Goal: Task Accomplishment & Management: Use online tool/utility

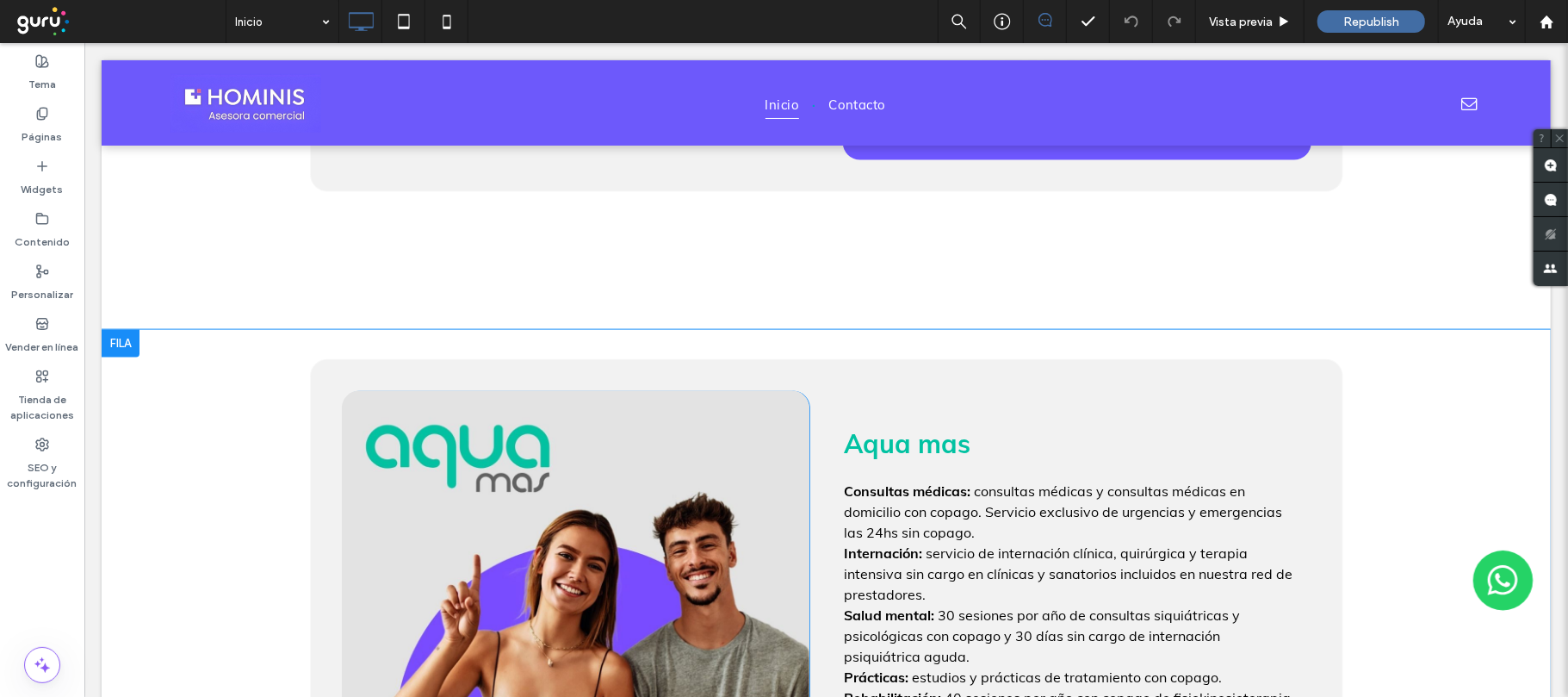
scroll to position [1378, 0]
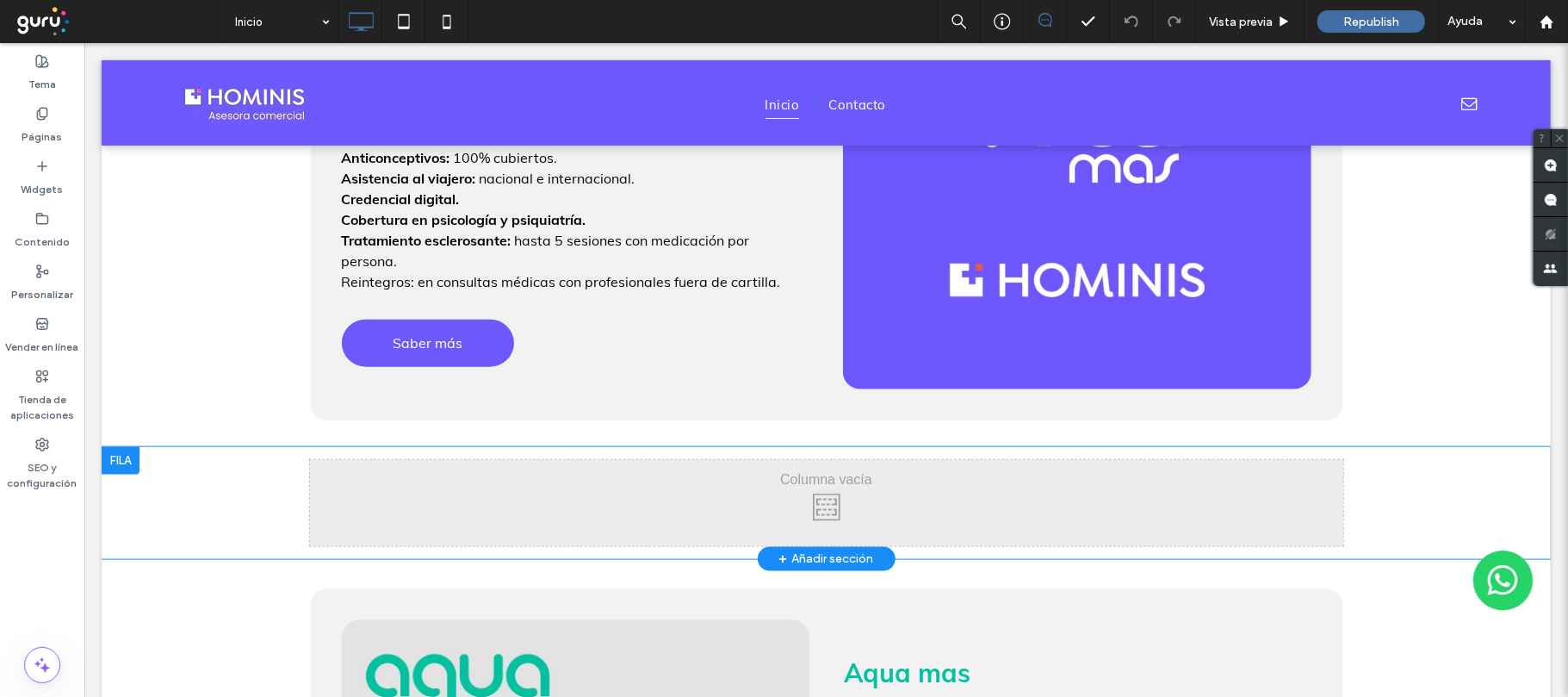
click at [124, 452] on div at bounding box center [120, 459] width 38 height 28
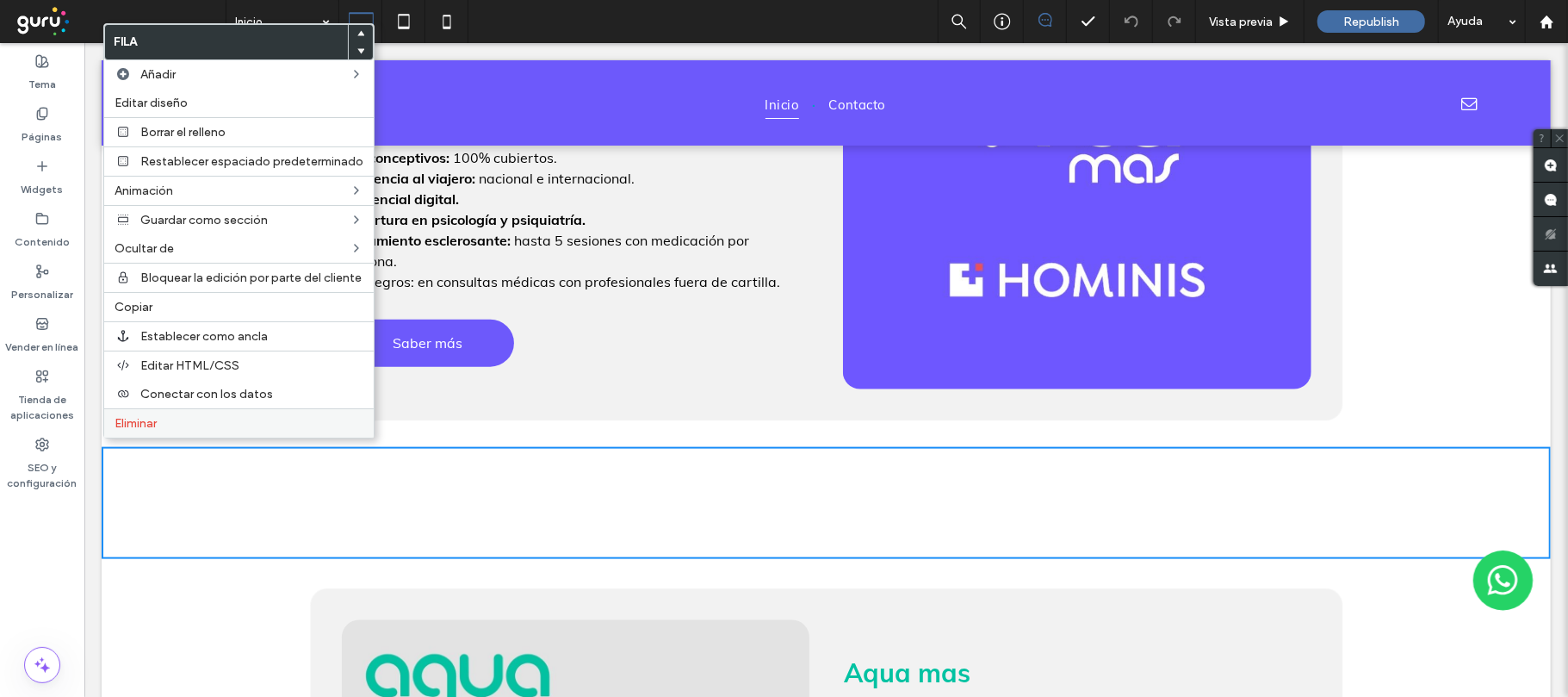
click at [146, 430] on span "Eliminar" at bounding box center [135, 423] width 42 height 14
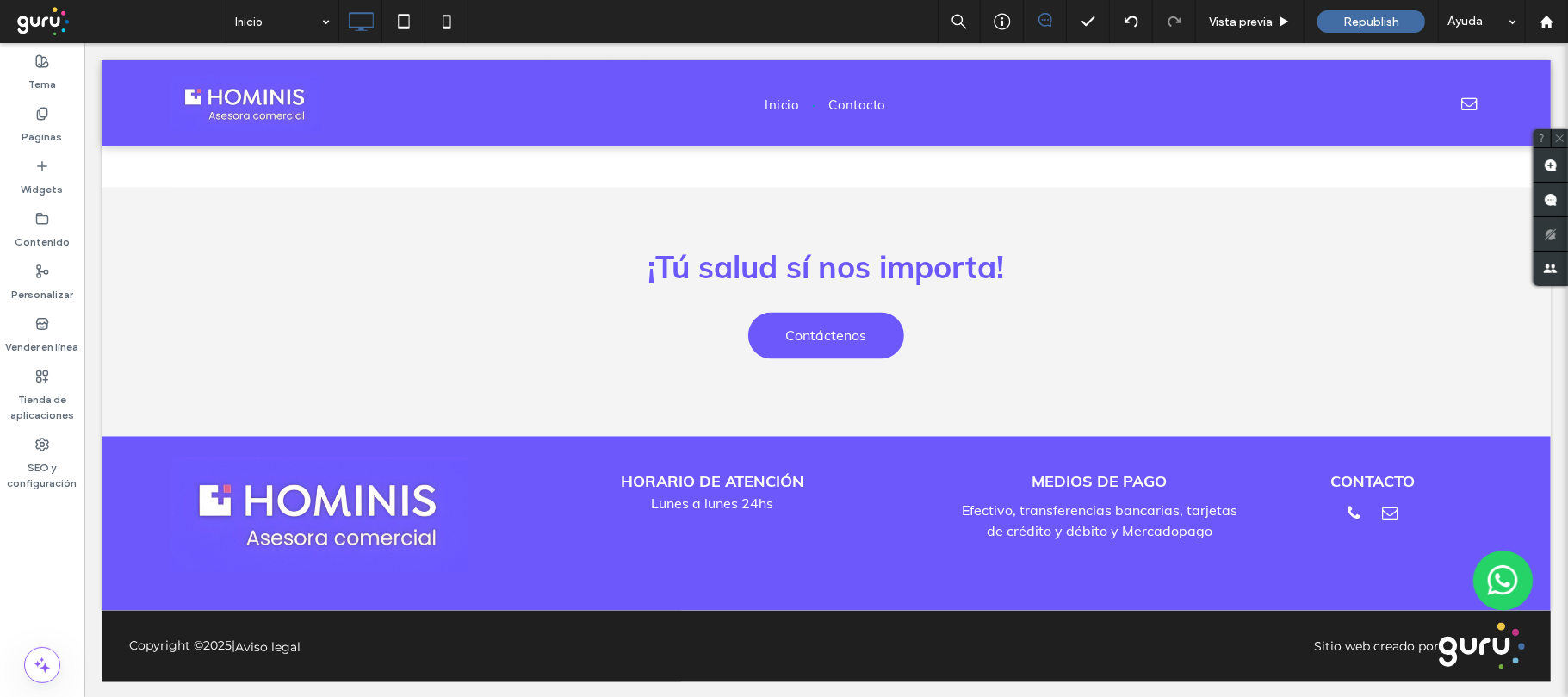
scroll to position [1826, 0]
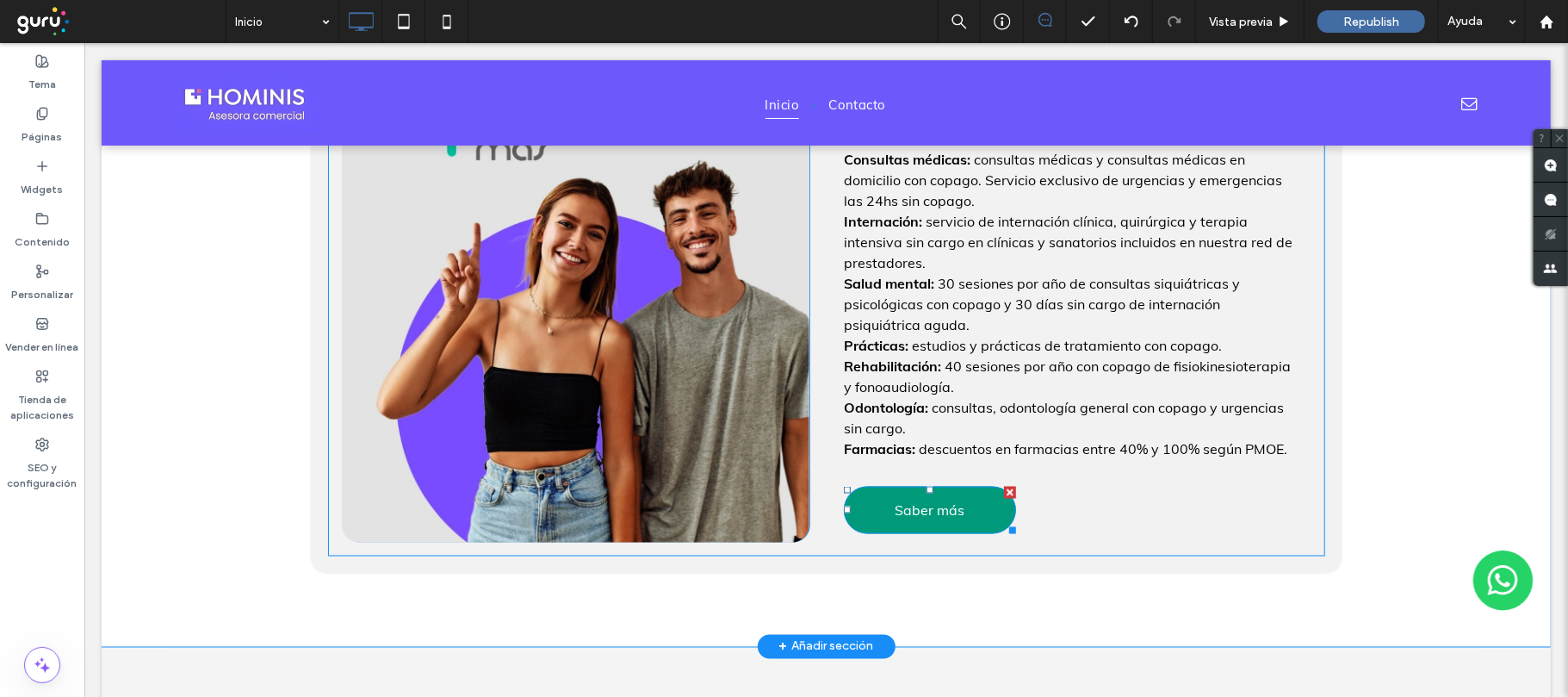
click at [918, 506] on span "Saber más" at bounding box center [929, 509] width 70 height 35
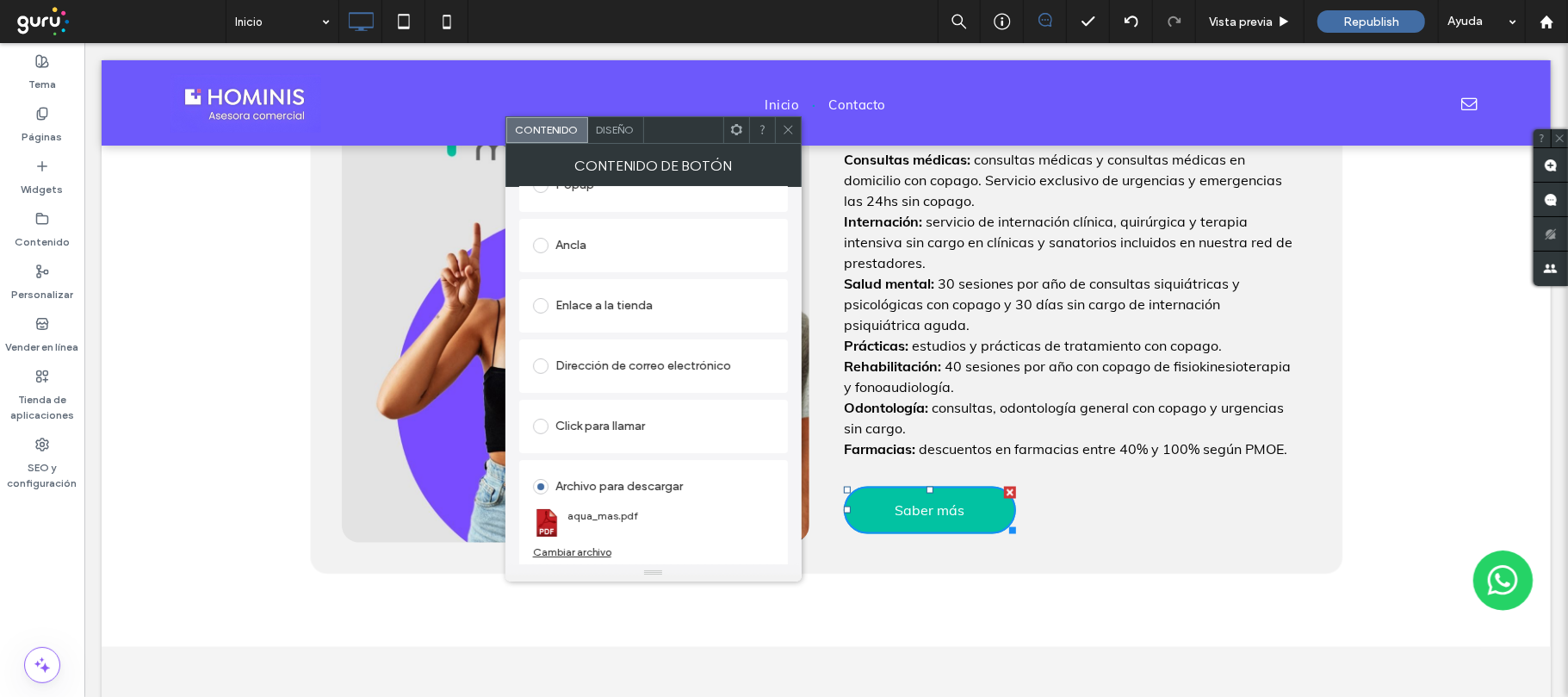
scroll to position [348, 0]
click at [1398, 509] on div "Click To Paste Aqua mas Consultas médicas: consultas médicas y consultas médica…" at bounding box center [825, 321] width 1449 height 648
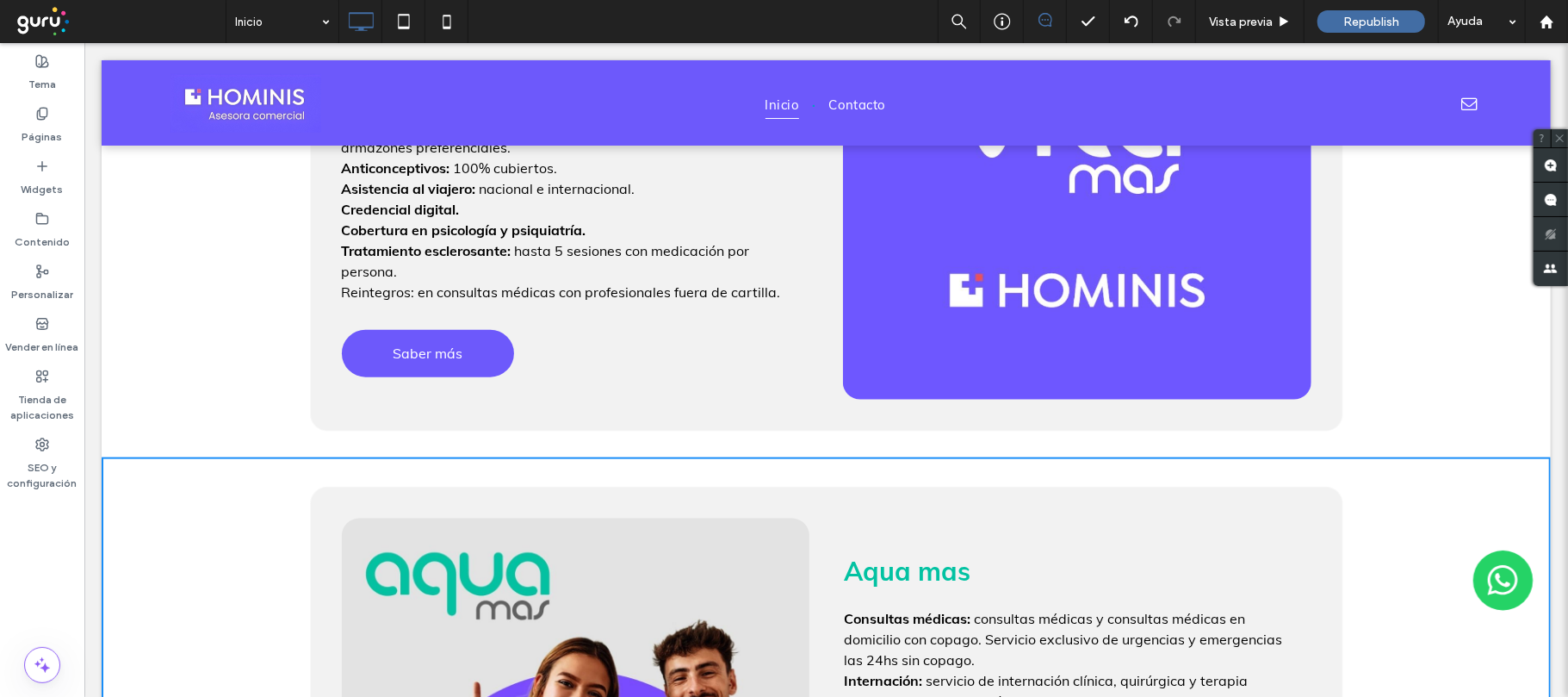
scroll to position [1138, 0]
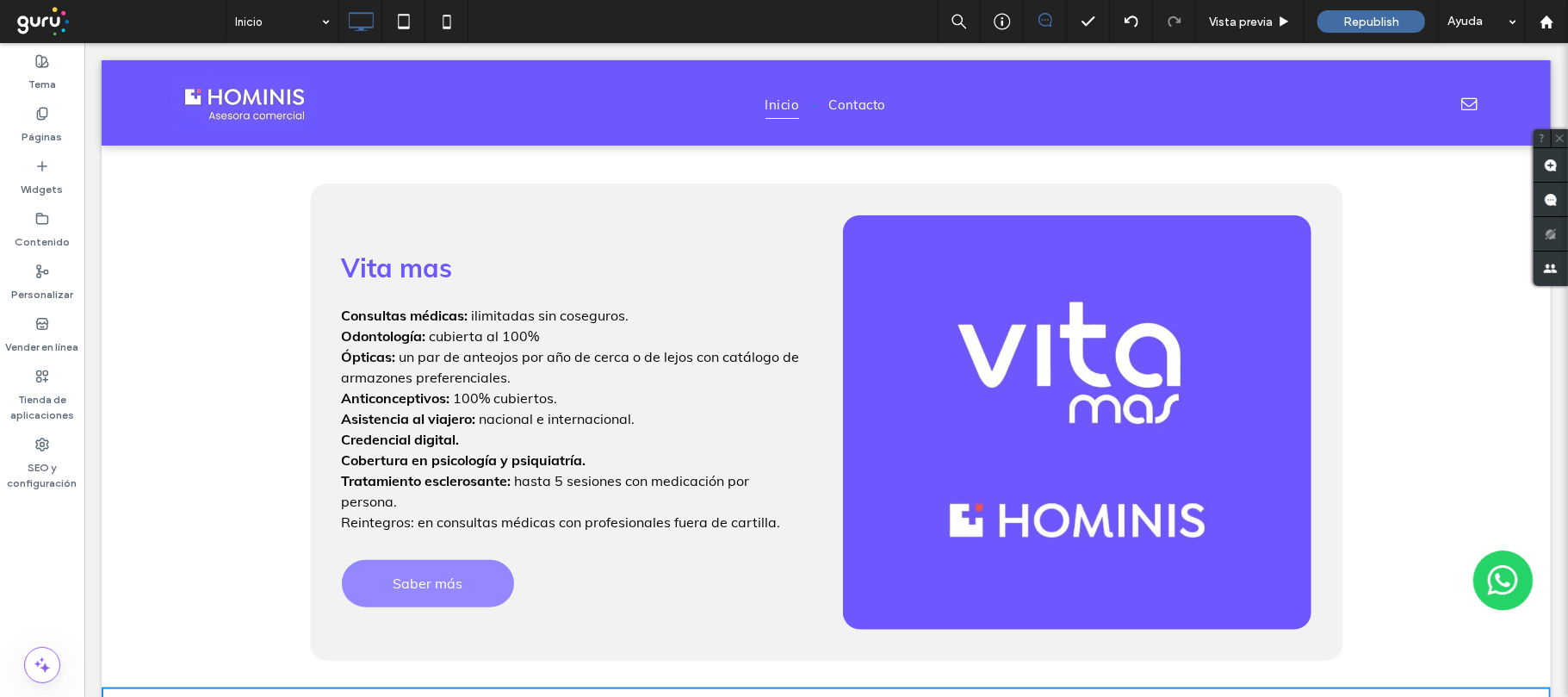
click at [479, 559] on link "Saber más" at bounding box center [427, 582] width 173 height 47
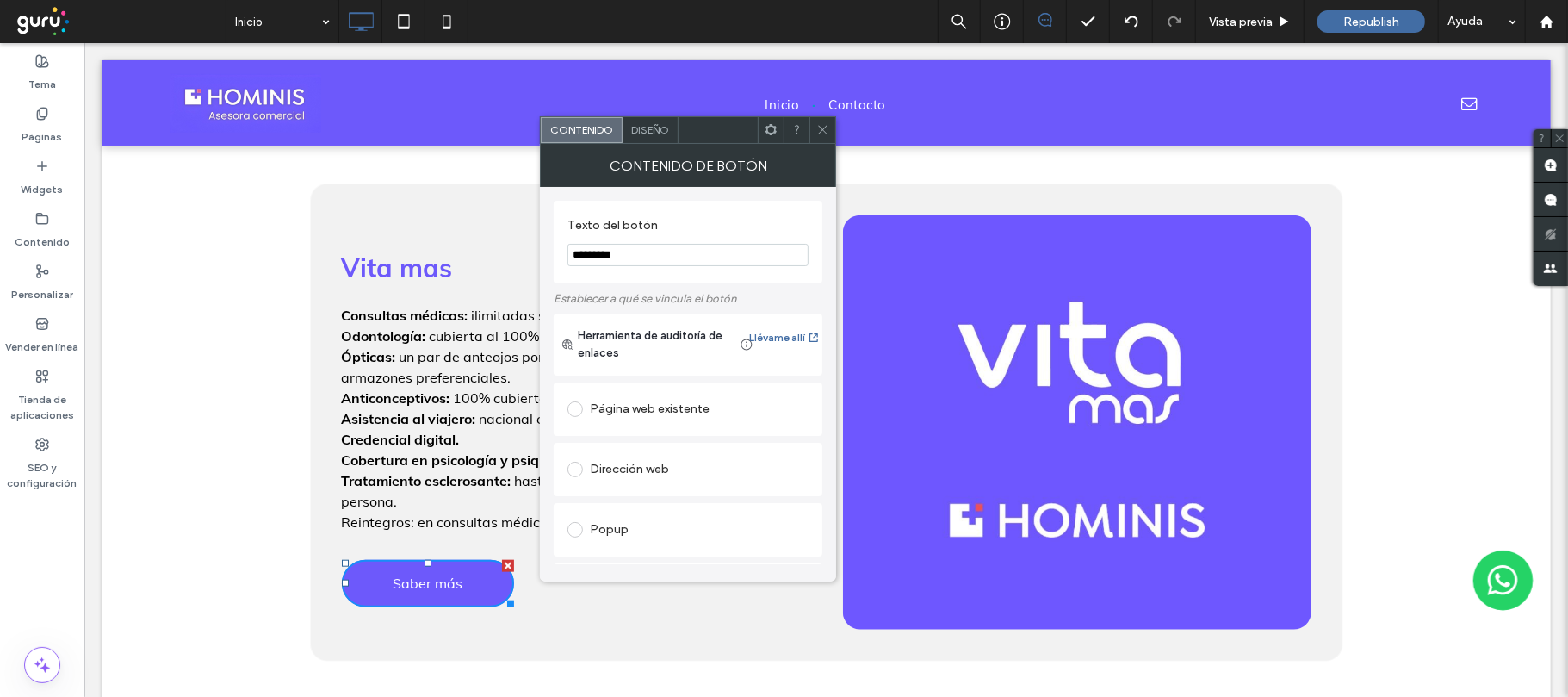
scroll to position [344, 0]
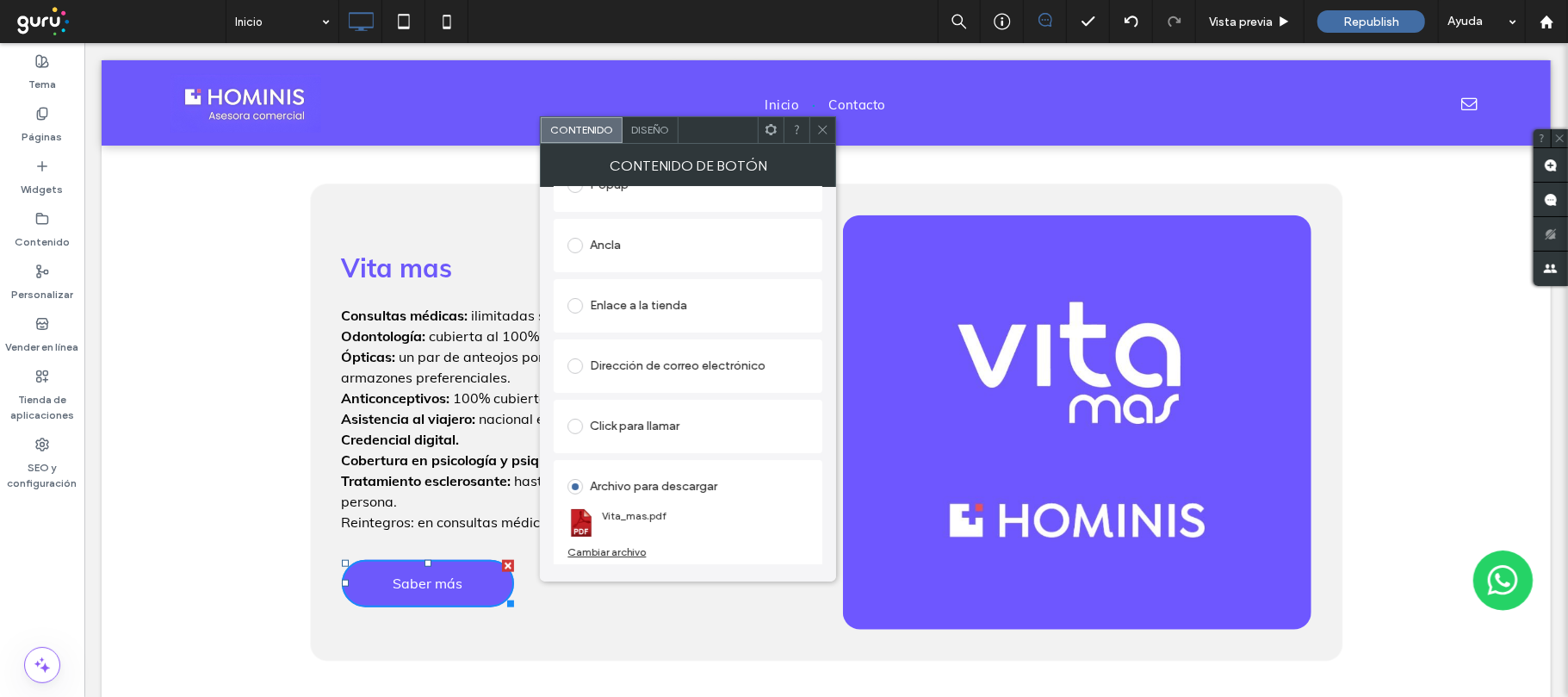
click at [621, 552] on div "Cambiar archivo" at bounding box center [607, 551] width 79 height 12
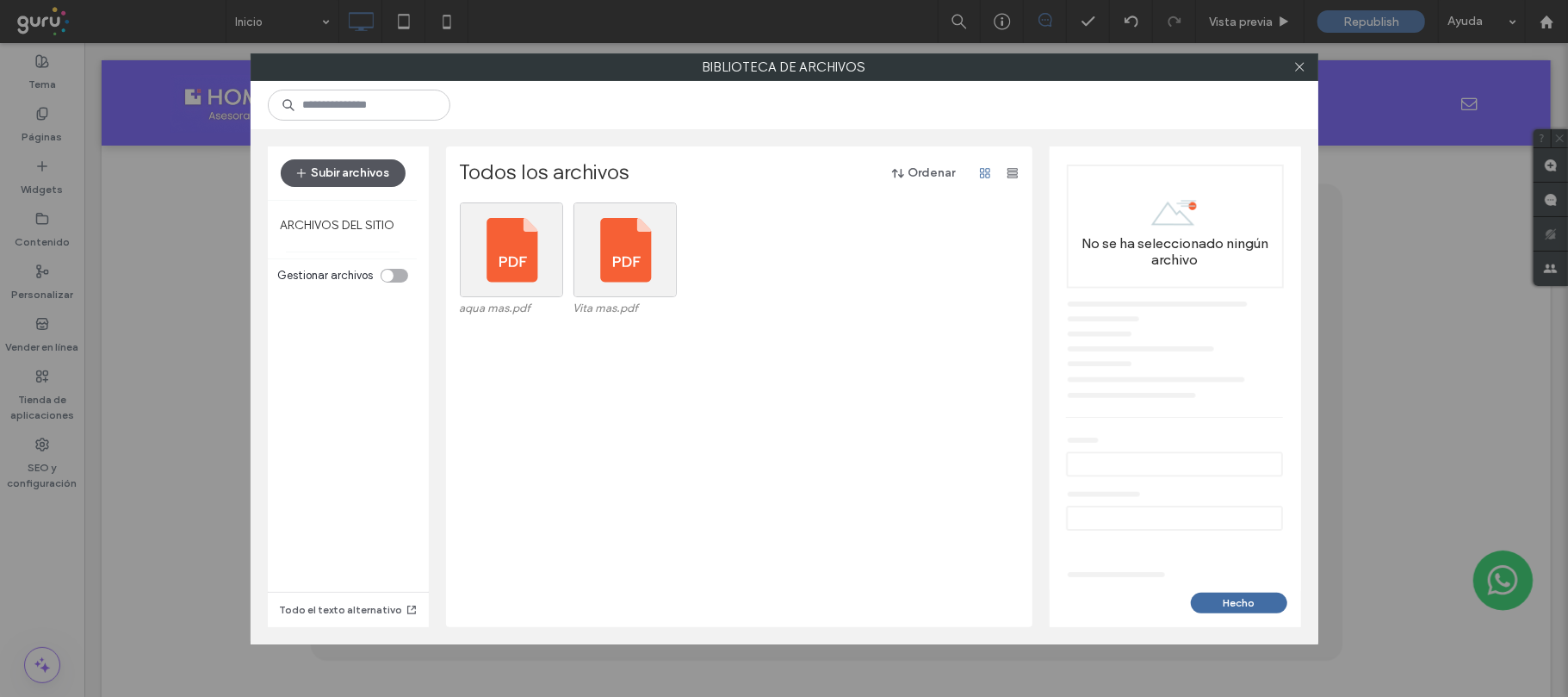
click at [380, 170] on button "Subir archivos" at bounding box center [343, 173] width 125 height 28
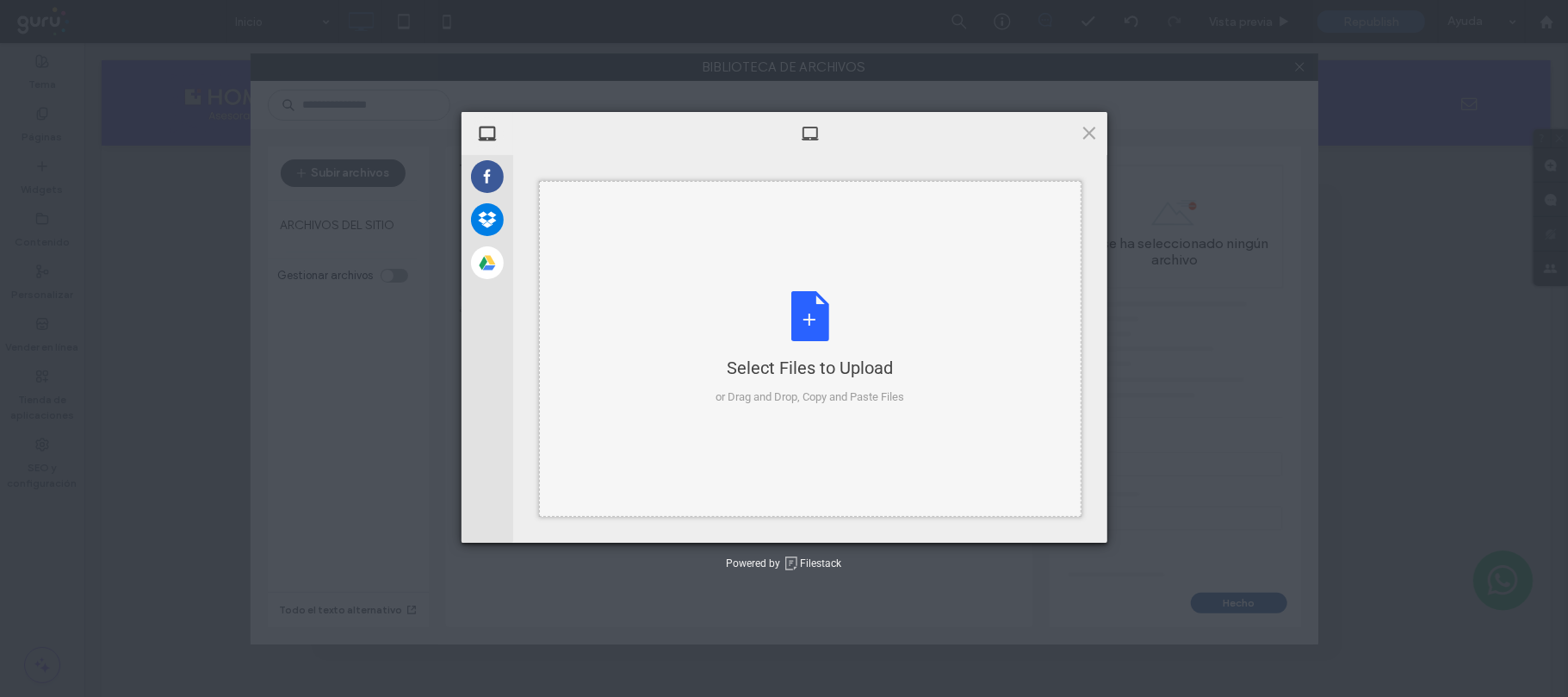
click at [803, 314] on div "Select Files to Upload or Drag and Drop, Copy and Paste Files" at bounding box center [809, 348] width 189 height 114
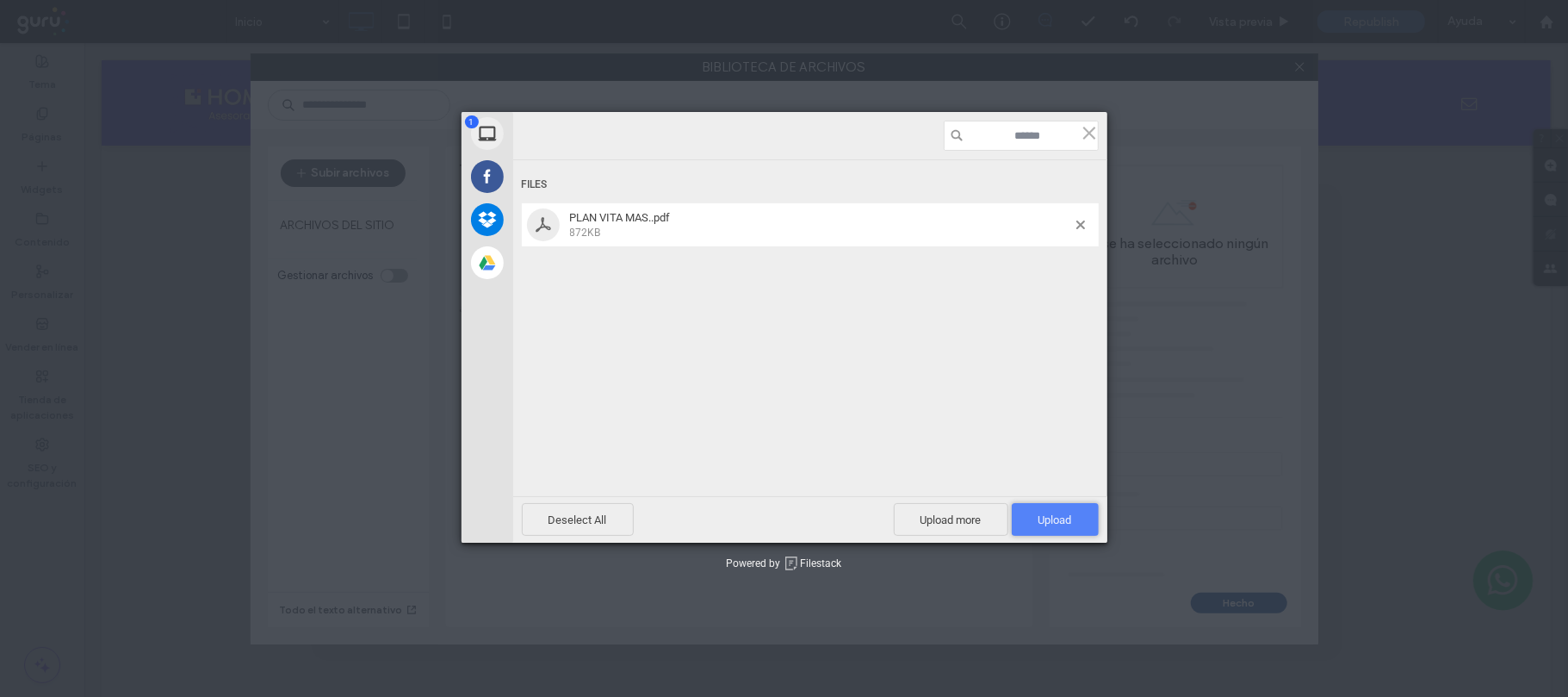
click at [1042, 511] on span "Upload 1" at bounding box center [1054, 520] width 87 height 33
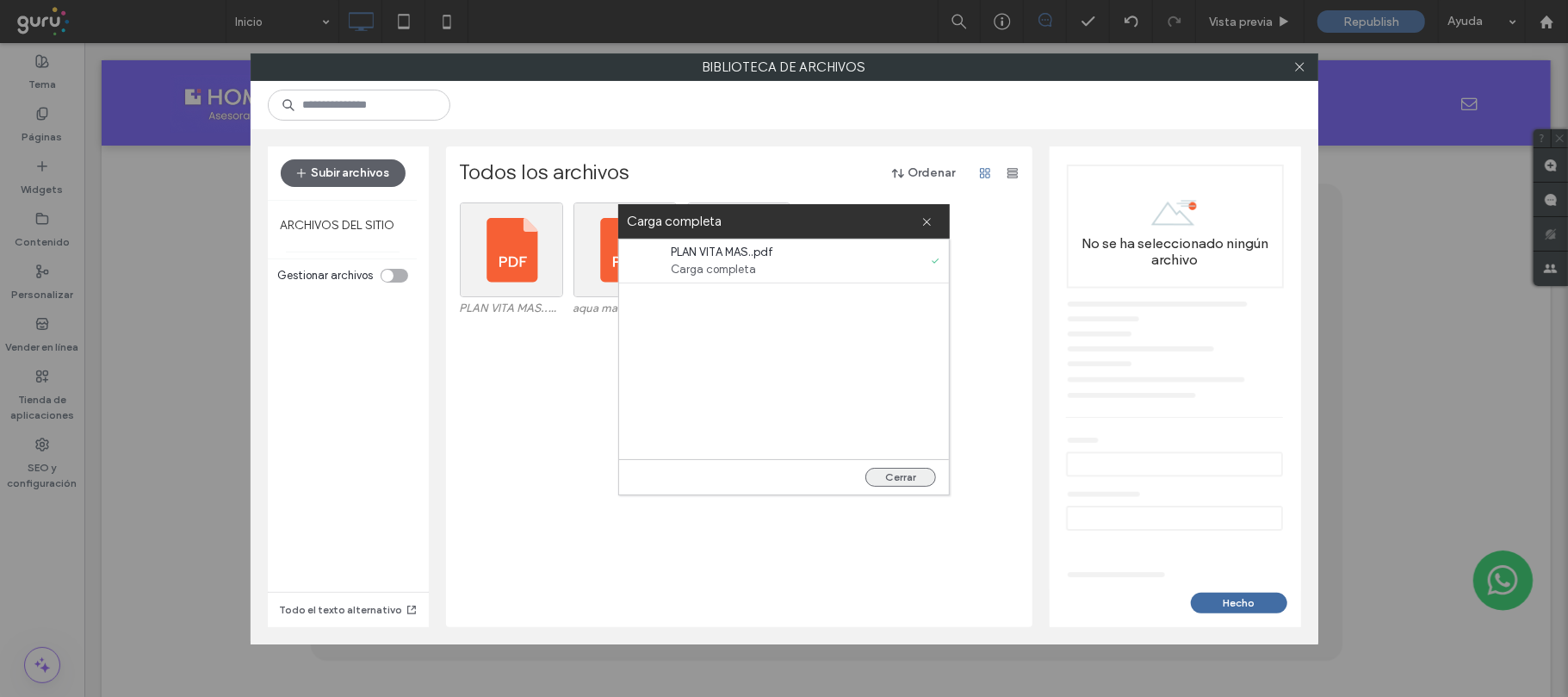
click at [908, 478] on button "Cerrar" at bounding box center [901, 477] width 71 height 19
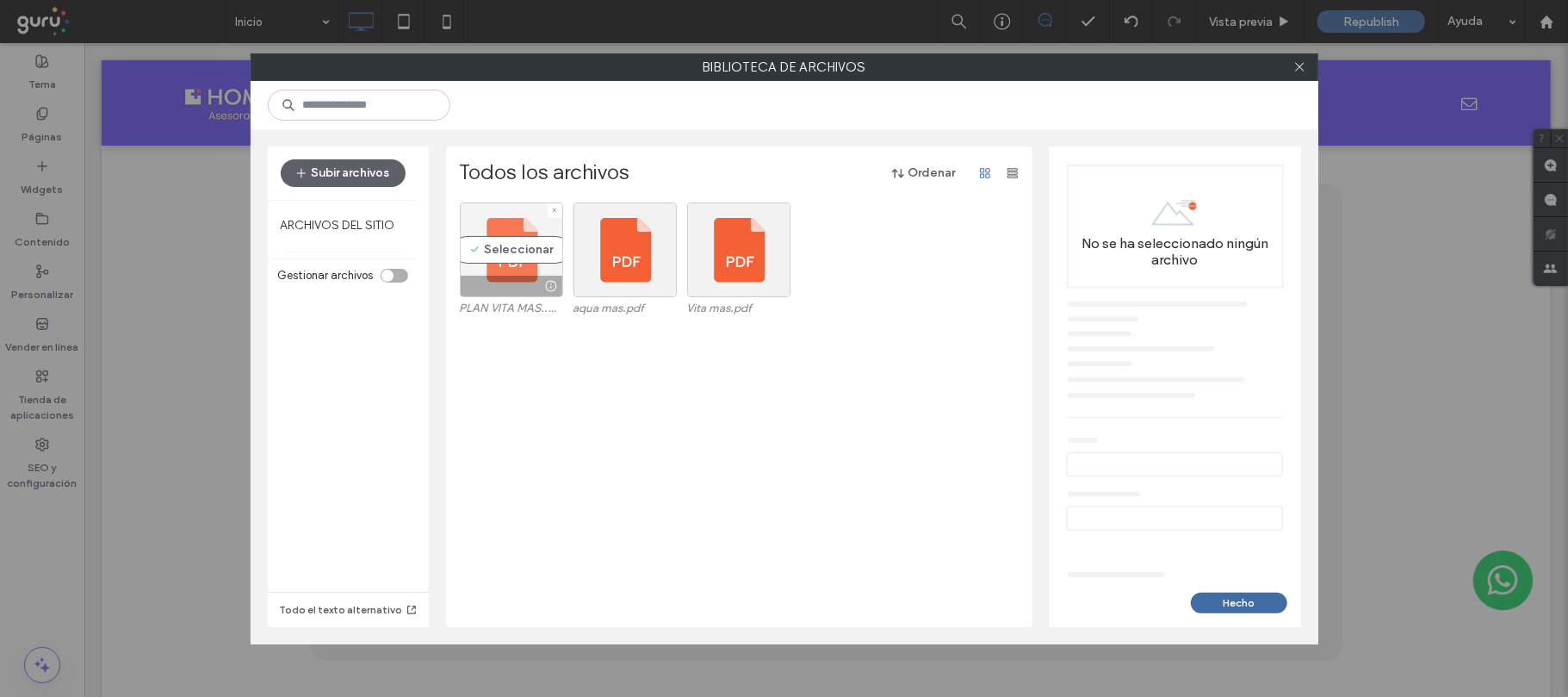
click at [497, 255] on div "Seleccionar" at bounding box center [512, 249] width 104 height 95
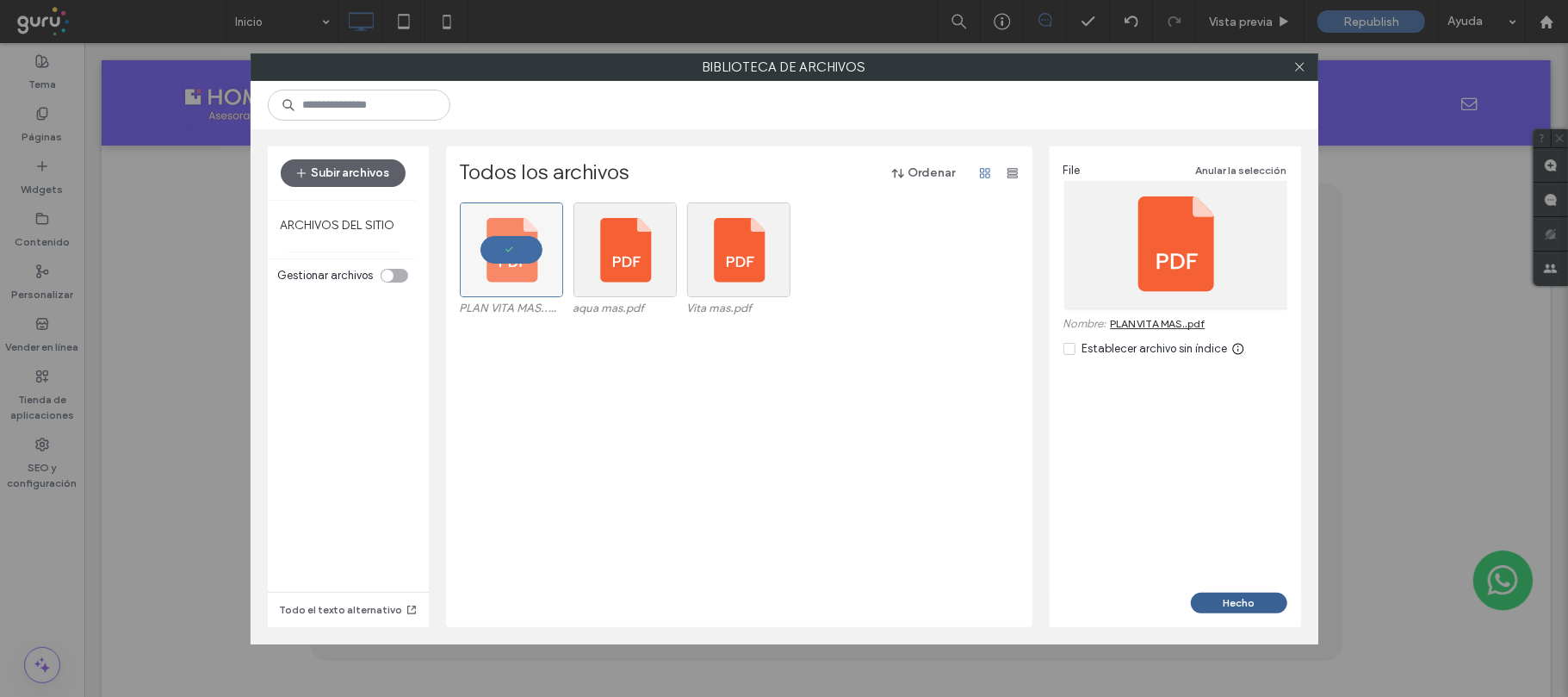
click at [1258, 601] on button "Hecho" at bounding box center [1238, 603] width 97 height 21
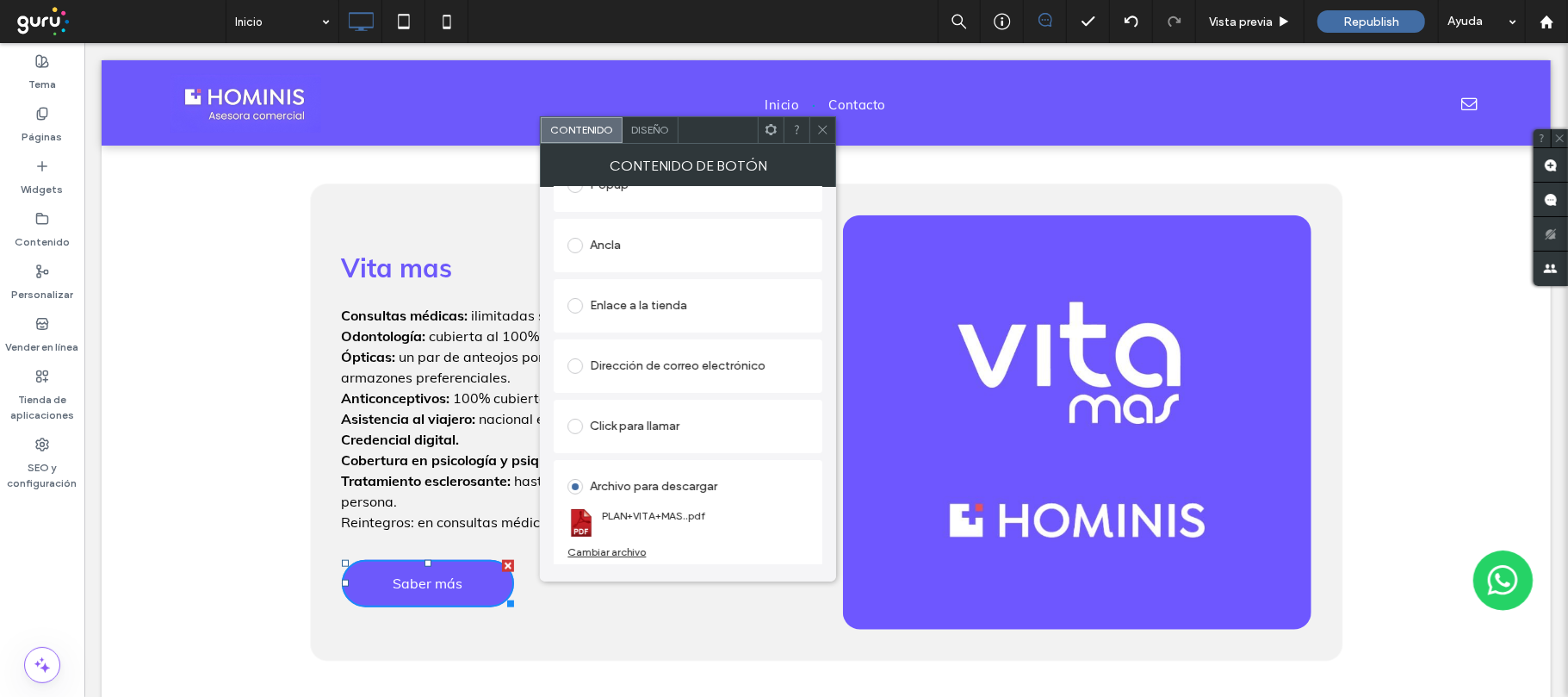
click at [830, 131] on div at bounding box center [821, 129] width 26 height 26
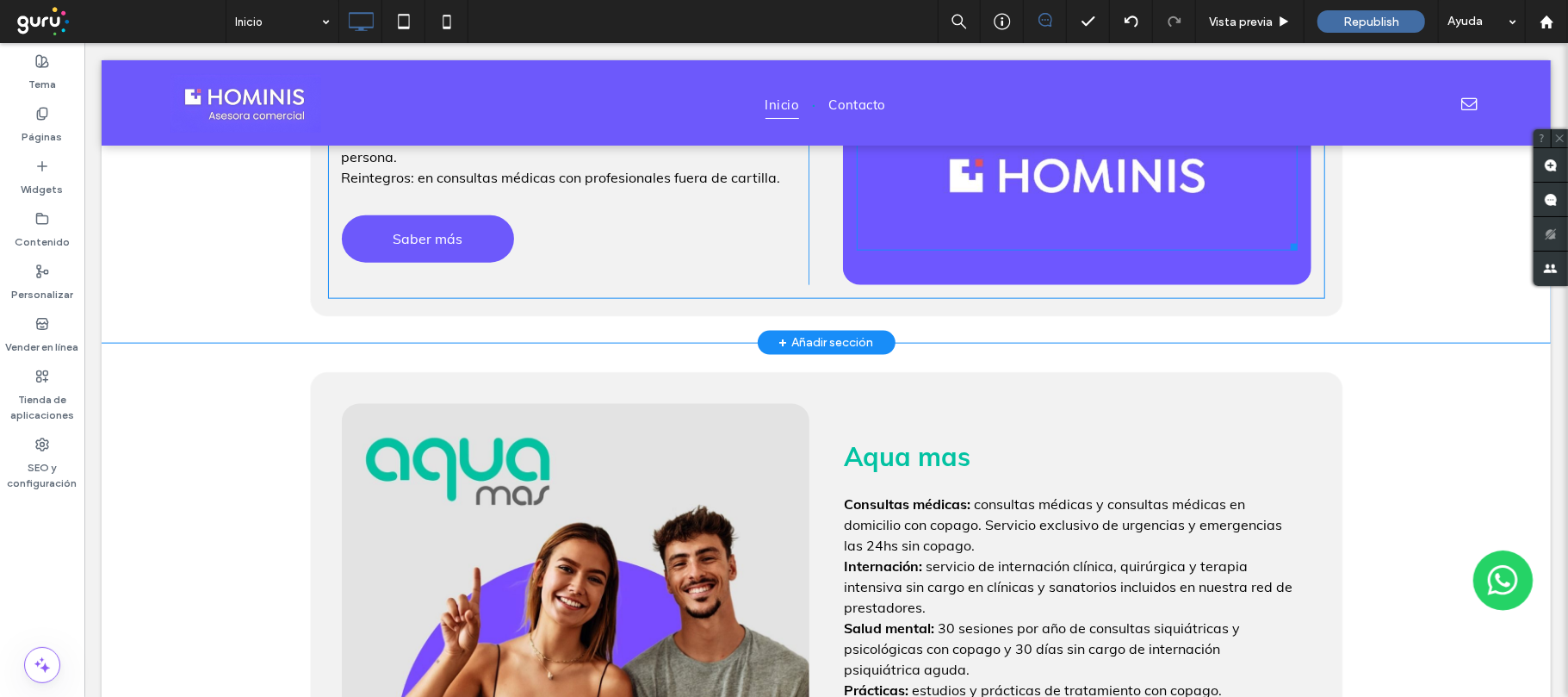
scroll to position [1826, 0]
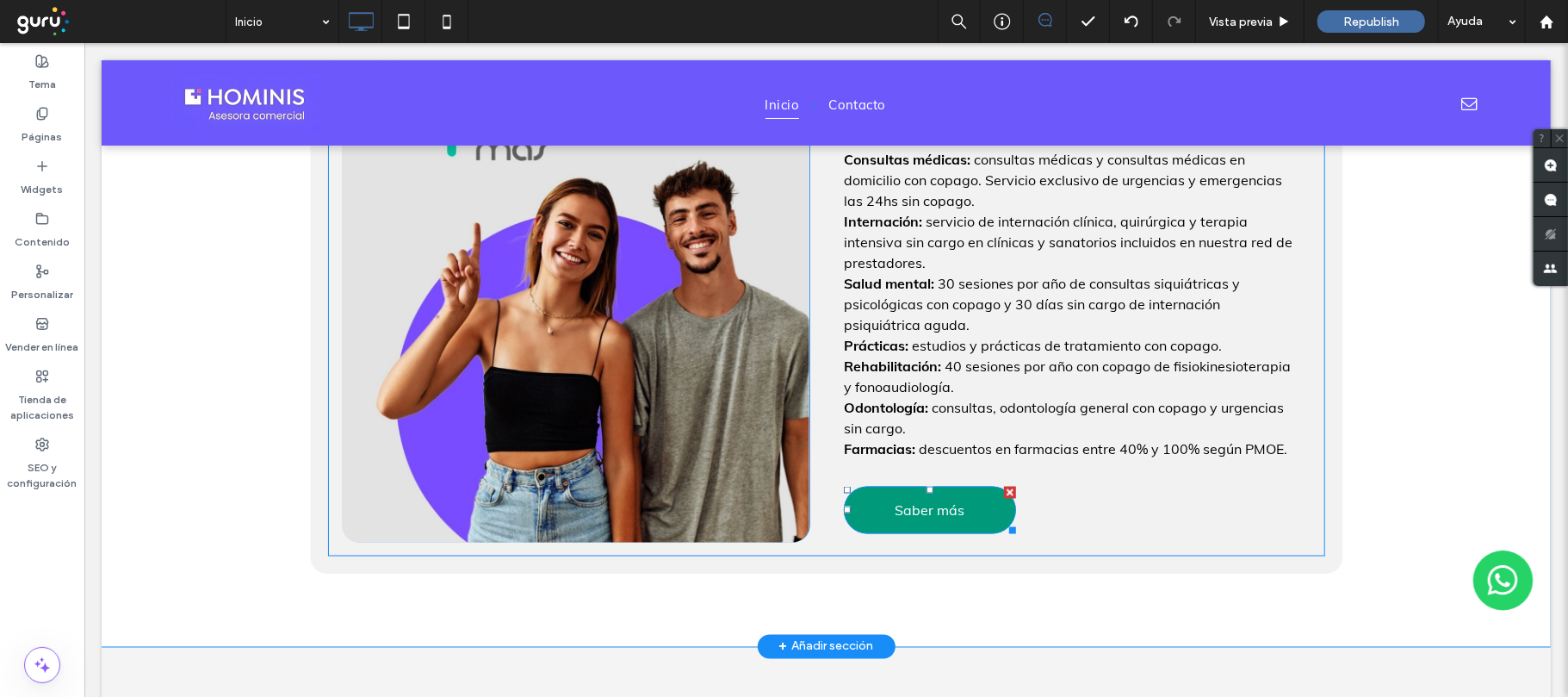
click at [929, 510] on span "Saber más" at bounding box center [929, 509] width 70 height 35
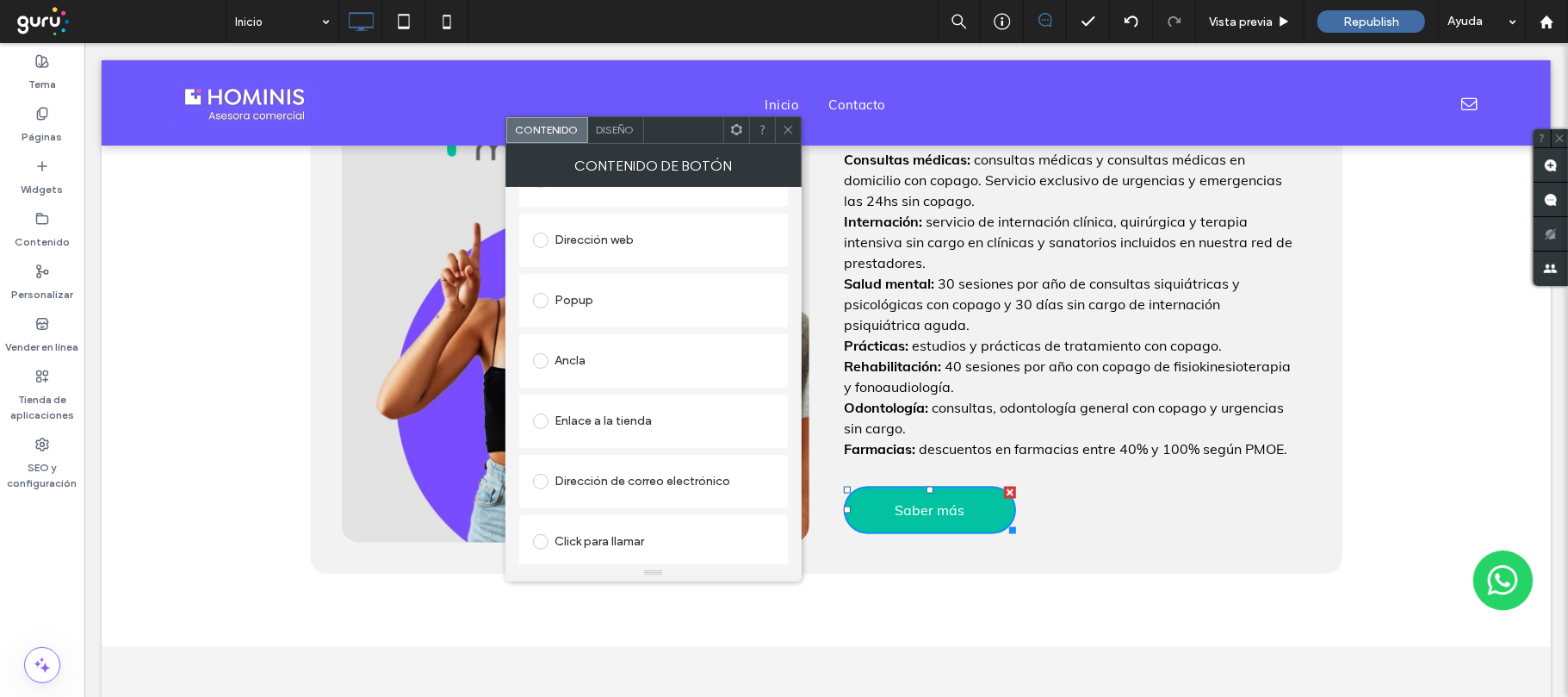
scroll to position [348, 0]
click at [597, 547] on div "Cambiar archivo" at bounding box center [572, 548] width 79 height 12
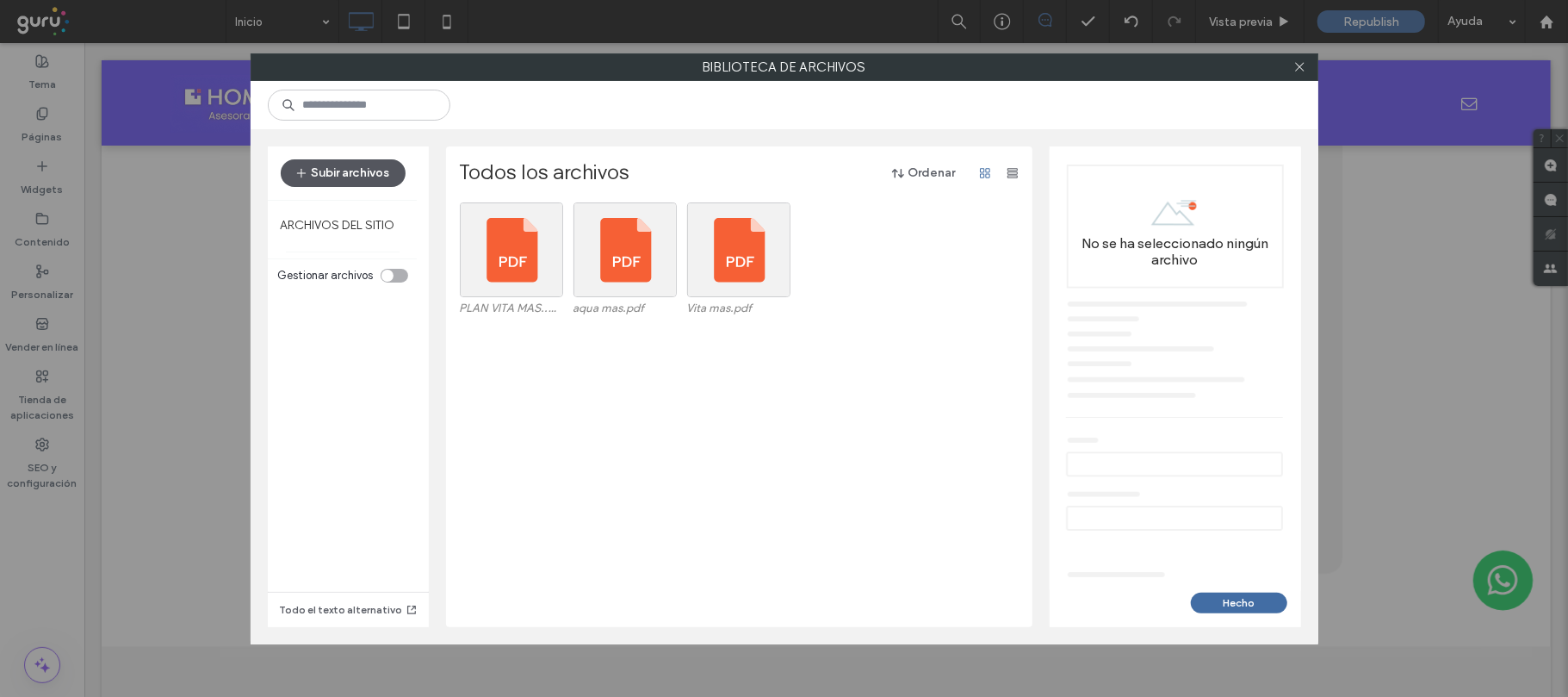
click at [328, 169] on button "Subir archivos" at bounding box center [343, 173] width 125 height 28
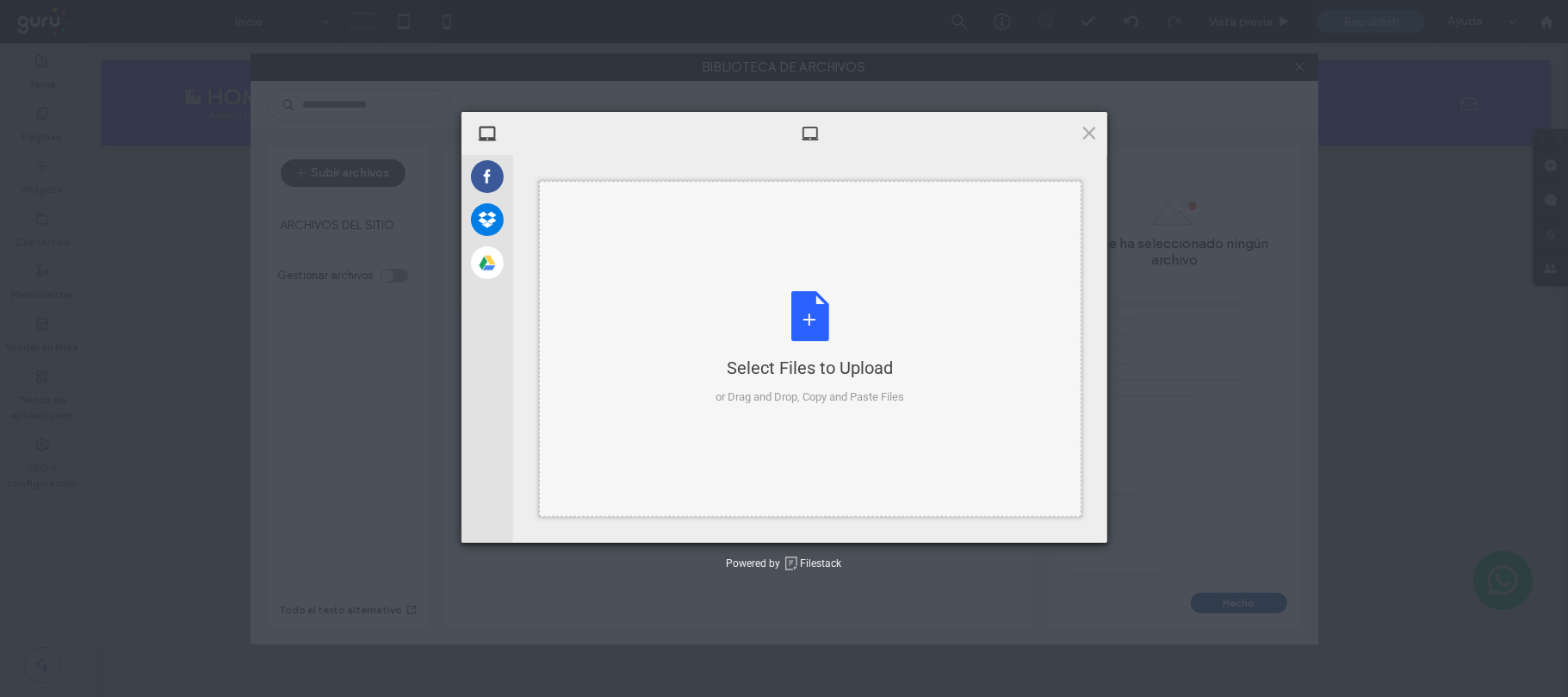
click at [817, 326] on div "Select Files to Upload or Drag and Drop, Copy and Paste Files" at bounding box center [809, 348] width 189 height 114
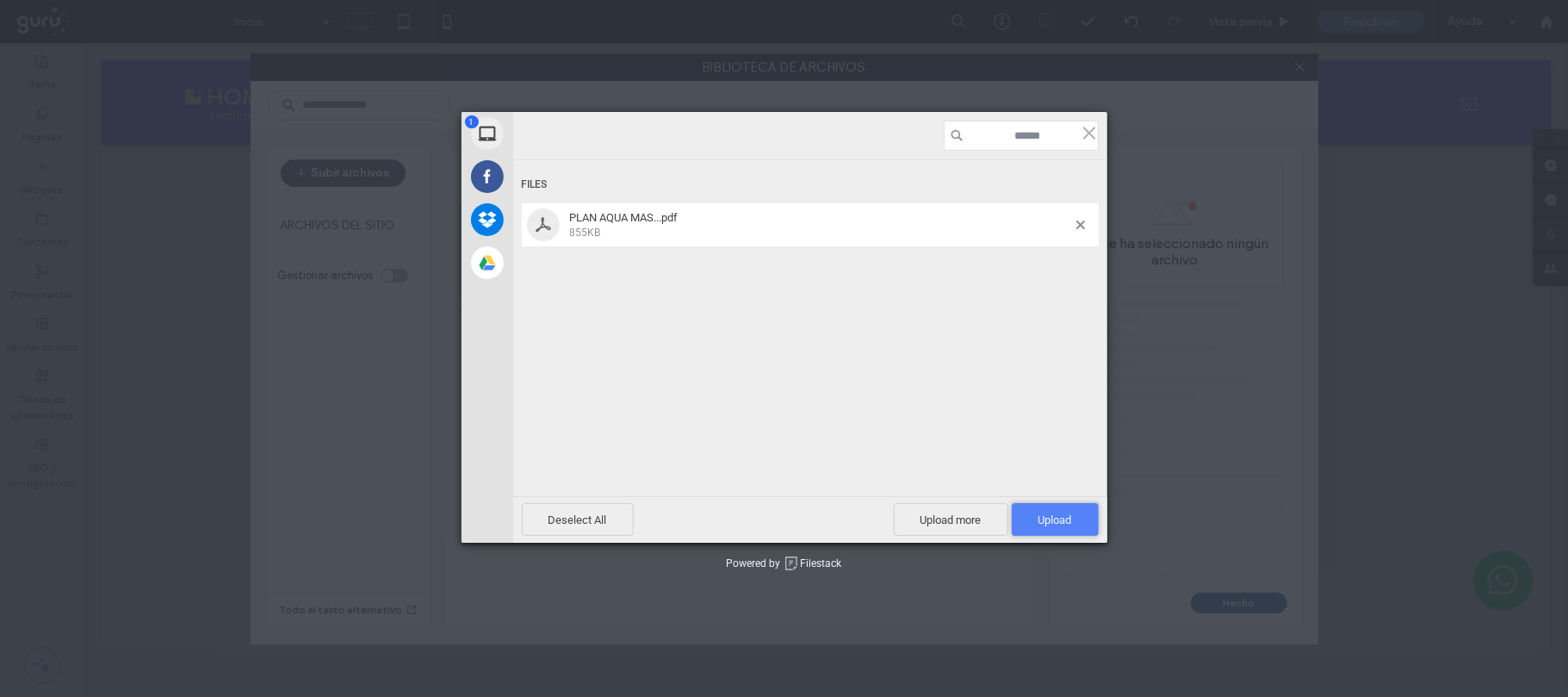
click at [1052, 521] on span "Upload 1" at bounding box center [1054, 519] width 34 height 12
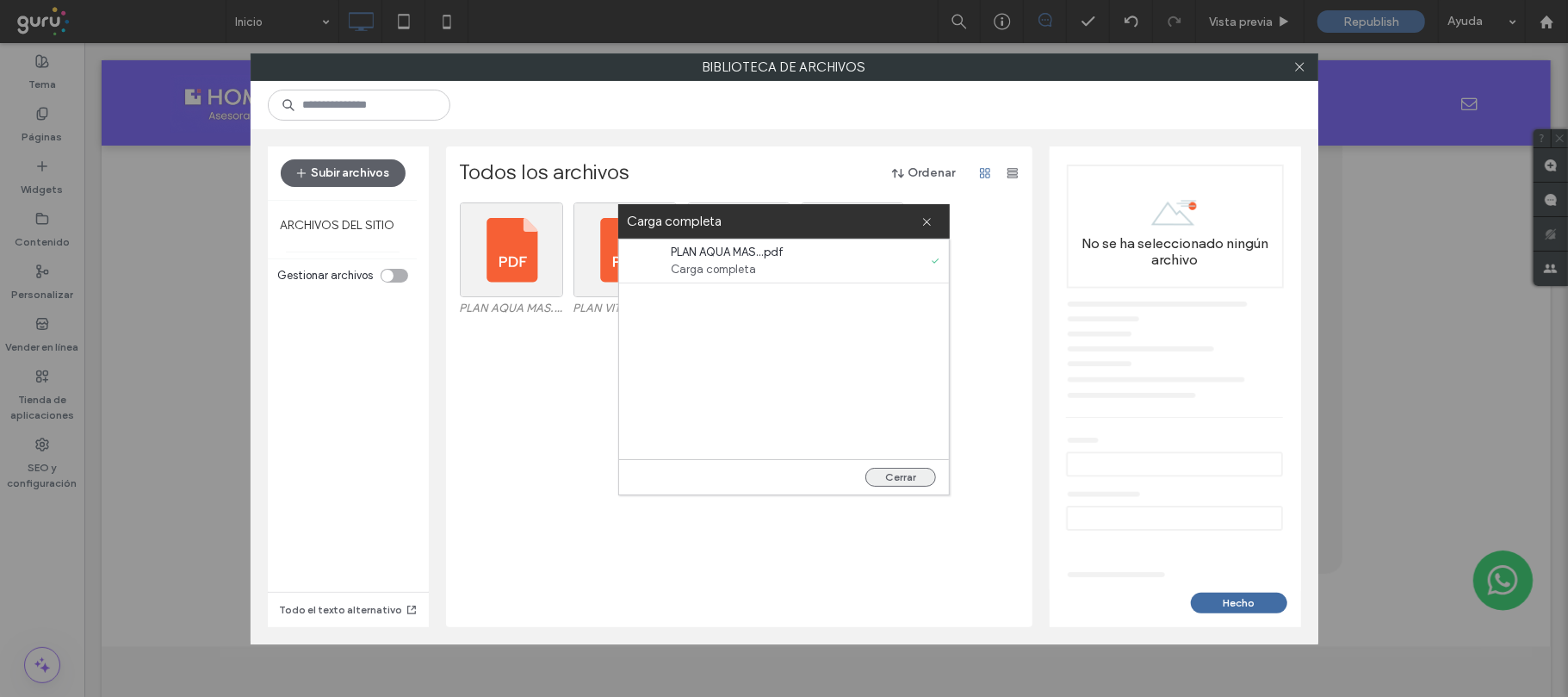
click at [910, 479] on button "Cerrar" at bounding box center [901, 477] width 71 height 19
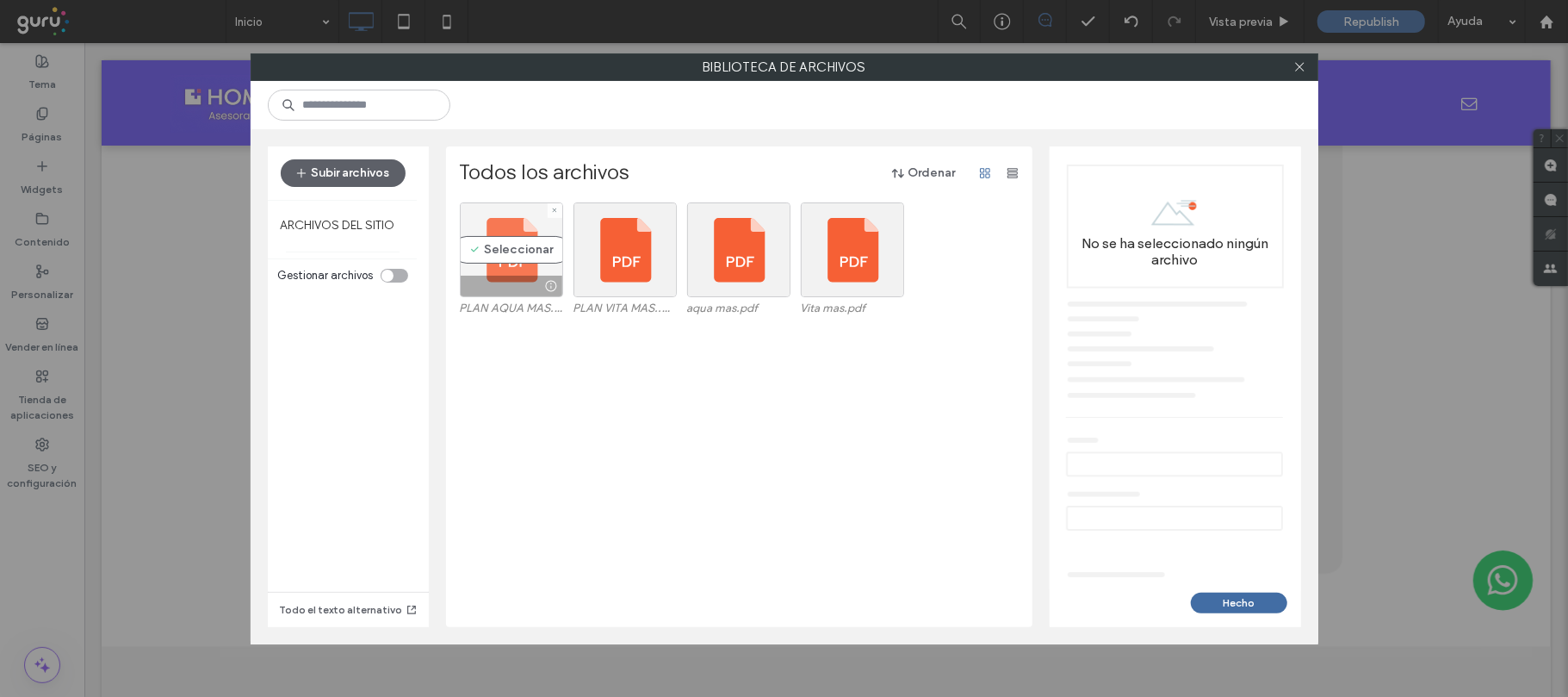
click at [519, 250] on div "Seleccionar" at bounding box center [512, 249] width 104 height 95
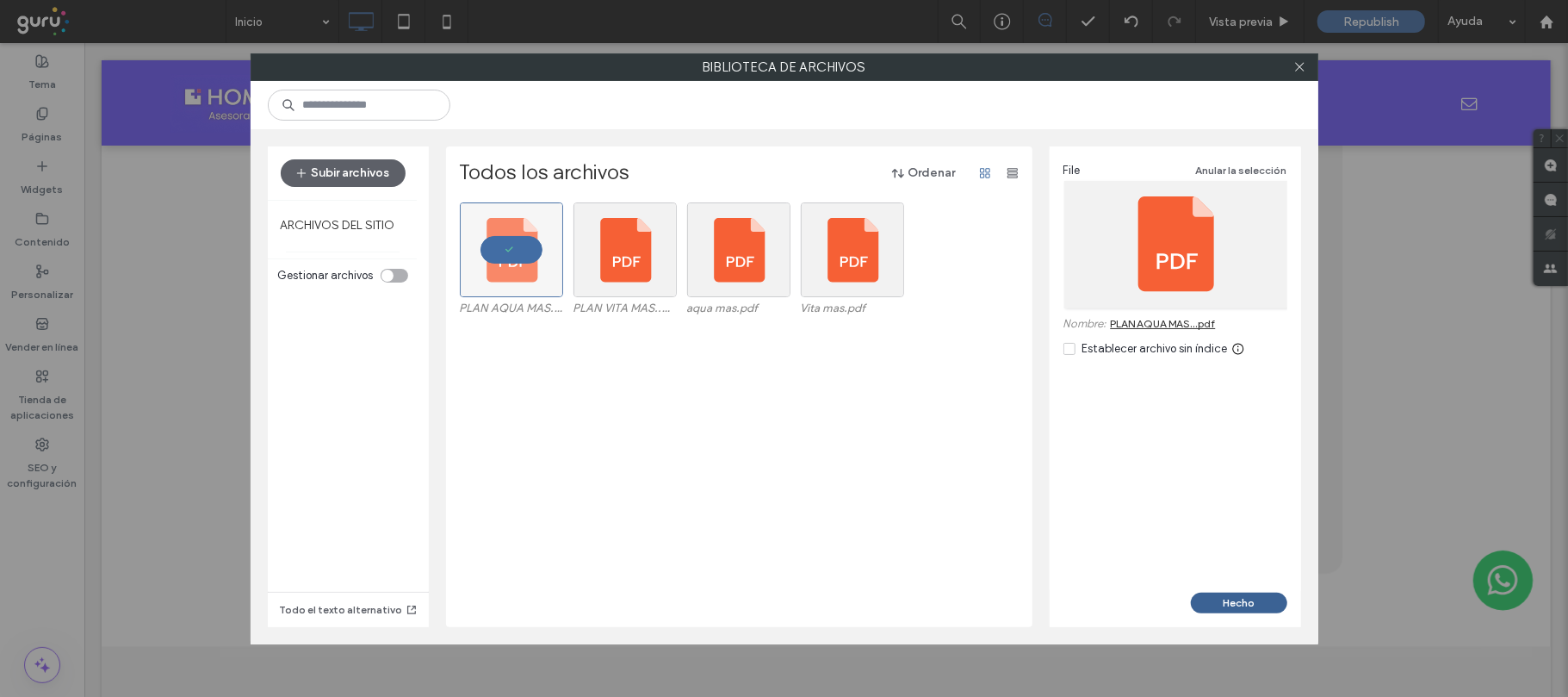
click at [1240, 599] on button "Hecho" at bounding box center [1238, 603] width 97 height 21
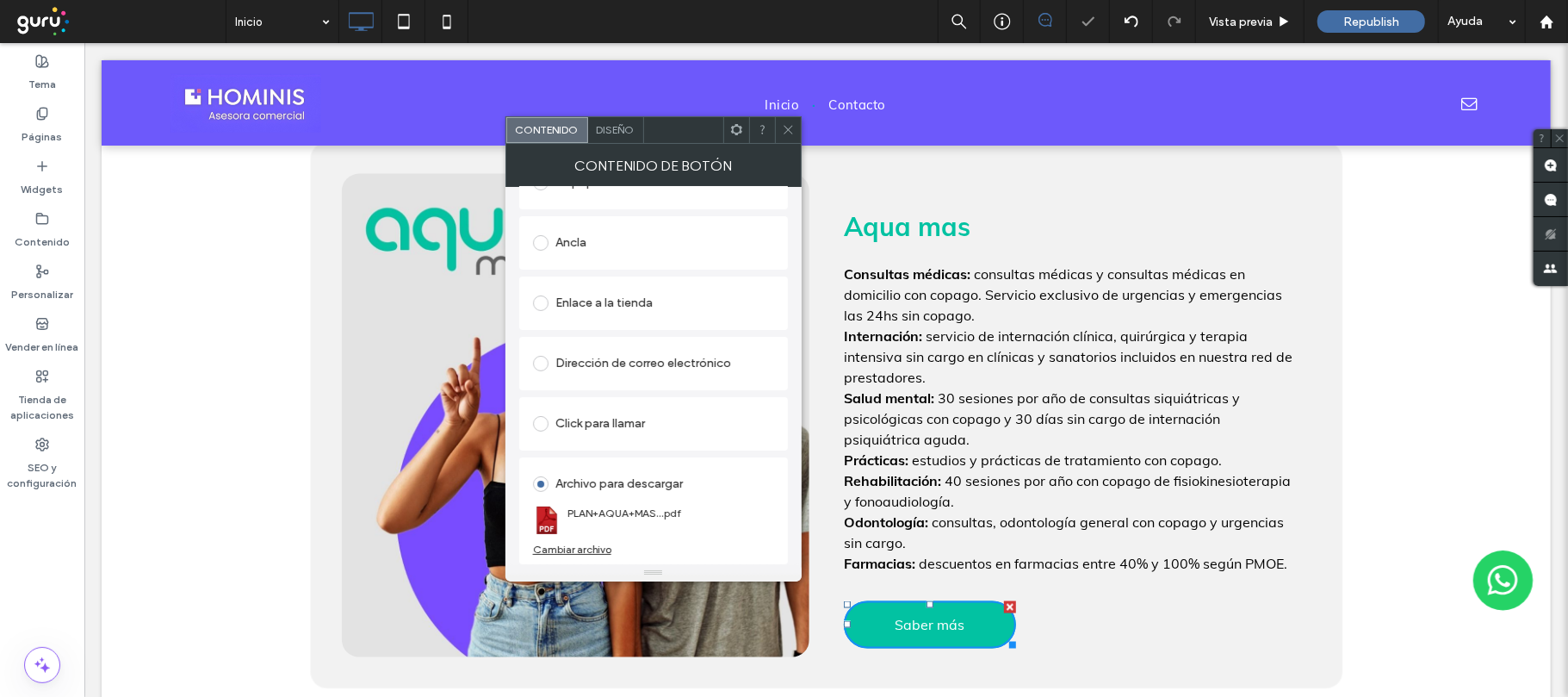
scroll to position [1596, 0]
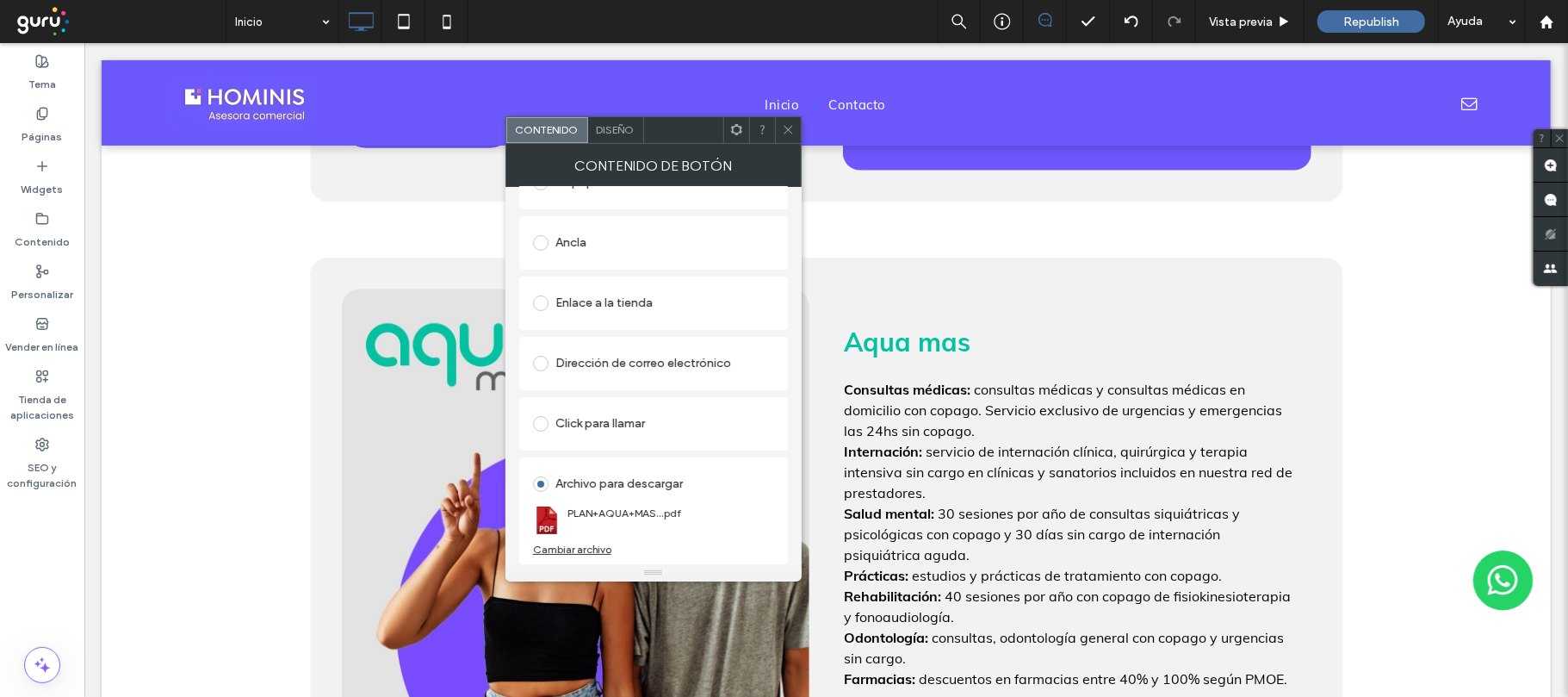
click at [796, 131] on div at bounding box center [787, 129] width 26 height 26
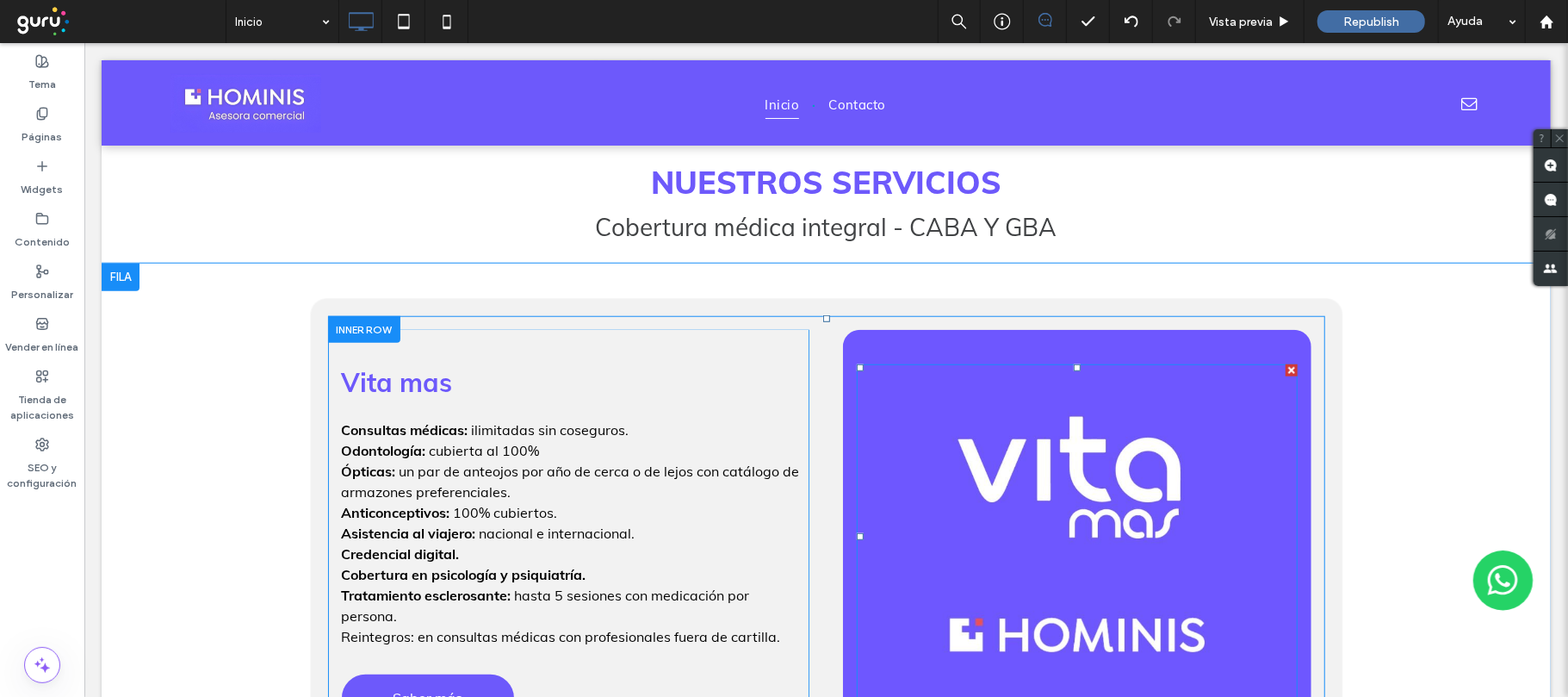
scroll to position [1252, 0]
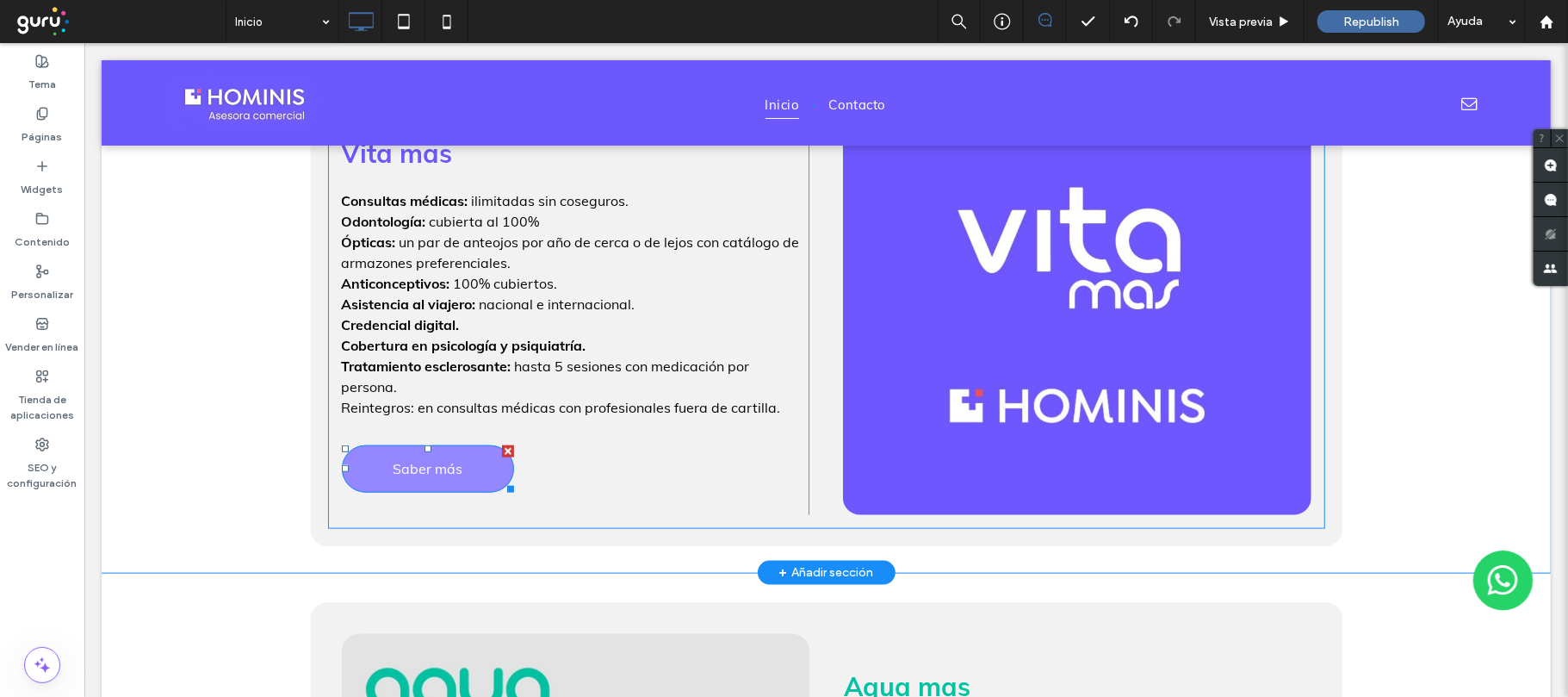
click at [442, 451] on span "Saber más" at bounding box center [427, 468] width 70 height 35
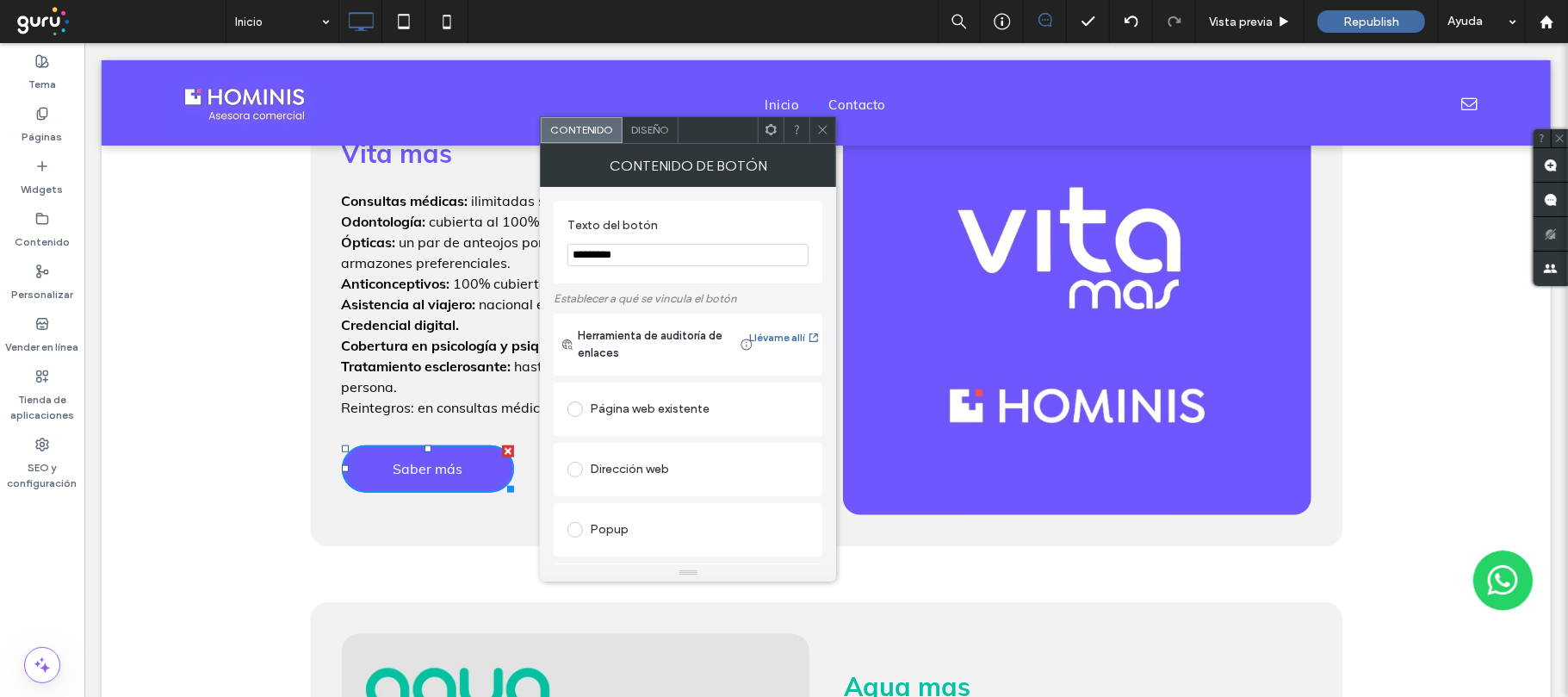
scroll to position [348, 0]
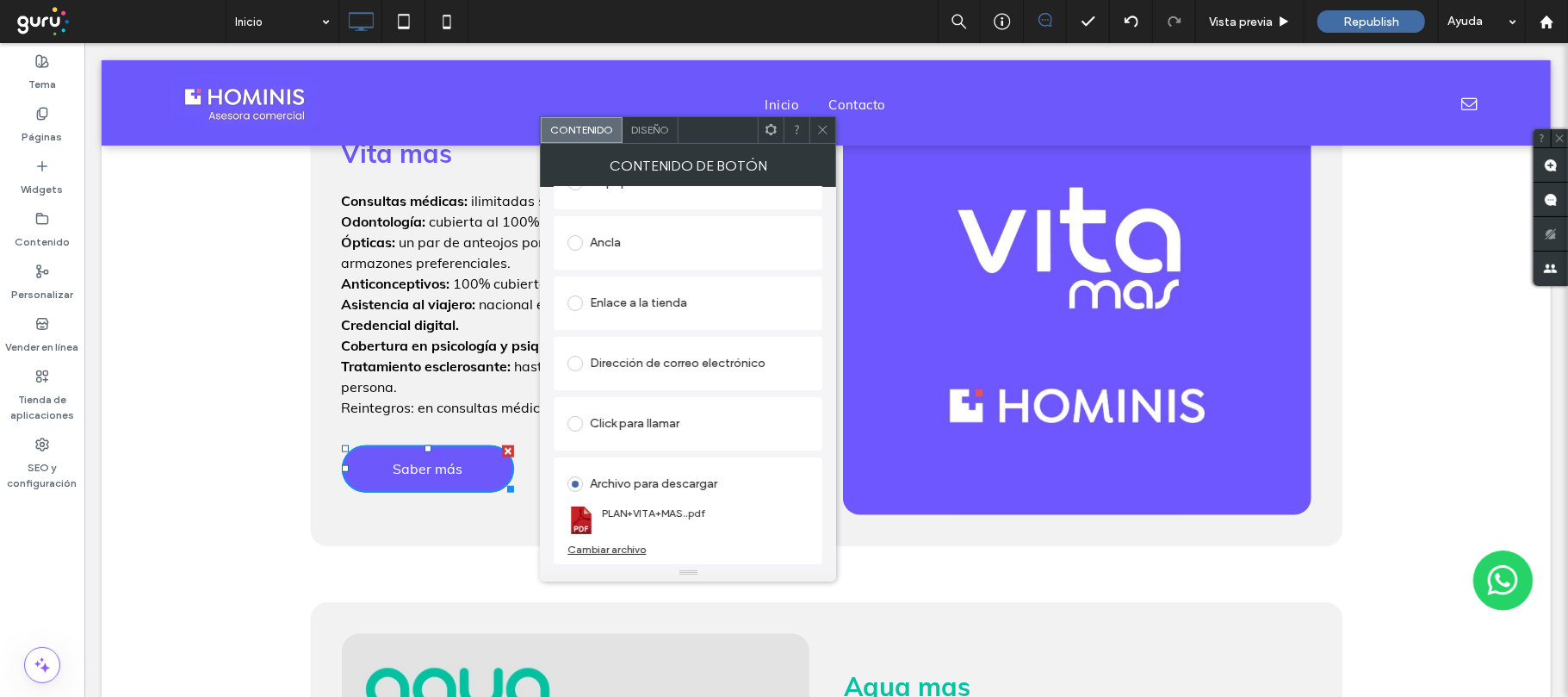
click at [623, 549] on div "Cambiar archivo" at bounding box center [607, 548] width 79 height 12
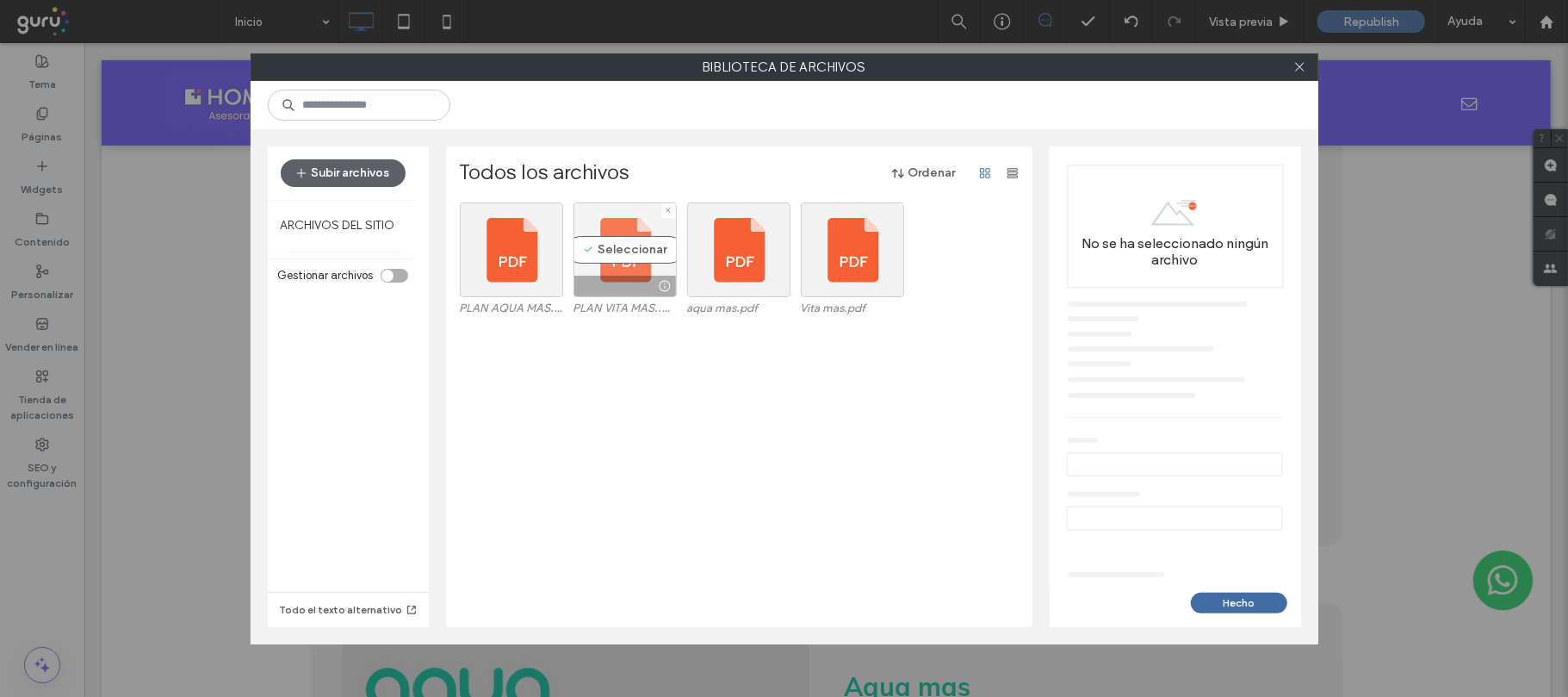
click at [617, 250] on div "Seleccionar" at bounding box center [625, 249] width 104 height 95
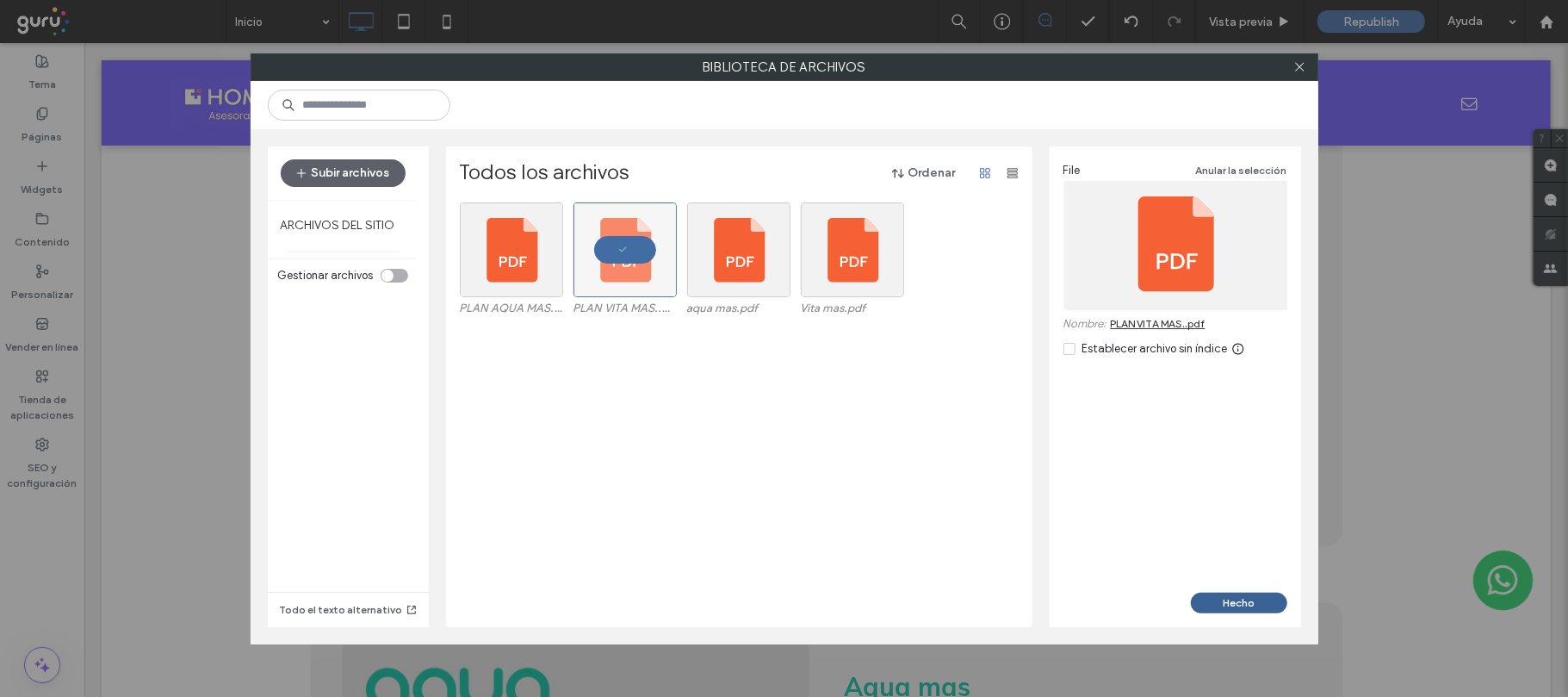
click at [1244, 604] on button "Hecho" at bounding box center [1238, 603] width 97 height 21
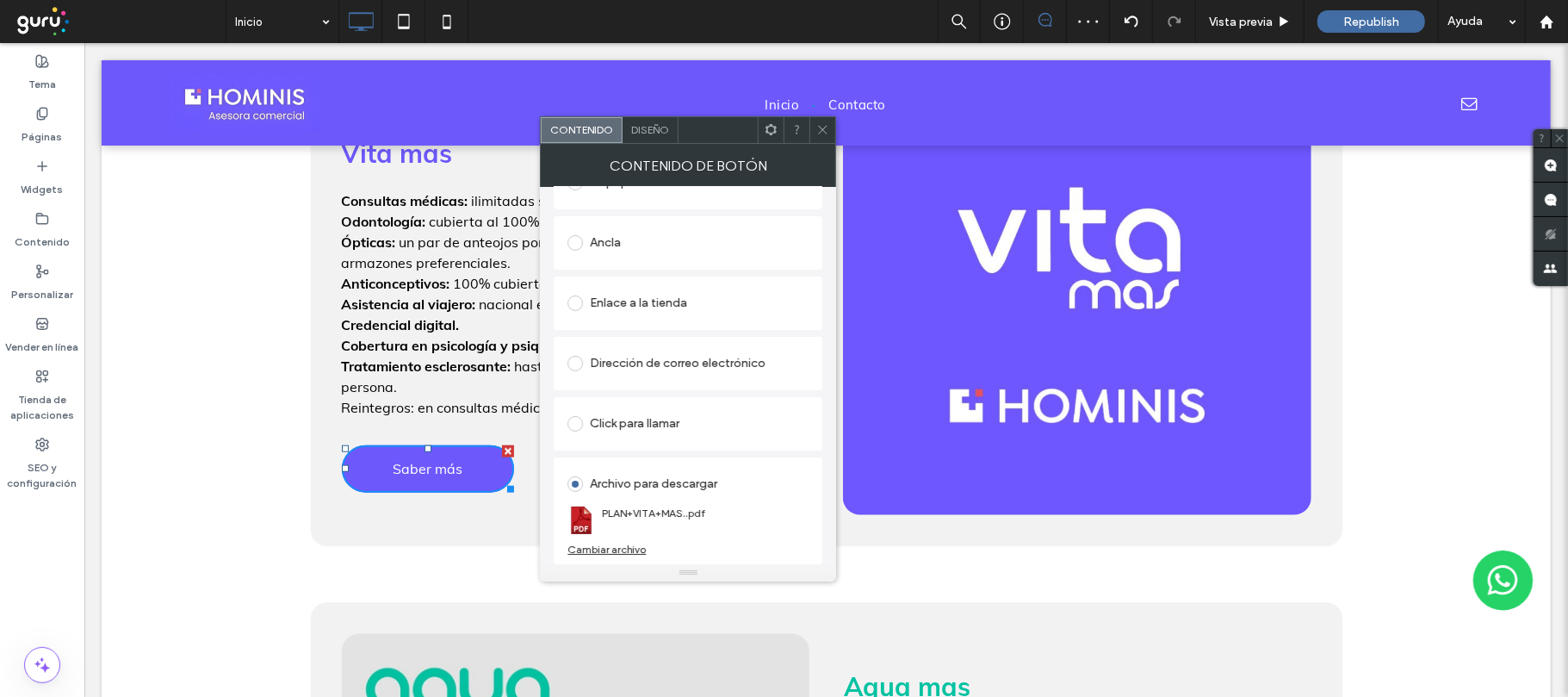
click at [824, 142] on span at bounding box center [822, 129] width 12 height 26
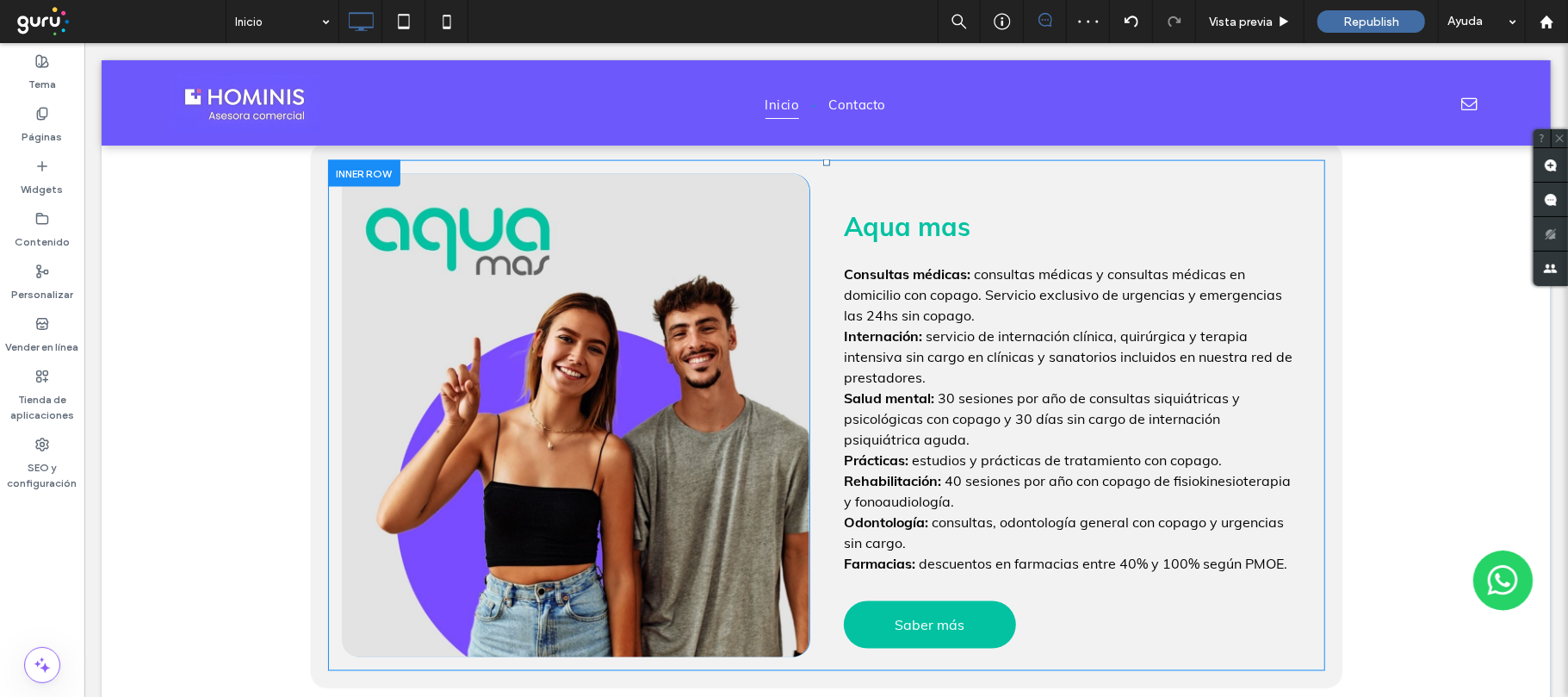
scroll to position [2056, 0]
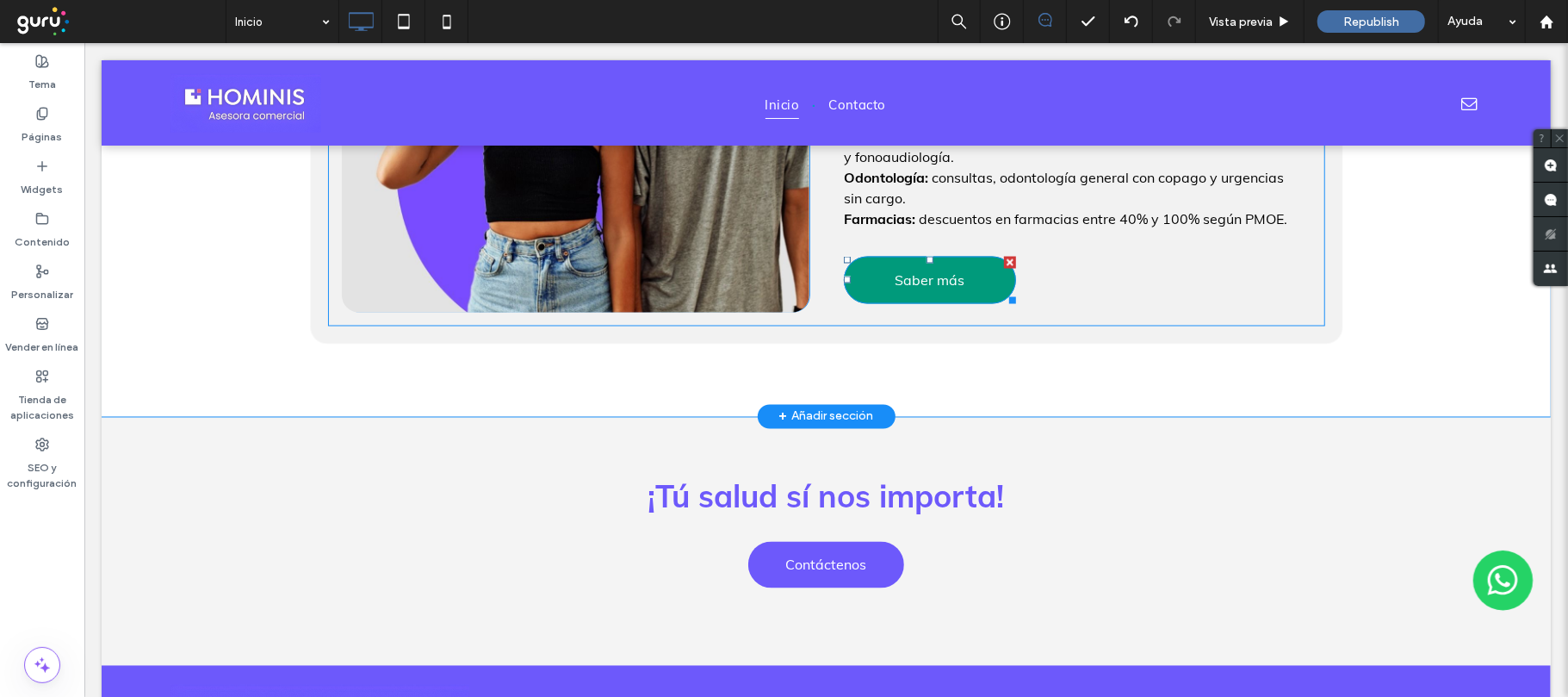
click at [935, 292] on span "Saber más" at bounding box center [929, 279] width 70 height 35
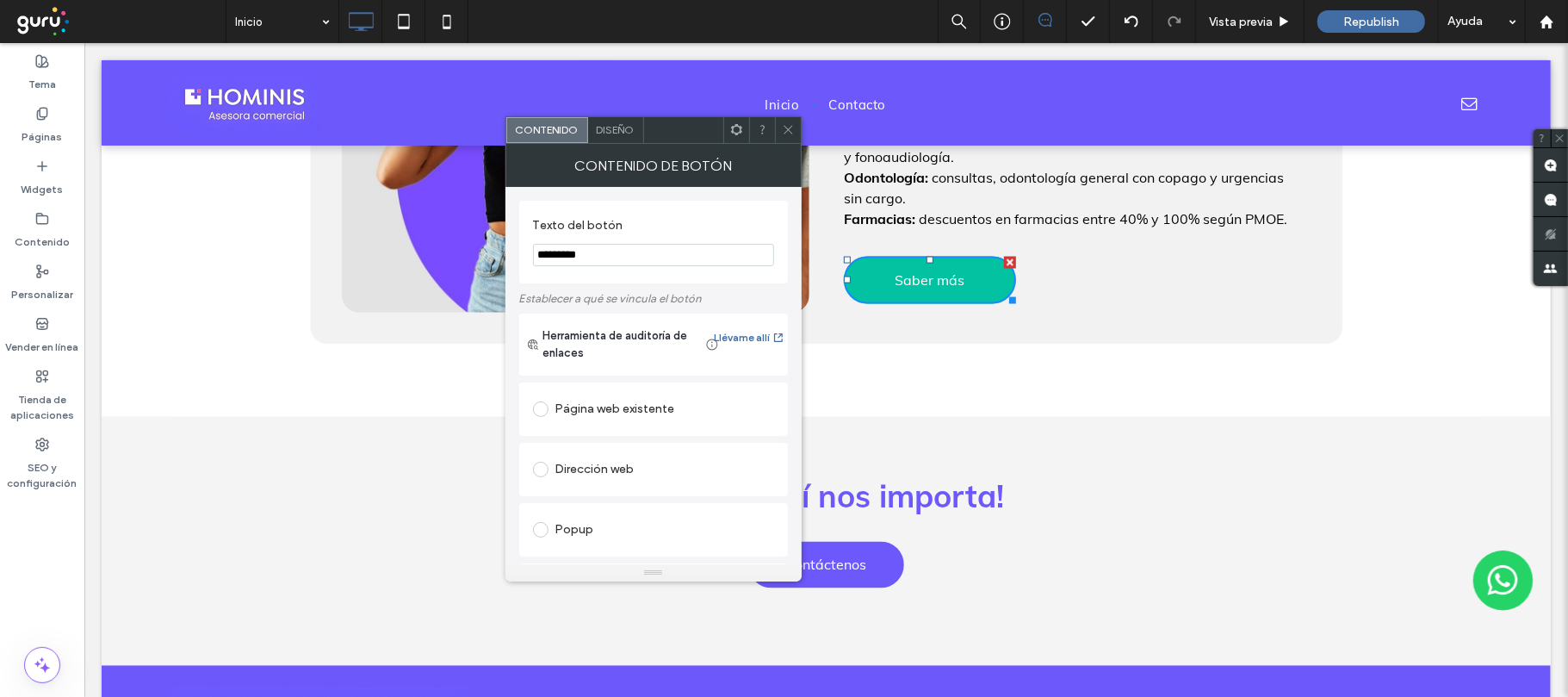
scroll to position [348, 0]
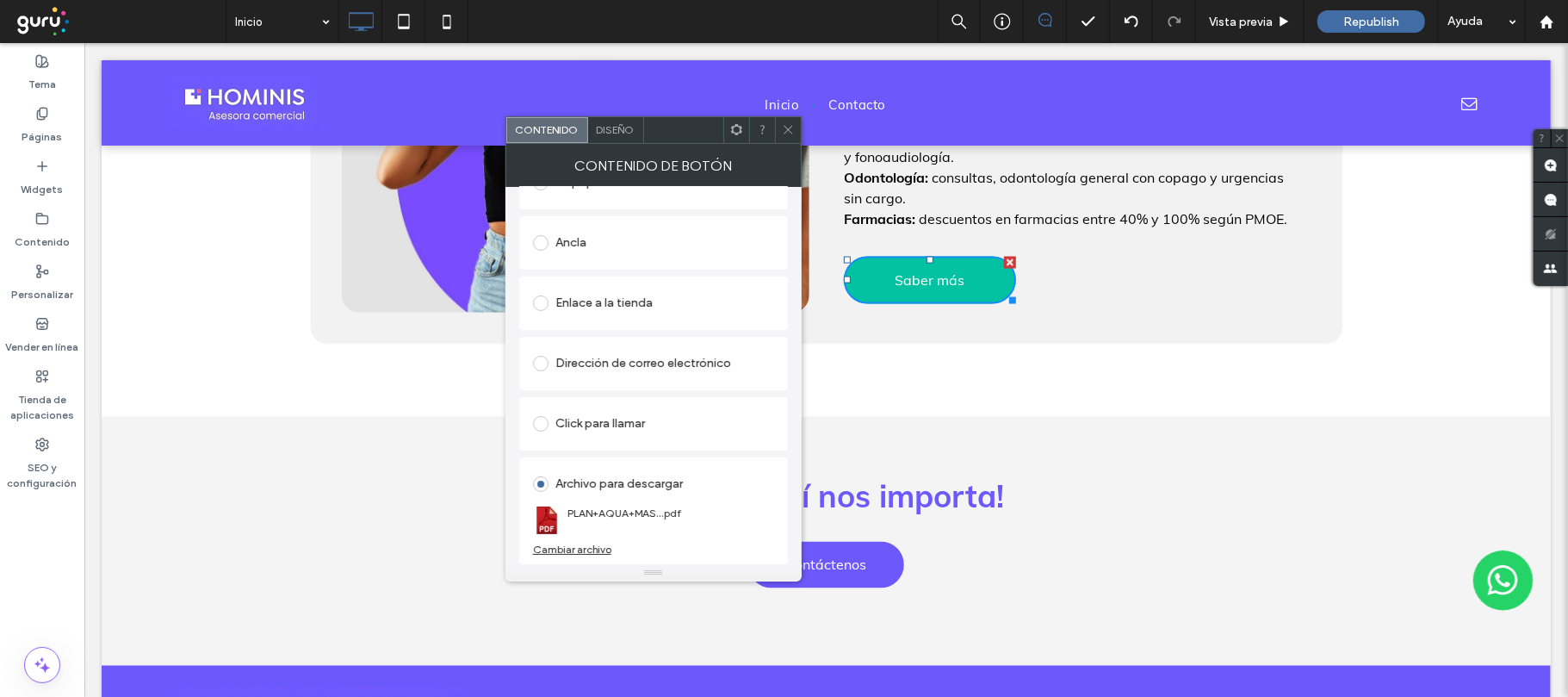
click at [792, 125] on icon at bounding box center [788, 128] width 12 height 12
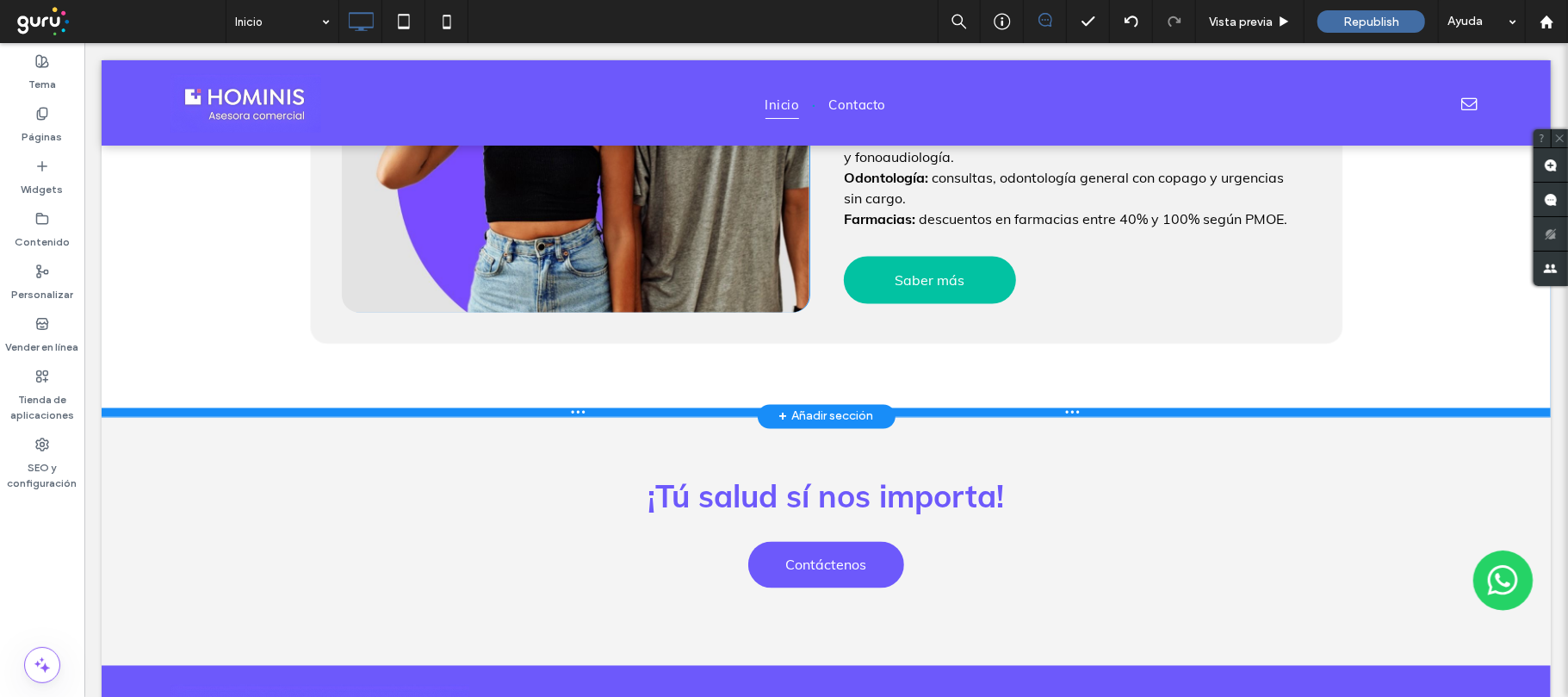
scroll to position [2286, 0]
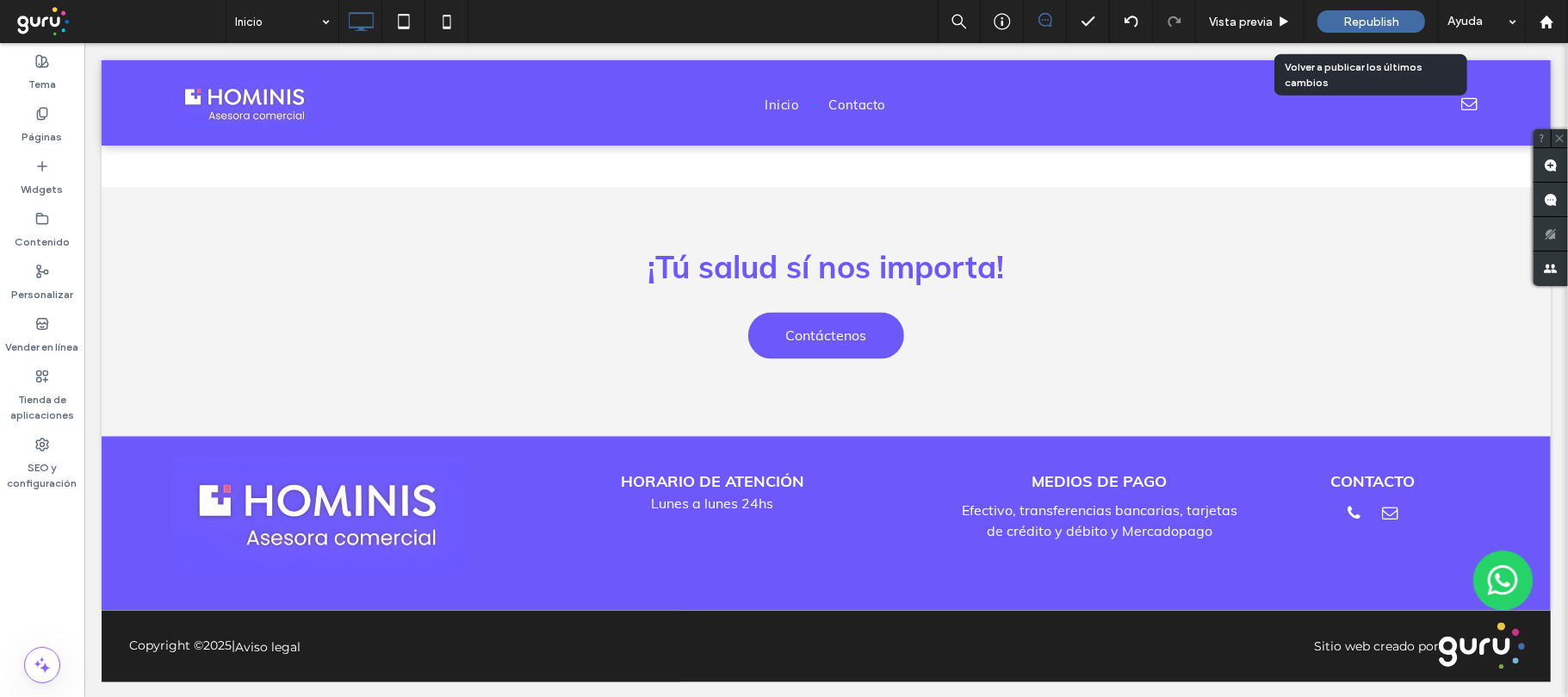
click at [1364, 21] on span "Republish" at bounding box center [1371, 21] width 56 height 14
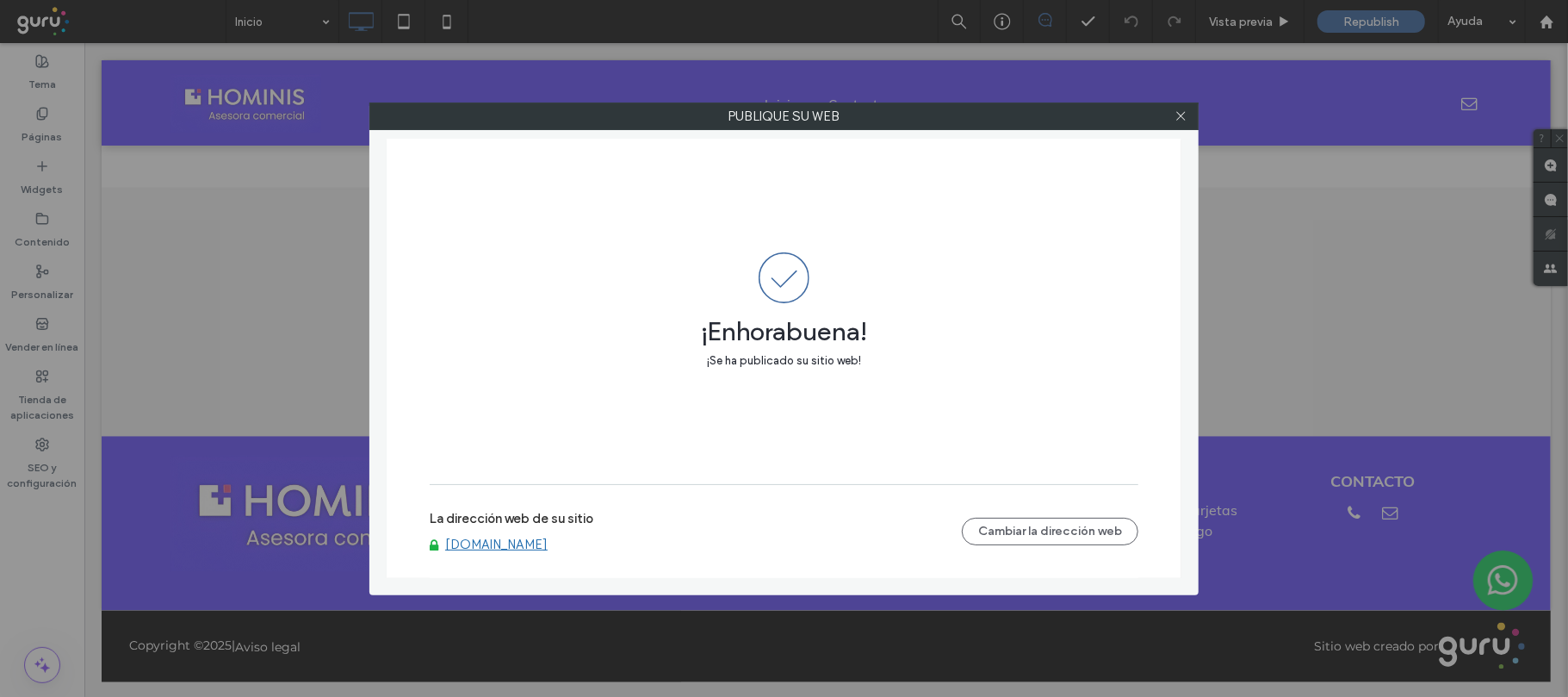
click at [1187, 112] on div at bounding box center [1180, 116] width 26 height 26
click at [1182, 114] on icon at bounding box center [1180, 115] width 12 height 12
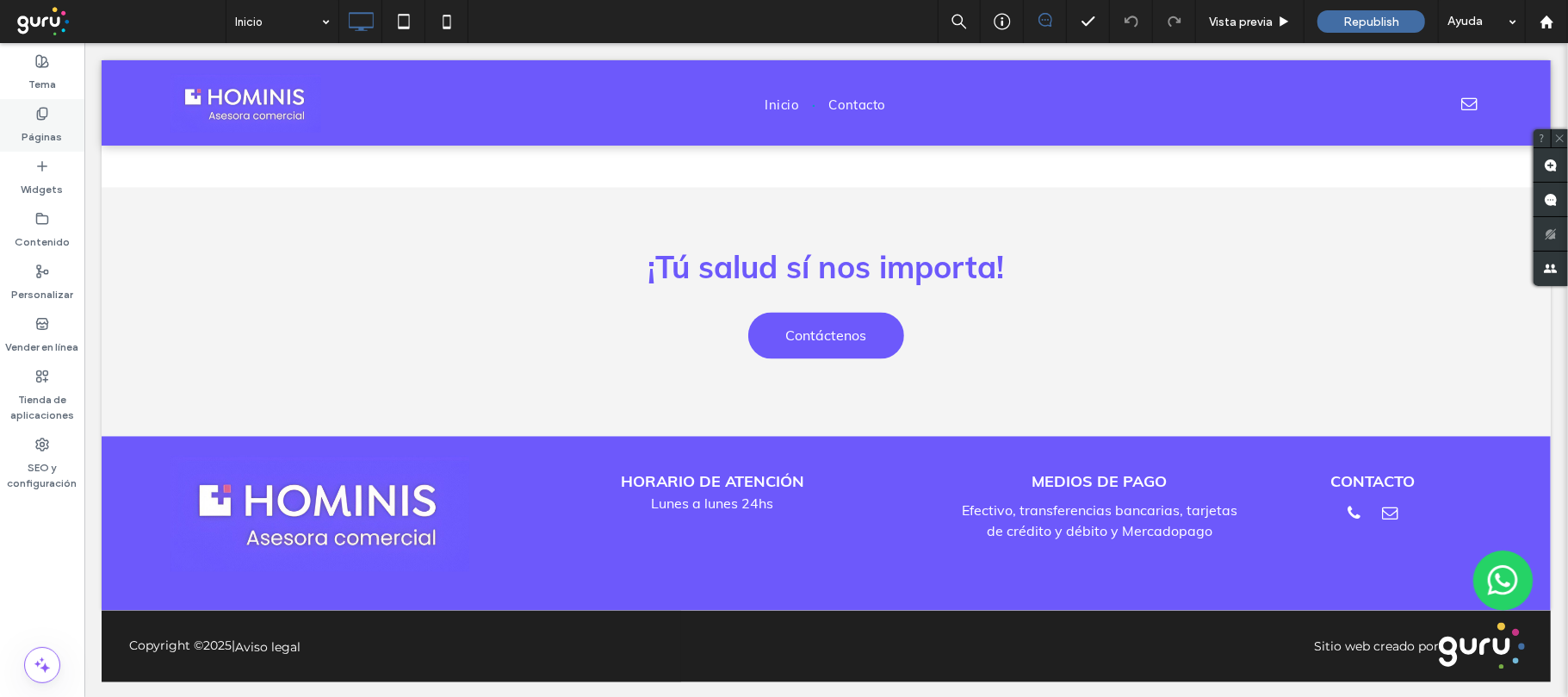
click at [38, 125] on label "Páginas" at bounding box center [42, 132] width 40 height 24
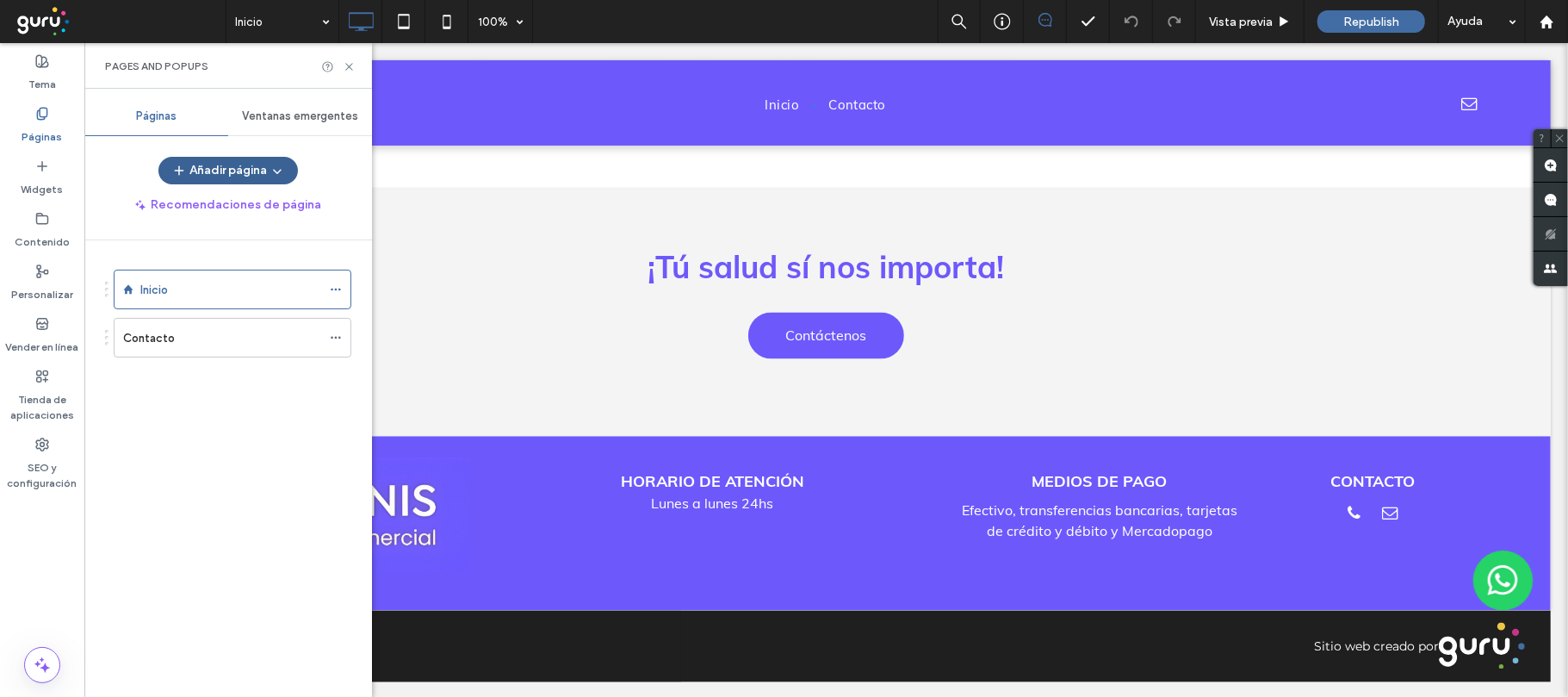
click at [217, 160] on button "Añadir página" at bounding box center [228, 170] width 140 height 28
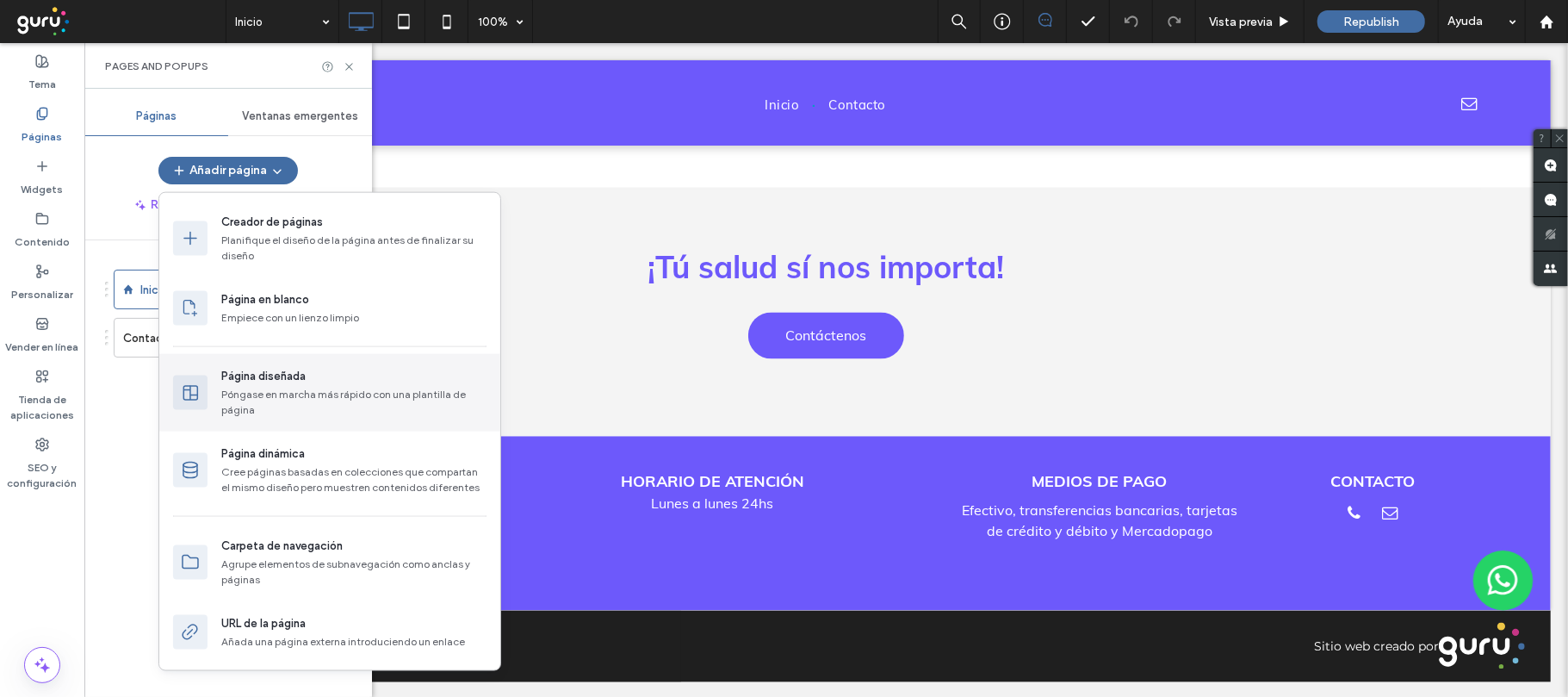
click at [281, 394] on div "Póngase en marcha más rápido con una plantilla de página" at bounding box center [354, 402] width 265 height 31
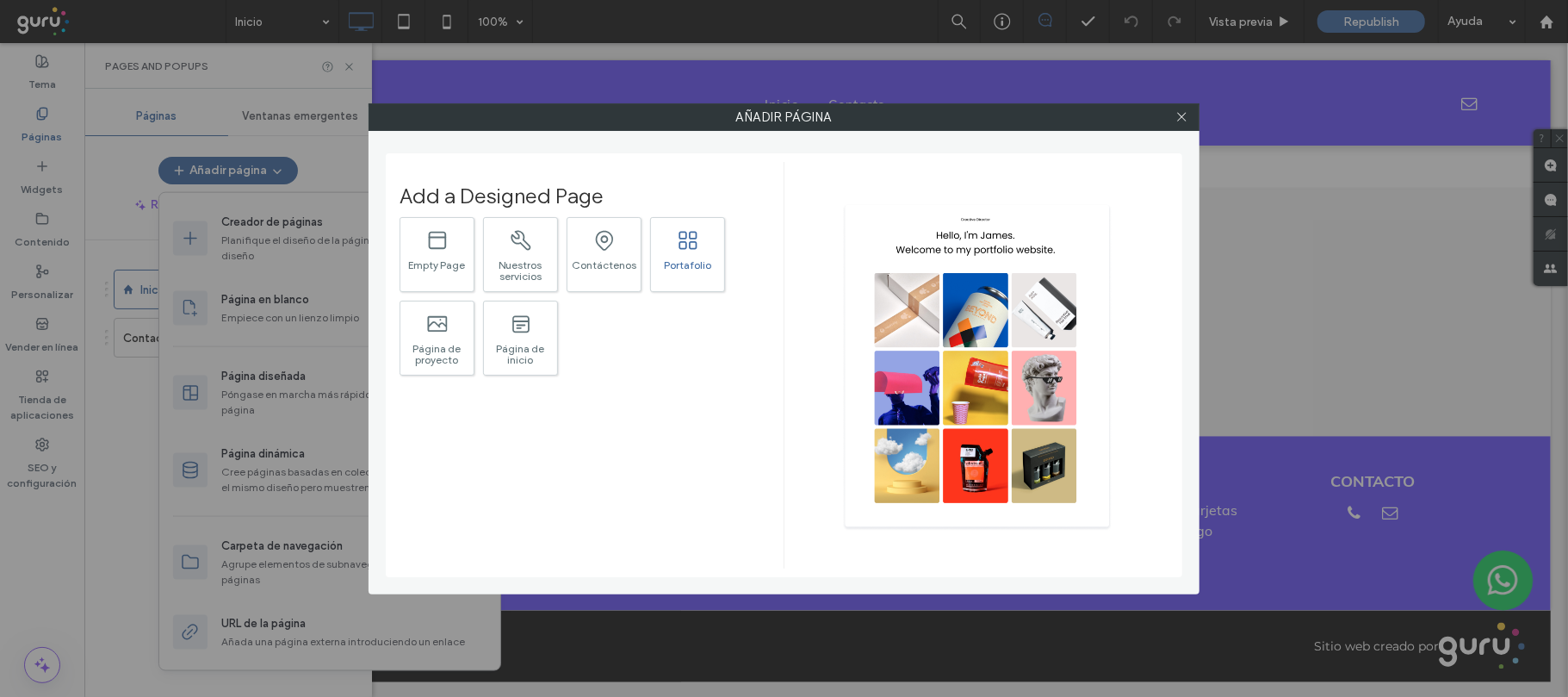
click at [696, 243] on icon at bounding box center [693, 245] width 8 height 8
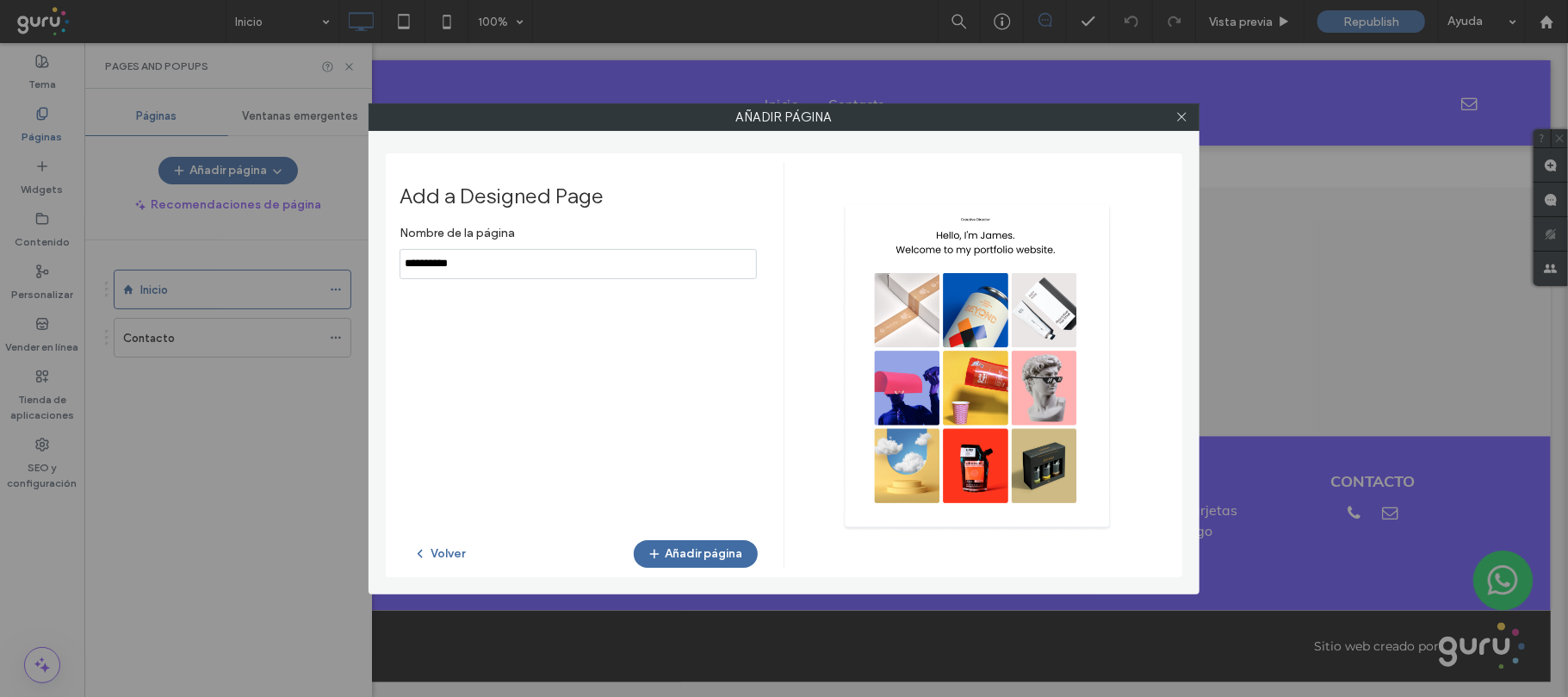
drag, startPoint x: 640, startPoint y: 267, endPoint x: 280, endPoint y: 284, distance: 360.4
click at [280, 284] on div "Añadir página Add a Designed Page Nombre de la página Volver Añadir página" at bounding box center [784, 348] width 1568 height 697
click at [459, 259] on input "notEmpty" at bounding box center [578, 264] width 357 height 30
click at [563, 262] on input "notEmpty" at bounding box center [578, 264] width 357 height 30
type input "**********"
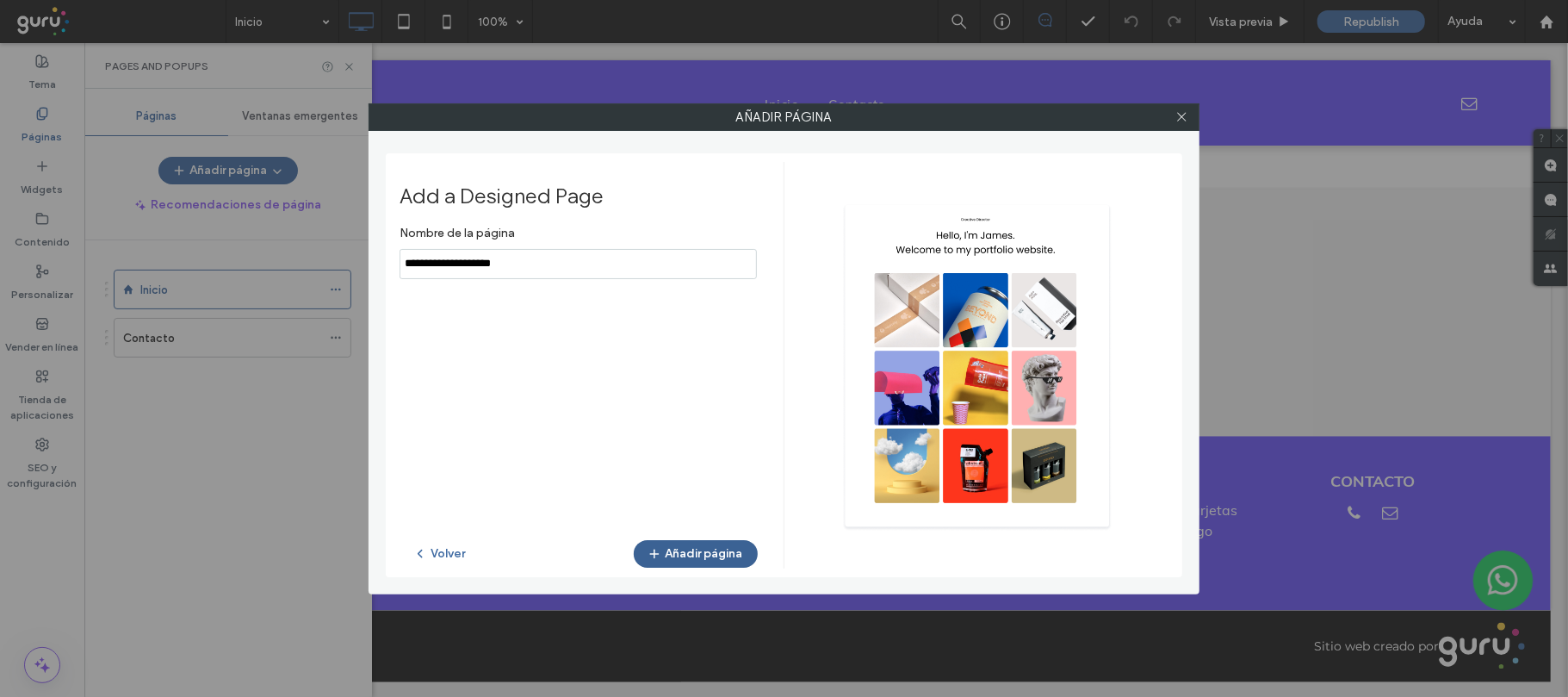
click at [693, 549] on button "Añadir página" at bounding box center [695, 553] width 124 height 28
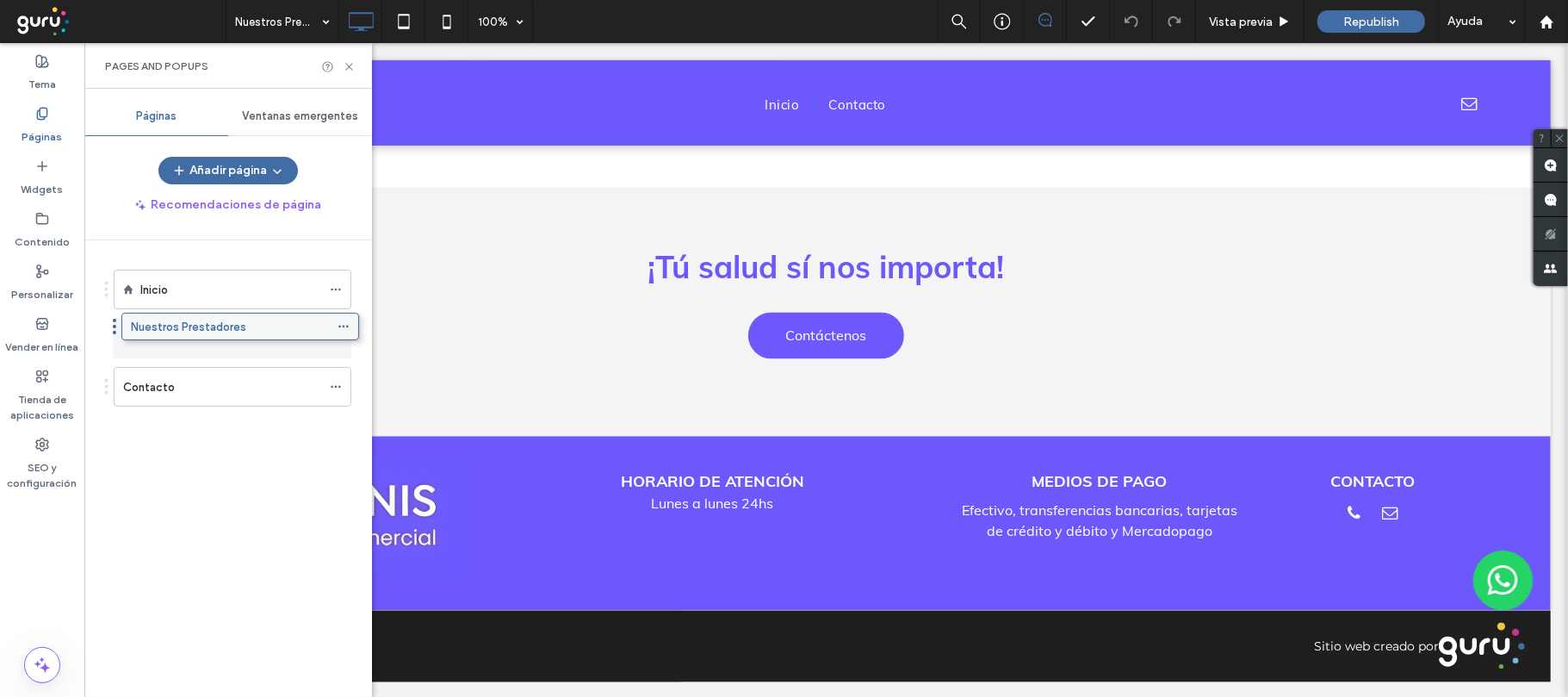
drag, startPoint x: 215, startPoint y: 377, endPoint x: 222, endPoint y: 322, distance: 55.4
click at [348, 62] on icon at bounding box center [349, 66] width 12 height 12
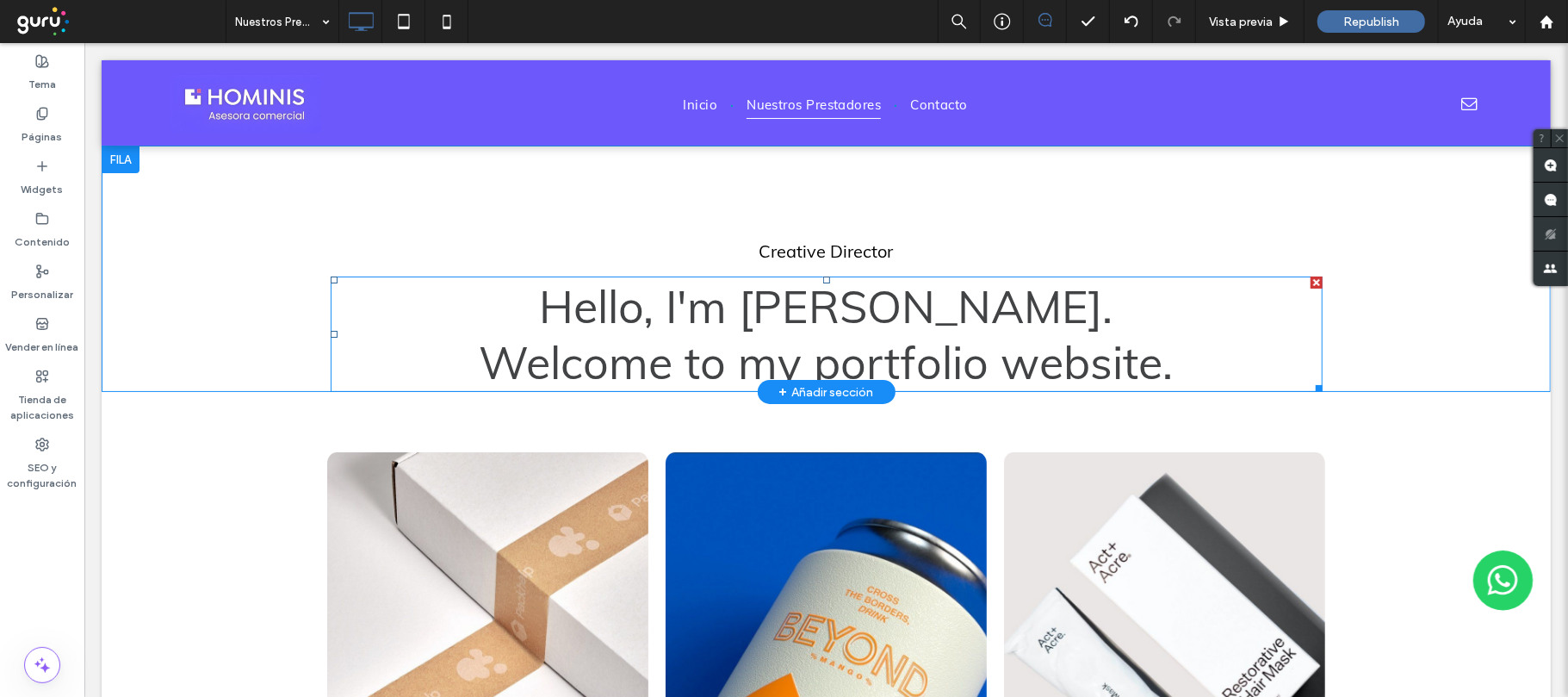
click at [785, 352] on span "Welcome to my portfolio website." at bounding box center [825, 361] width 694 height 56
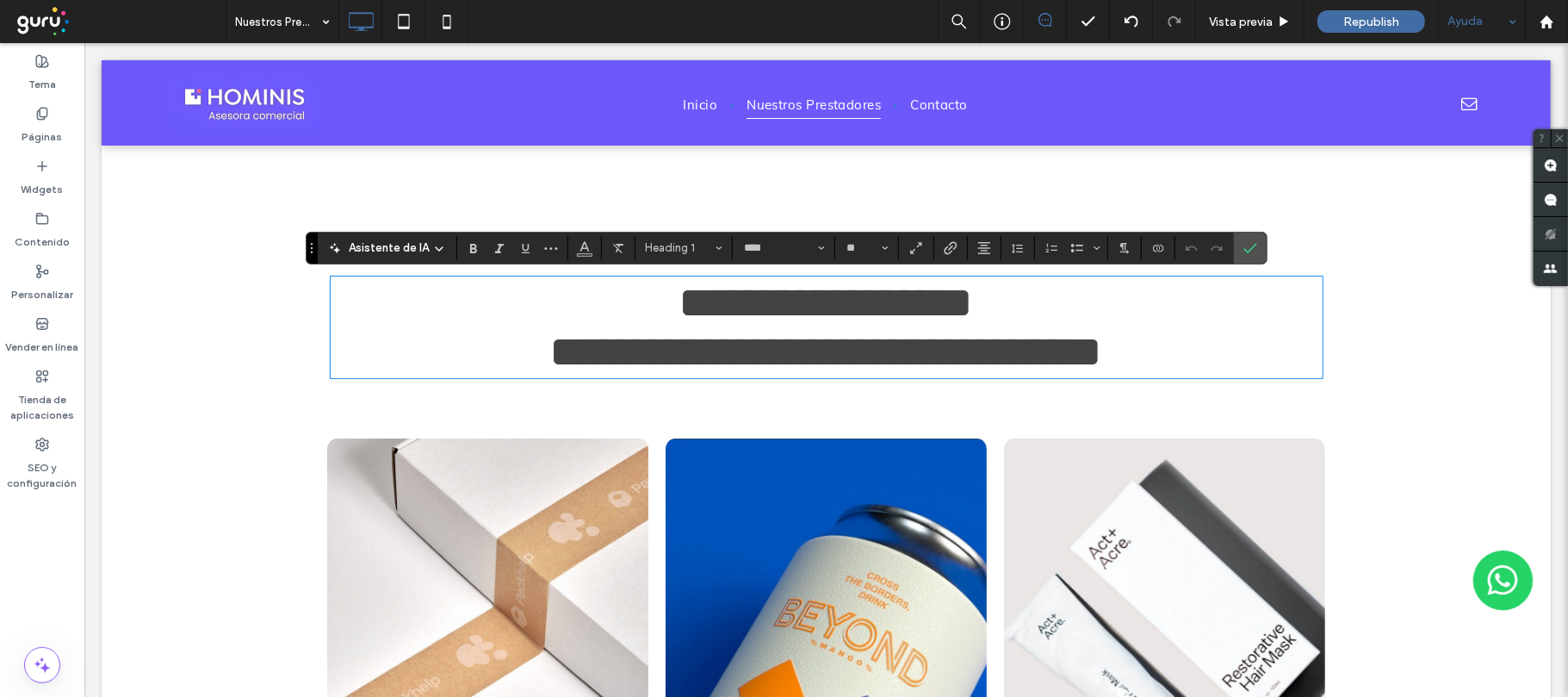
type input "****"
type input "**"
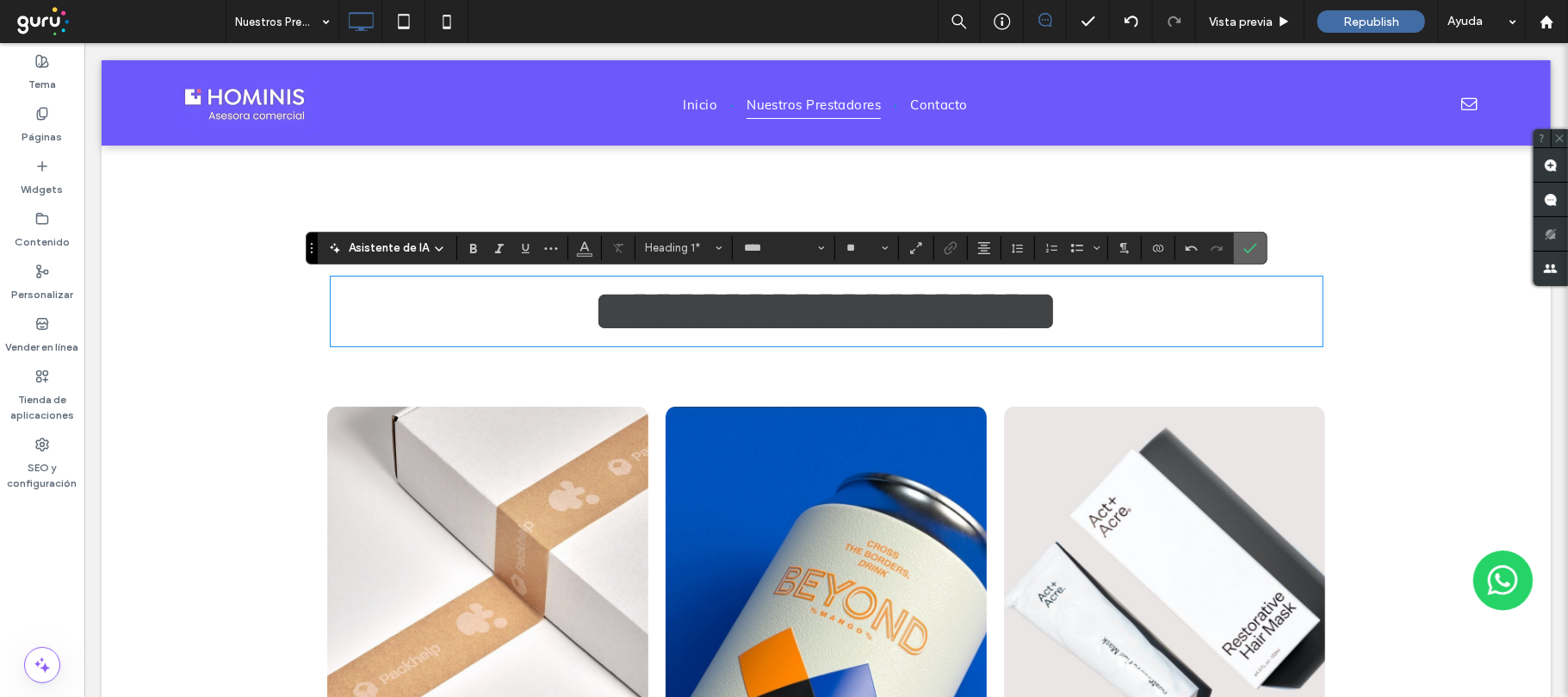
click at [1257, 242] on icon "Confirmar" at bounding box center [1250, 248] width 13 height 13
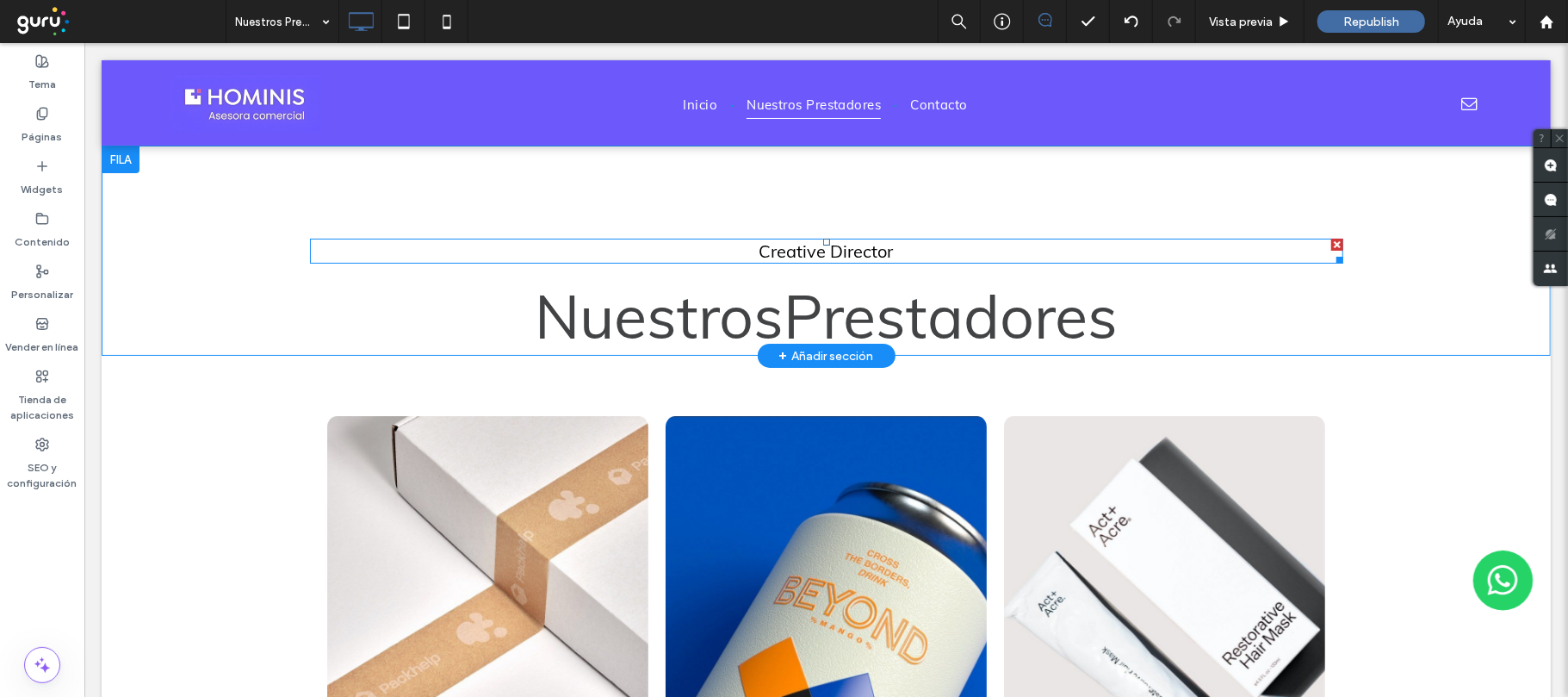
click at [907, 247] on h3 "Creative Director" at bounding box center [825, 250] width 1033 height 21
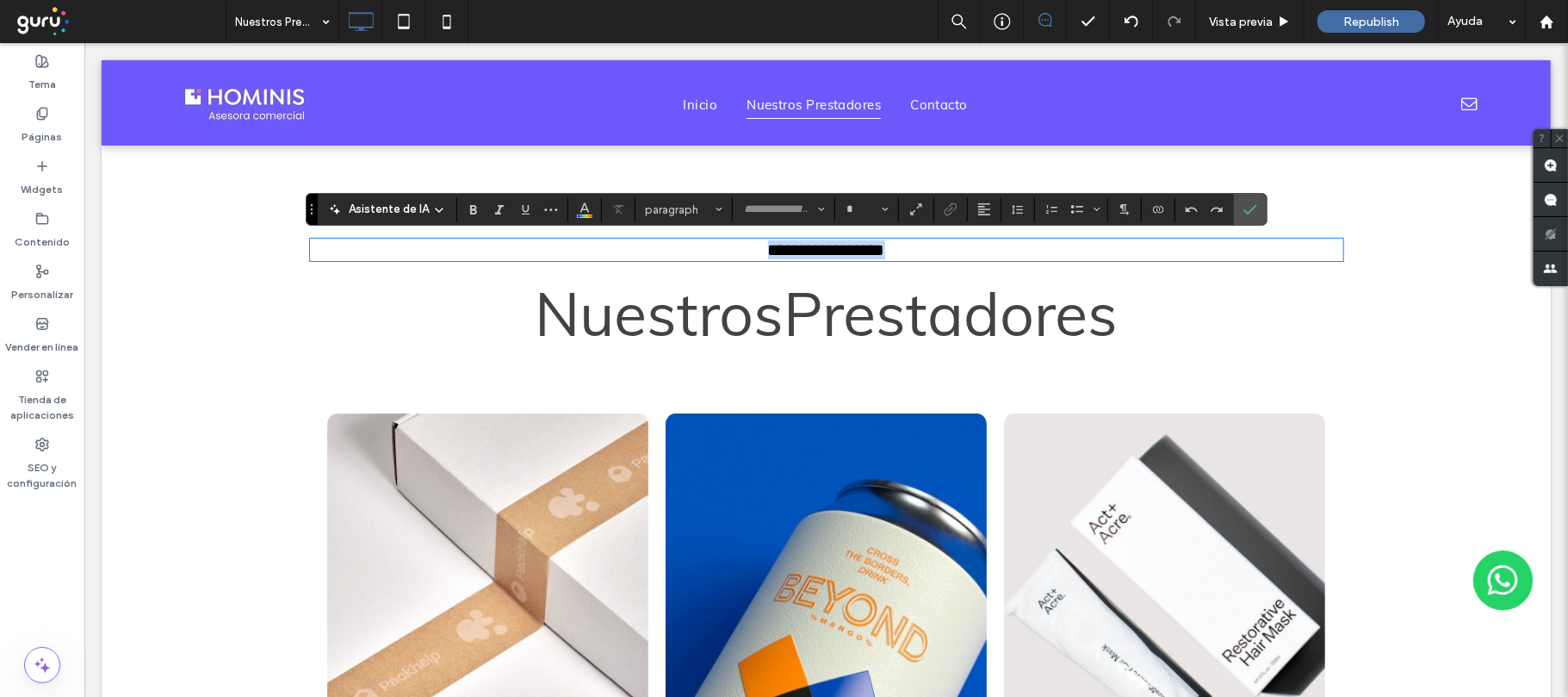
type input "****"
type input "**"
click at [1361, 204] on div "**********" at bounding box center [825, 248] width 1449 height 207
click at [1247, 214] on icon "Confirmar" at bounding box center [1250, 209] width 13 height 13
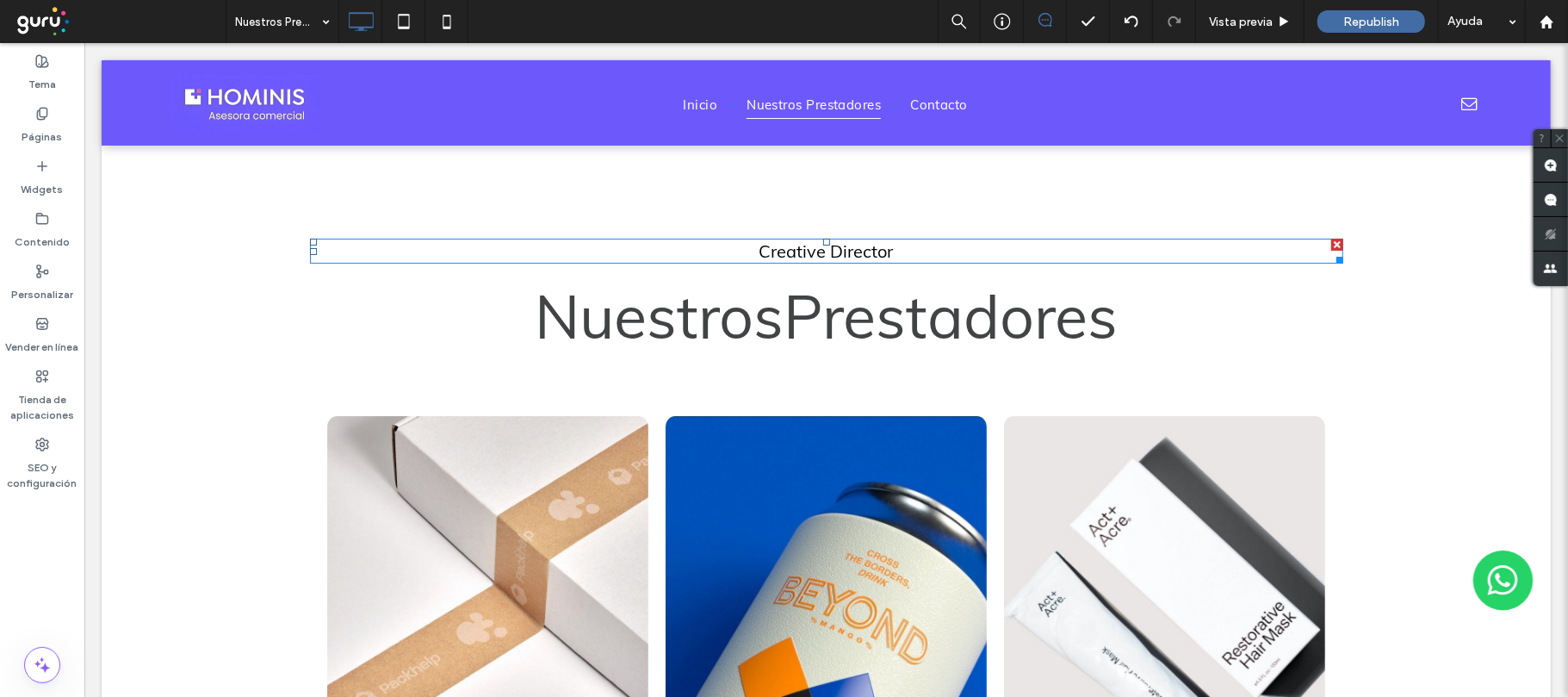
click at [1330, 244] on div at bounding box center [1336, 244] width 12 height 12
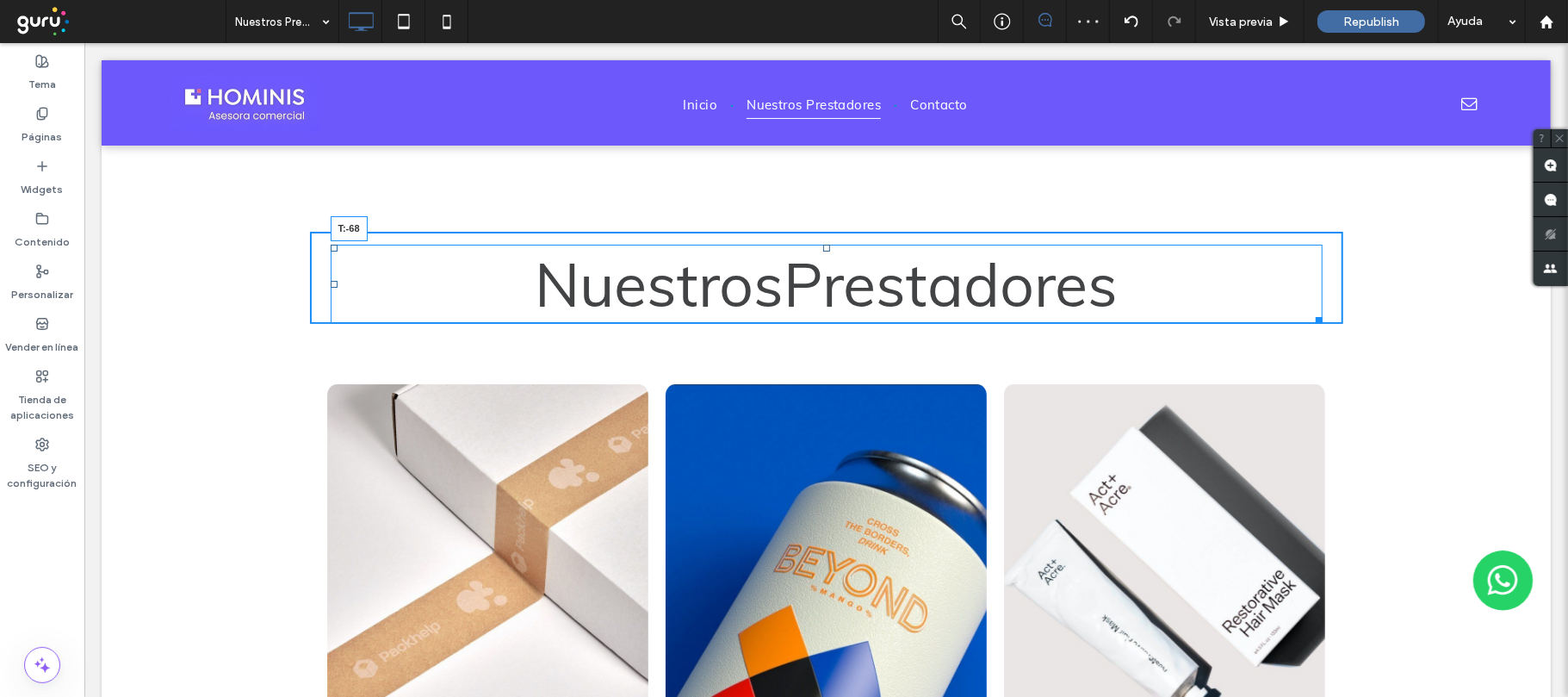
drag, startPoint x: 819, startPoint y: 248, endPoint x: 918, endPoint y: 220, distance: 102.9
click at [834, 244] on div "Nuestros Prestadores T:-68" at bounding box center [825, 283] width 992 height 80
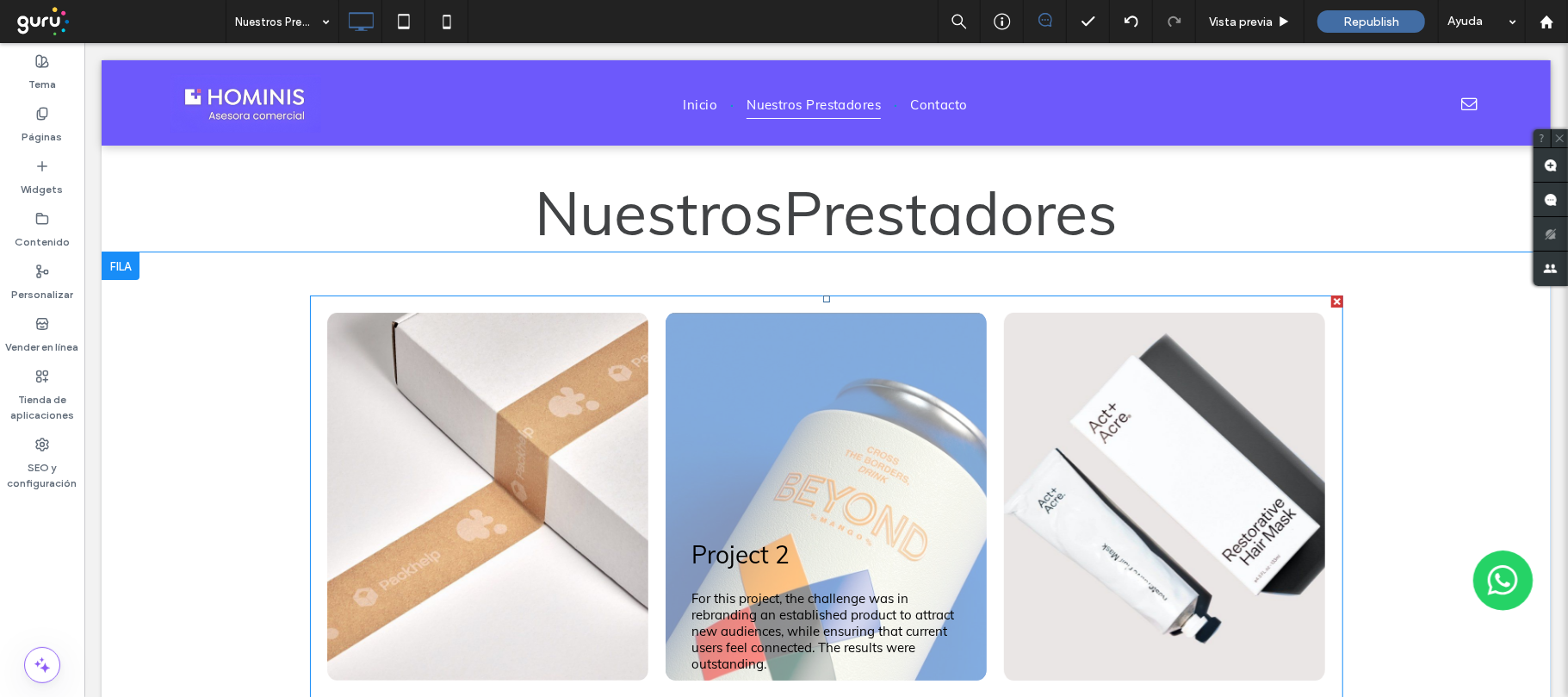
scroll to position [114, 0]
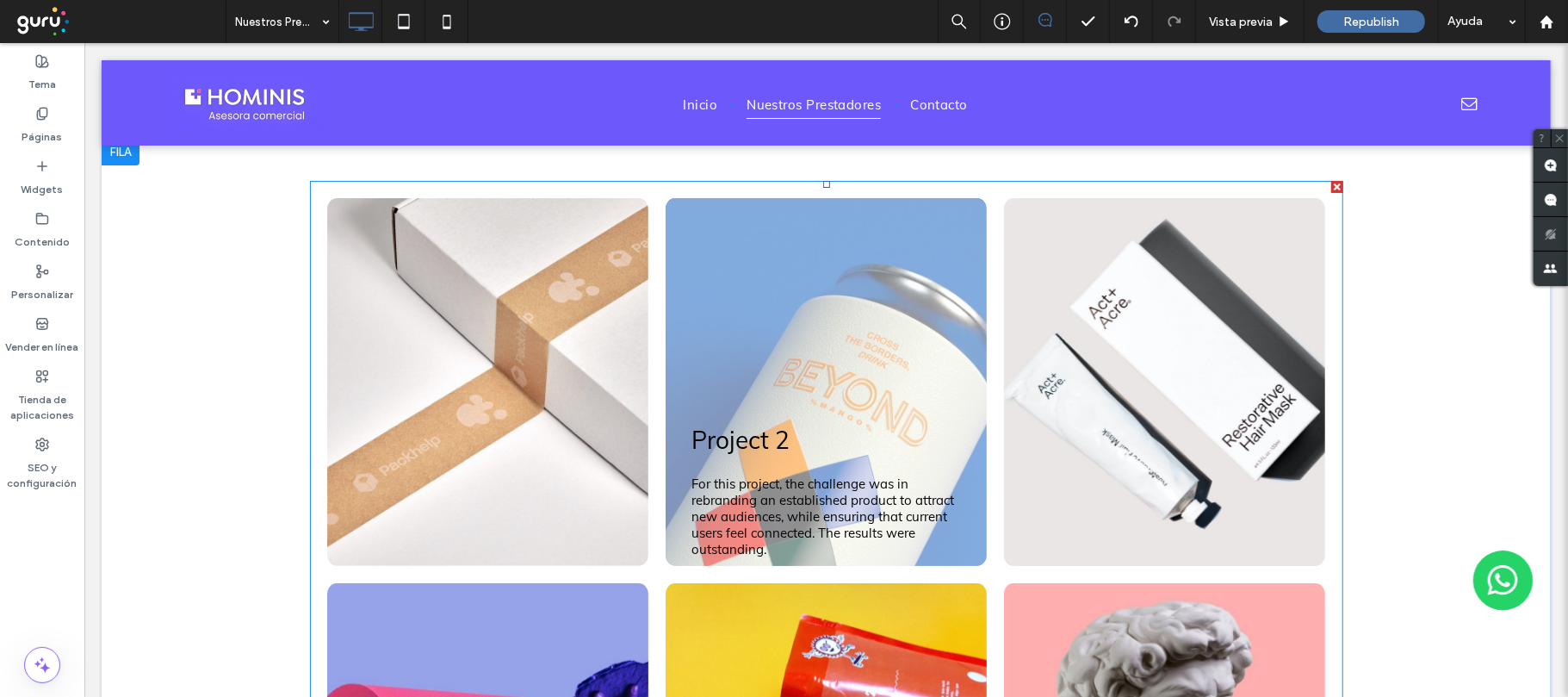
click at [972, 352] on link at bounding box center [824, 382] width 321 height 368
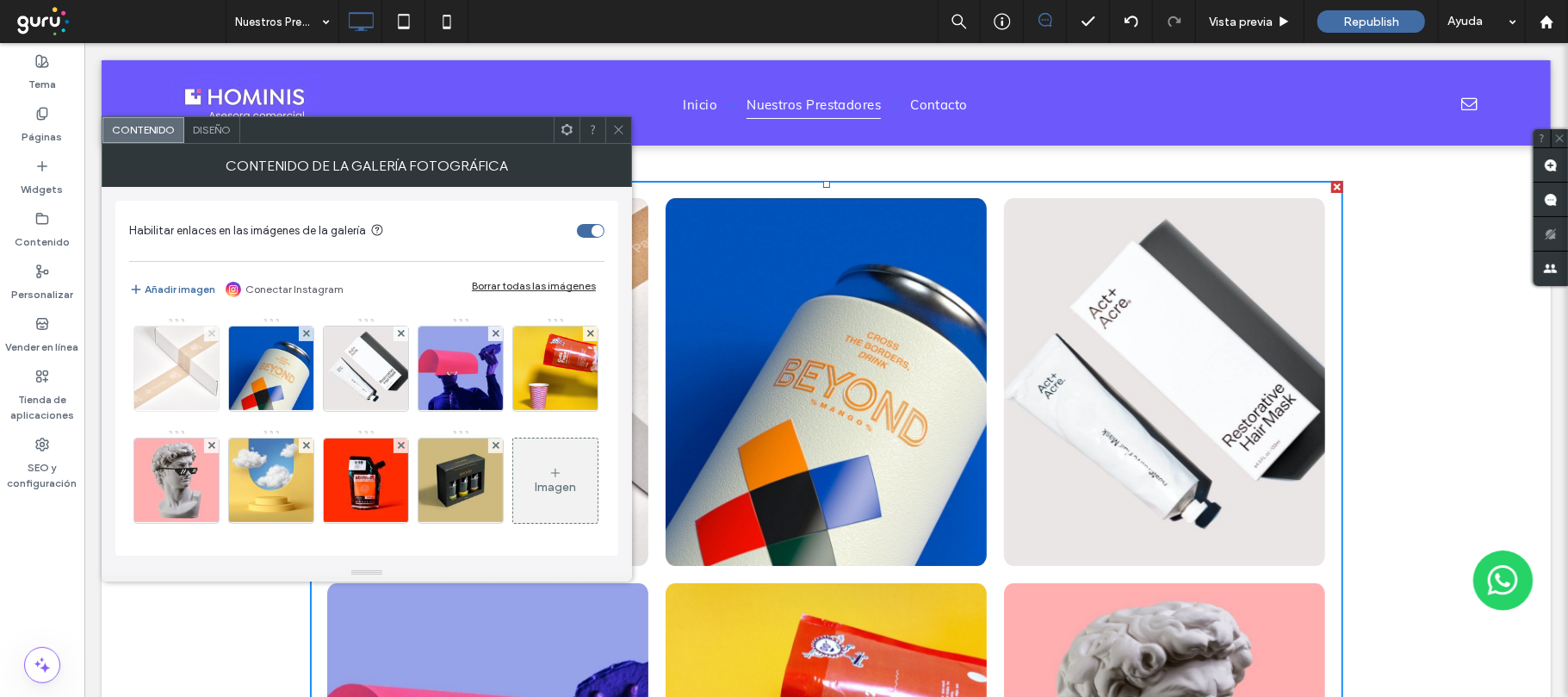
click at [210, 339] on span at bounding box center [211, 333] width 7 height 14
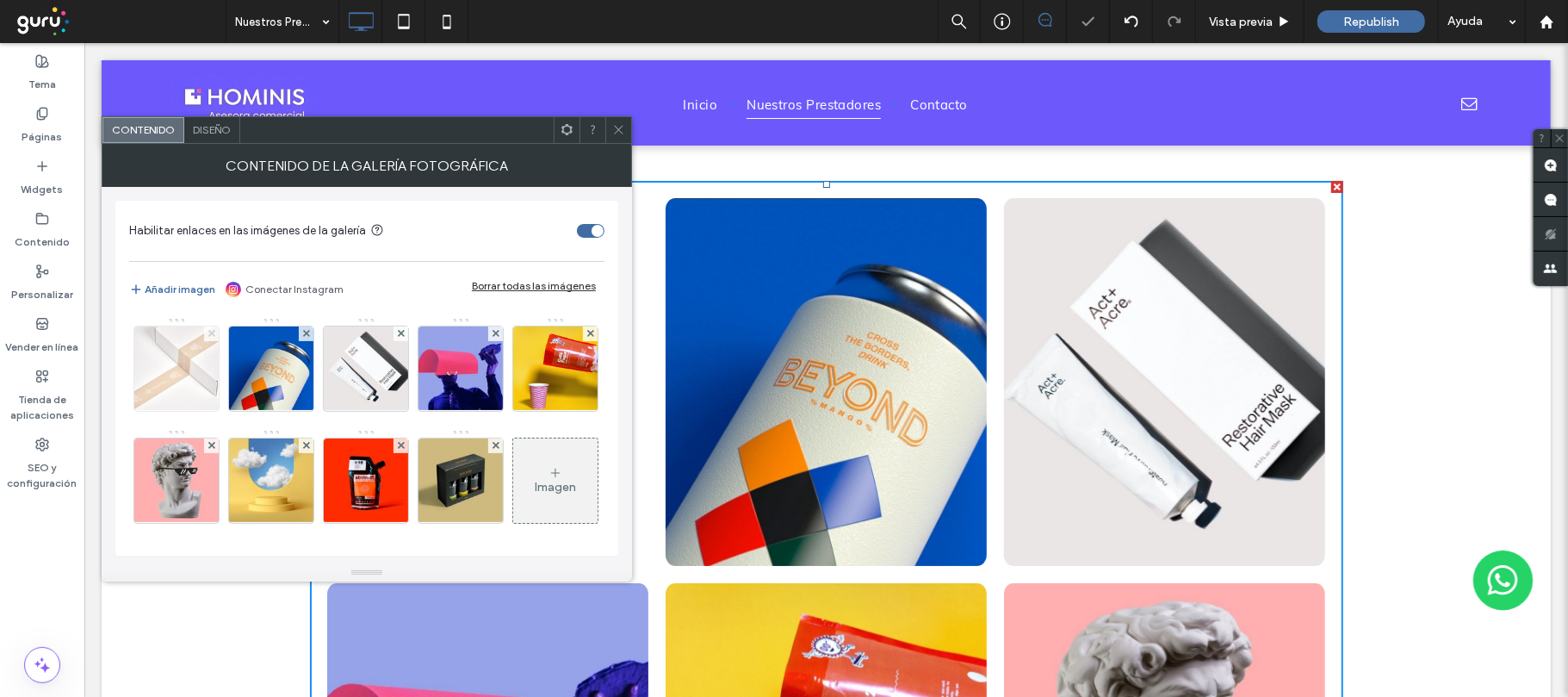
click at [210, 339] on span at bounding box center [211, 333] width 7 height 14
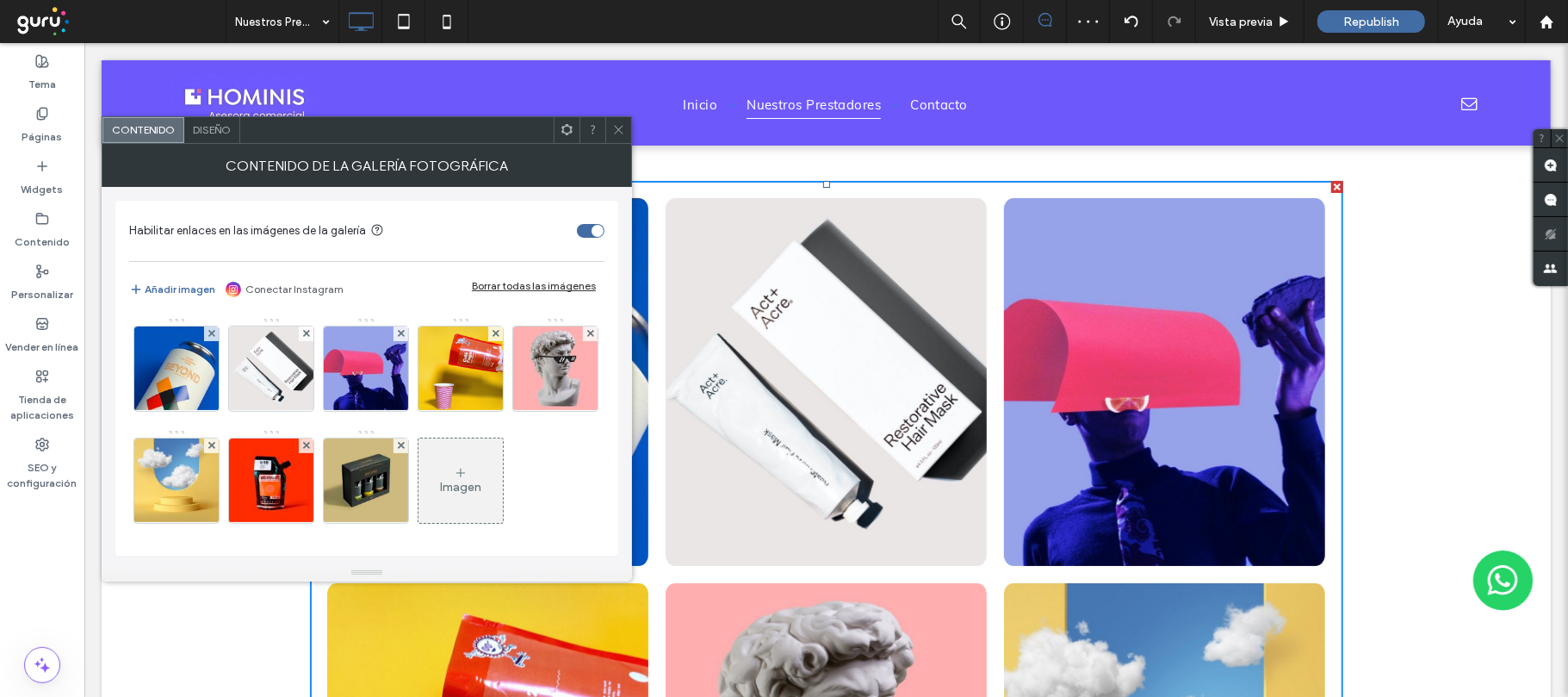
click at [210, 339] on span at bounding box center [211, 333] width 7 height 14
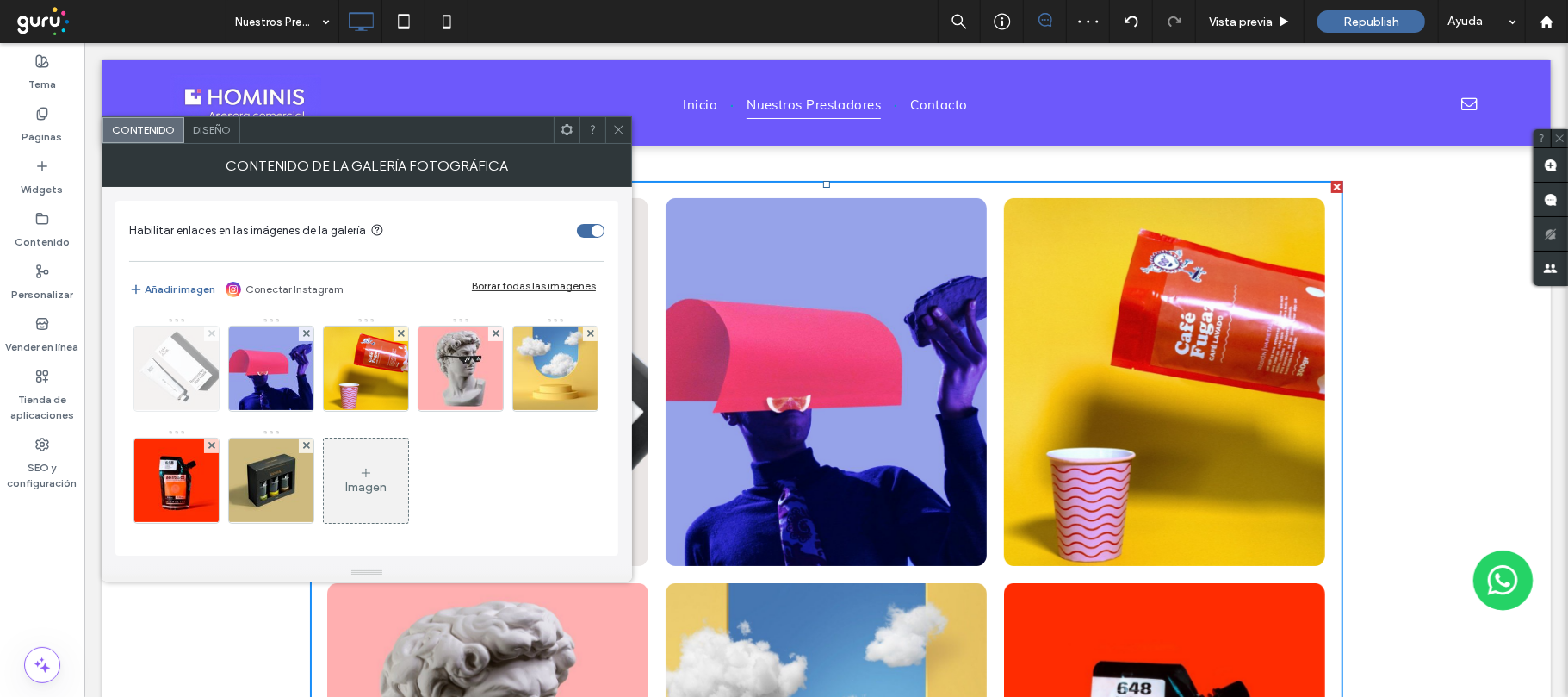
click at [210, 338] on span at bounding box center [211, 333] width 7 height 14
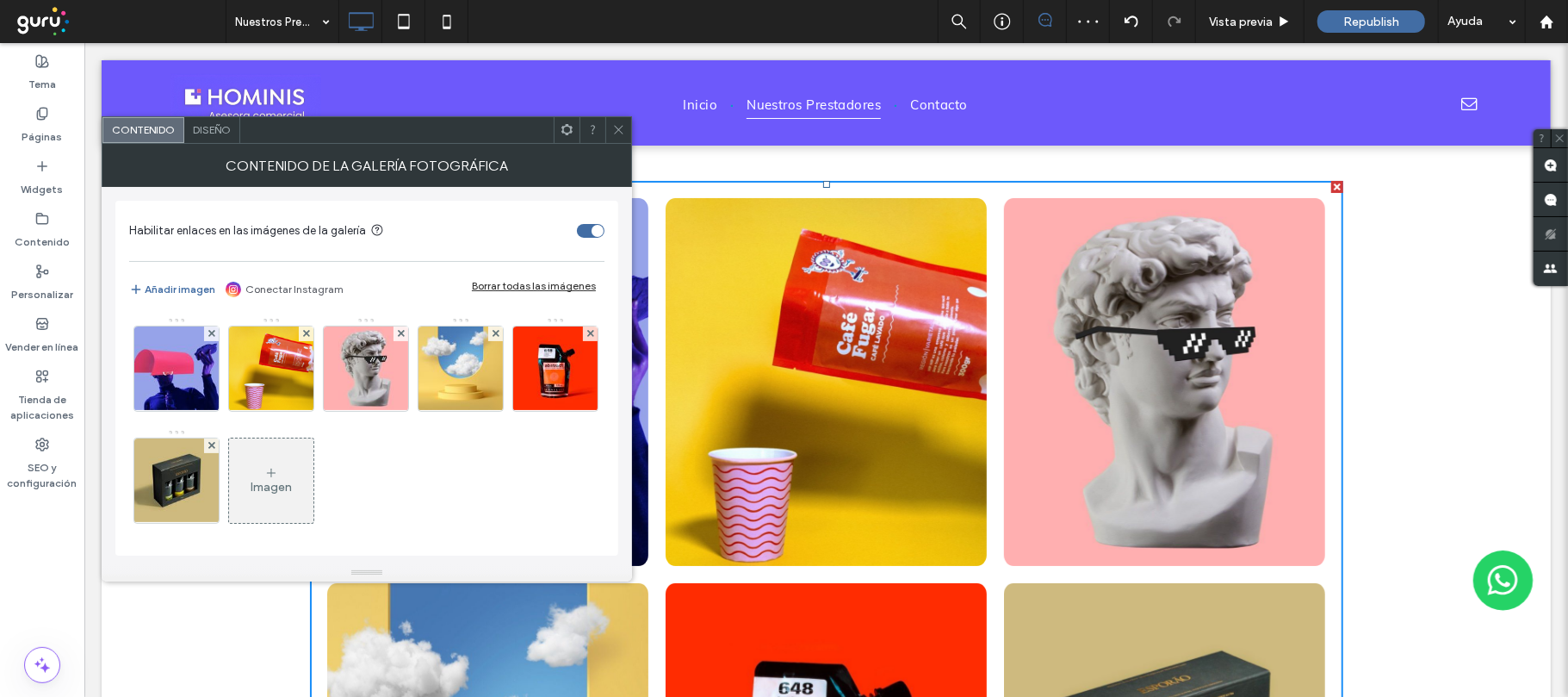
click at [210, 338] on span at bounding box center [211, 333] width 7 height 14
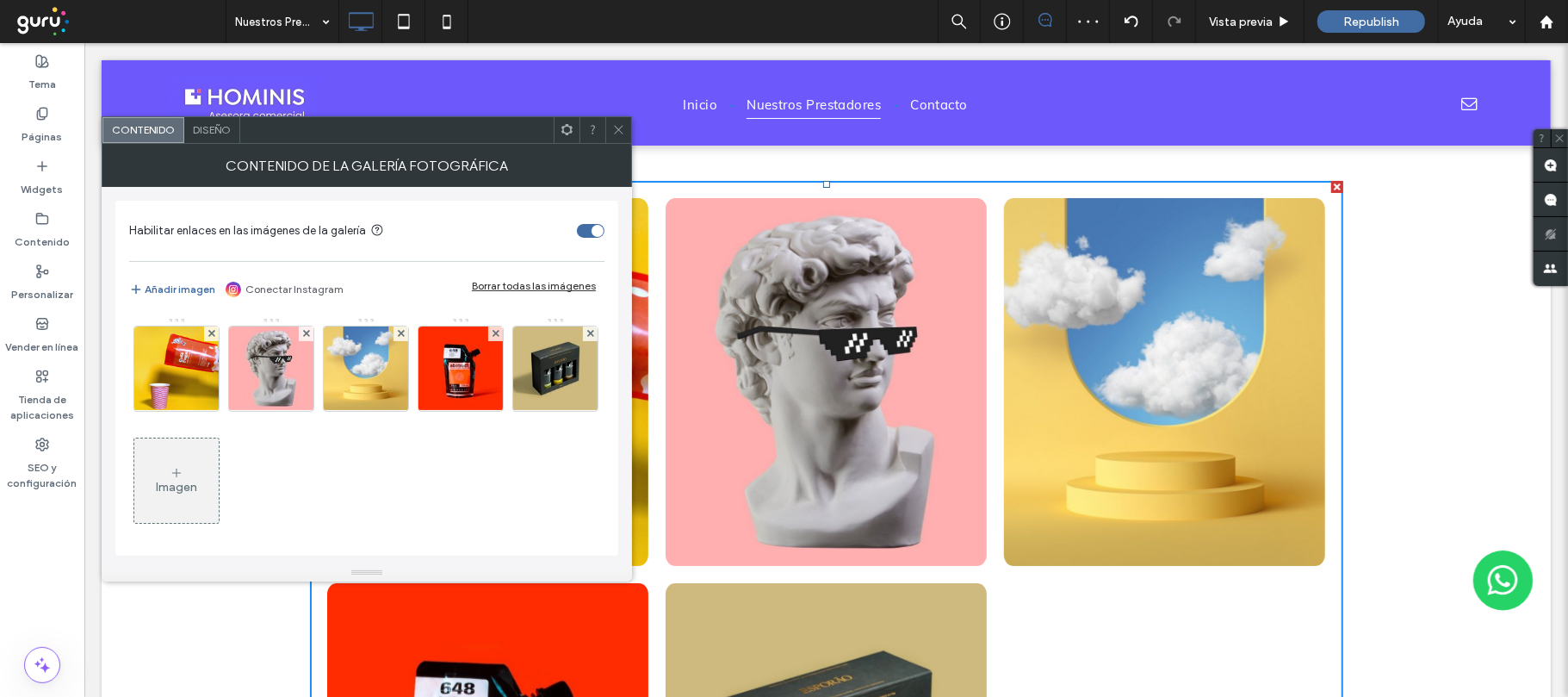
click at [210, 338] on span at bounding box center [211, 333] width 7 height 14
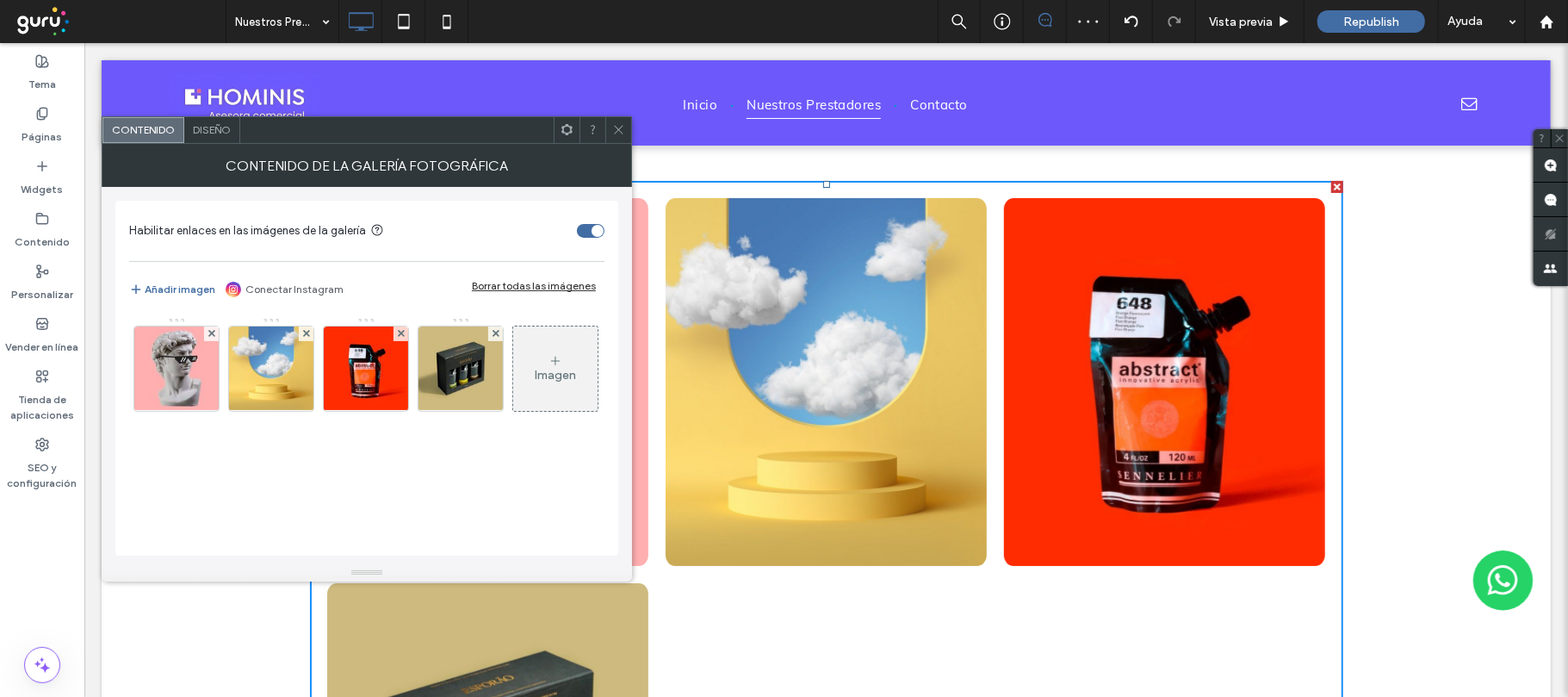
click at [210, 338] on span at bounding box center [211, 333] width 7 height 14
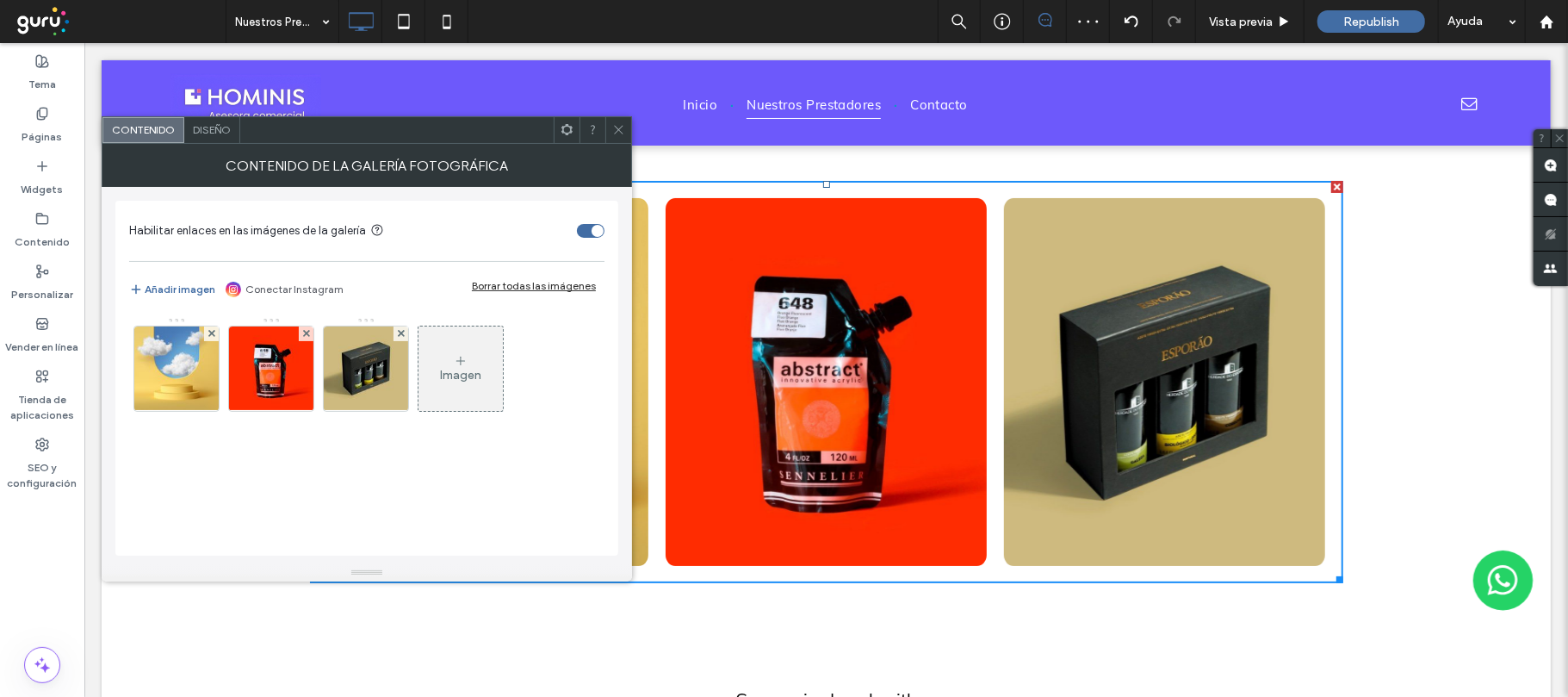
click at [210, 338] on span at bounding box center [211, 333] width 7 height 14
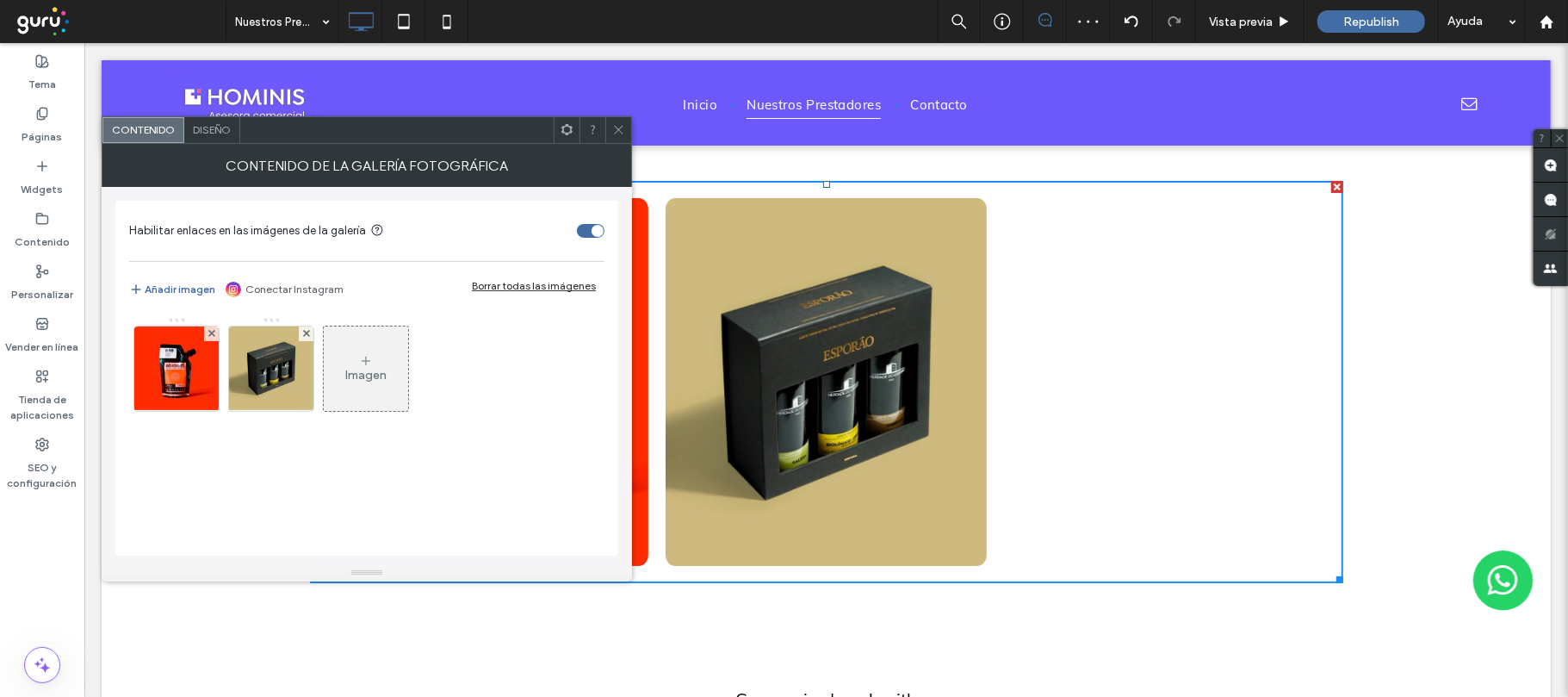
click at [210, 338] on span at bounding box center [211, 333] width 7 height 14
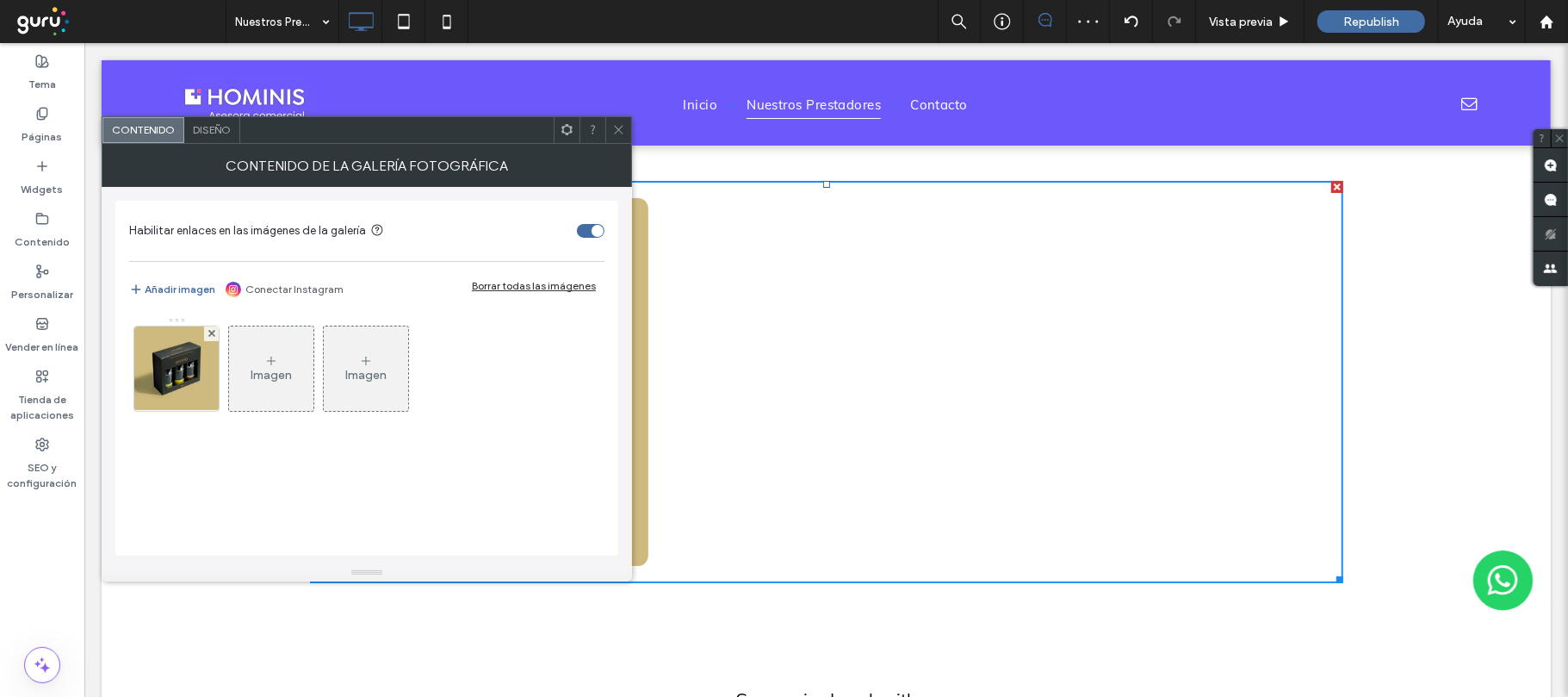
click at [210, 338] on span at bounding box center [211, 333] width 7 height 14
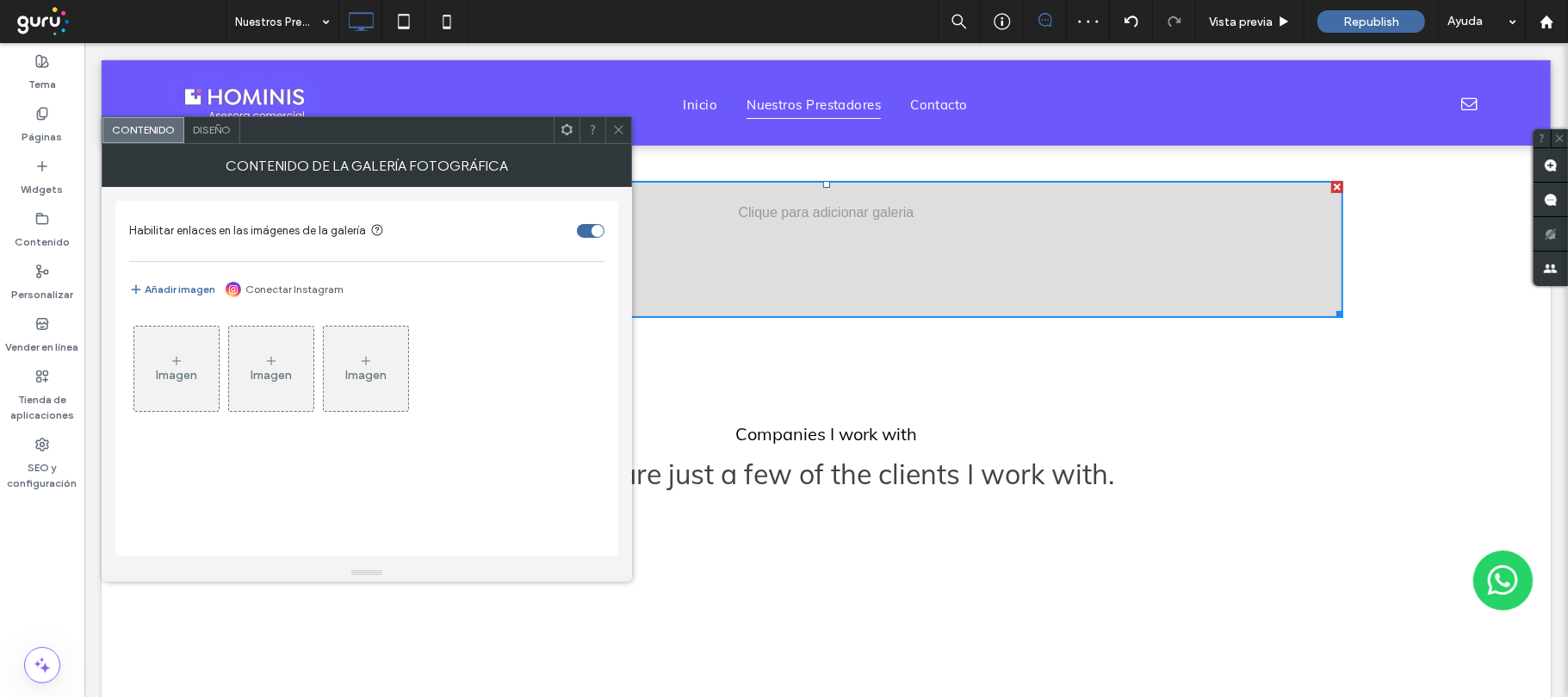
click at [173, 367] on icon at bounding box center [176, 360] width 13 height 13
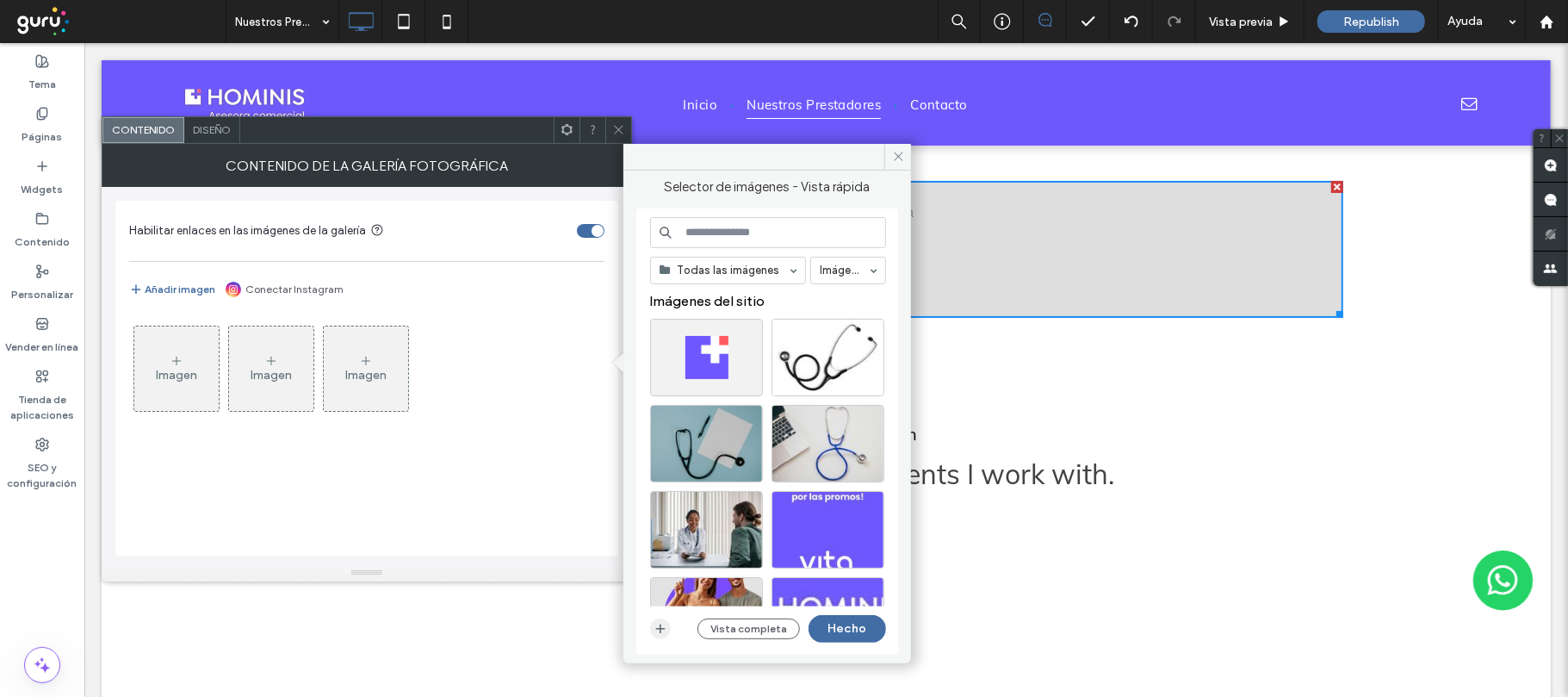
click at [659, 629] on use "button" at bounding box center [661, 628] width 10 height 10
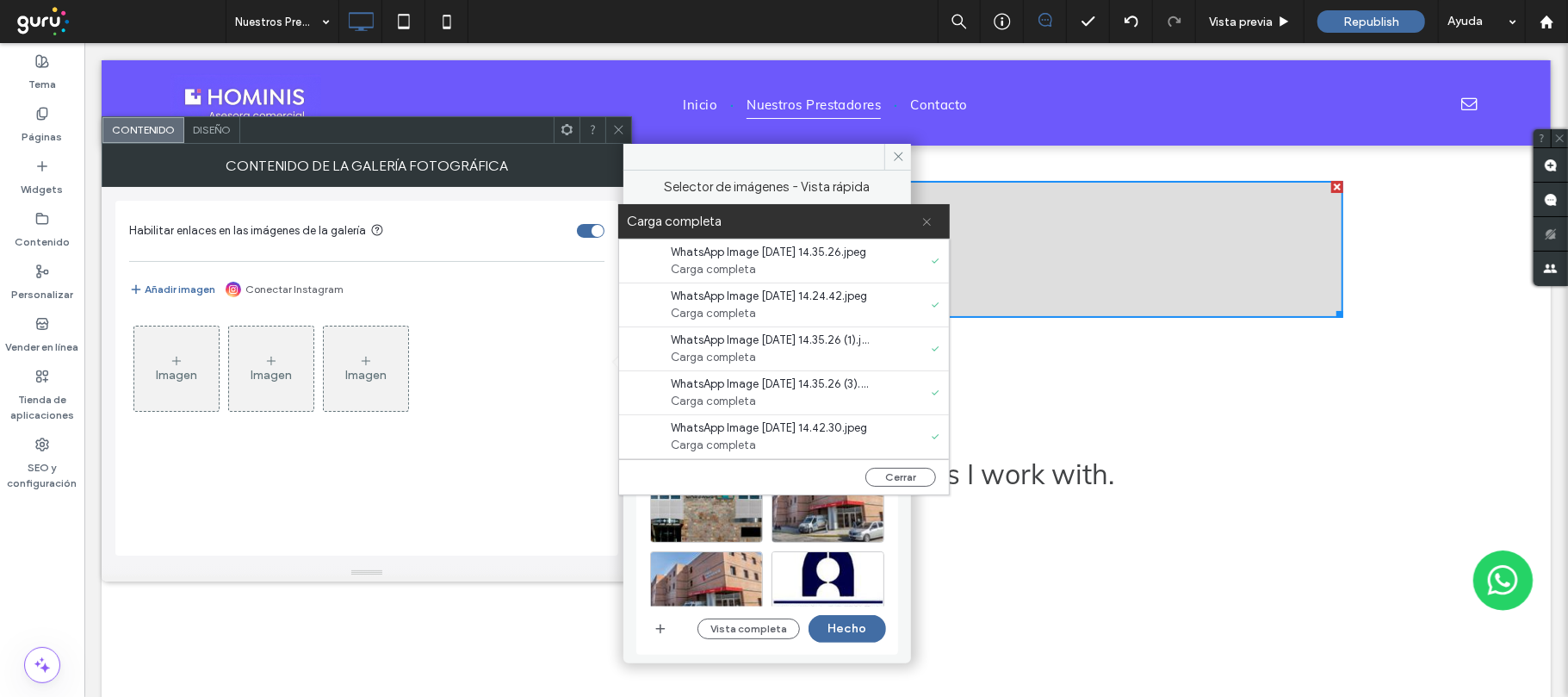
click at [925, 221] on icon at bounding box center [927, 221] width 12 height 12
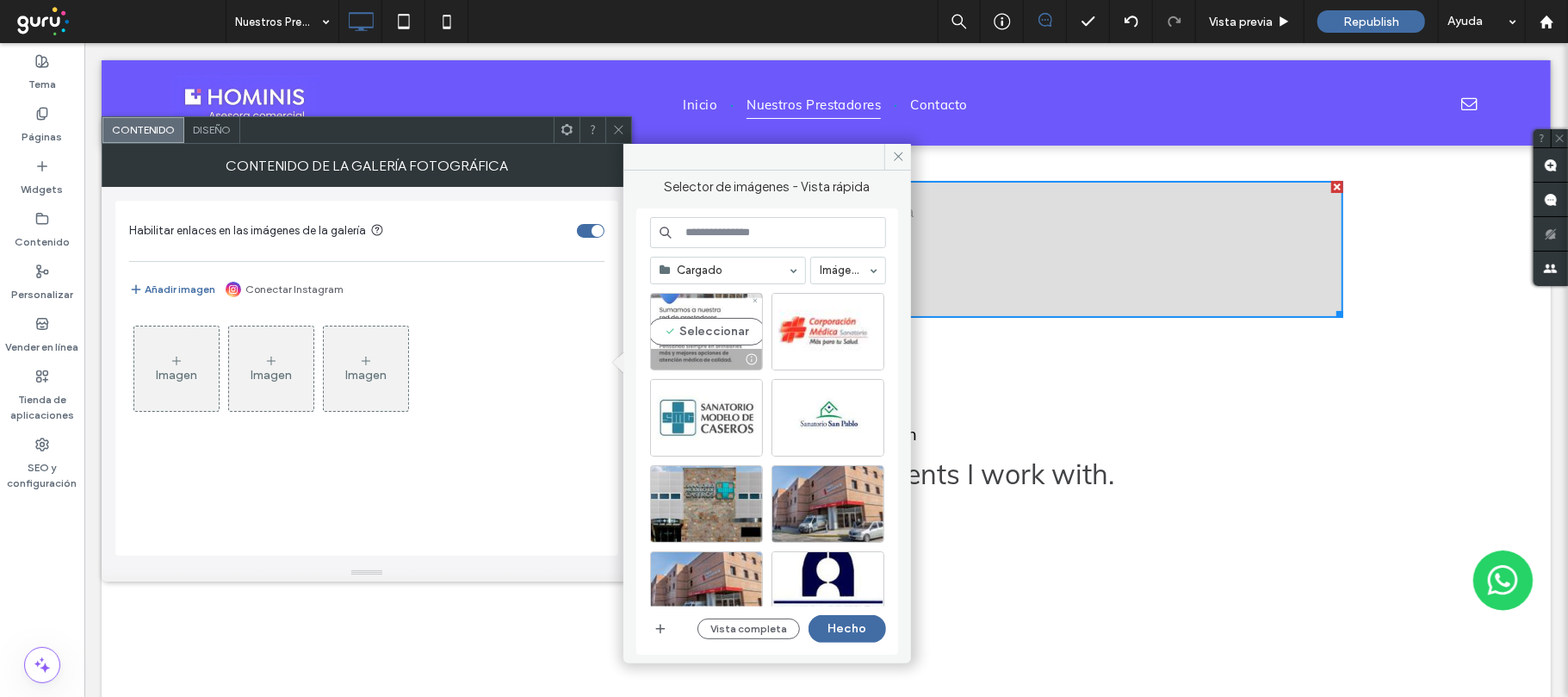
click at [726, 326] on div "Seleccionar" at bounding box center [706, 331] width 113 height 78
click at [792, 329] on div "Seleccionar" at bounding box center [828, 331] width 113 height 78
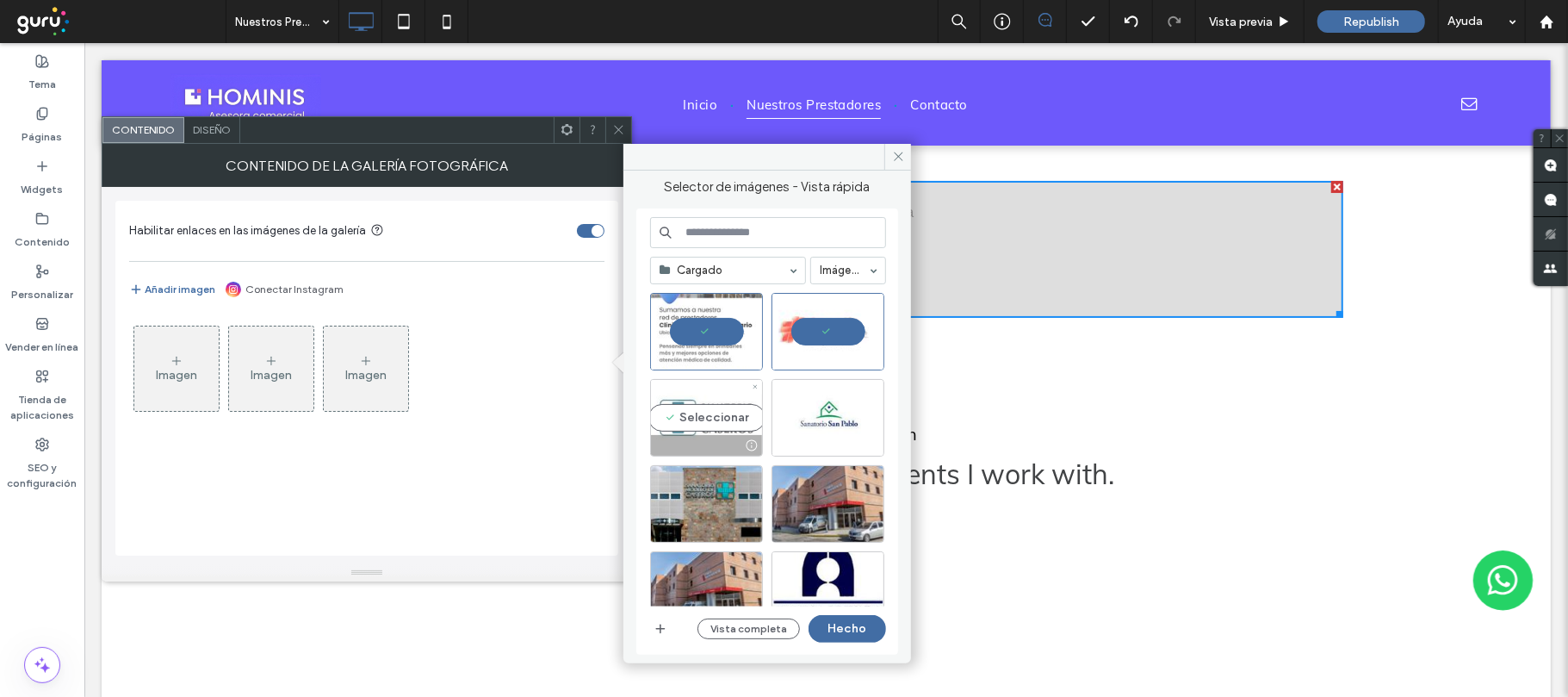
click at [690, 414] on div "Seleccionar" at bounding box center [706, 417] width 113 height 78
click at [835, 413] on div "Seleccionar" at bounding box center [828, 417] width 113 height 78
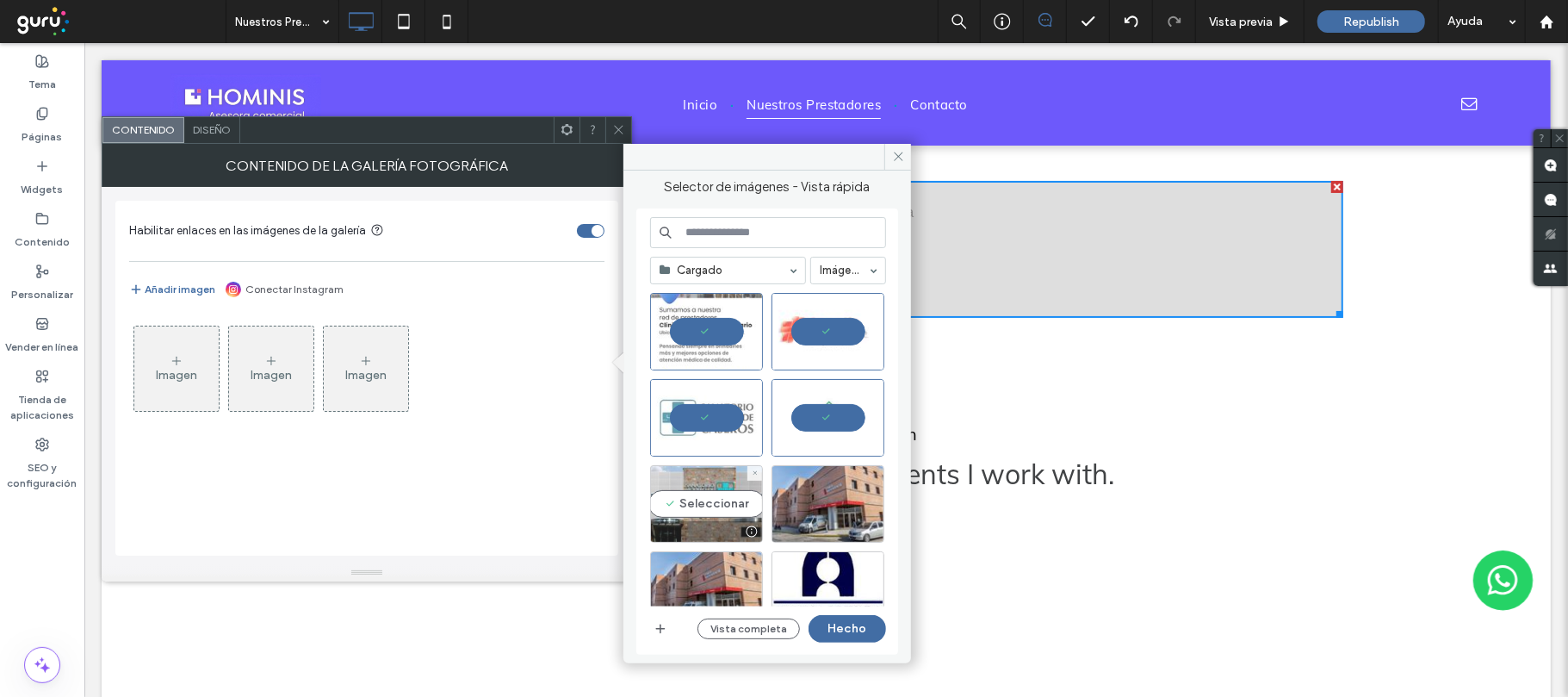
click at [689, 496] on div "Seleccionar" at bounding box center [706, 503] width 113 height 78
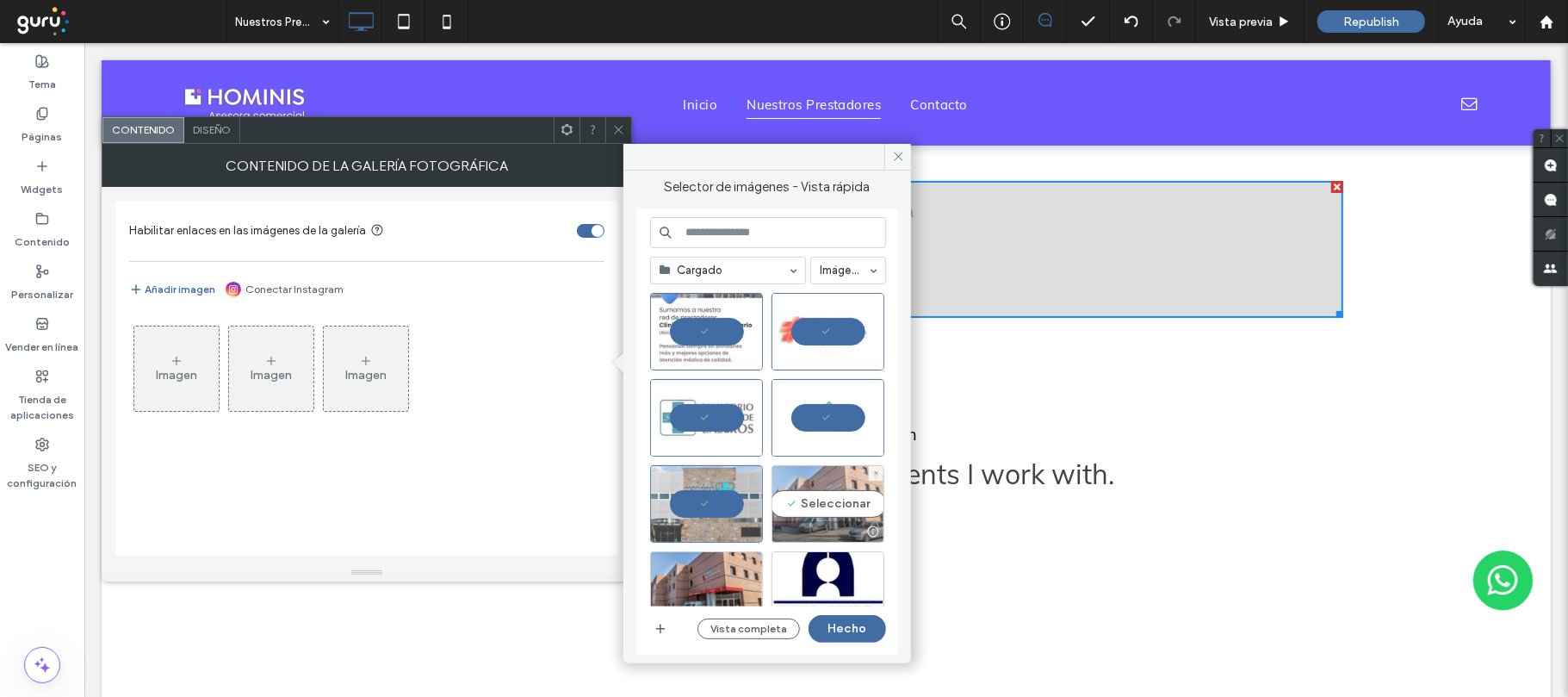
click at [839, 504] on div "Seleccionar" at bounding box center [828, 503] width 113 height 78
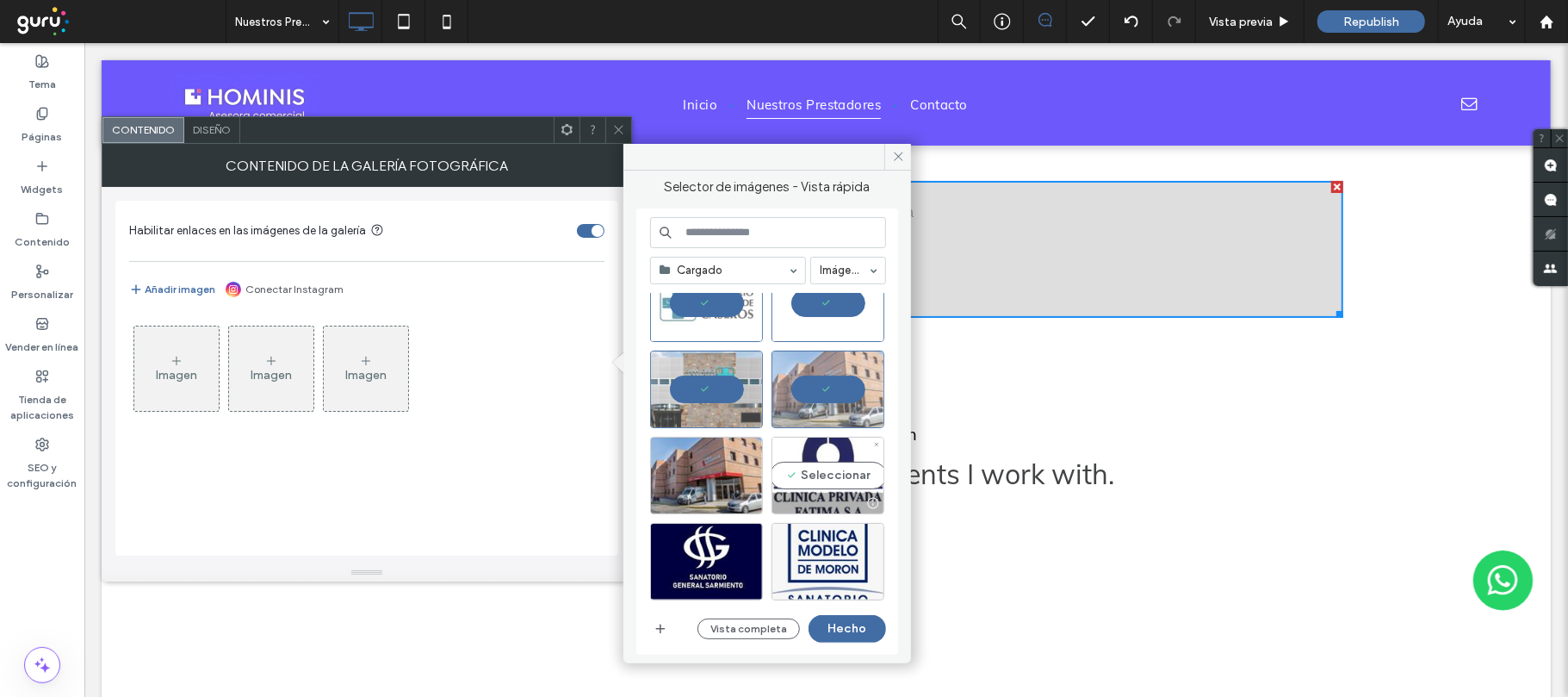
click at [830, 476] on div "Seleccionar" at bounding box center [828, 475] width 113 height 78
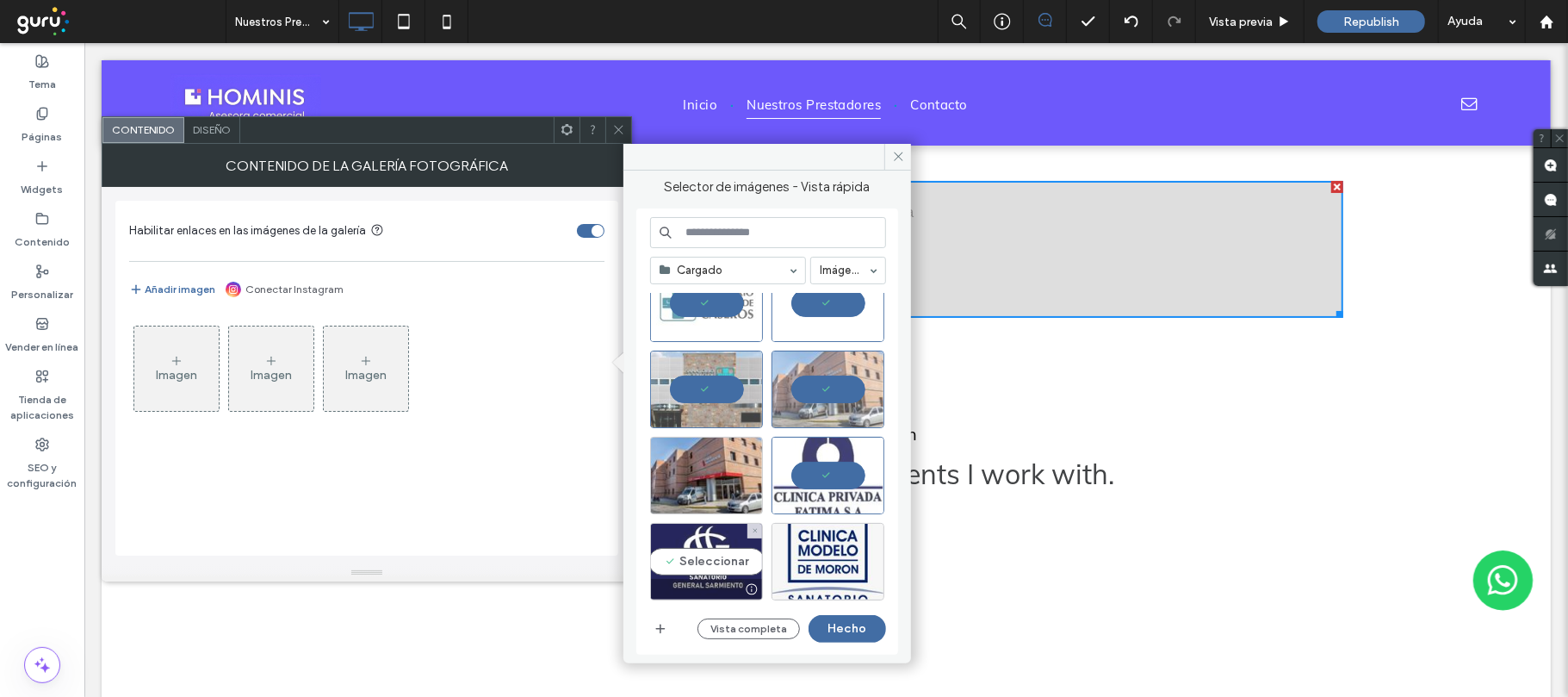
click at [716, 560] on div "Seleccionar" at bounding box center [706, 561] width 113 height 78
click at [797, 560] on div "Seleccionar" at bounding box center [828, 561] width 113 height 78
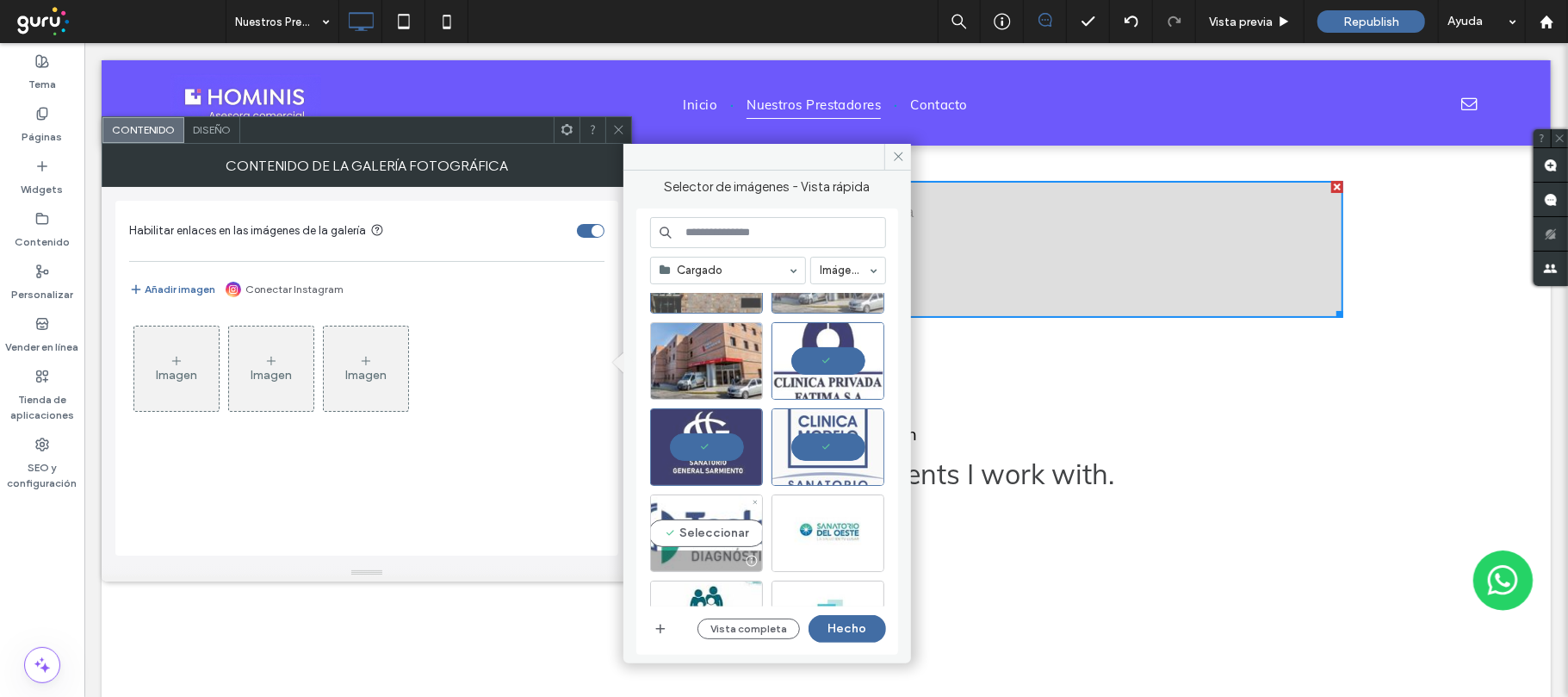
click at [686, 536] on div "Seleccionar" at bounding box center [706, 533] width 113 height 78
click at [807, 532] on div "Seleccionar" at bounding box center [828, 533] width 113 height 78
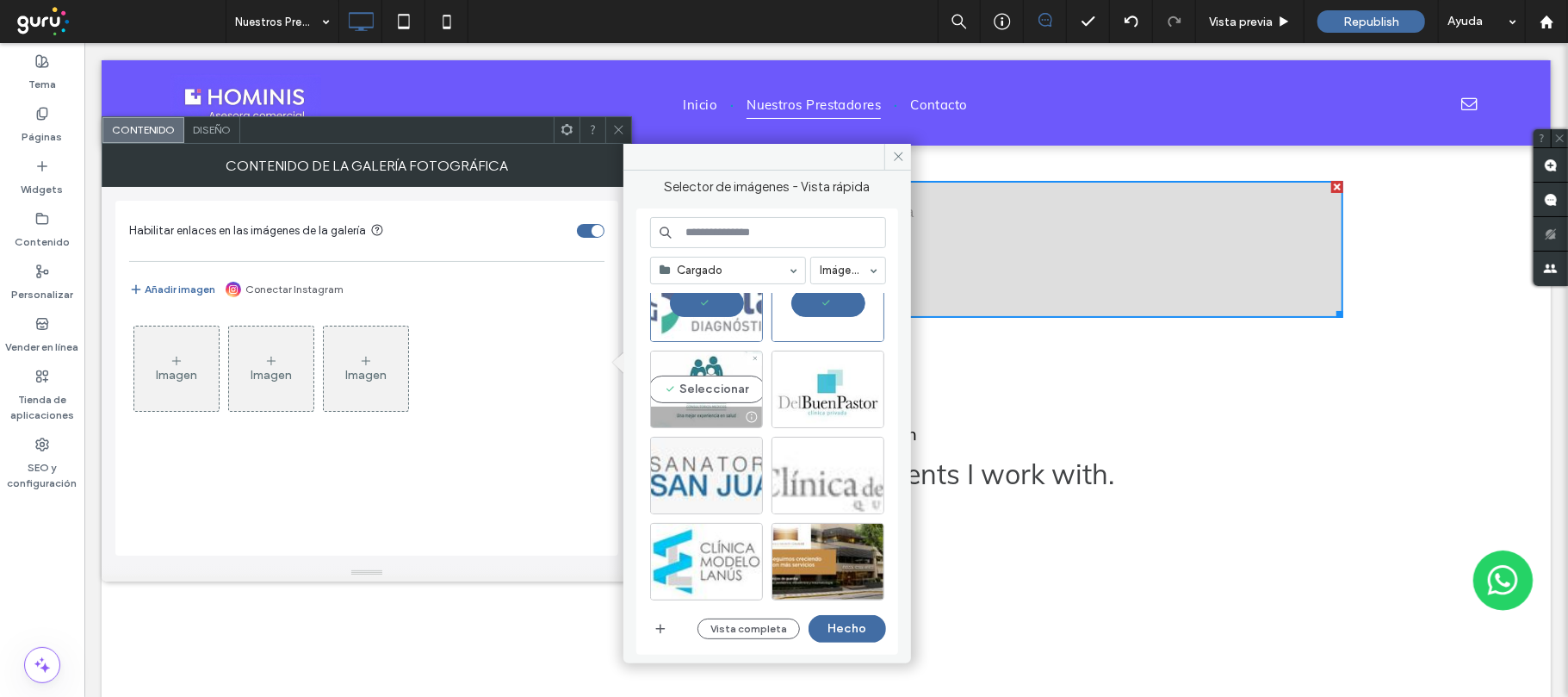
click at [720, 383] on div "Seleccionar" at bounding box center [706, 389] width 113 height 78
click at [800, 393] on div "Seleccionar" at bounding box center [828, 389] width 113 height 78
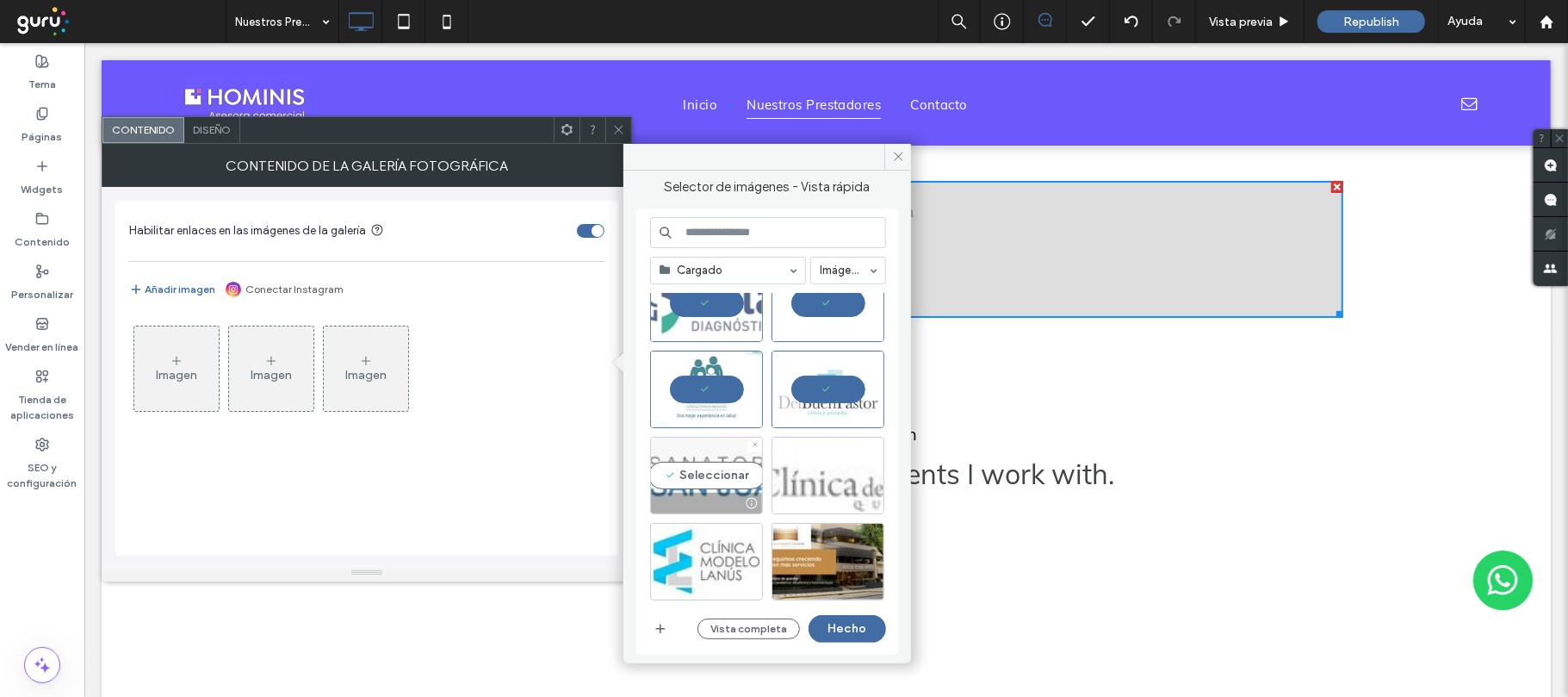
click at [696, 476] on div "Seleccionar" at bounding box center [706, 475] width 113 height 78
click at [828, 476] on div "Seleccionar" at bounding box center [828, 475] width 113 height 78
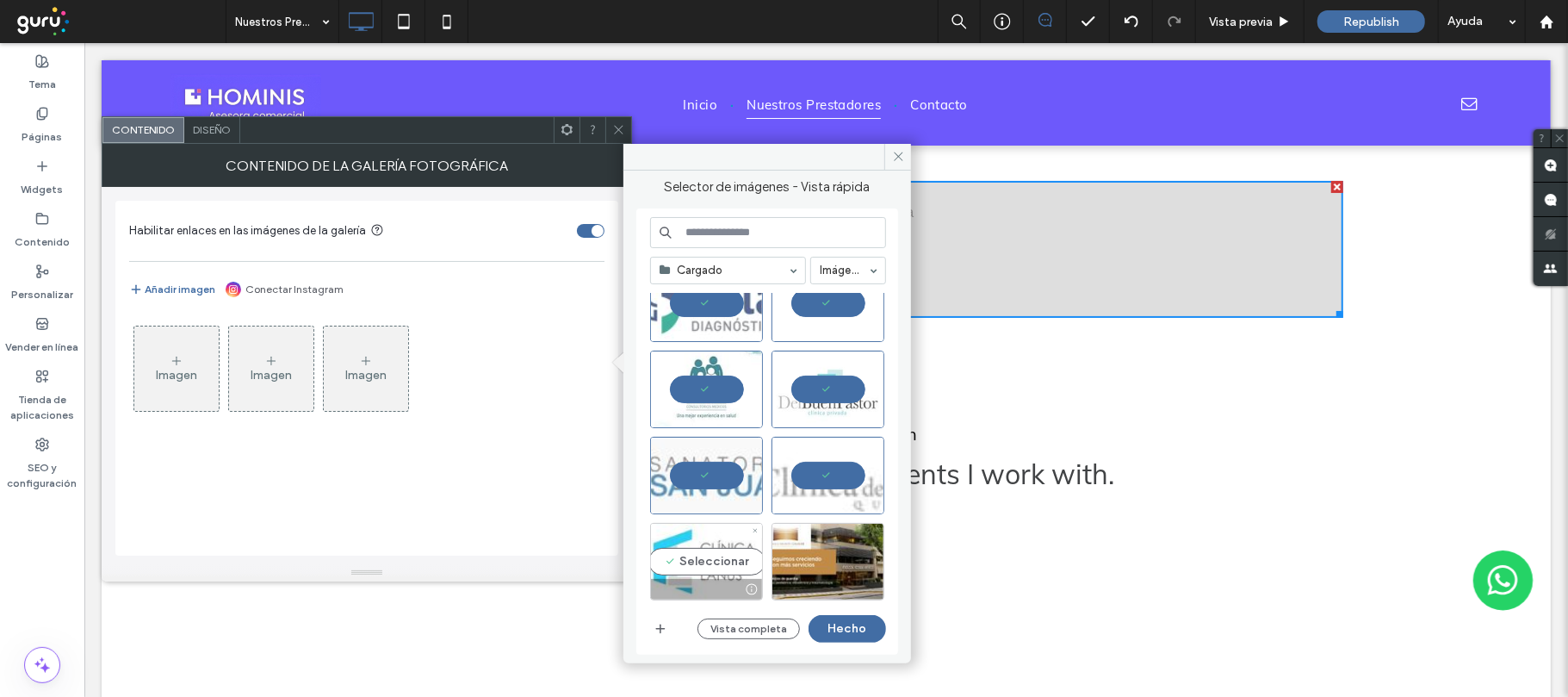
click at [713, 566] on div "Seleccionar" at bounding box center [706, 561] width 113 height 78
click at [817, 563] on div "Seleccionar" at bounding box center [828, 561] width 113 height 78
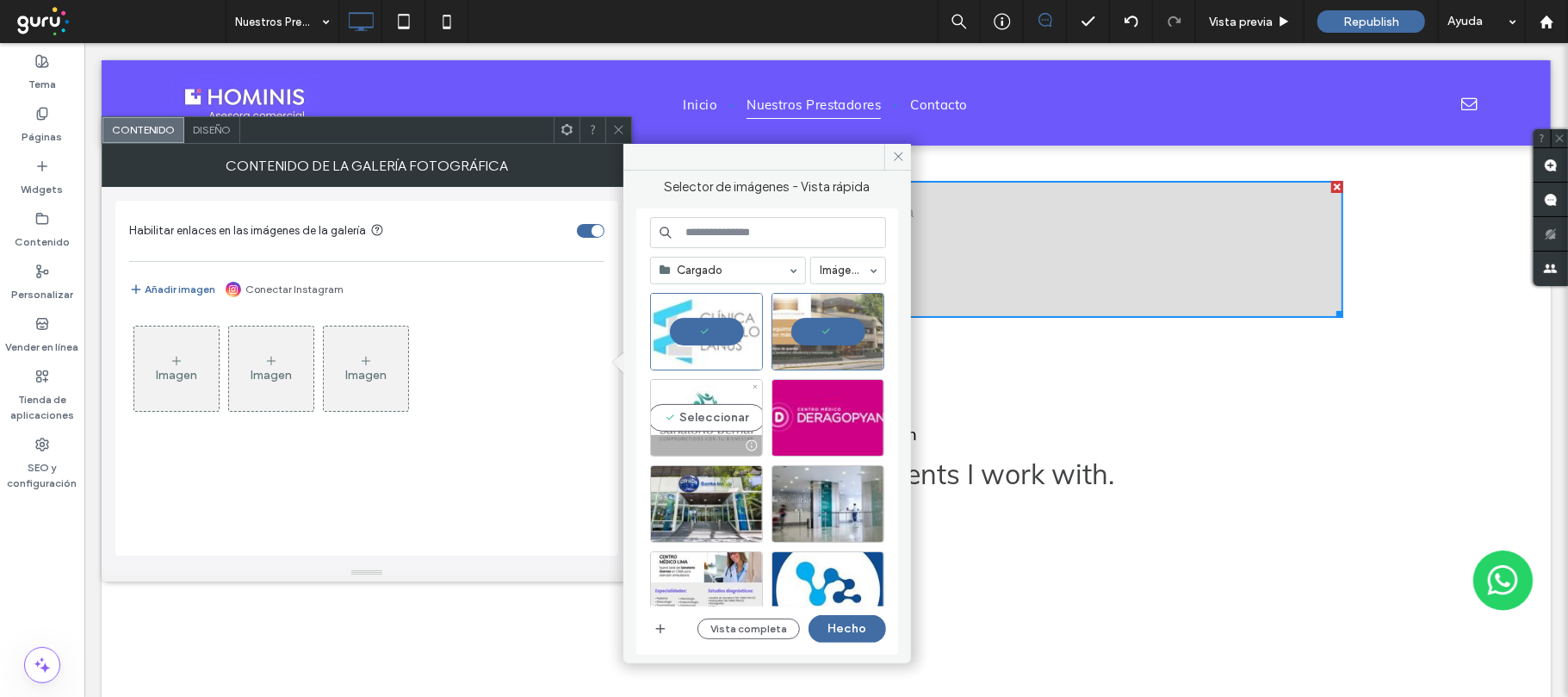
click at [734, 417] on div "Seleccionar" at bounding box center [706, 417] width 113 height 78
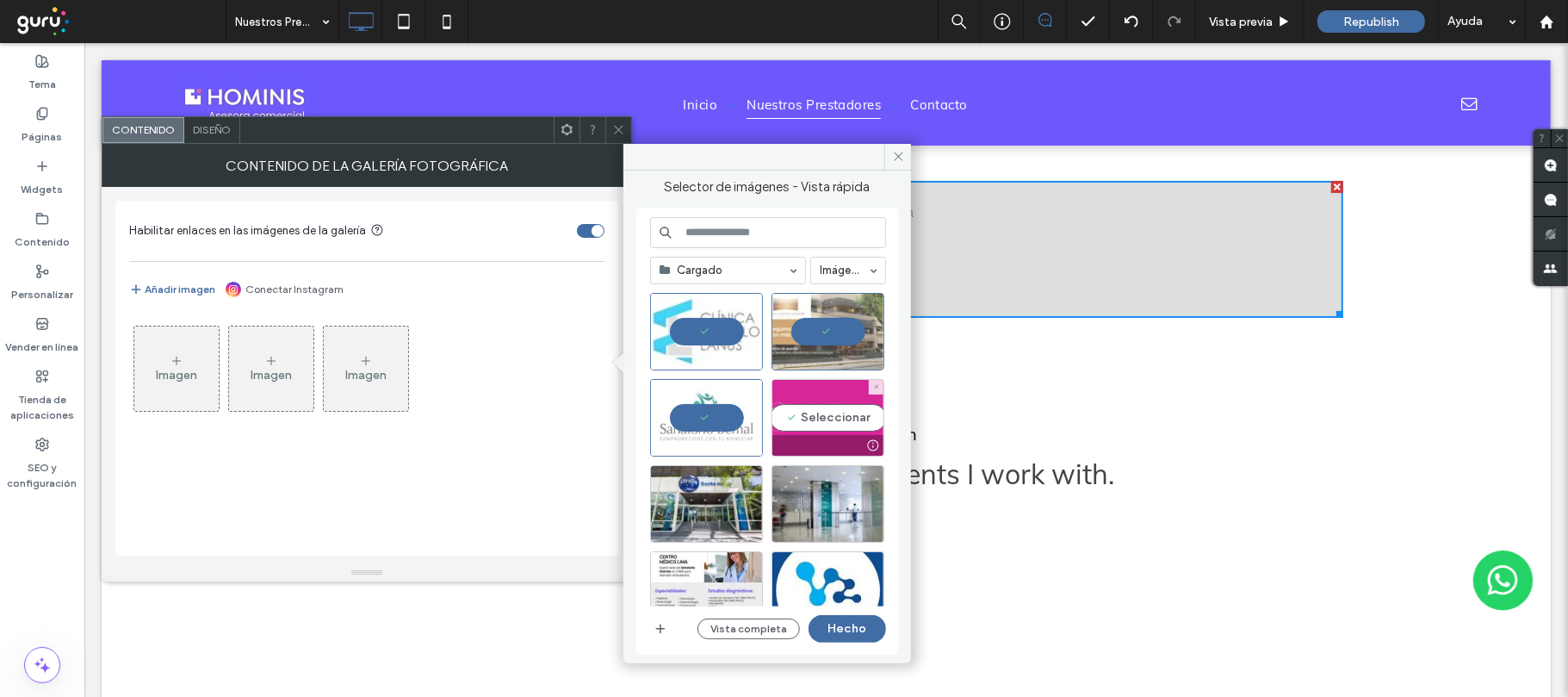
click at [790, 417] on div "Seleccionar" at bounding box center [828, 417] width 113 height 78
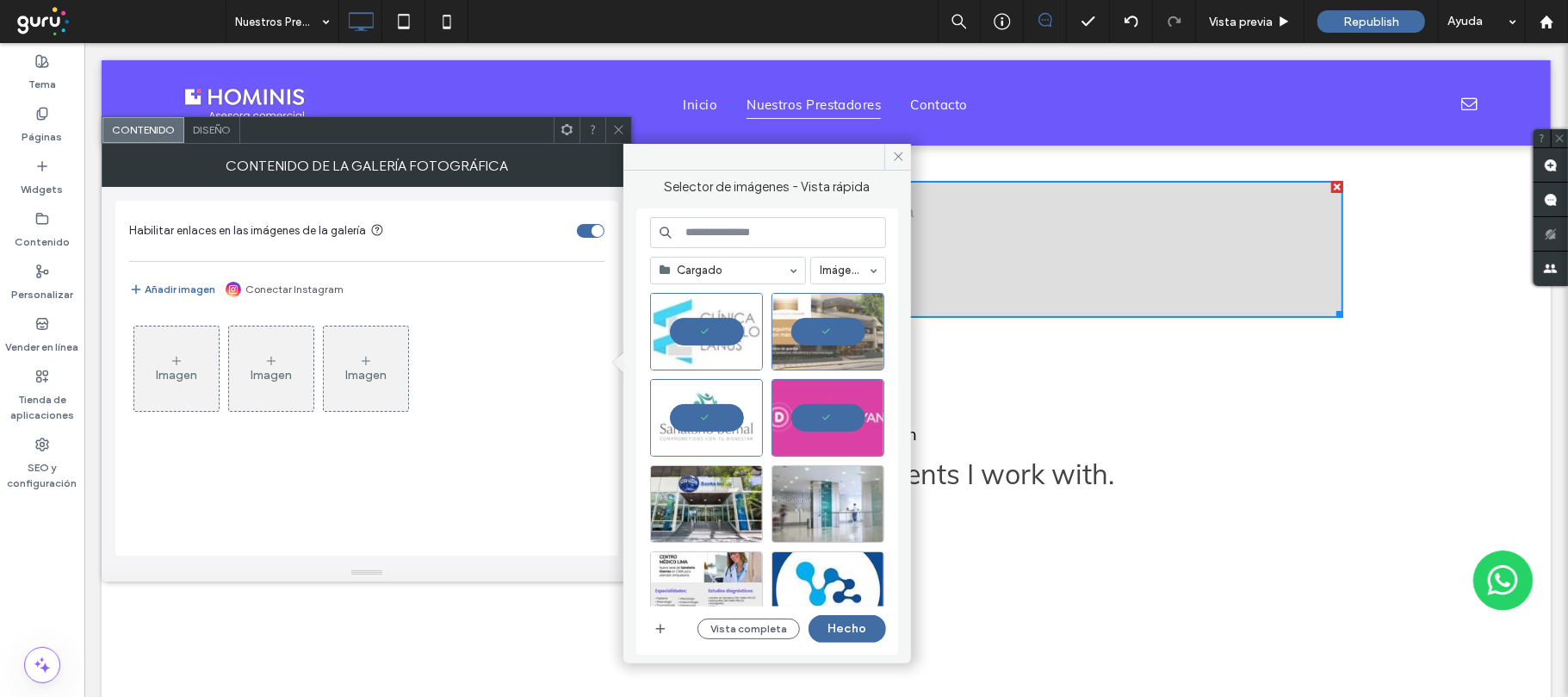
scroll to position [720, 0]
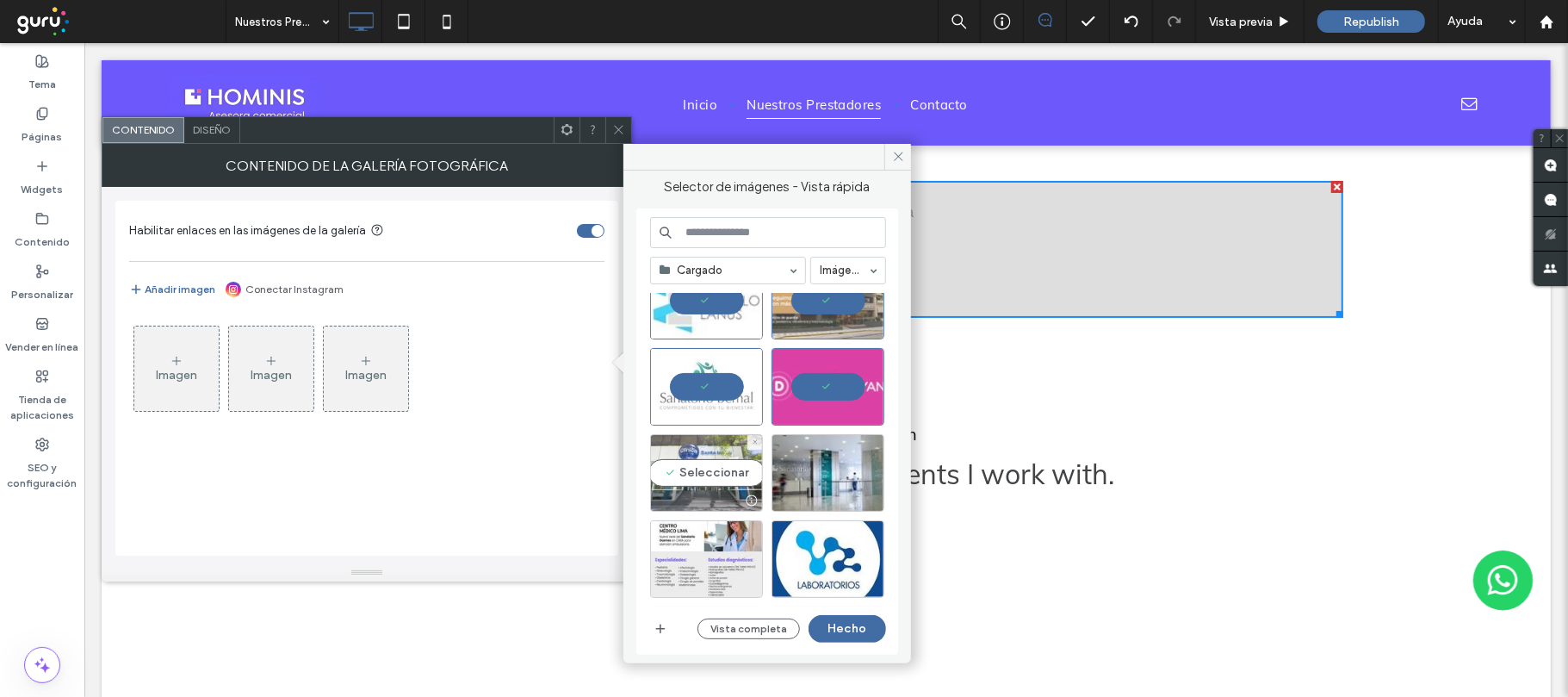
click at [720, 470] on div "Seleccionar" at bounding box center [706, 473] width 113 height 78
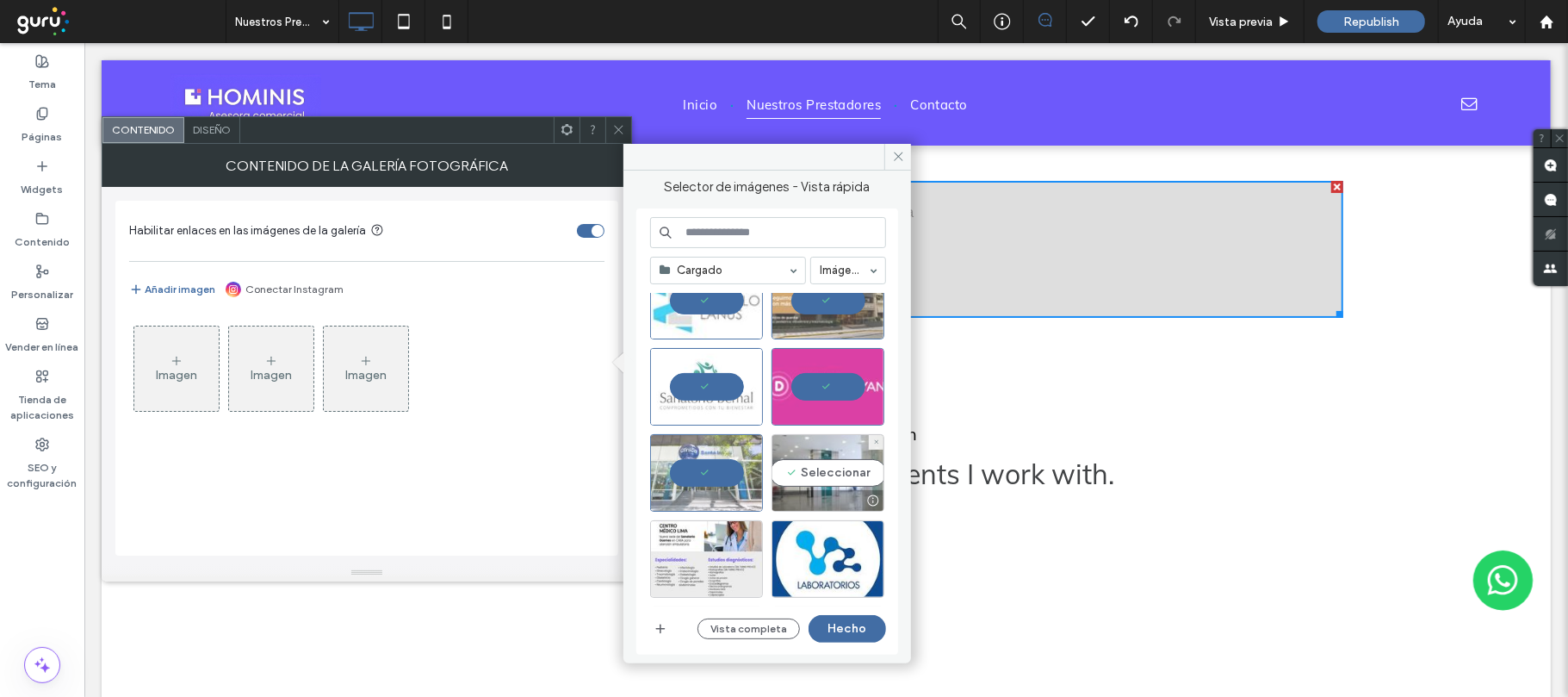
click at [851, 472] on div "Seleccionar" at bounding box center [828, 473] width 113 height 78
click at [713, 555] on div "Seleccionar" at bounding box center [706, 559] width 113 height 78
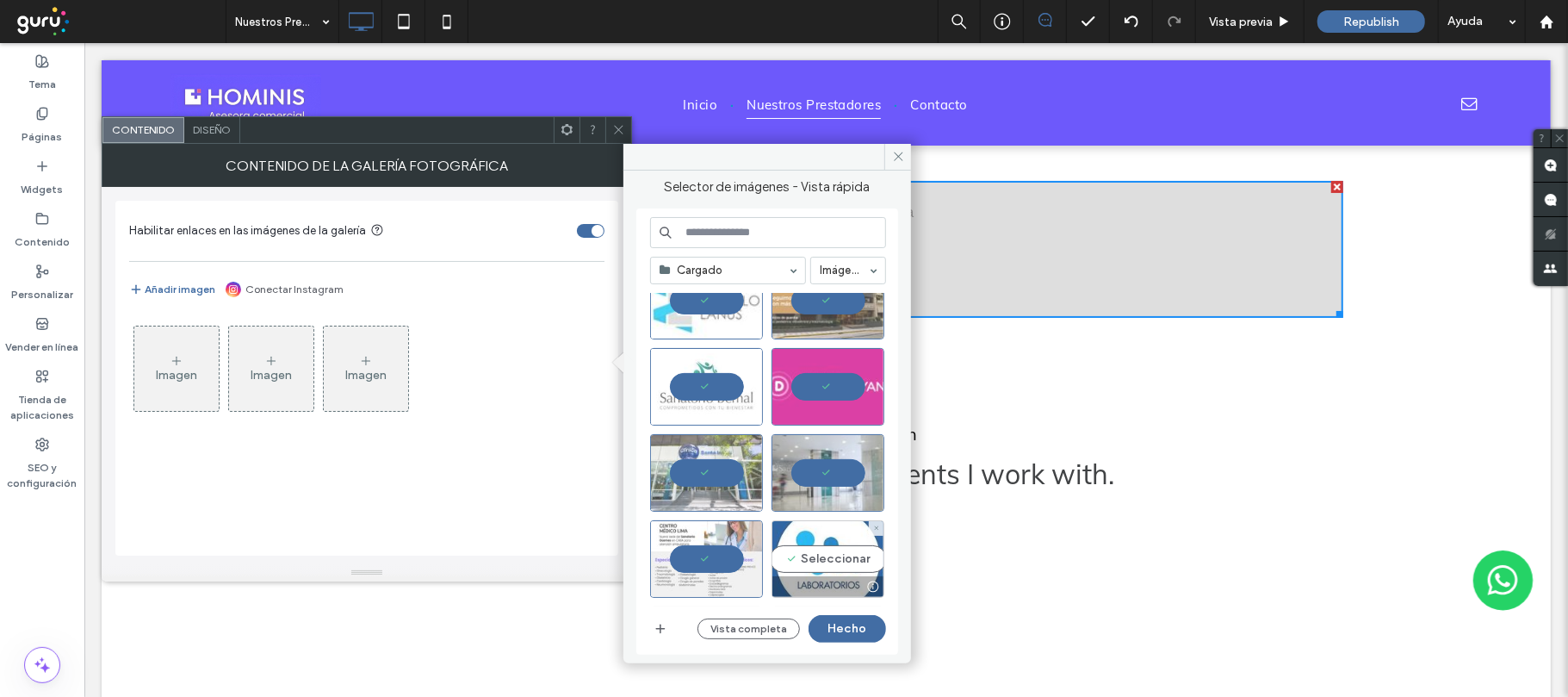
click at [817, 560] on div "Seleccionar" at bounding box center [828, 559] width 113 height 78
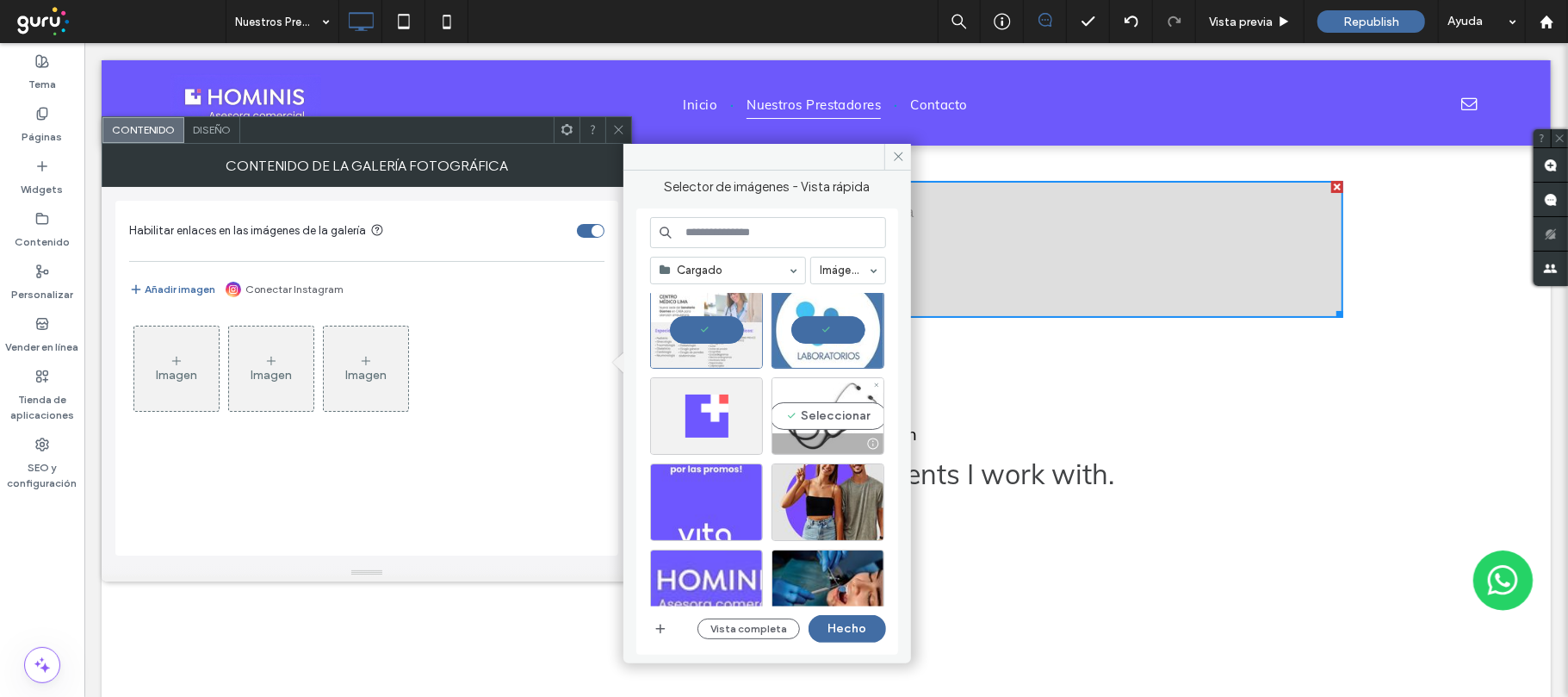
scroll to position [1064, 0]
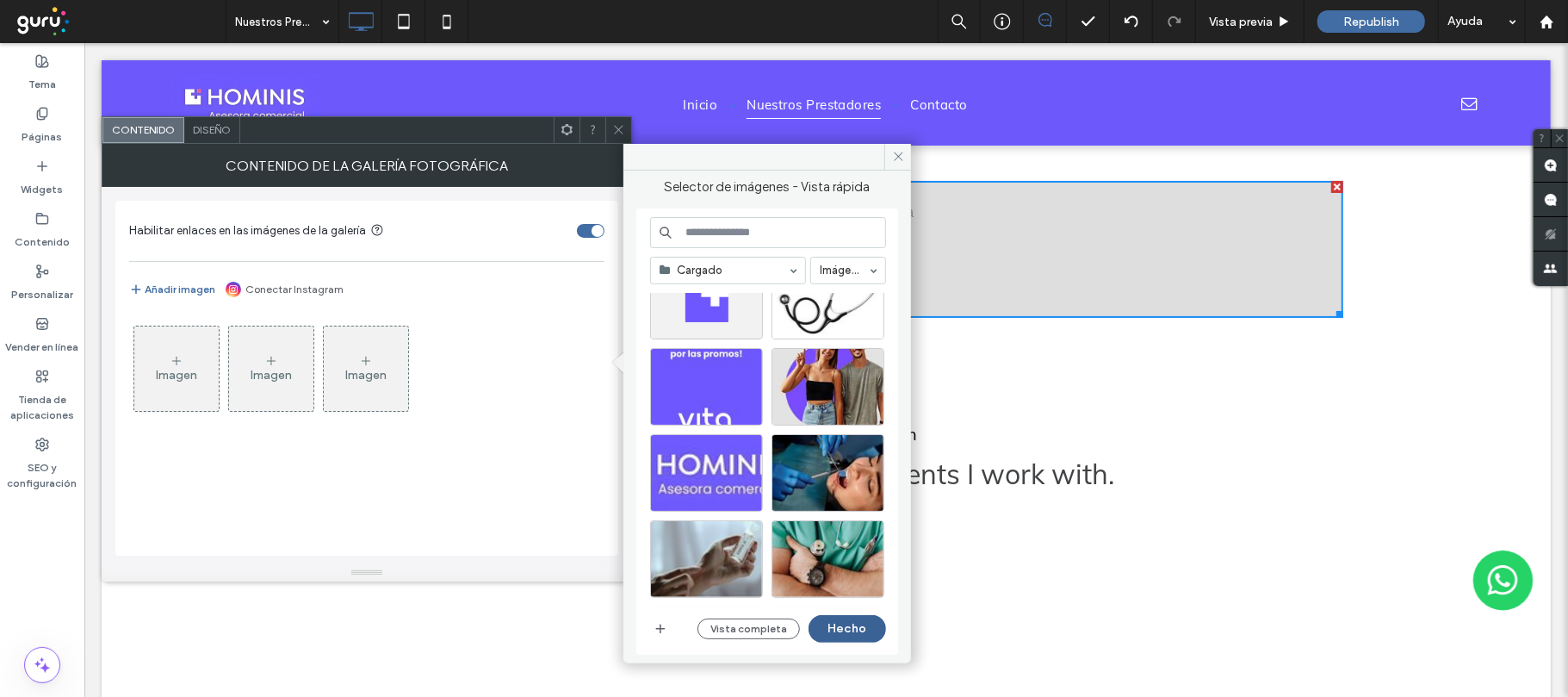
click at [851, 631] on button "Hecho" at bounding box center [847, 628] width 78 height 28
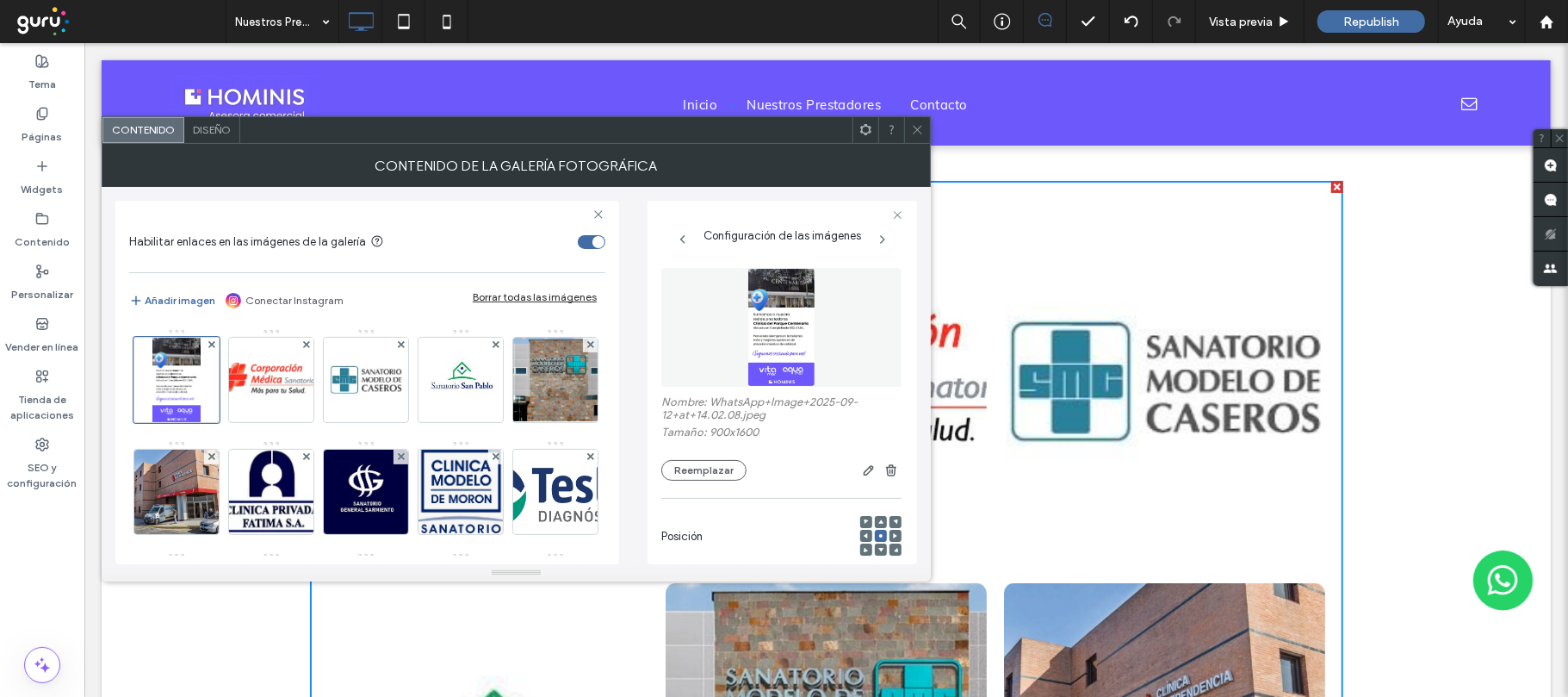
click at [919, 126] on icon at bounding box center [916, 128] width 12 height 12
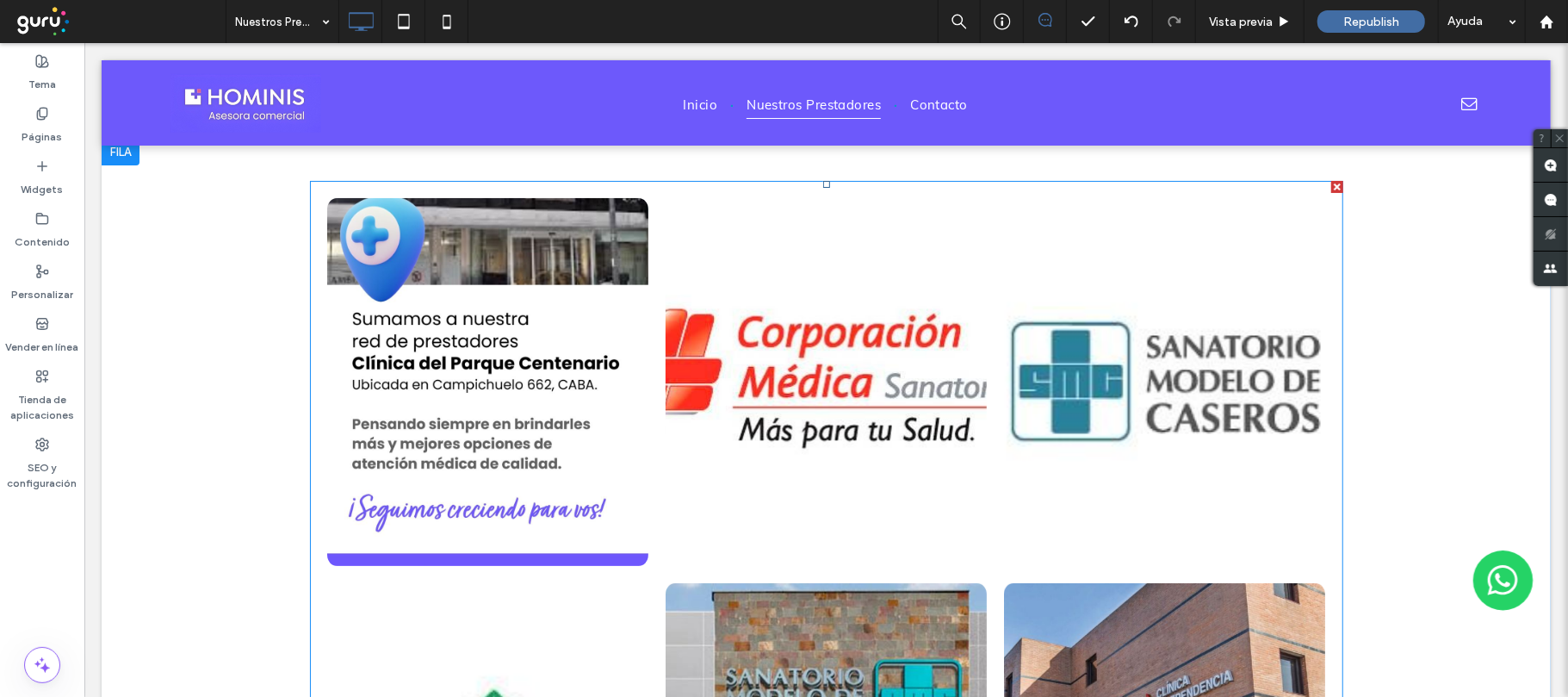
click at [506, 368] on link at bounding box center [486, 382] width 321 height 368
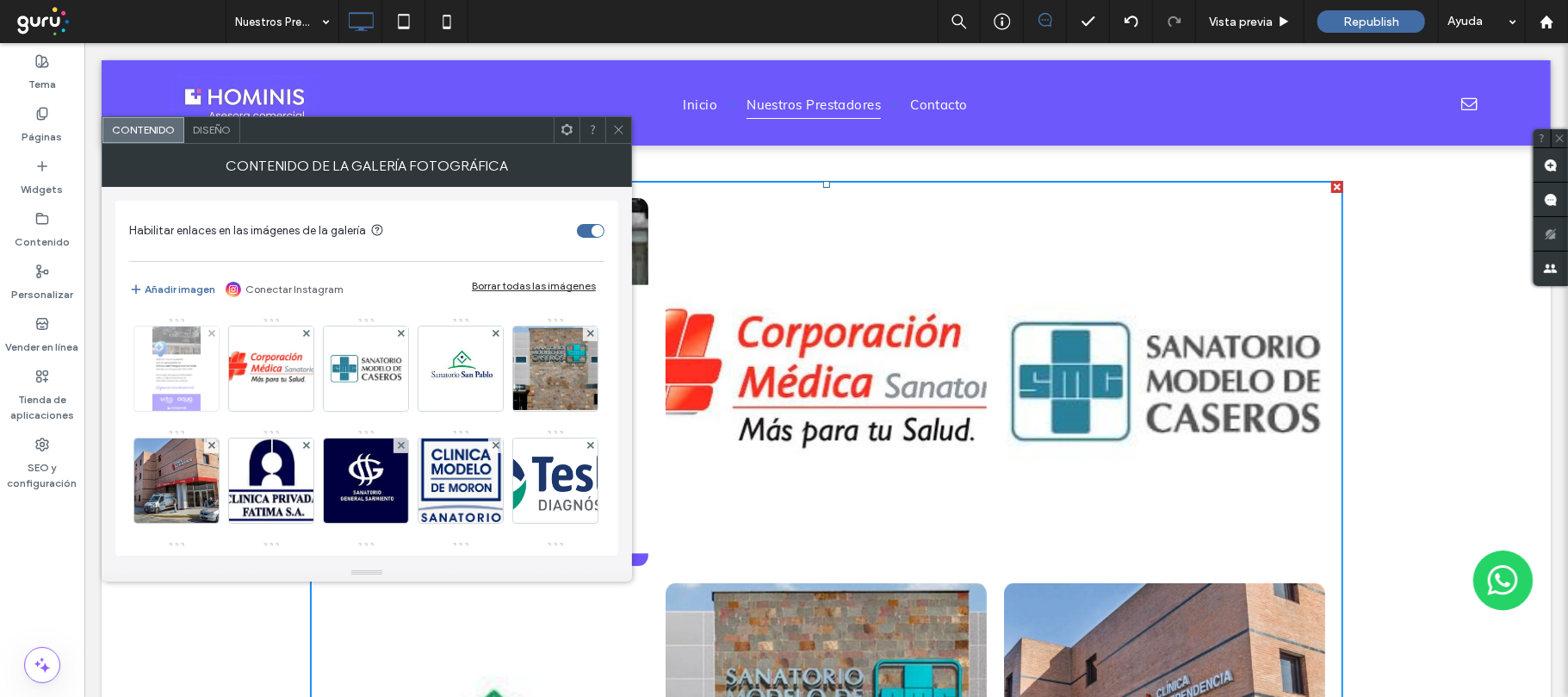
click at [188, 368] on img at bounding box center [175, 368] width 47 height 84
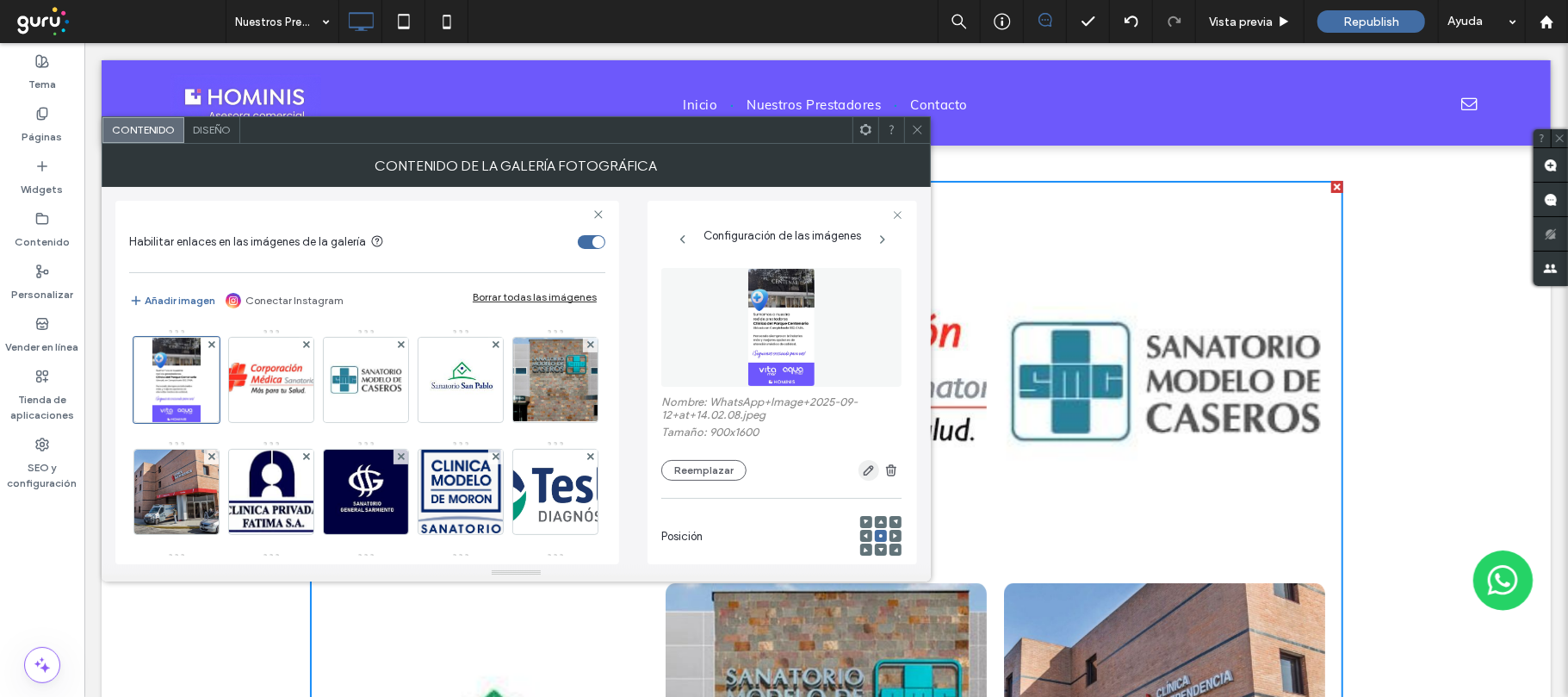
click at [862, 476] on icon "button" at bounding box center [868, 470] width 13 height 13
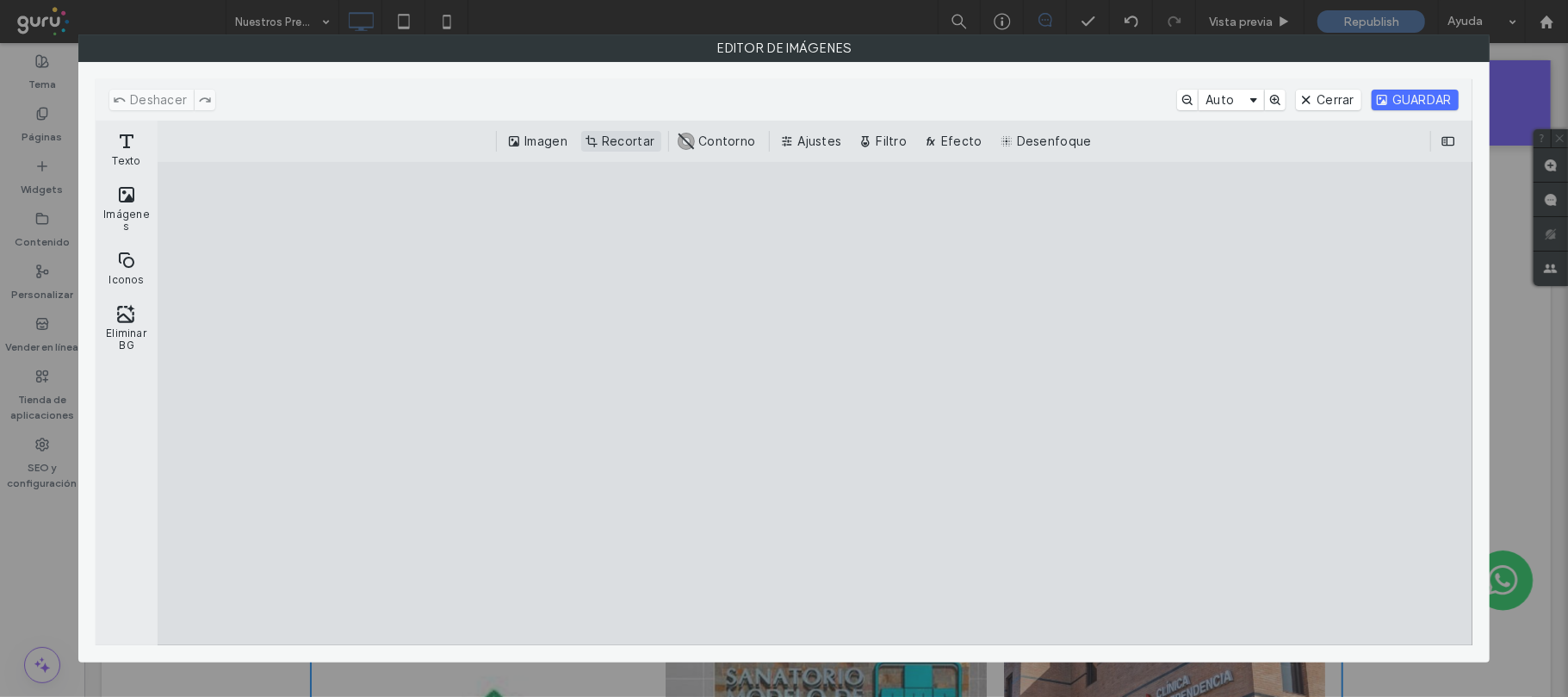
click at [645, 139] on button "Recortar" at bounding box center [621, 142] width 81 height 21
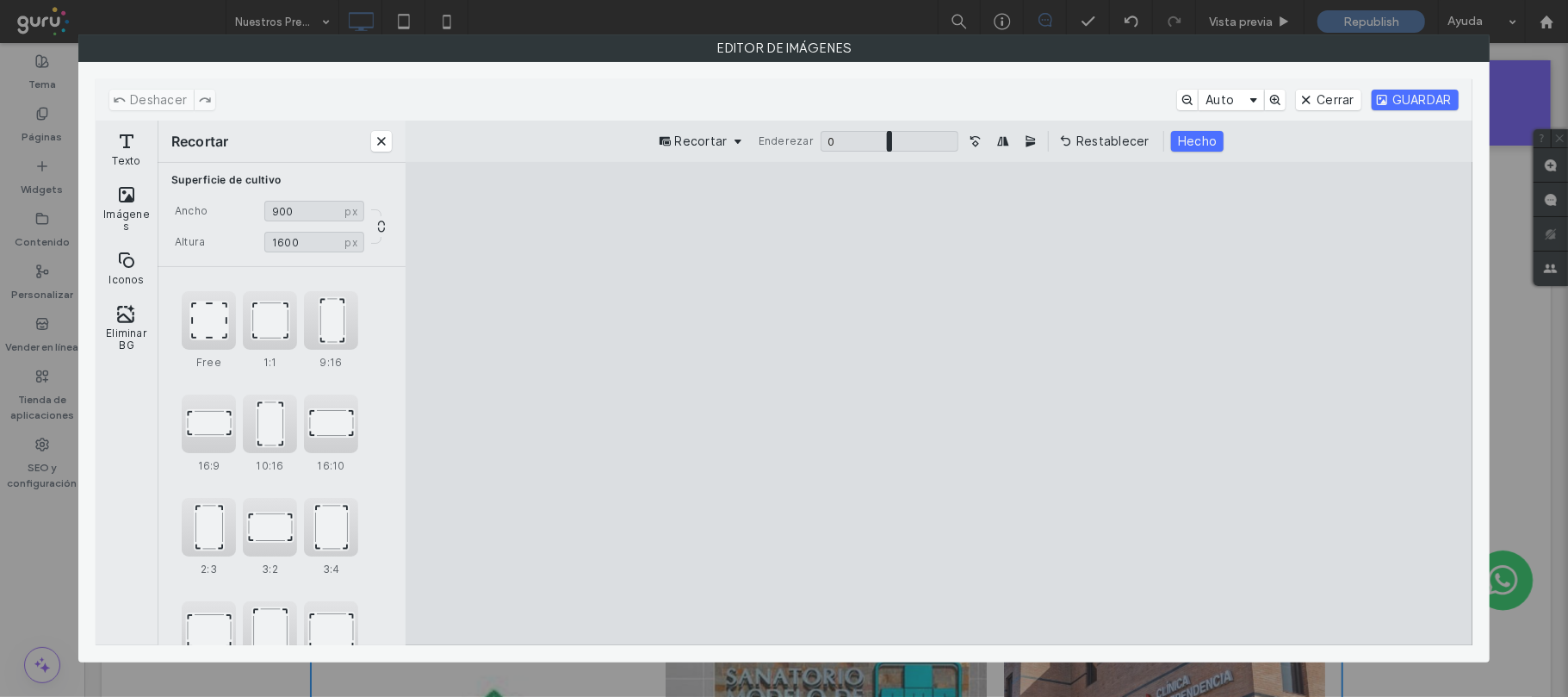
drag, startPoint x: 1054, startPoint y: 404, endPoint x: 1107, endPoint y: 407, distance: 53.1
click at [938, 404] on cesdk-canvas "Lienzo del editor" at bounding box center [938, 404] width 0 height 0
click at [1324, 105] on button "Cerrar" at bounding box center [1328, 100] width 65 height 21
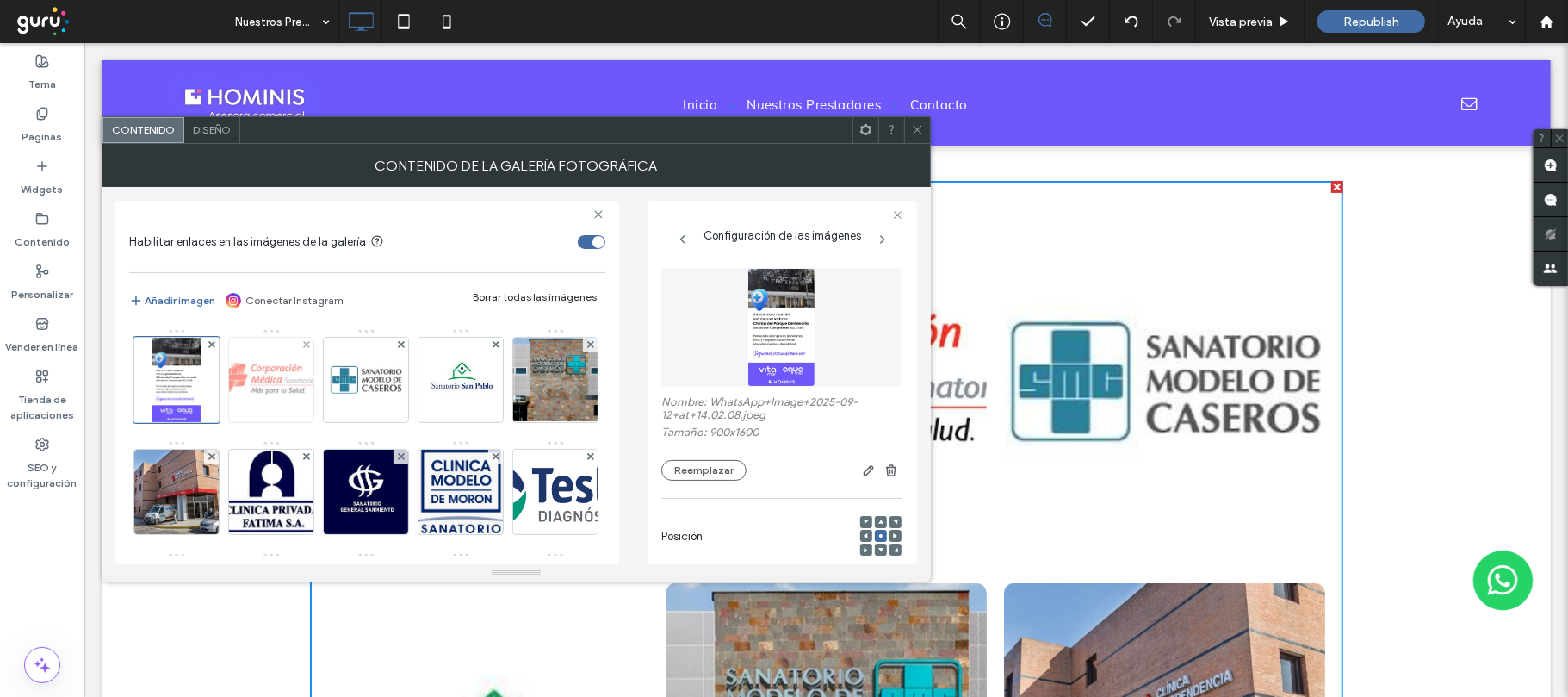
click at [253, 380] on img at bounding box center [271, 380] width 182 height 84
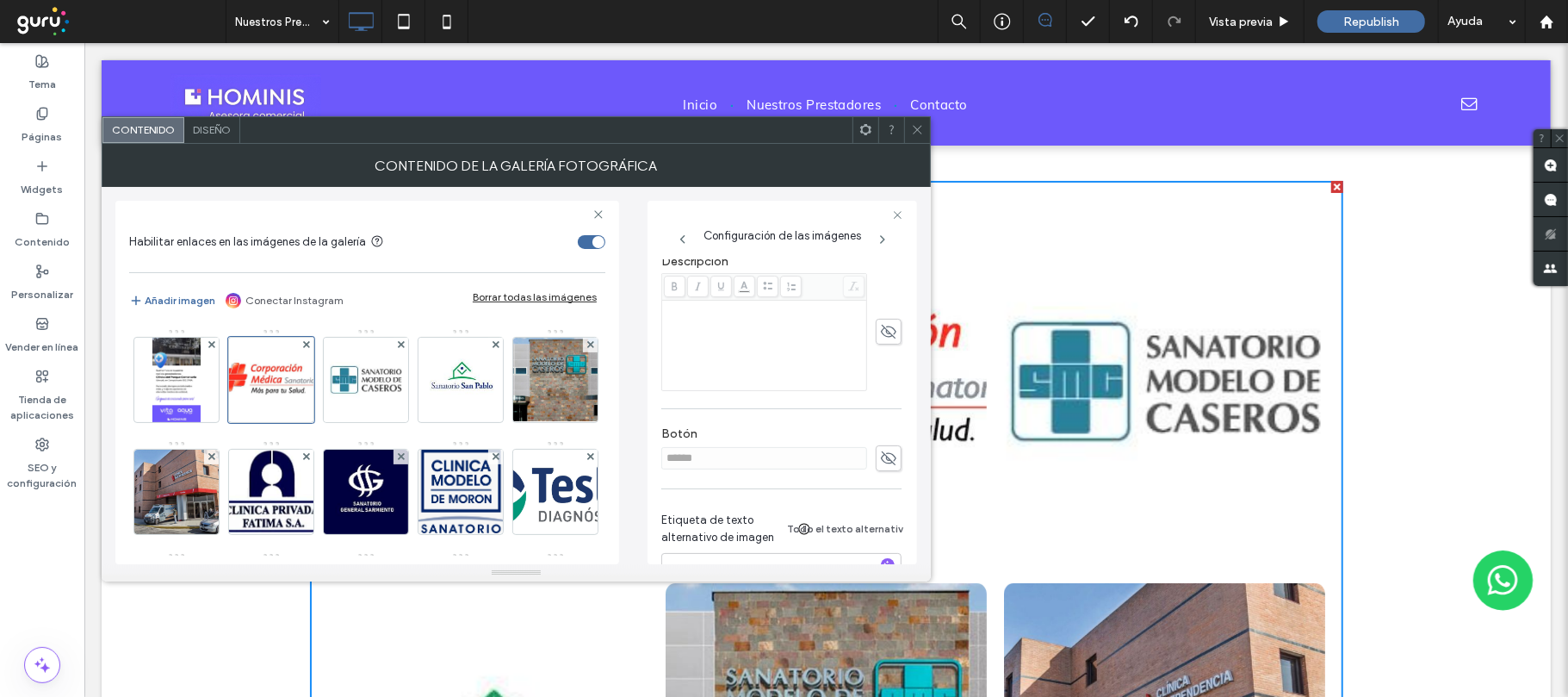
scroll to position [531, 0]
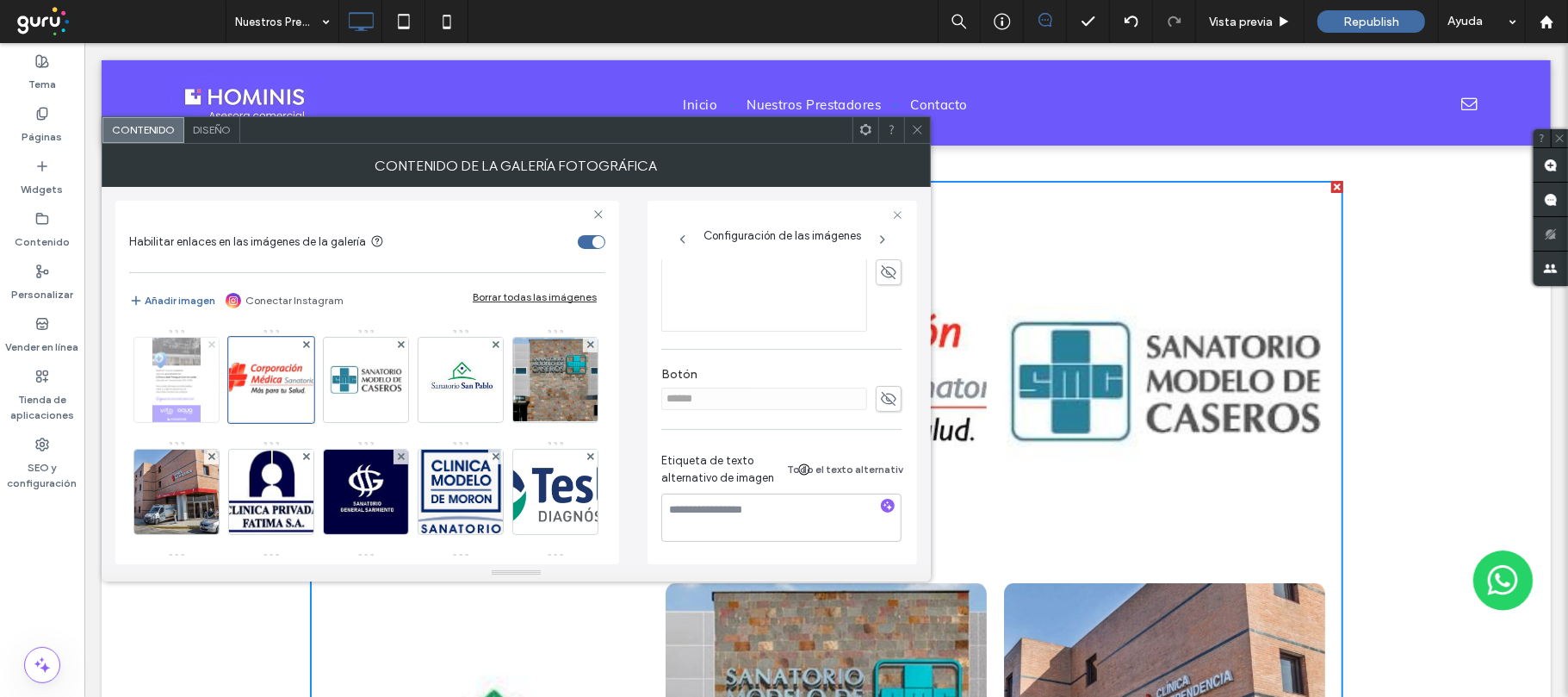
click at [211, 344] on use at bounding box center [210, 344] width 7 height 7
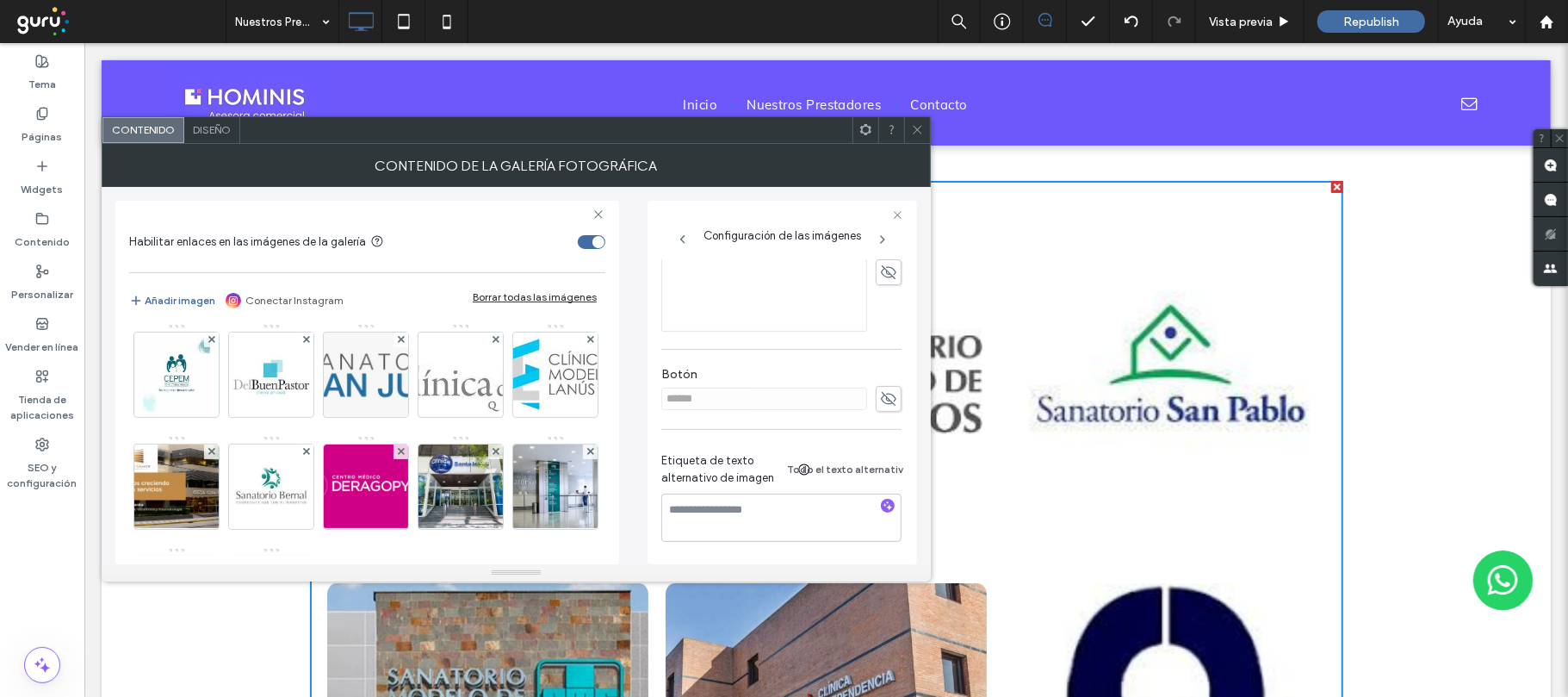
scroll to position [0, 0]
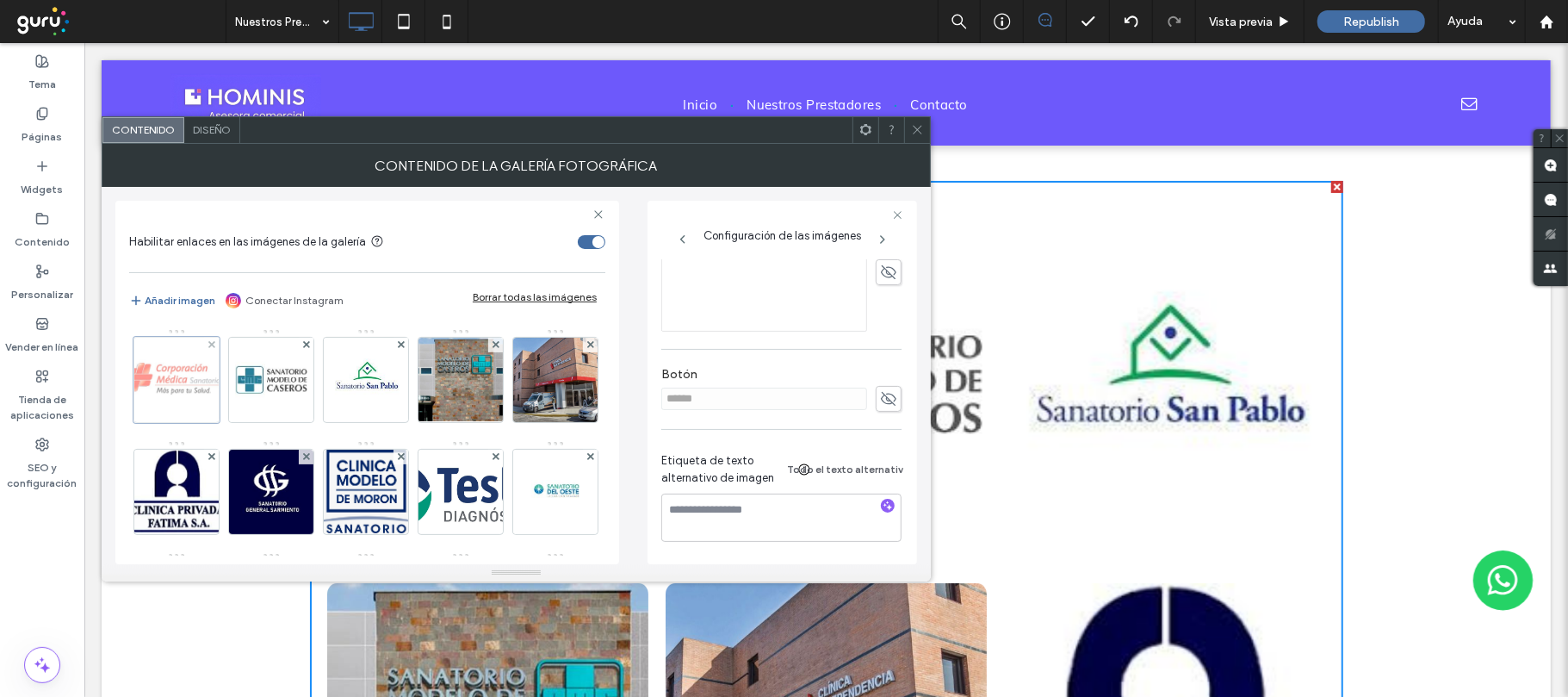
click at [179, 374] on div at bounding box center [176, 380] width 86 height 86
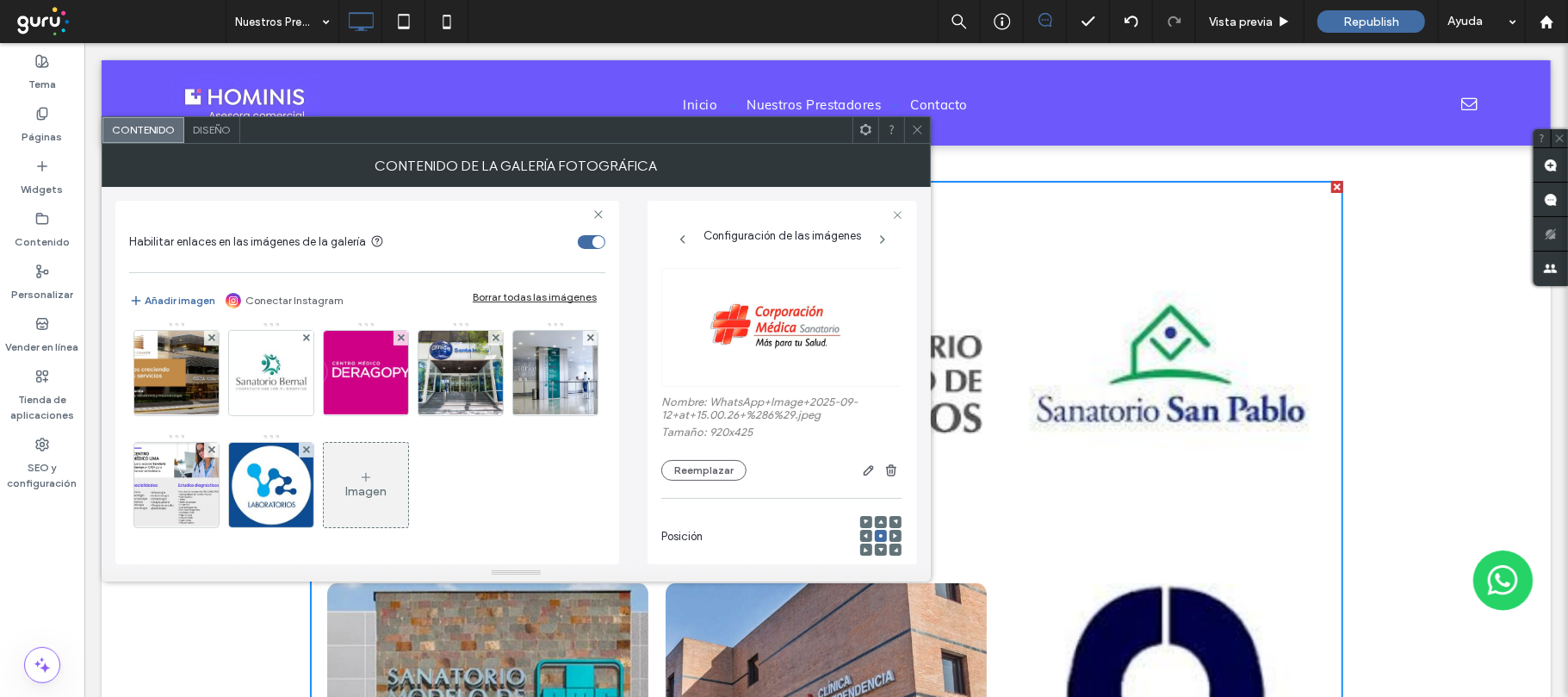
scroll to position [459, 0]
click at [920, 128] on icon at bounding box center [916, 128] width 12 height 12
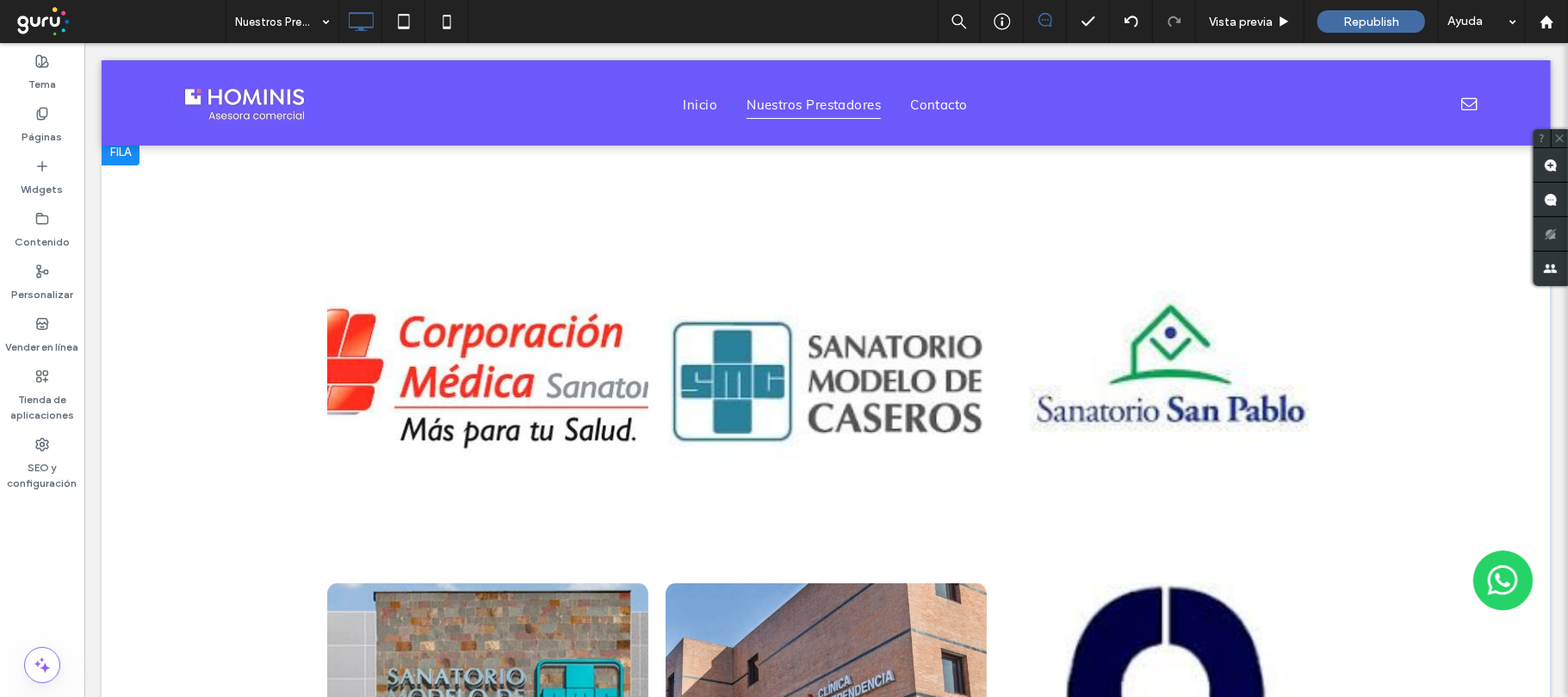
click at [138, 152] on div at bounding box center [120, 151] width 38 height 28
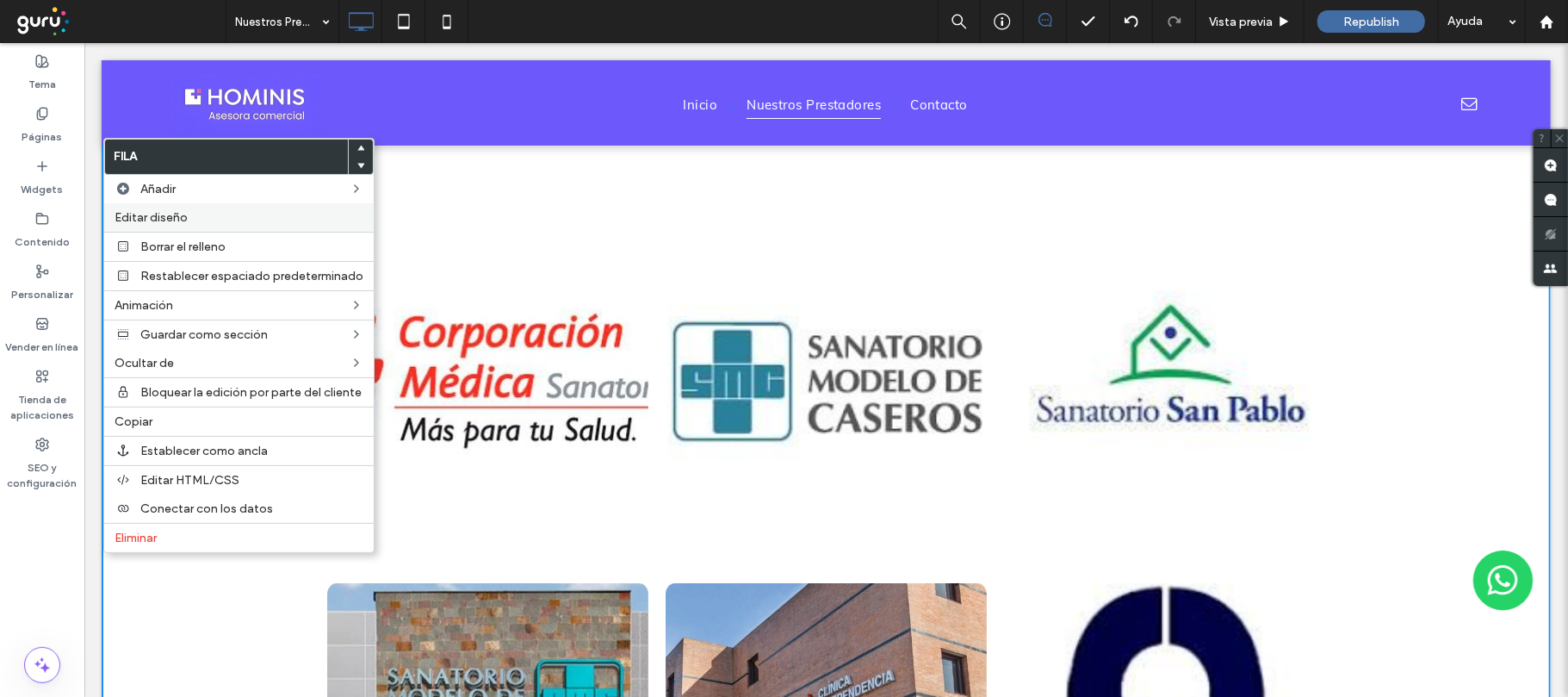
click at [186, 215] on span "Editar diseño" at bounding box center [150, 217] width 73 height 14
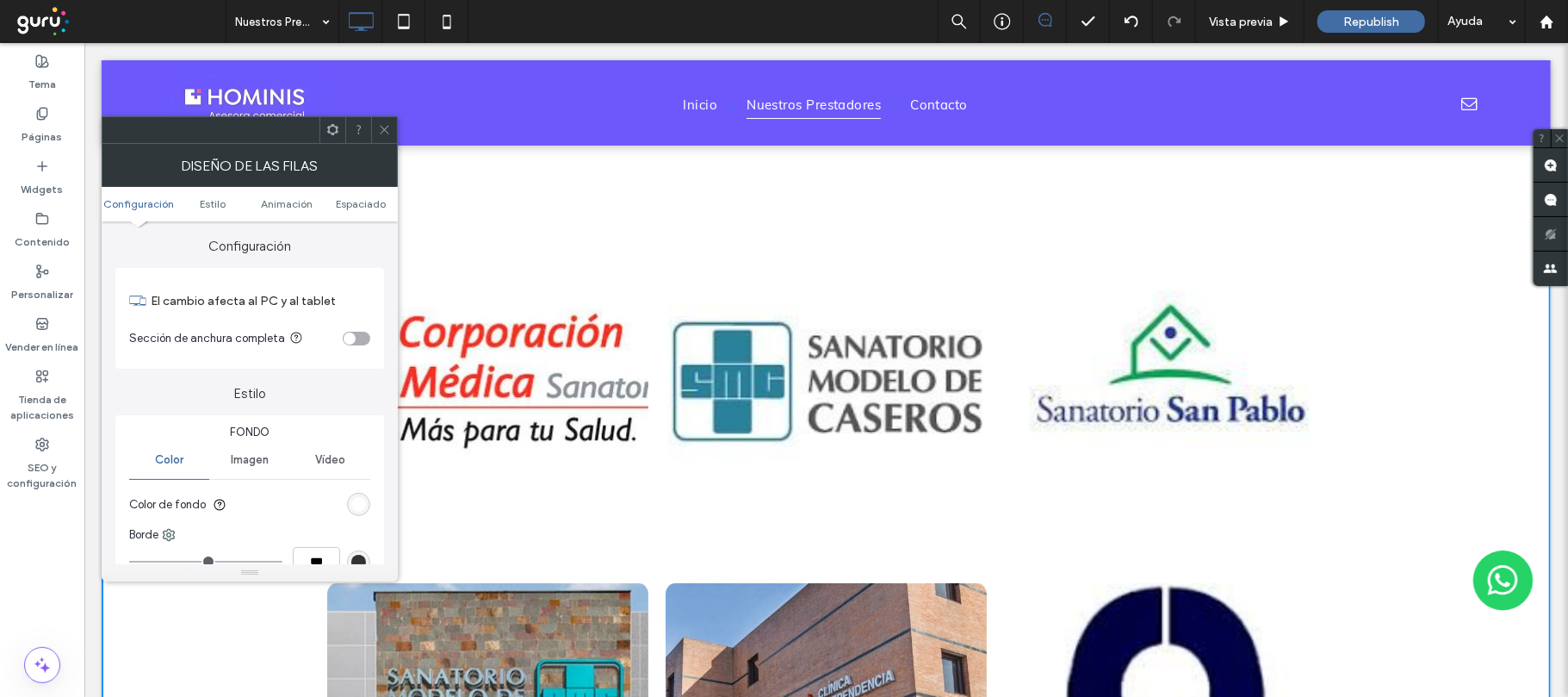
click at [359, 337] on div "toggle" at bounding box center [357, 338] width 28 height 13
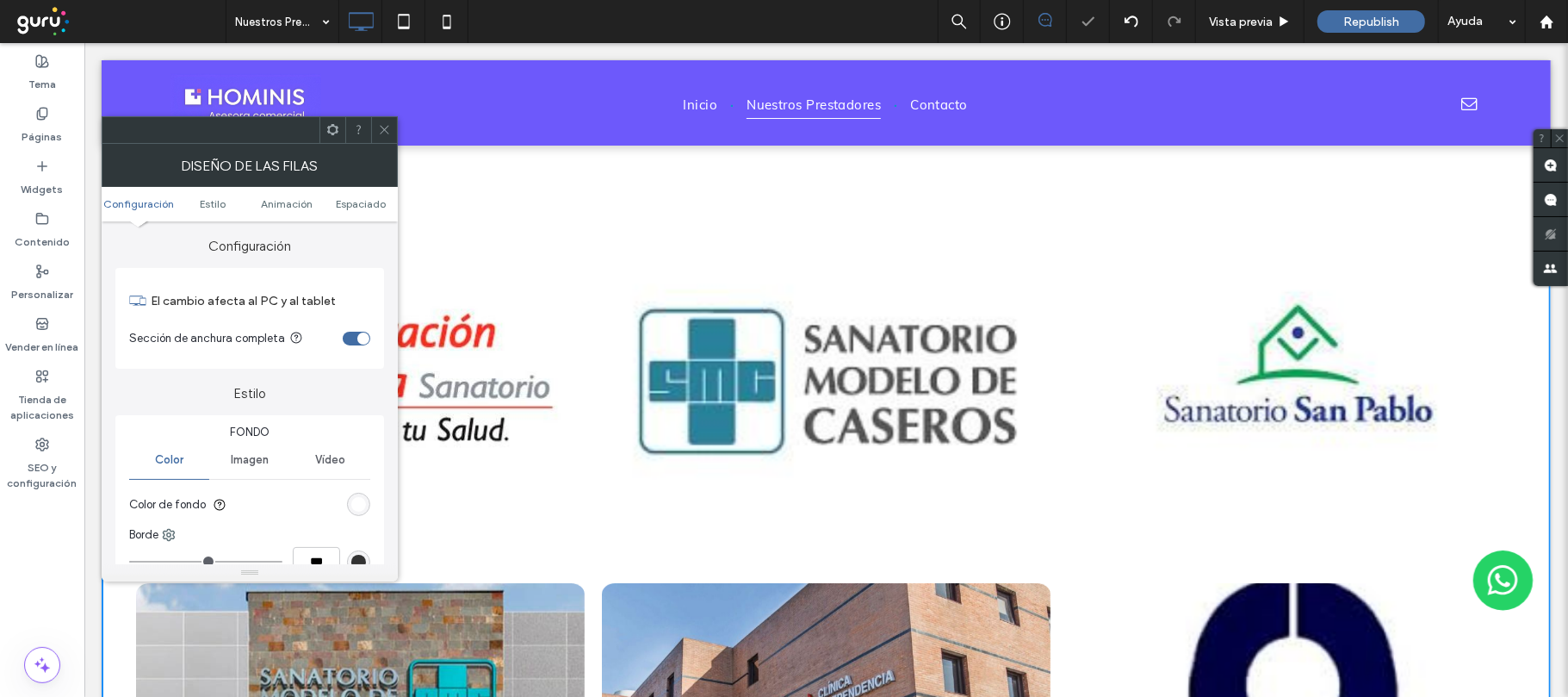
click at [384, 124] on icon at bounding box center [383, 128] width 12 height 12
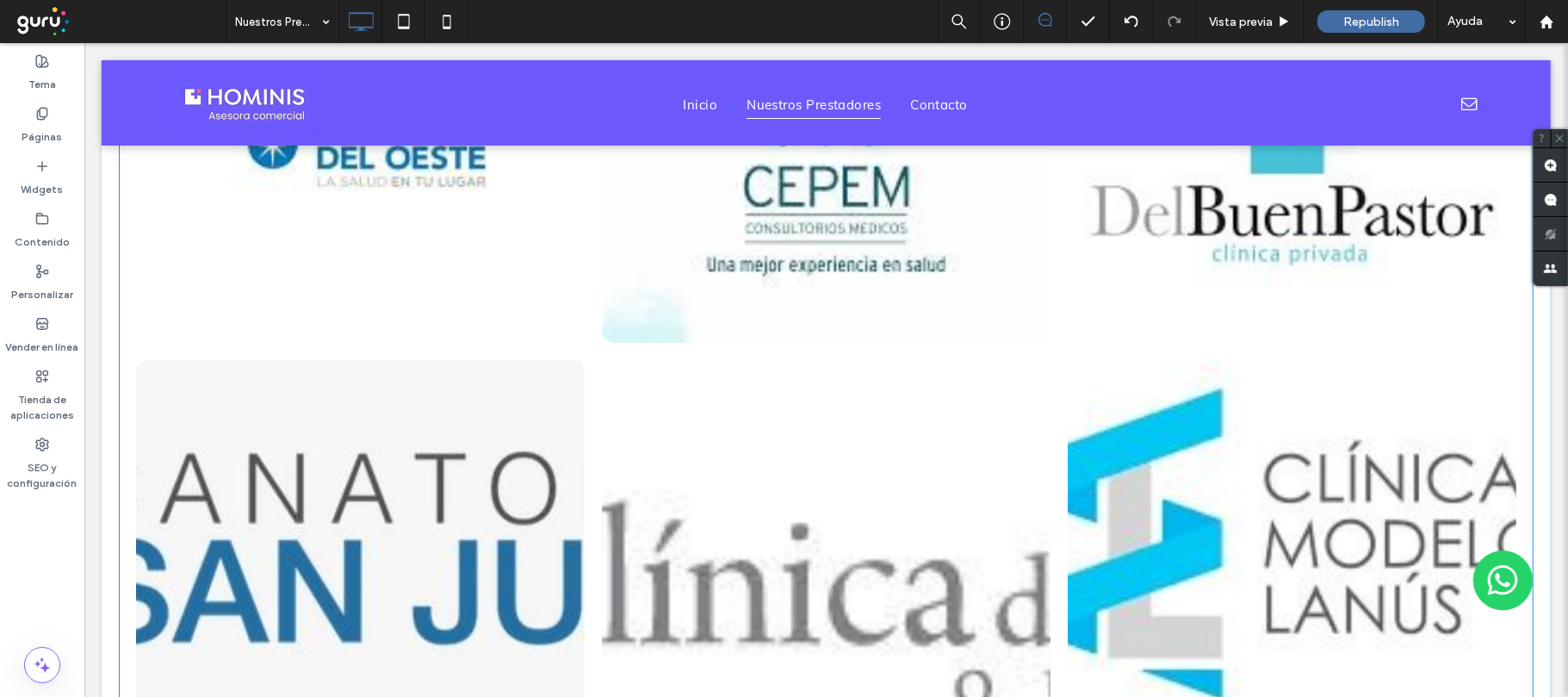
scroll to position [1723, 0]
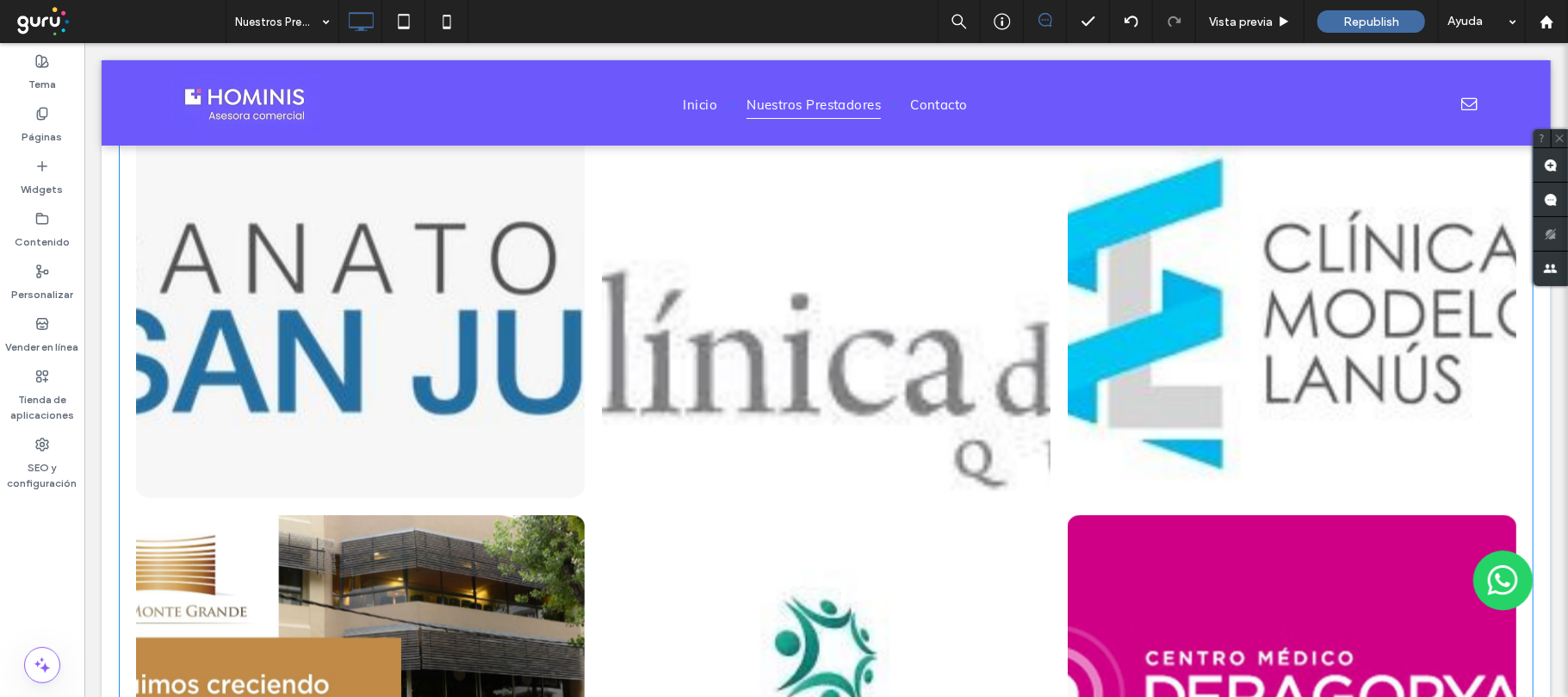
click at [430, 347] on link at bounding box center [359, 314] width 449 height 368
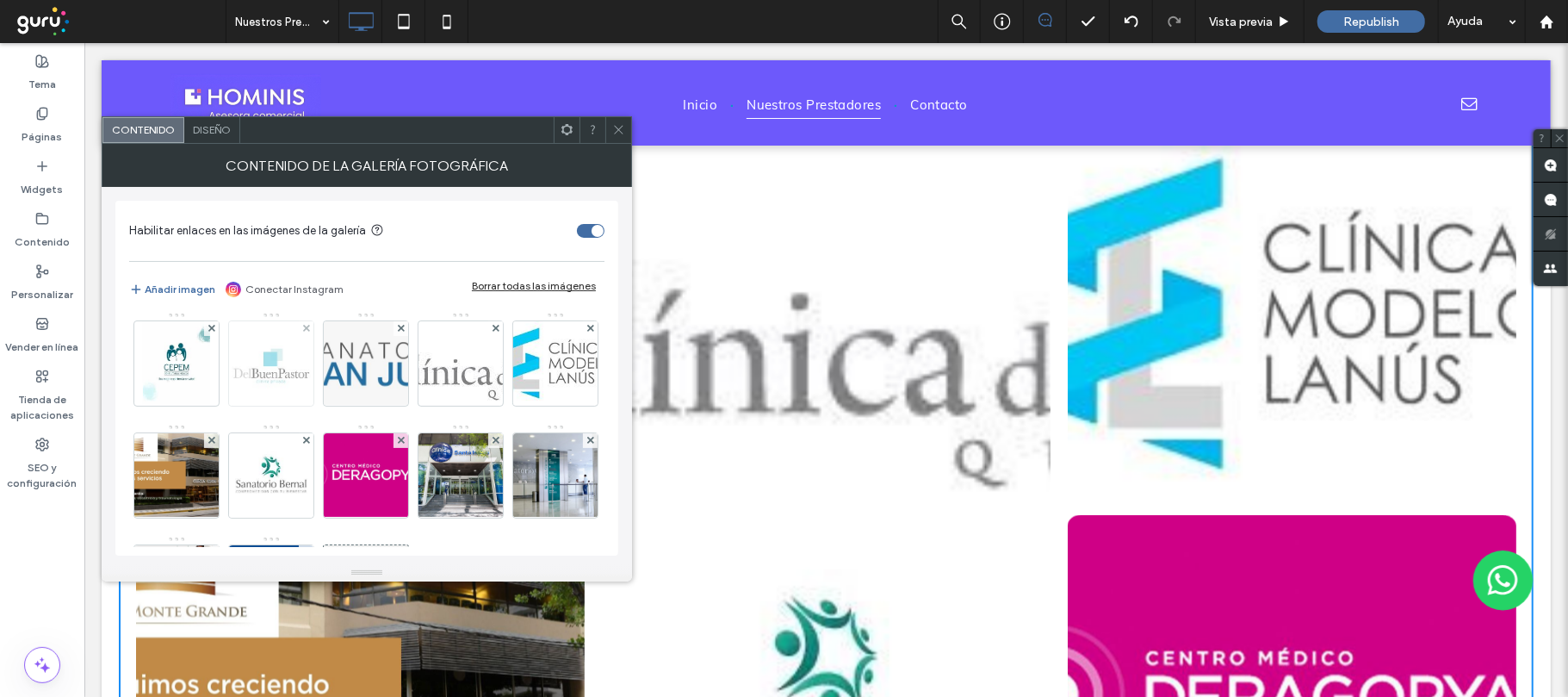
scroll to position [455, 0]
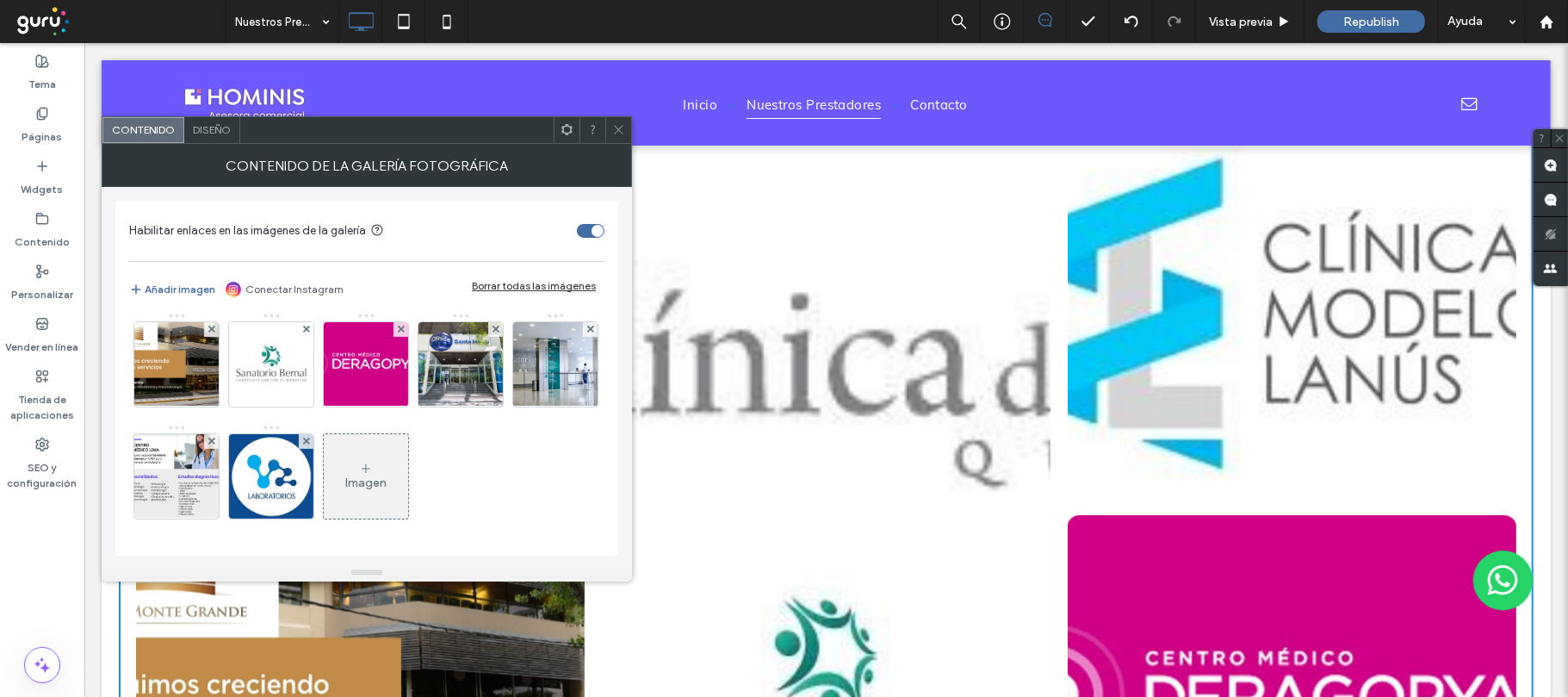
click at [233, 131] on div "Diseño" at bounding box center [212, 129] width 56 height 26
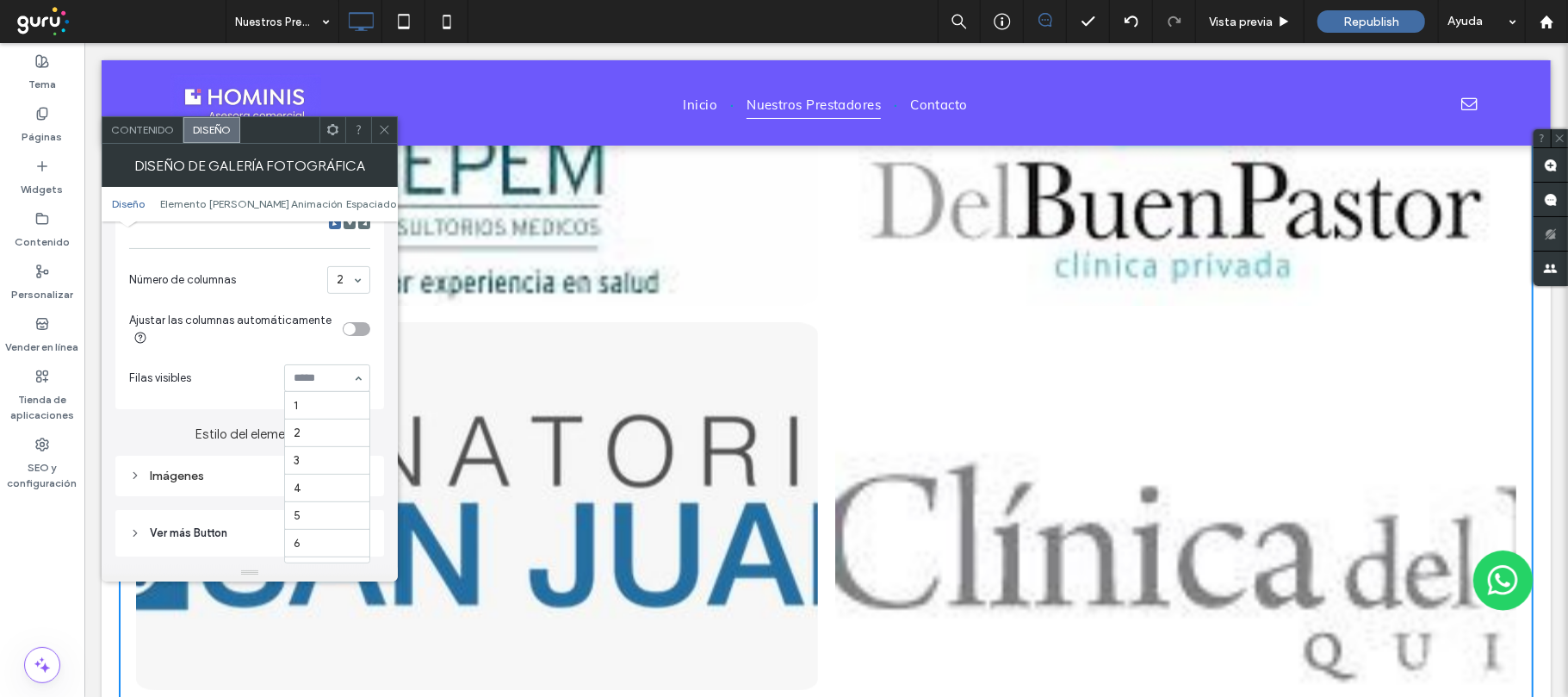
scroll to position [93, 0]
click at [270, 359] on section "[PERSON_NAME] visibles 1 2 3 4 5 6 7 8 Todos" at bounding box center [250, 378] width 242 height 45
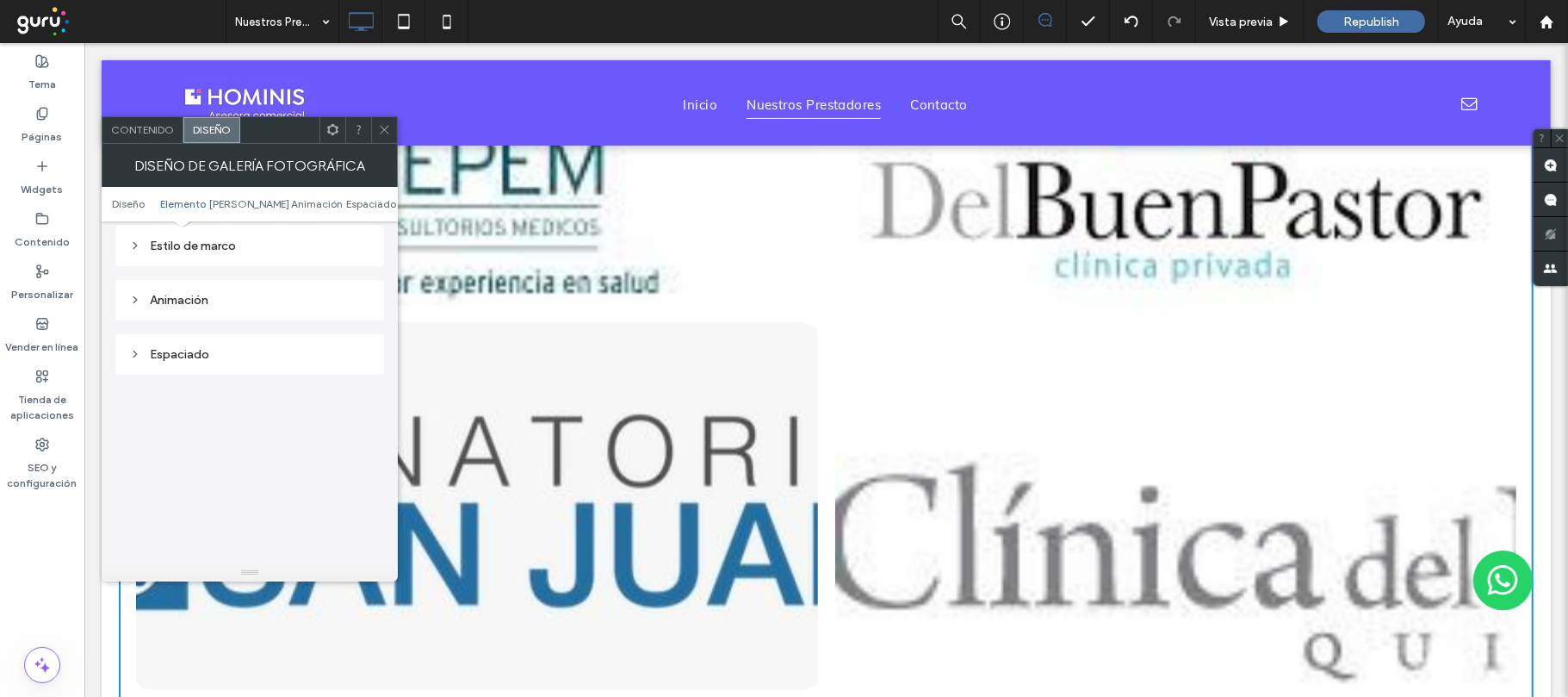
scroll to position [689, 0]
click at [211, 253] on div "Imágenes" at bounding box center [250, 245] width 242 height 14
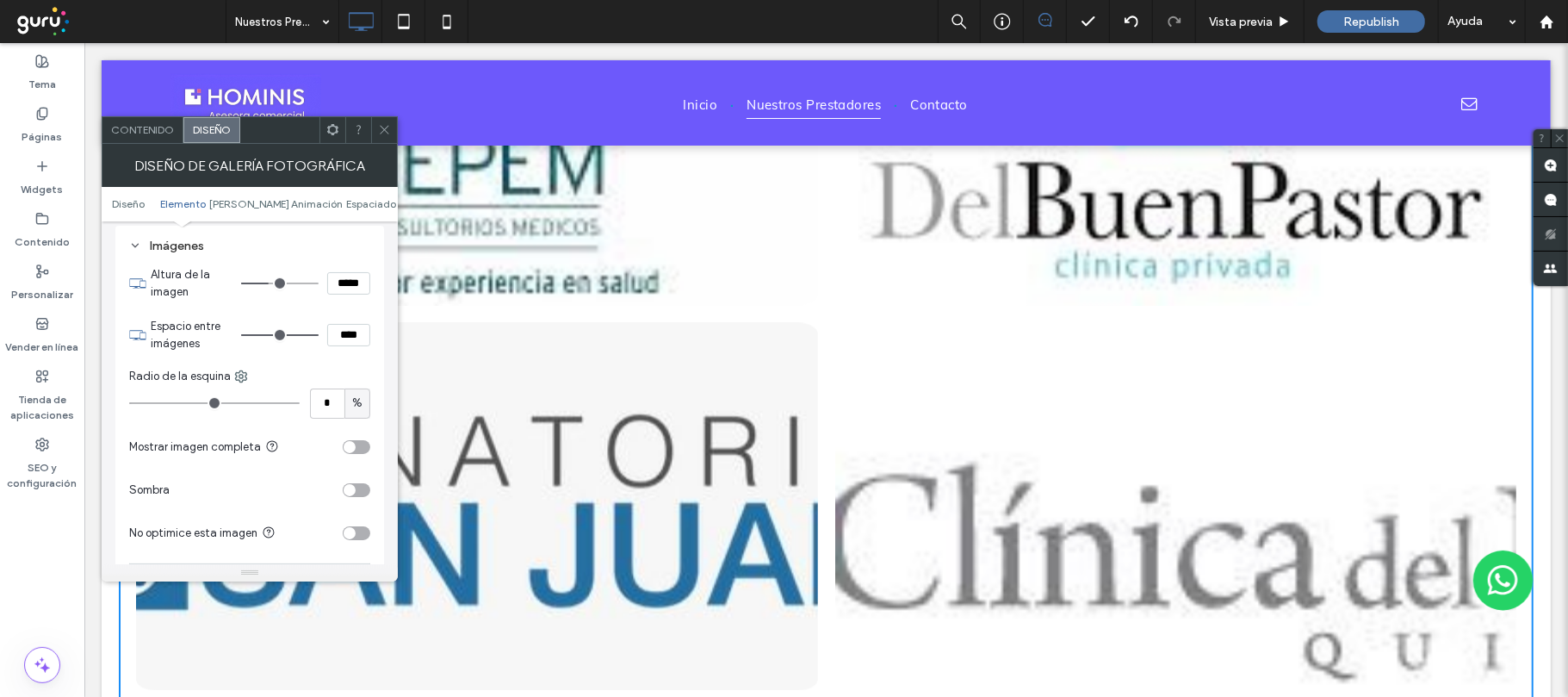
type input "***"
type input "*****"
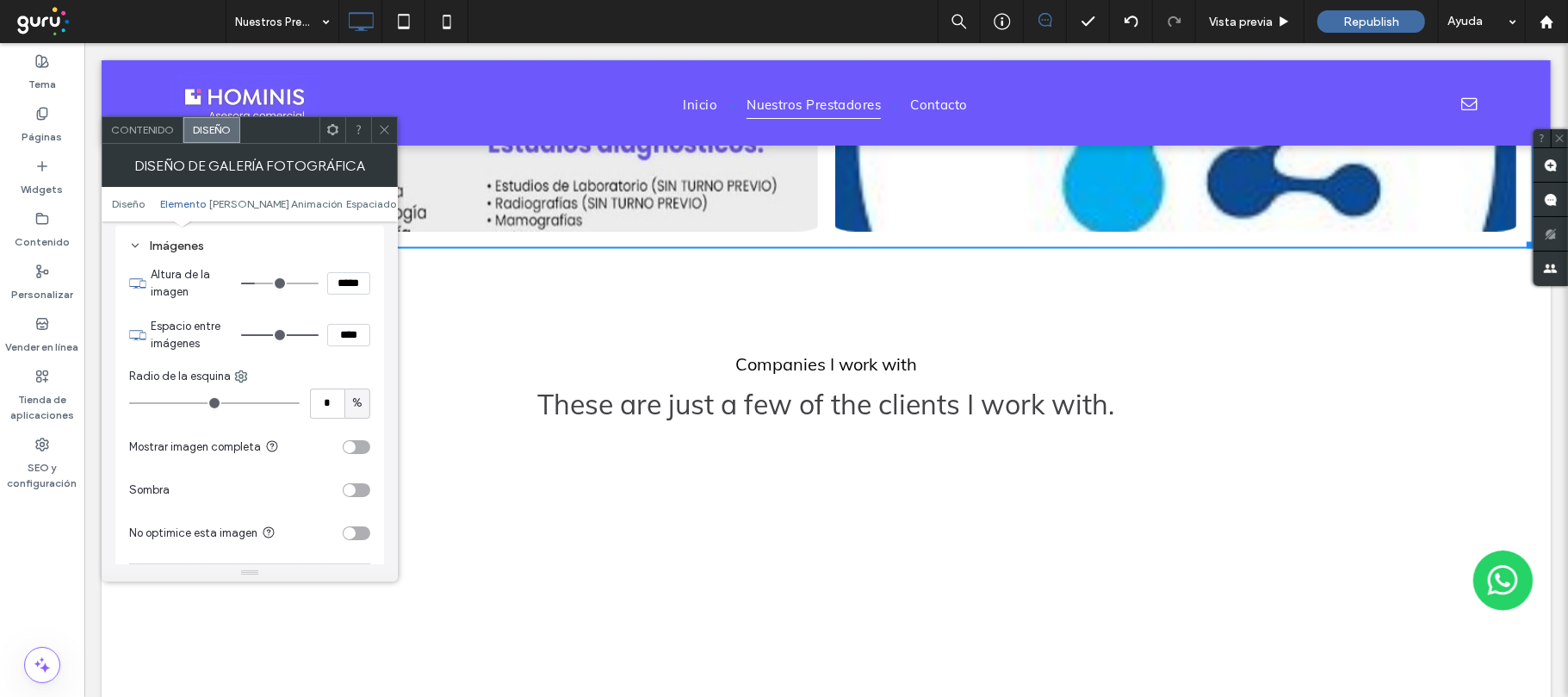
type input "***"
type input "*****"
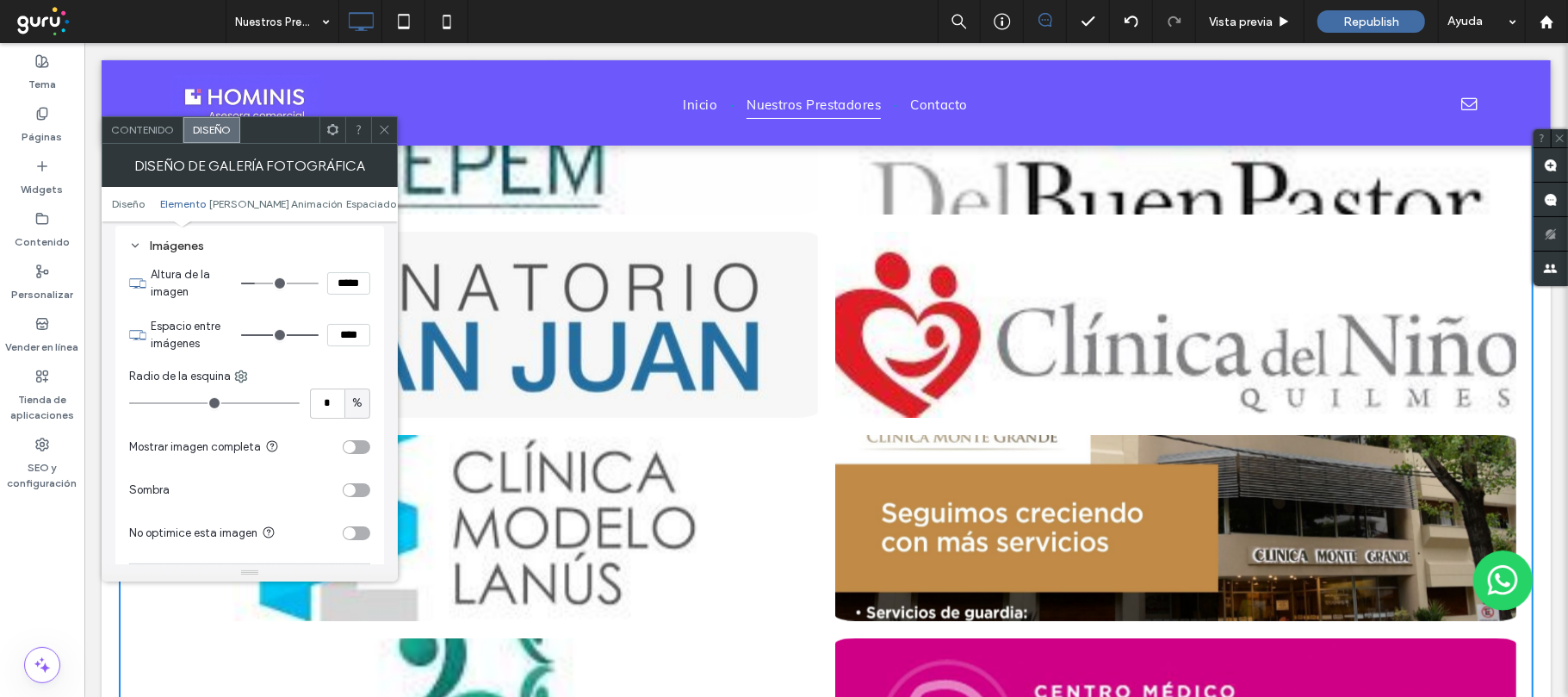
type input "***"
type input "*****"
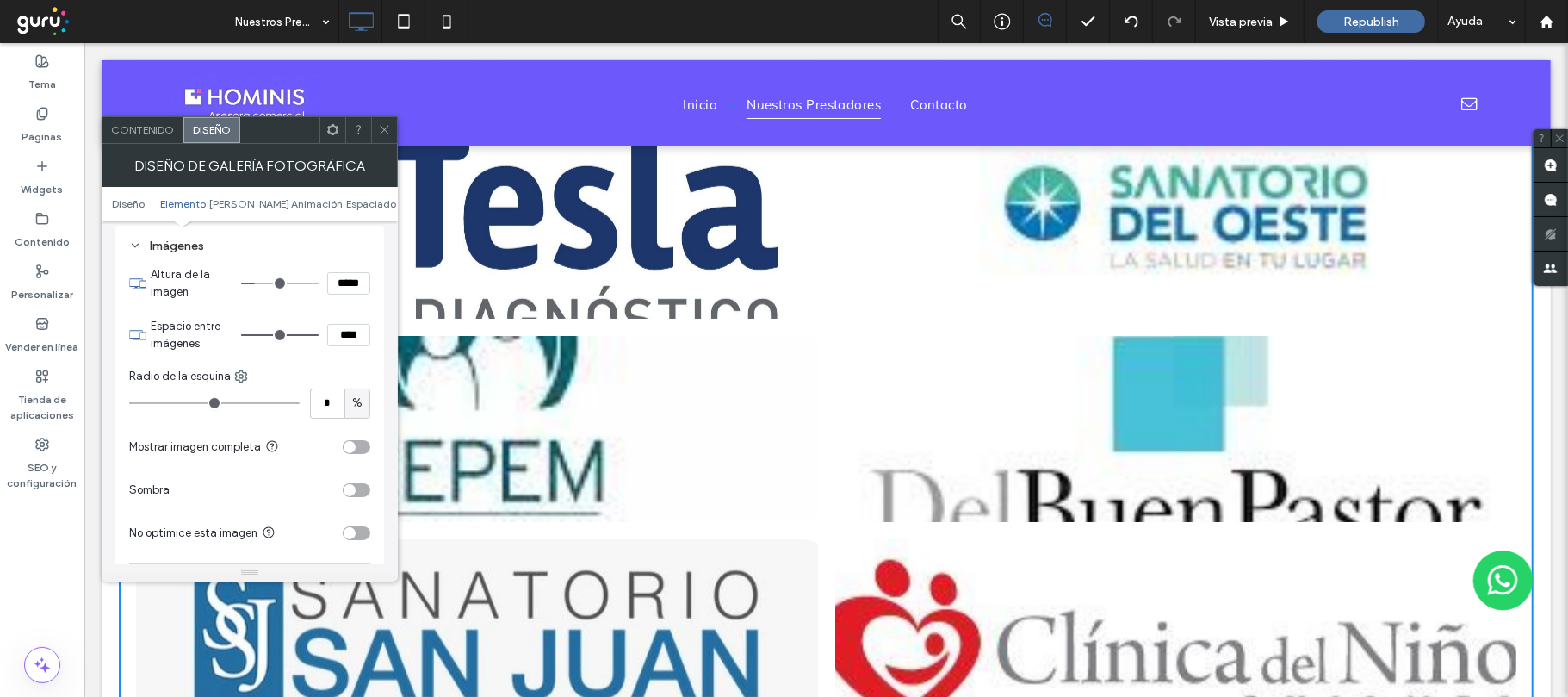
type input "***"
type input "*****"
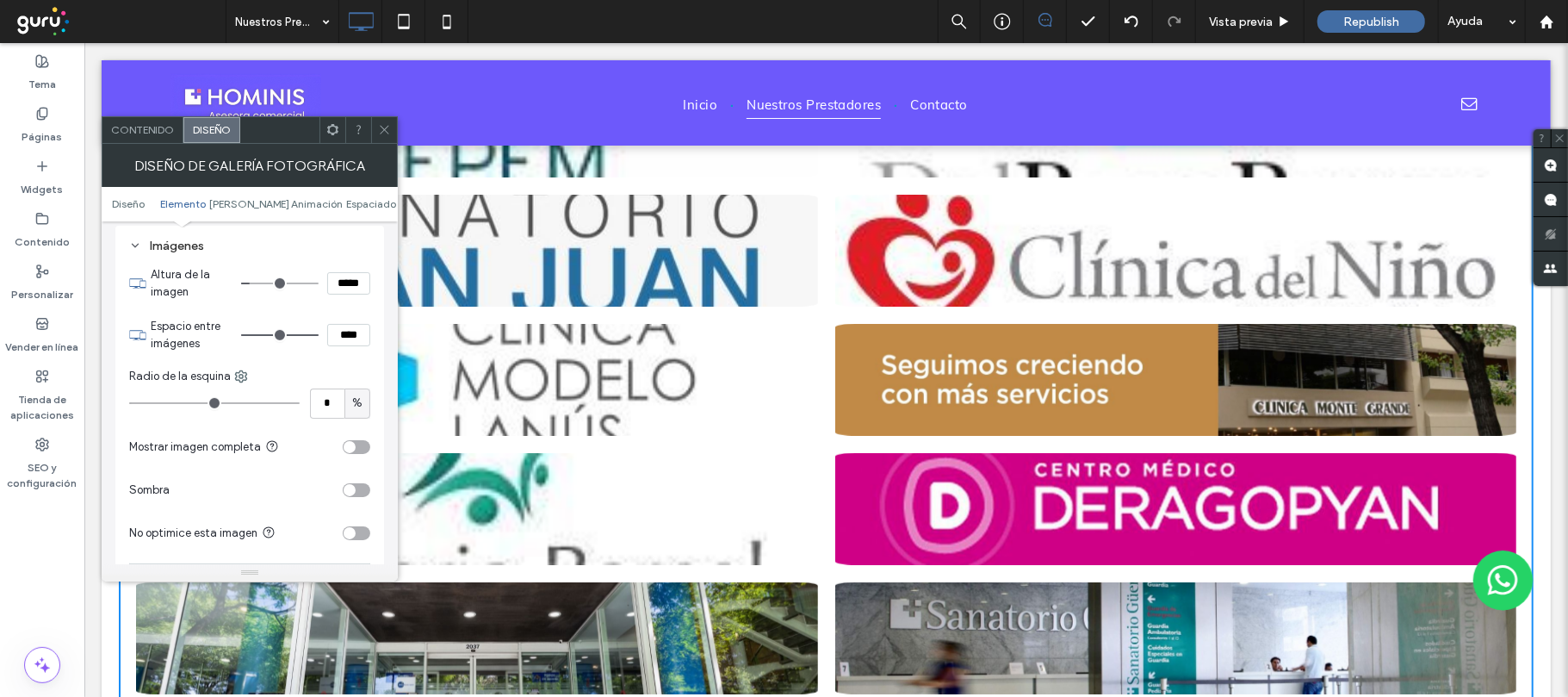
type input "***"
type input "*****"
type input "***"
type input "*****"
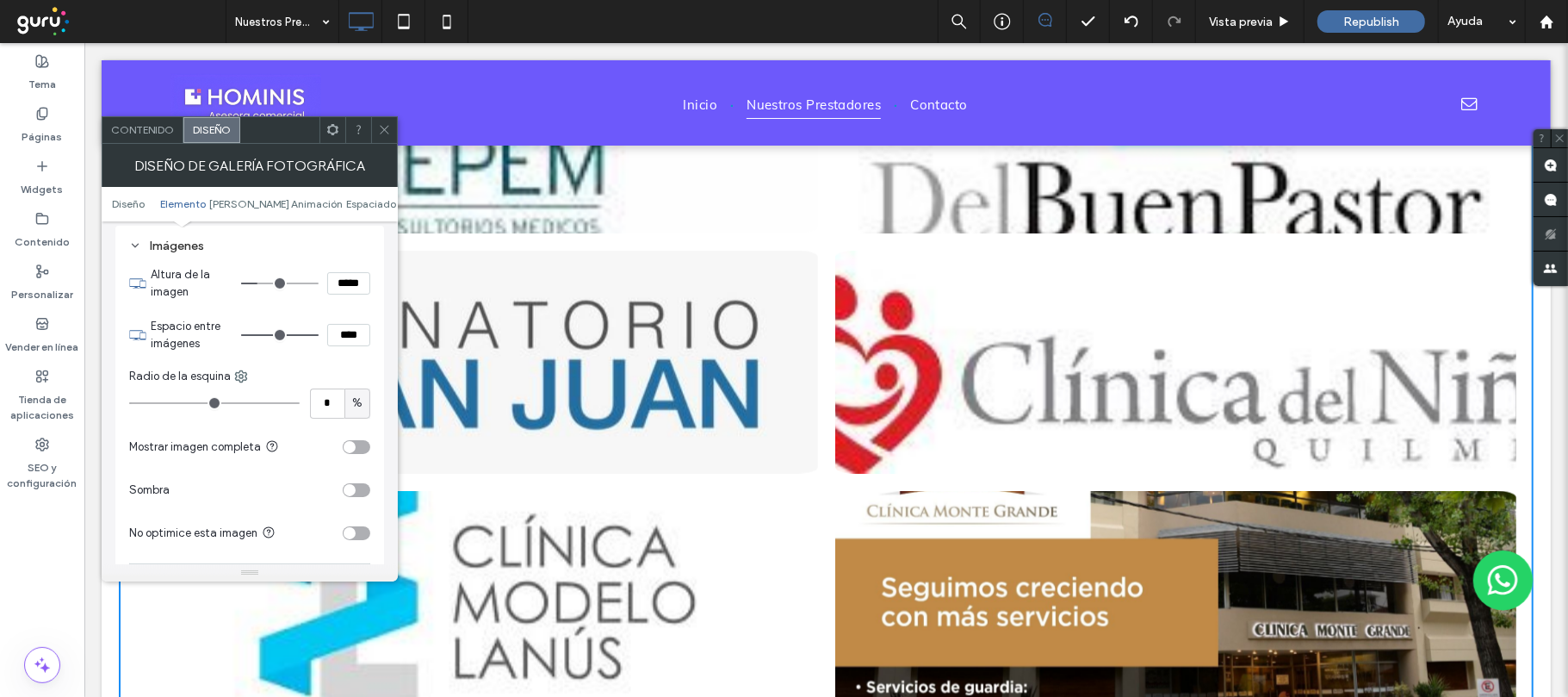
type input "***"
type input "*****"
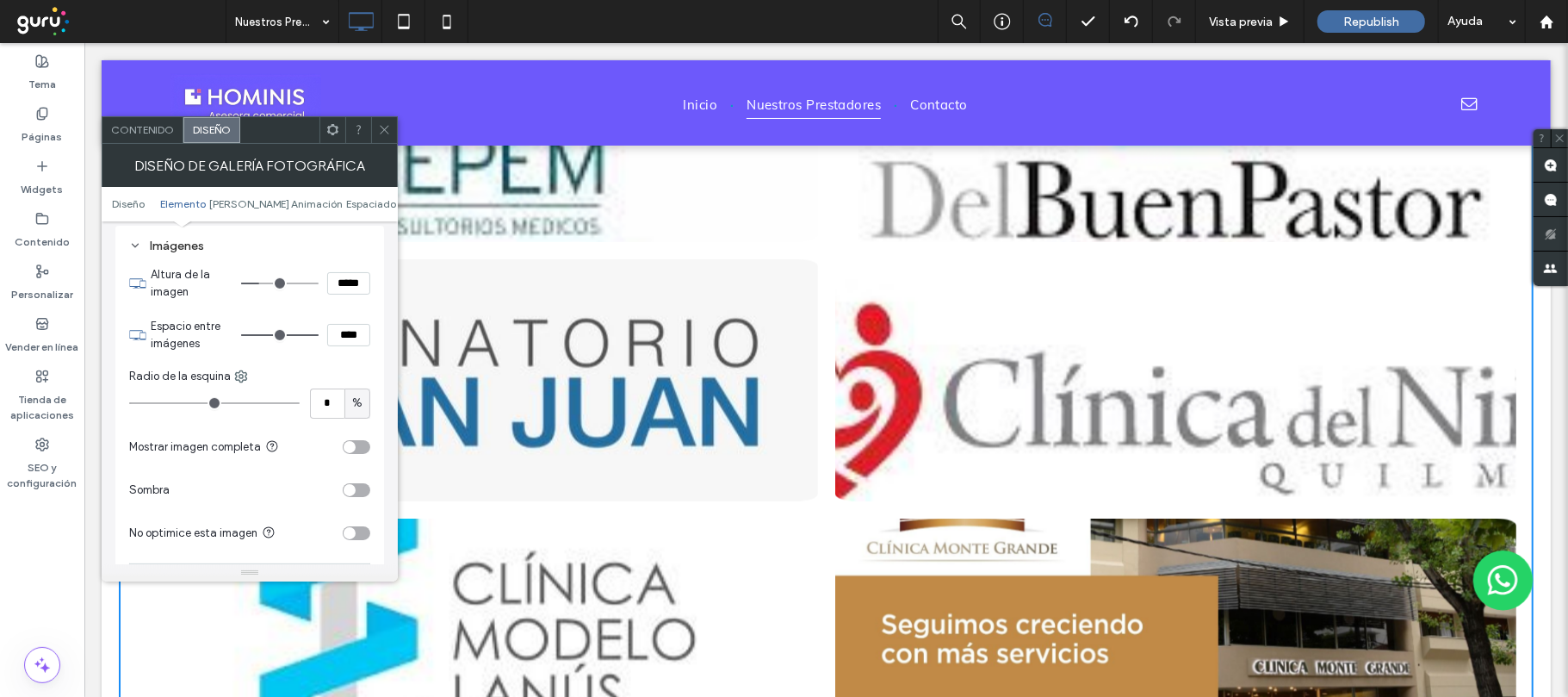
type input "***"
type input "*****"
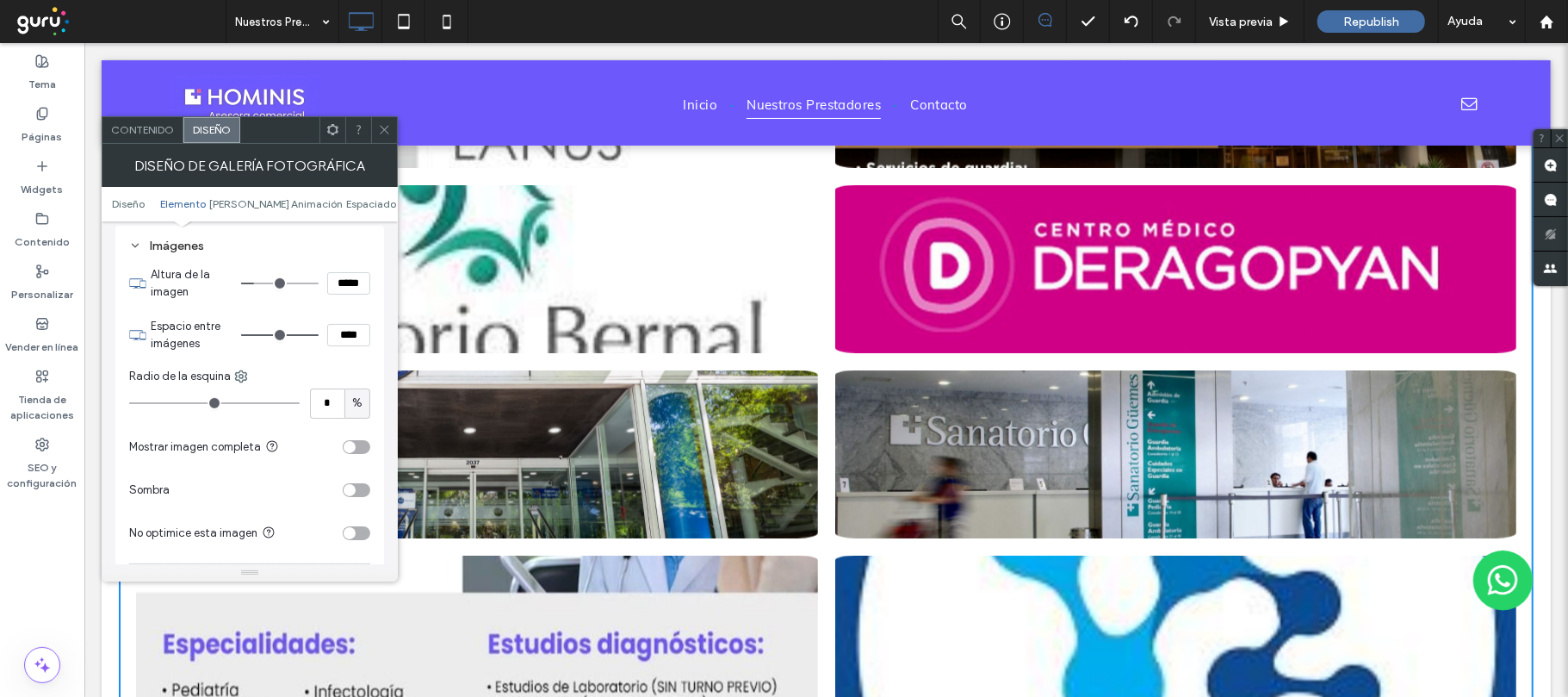
scroll to position [1200, 0]
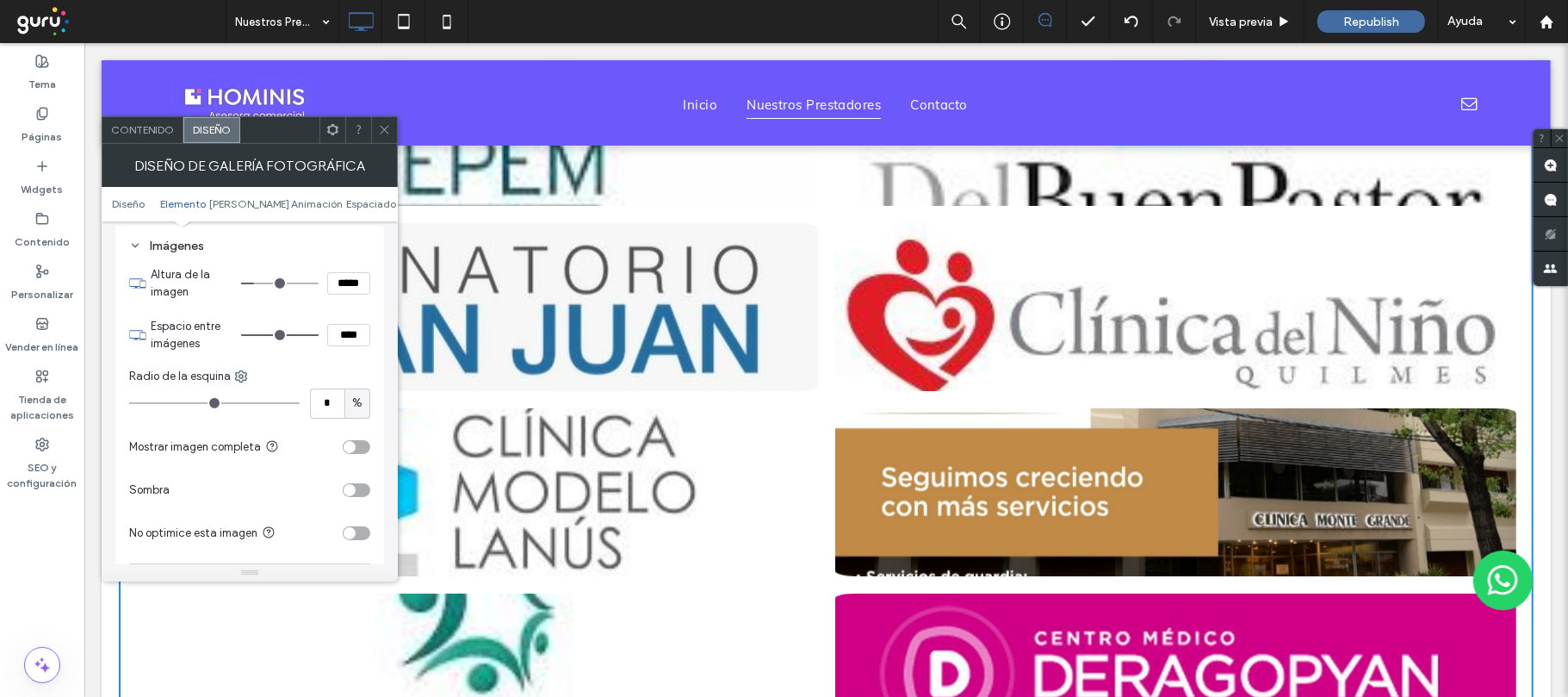
drag, startPoint x: 269, startPoint y: 284, endPoint x: 258, endPoint y: 280, distance: 11.7
type input "***"
click at [258, 283] on input "range" at bounding box center [280, 284] width 78 height 2
type input "**"
type input "****"
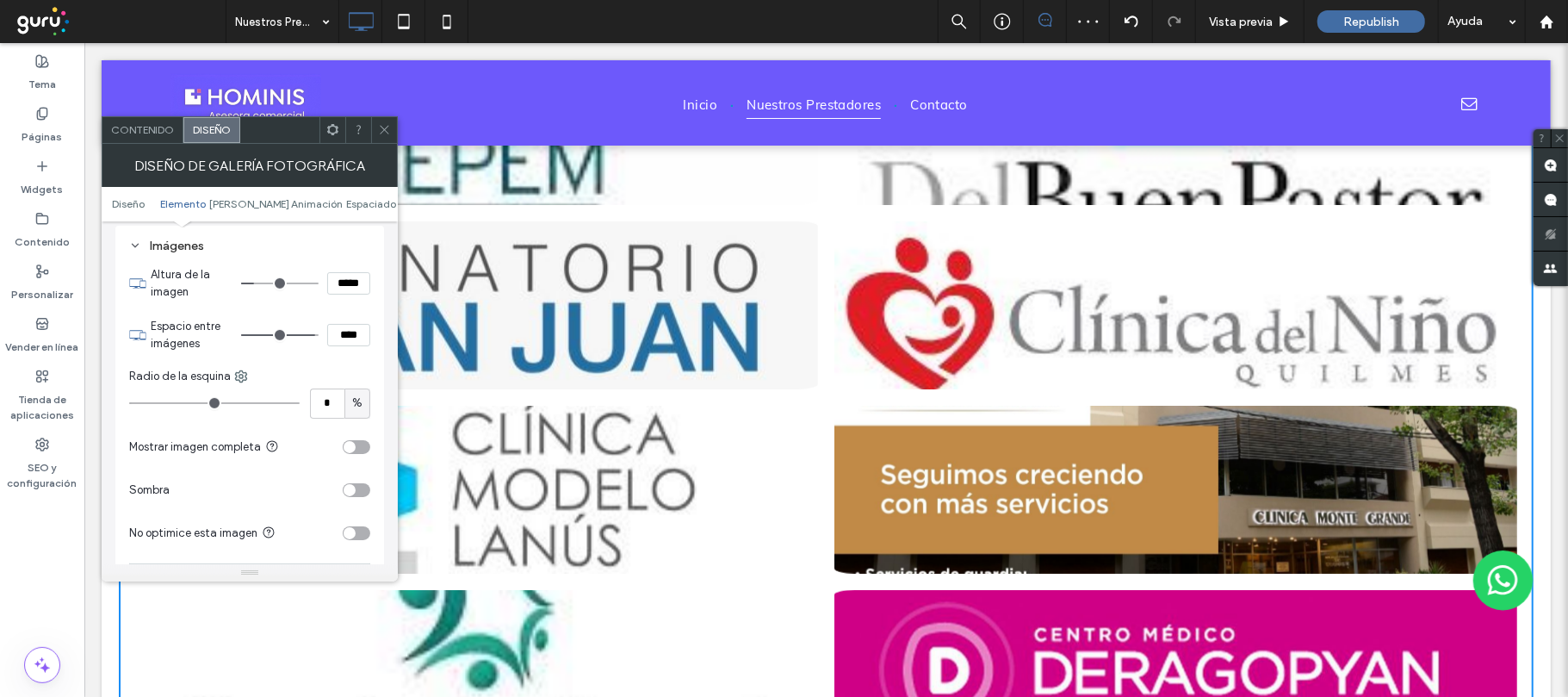
type input "**"
type input "****"
type input "**"
type input "****"
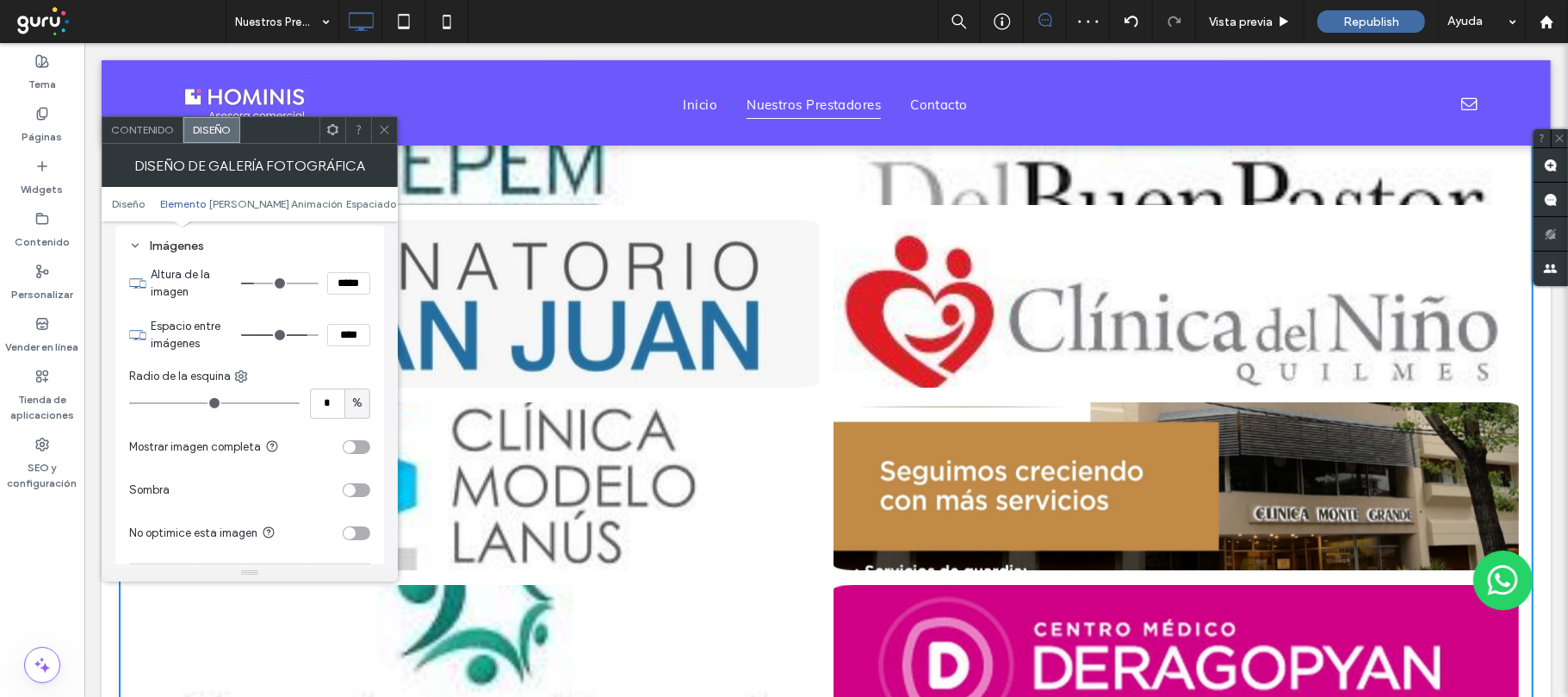
type input "**"
type input "****"
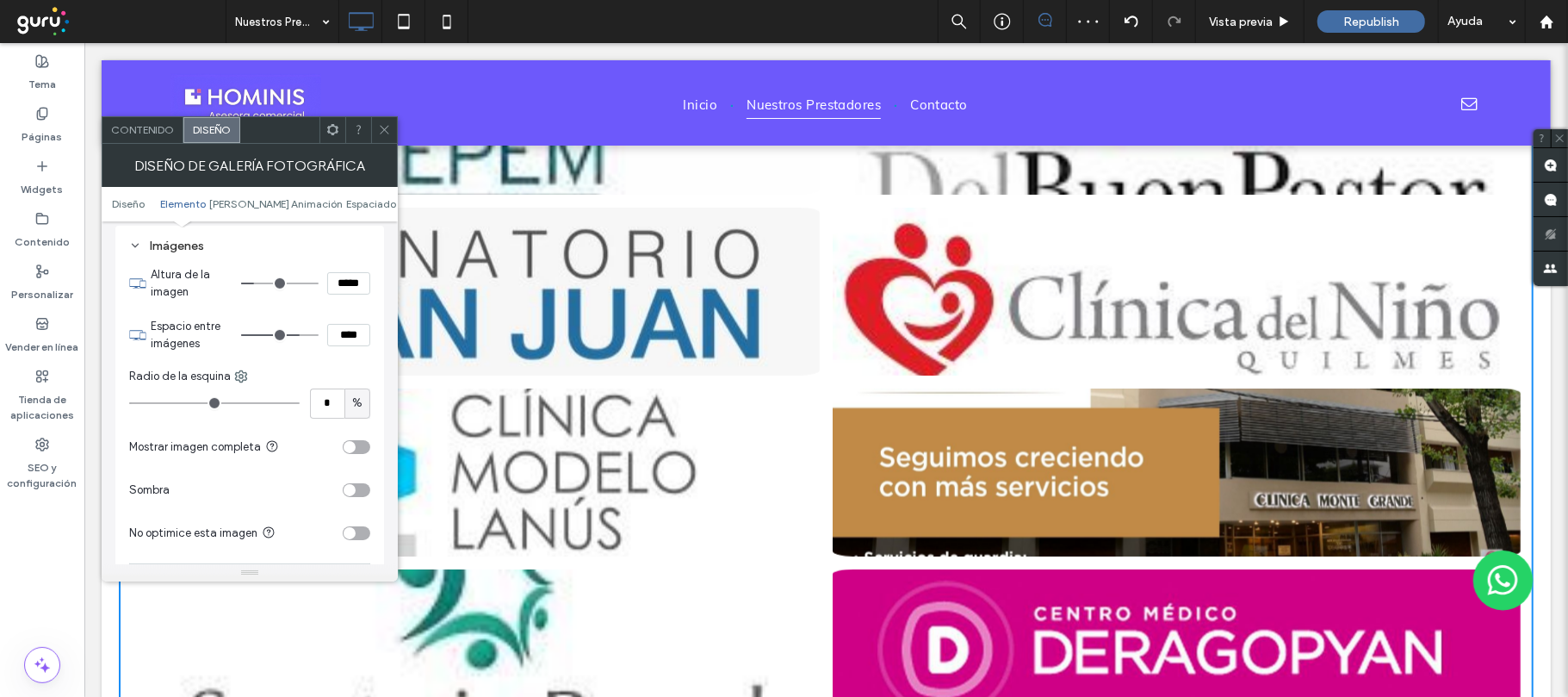
type input "**"
type input "****"
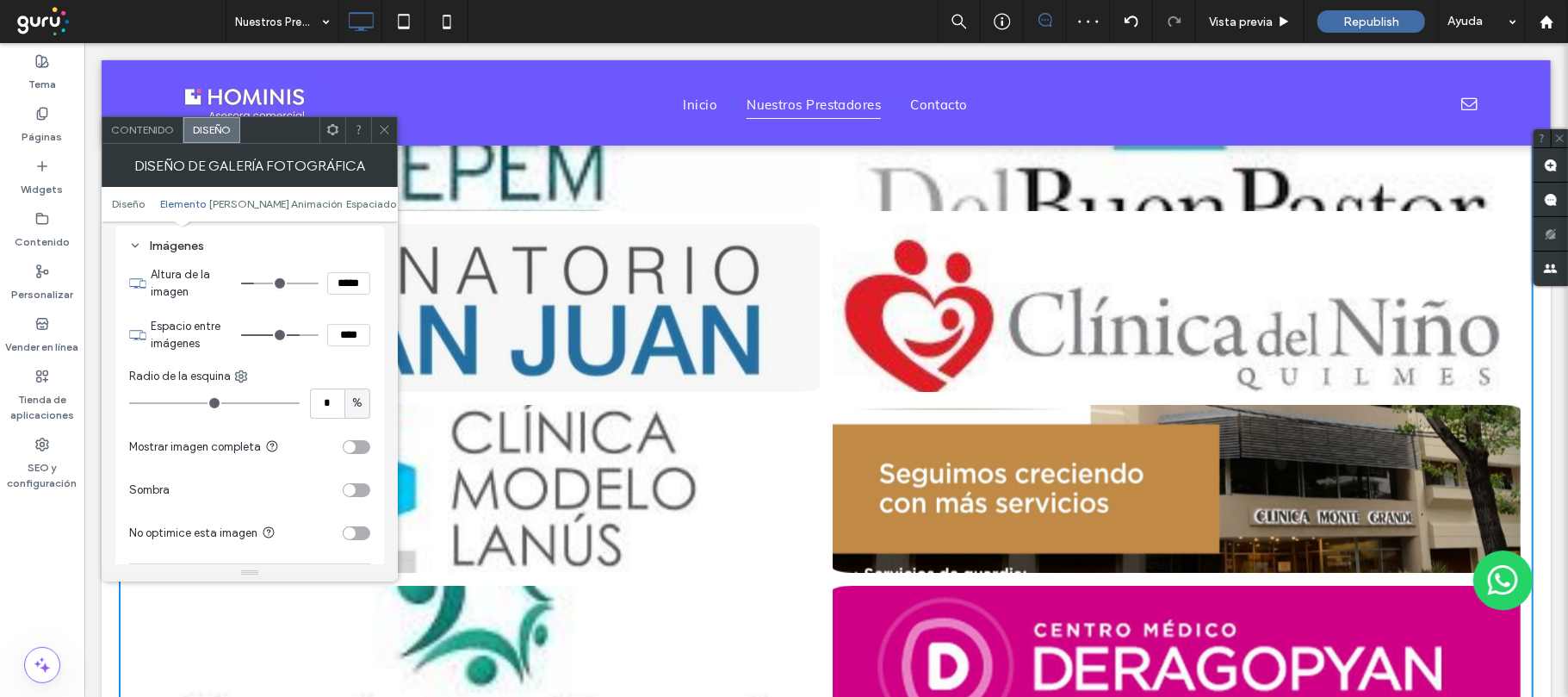
type input "**"
type input "****"
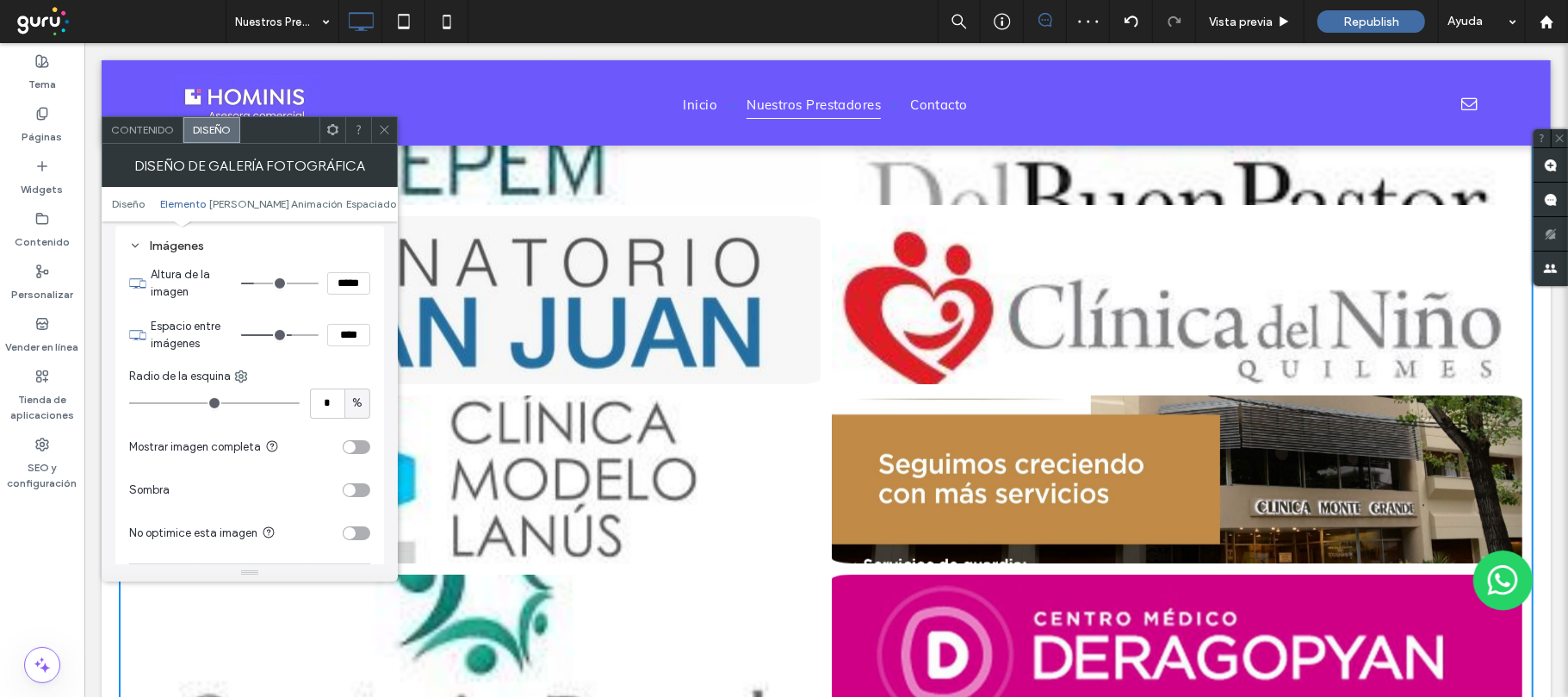
type input "**"
type input "****"
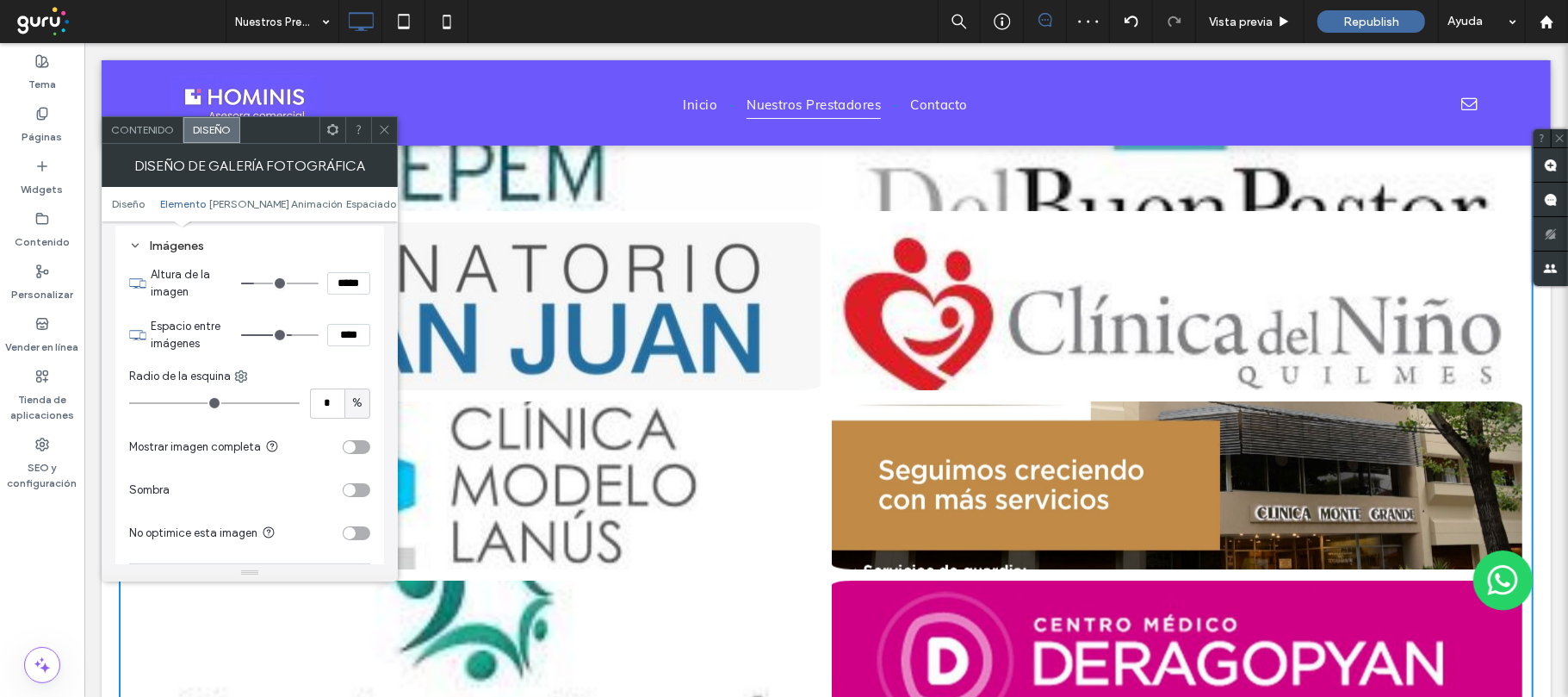
type input "**"
type input "****"
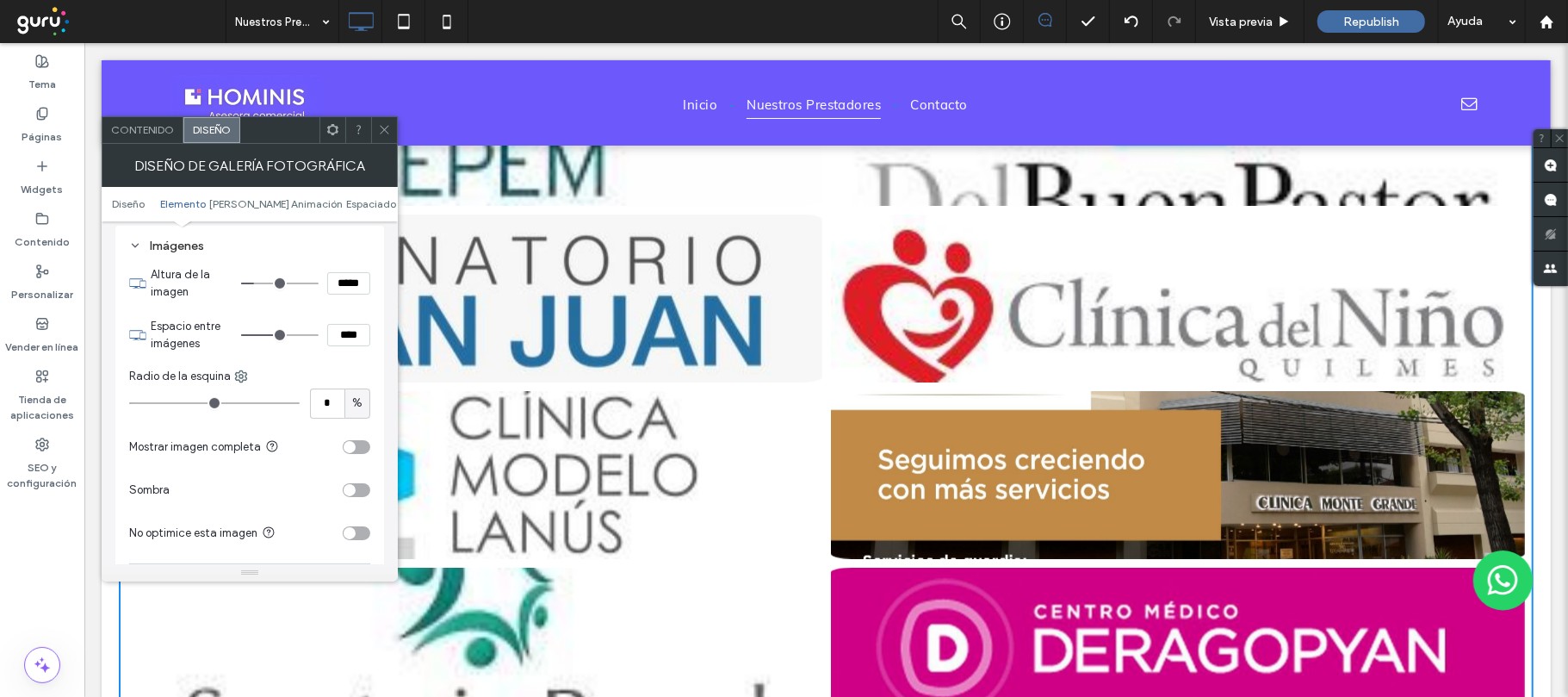
type input "**"
type input "****"
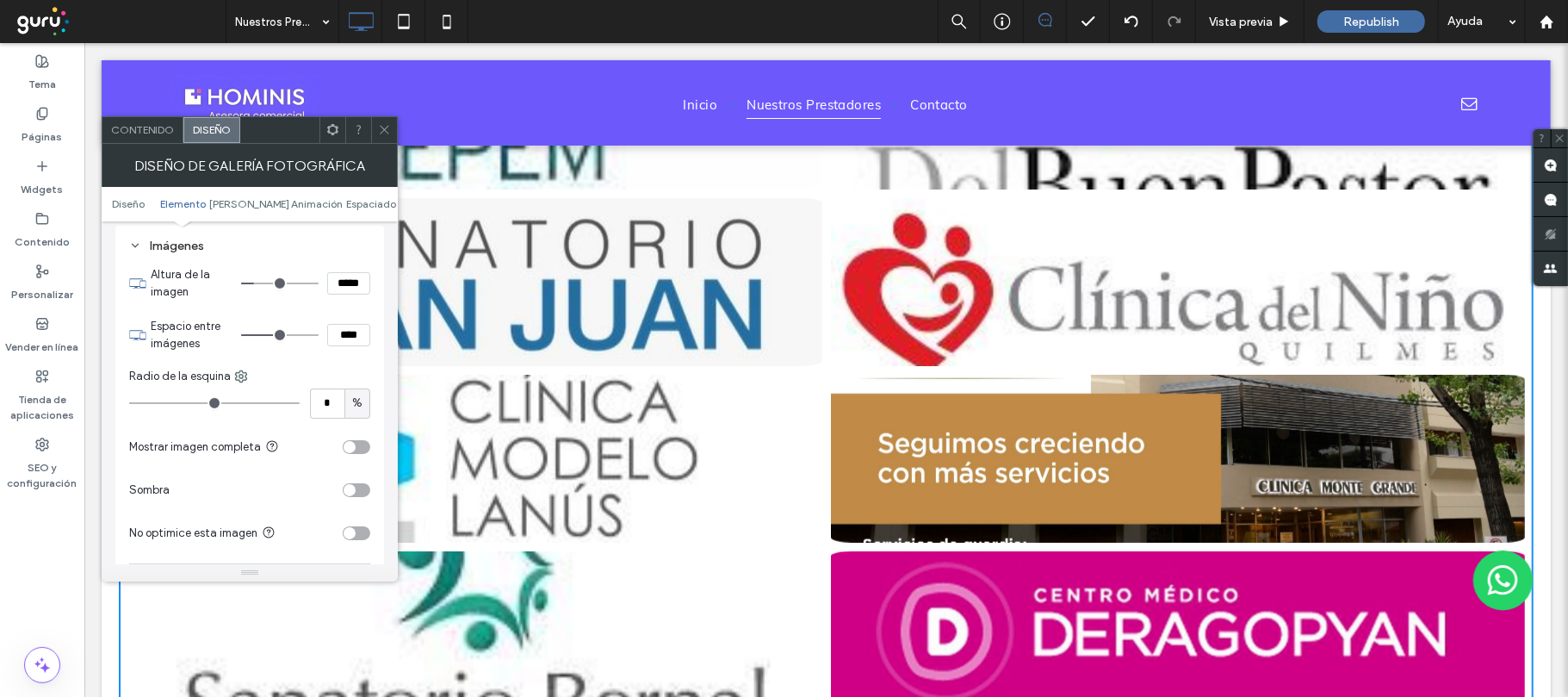
type input "**"
type input "****"
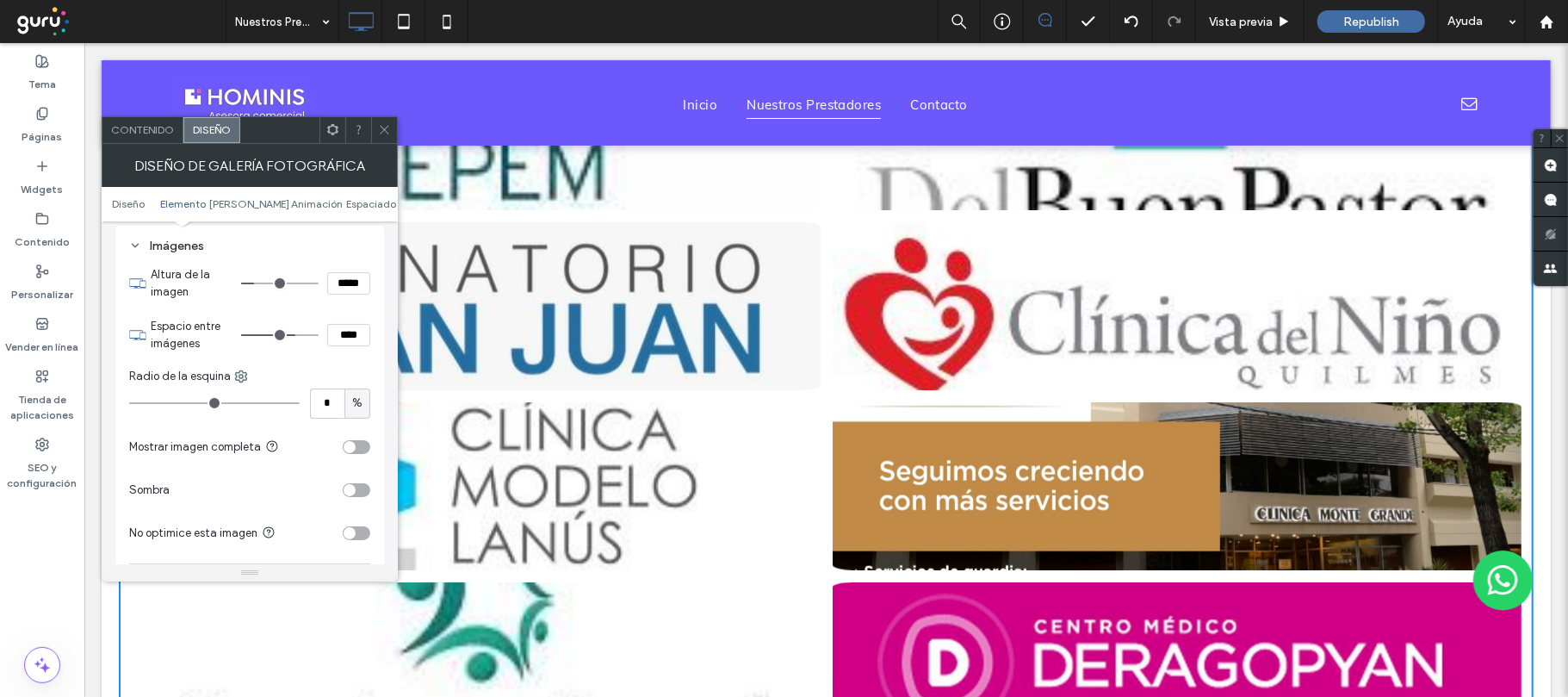
type input "**"
type input "****"
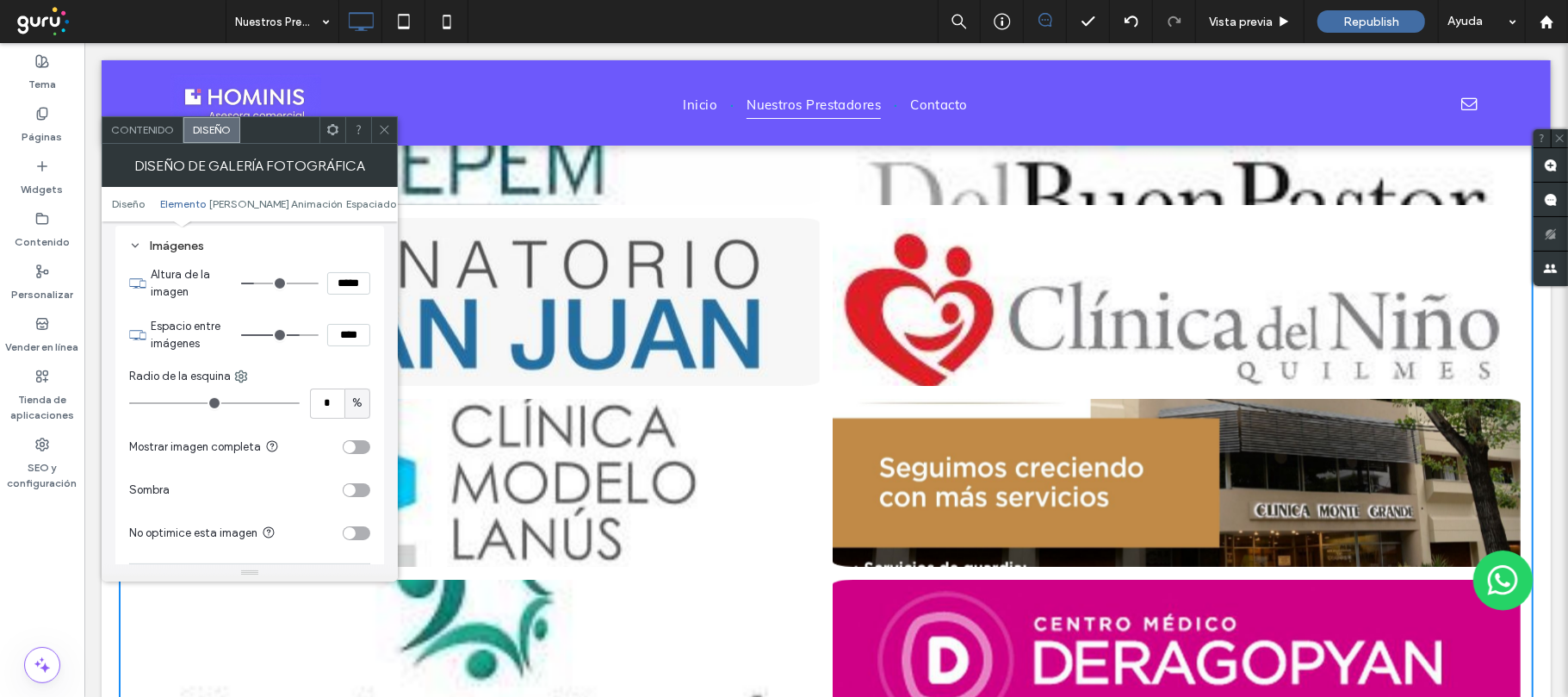
type input "**"
type input "****"
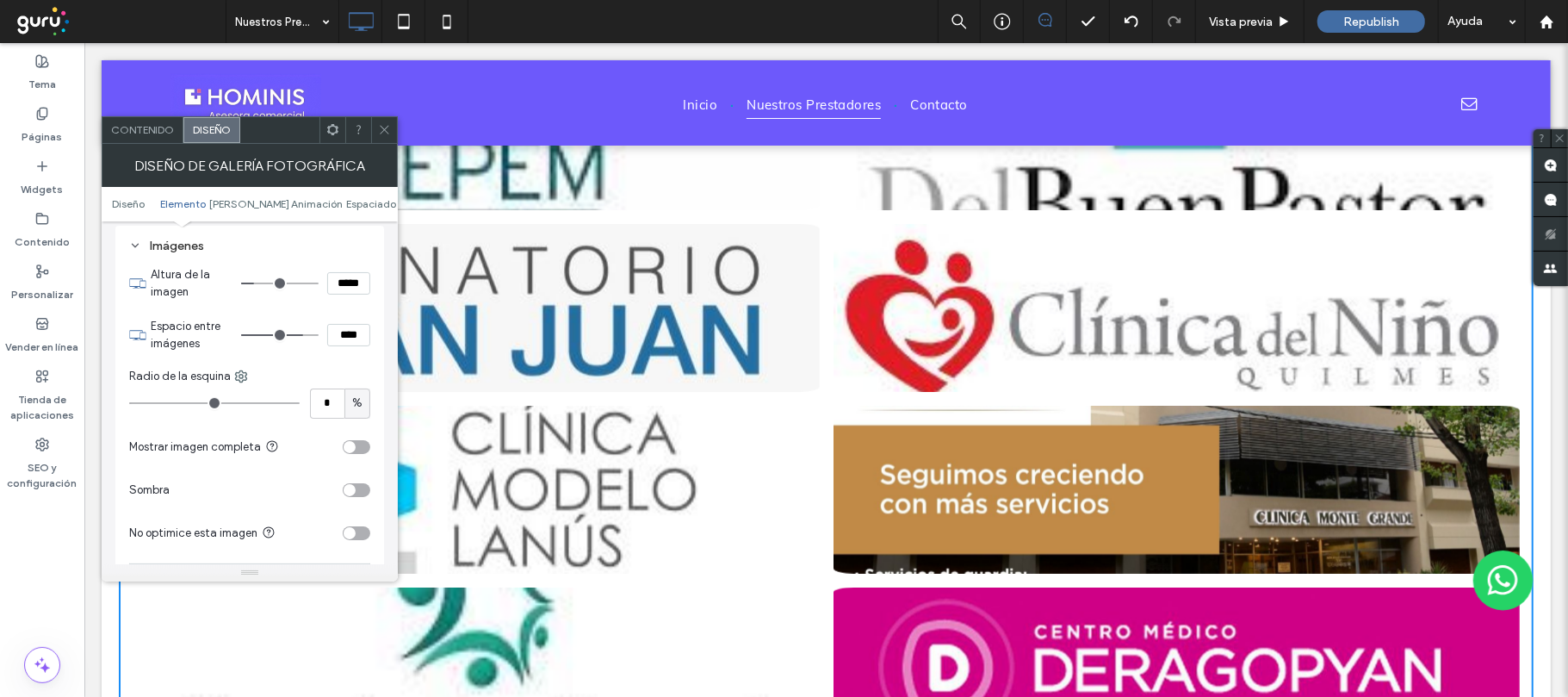
type input "**"
type input "****"
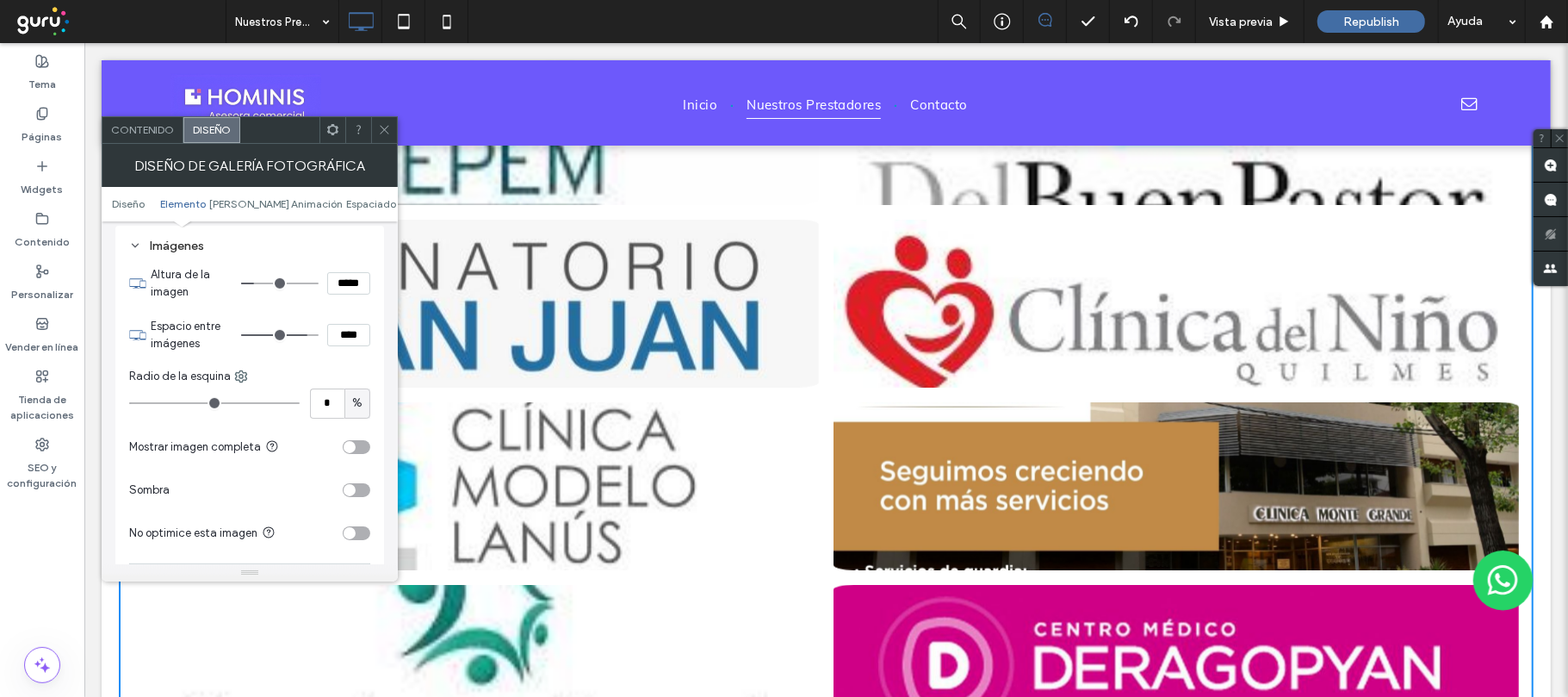
type input "**"
type input "****"
type input "**"
type input "****"
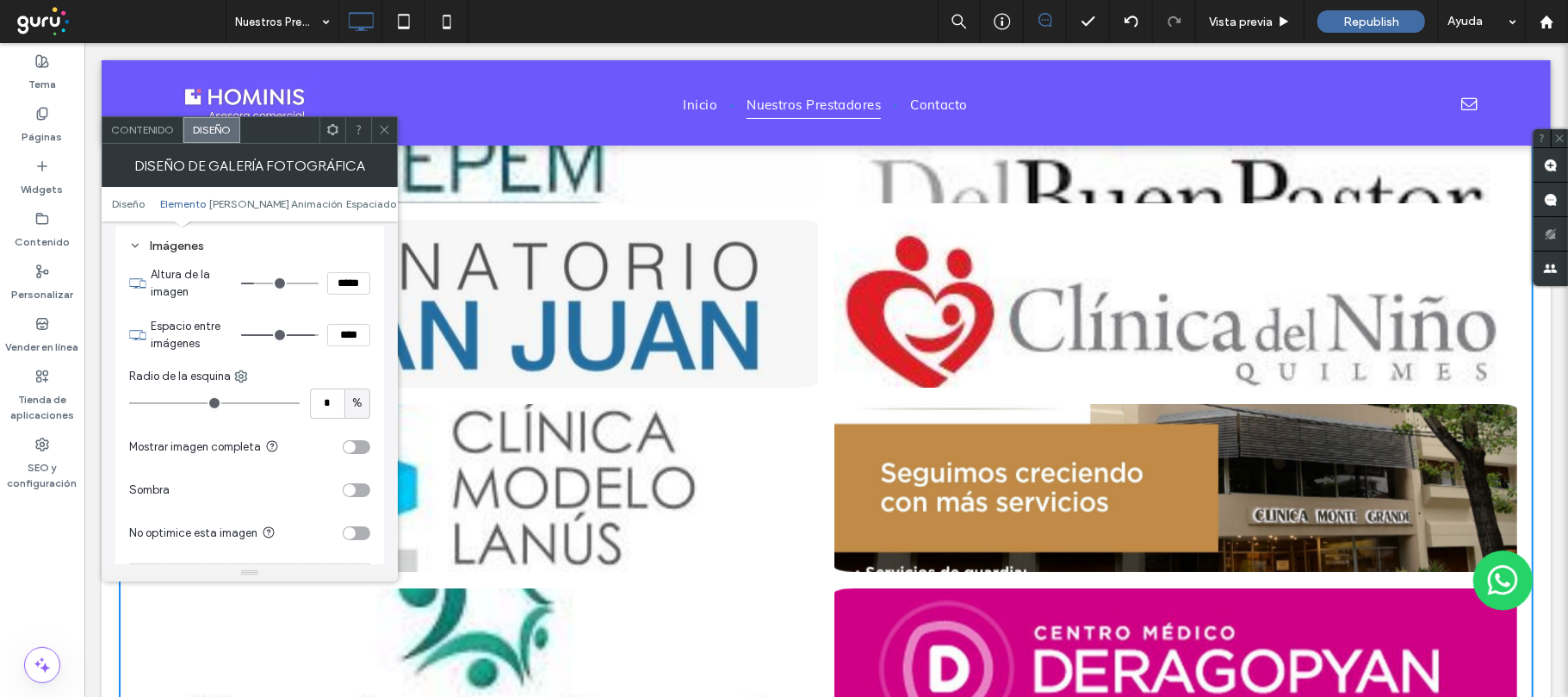
type input "**"
type input "****"
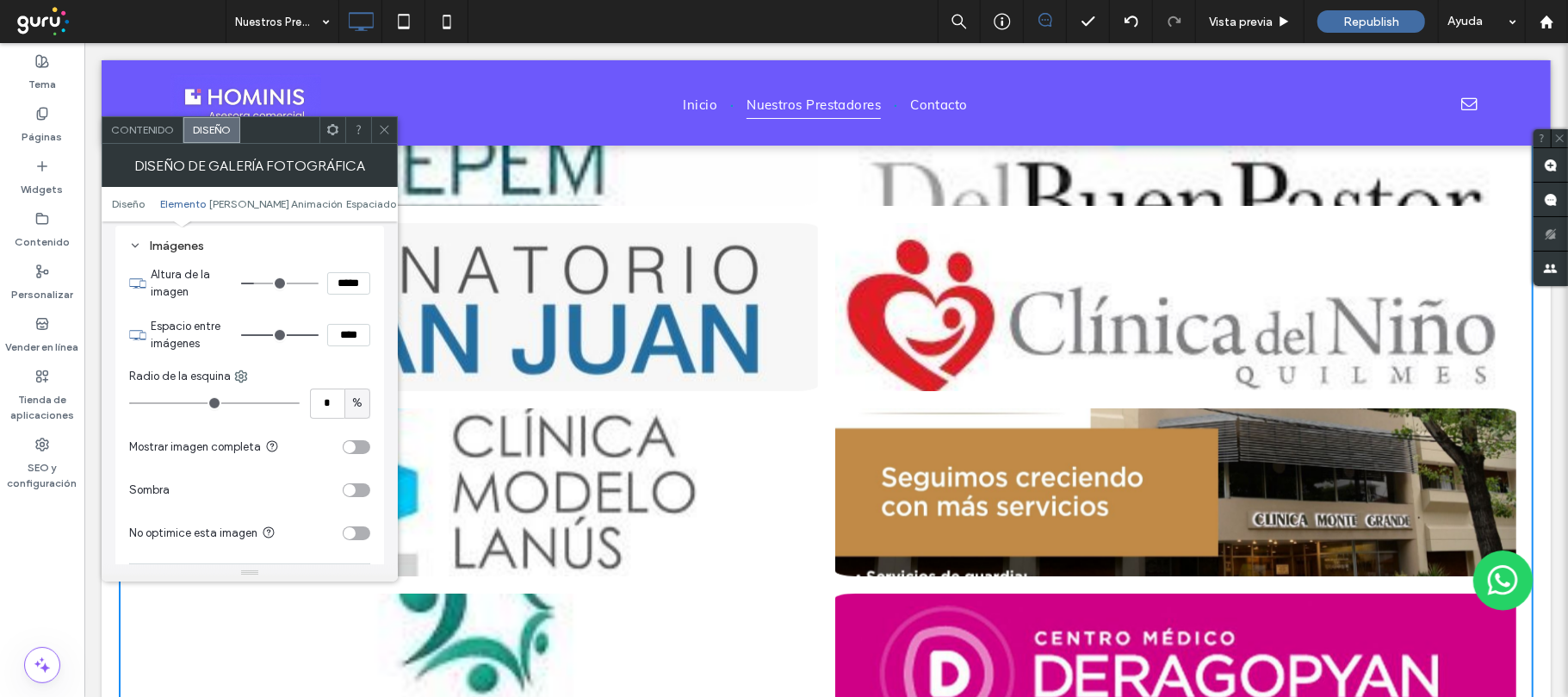
drag, startPoint x: 309, startPoint y: 341, endPoint x: 357, endPoint y: 345, distance: 48.2
click at [318, 336] on input "range" at bounding box center [280, 336] width 78 height 2
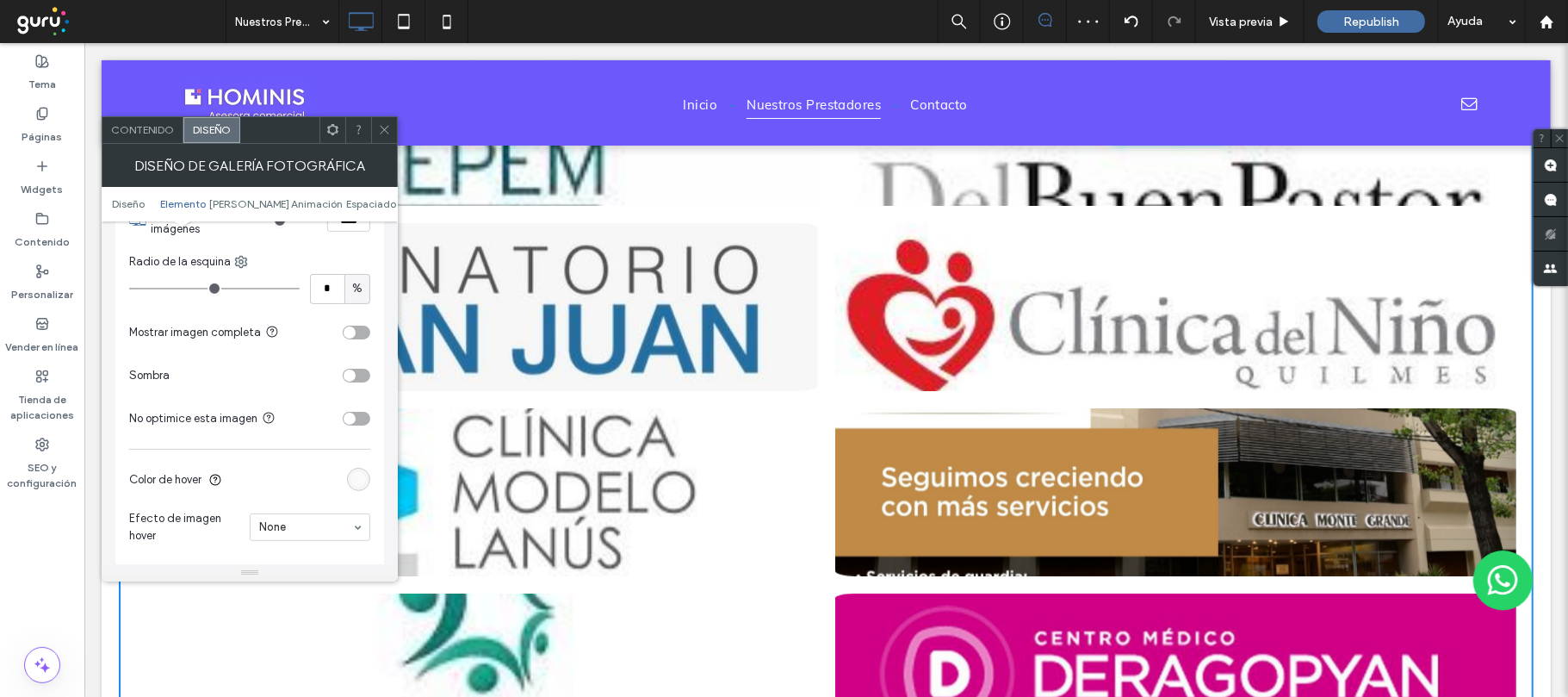
click at [346, 337] on div "toggle" at bounding box center [349, 332] width 12 height 12
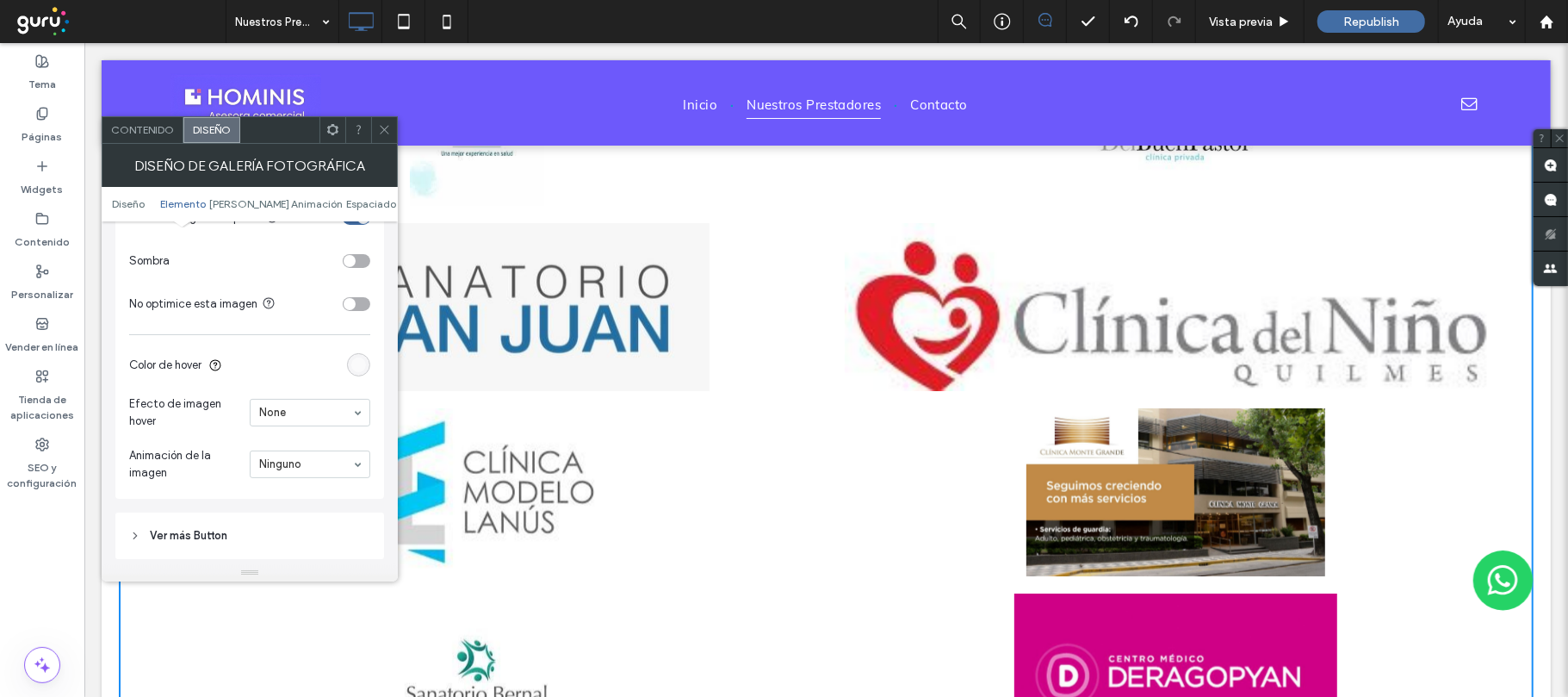
scroll to position [689, 0]
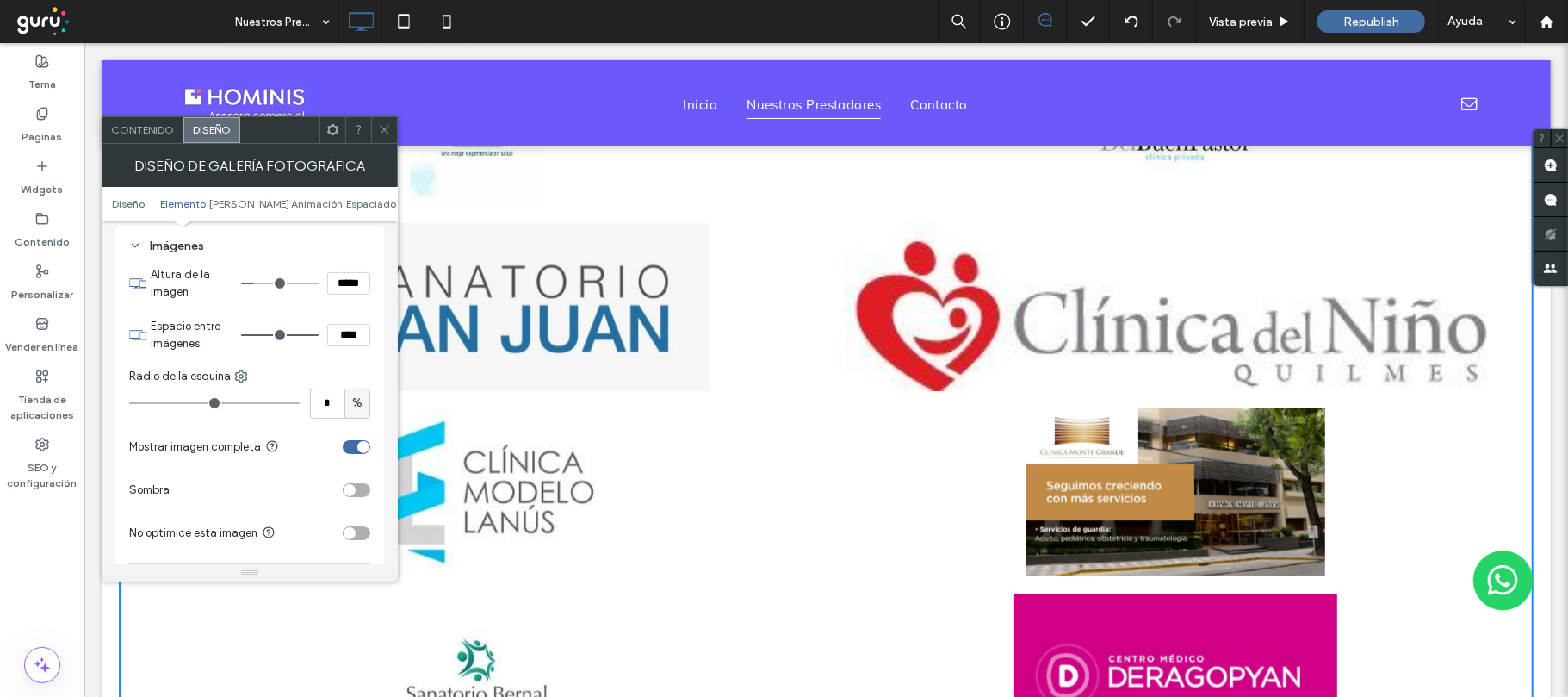
click at [385, 136] on span at bounding box center [383, 129] width 12 height 26
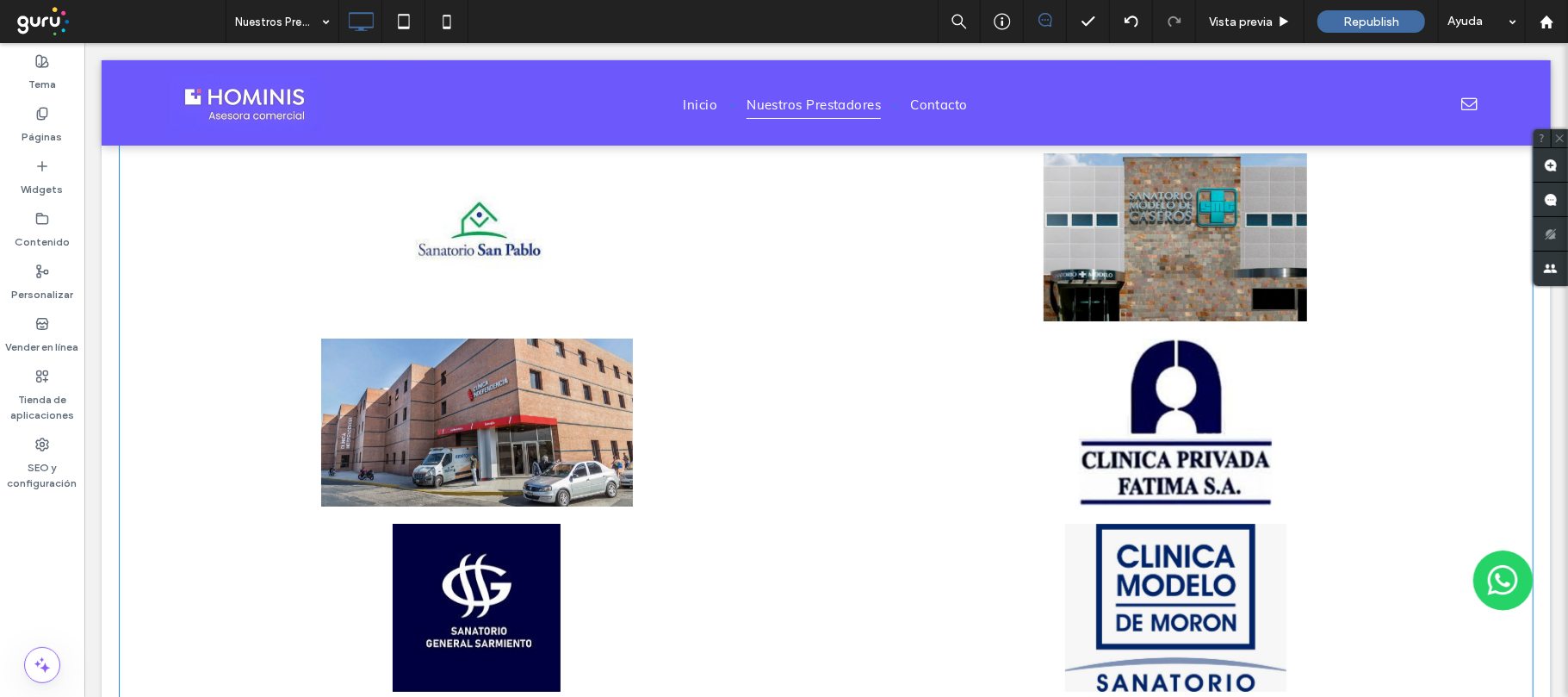
scroll to position [0, 0]
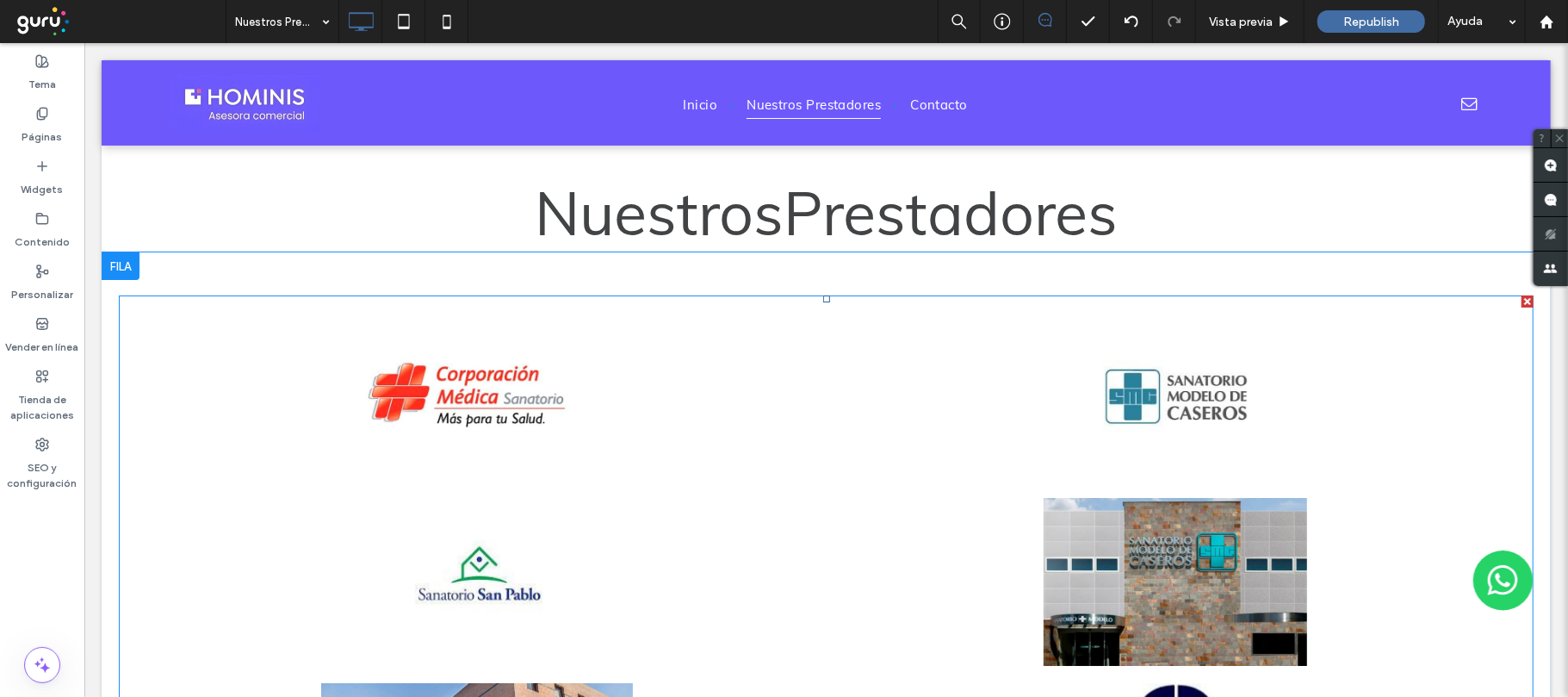
click at [810, 366] on li "Button" at bounding box center [475, 395] width 699 height 185
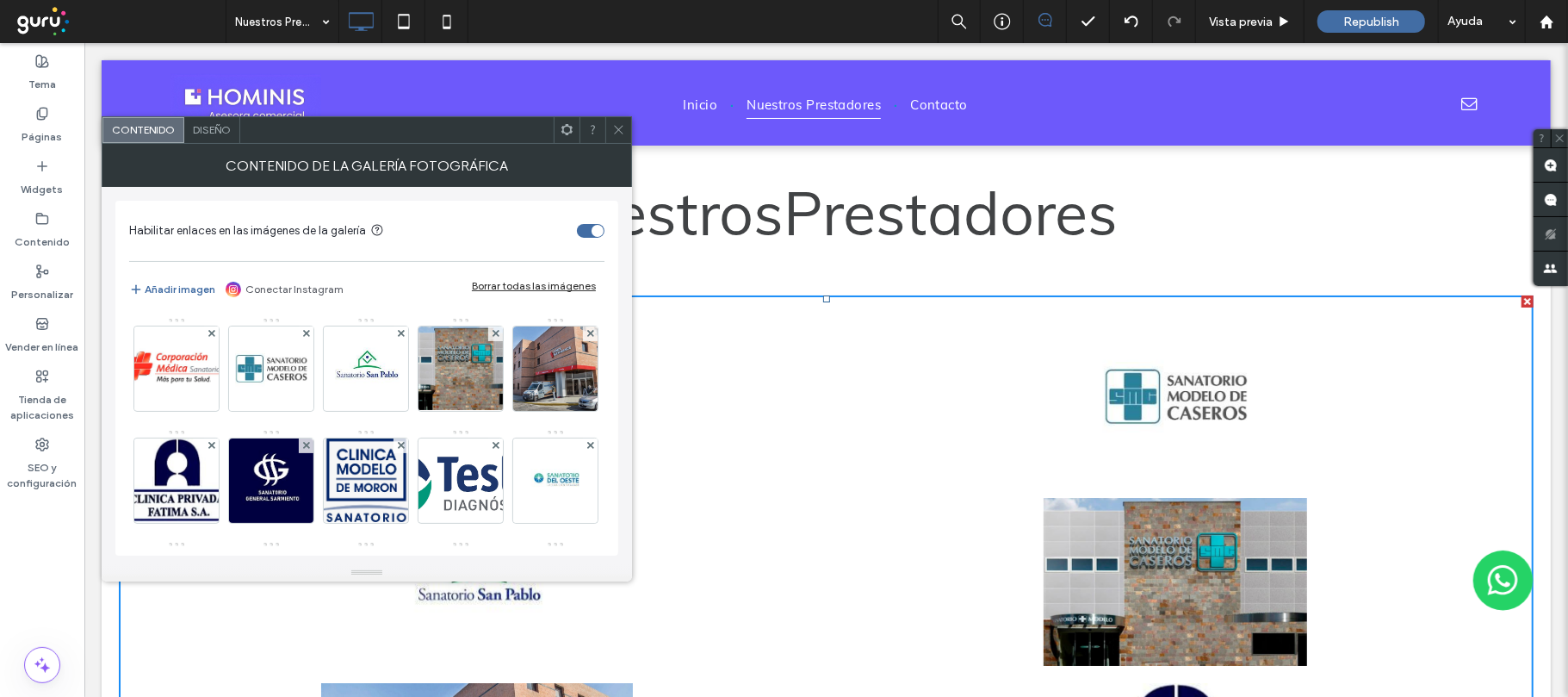
click at [215, 131] on span "Diseño" at bounding box center [212, 128] width 38 height 12
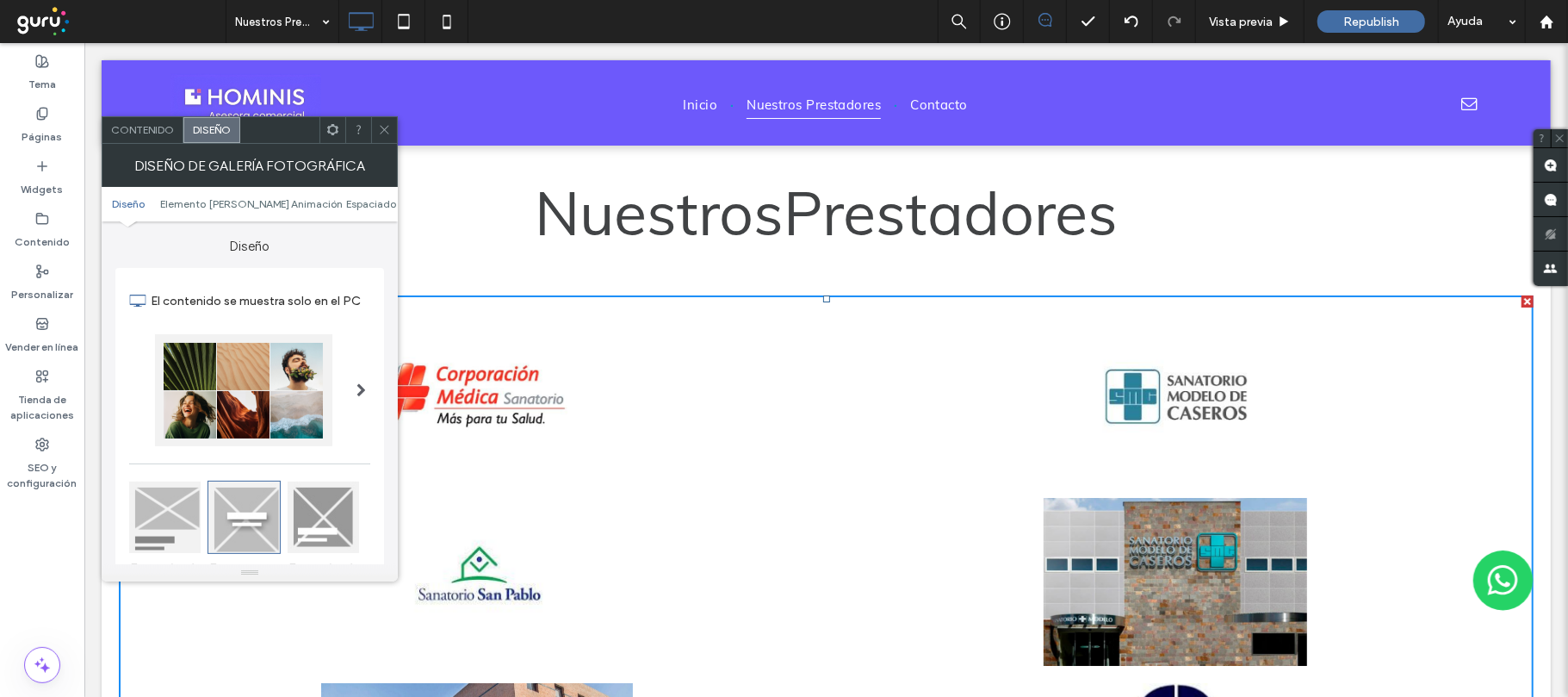
scroll to position [344, 0]
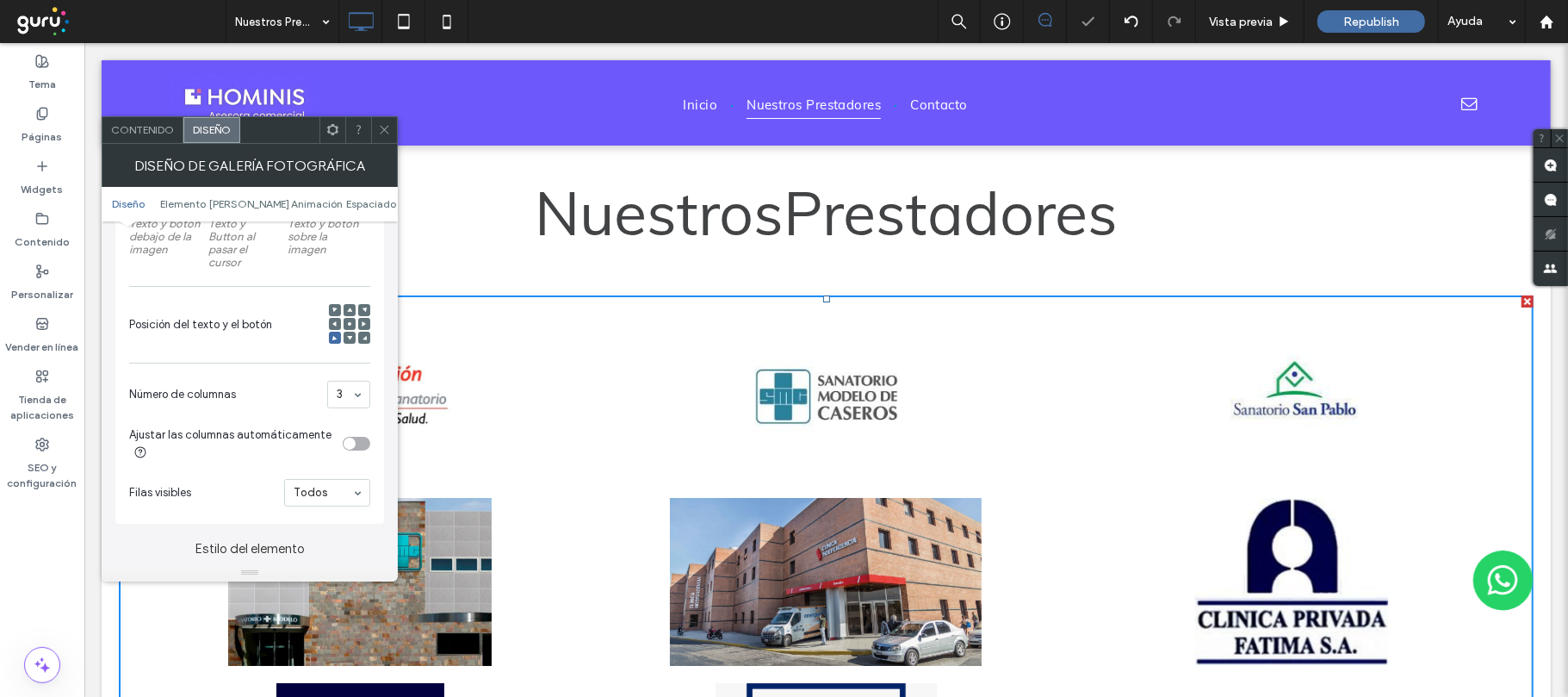
click at [383, 128] on icon at bounding box center [383, 128] width 12 height 12
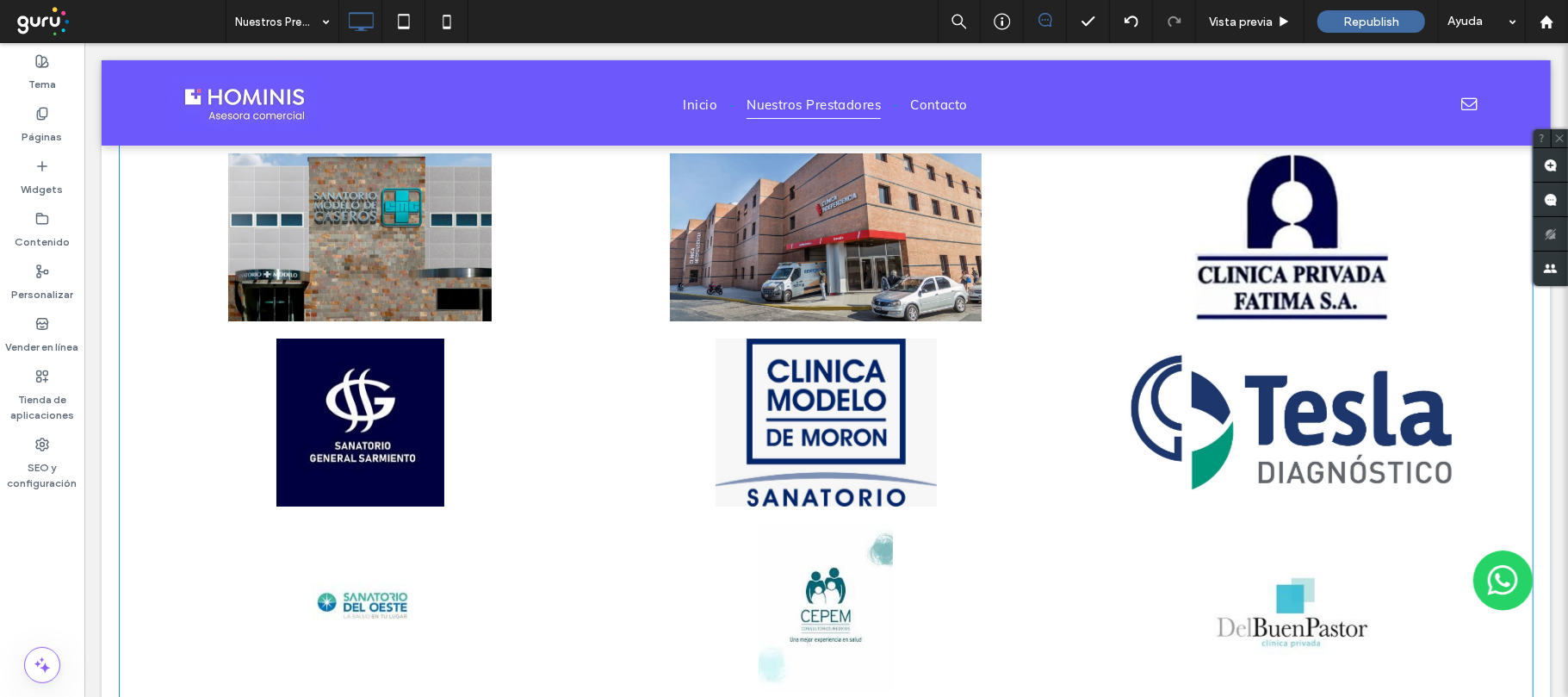
scroll to position [573, 0]
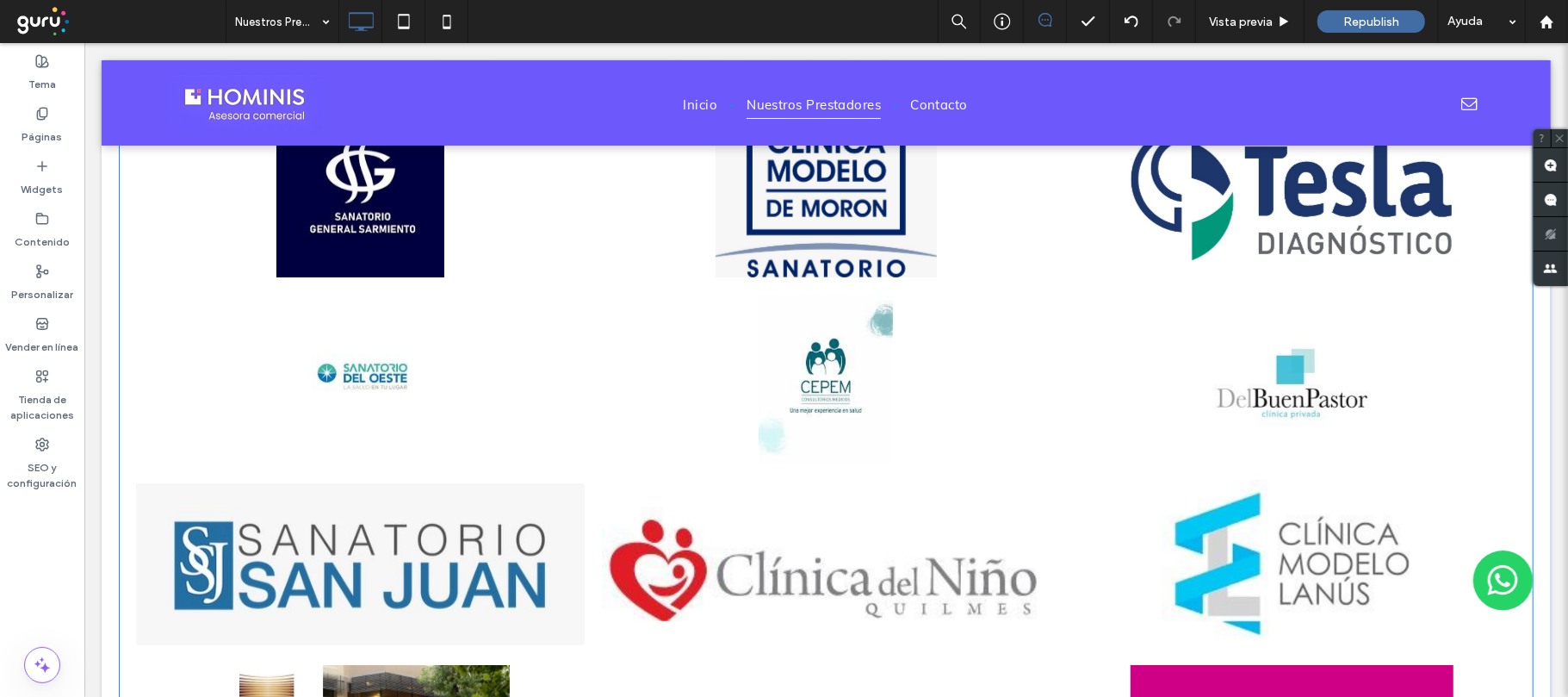
click at [798, 496] on link at bounding box center [825, 562] width 449 height 168
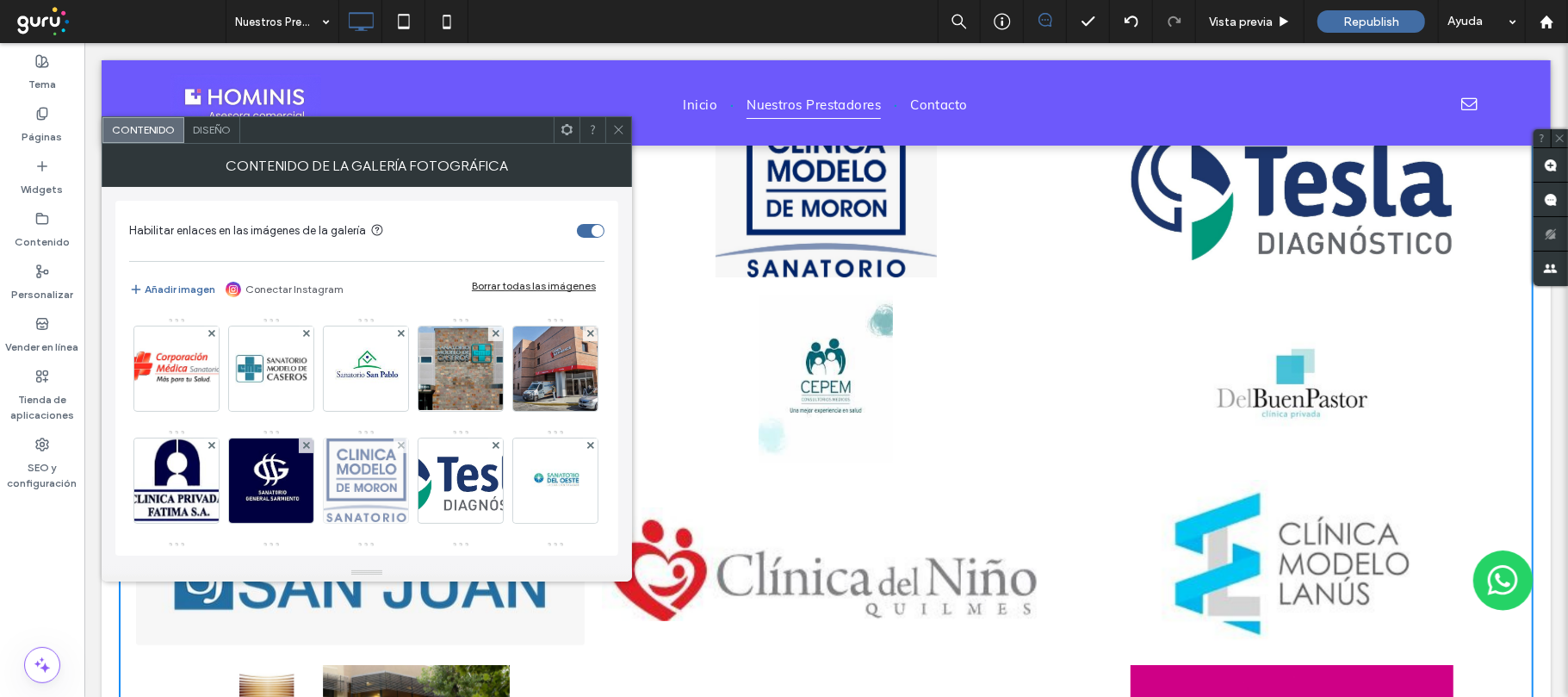
scroll to position [114, 0]
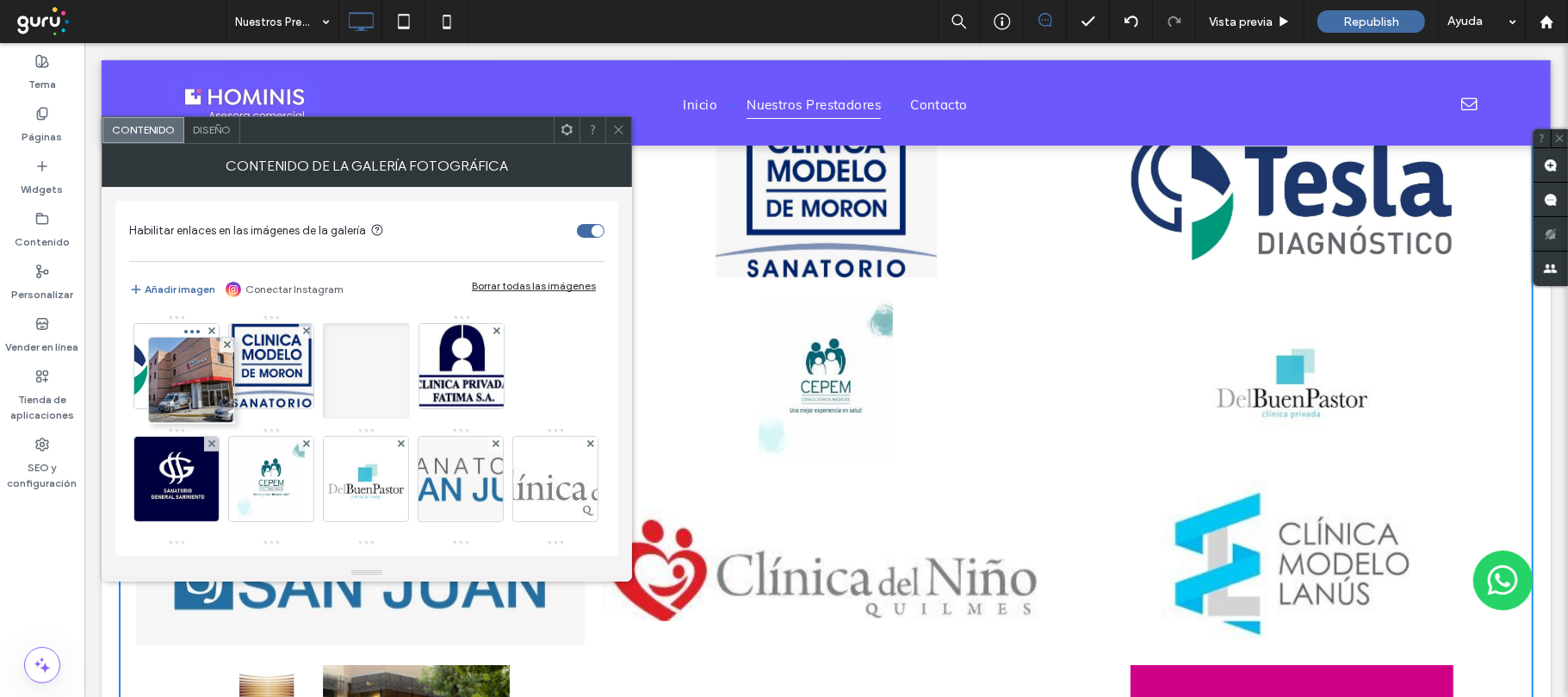
drag, startPoint x: 273, startPoint y: 472, endPoint x: 136, endPoint y: 329, distance: 198.0
click at [136, 329] on div "Imagen" at bounding box center [366, 482] width 473 height 561
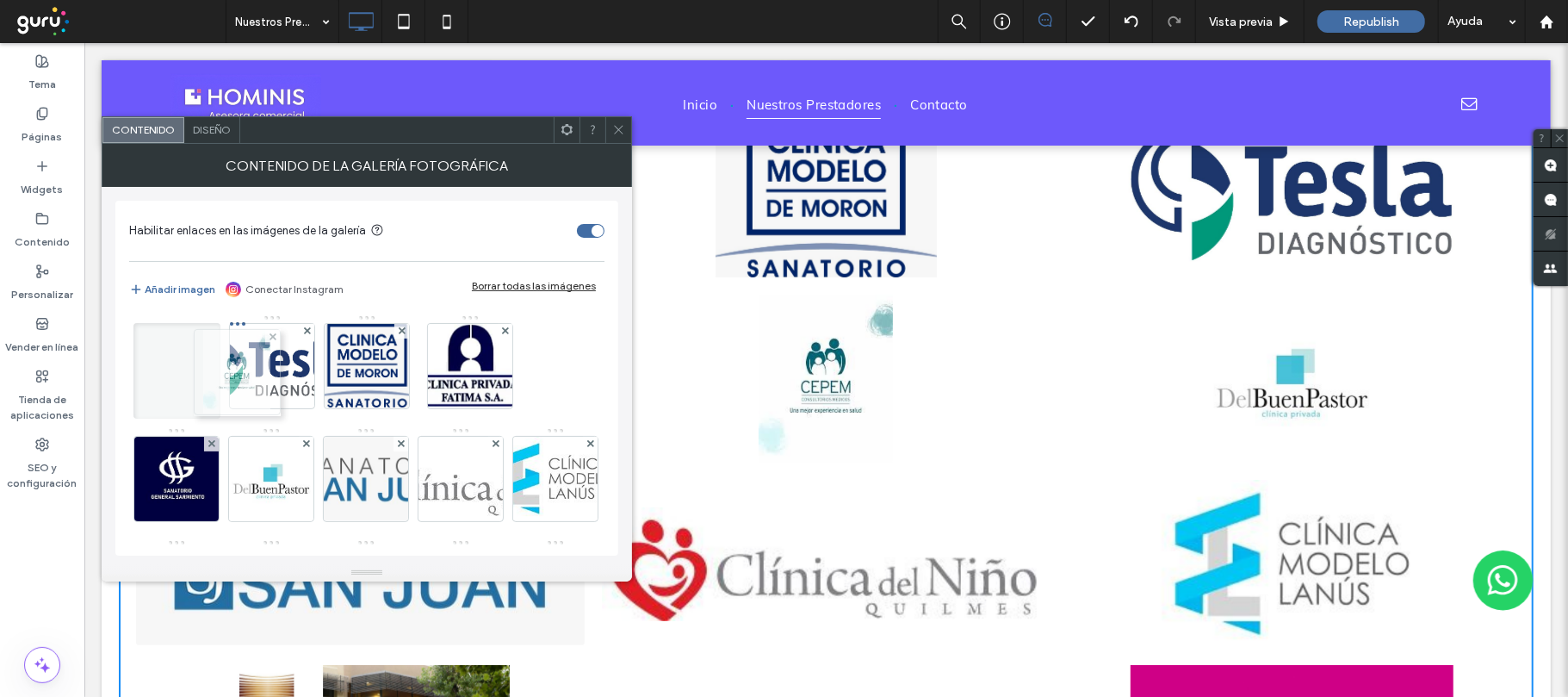
drag, startPoint x: 266, startPoint y: 489, endPoint x: 220, endPoint y: 370, distance: 127.6
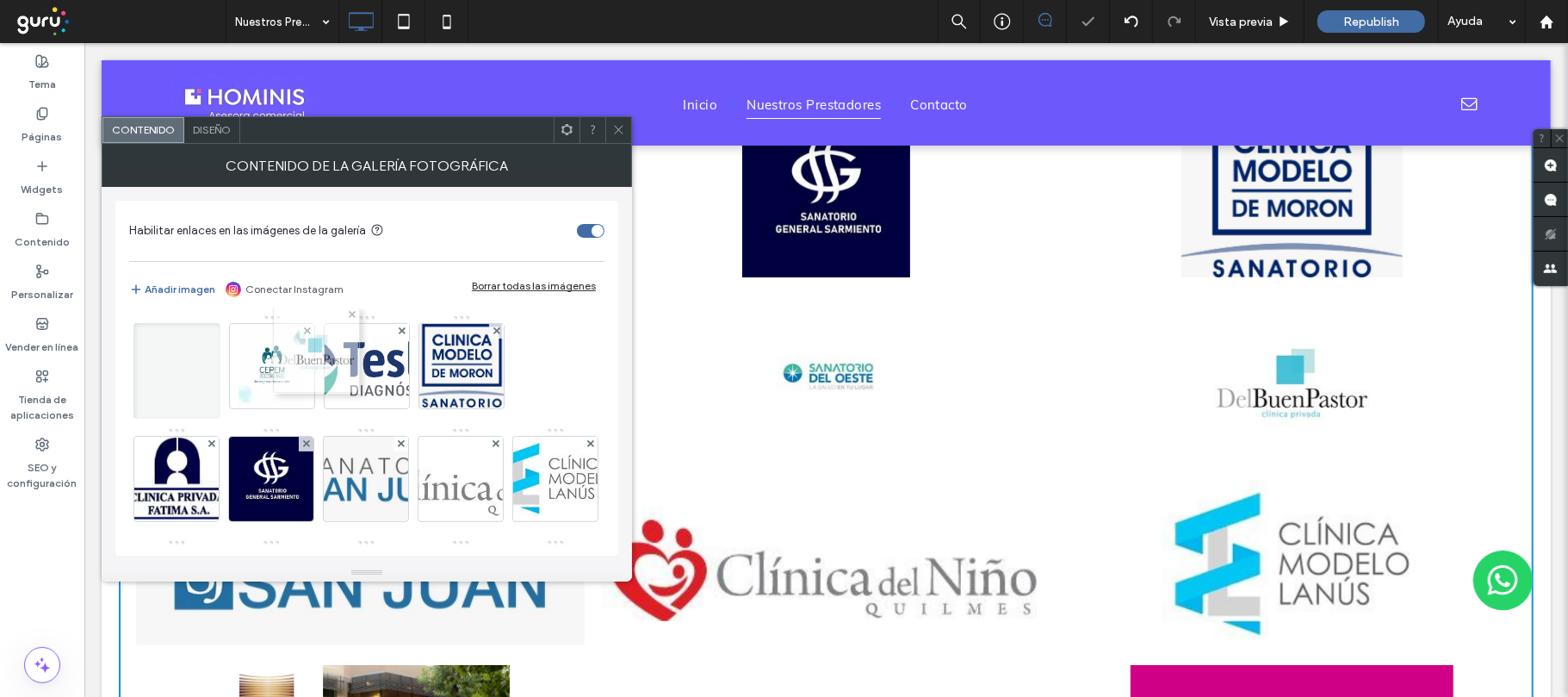
drag, startPoint x: 386, startPoint y: 489, endPoint x: 332, endPoint y: 360, distance: 139.8
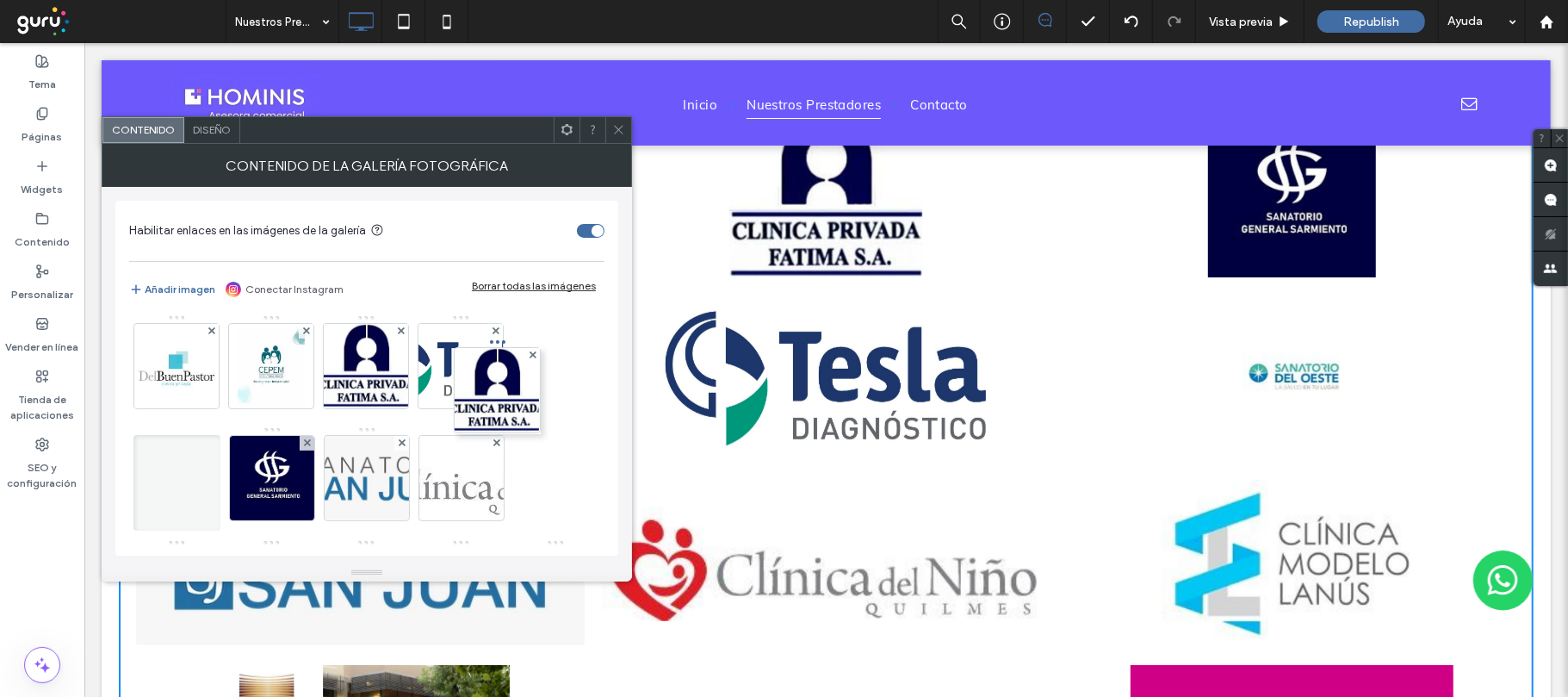
drag, startPoint x: 162, startPoint y: 477, endPoint x: 544, endPoint y: 344, distance: 404.5
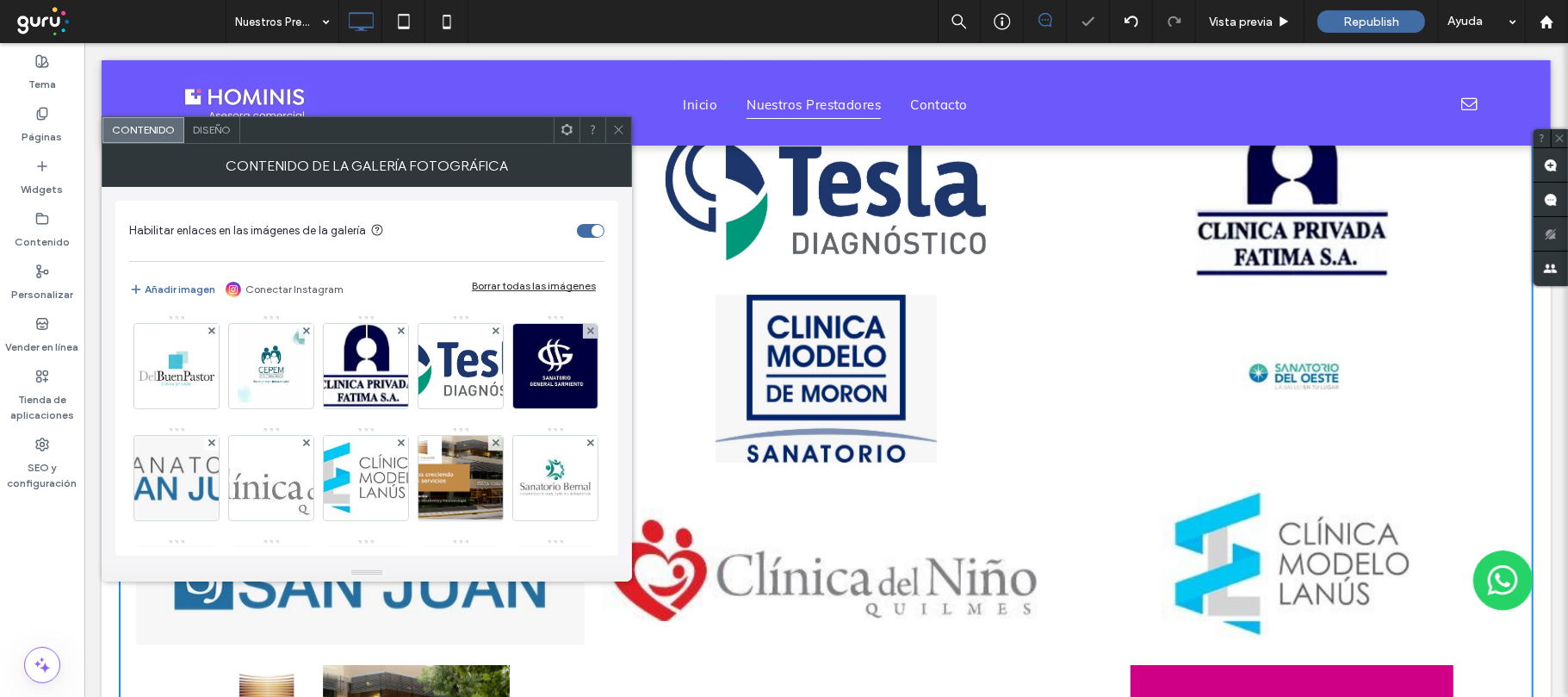
scroll to position [0, 0]
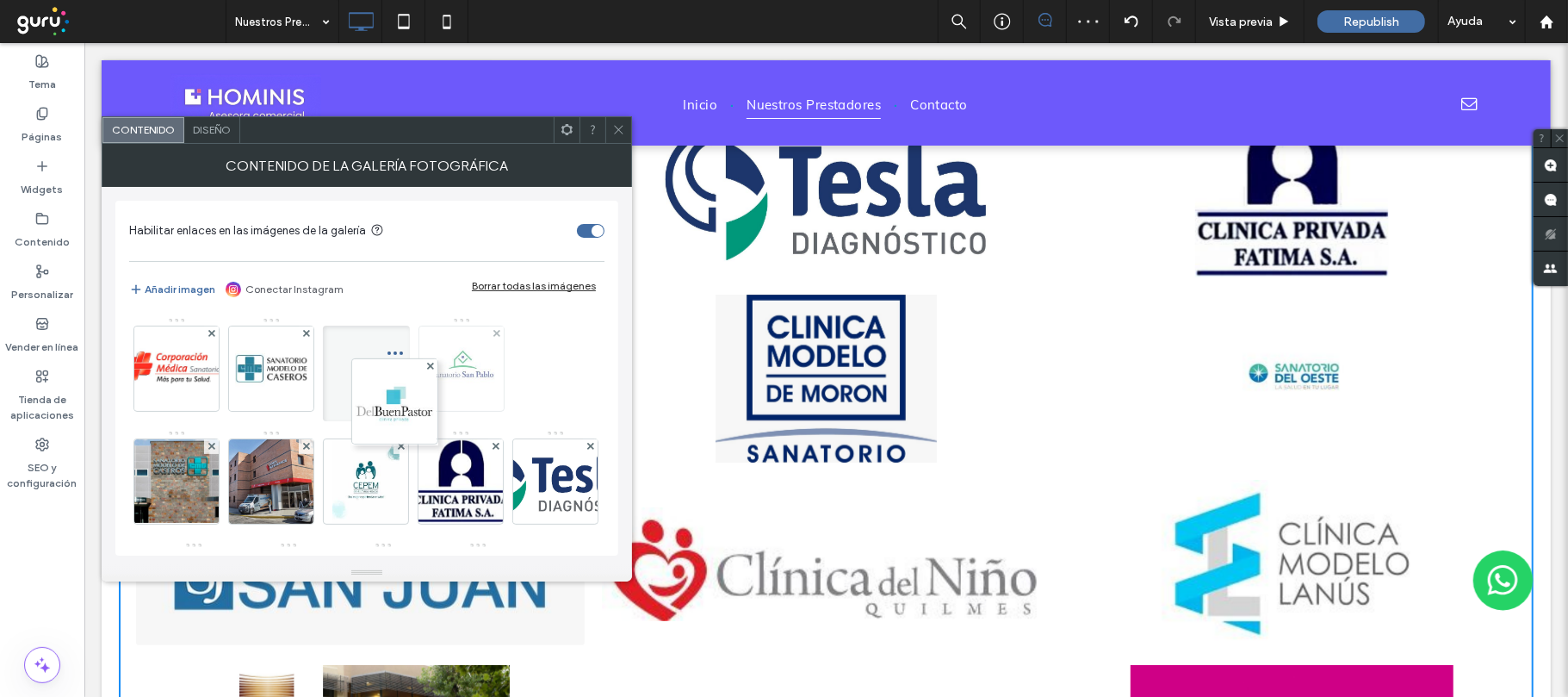
drag, startPoint x: 269, startPoint y: 467, endPoint x: 441, endPoint y: 350, distance: 208.0
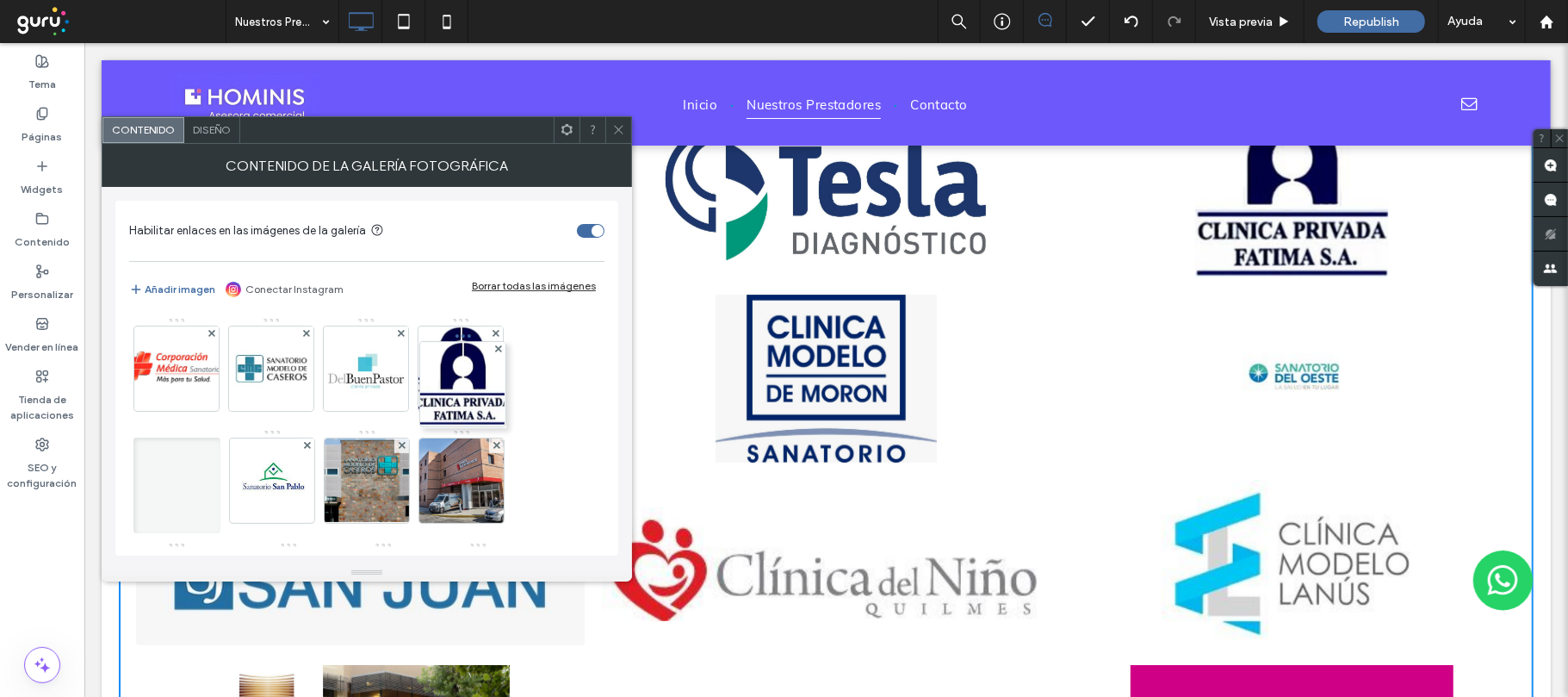
drag, startPoint x: 356, startPoint y: 493, endPoint x: 570, endPoint y: 296, distance: 290.9
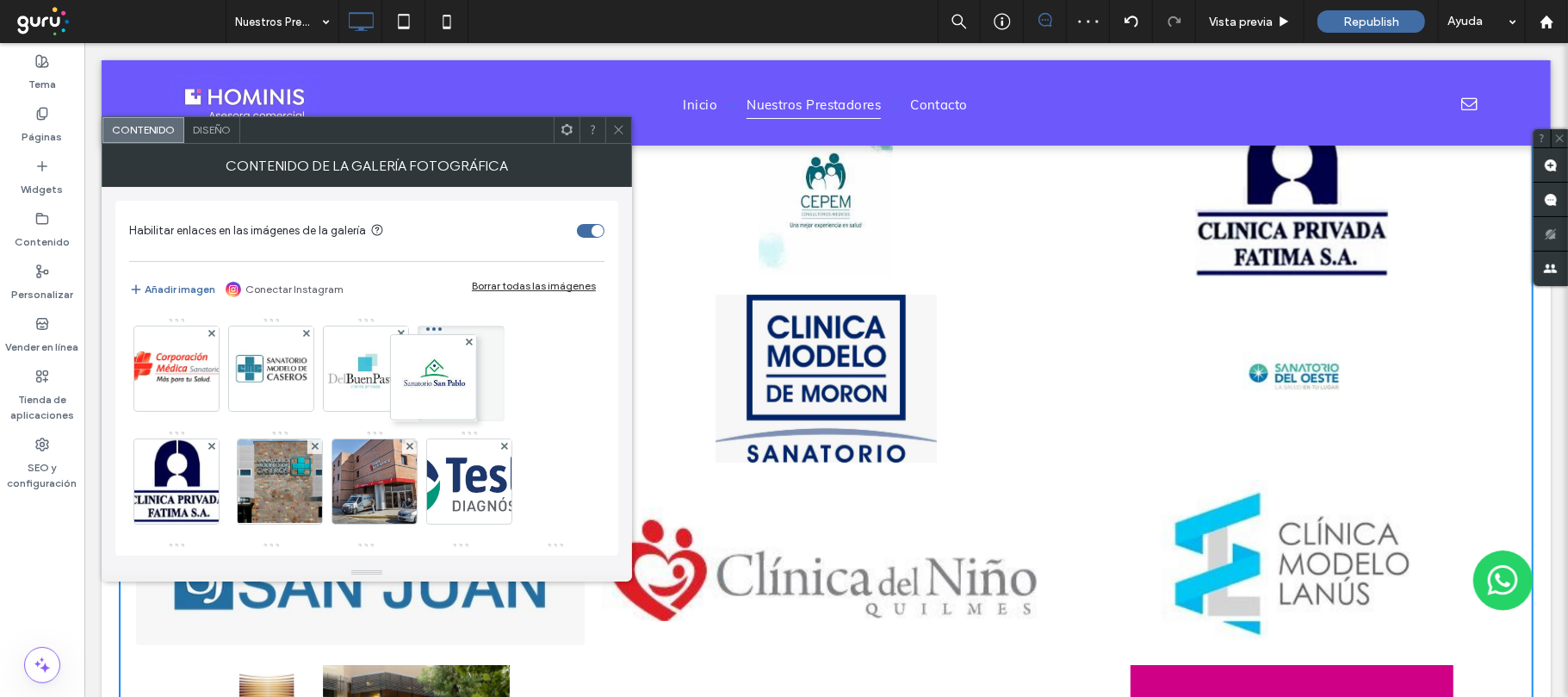
drag, startPoint x: 173, startPoint y: 476, endPoint x: 542, endPoint y: 324, distance: 399.1
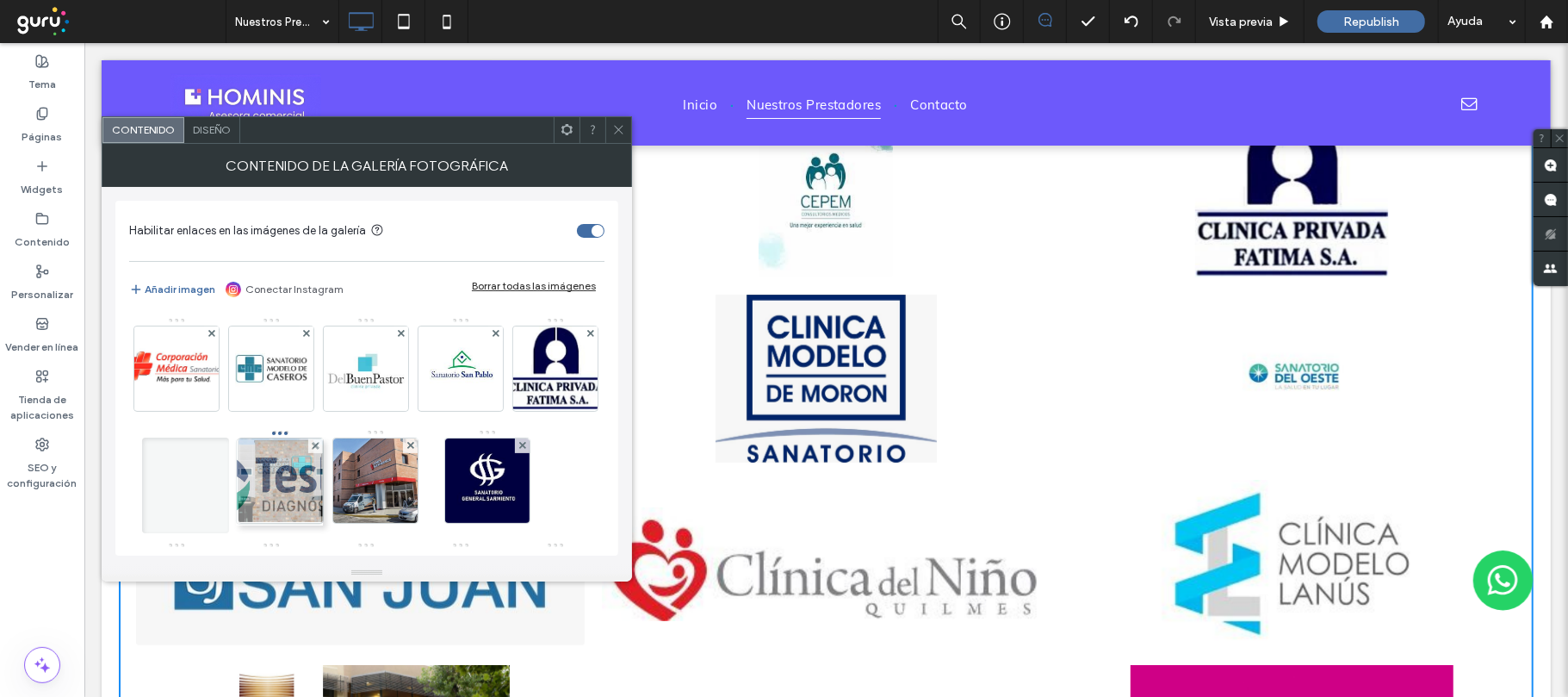
drag, startPoint x: 490, startPoint y: 484, endPoint x: 279, endPoint y: 484, distance: 211.0
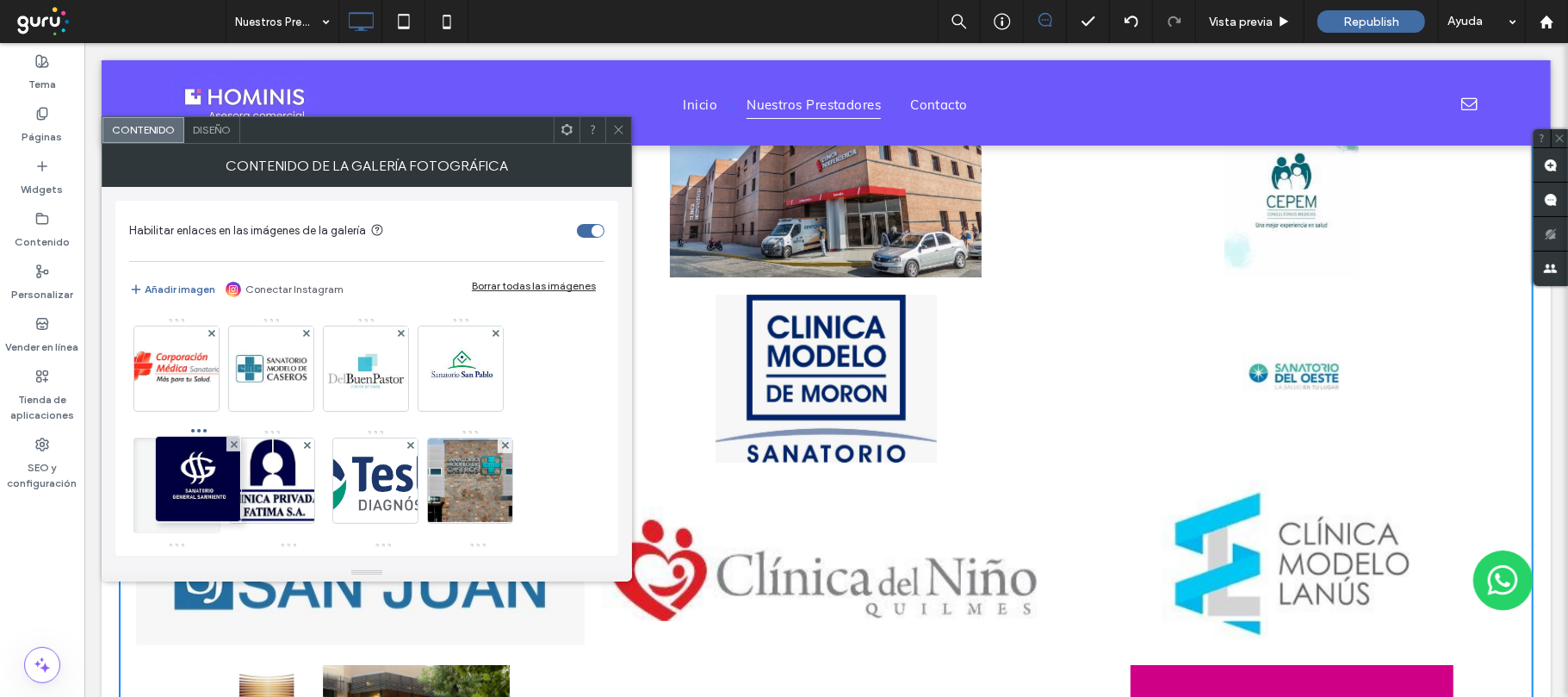
drag, startPoint x: 183, startPoint y: 484, endPoint x: 283, endPoint y: 575, distance: 135.2
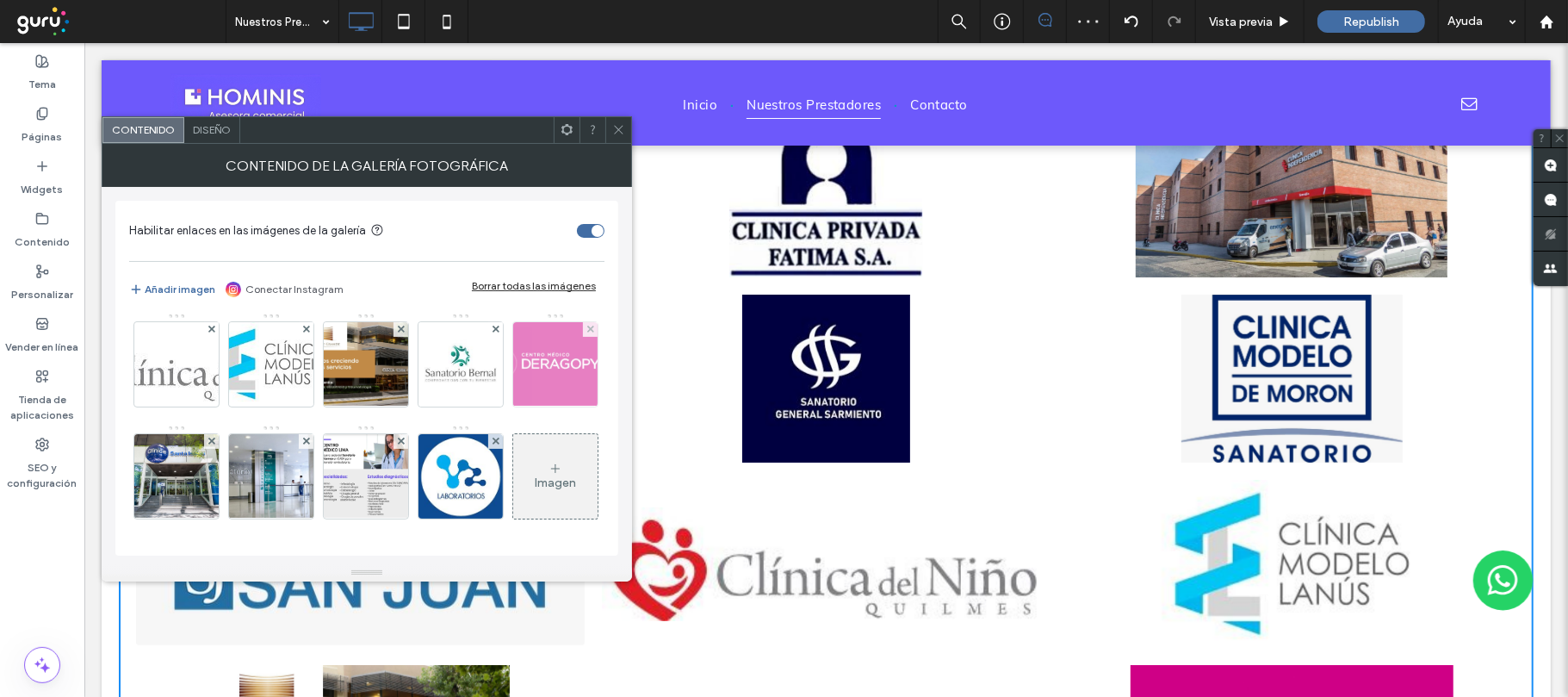
scroll to position [114, 0]
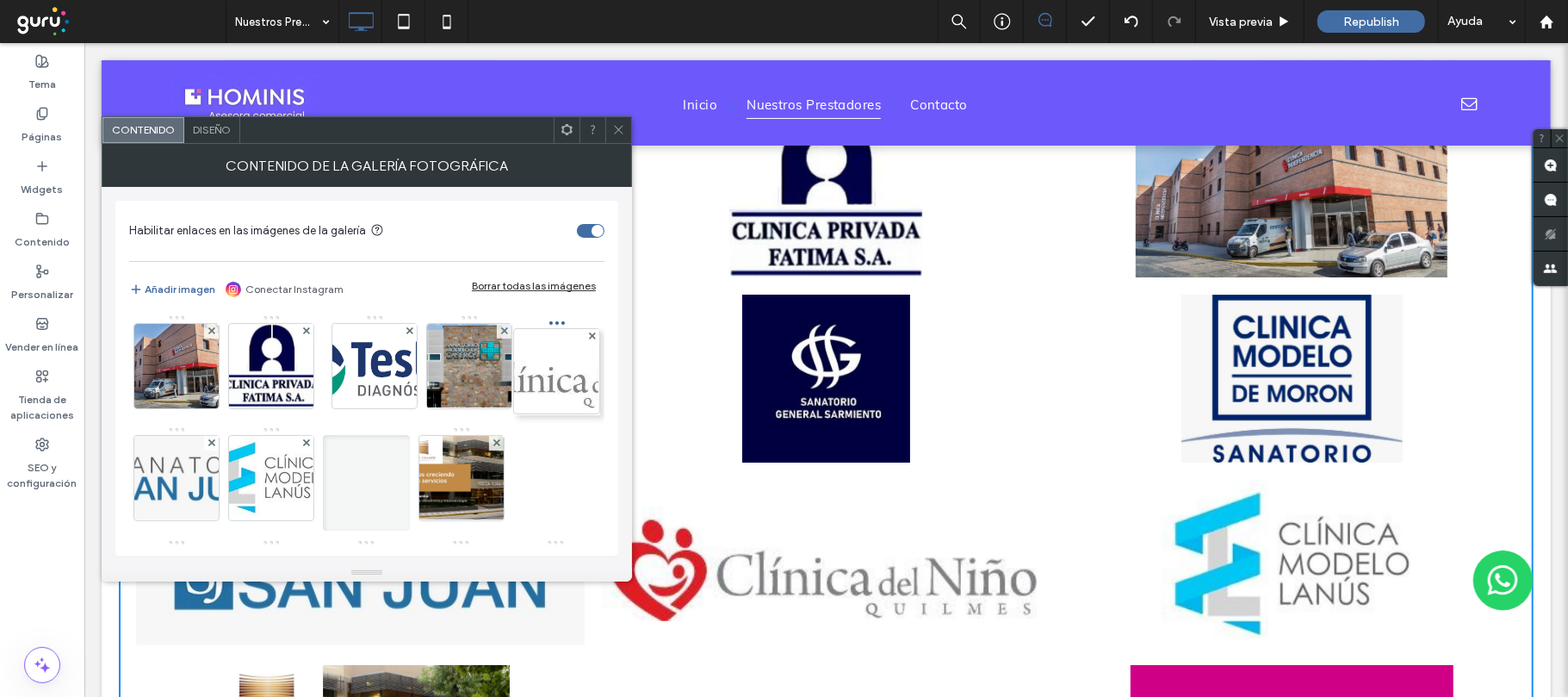
drag, startPoint x: 368, startPoint y: 486, endPoint x: 621, endPoint y: 305, distance: 311.1
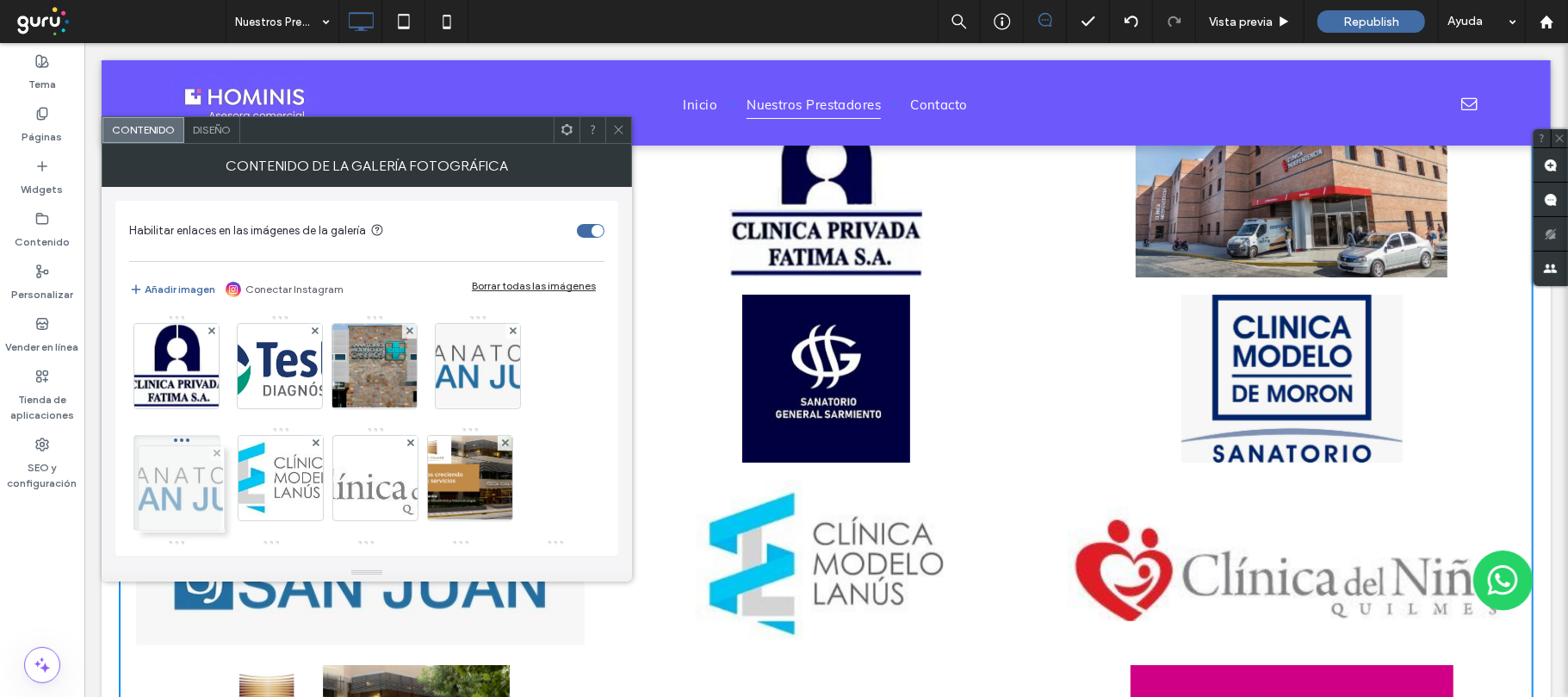
drag, startPoint x: 258, startPoint y: 353, endPoint x: 159, endPoint y: 525, distance: 198.5
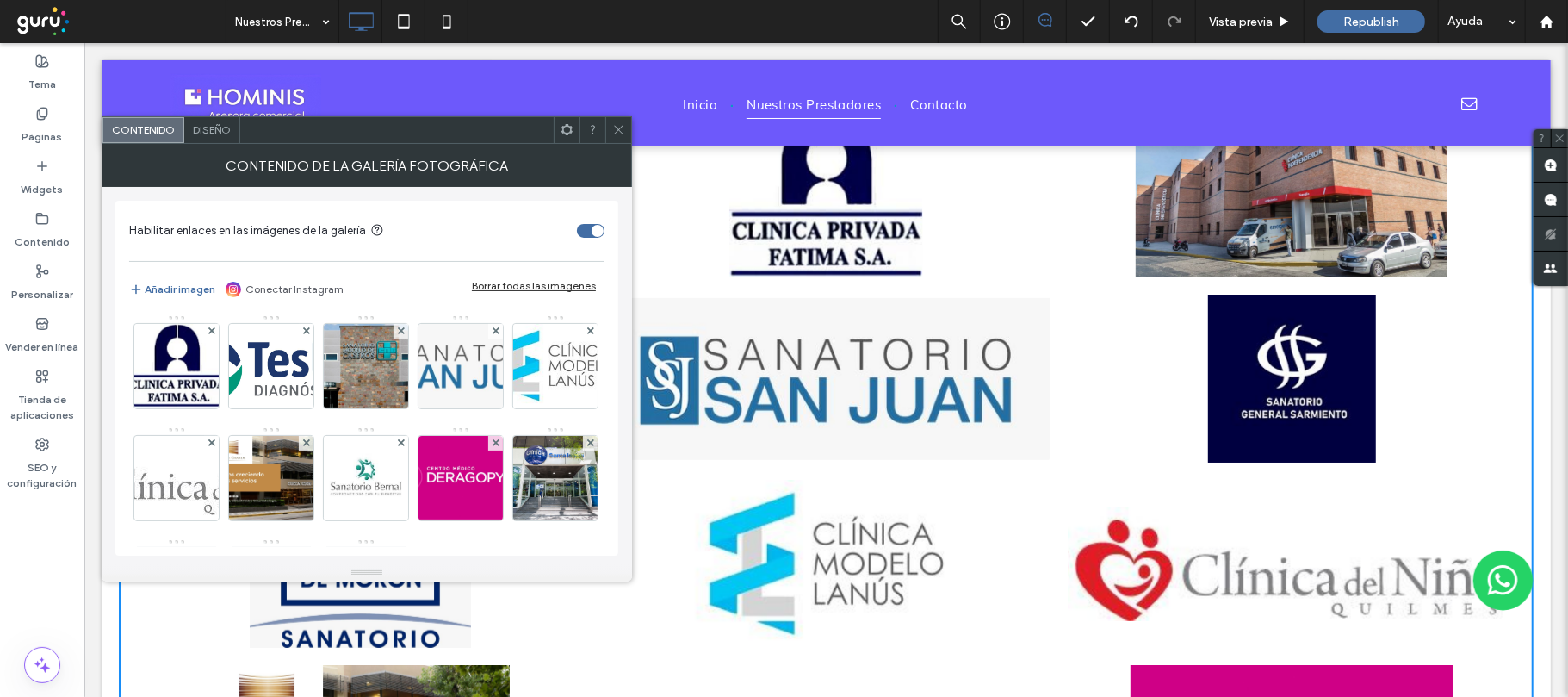
scroll to position [0, 0]
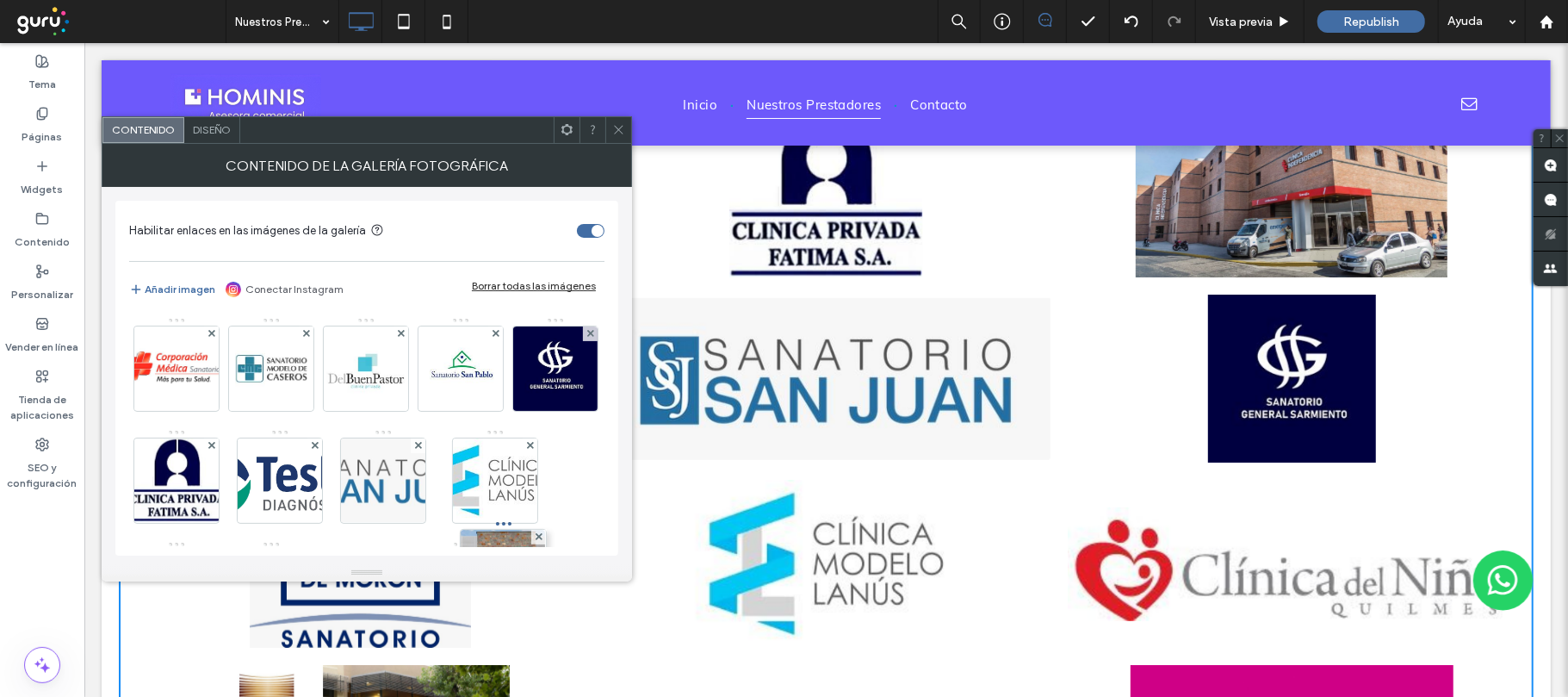
drag, startPoint x: 461, startPoint y: 467, endPoint x: 500, endPoint y: 569, distance: 109.2
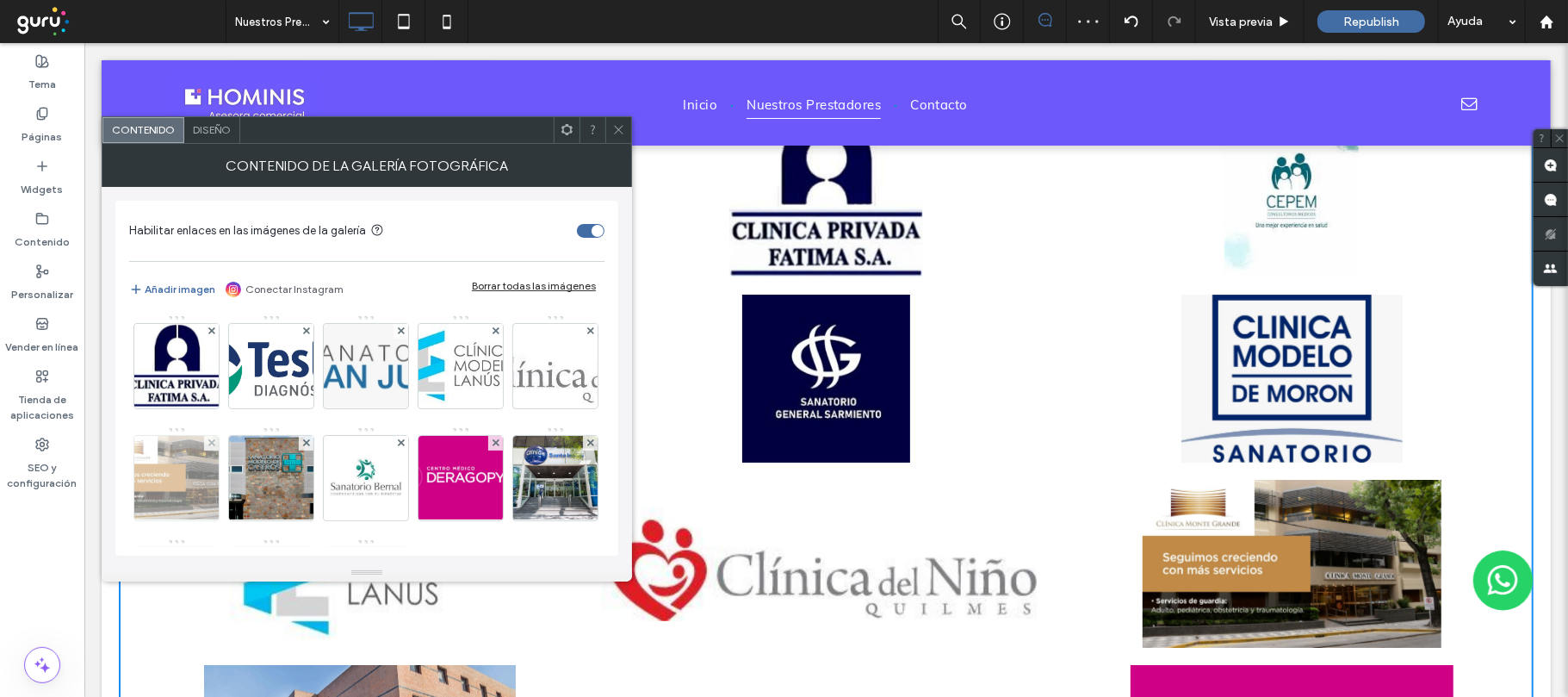
scroll to position [229, 0]
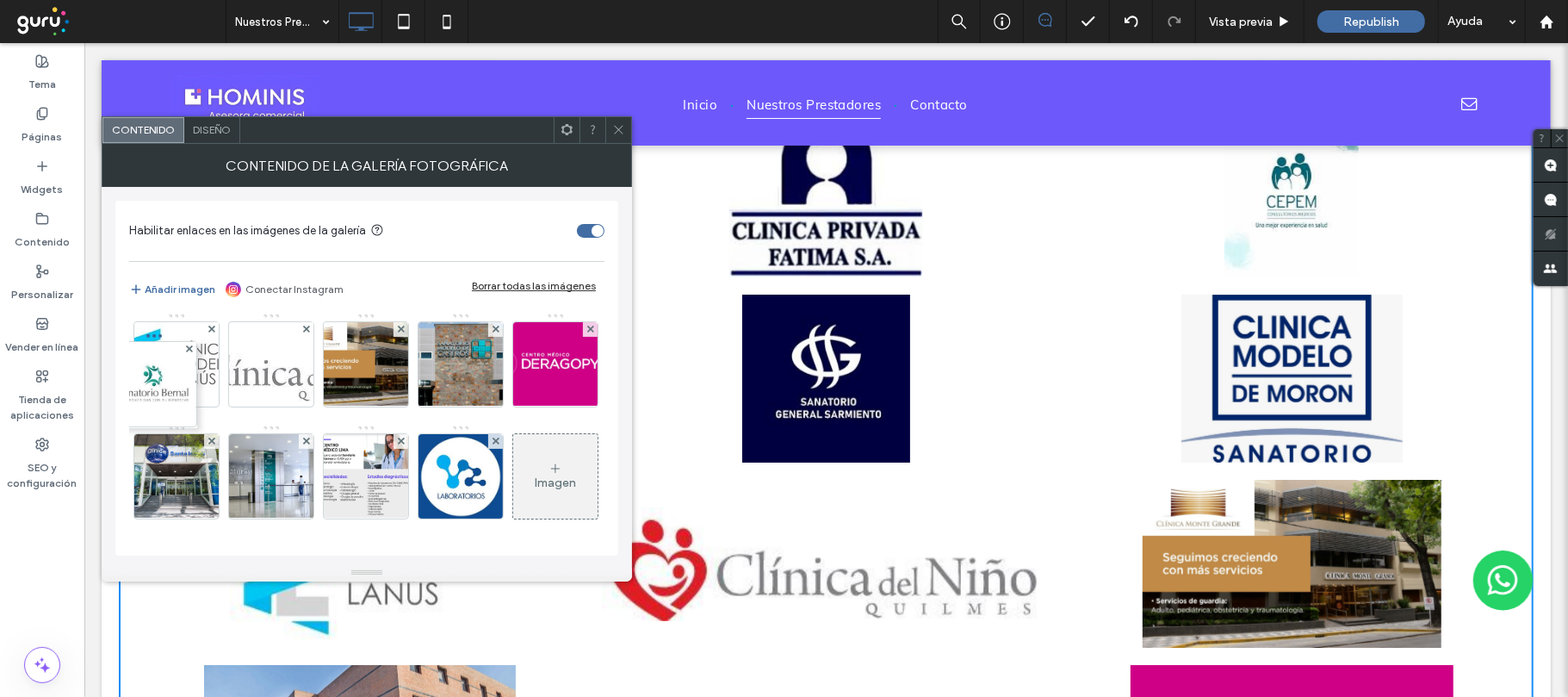
drag, startPoint x: 190, startPoint y: 484, endPoint x: 200, endPoint y: 369, distance: 115.4
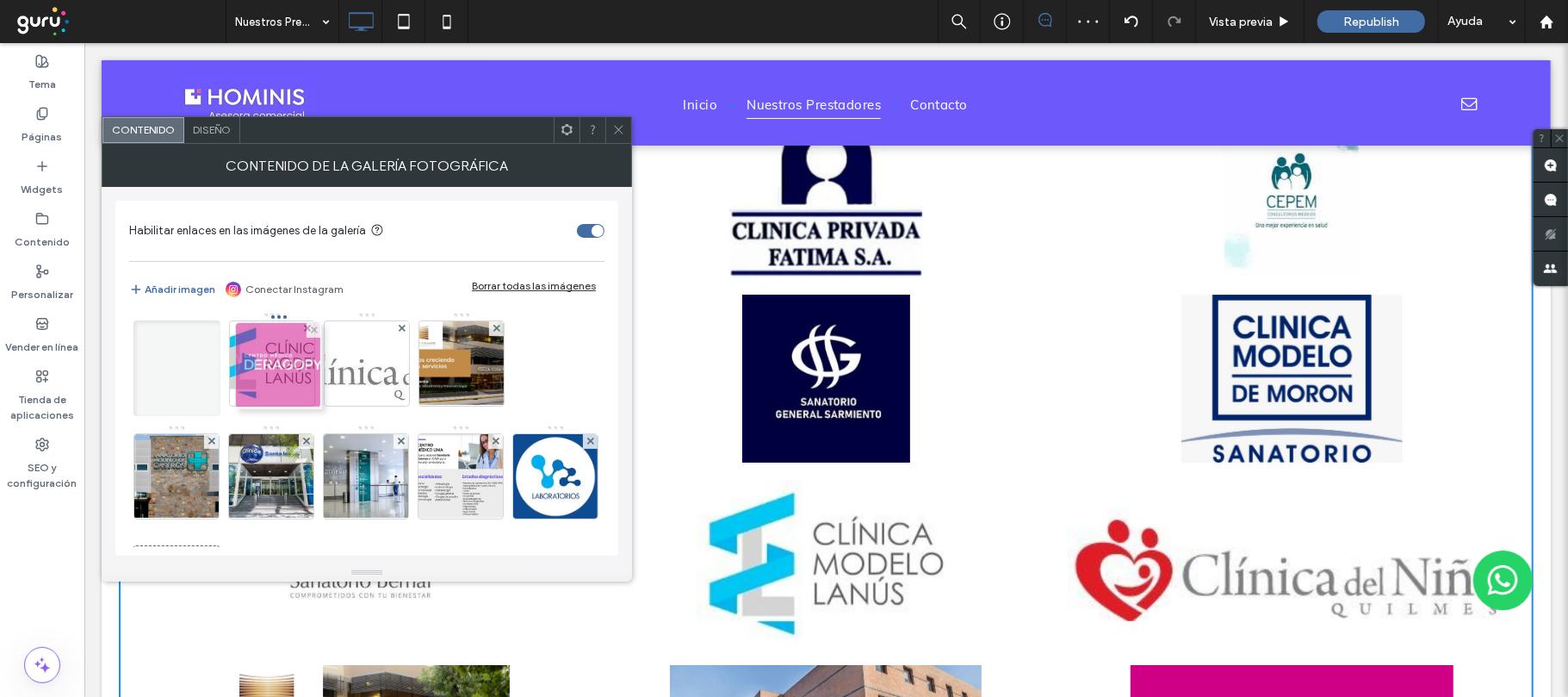
drag, startPoint x: 265, startPoint y: 479, endPoint x: 266, endPoint y: 360, distance: 119.0
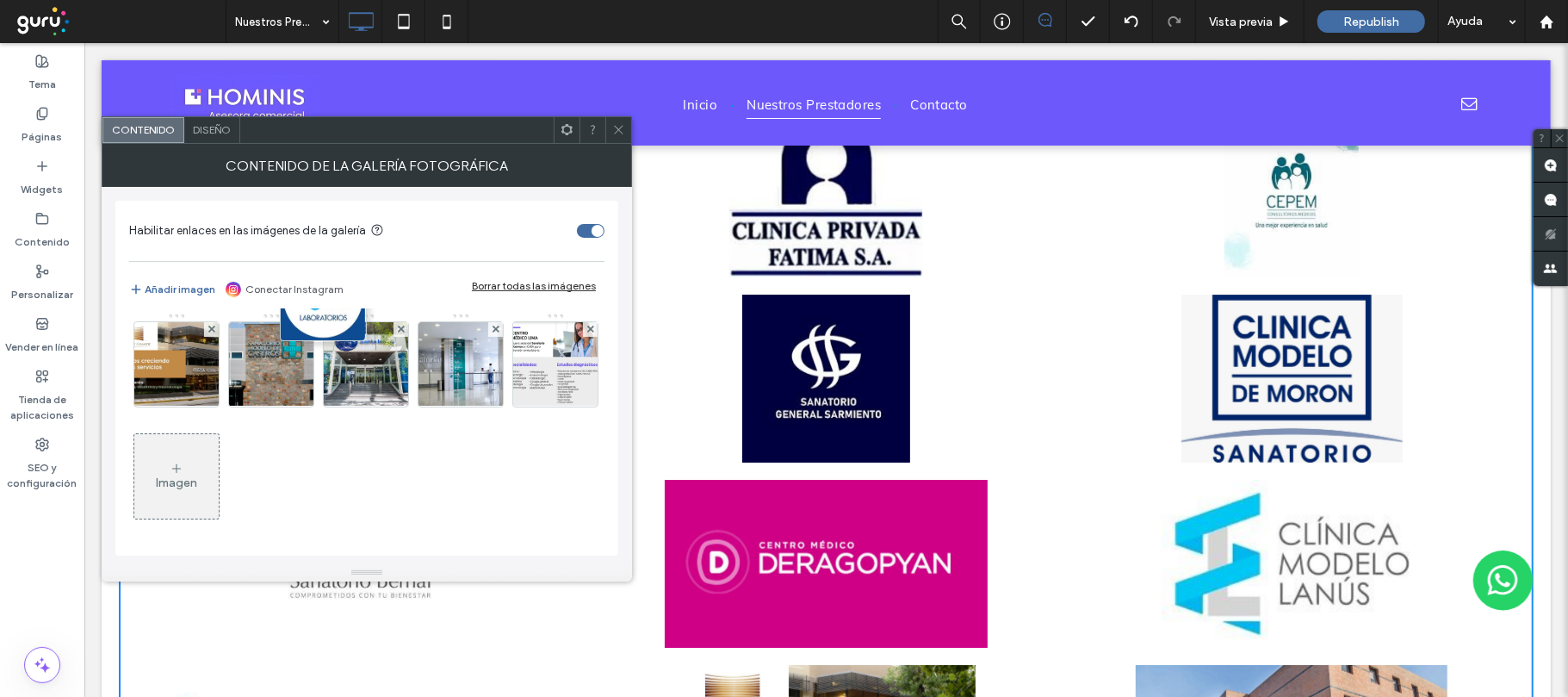
scroll to position [231, 0]
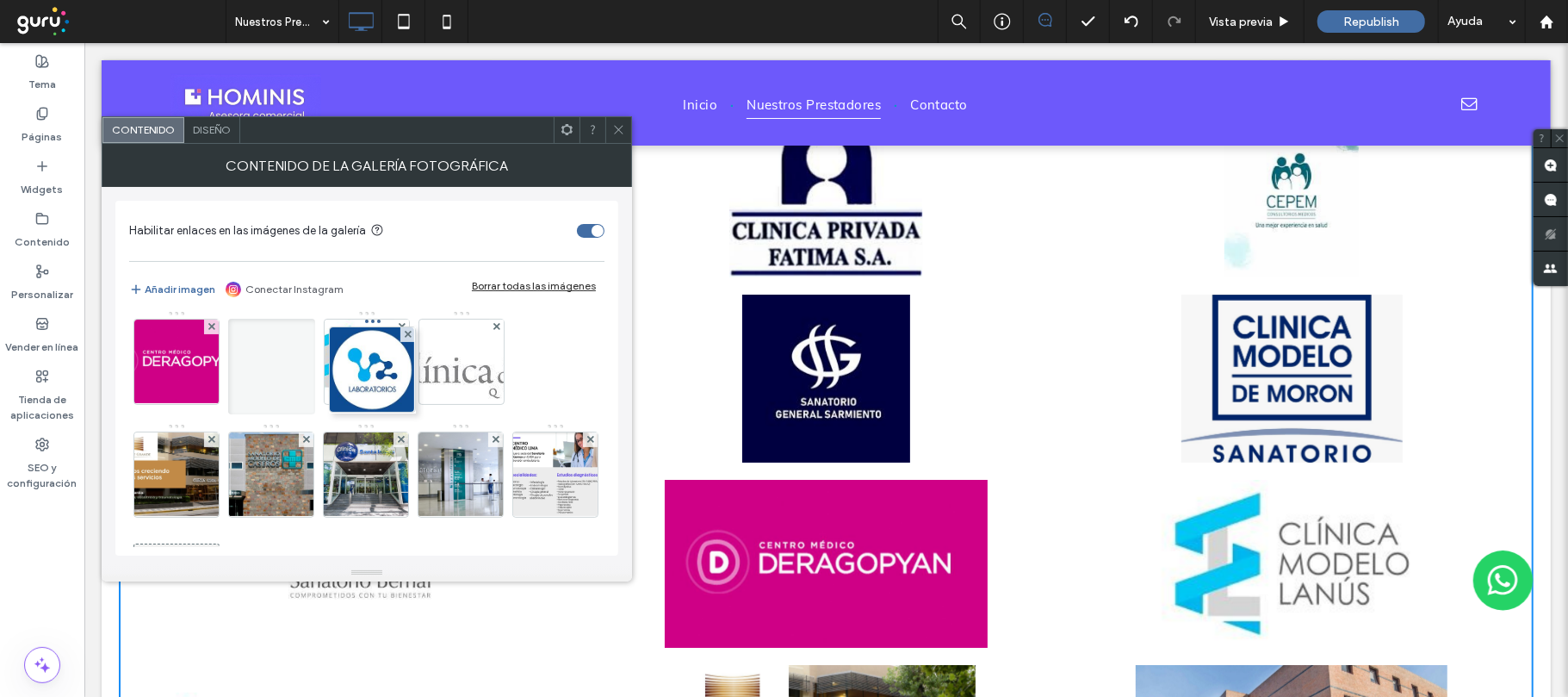
drag, startPoint x: 274, startPoint y: 493, endPoint x: 415, endPoint y: 238, distance: 291.4
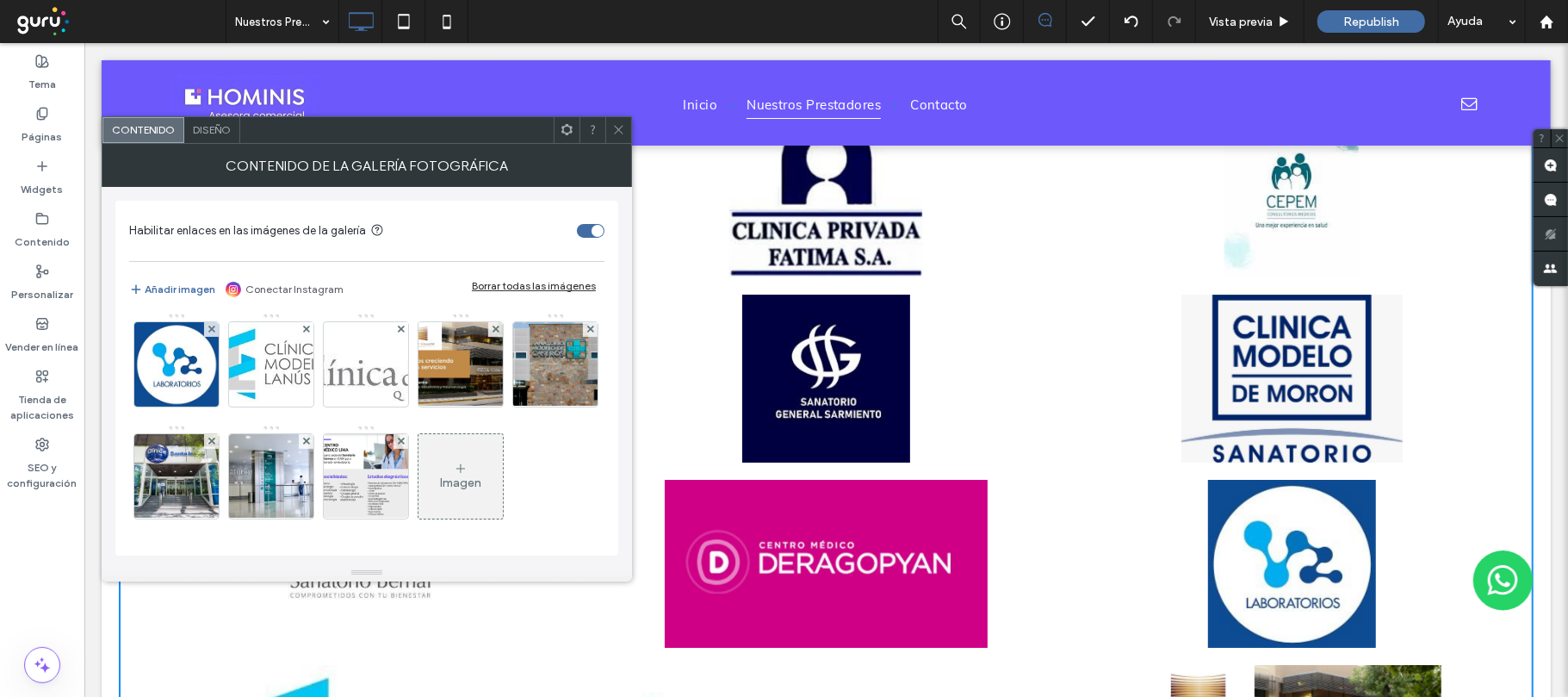
scroll to position [0, 0]
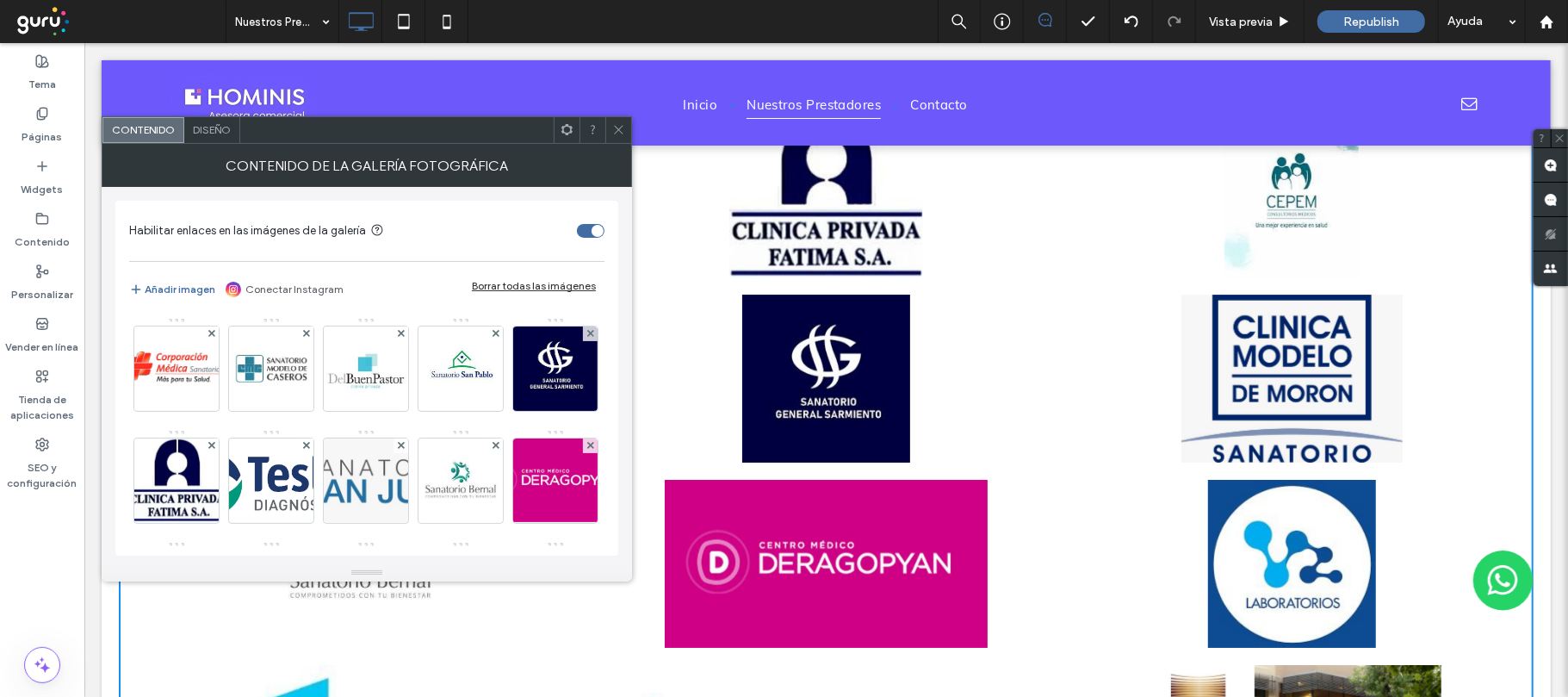
click at [613, 126] on icon at bounding box center [618, 128] width 12 height 12
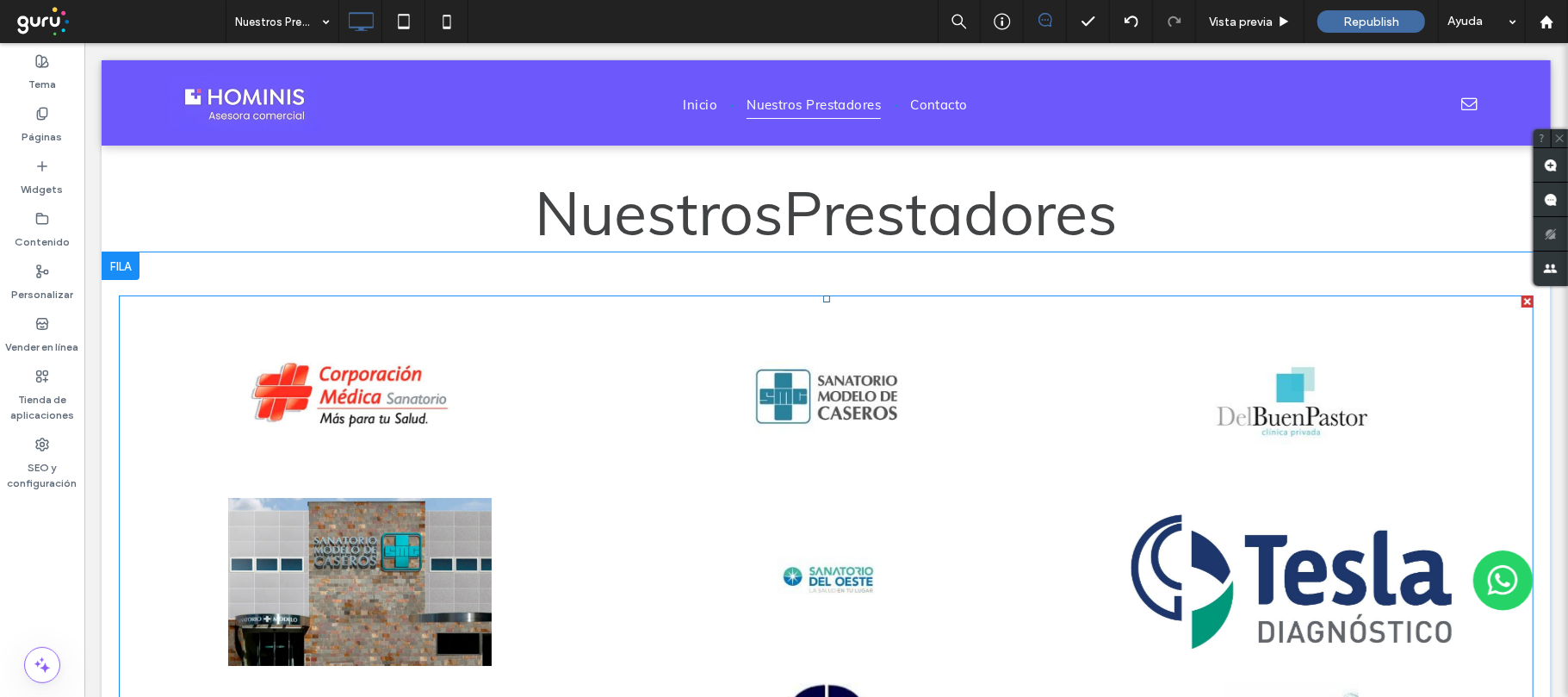
scroll to position [229, 0]
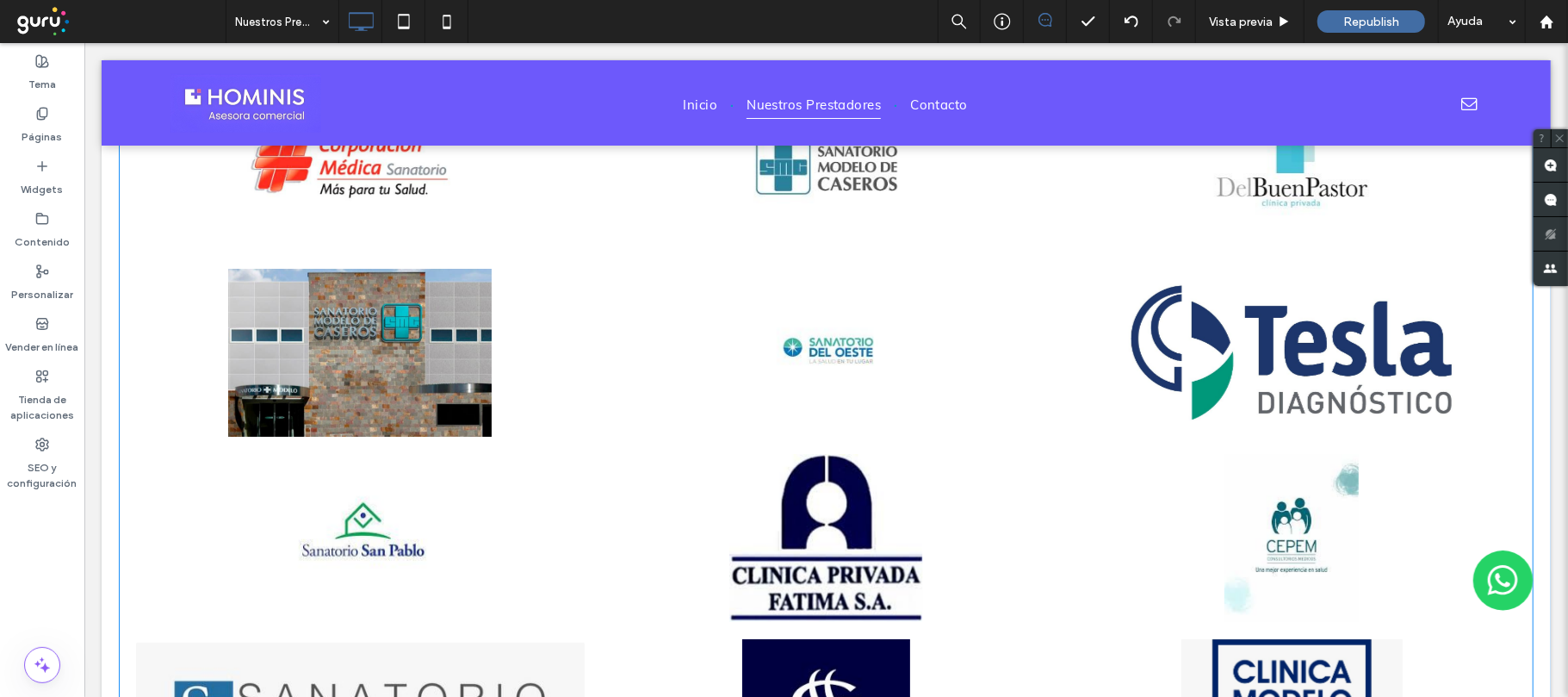
click at [678, 327] on link at bounding box center [825, 351] width 449 height 168
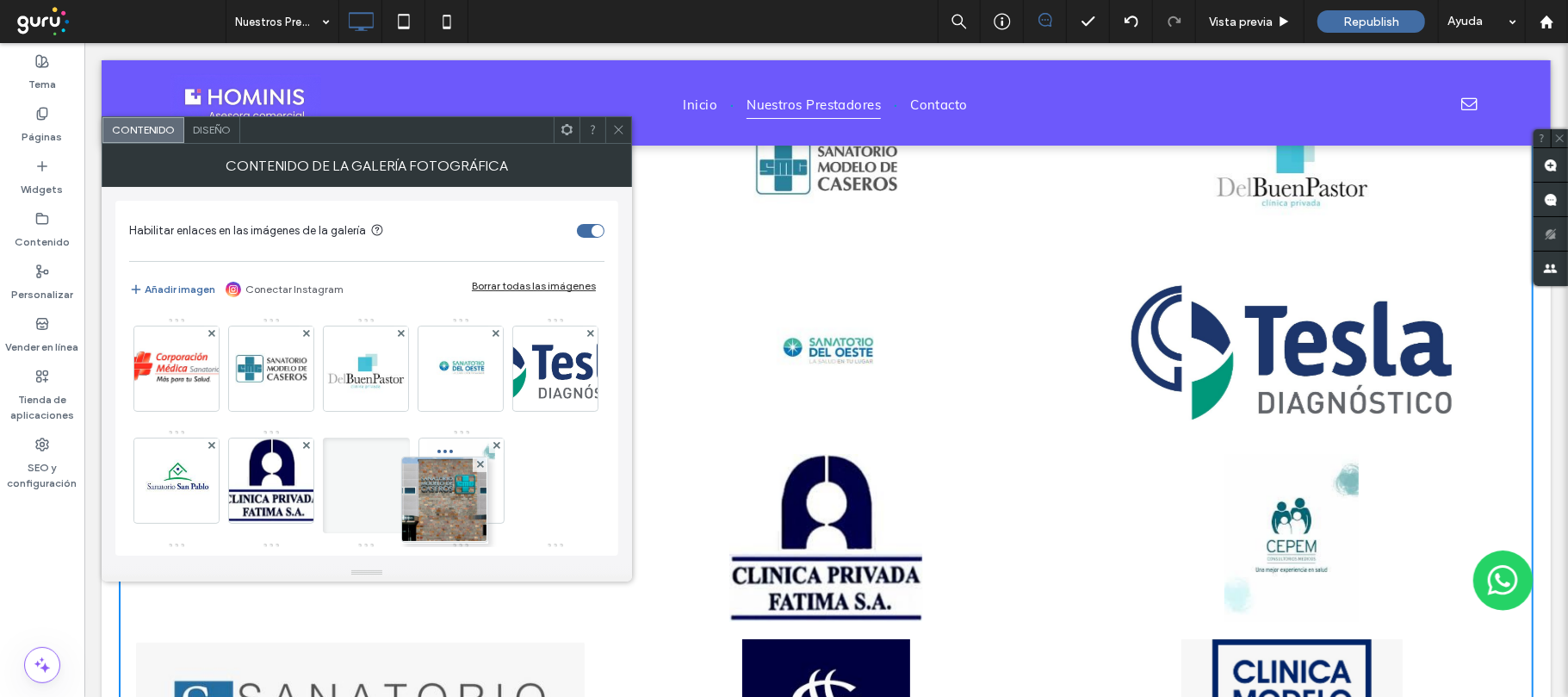
drag, startPoint x: 460, startPoint y: 355, endPoint x: 491, endPoint y: 494, distance: 142.4
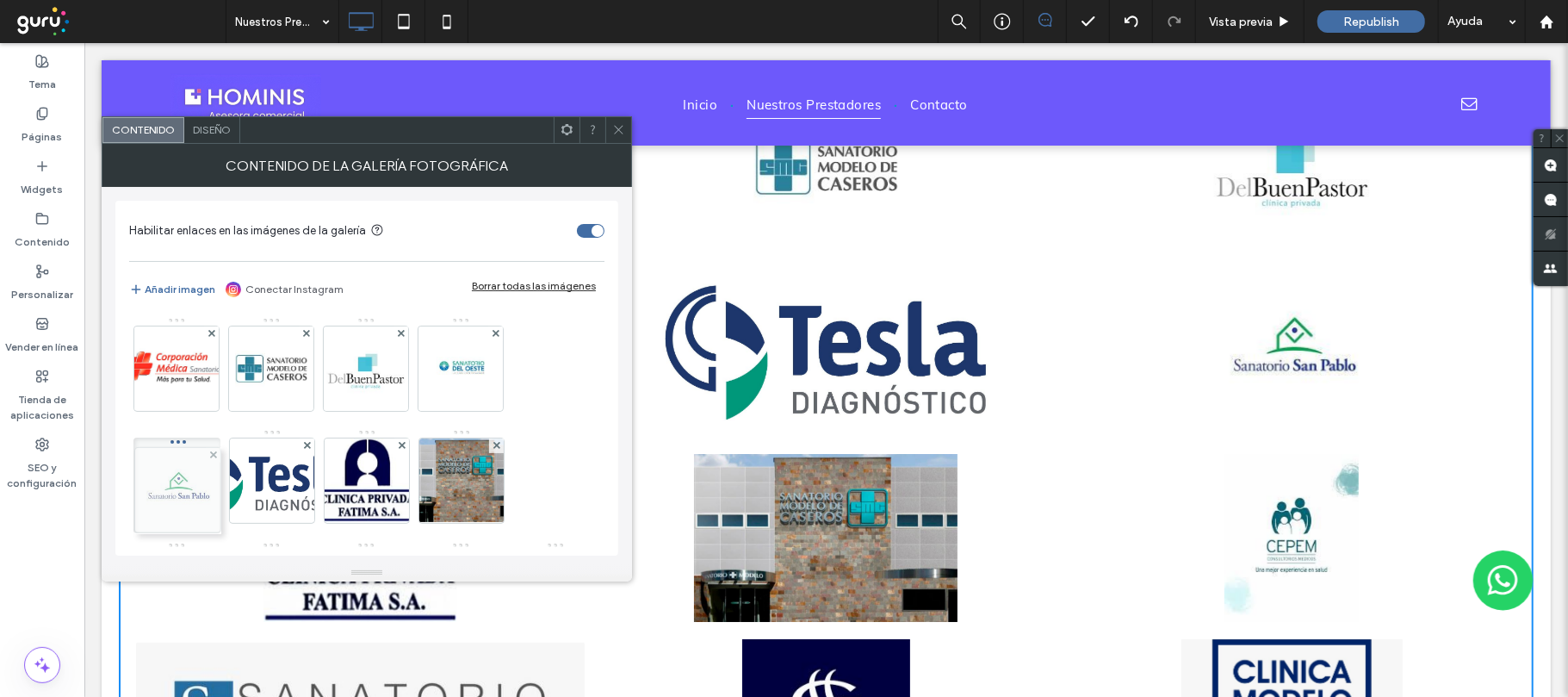
drag, startPoint x: 269, startPoint y: 480, endPoint x: 146, endPoint y: 489, distance: 123.3
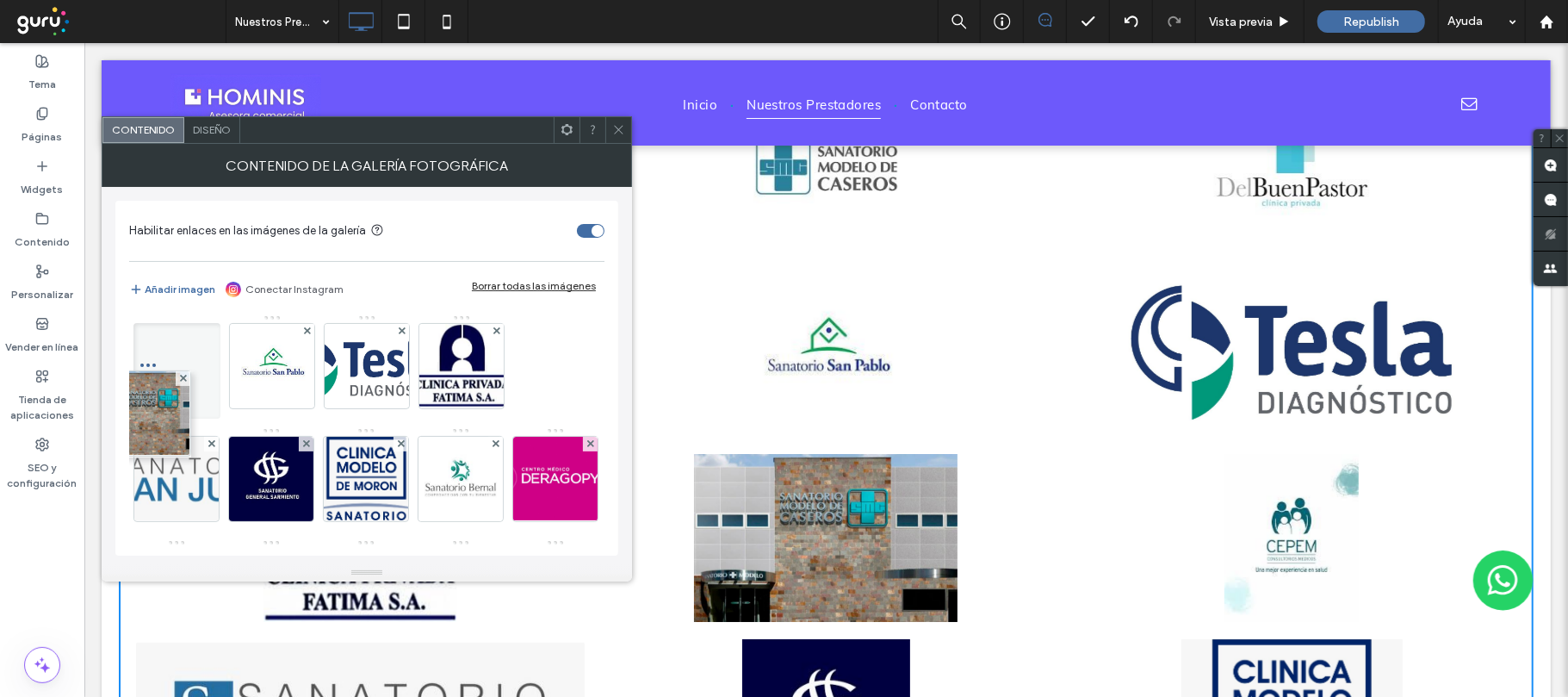
scroll to position [2, 0]
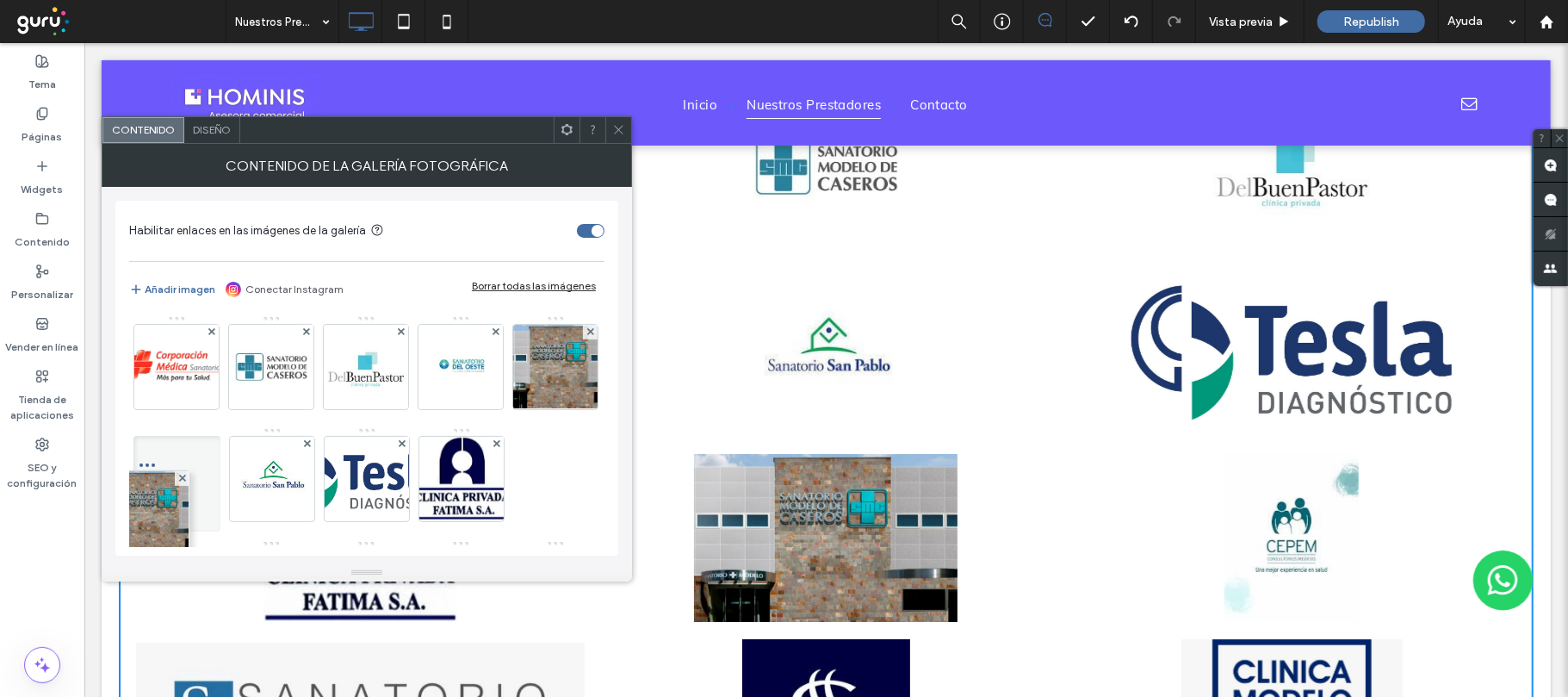
drag, startPoint x: 177, startPoint y: 470, endPoint x: 224, endPoint y: 360, distance: 119.6
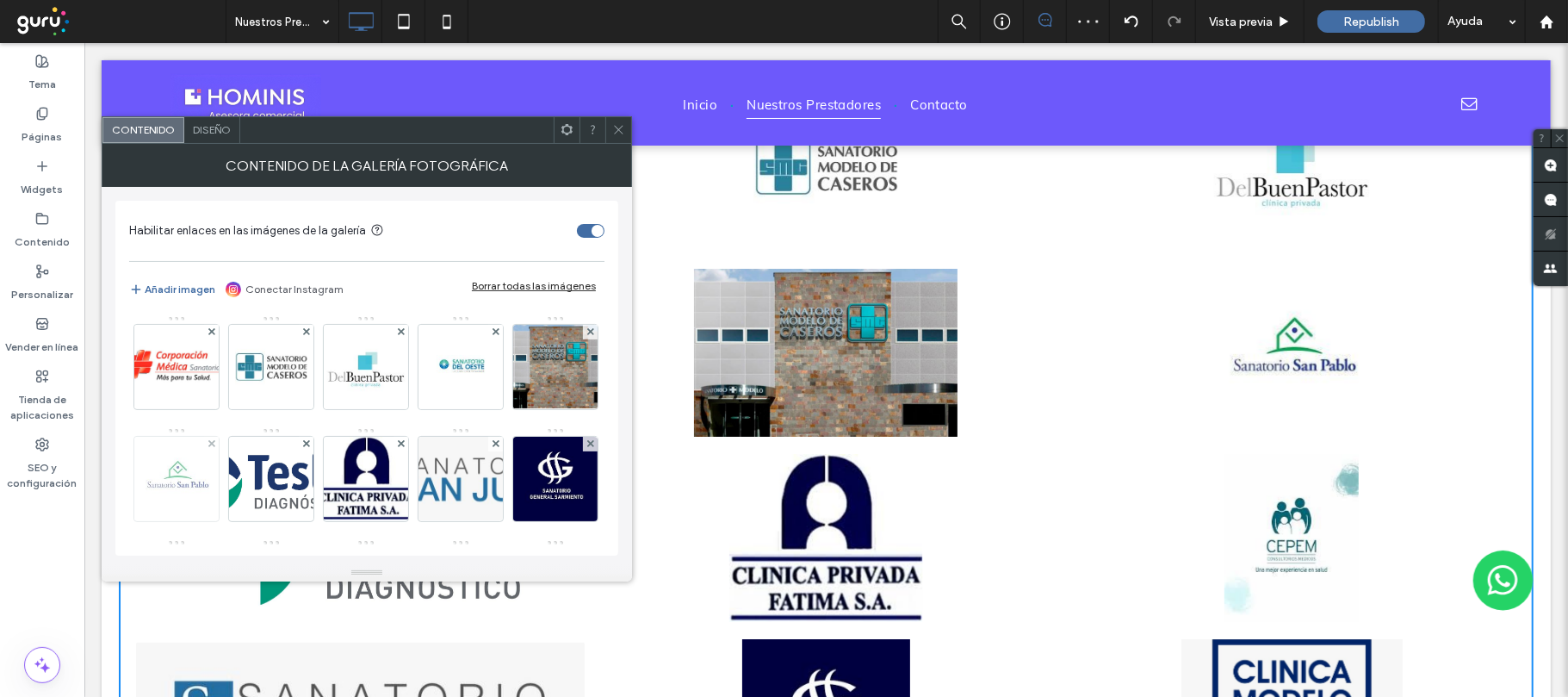
scroll to position [0, 0]
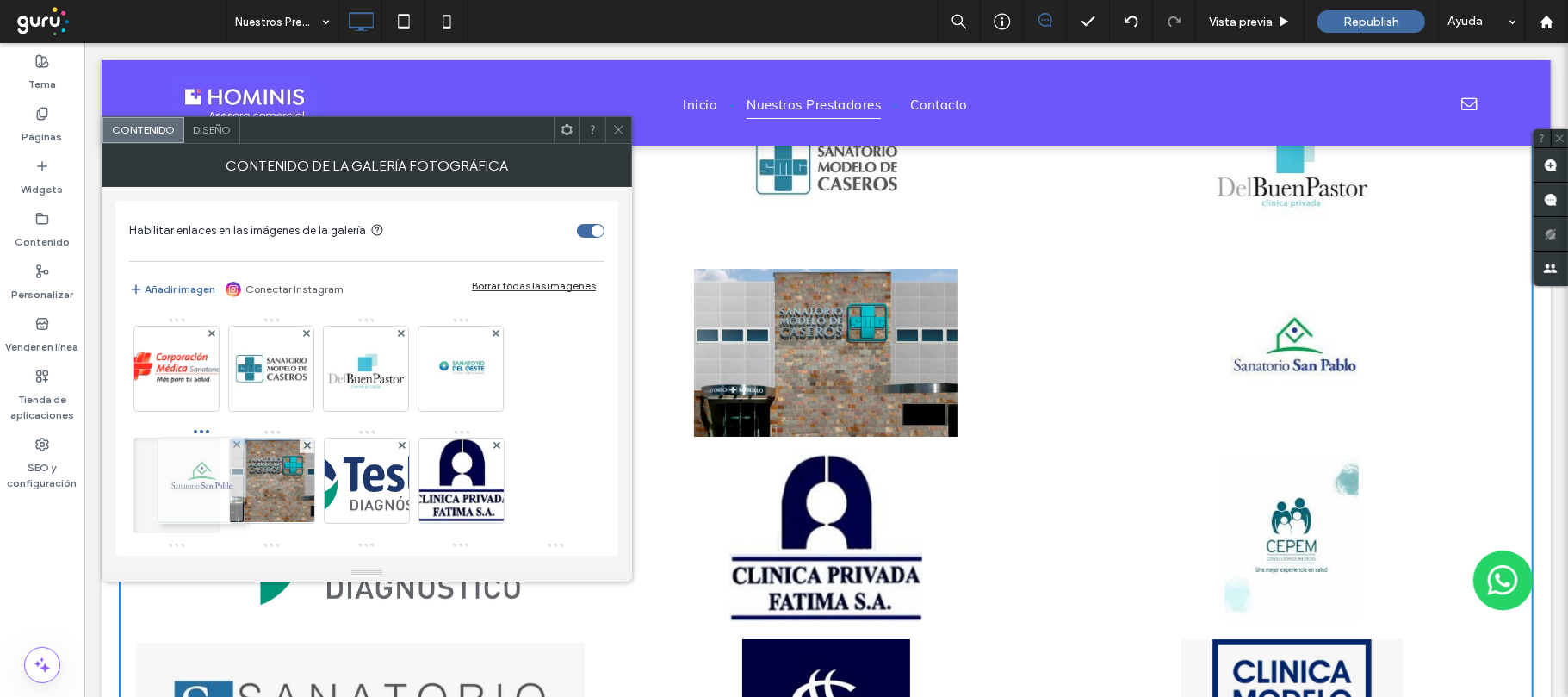
drag, startPoint x: 270, startPoint y: 497, endPoint x: 191, endPoint y: 486, distance: 79.8
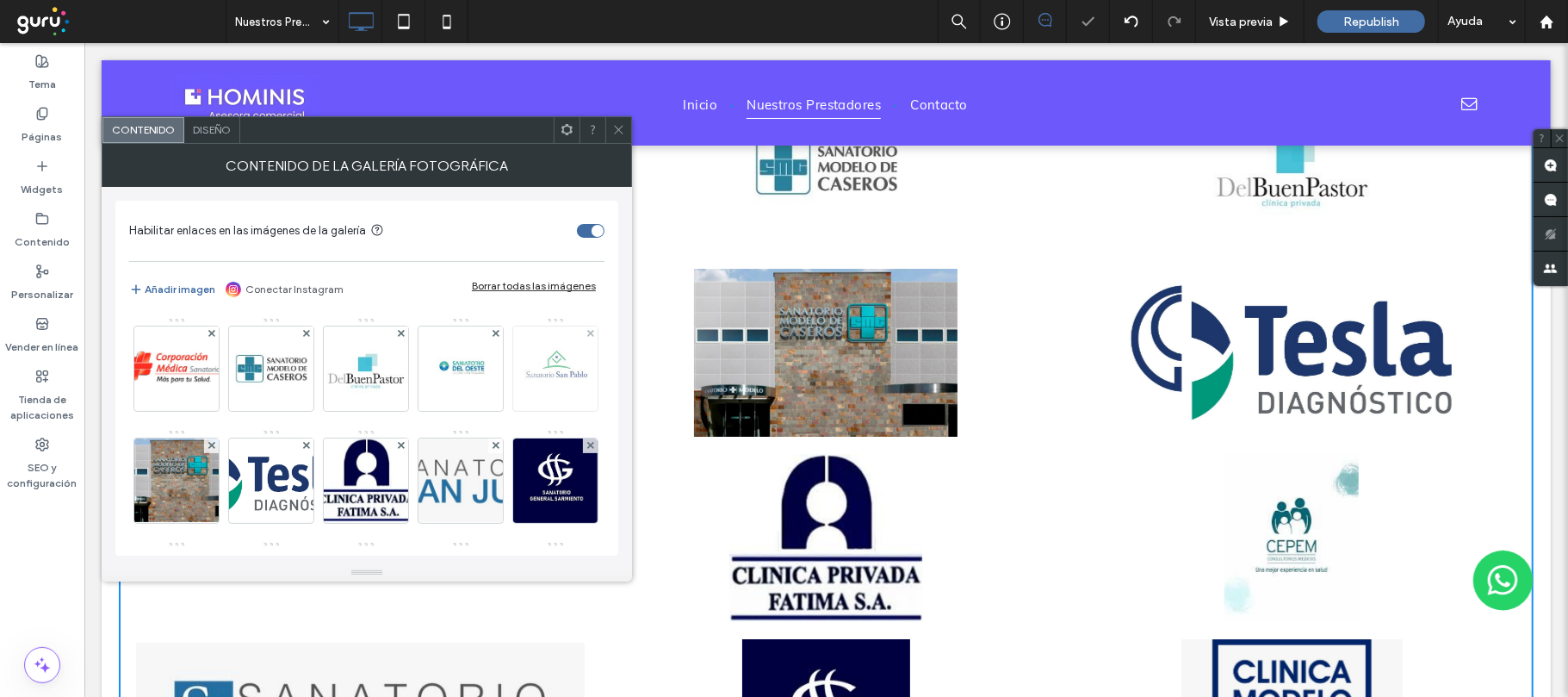
scroll to position [114, 0]
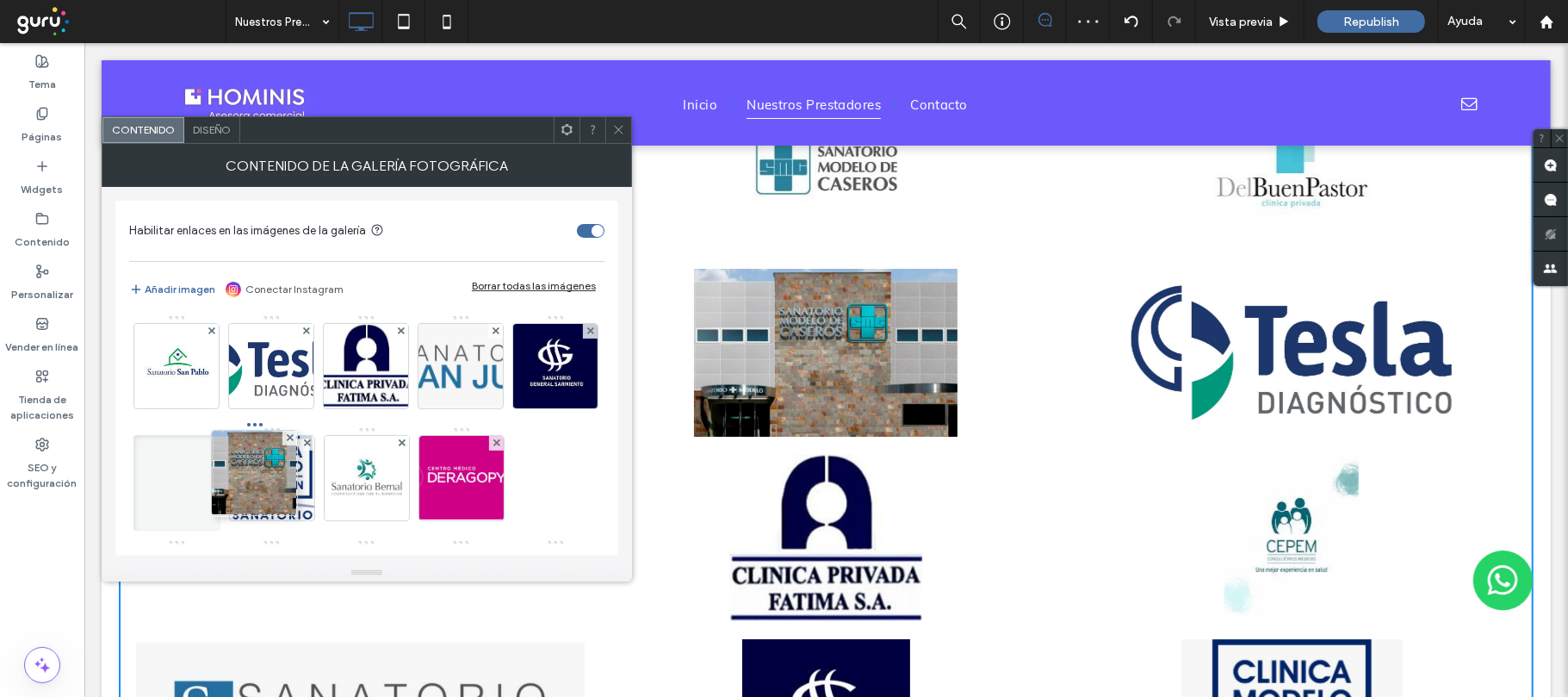
drag, startPoint x: 277, startPoint y: 380, endPoint x: 232, endPoint y: 576, distance: 201.1
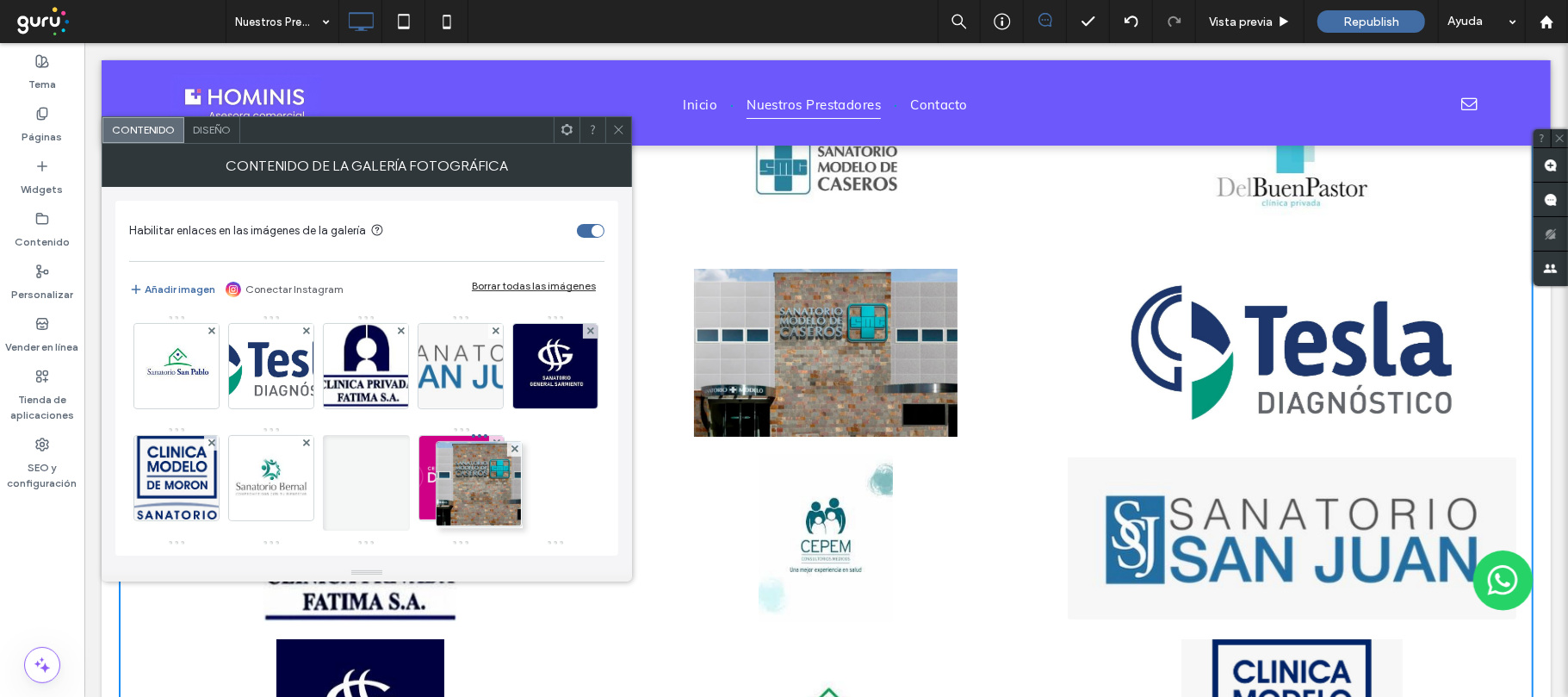
drag, startPoint x: 284, startPoint y: 470, endPoint x: 563, endPoint y: 476, distance: 279.1
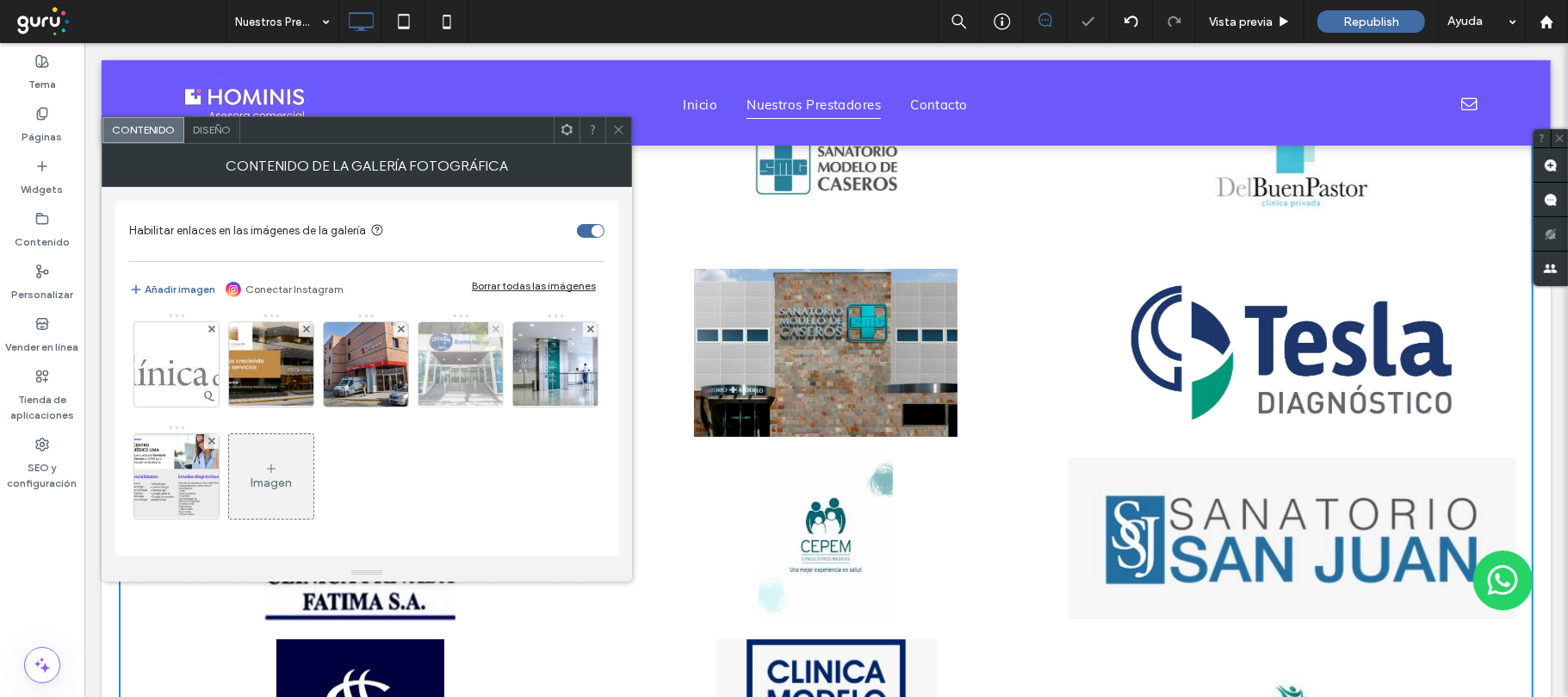
scroll to position [229, 0]
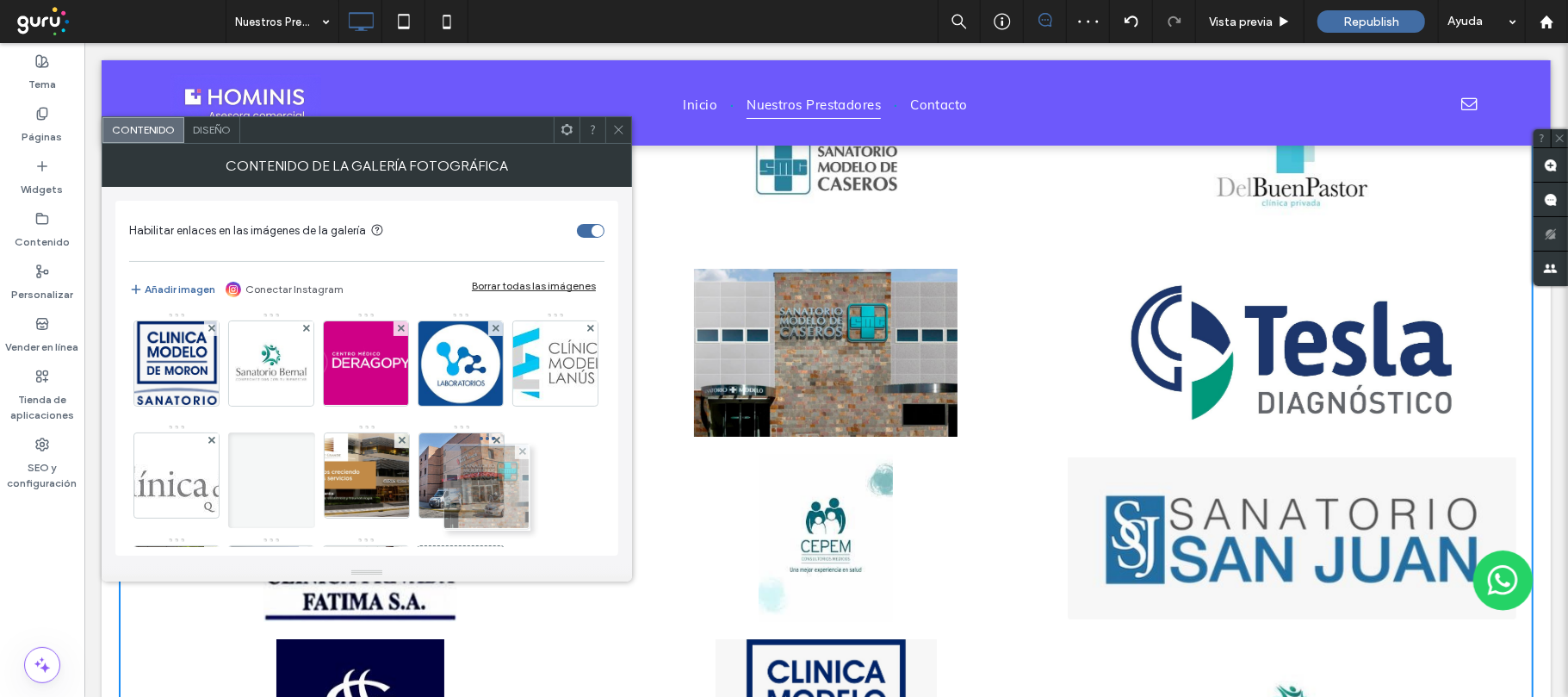
drag, startPoint x: 463, startPoint y: 360, endPoint x: 480, endPoint y: 507, distance: 148.0
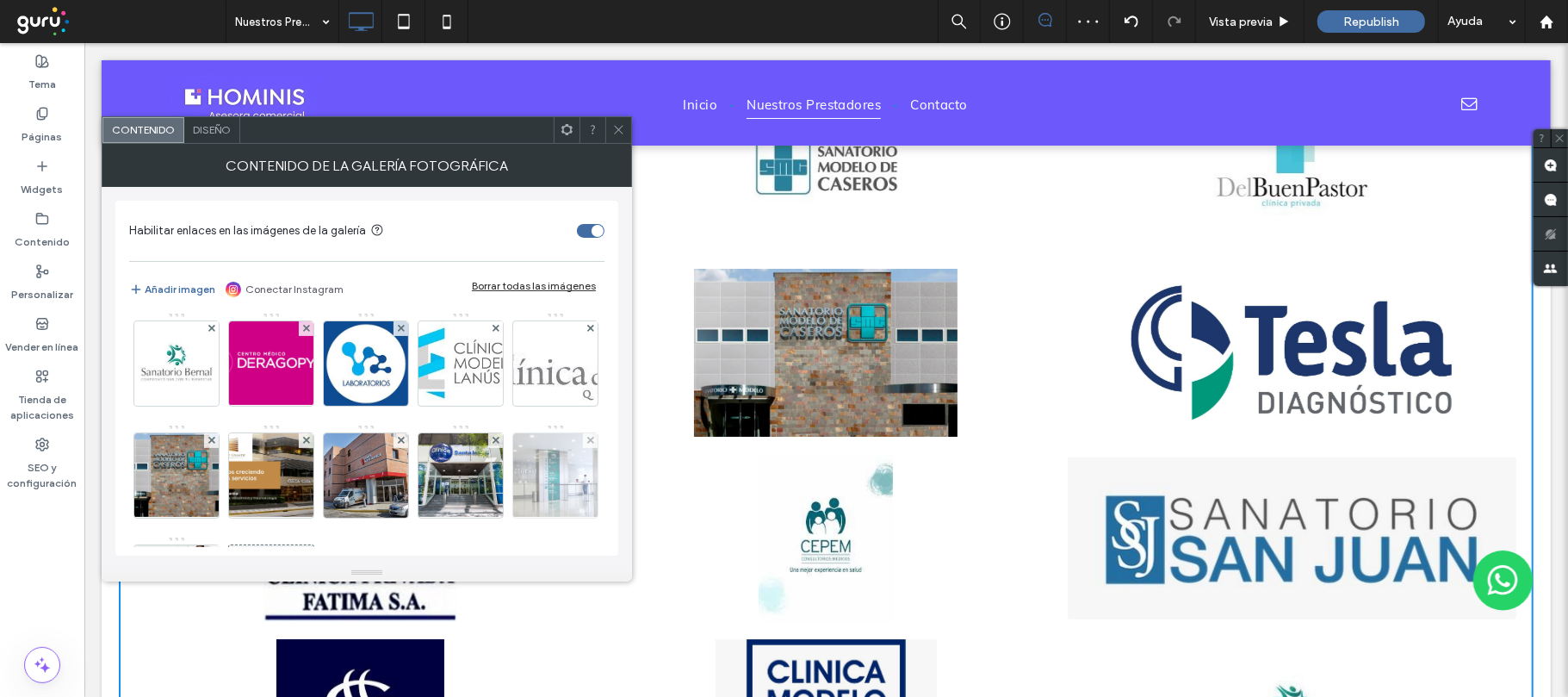
scroll to position [344, 0]
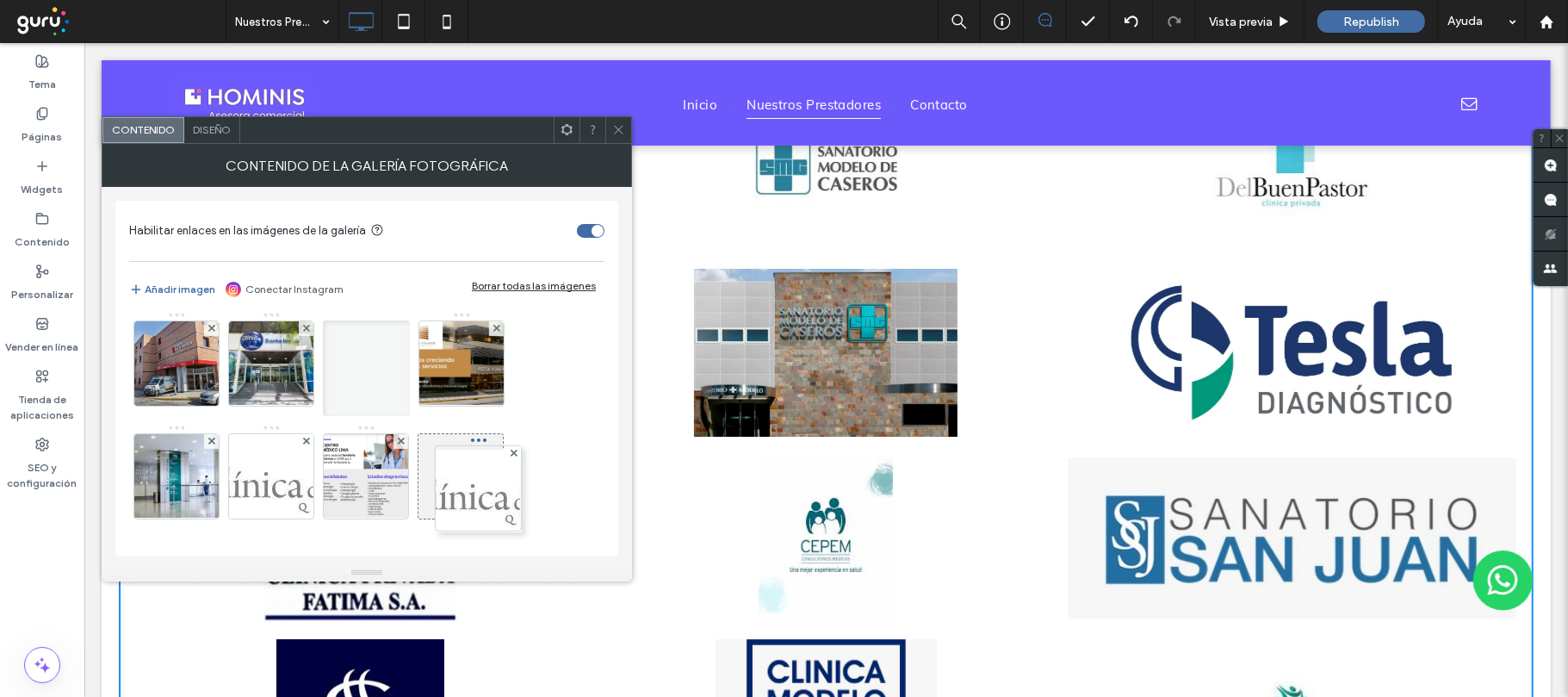
drag, startPoint x: 456, startPoint y: 366, endPoint x: 301, endPoint y: 565, distance: 252.2
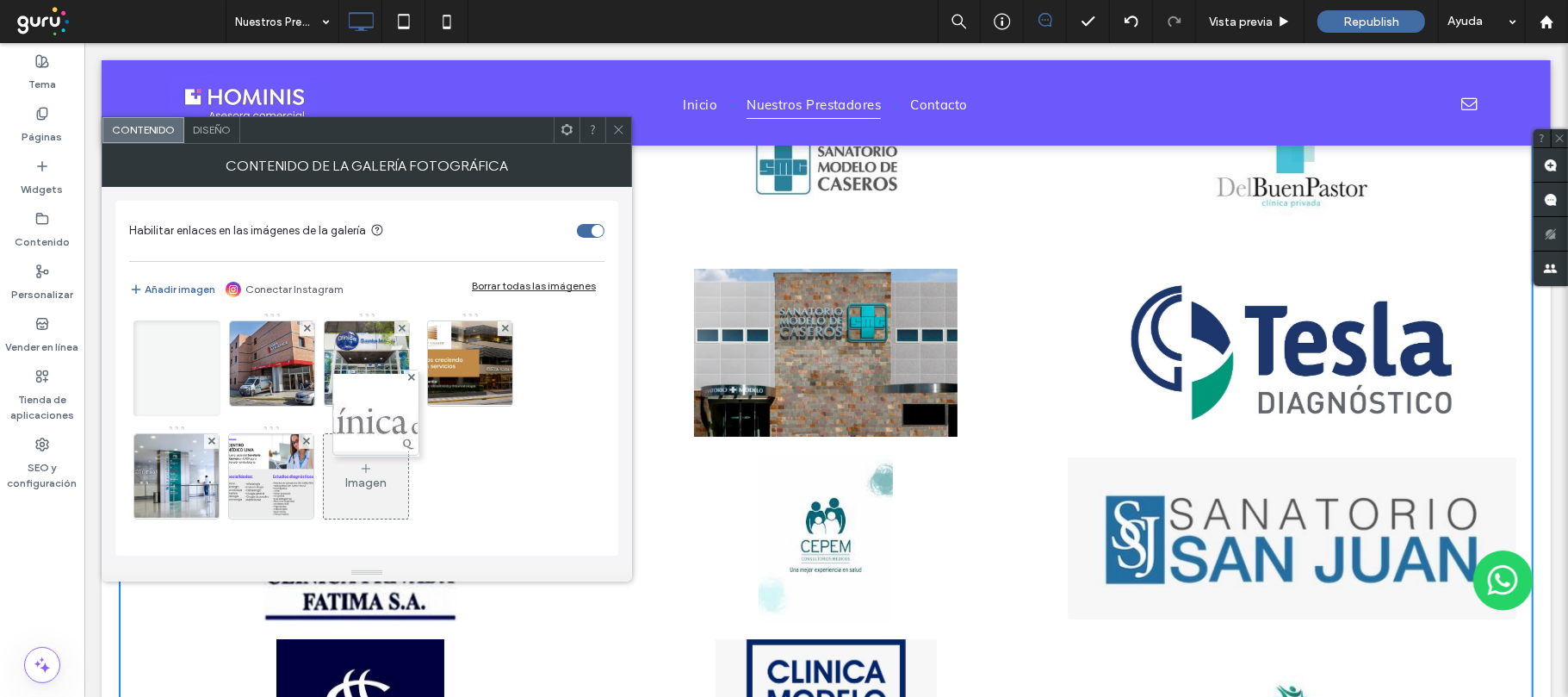
scroll to position [343, 0]
drag, startPoint x: 359, startPoint y: 377, endPoint x: 435, endPoint y: 203, distance: 189.9
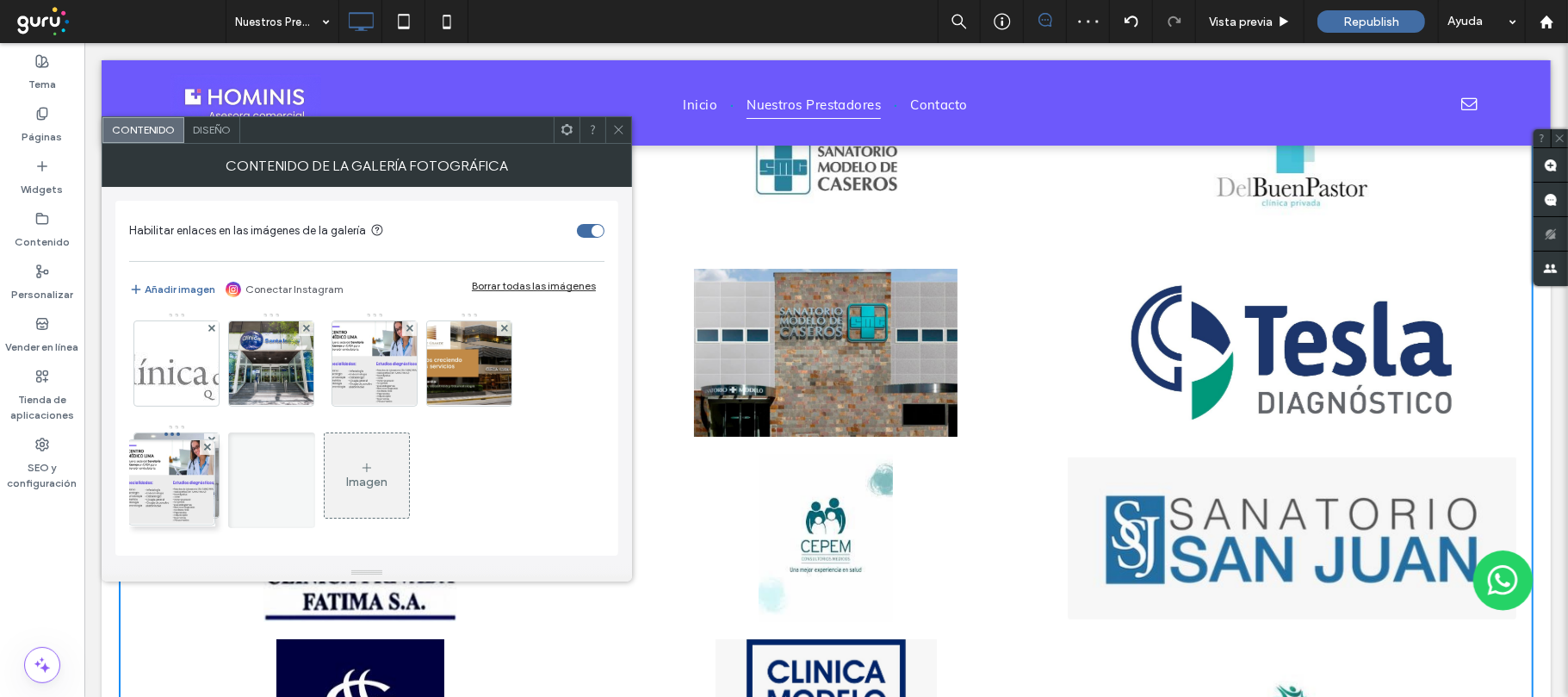
drag, startPoint x: 460, startPoint y: 348, endPoint x: 0, endPoint y: 510, distance: 487.7
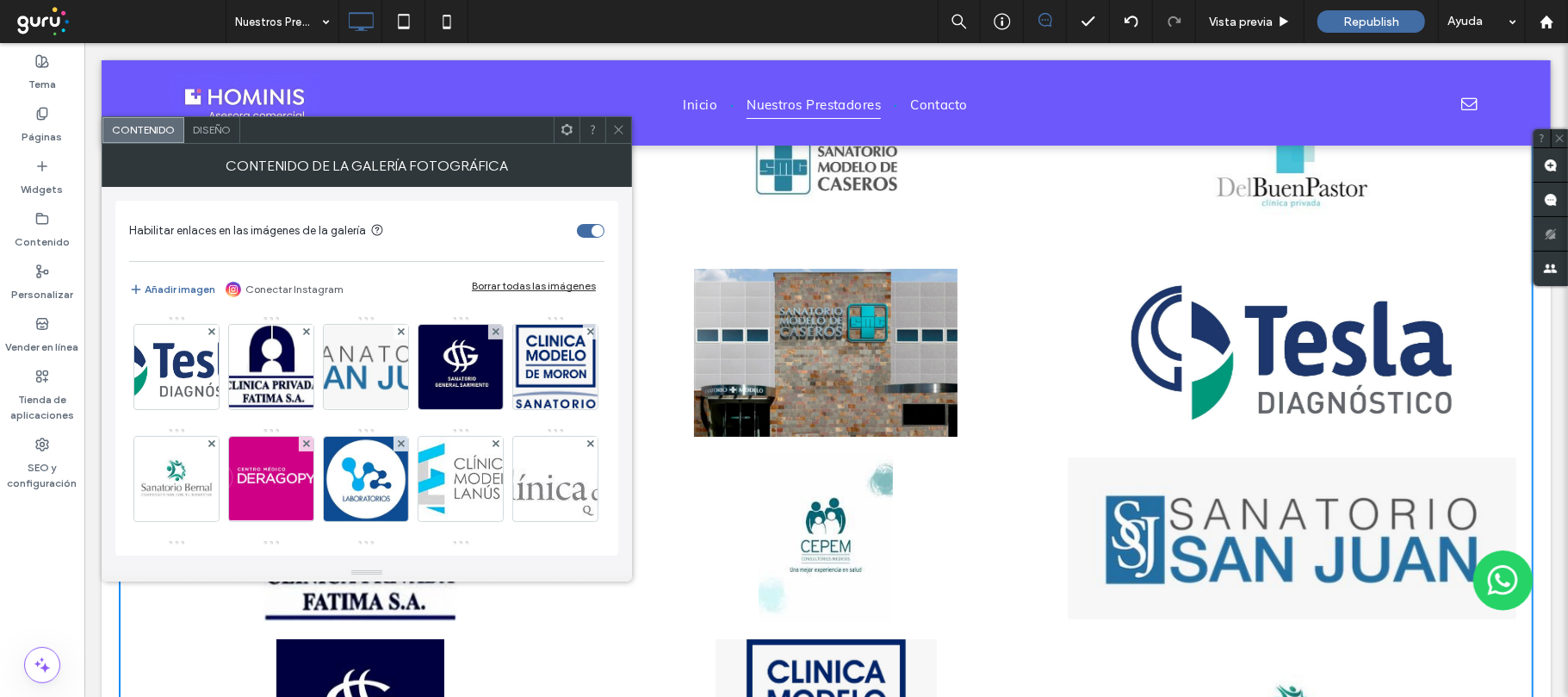
scroll to position [0, 0]
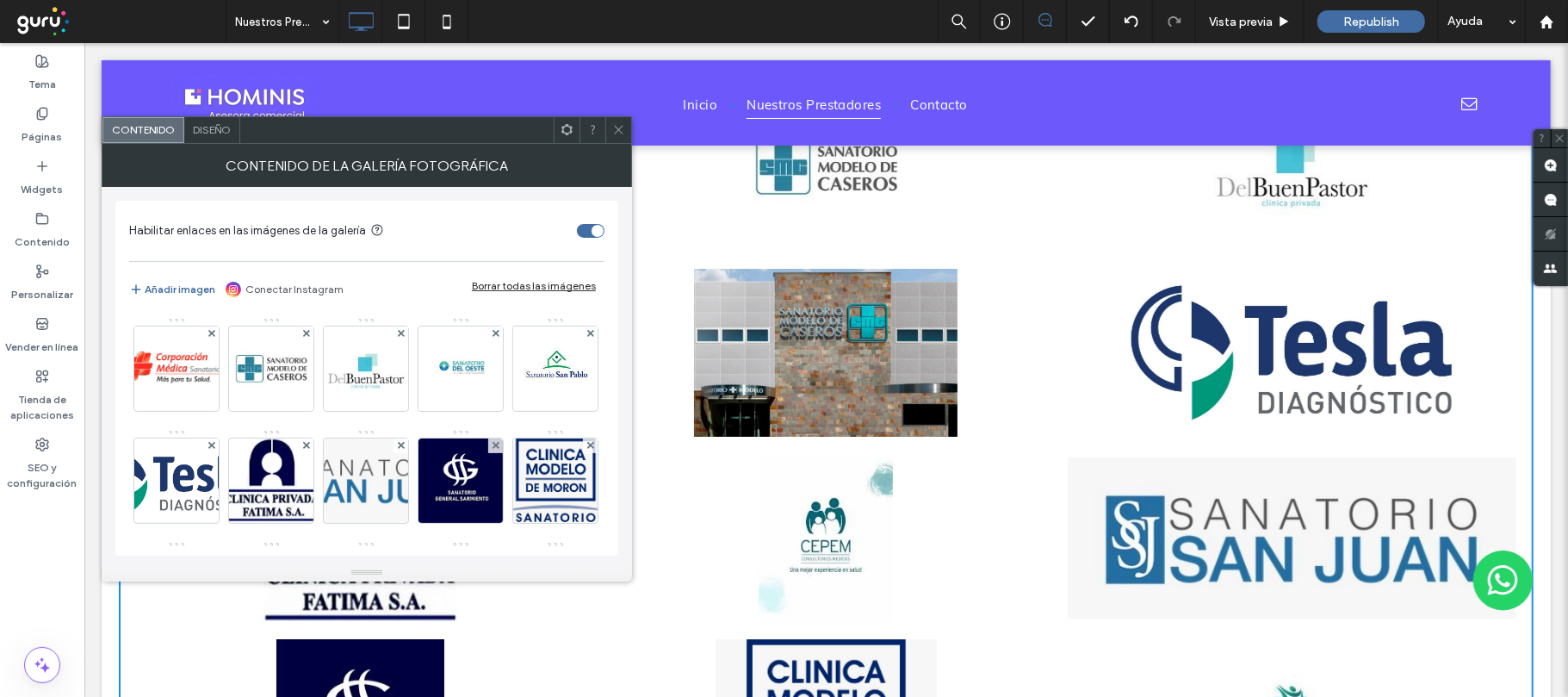
click at [622, 123] on icon at bounding box center [618, 128] width 12 height 12
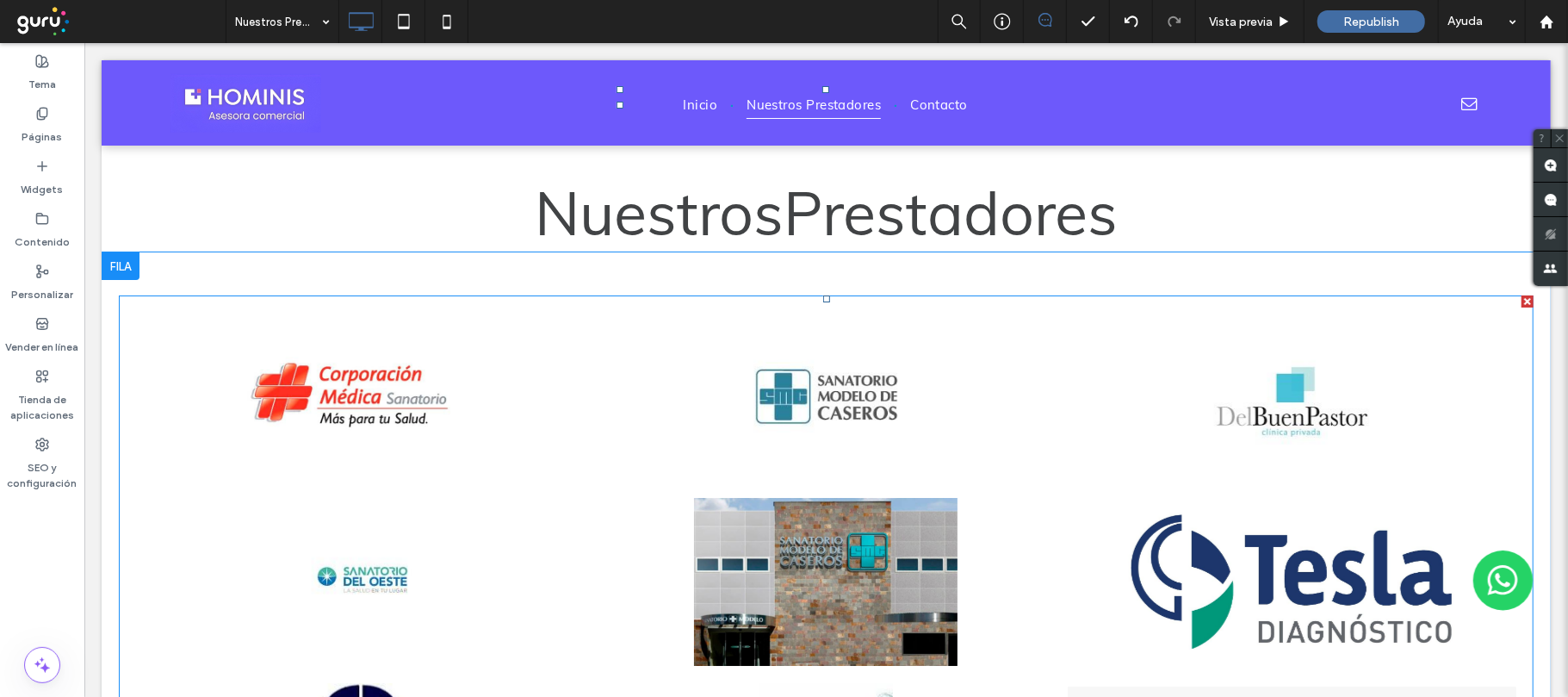
click at [444, 533] on link at bounding box center [359, 580] width 449 height 168
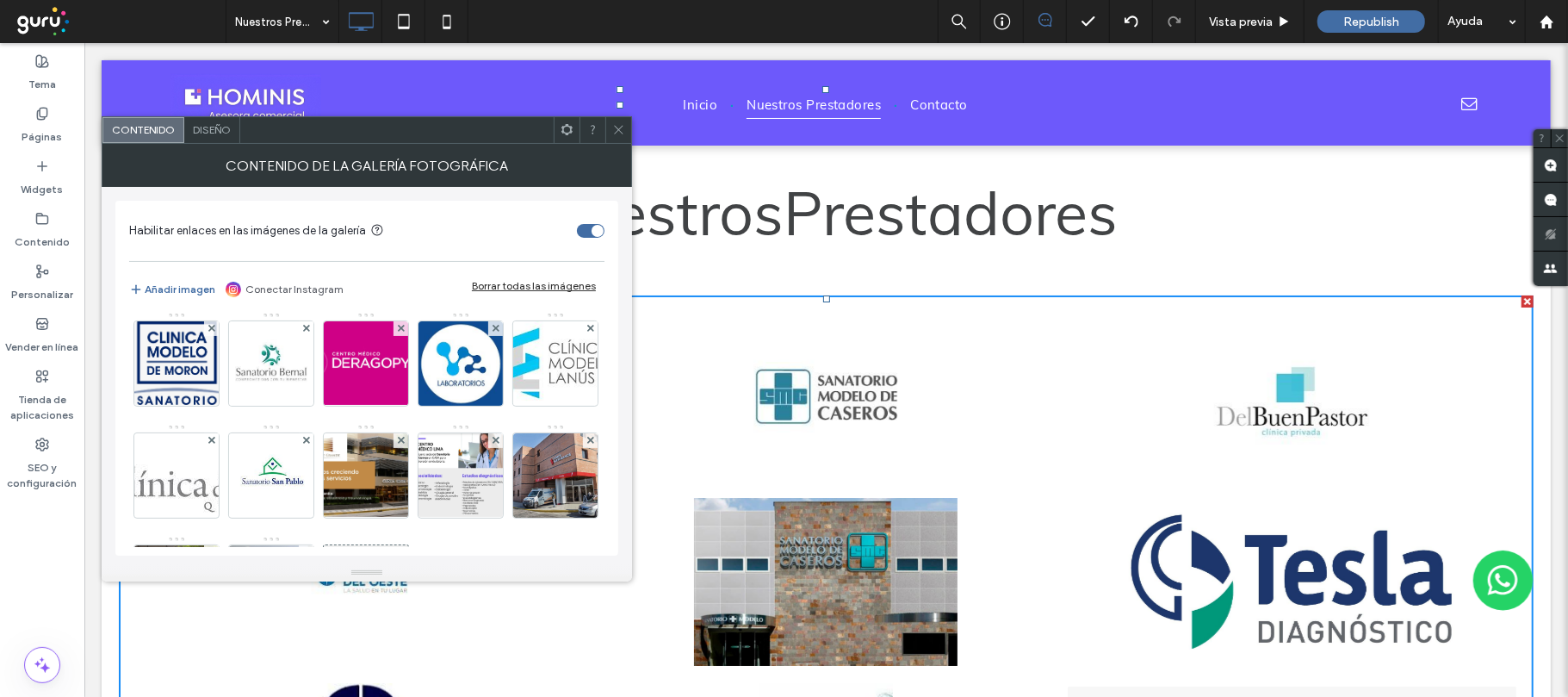
scroll to position [455, 0]
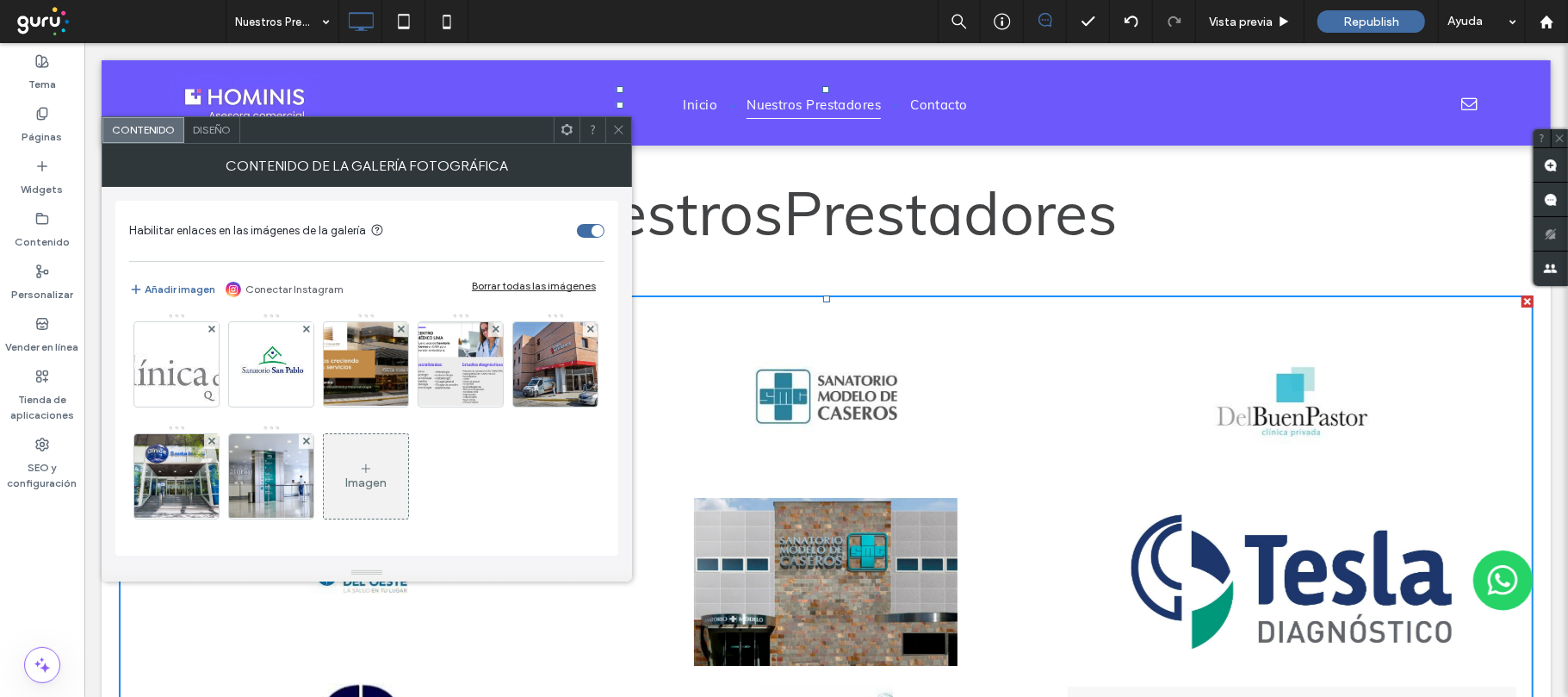
click at [220, 139] on div "Diseño" at bounding box center [212, 129] width 56 height 26
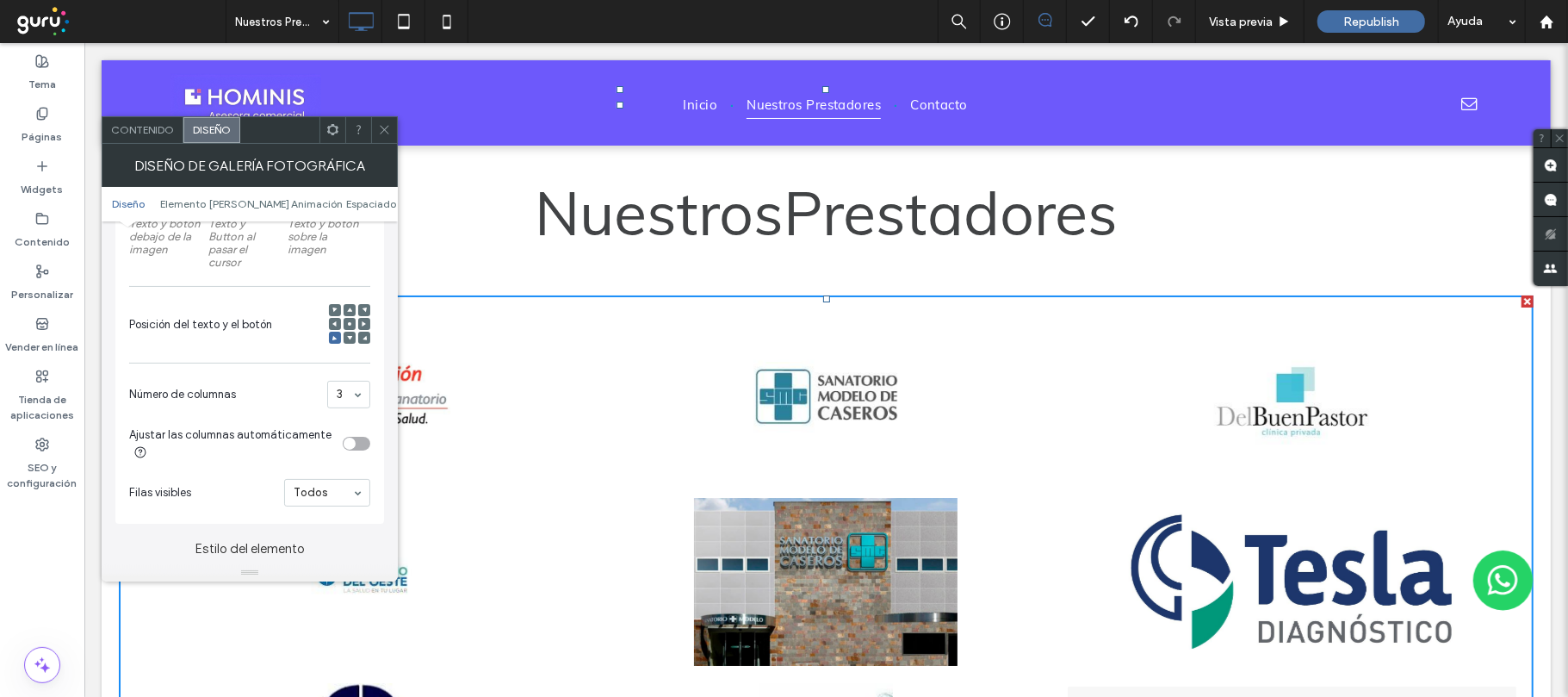
scroll to position [459, 0]
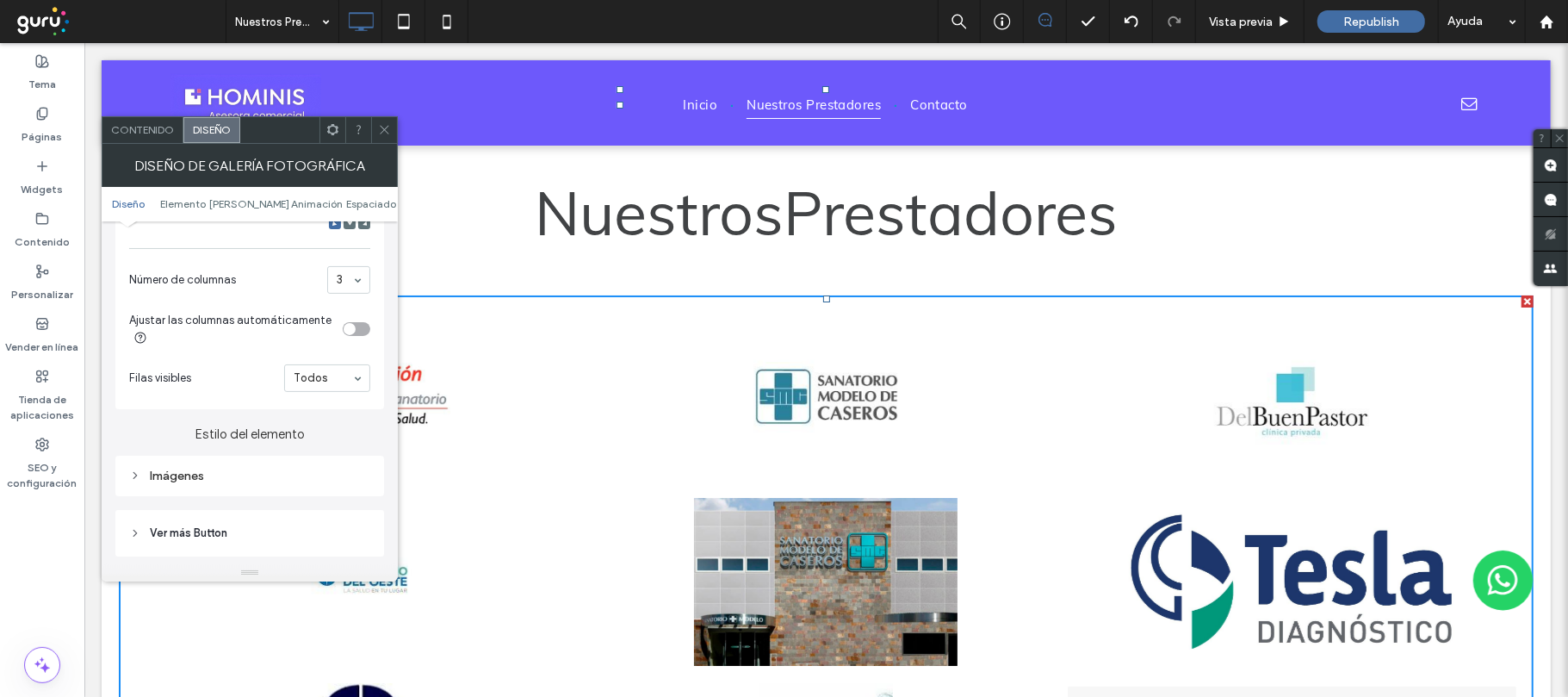
click at [352, 333] on div "toggle" at bounding box center [349, 329] width 12 height 12
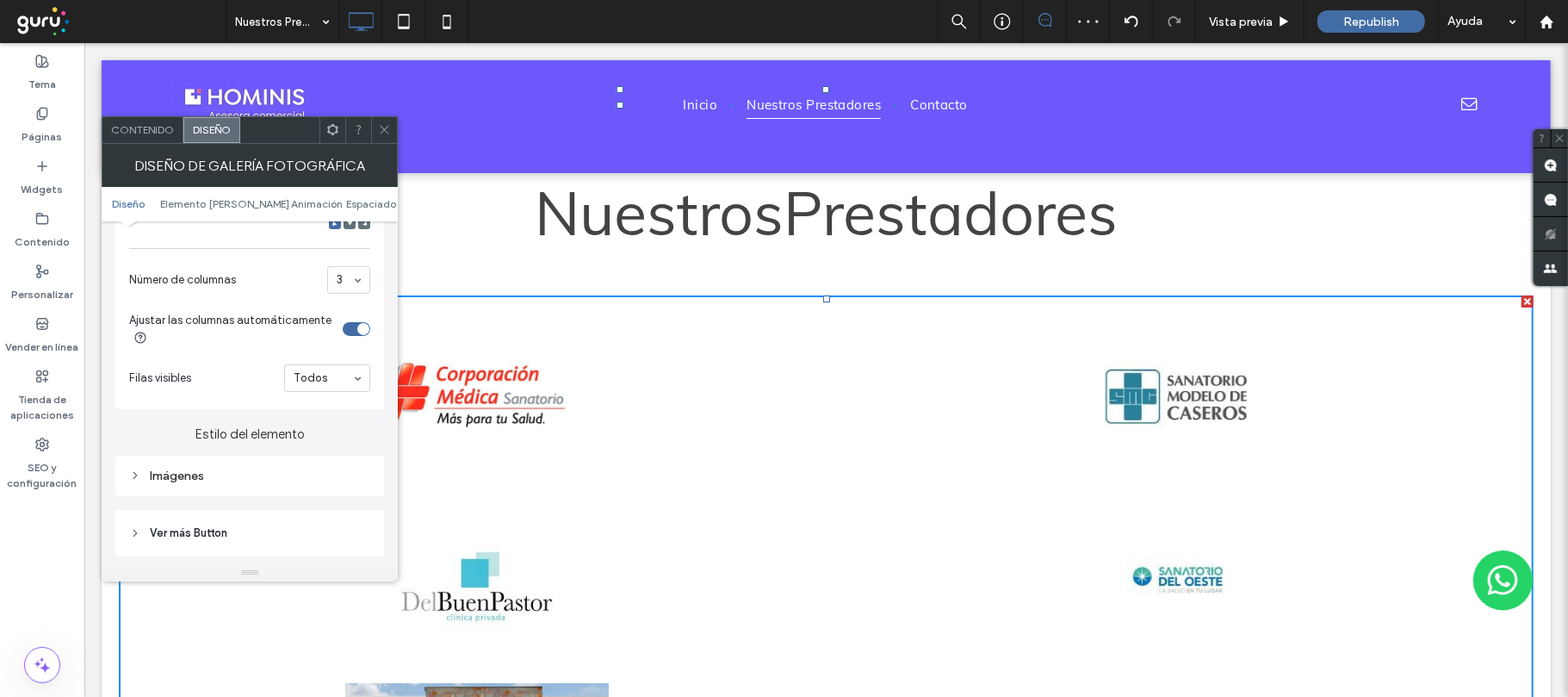
scroll to position [573, 0]
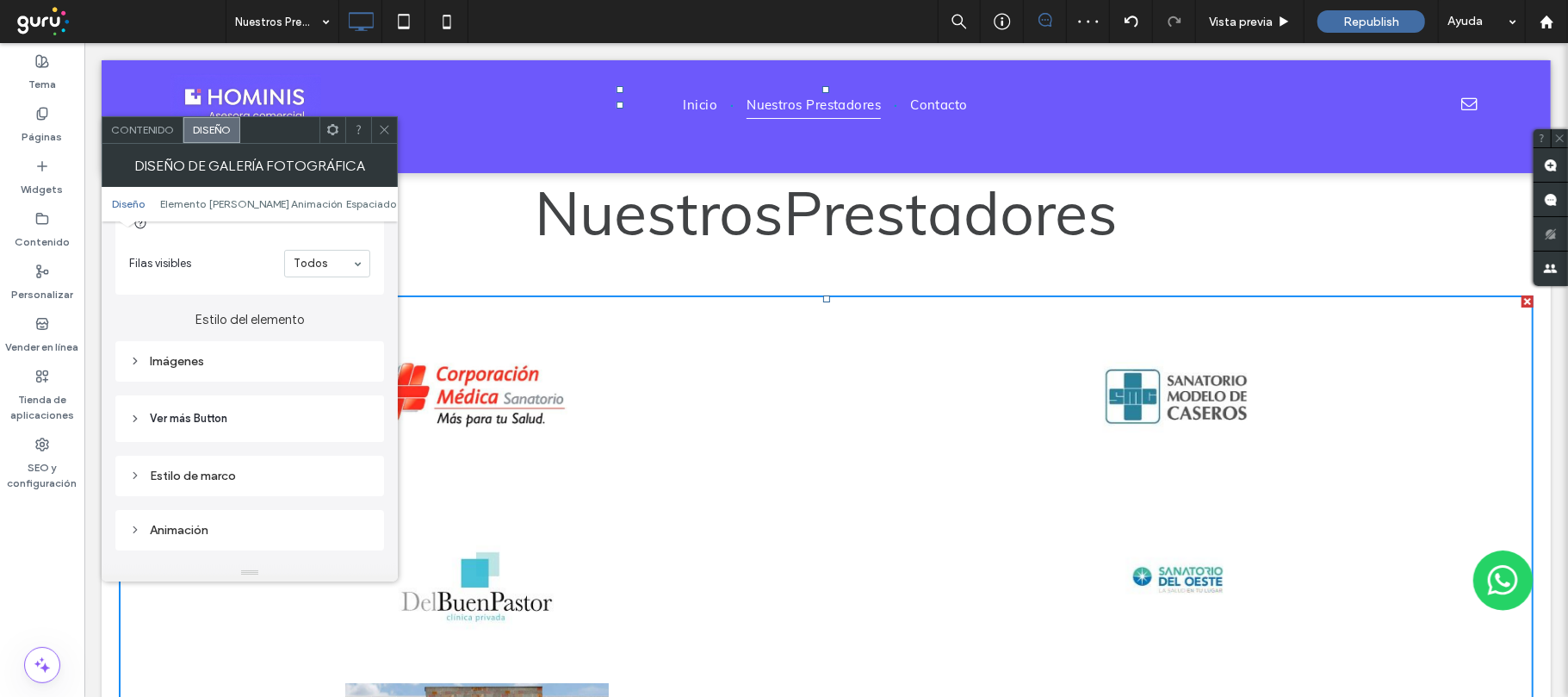
click at [250, 352] on div "Imágenes" at bounding box center [250, 361] width 242 height 23
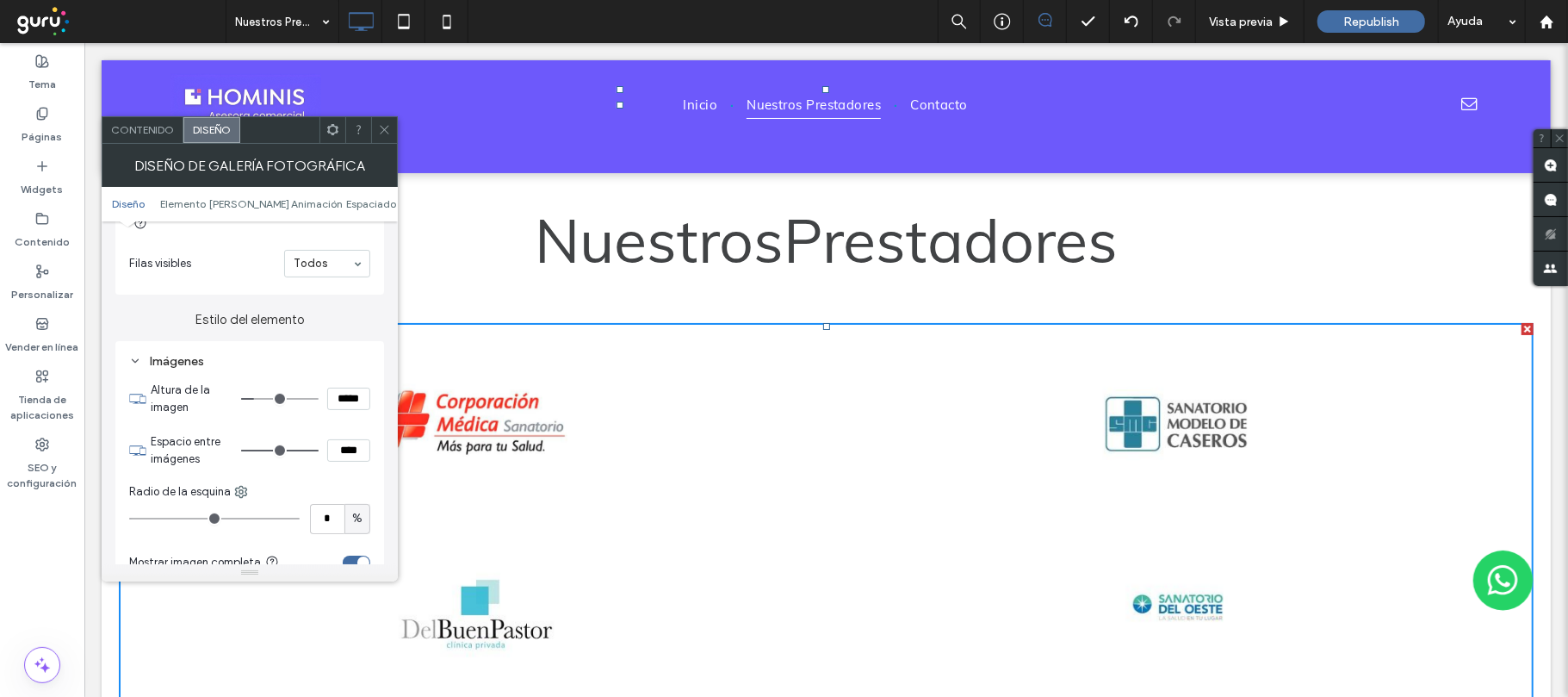
scroll to position [803, 0]
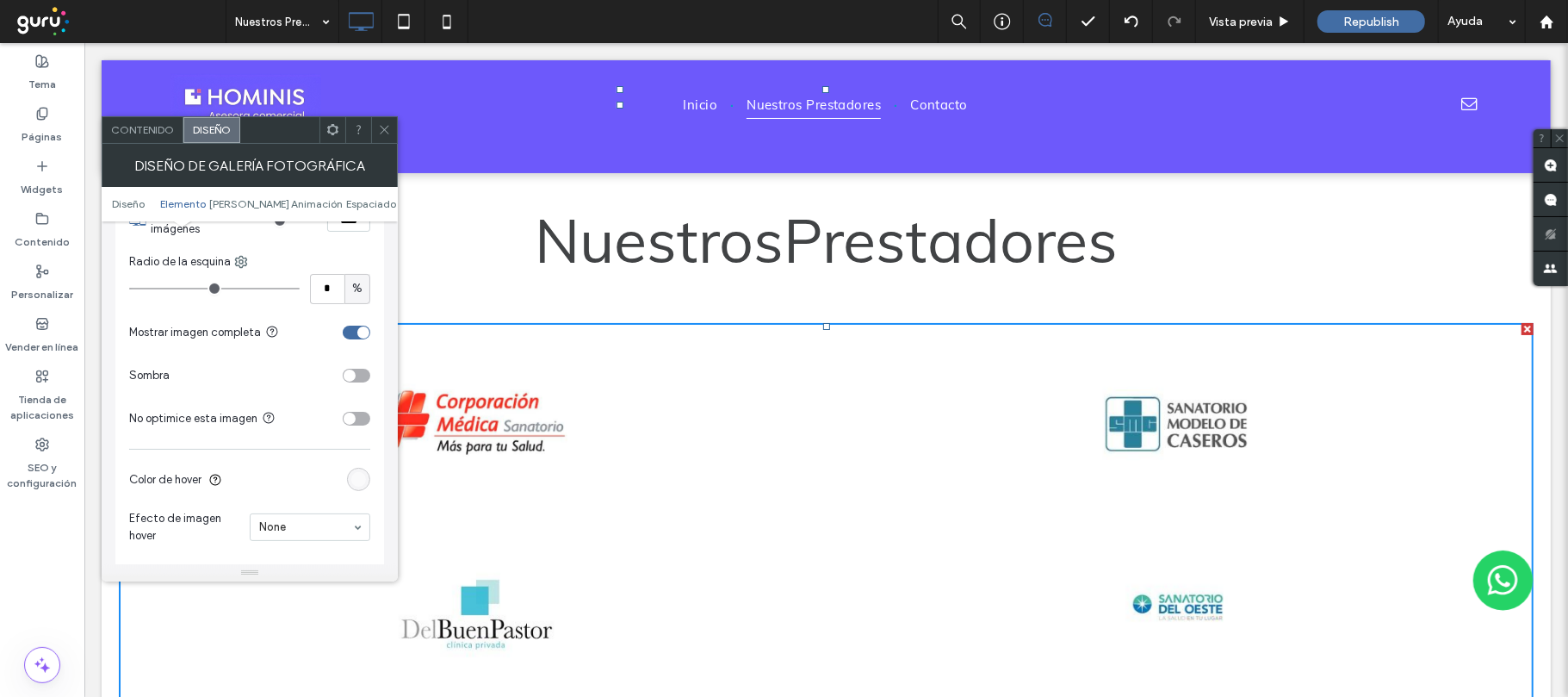
click at [357, 333] on div "toggle" at bounding box center [363, 332] width 12 height 12
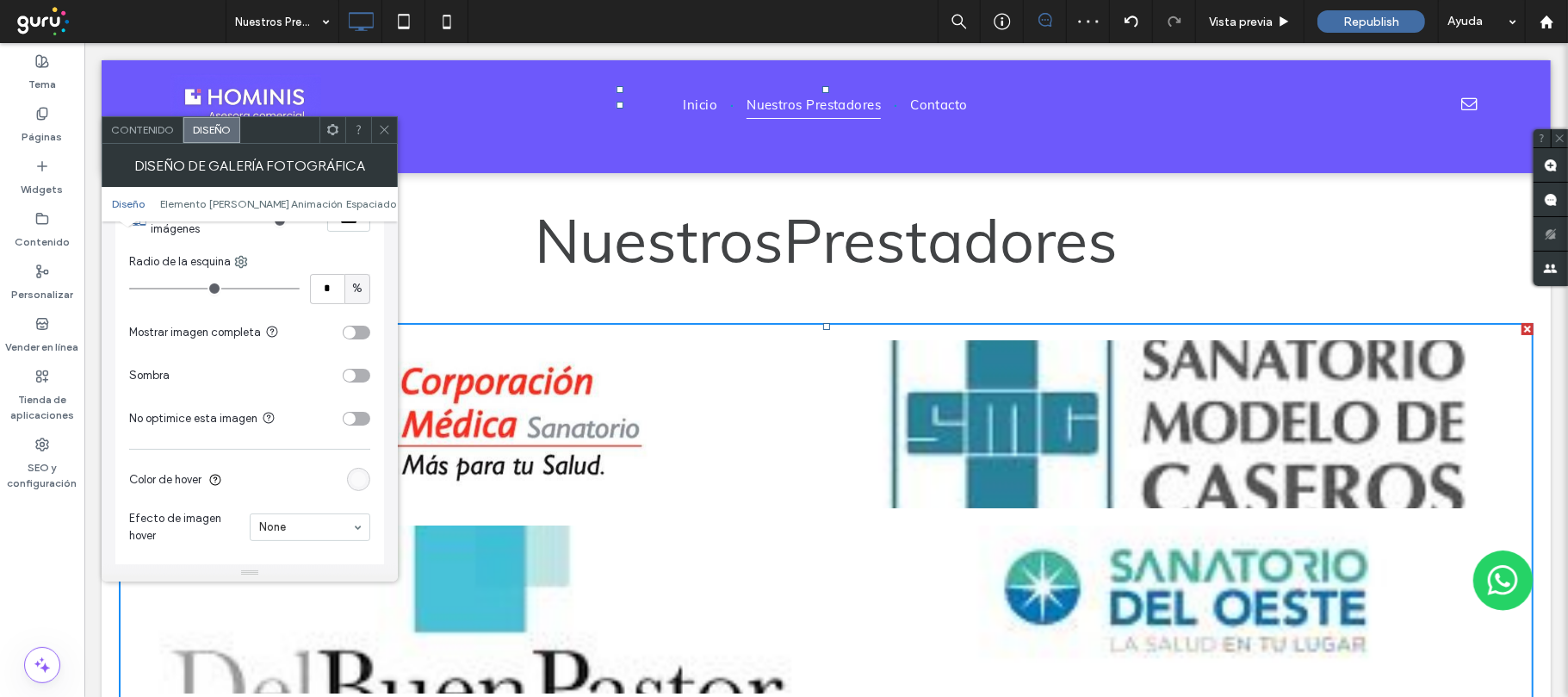
scroll to position [573, 0]
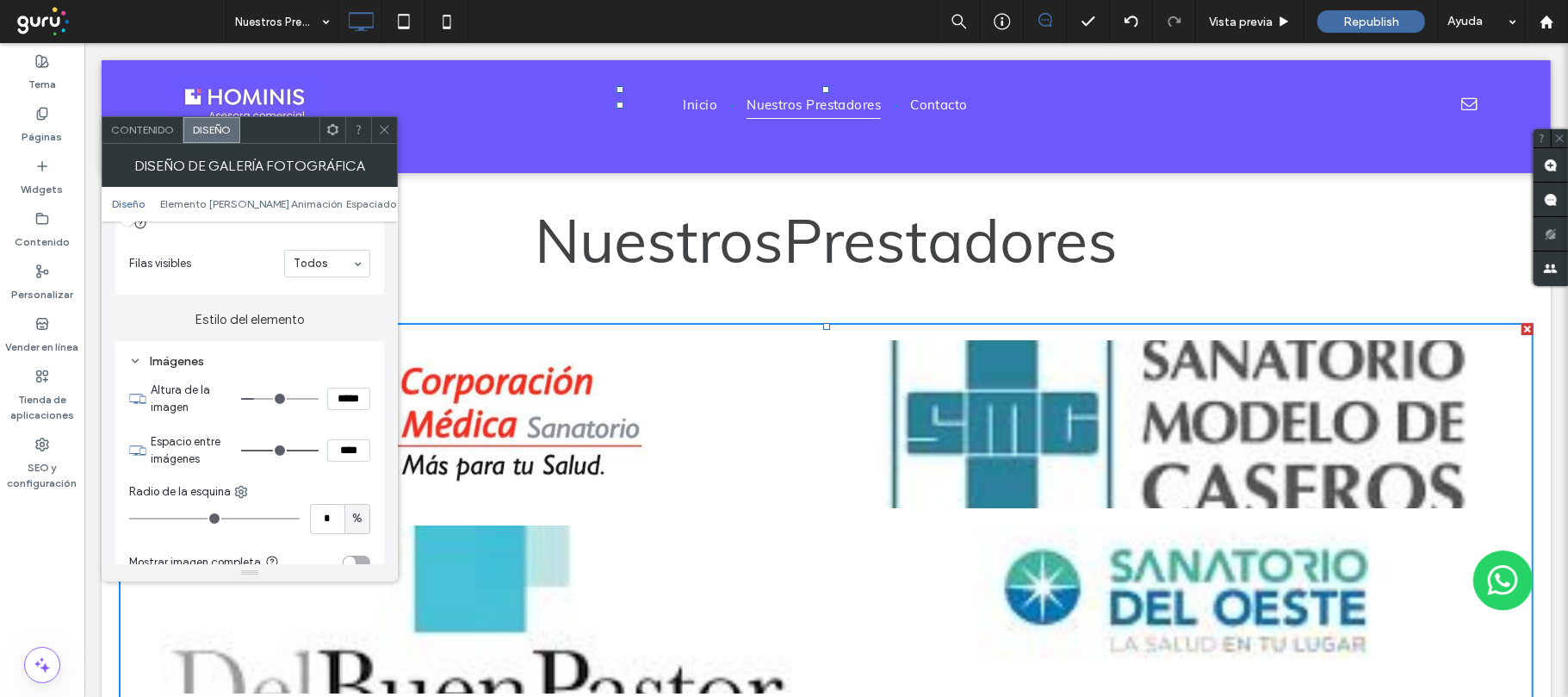
type input "**"
type input "****"
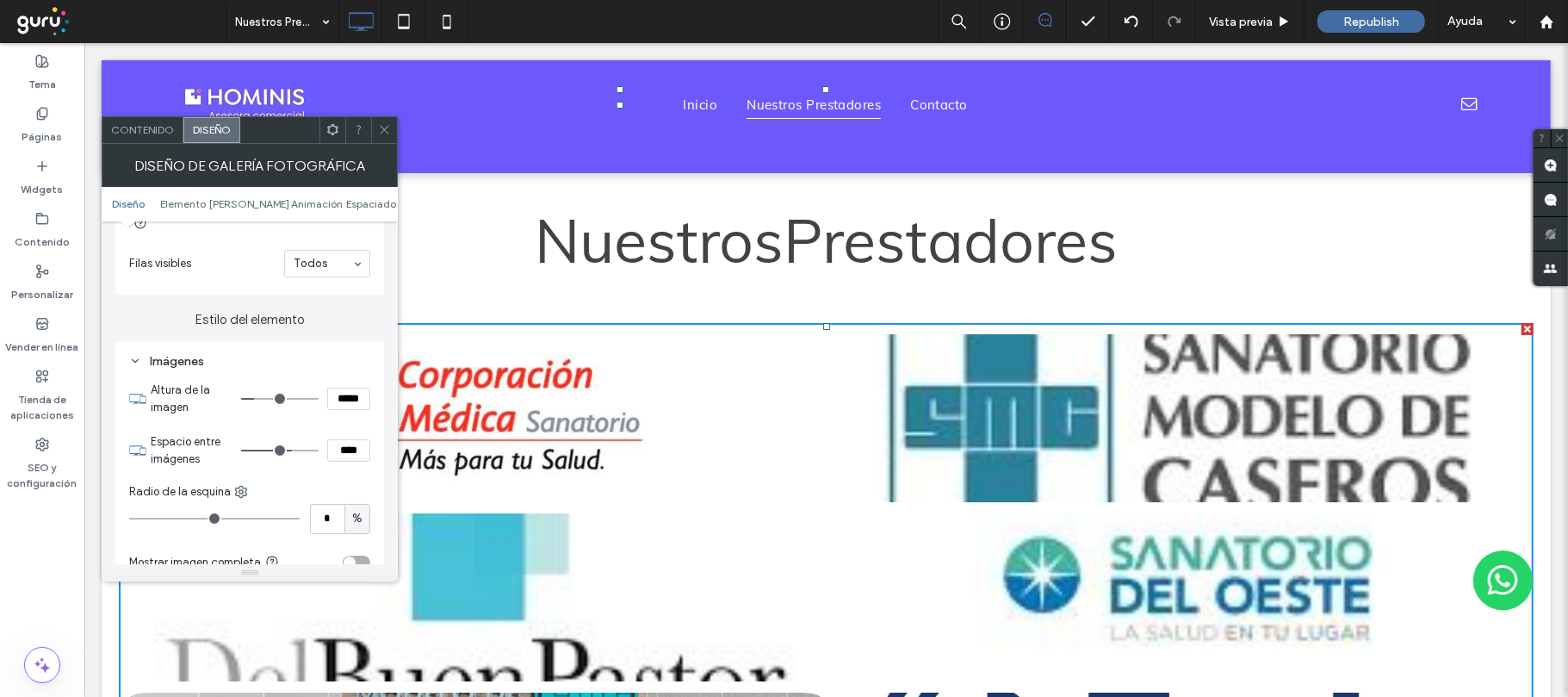
type input "**"
type input "****"
type input "**"
type input "****"
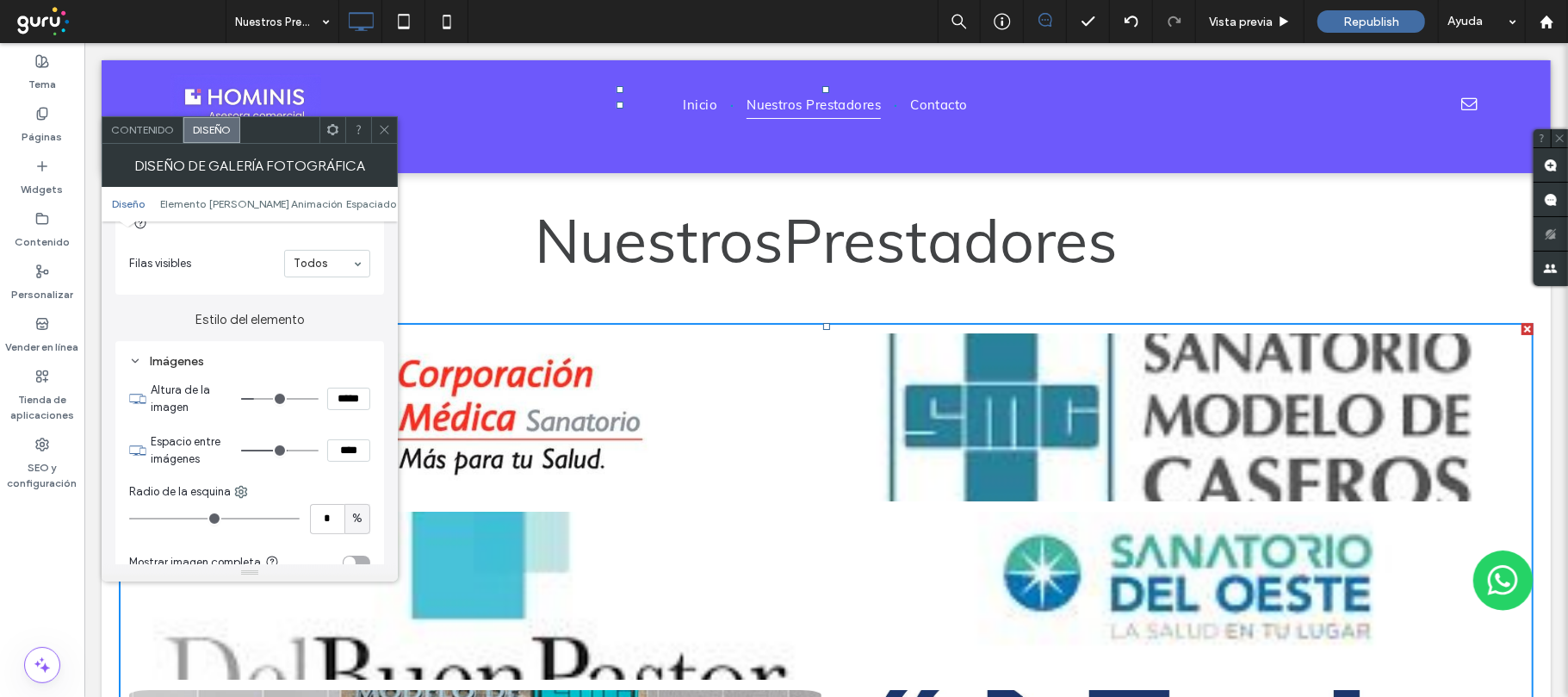
type input "*"
type input "***"
type input "*"
type input "***"
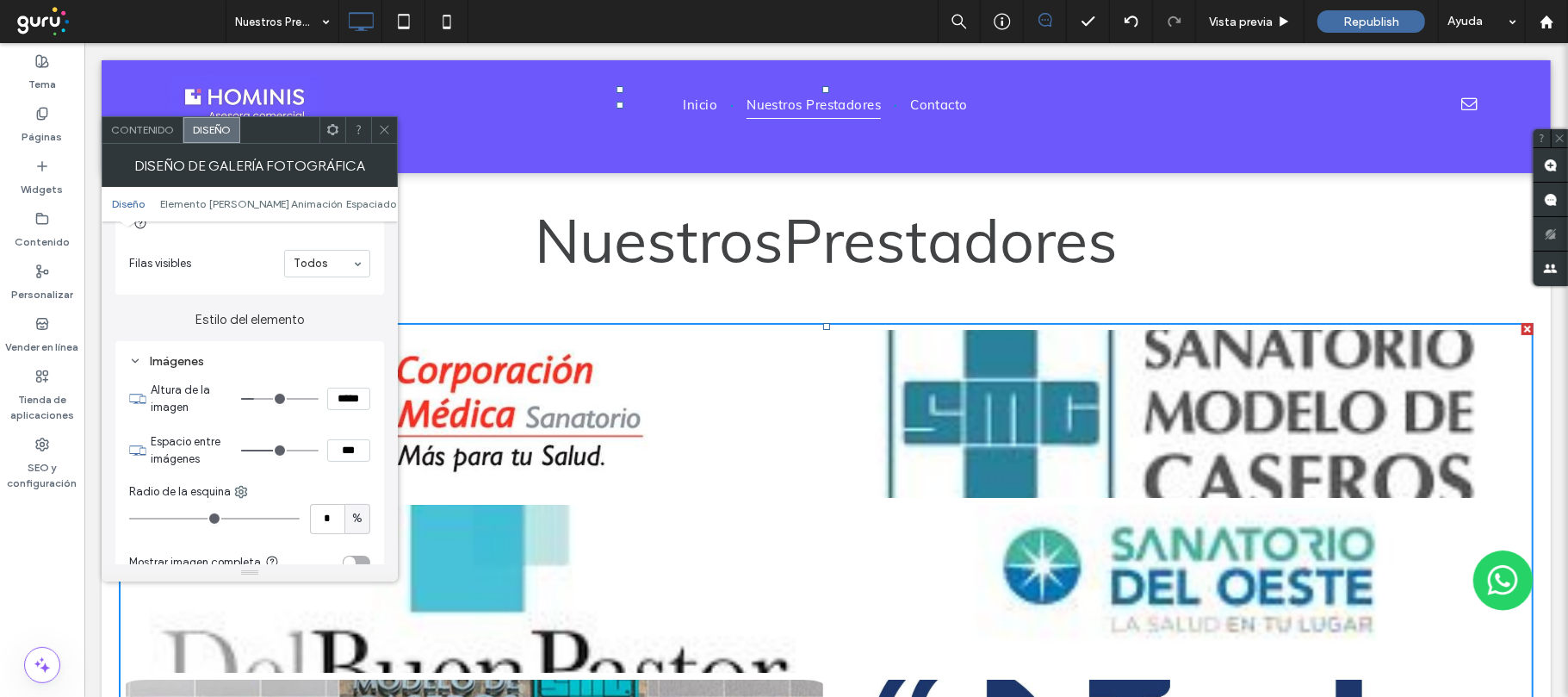
type input "**"
type input "****"
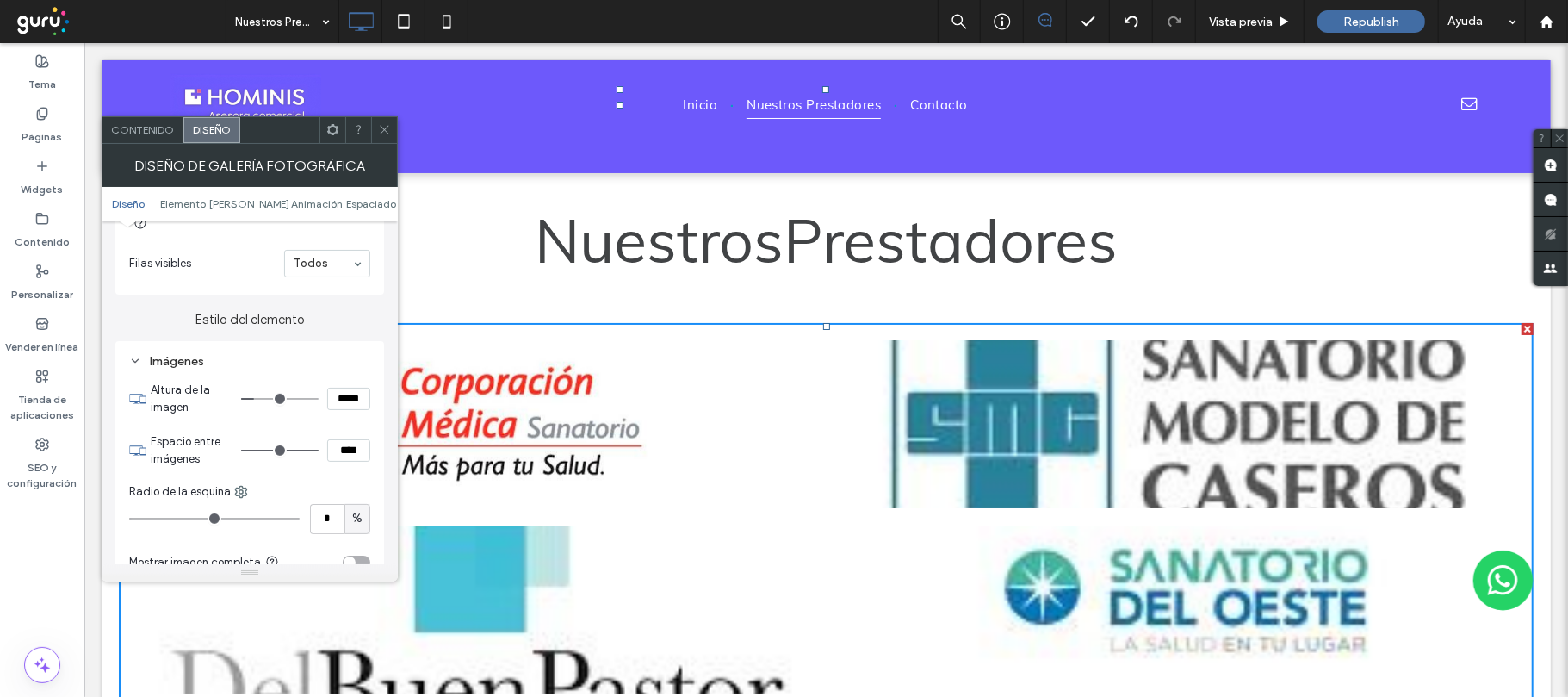
drag, startPoint x: 311, startPoint y: 455, endPoint x: 352, endPoint y: 448, distance: 41.6
click at [318, 450] on input "range" at bounding box center [280, 451] width 78 height 2
type input "***"
type input "*****"
type input "**"
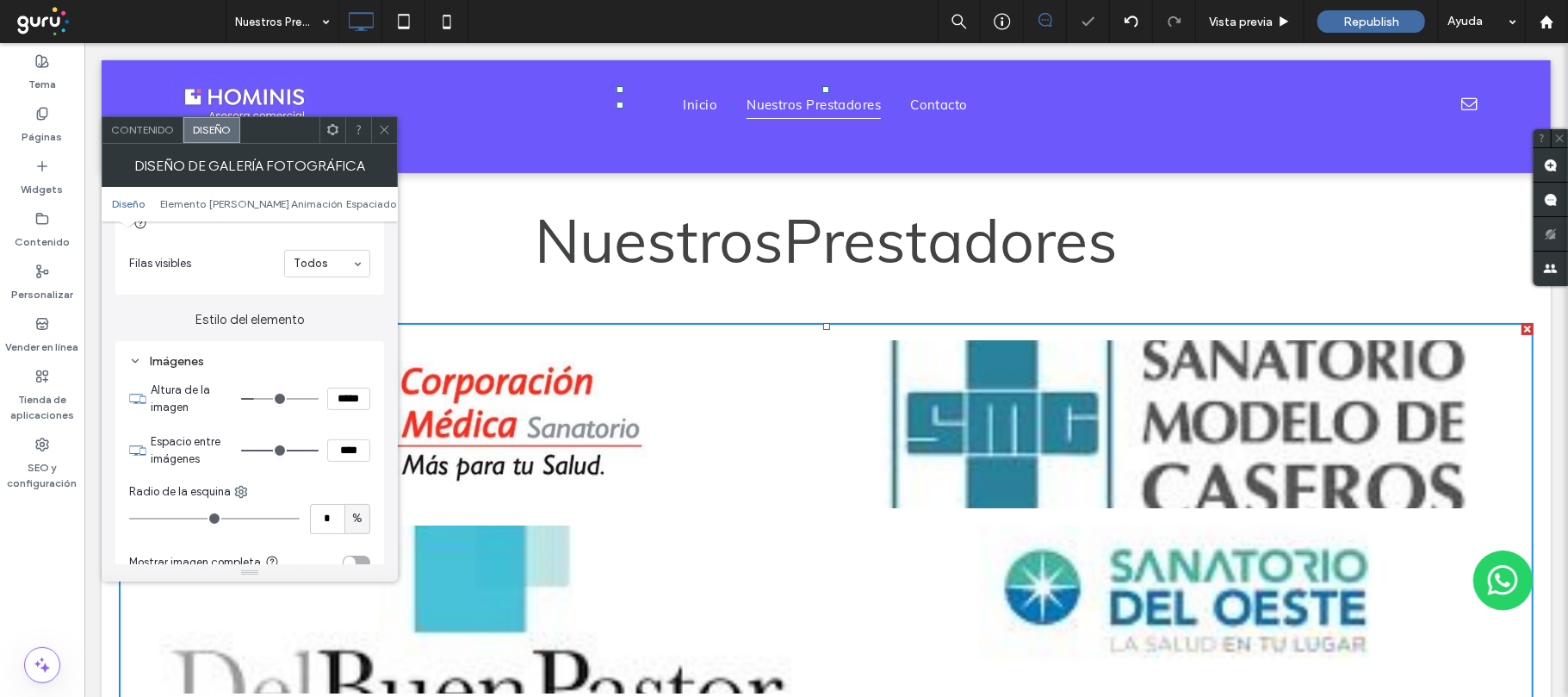
type input "****"
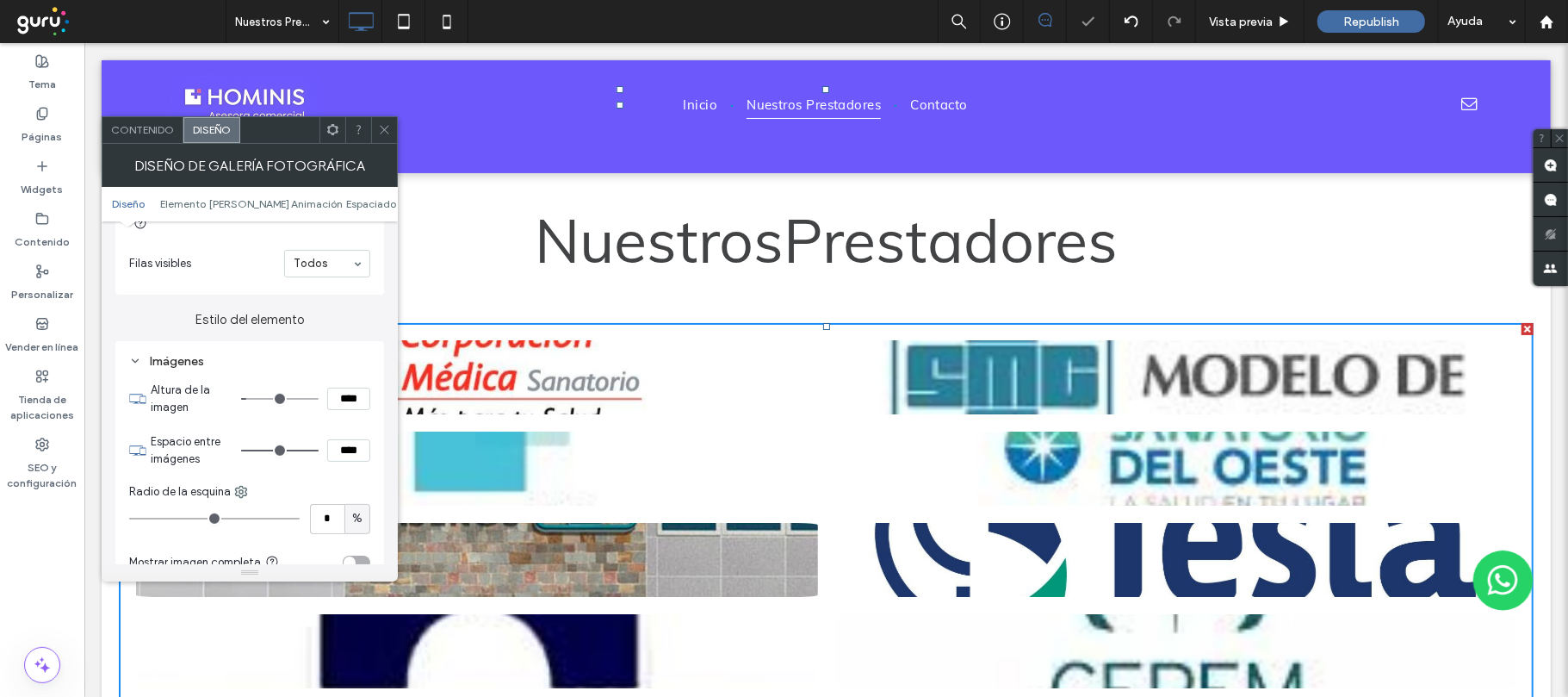
type input "**"
type input "****"
type input "*"
type input "***"
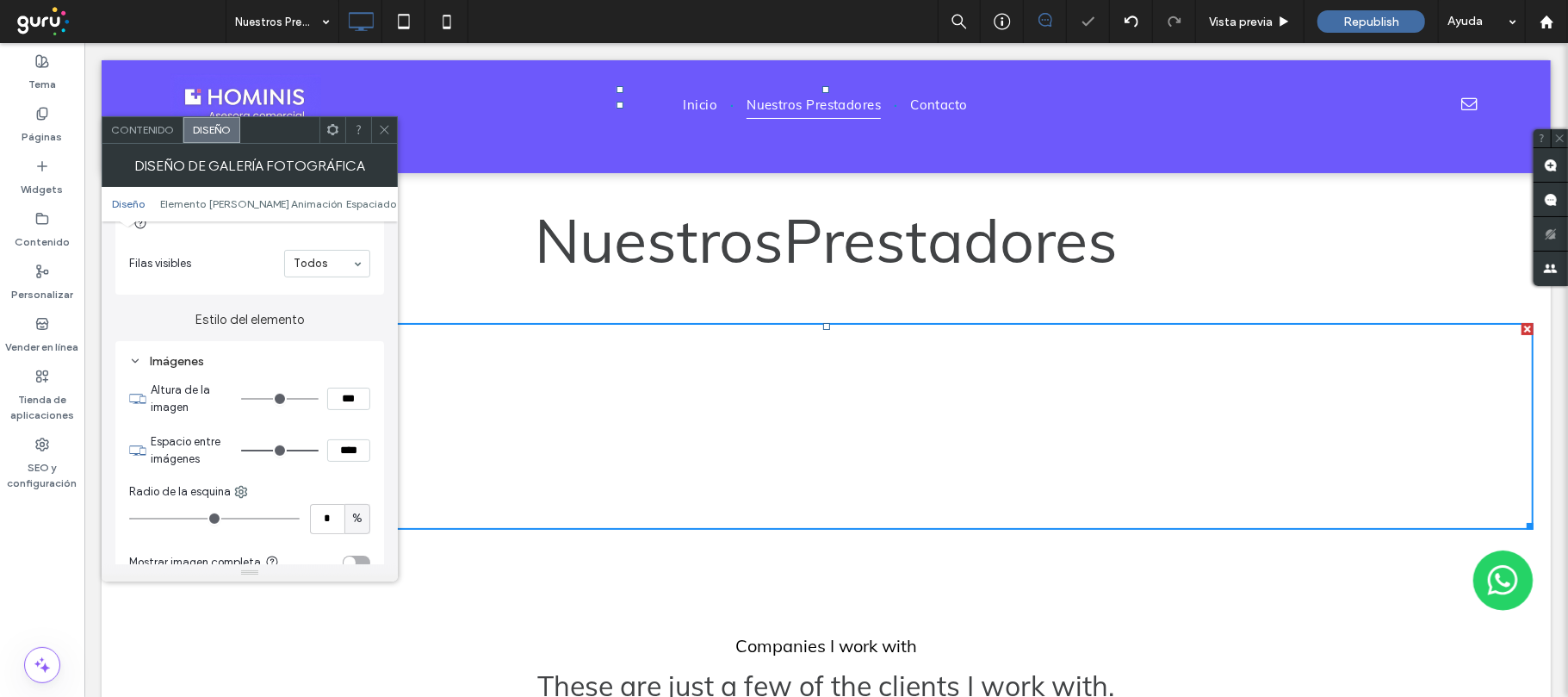
type input "***"
type input "*****"
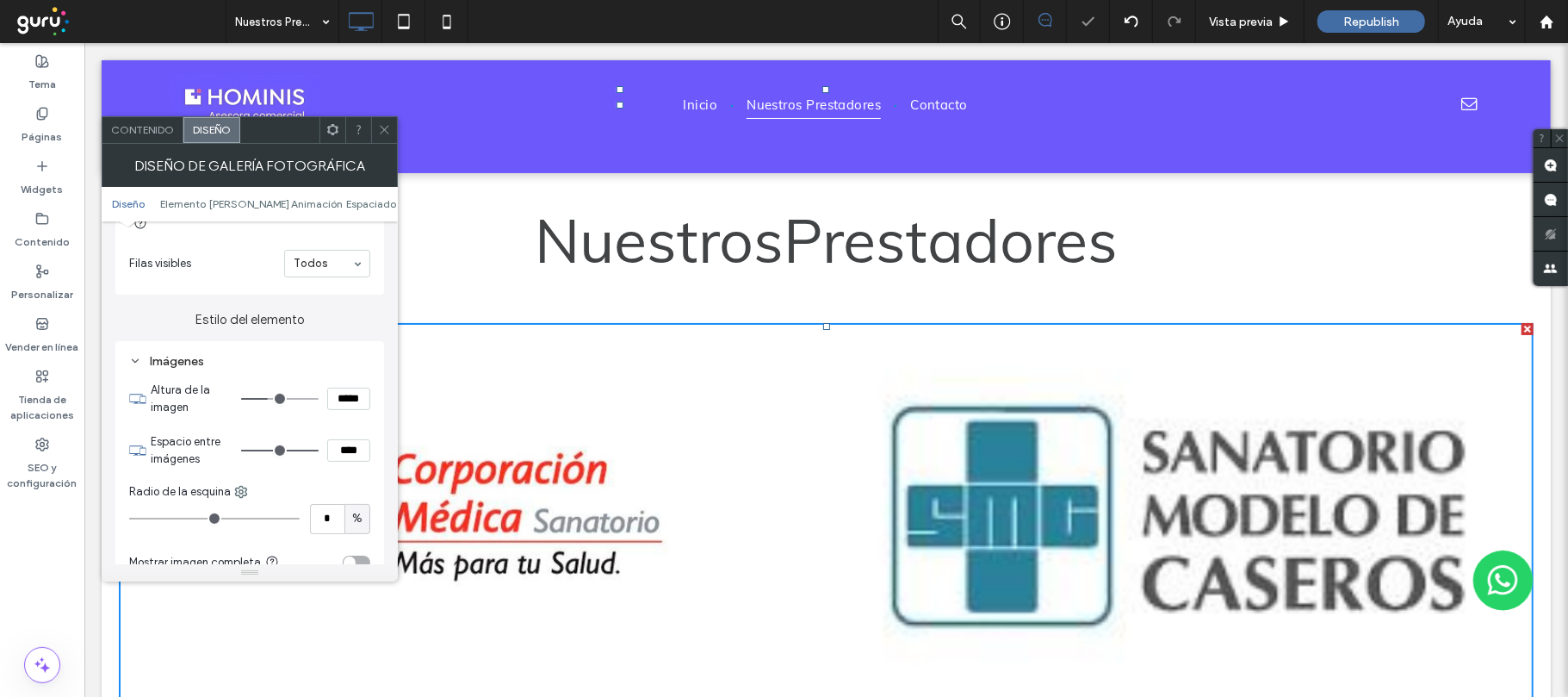
type input "***"
type input "*****"
type input "***"
type input "*****"
type input "***"
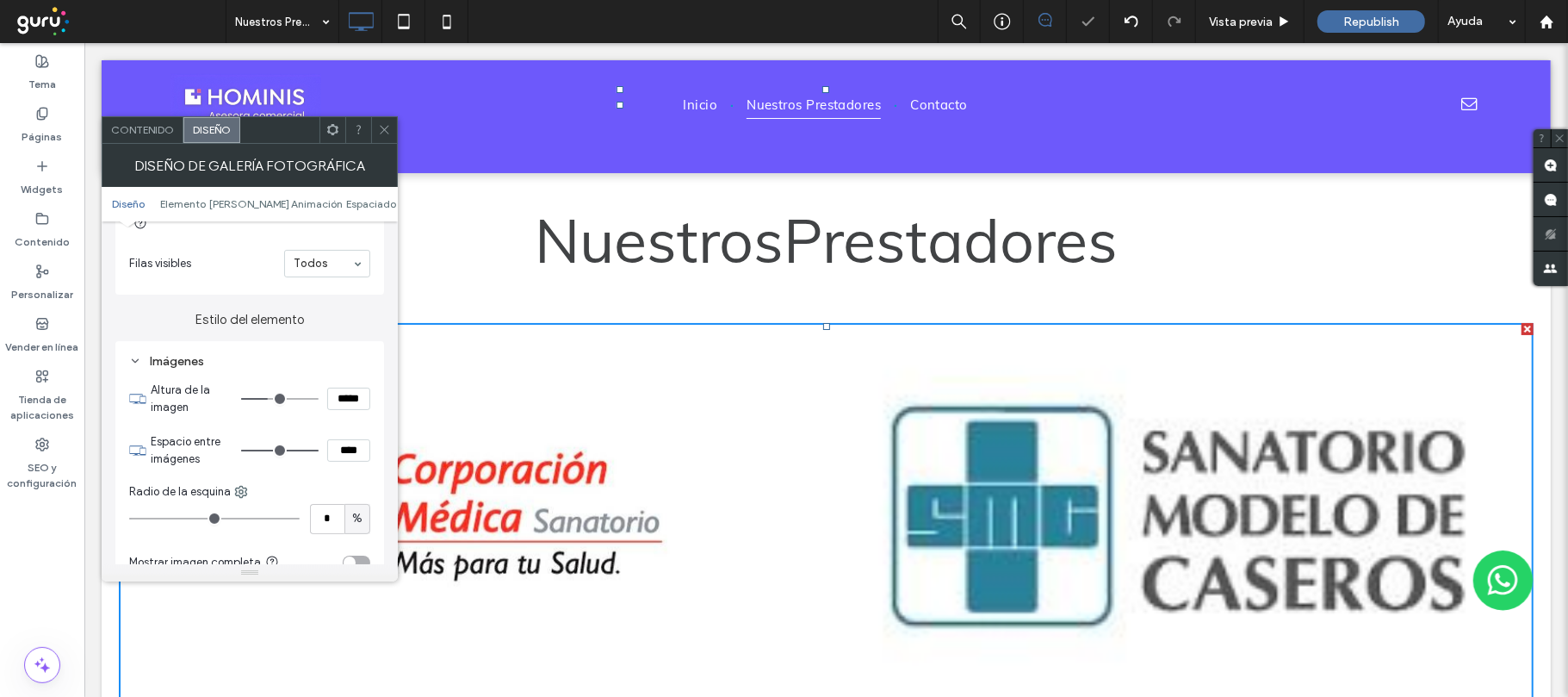
type input "*****"
type input "***"
type input "*****"
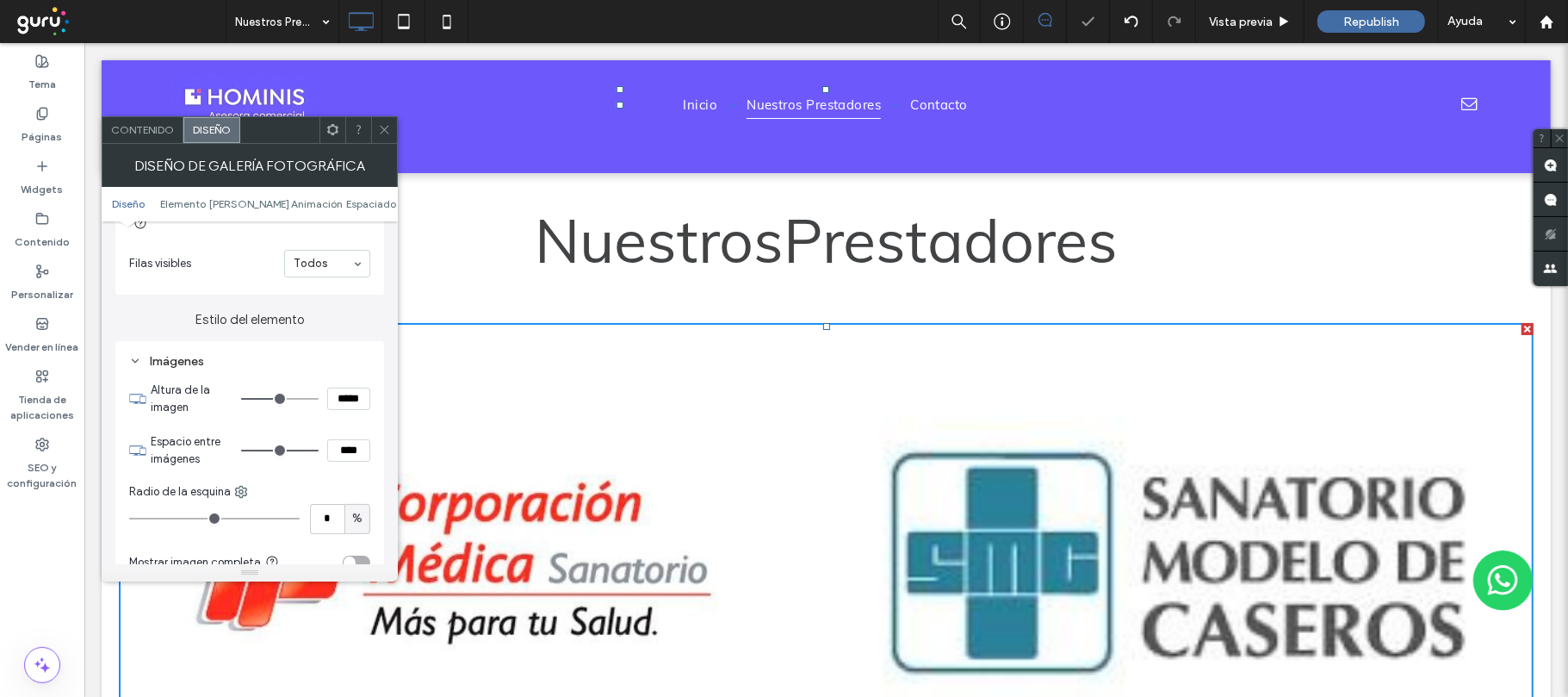
type input "***"
type input "*****"
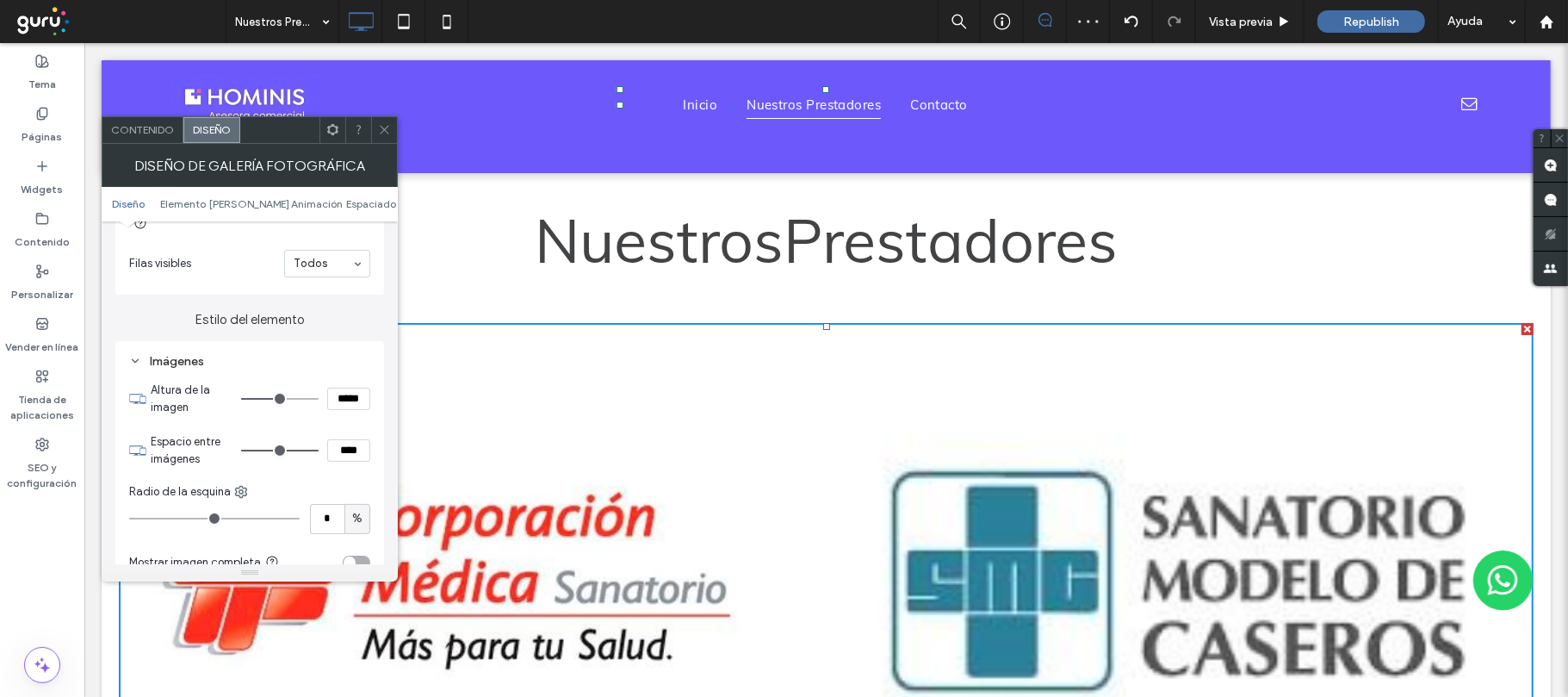
type input "***"
type input "*****"
type input "***"
type input "*****"
type input "***"
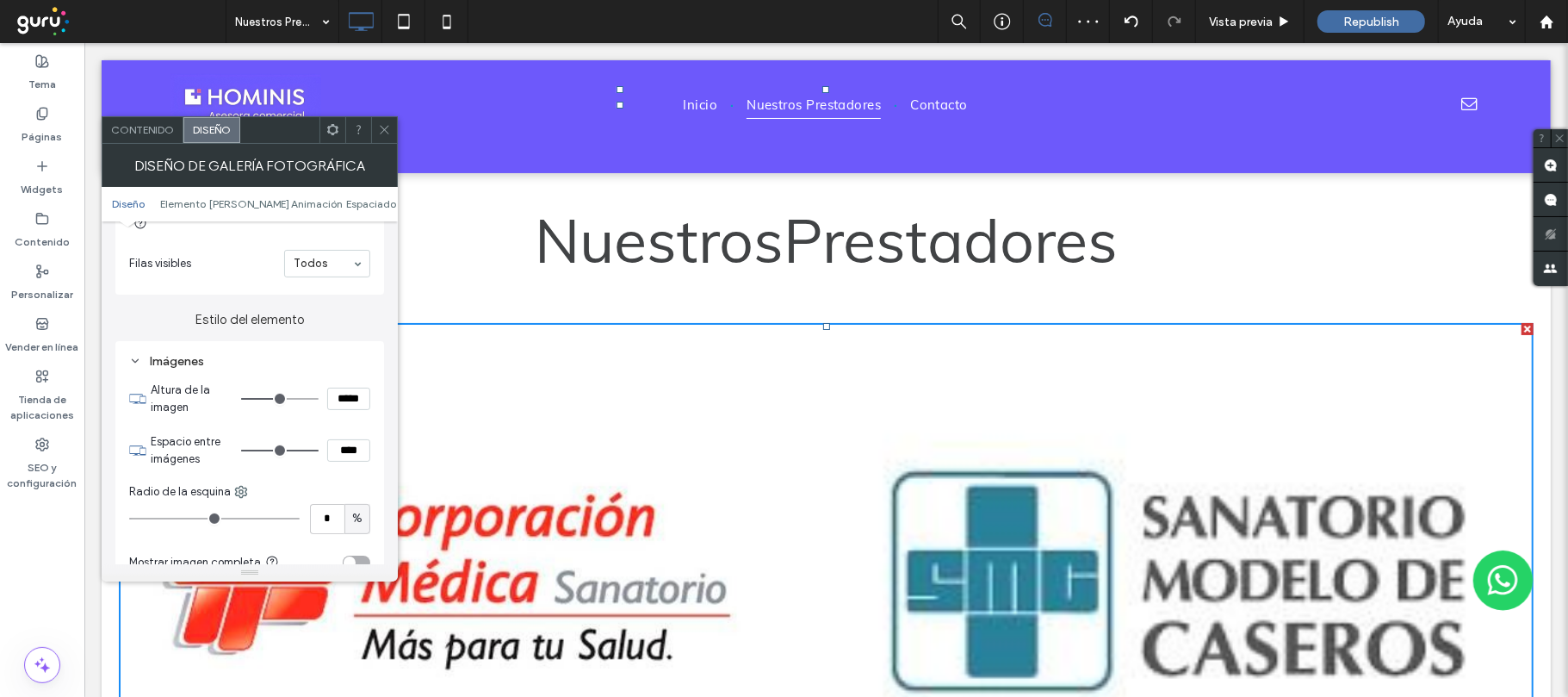
type input "*****"
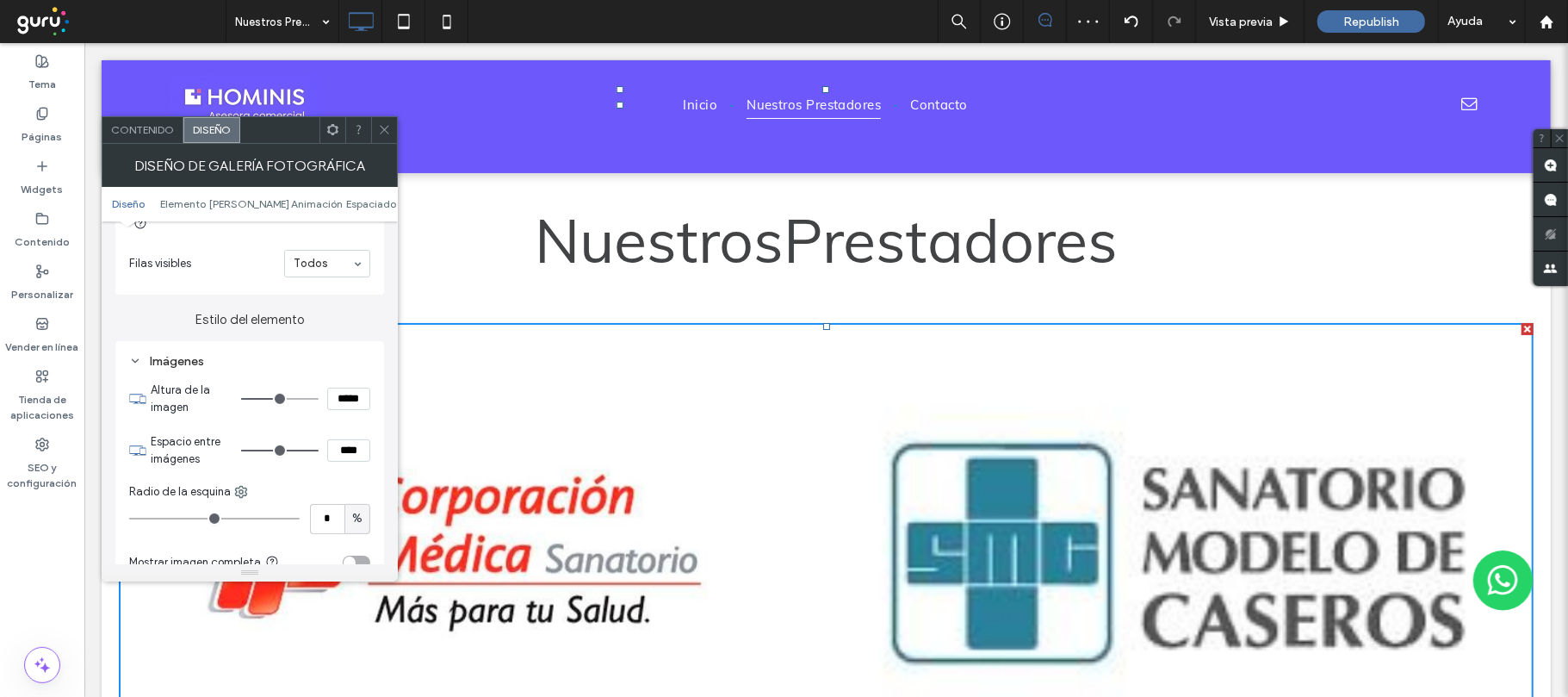
type input "***"
type input "*****"
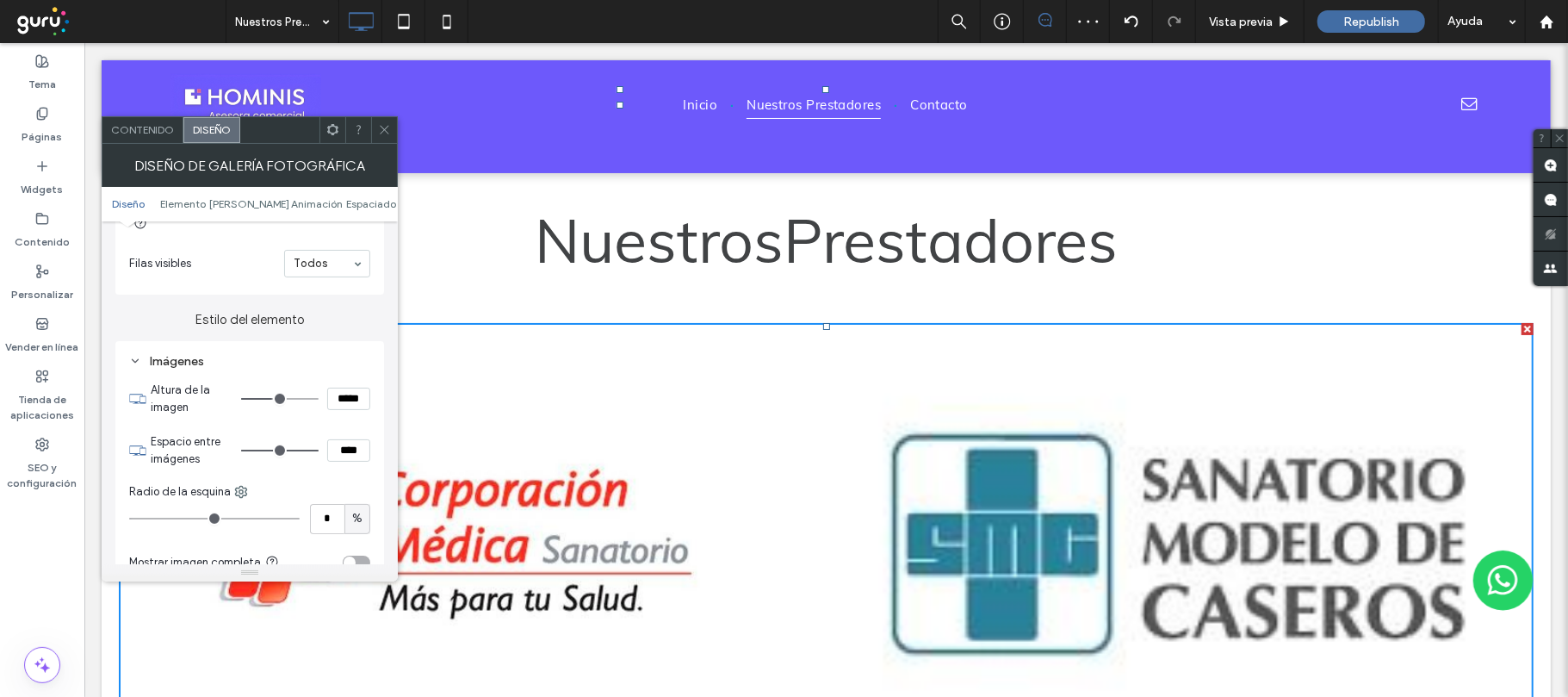
type input "***"
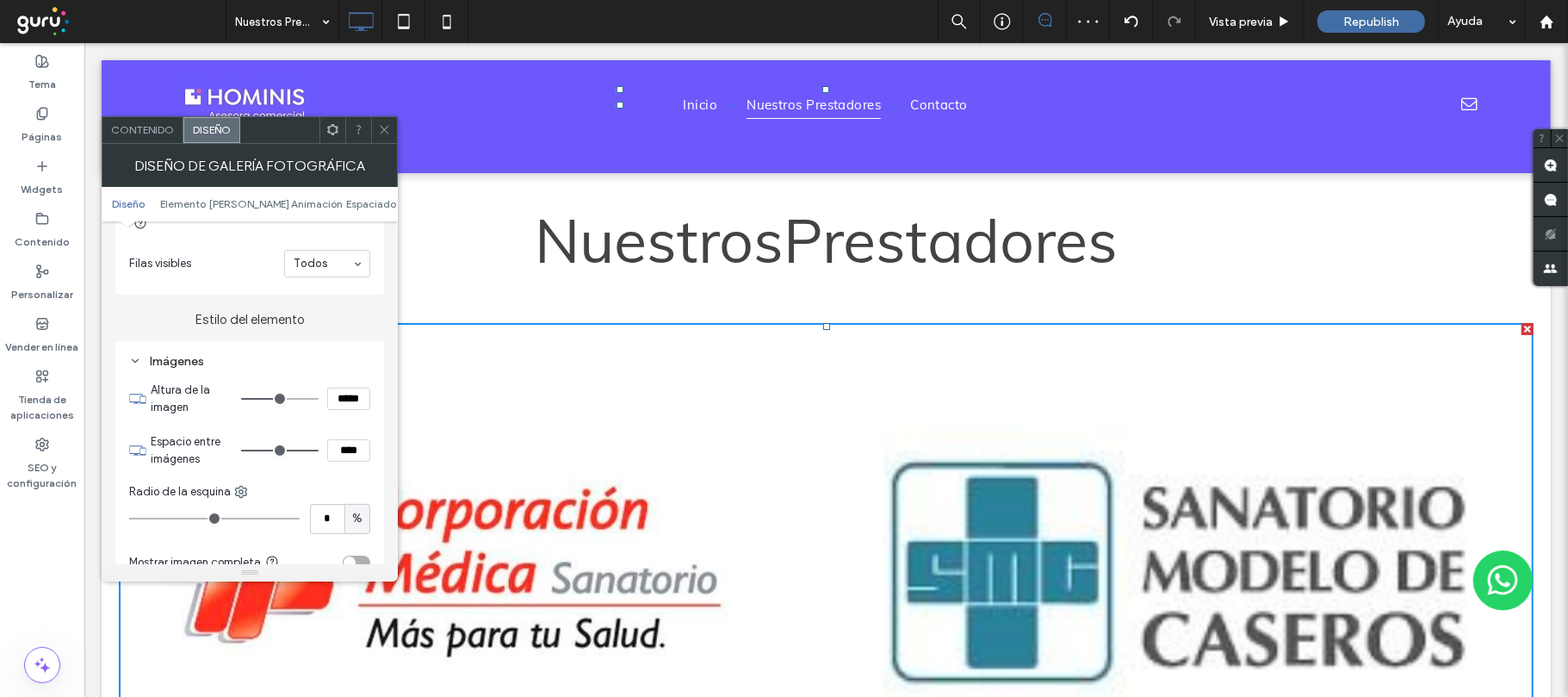
type input "*****"
type input "***"
type input "*****"
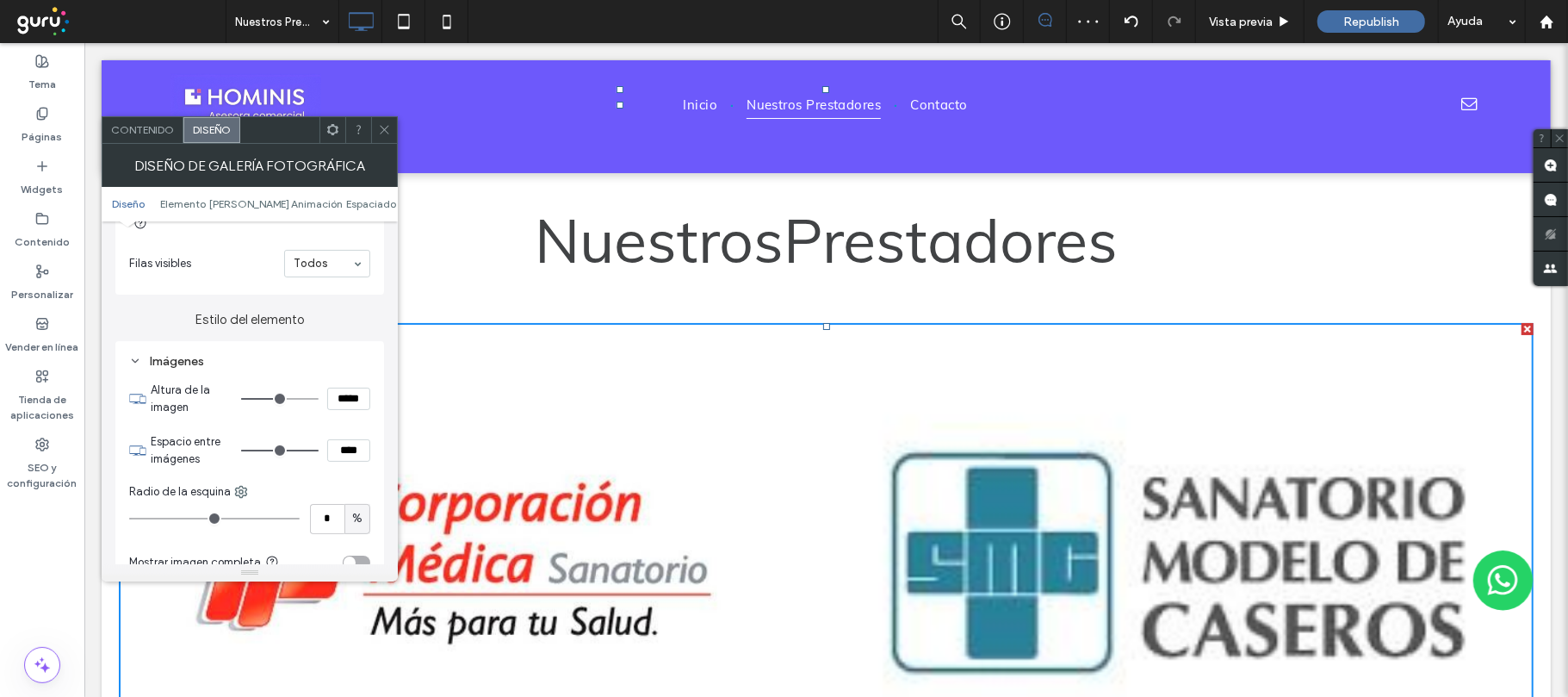
drag, startPoint x: 255, startPoint y: 398, endPoint x: 275, endPoint y: 407, distance: 21.9
type input "***"
click at [275, 400] on input "range" at bounding box center [280, 399] width 78 height 2
click at [385, 144] on div "Diseño de galería fotográfica" at bounding box center [249, 165] width 296 height 43
click at [389, 124] on icon at bounding box center [383, 128] width 12 height 12
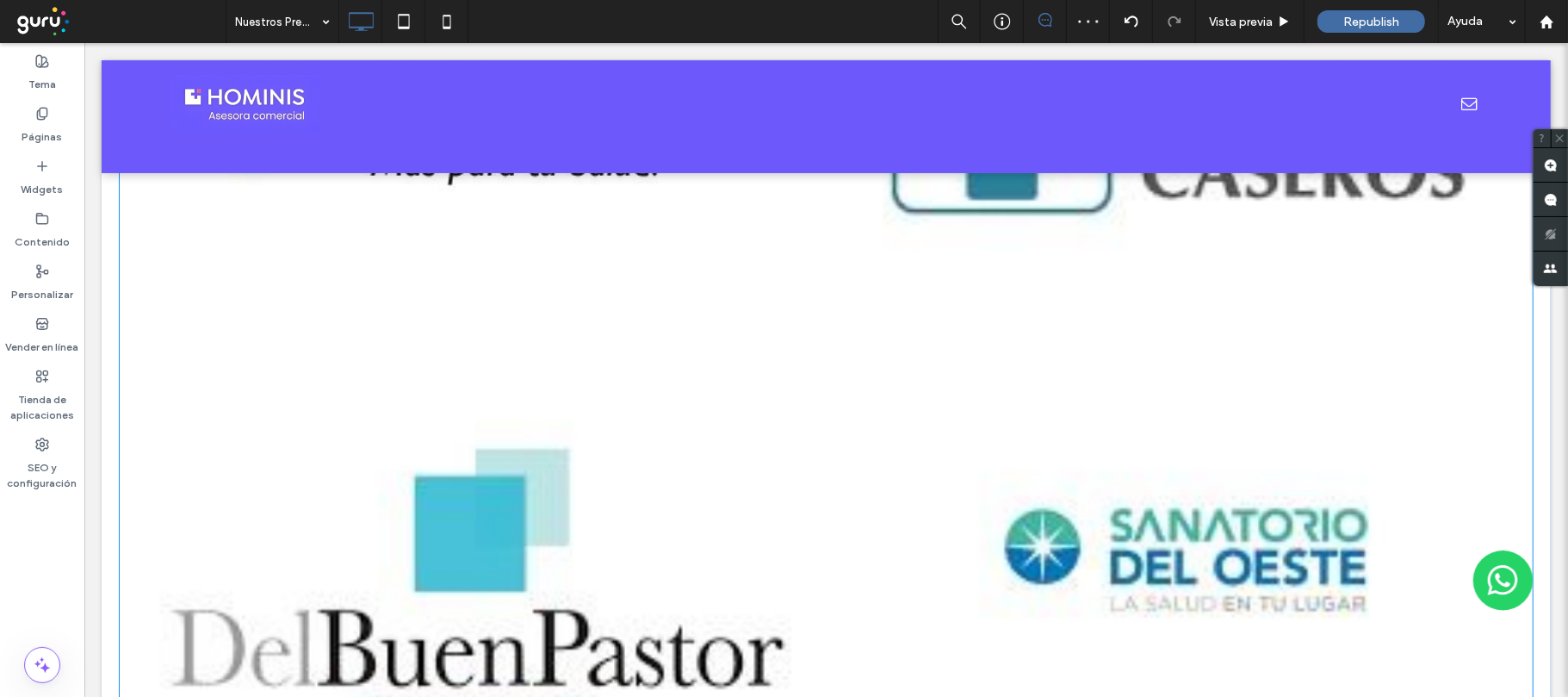
scroll to position [803, 0]
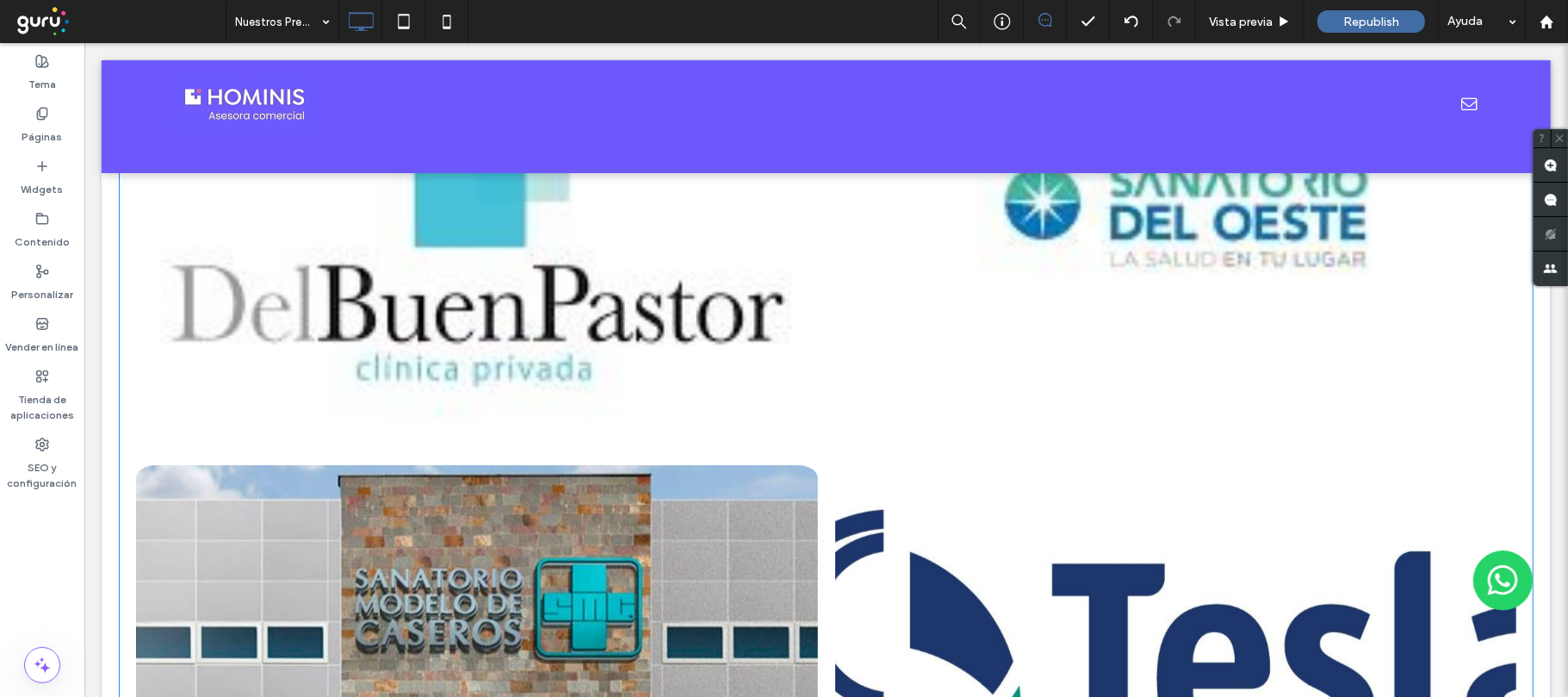
click at [593, 417] on link at bounding box center [475, 223] width 681 height 447
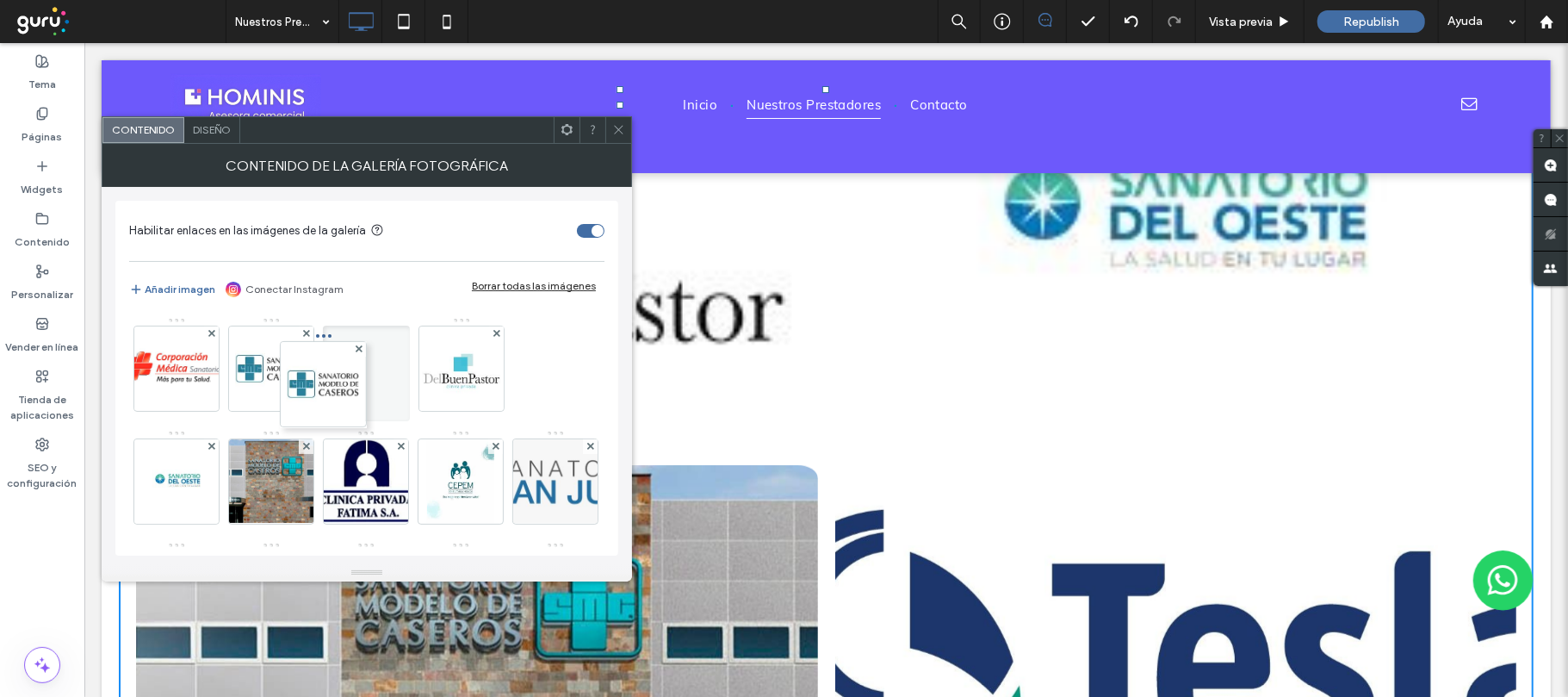
drag, startPoint x: 269, startPoint y: 480, endPoint x: 348, endPoint y: 345, distance: 156.4
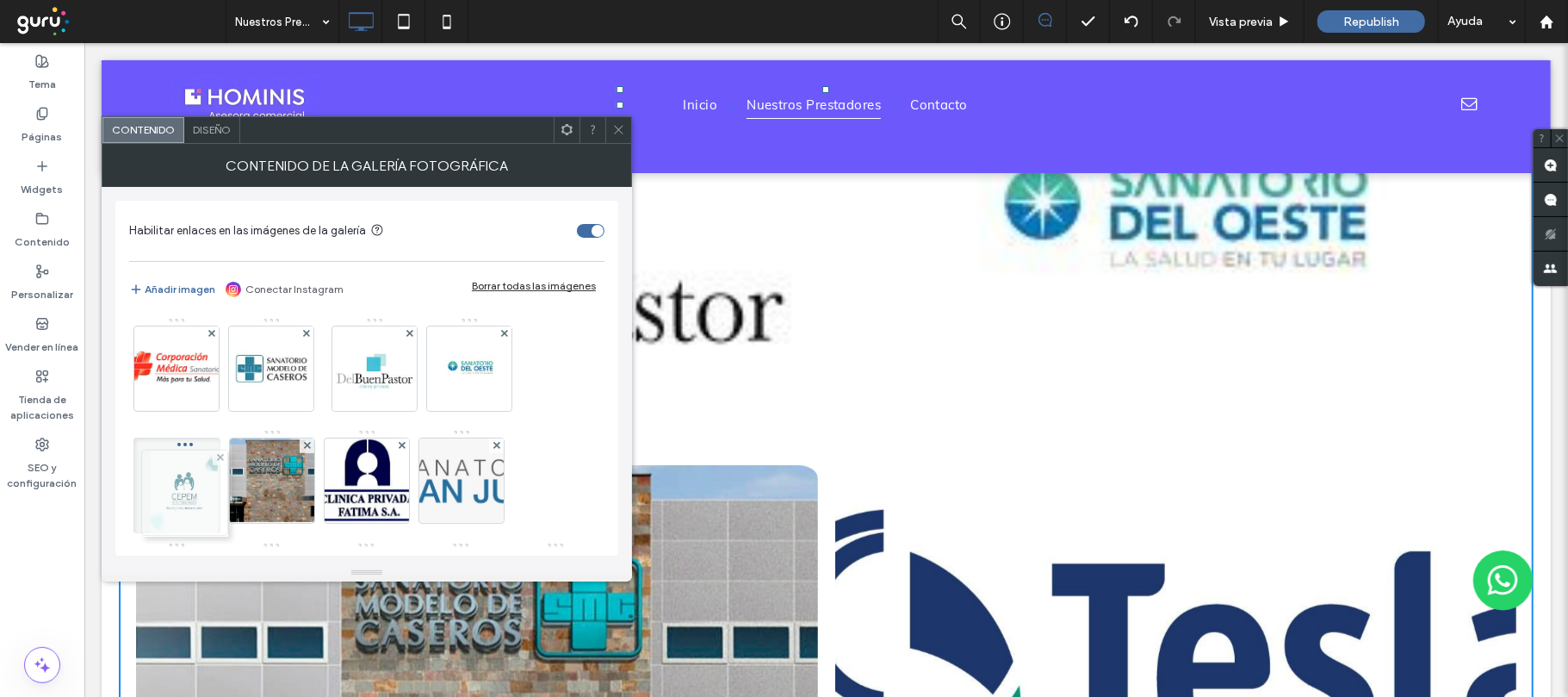
drag, startPoint x: 356, startPoint y: 494, endPoint x: 175, endPoint y: 489, distance: 181.1
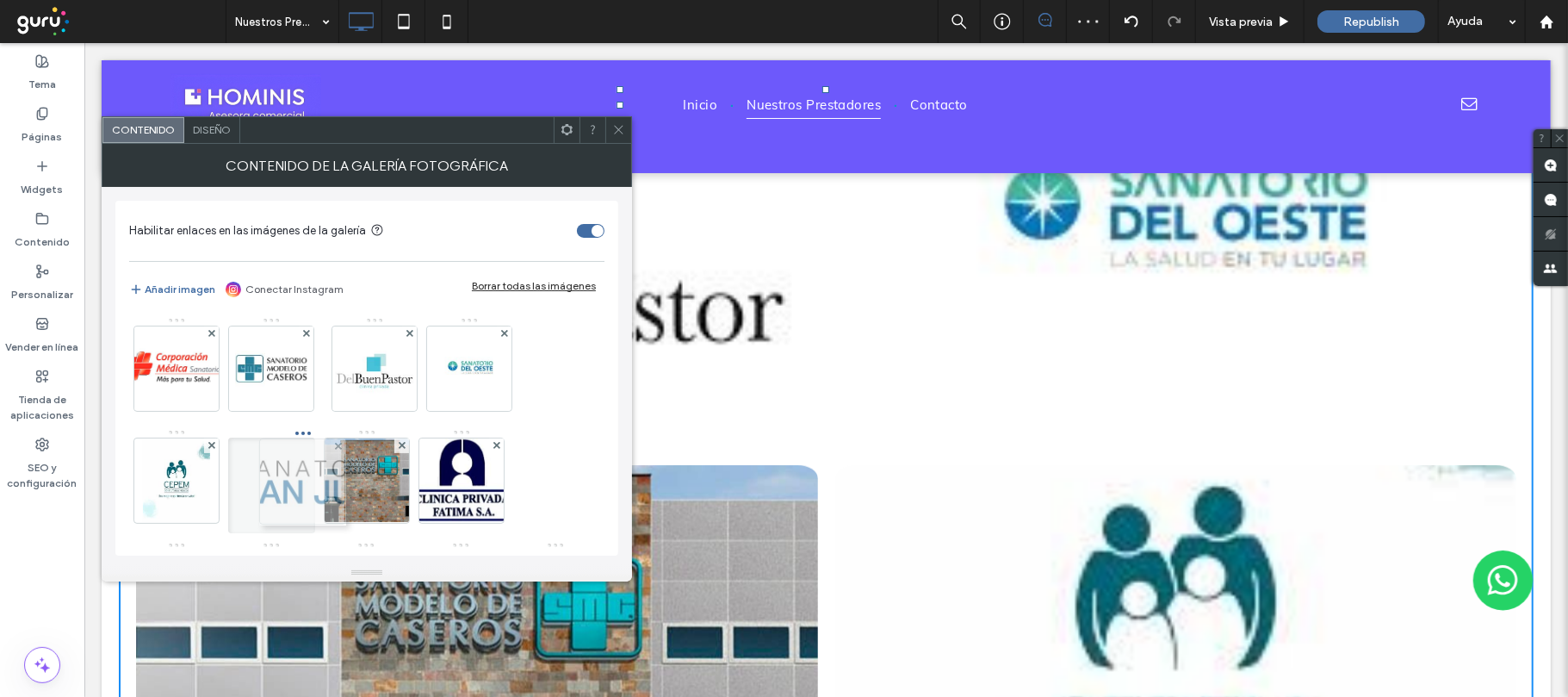
drag, startPoint x: 500, startPoint y: 482, endPoint x: 291, endPoint y: 482, distance: 209.0
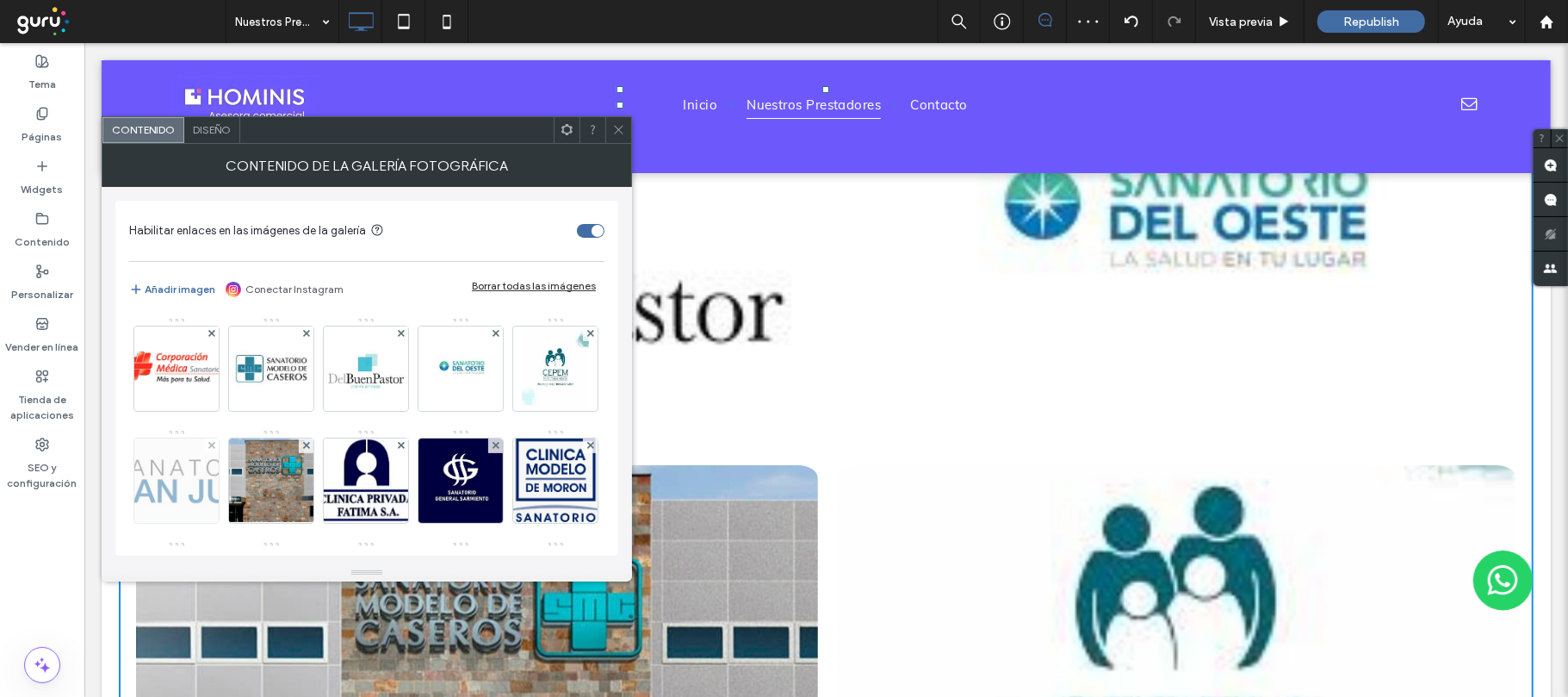
scroll to position [114, 0]
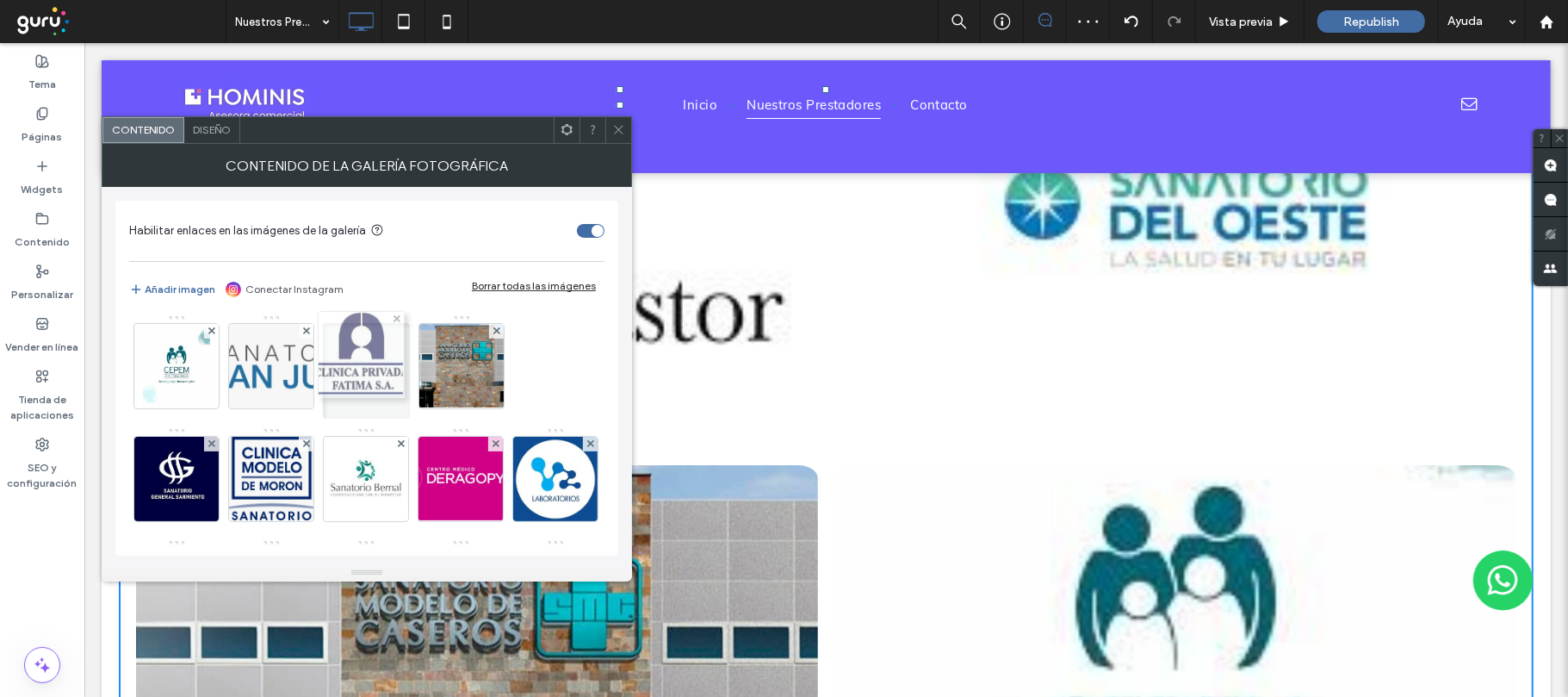
drag, startPoint x: 465, startPoint y: 389, endPoint x: 349, endPoint y: 377, distance: 116.6
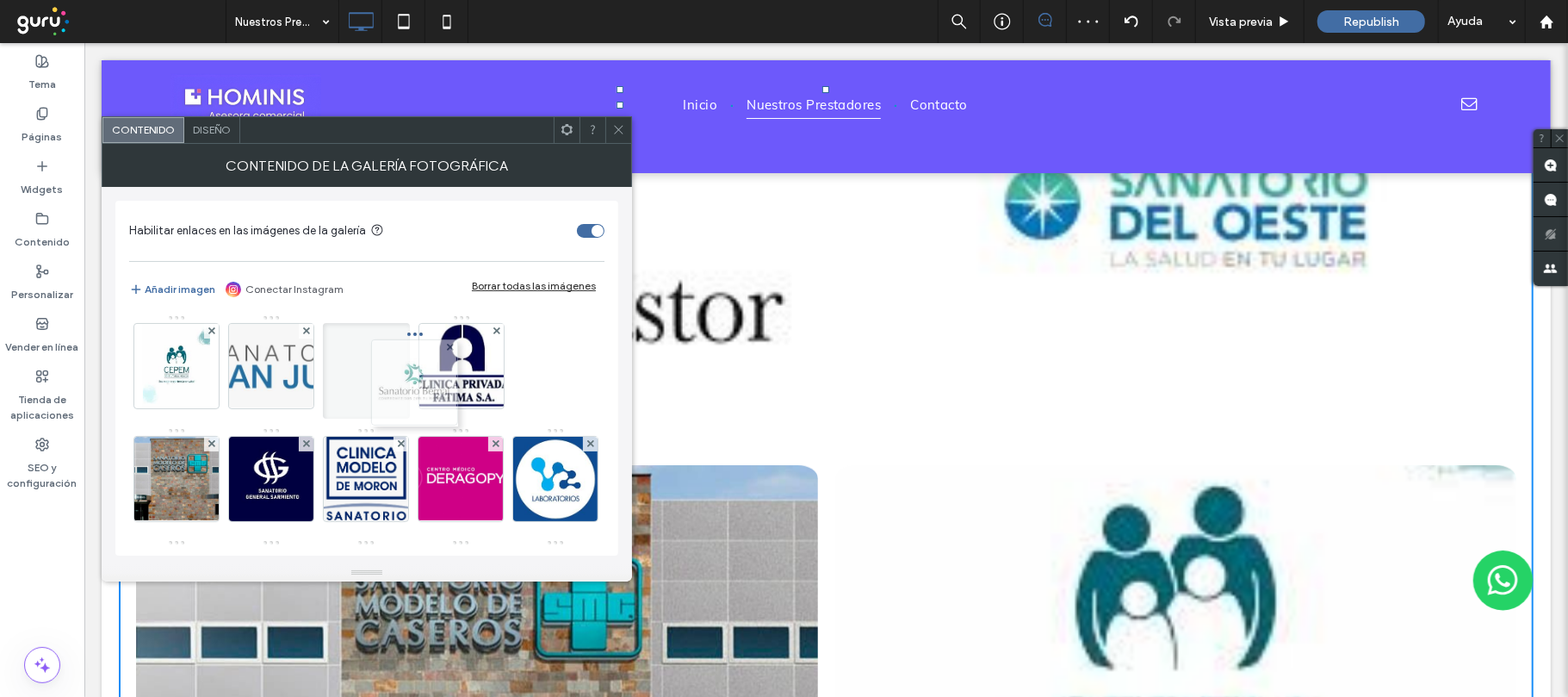
drag, startPoint x: 366, startPoint y: 477, endPoint x: 426, endPoint y: 350, distance: 140.5
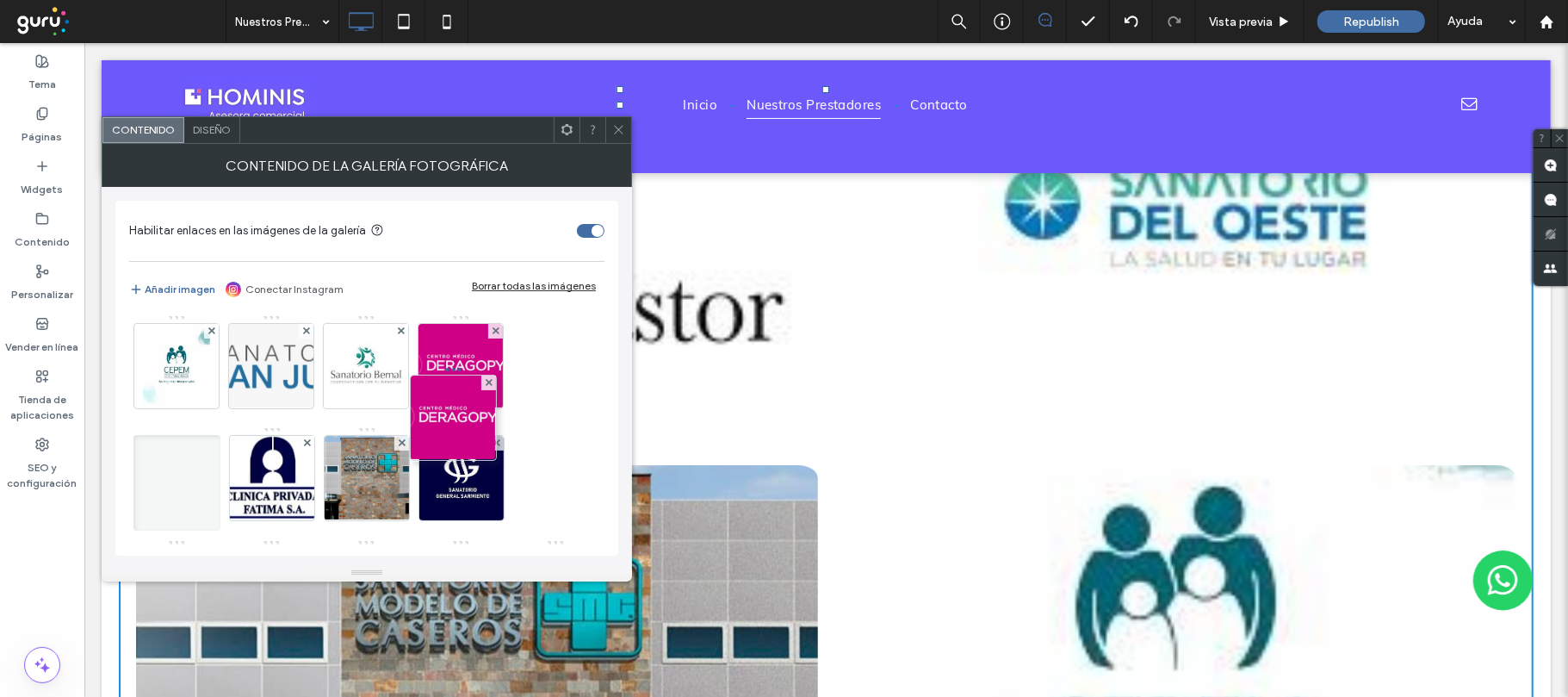
drag, startPoint x: 348, startPoint y: 480, endPoint x: 520, endPoint y: 317, distance: 237.0
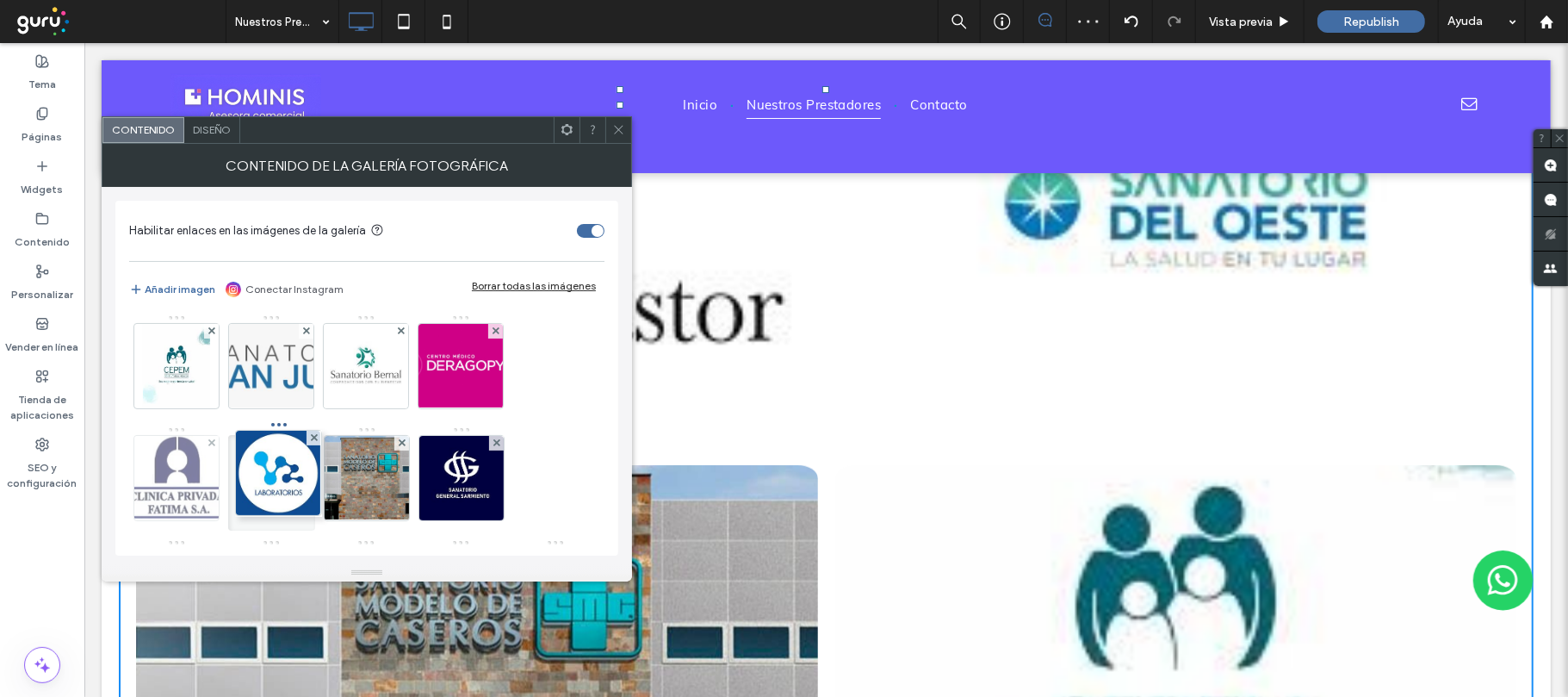
drag, startPoint x: 456, startPoint y: 489, endPoint x: 215, endPoint y: 484, distance: 241.1
click at [215, 484] on div "Imagen" at bounding box center [366, 482] width 473 height 561
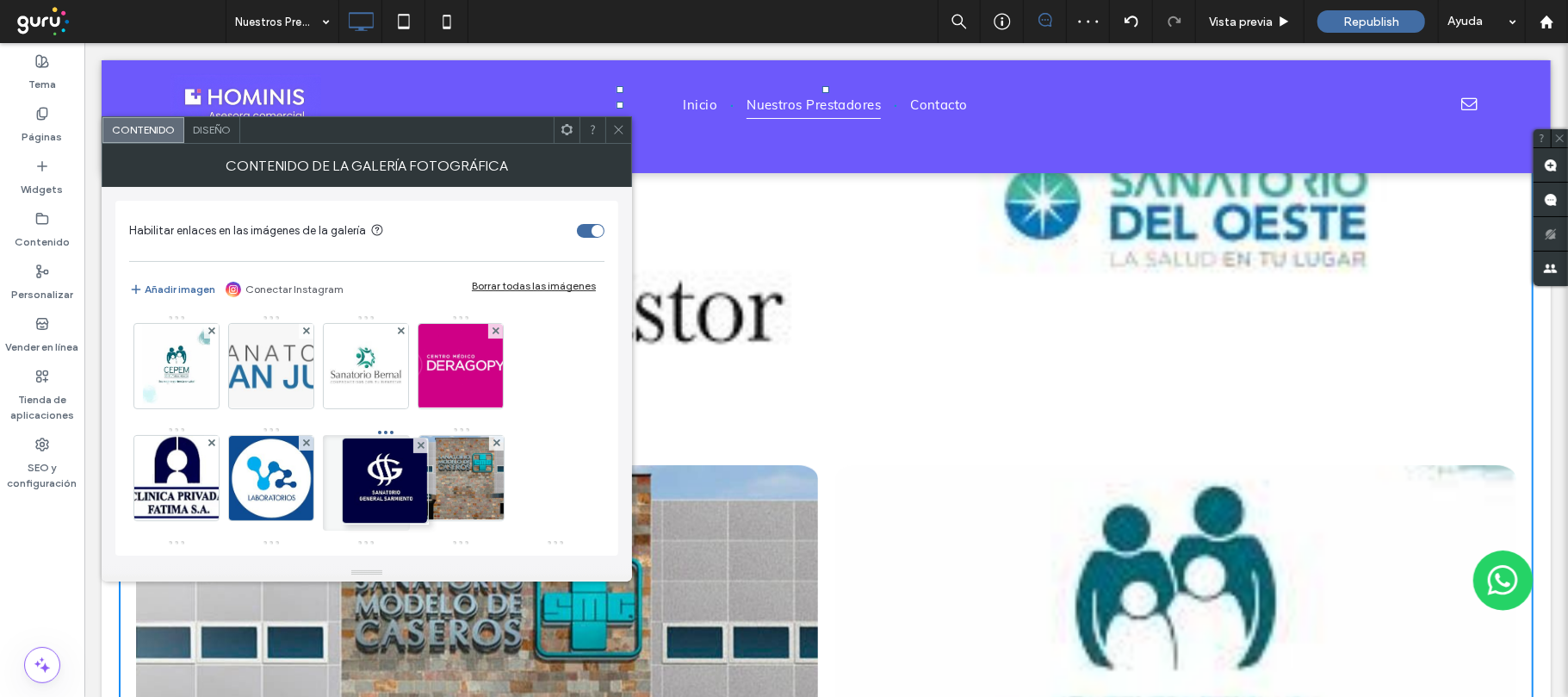
drag, startPoint x: 451, startPoint y: 476, endPoint x: 332, endPoint y: 477, distance: 119.0
click at [332, 477] on div at bounding box center [366, 483] width 87 height 96
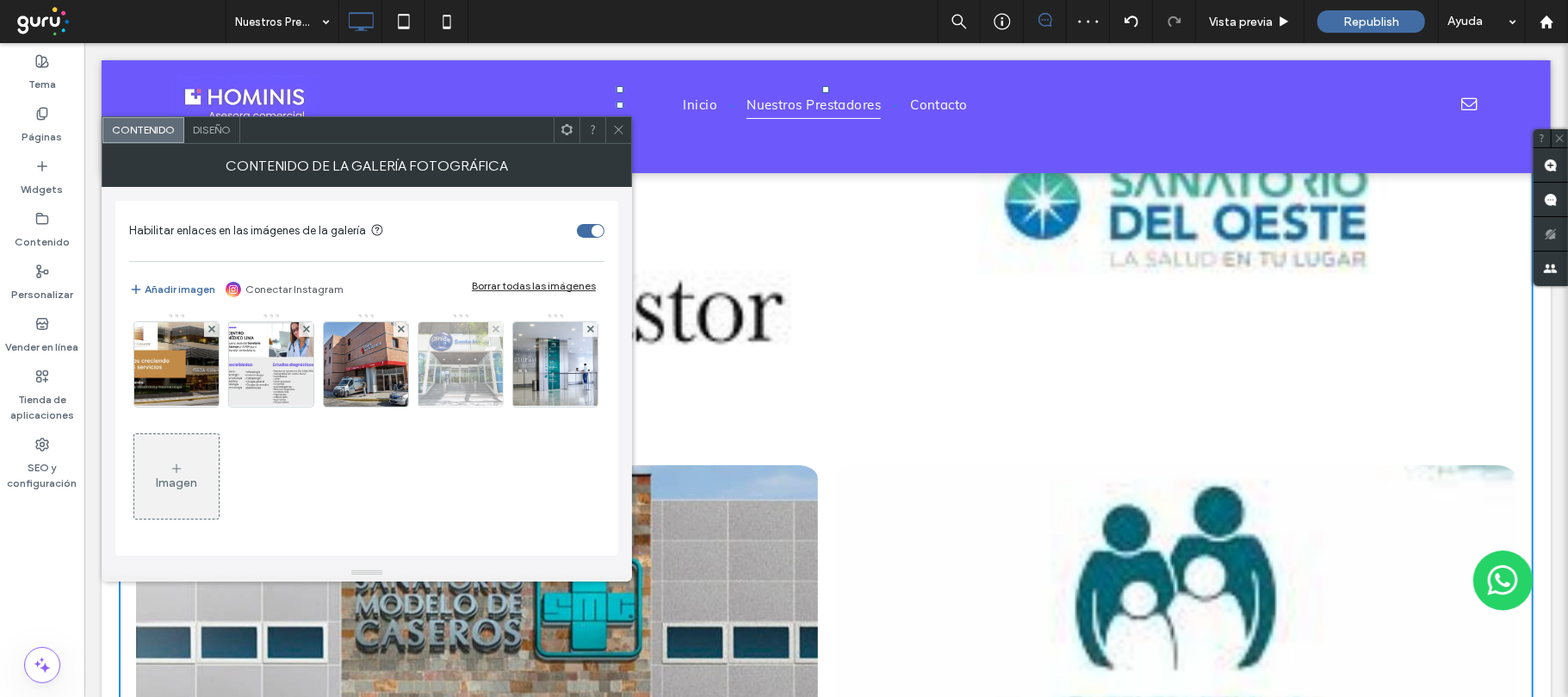
scroll to position [229, 0]
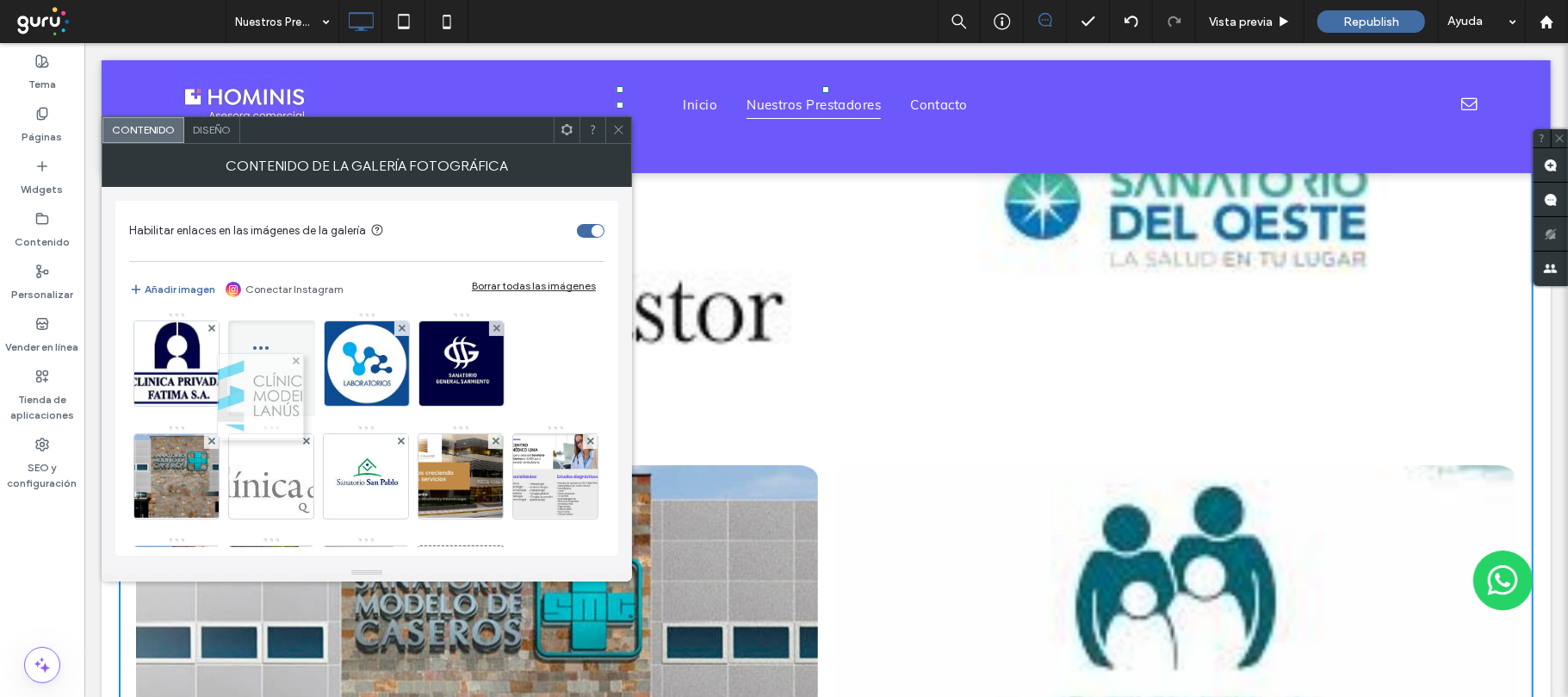
drag, startPoint x: 146, startPoint y: 476, endPoint x: 231, endPoint y: 377, distance: 130.5
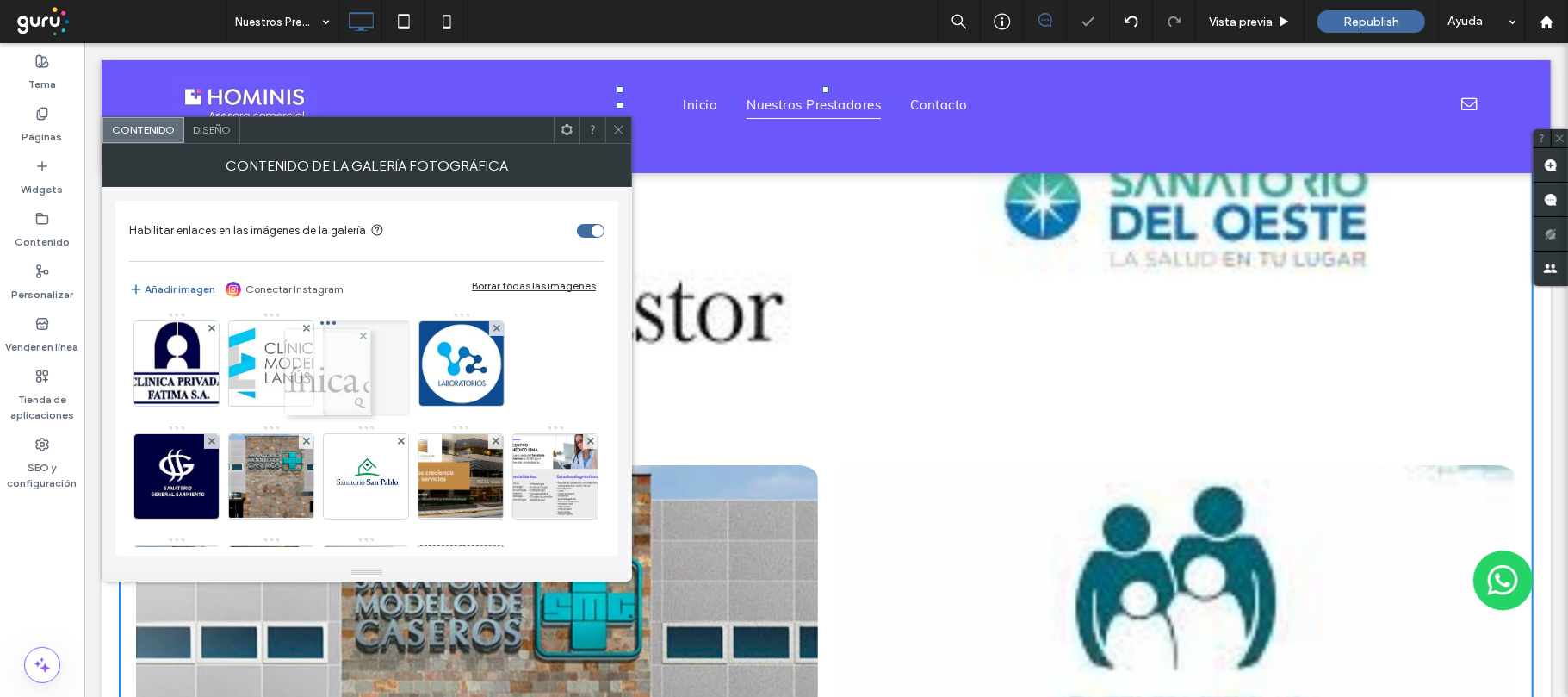
drag, startPoint x: 259, startPoint y: 476, endPoint x: 313, endPoint y: 360, distance: 128.0
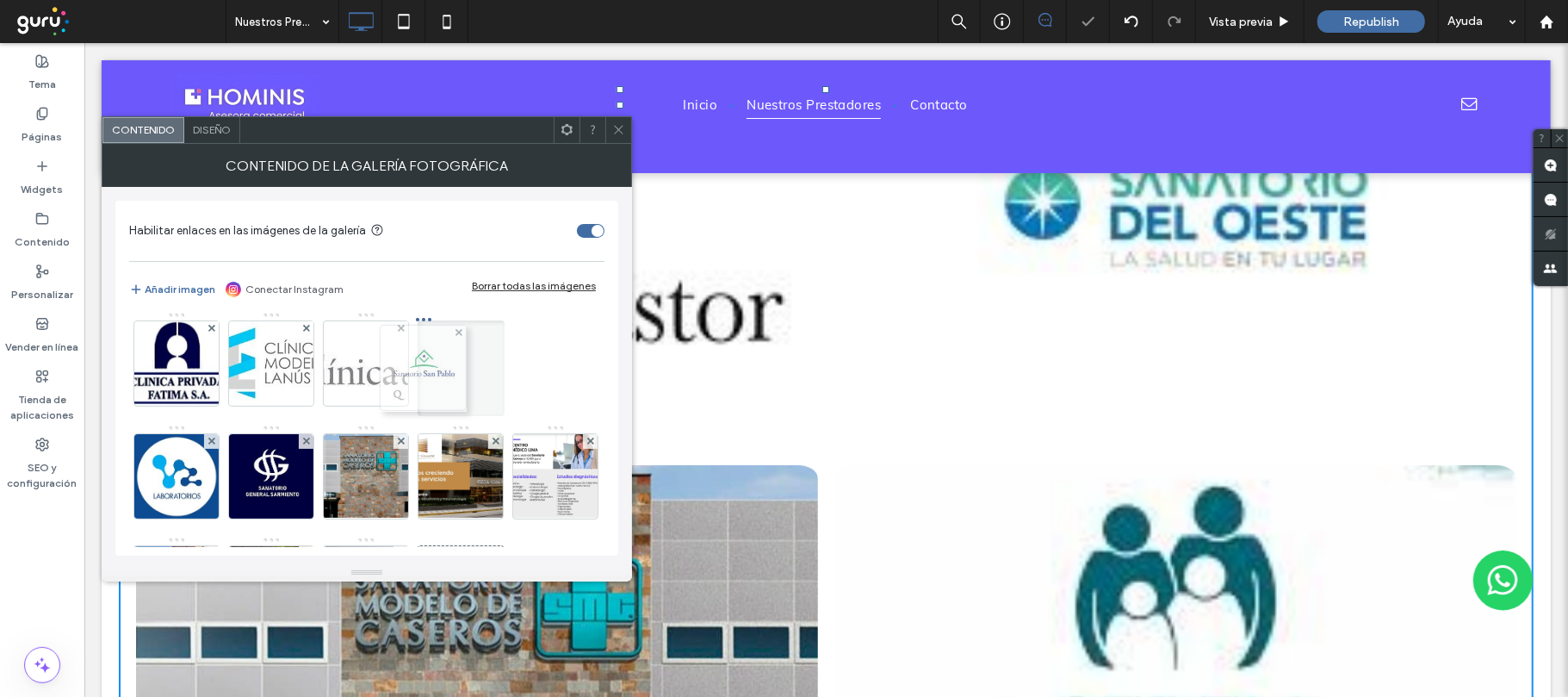
drag, startPoint x: 359, startPoint y: 493, endPoint x: 411, endPoint y: 352, distance: 150.3
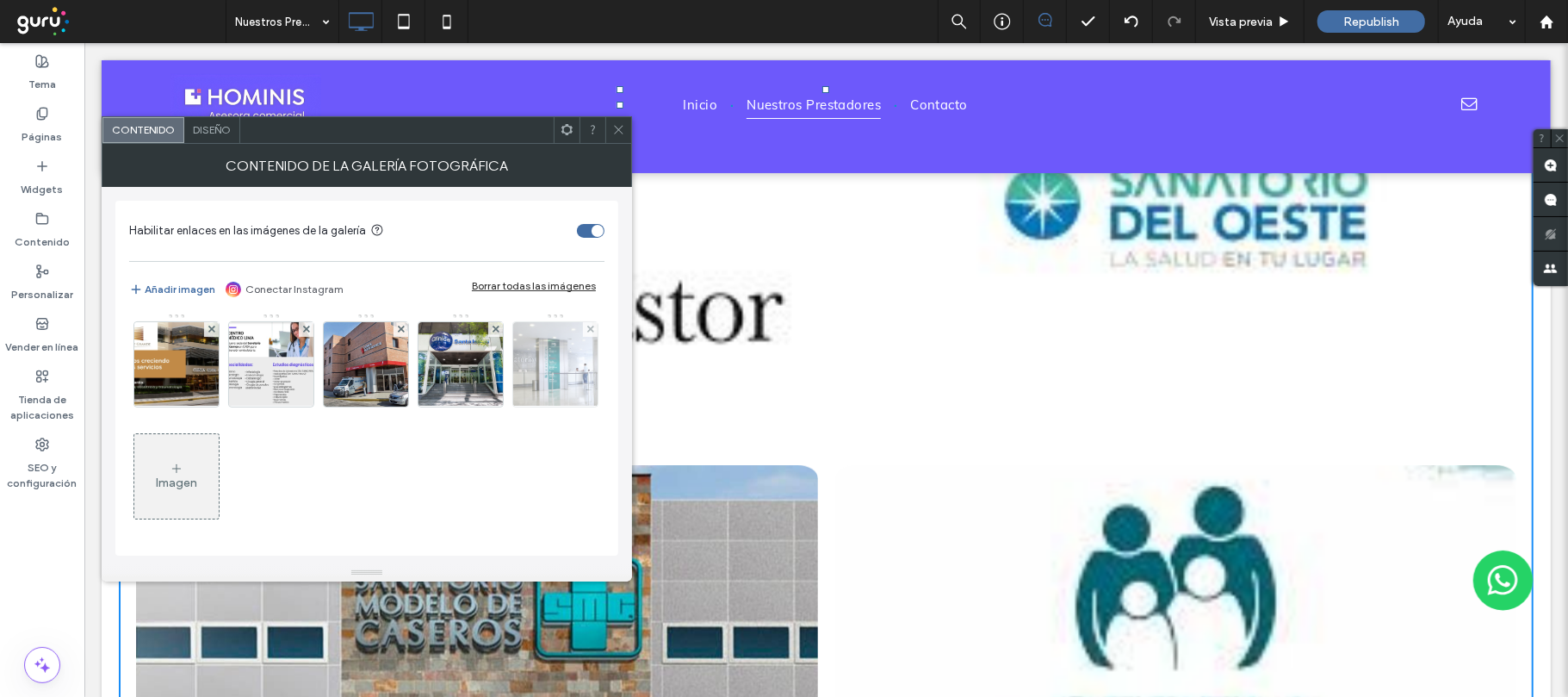
scroll to position [341, 0]
click at [631, 135] on div "Contenido Diseño" at bounding box center [366, 129] width 530 height 28
click at [623, 141] on span at bounding box center [618, 129] width 12 height 26
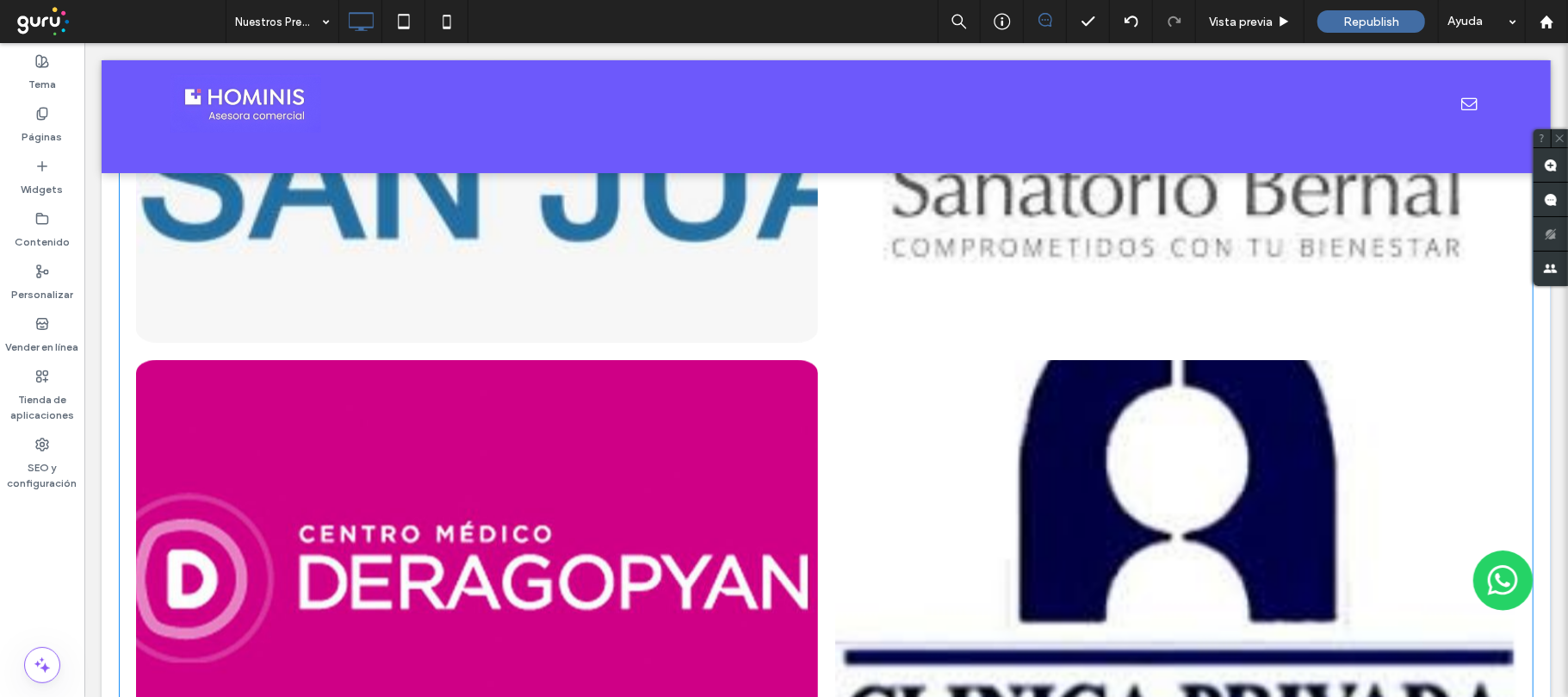
scroll to position [1493, 0]
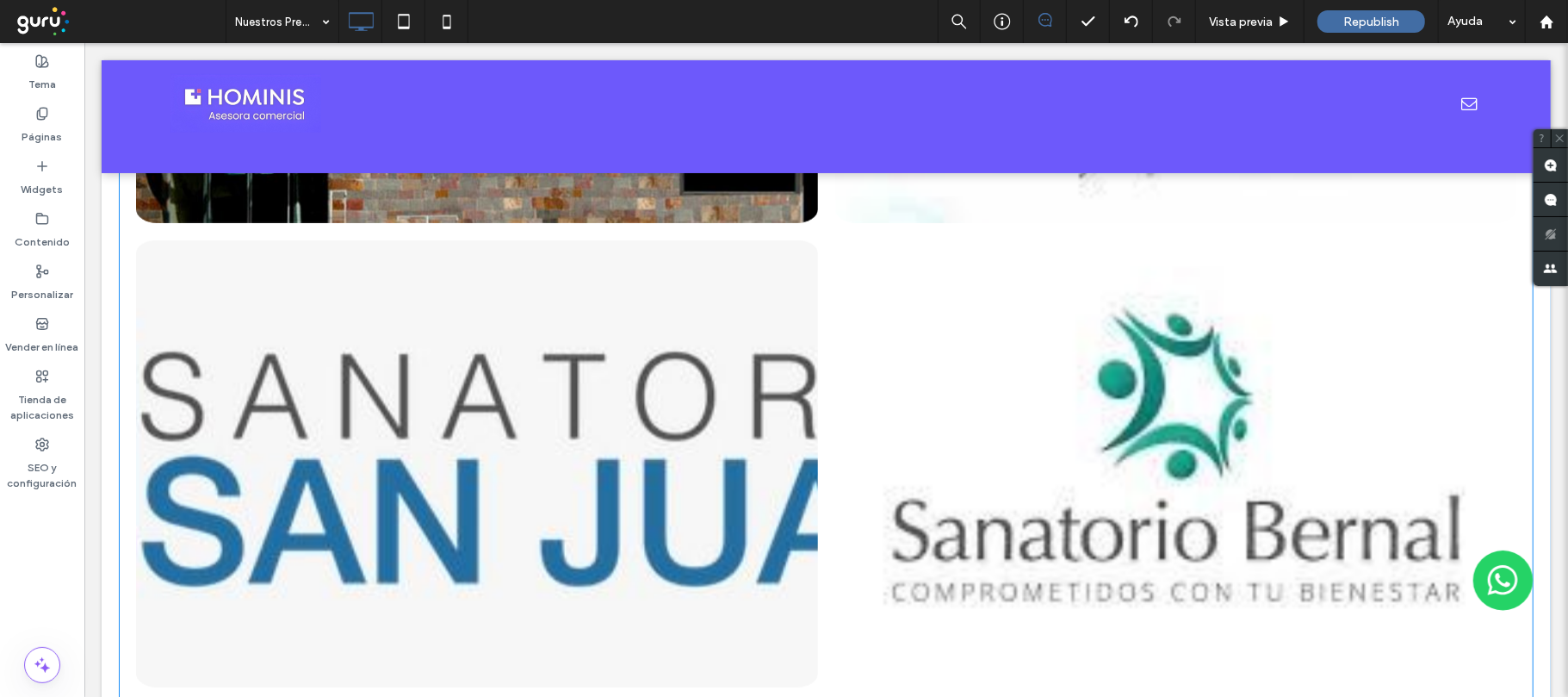
click at [578, 440] on link at bounding box center [475, 463] width 681 height 447
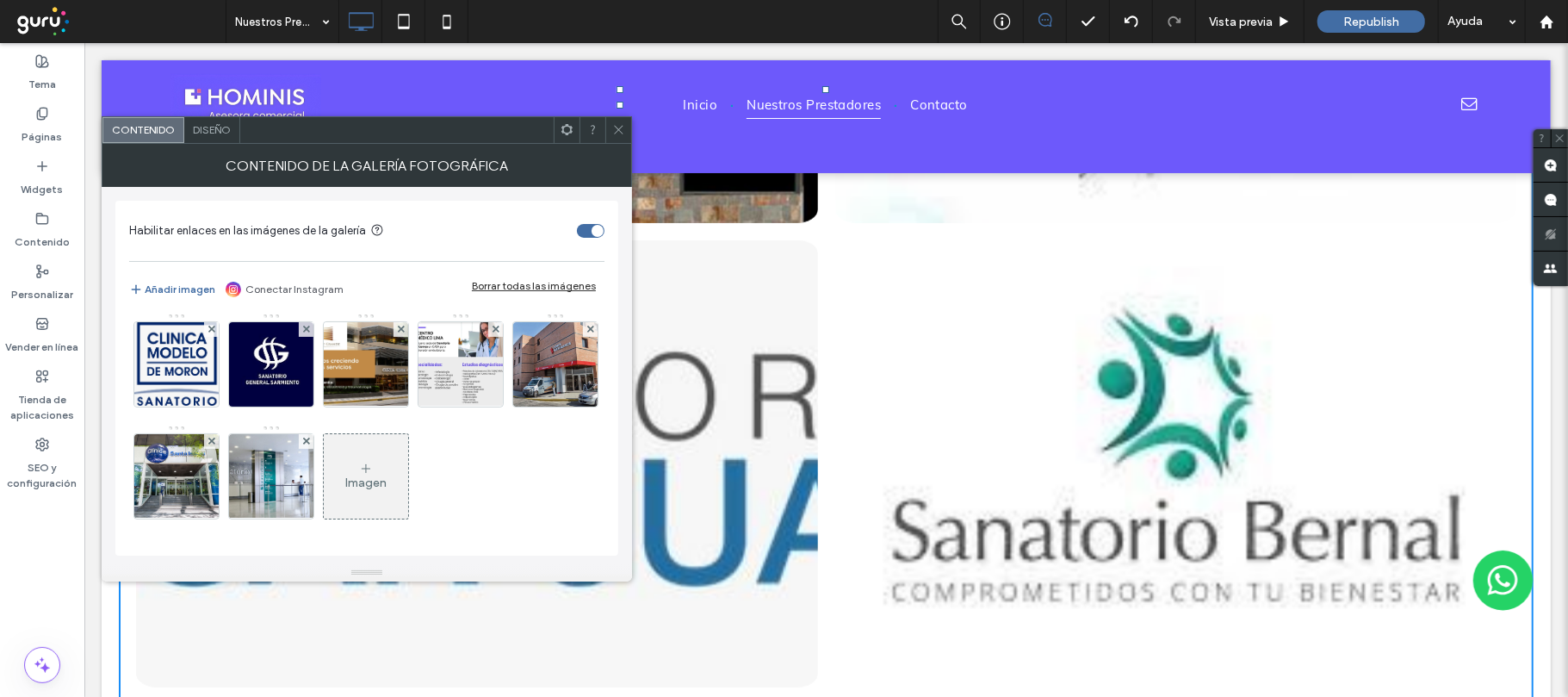
scroll to position [455, 0]
click at [233, 129] on div "Diseño" at bounding box center [212, 129] width 56 height 26
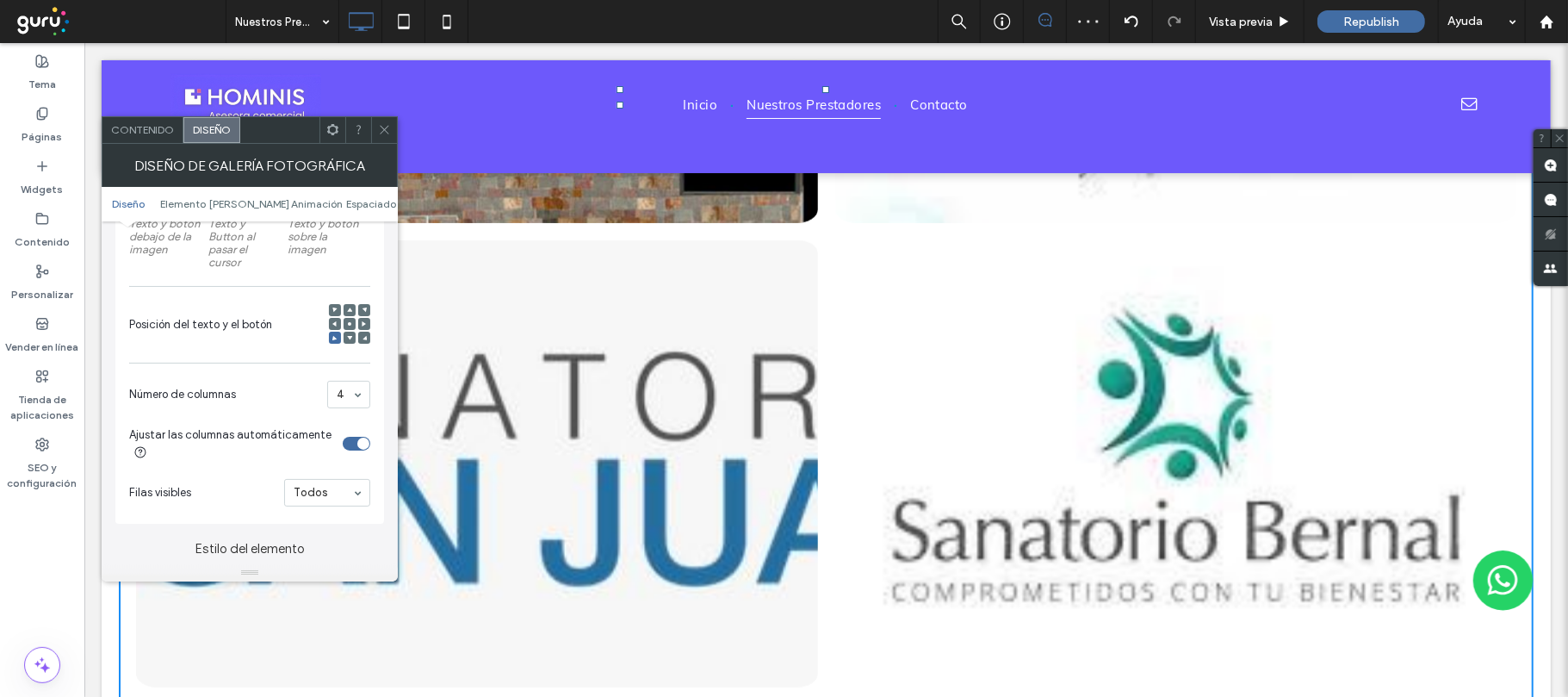
scroll to position [459, 0]
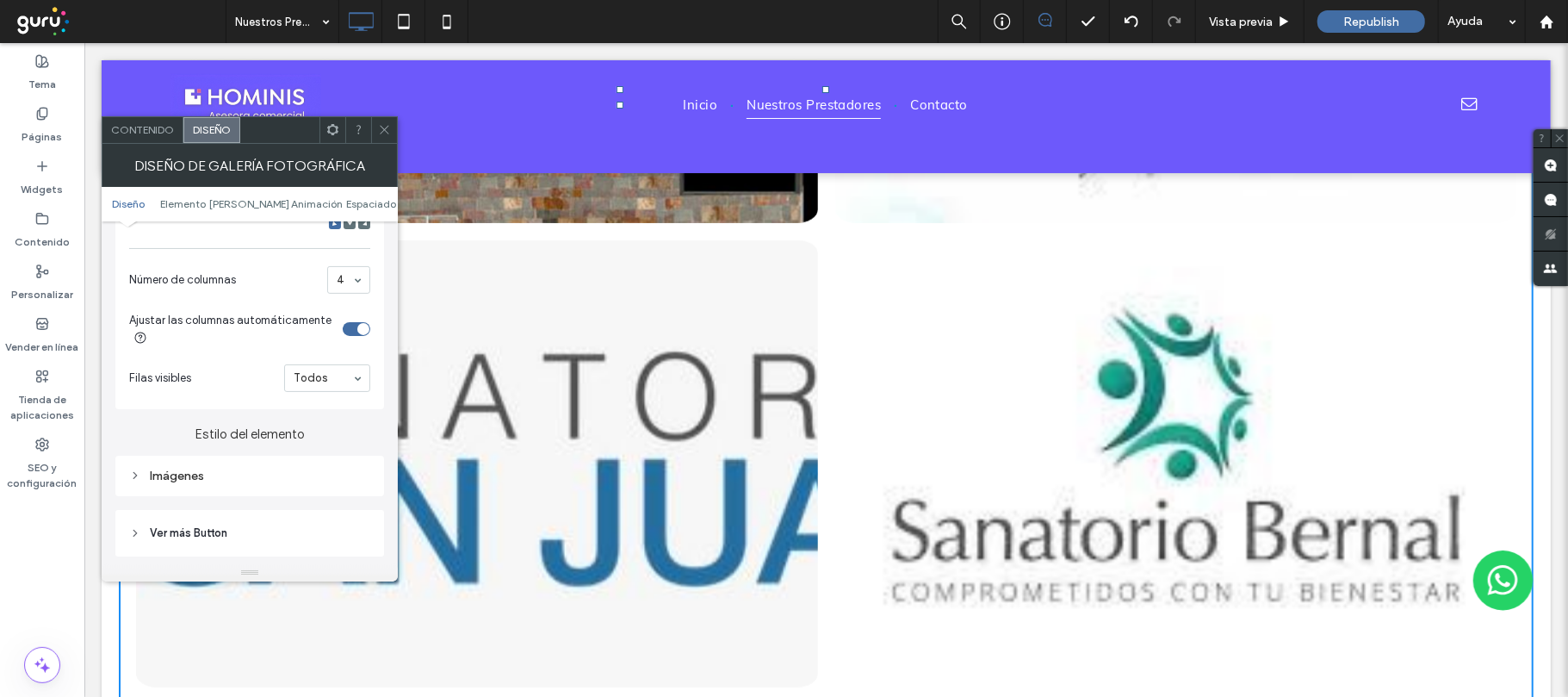
click at [382, 123] on icon at bounding box center [383, 128] width 12 height 12
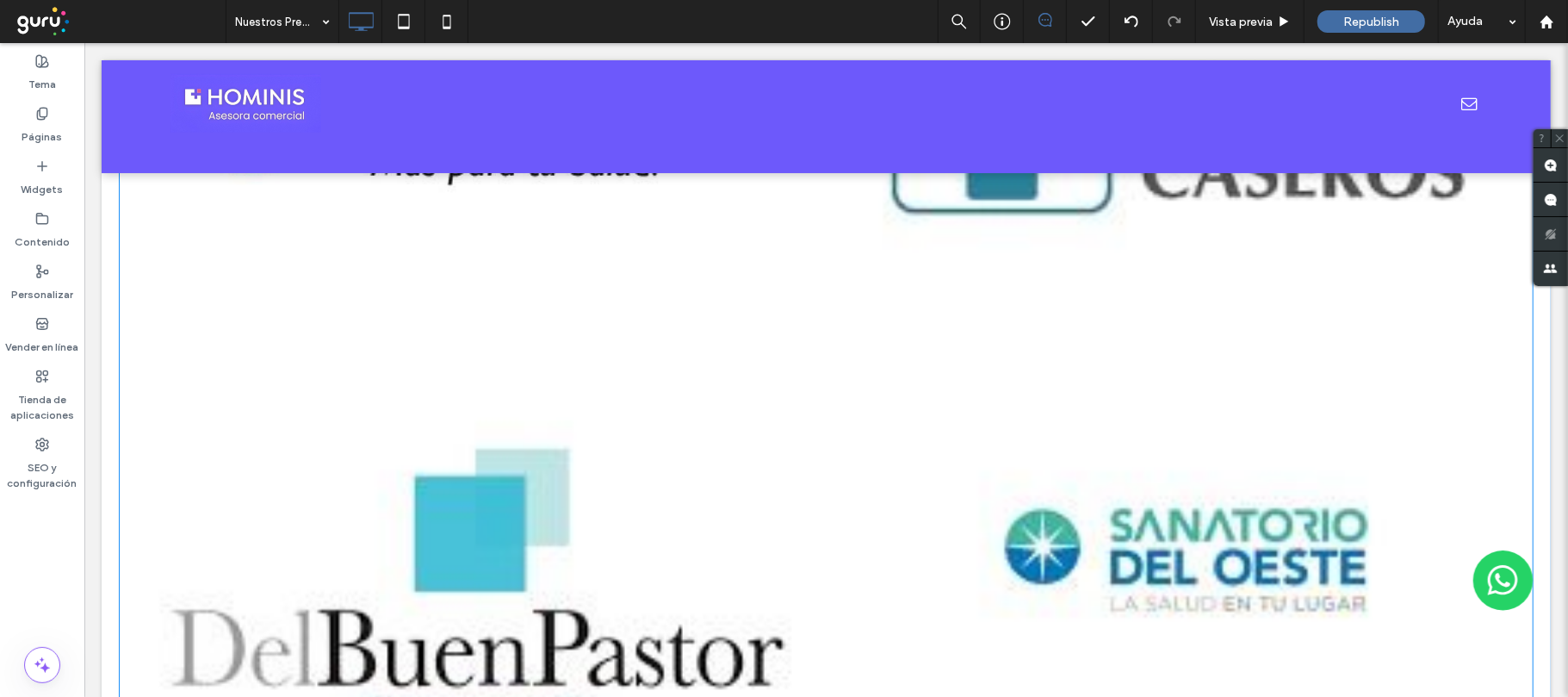
scroll to position [0, 0]
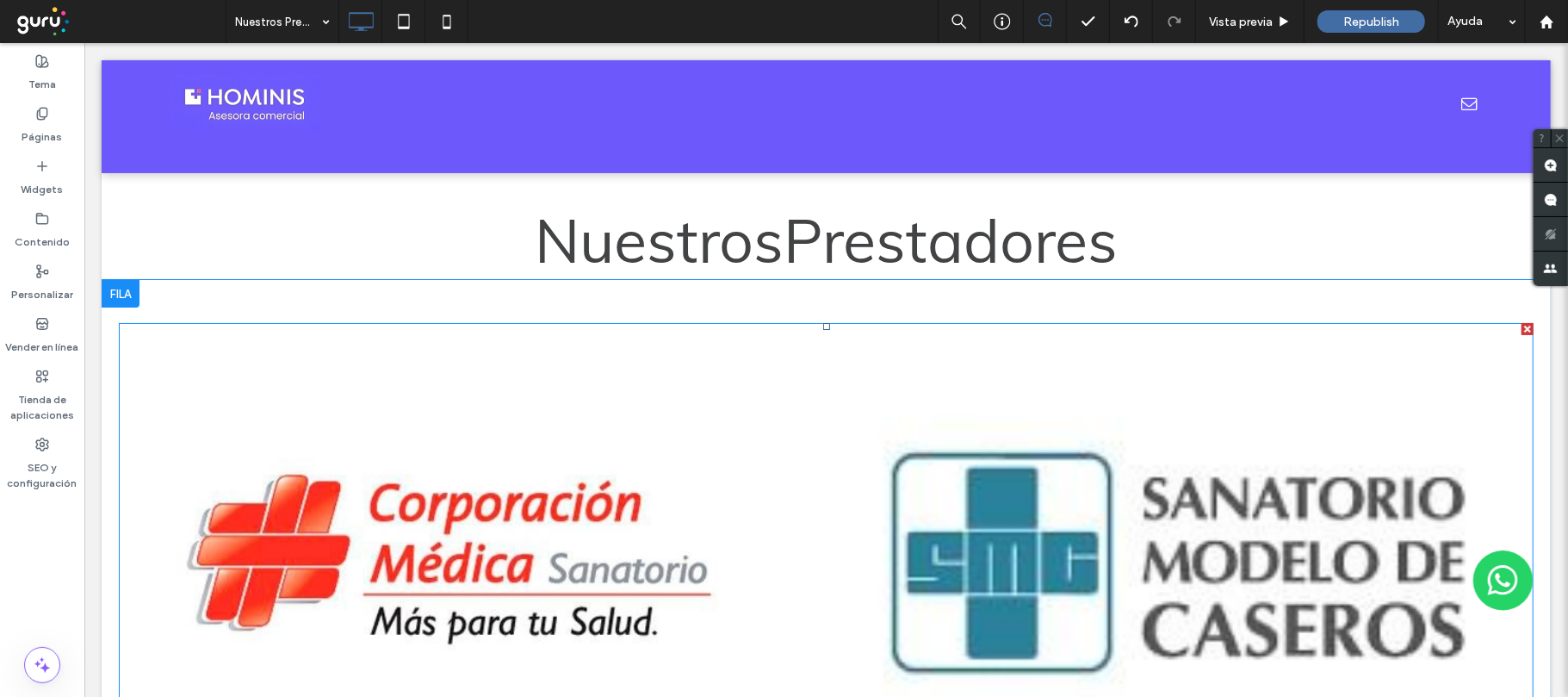
click at [688, 420] on link at bounding box center [475, 563] width 681 height 447
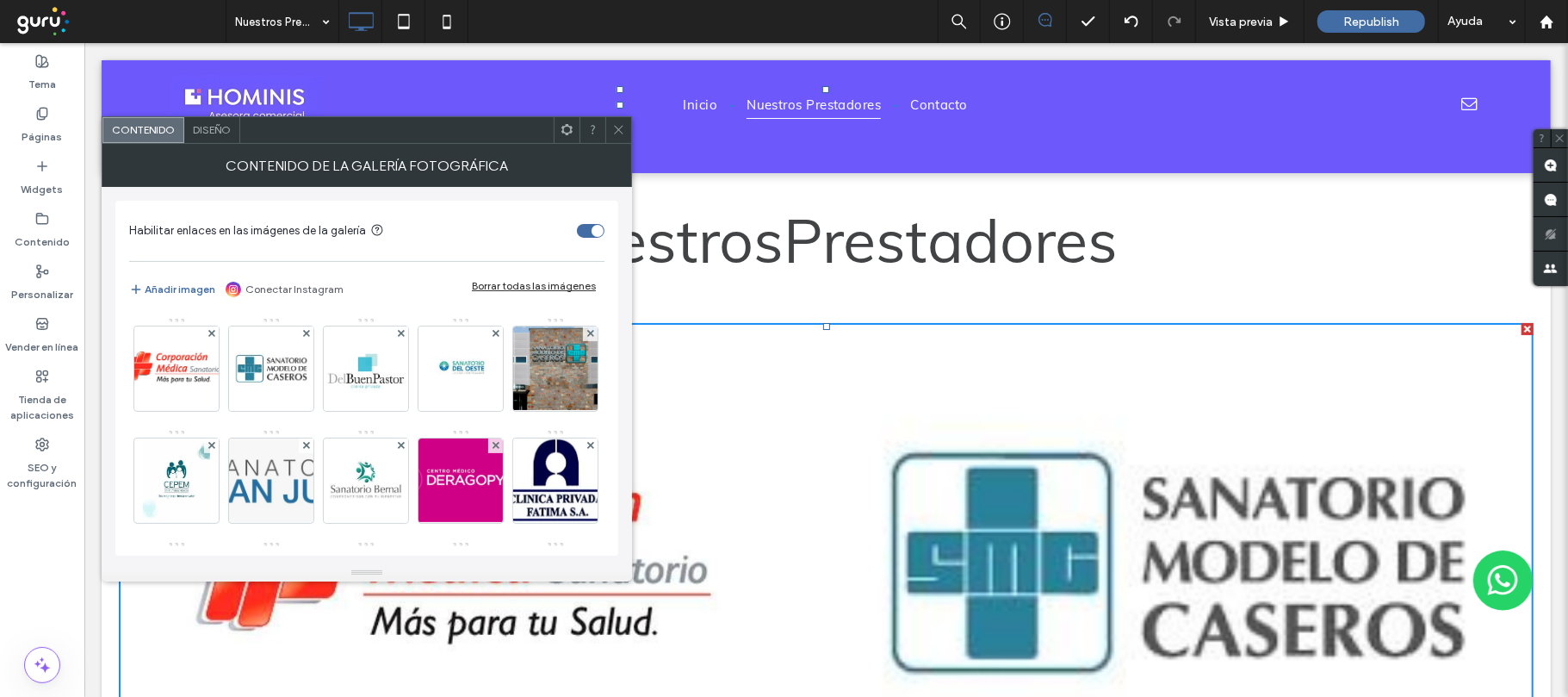
click at [228, 132] on span "Diseño" at bounding box center [212, 128] width 38 height 12
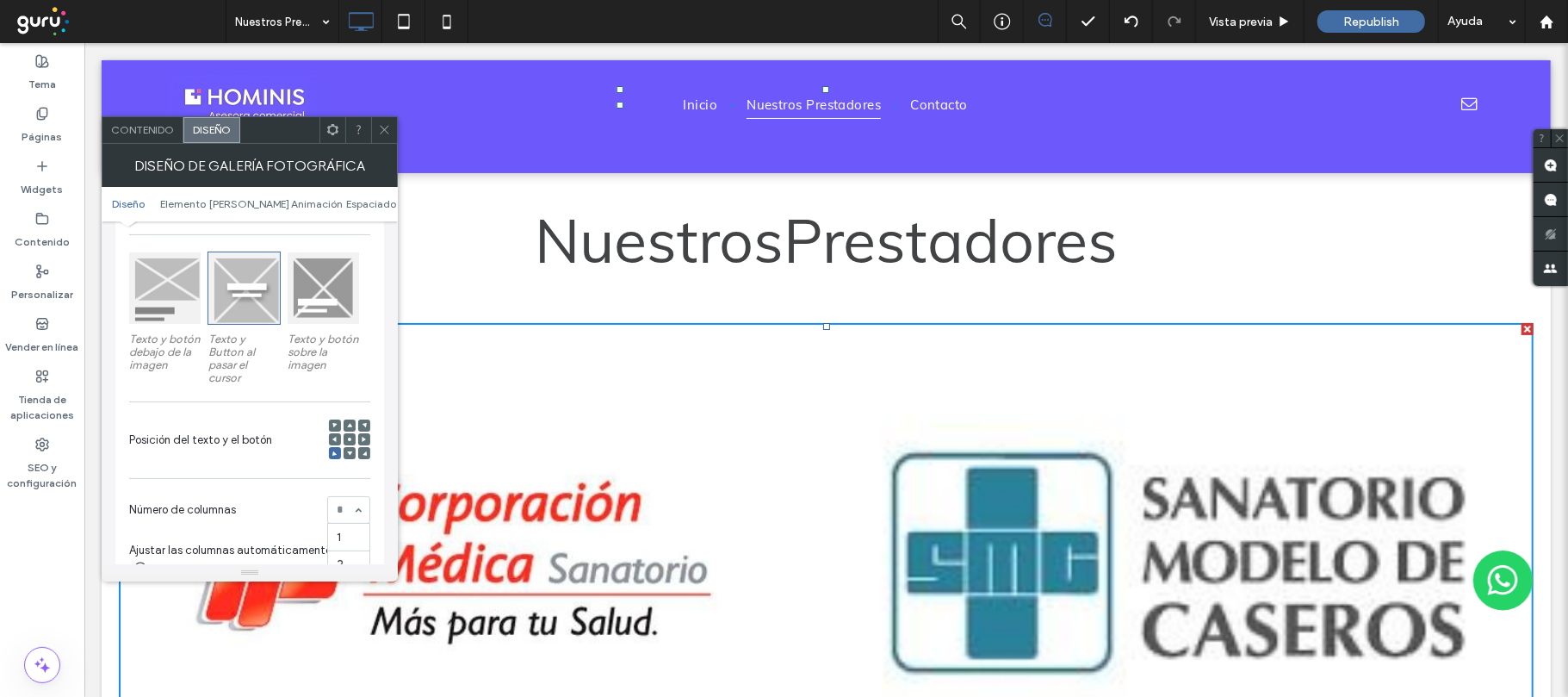
scroll to position [344, 0]
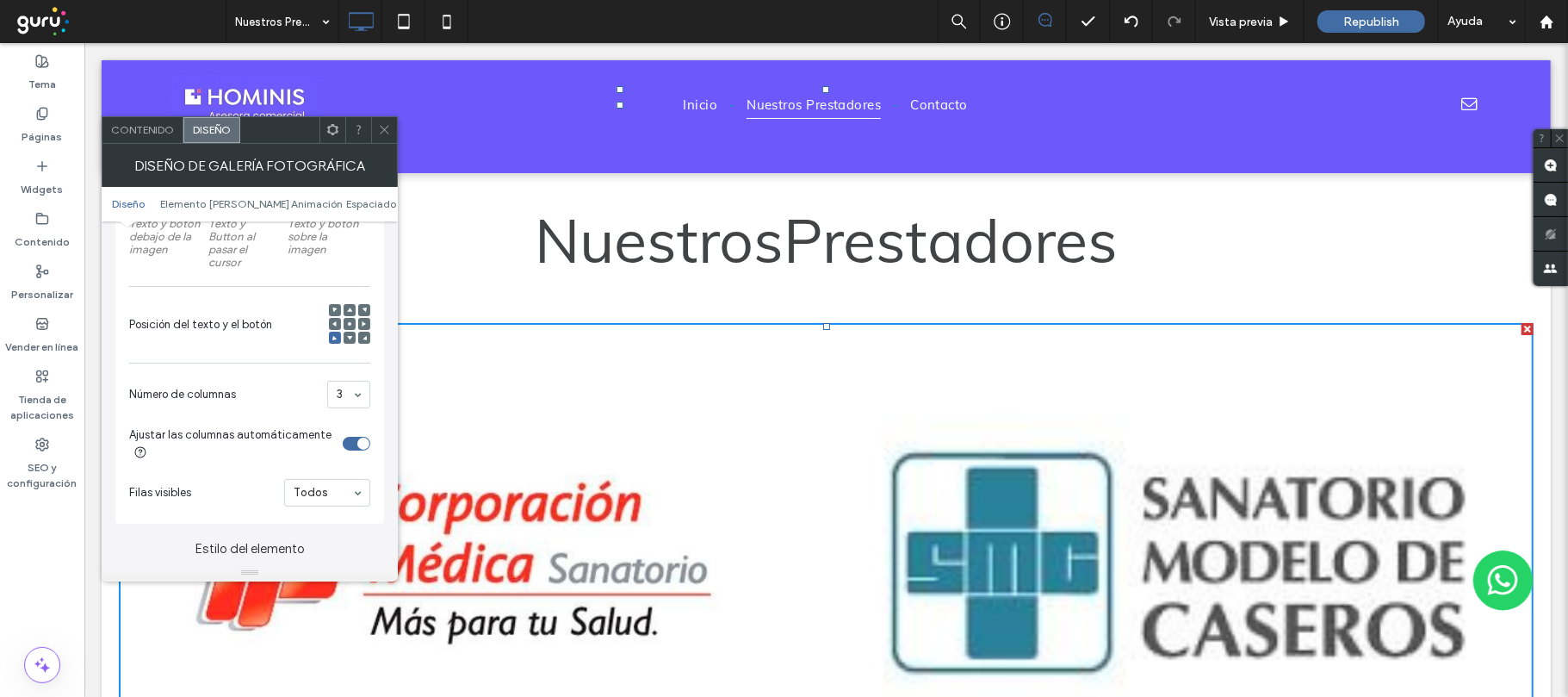
click at [352, 445] on div "toggle" at bounding box center [357, 443] width 28 height 13
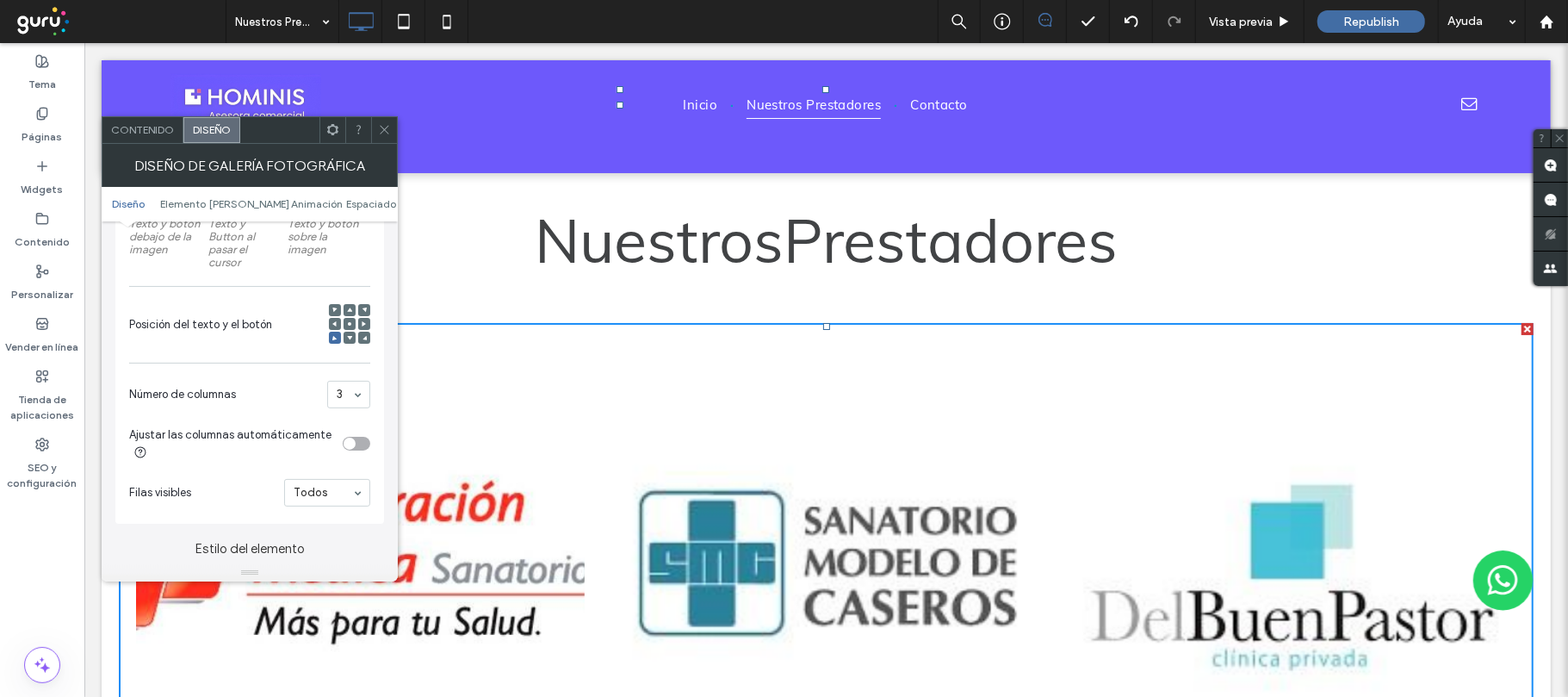
click at [386, 131] on icon at bounding box center [383, 128] width 12 height 12
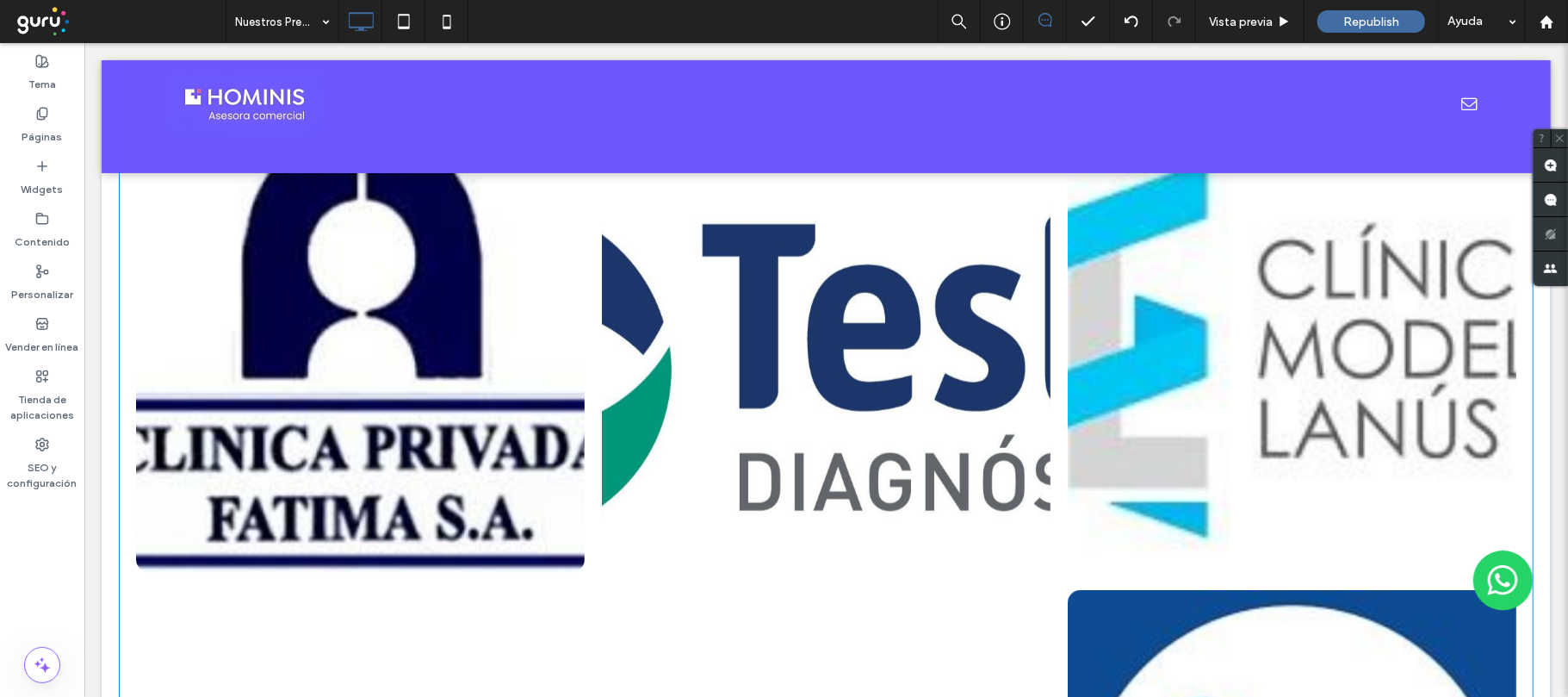
scroll to position [1837, 0]
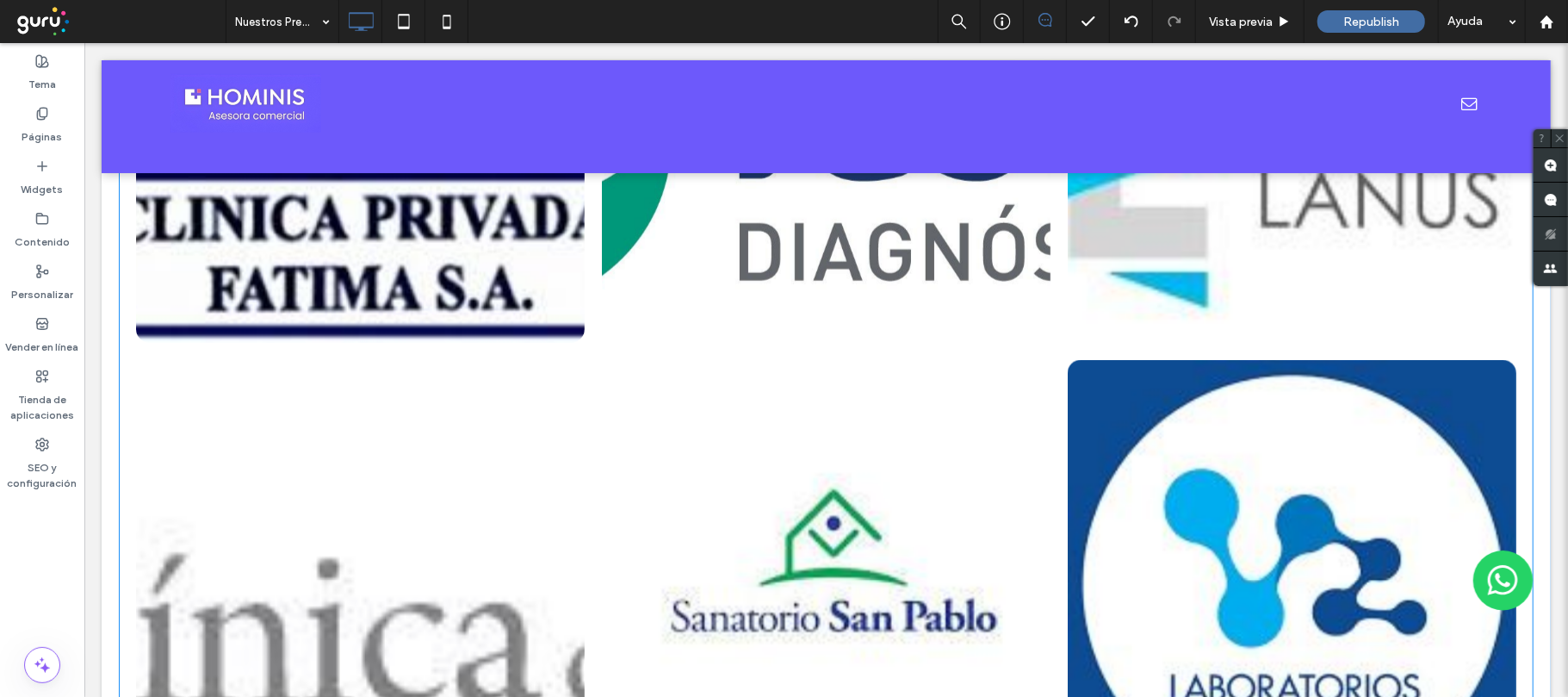
click at [693, 530] on link at bounding box center [825, 583] width 449 height 447
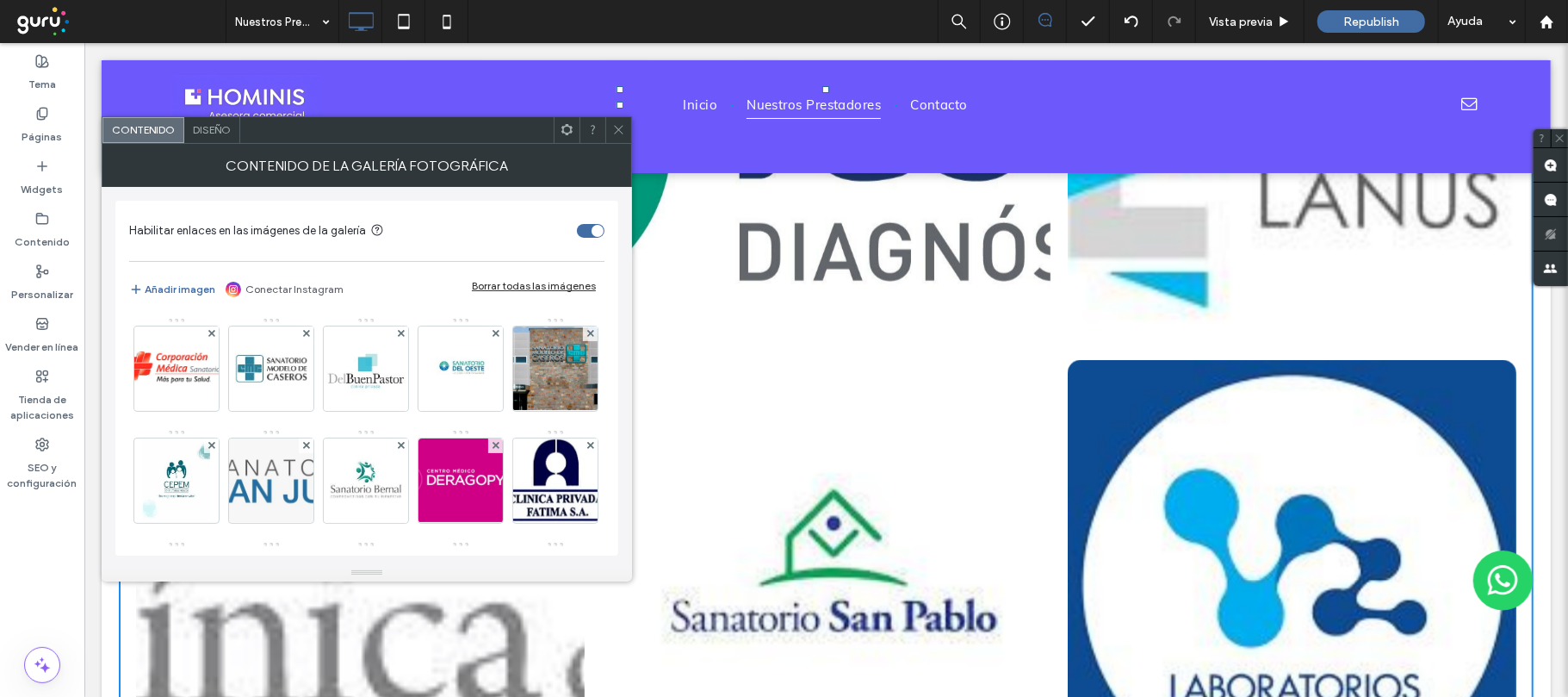
click at [224, 136] on div "Diseño" at bounding box center [212, 129] width 56 height 26
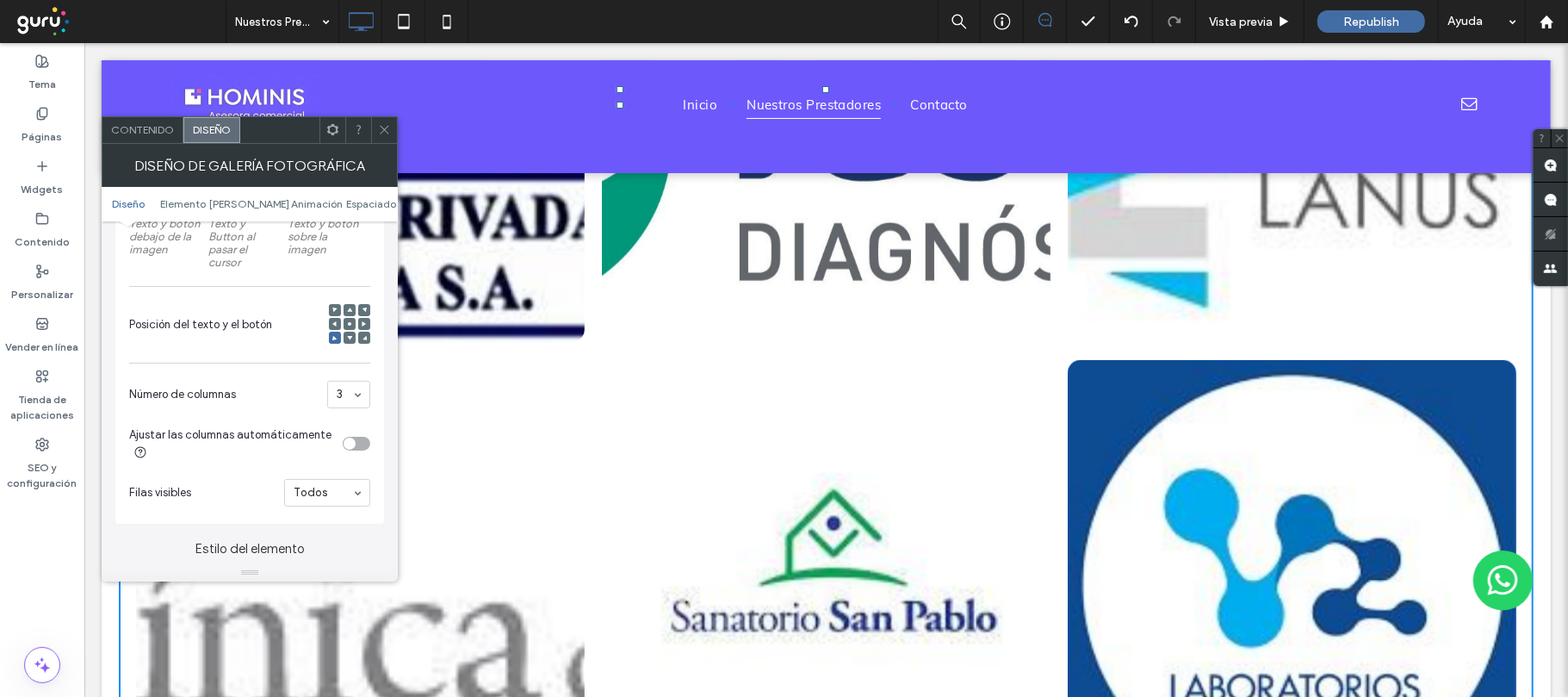
scroll to position [459, 0]
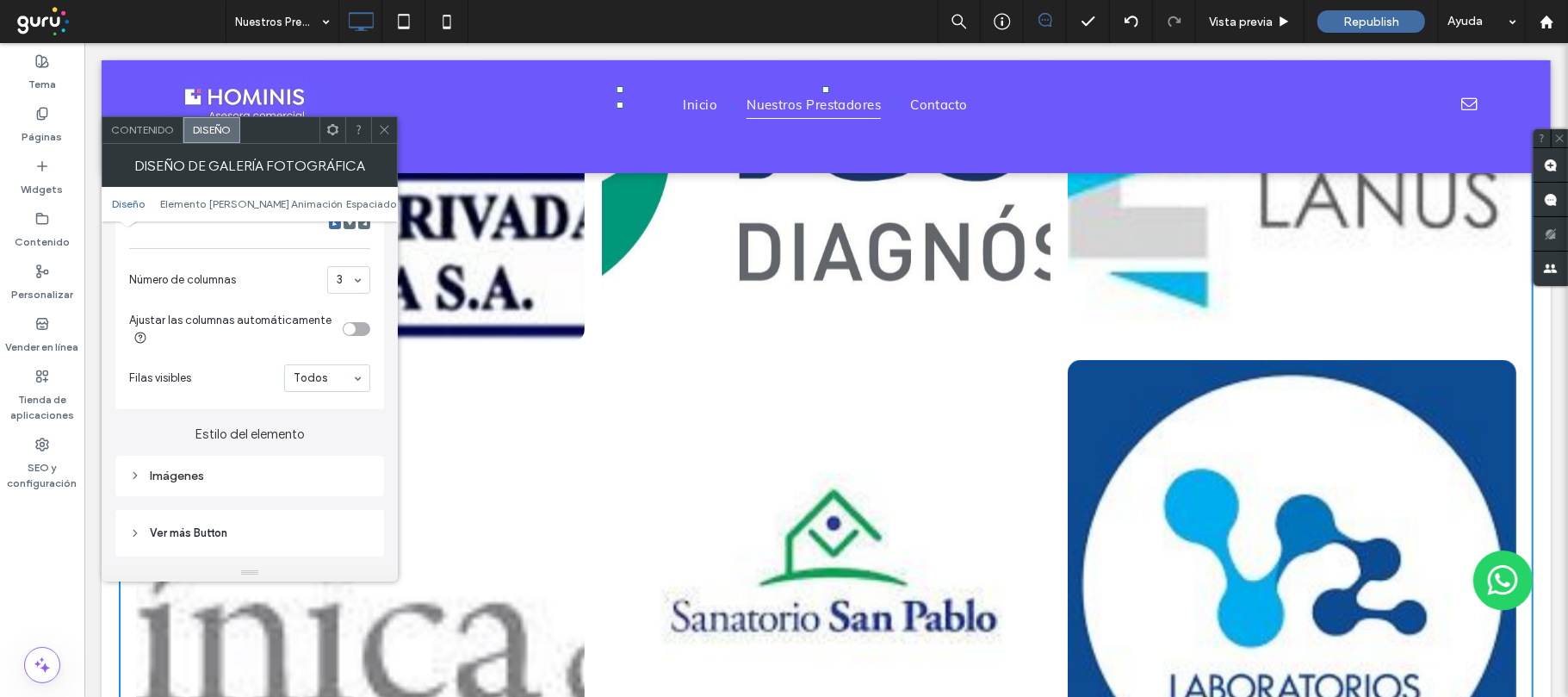
click at [350, 333] on div "toggle" at bounding box center [349, 329] width 12 height 12
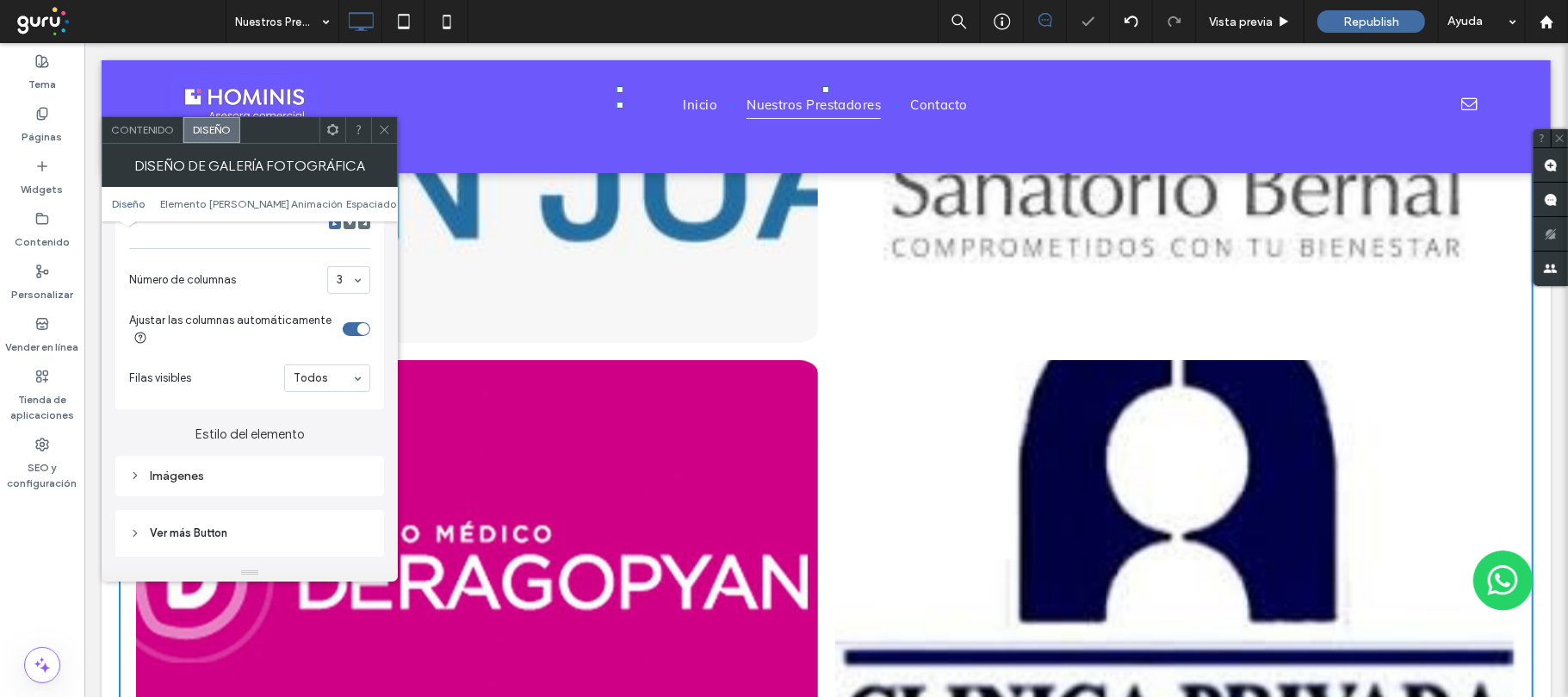
scroll to position [2534, 0]
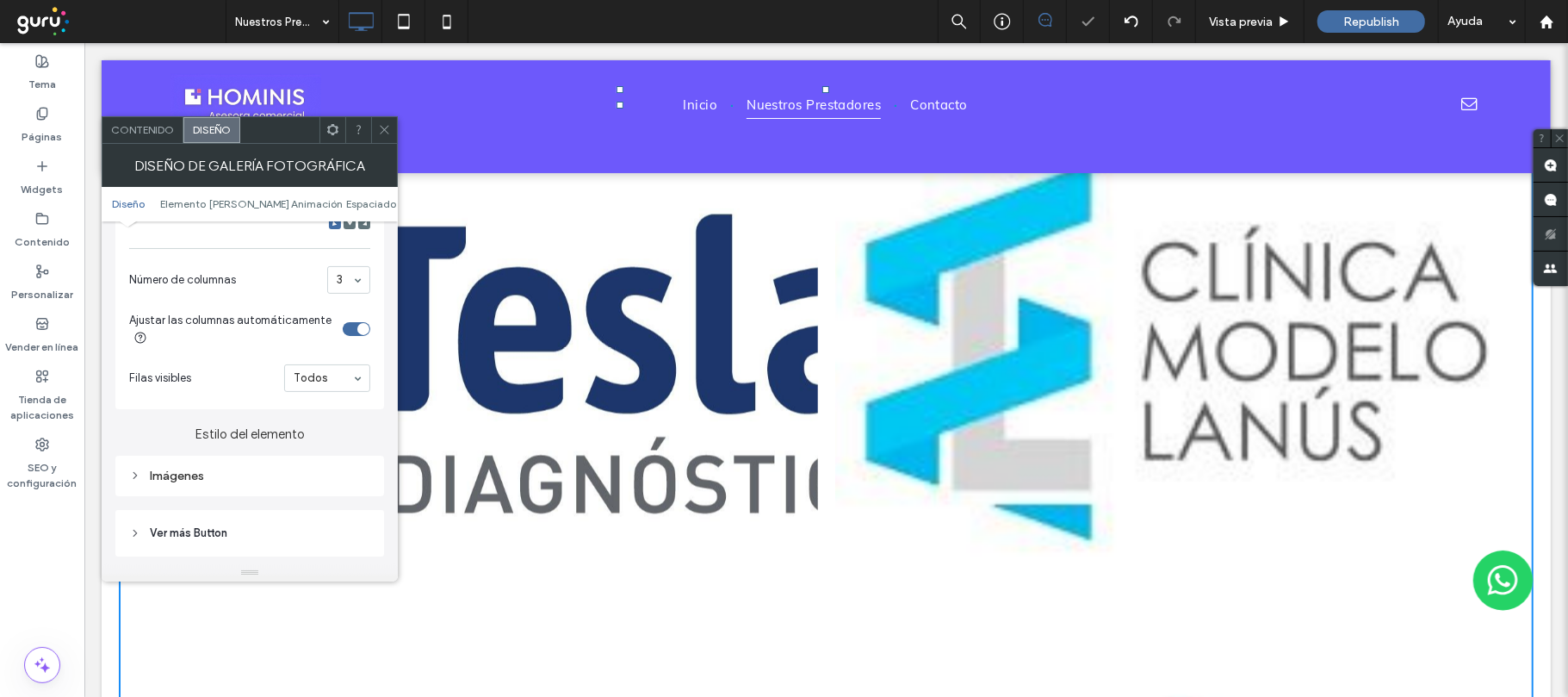
click at [350, 333] on div "toggle" at bounding box center [357, 329] width 28 height 13
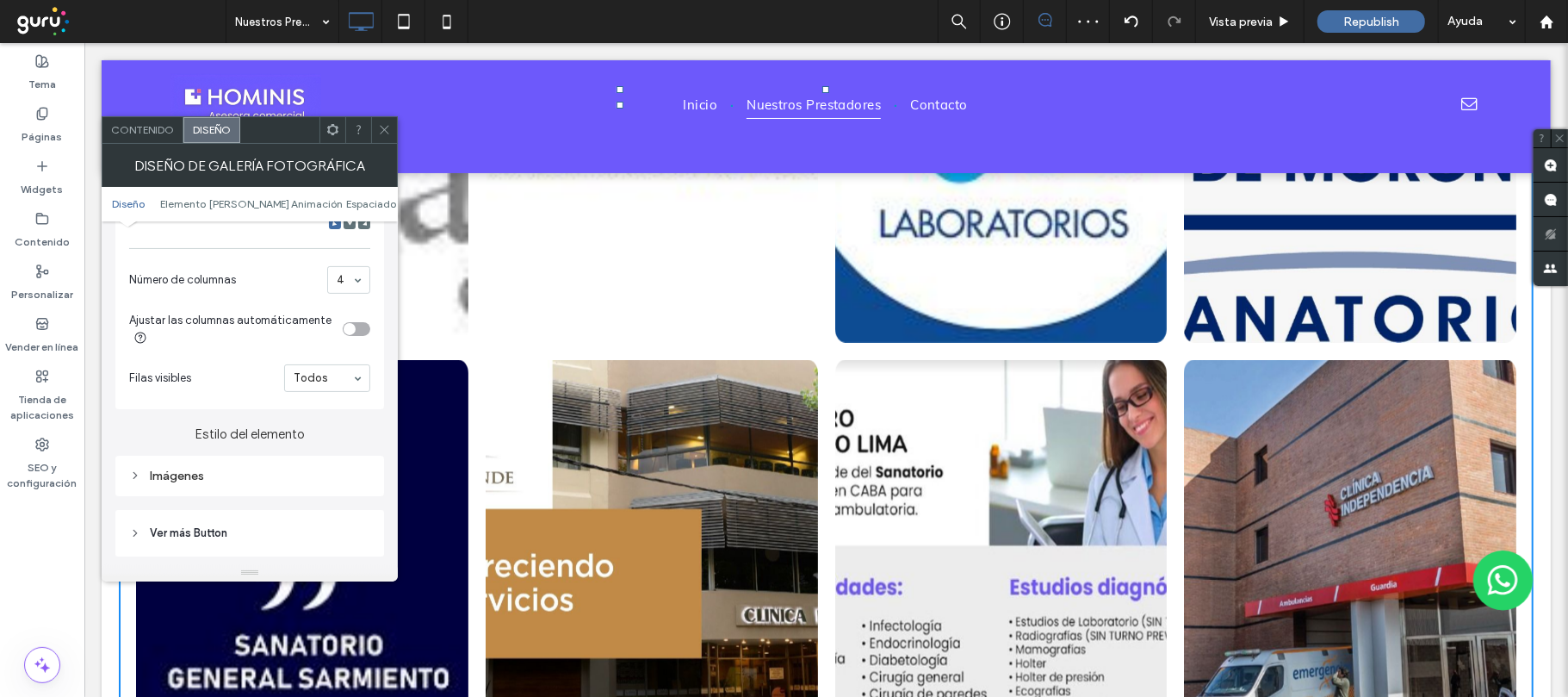
scroll to position [1373, 0]
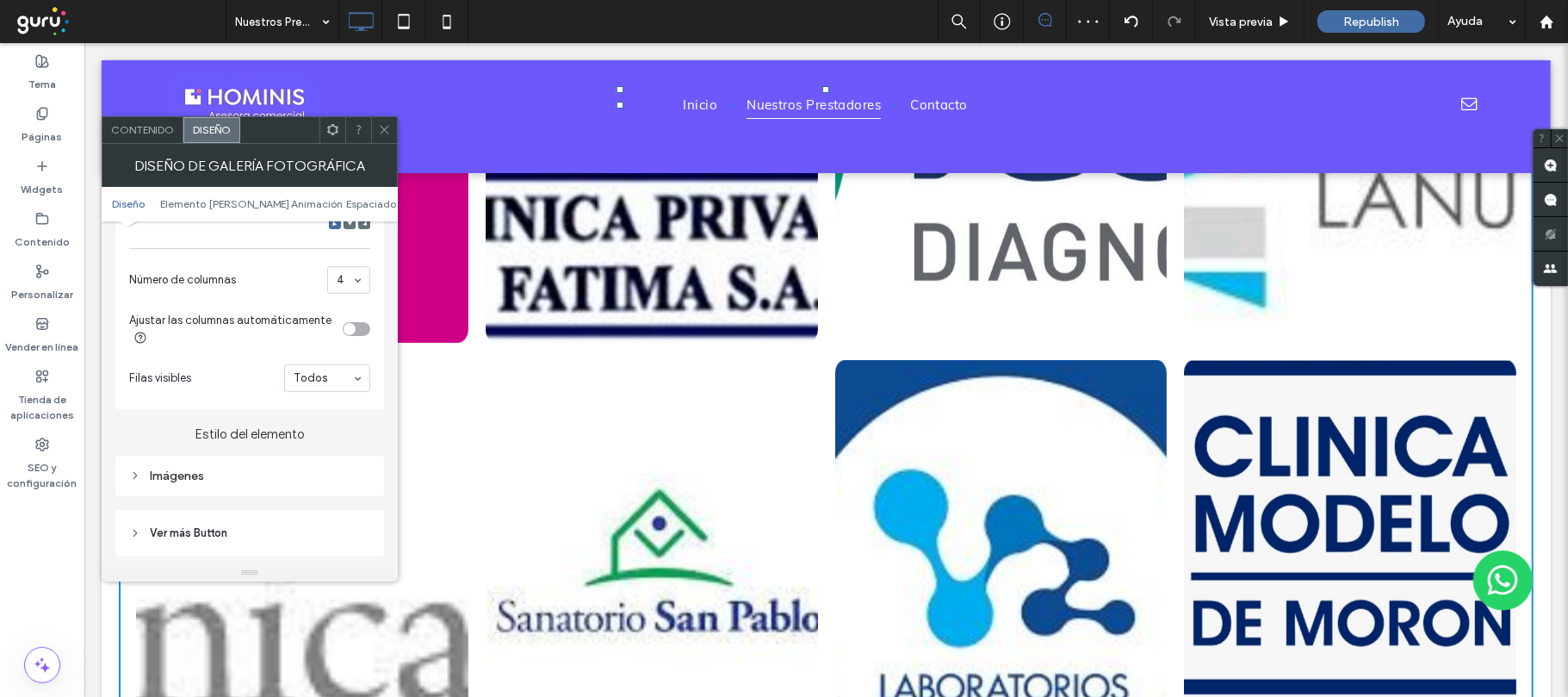
click at [342, 275] on input at bounding box center [344, 280] width 15 height 12
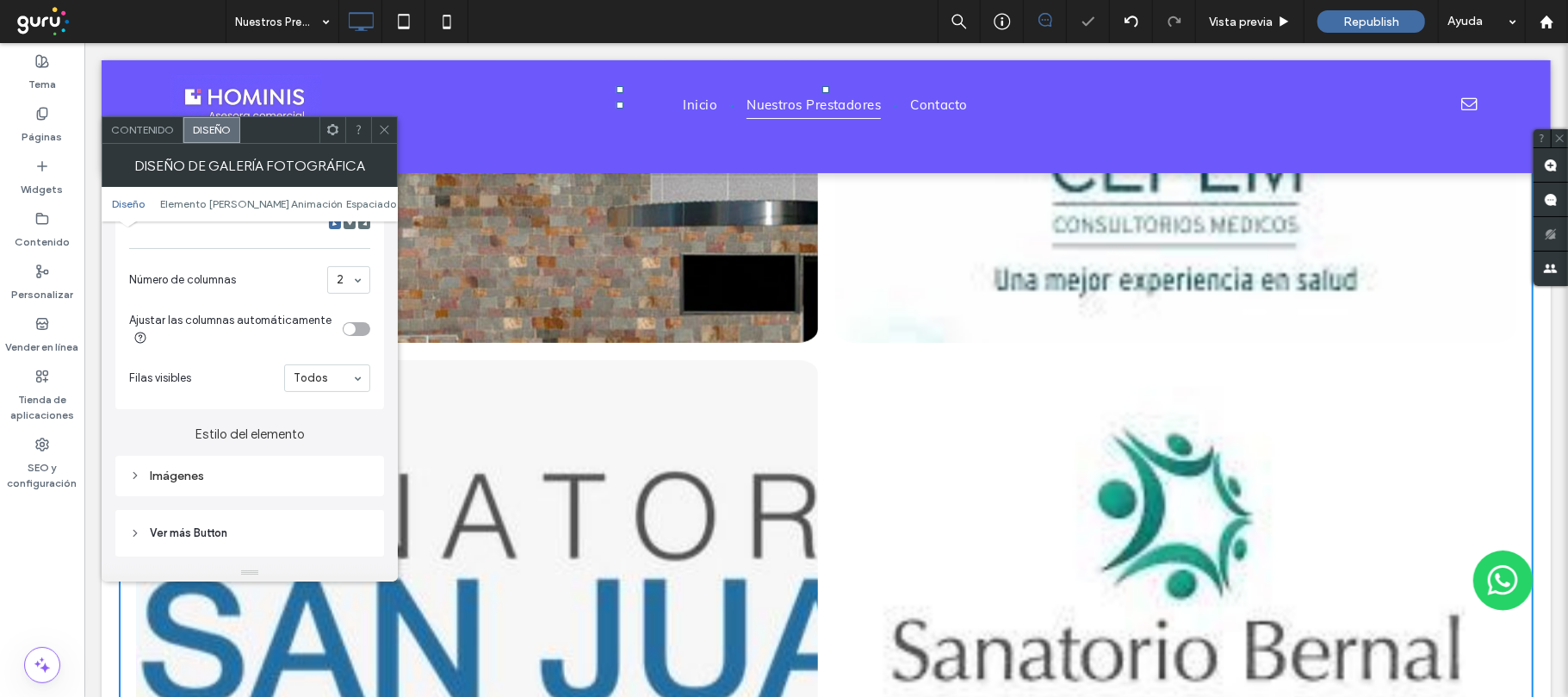
scroll to position [2534, 0]
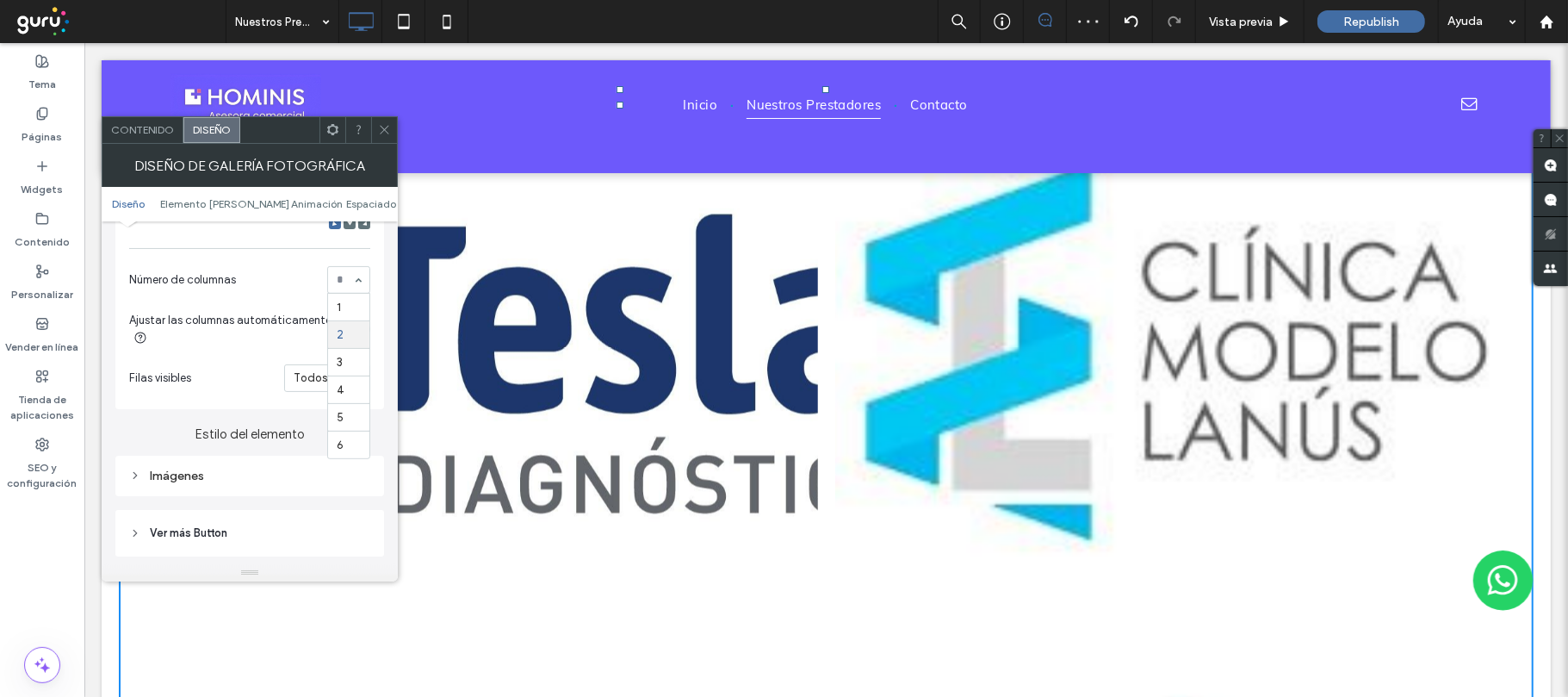
click at [356, 279] on div "1 2 3 4 5 6" at bounding box center [348, 280] width 43 height 28
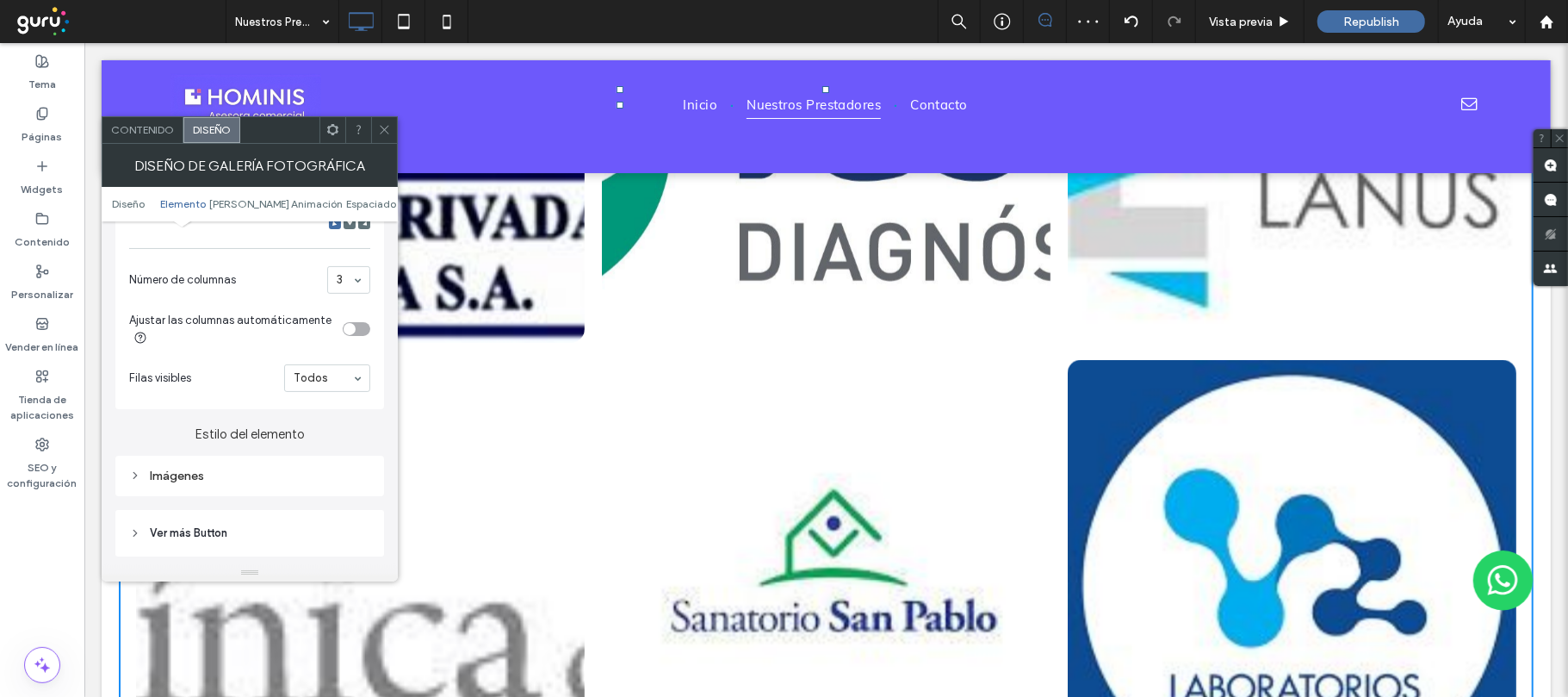
scroll to position [689, 0]
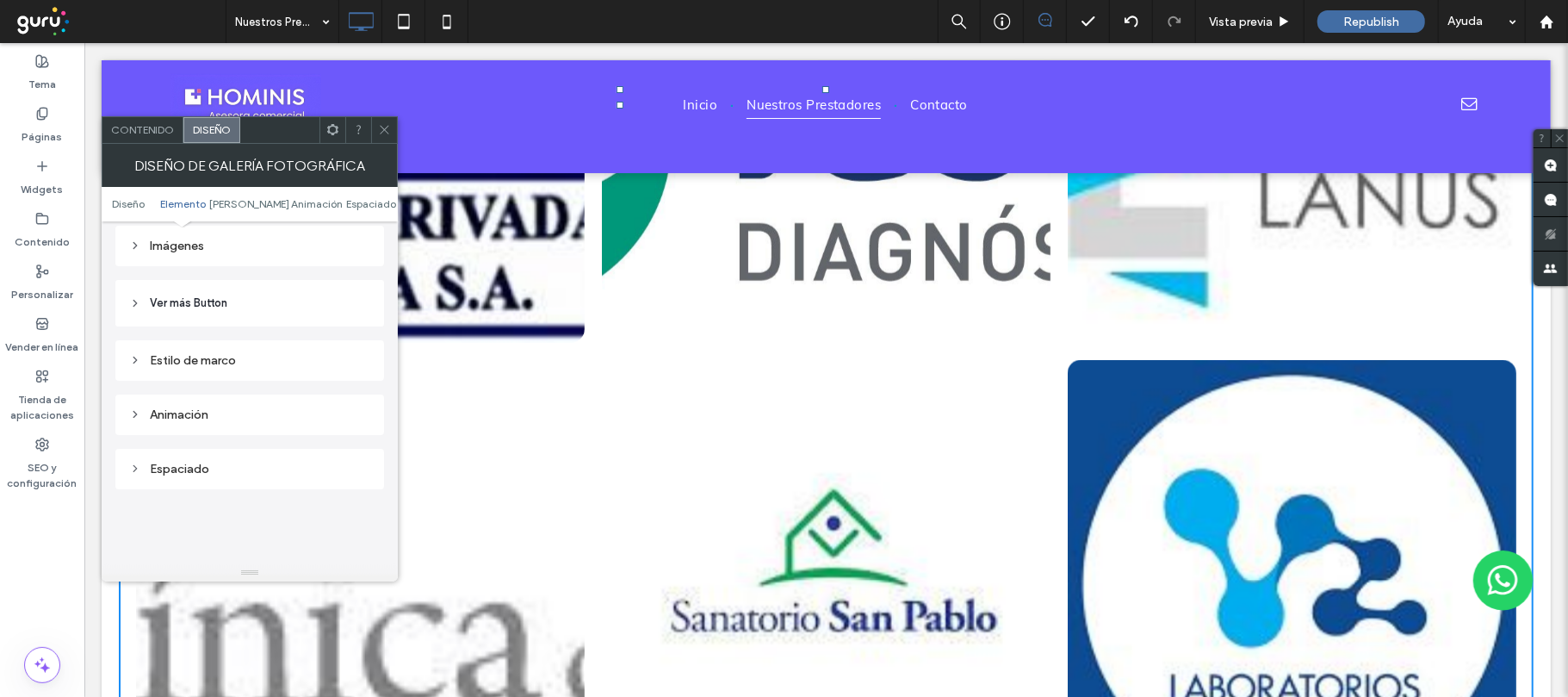
click at [208, 251] on div "Imágenes" at bounding box center [250, 245] width 242 height 14
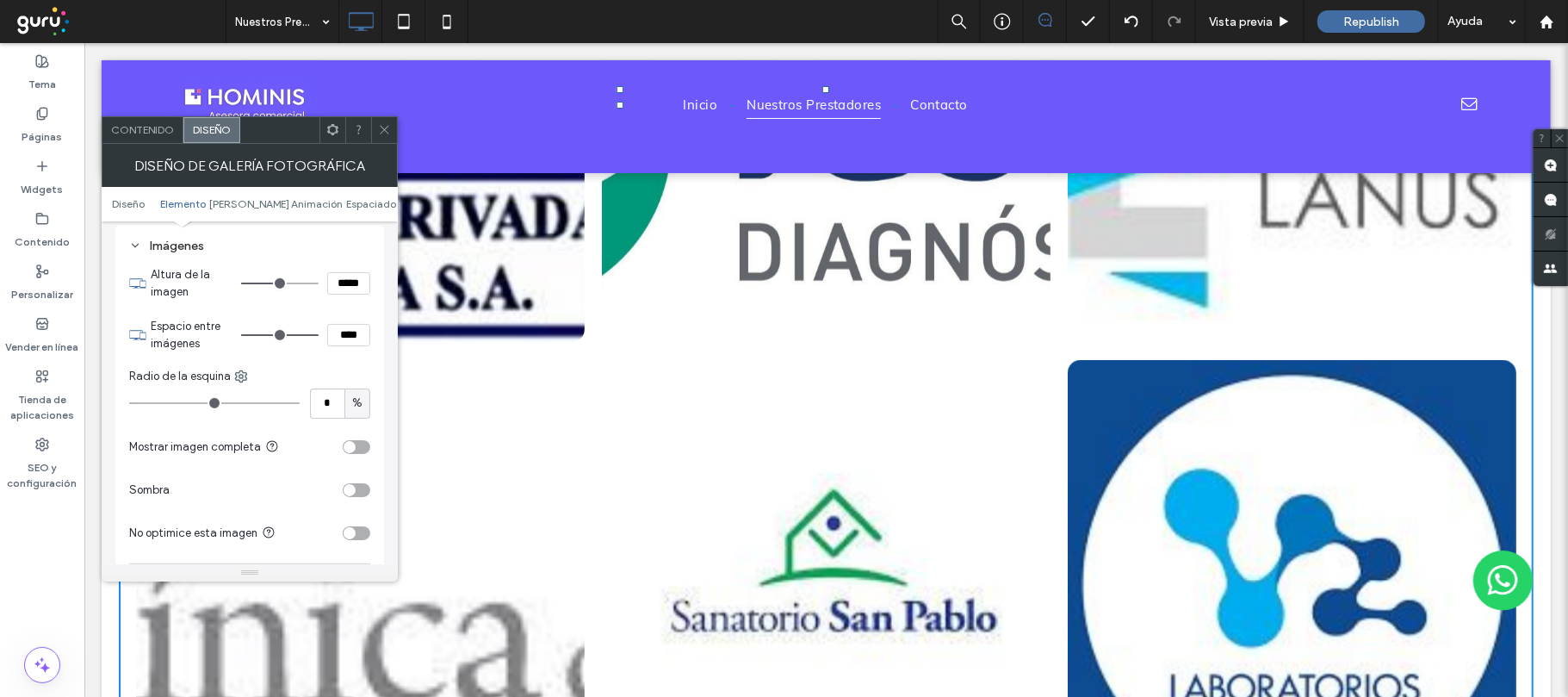
click at [356, 452] on div "toggle" at bounding box center [357, 447] width 28 height 13
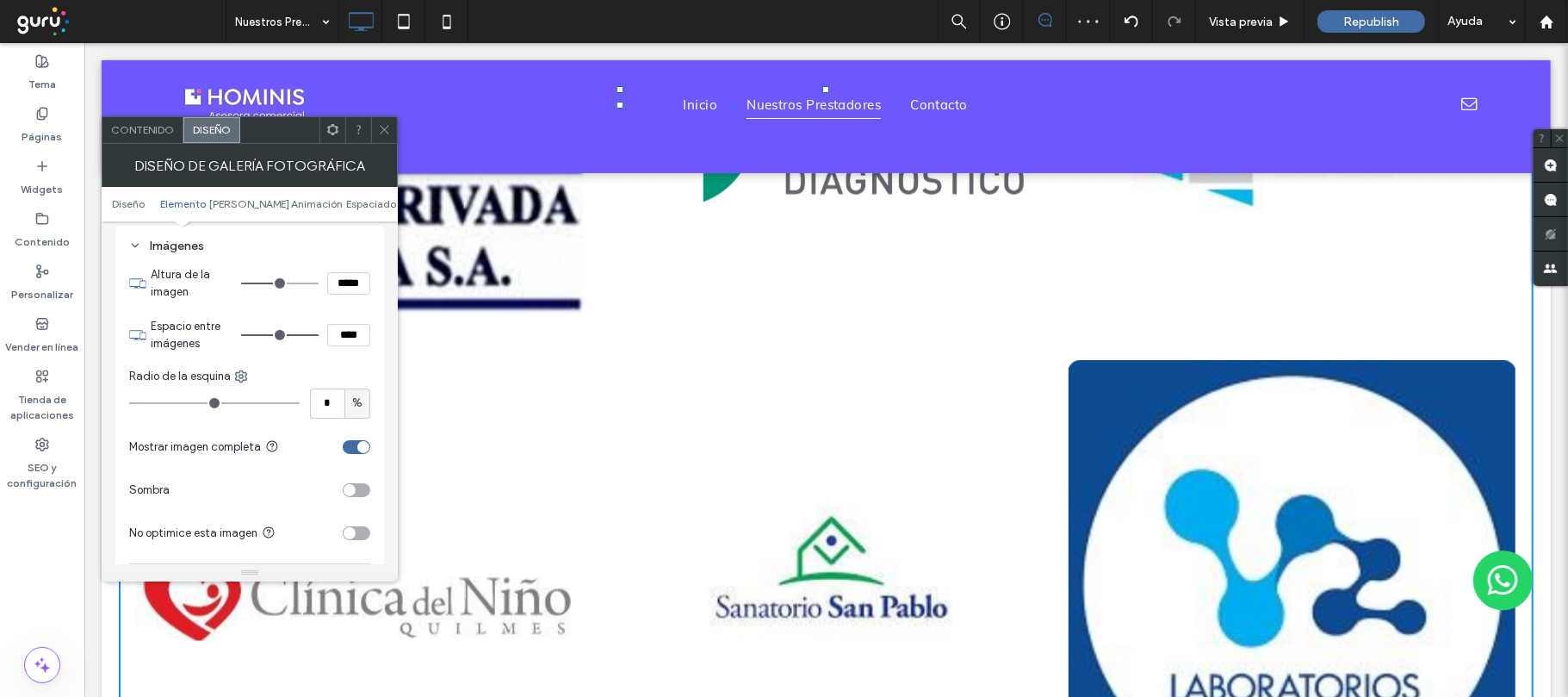
click at [385, 128] on use at bounding box center [383, 129] width 9 height 9
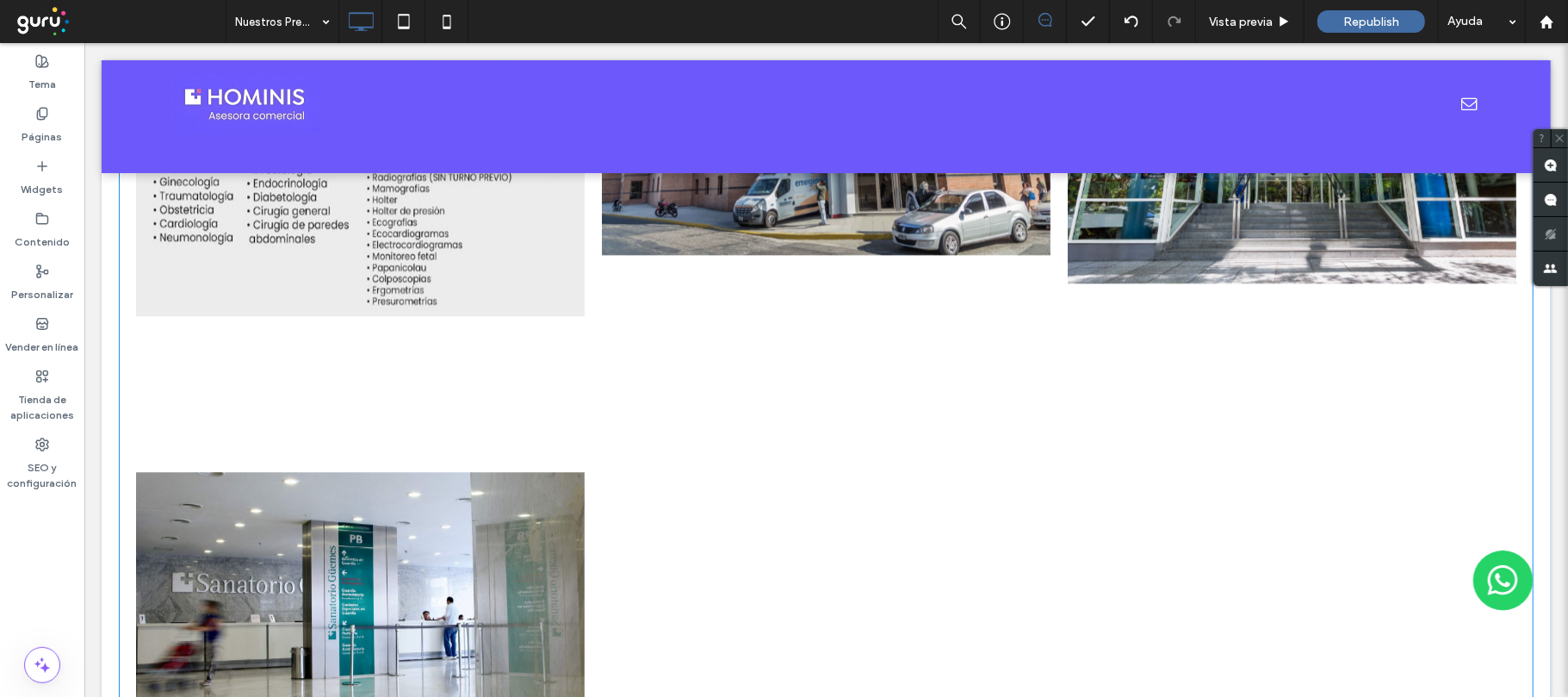
scroll to position [2870, 0]
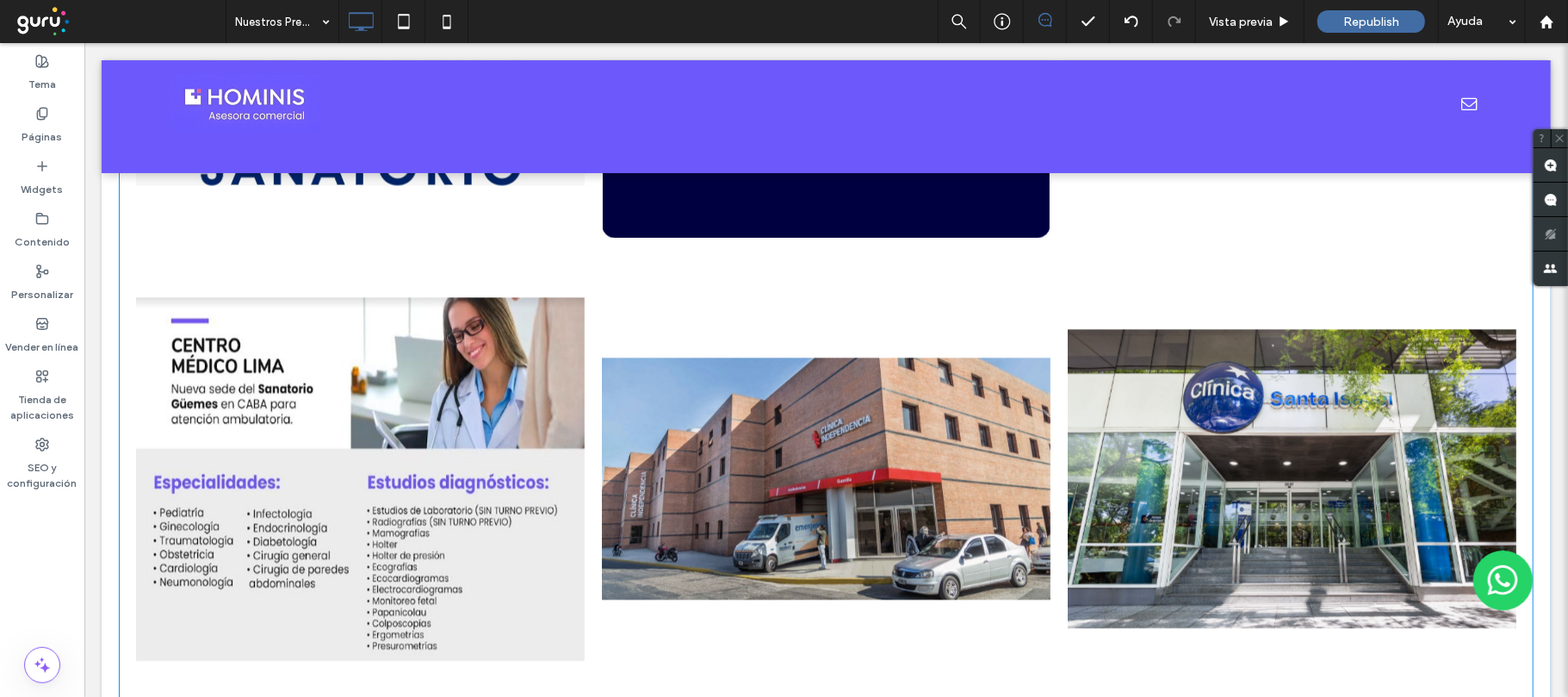
click at [644, 465] on link at bounding box center [825, 477] width 449 height 447
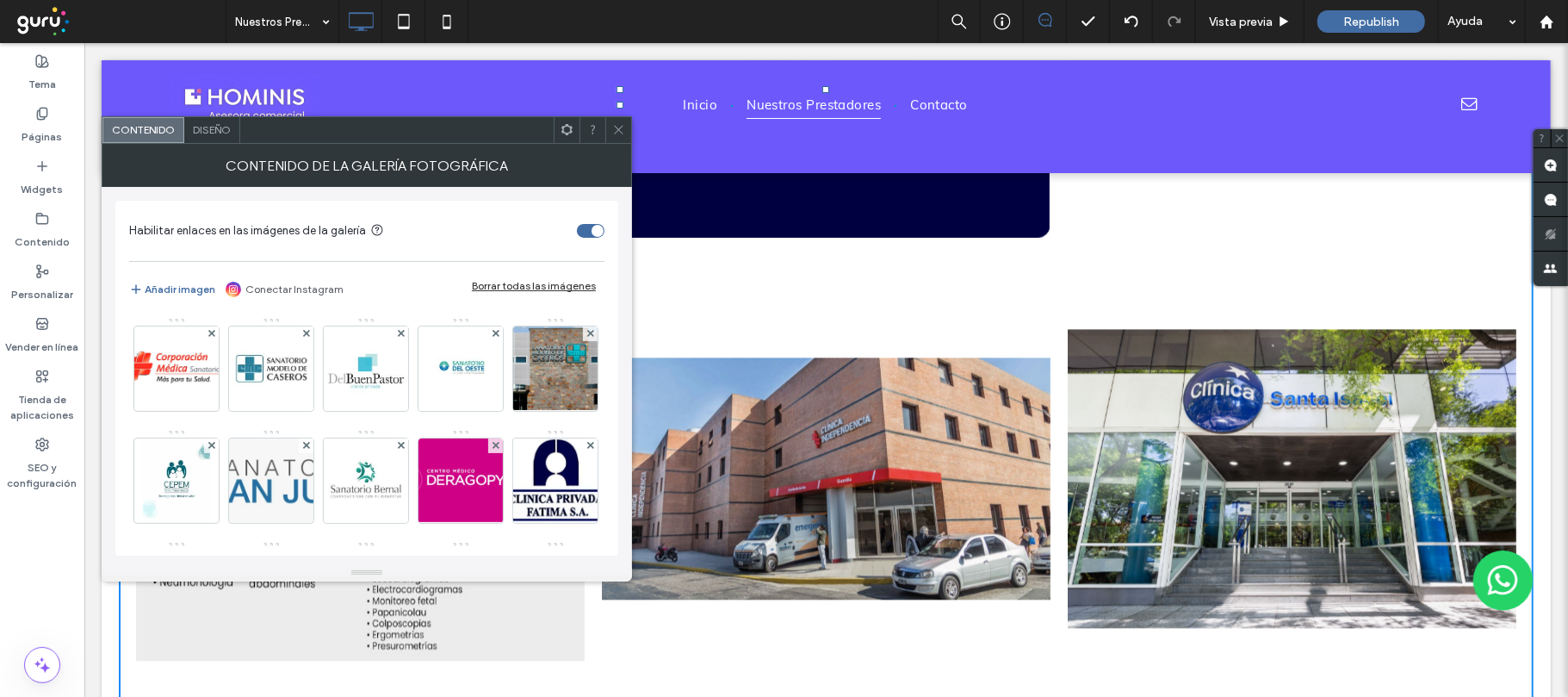
scroll to position [455, 0]
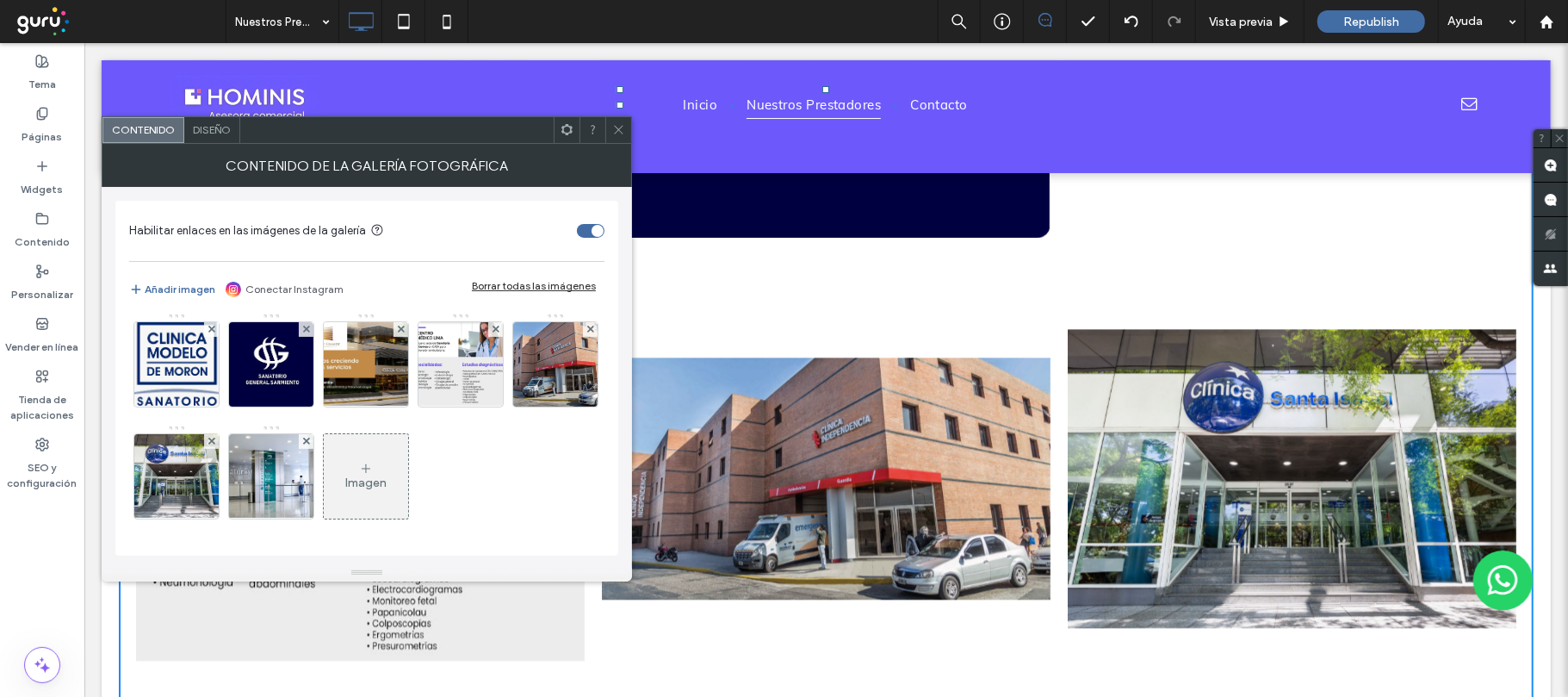
click at [368, 487] on div "Imagen" at bounding box center [365, 482] width 41 height 14
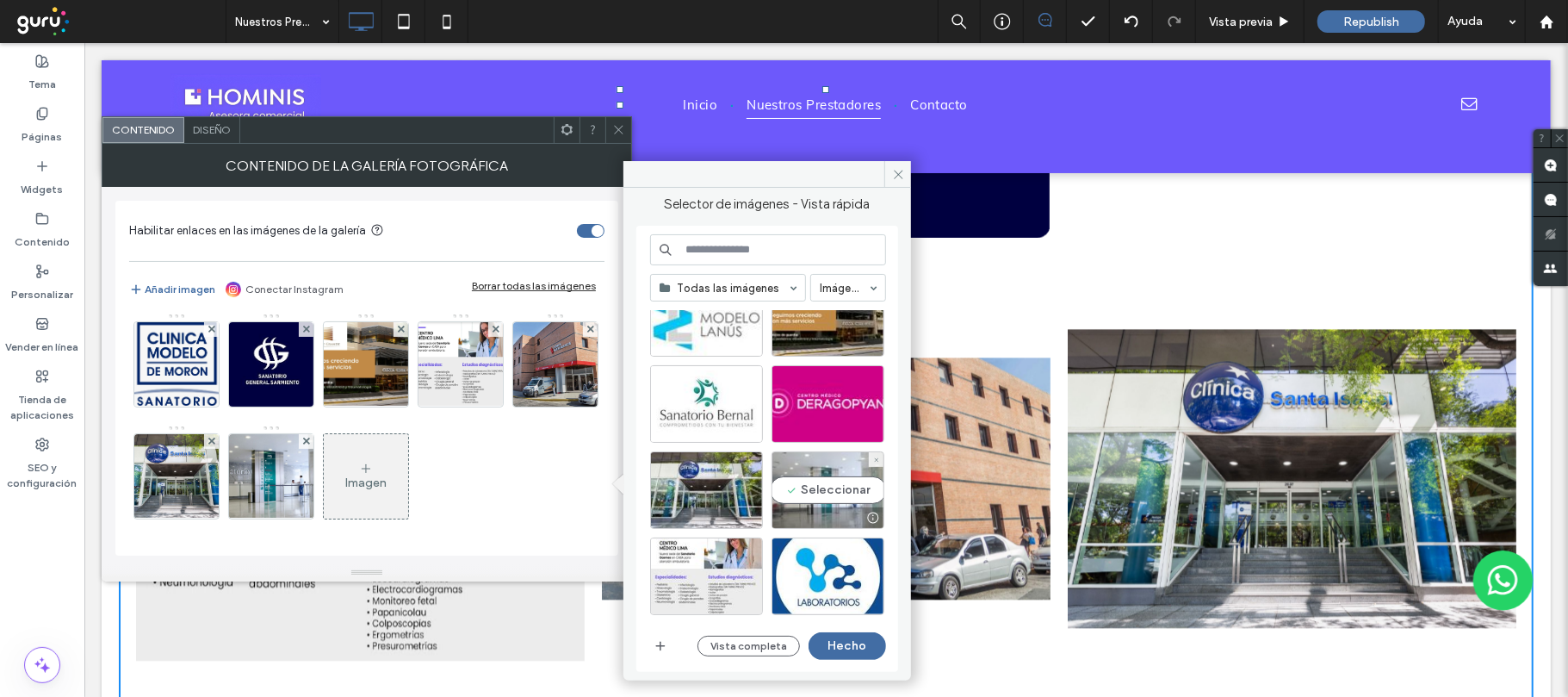
scroll to position [763, 0]
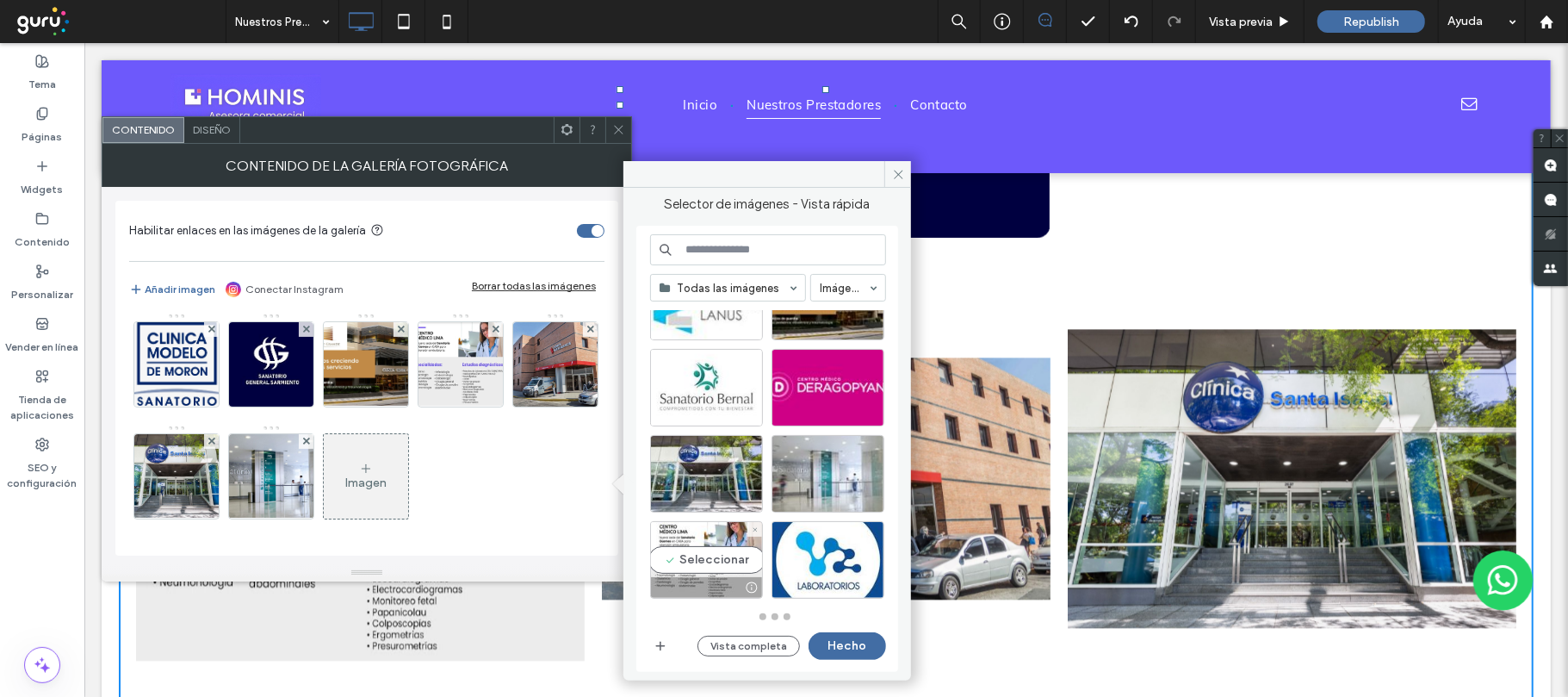
drag, startPoint x: 682, startPoint y: 562, endPoint x: 770, endPoint y: 670, distance: 139.3
click at [683, 562] on div "Seleccionar" at bounding box center [706, 559] width 113 height 78
click at [844, 649] on button "Hecho" at bounding box center [847, 645] width 78 height 28
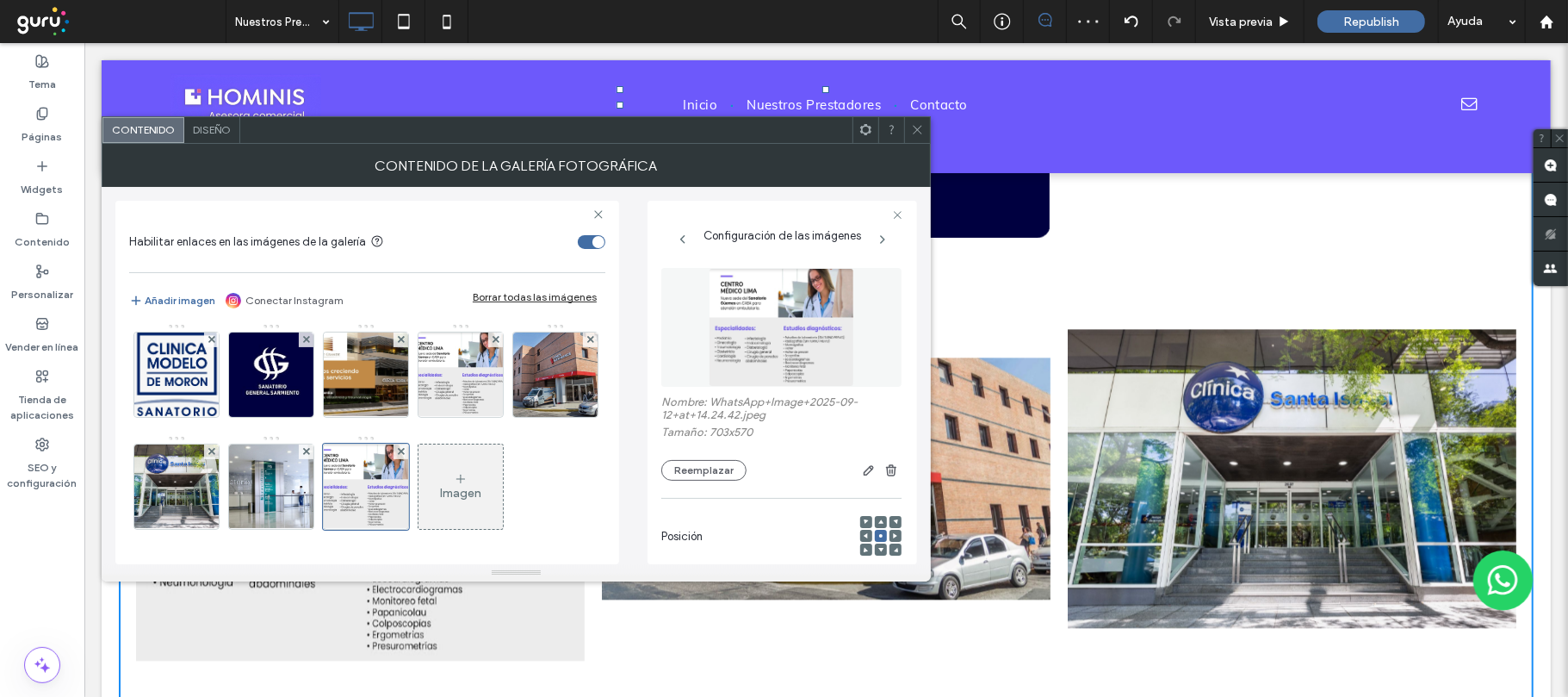
scroll to position [459, 0]
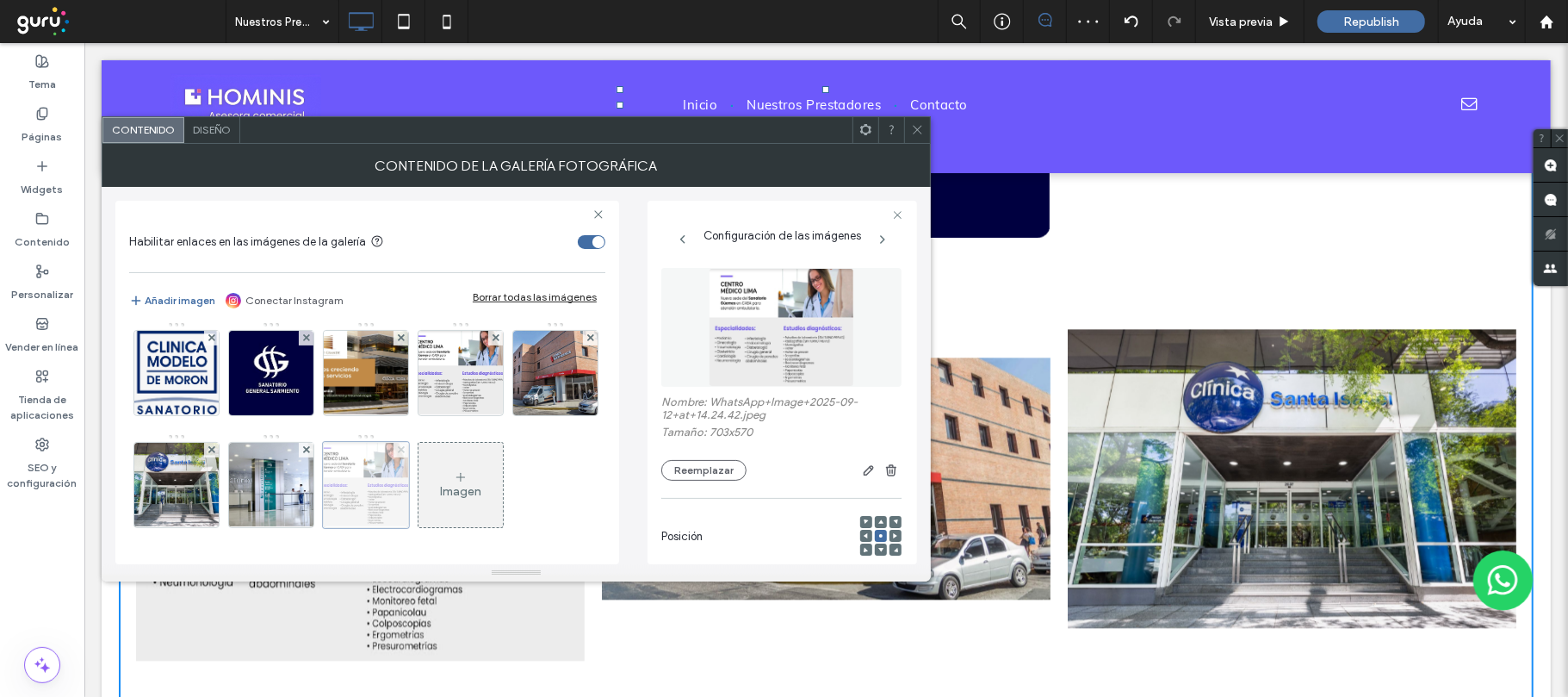
click at [398, 452] on icon at bounding box center [401, 449] width 7 height 7
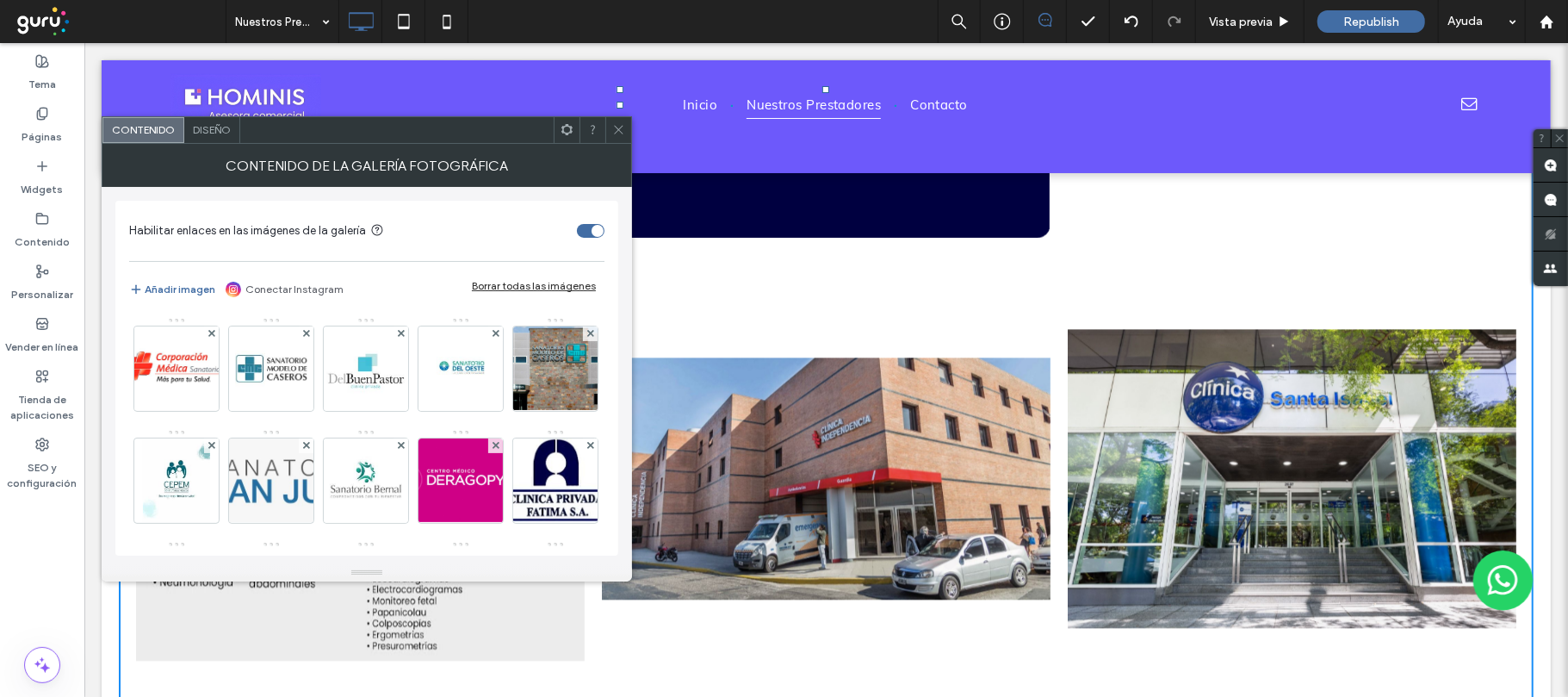
scroll to position [455, 0]
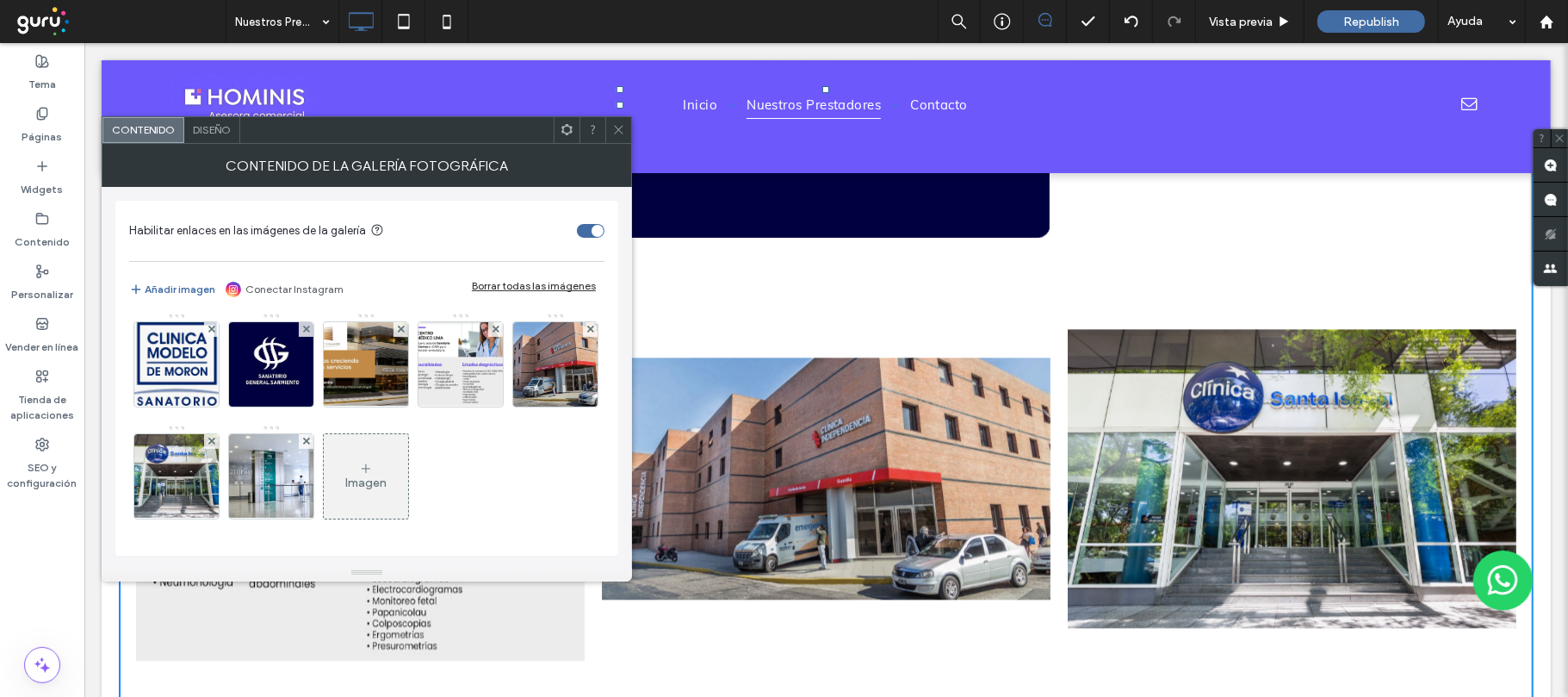
click at [377, 469] on div "Imagen" at bounding box center [366, 476] width 84 height 81
click at [618, 131] on icon at bounding box center [618, 128] width 12 height 12
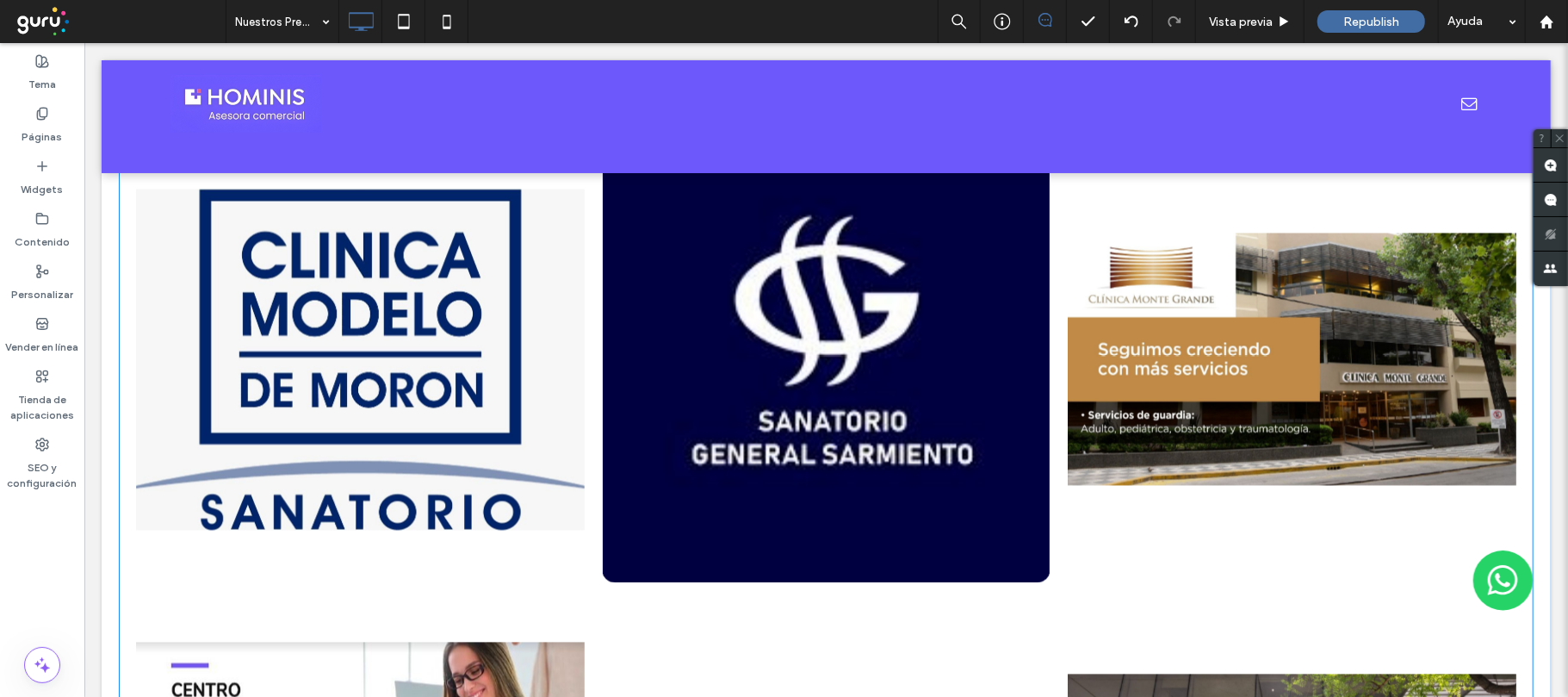
scroll to position [2640, 0]
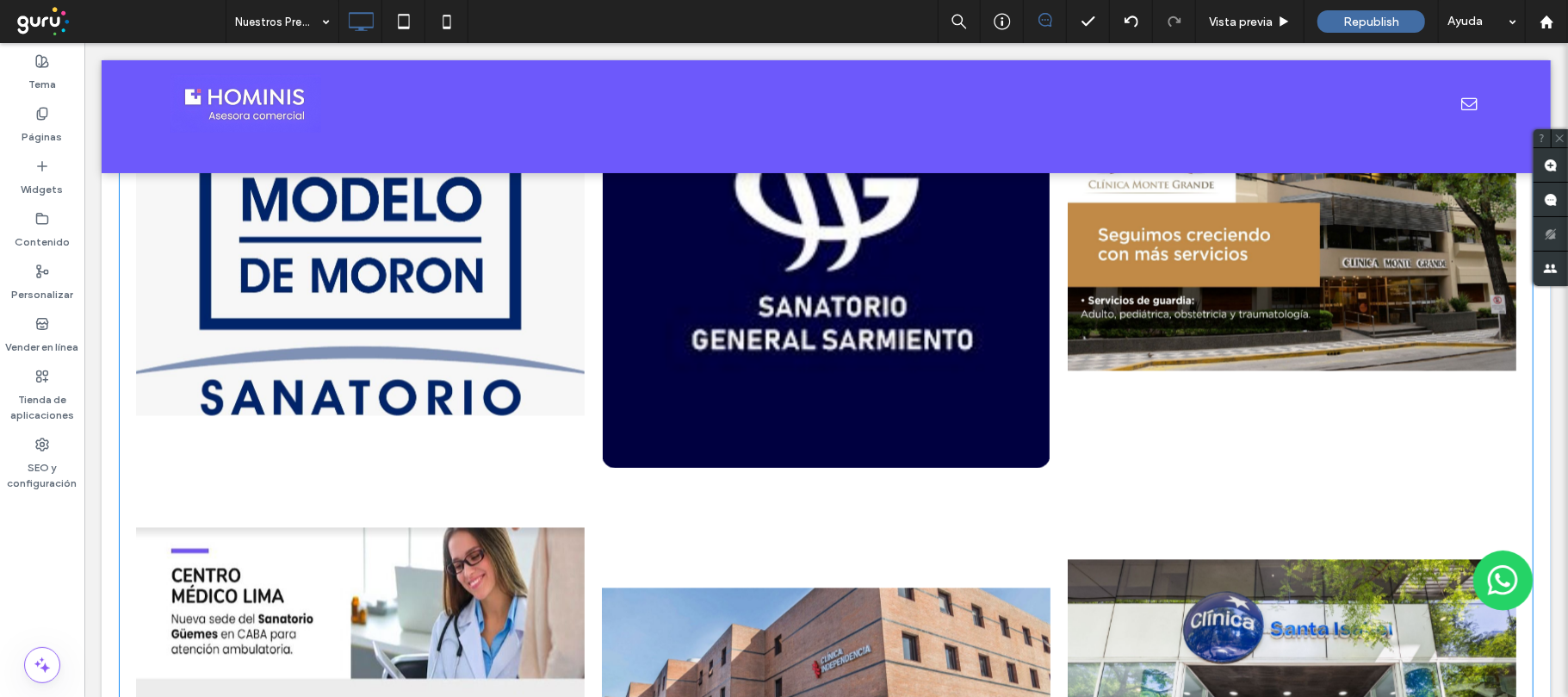
click at [1274, 434] on link at bounding box center [1291, 244] width 449 height 447
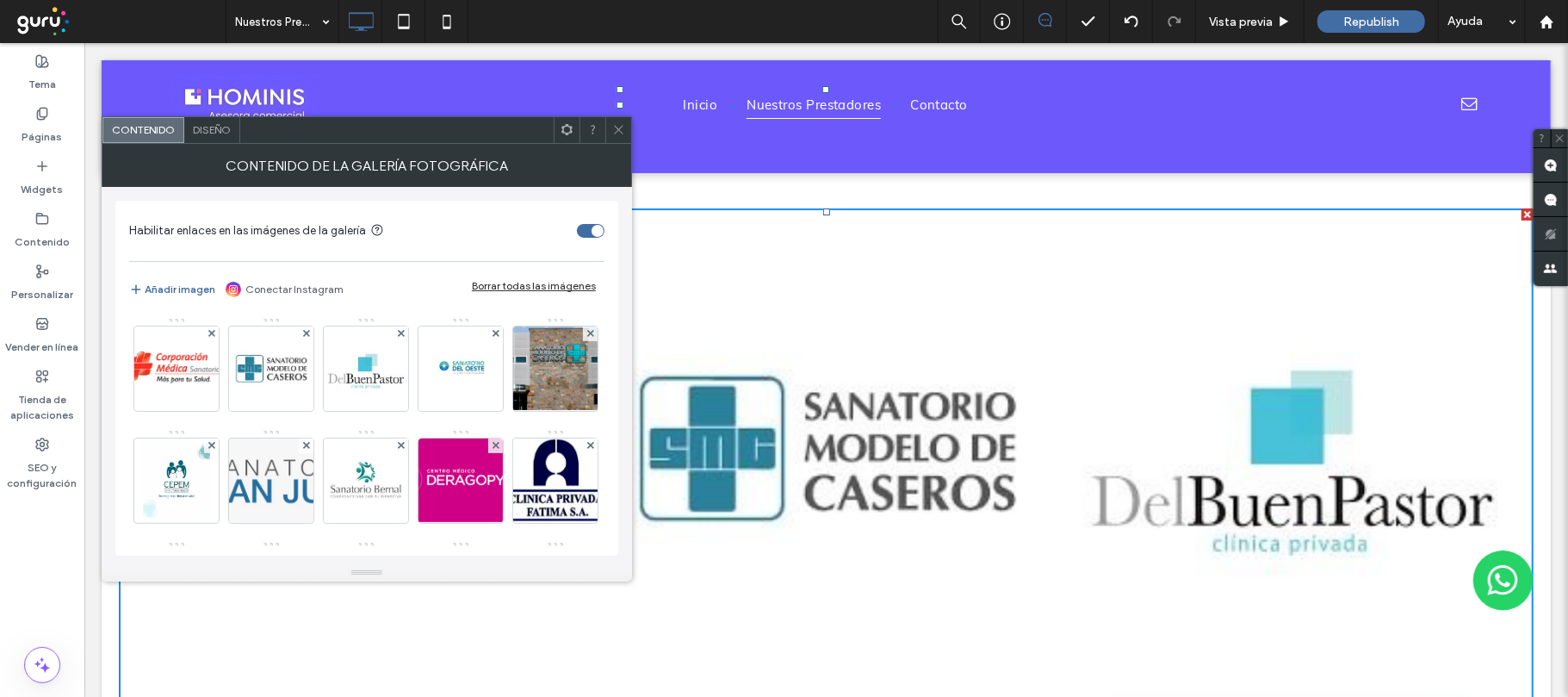
scroll to position [0, 0]
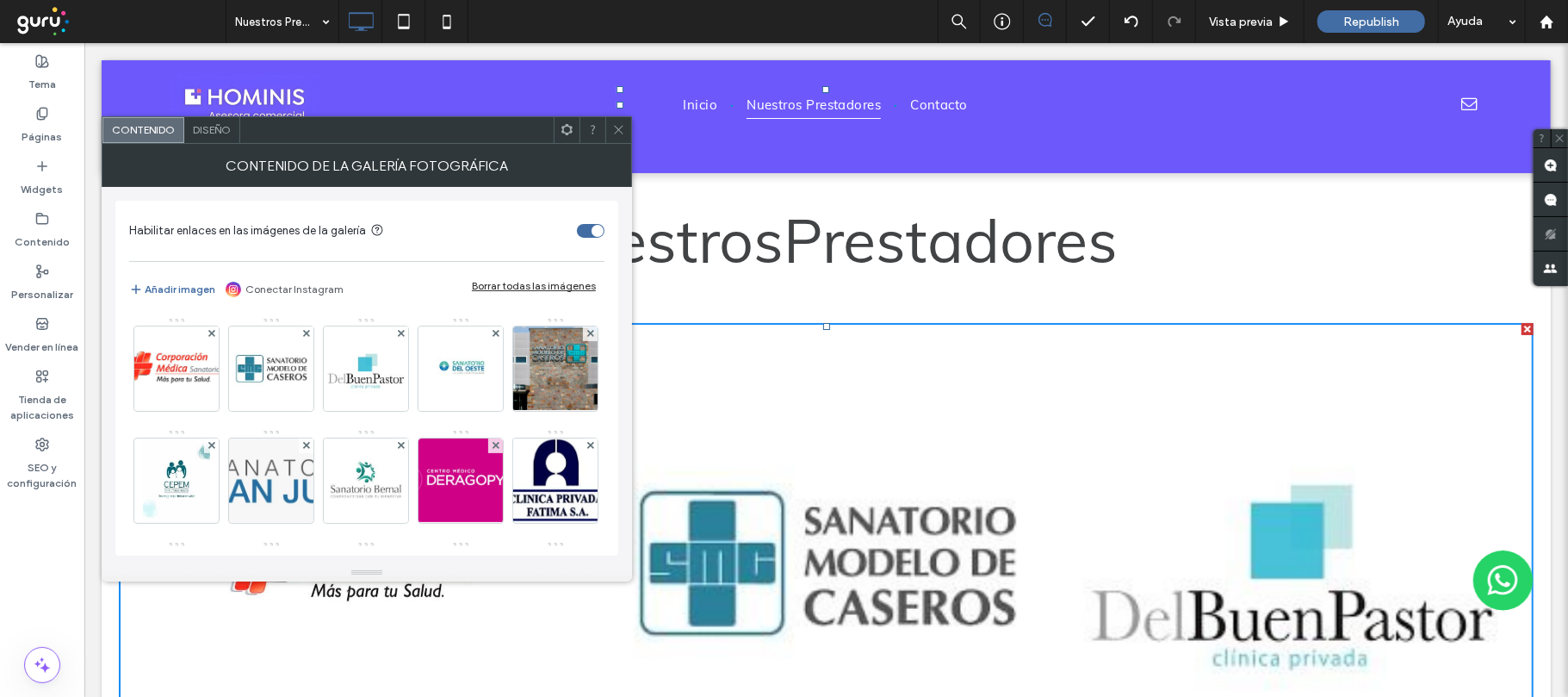
click at [616, 129] on icon at bounding box center [618, 128] width 12 height 12
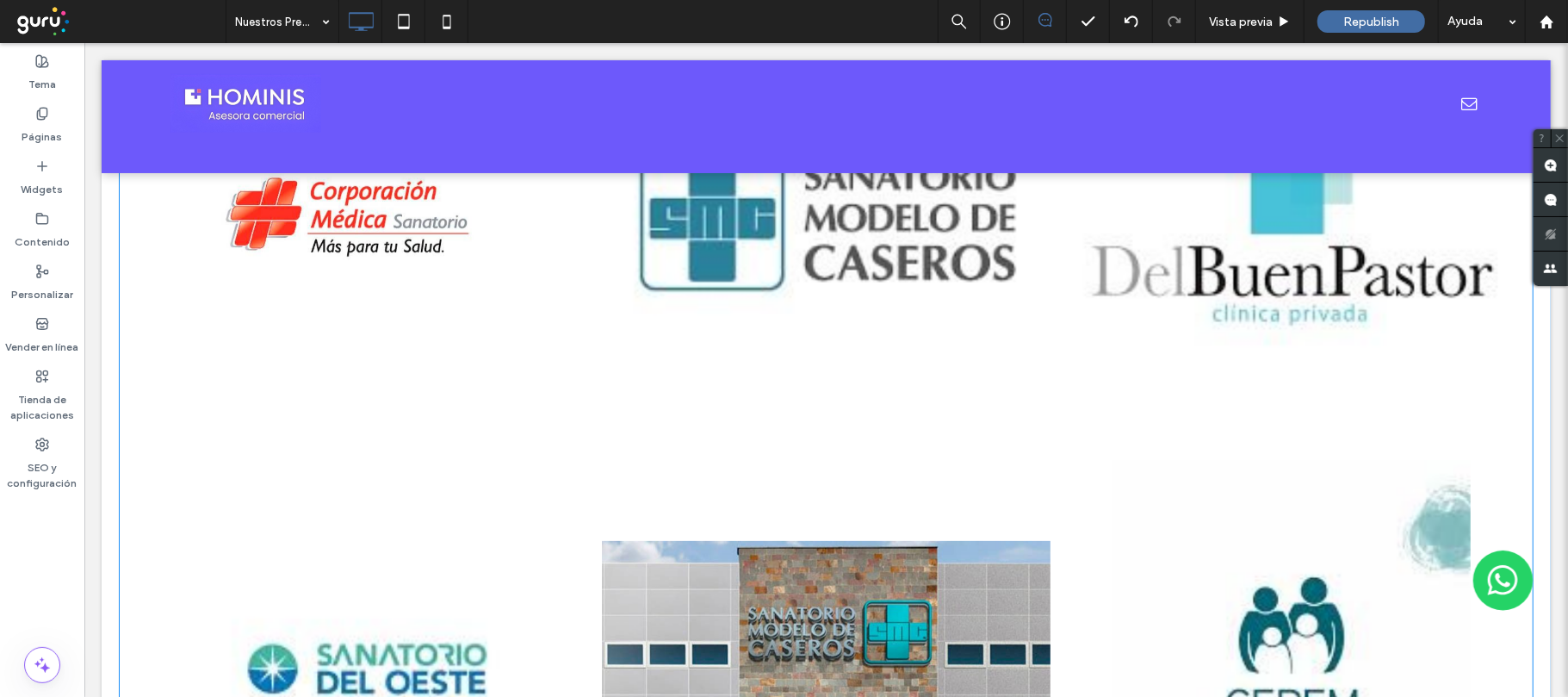
scroll to position [689, 0]
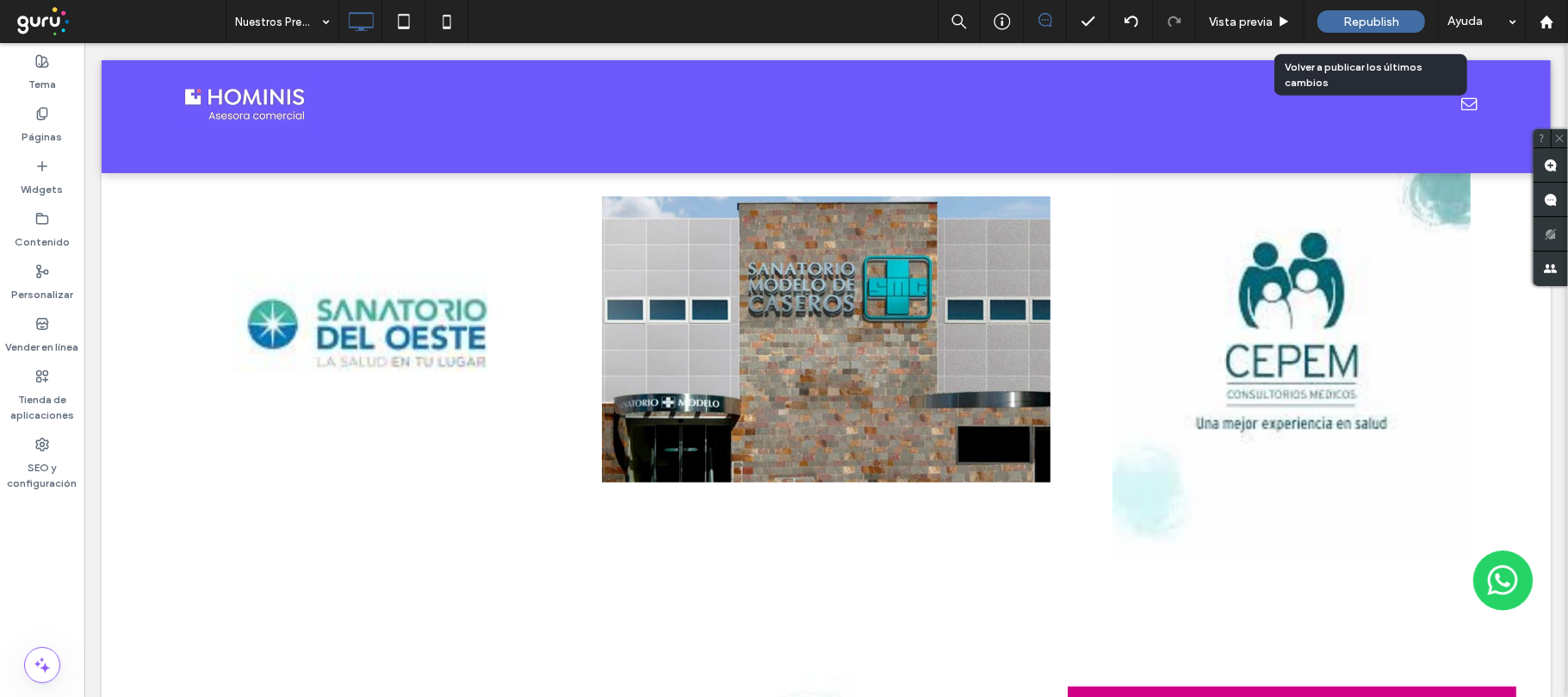
click at [1374, 26] on span "Republish" at bounding box center [1371, 21] width 56 height 14
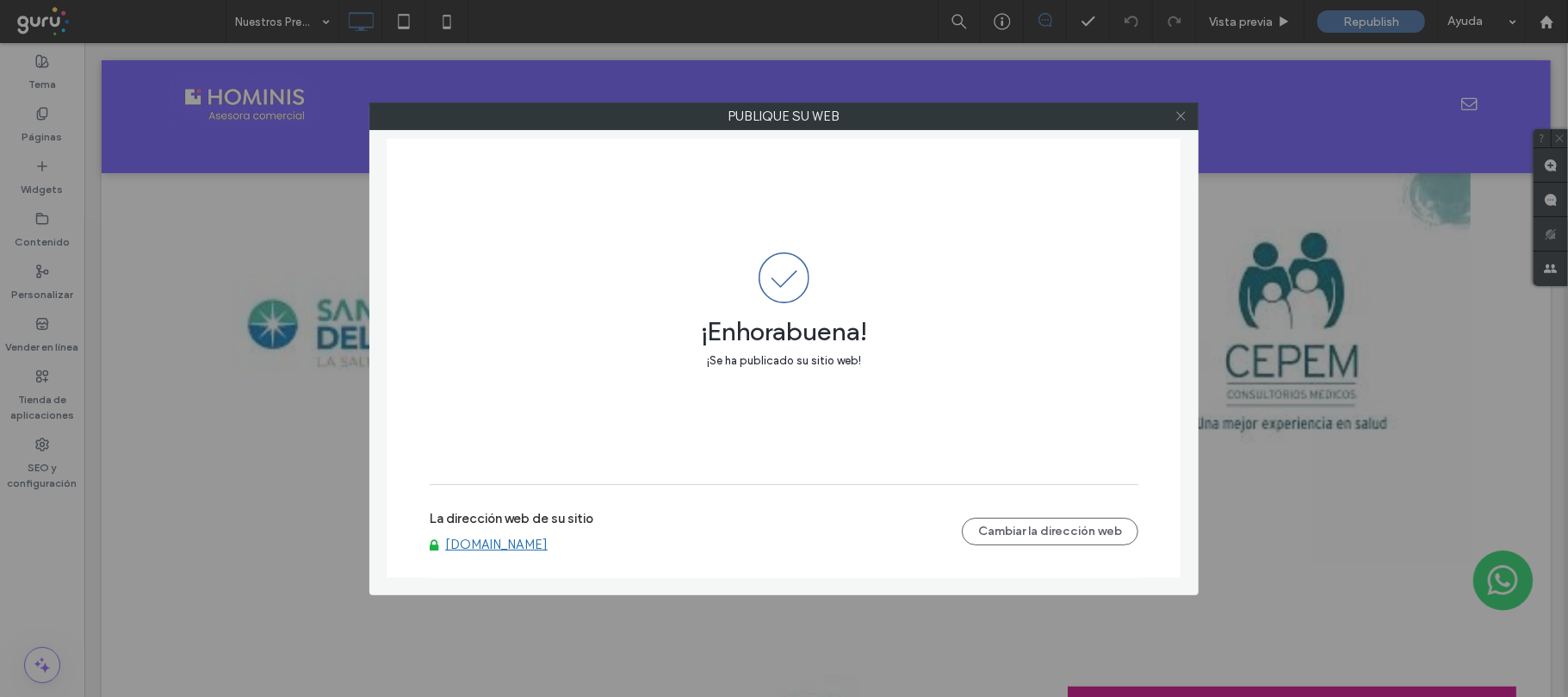
click at [1178, 122] on icon at bounding box center [1180, 115] width 12 height 12
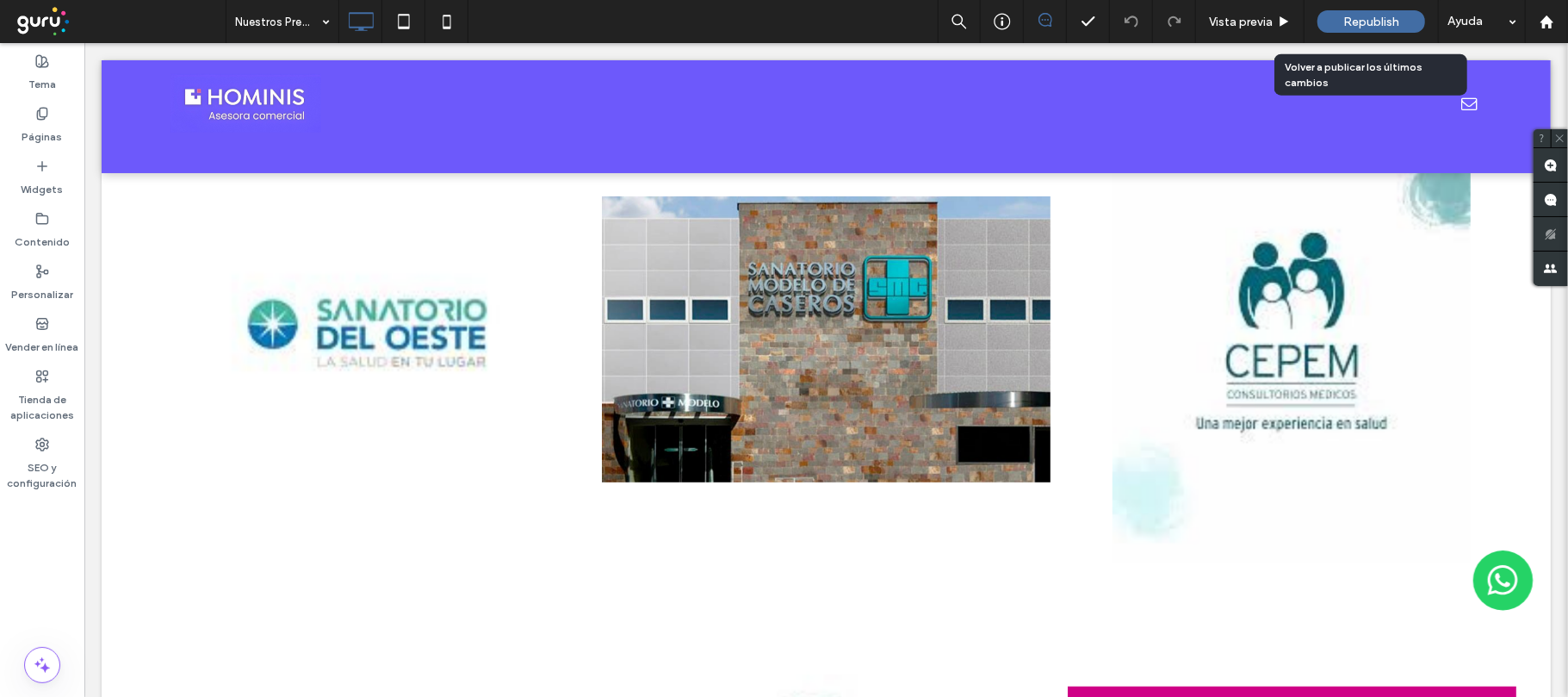
click at [1362, 14] on span "Republish" at bounding box center [1371, 21] width 56 height 14
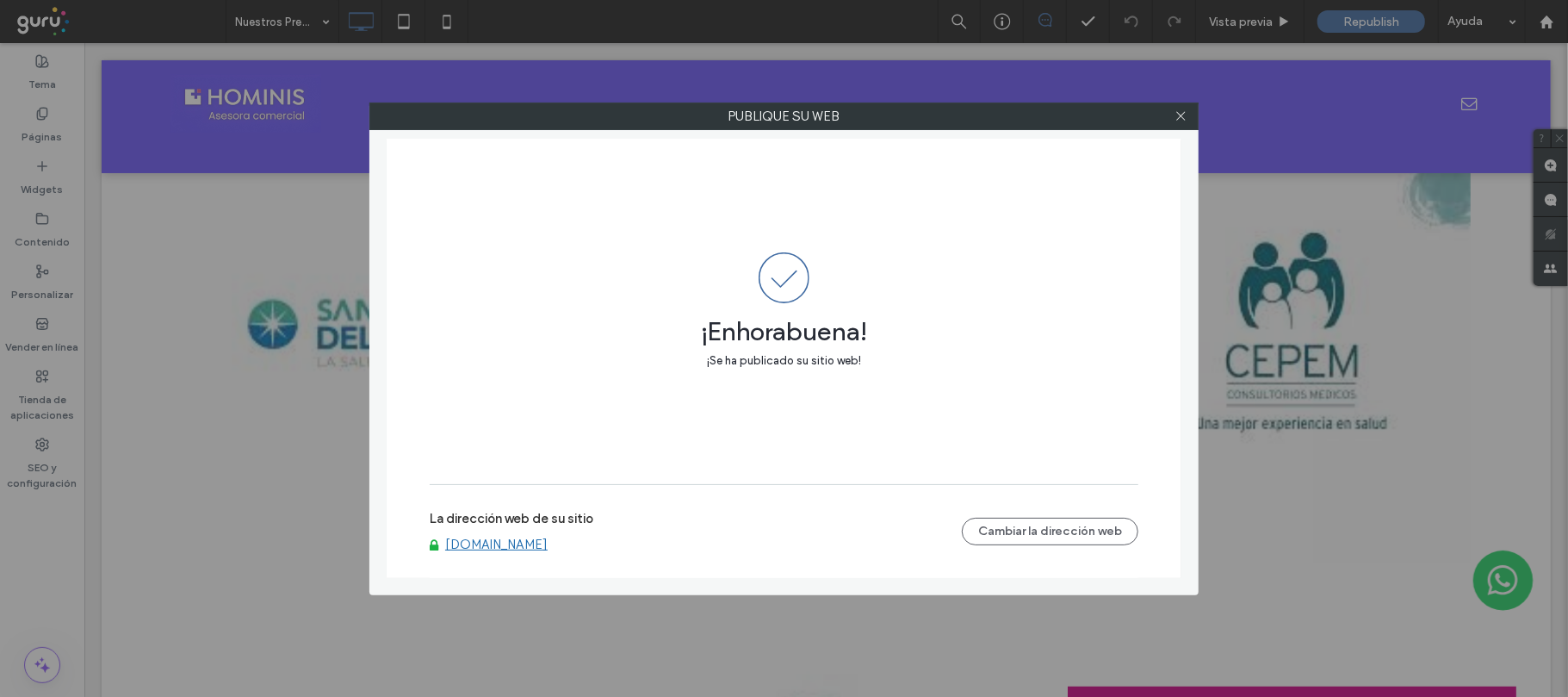
click at [513, 546] on link "[DOMAIN_NAME]" at bounding box center [496, 545] width 103 height 15
click at [1182, 110] on icon at bounding box center [1180, 115] width 12 height 12
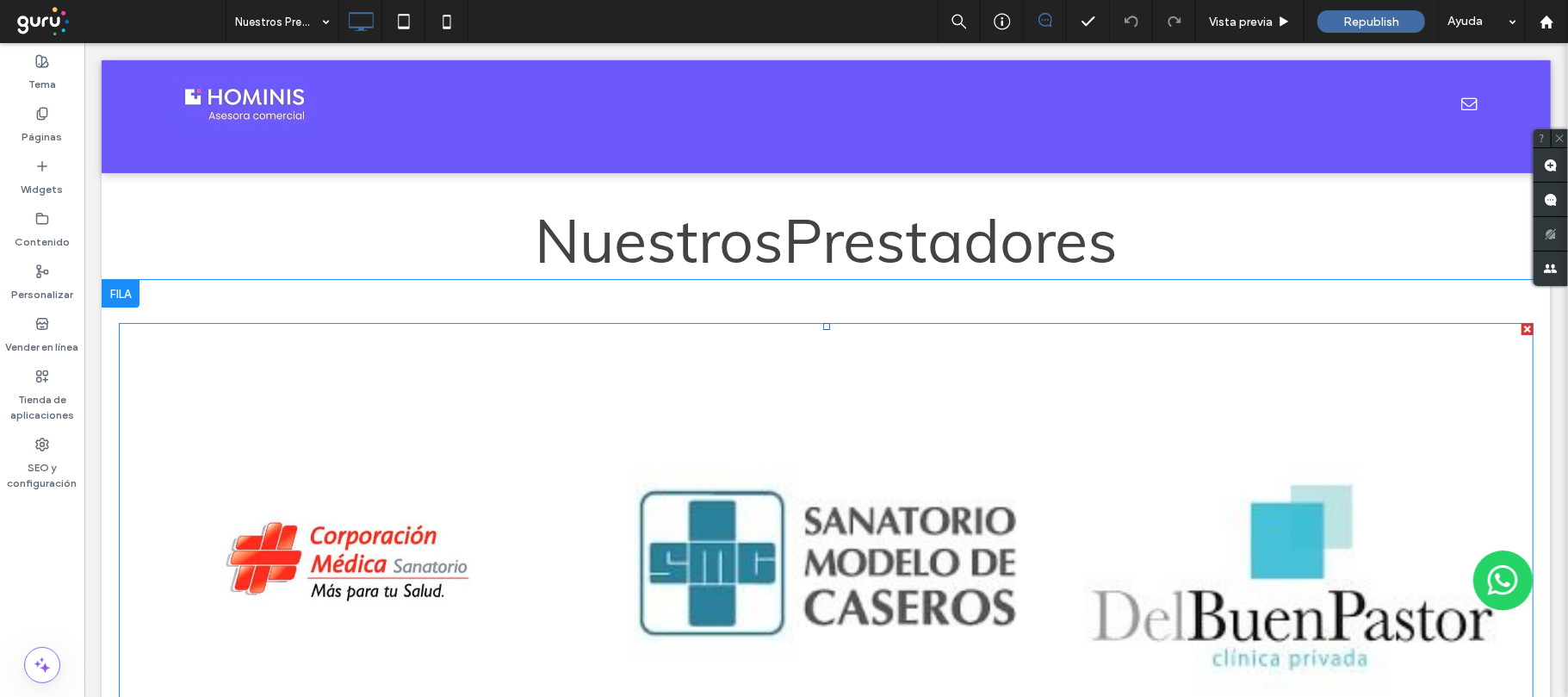
scroll to position [229, 0]
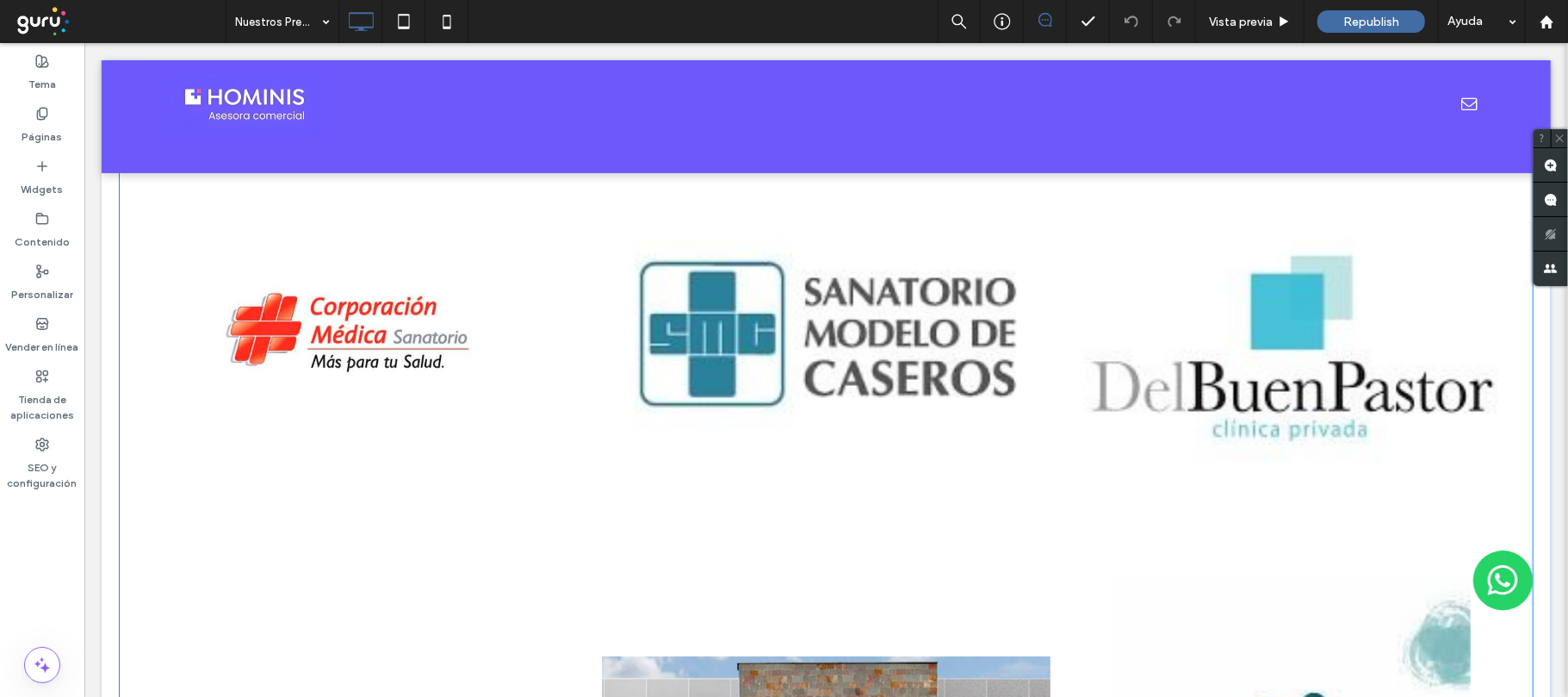
click at [943, 344] on link at bounding box center [825, 334] width 449 height 447
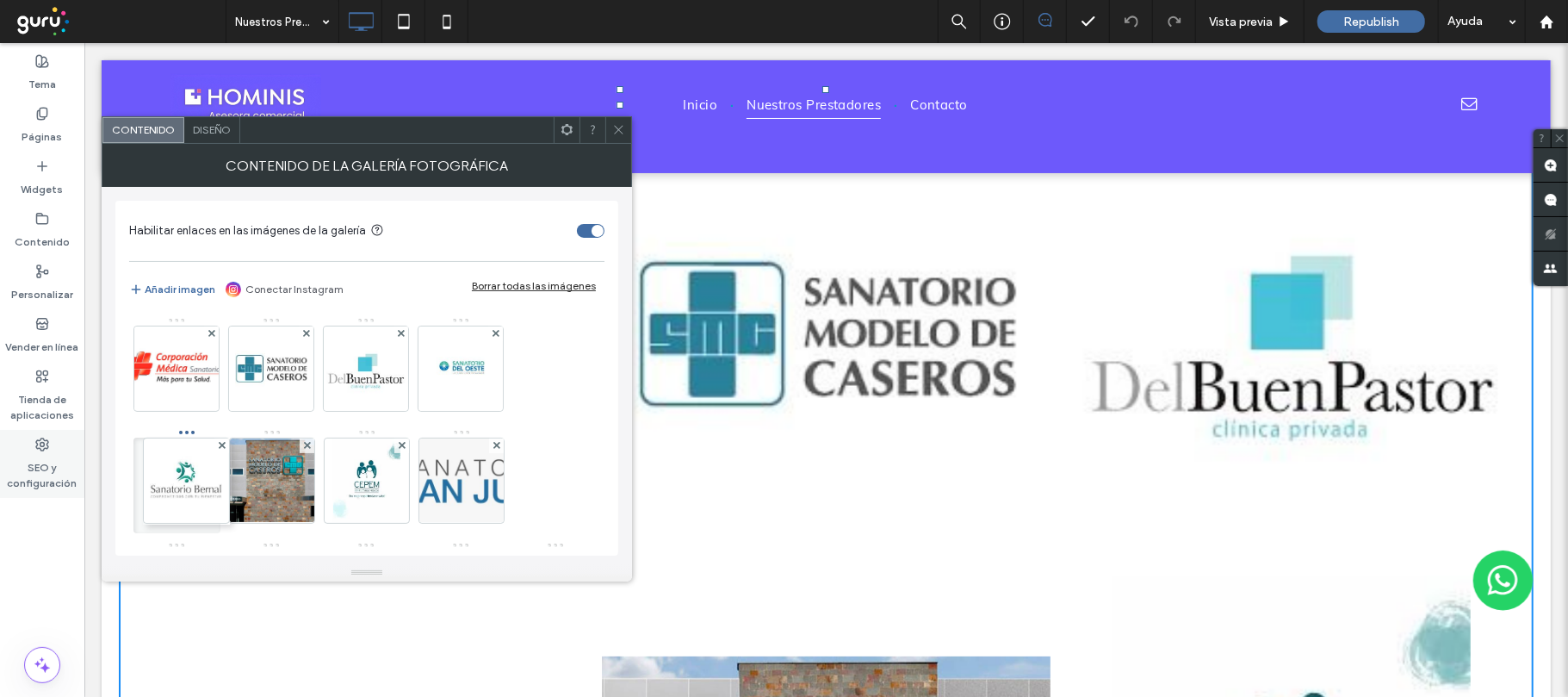
drag, startPoint x: 466, startPoint y: 486, endPoint x: 70, endPoint y: 489, distance: 396.0
click at [70, 489] on body ".wqwq-1{fill:#231f20;} .cls-1q, .cls-2q { fill-rule: evenodd; } .cls-2q { fill:…" at bounding box center [784, 348] width 1568 height 697
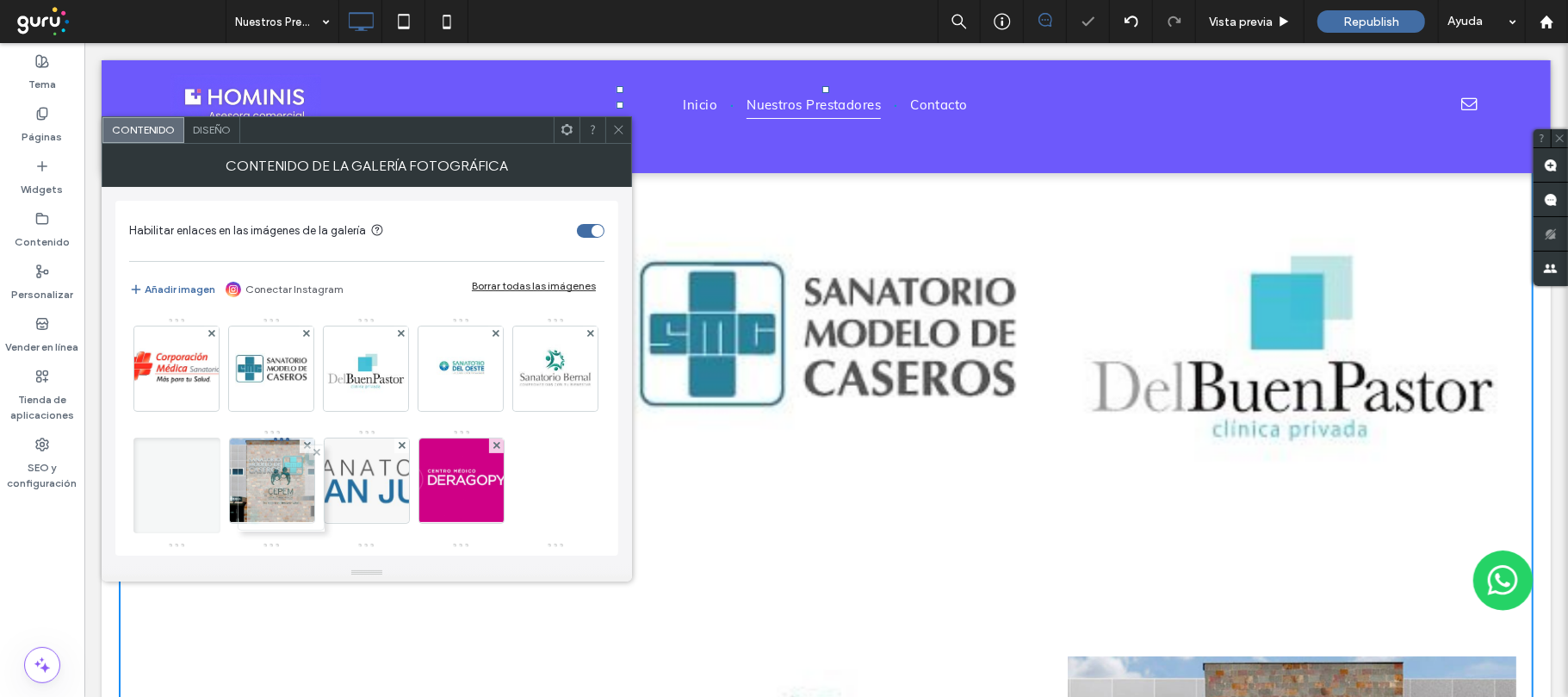
drag, startPoint x: 377, startPoint y: 476, endPoint x: 259, endPoint y: 487, distance: 118.5
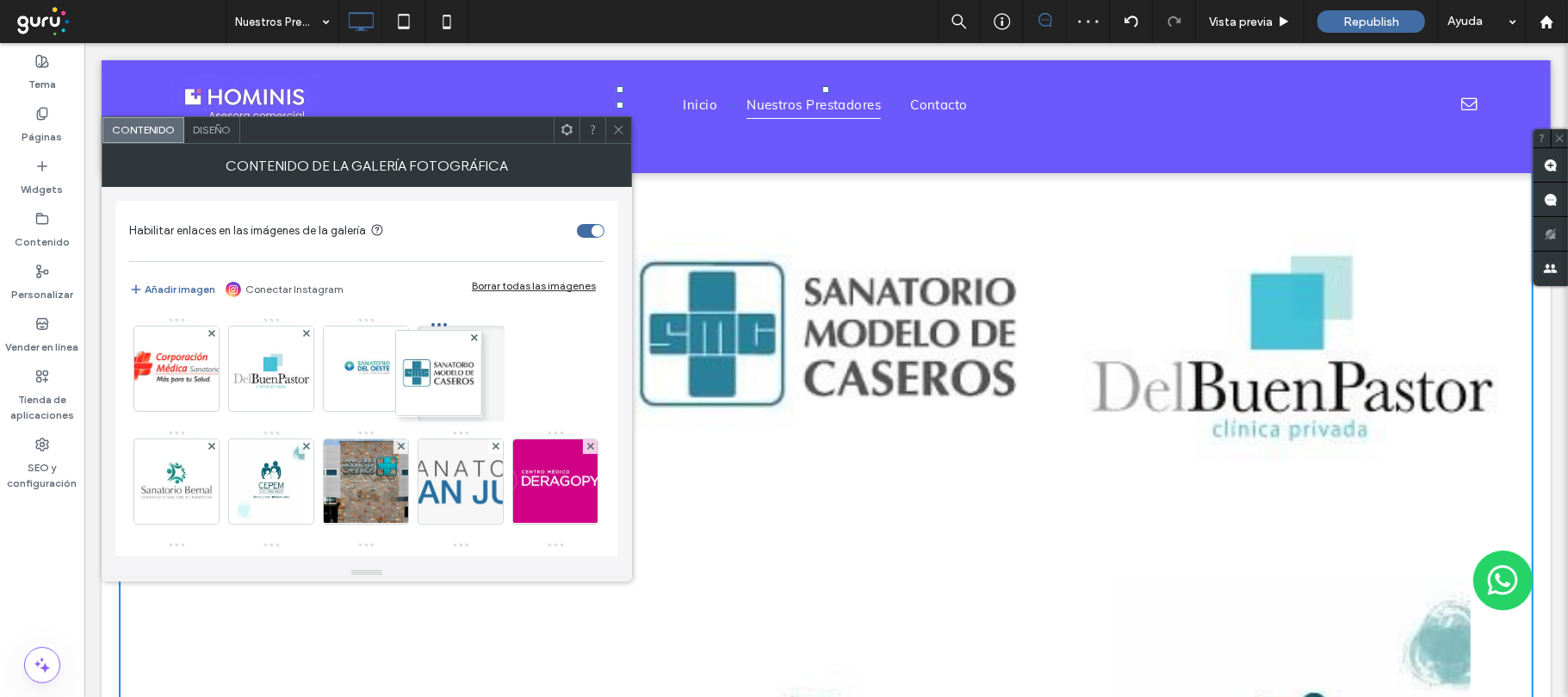
drag, startPoint x: 259, startPoint y: 352, endPoint x: 490, endPoint y: 359, distance: 231.1
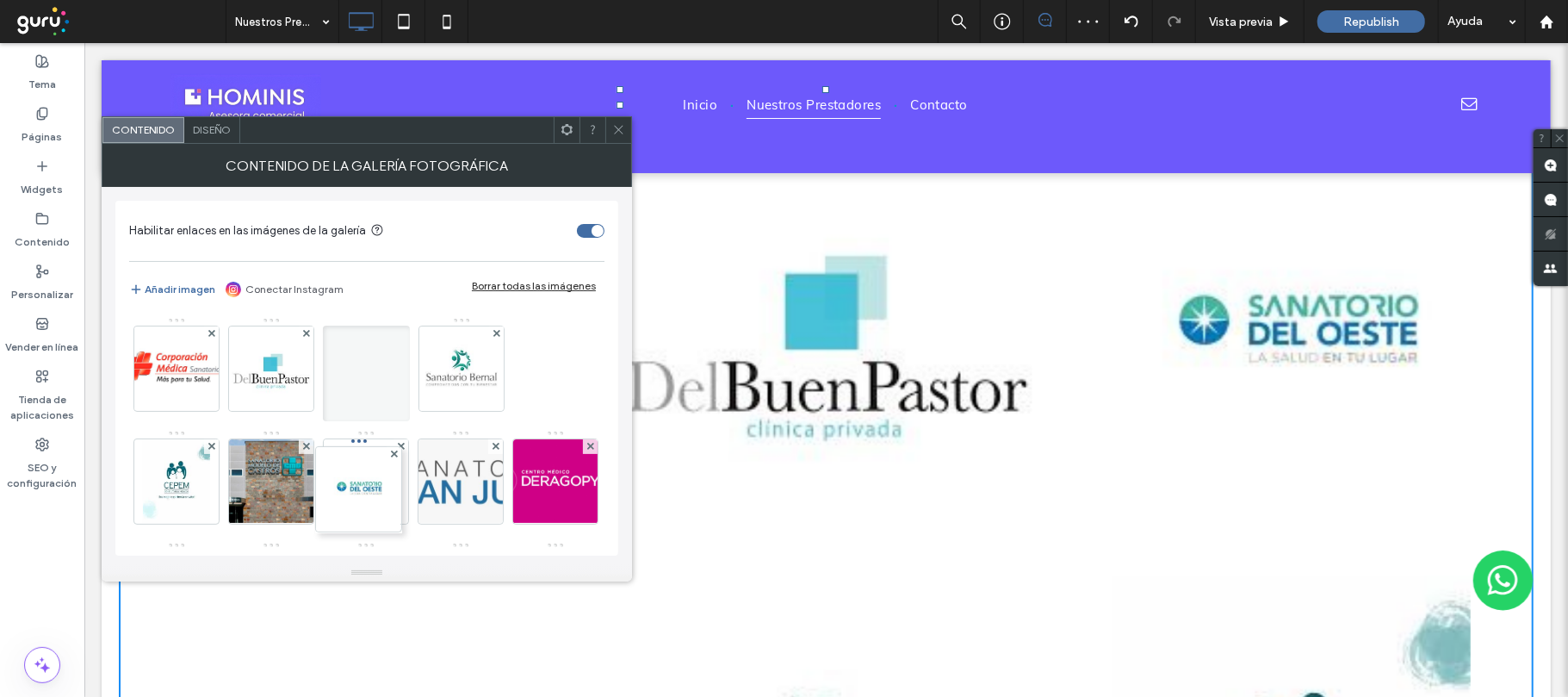
drag, startPoint x: 542, startPoint y: 403, endPoint x: 254, endPoint y: 581, distance: 338.6
click at [266, 552] on div "Habilitar enlaces en las imágenes de la galería Añadir imagen Conectar Instagra…" at bounding box center [366, 378] width 503 height 355
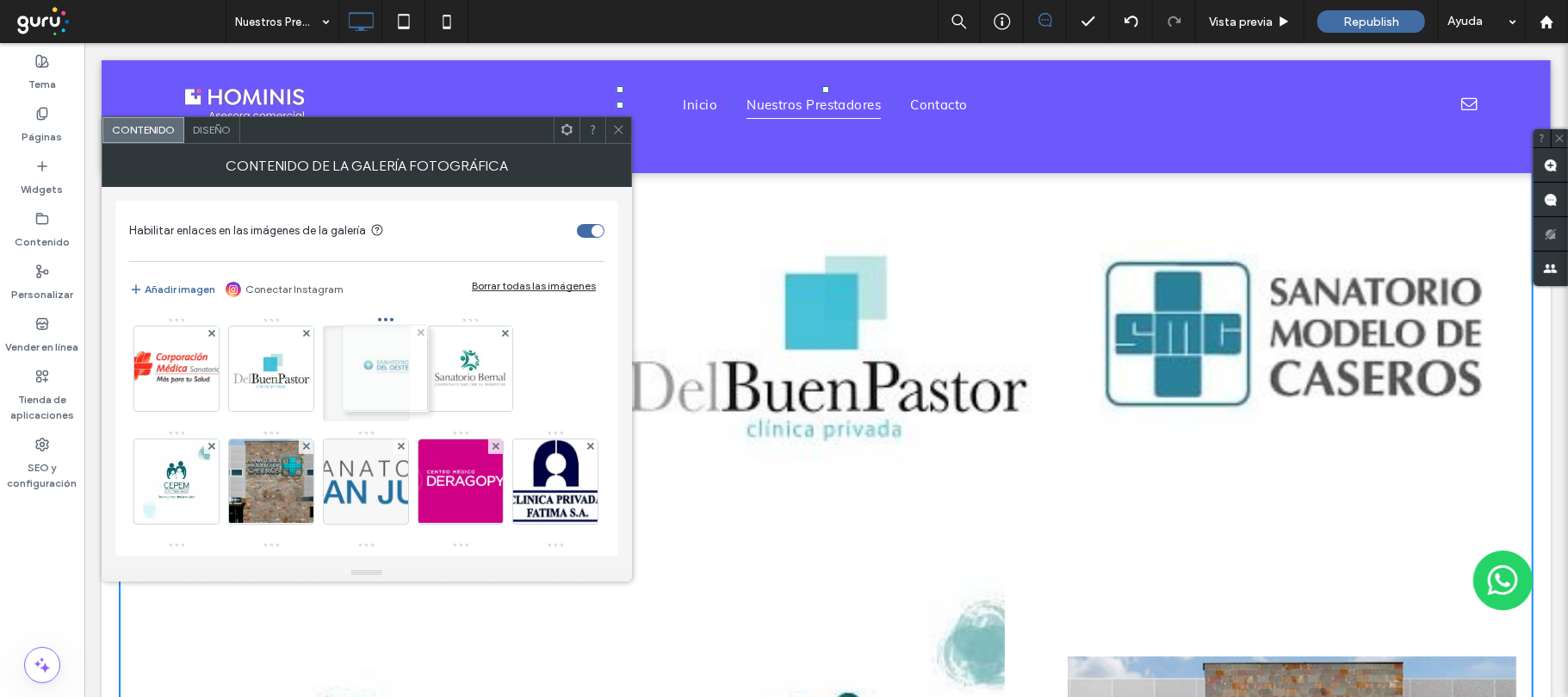
drag, startPoint x: 269, startPoint y: 476, endPoint x: 377, endPoint y: 349, distance: 166.7
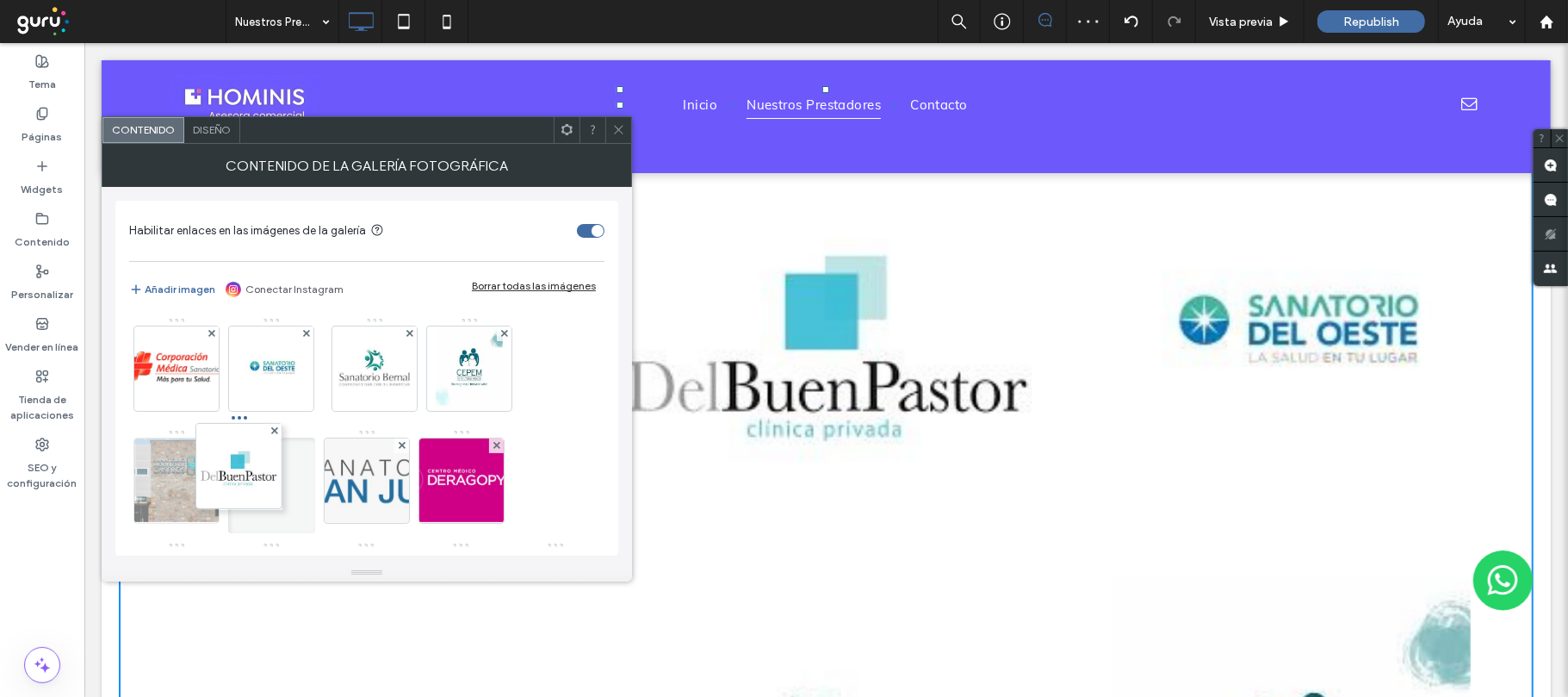
drag, startPoint x: 269, startPoint y: 362, endPoint x: 211, endPoint y: 512, distance: 160.8
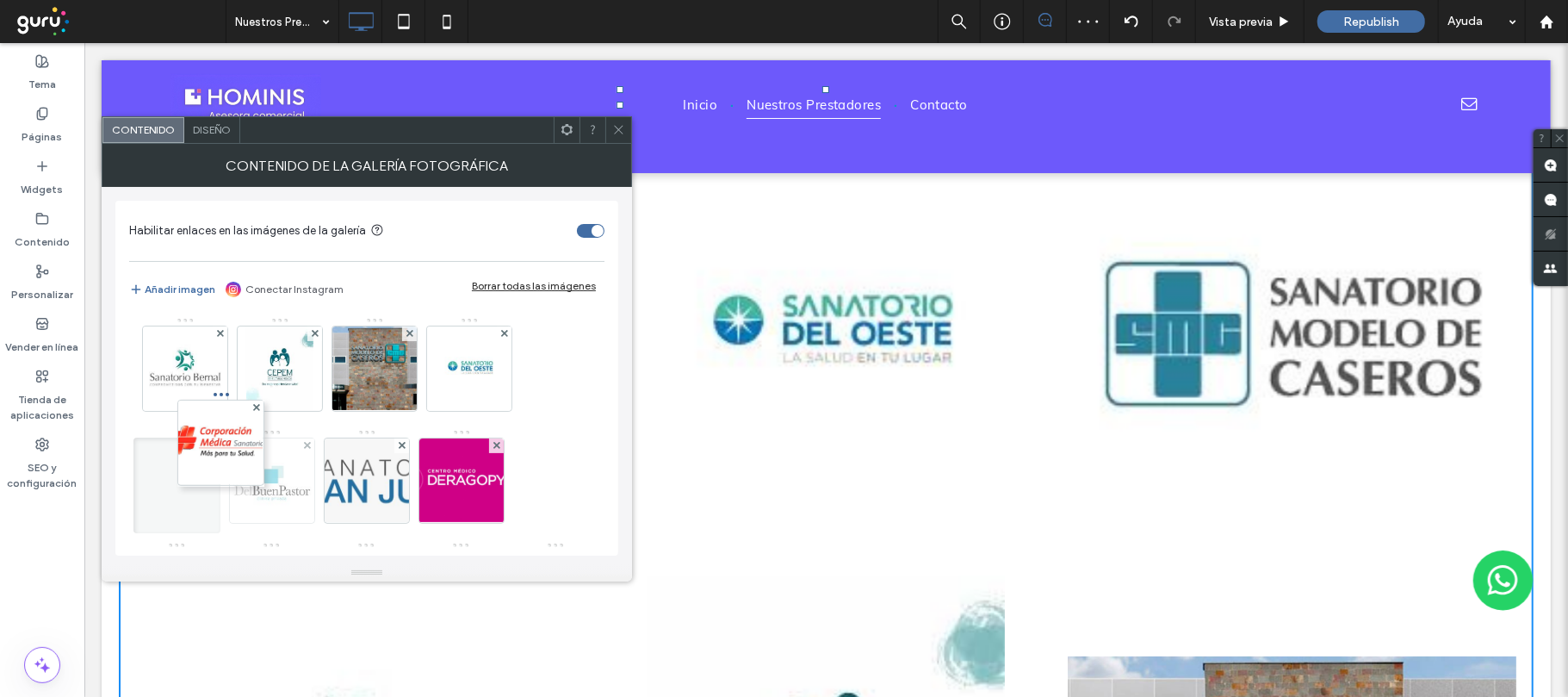
drag, startPoint x: 173, startPoint y: 357, endPoint x: 259, endPoint y: 511, distance: 176.4
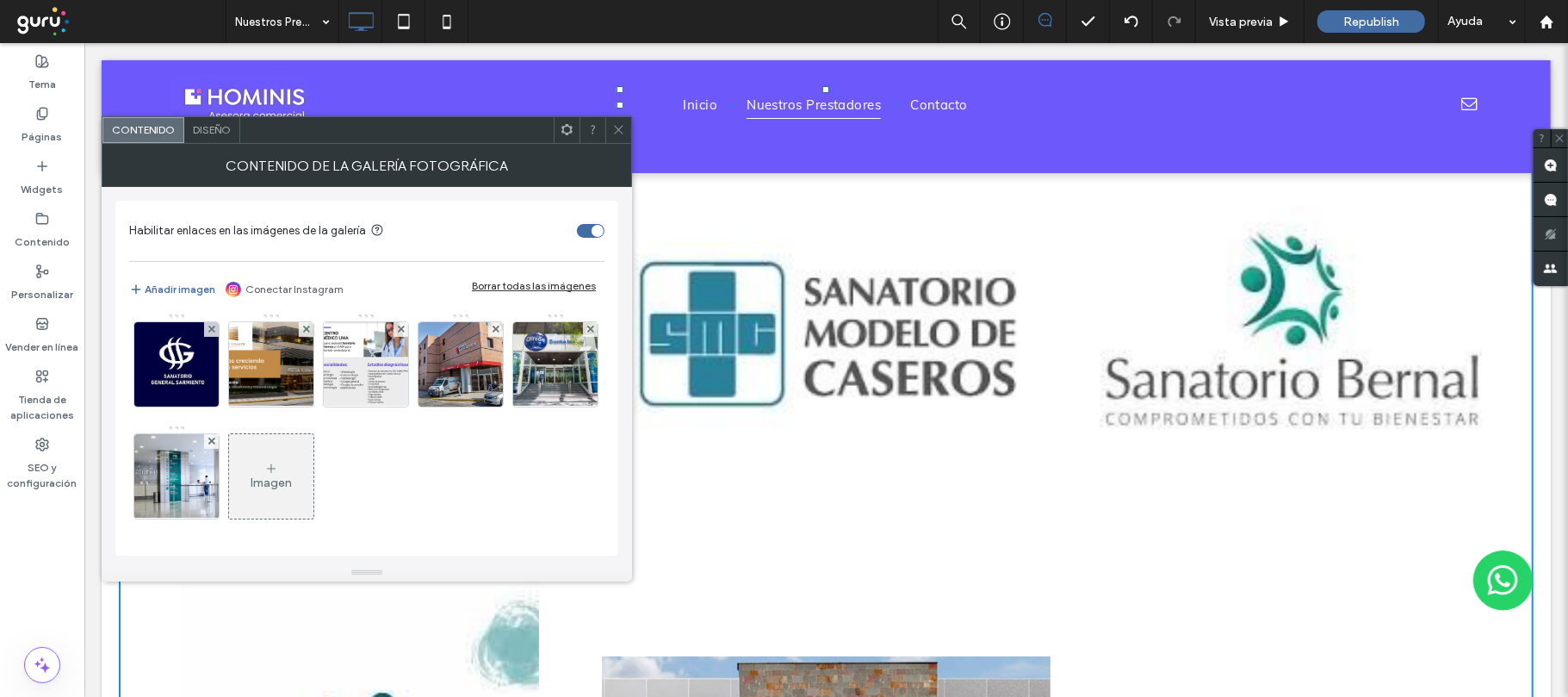
scroll to position [225, 0]
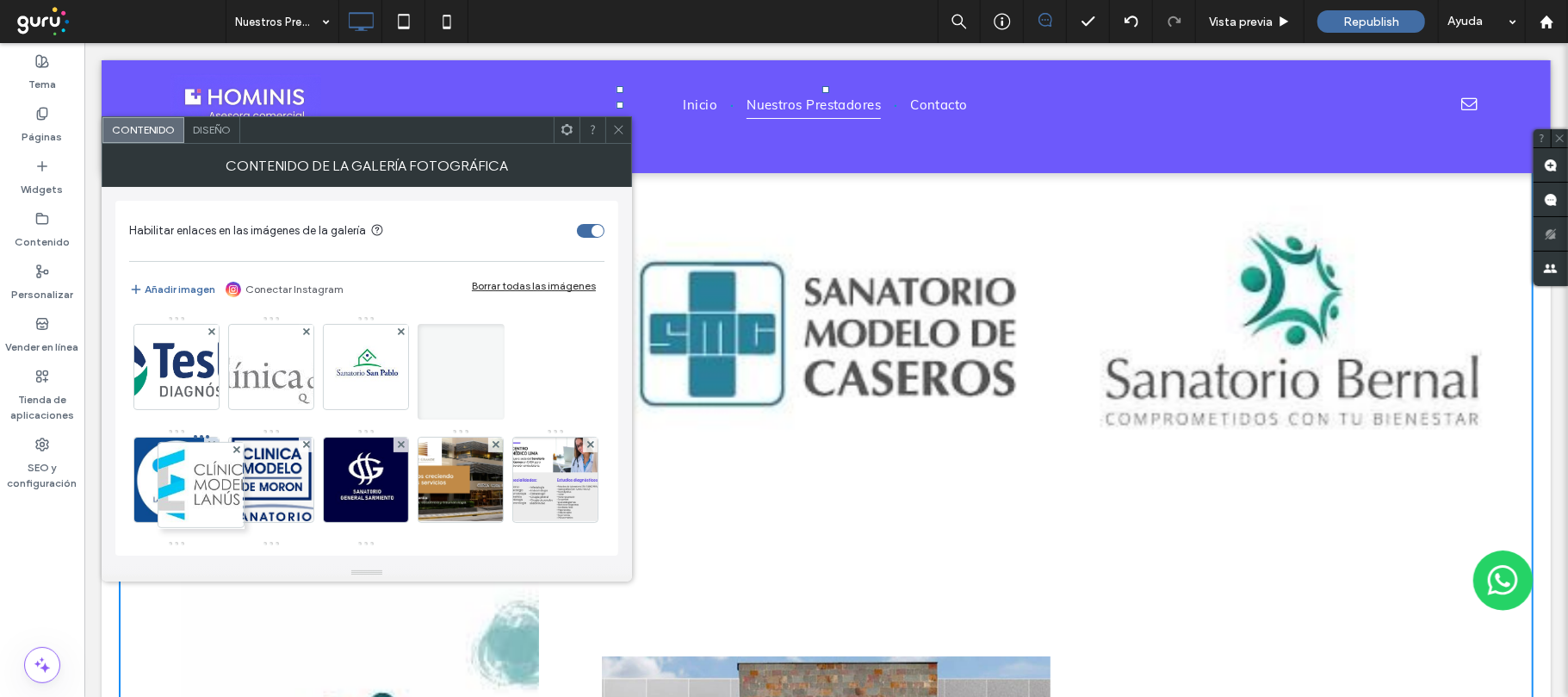
drag, startPoint x: 357, startPoint y: 356, endPoint x: 156, endPoint y: 500, distance: 247.3
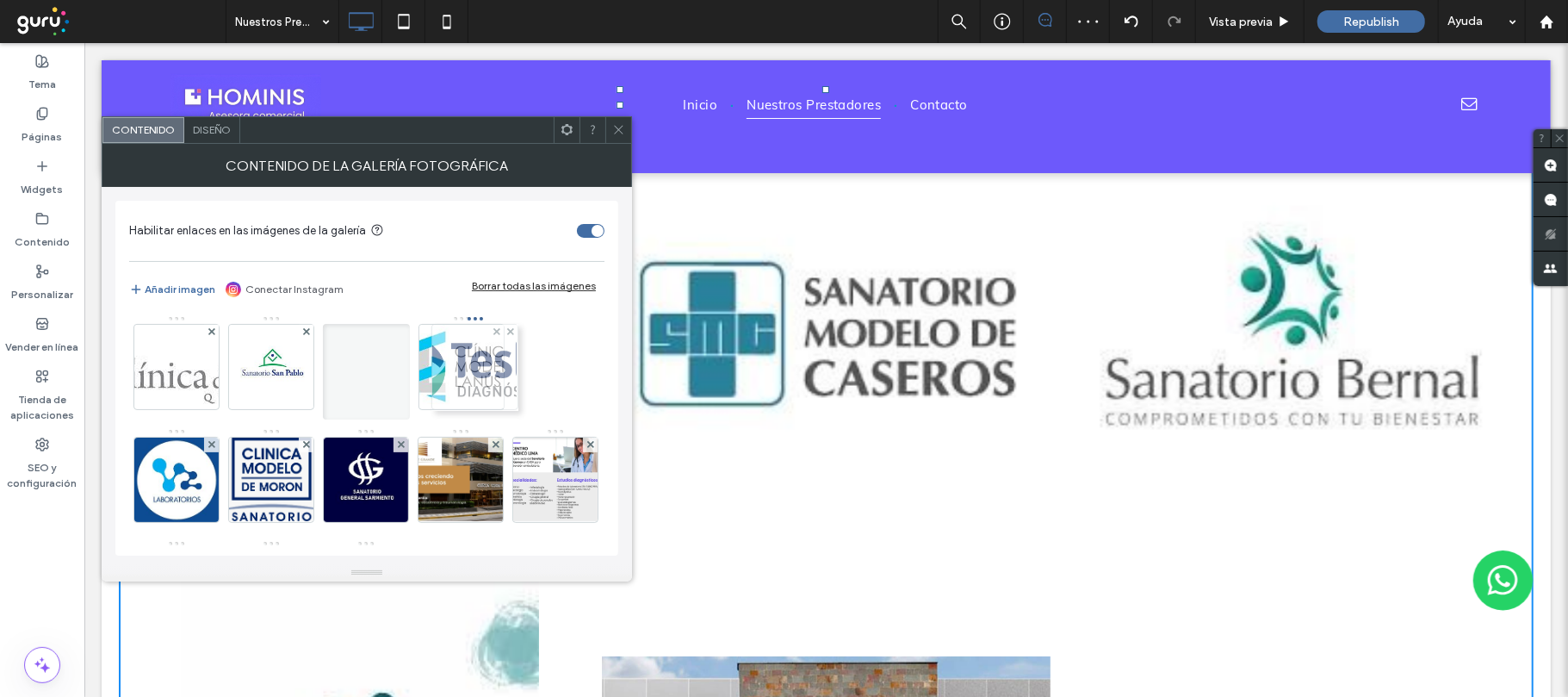
drag, startPoint x: 262, startPoint y: 376, endPoint x: 508, endPoint y: 376, distance: 246.0
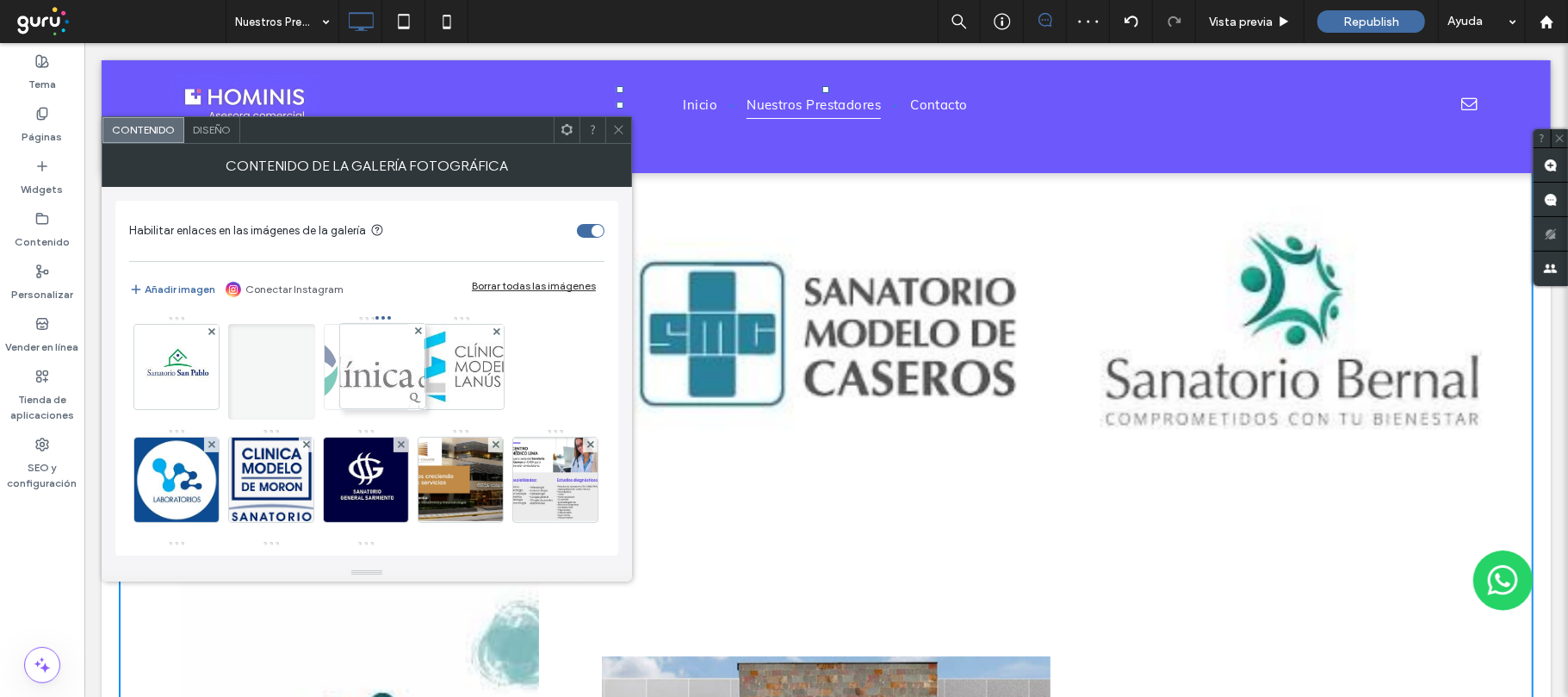
drag, startPoint x: 266, startPoint y: 379, endPoint x: 445, endPoint y: 377, distance: 179.0
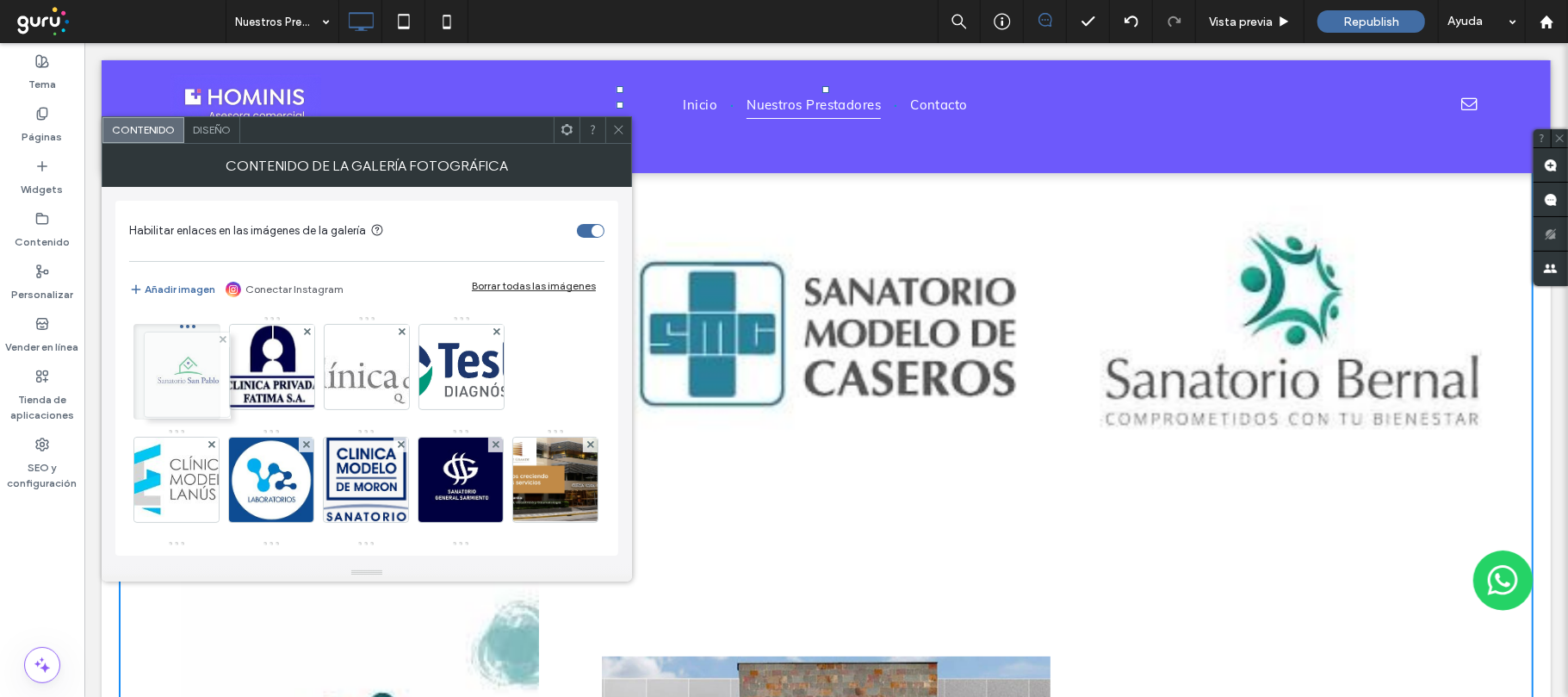
drag, startPoint x: 252, startPoint y: 361, endPoint x: 155, endPoint y: 370, distance: 97.4
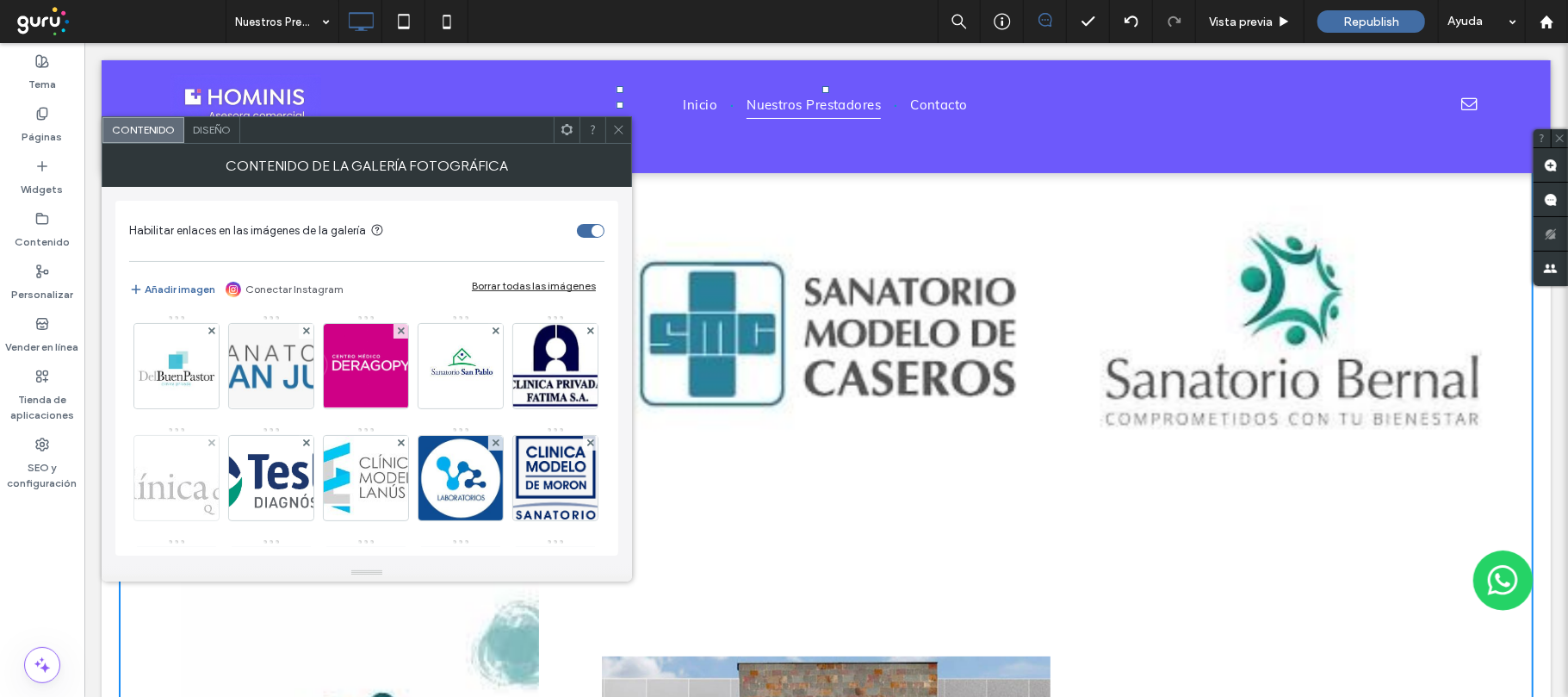
scroll to position [0, 0]
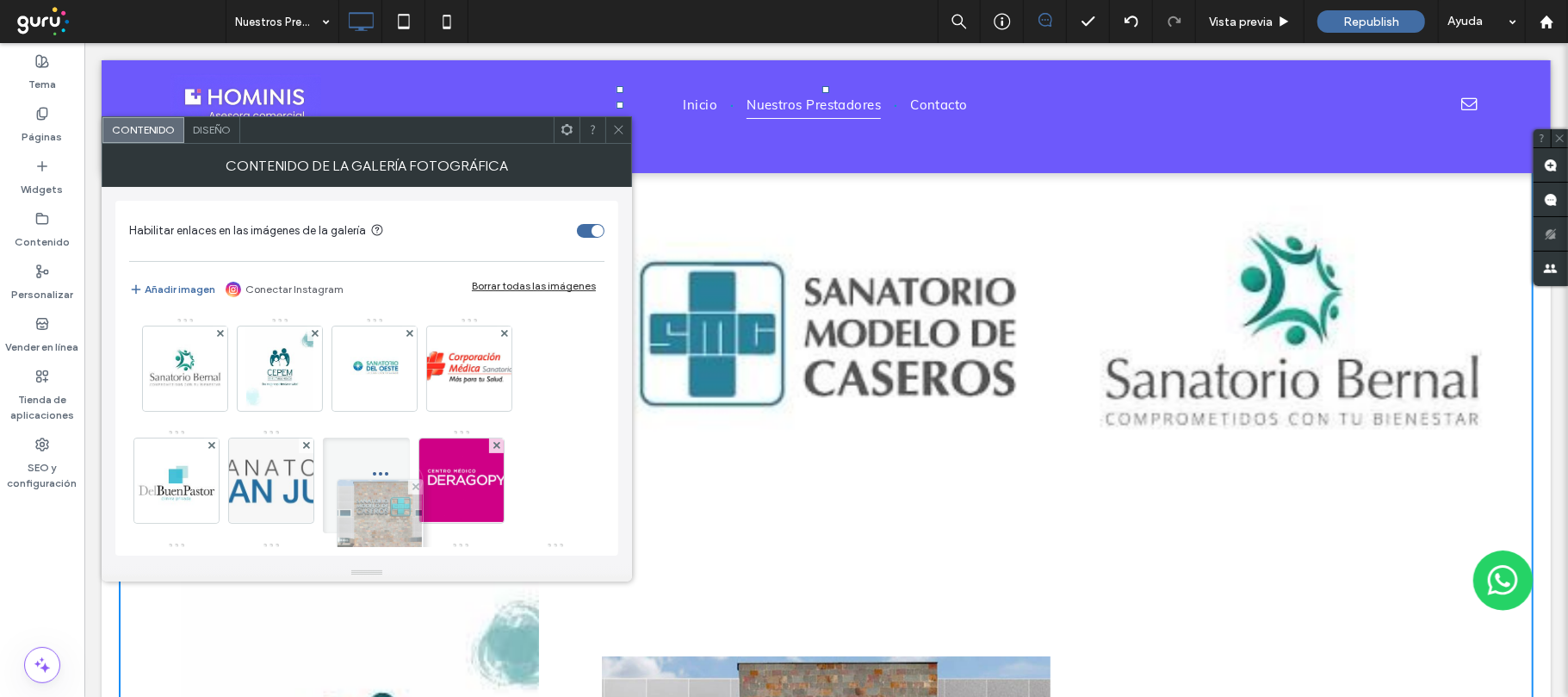
drag, startPoint x: 385, startPoint y: 352, endPoint x: 394, endPoint y: 535, distance: 183.2
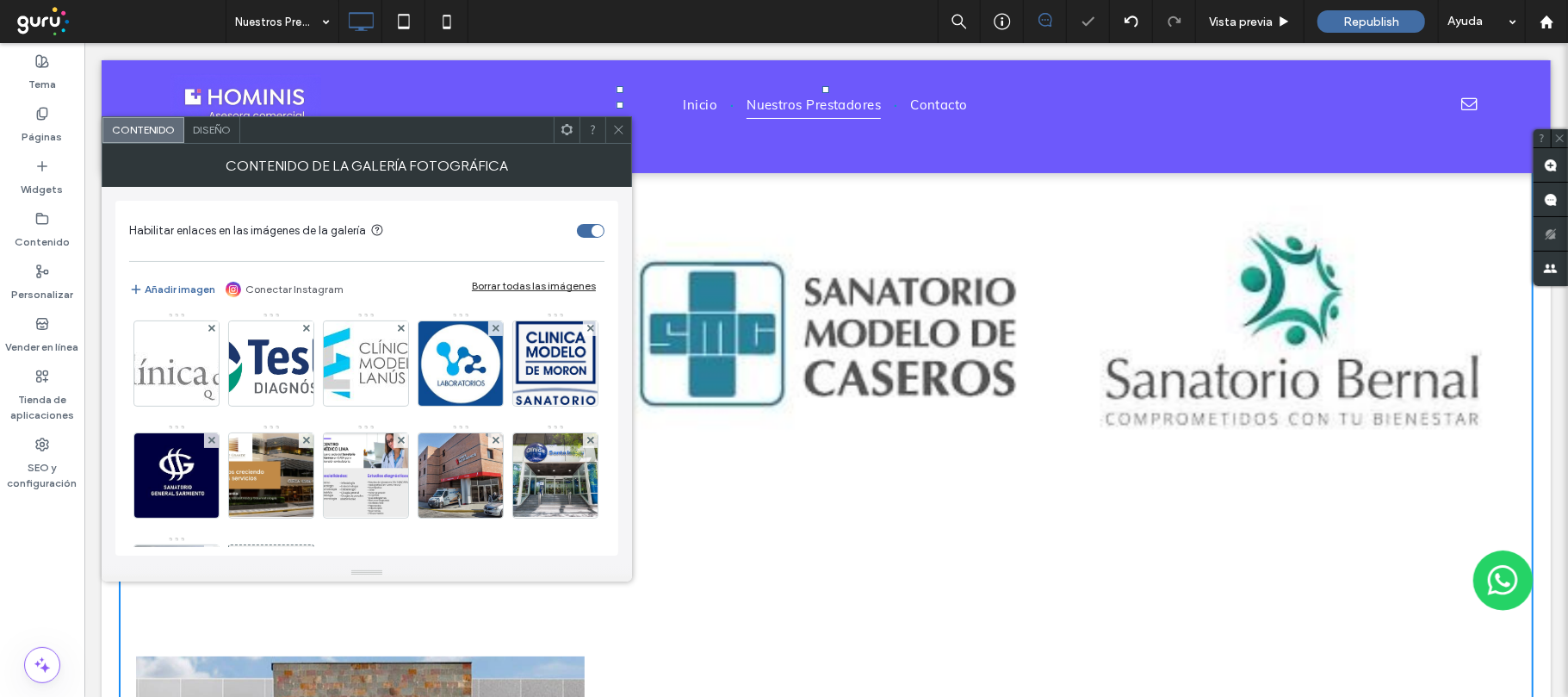
scroll to position [114, 0]
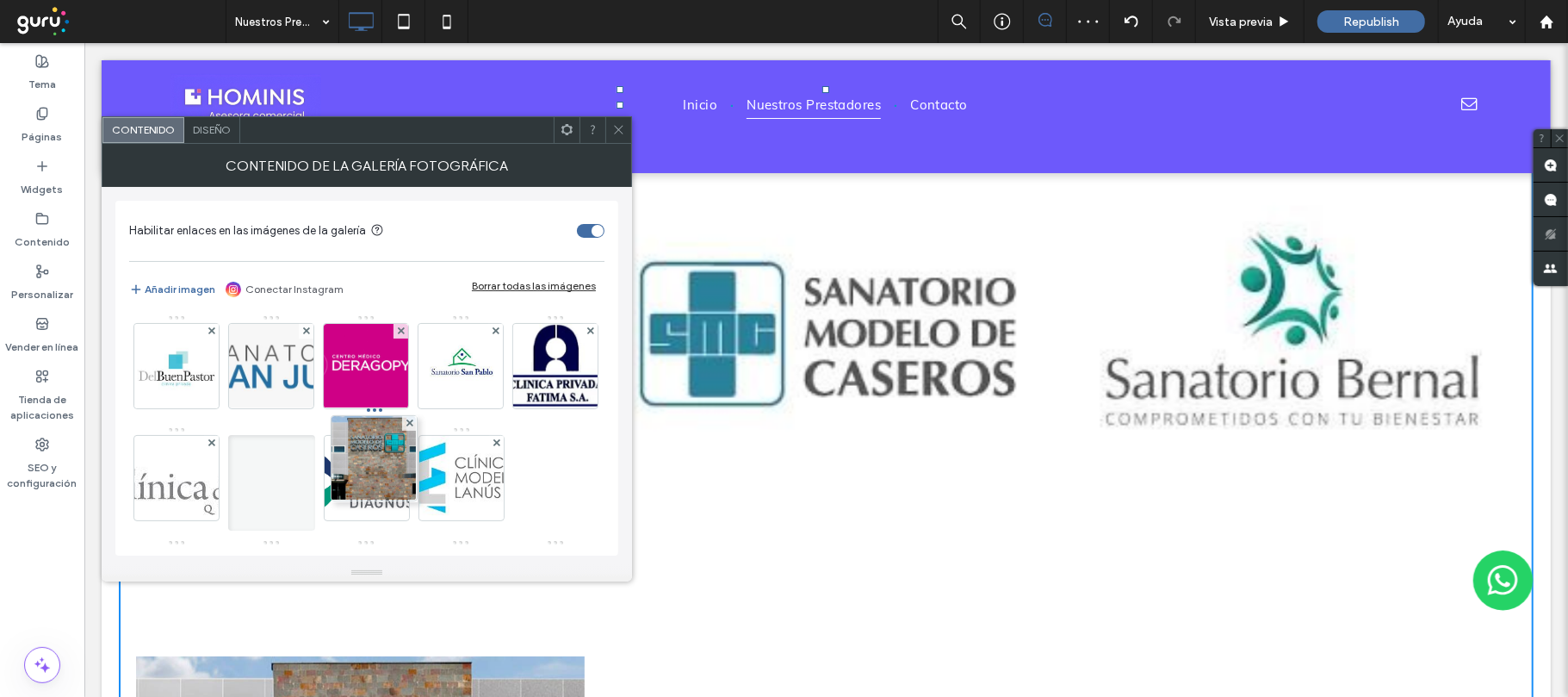
drag, startPoint x: 359, startPoint y: 373, endPoint x: 362, endPoint y: 504, distance: 131.0
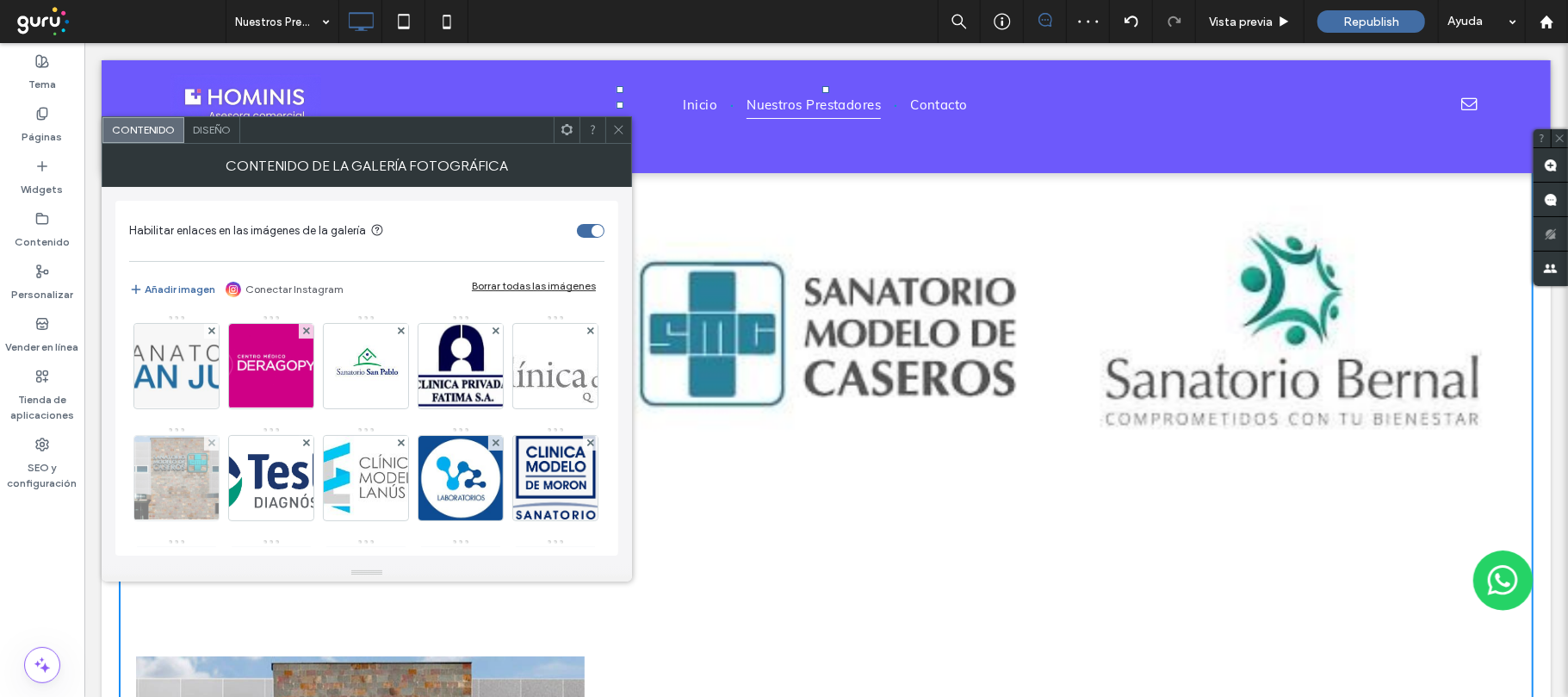
scroll to position [229, 0]
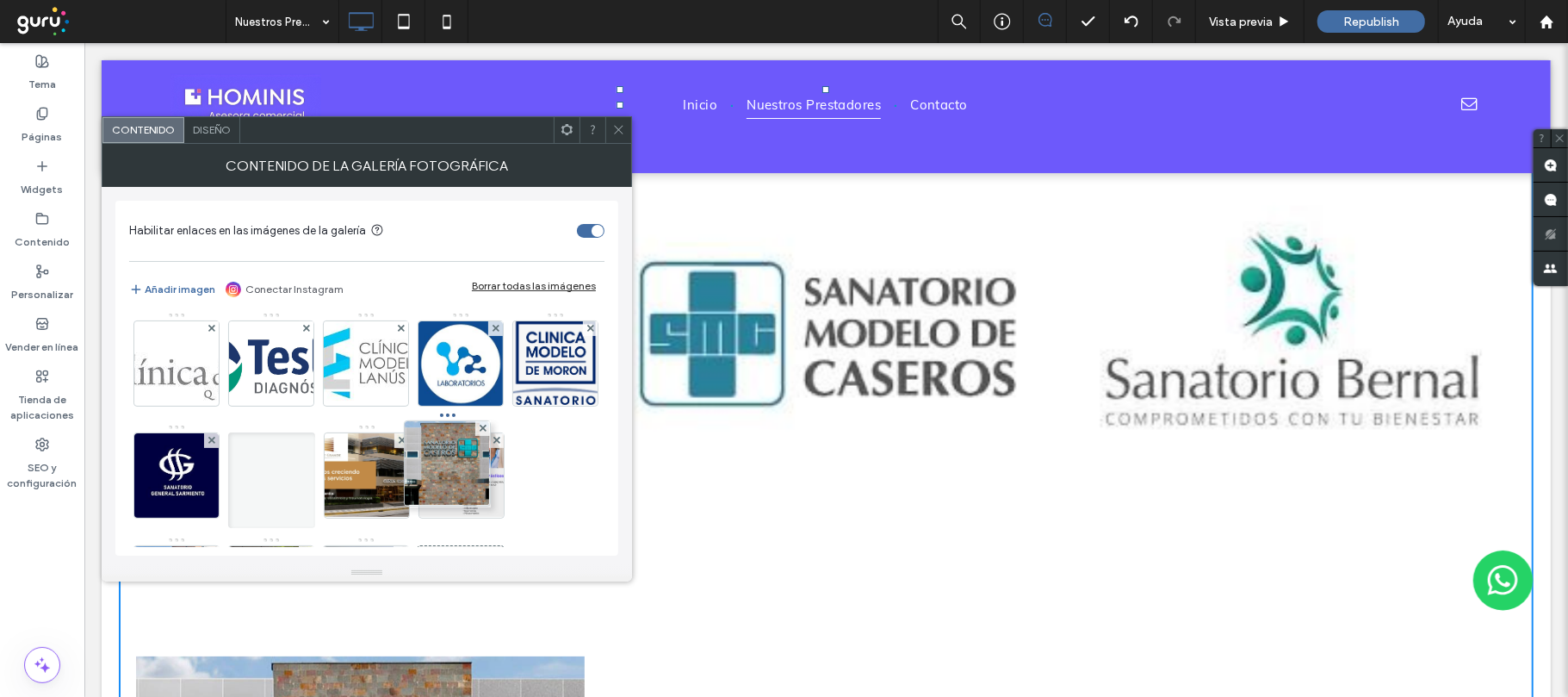
drag, startPoint x: 374, startPoint y: 361, endPoint x: 476, endPoint y: 549, distance: 213.9
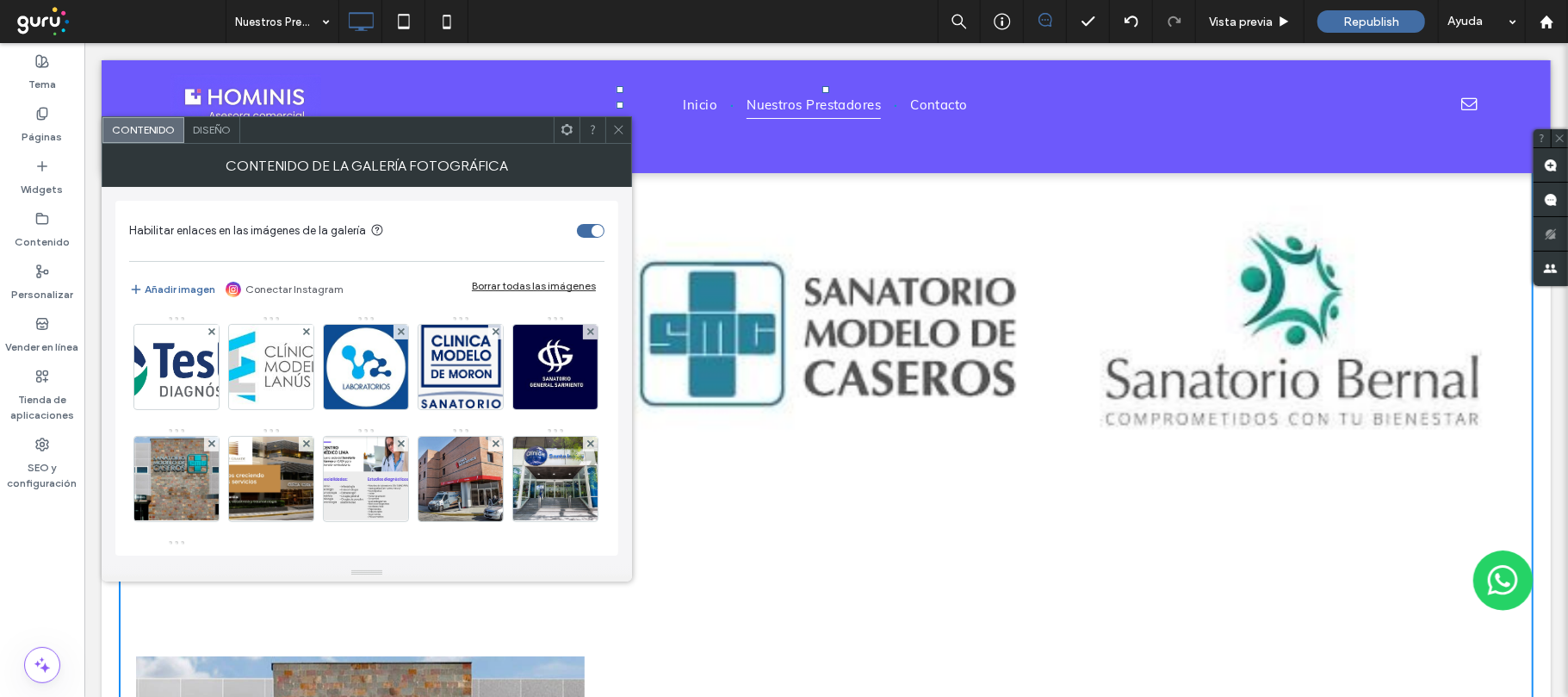
scroll to position [111, 0]
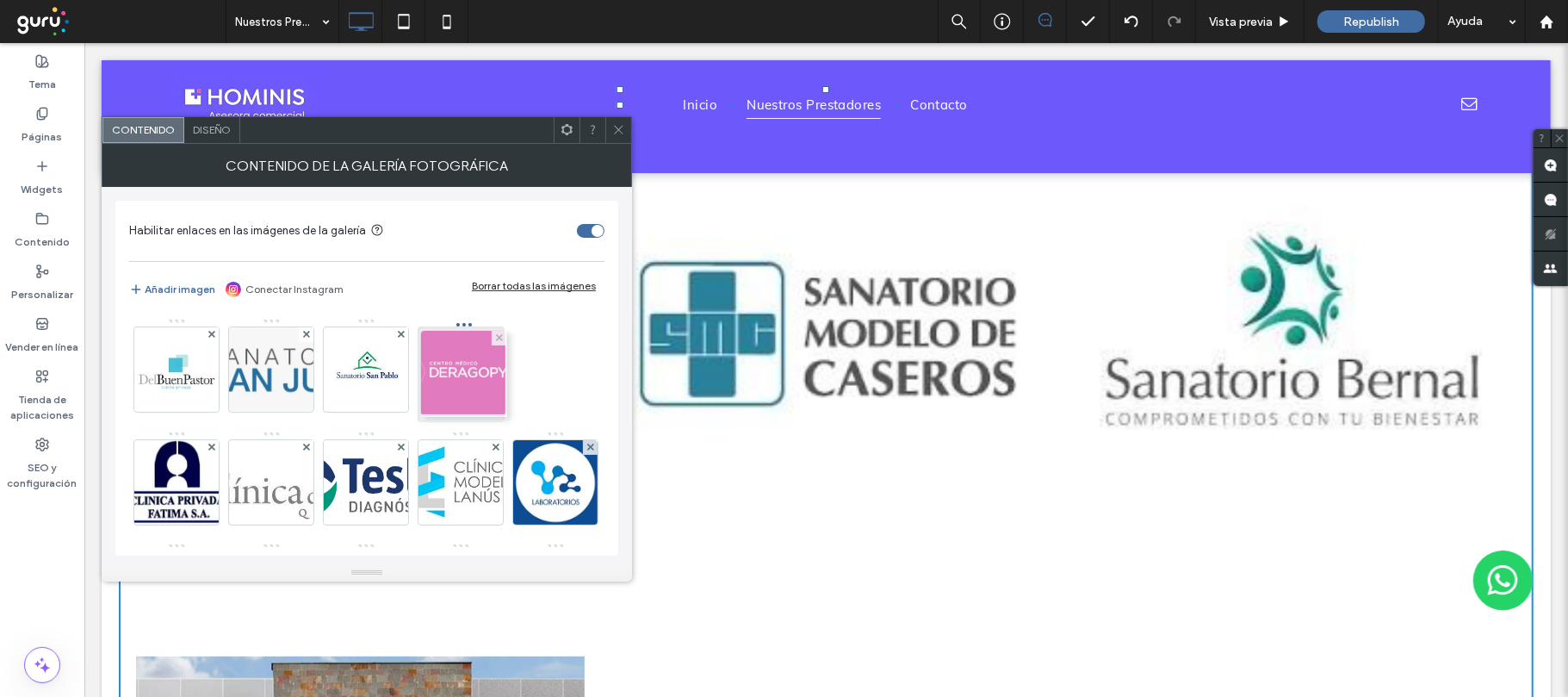
drag, startPoint x: 366, startPoint y: 369, endPoint x: 470, endPoint y: 376, distance: 104.2
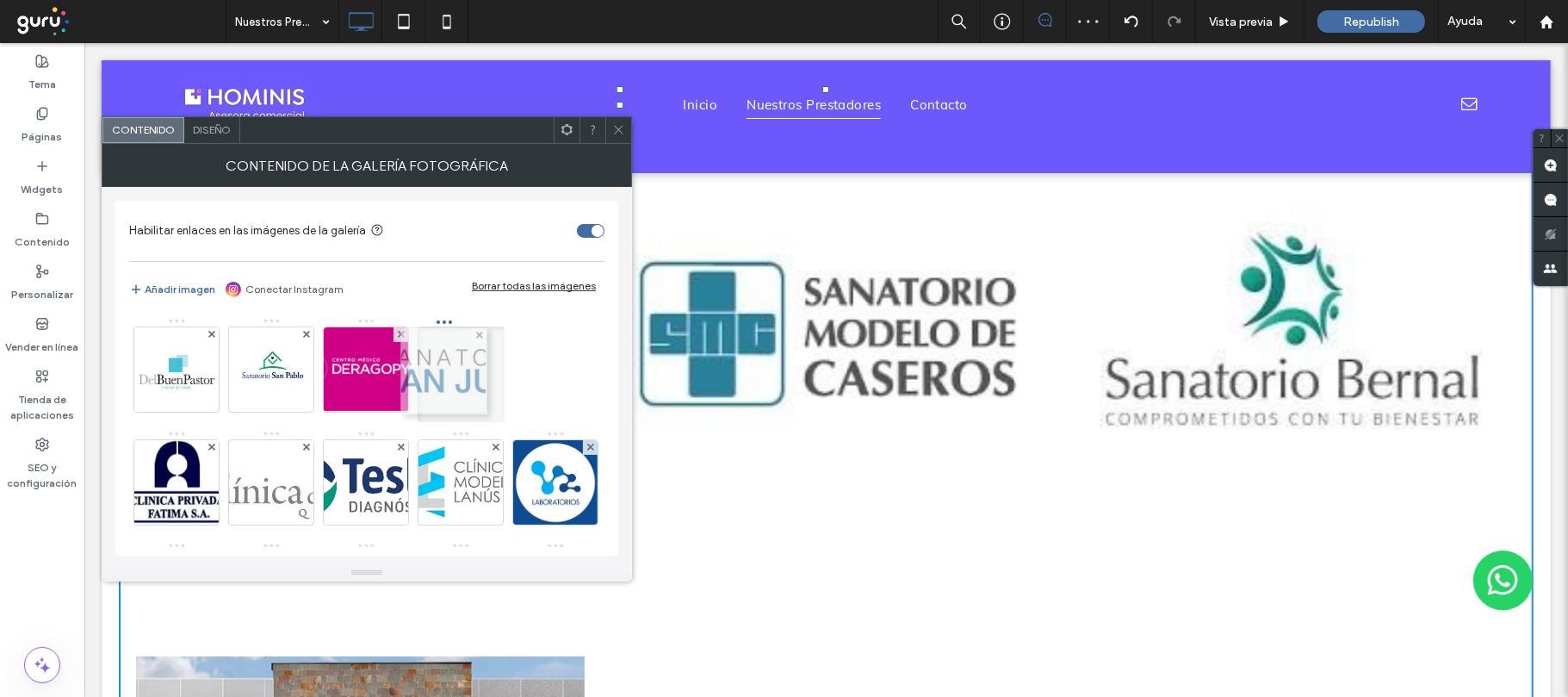
drag, startPoint x: 242, startPoint y: 367, endPoint x: 456, endPoint y: 367, distance: 214.0
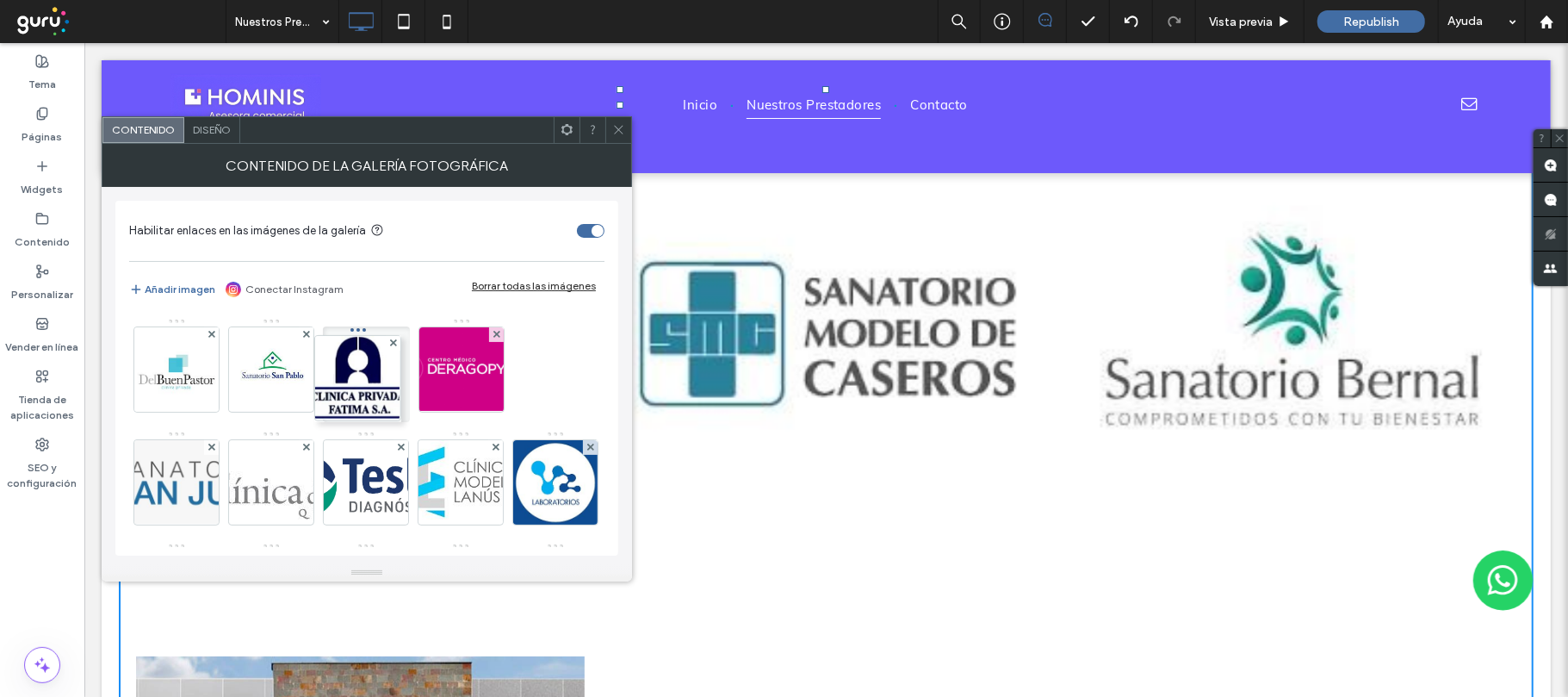
drag, startPoint x: 165, startPoint y: 487, endPoint x: 404, endPoint y: 335, distance: 283.2
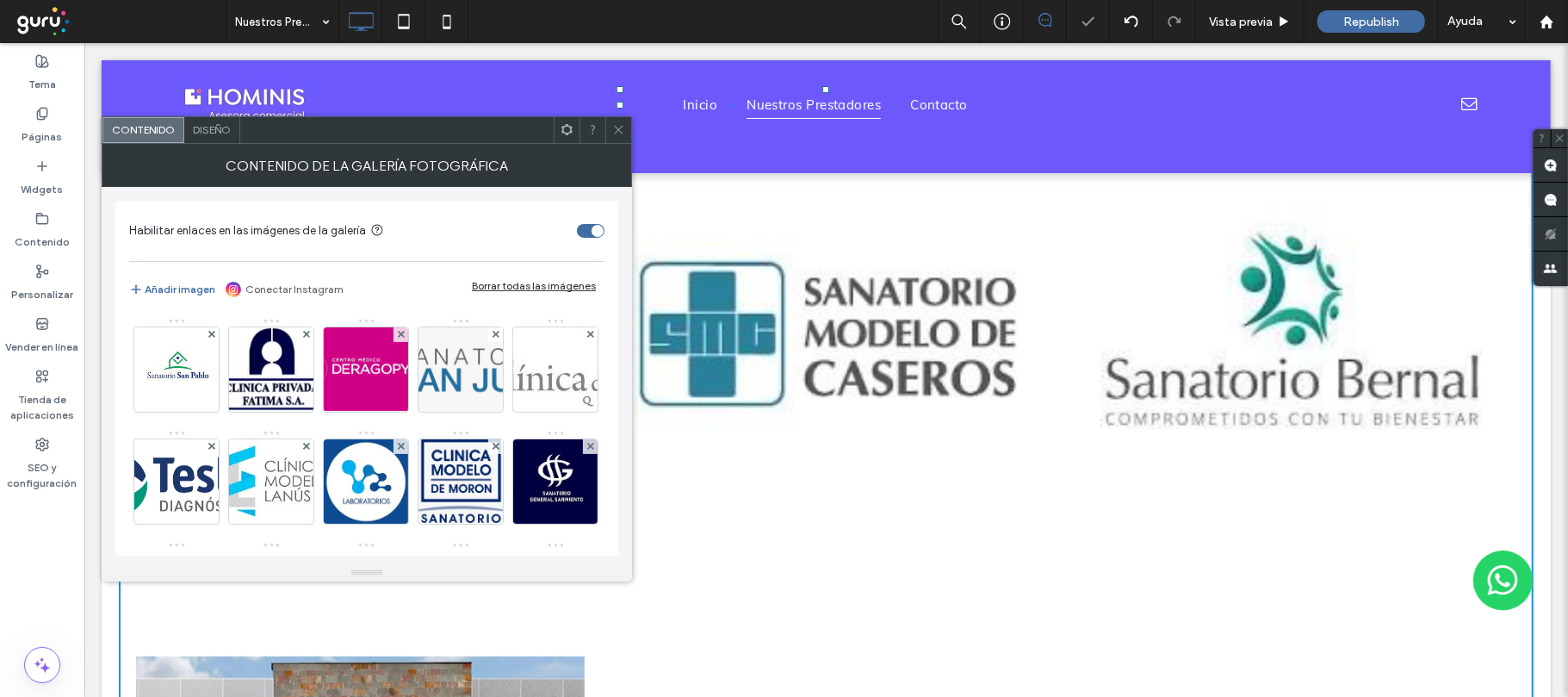
scroll to position [0, 0]
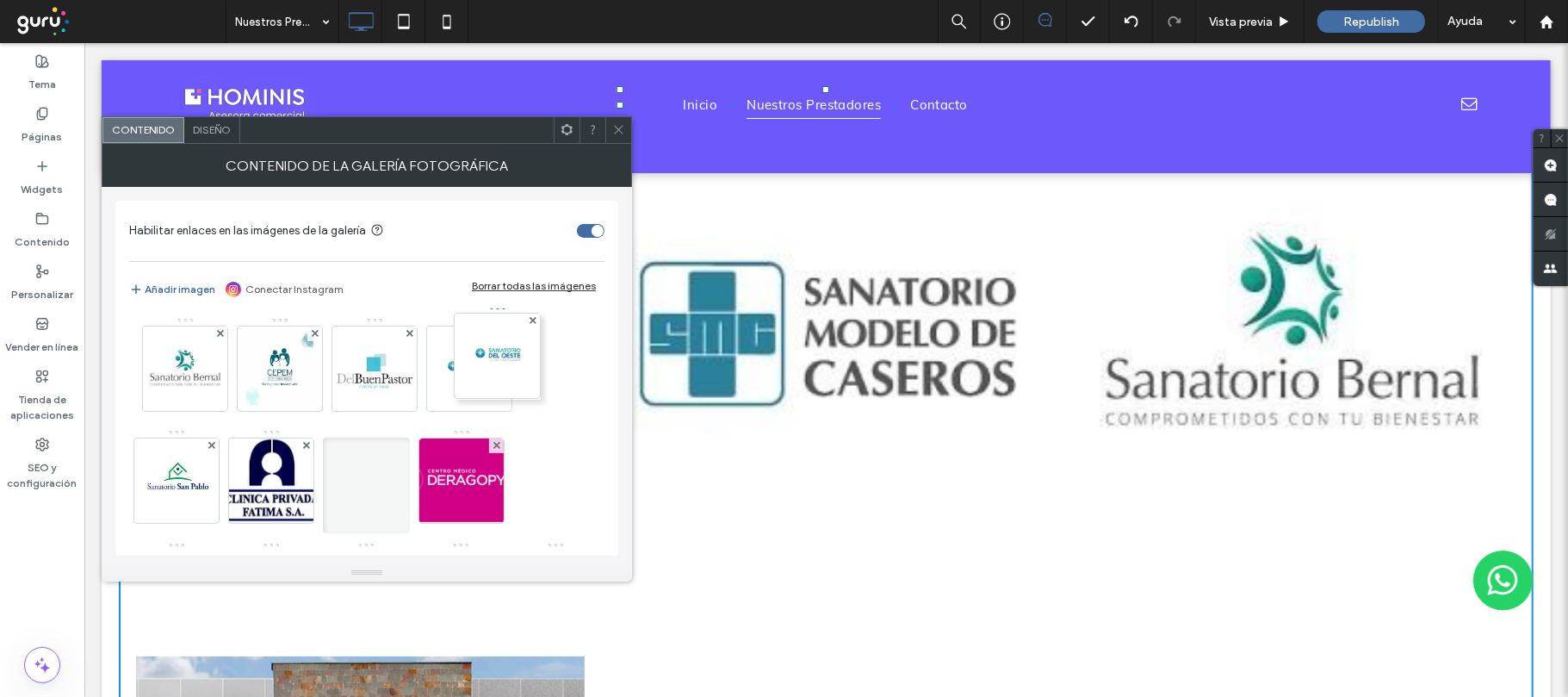
drag, startPoint x: 469, startPoint y: 357, endPoint x: 413, endPoint y: 434, distance: 95.2
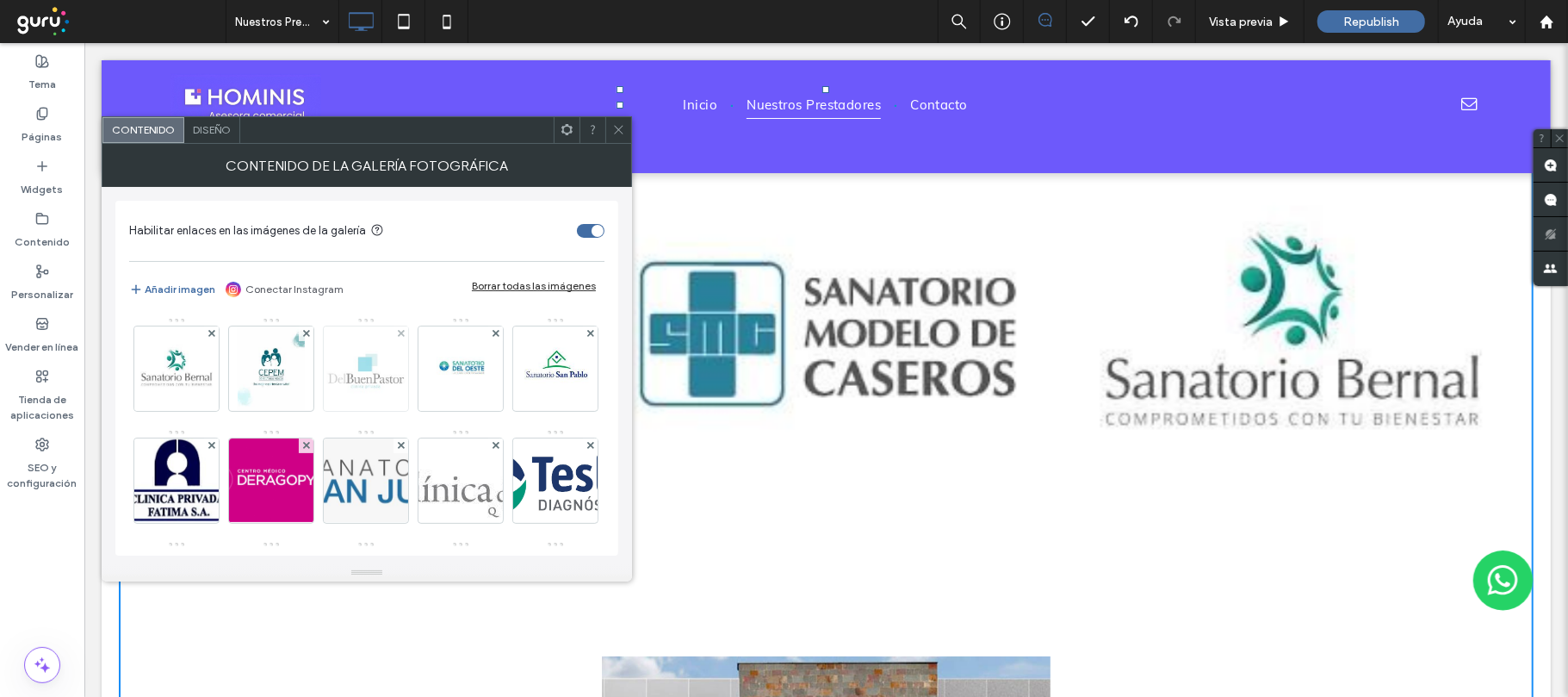
click at [404, 394] on img at bounding box center [366, 368] width 84 height 84
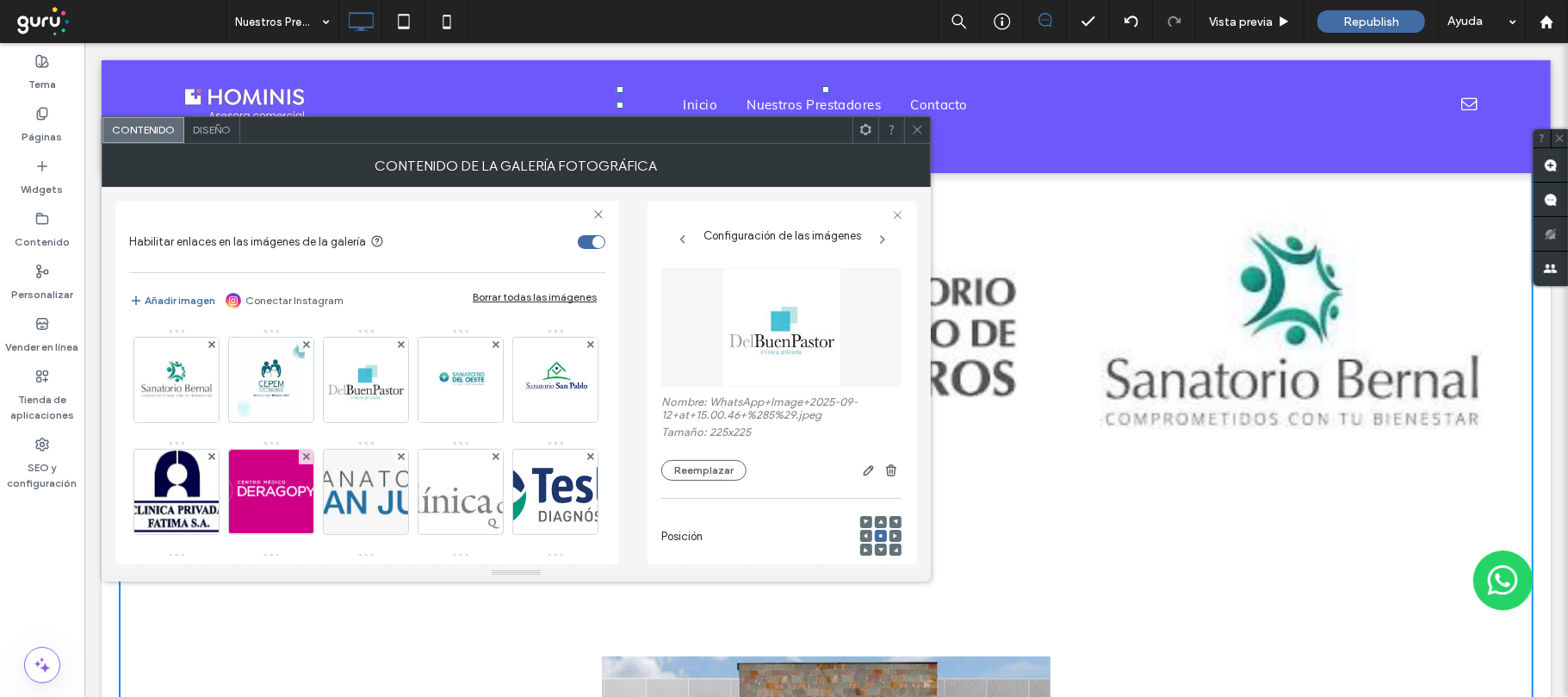
scroll to position [458, 0]
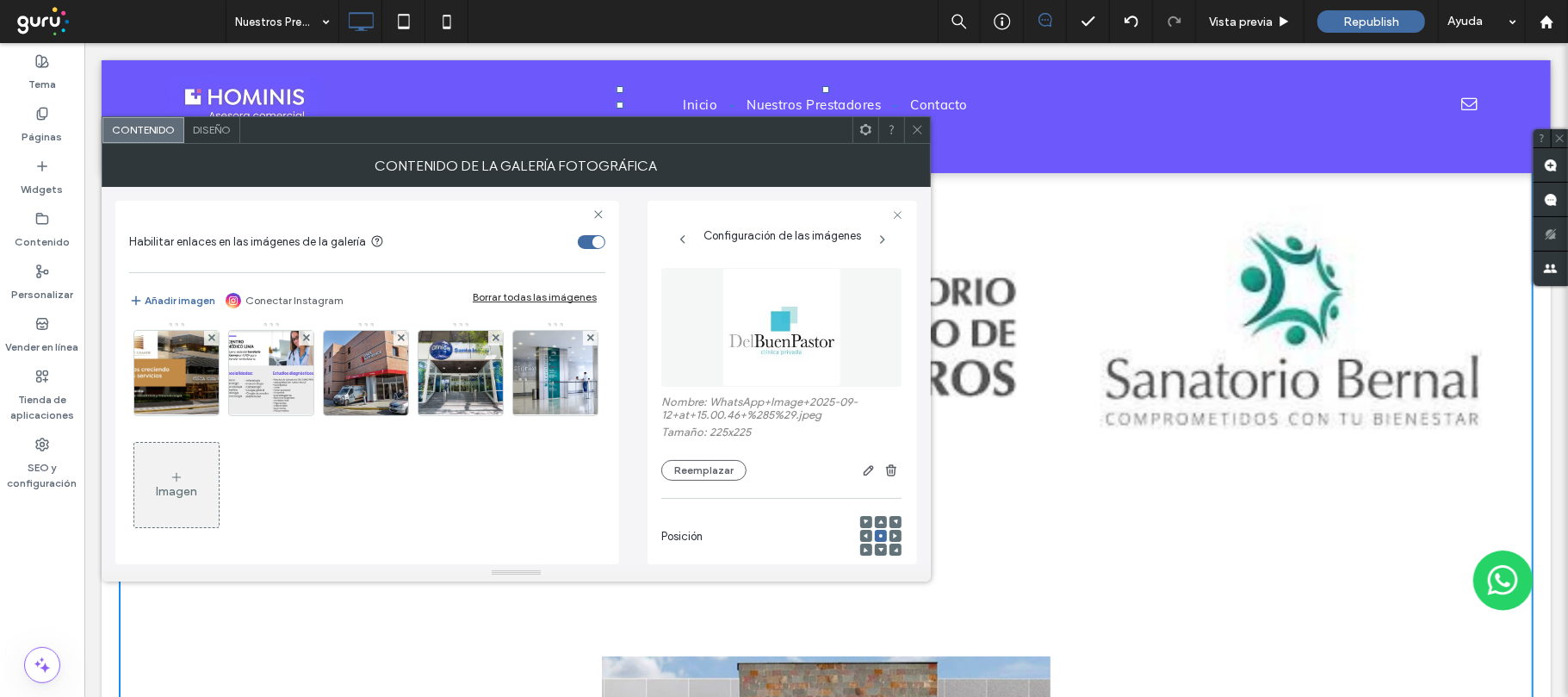
click at [169, 501] on div "Imagen" at bounding box center [176, 485] width 84 height 81
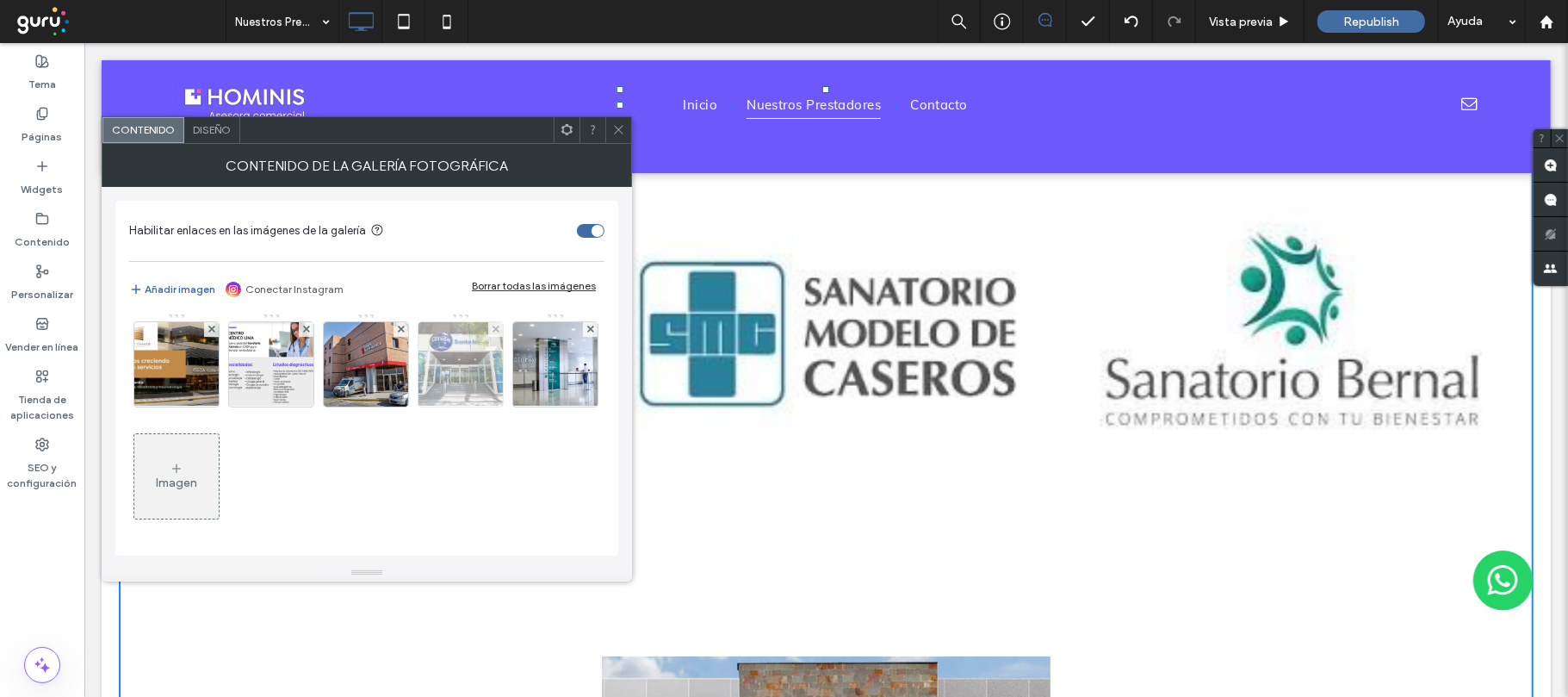
scroll to position [111, 0]
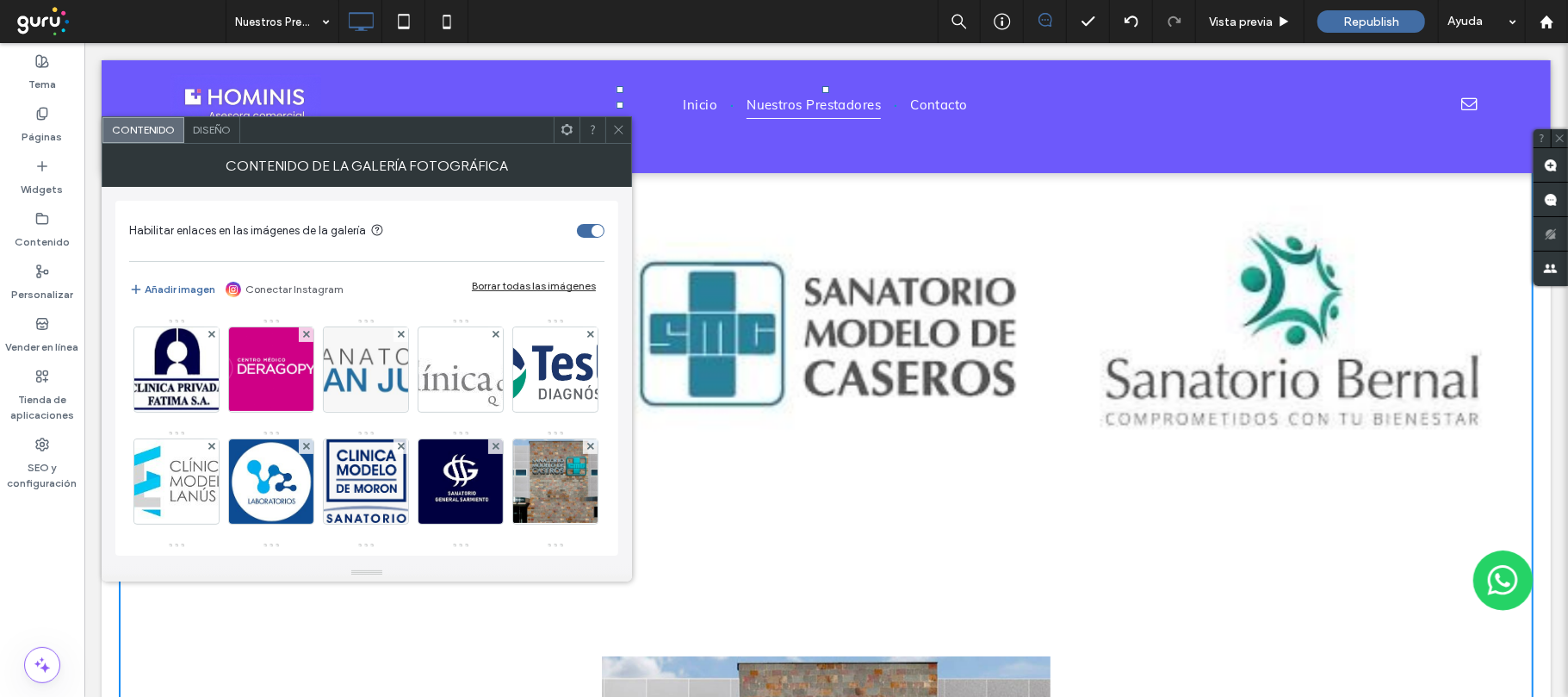
click at [588, 225] on icon at bounding box center [590, 221] width 7 height 7
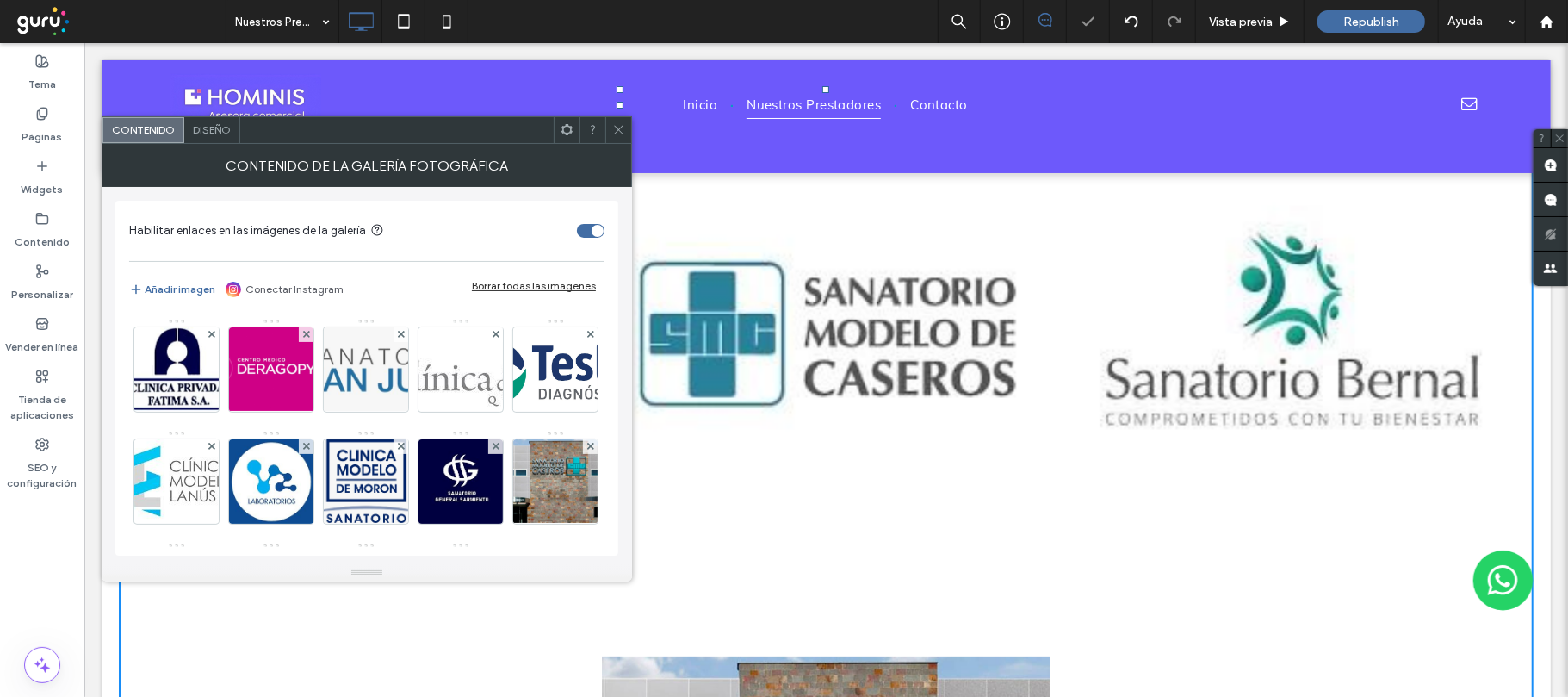
click at [588, 225] on icon at bounding box center [590, 221] width 7 height 7
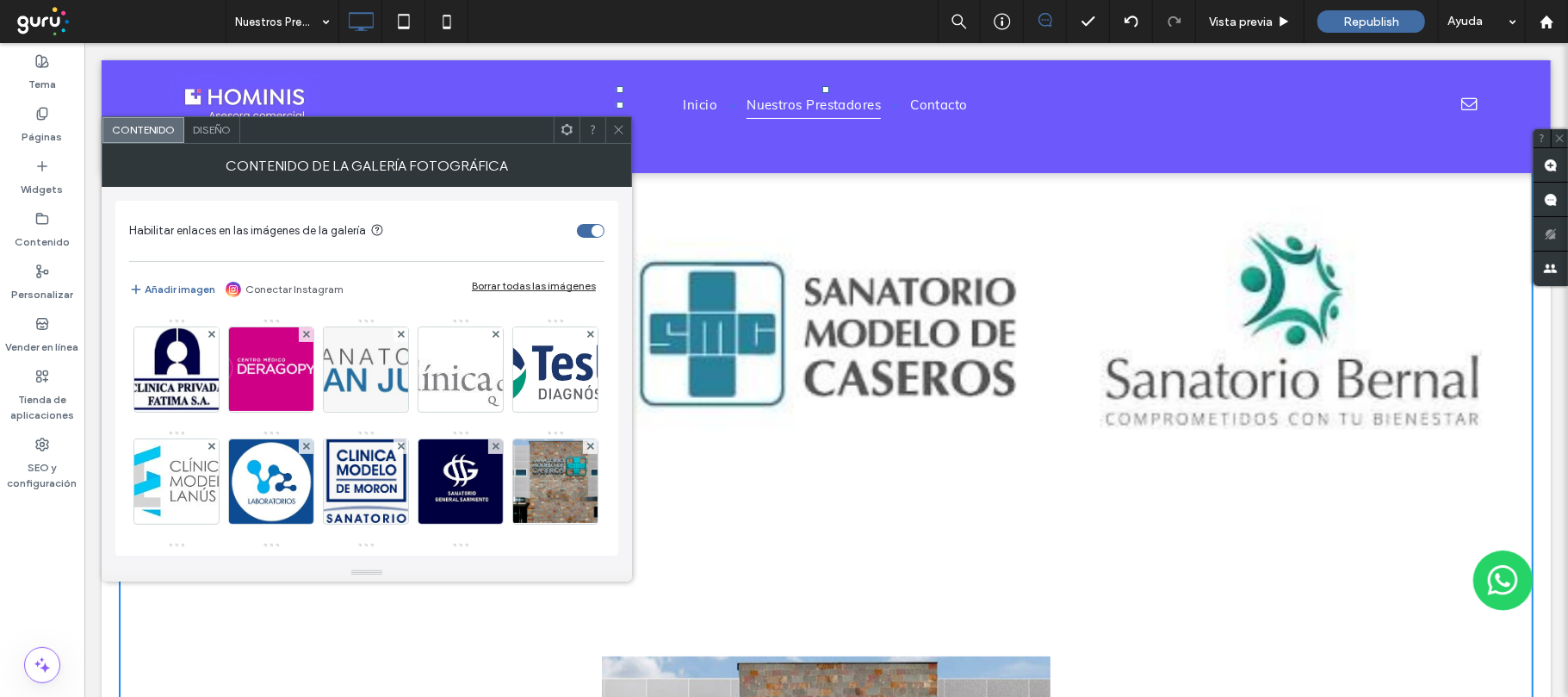
click at [588, 225] on icon at bounding box center [590, 221] width 7 height 7
click at [583, 230] on div at bounding box center [589, 222] width 14 height 14
click at [587, 225] on use at bounding box center [589, 221] width 7 height 7
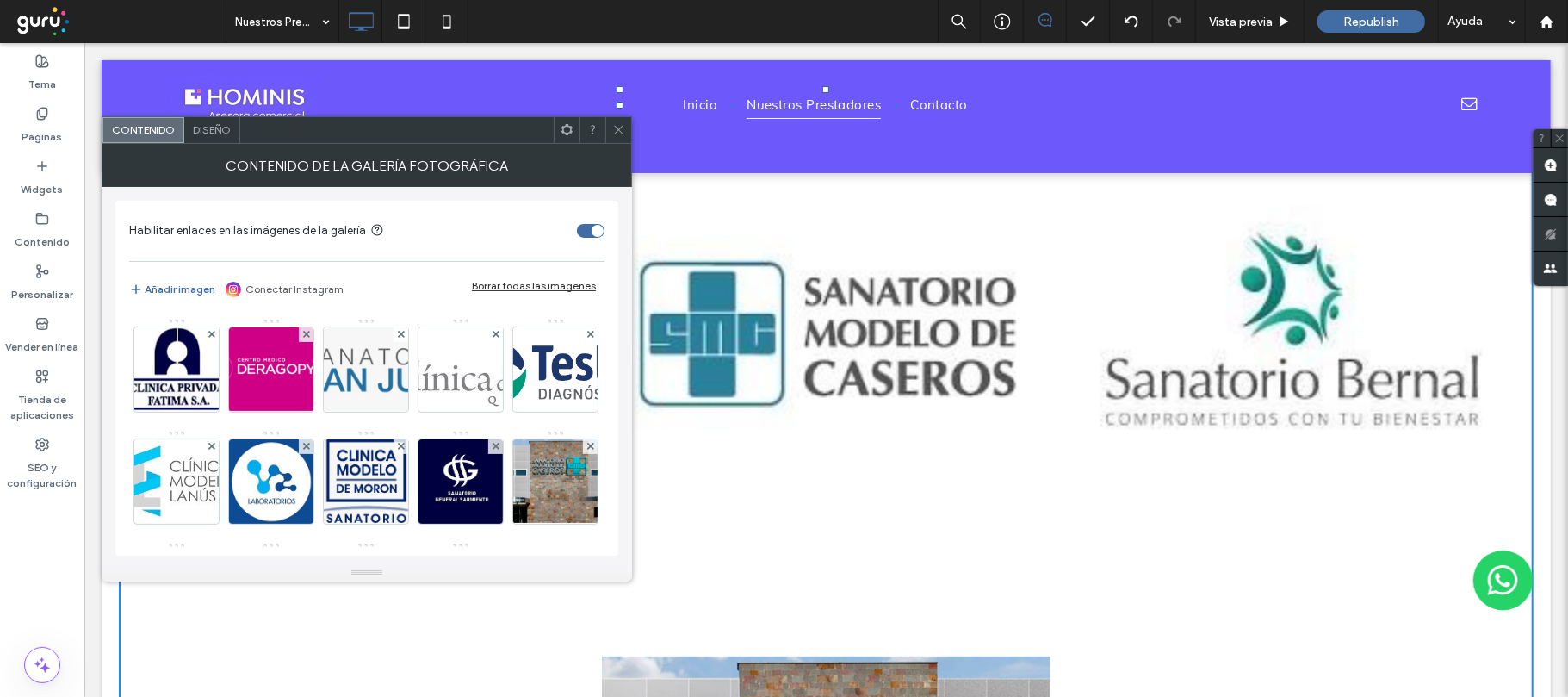
click at [587, 225] on use at bounding box center [589, 221] width 7 height 7
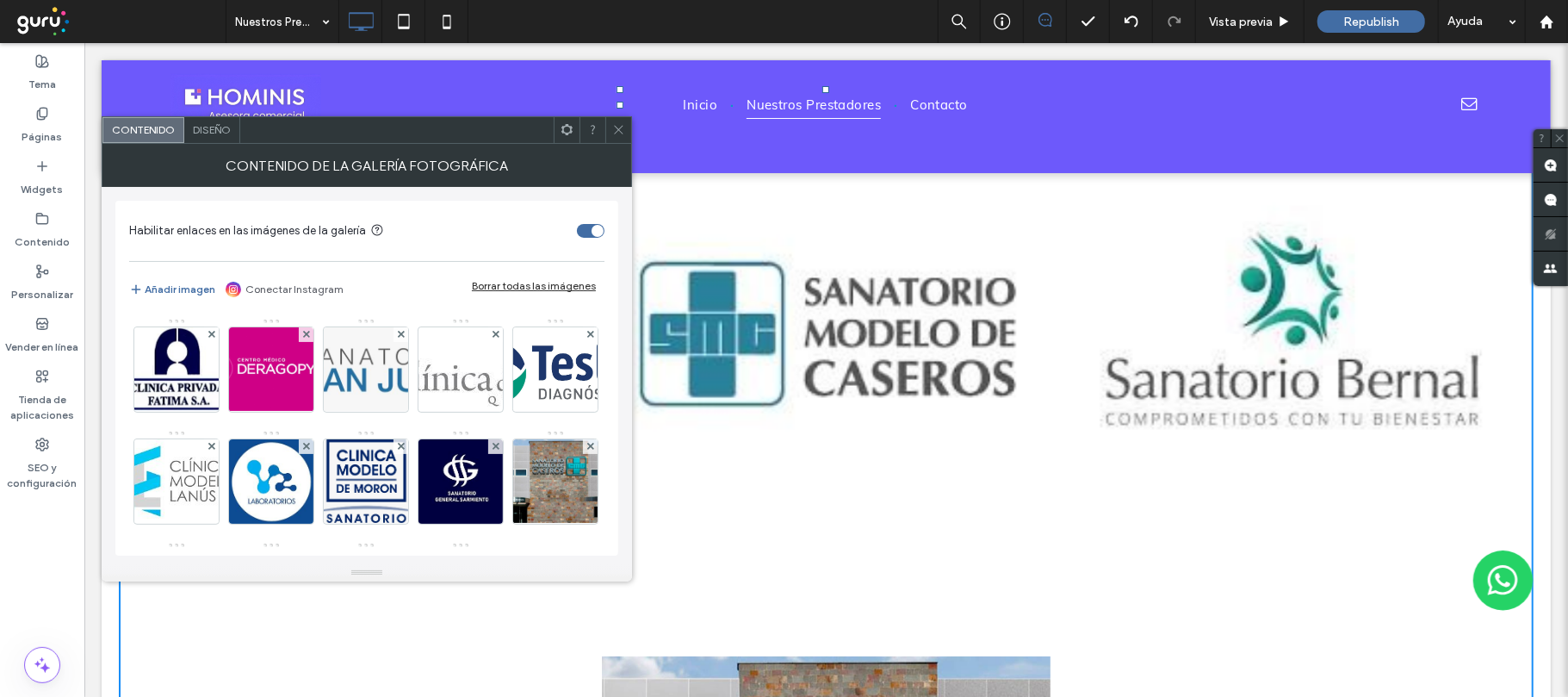
click at [587, 225] on use at bounding box center [589, 221] width 7 height 7
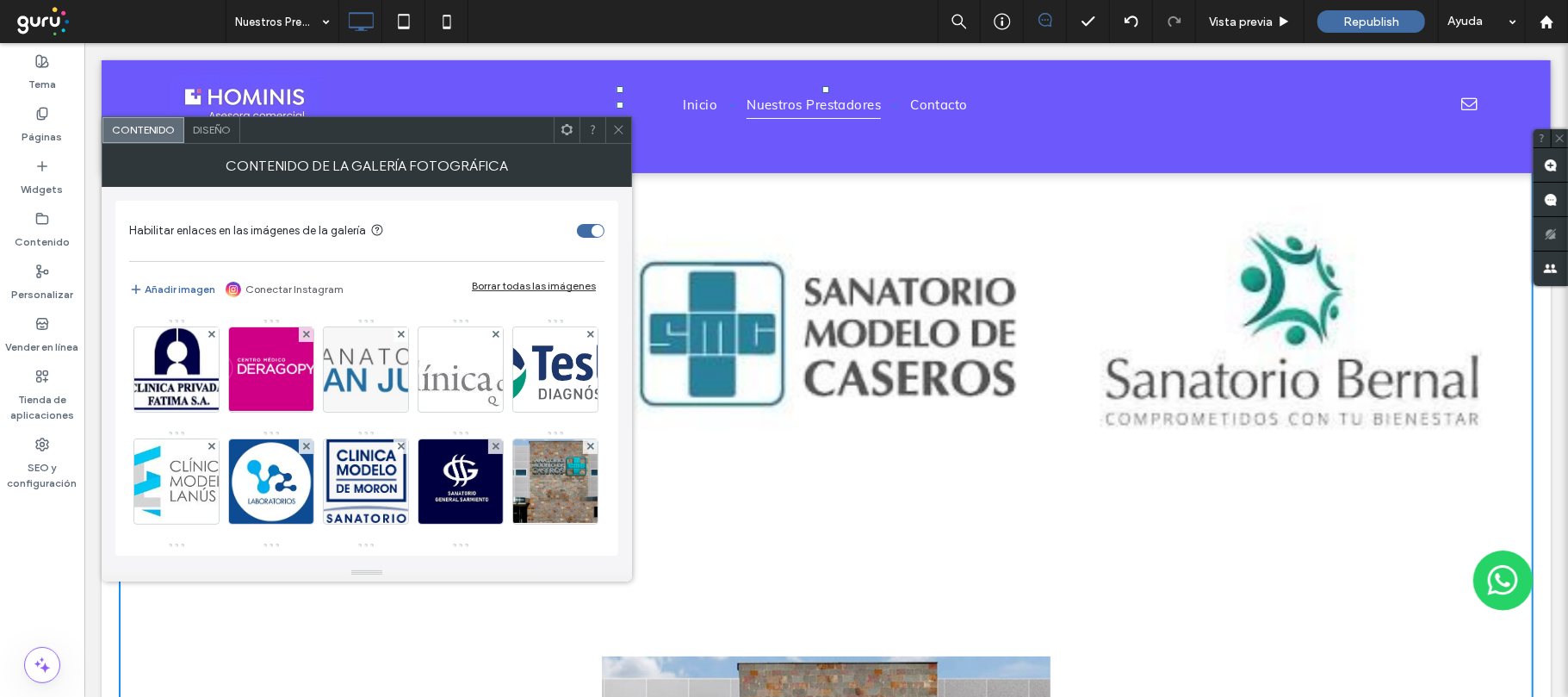
click at [587, 225] on use at bounding box center [589, 221] width 7 height 7
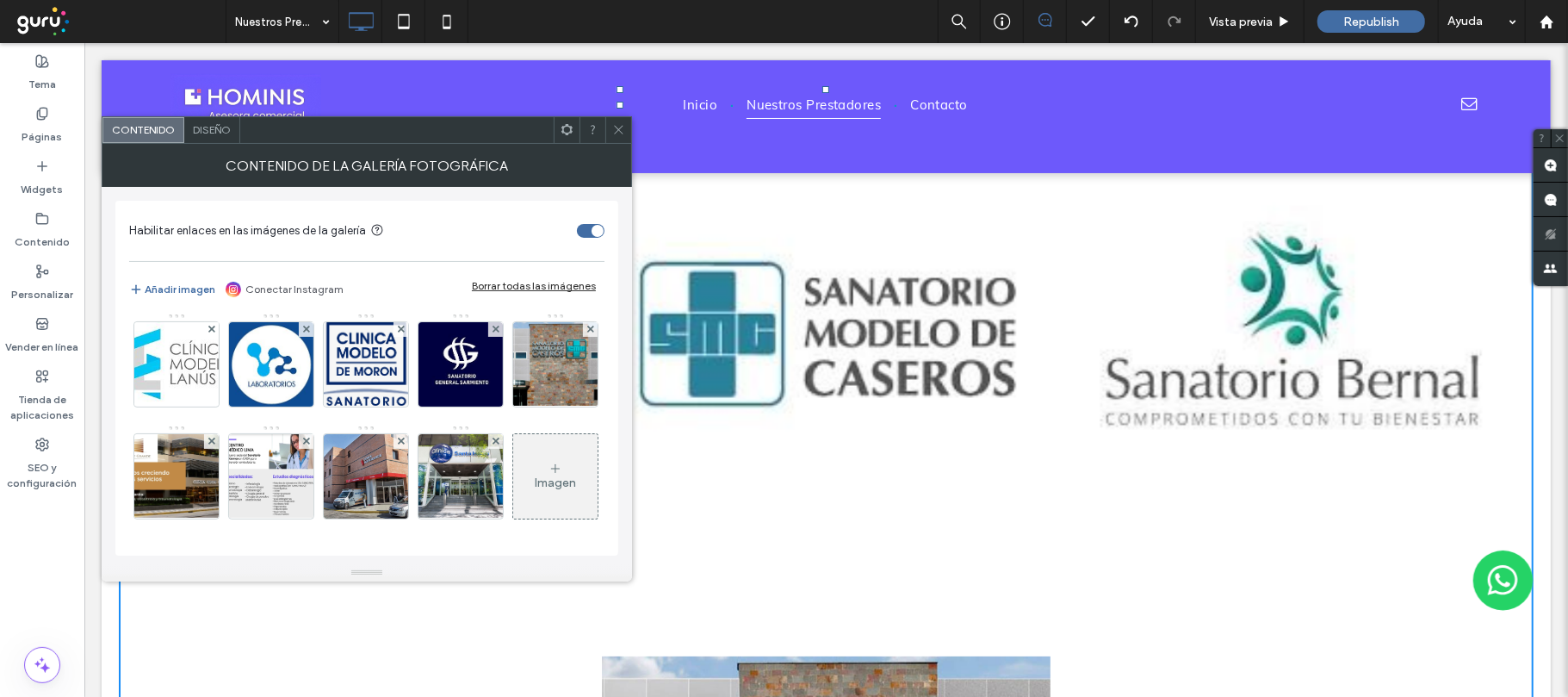
scroll to position [0, 0]
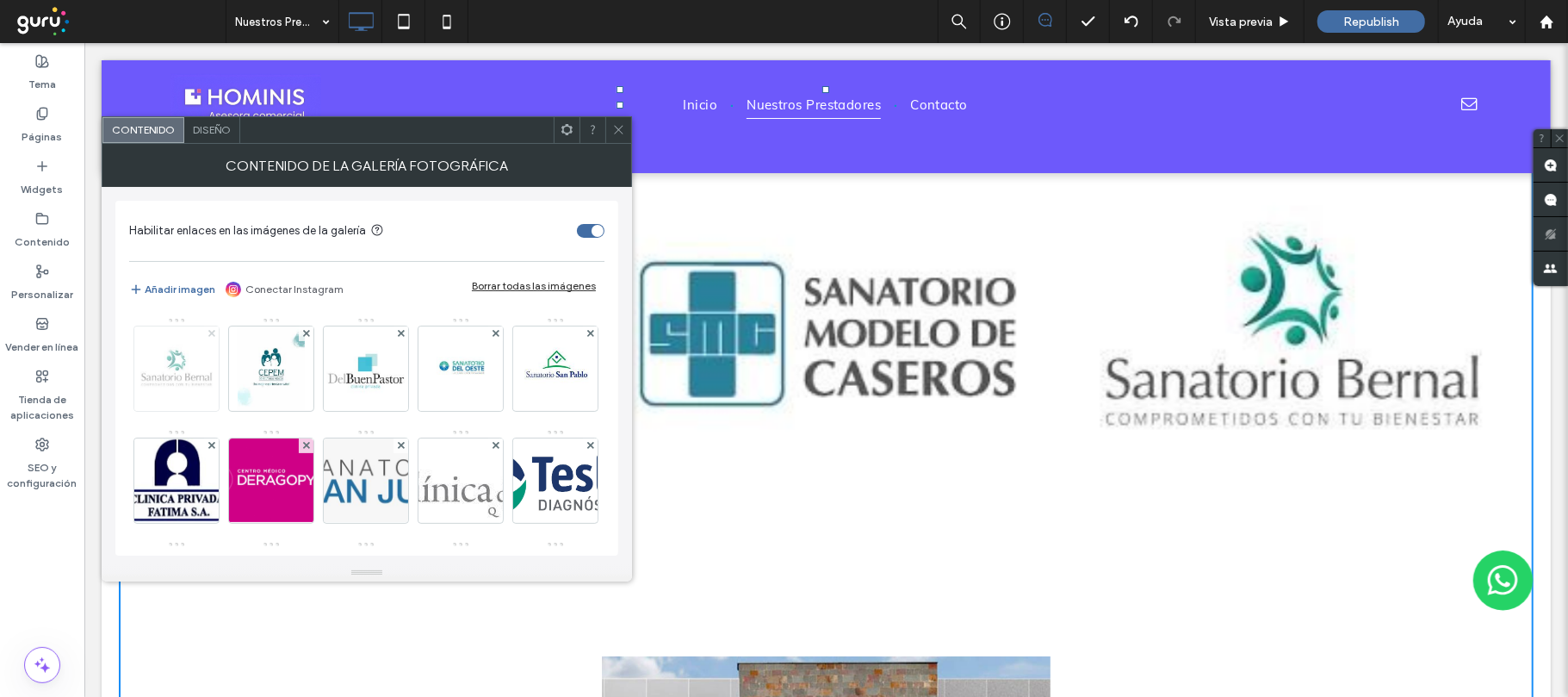
click at [210, 333] on use at bounding box center [210, 333] width 7 height 7
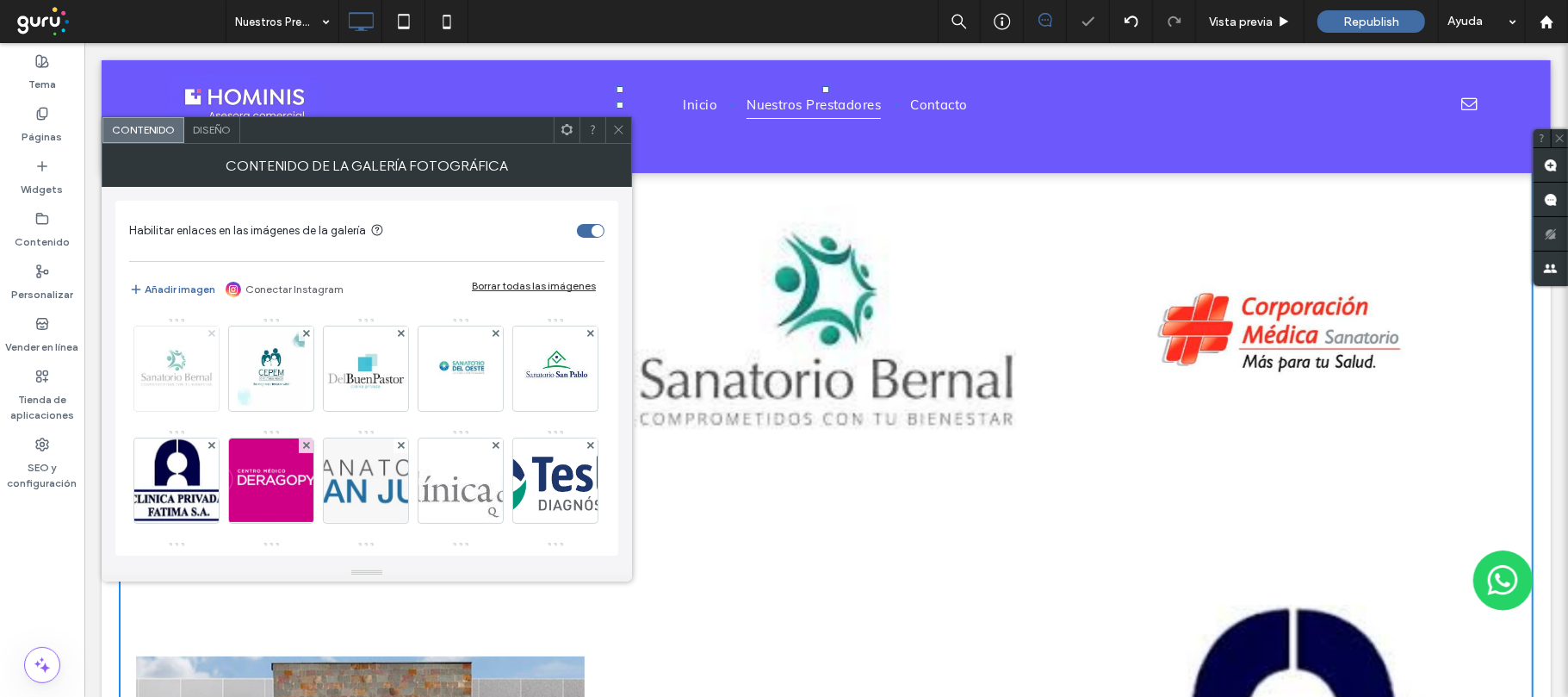
click at [210, 333] on use at bounding box center [210, 333] width 7 height 7
click at [214, 336] on use at bounding box center [210, 333] width 7 height 7
click at [211, 329] on span at bounding box center [211, 333] width 7 height 14
click at [215, 333] on icon at bounding box center [211, 333] width 7 height 7
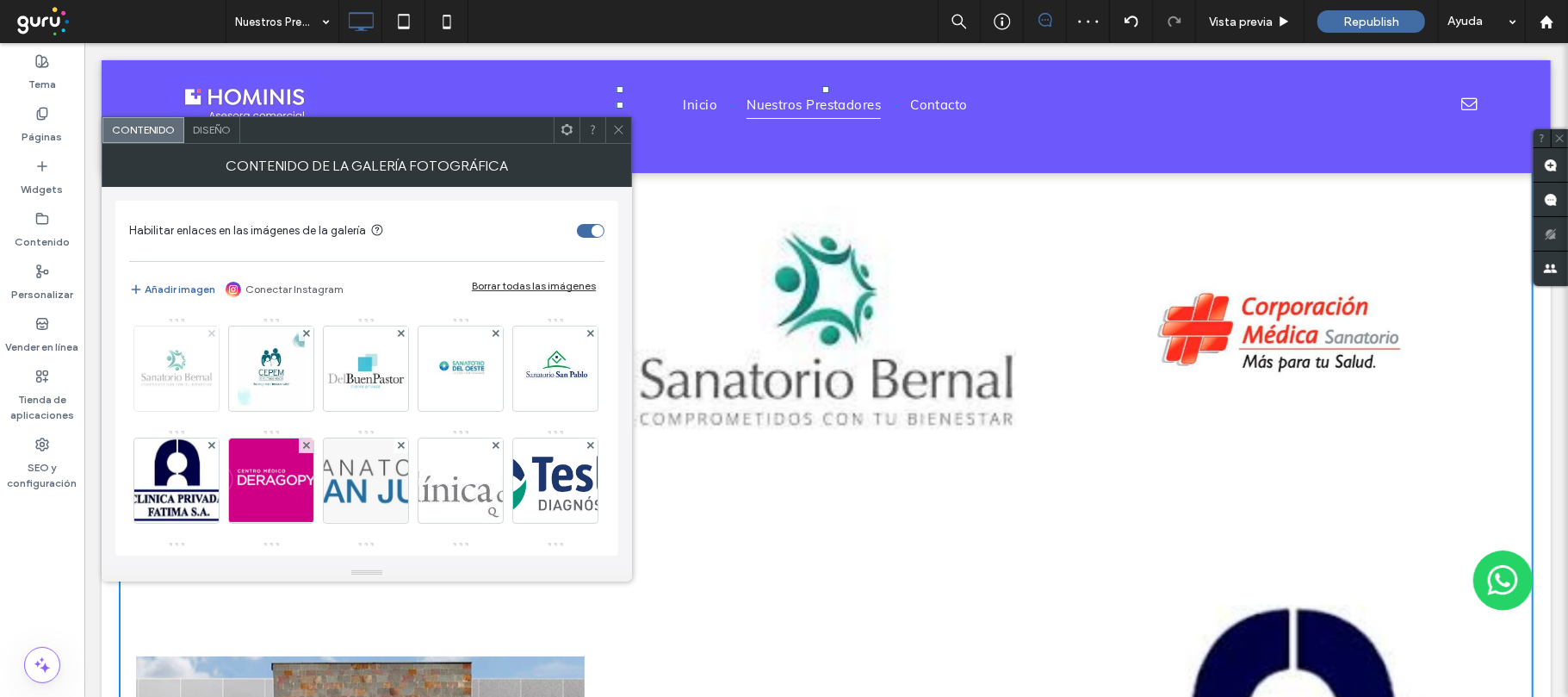
click at [215, 333] on icon at bounding box center [211, 333] width 7 height 7
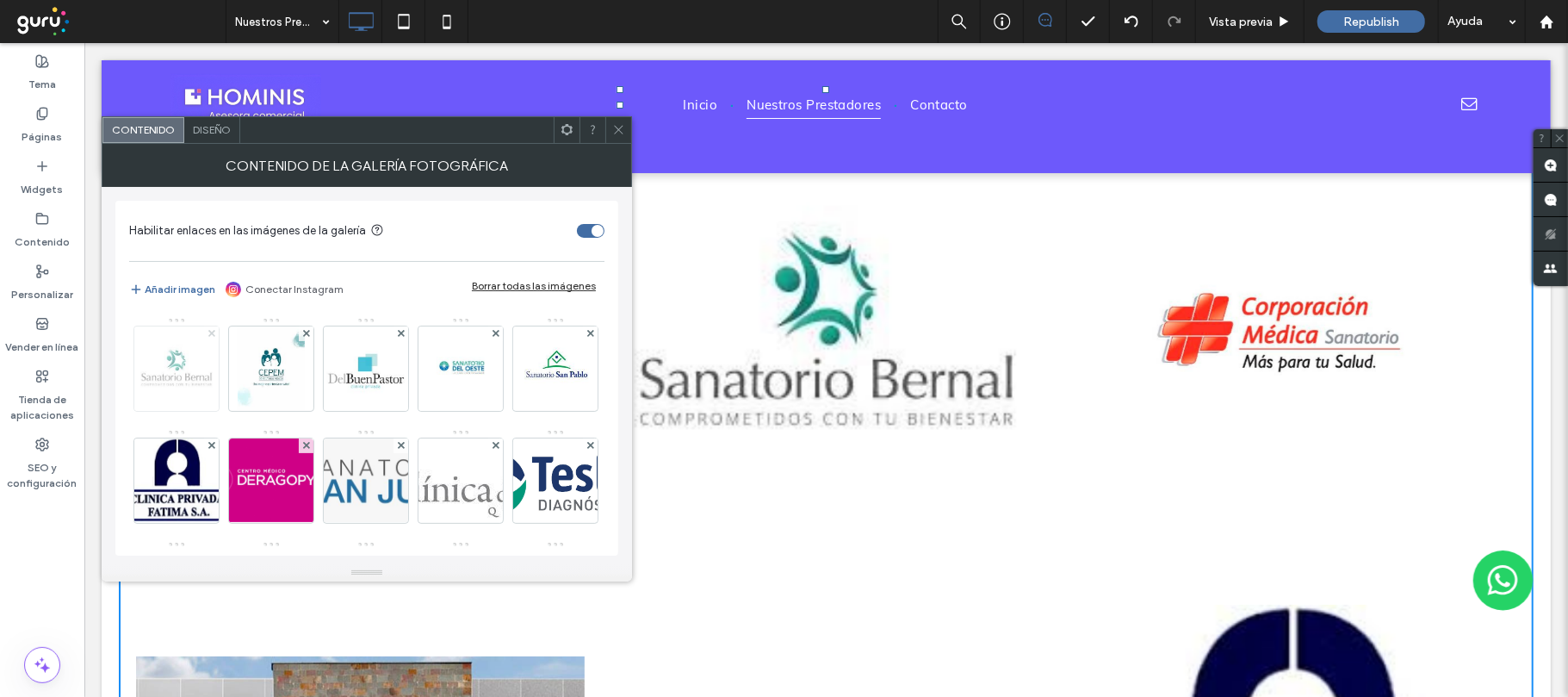
click at [215, 333] on icon at bounding box center [211, 333] width 7 height 7
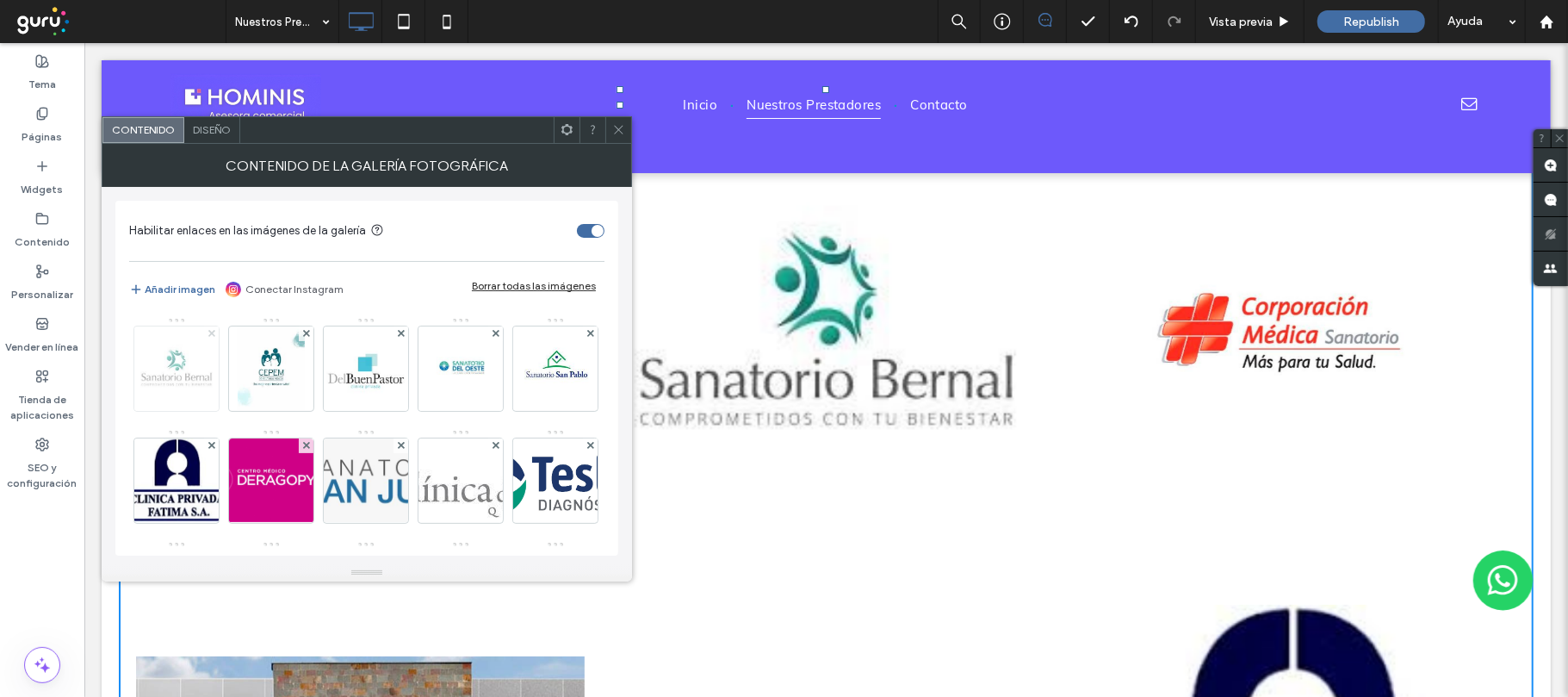
click at [215, 333] on icon at bounding box center [211, 333] width 7 height 7
click at [311, 333] on div at bounding box center [306, 333] width 14 height 14
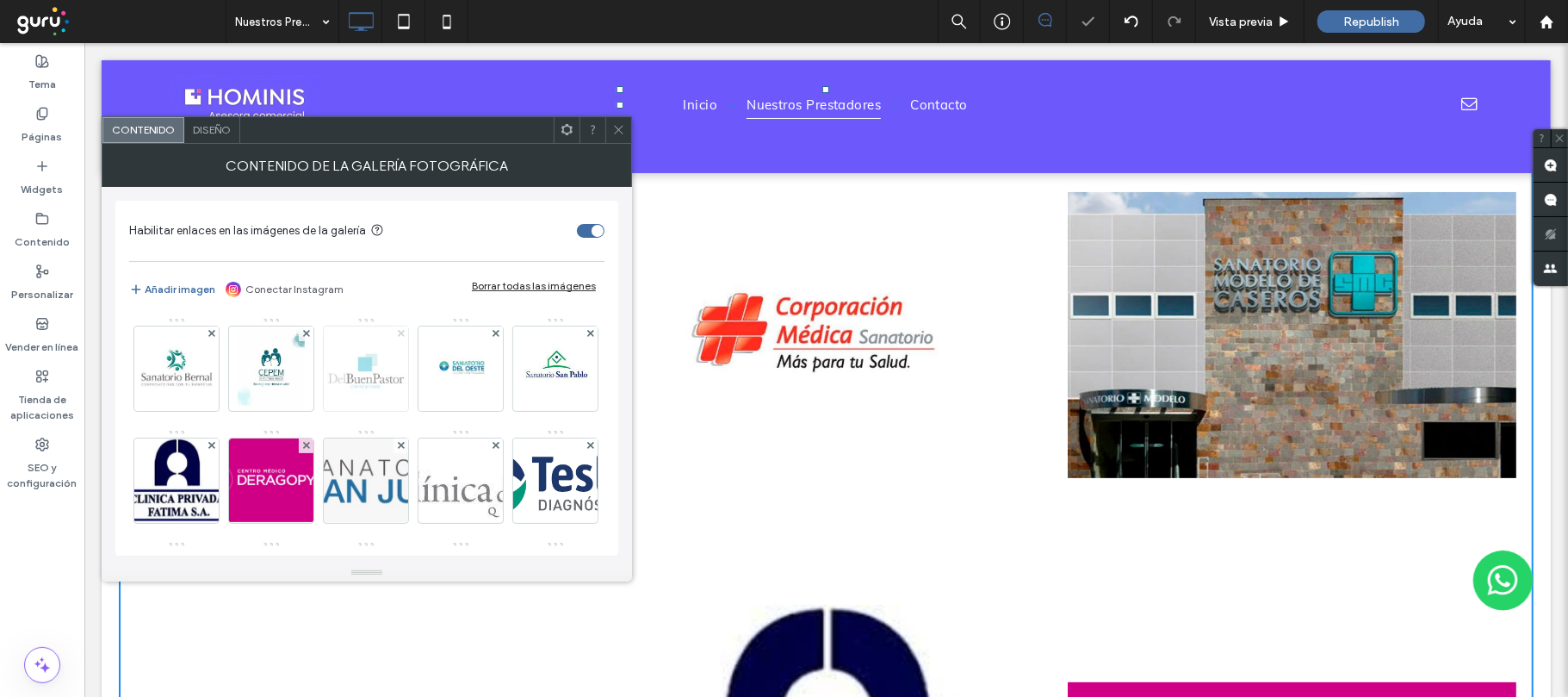
click at [400, 331] on icon at bounding box center [401, 333] width 7 height 7
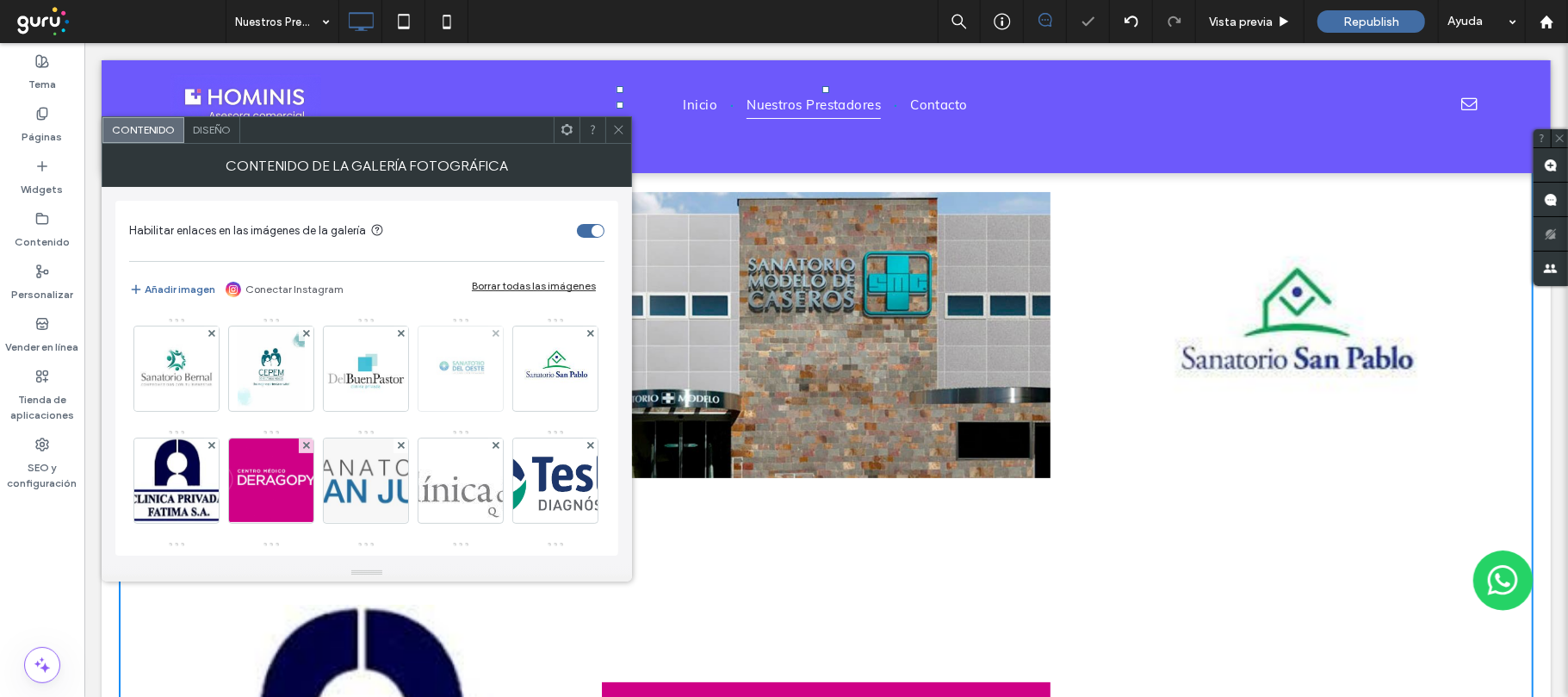
click at [490, 332] on div at bounding box center [461, 369] width 86 height 86
click at [494, 335] on icon at bounding box center [496, 333] width 7 height 7
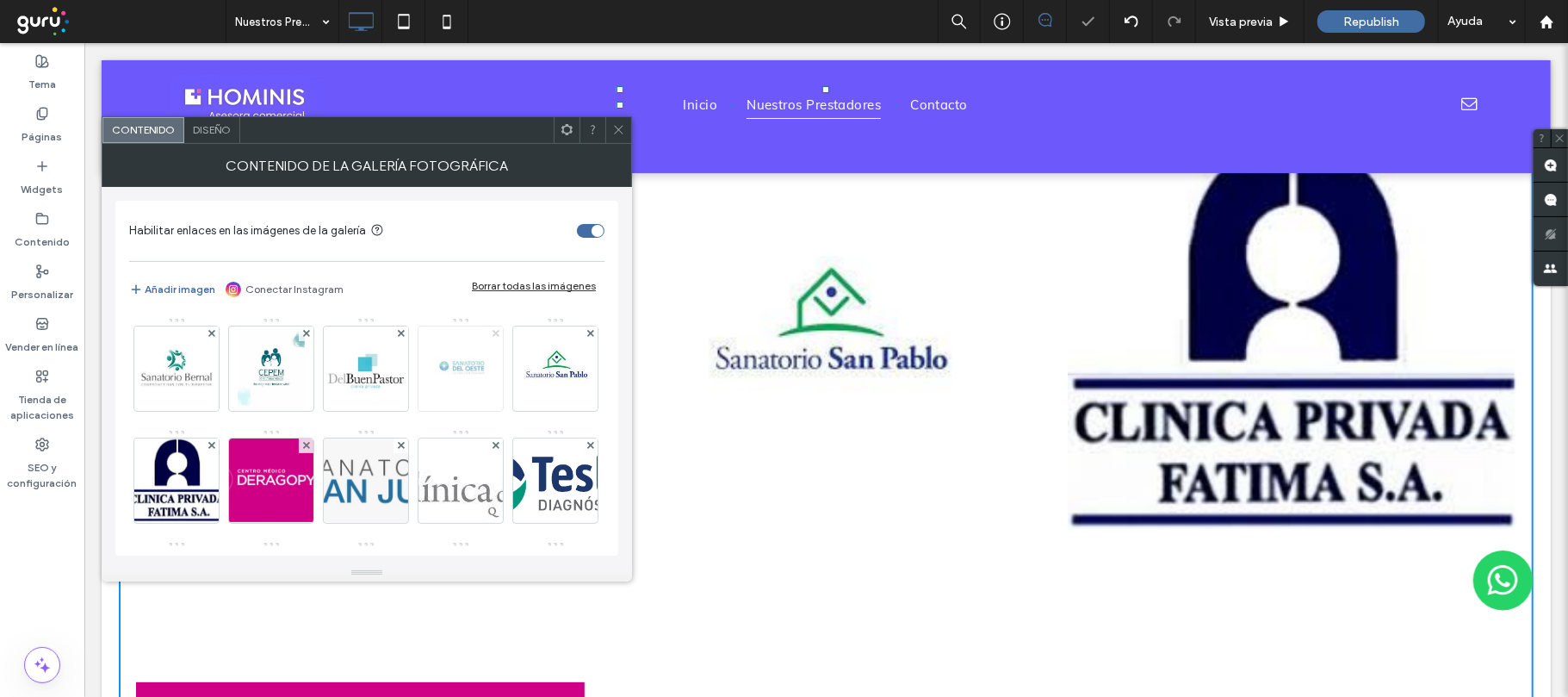
click at [497, 335] on use at bounding box center [495, 333] width 7 height 7
click at [401, 335] on icon at bounding box center [401, 333] width 7 height 7
click at [305, 335] on use at bounding box center [305, 333] width 7 height 7
click at [588, 341] on span at bounding box center [590, 333] width 7 height 14
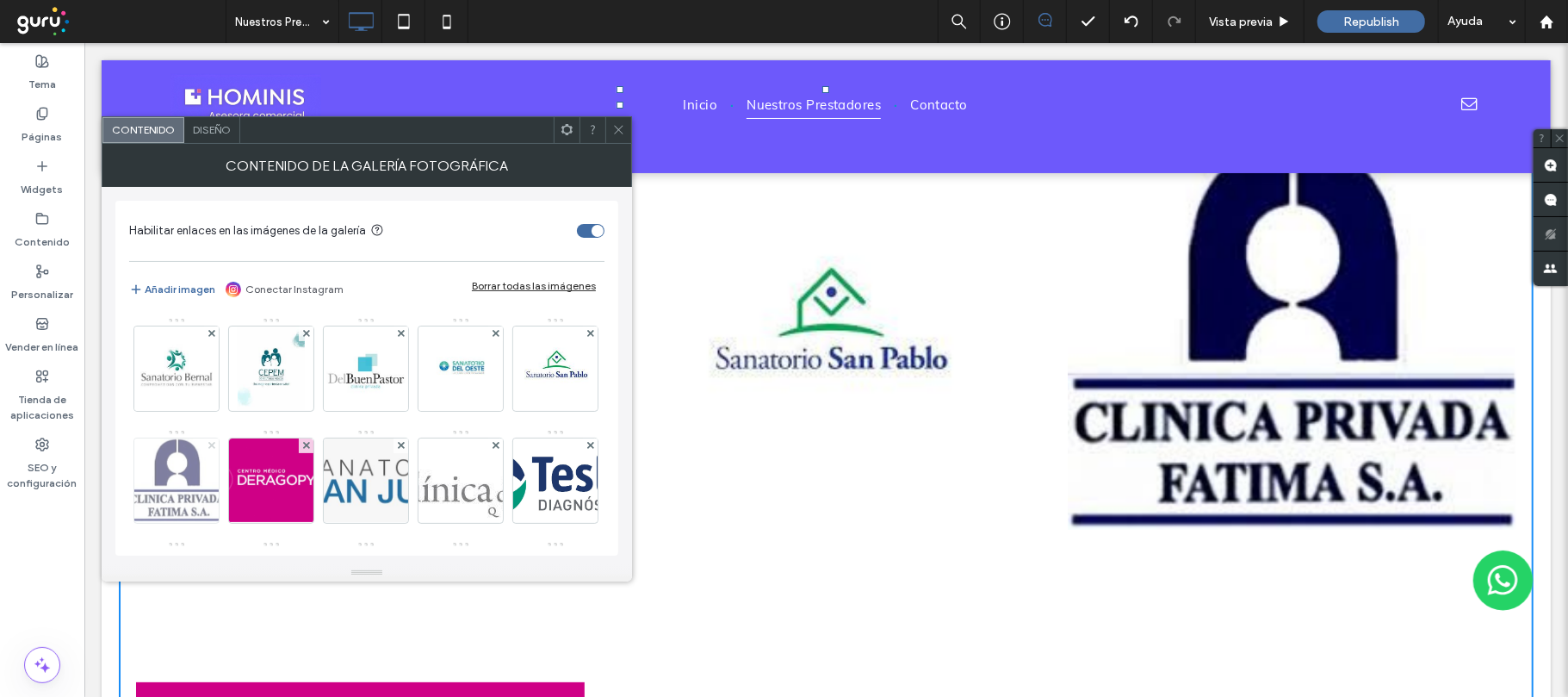
click at [215, 445] on use at bounding box center [210, 445] width 7 height 7
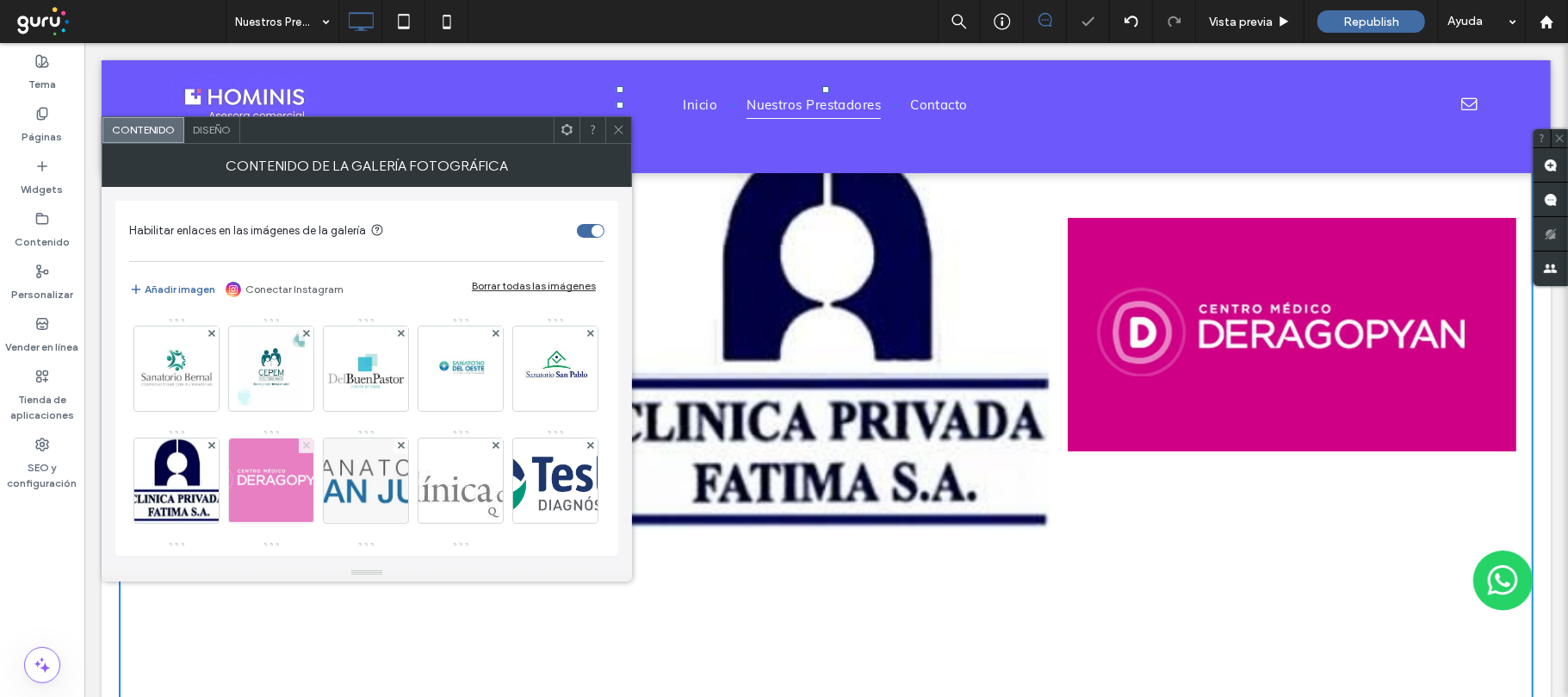
click at [309, 445] on use at bounding box center [305, 445] width 7 height 7
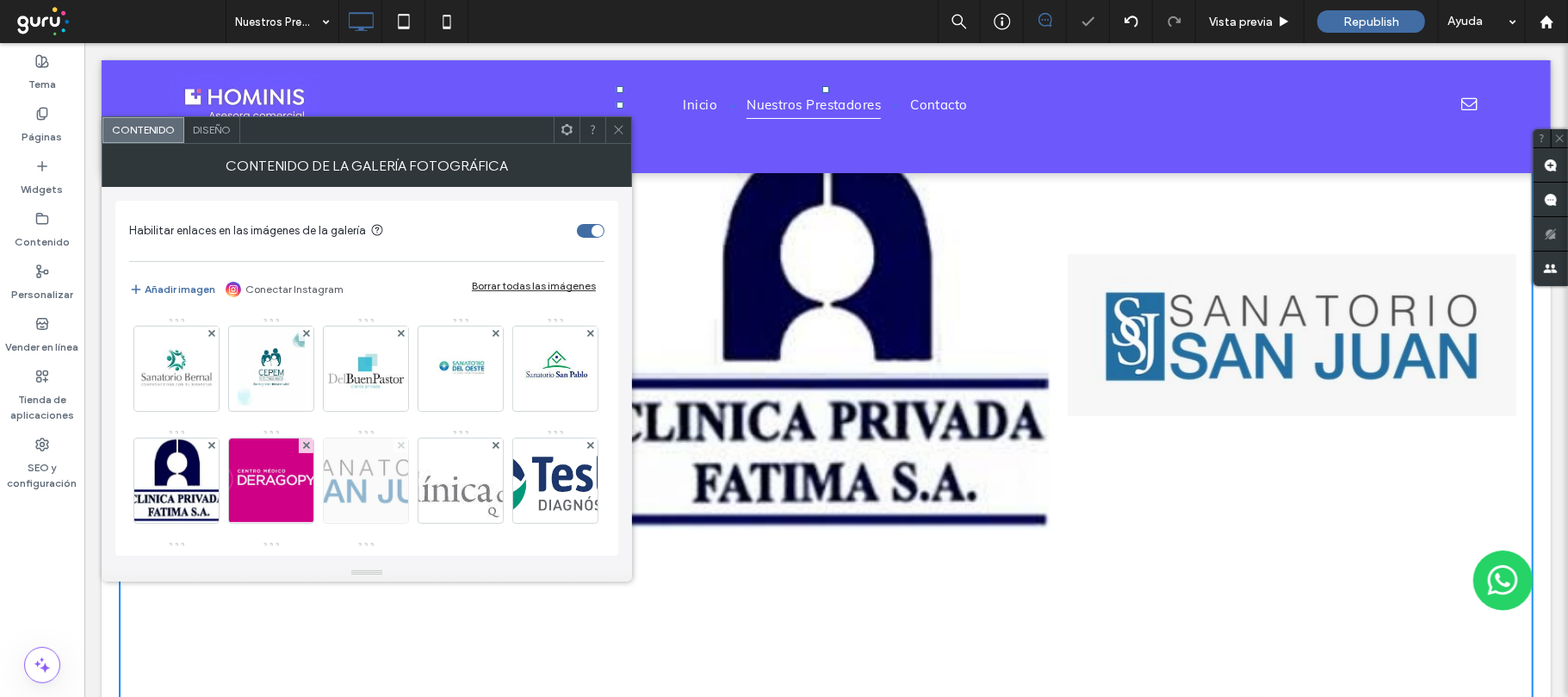
click at [404, 443] on icon at bounding box center [401, 445] width 7 height 7
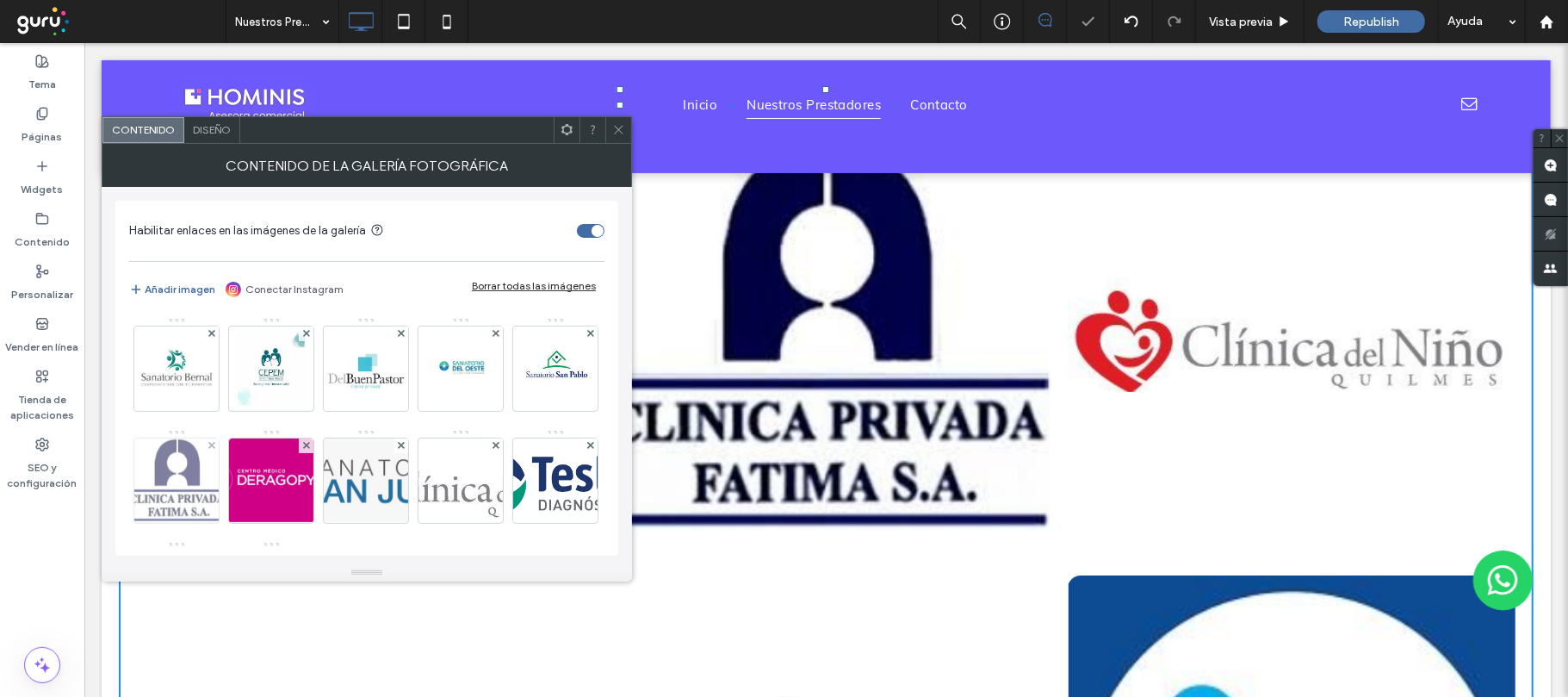
click at [225, 448] on img at bounding box center [177, 480] width 98 height 84
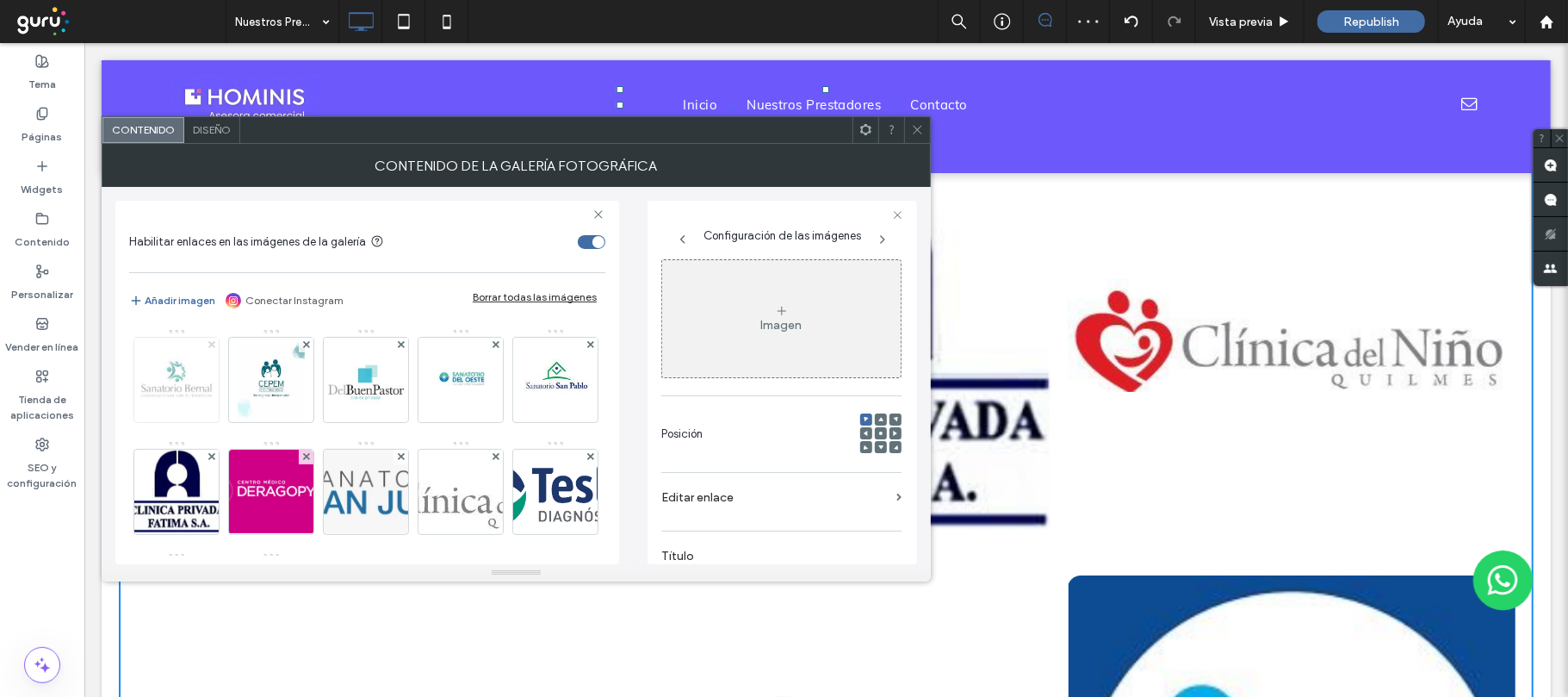
click at [208, 346] on icon at bounding box center [211, 344] width 7 height 7
click at [309, 344] on use at bounding box center [305, 344] width 7 height 7
click at [398, 343] on icon at bounding box center [401, 344] width 7 height 7
click at [495, 344] on icon at bounding box center [496, 344] width 7 height 7
click at [531, 296] on div "Borrar todas las imágenes" at bounding box center [534, 296] width 124 height 12
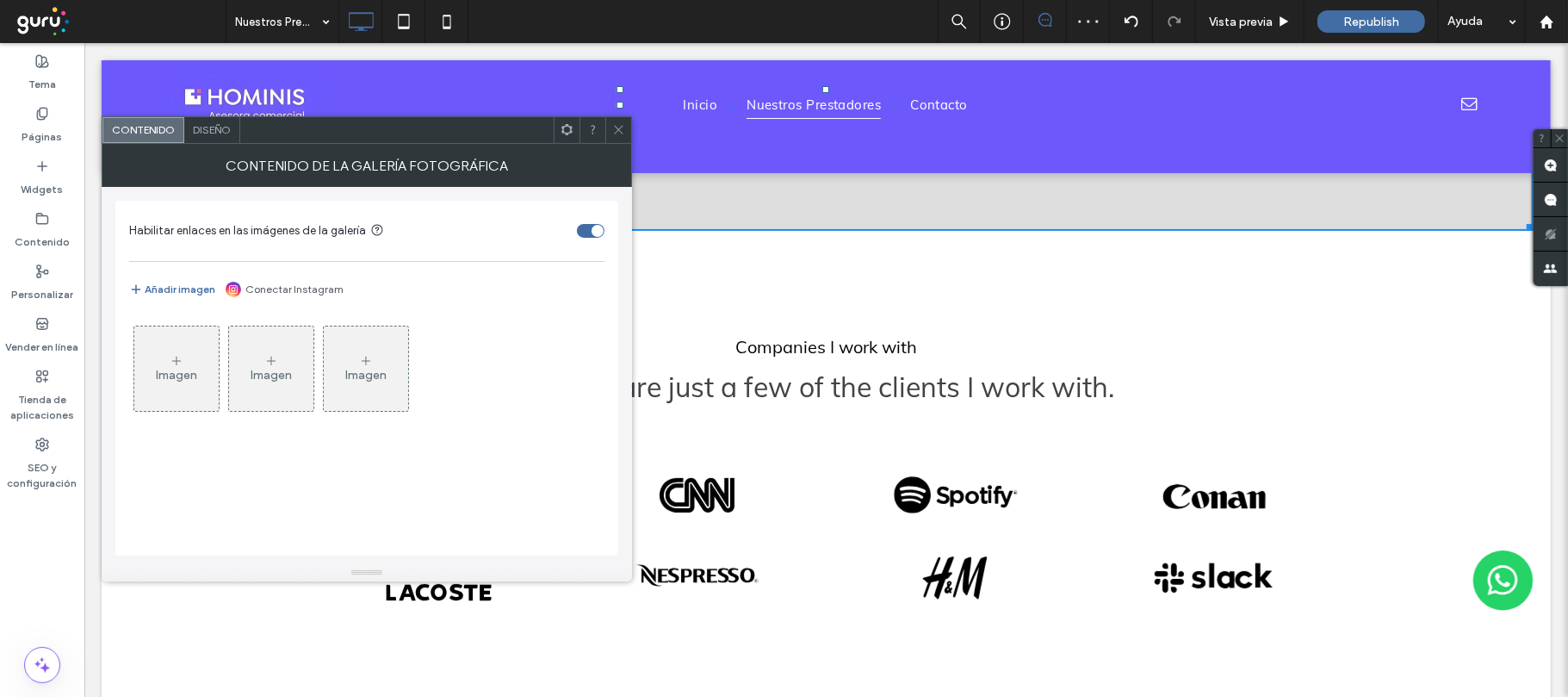
click at [186, 353] on div "Imagen" at bounding box center [176, 368] width 84 height 81
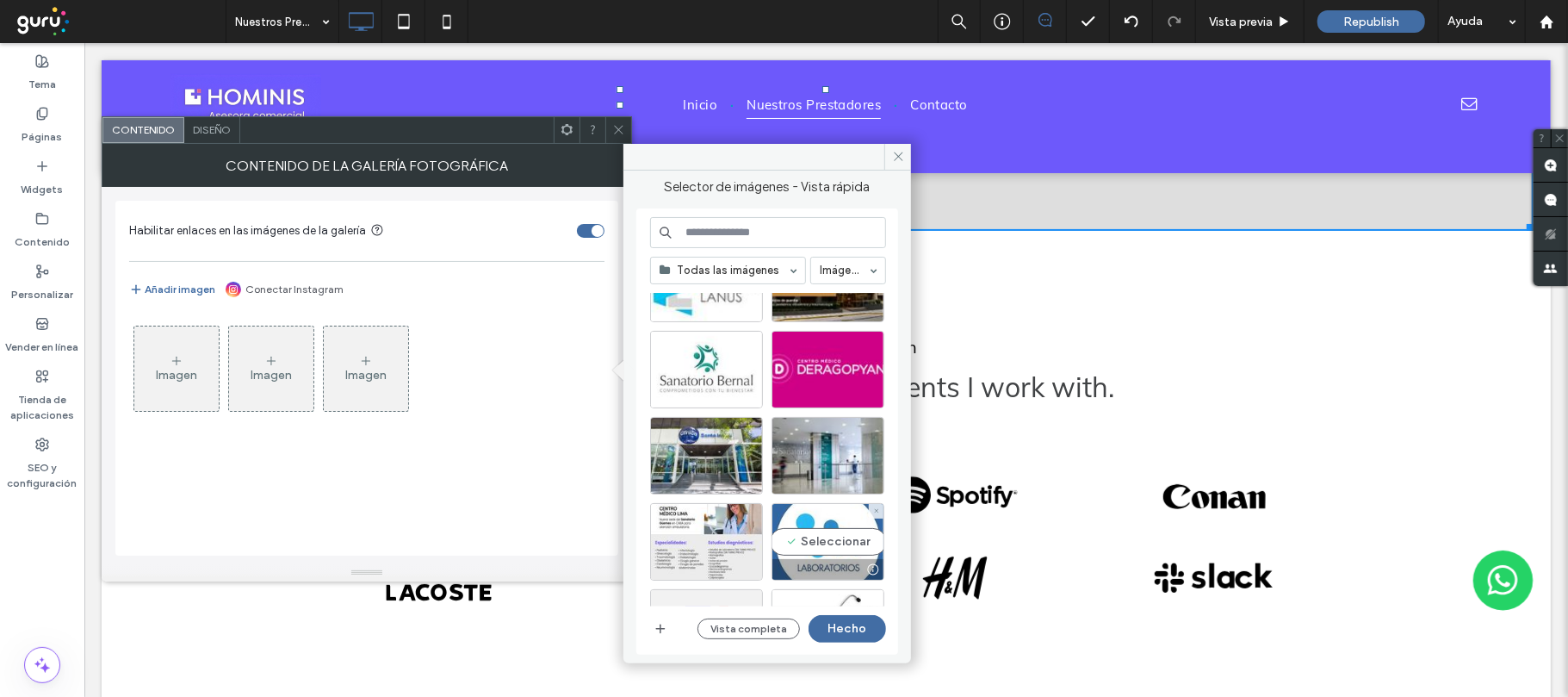
scroll to position [878, 0]
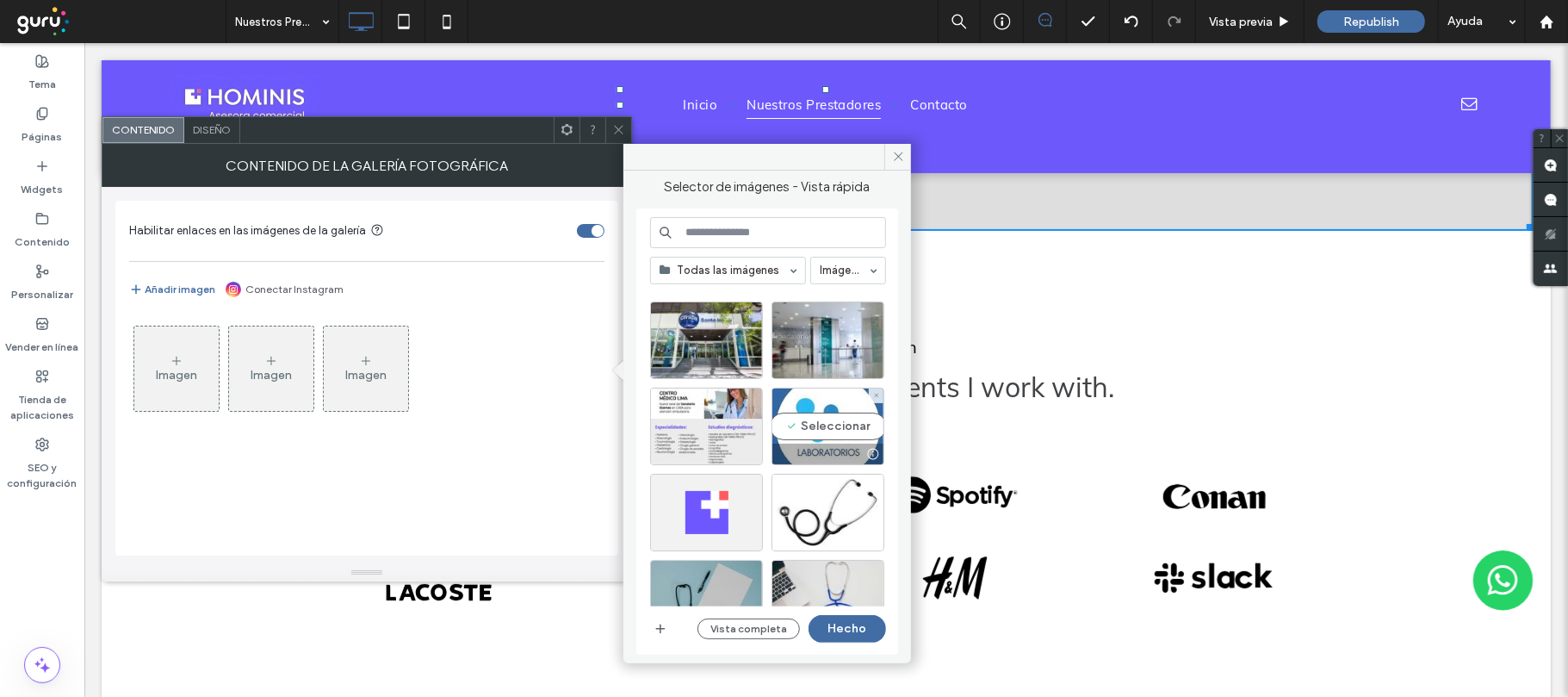
click at [844, 428] on div "Seleccionar" at bounding box center [828, 426] width 113 height 78
click at [835, 429] on div at bounding box center [828, 426] width 113 height 78
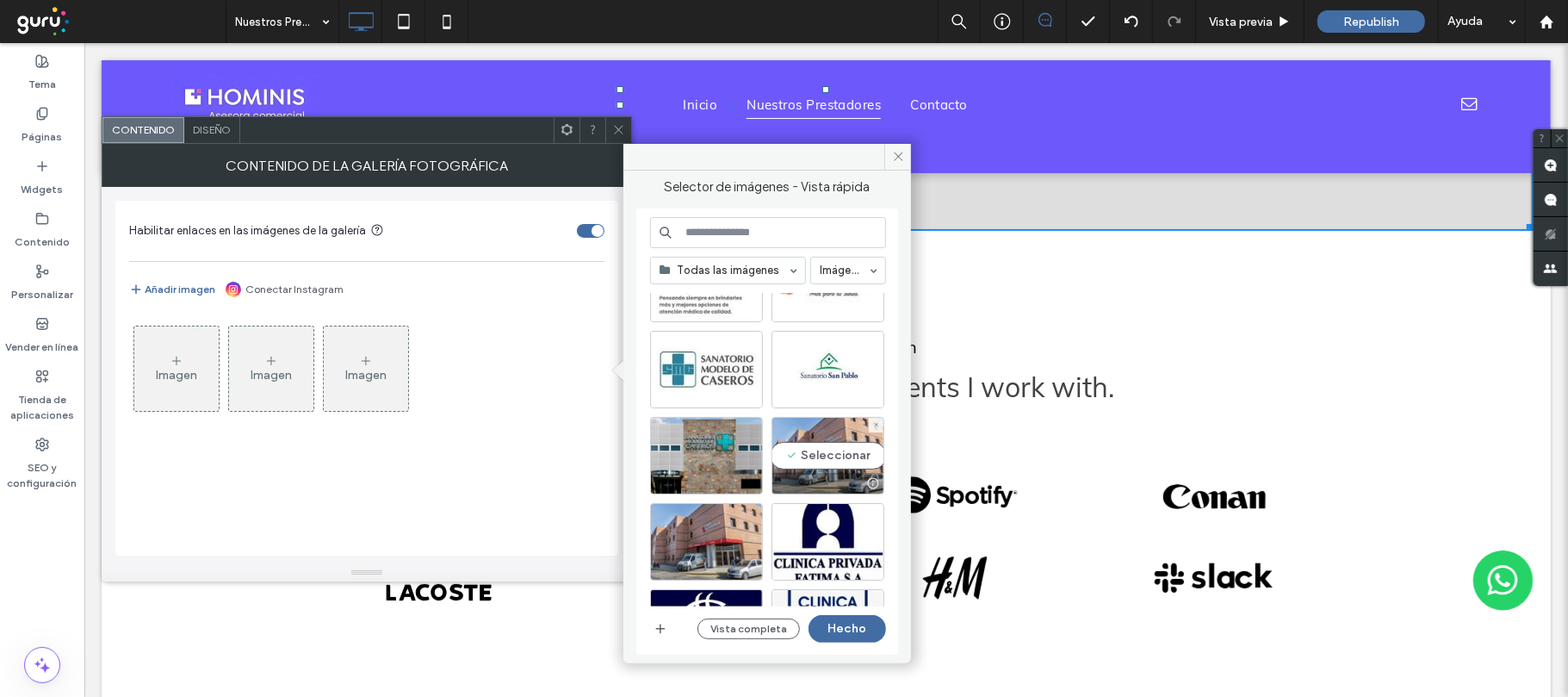
scroll to position [0, 0]
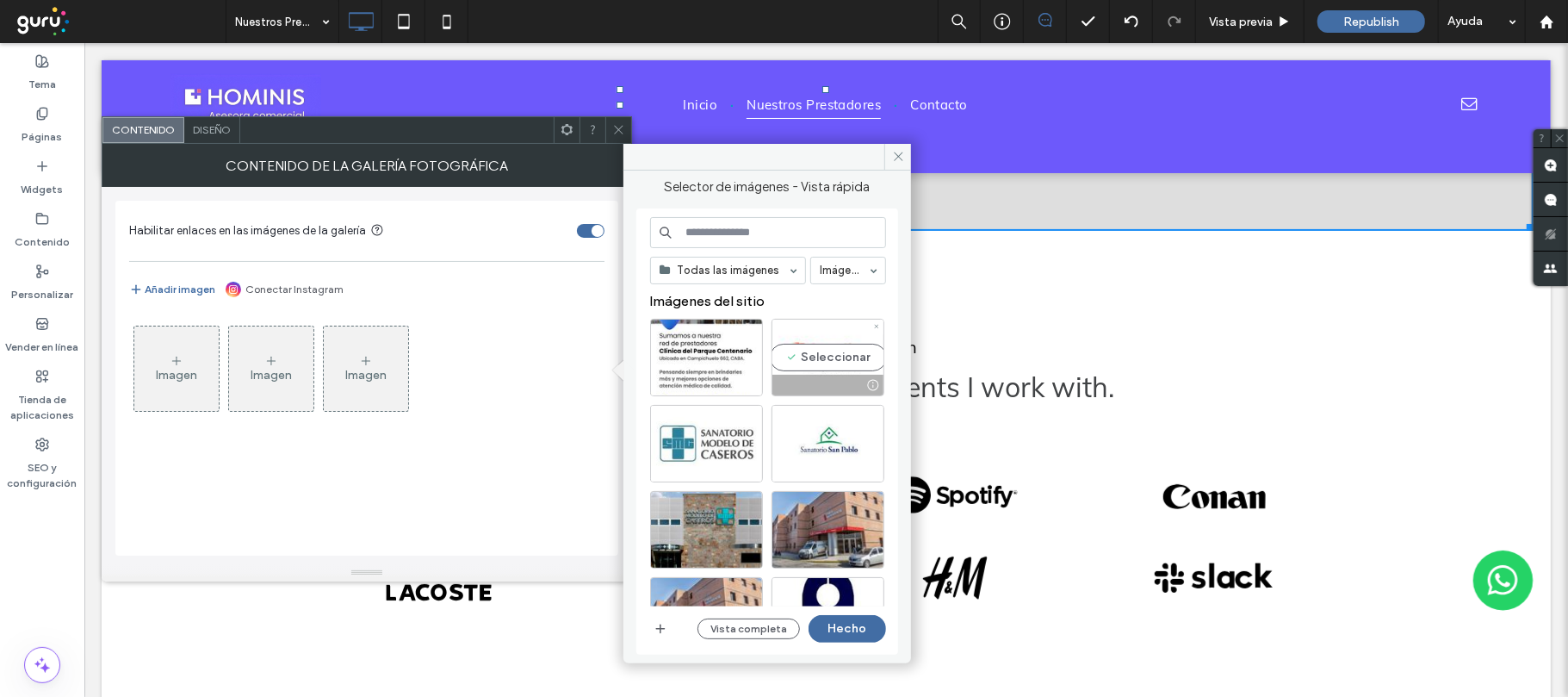
click at [815, 355] on div "Seleccionar" at bounding box center [828, 357] width 113 height 78
click at [725, 437] on div "Seleccionar" at bounding box center [706, 443] width 113 height 78
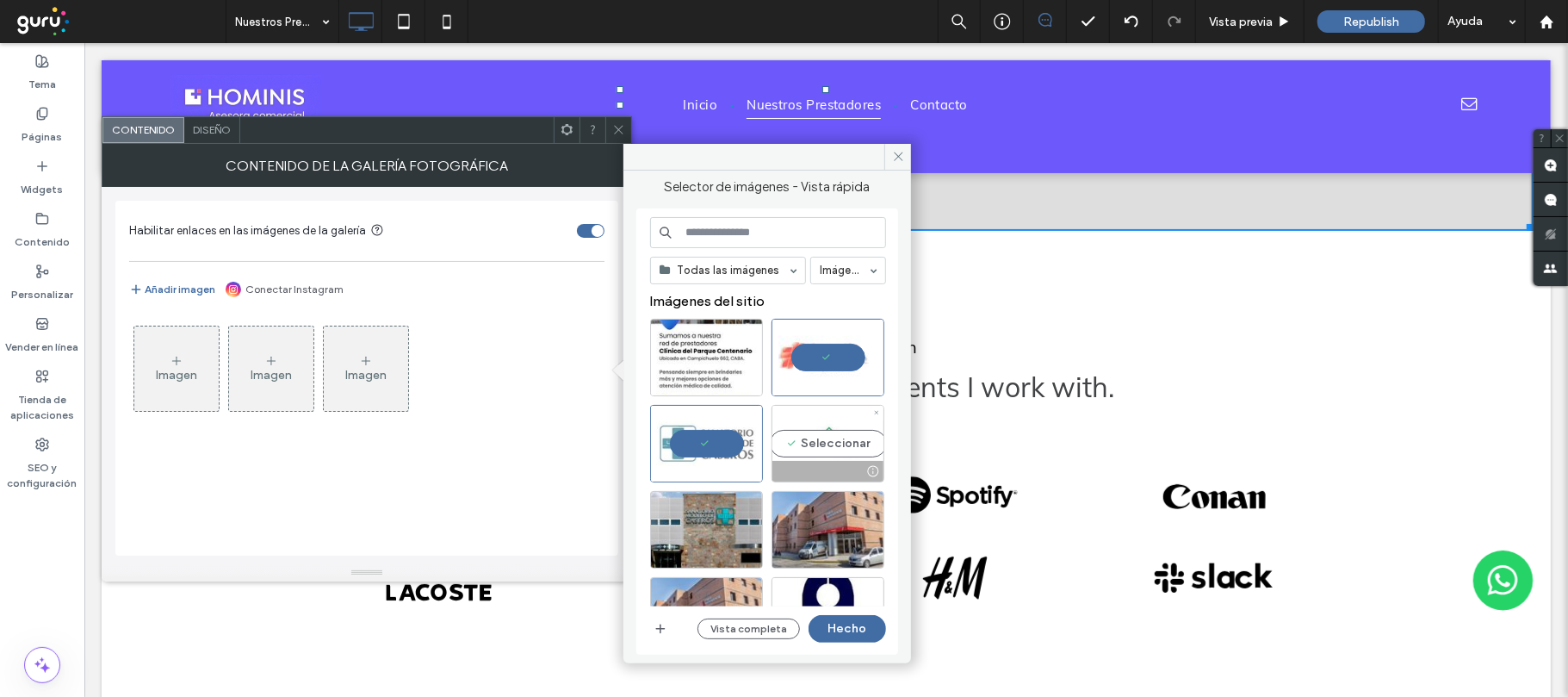
click at [859, 438] on div "Seleccionar" at bounding box center [828, 443] width 113 height 78
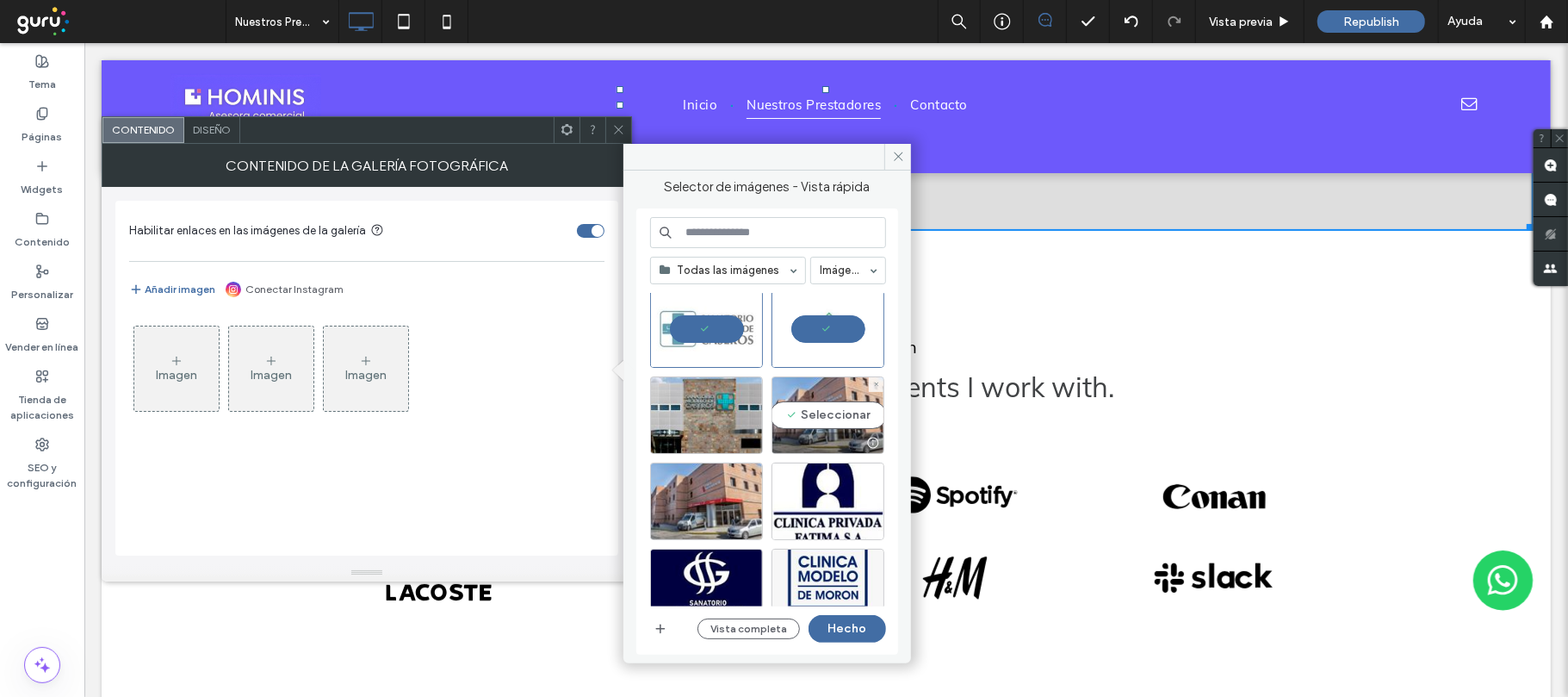
scroll to position [344, 0]
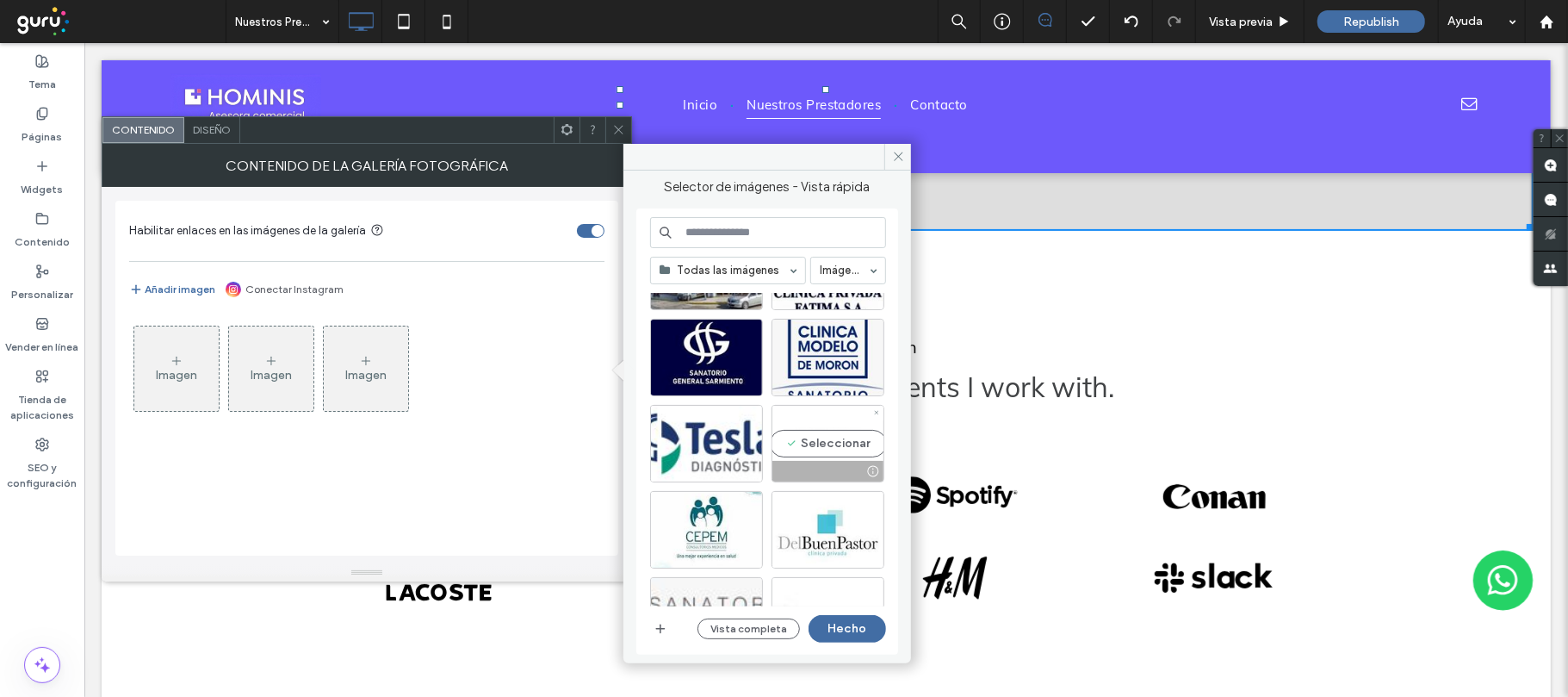
click at [834, 441] on div "Seleccionar" at bounding box center [828, 443] width 113 height 78
click at [714, 527] on div "Seleccionar" at bounding box center [706, 529] width 113 height 78
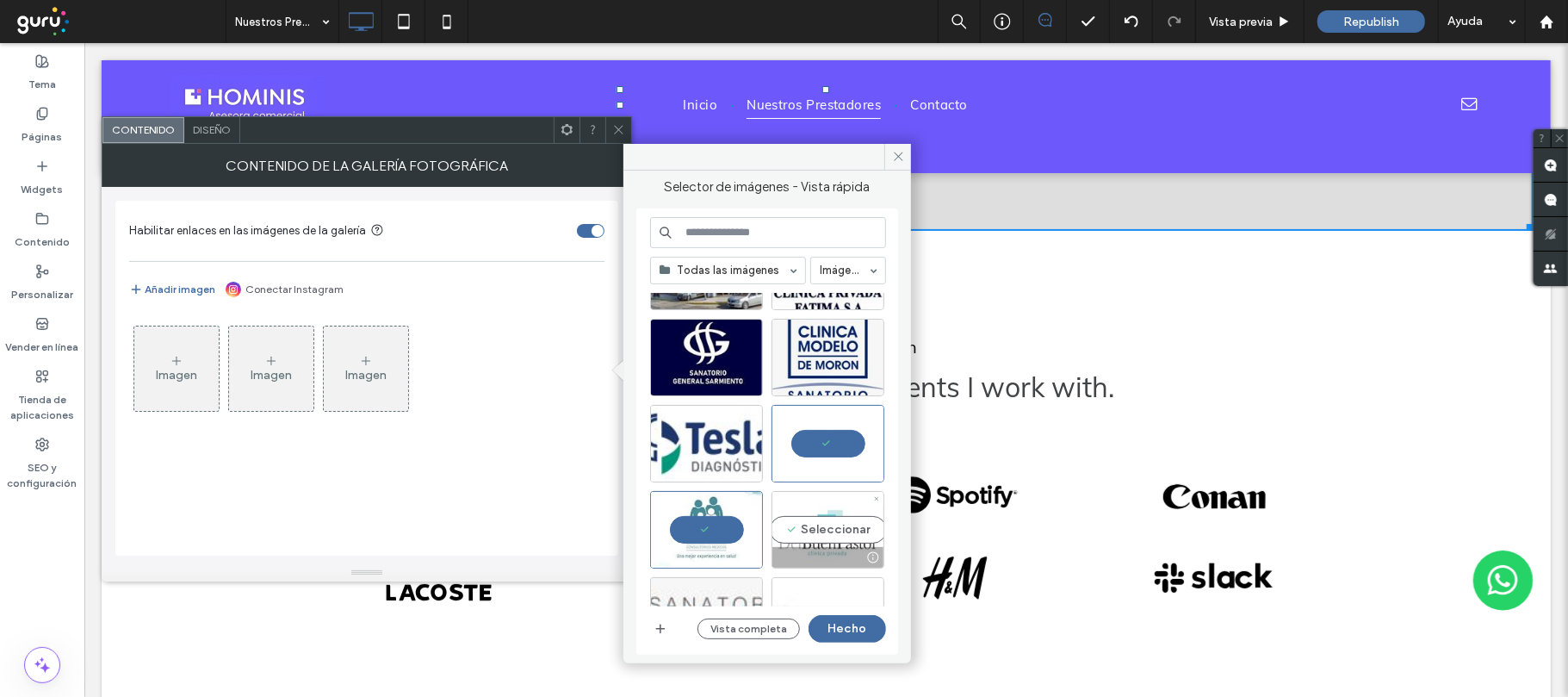
click at [807, 532] on div "Seleccionar" at bounding box center [828, 529] width 113 height 78
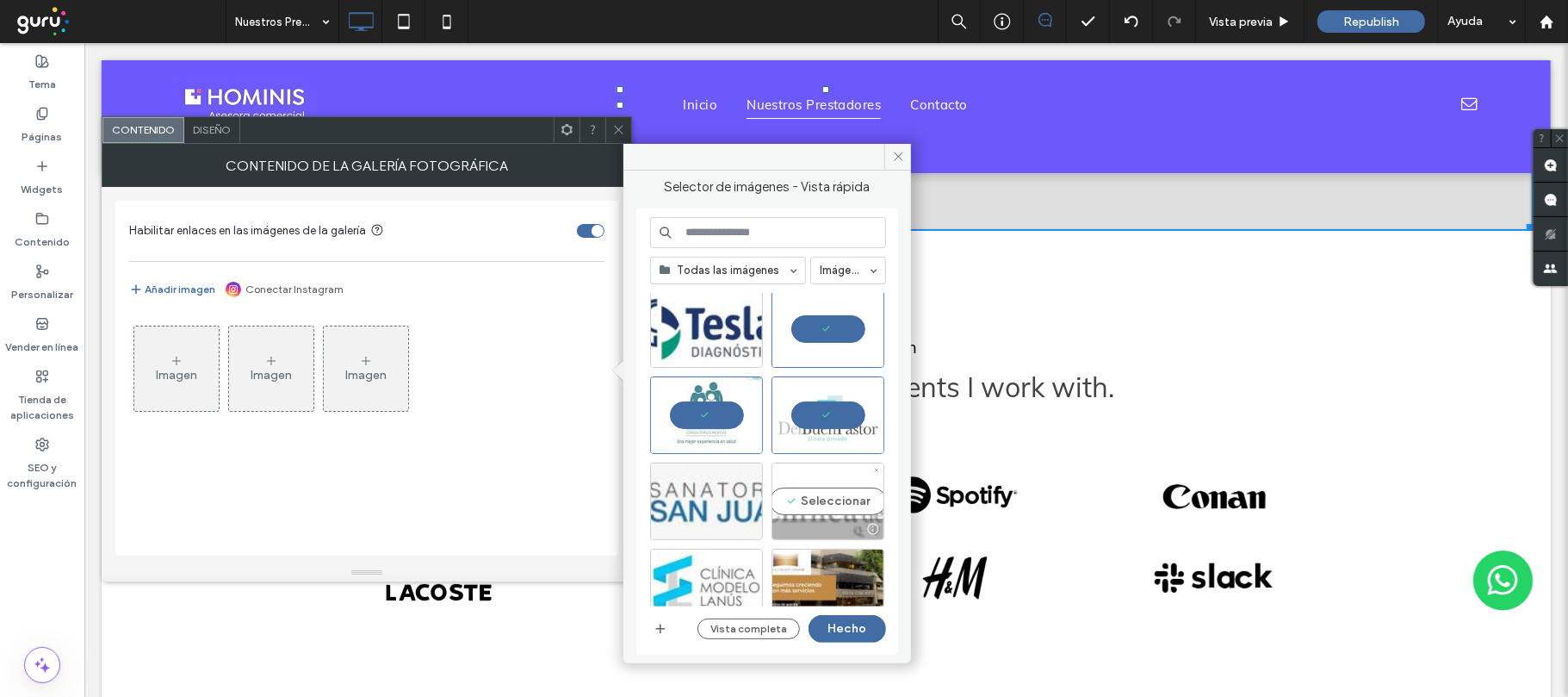
click at [841, 500] on div "Seleccionar" at bounding box center [828, 500] width 113 height 78
click at [715, 503] on div "Seleccionar" at bounding box center [706, 500] width 113 height 78
click at [717, 584] on div "Seleccionar" at bounding box center [706, 587] width 113 height 78
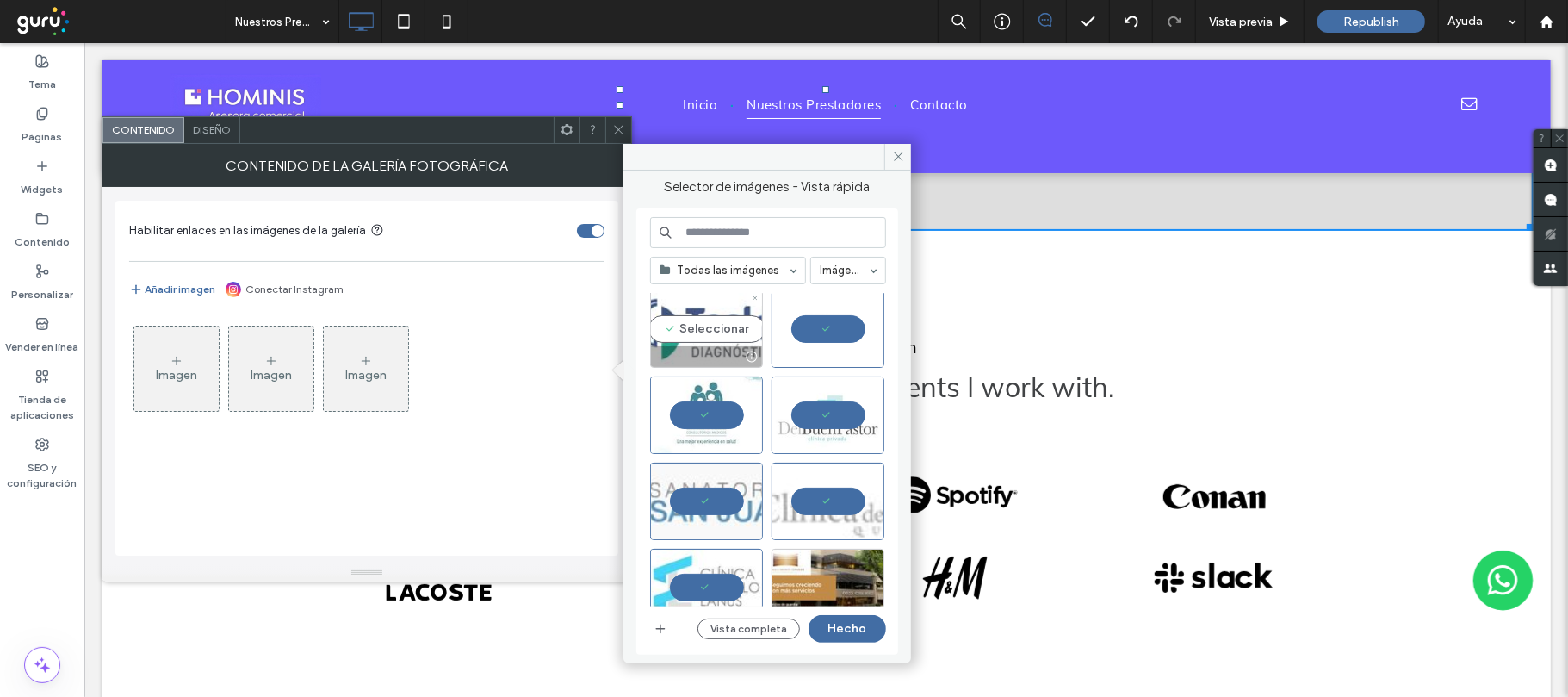
click at [731, 317] on div "Seleccionar" at bounding box center [706, 329] width 113 height 78
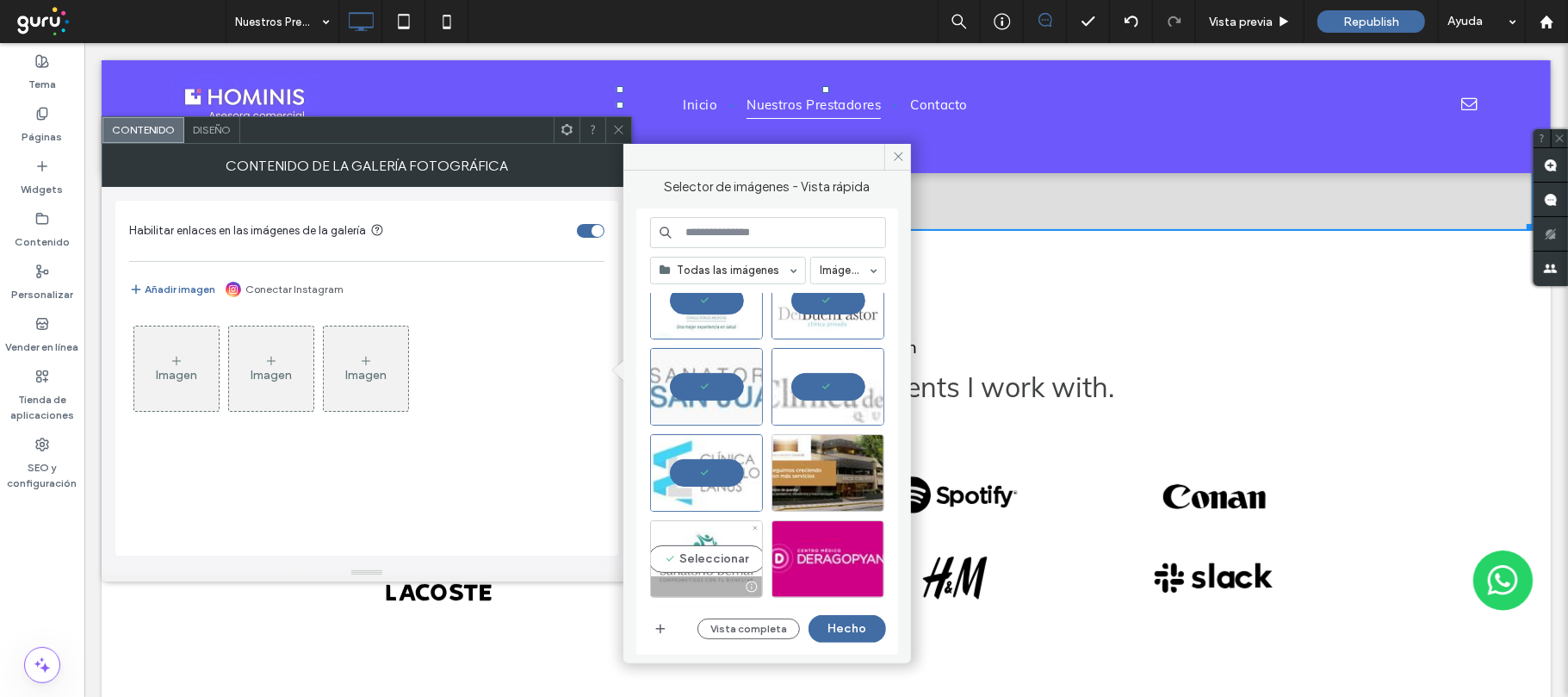
click at [706, 549] on div "Seleccionar" at bounding box center [706, 559] width 113 height 78
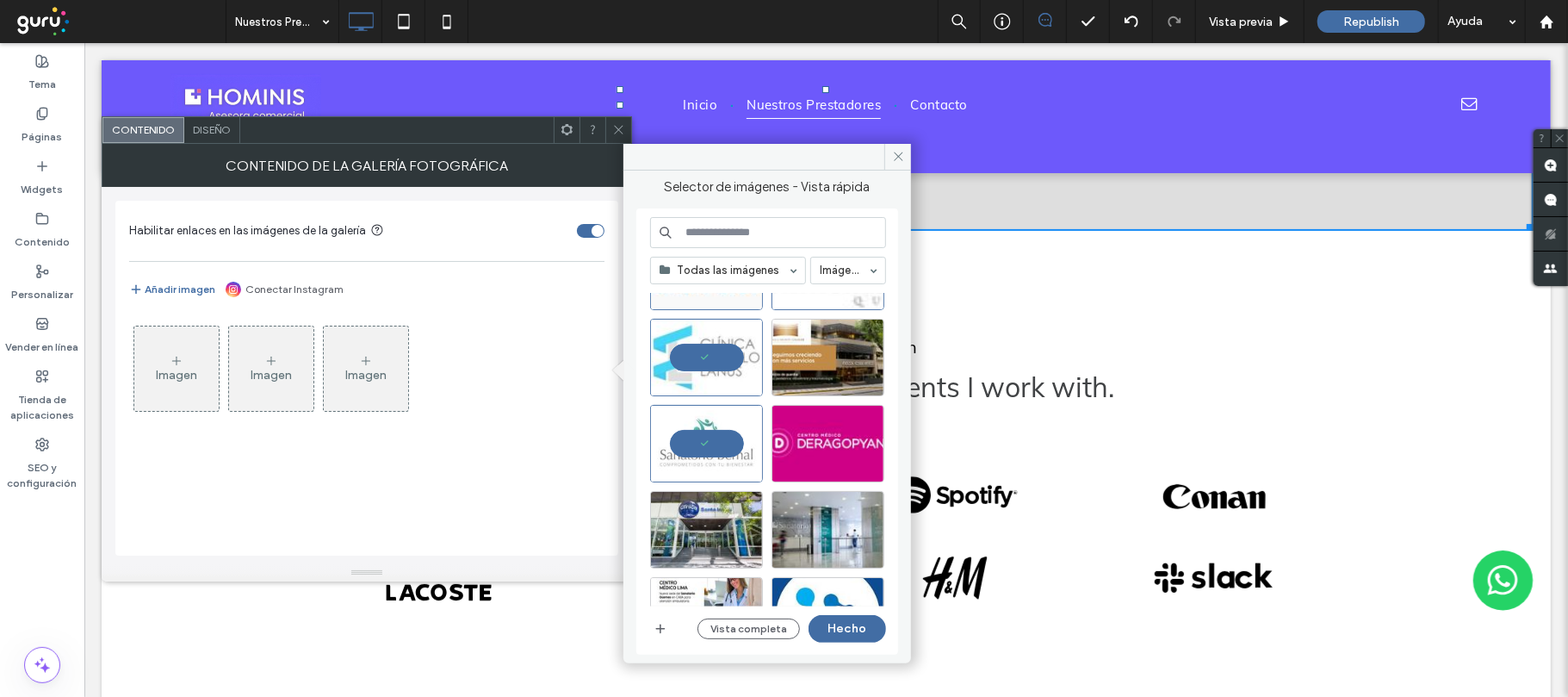
scroll to position [803, 0]
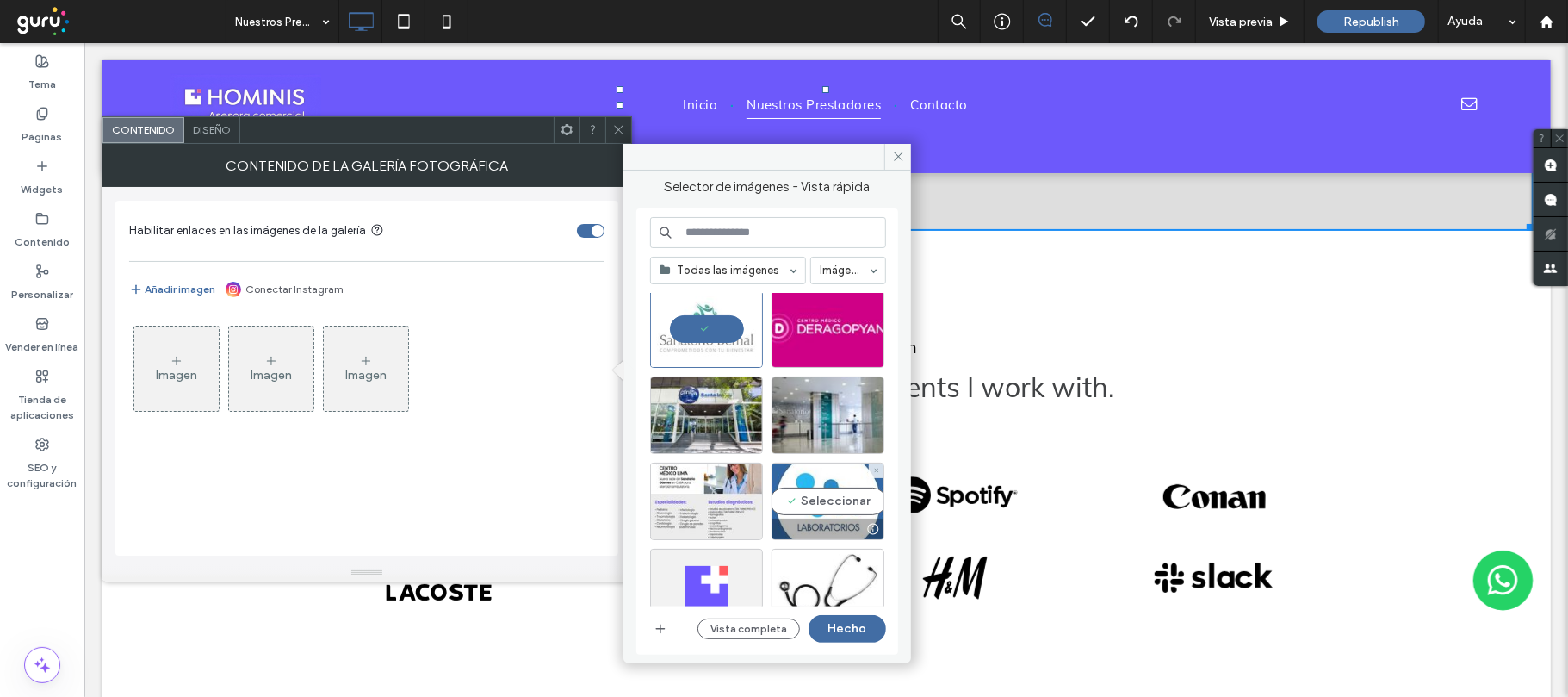
click at [824, 500] on div "Seleccionar" at bounding box center [828, 500] width 113 height 78
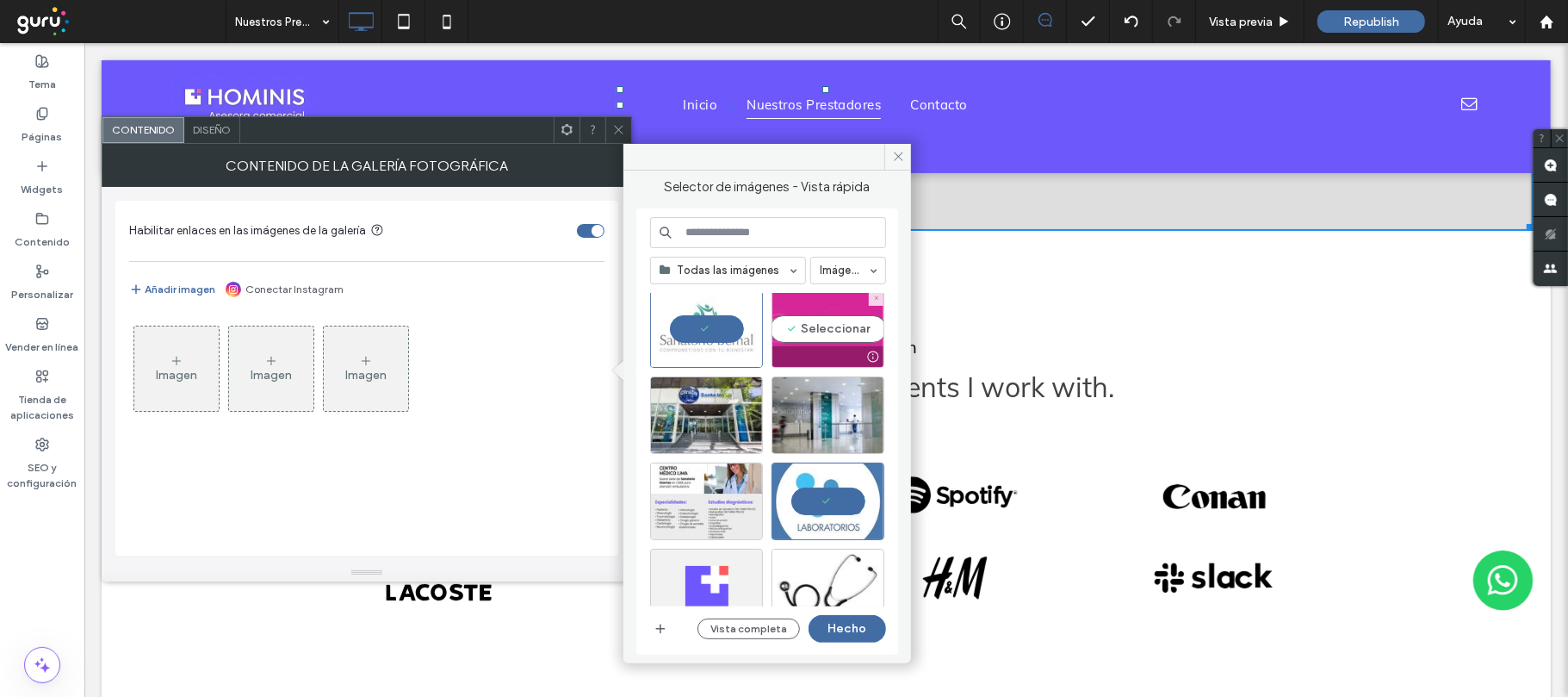
scroll to position [689, 0]
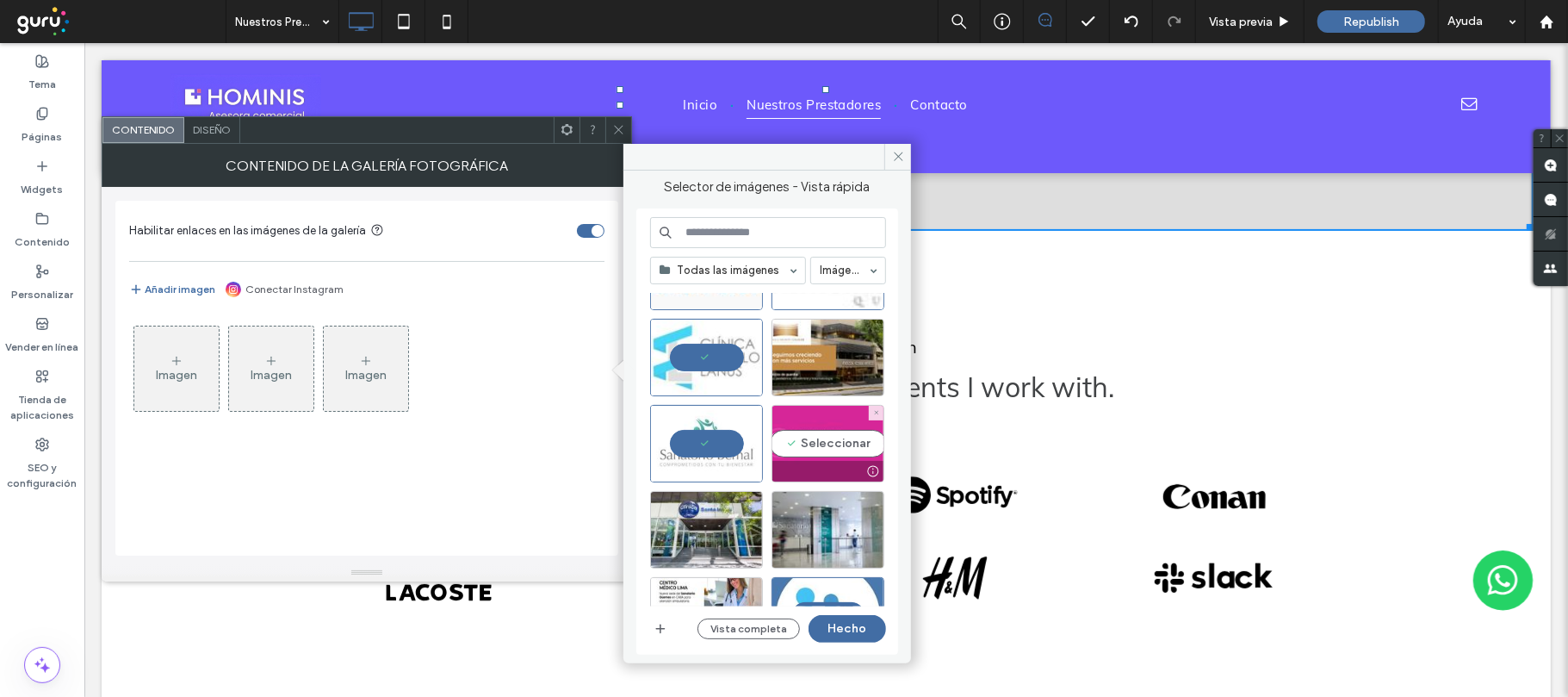
click at [830, 441] on div "Seleccionar" at bounding box center [828, 443] width 113 height 78
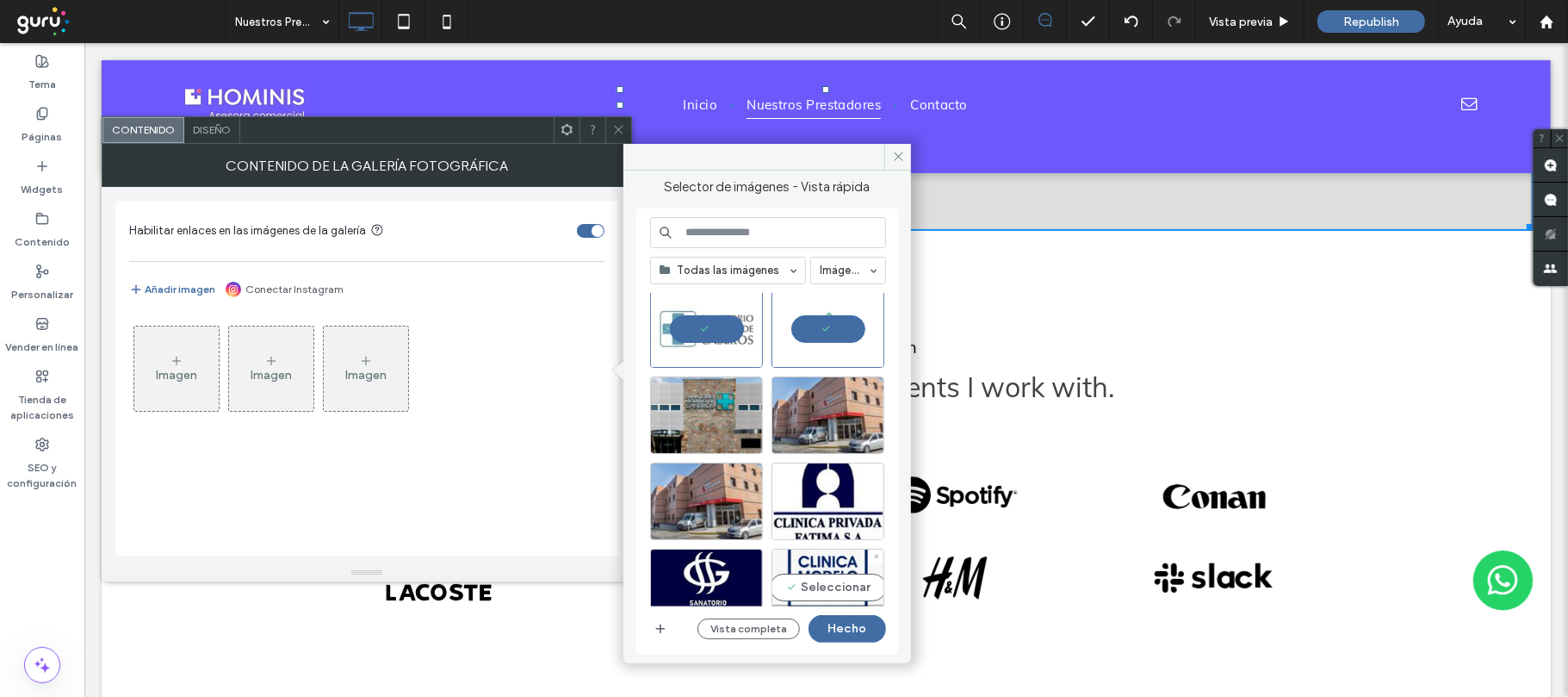
scroll to position [229, 0]
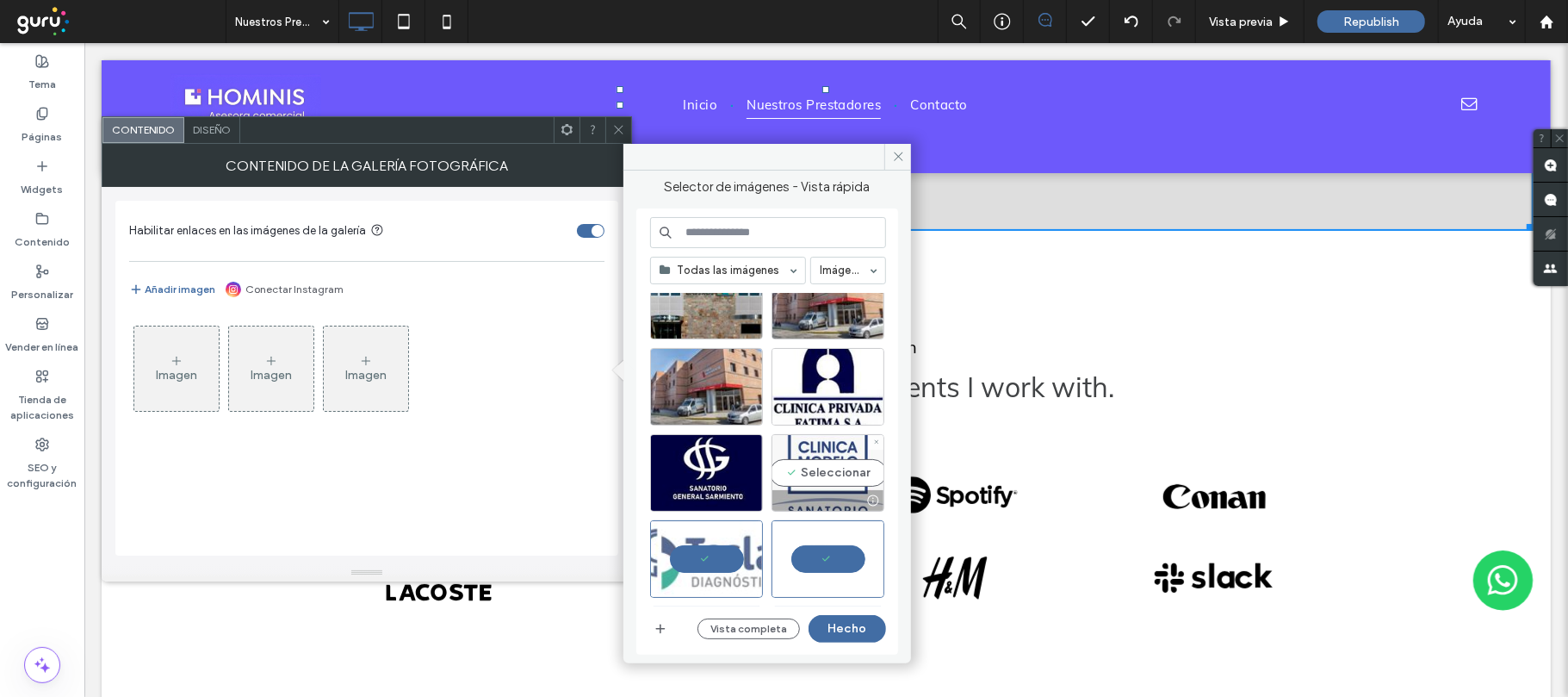
click at [831, 476] on div "Seleccionar" at bounding box center [828, 473] width 113 height 78
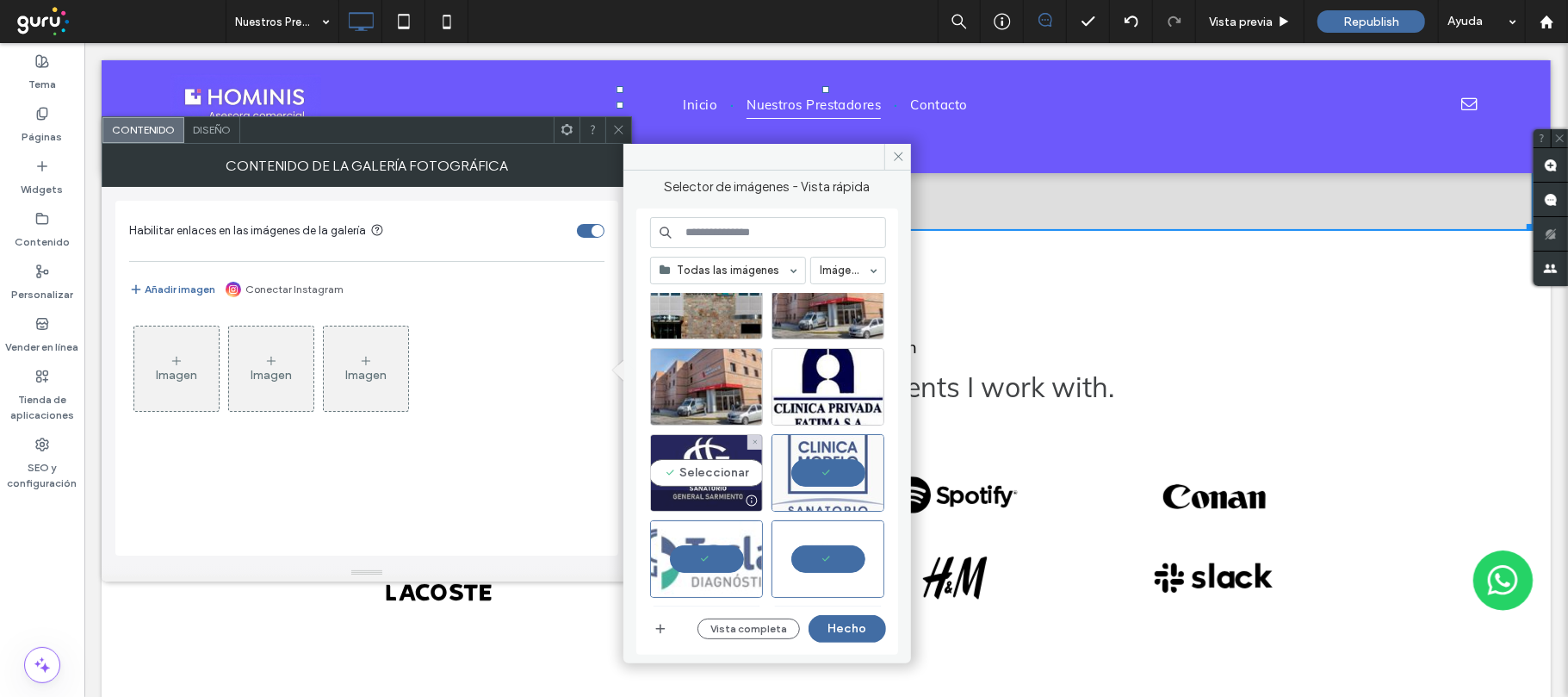
click at [727, 472] on div "Seleccionar" at bounding box center [706, 473] width 113 height 78
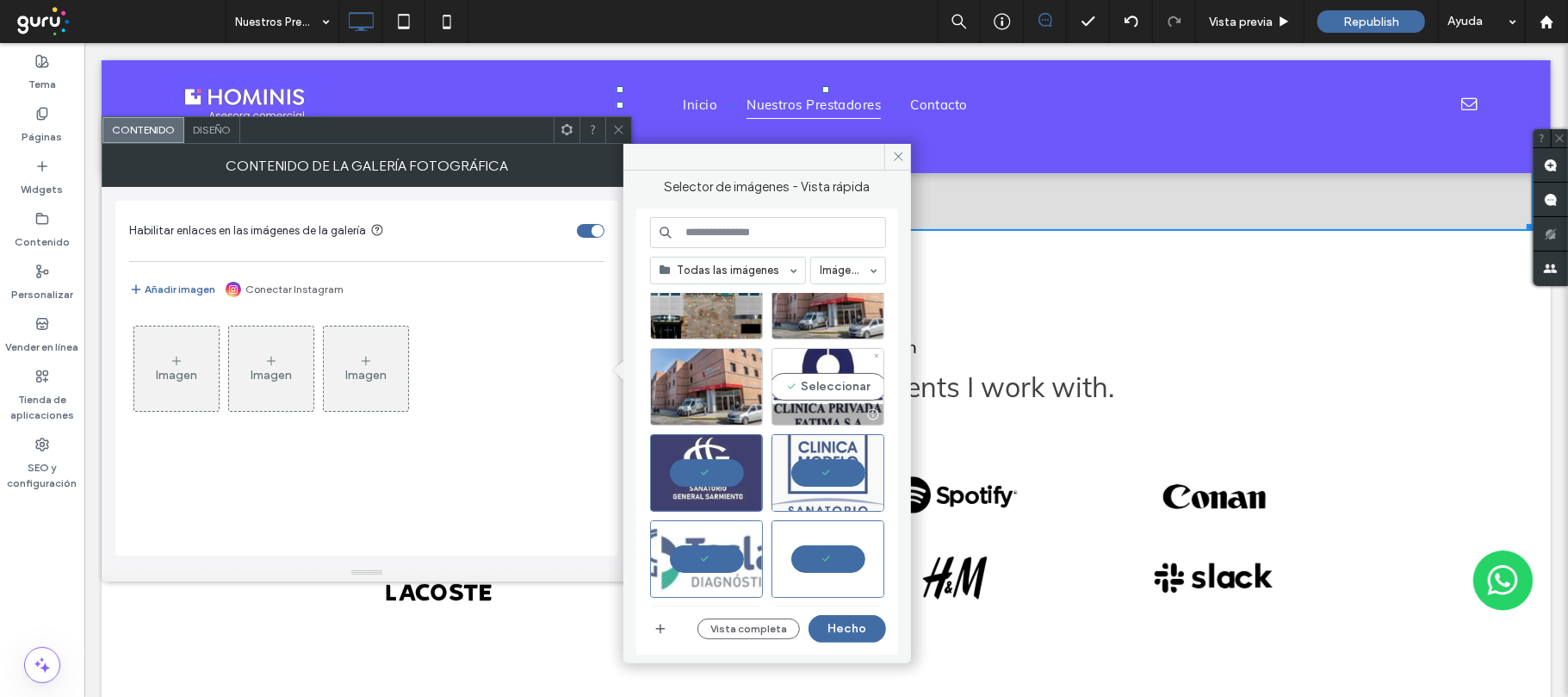
click at [827, 387] on div "Seleccionar" at bounding box center [828, 386] width 113 height 78
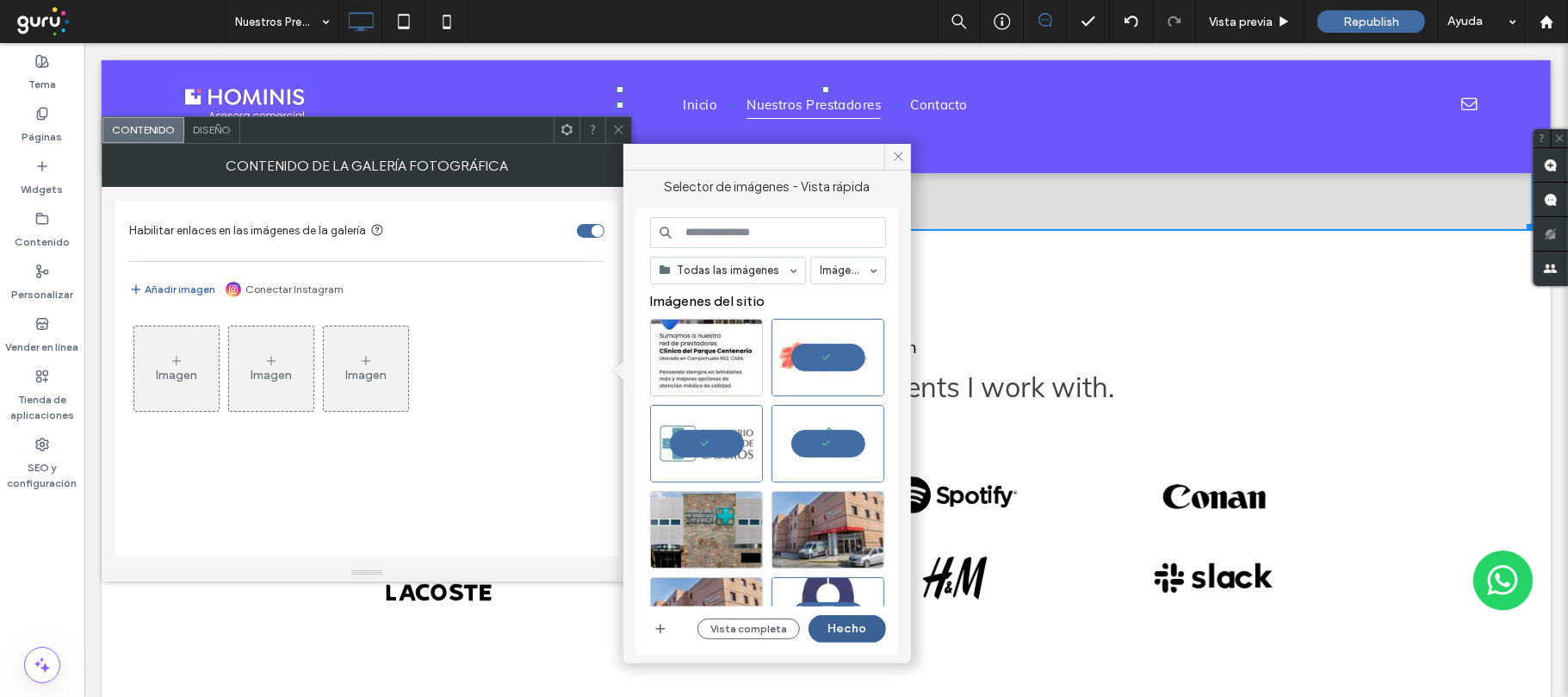
click at [858, 632] on button "Hecho" at bounding box center [847, 628] width 78 height 28
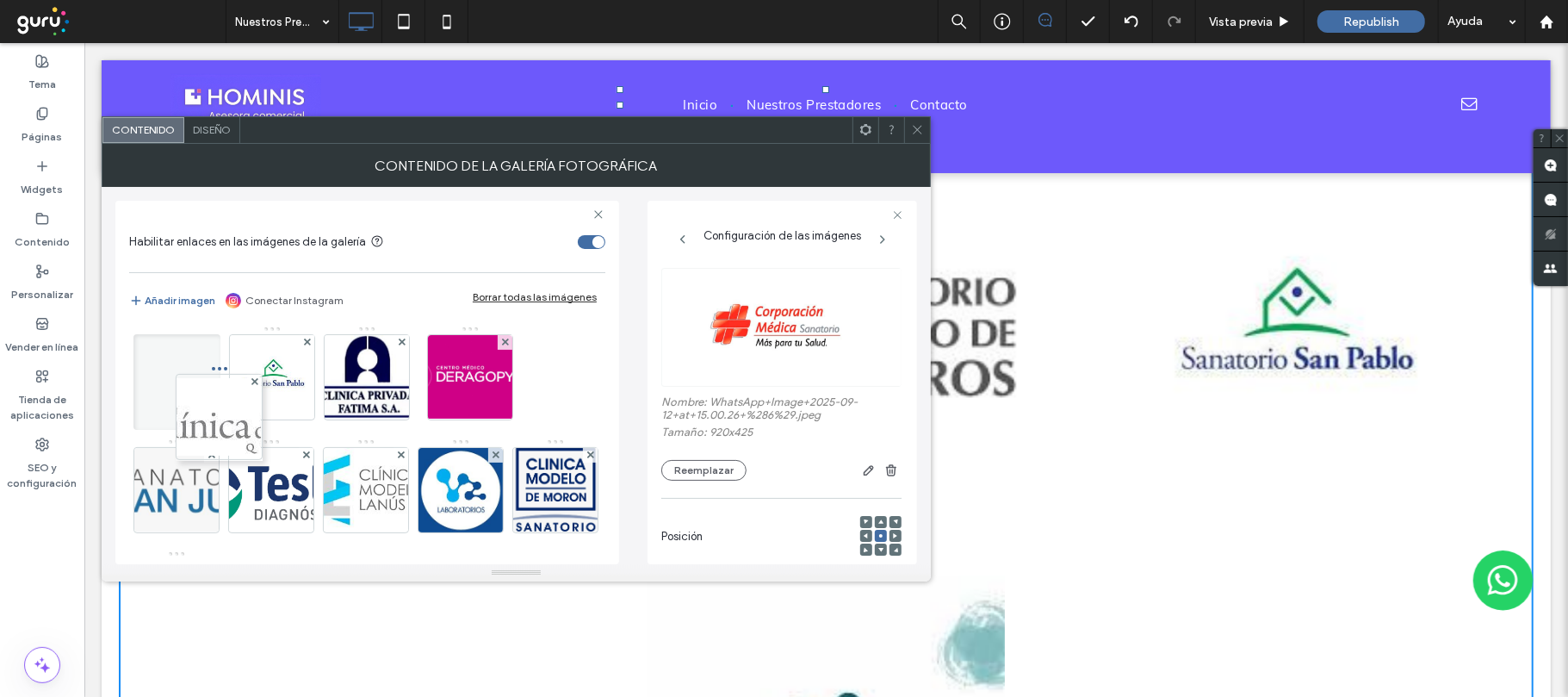
scroll to position [2, 0]
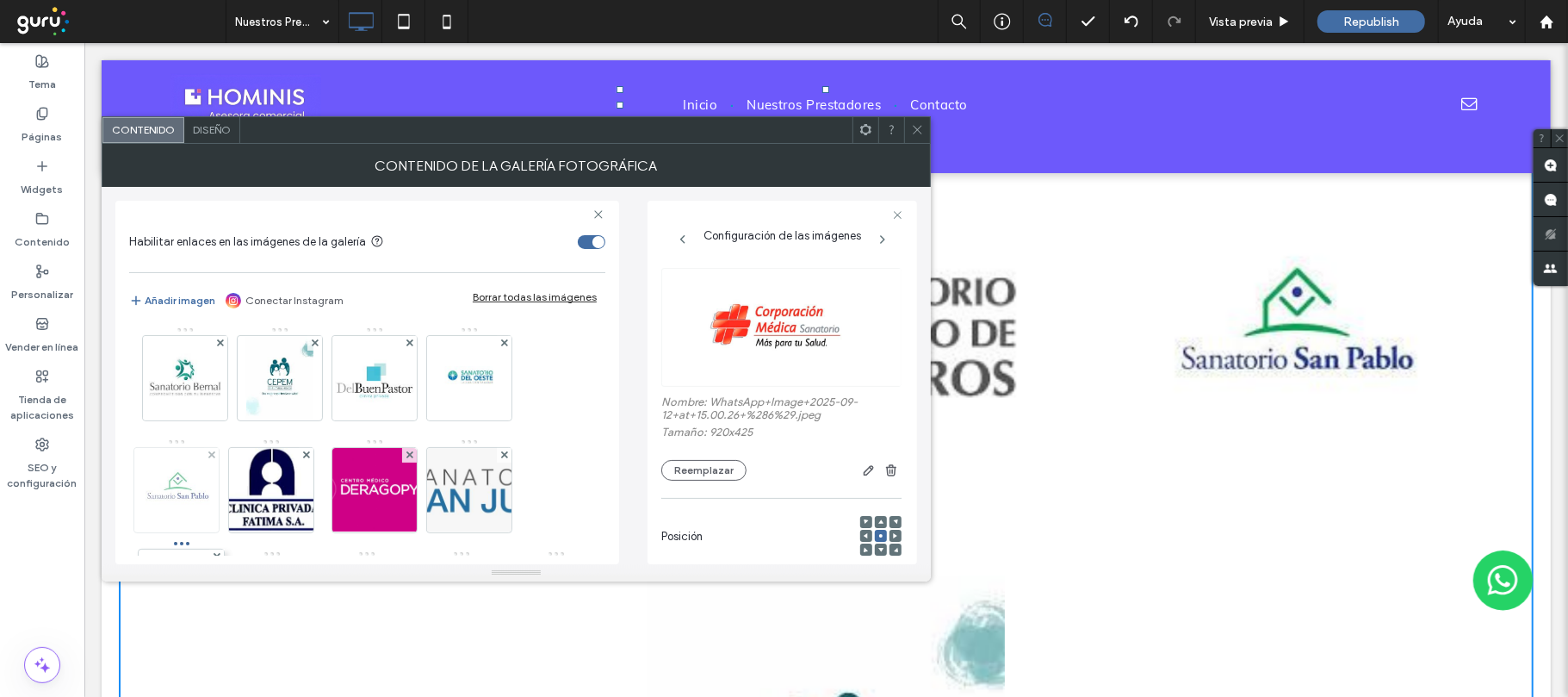
drag, startPoint x: 196, startPoint y: 490, endPoint x: 89, endPoint y: 450, distance: 114.2
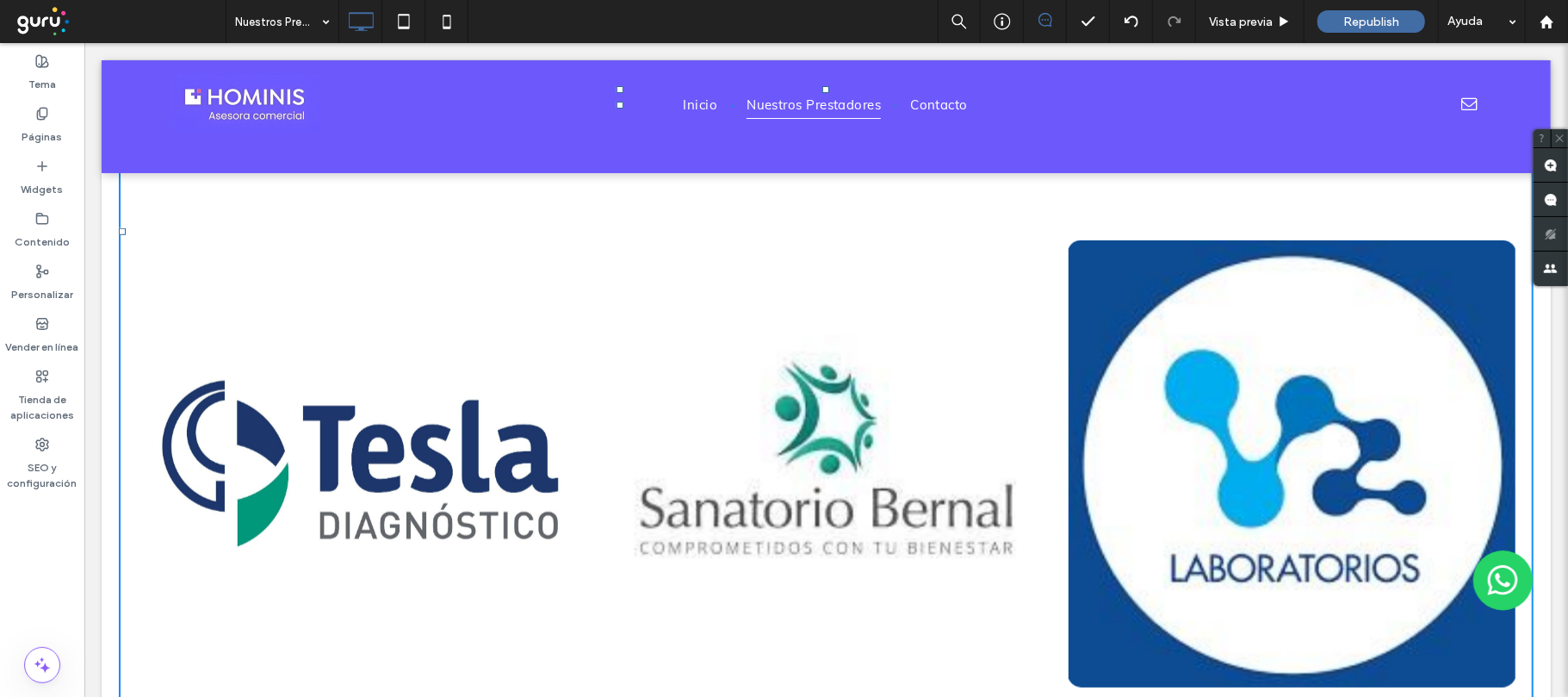
scroll to position [1837, 0]
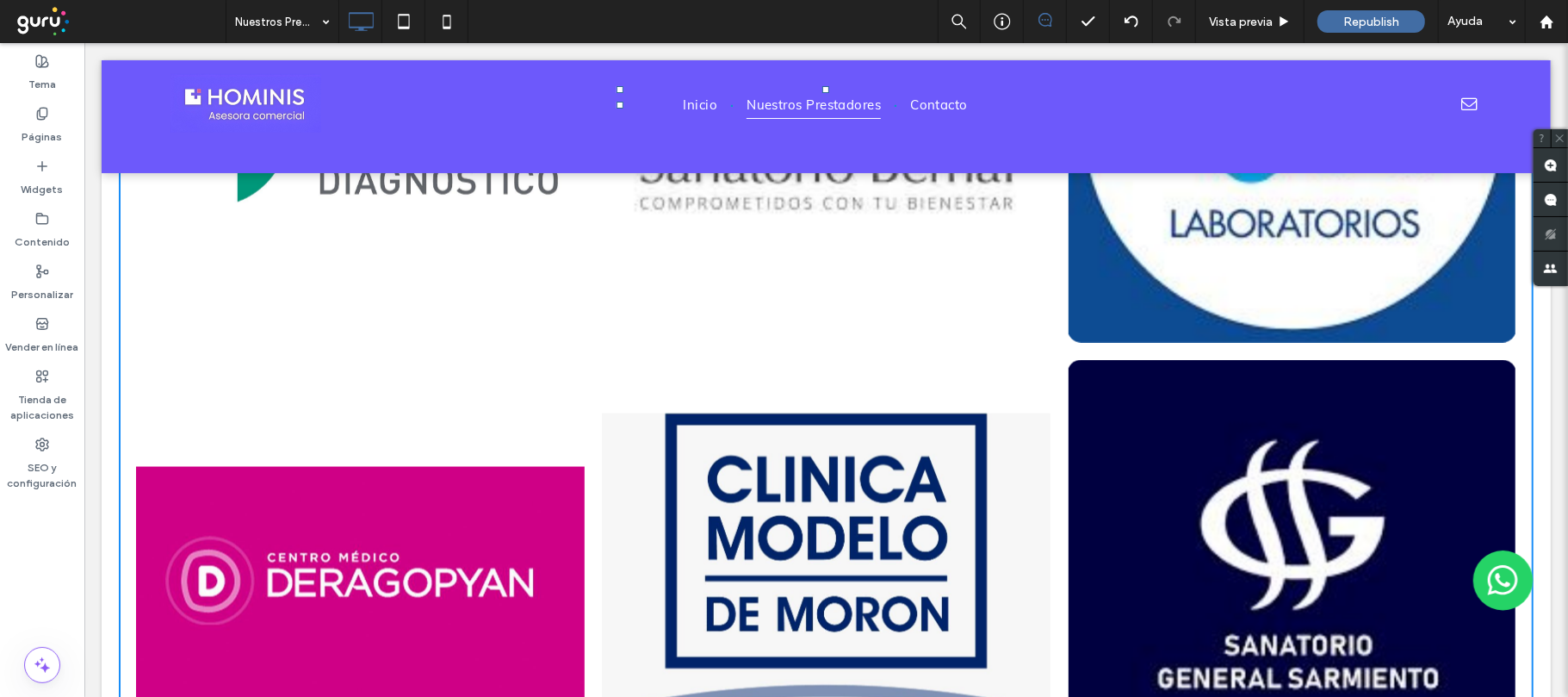
click at [583, 454] on li "Button" at bounding box center [359, 583] width 466 height 464
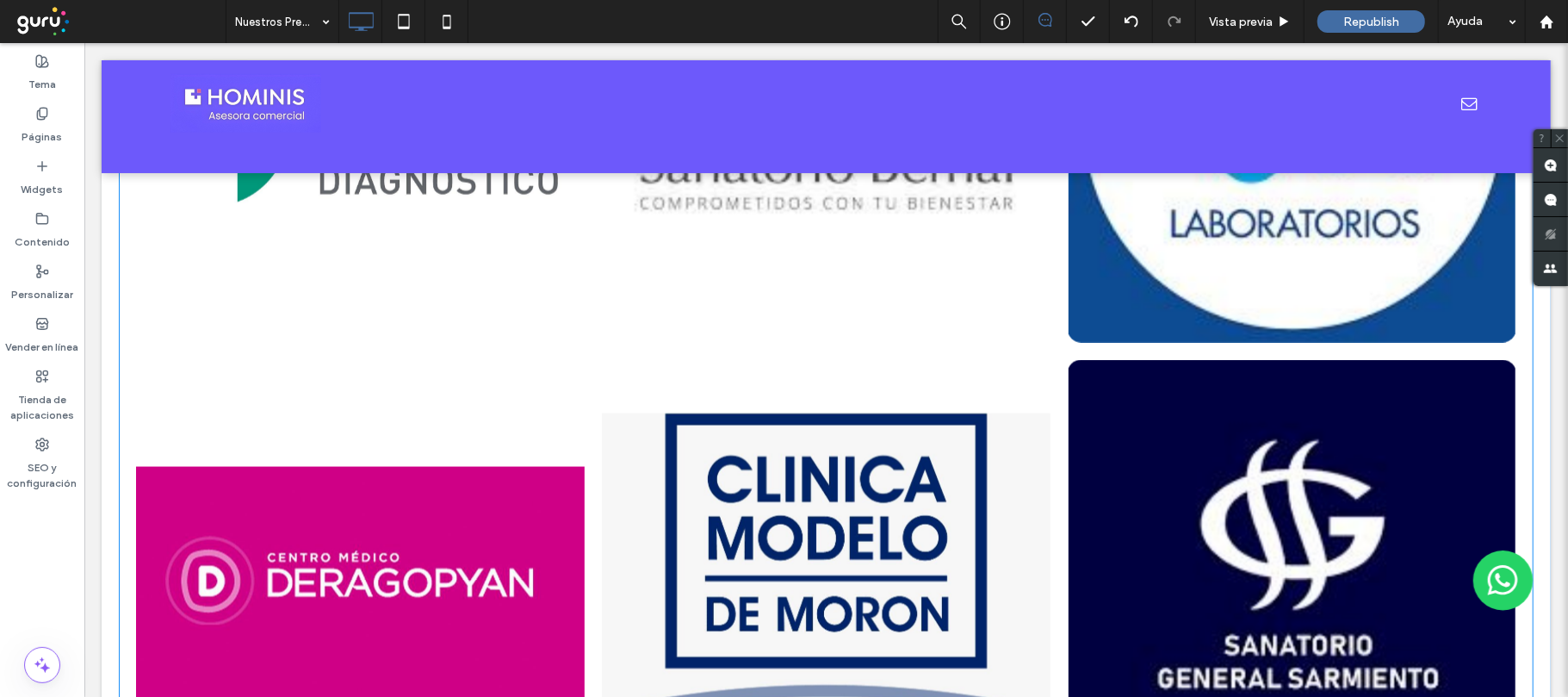
click at [809, 418] on link at bounding box center [825, 583] width 449 height 447
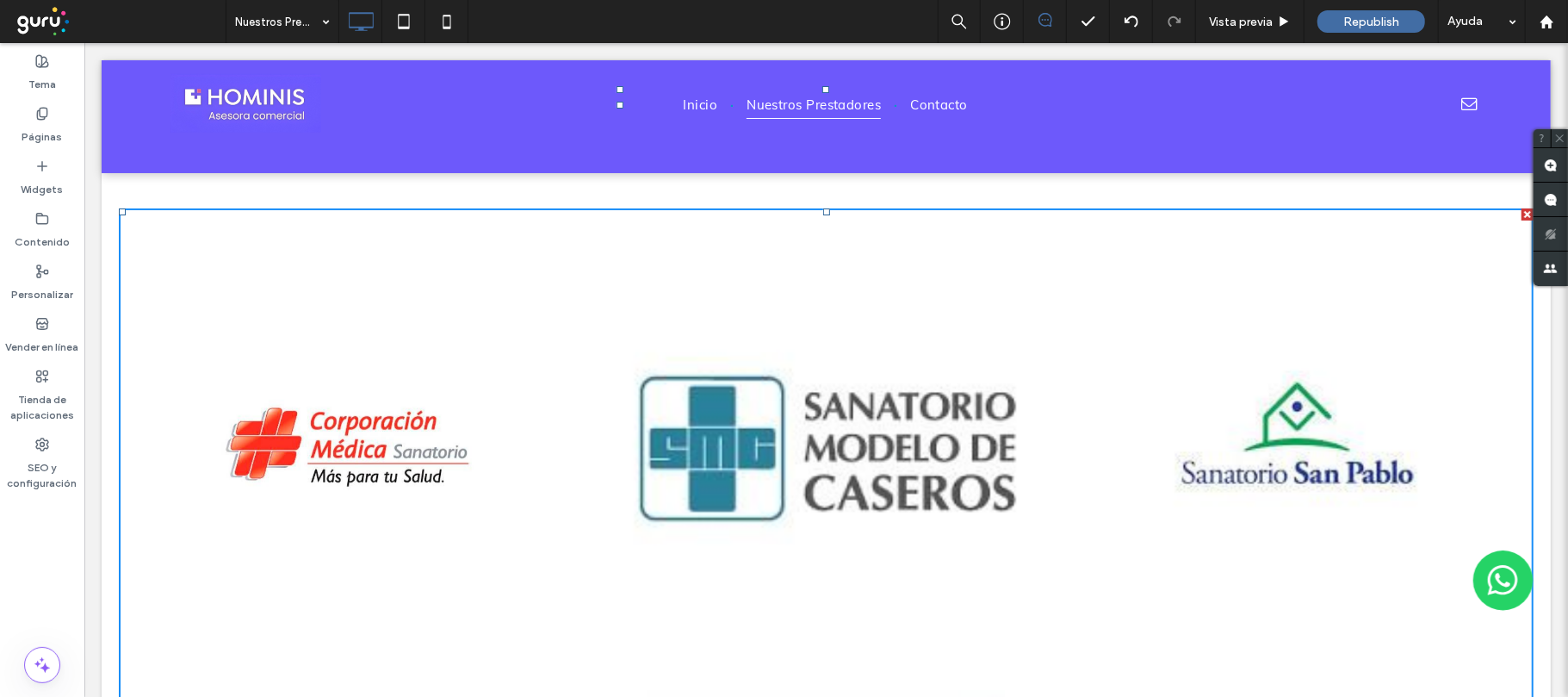
scroll to position [0, 0]
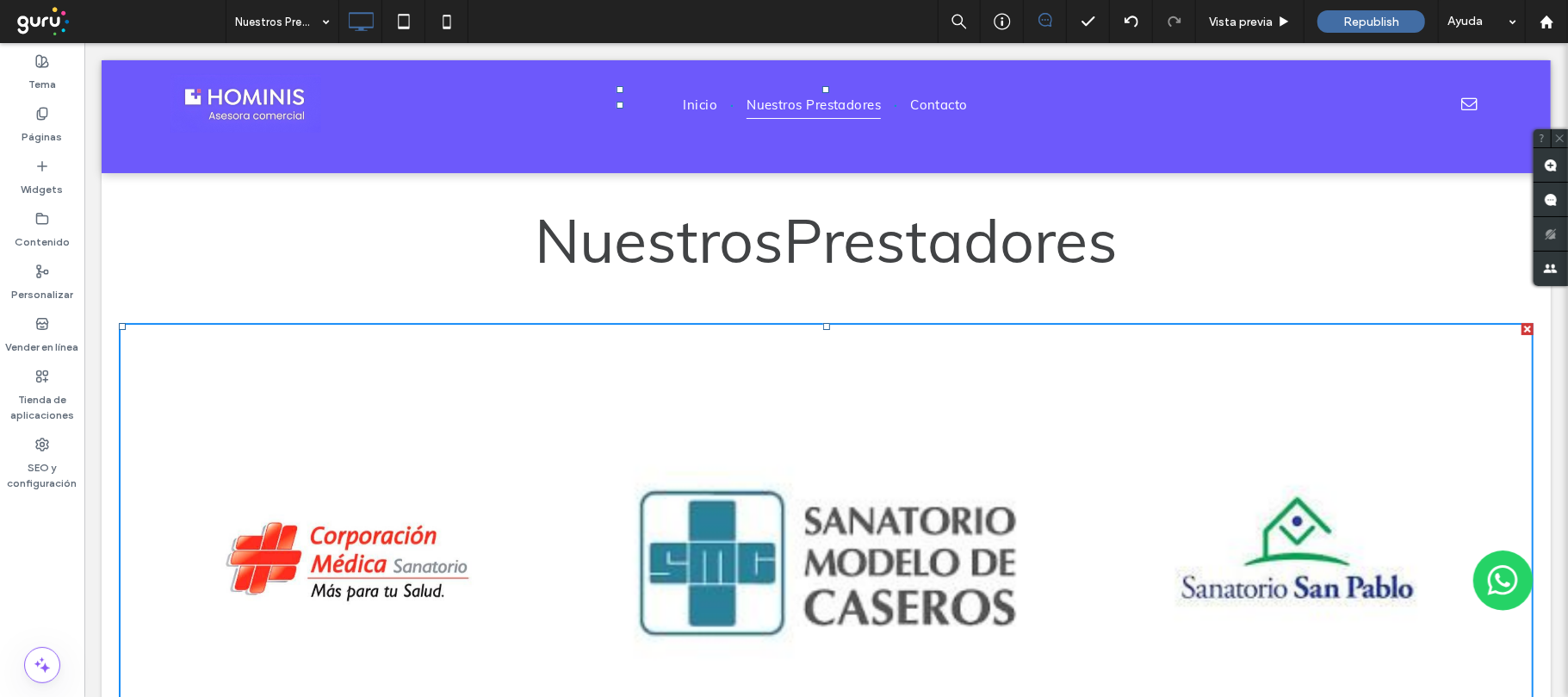
click at [816, 416] on link at bounding box center [825, 563] width 449 height 447
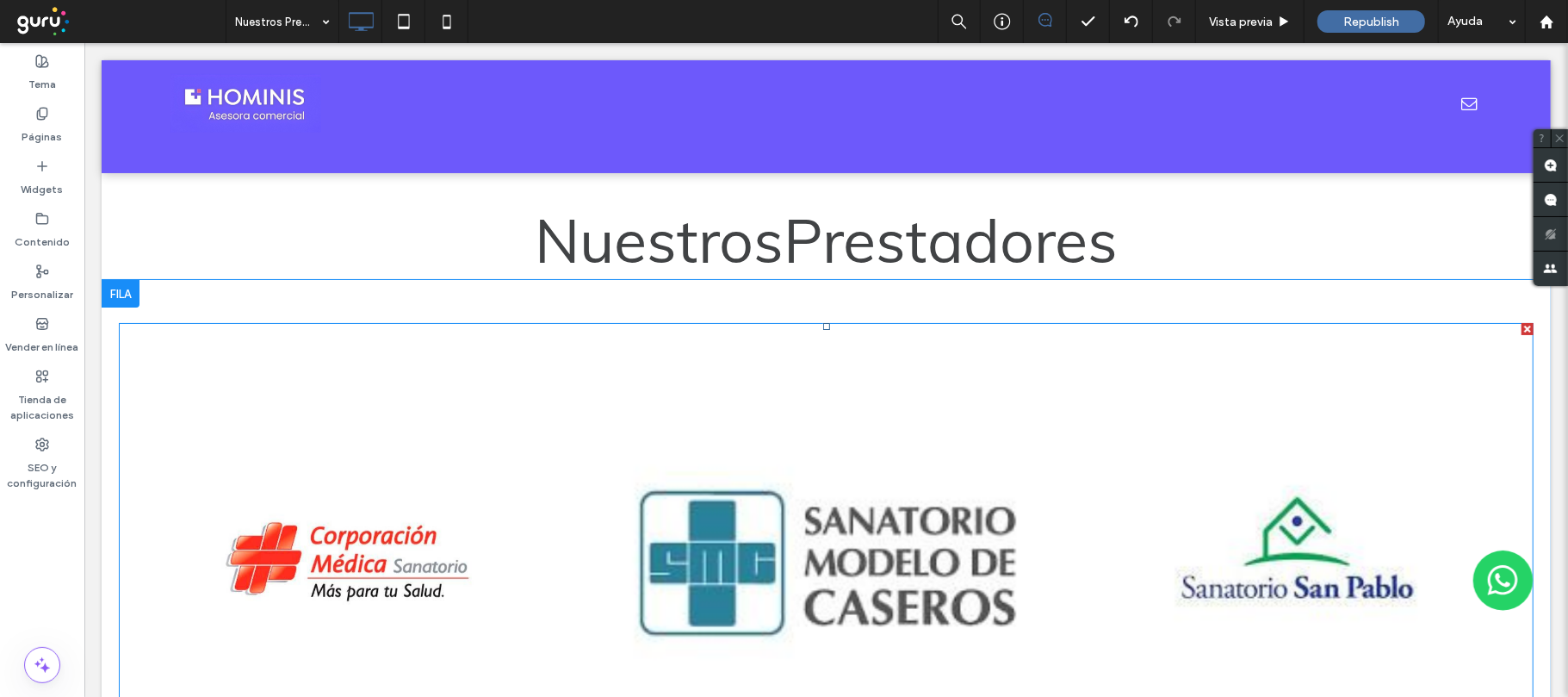
scroll to position [344, 0]
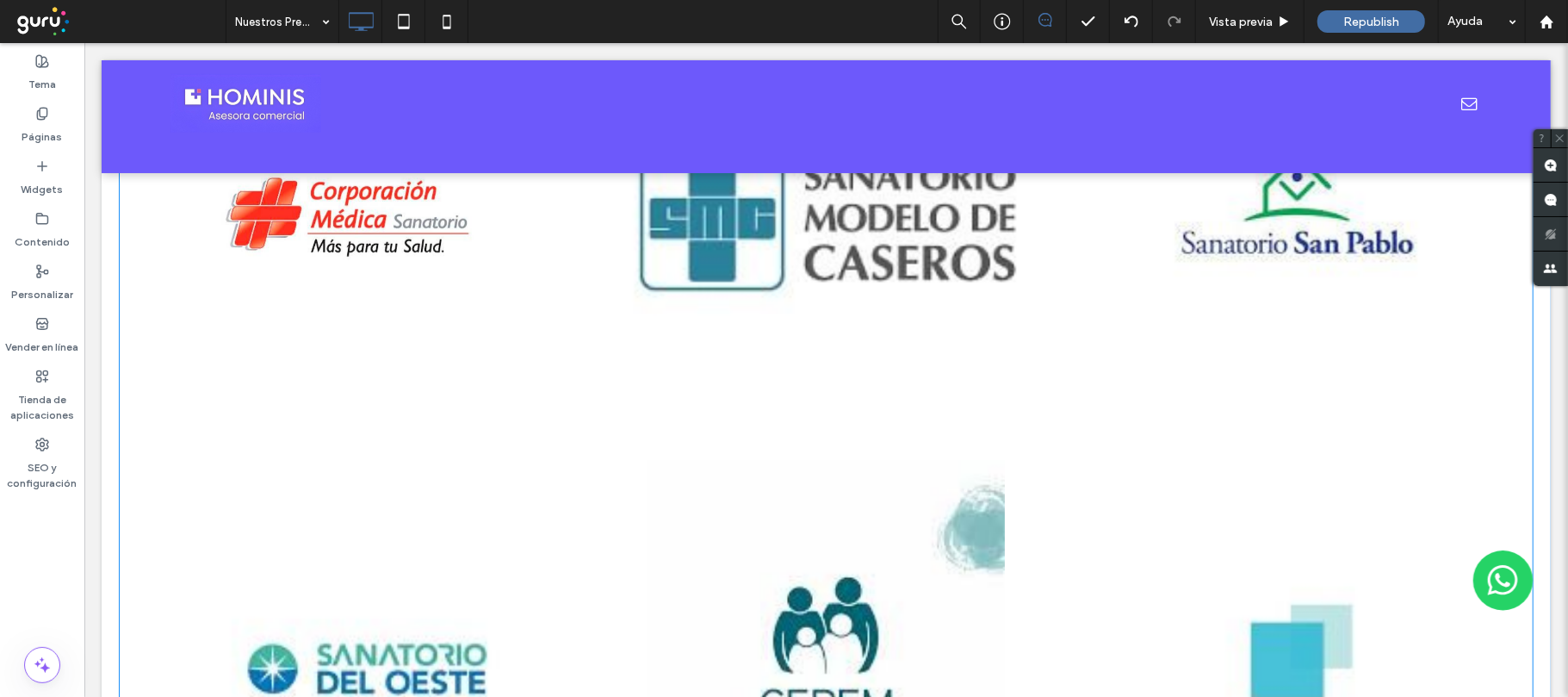
click at [882, 308] on link at bounding box center [825, 219] width 449 height 447
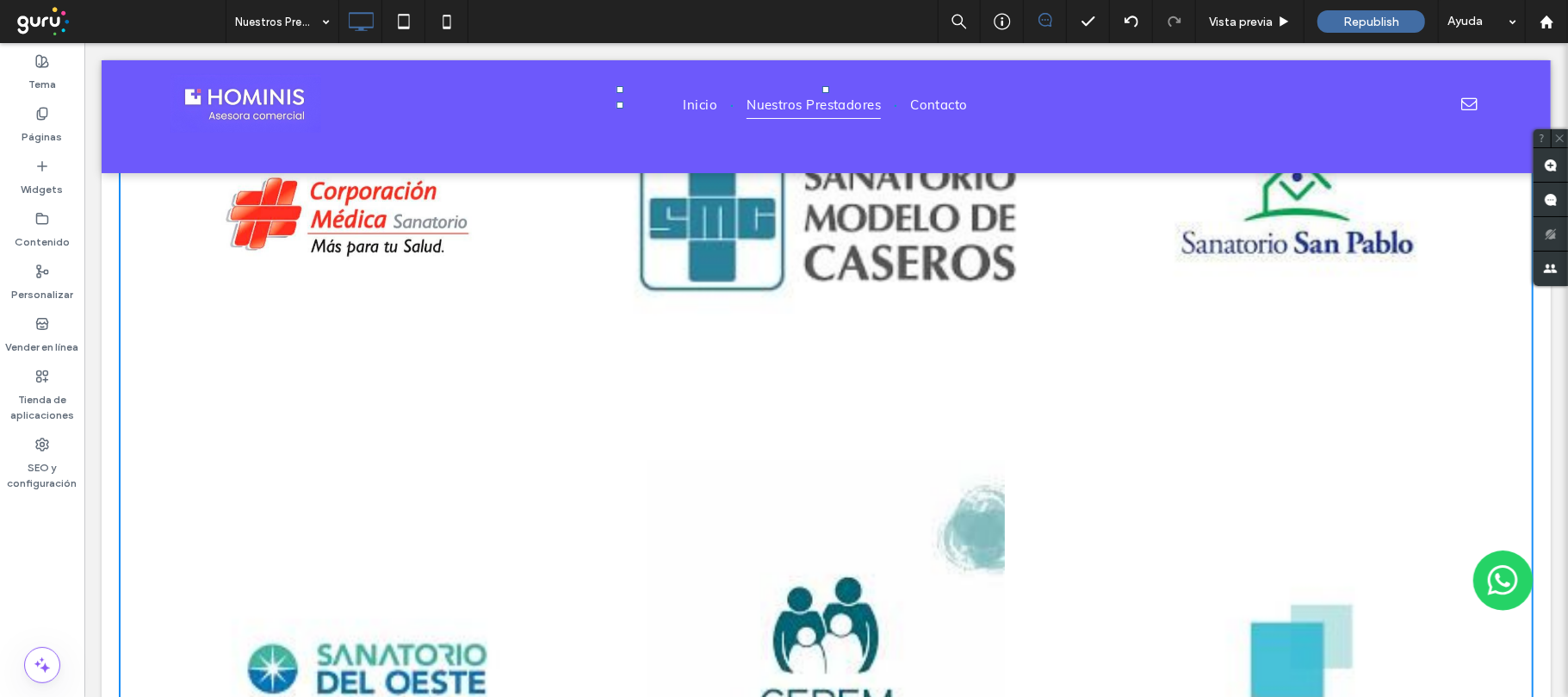
click at [889, 266] on link at bounding box center [825, 219] width 449 height 447
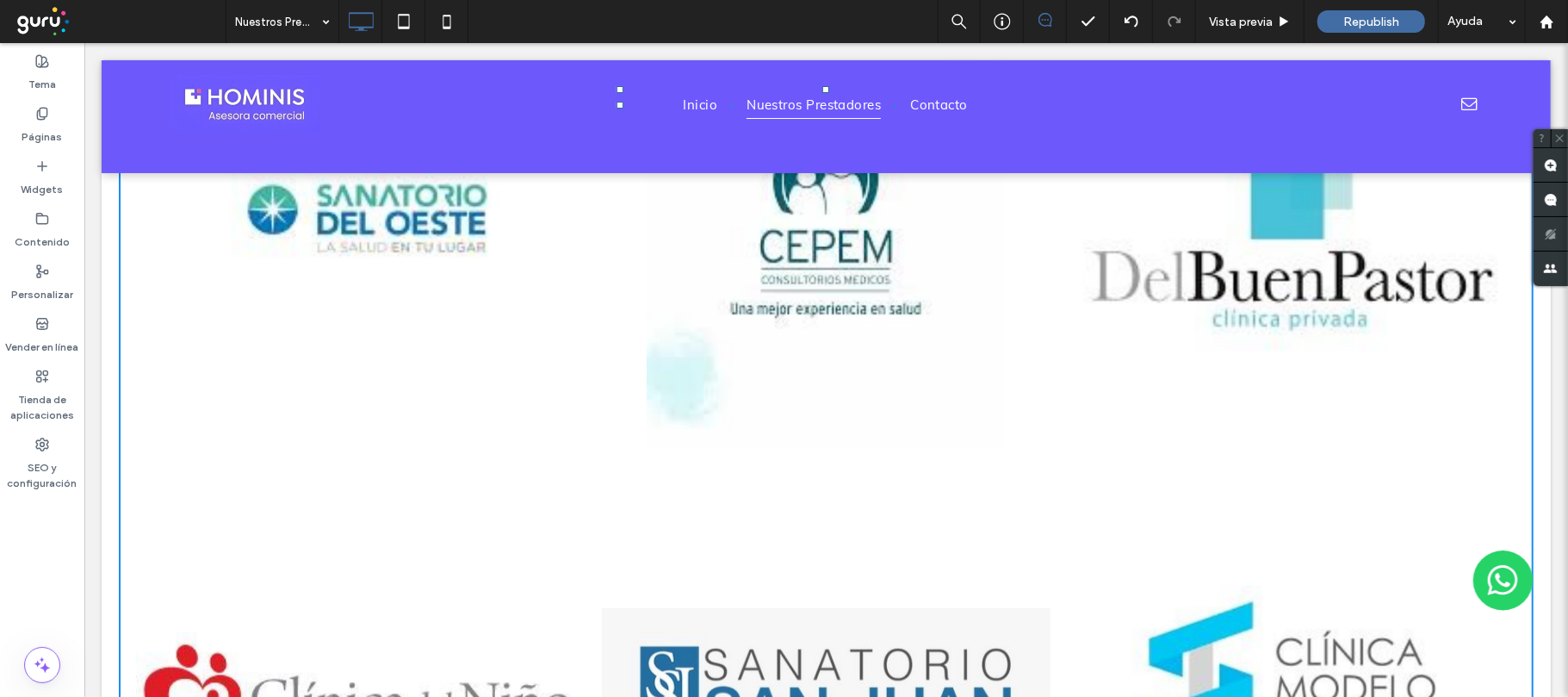
scroll to position [1378, 0]
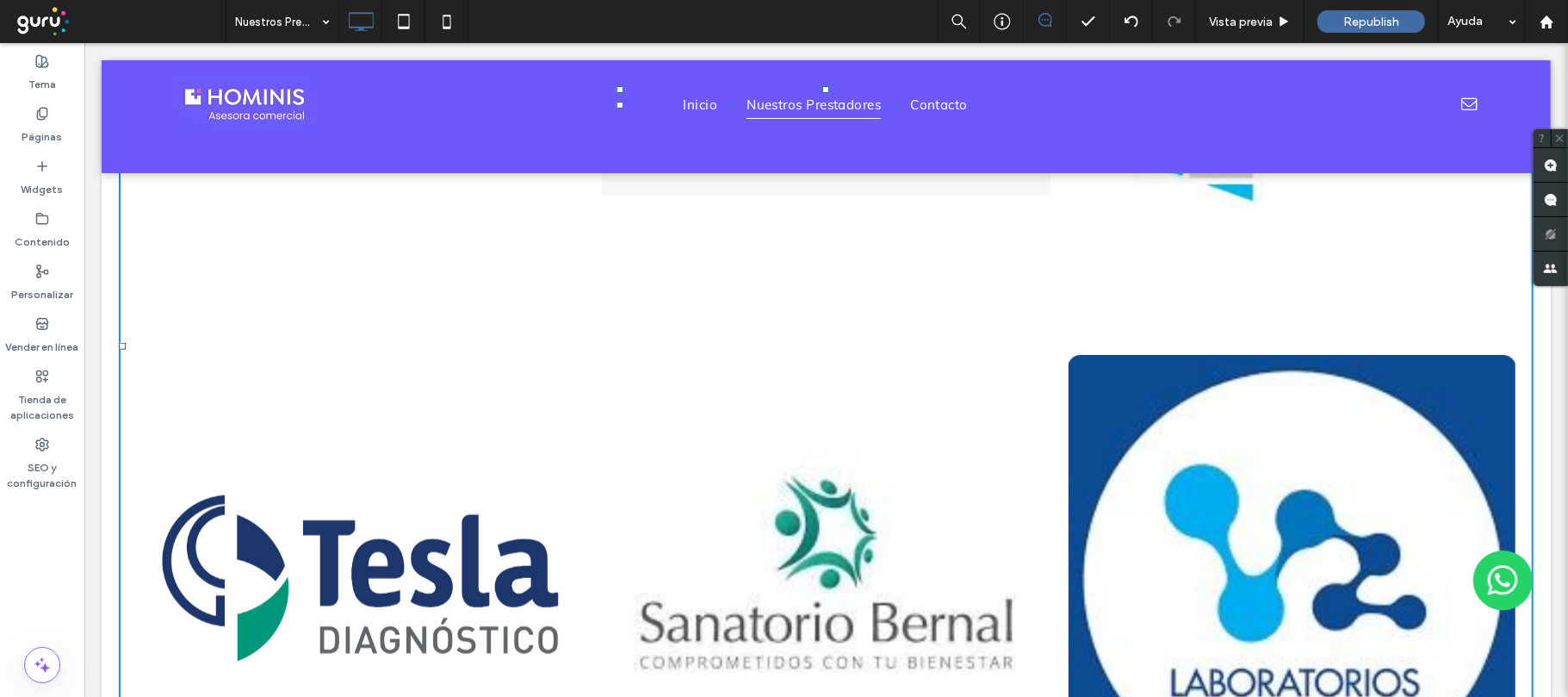
click at [823, 436] on link at bounding box center [825, 577] width 449 height 447
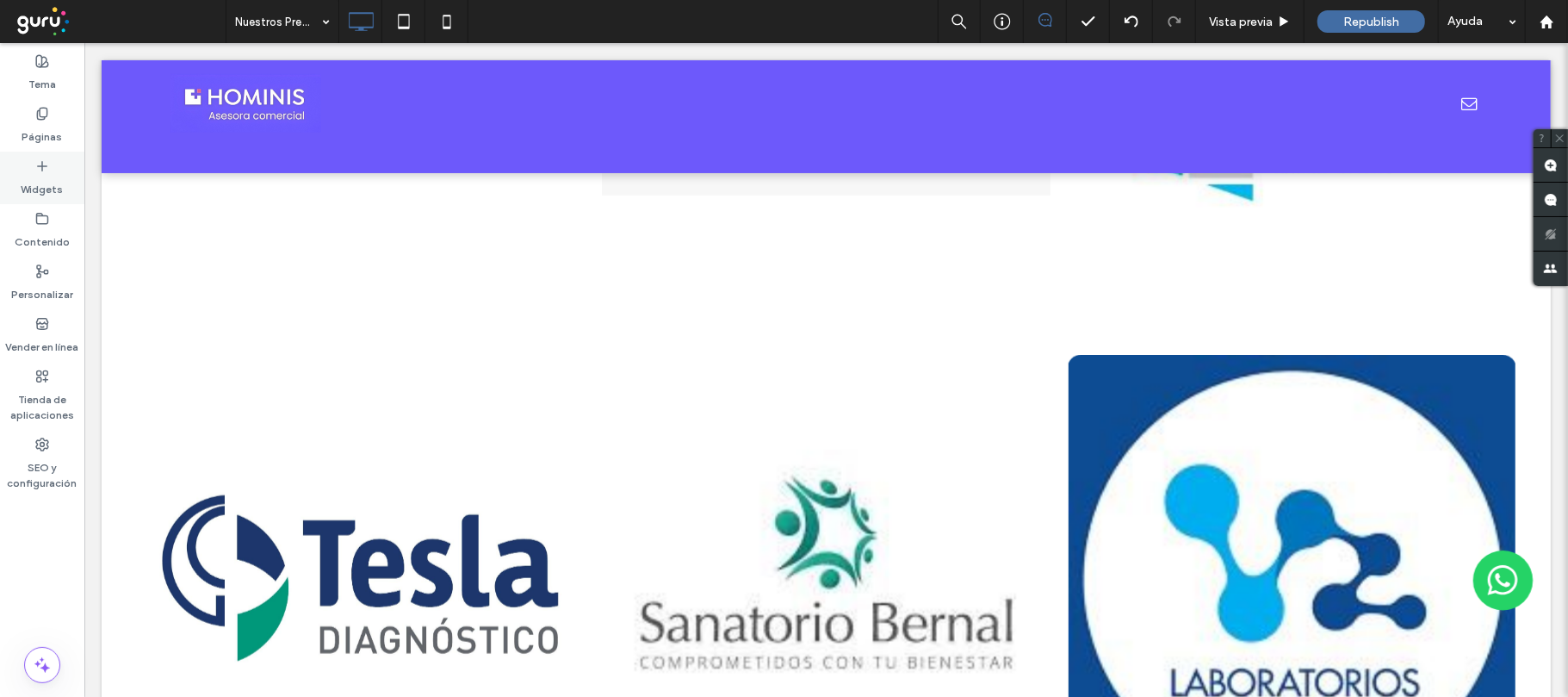
click at [56, 181] on label "Widgets" at bounding box center [42, 185] width 42 height 24
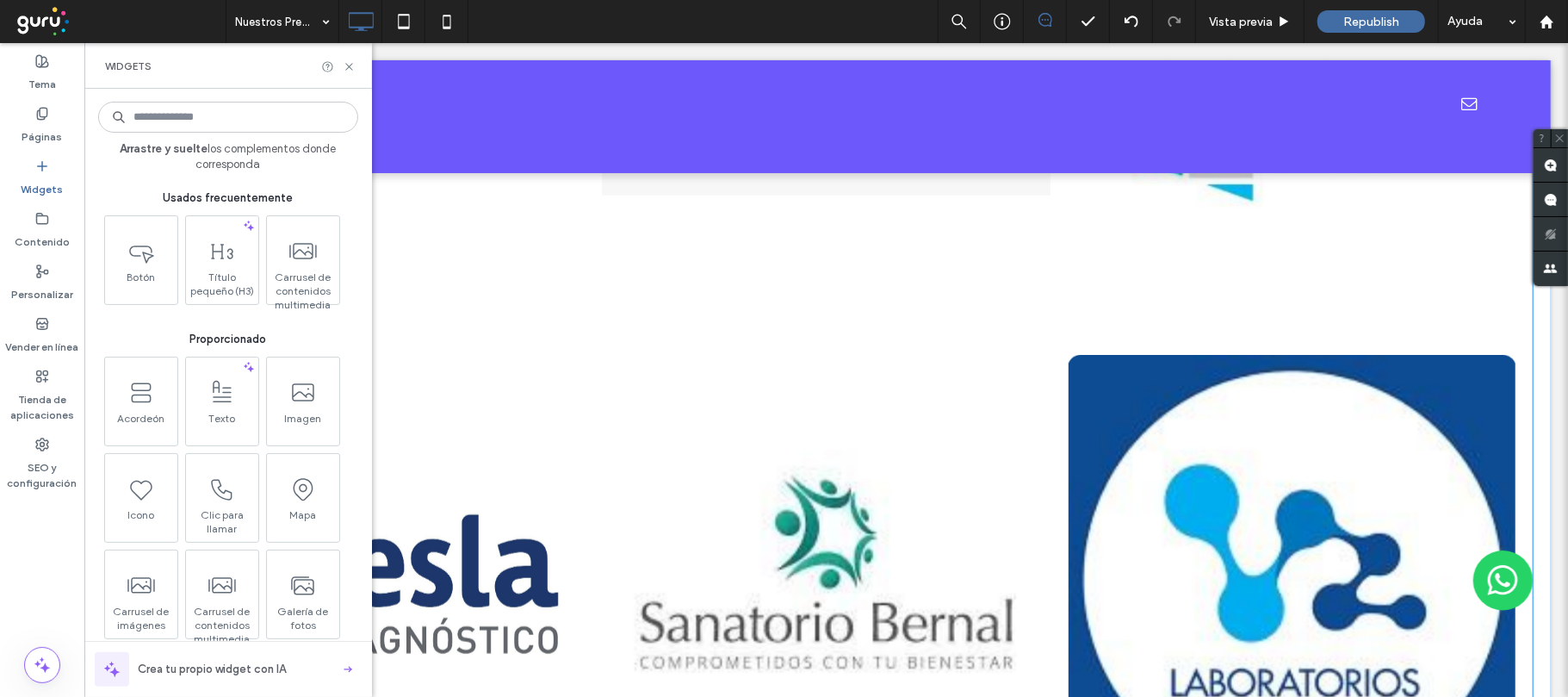
click at [613, 352] on li "Button" at bounding box center [825, 577] width 466 height 464
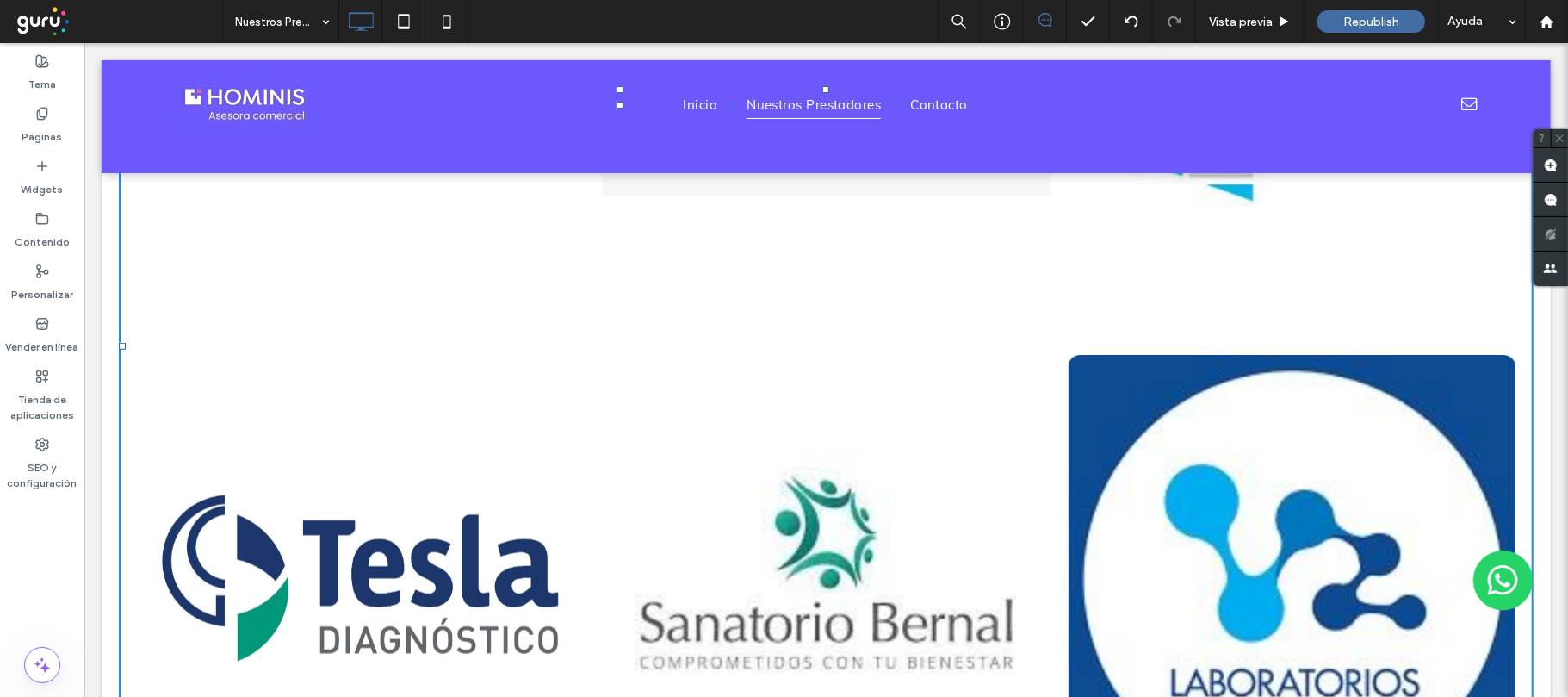
click at [699, 390] on link at bounding box center [825, 577] width 449 height 447
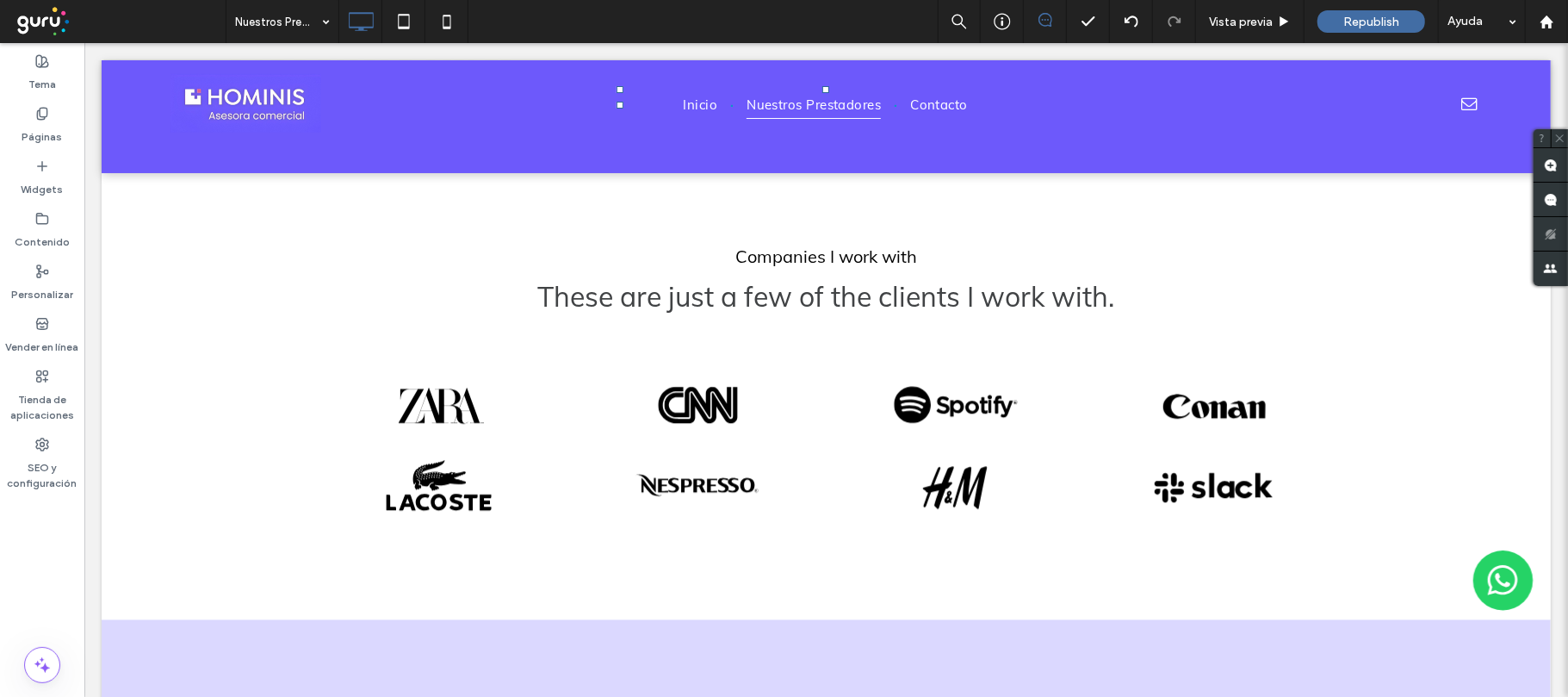
click at [816, 337] on div "Companies I work with These are just a few of the clients I work with. Button B…" at bounding box center [825, 387] width 1033 height 290
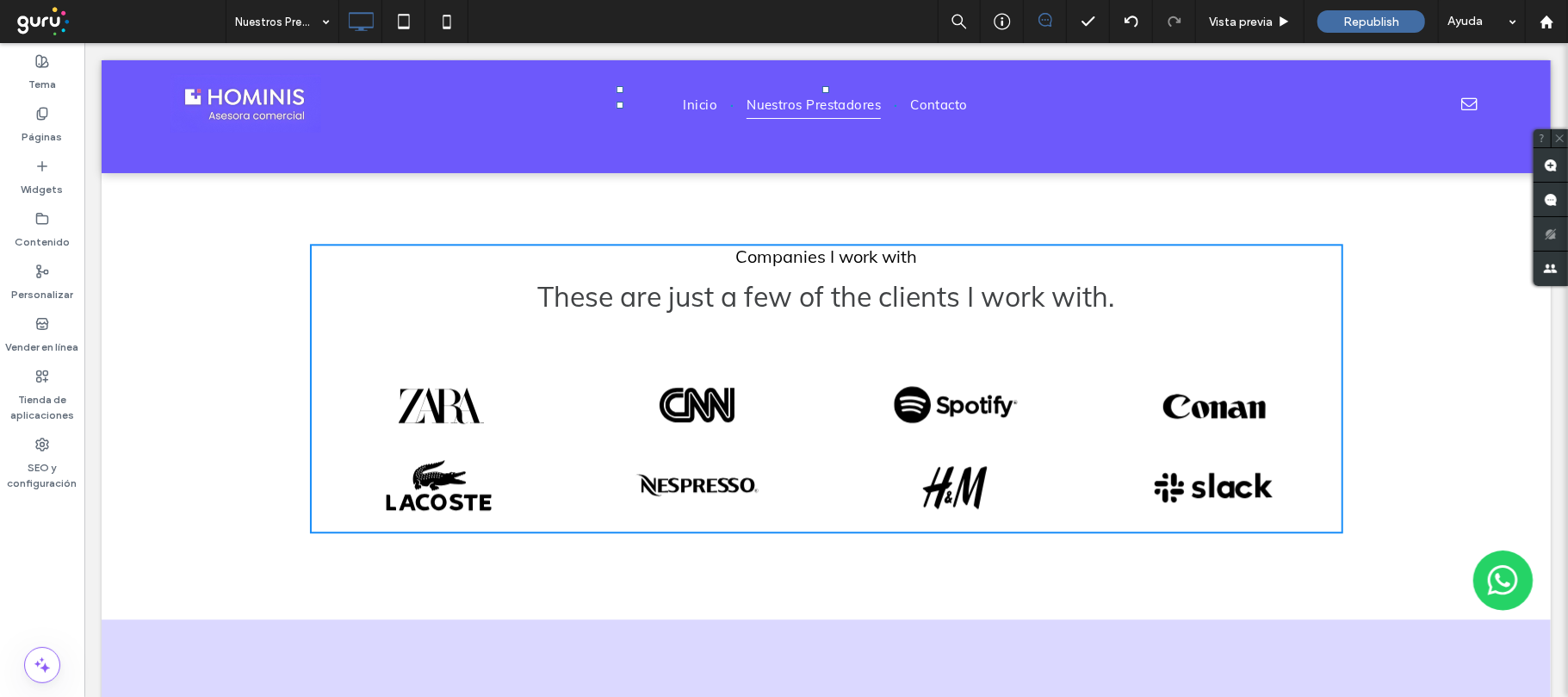
scroll to position [2526, 0]
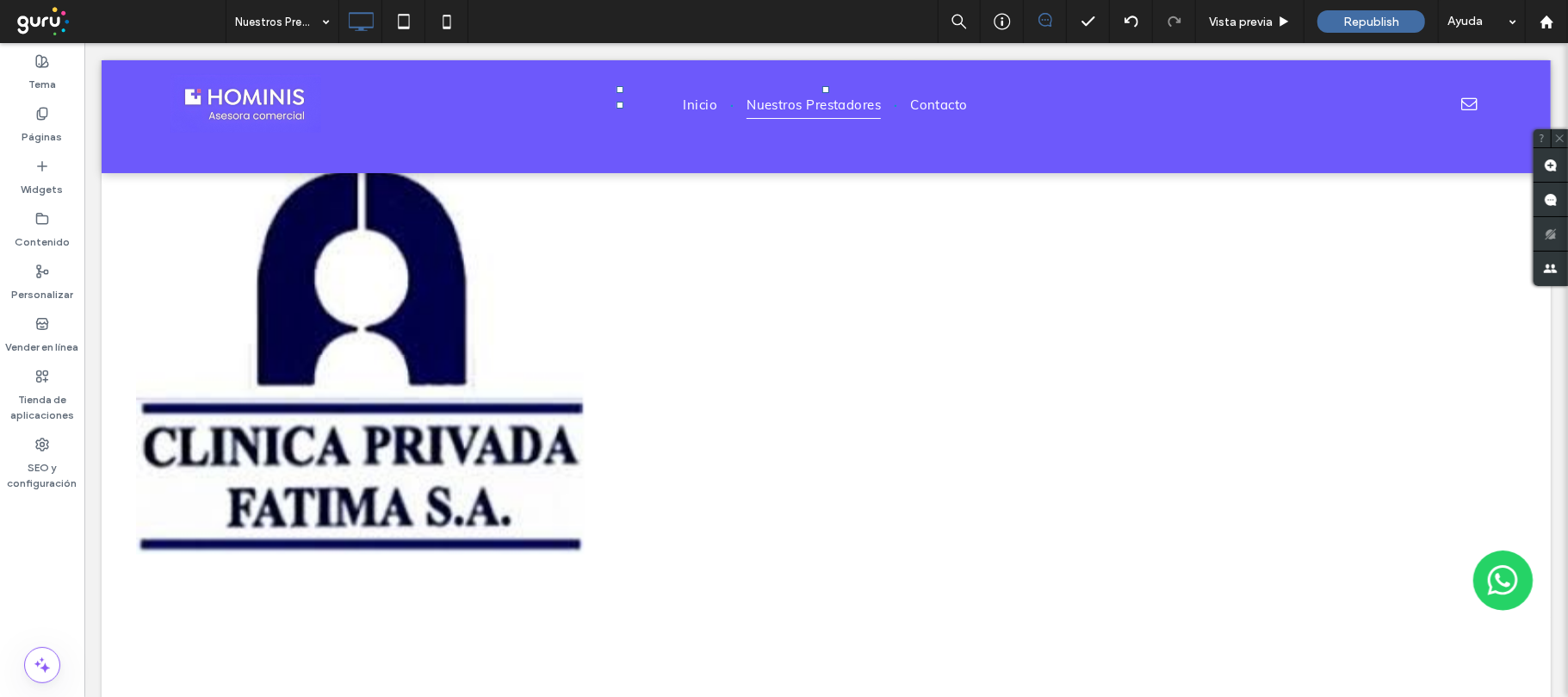
click at [789, 410] on div at bounding box center [825, 358] width 466 height 464
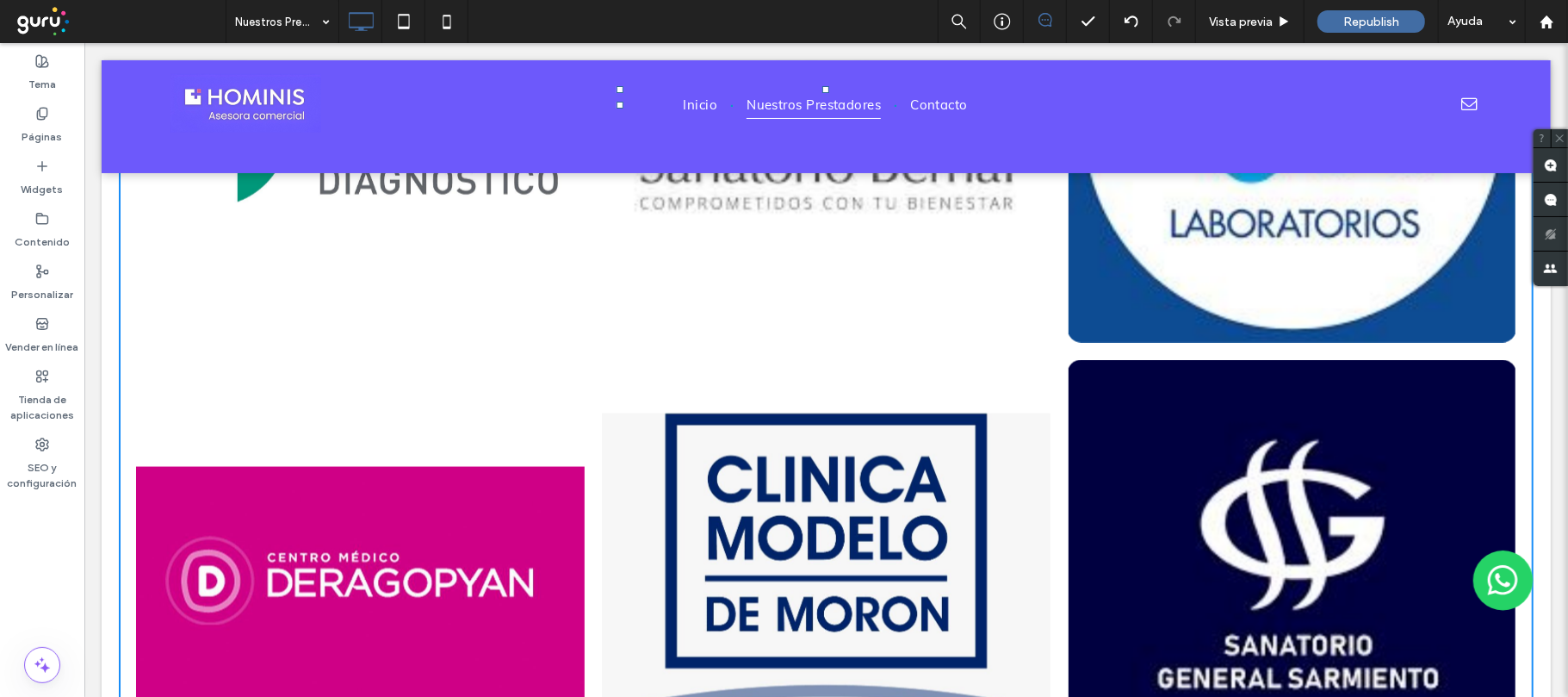
scroll to position [1493, 0]
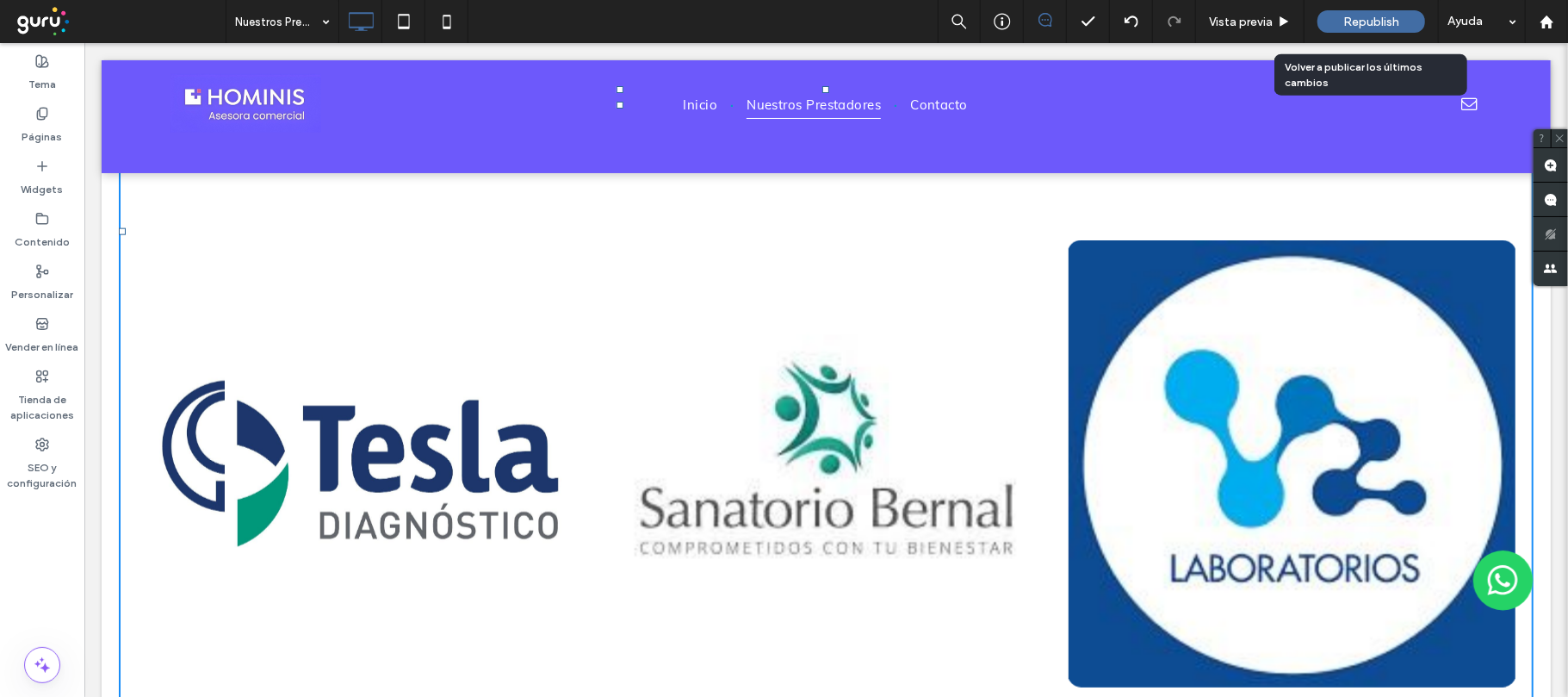
click at [1384, 14] on span "Republish" at bounding box center [1371, 21] width 56 height 14
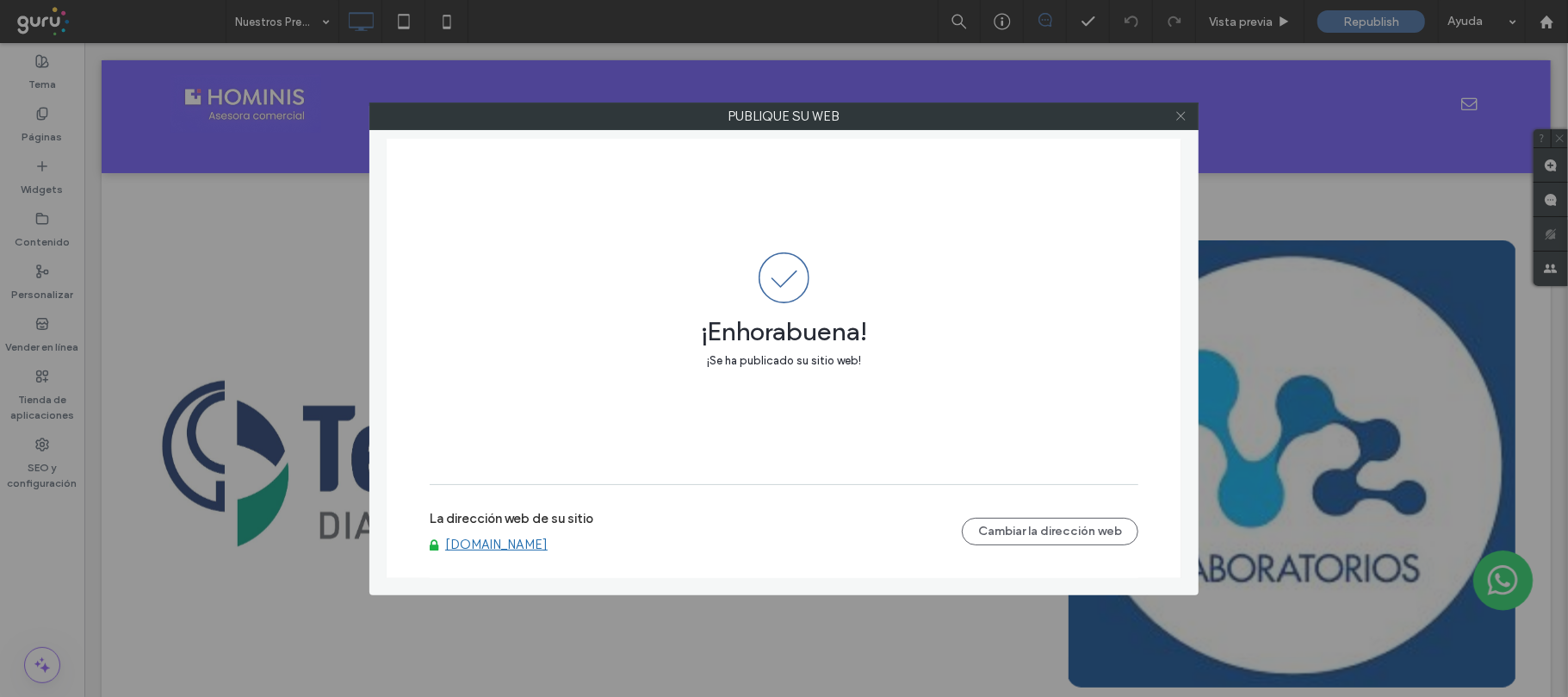
click at [1182, 115] on icon at bounding box center [1180, 115] width 12 height 12
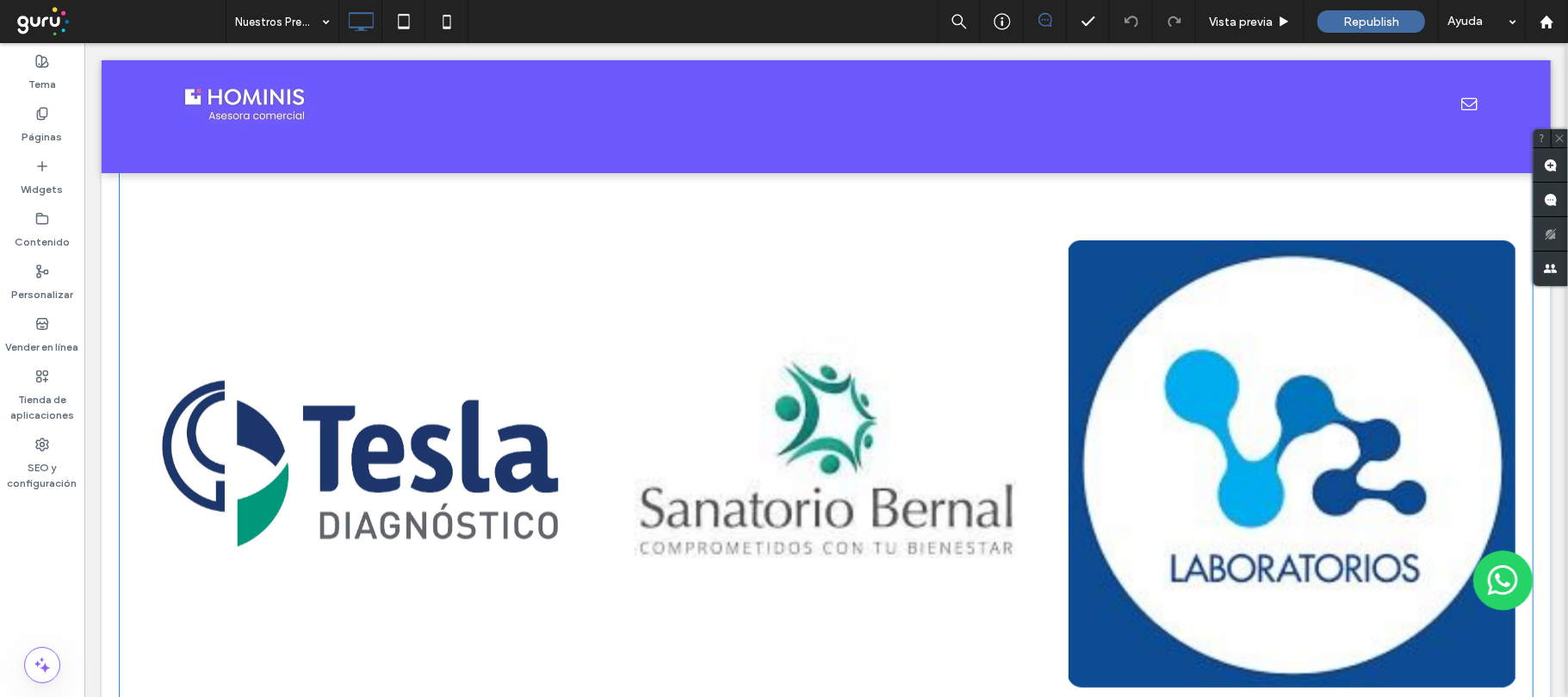
scroll to position [1148, 0]
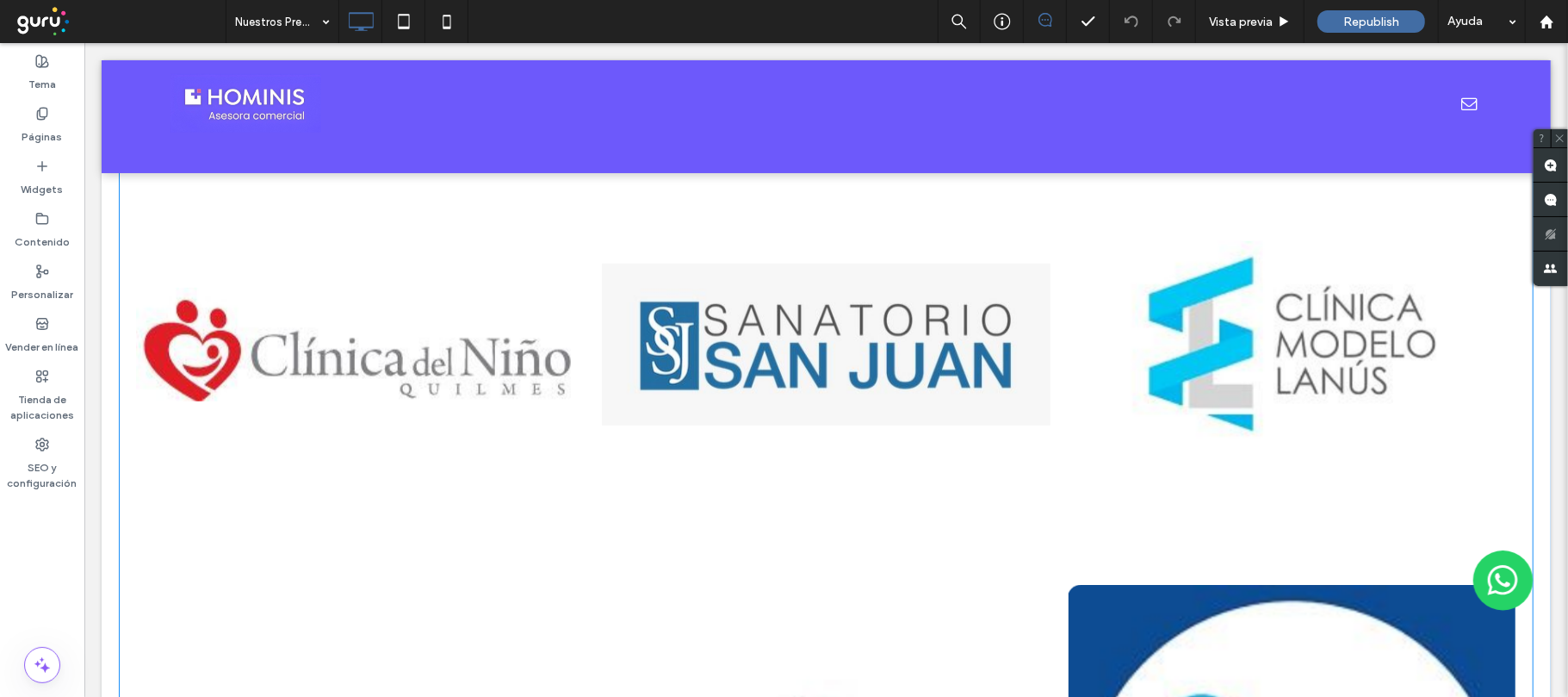
click at [900, 440] on link at bounding box center [825, 343] width 449 height 447
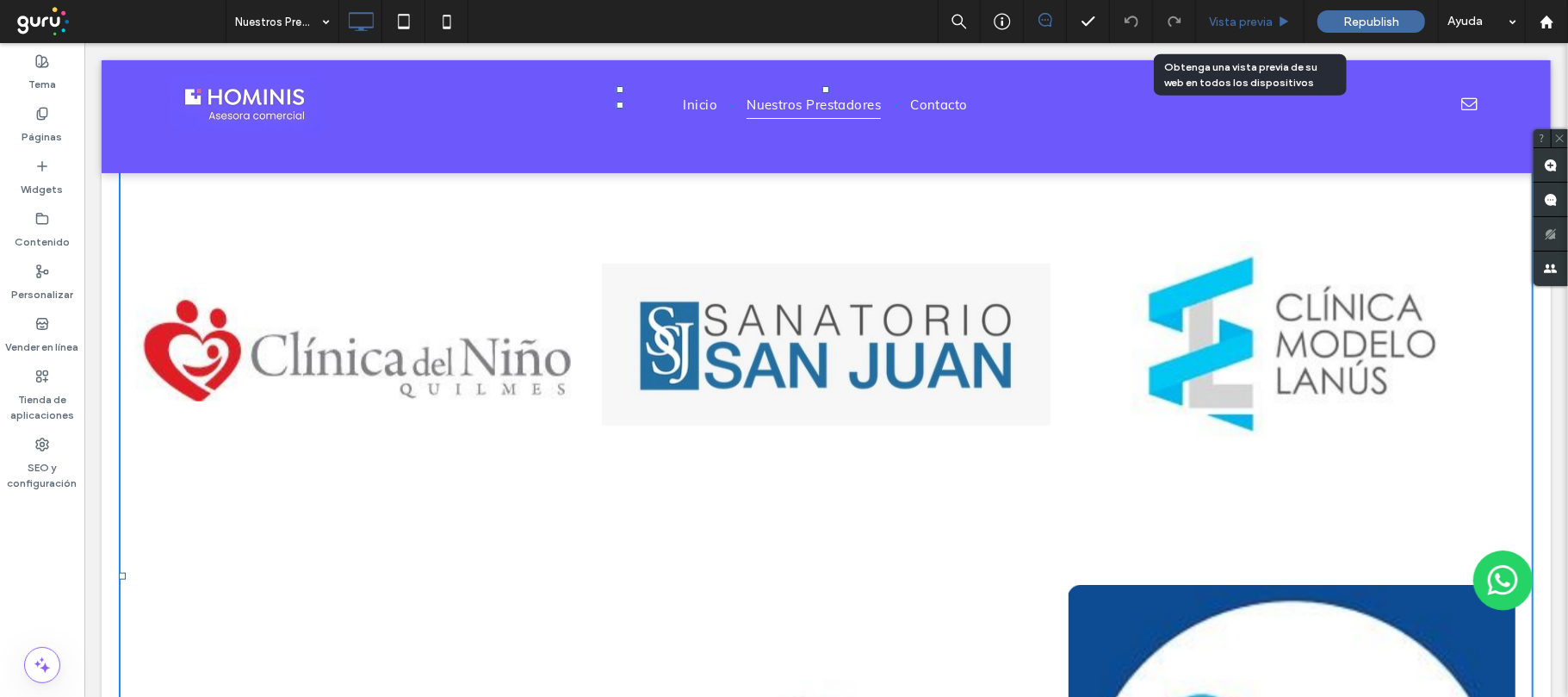
click at [1256, 17] on span "Vista previa" at bounding box center [1240, 21] width 63 height 14
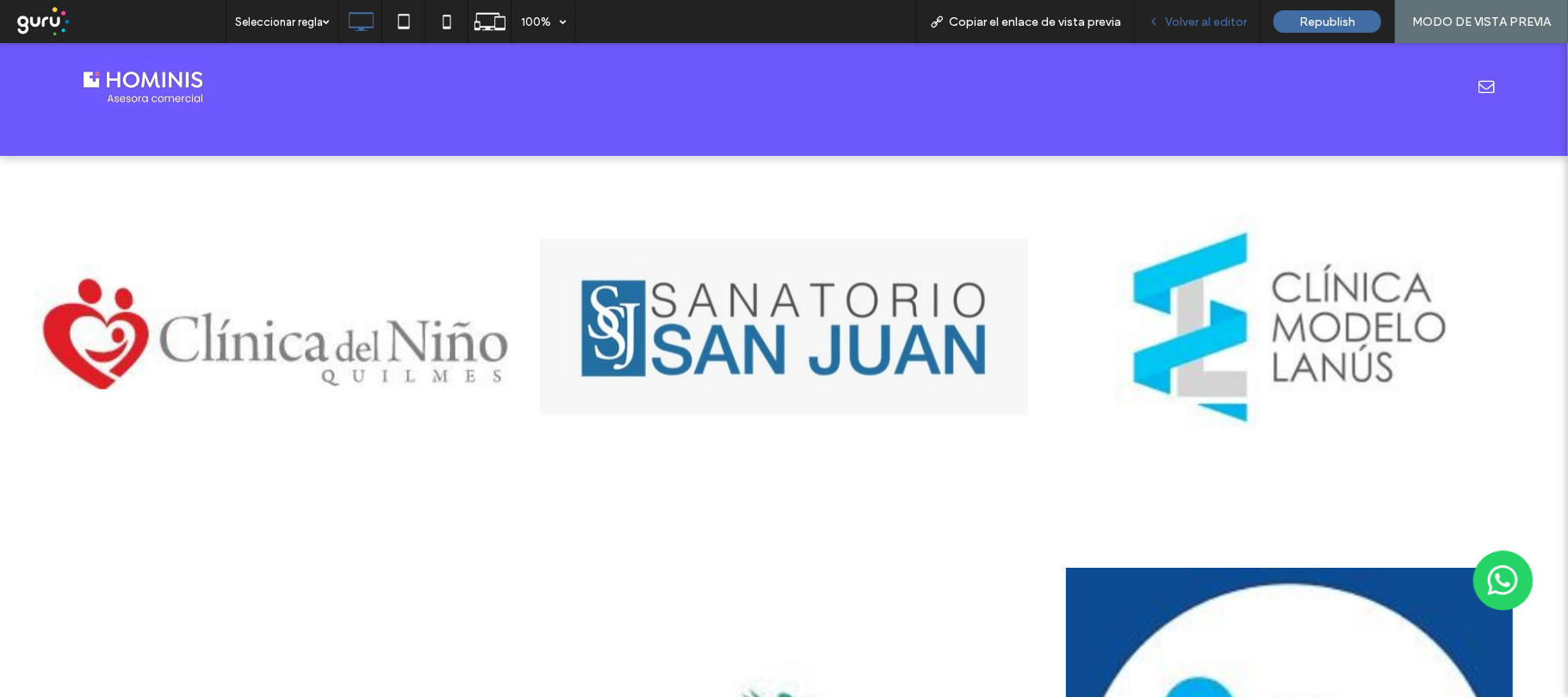
click at [1219, 18] on span "Volver al editor" at bounding box center [1205, 21] width 81 height 14
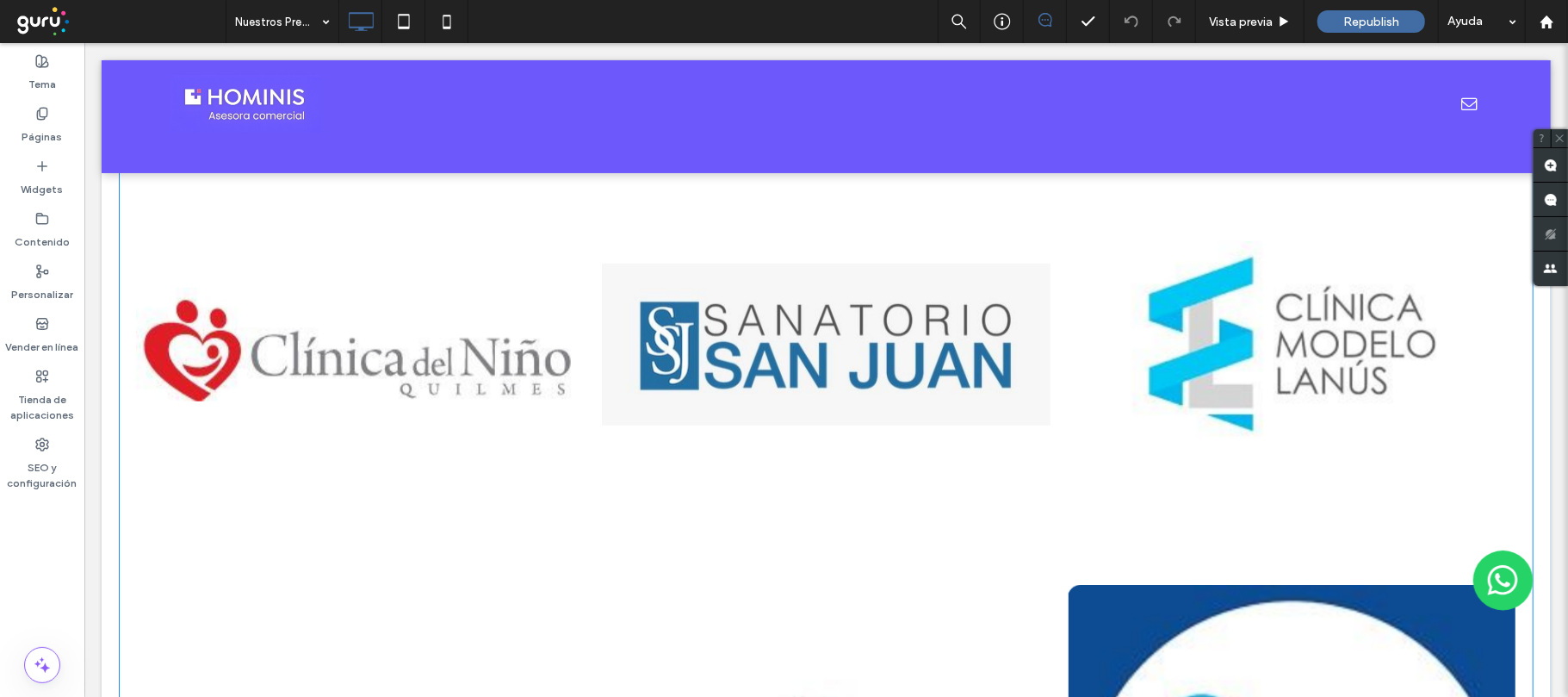
click at [859, 335] on link at bounding box center [825, 343] width 449 height 447
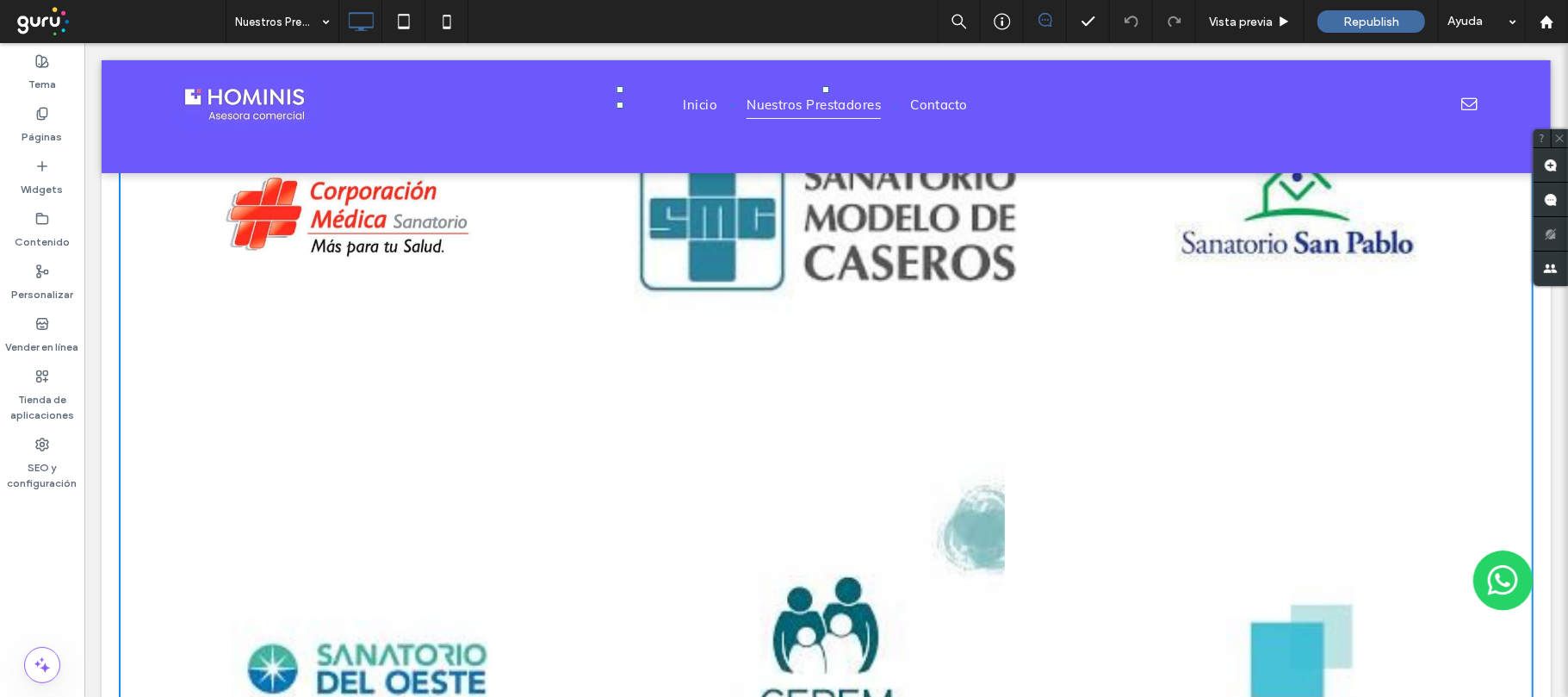
scroll to position [114, 0]
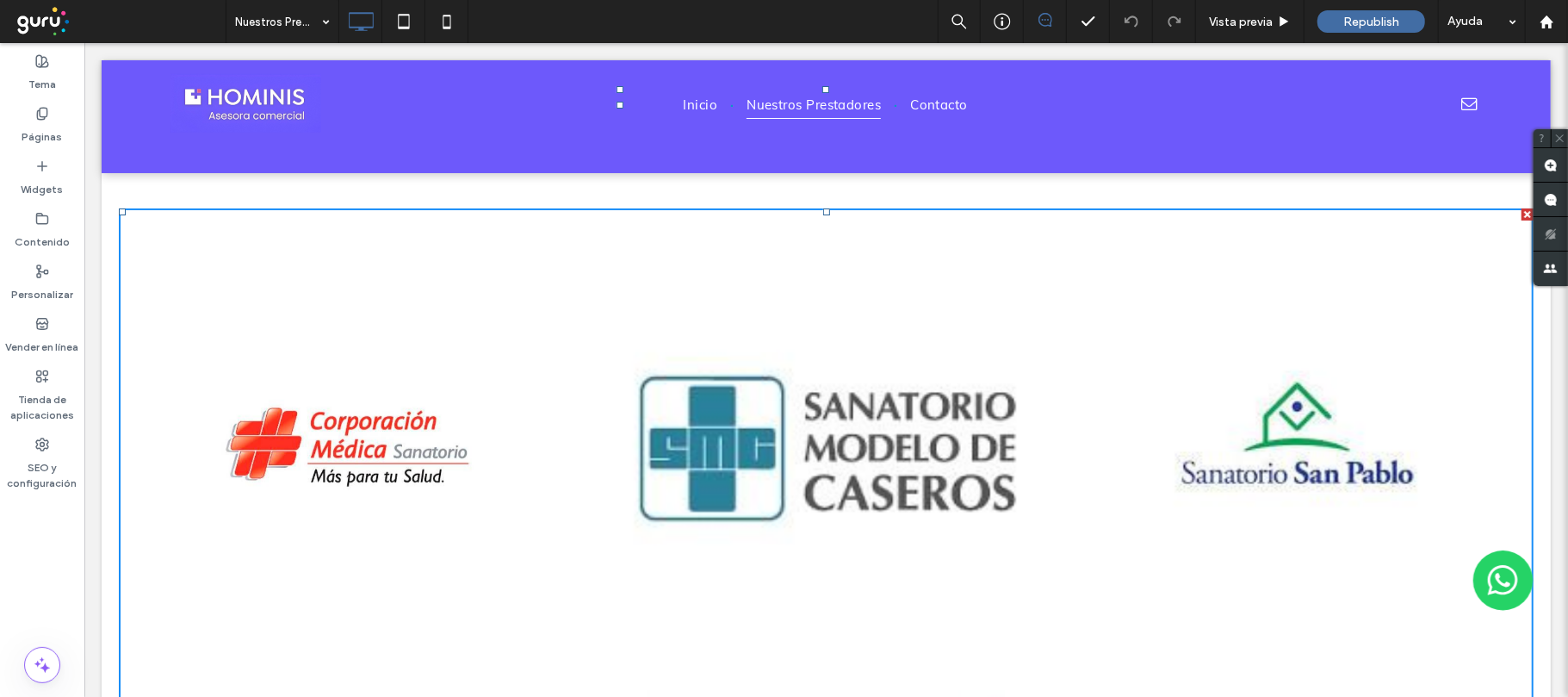
click at [1520, 210] on div at bounding box center [1526, 213] width 12 height 12
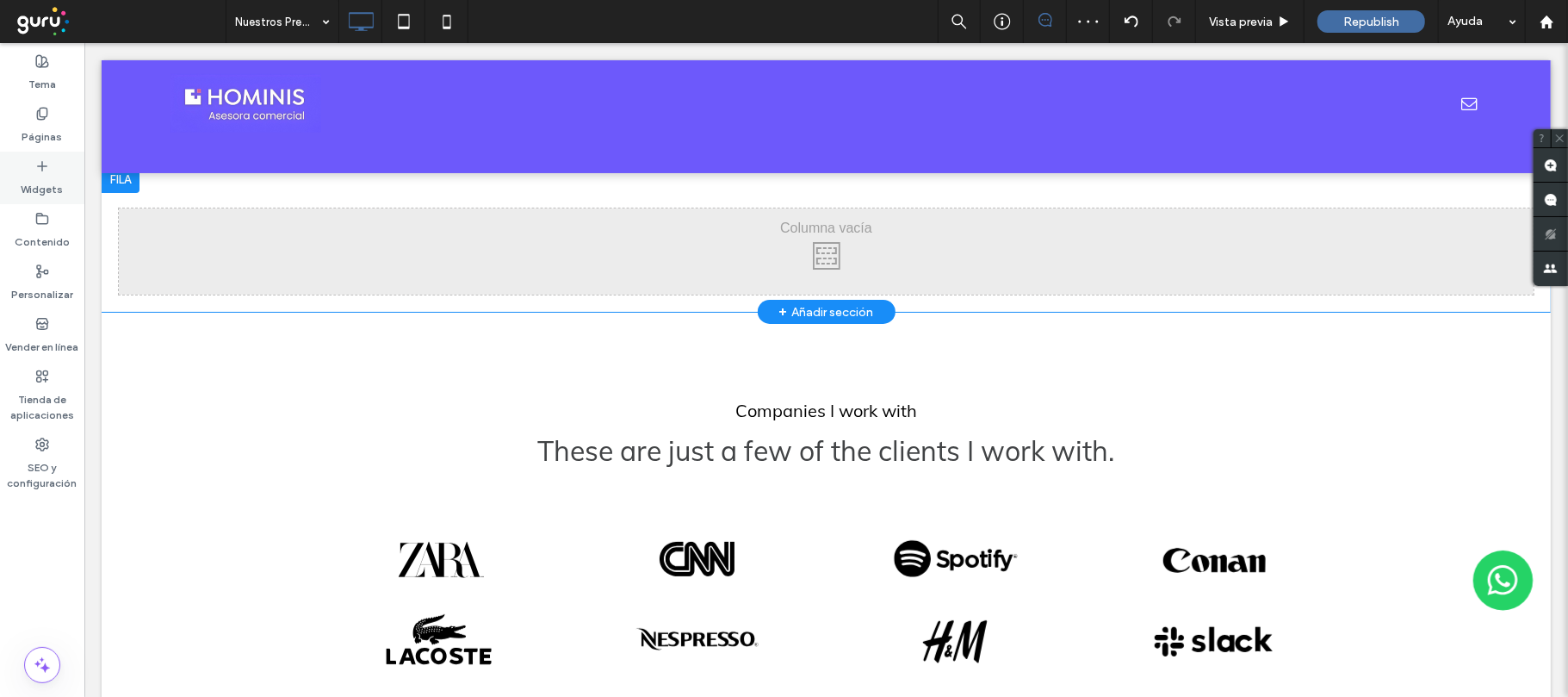
click at [43, 173] on icon at bounding box center [42, 166] width 13 height 13
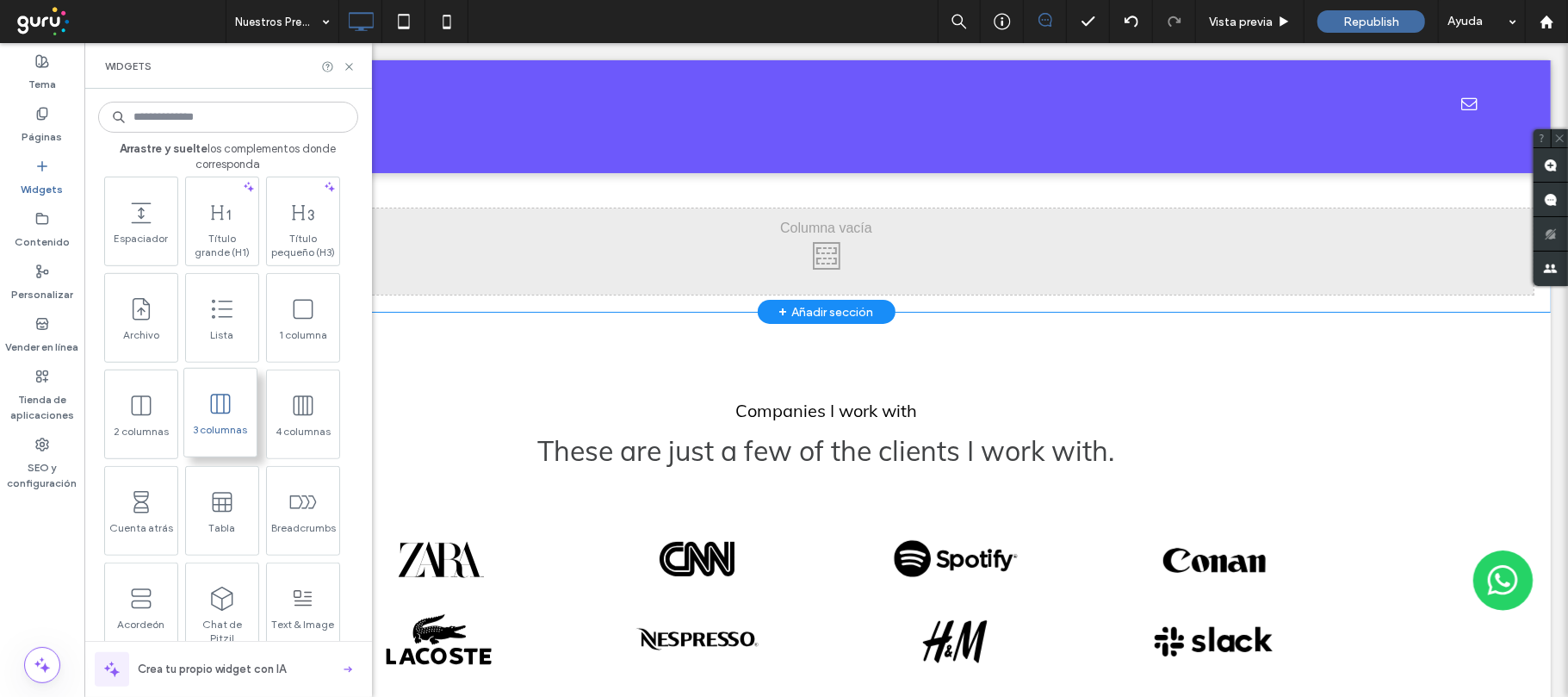
scroll to position [1263, 0]
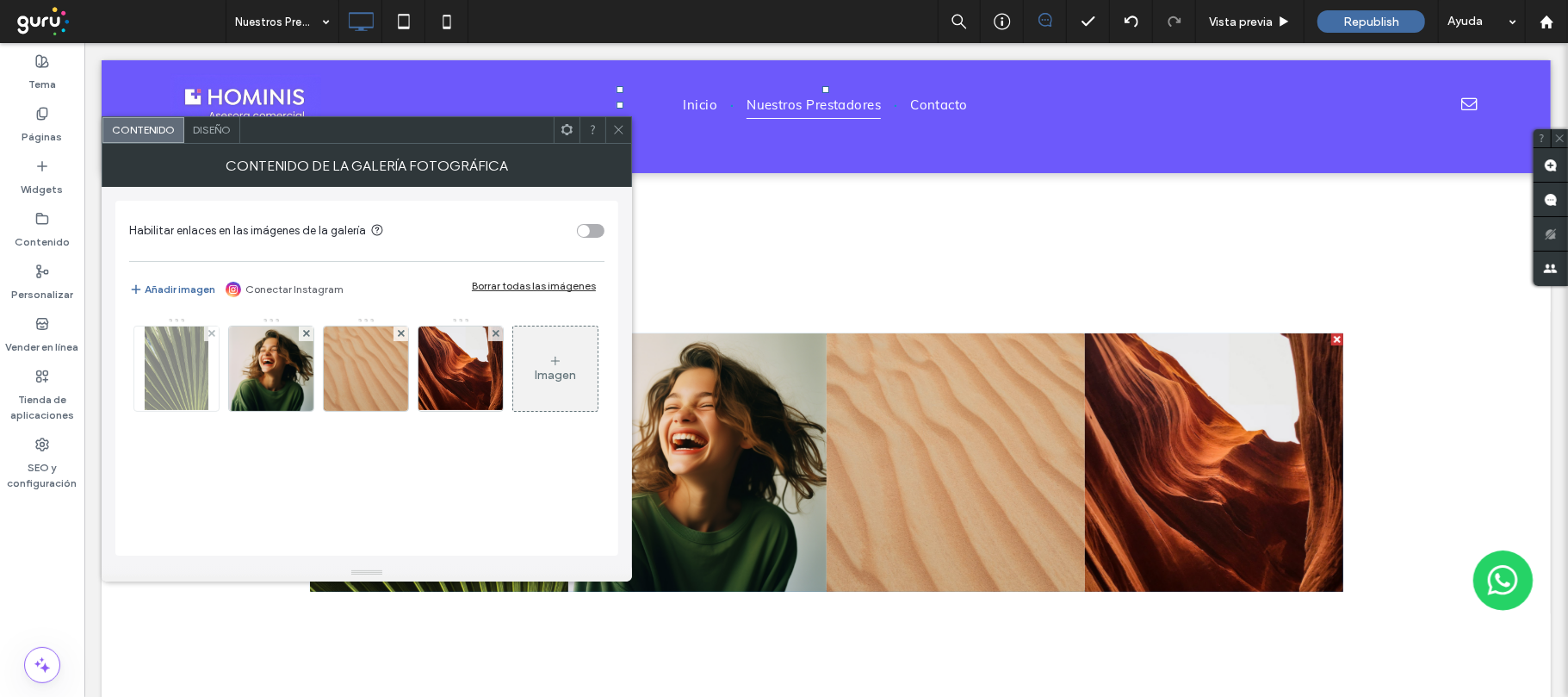
click at [204, 329] on div at bounding box center [211, 333] width 14 height 14
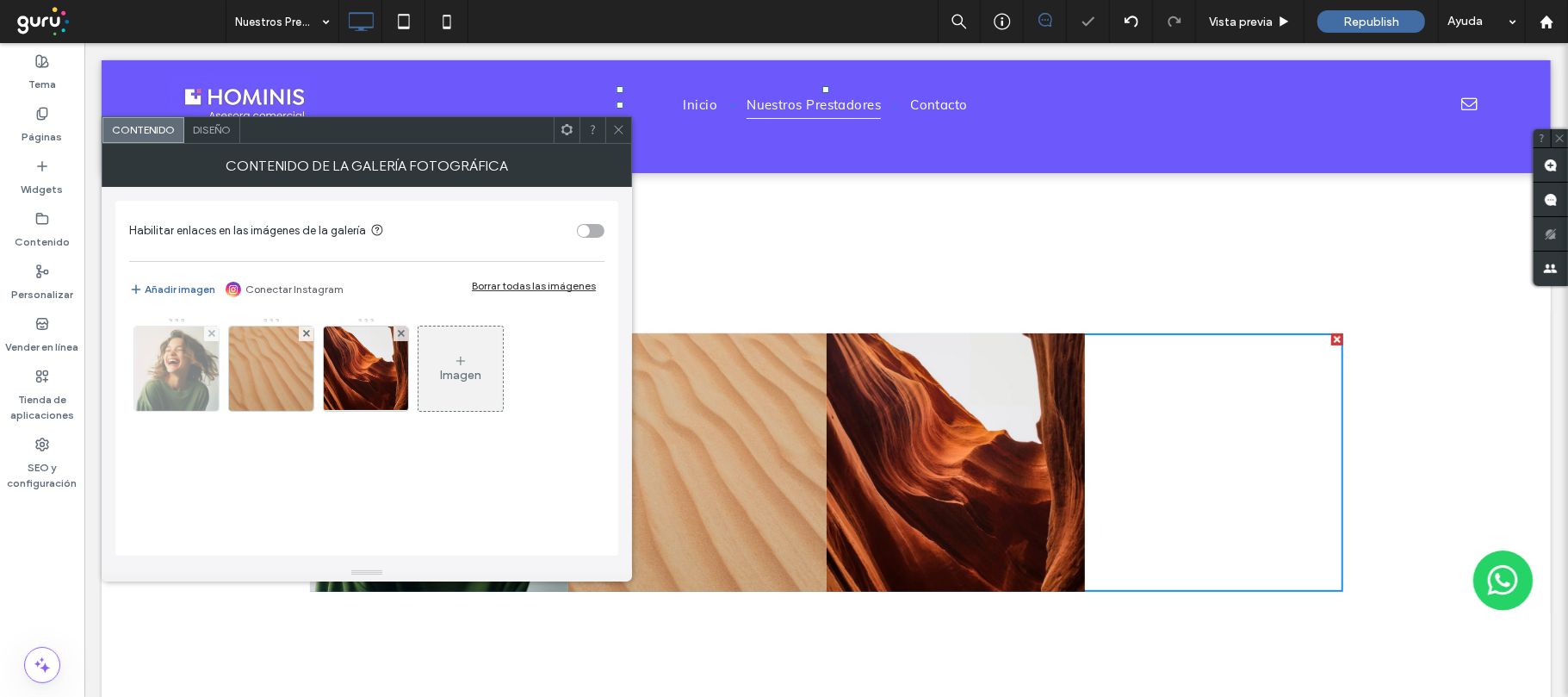
click at [204, 335] on div at bounding box center [211, 333] width 14 height 14
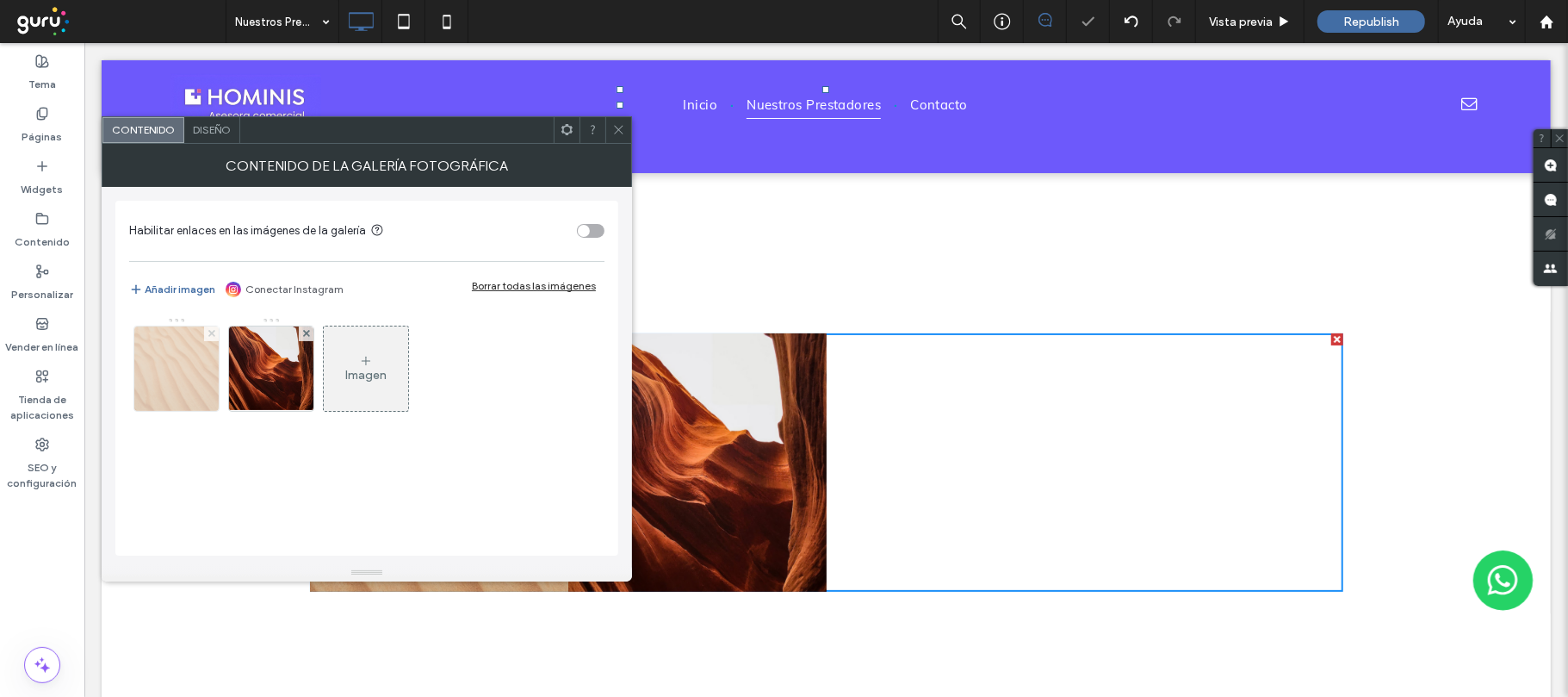
click at [208, 328] on span at bounding box center [211, 333] width 7 height 14
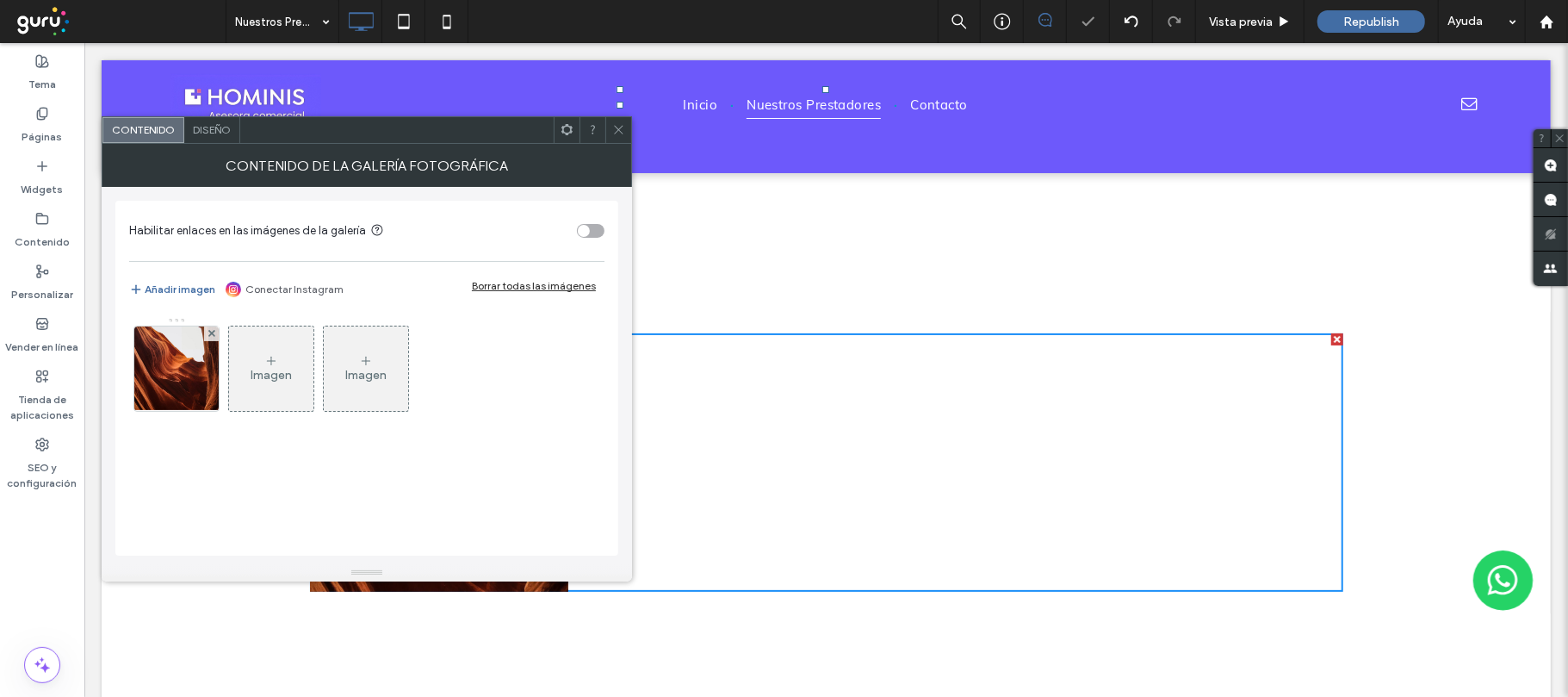
click at [208, 335] on icon at bounding box center [211, 333] width 7 height 7
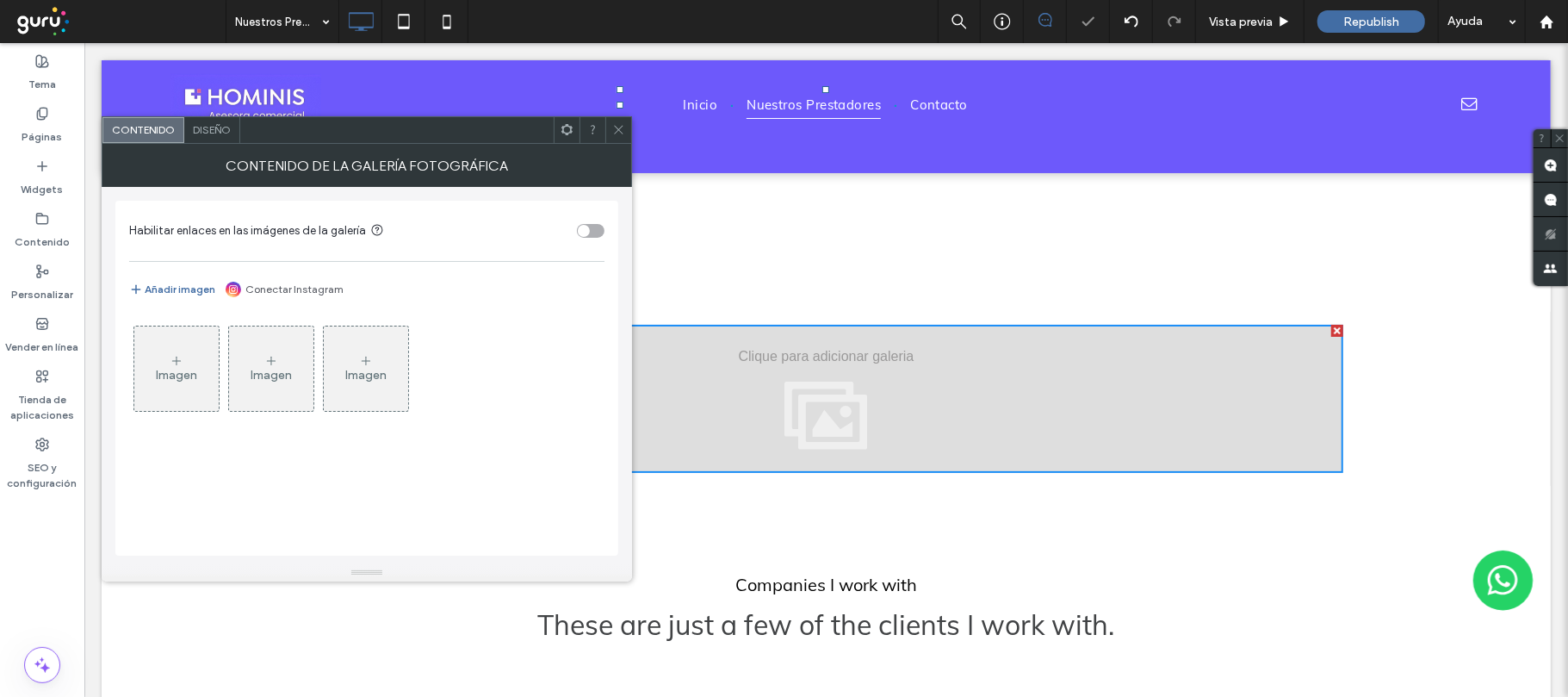
click at [208, 335] on div "Imagen" at bounding box center [176, 368] width 84 height 81
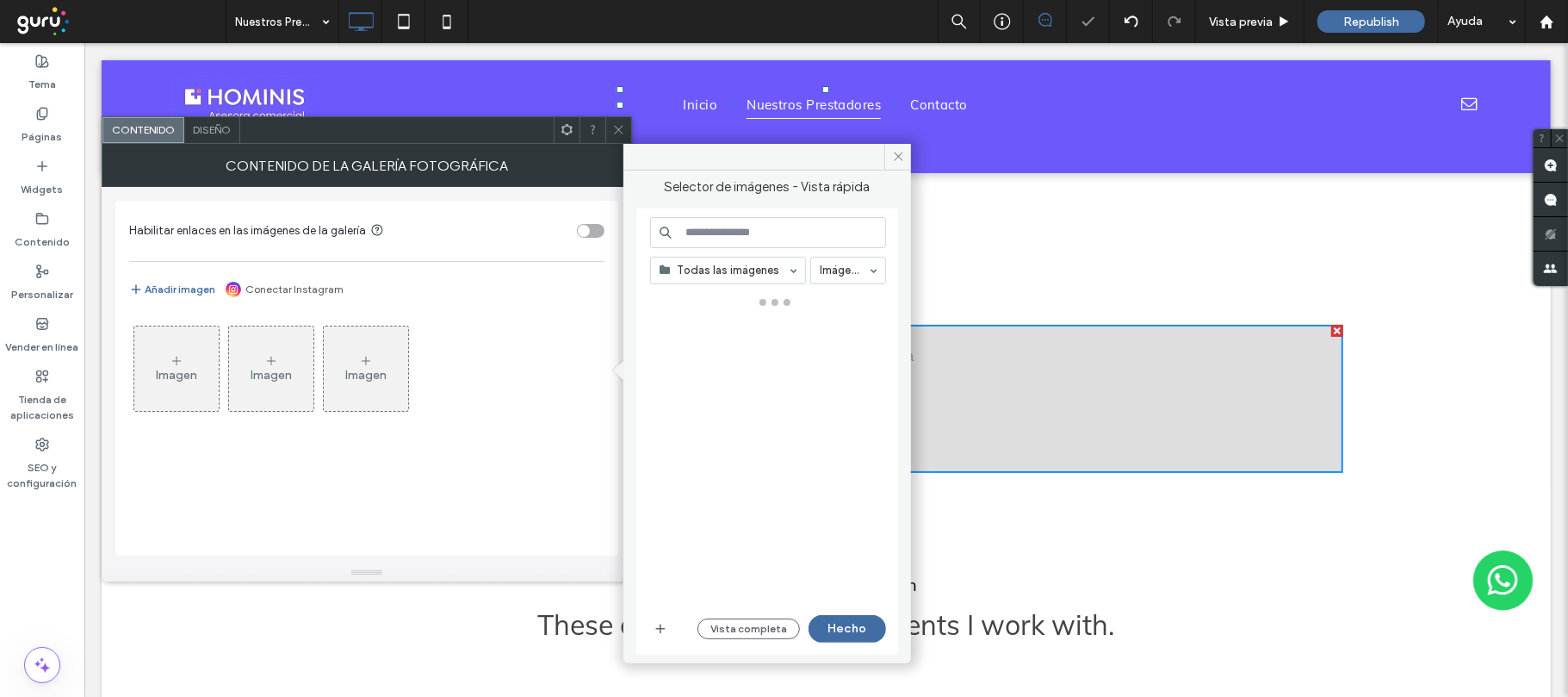
click at [222, 131] on span "Diseño" at bounding box center [212, 128] width 38 height 12
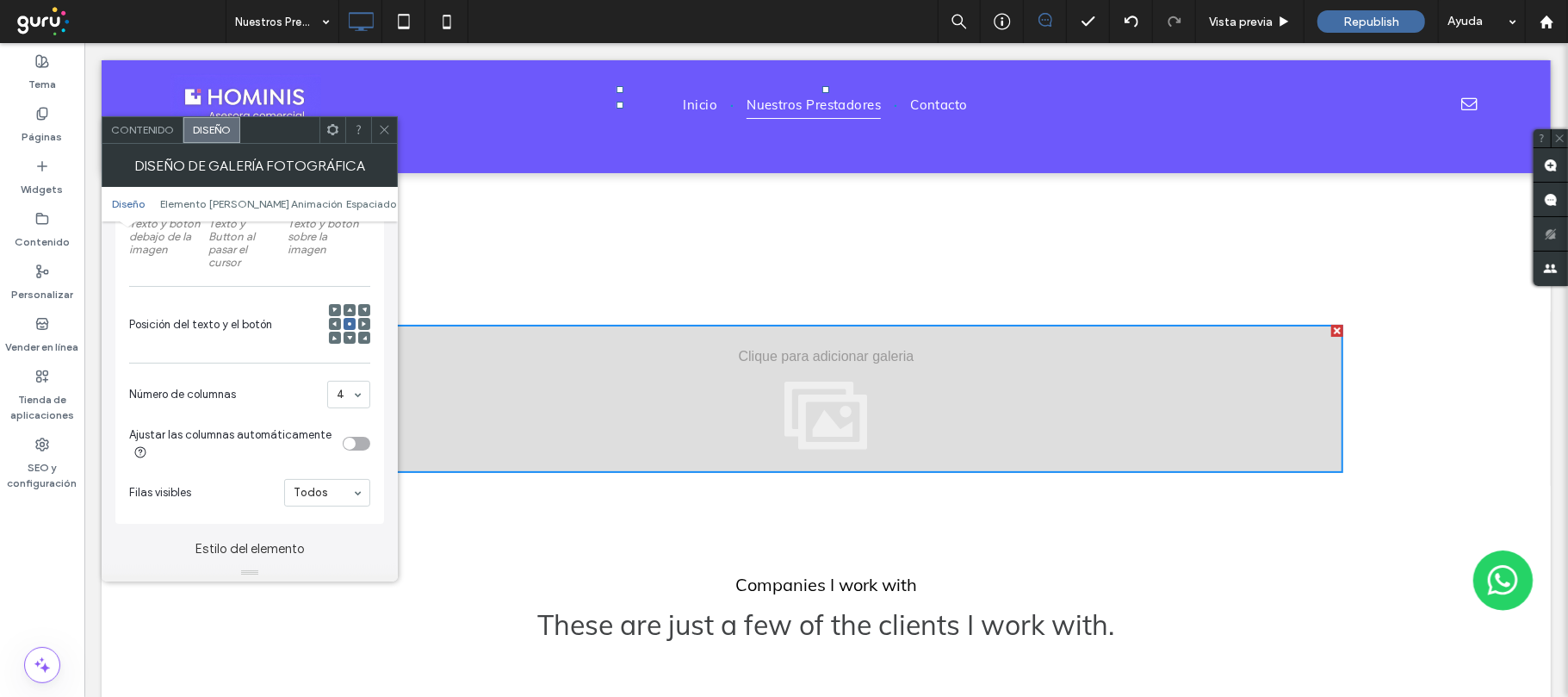
scroll to position [0, 0]
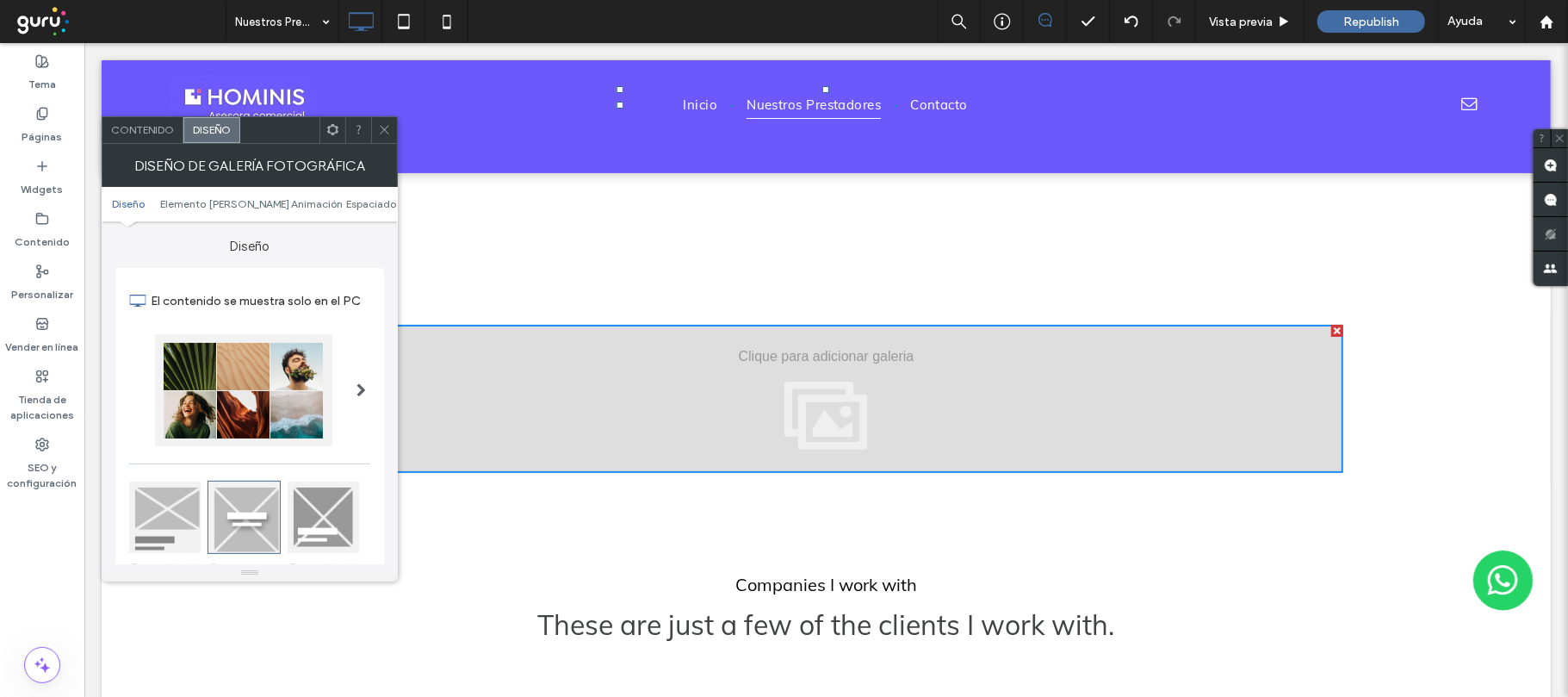
click at [311, 394] on div at bounding box center [243, 390] width 177 height 112
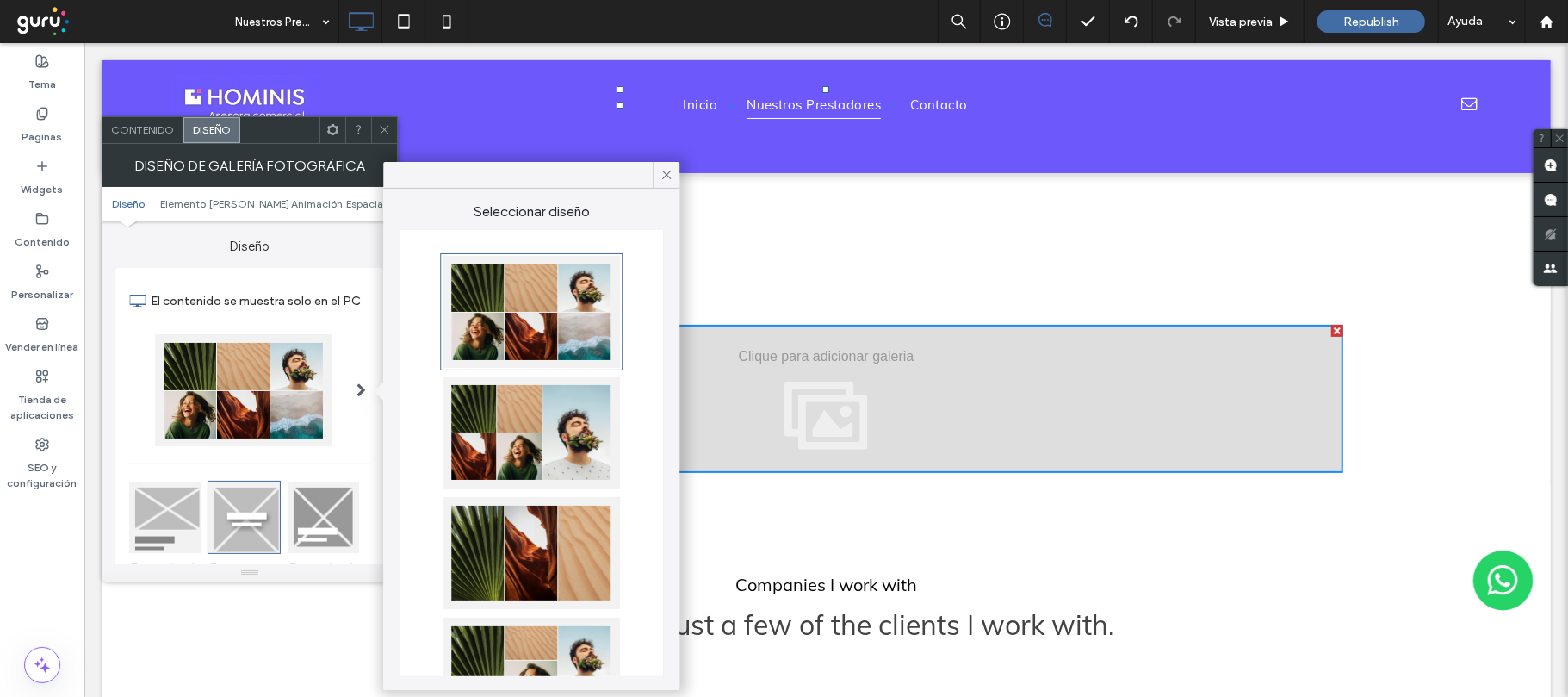
scroll to position [344, 0]
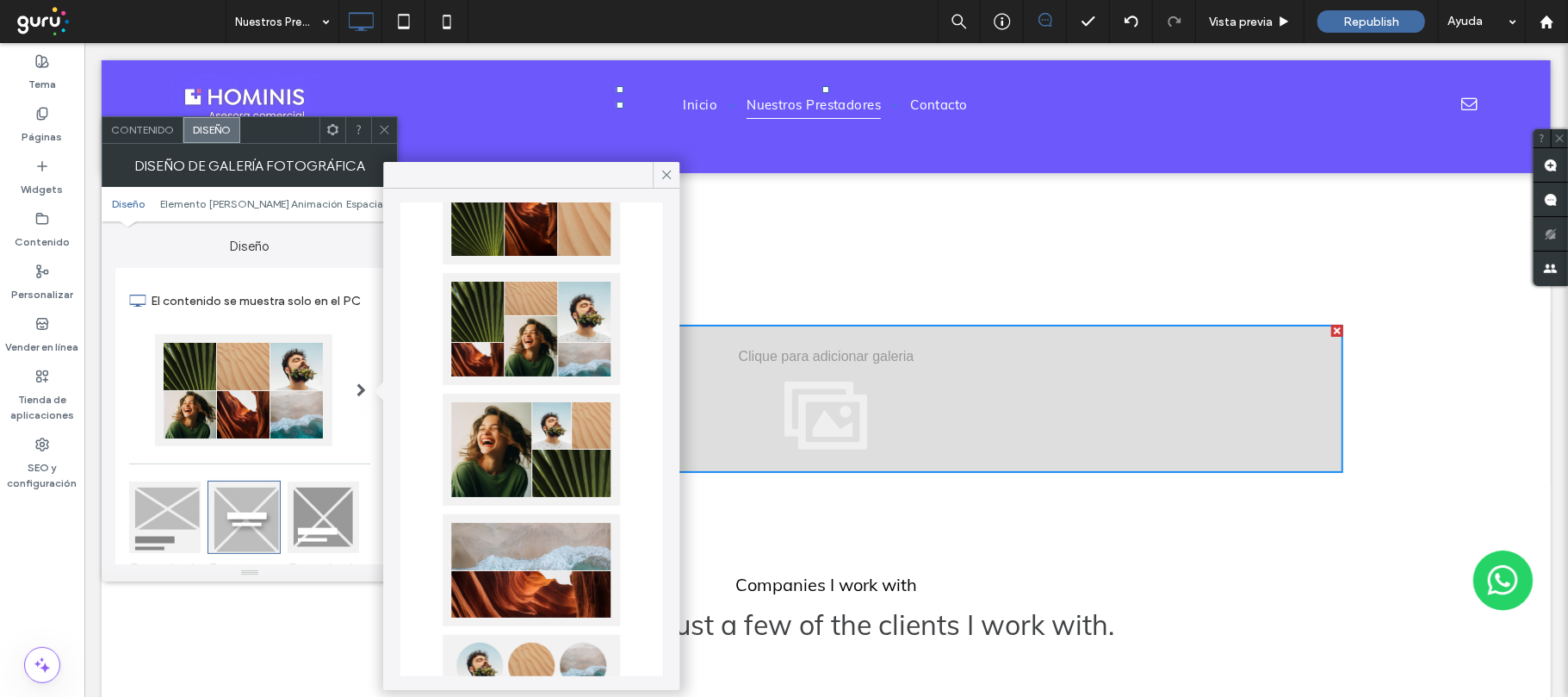
click at [539, 290] on div at bounding box center [531, 329] width 177 height 112
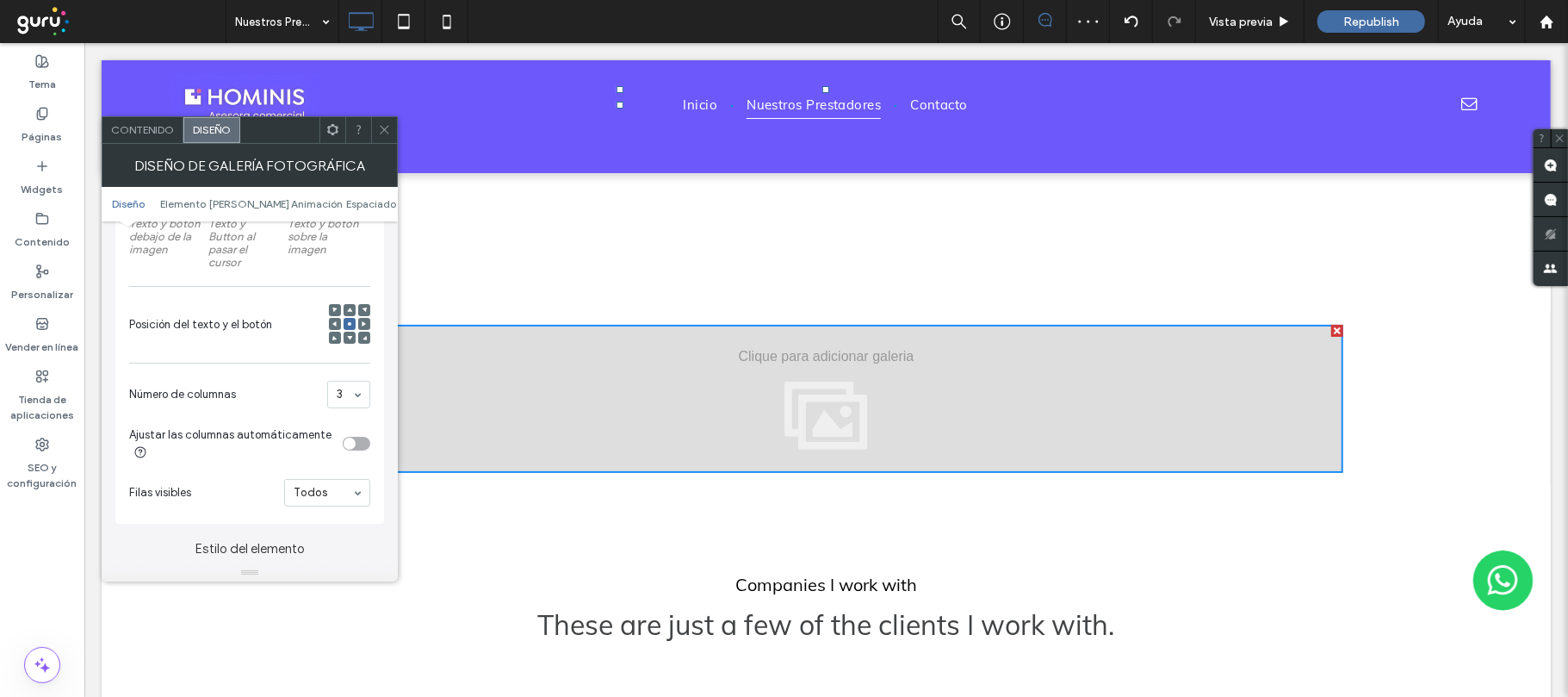
scroll to position [459, 0]
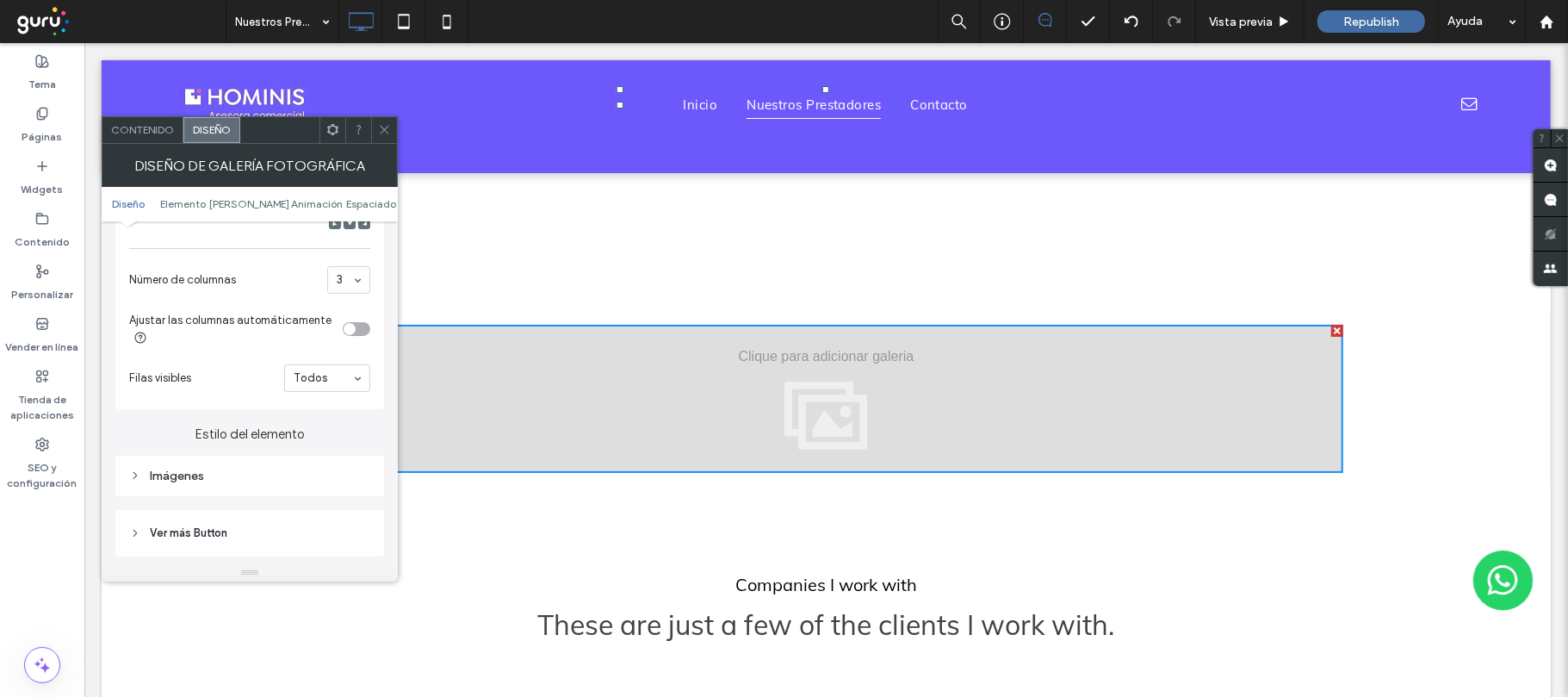
click at [272, 478] on div "Imágenes" at bounding box center [250, 476] width 242 height 14
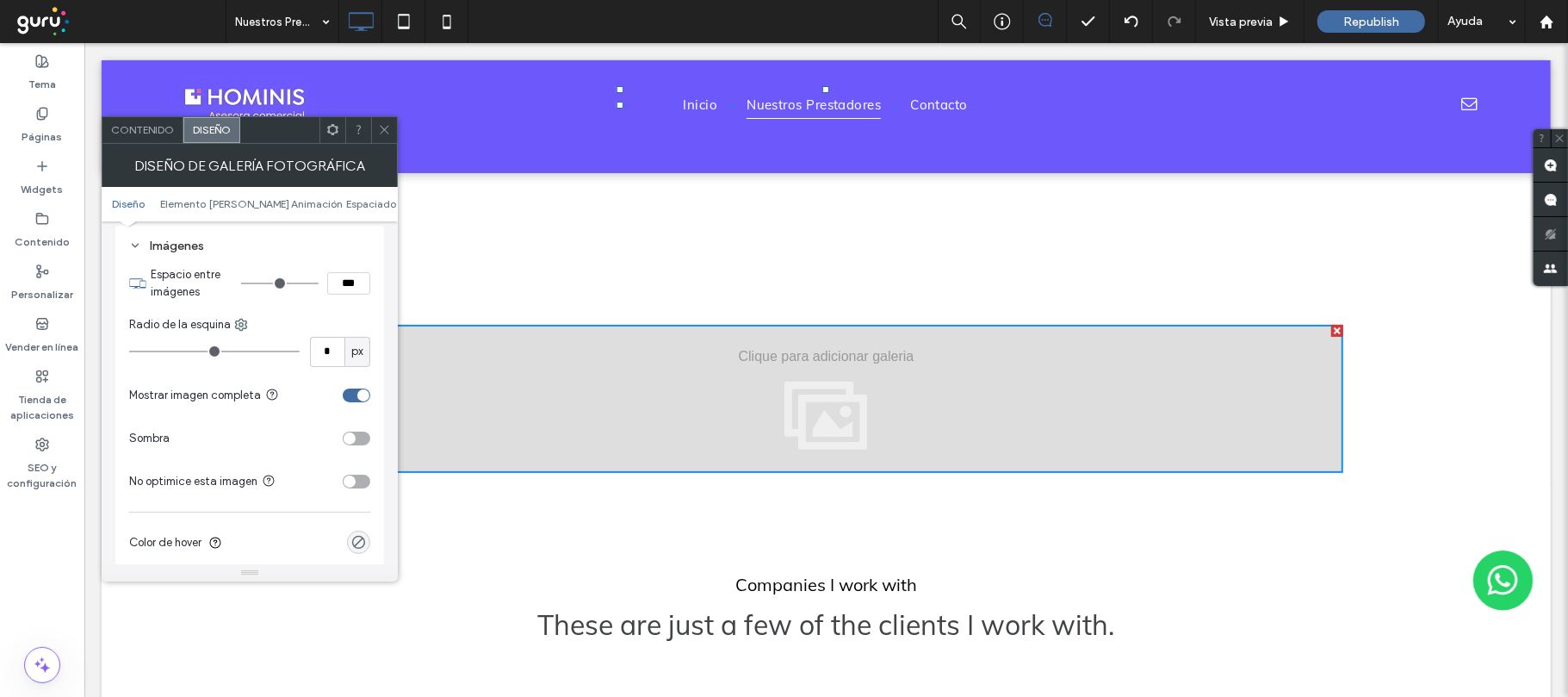
scroll to position [0, 0]
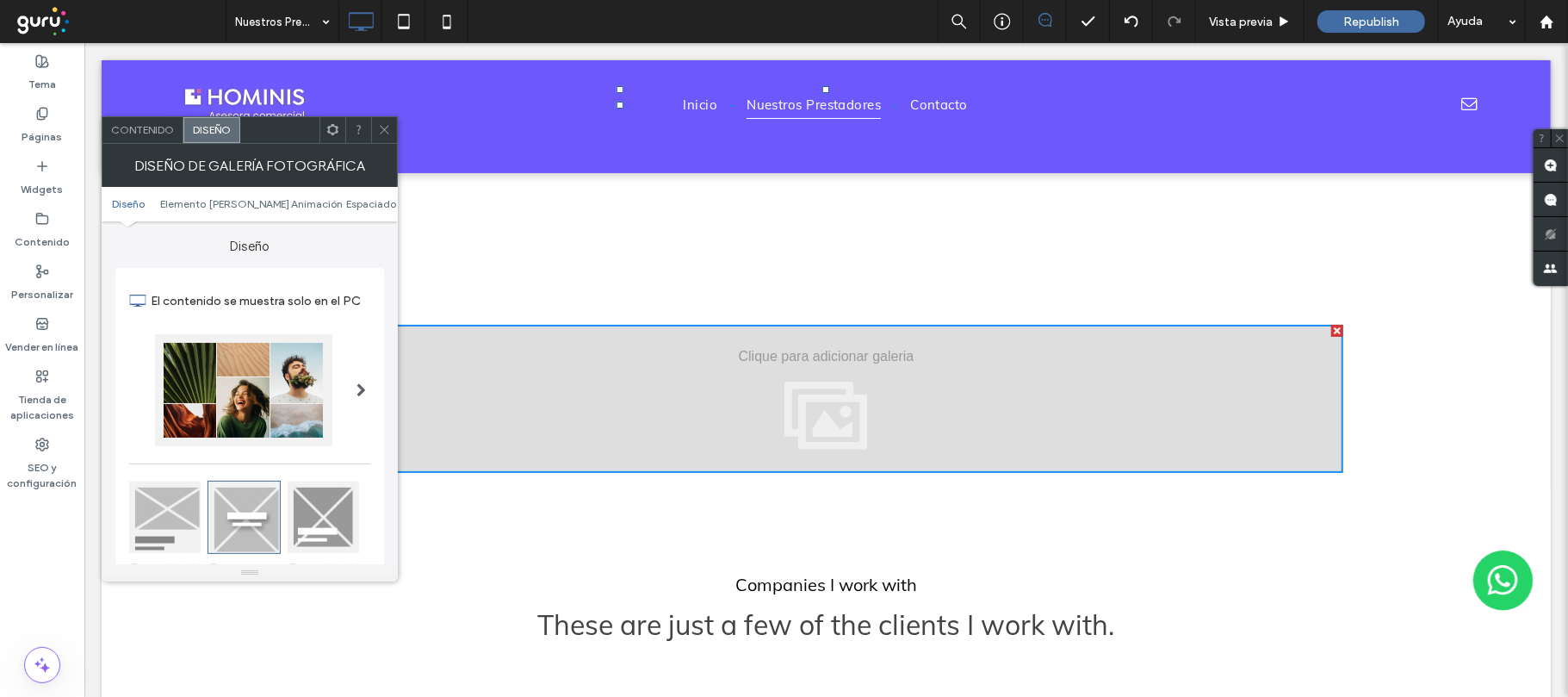
click at [150, 142] on div "Contenido" at bounding box center [143, 129] width 81 height 26
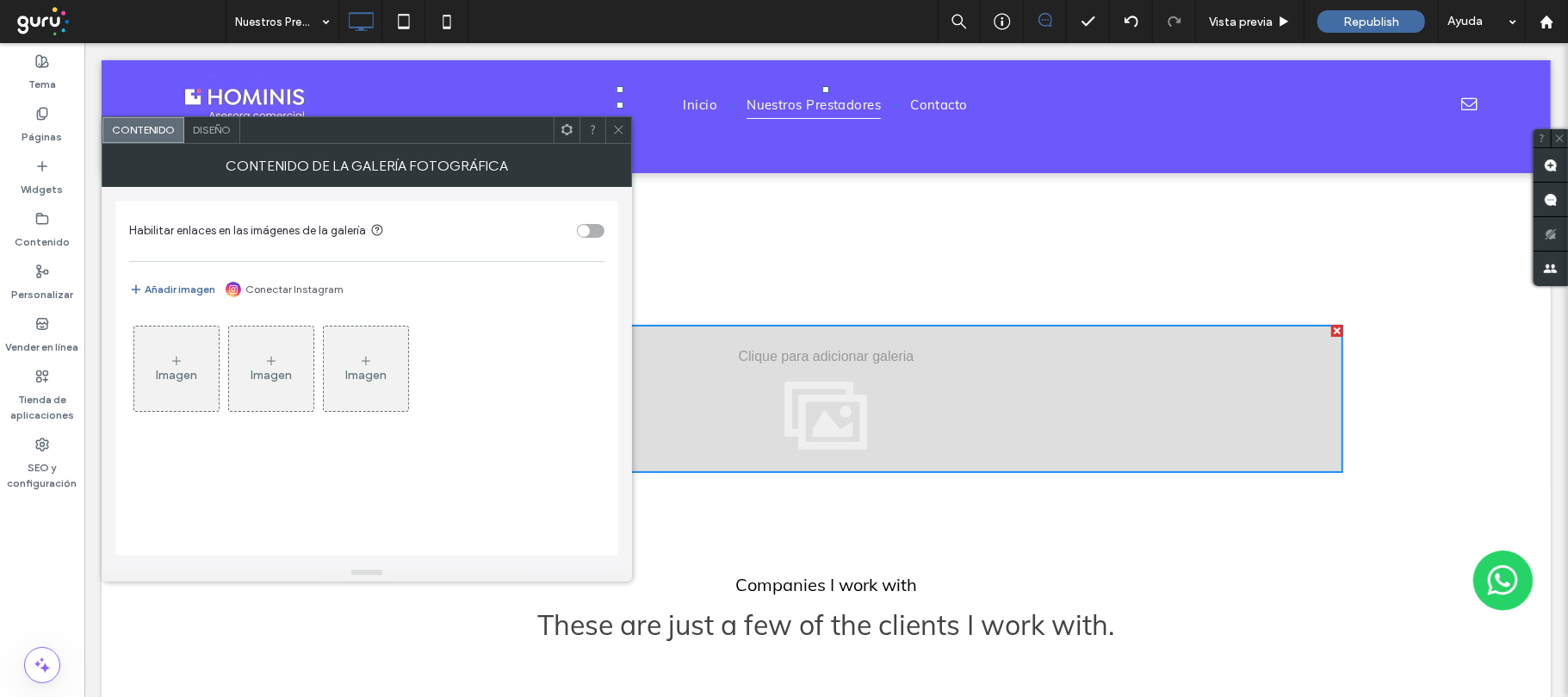
click at [211, 360] on div "Imagen" at bounding box center [176, 368] width 84 height 81
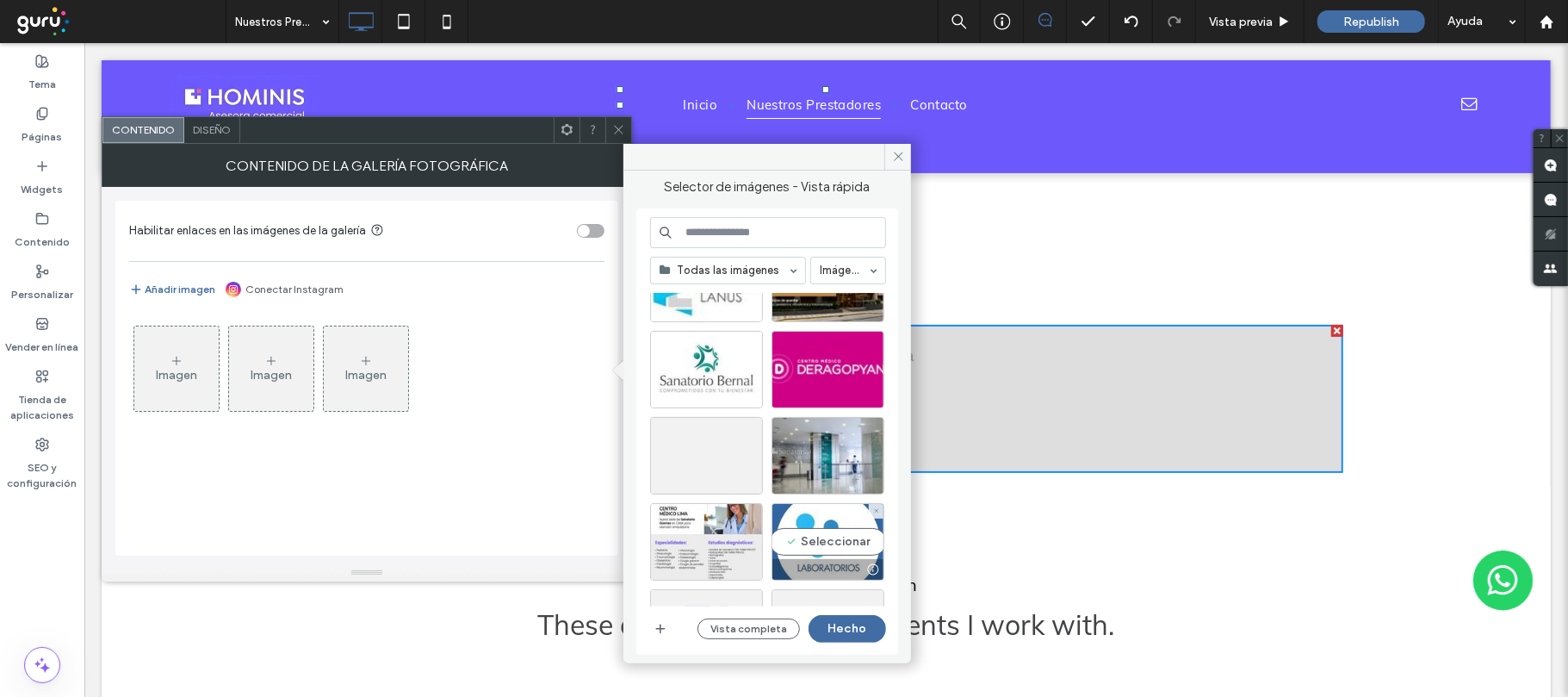
scroll to position [648, 0]
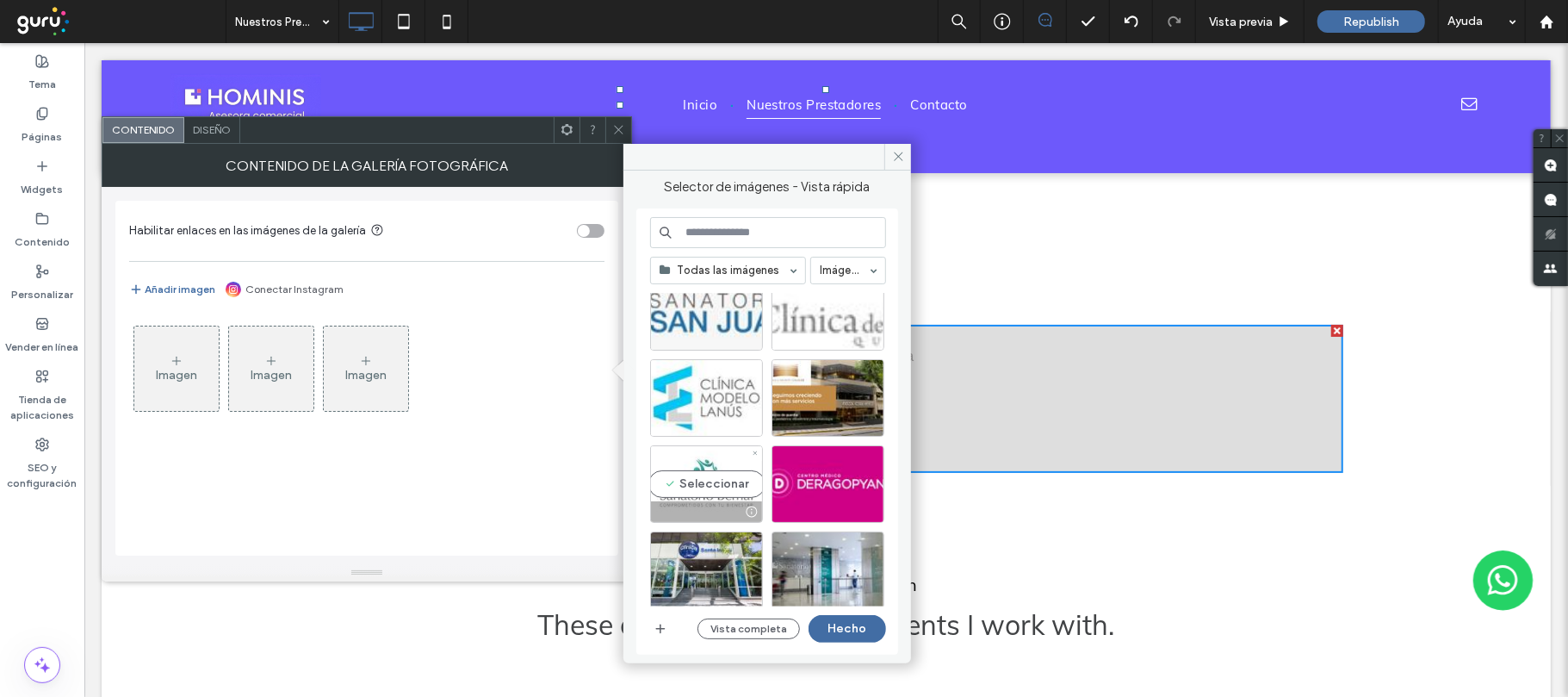
click at [711, 476] on div "Seleccionar" at bounding box center [706, 483] width 113 height 78
click at [726, 401] on div "Seleccionar" at bounding box center [706, 398] width 113 height 78
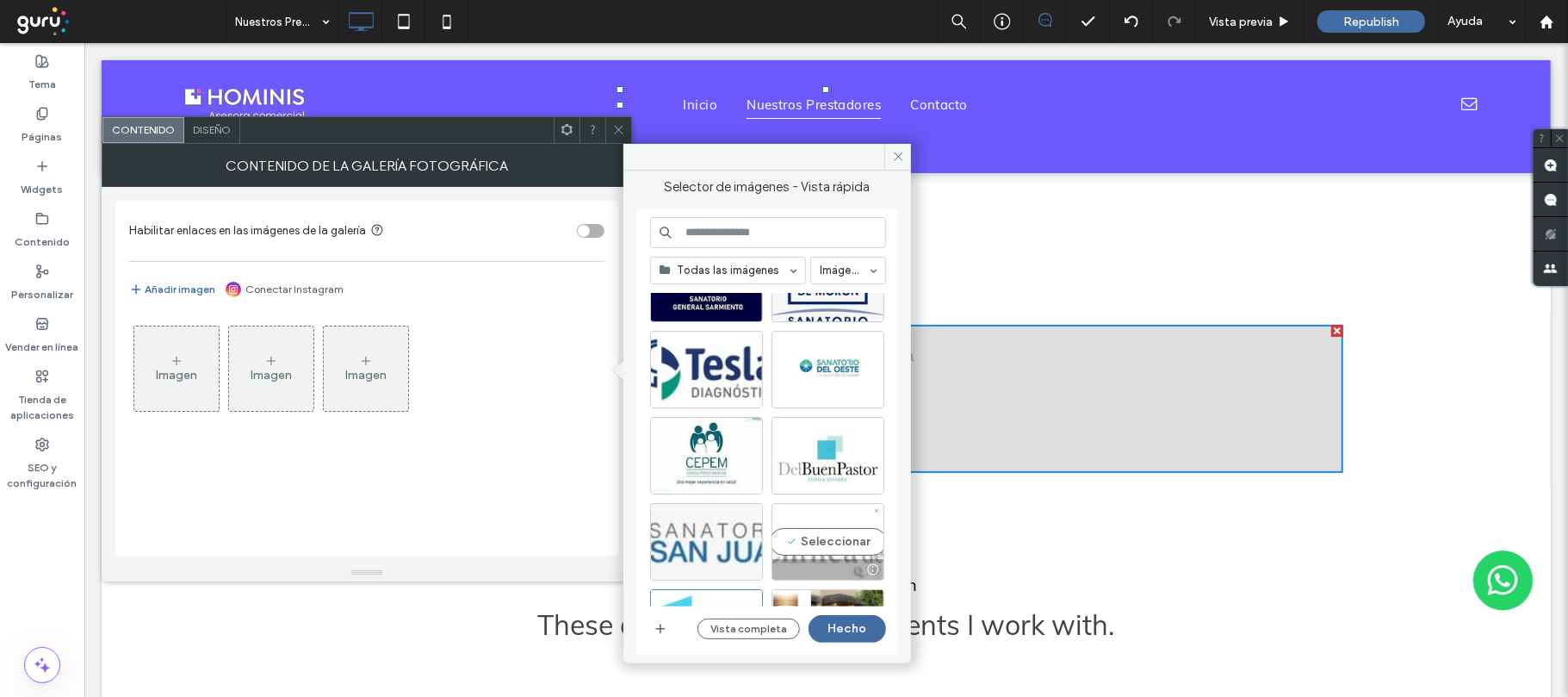
click at [852, 538] on div "Seleccionar" at bounding box center [828, 542] width 113 height 78
click at [718, 542] on div "Seleccionar" at bounding box center [706, 542] width 113 height 78
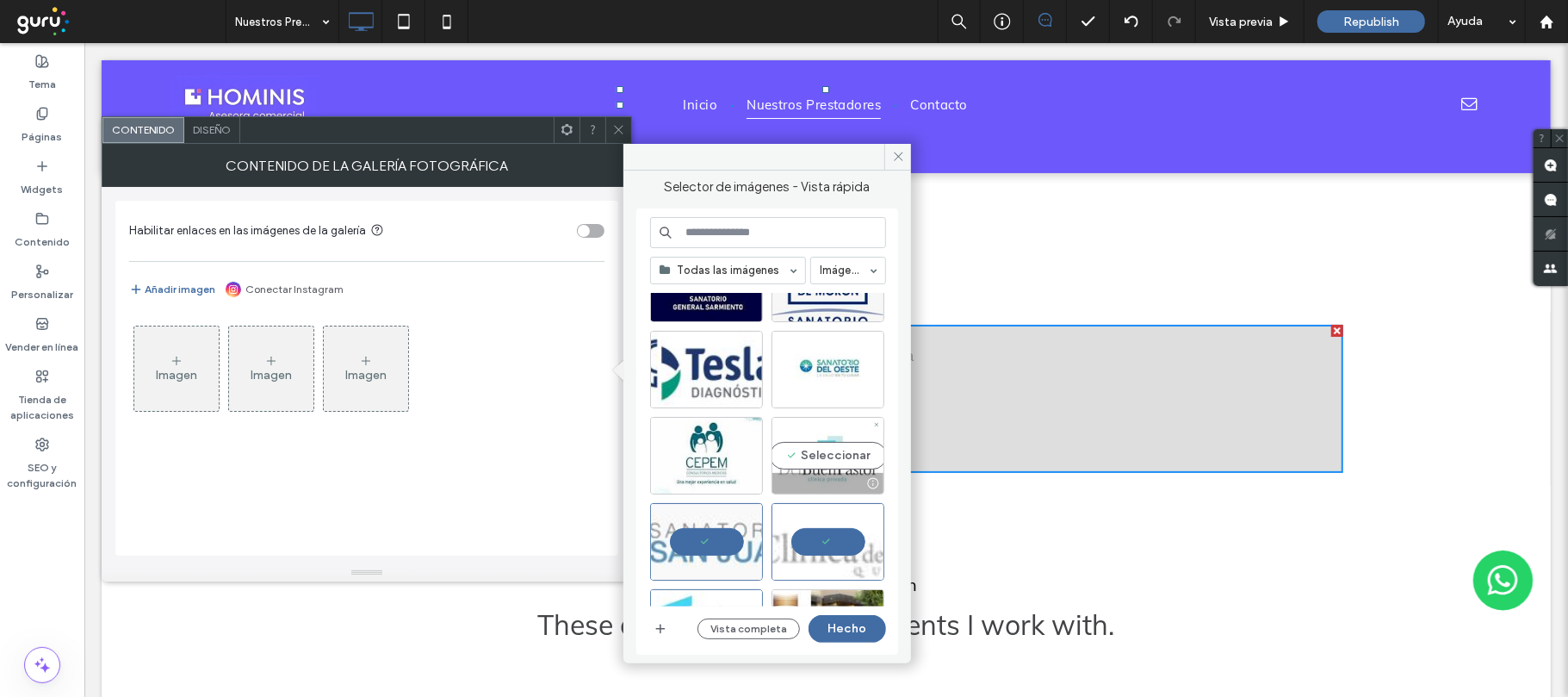
click at [811, 453] on div "Seleccionar" at bounding box center [828, 455] width 113 height 78
click at [711, 449] on div "Seleccionar" at bounding box center [706, 455] width 113 height 78
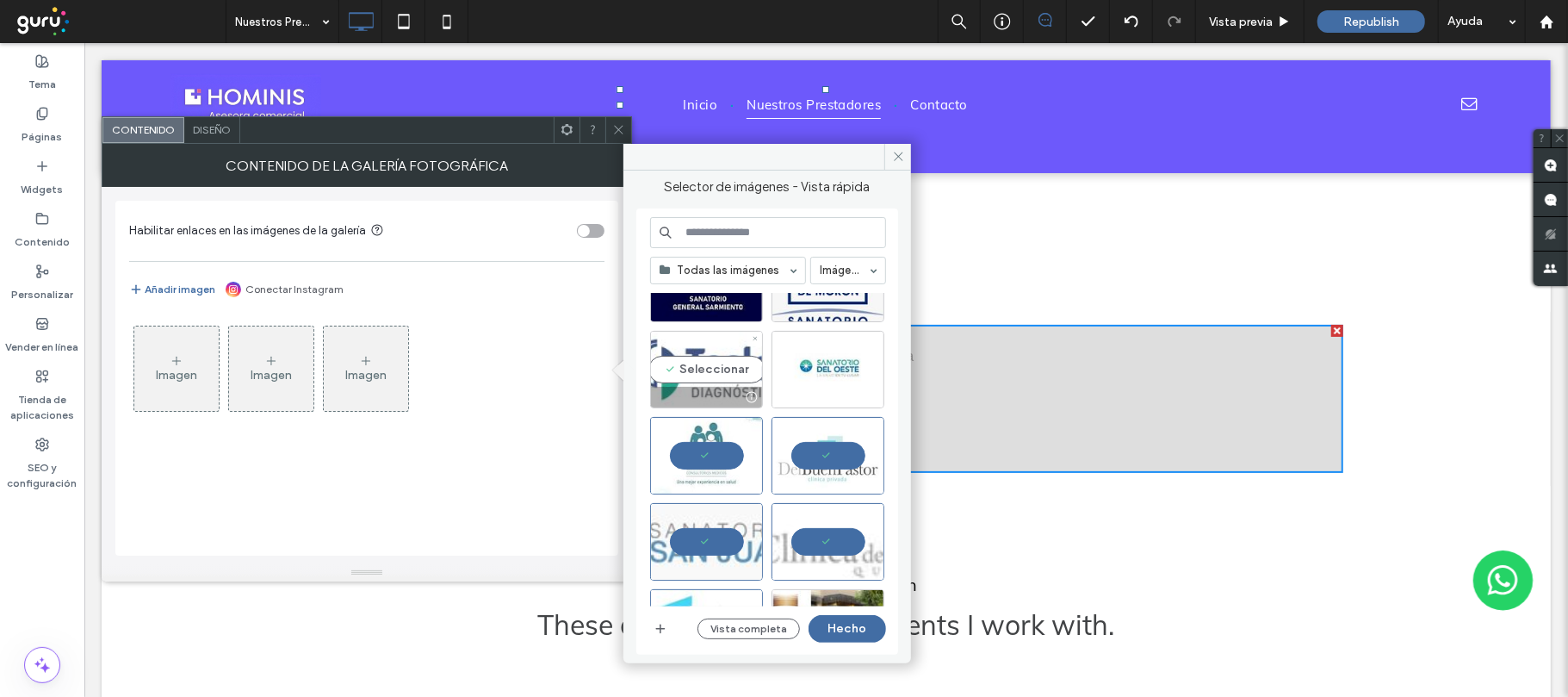
click at [724, 370] on div "Seleccionar" at bounding box center [706, 369] width 113 height 78
click at [832, 369] on div "Seleccionar" at bounding box center [828, 369] width 113 height 78
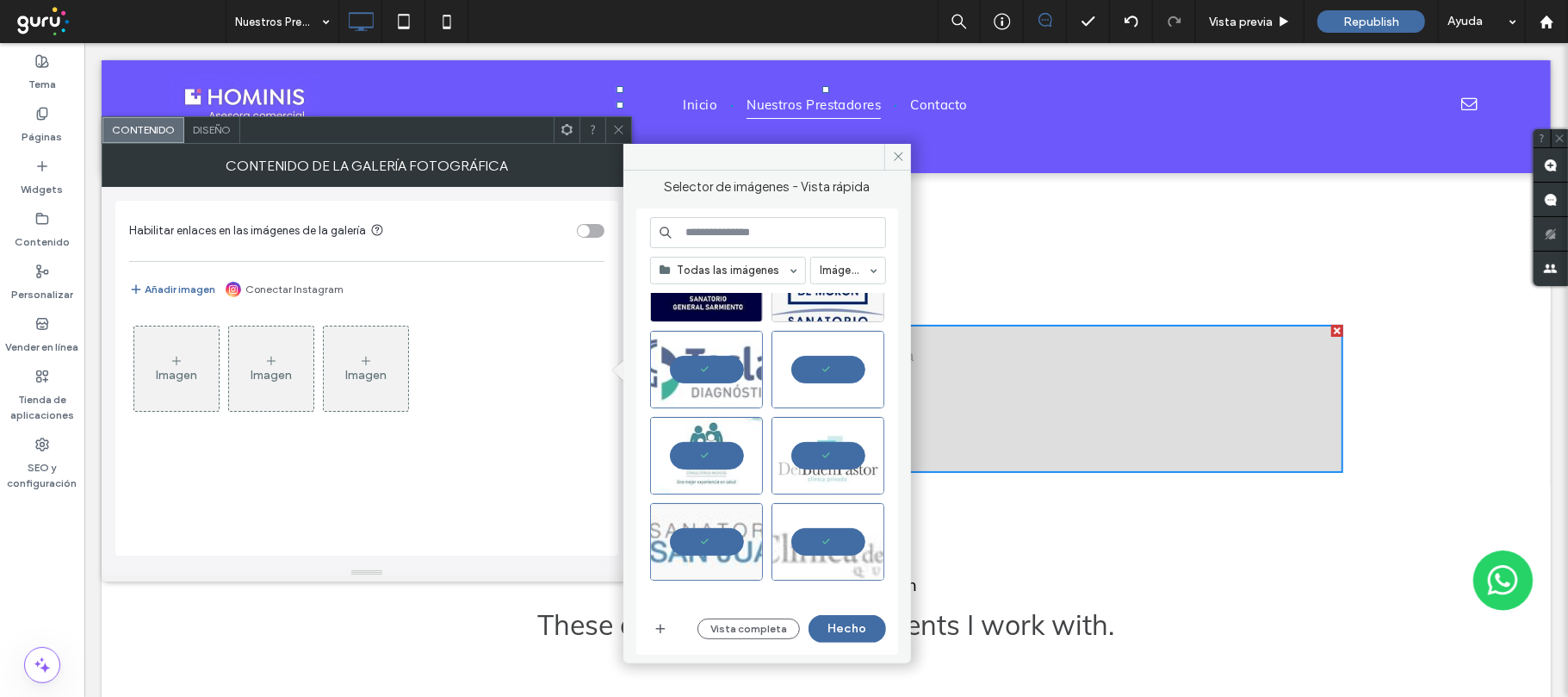
scroll to position [304, 0]
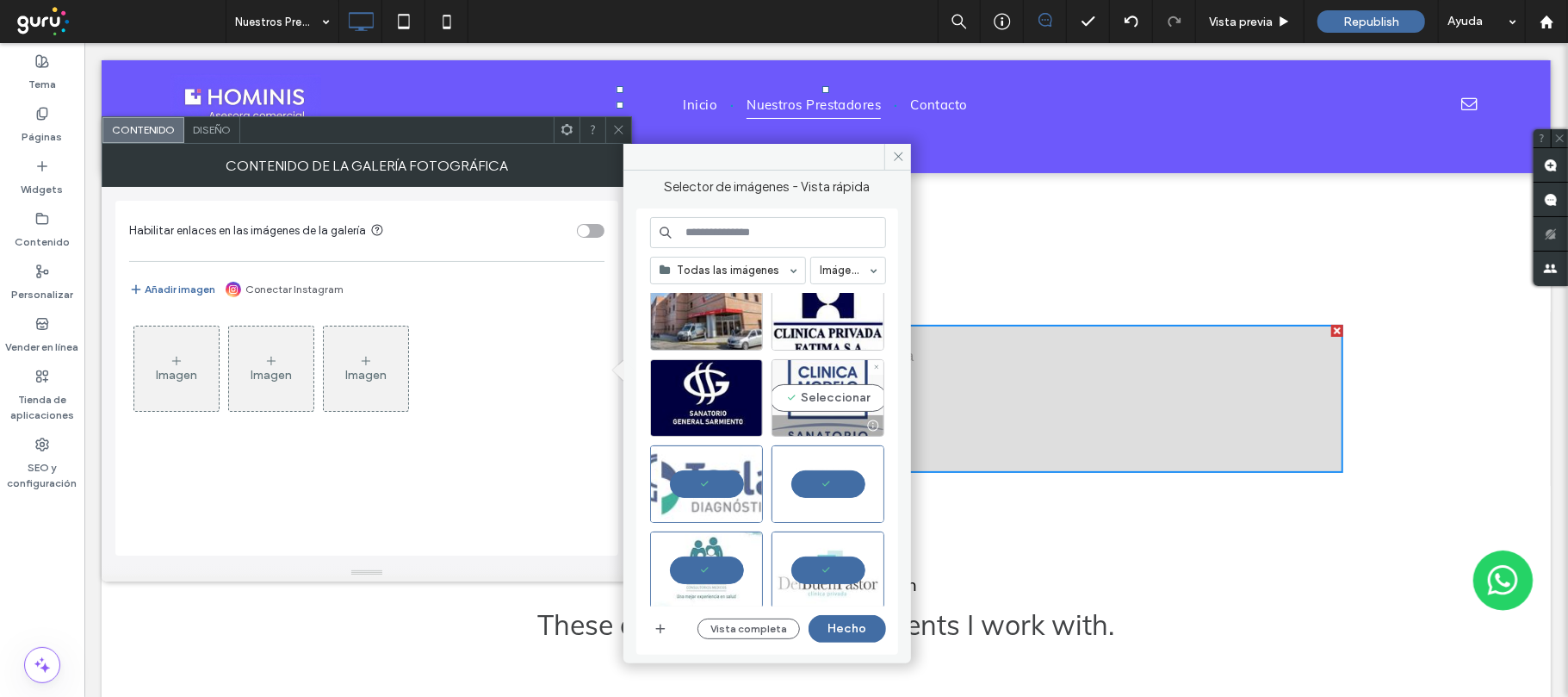
click at [835, 397] on div "Seleccionar" at bounding box center [828, 398] width 113 height 78
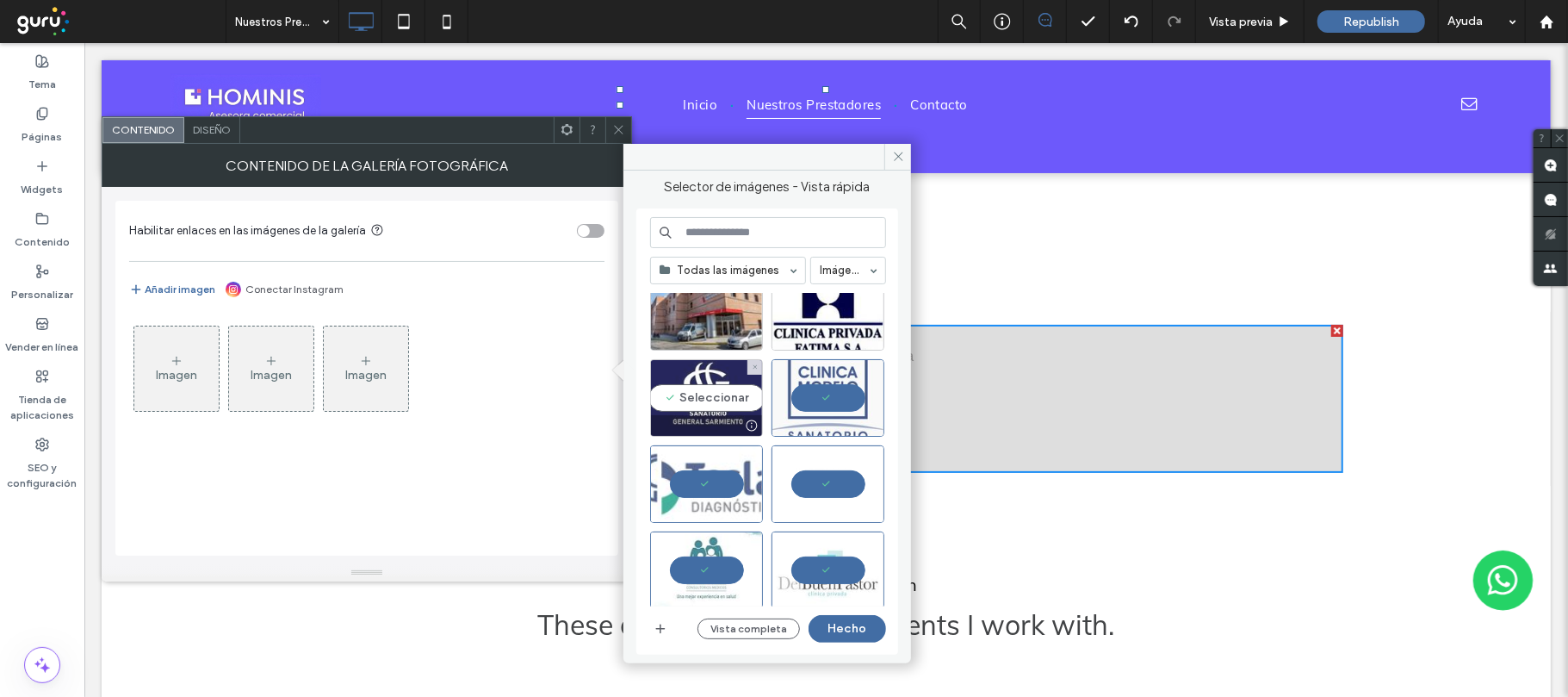
click at [730, 400] on div "Seleccionar" at bounding box center [706, 398] width 113 height 78
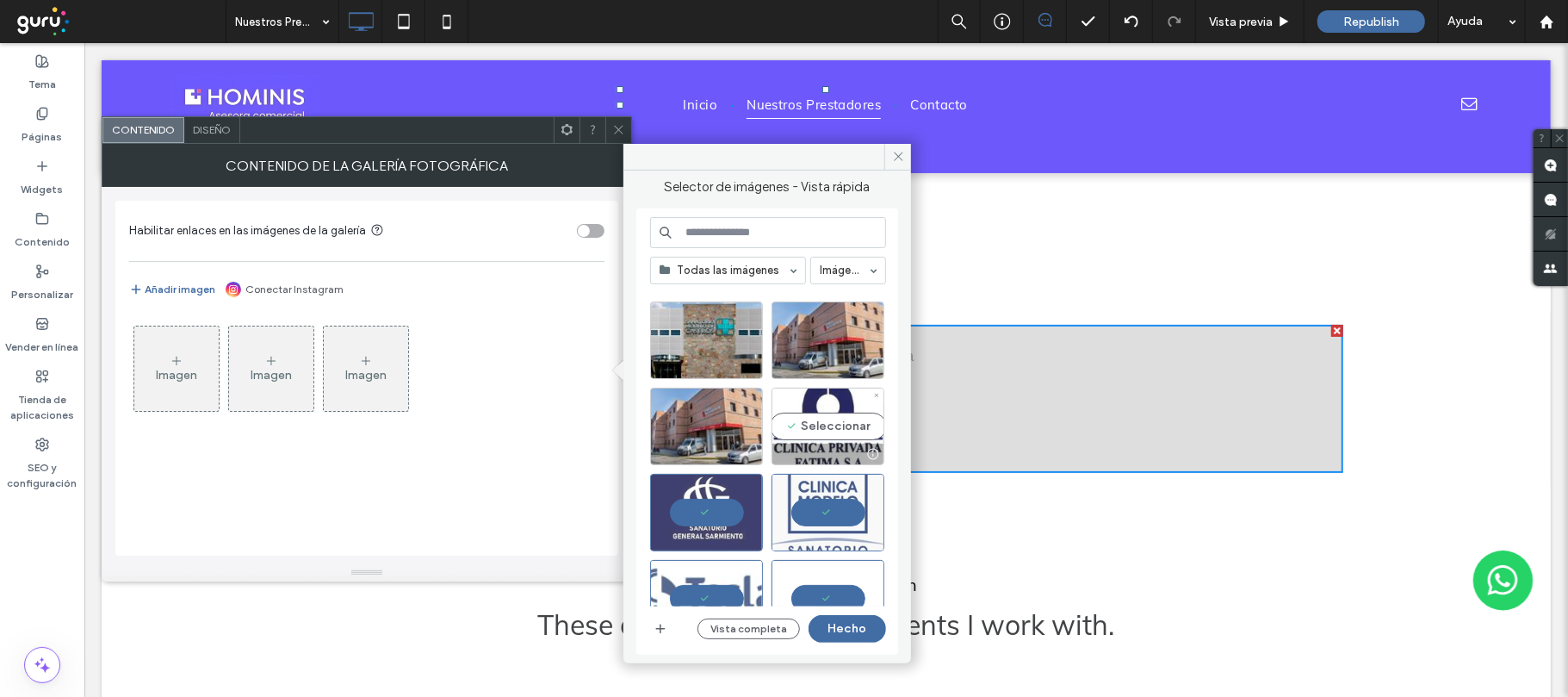
click at [839, 422] on div "Seleccionar" at bounding box center [828, 426] width 113 height 78
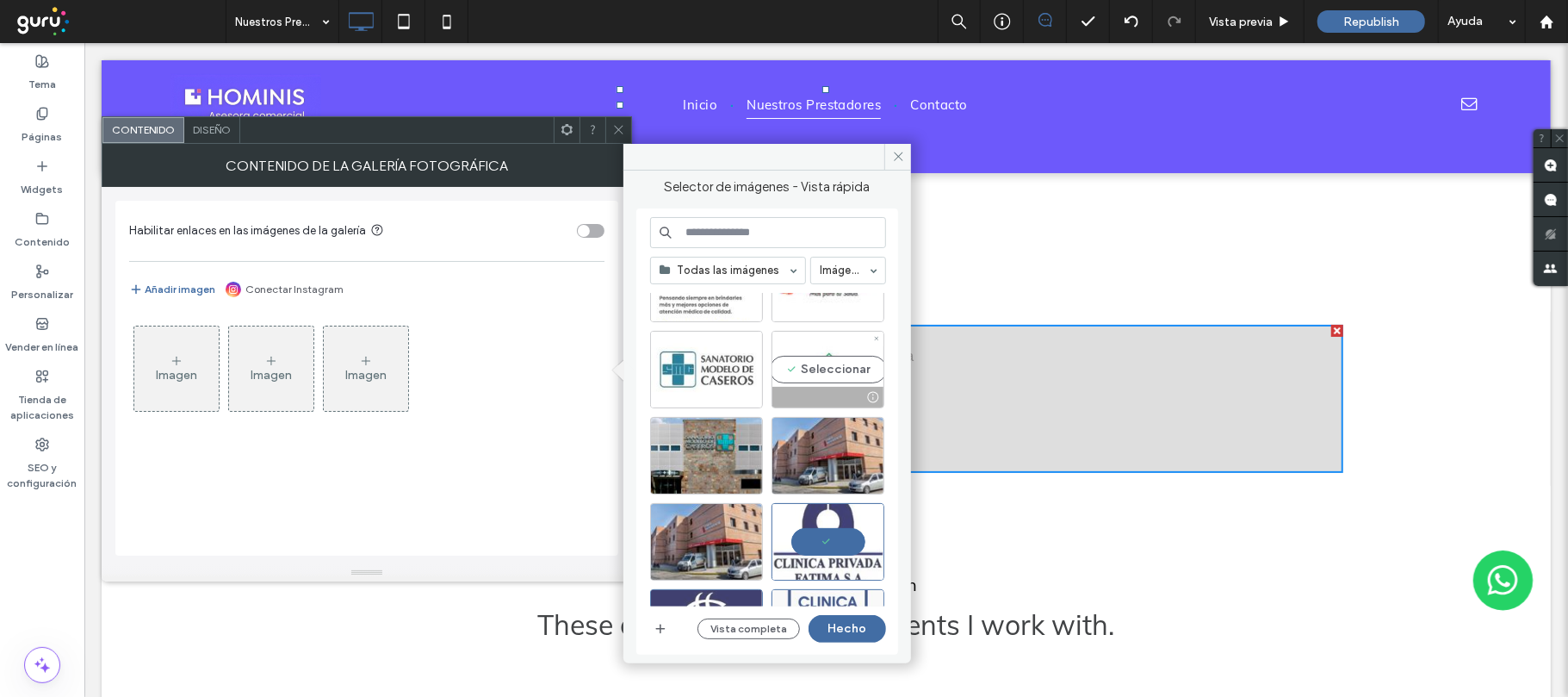
click at [839, 368] on div "Seleccionar" at bounding box center [828, 369] width 113 height 78
click at [735, 373] on div "Seleccionar" at bounding box center [706, 369] width 113 height 78
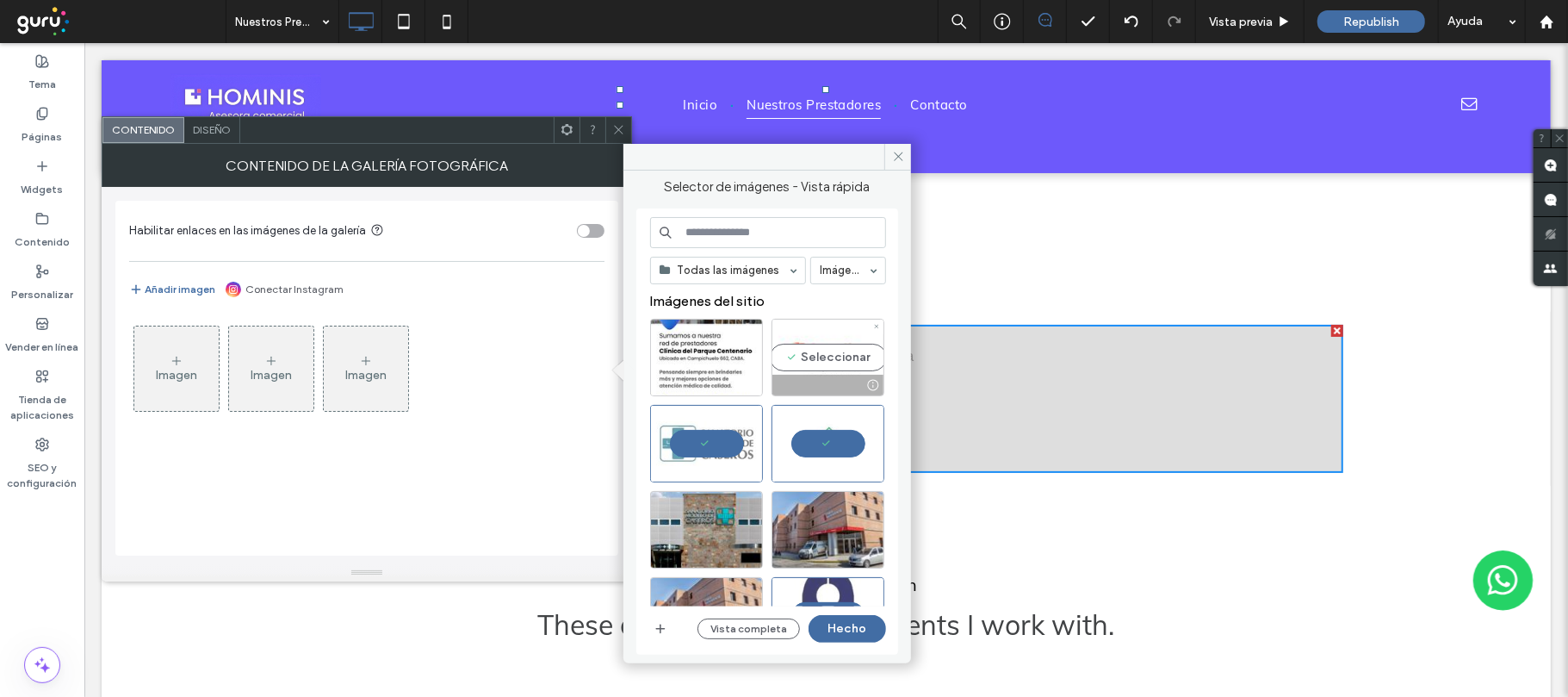
click at [813, 355] on div "Seleccionar" at bounding box center [828, 357] width 113 height 78
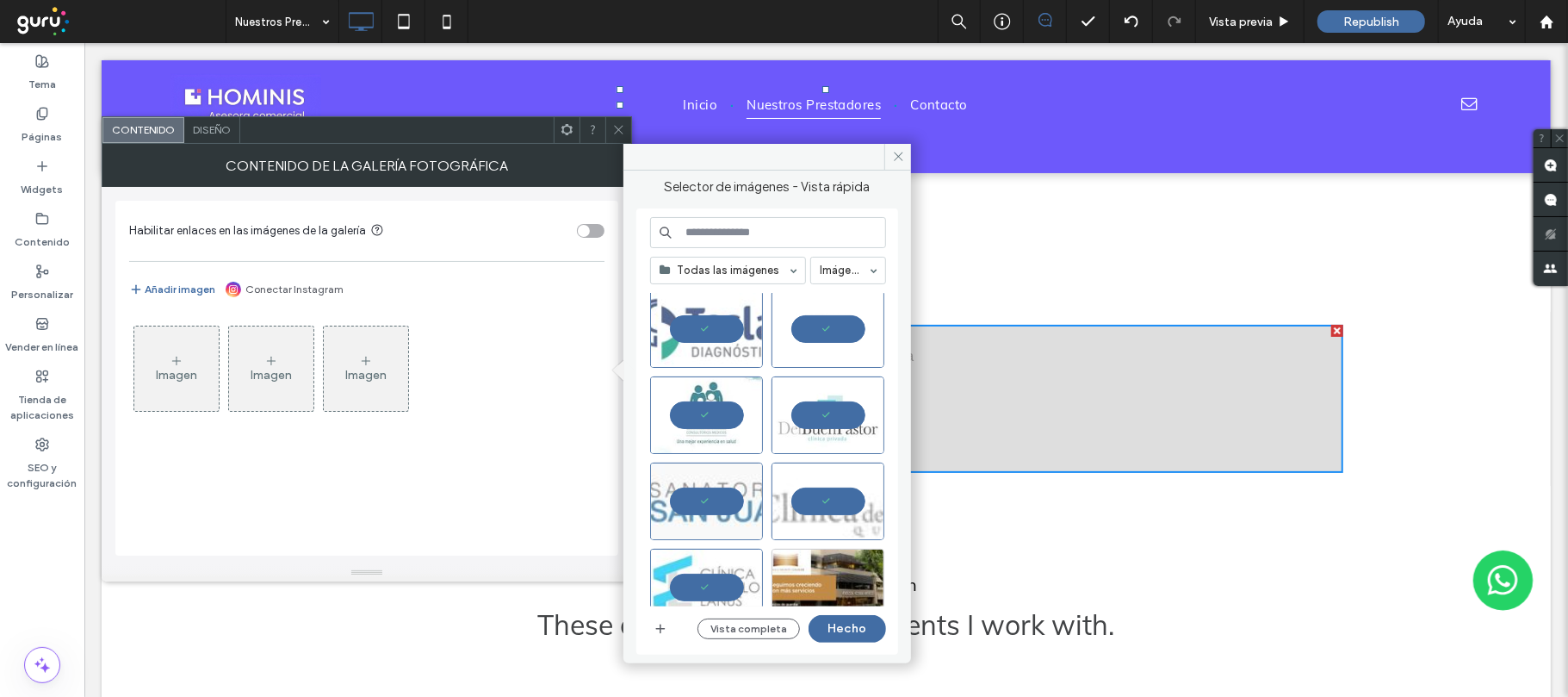
scroll to position [689, 0]
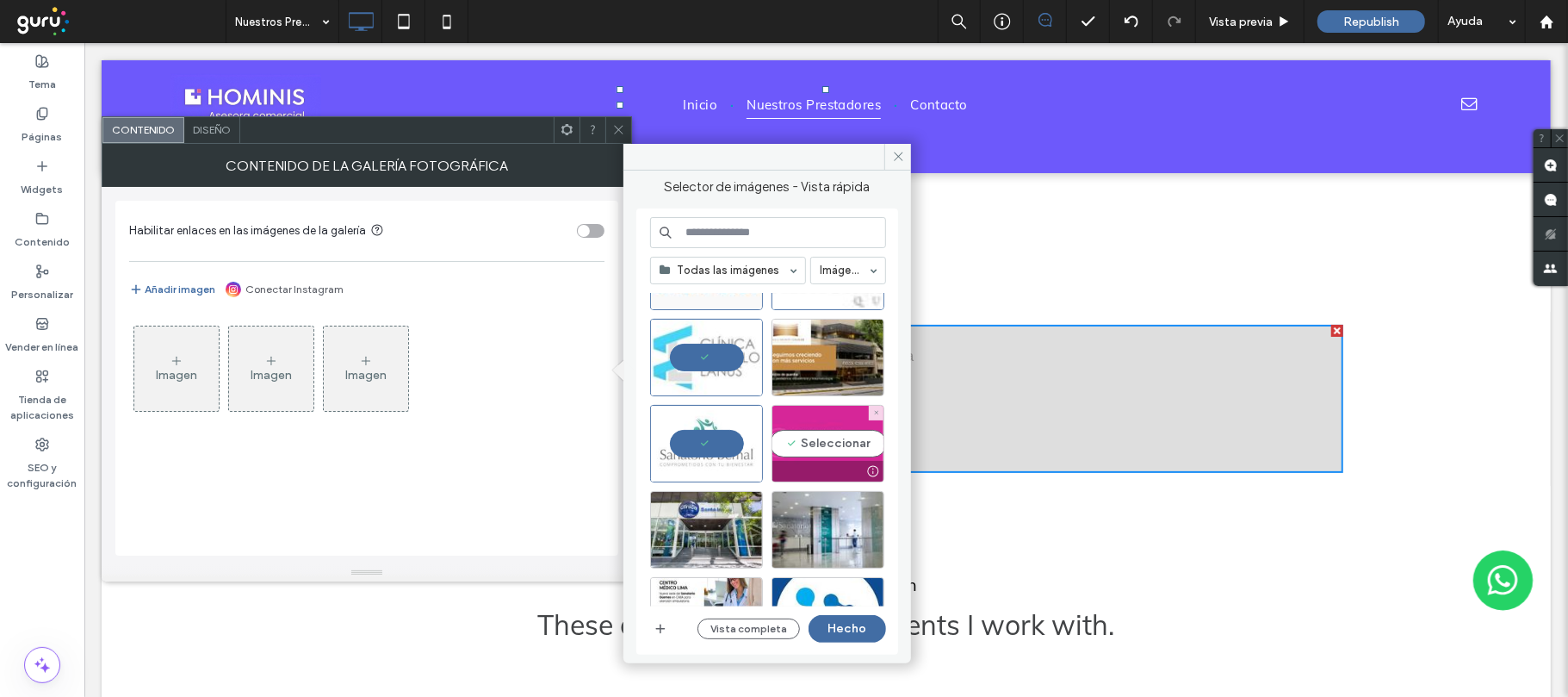
click at [821, 439] on div "Seleccionar" at bounding box center [828, 443] width 113 height 78
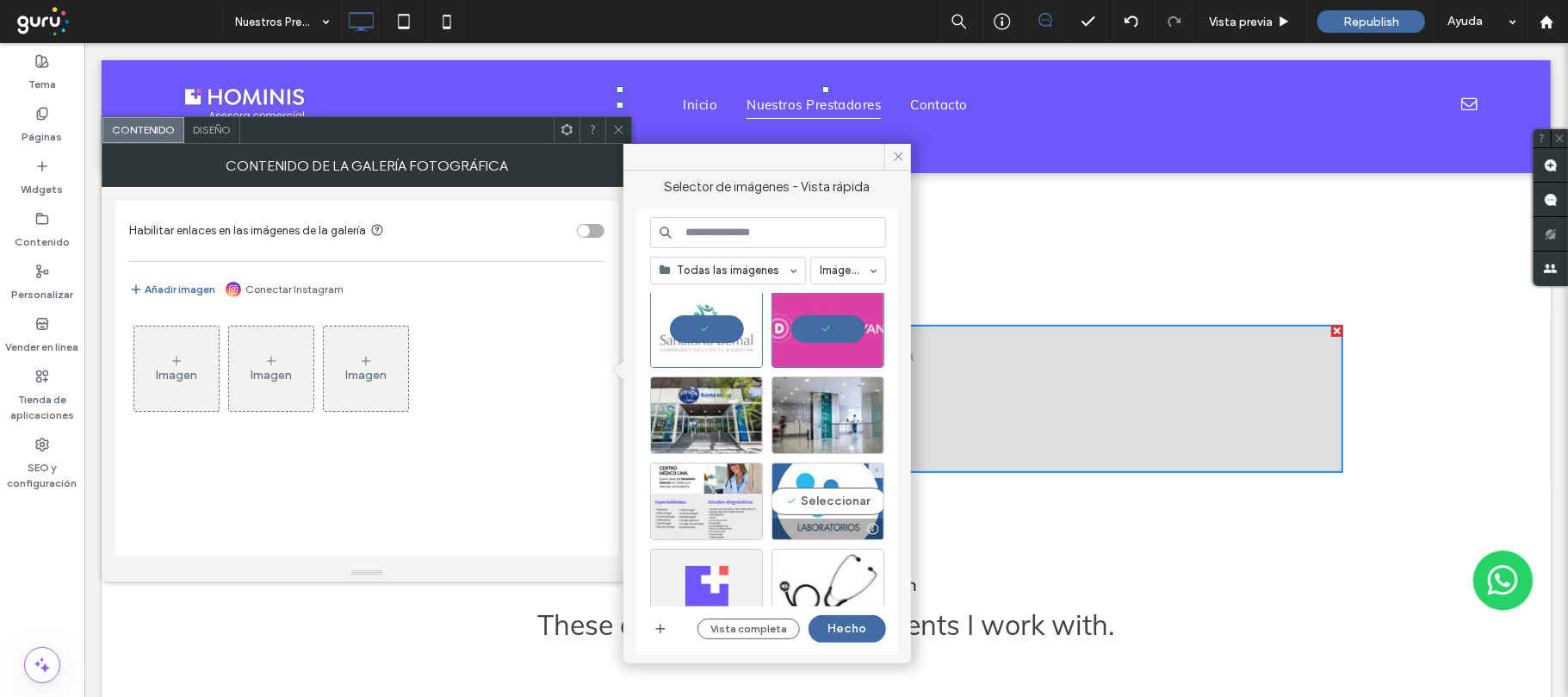
click at [838, 496] on div "Seleccionar" at bounding box center [828, 500] width 113 height 78
click at [835, 629] on button "Hecho" at bounding box center [847, 628] width 78 height 28
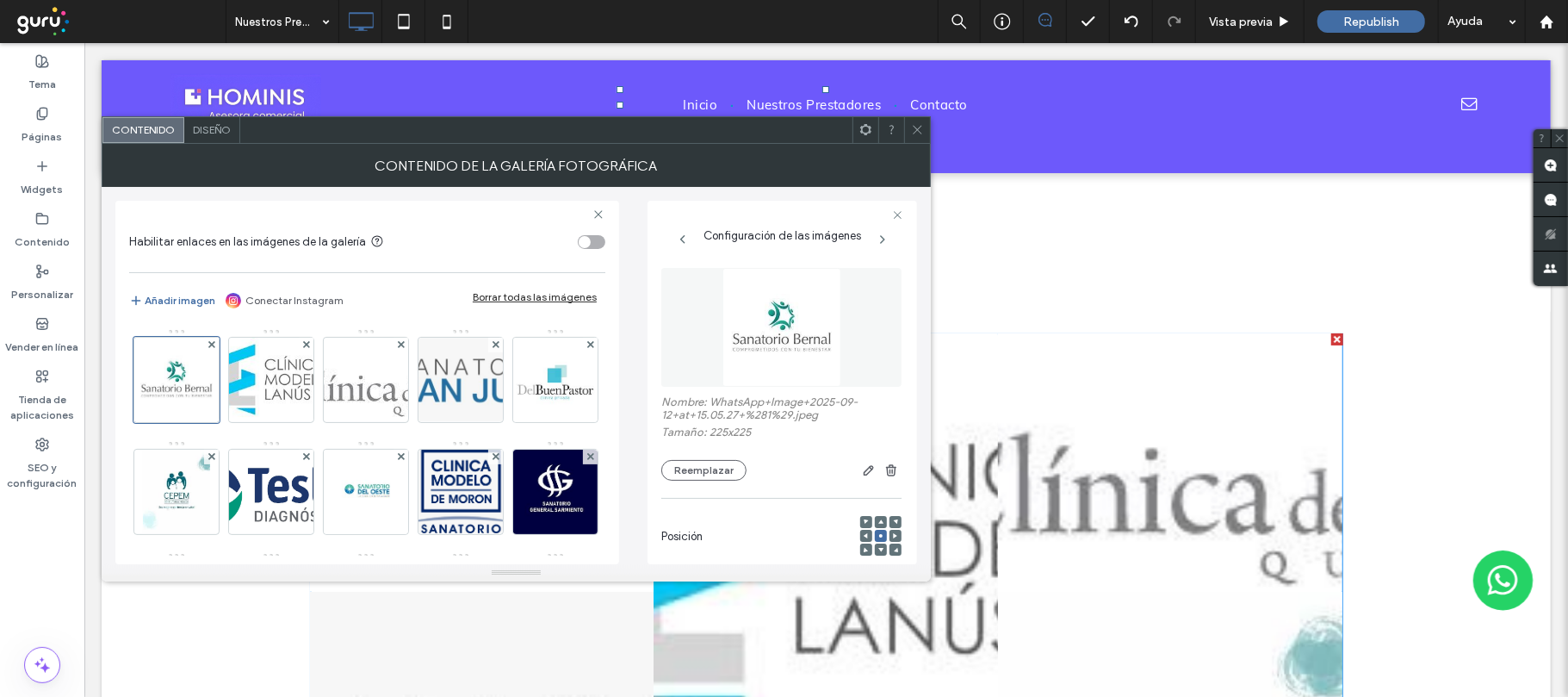
click at [207, 131] on span "Diseño" at bounding box center [212, 128] width 38 height 12
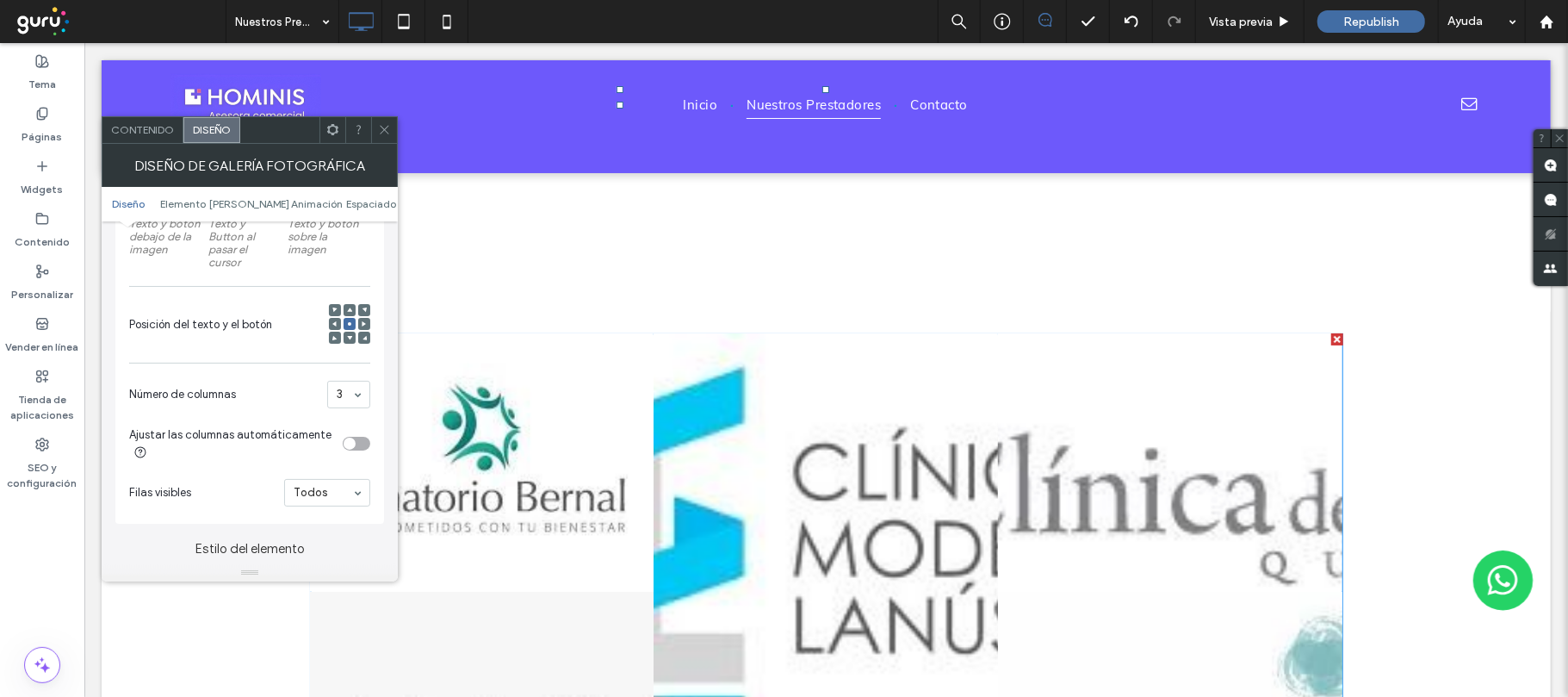
scroll to position [459, 0]
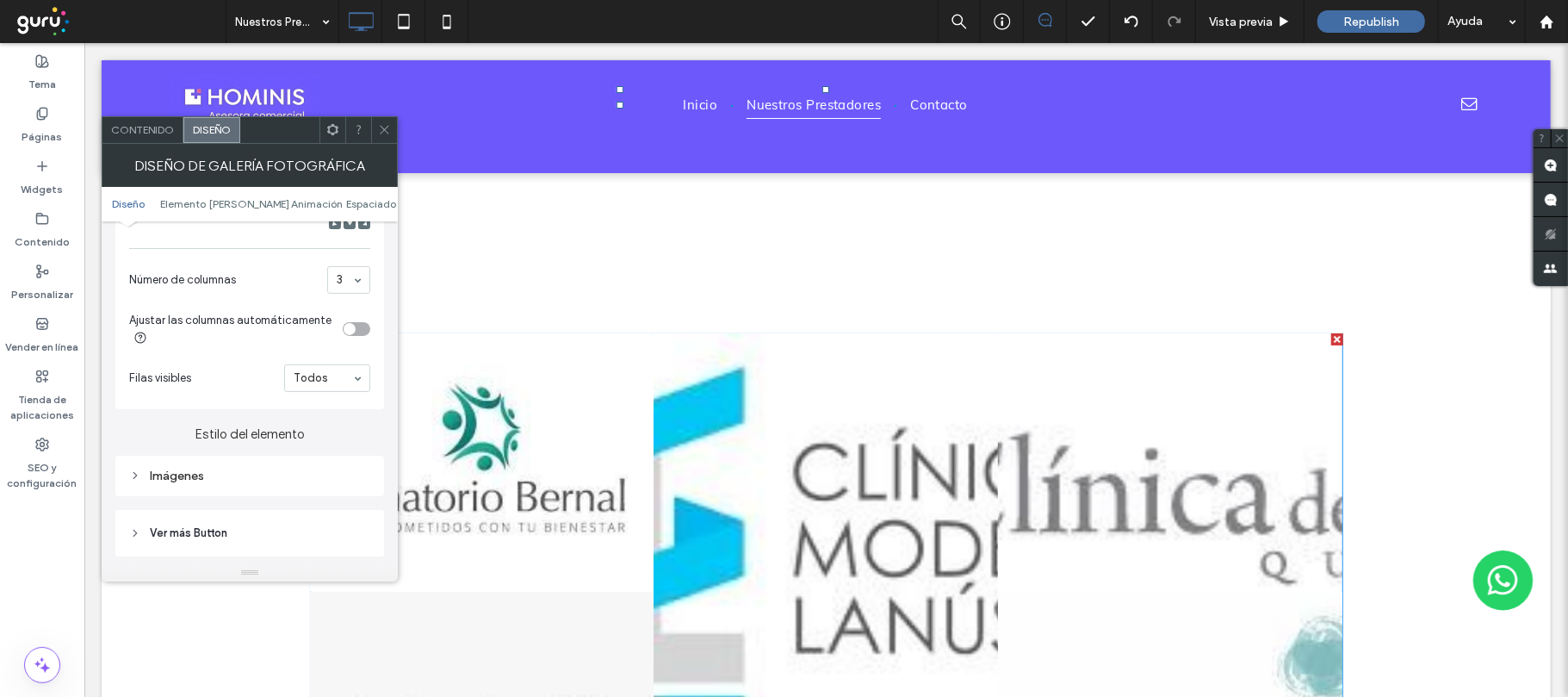
click at [239, 474] on div "Imágenes" at bounding box center [250, 476] width 242 height 14
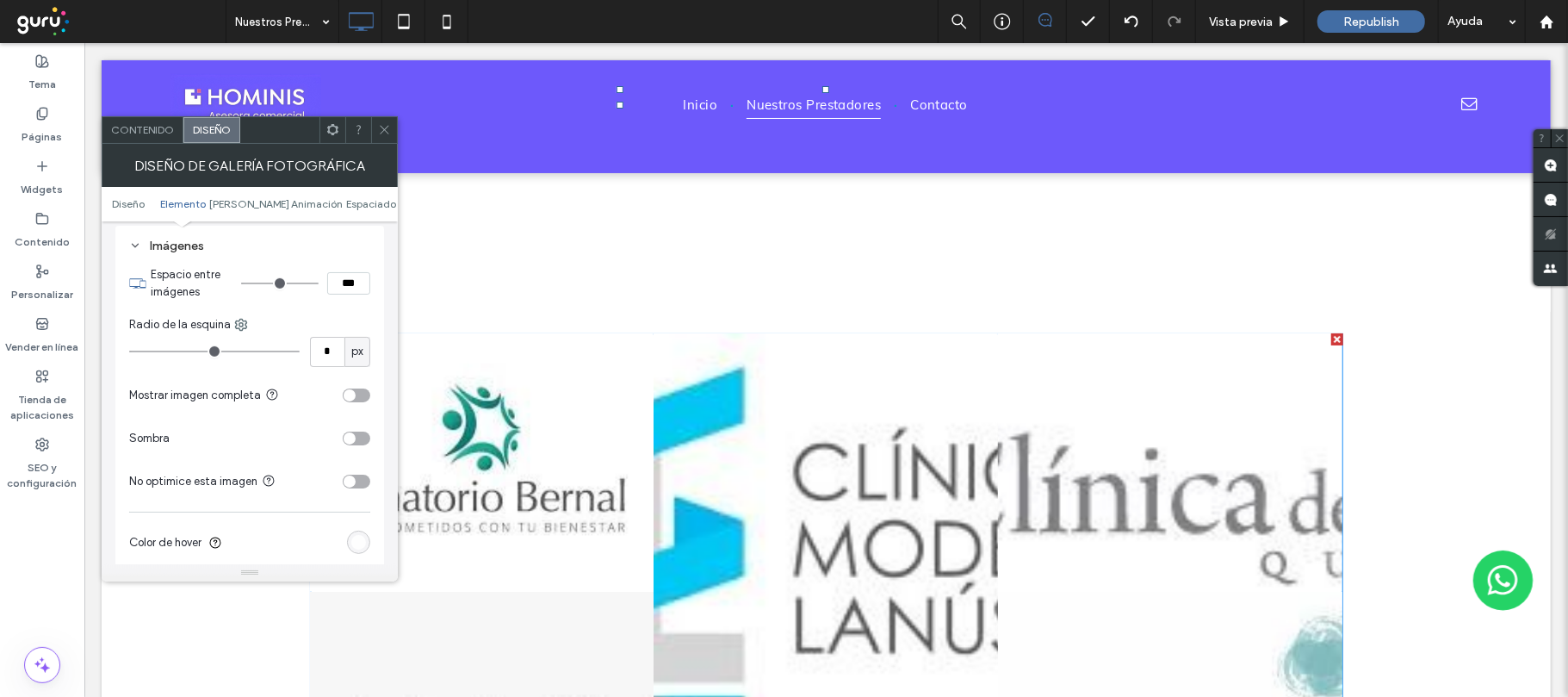
click at [353, 401] on div "toggle" at bounding box center [349, 395] width 12 height 12
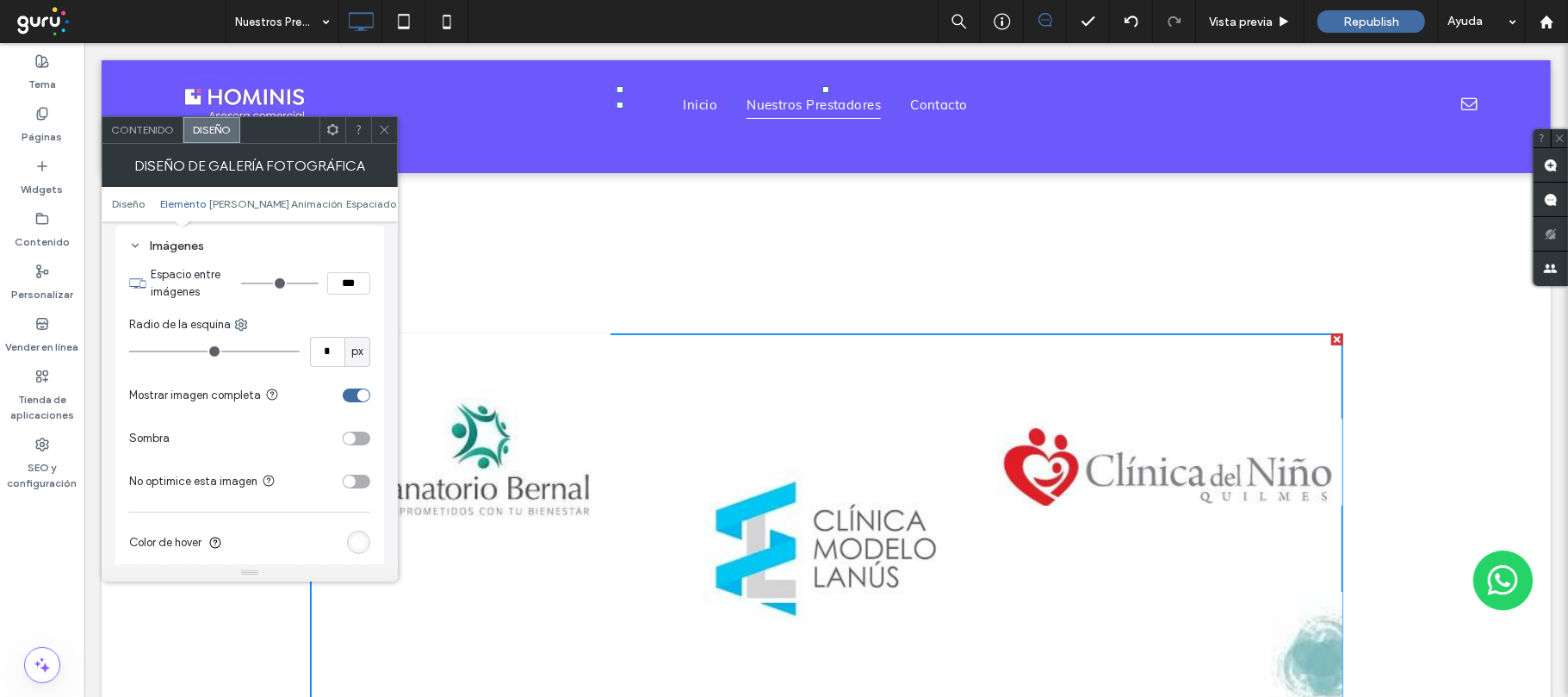
click at [134, 128] on span "Contenido" at bounding box center [143, 128] width 63 height 12
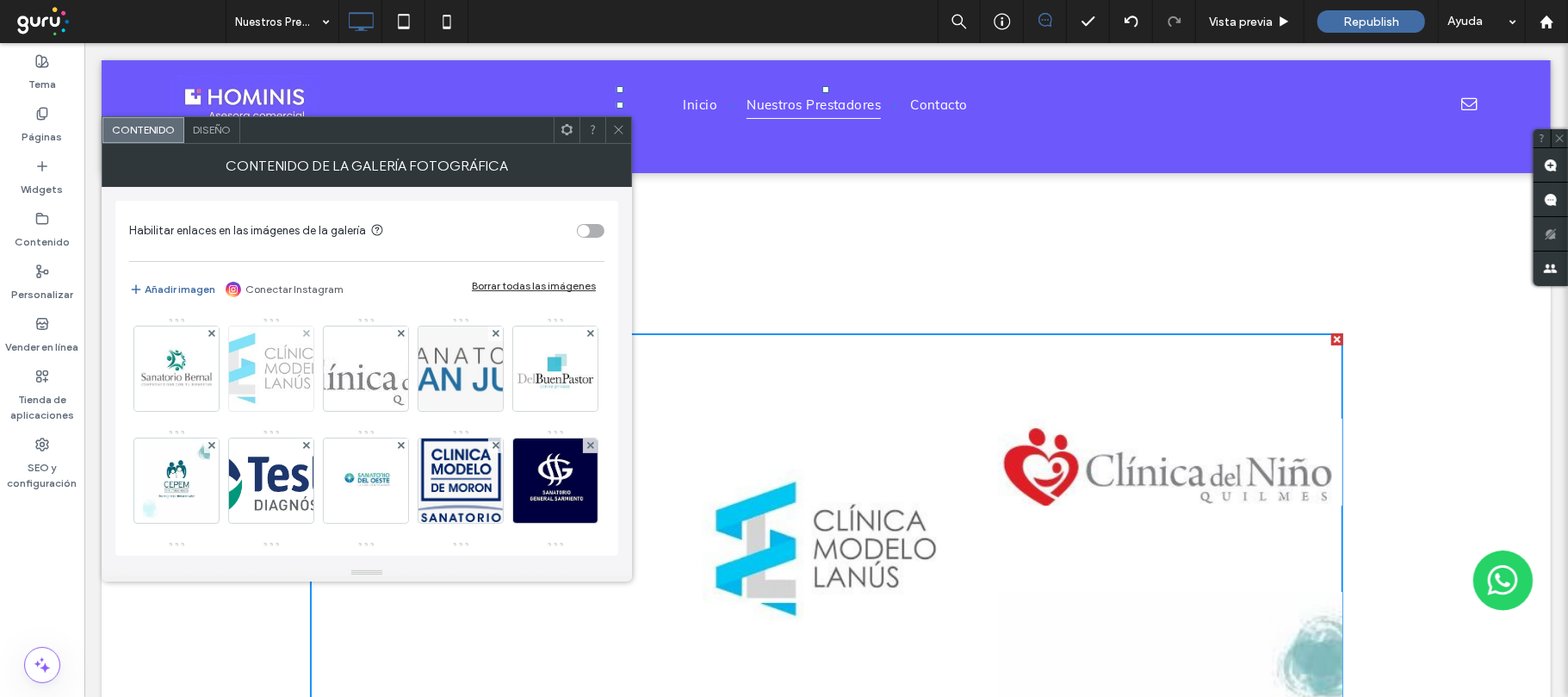
click at [272, 366] on img at bounding box center [270, 368] width 183 height 84
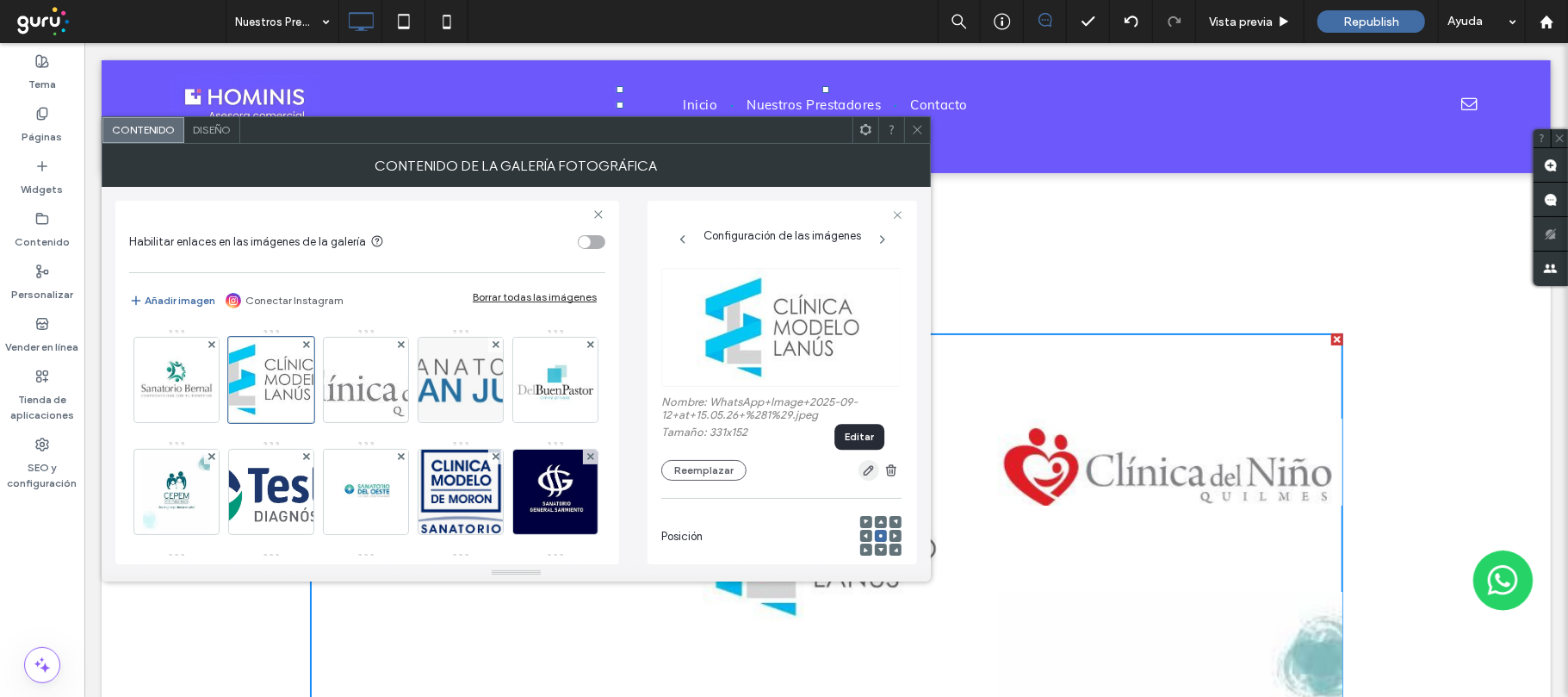
click at [864, 467] on use "button" at bounding box center [868, 470] width 11 height 11
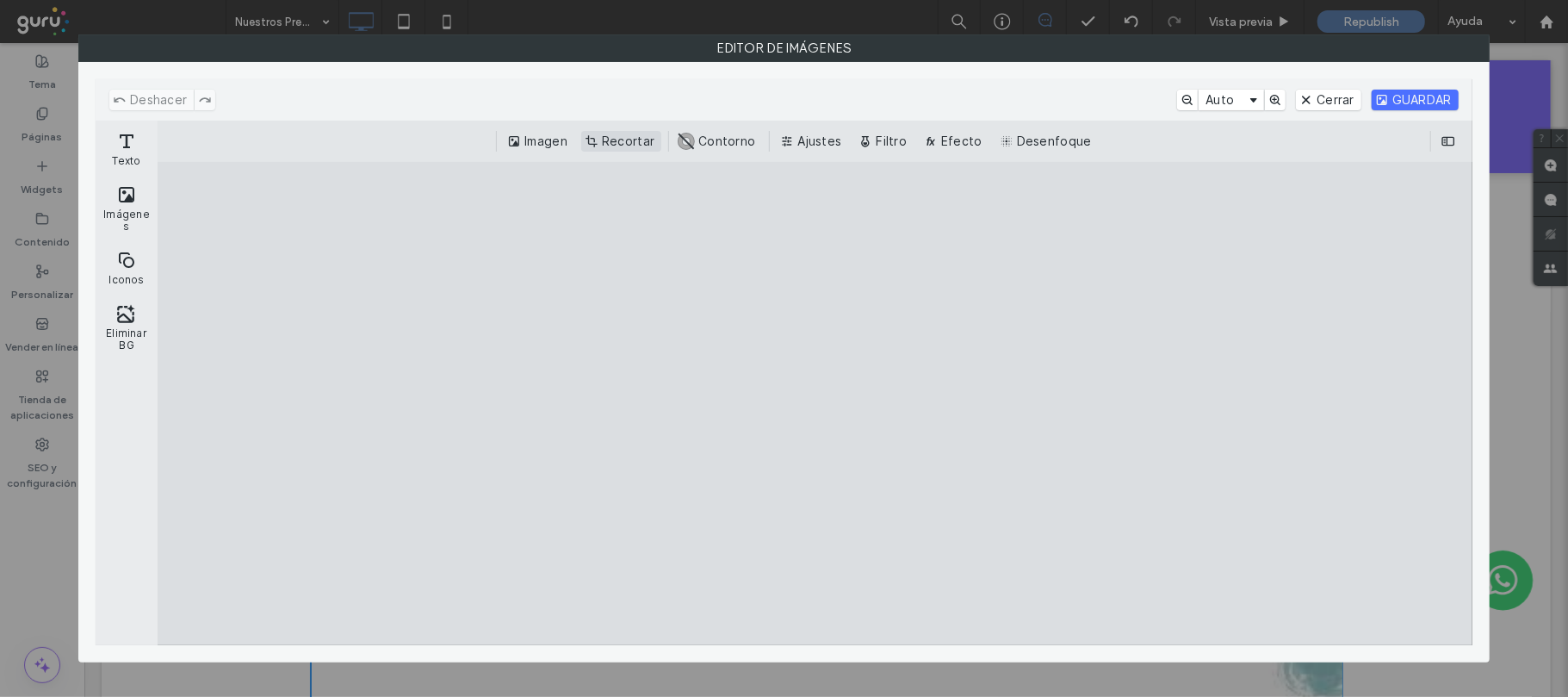
click at [614, 136] on button "Recortar" at bounding box center [621, 142] width 81 height 21
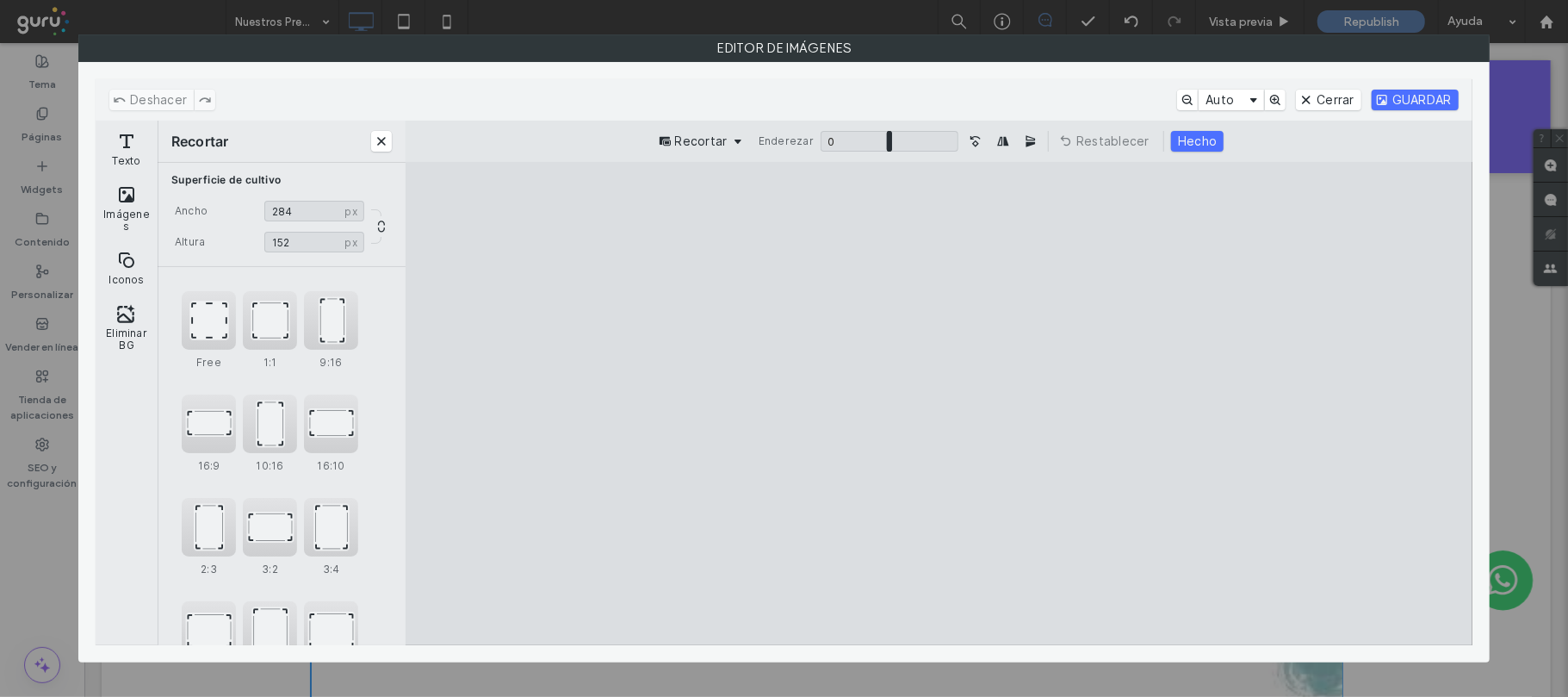
drag, startPoint x: 1358, startPoint y: 408, endPoint x: 1240, endPoint y: 385, distance: 120.2
click at [938, 404] on cesdk-canvas "Lienzo del editor" at bounding box center [938, 404] width 0 height 0
type input "***"
drag, startPoint x: 577, startPoint y: 401, endPoint x: 693, endPoint y: 393, distance: 116.3
click at [938, 404] on cesdk-canvas "Lienzo del editor" at bounding box center [938, 404] width 0 height 0
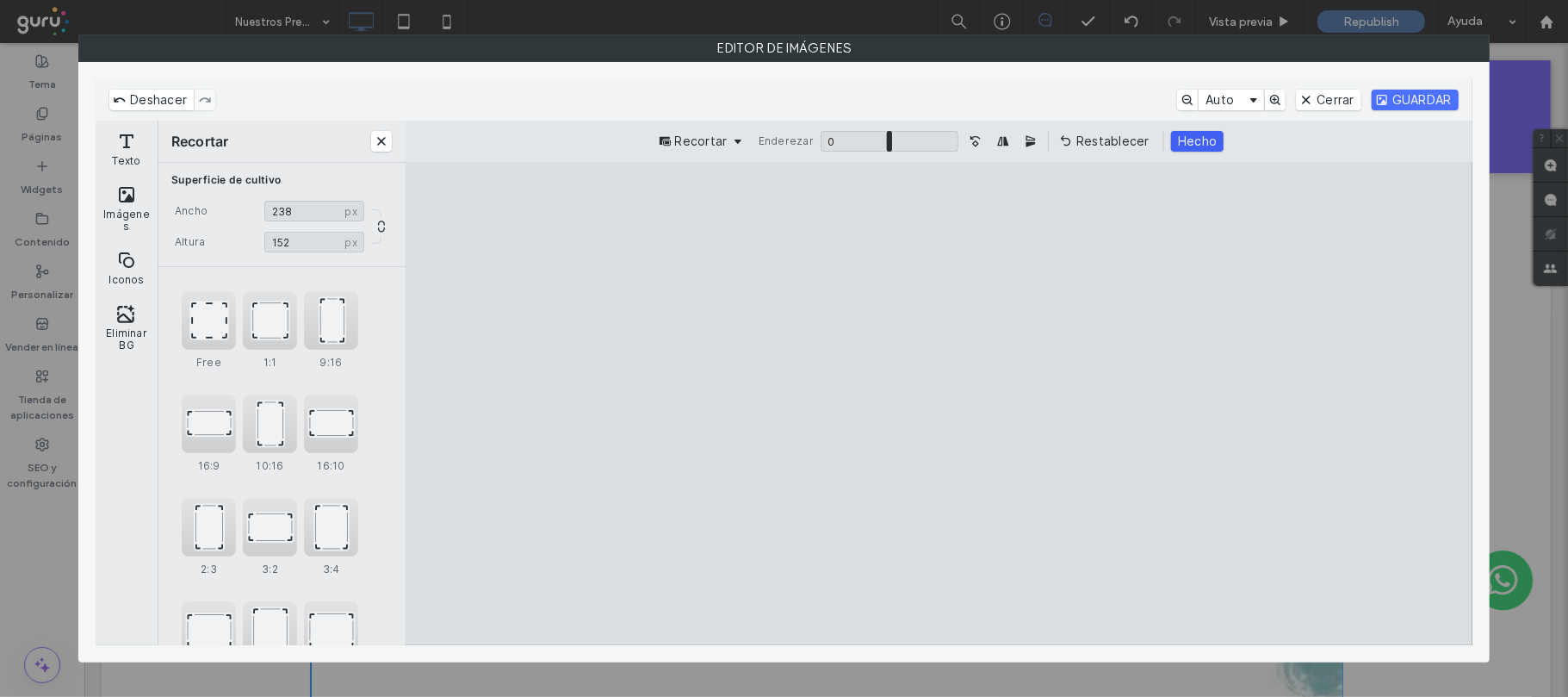
click at [1188, 146] on button "Hecho" at bounding box center [1197, 142] width 53 height 21
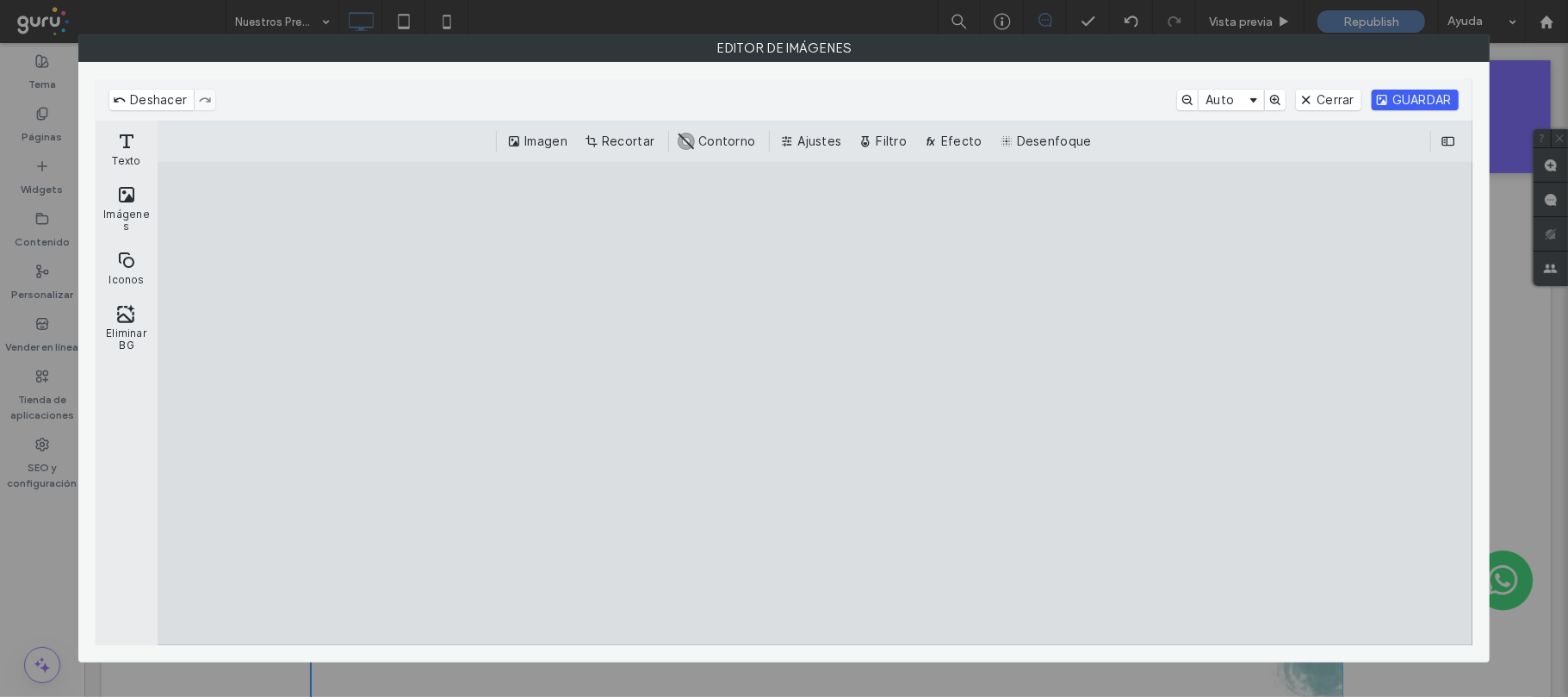
click at [1419, 94] on button "GUARDAR" at bounding box center [1415, 100] width 87 height 21
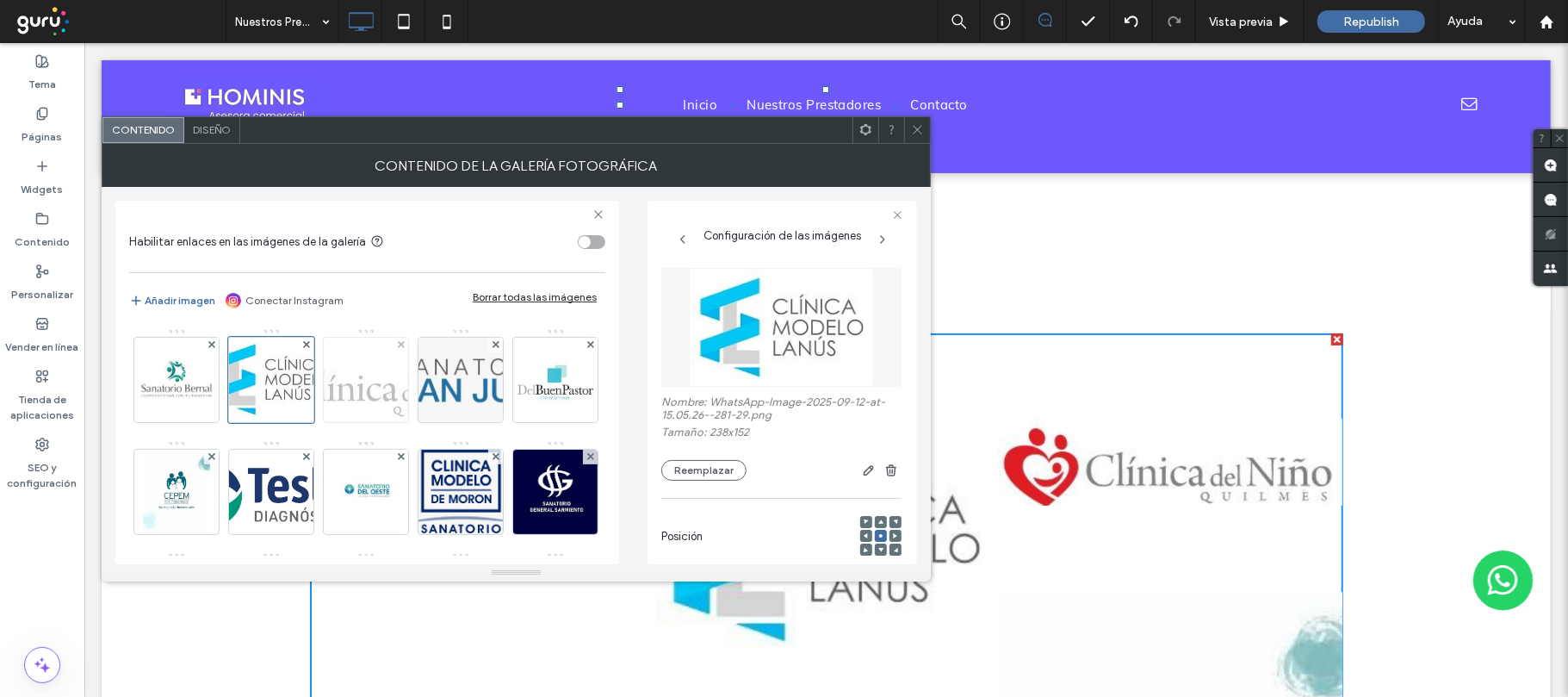
click at [362, 384] on img at bounding box center [366, 380] width 306 height 78
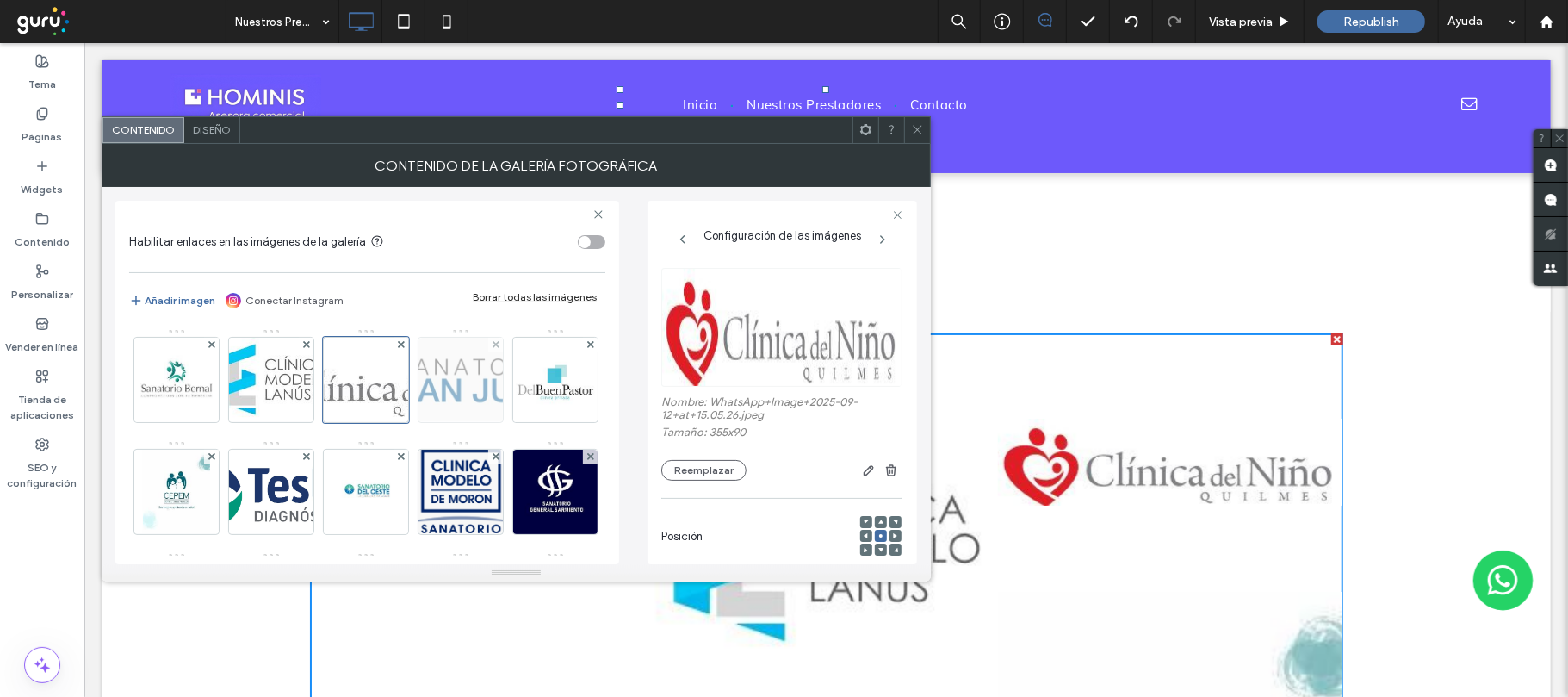
click at [495, 393] on img at bounding box center [459, 380] width 233 height 84
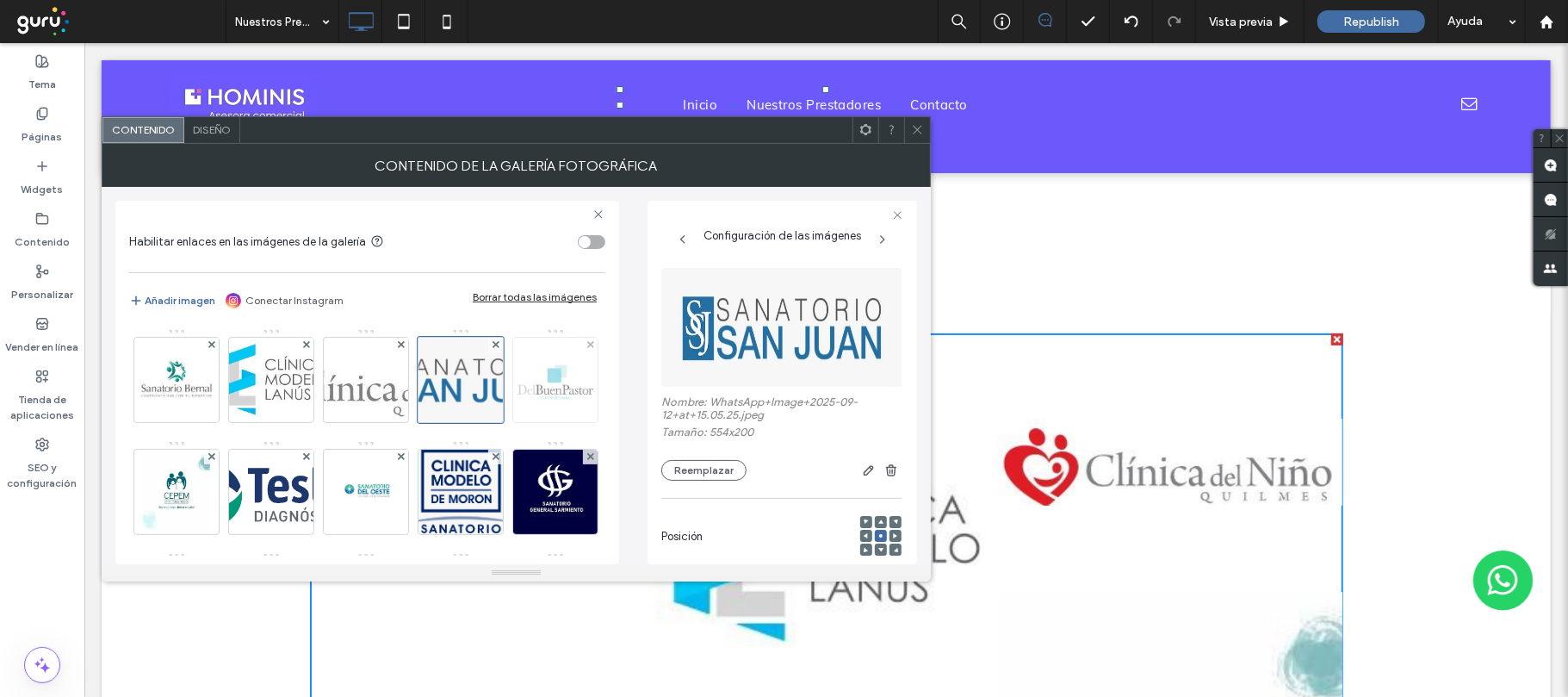
click at [513, 422] on img at bounding box center [555, 380] width 84 height 84
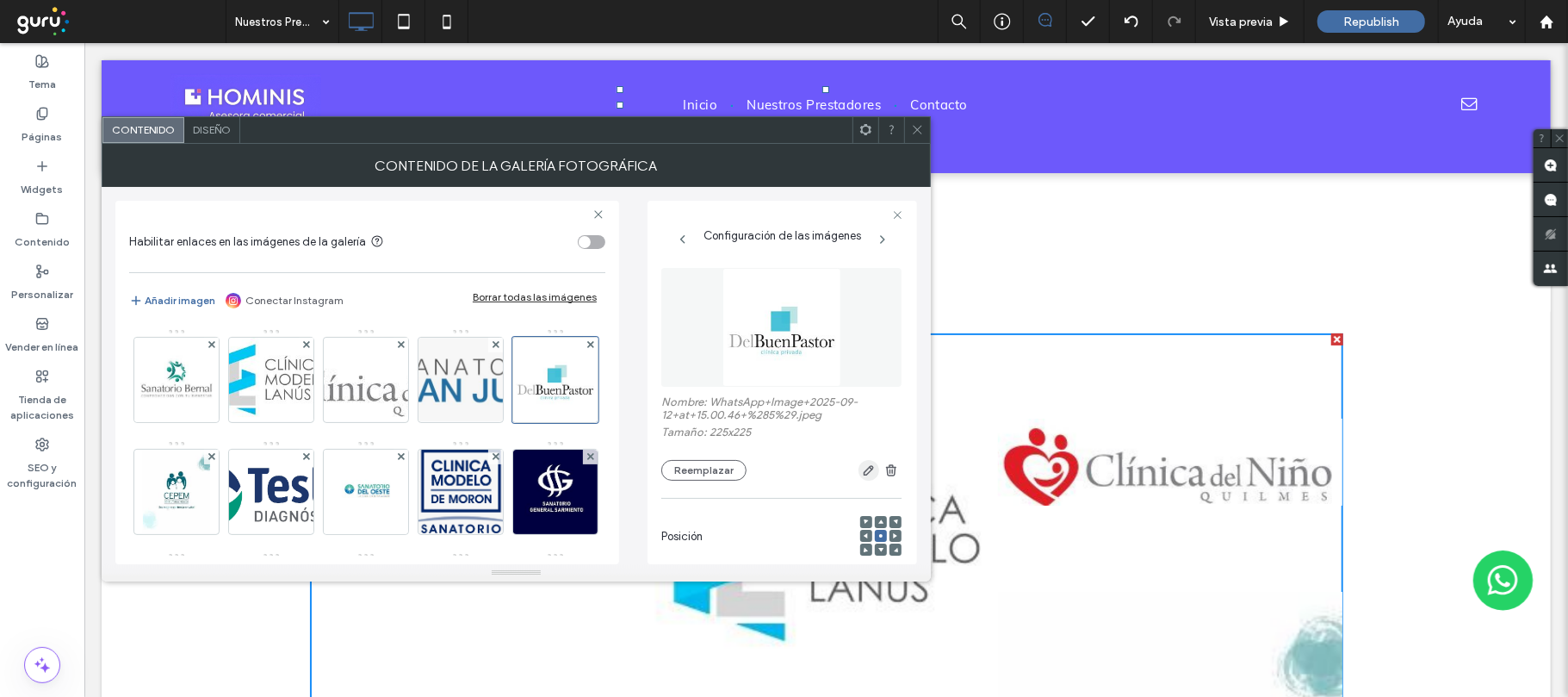
click at [862, 470] on icon "button" at bounding box center [868, 470] width 13 height 13
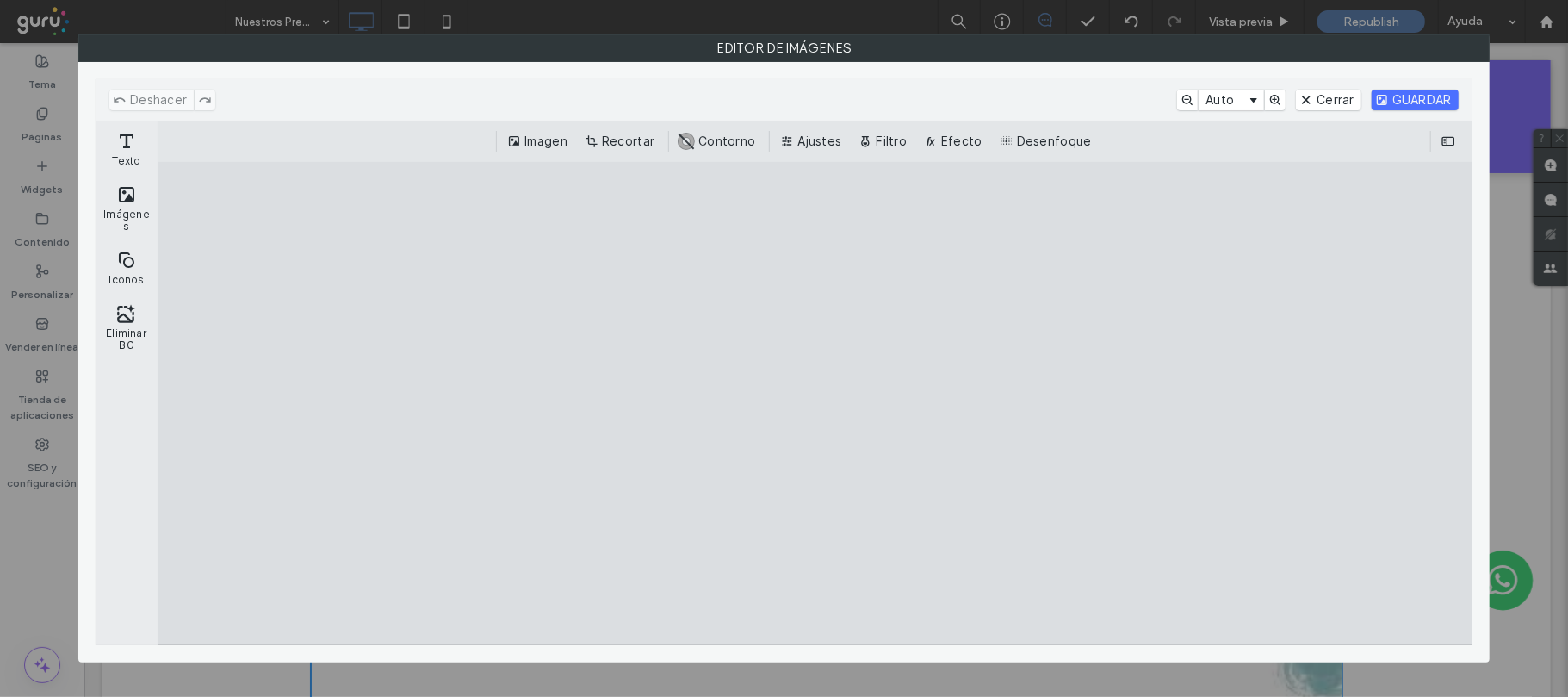
click at [580, 149] on div "Imagen Recortar #ABABAB Contorno Ajustes Filtro Efecto Desenfoque" at bounding box center [815, 142] width 1287 height 21
click at [605, 145] on button "Recortar" at bounding box center [621, 142] width 81 height 21
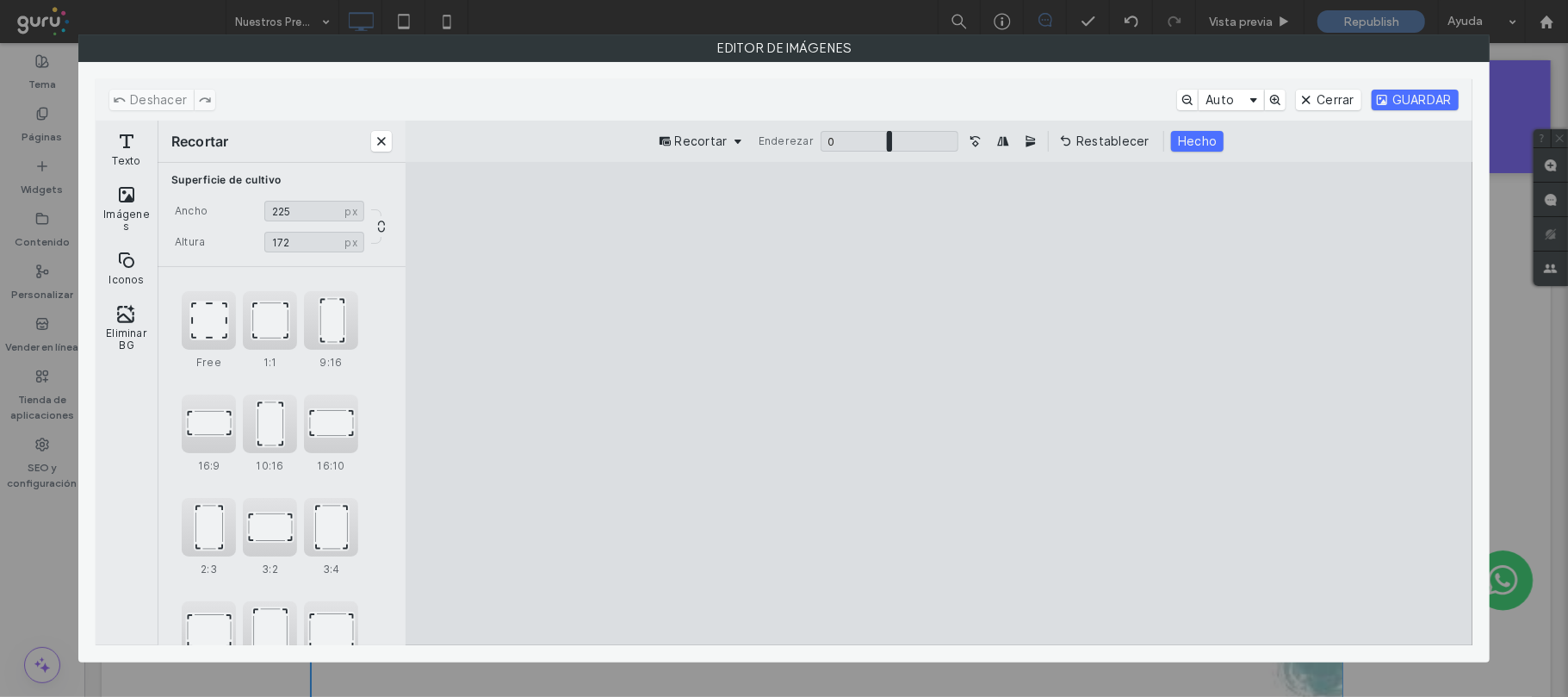
drag, startPoint x: 941, startPoint y: 214, endPoint x: 945, endPoint y: 304, distance: 90.1
click at [938, 404] on cesdk-canvas "Lienzo del editor" at bounding box center [938, 404] width 0 height 0
type input "***"
drag, startPoint x: 940, startPoint y: 631, endPoint x: 931, endPoint y: 547, distance: 84.5
click at [938, 404] on cesdk-canvas "Lienzo del editor" at bounding box center [938, 404] width 0 height 0
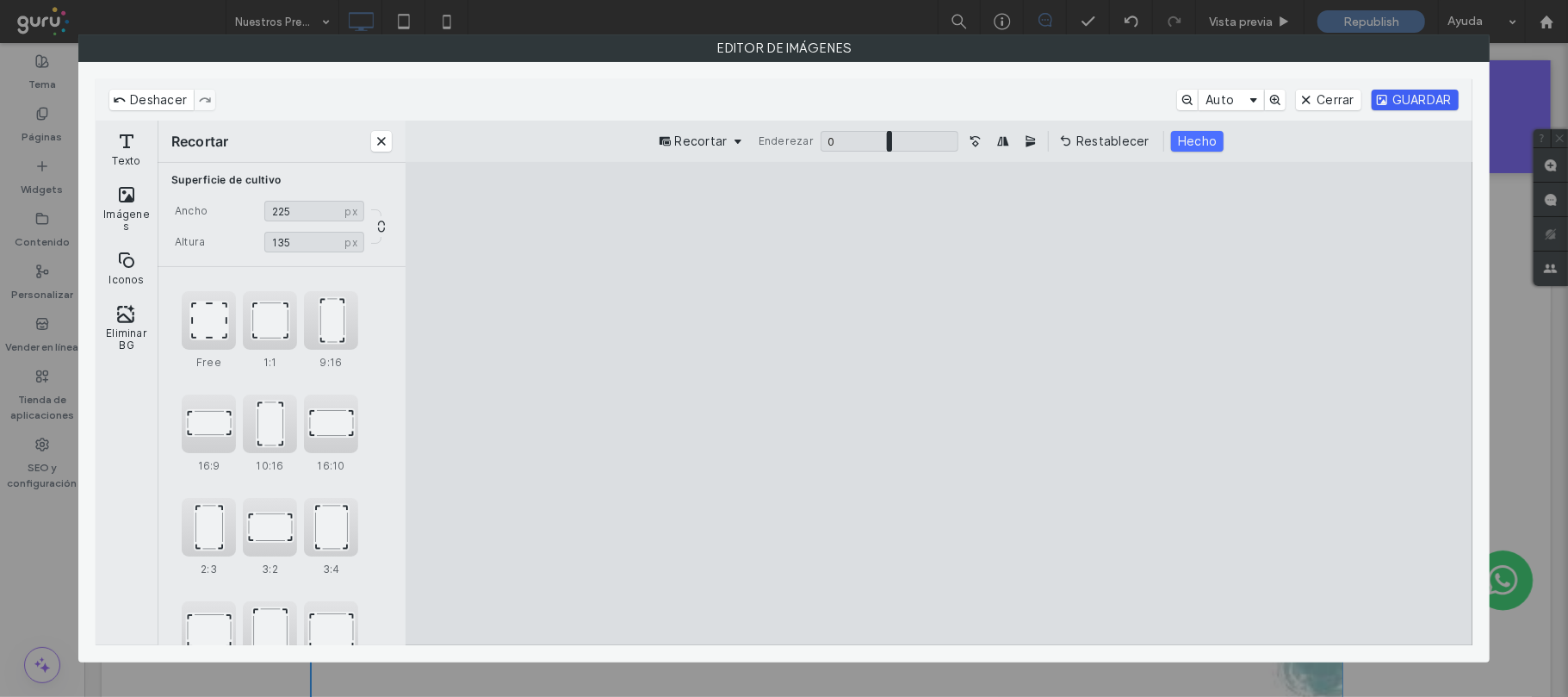
click at [1417, 100] on button "GUARDAR" at bounding box center [1415, 100] width 87 height 21
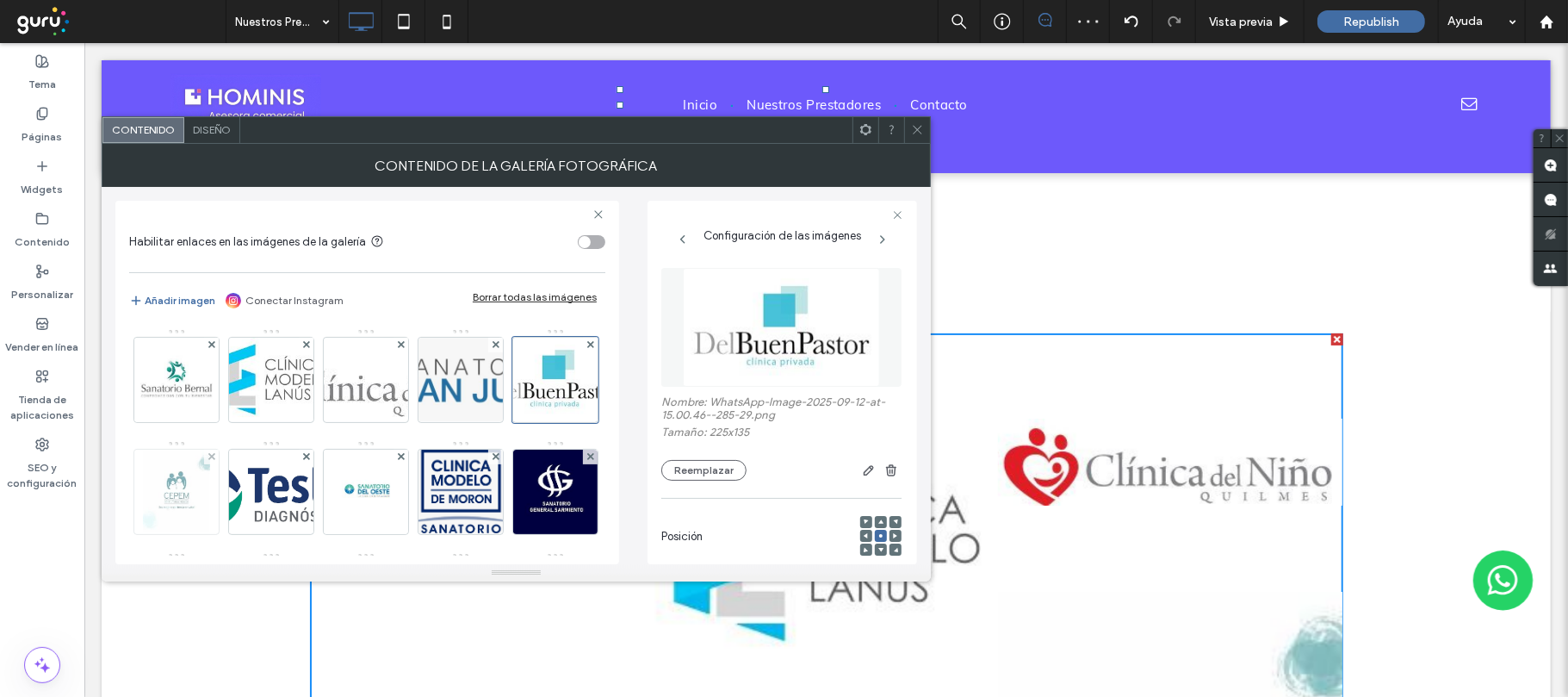
click at [210, 503] on img at bounding box center [176, 492] width 67 height 84
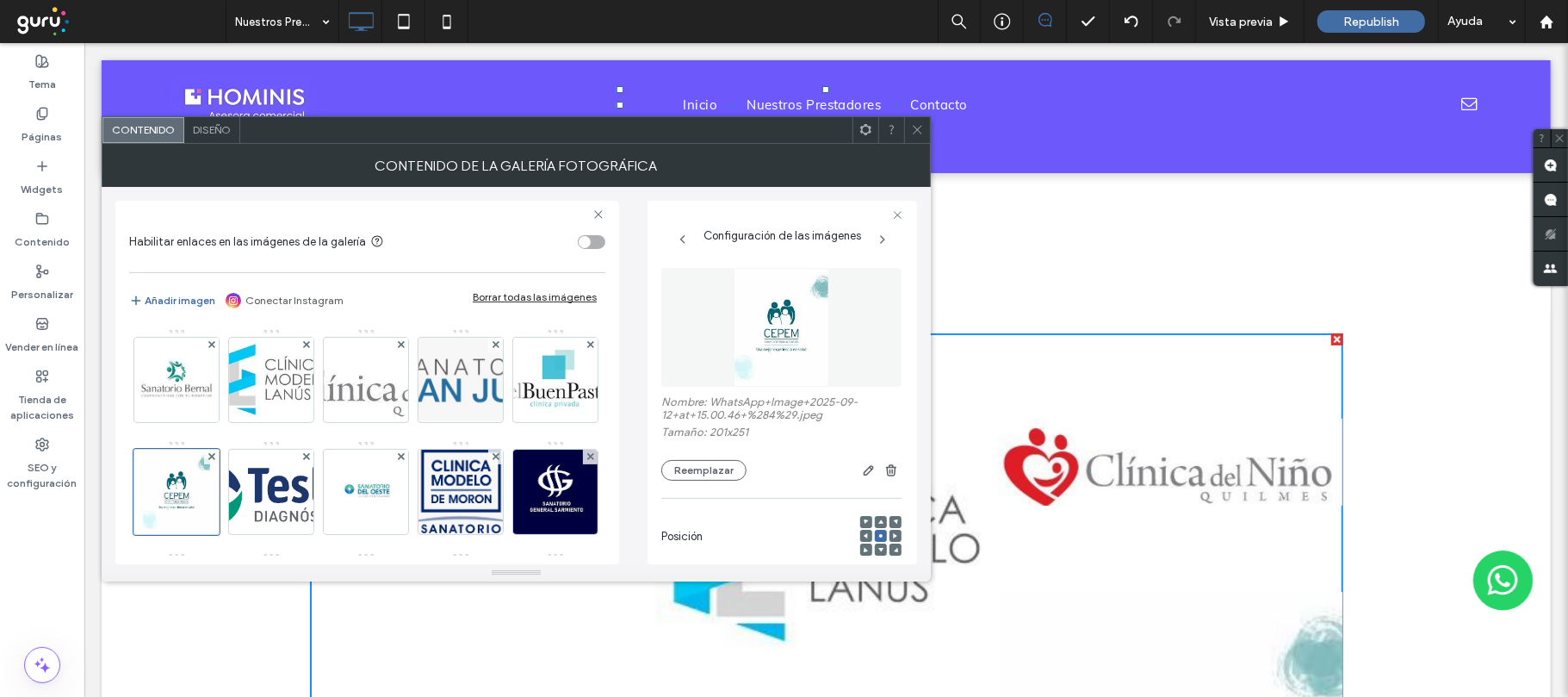
click at [845, 474] on div at bounding box center [824, 471] width 155 height 21
click at [864, 474] on use "button" at bounding box center [868, 470] width 11 height 11
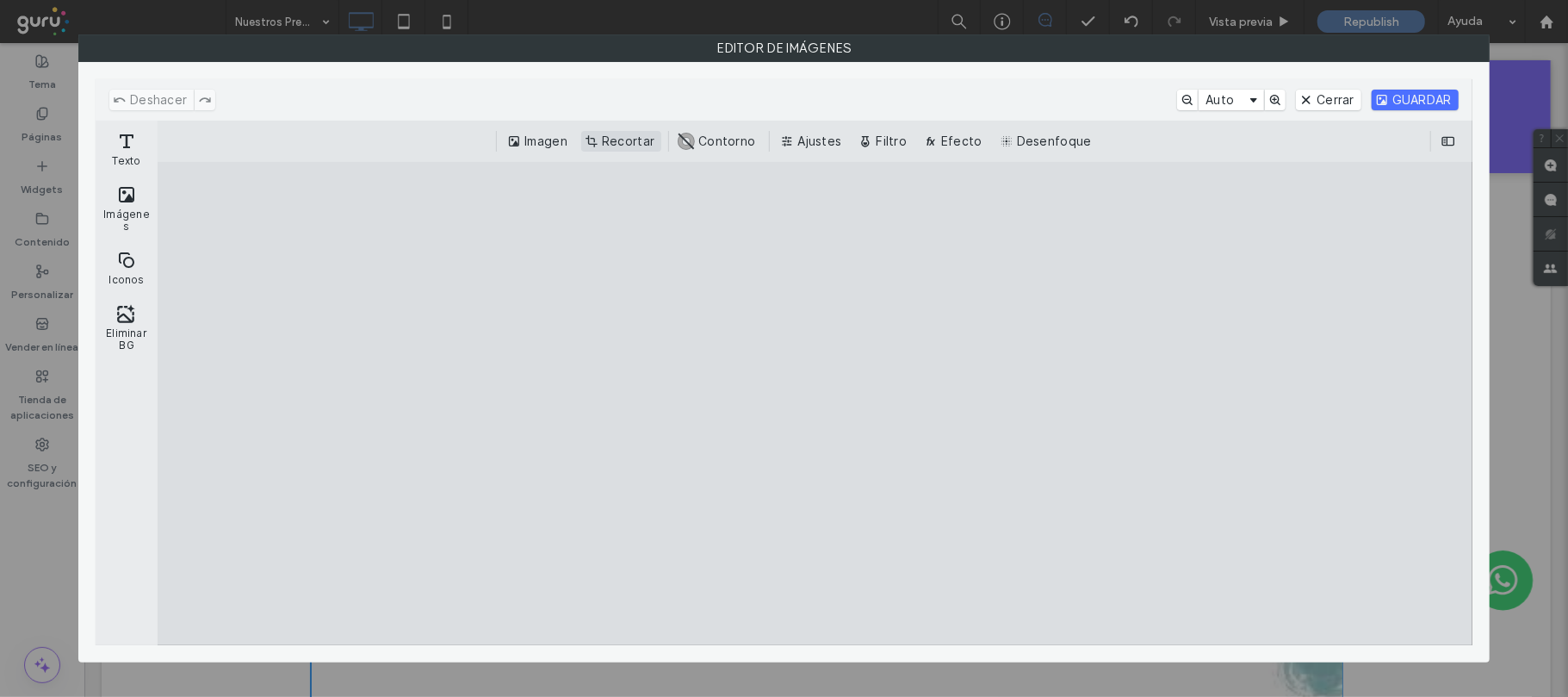
click at [604, 132] on button "Recortar" at bounding box center [621, 142] width 81 height 21
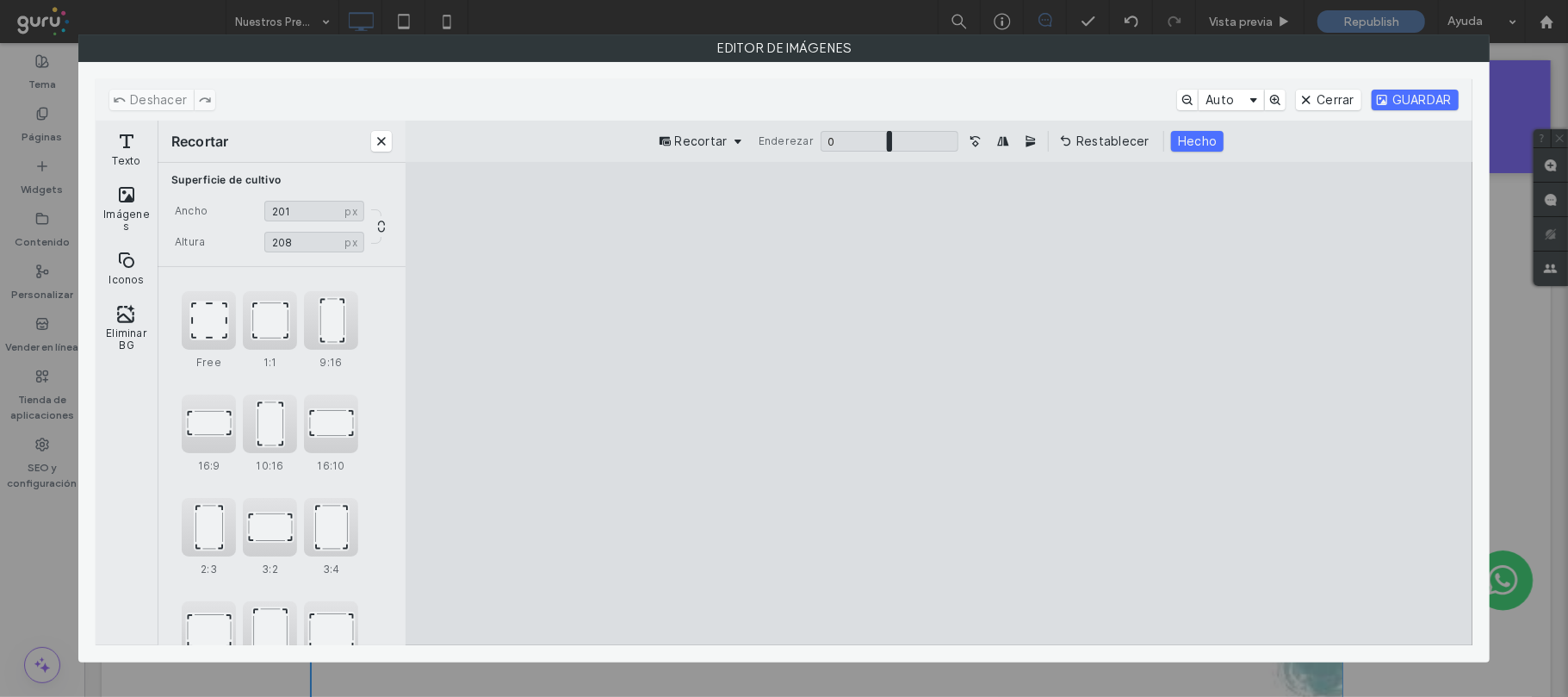
drag, startPoint x: 944, startPoint y: 214, endPoint x: 928, endPoint y: 279, distance: 66.9
click at [938, 404] on cesdk-canvas "Lienzo del editor" at bounding box center [938, 404] width 0 height 0
drag, startPoint x: 941, startPoint y: 627, endPoint x: 947, endPoint y: 539, distance: 88.2
click at [938, 404] on cesdk-canvas "Lienzo del editor" at bounding box center [938, 404] width 0 height 0
drag, startPoint x: 938, startPoint y: 215, endPoint x: 940, endPoint y: 239, distance: 24.1
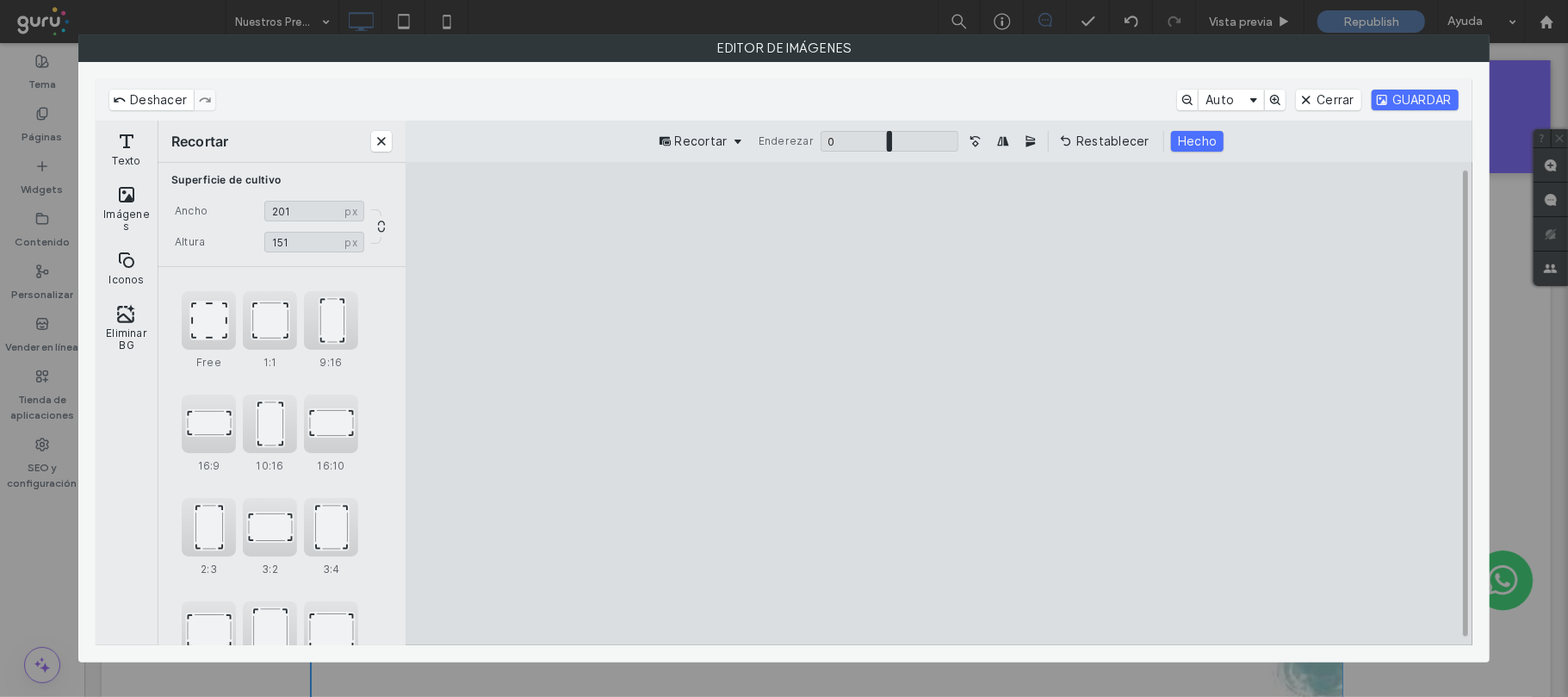
click at [938, 404] on cesdk-canvas "Lienzo del editor" at bounding box center [938, 404] width 0 height 0
type input "***"
drag, startPoint x: 940, startPoint y: 610, endPoint x: 940, endPoint y: 584, distance: 26.0
click at [938, 404] on cesdk-canvas "Lienzo del editor" at bounding box center [938, 404] width 0 height 0
click at [1198, 135] on button "Hecho" at bounding box center [1197, 142] width 53 height 21
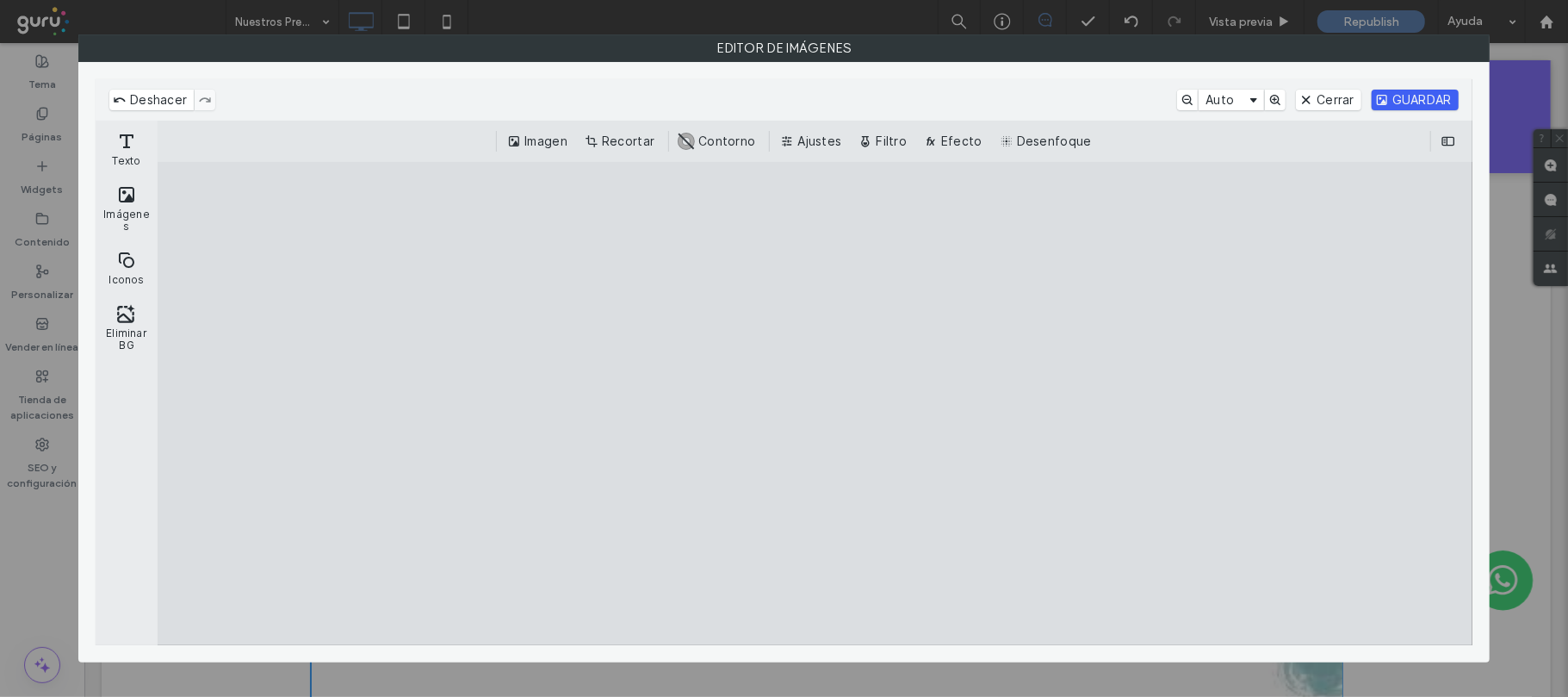
click at [1399, 94] on button "GUARDAR" at bounding box center [1415, 100] width 87 height 21
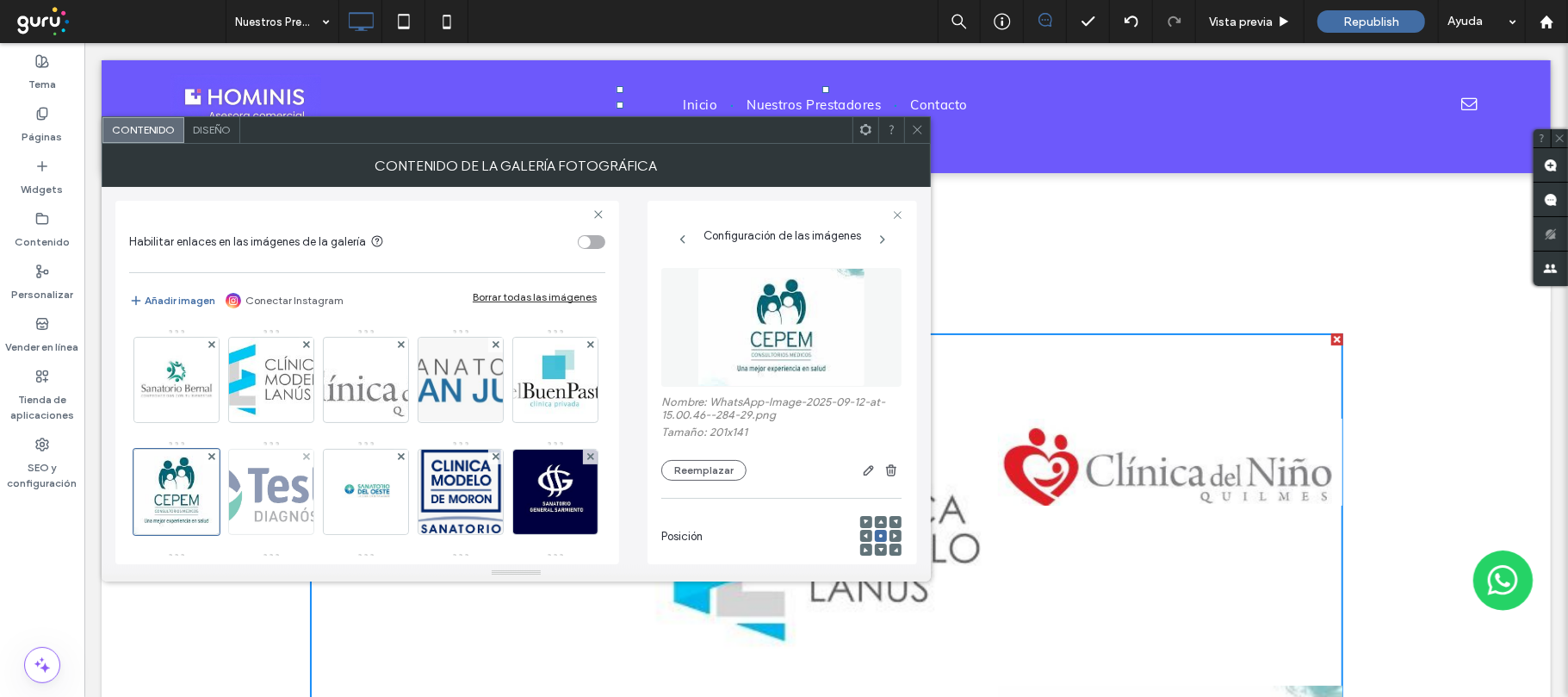
click at [362, 507] on img at bounding box center [271, 492] width 182 height 84
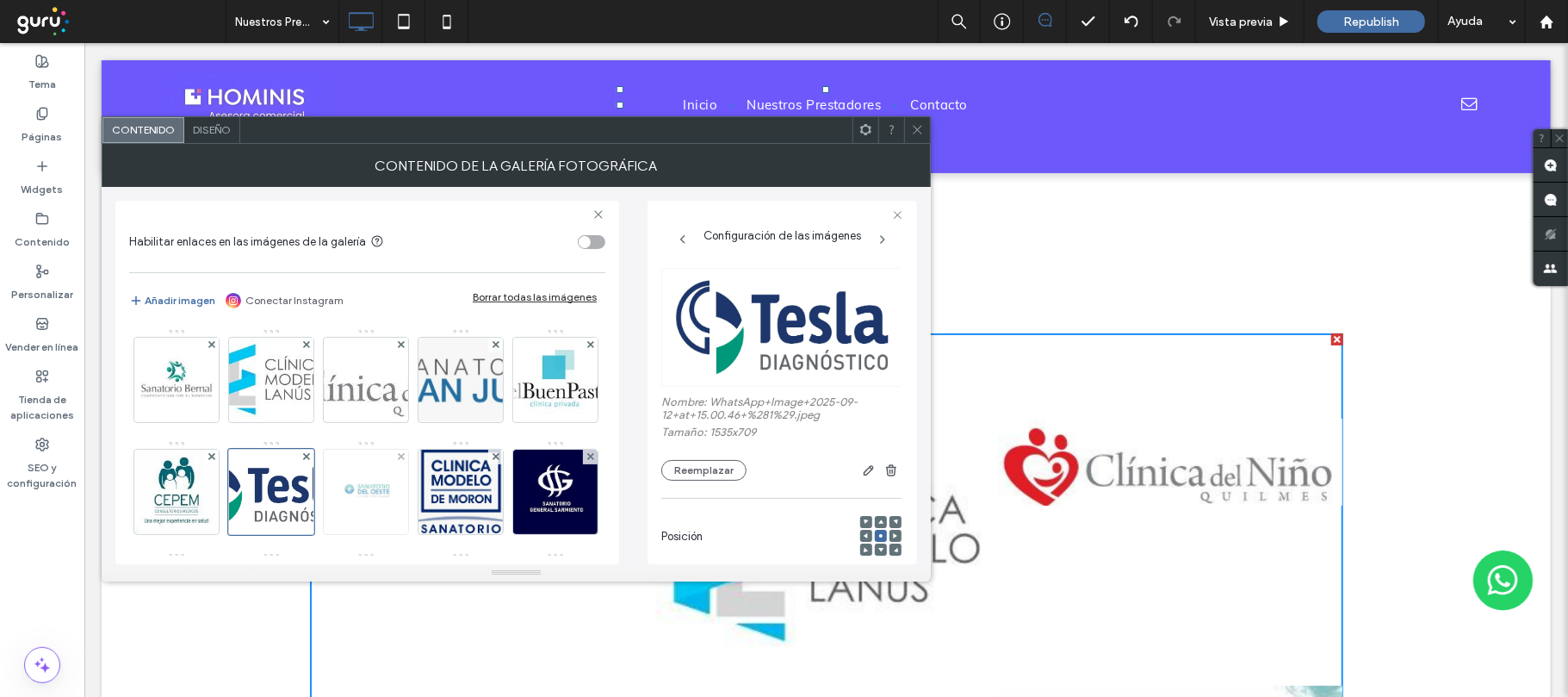
click at [408, 497] on img at bounding box center [366, 492] width 84 height 84
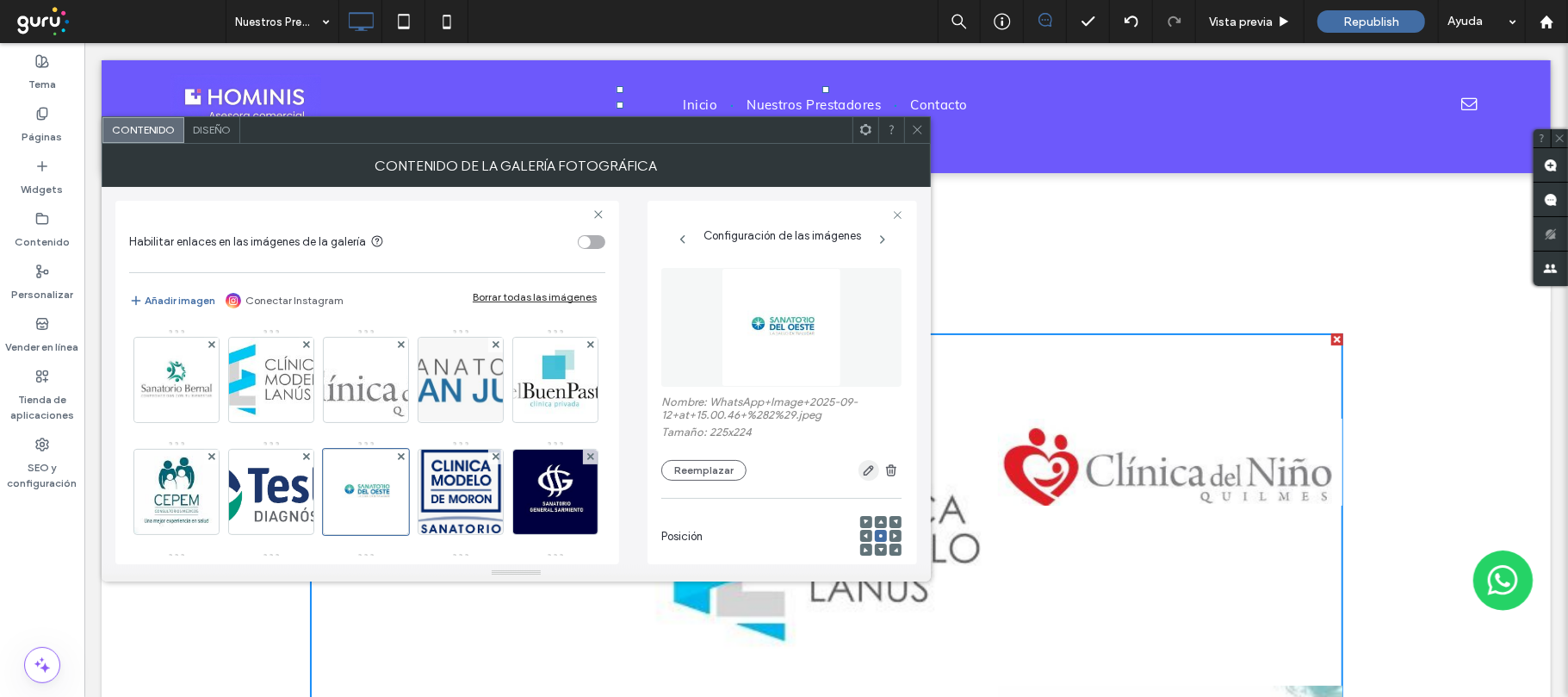
click at [862, 470] on icon "button" at bounding box center [868, 470] width 13 height 13
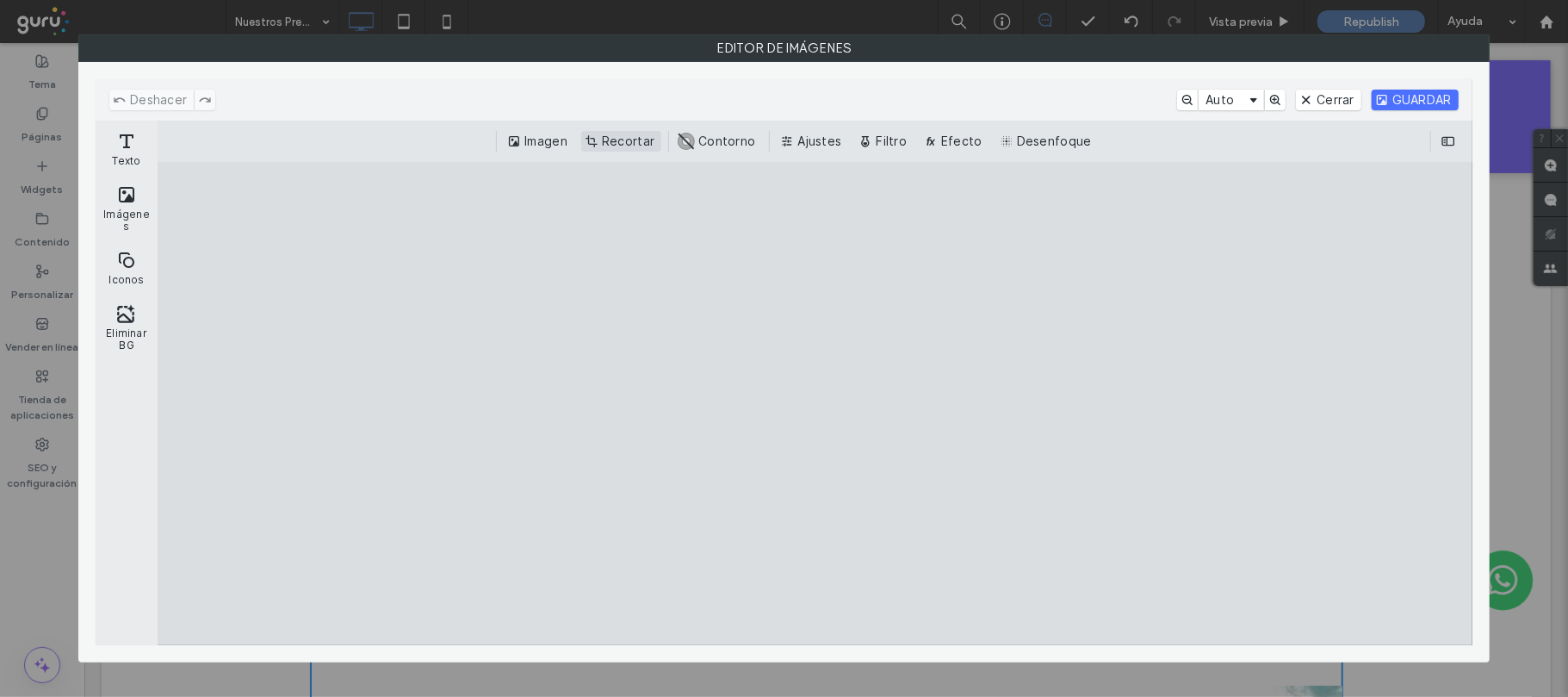
click at [611, 134] on button "Recortar" at bounding box center [621, 142] width 81 height 21
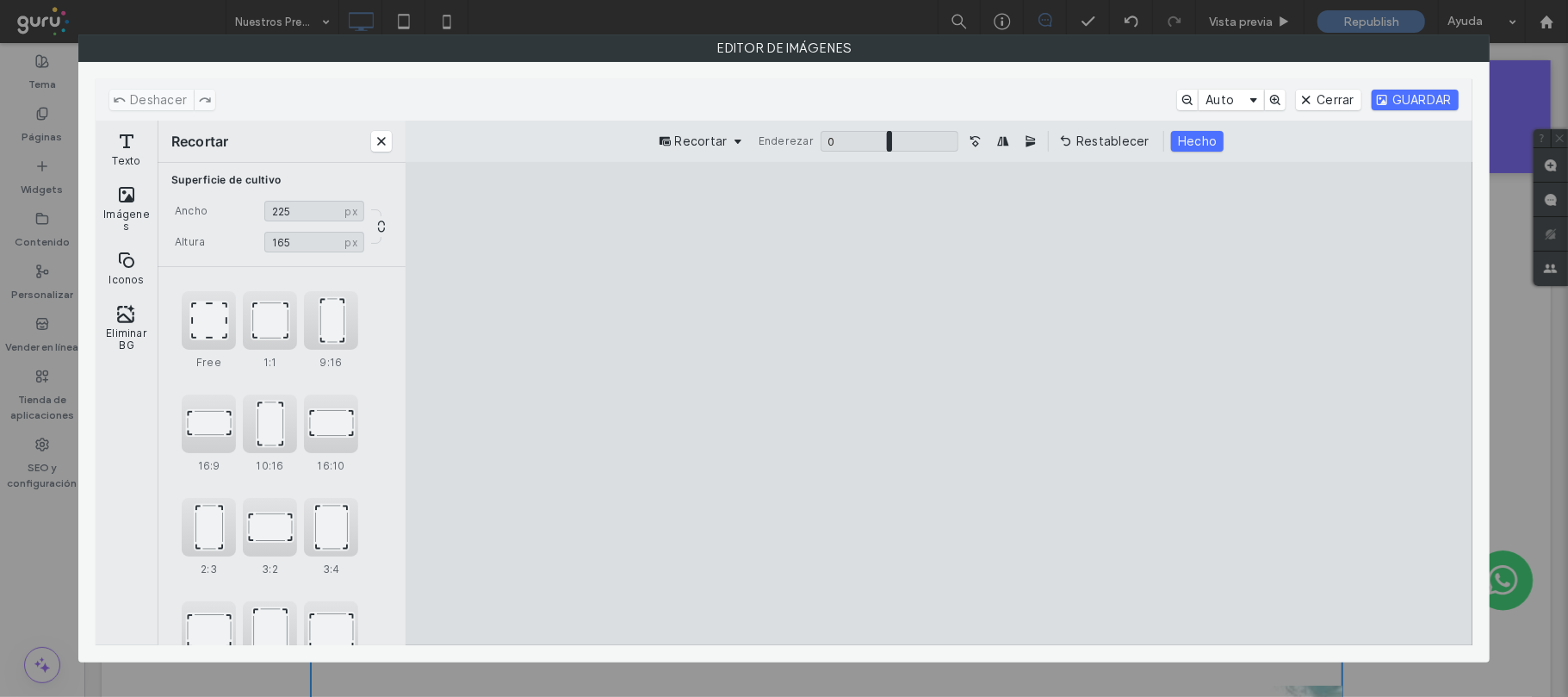
drag, startPoint x: 940, startPoint y: 208, endPoint x: 955, endPoint y: 311, distance: 104.1
click at [938, 404] on cesdk-canvas "Lienzo del editor" at bounding box center [938, 404] width 0 height 0
type input "**"
drag, startPoint x: 938, startPoint y: 621, endPoint x: 953, endPoint y: 446, distance: 175.6
click at [938, 404] on cesdk-canvas "Lienzo del editor" at bounding box center [938, 404] width 0 height 0
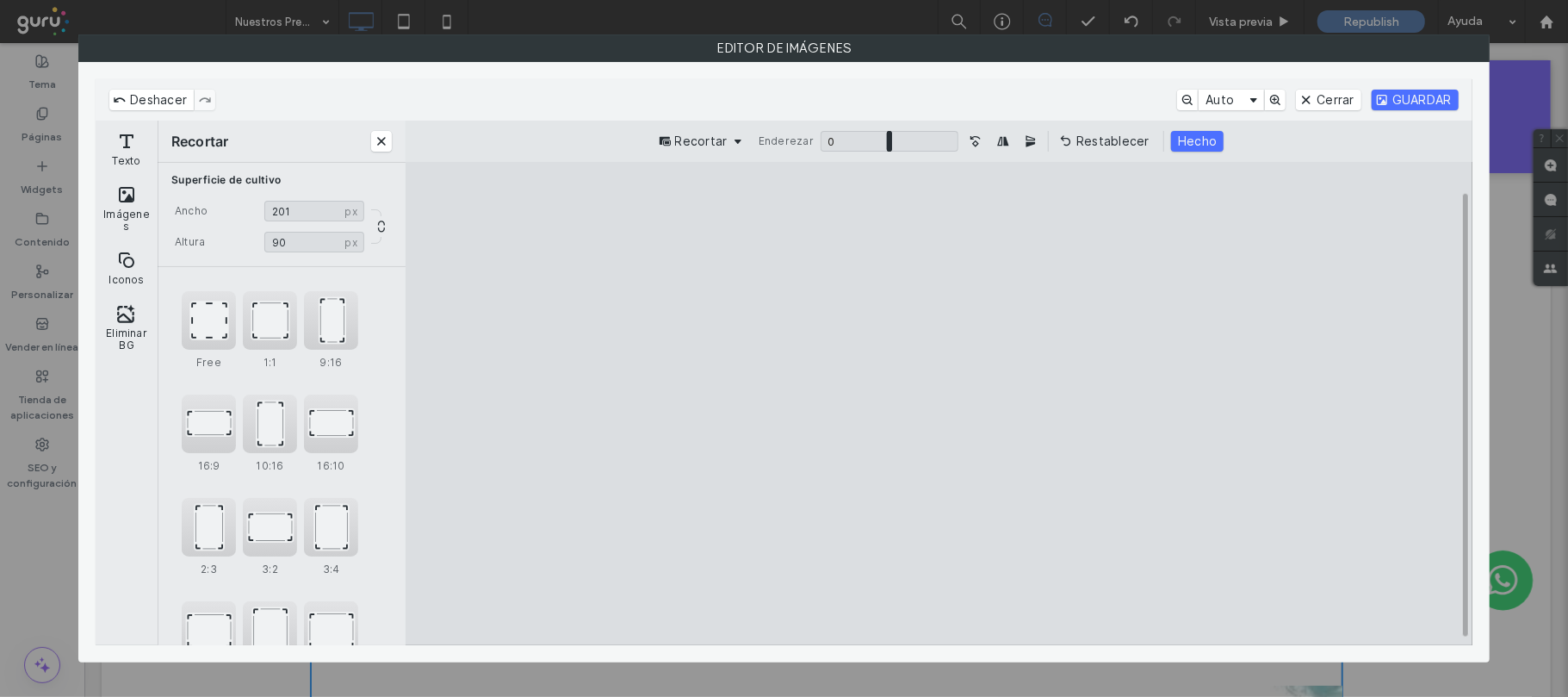
drag, startPoint x: 1419, startPoint y: 408, endPoint x: 1319, endPoint y: 413, distance: 100.1
click at [938, 404] on cesdk-canvas "Lienzo del editor" at bounding box center [938, 404] width 0 height 0
type input "***"
drag, startPoint x: 511, startPoint y: 407, endPoint x: 663, endPoint y: 397, distance: 152.3
click at [938, 404] on cesdk-canvas "Lienzo del editor" at bounding box center [938, 404] width 0 height 0
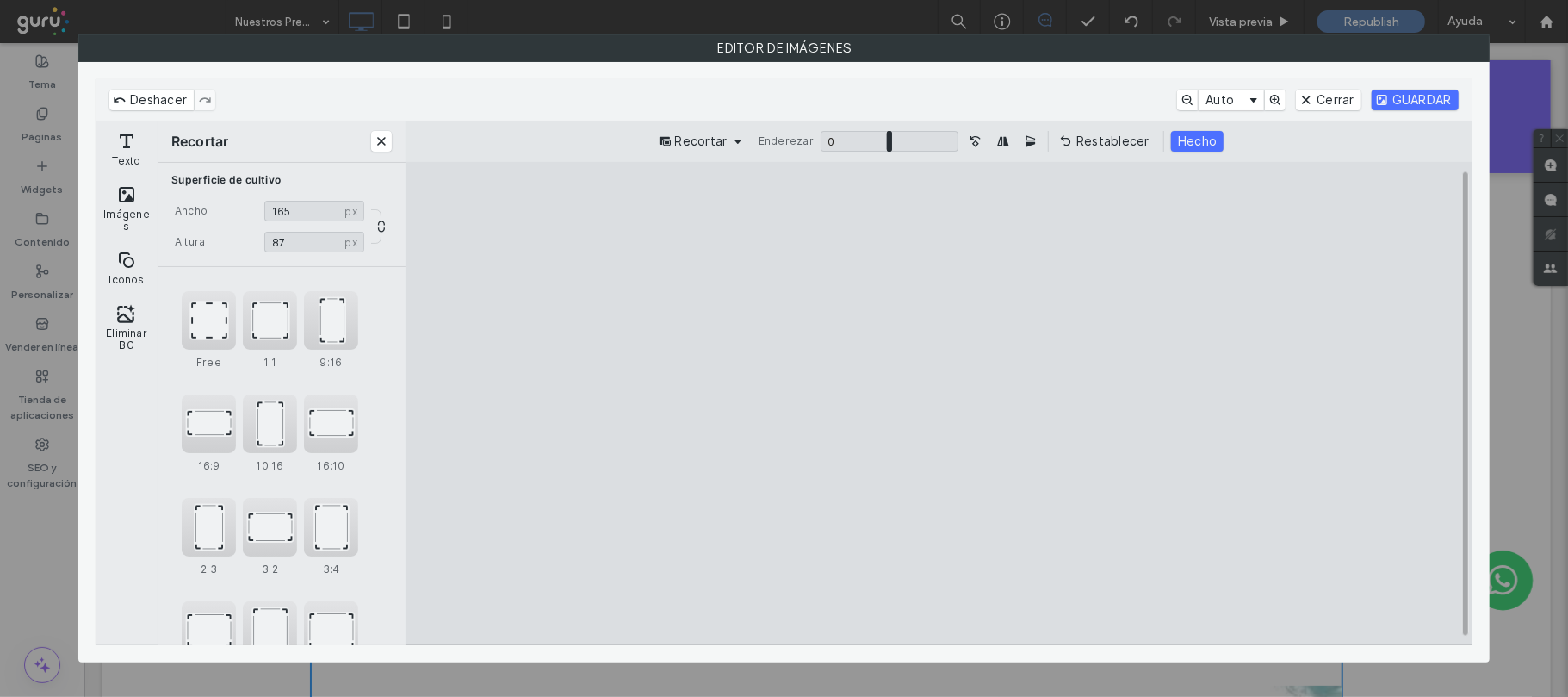
drag, startPoint x: 941, startPoint y: 214, endPoint x: 941, endPoint y: 235, distance: 21.0
click at [938, 404] on cesdk-canvas "Lienzo del editor" at bounding box center [938, 404] width 0 height 0
type input "**"
drag, startPoint x: 1312, startPoint y: 421, endPoint x: 1261, endPoint y: 422, distance: 51.0
click at [938, 404] on cesdk-canvas "Lienzo del editor" at bounding box center [938, 404] width 0 height 0
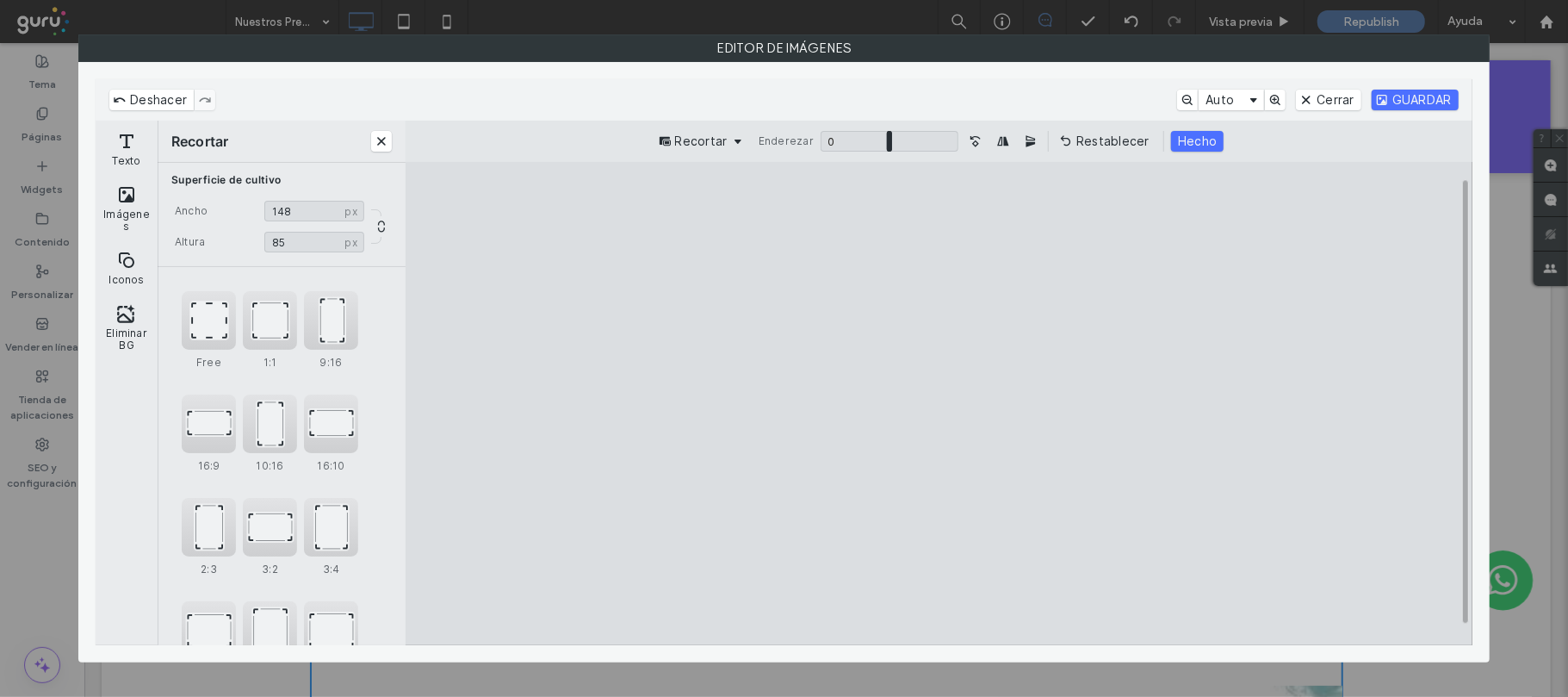
type input "***"
drag, startPoint x: 589, startPoint y: 421, endPoint x: 622, endPoint y: 414, distance: 33.7
click at [938, 404] on cesdk-canvas "Lienzo del editor" at bounding box center [938, 404] width 0 height 0
click at [1438, 98] on button "GUARDAR" at bounding box center [1415, 100] width 87 height 21
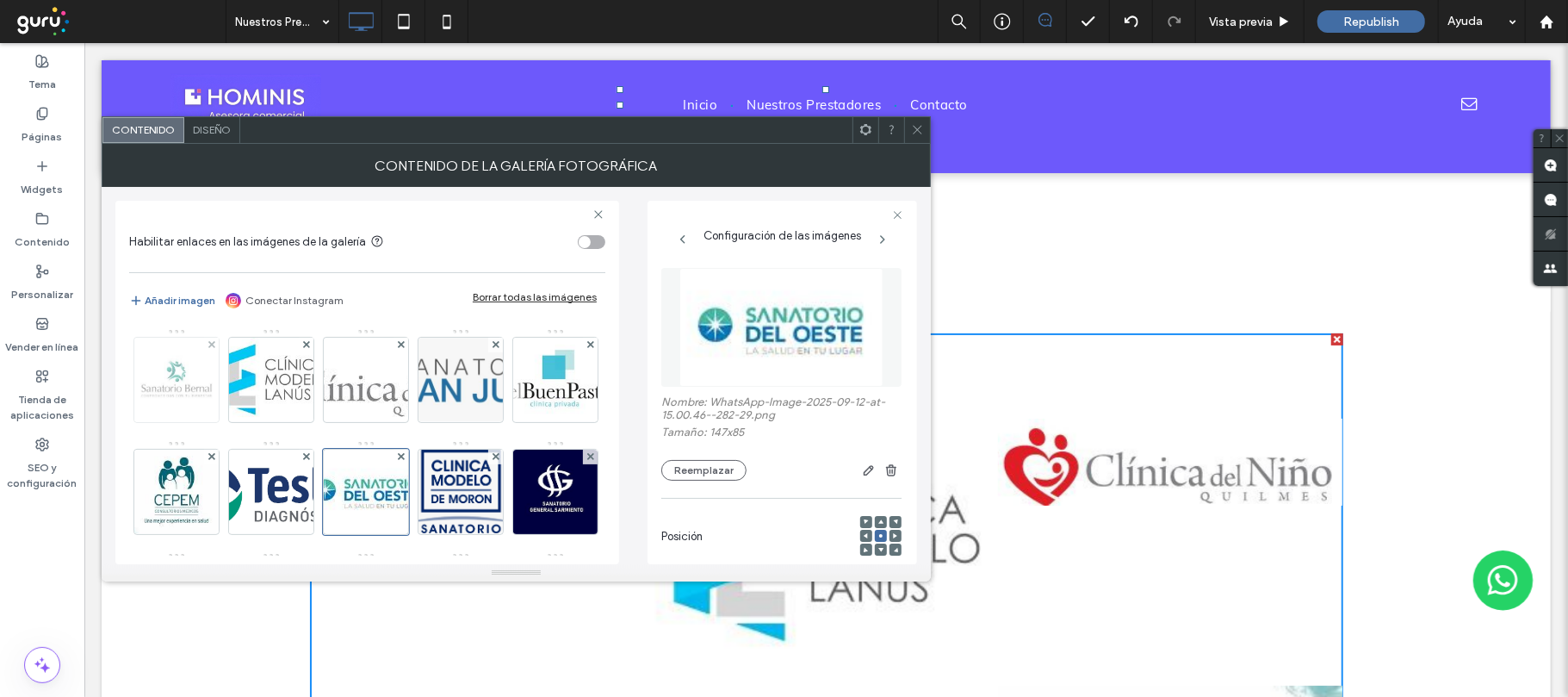
click at [181, 369] on img at bounding box center [176, 380] width 84 height 84
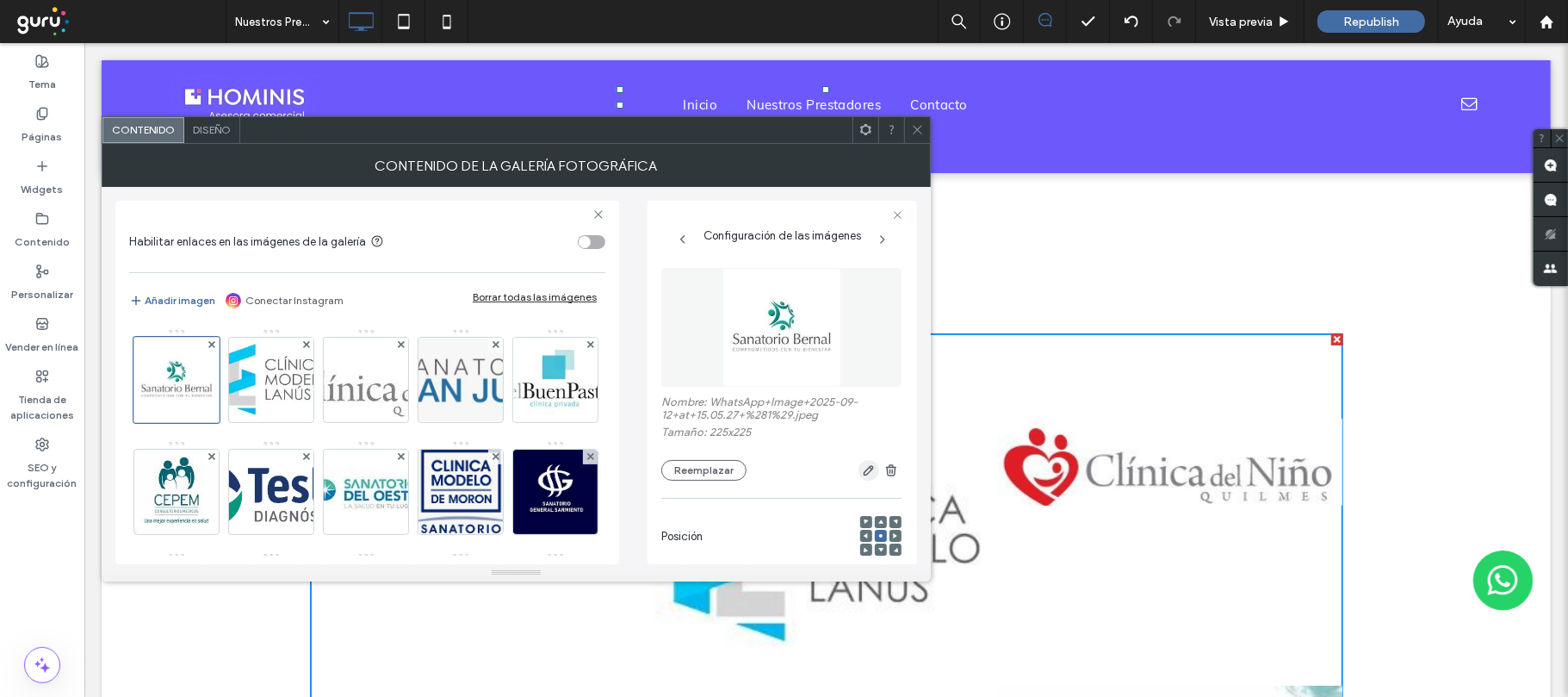
click at [862, 469] on icon "button" at bounding box center [868, 470] width 13 height 13
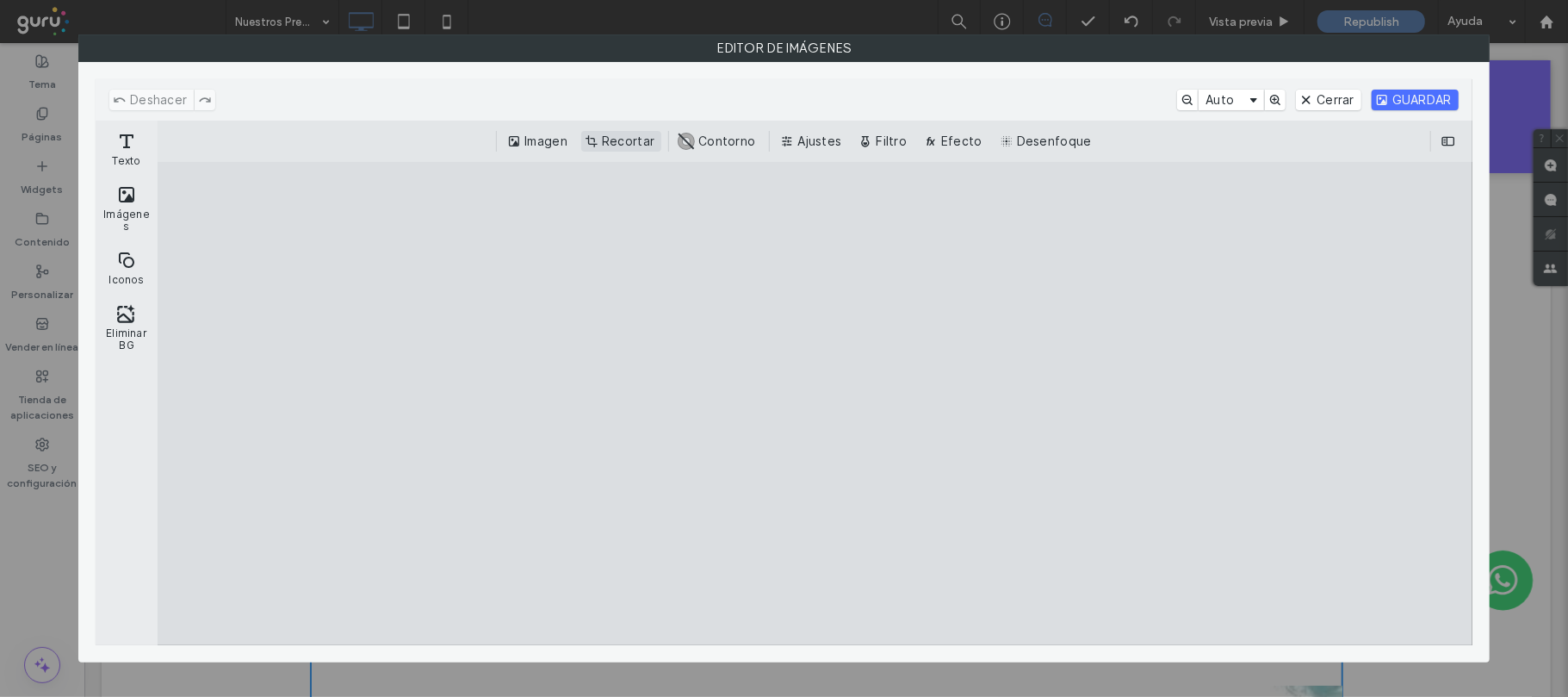
click at [625, 139] on button "Recortar" at bounding box center [621, 142] width 81 height 21
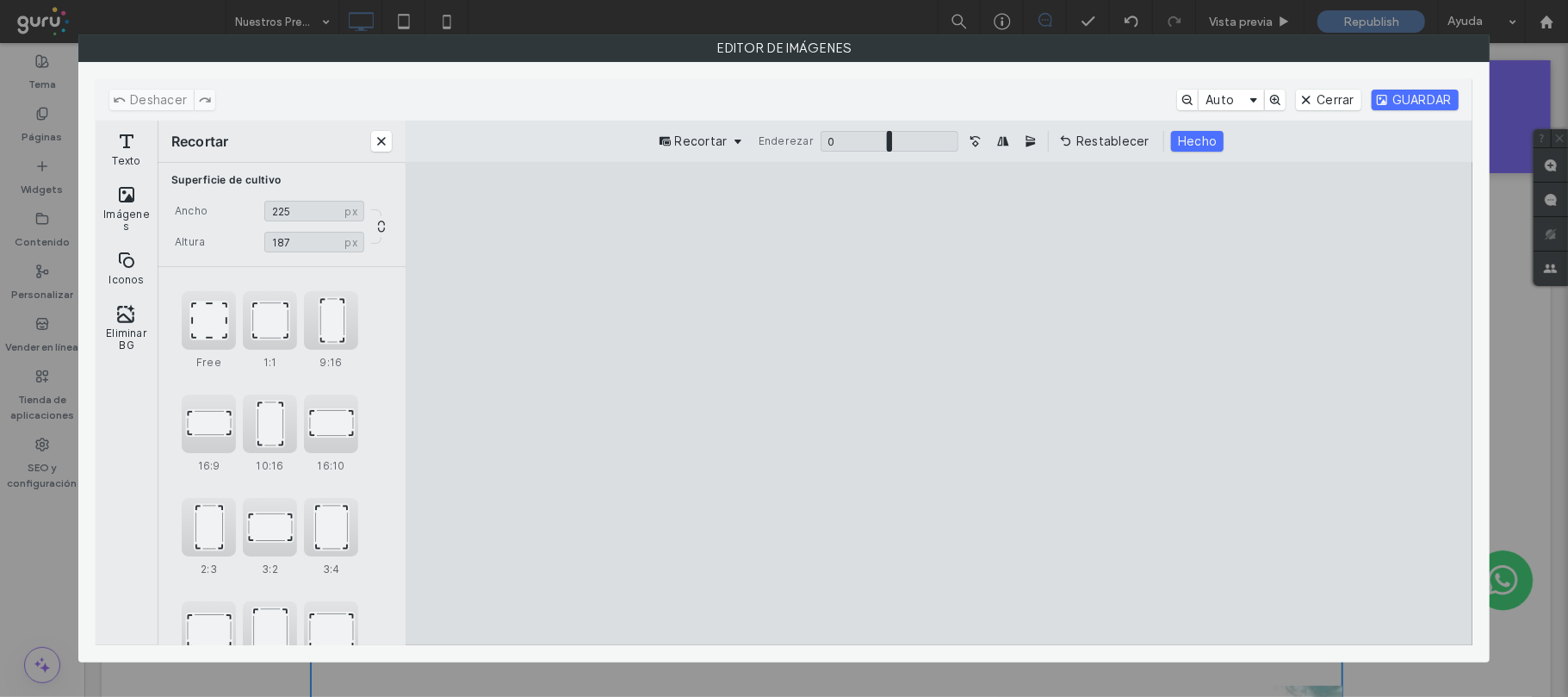
drag, startPoint x: 937, startPoint y: 216, endPoint x: 938, endPoint y: 280, distance: 64.0
click at [938, 404] on cesdk-canvas "Lienzo del editor" at bounding box center [938, 404] width 0 height 0
type input "***"
drag, startPoint x: 942, startPoint y: 625, endPoint x: 938, endPoint y: 552, distance: 73.1
click at [938, 404] on cesdk-canvas "Lienzo del editor" at bounding box center [938, 404] width 0 height 0
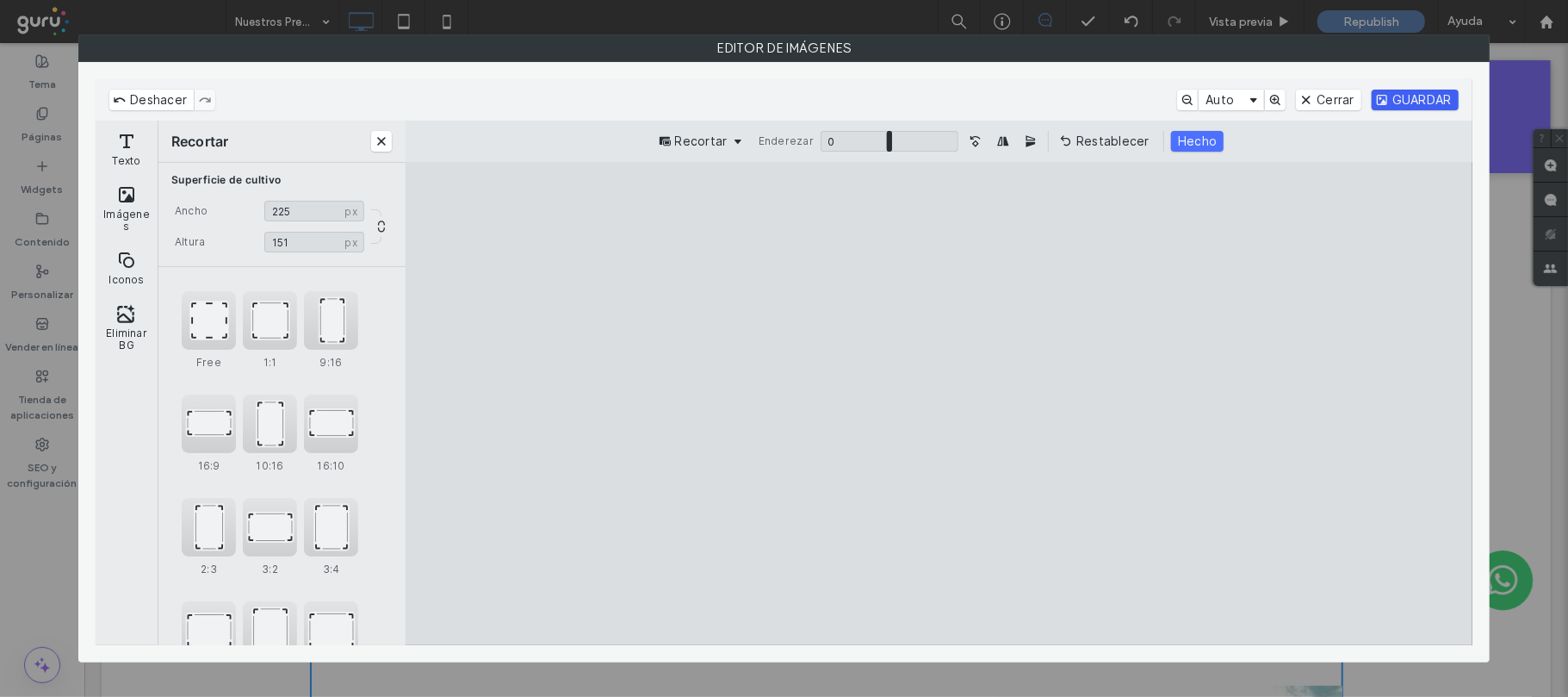
click at [1412, 97] on button "GUARDAR" at bounding box center [1415, 100] width 87 height 21
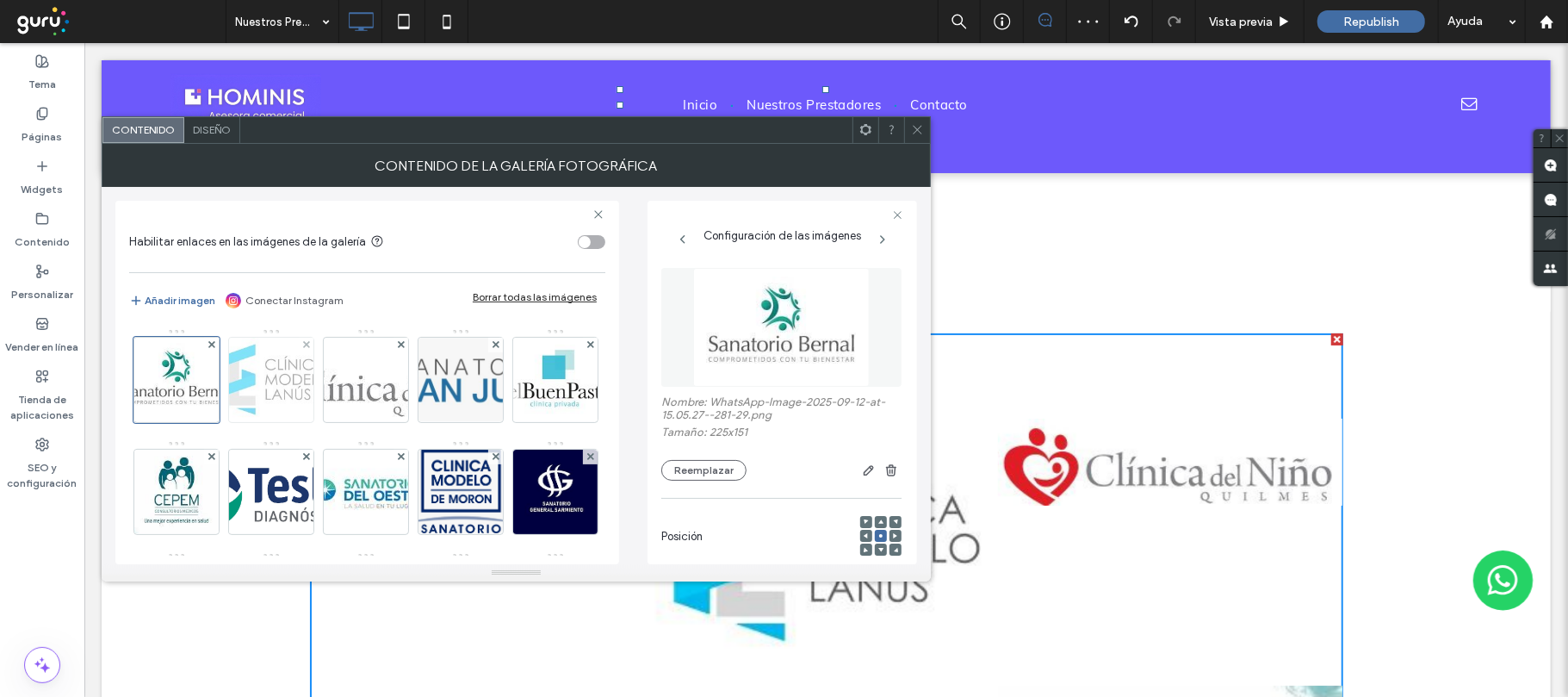
click at [273, 398] on img at bounding box center [270, 380] width 131 height 84
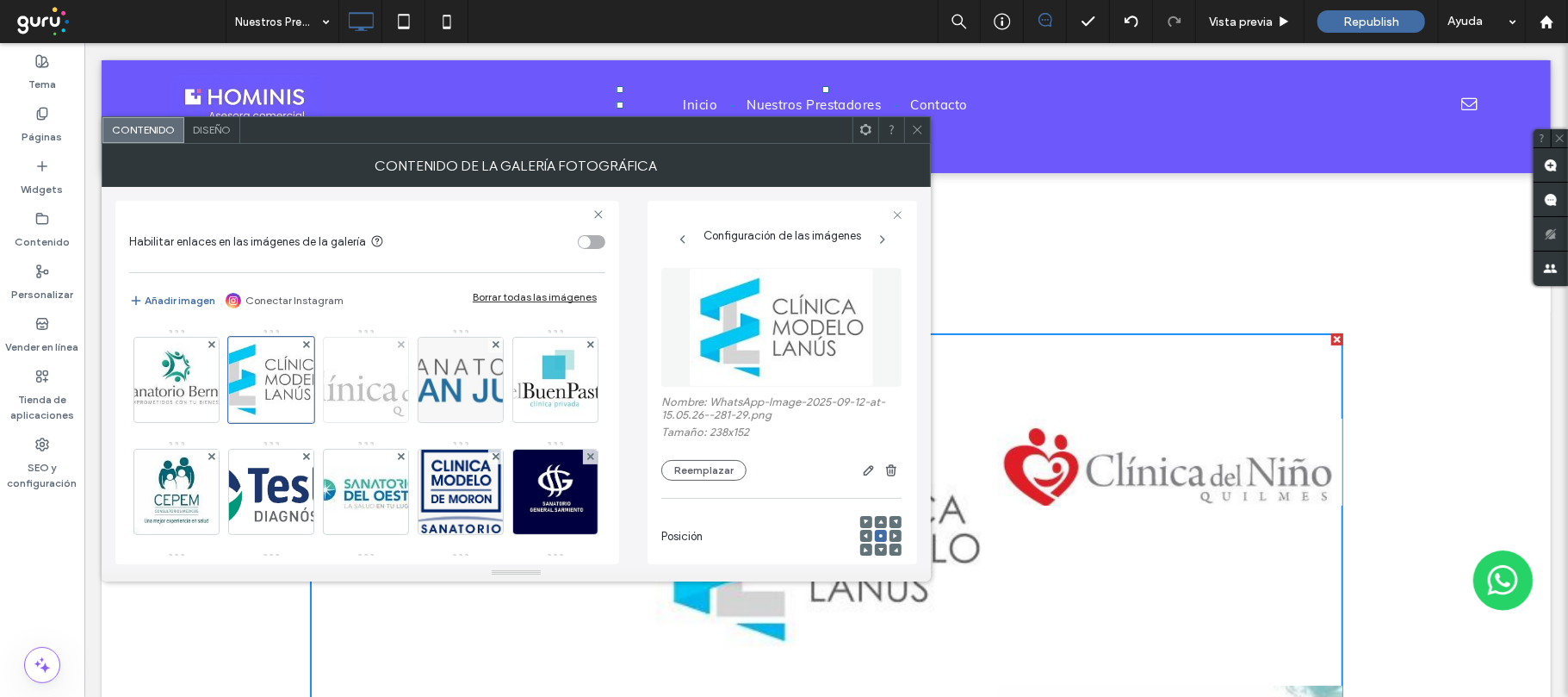
click at [359, 394] on img at bounding box center [366, 380] width 306 height 78
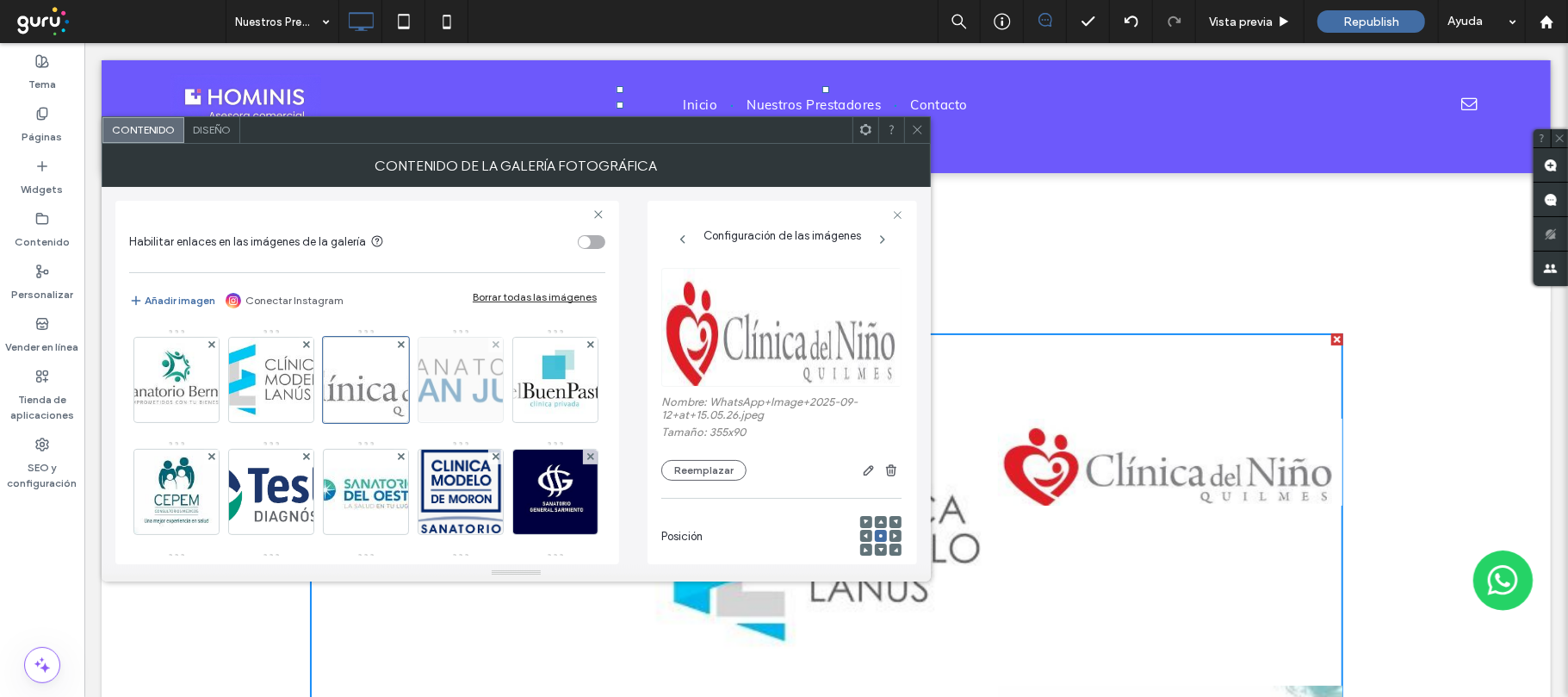
click at [452, 389] on img at bounding box center [459, 380] width 233 height 84
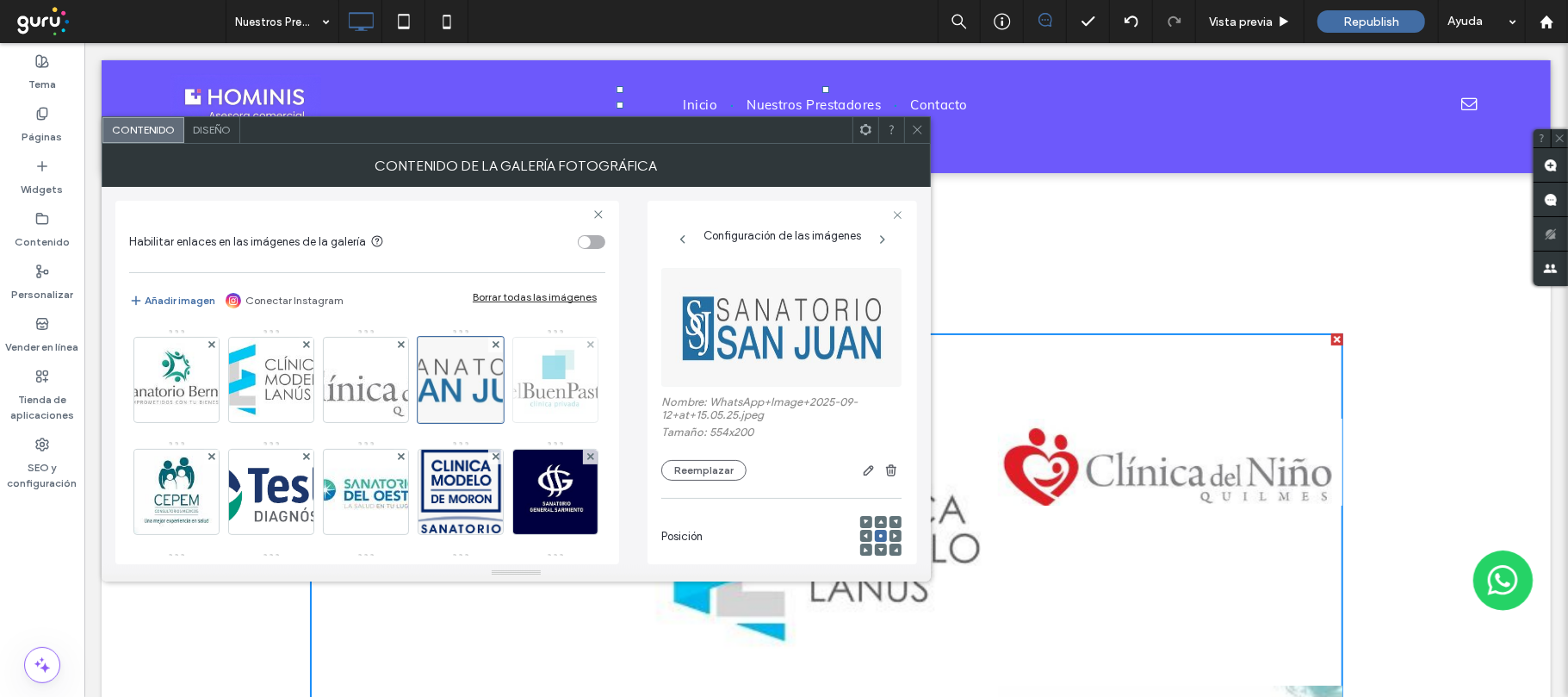
click at [485, 422] on img at bounding box center [555, 380] width 140 height 84
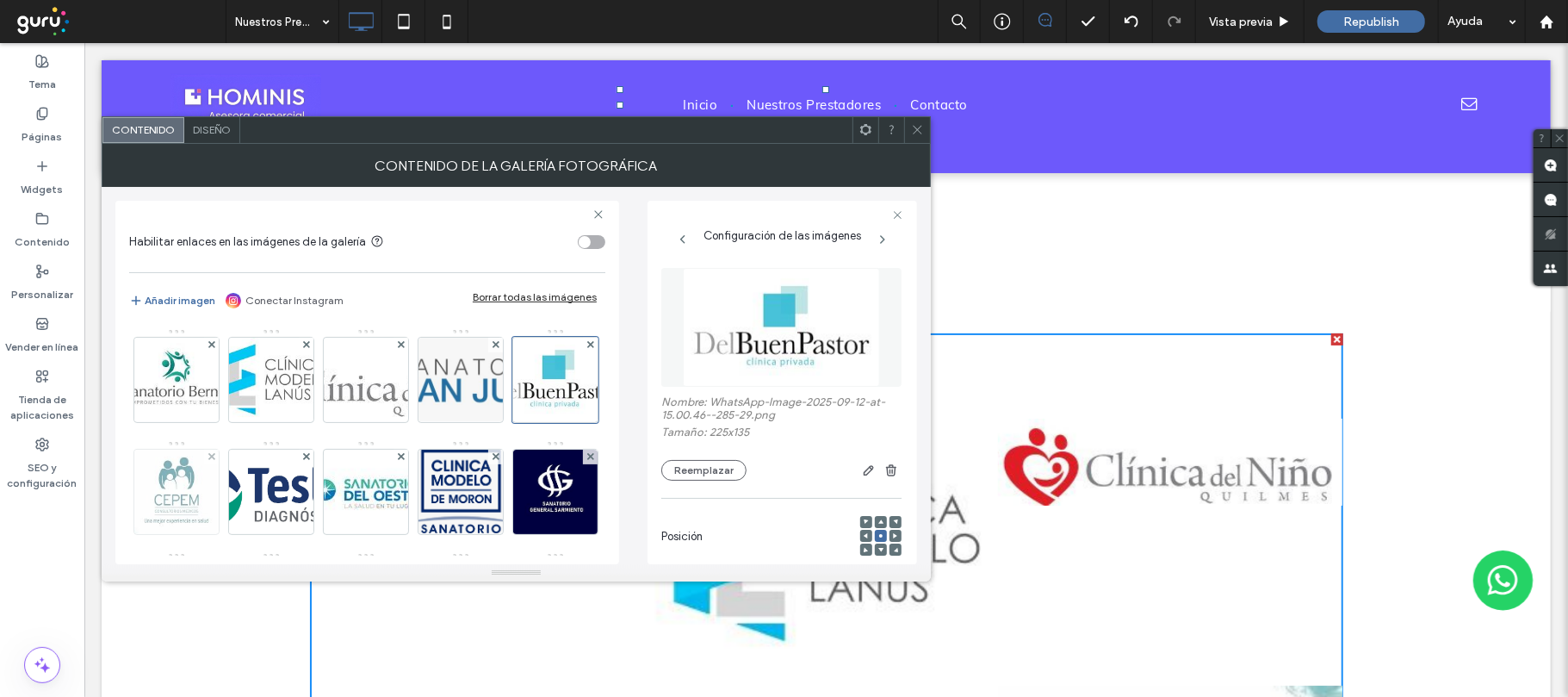
click at [237, 514] on img at bounding box center [176, 492] width 121 height 84
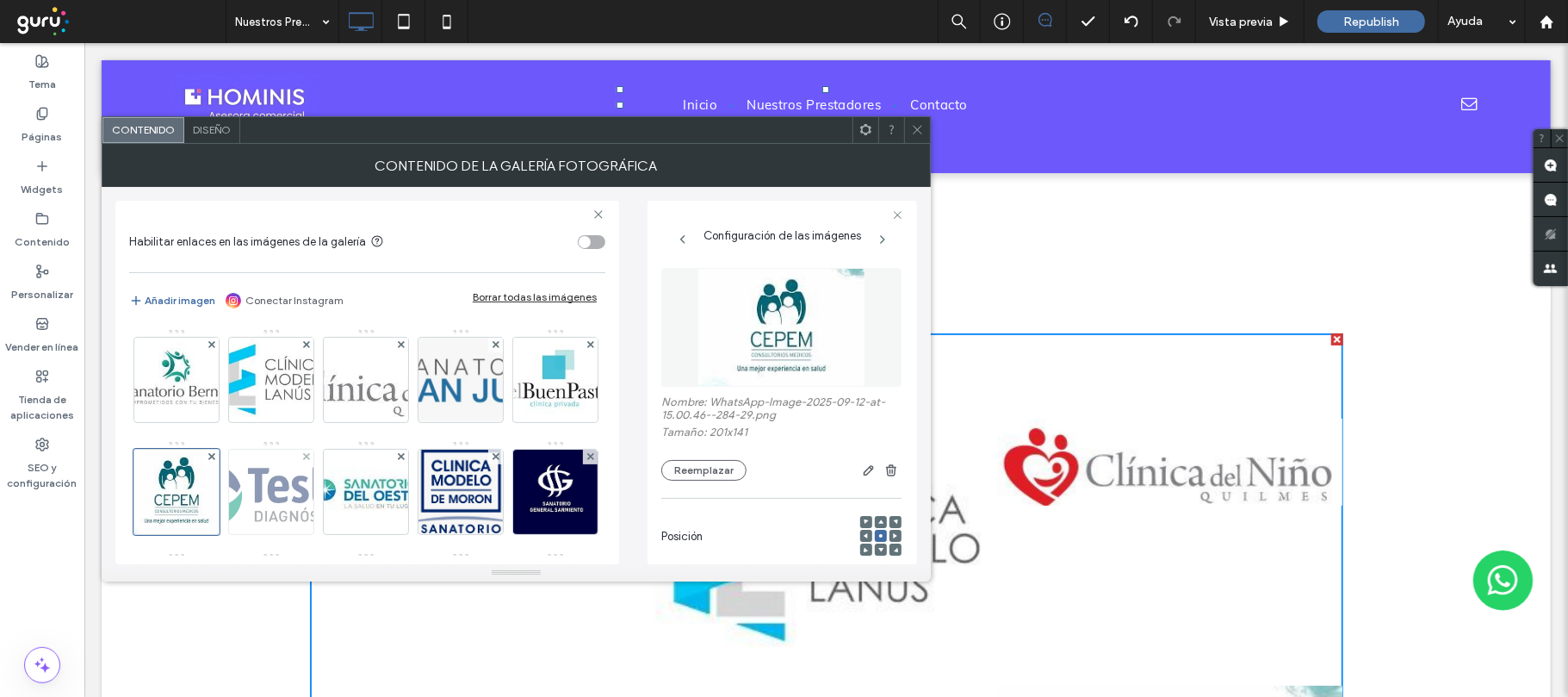
click at [362, 513] on img at bounding box center [271, 492] width 182 height 84
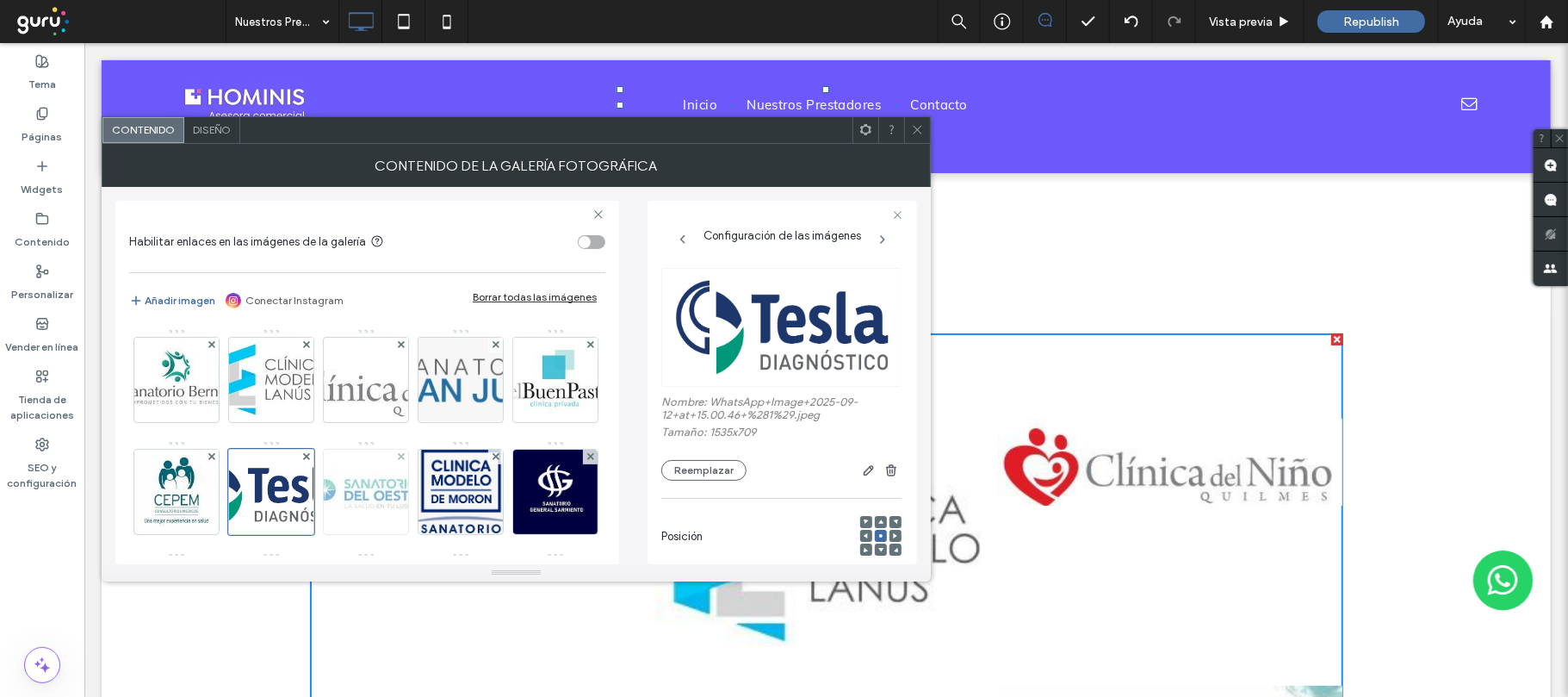
click at [429, 504] on img at bounding box center [366, 491] width 127 height 73
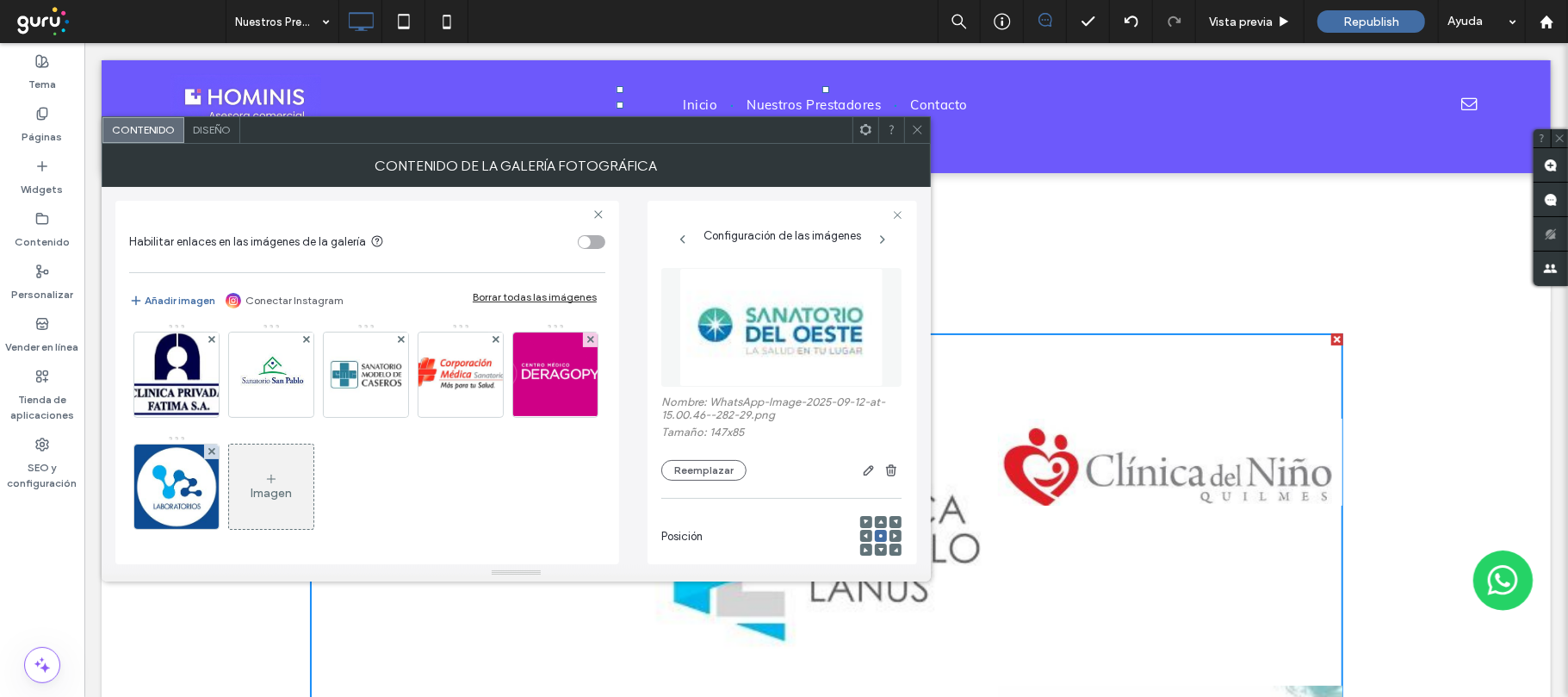
scroll to position [114, 0]
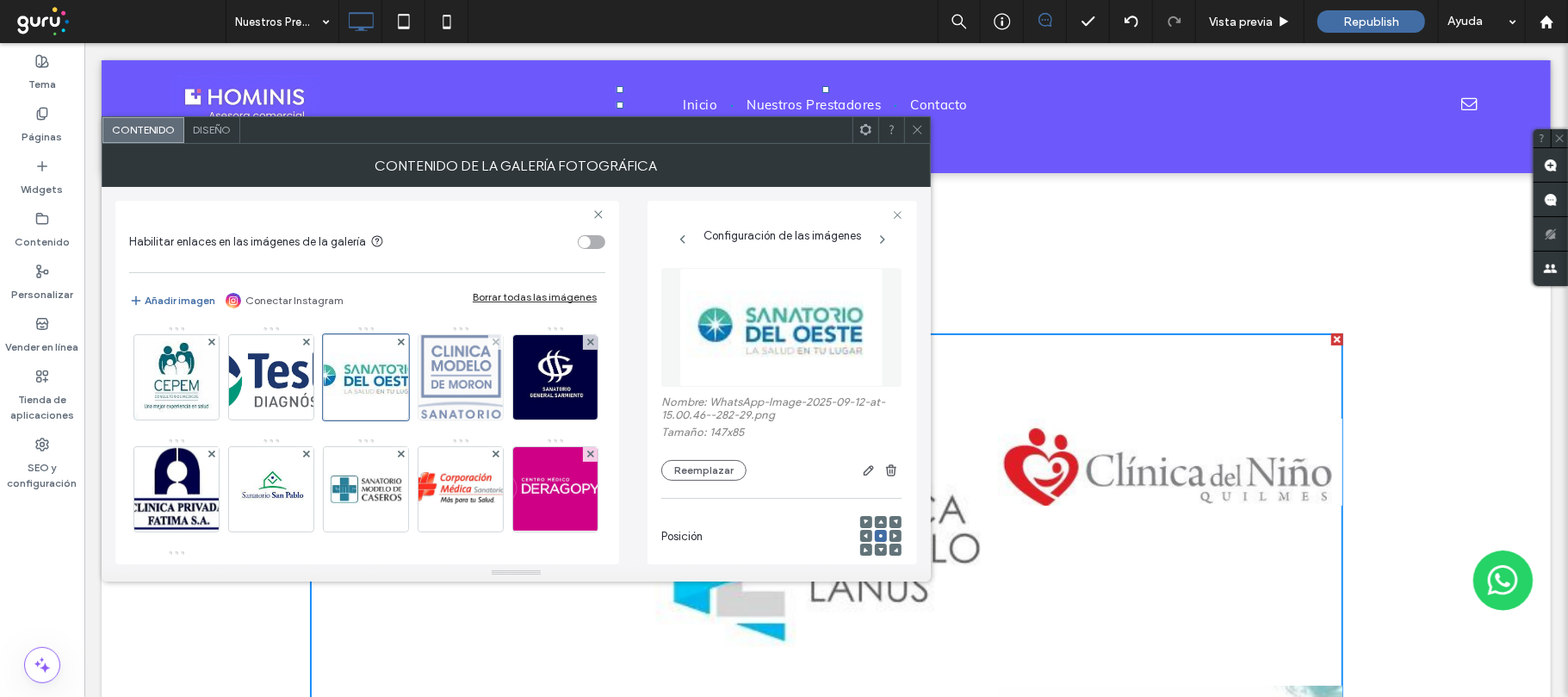
click at [405, 419] on img at bounding box center [461, 377] width 111 height 84
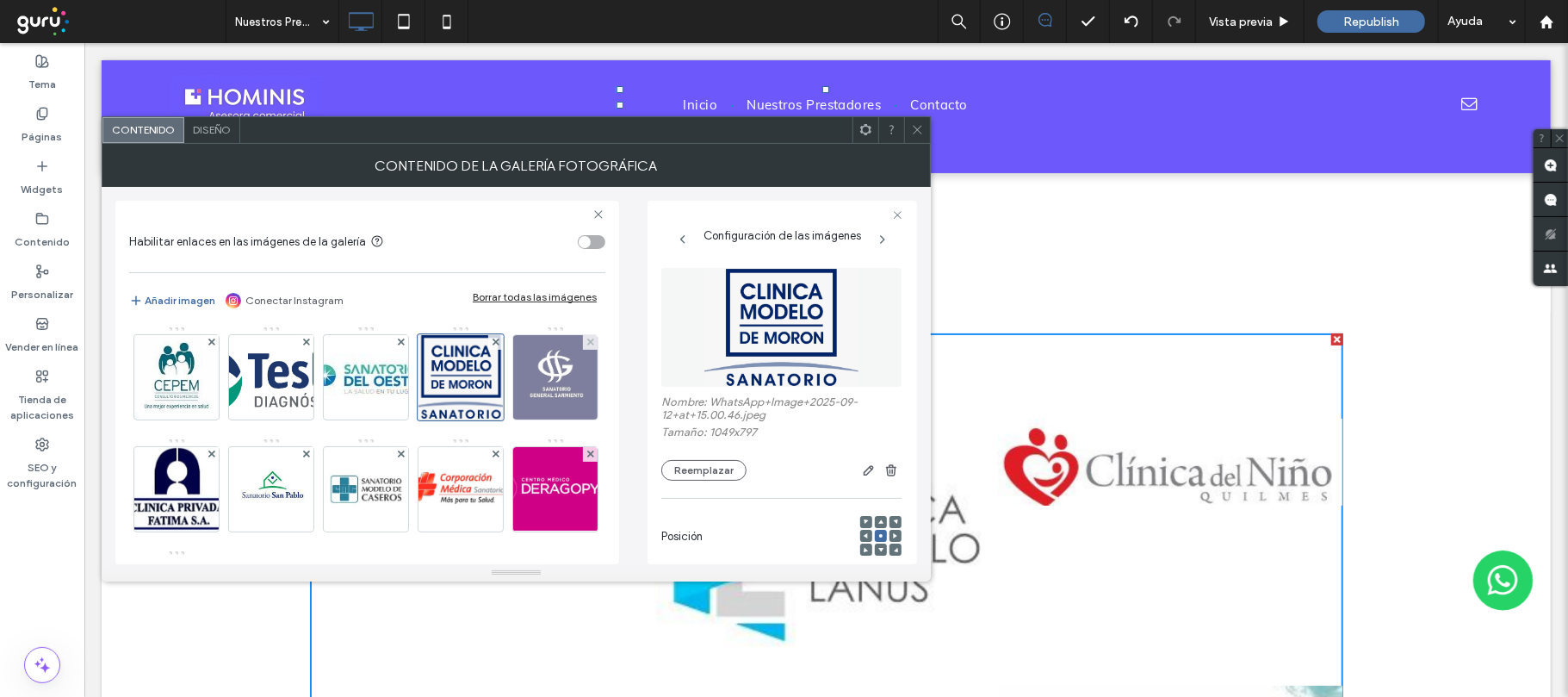
click at [513, 419] on img at bounding box center [555, 377] width 84 height 84
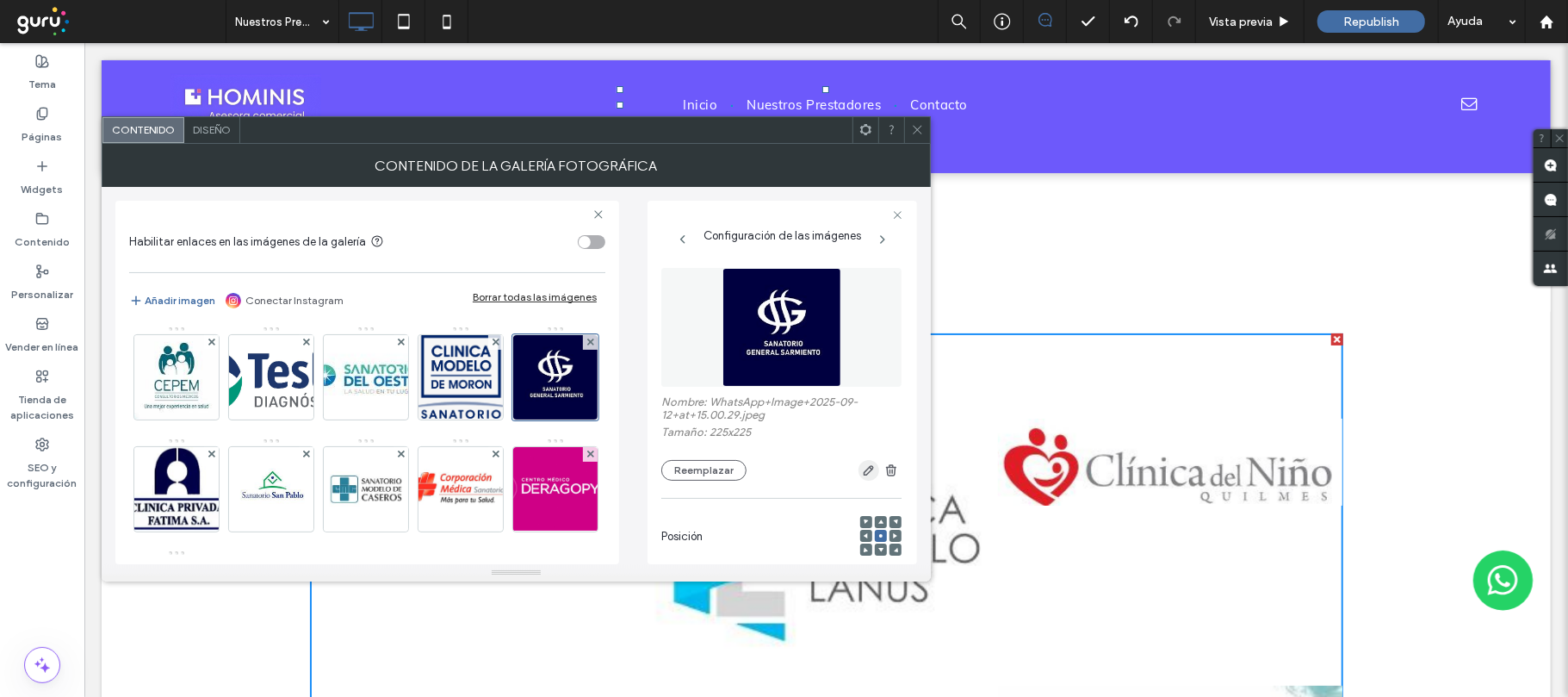
click at [862, 470] on icon "button" at bounding box center [868, 470] width 13 height 13
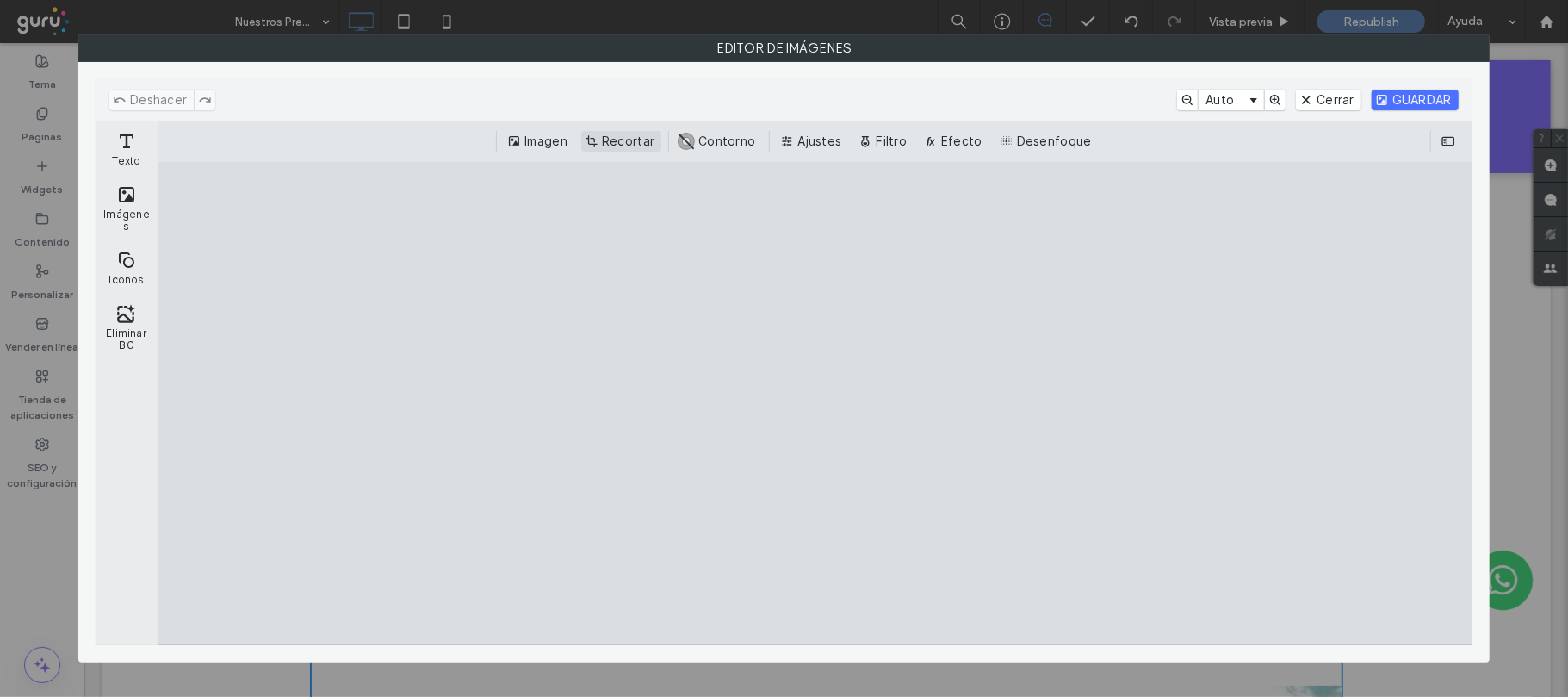
click at [651, 151] on button "Recortar" at bounding box center [621, 142] width 81 height 21
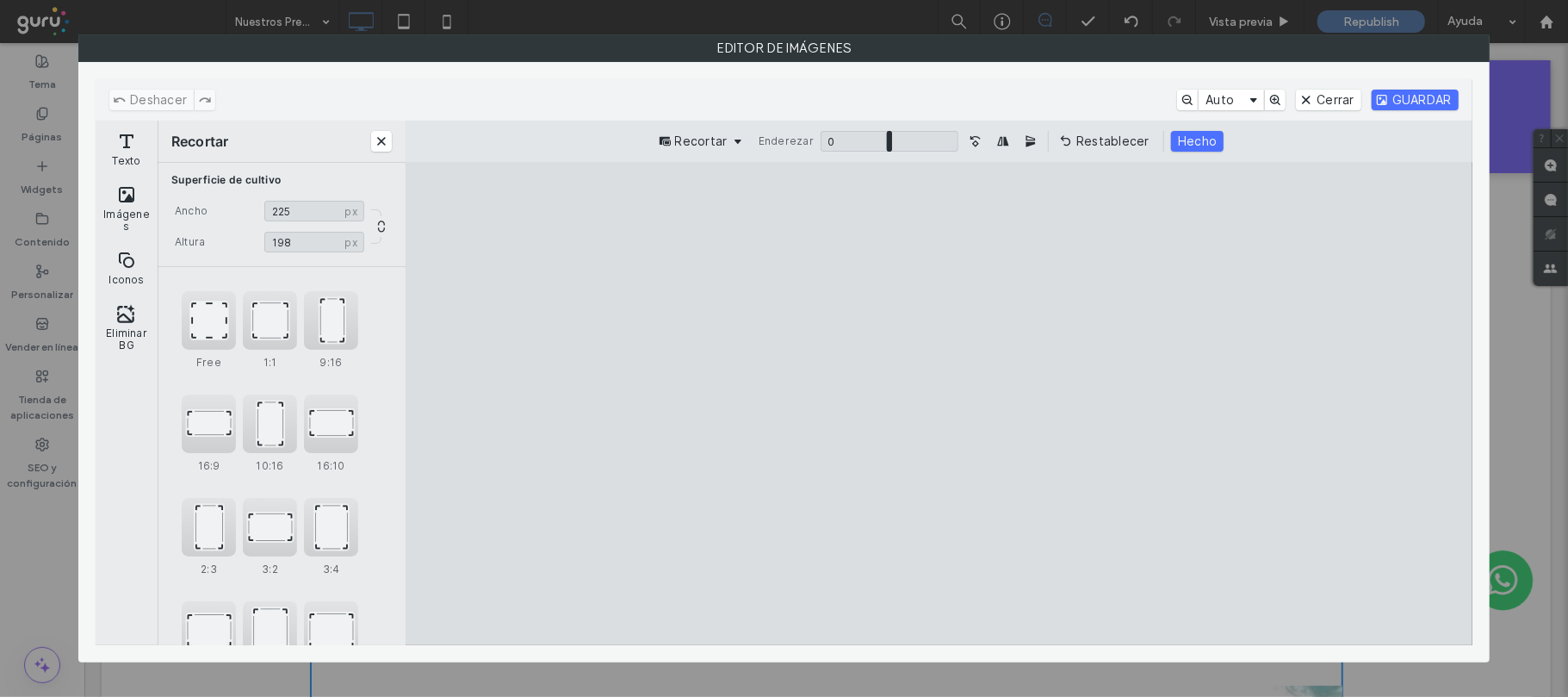
drag, startPoint x: 944, startPoint y: 207, endPoint x: 942, endPoint y: 253, distance: 46.0
click at [938, 404] on cesdk-canvas "Lienzo del editor" at bounding box center [938, 404] width 0 height 0
drag, startPoint x: 940, startPoint y: 623, endPoint x: 948, endPoint y: 541, distance: 82.4
click at [938, 404] on cesdk-canvas "Lienzo del editor" at bounding box center [938, 404] width 0 height 0
type input "***"
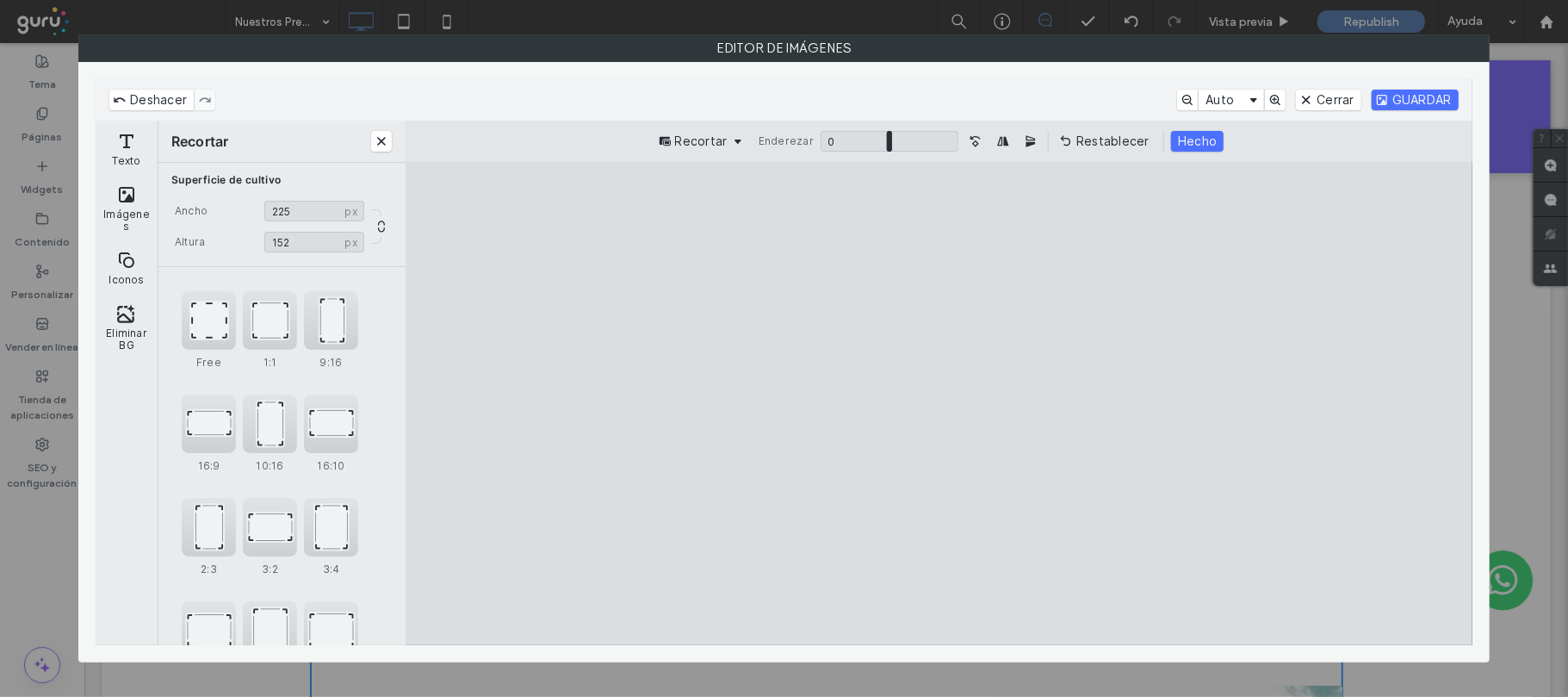
click at [938, 404] on cesdk-canvas "Lienzo del editor" at bounding box center [938, 404] width 0 height 0
click at [1198, 140] on button "Hecho" at bounding box center [1197, 142] width 53 height 21
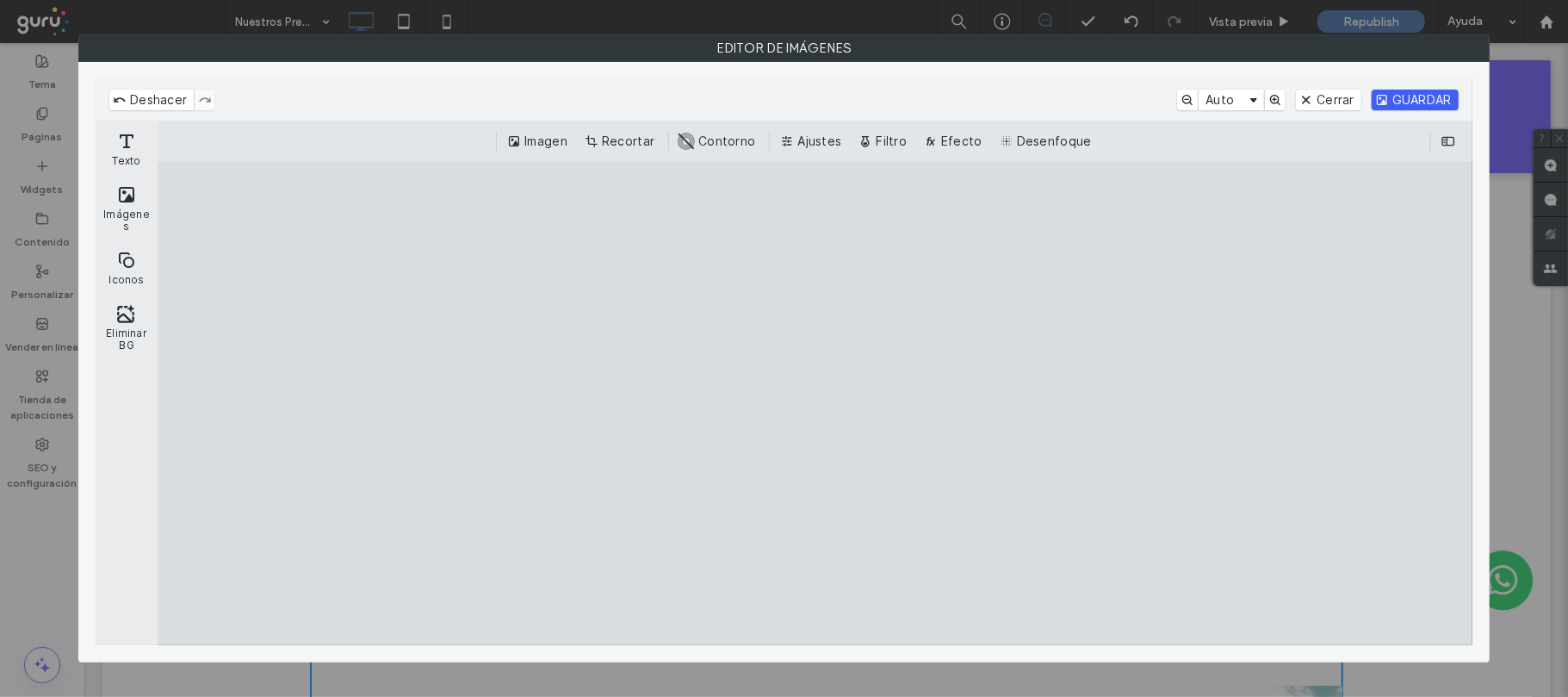
click at [1438, 94] on button "GUARDAR" at bounding box center [1415, 100] width 87 height 21
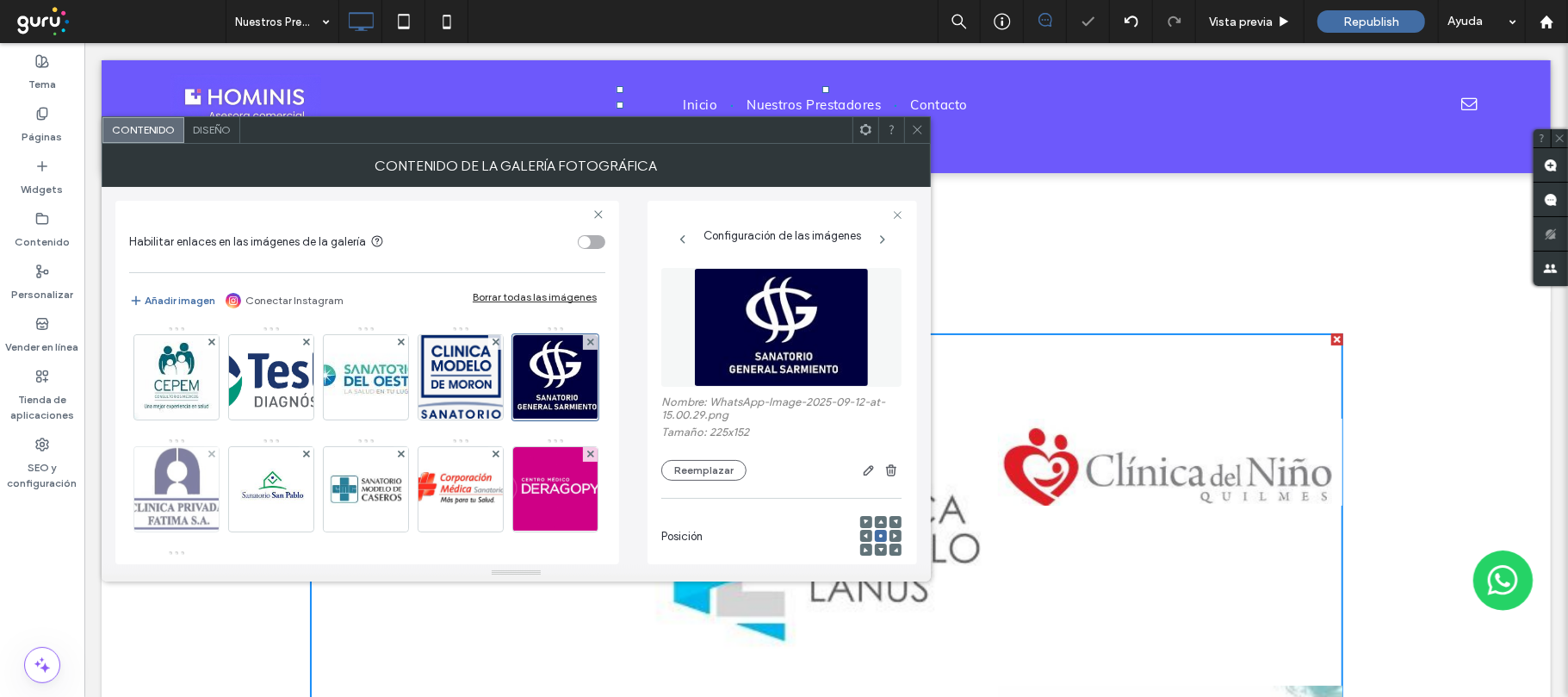
click at [225, 500] on img at bounding box center [177, 489] width 98 height 84
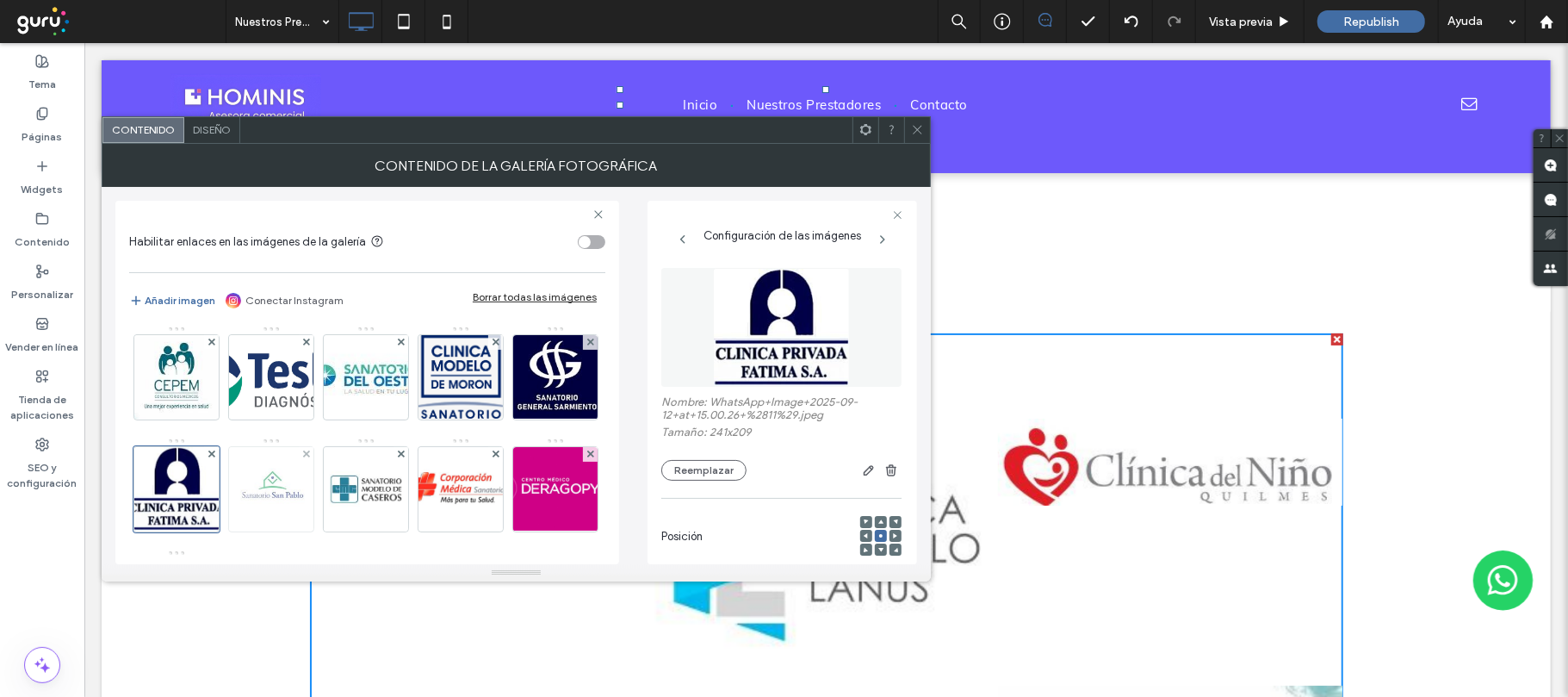
click at [331, 487] on img at bounding box center [271, 489] width 119 height 84
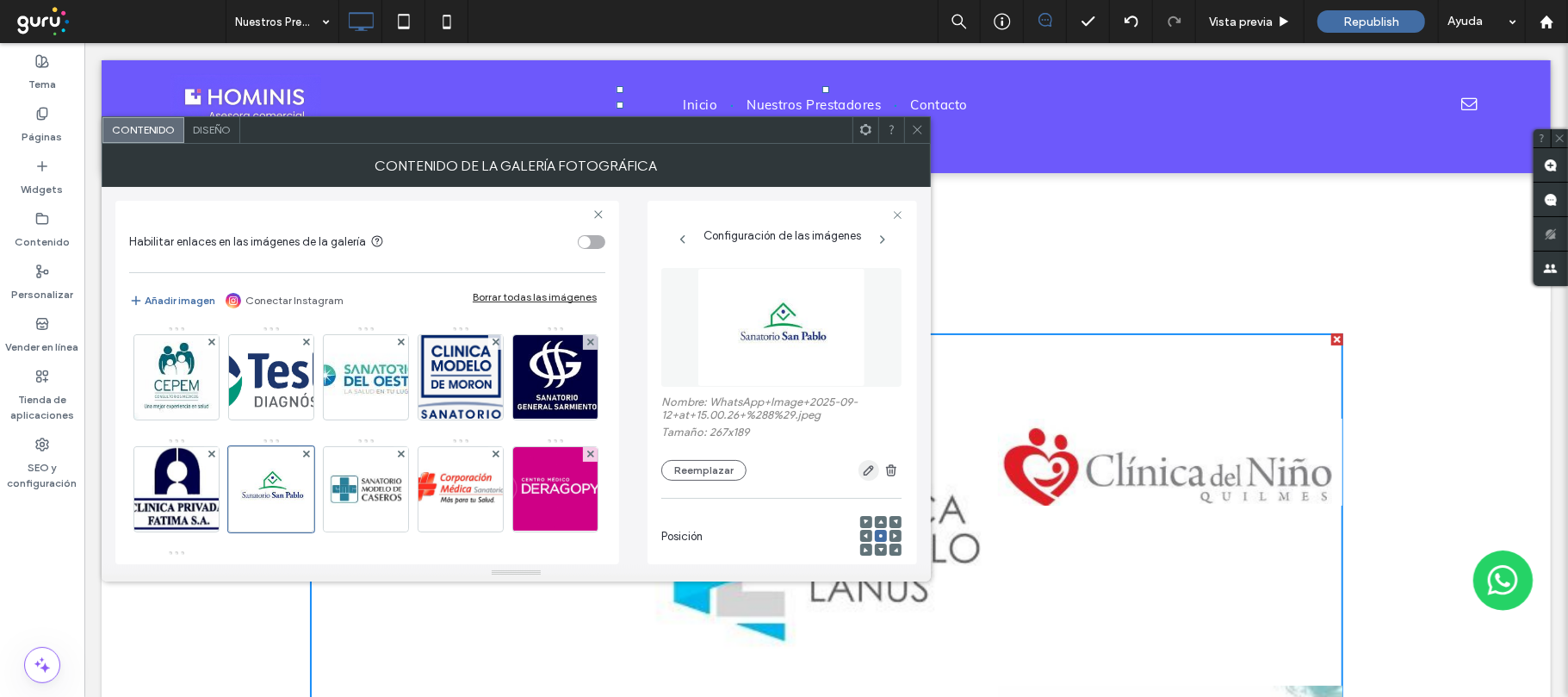
click at [862, 472] on icon "button" at bounding box center [868, 470] width 13 height 13
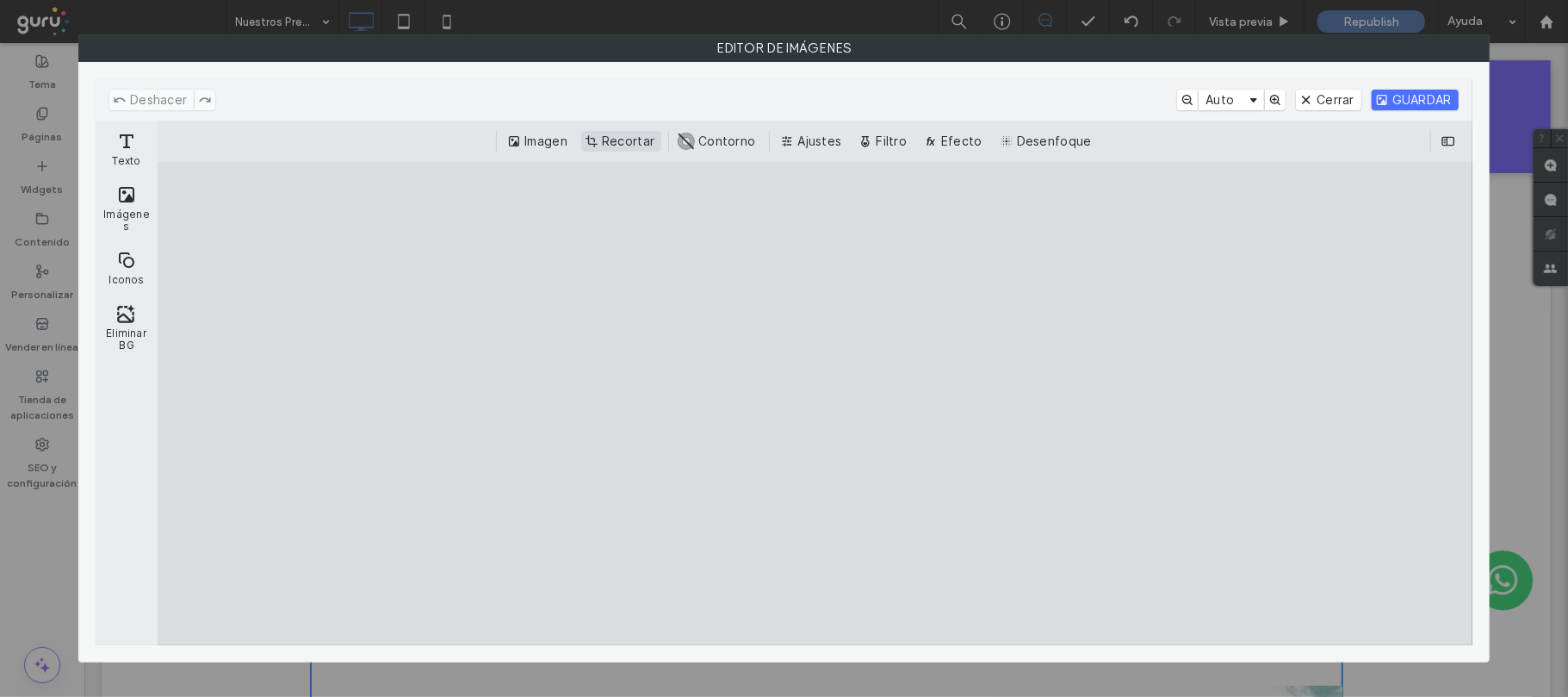
click at [634, 142] on button "Recortar" at bounding box center [621, 142] width 81 height 21
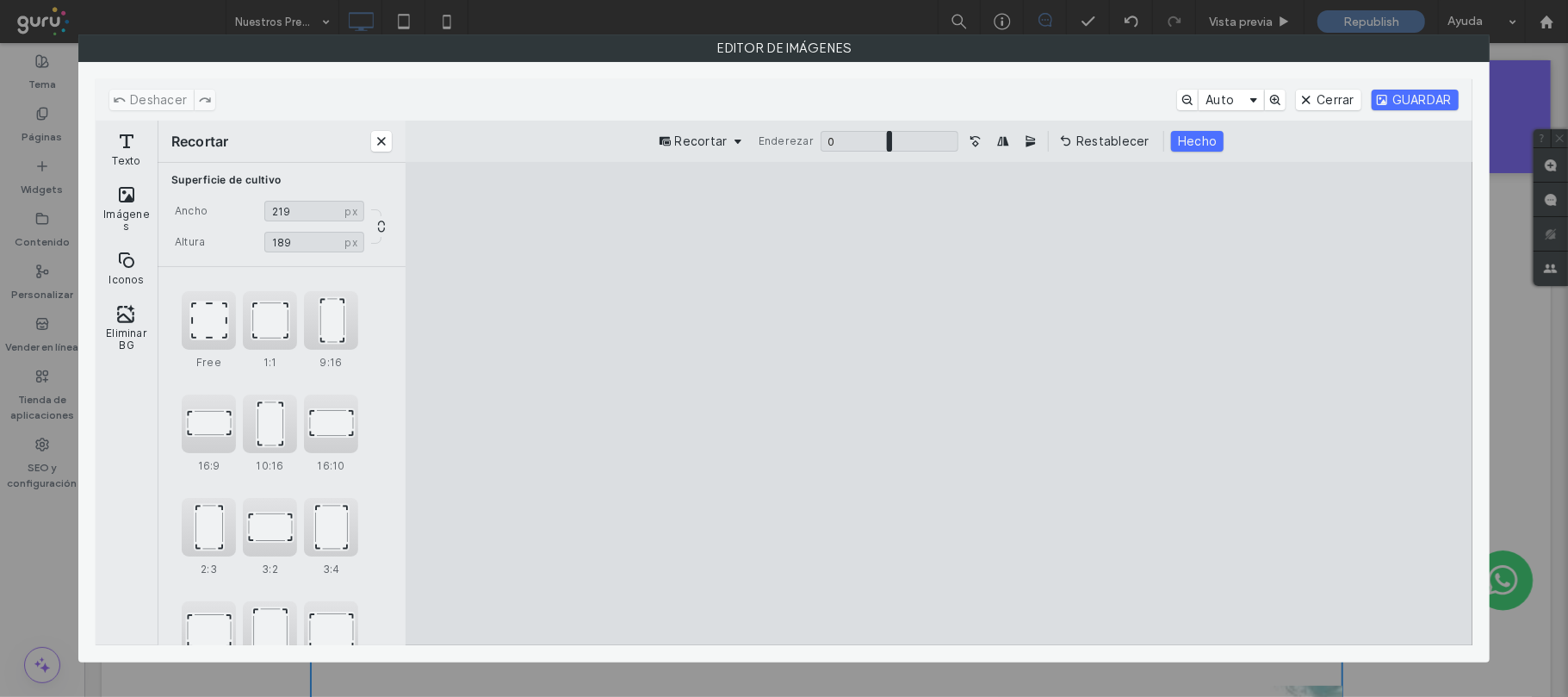
drag, startPoint x: 666, startPoint y: 404, endPoint x: 766, endPoint y: 407, distance: 100.0
click at [938, 404] on cesdk-canvas "Lienzo del editor" at bounding box center [938, 404] width 0 height 0
type input "***"
drag, startPoint x: 1163, startPoint y: 407, endPoint x: 1076, endPoint y: 407, distance: 87.0
click at [938, 404] on cesdk-canvas "Lienzo del editor" at bounding box center [938, 404] width 0 height 0
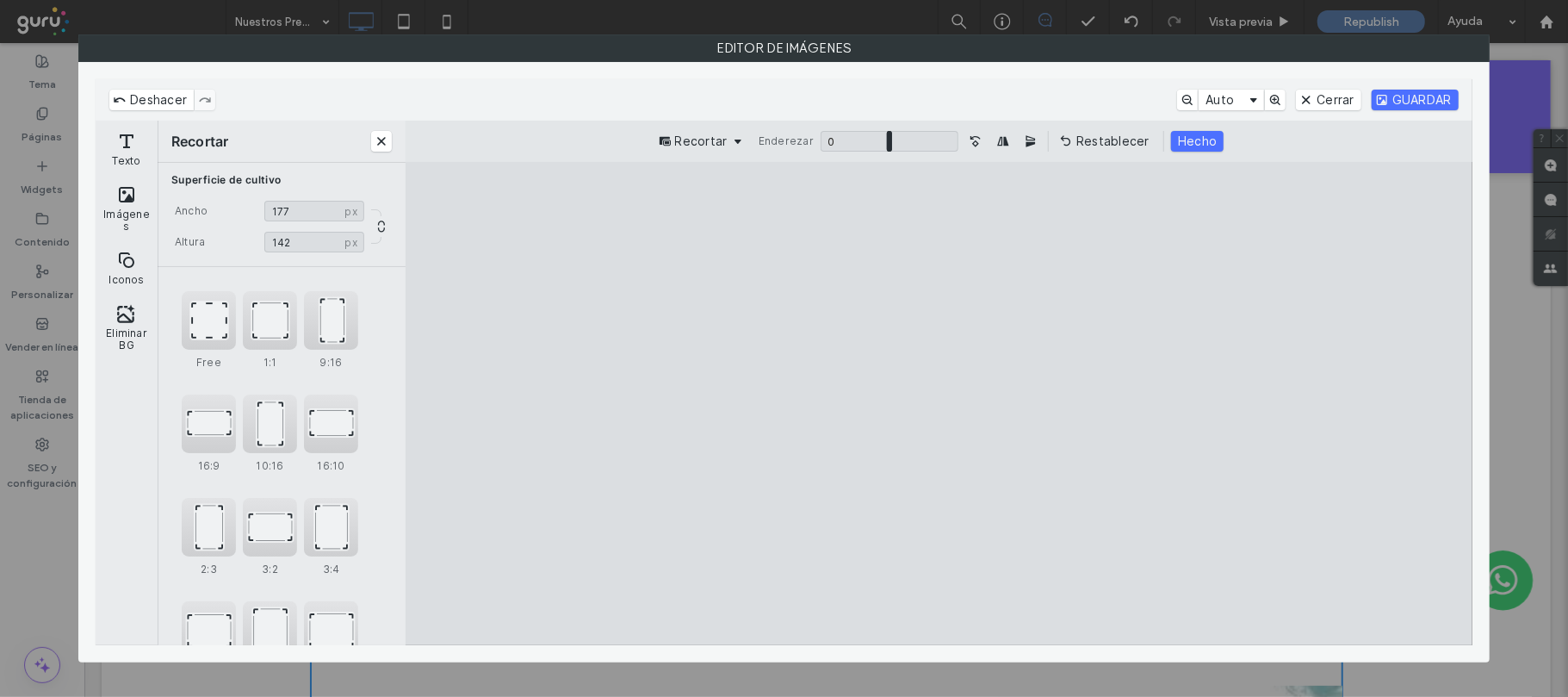
drag, startPoint x: 940, startPoint y: 596, endPoint x: 957, endPoint y: 500, distance: 97.5
click at [938, 404] on cesdk-canvas "Lienzo del editor" at bounding box center [938, 404] width 0 height 0
drag, startPoint x: 942, startPoint y: 215, endPoint x: 955, endPoint y: 322, distance: 107.8
click at [938, 404] on cesdk-canvas "Lienzo del editor" at bounding box center [938, 404] width 0 height 0
type input "**"
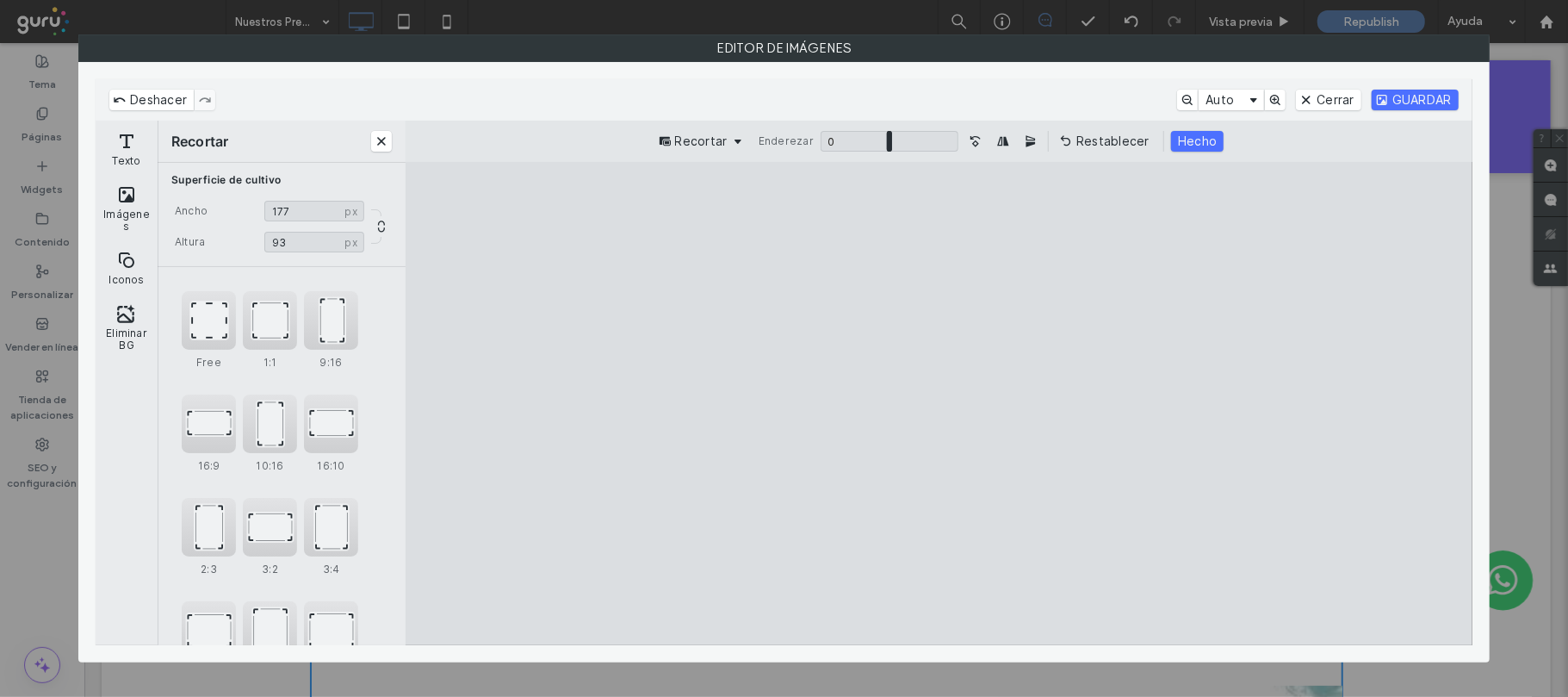
drag, startPoint x: 935, startPoint y: 624, endPoint x: 934, endPoint y: 590, distance: 34.0
click at [938, 404] on cesdk-canvas "Lienzo del editor" at bounding box center [938, 404] width 0 height 0
drag, startPoint x: 571, startPoint y: 417, endPoint x: 604, endPoint y: 421, distance: 33.2
click at [938, 404] on cesdk-canvas "Lienzo del editor" at bounding box center [938, 404] width 0 height 0
type input "***"
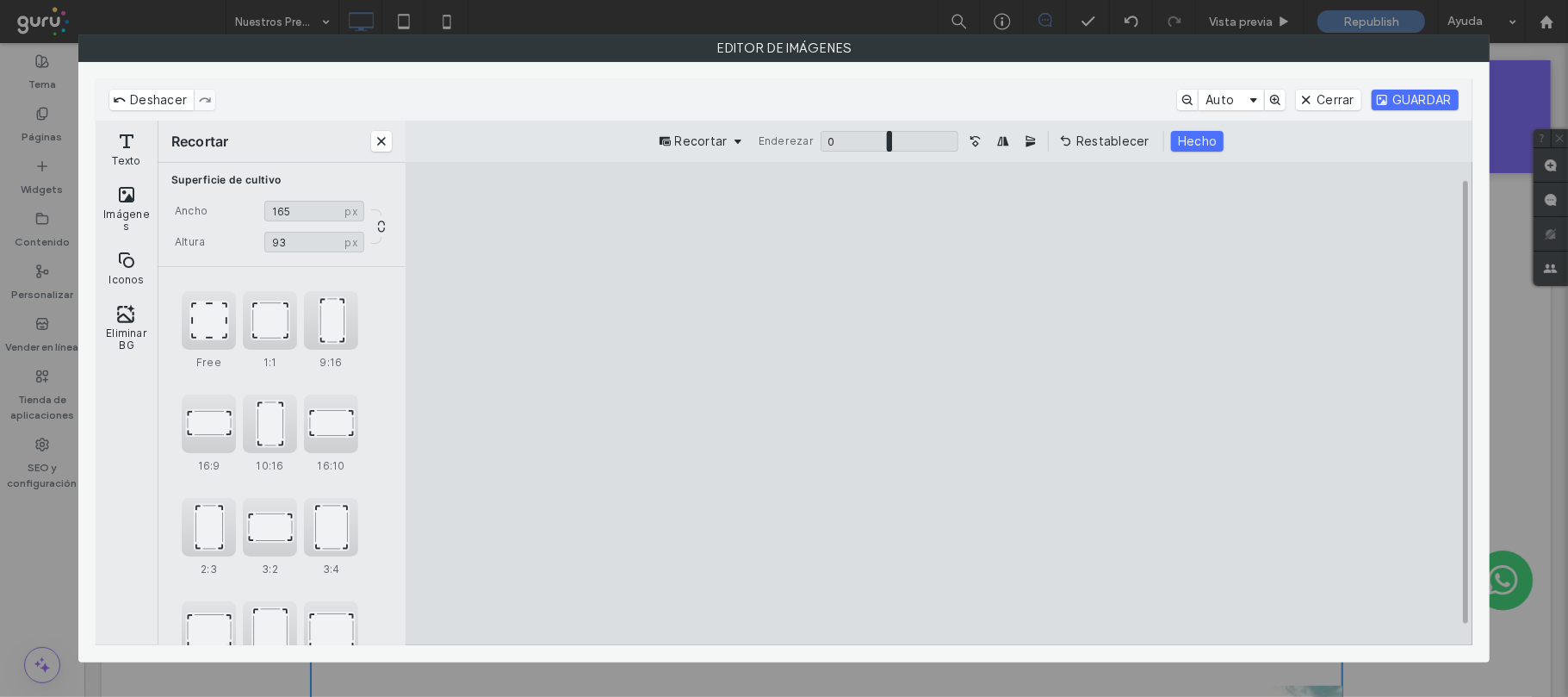
drag, startPoint x: 1288, startPoint y: 418, endPoint x: 1271, endPoint y: 418, distance: 17.0
click at [938, 404] on cesdk-canvas "Lienzo del editor" at bounding box center [938, 404] width 0 height 0
click at [1210, 138] on button "Hecho" at bounding box center [1197, 142] width 53 height 21
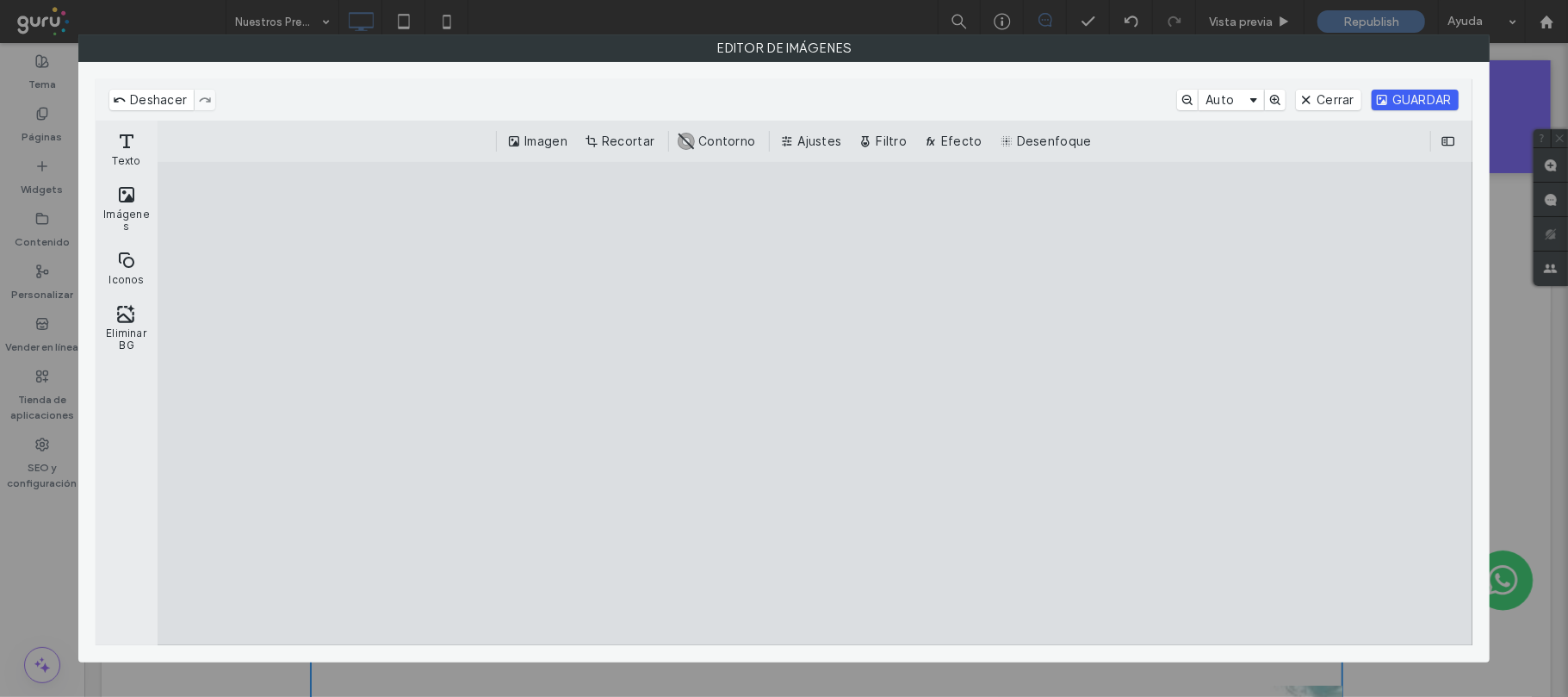
click at [1399, 106] on button "GUARDAR" at bounding box center [1415, 100] width 87 height 21
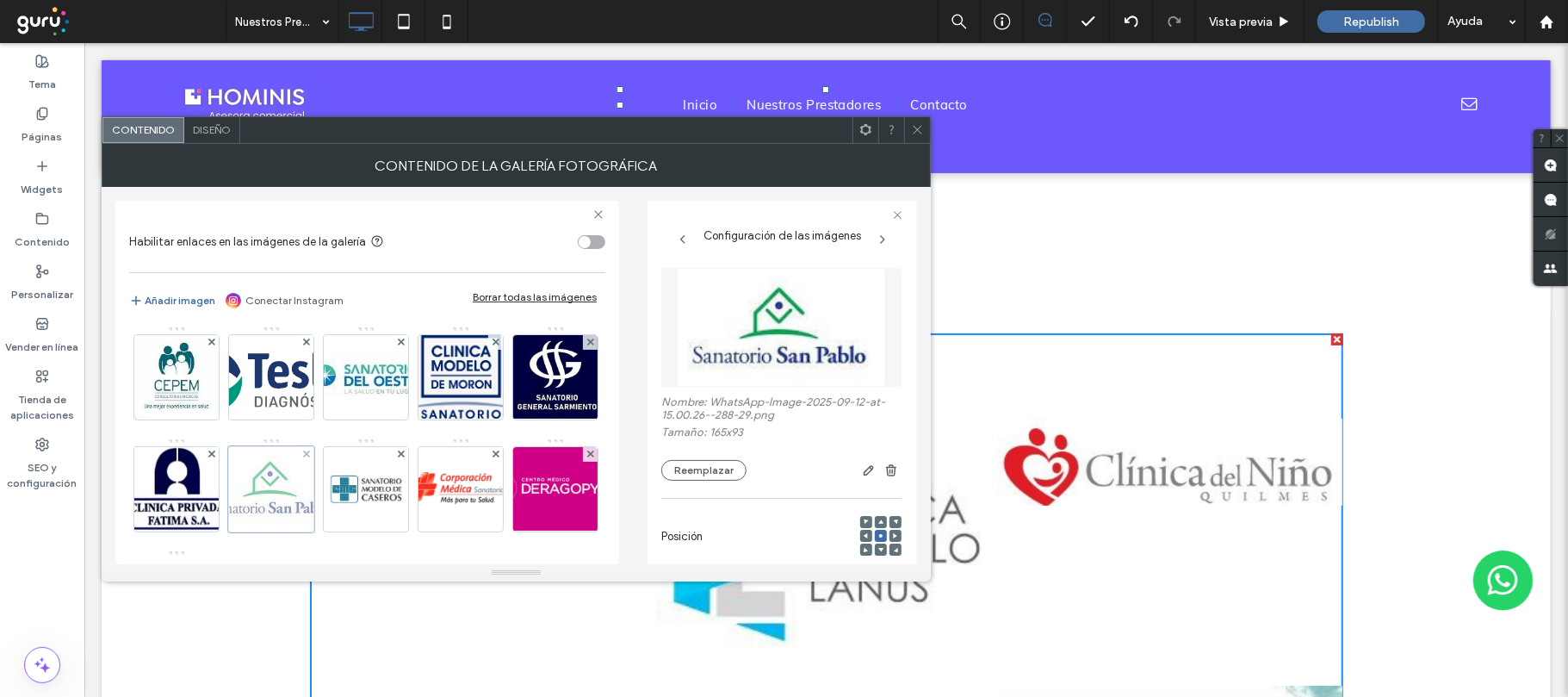
scroll to position [344, 0]
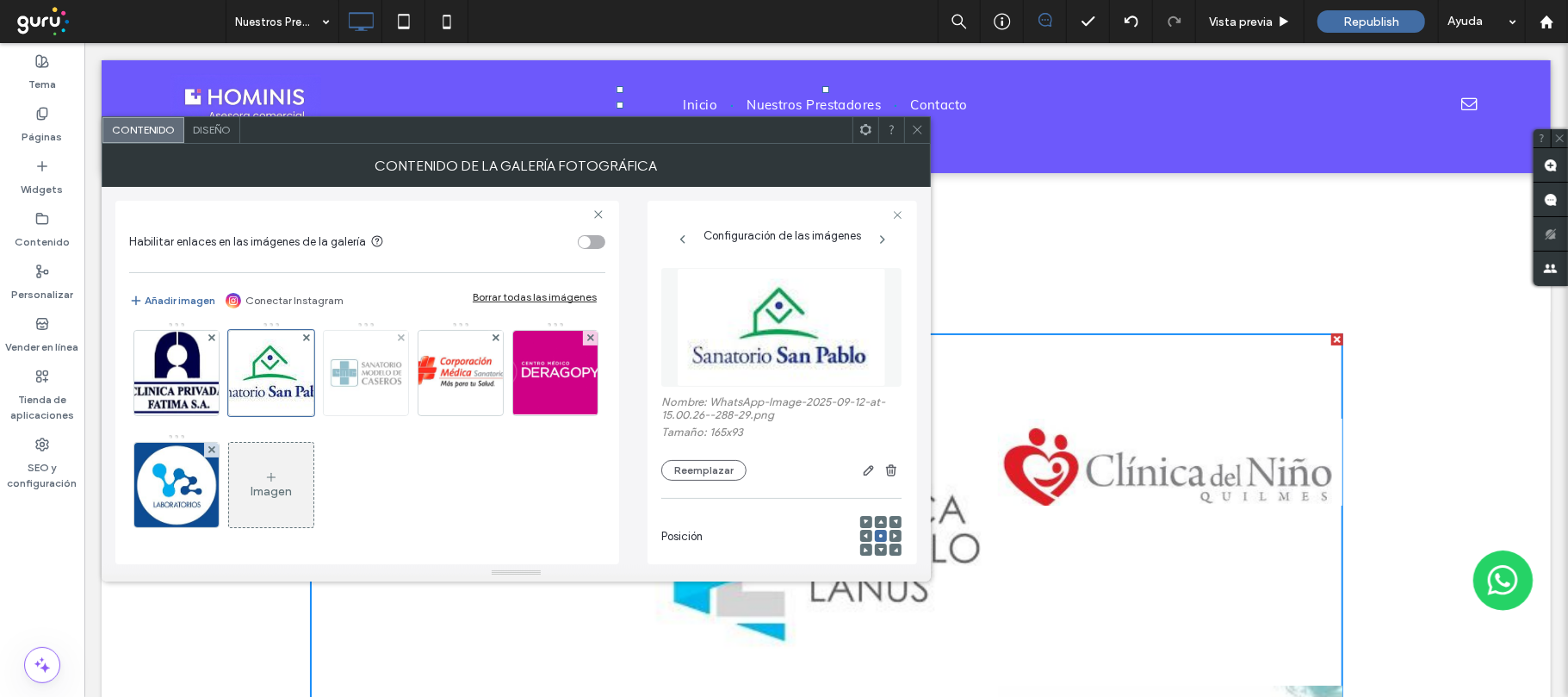
click at [324, 377] on img at bounding box center [366, 373] width 84 height 84
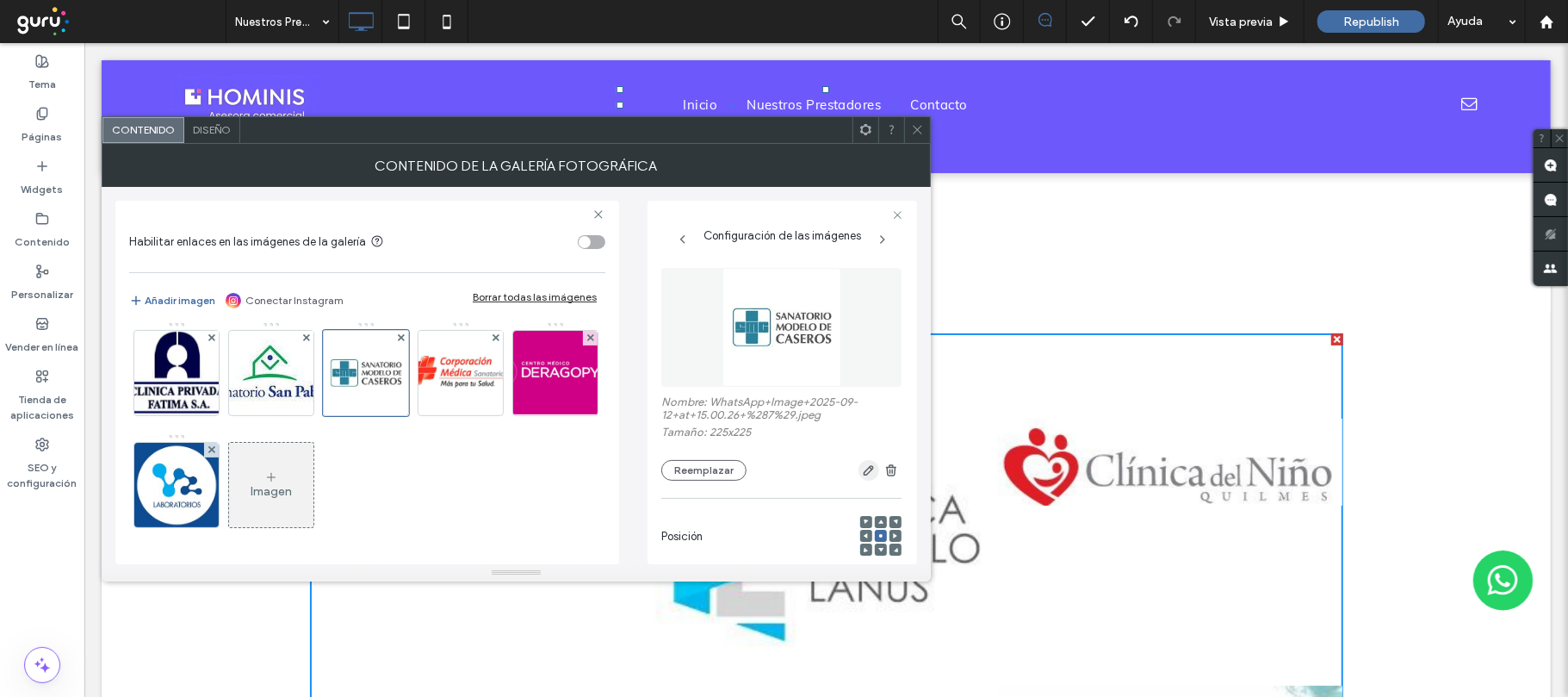
click at [862, 470] on icon "button" at bounding box center [868, 470] width 13 height 13
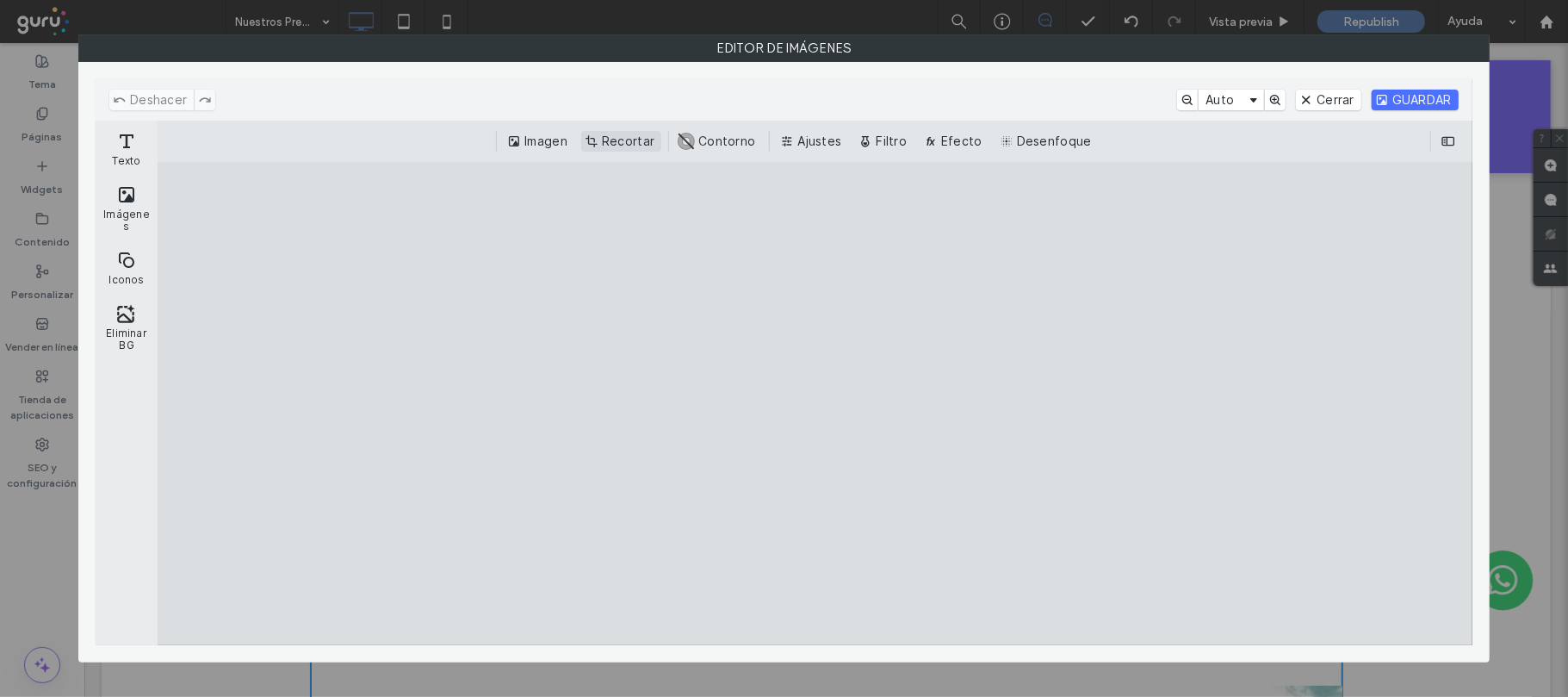
click at [623, 140] on button "Recortar" at bounding box center [621, 142] width 81 height 21
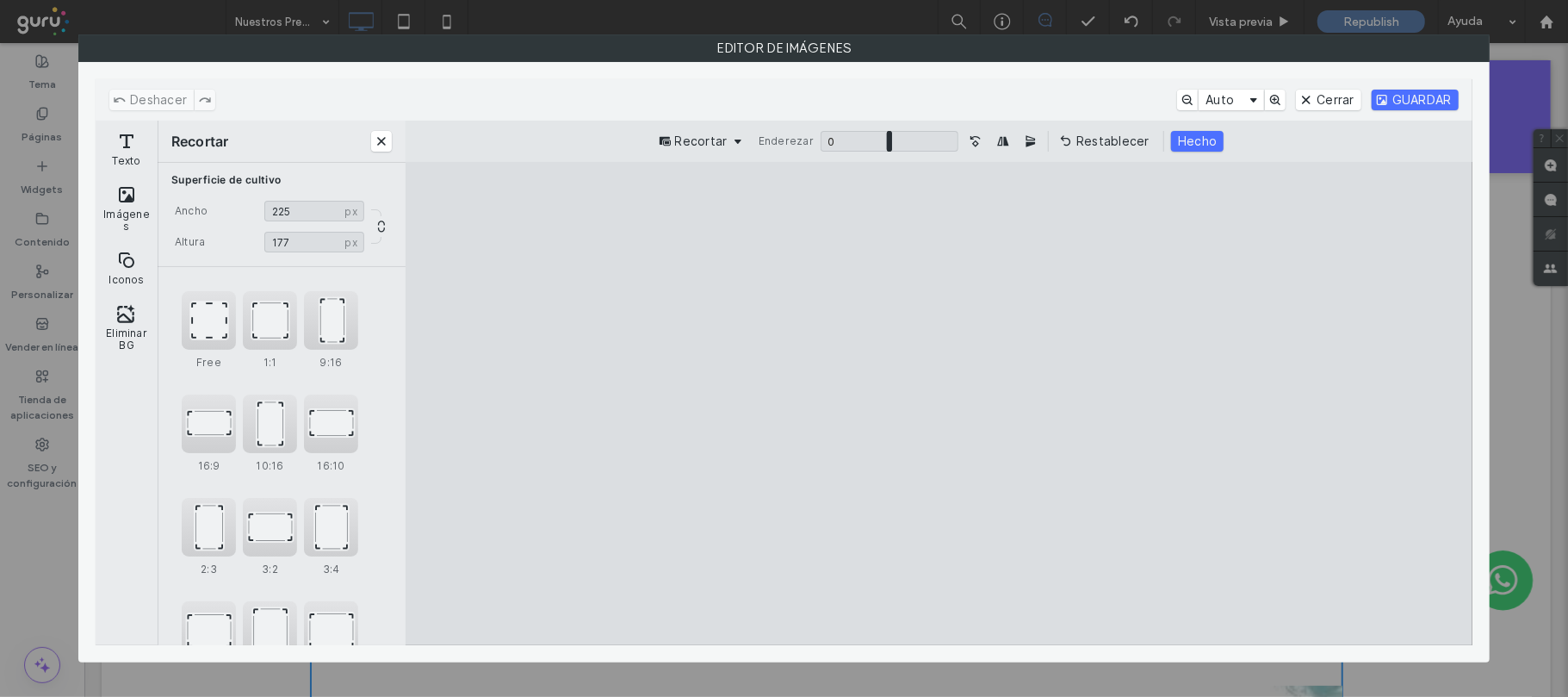
drag, startPoint x: 938, startPoint y: 216, endPoint x: 938, endPoint y: 297, distance: 81.0
click at [938, 404] on cesdk-canvas "Lienzo del editor" at bounding box center [938, 404] width 0 height 0
drag, startPoint x: 940, startPoint y: 625, endPoint x: 935, endPoint y: 521, distance: 104.1
click at [938, 404] on cesdk-canvas "Lienzo del editor" at bounding box center [938, 404] width 0 height 0
drag, startPoint x: 942, startPoint y: 211, endPoint x: 937, endPoint y: 233, distance: 22.6
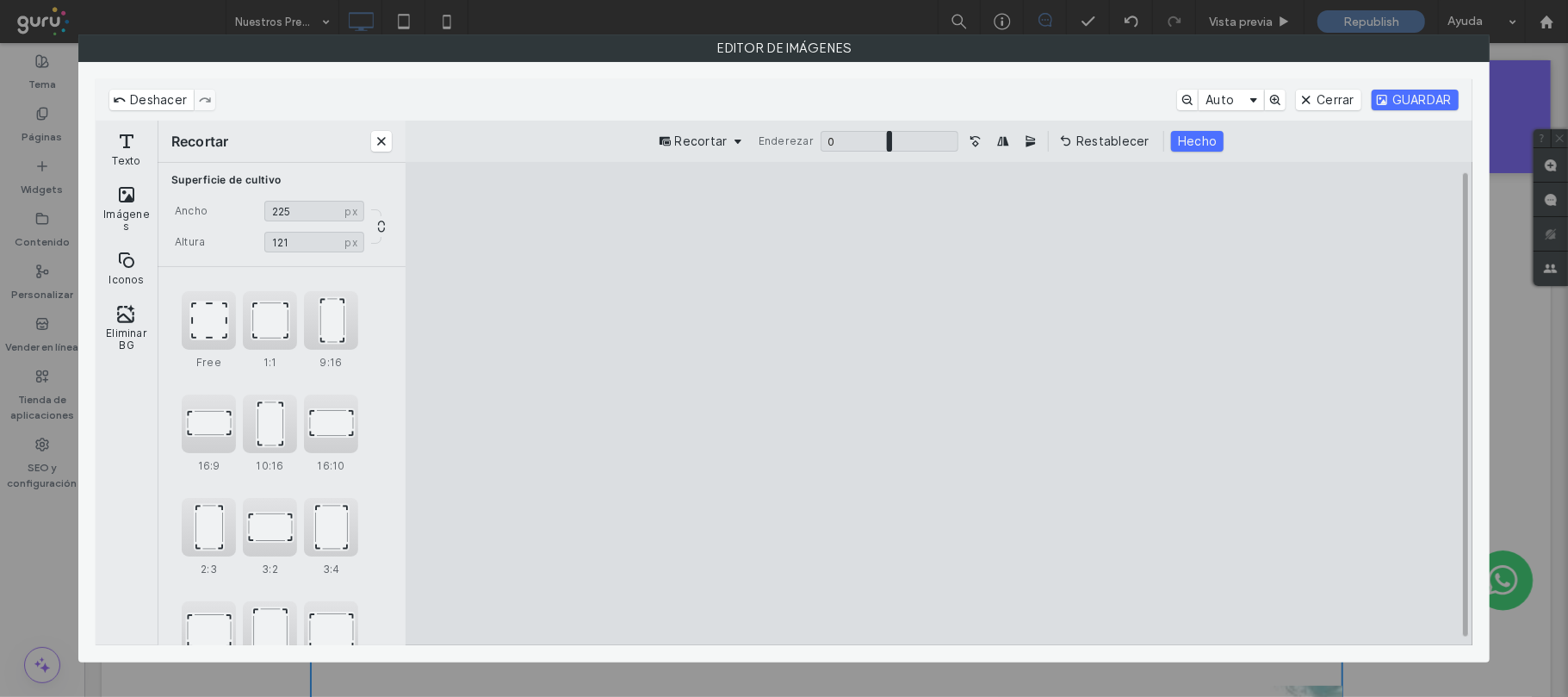
click at [938, 404] on cesdk-canvas "Lienzo del editor" at bounding box center [938, 404] width 0 height 0
type input "***"
drag, startPoint x: 942, startPoint y: 614, endPoint x: 942, endPoint y: 596, distance: 18.0
click at [938, 404] on cesdk-canvas "Lienzo del editor" at bounding box center [938, 404] width 0 height 0
drag, startPoint x: 569, startPoint y: 410, endPoint x: 594, endPoint y: 410, distance: 25.0
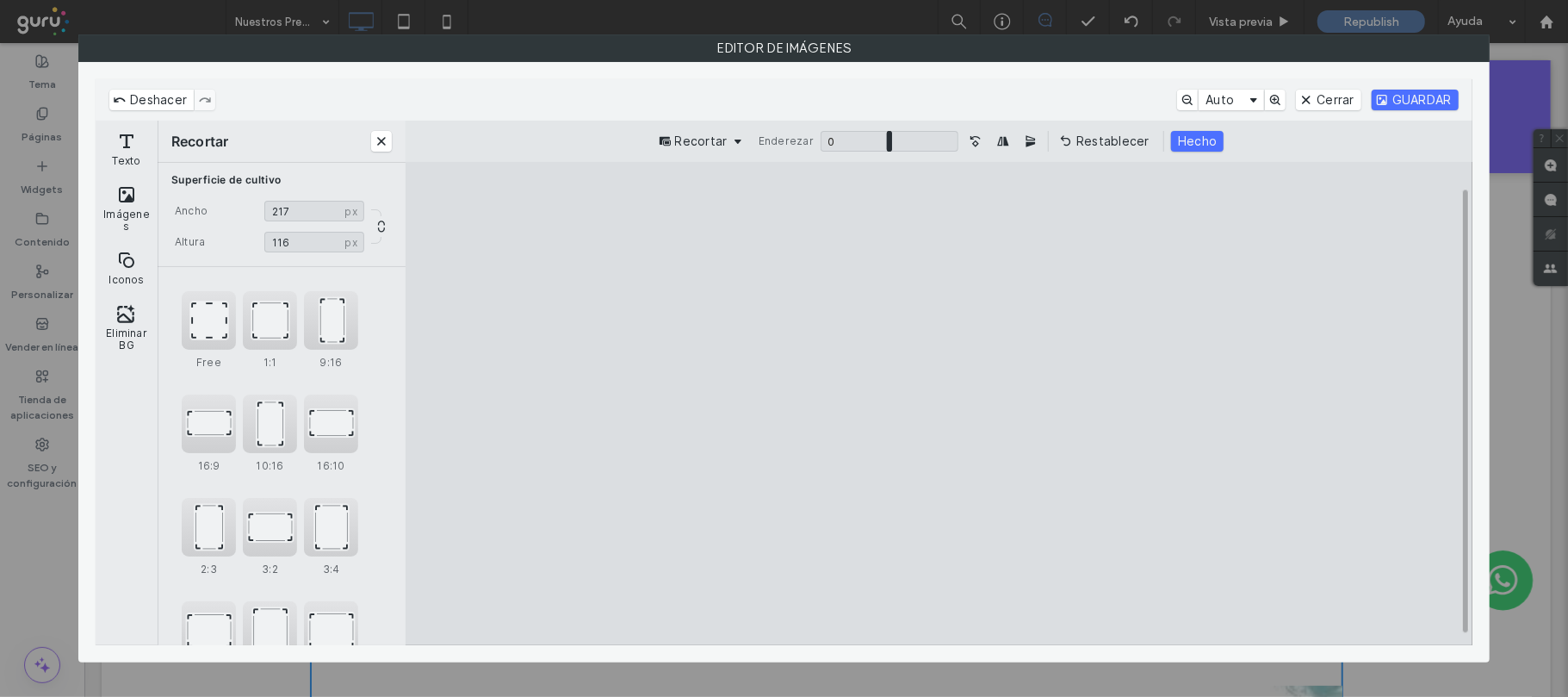
click at [938, 404] on cesdk-canvas "Lienzo del editor" at bounding box center [938, 404] width 0 height 0
type input "***"
drag, startPoint x: 1299, startPoint y: 410, endPoint x: 1279, endPoint y: 411, distance: 20.0
click at [938, 404] on cesdk-canvas "Lienzo del editor" at bounding box center [938, 404] width 0 height 0
click at [1402, 98] on button "GUARDAR" at bounding box center [1415, 100] width 87 height 21
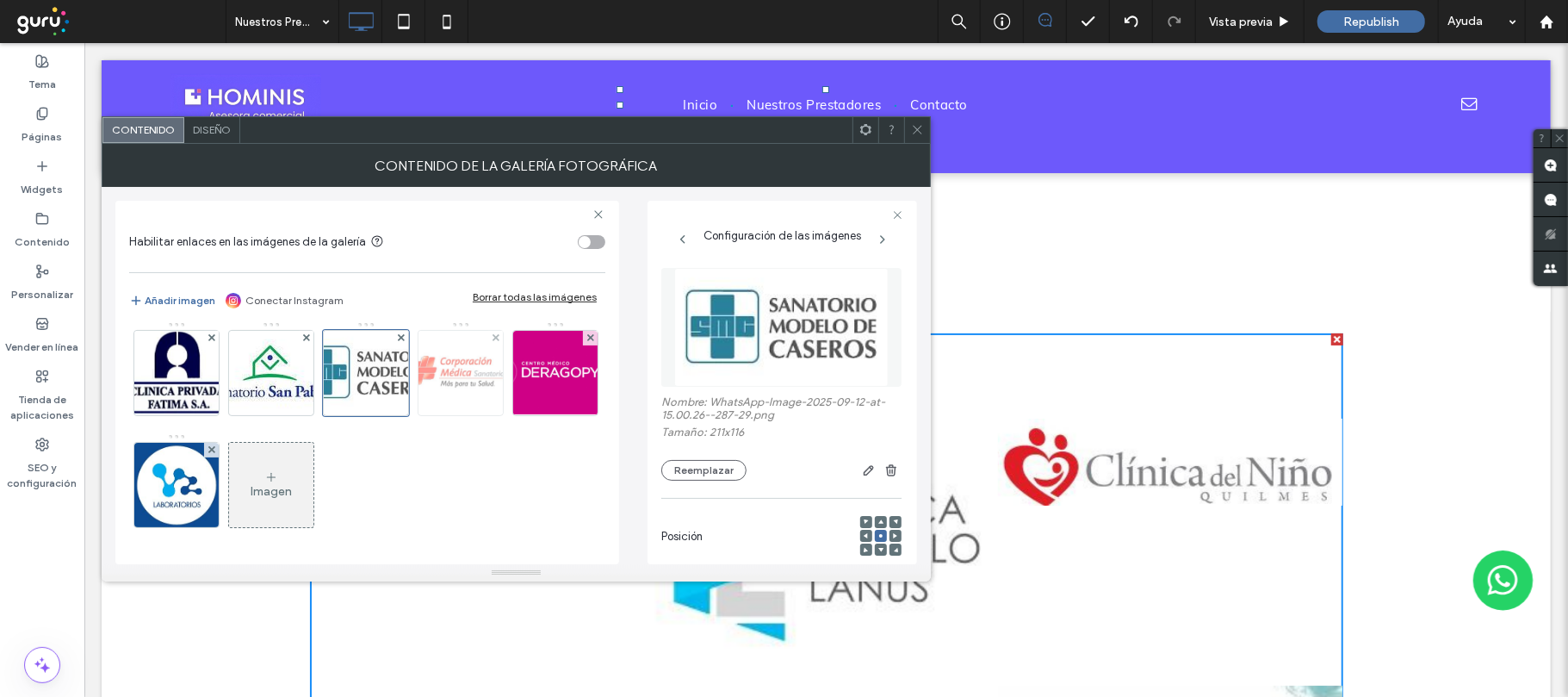
click at [369, 377] on img at bounding box center [460, 373] width 182 height 84
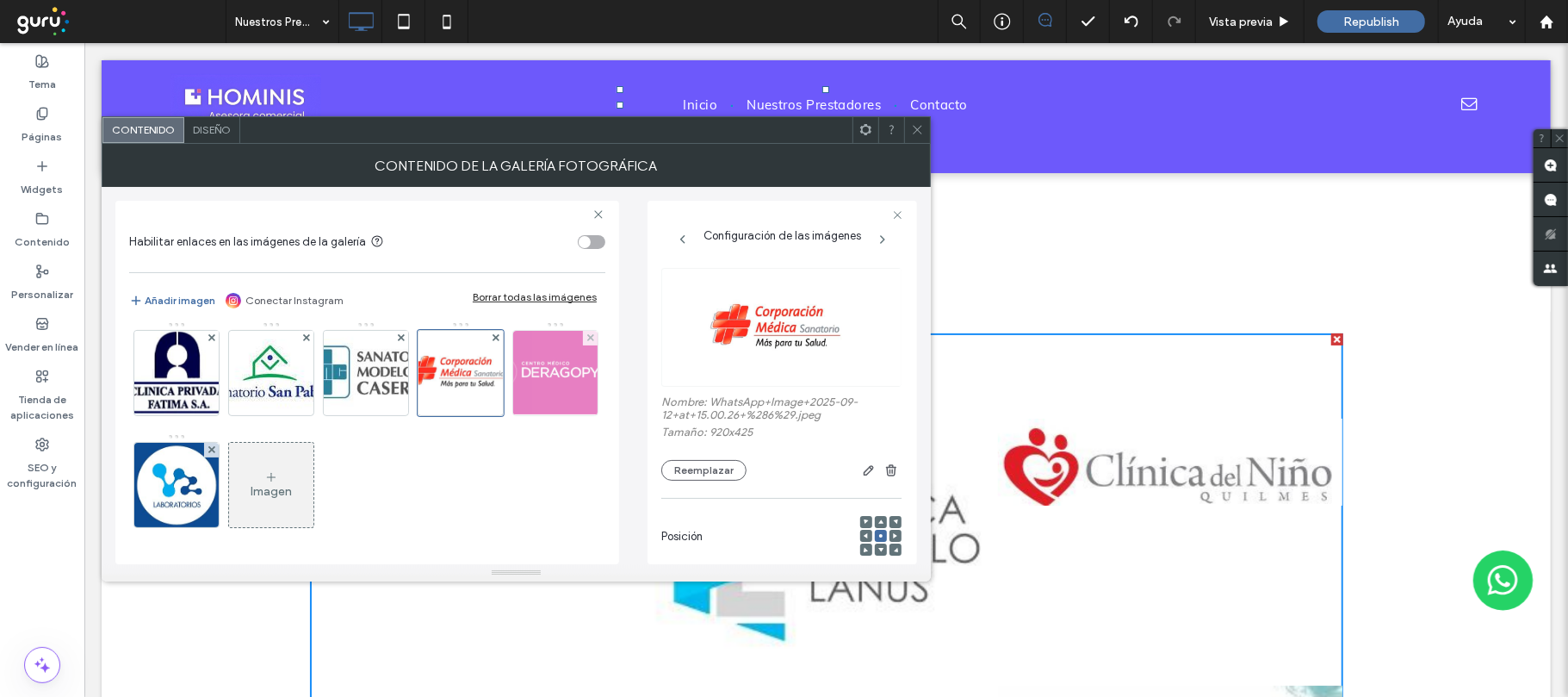
click at [474, 383] on img at bounding box center [555, 373] width 162 height 84
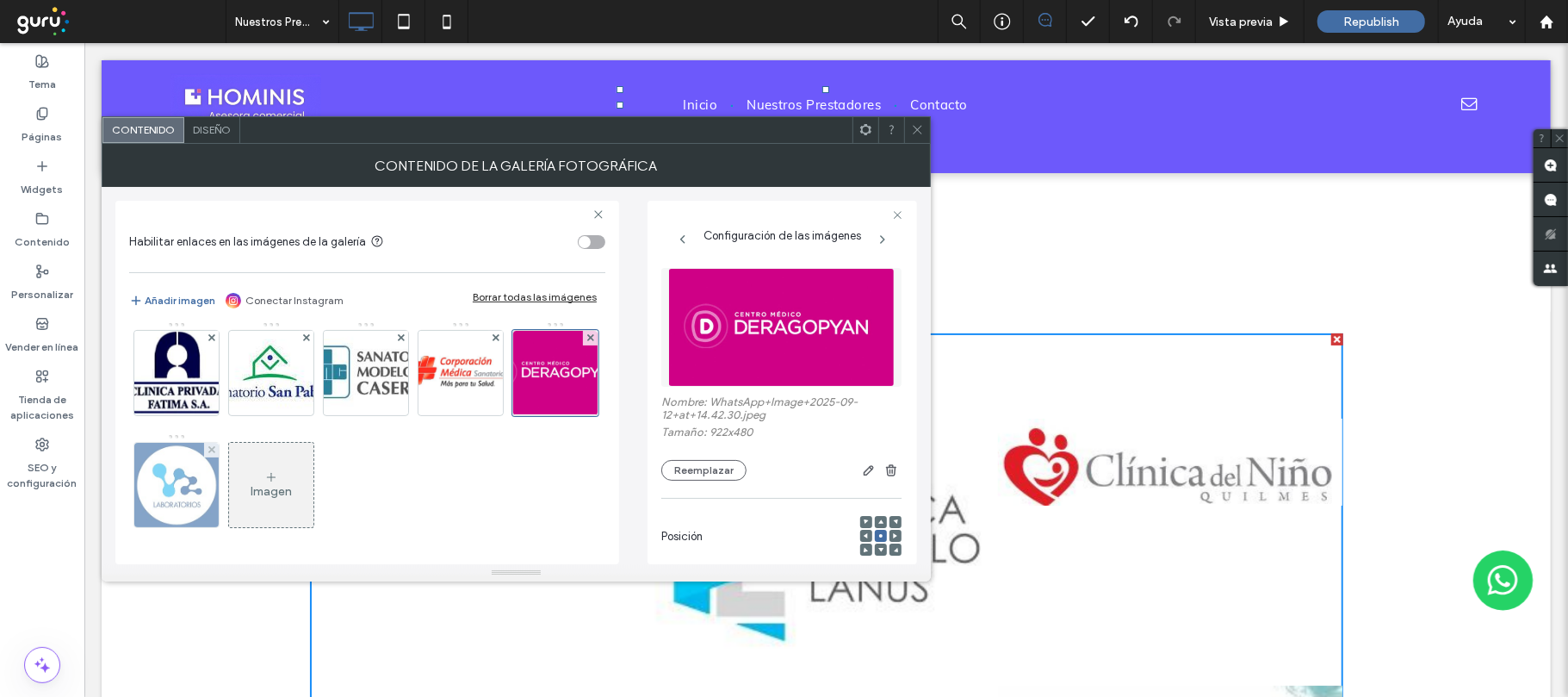
click at [219, 443] on img at bounding box center [176, 485] width 84 height 84
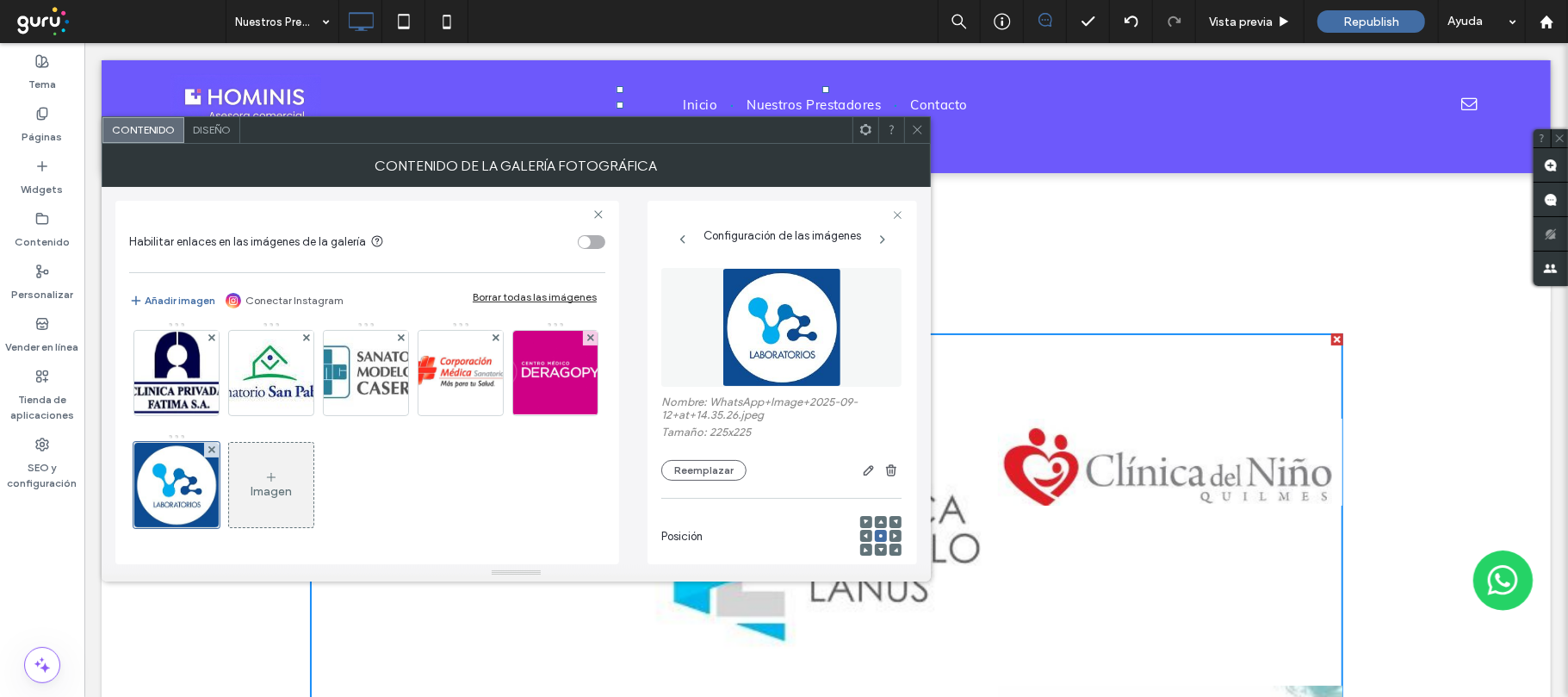
click at [229, 483] on div "Imagen" at bounding box center [271, 485] width 84 height 81
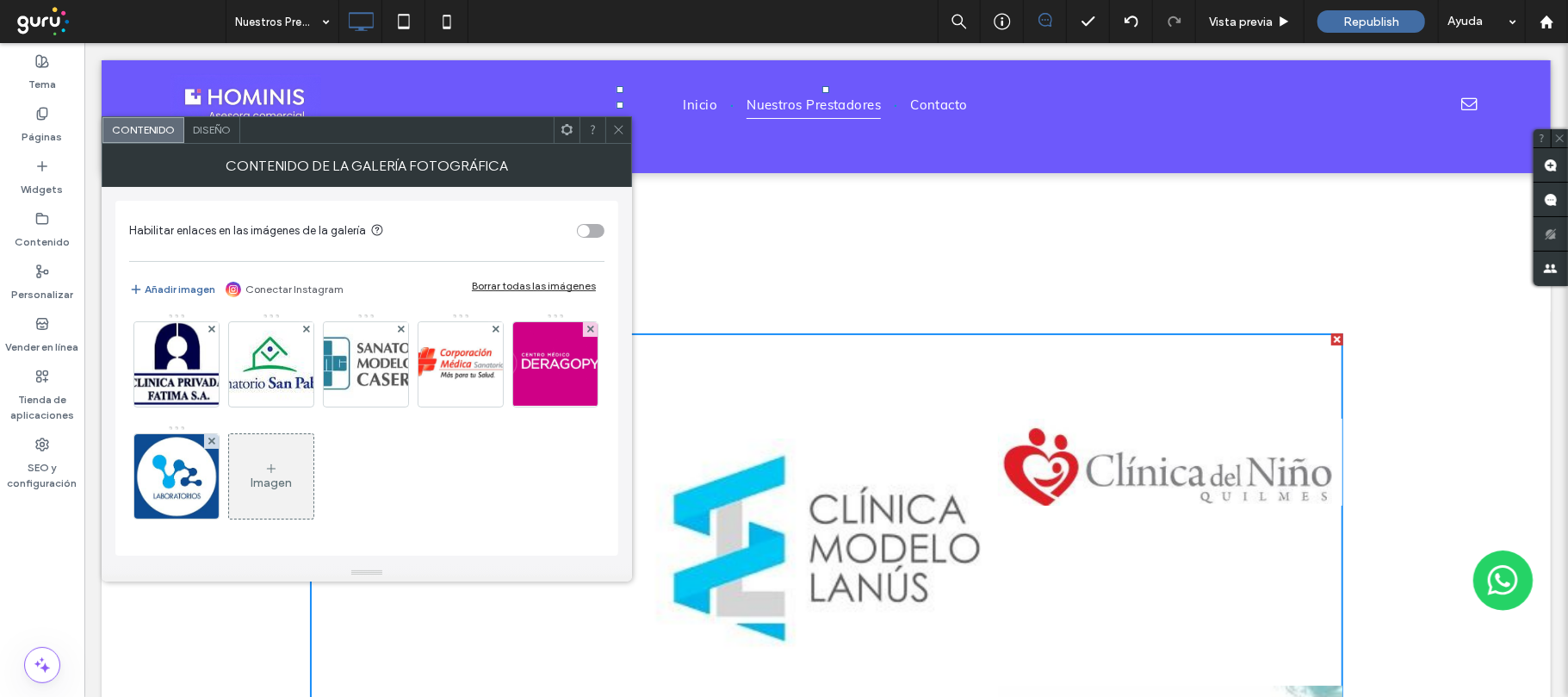
scroll to position [0, 0]
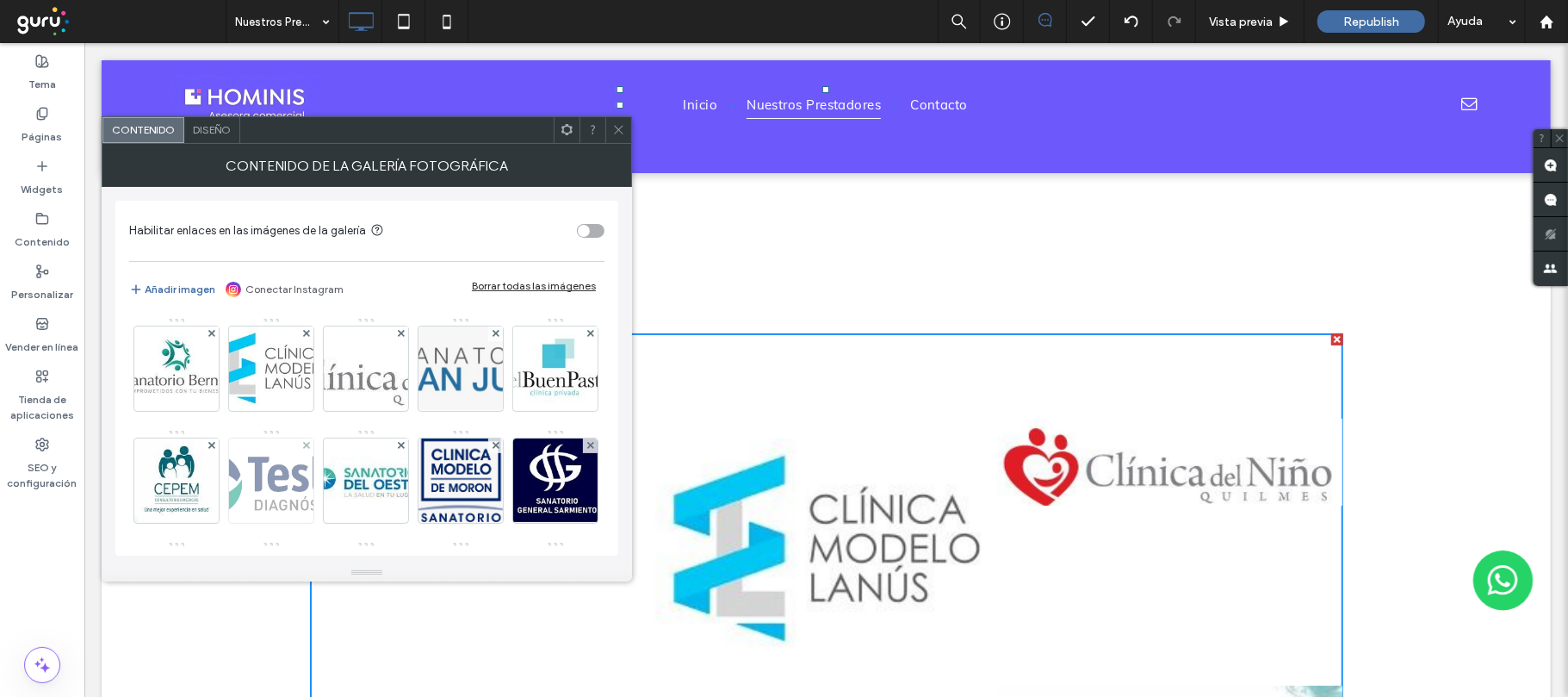
click at [362, 463] on img at bounding box center [271, 480] width 182 height 84
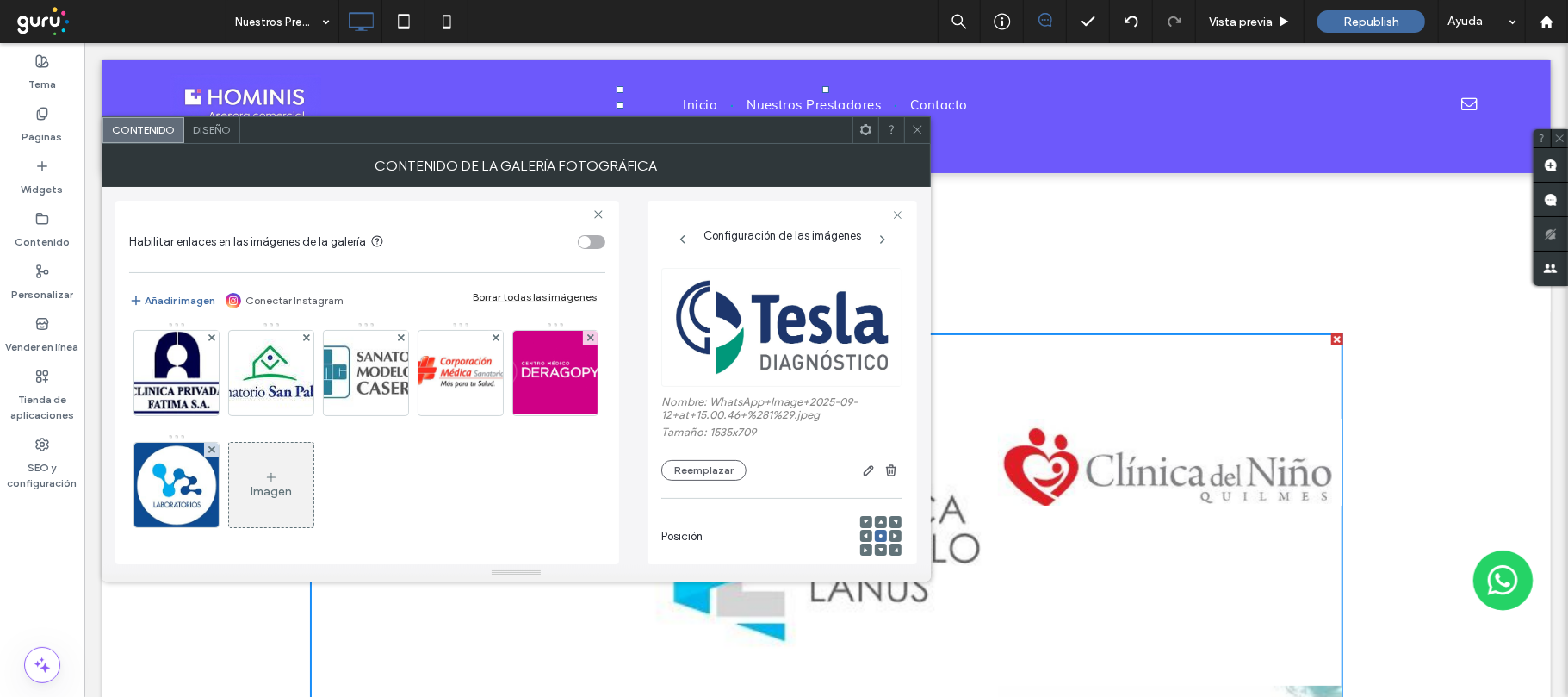
click at [229, 479] on div "Imagen" at bounding box center [271, 485] width 84 height 81
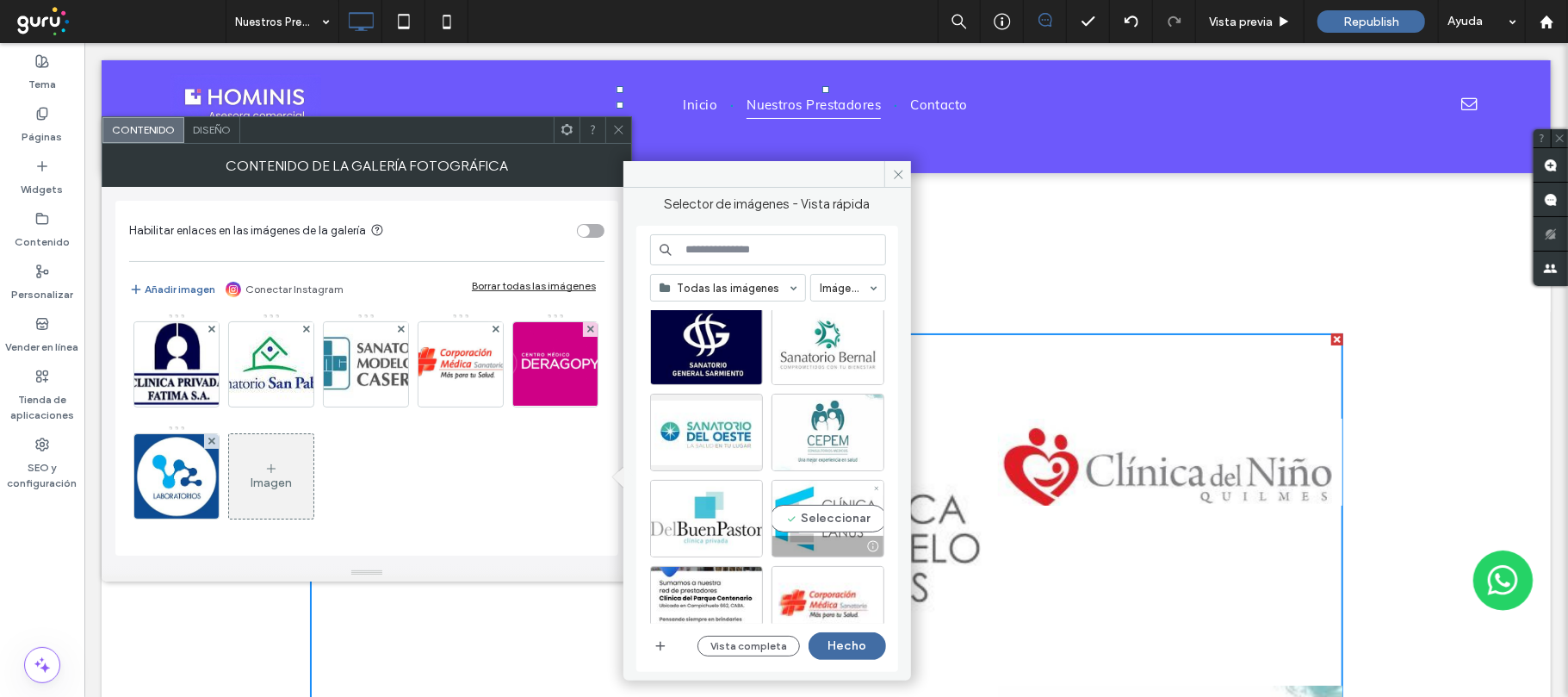
scroll to position [229, 0]
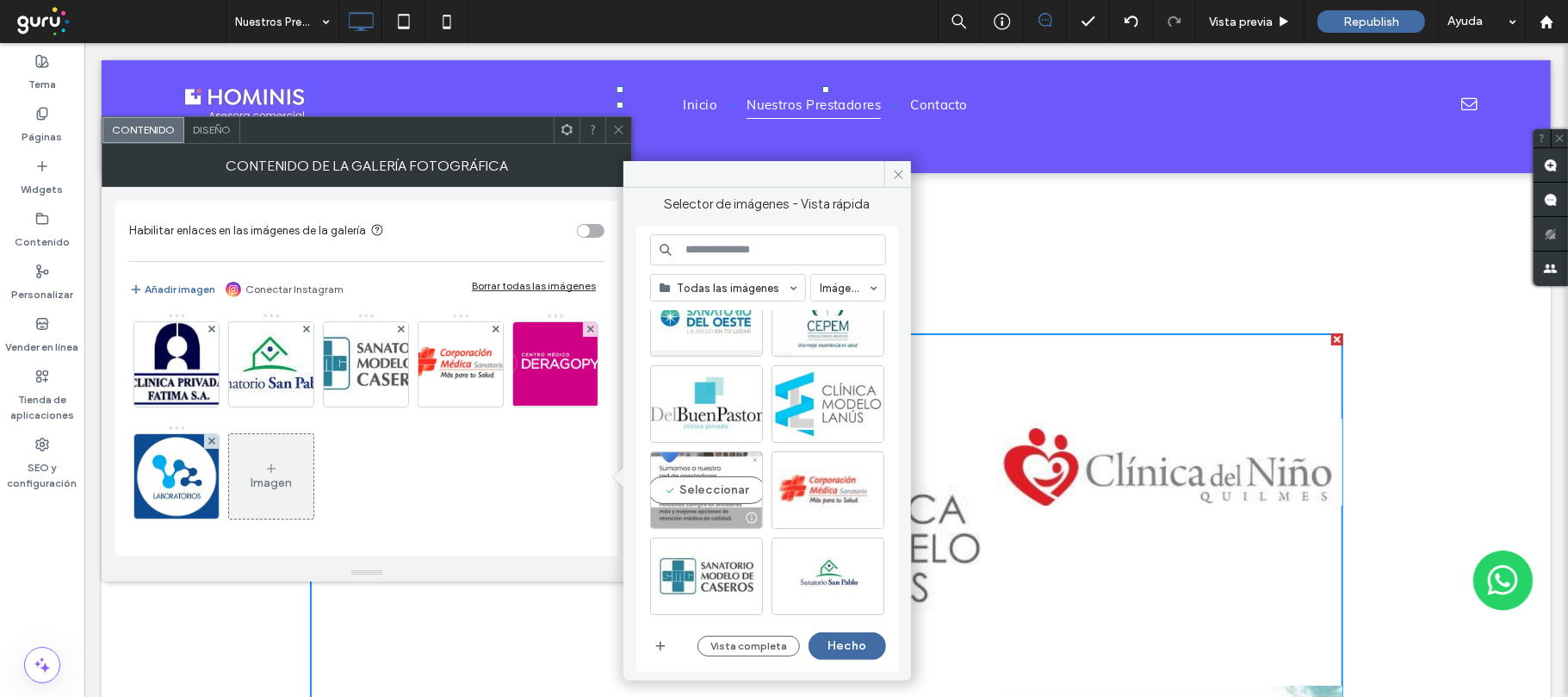
click at [713, 498] on div "Seleccionar" at bounding box center [706, 490] width 113 height 78
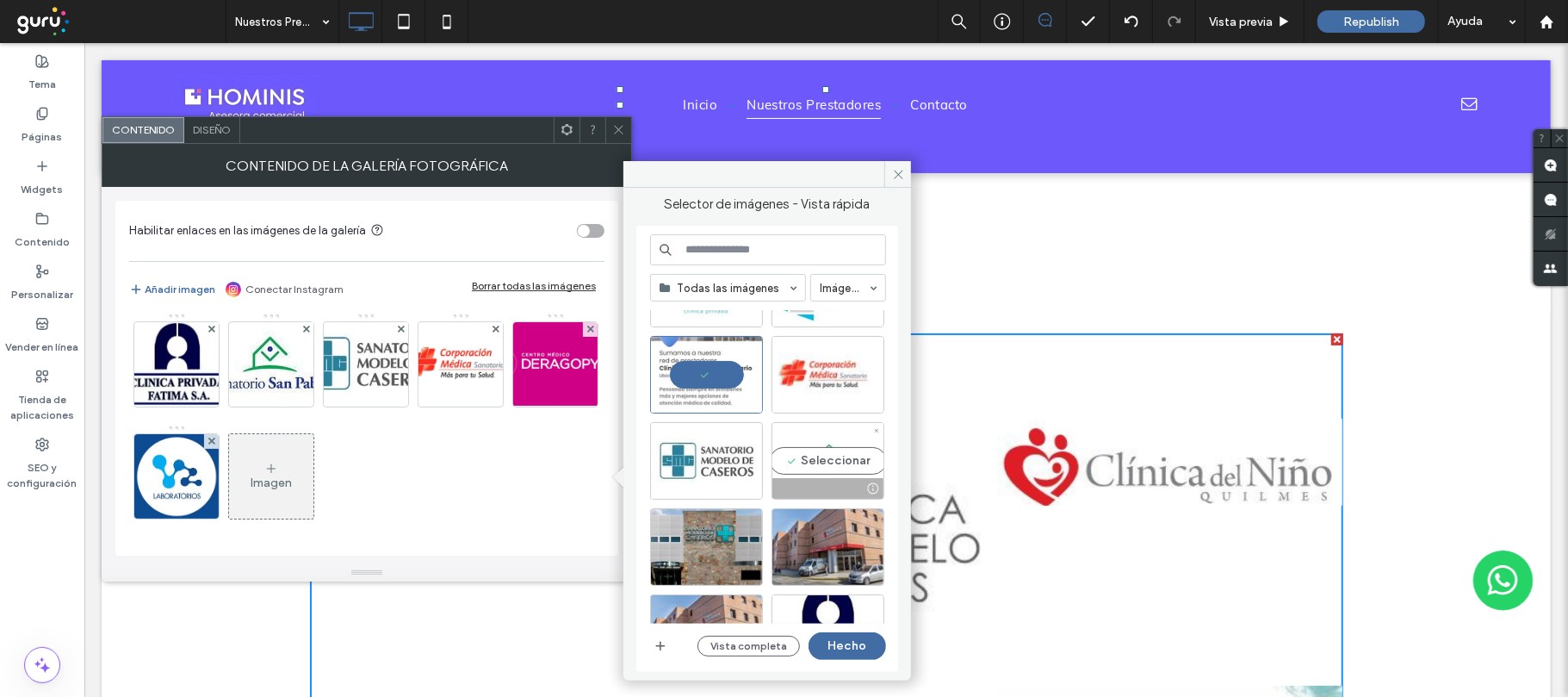
scroll to position [459, 0]
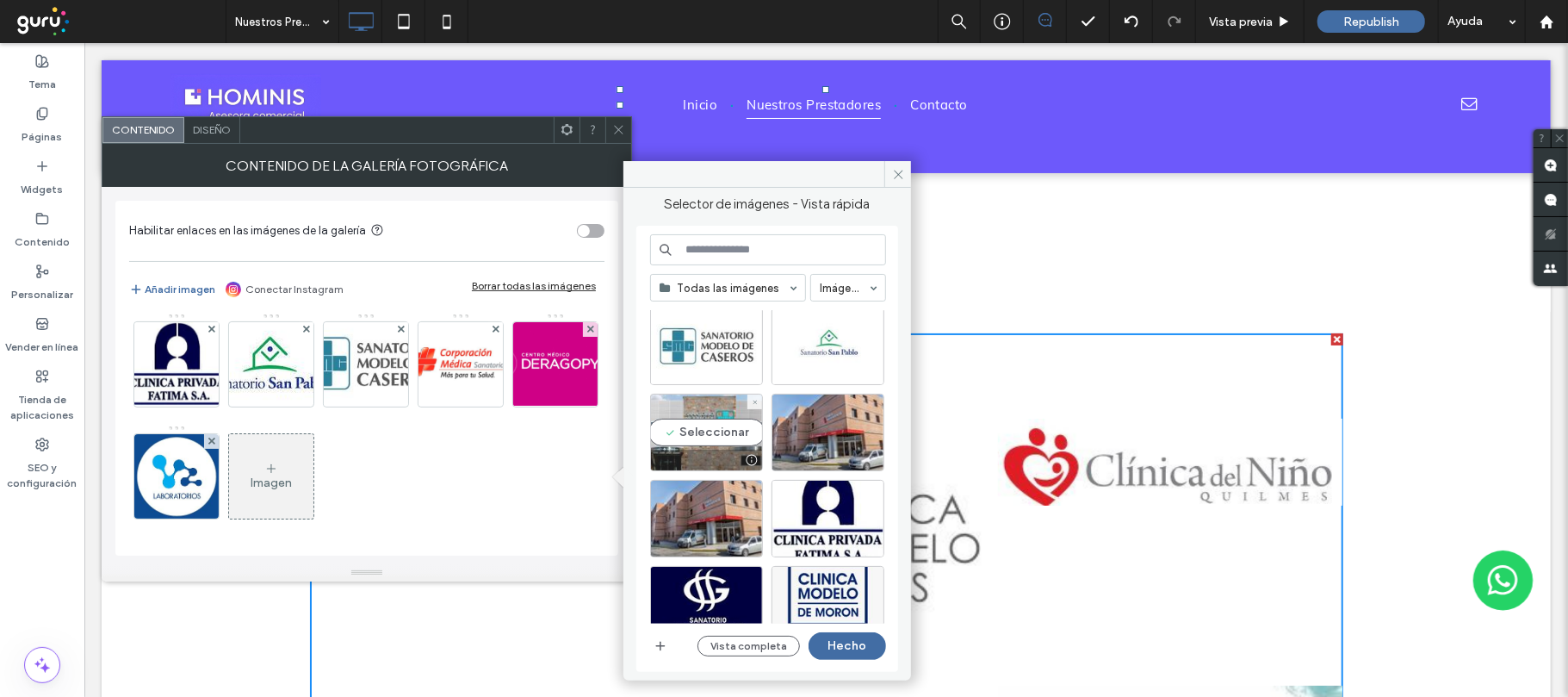
click at [703, 425] on div "Seleccionar" at bounding box center [706, 432] width 113 height 78
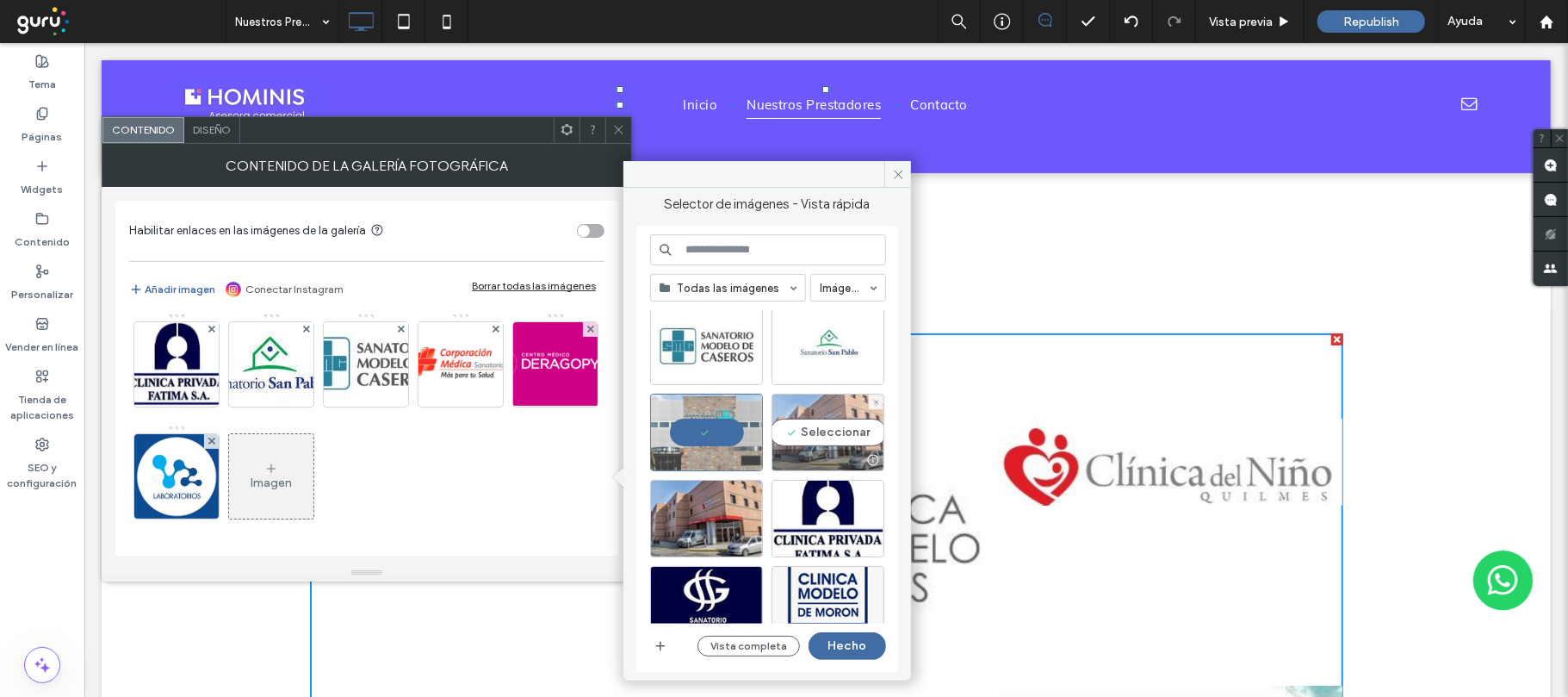
click at [842, 430] on div "Seleccionar" at bounding box center [828, 432] width 113 height 78
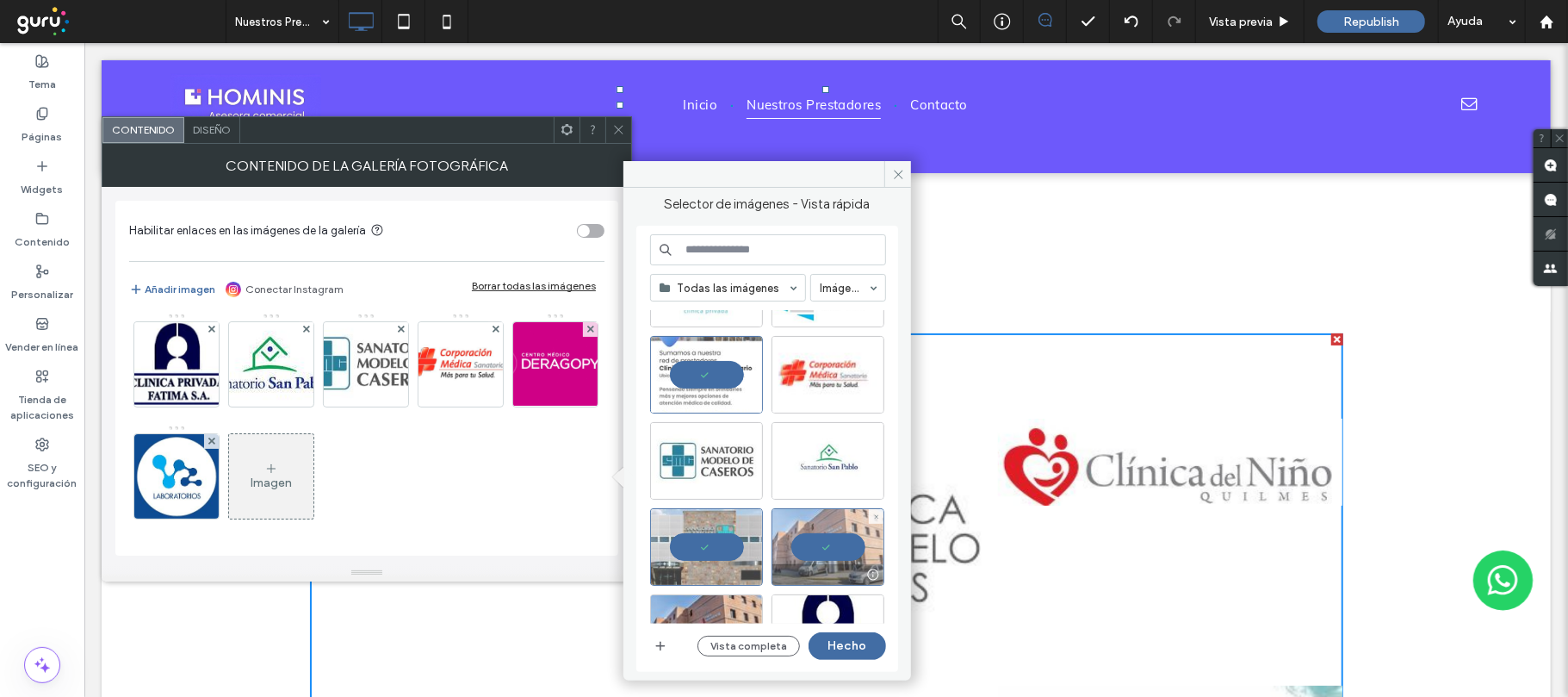
scroll to position [573, 0]
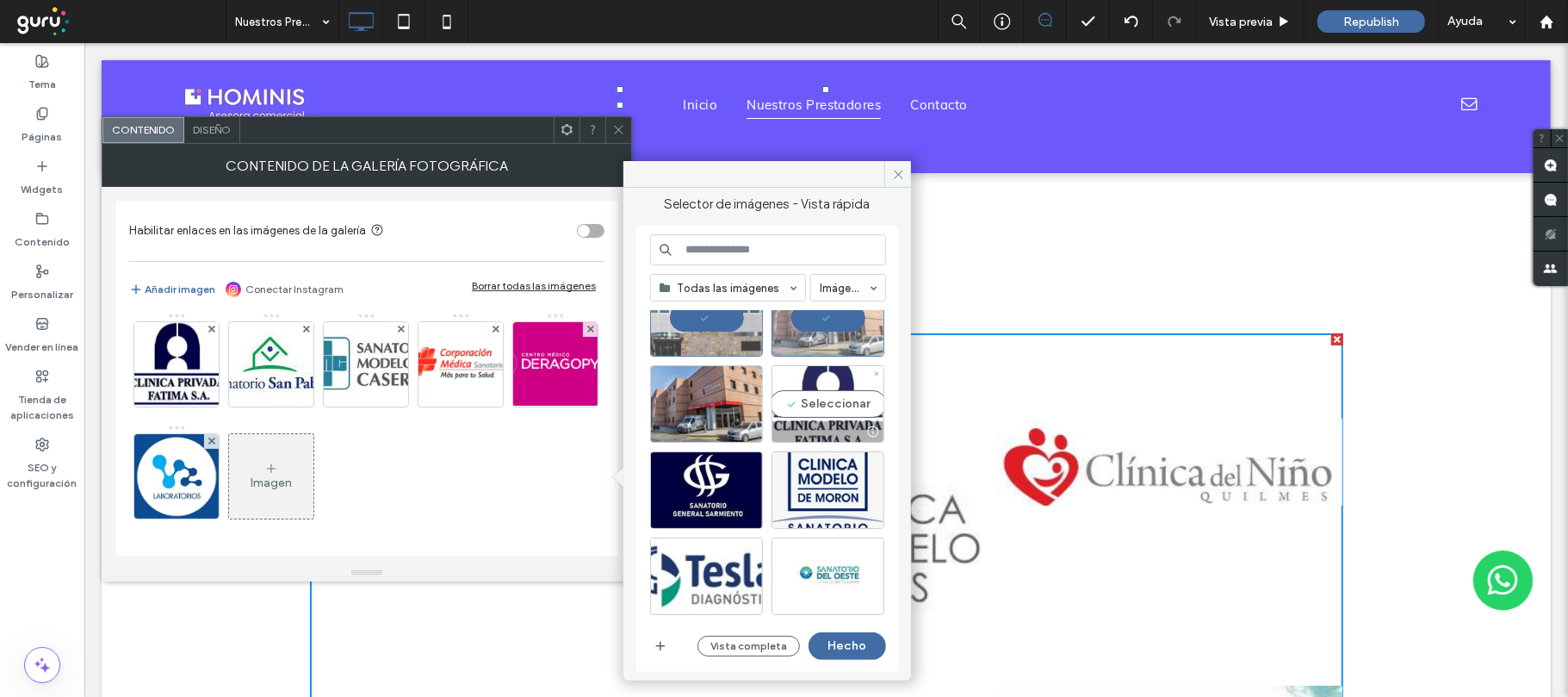
click at [826, 401] on div "Seleccionar" at bounding box center [828, 404] width 113 height 78
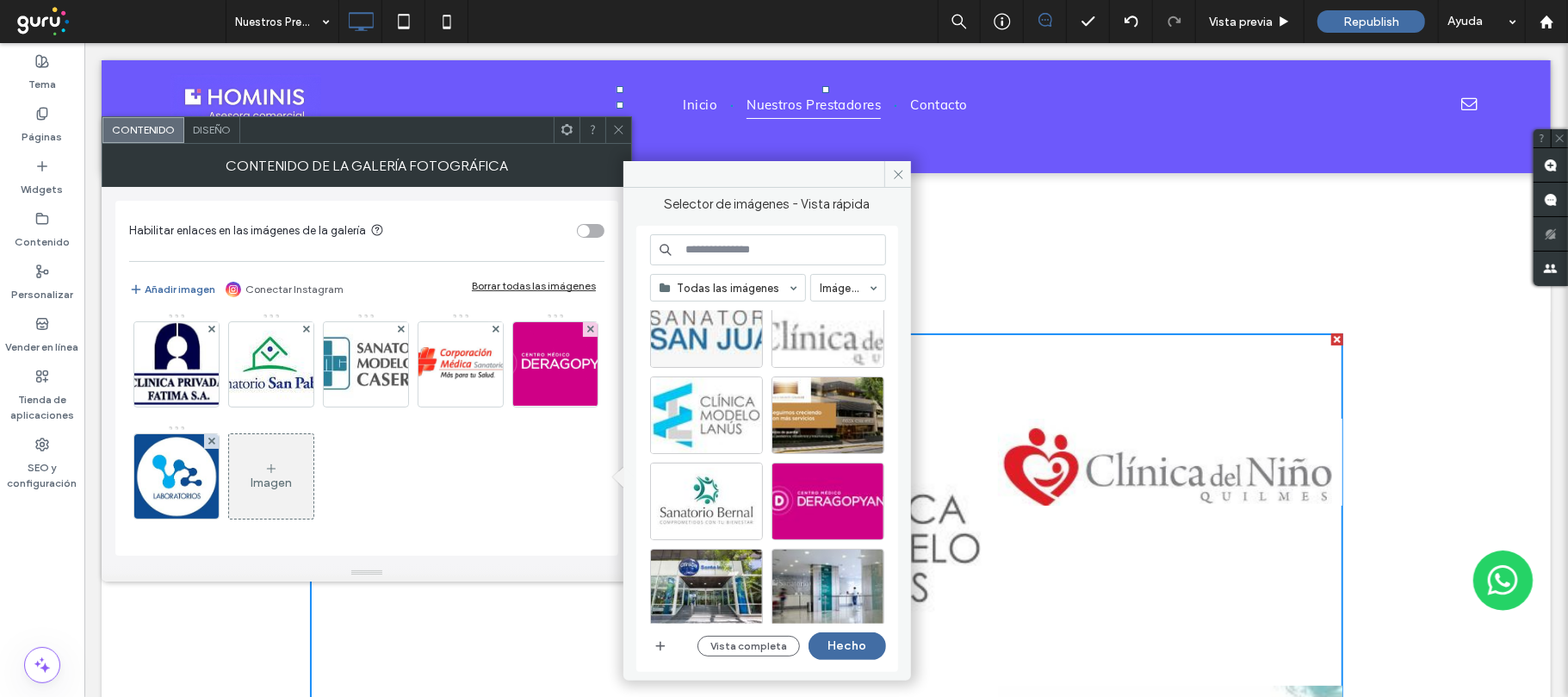
scroll to position [534, 0]
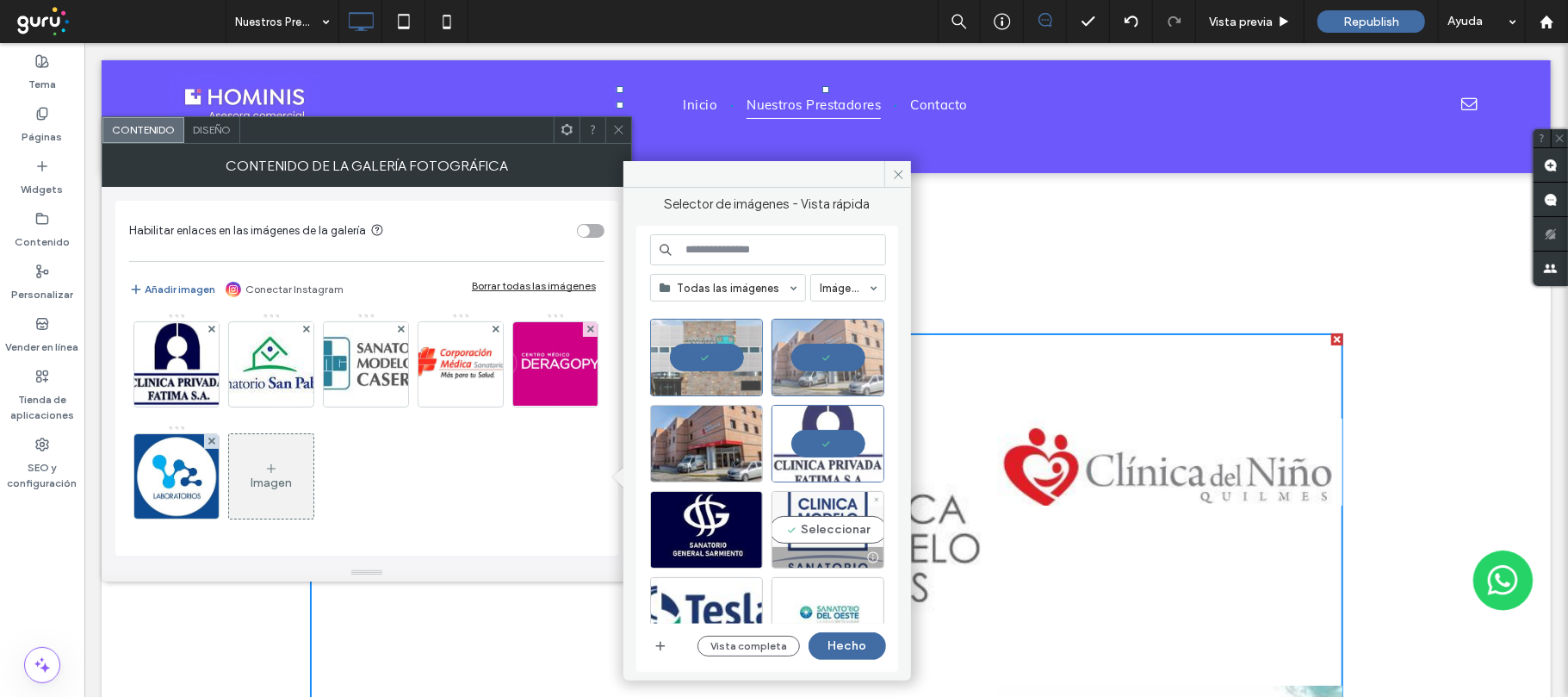
click at [865, 527] on div "Seleccionar" at bounding box center [828, 529] width 113 height 78
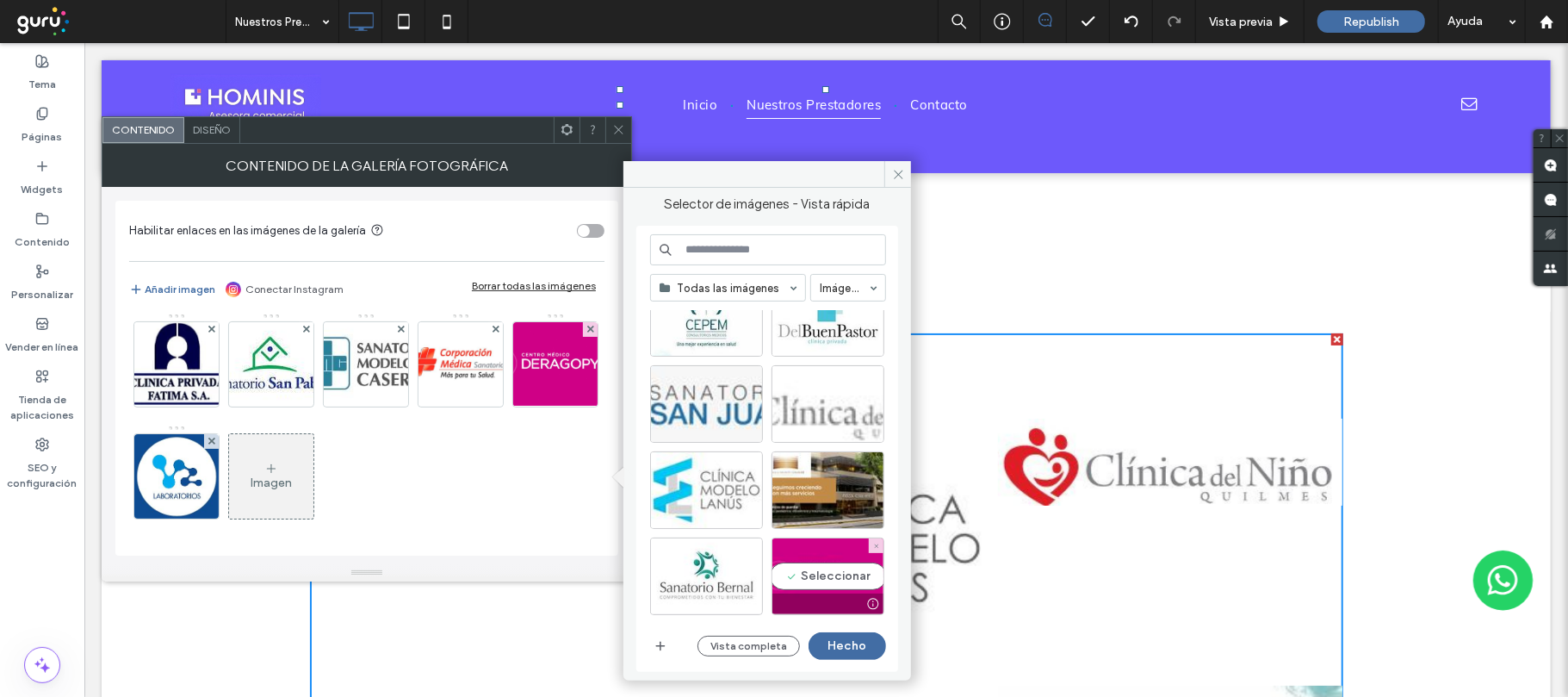
scroll to position [1263, 0]
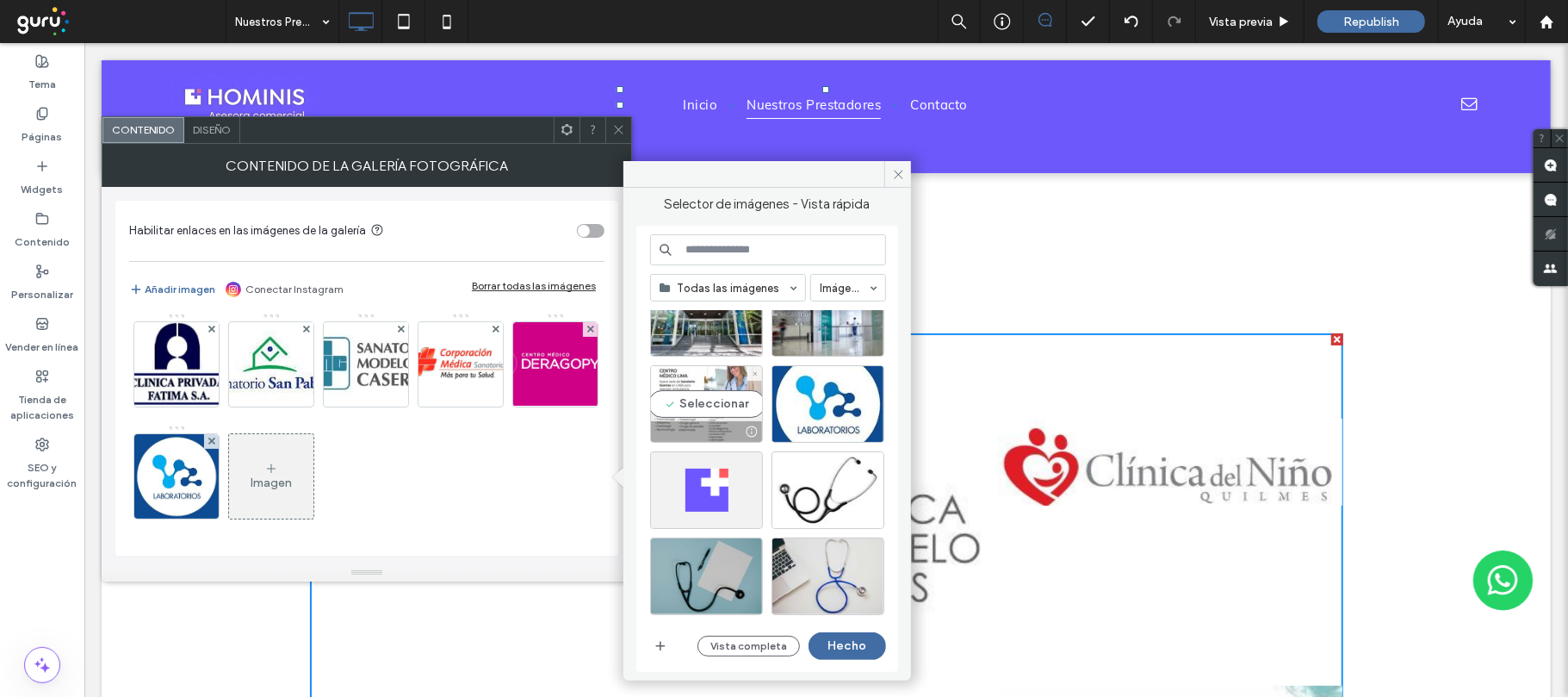
click at [742, 407] on div "Seleccionar" at bounding box center [706, 404] width 113 height 78
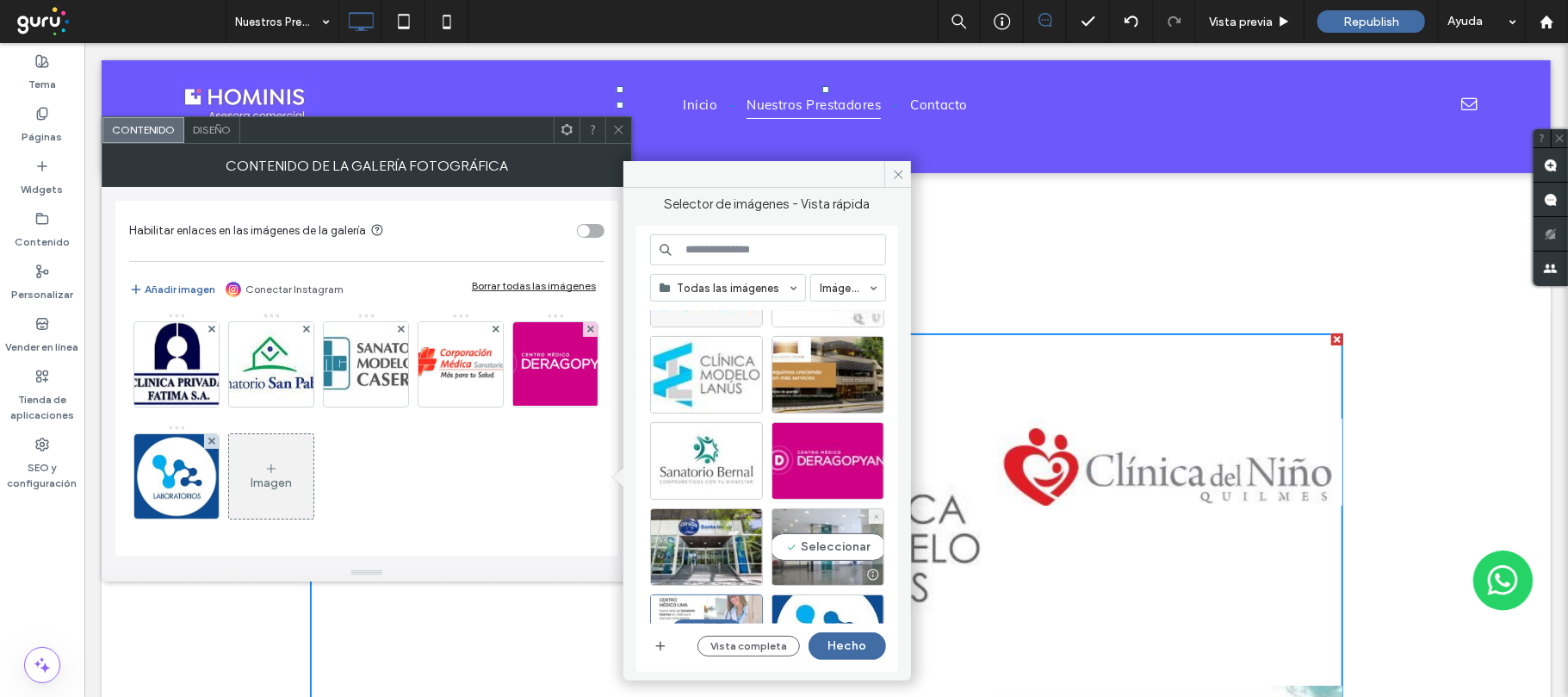
click at [820, 545] on div "Seleccionar" at bounding box center [828, 546] width 113 height 78
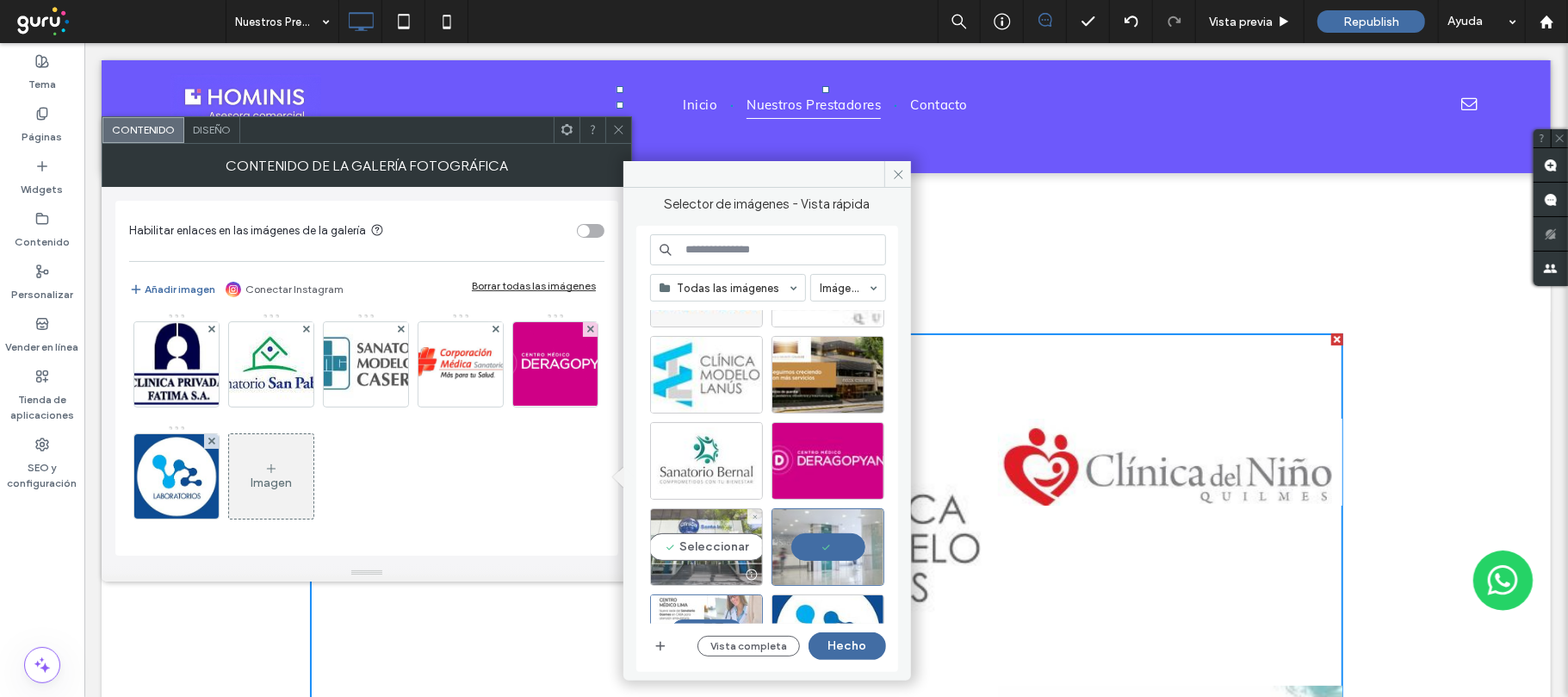
click at [685, 546] on div "Seleccionar" at bounding box center [706, 546] width 113 height 78
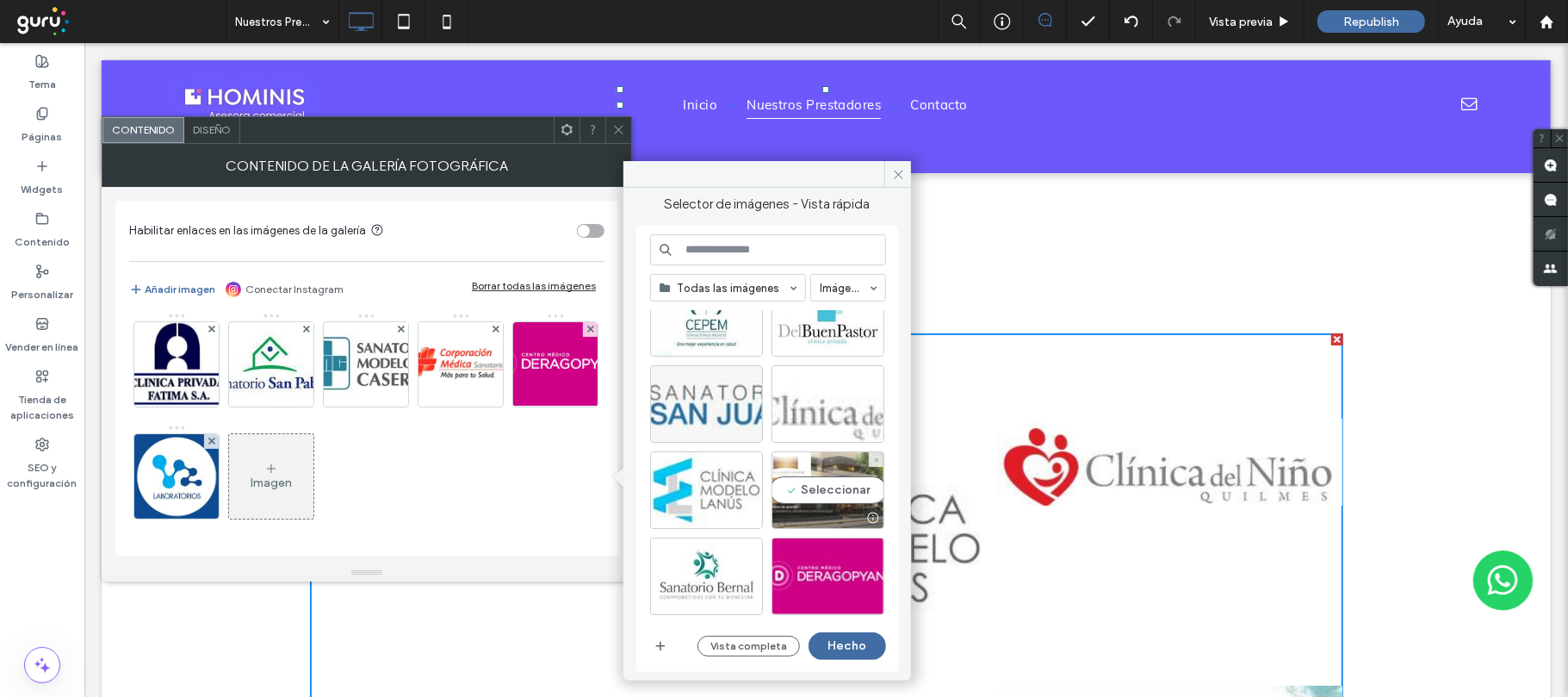
click at [845, 495] on div "Seleccionar" at bounding box center [828, 490] width 113 height 78
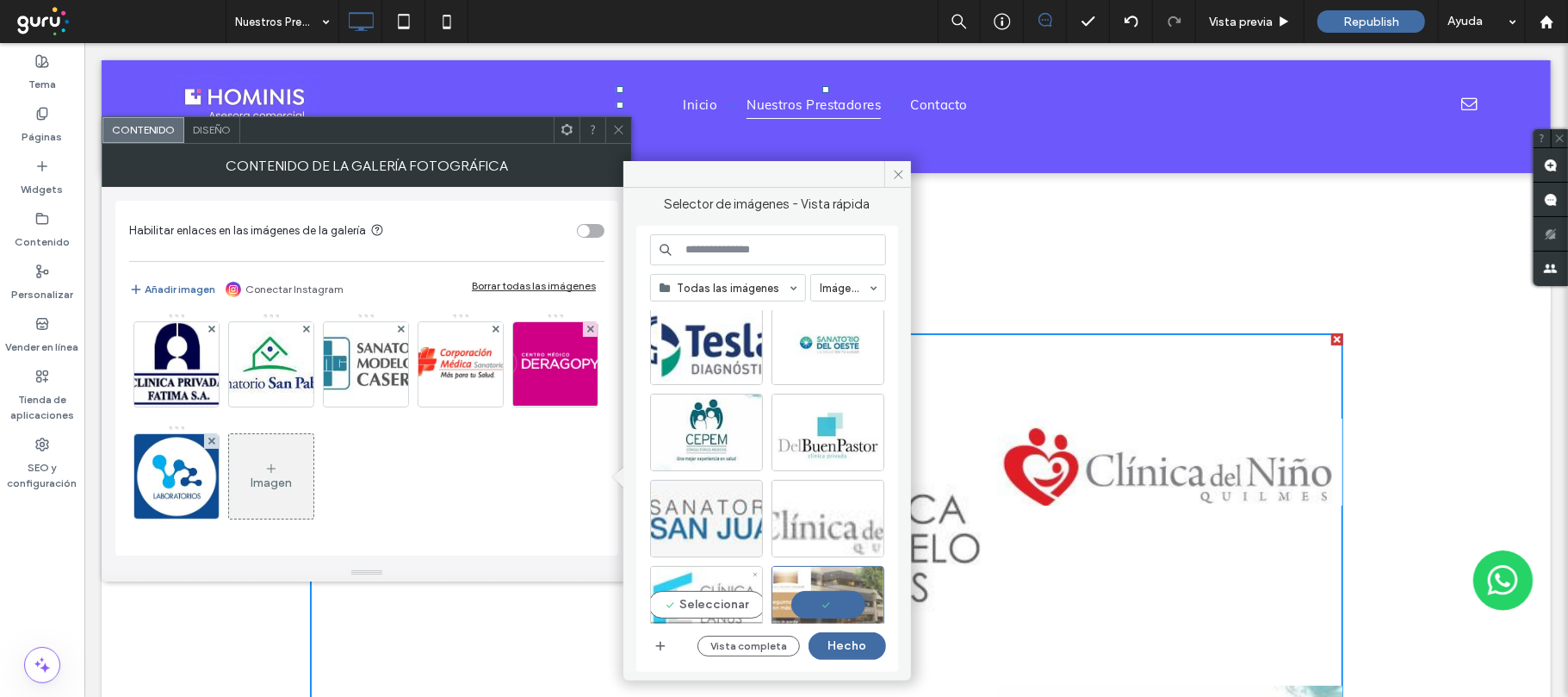
click at [715, 607] on div "Seleccionar" at bounding box center [706, 604] width 113 height 78
click at [799, 525] on div "Seleccionar" at bounding box center [828, 518] width 113 height 78
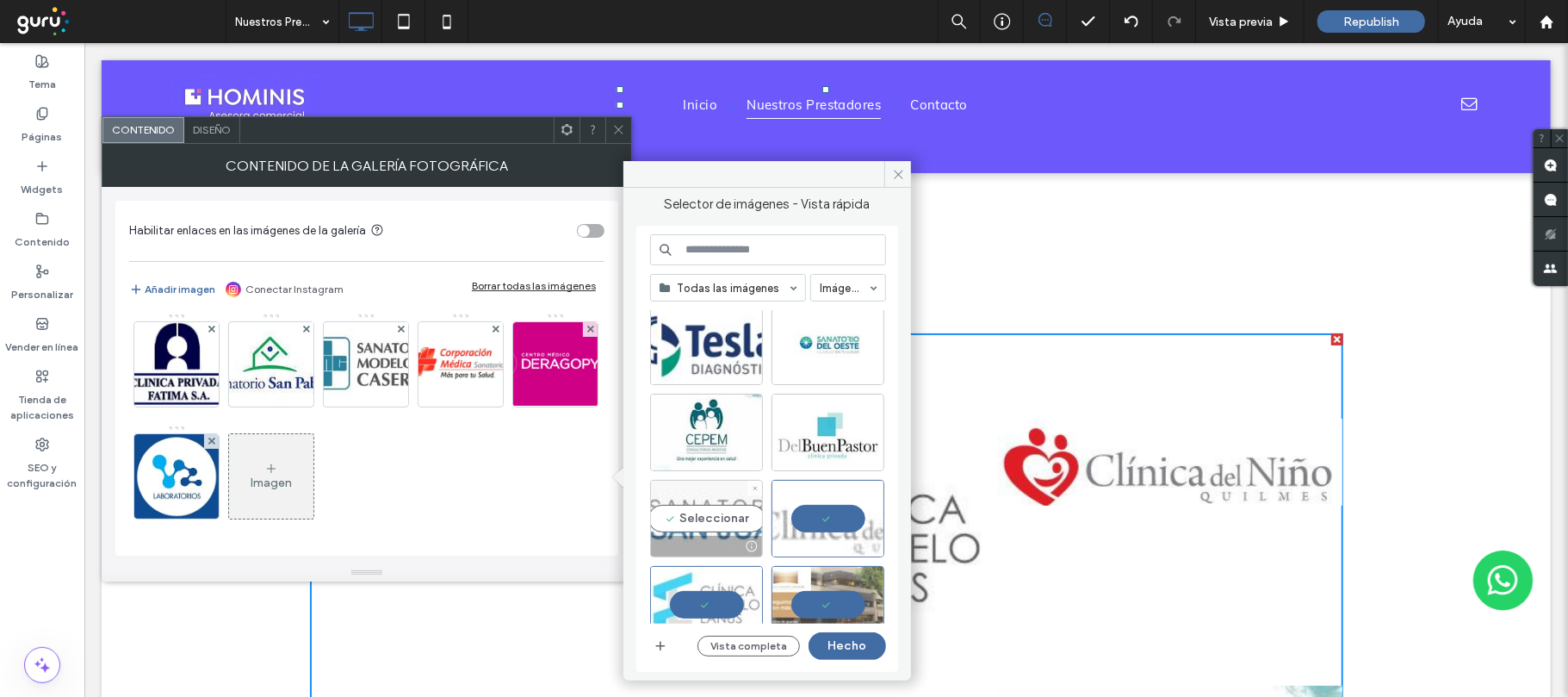
click at [726, 518] on div "Seleccionar" at bounding box center [706, 518] width 113 height 78
click at [810, 453] on div at bounding box center [828, 460] width 111 height 21
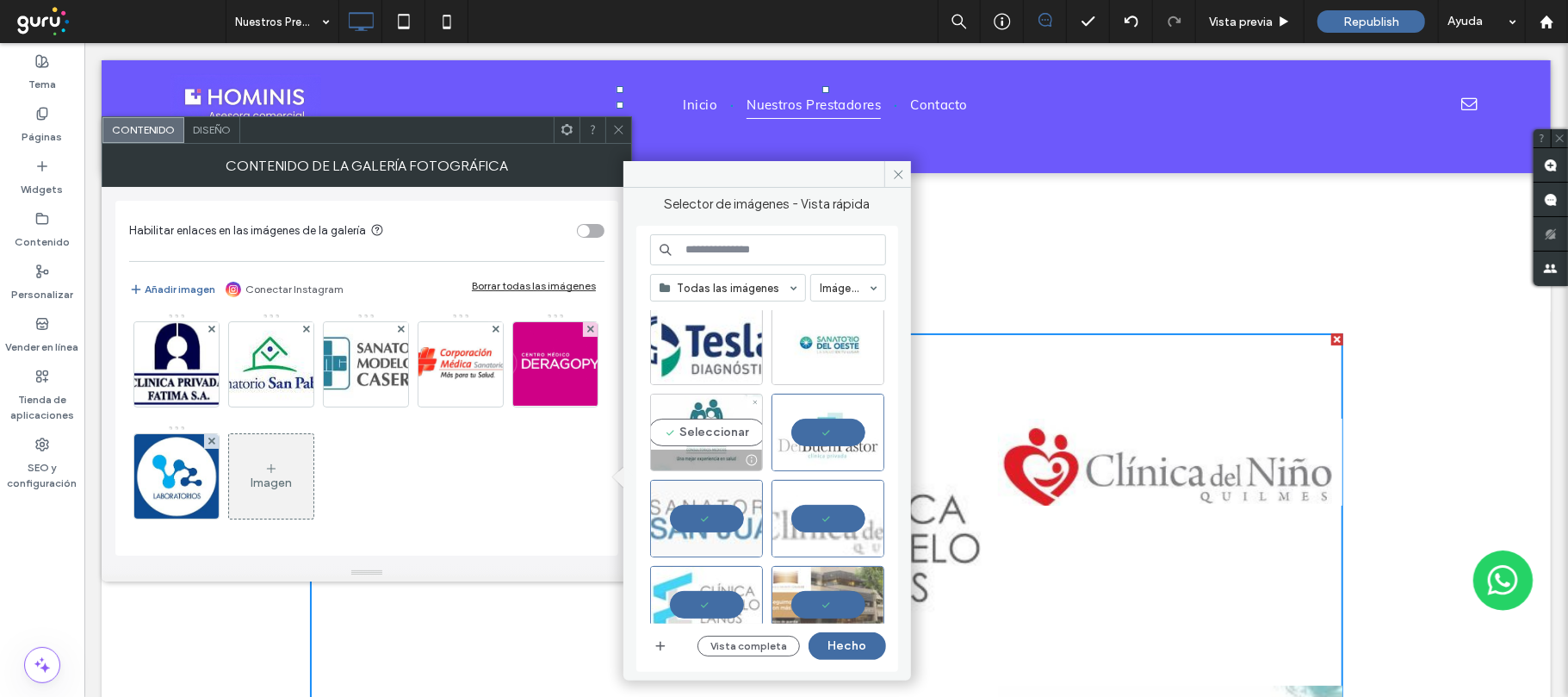
click at [724, 441] on div "Seleccionar" at bounding box center [706, 432] width 113 height 78
click at [811, 360] on div "Seleccionar" at bounding box center [828, 346] width 113 height 78
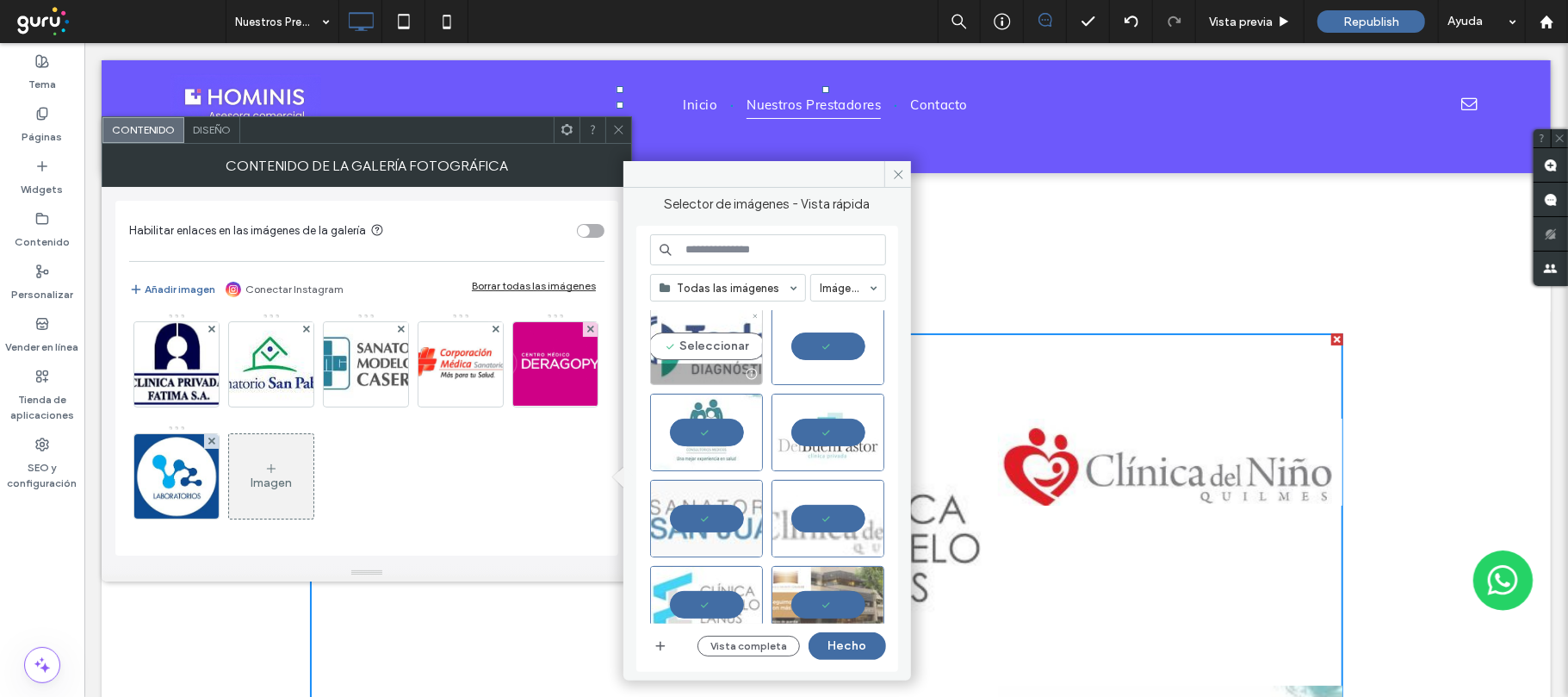
click at [738, 356] on div "Seleccionar" at bounding box center [706, 346] width 113 height 78
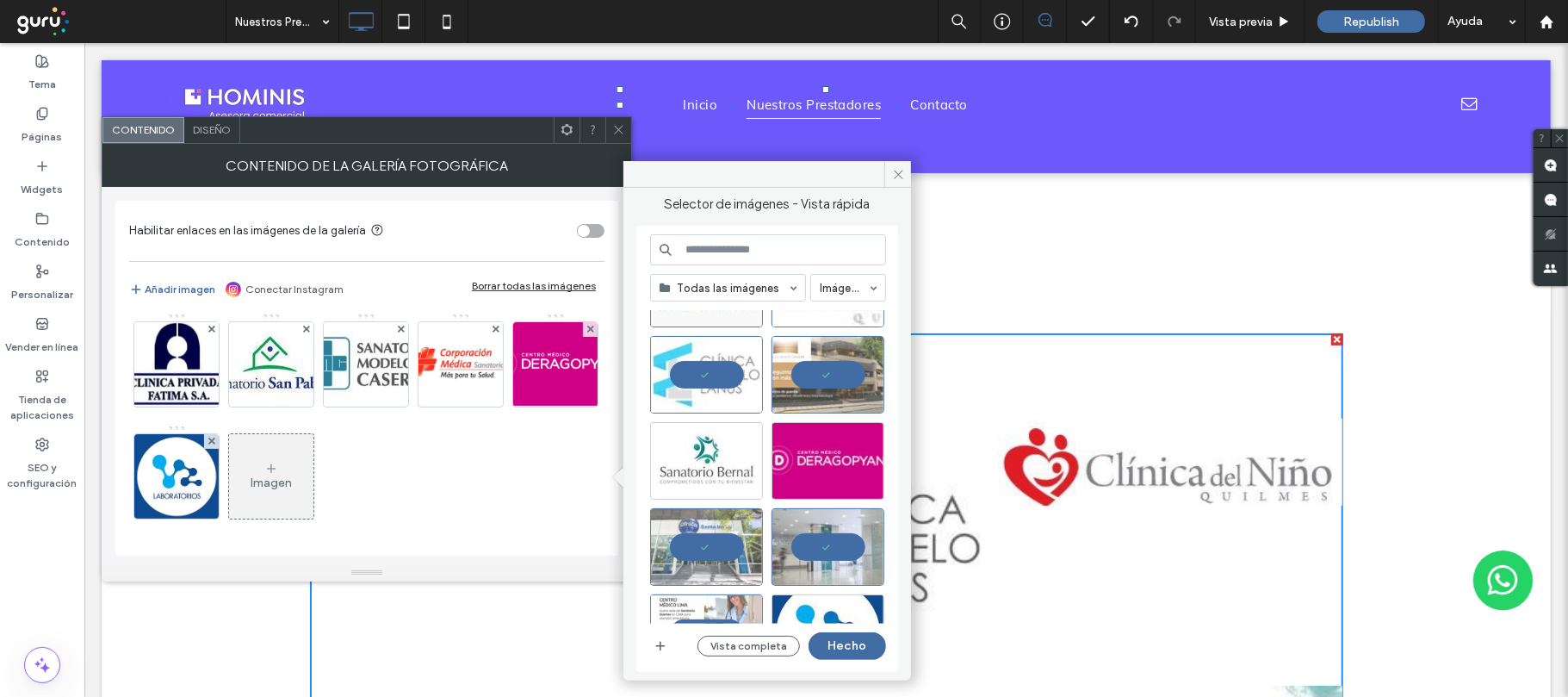
scroll to position [1148, 0]
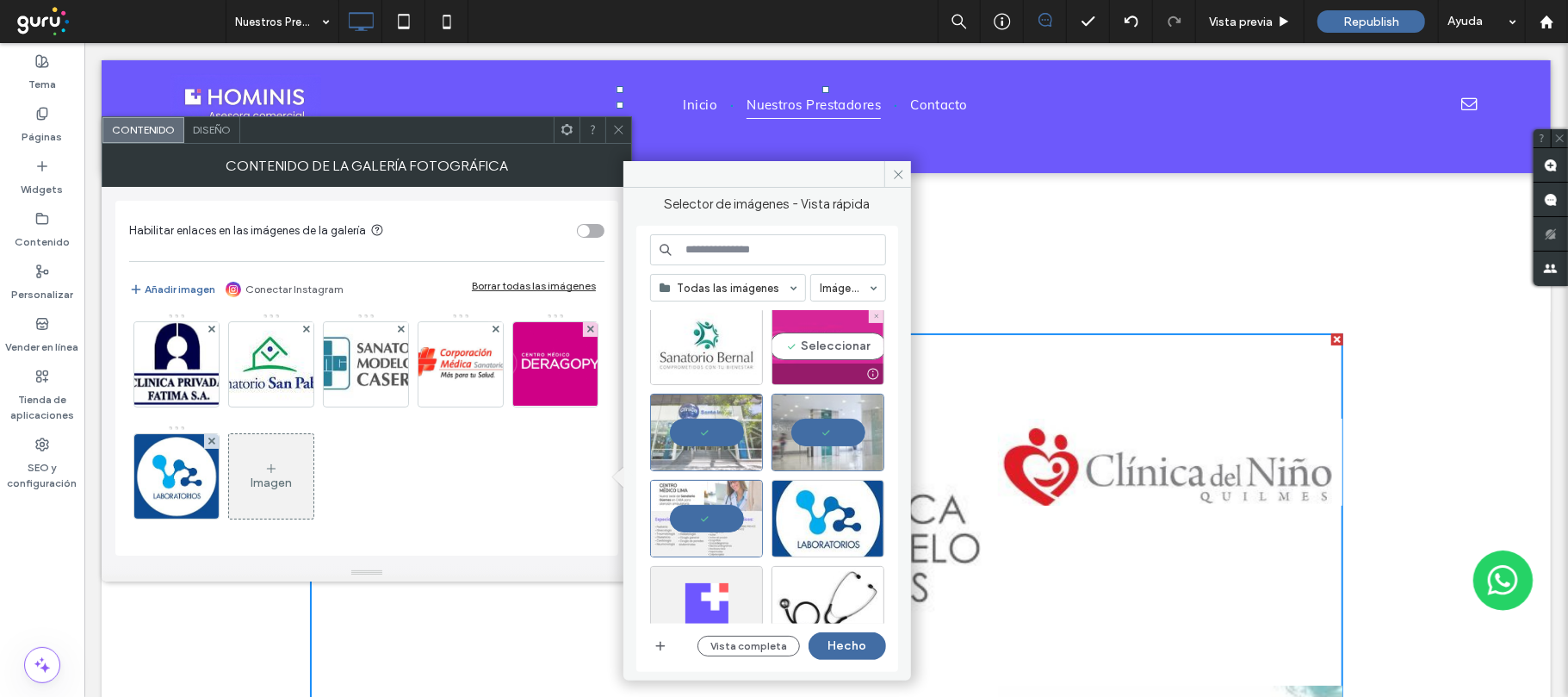
click at [837, 356] on div "Seleccionar" at bounding box center [828, 346] width 113 height 78
click at [726, 337] on div "Seleccionar" at bounding box center [706, 346] width 113 height 78
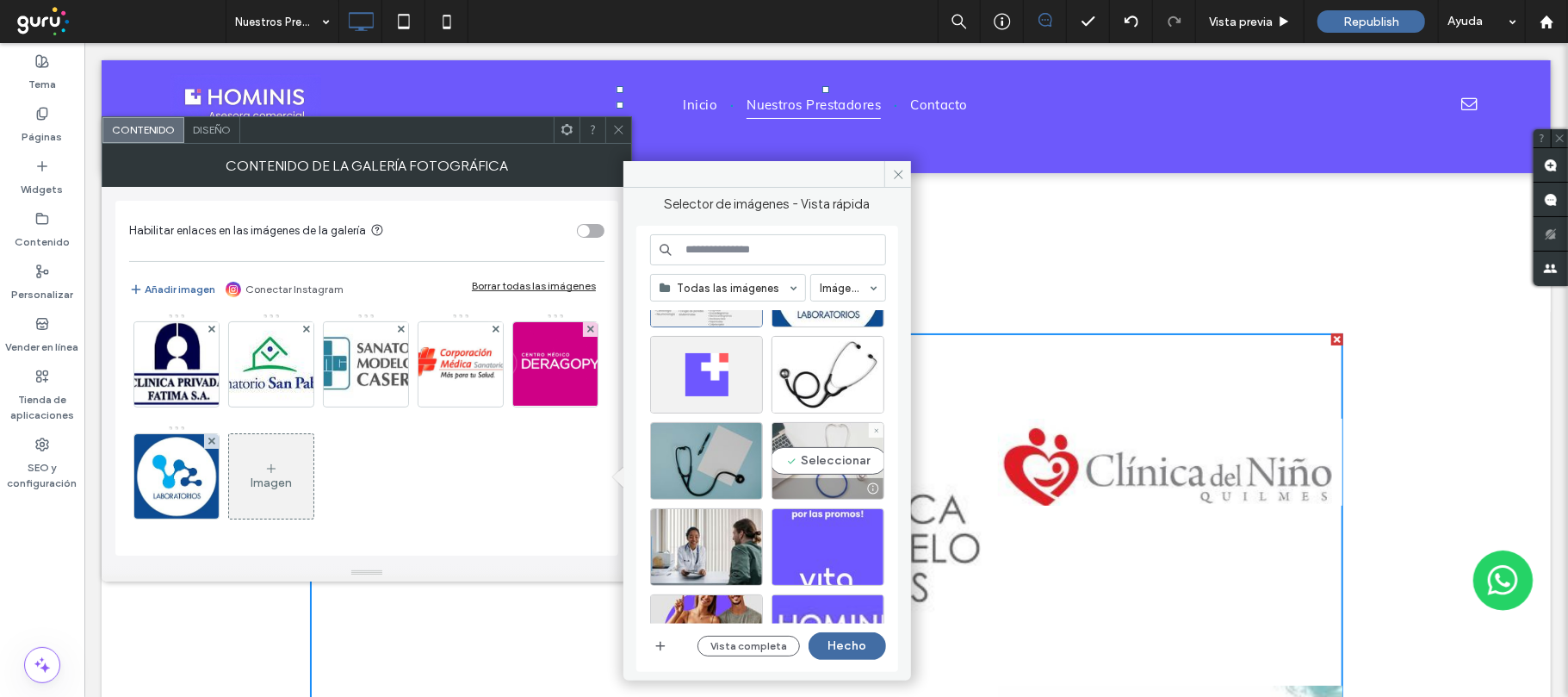
scroll to position [1263, 0]
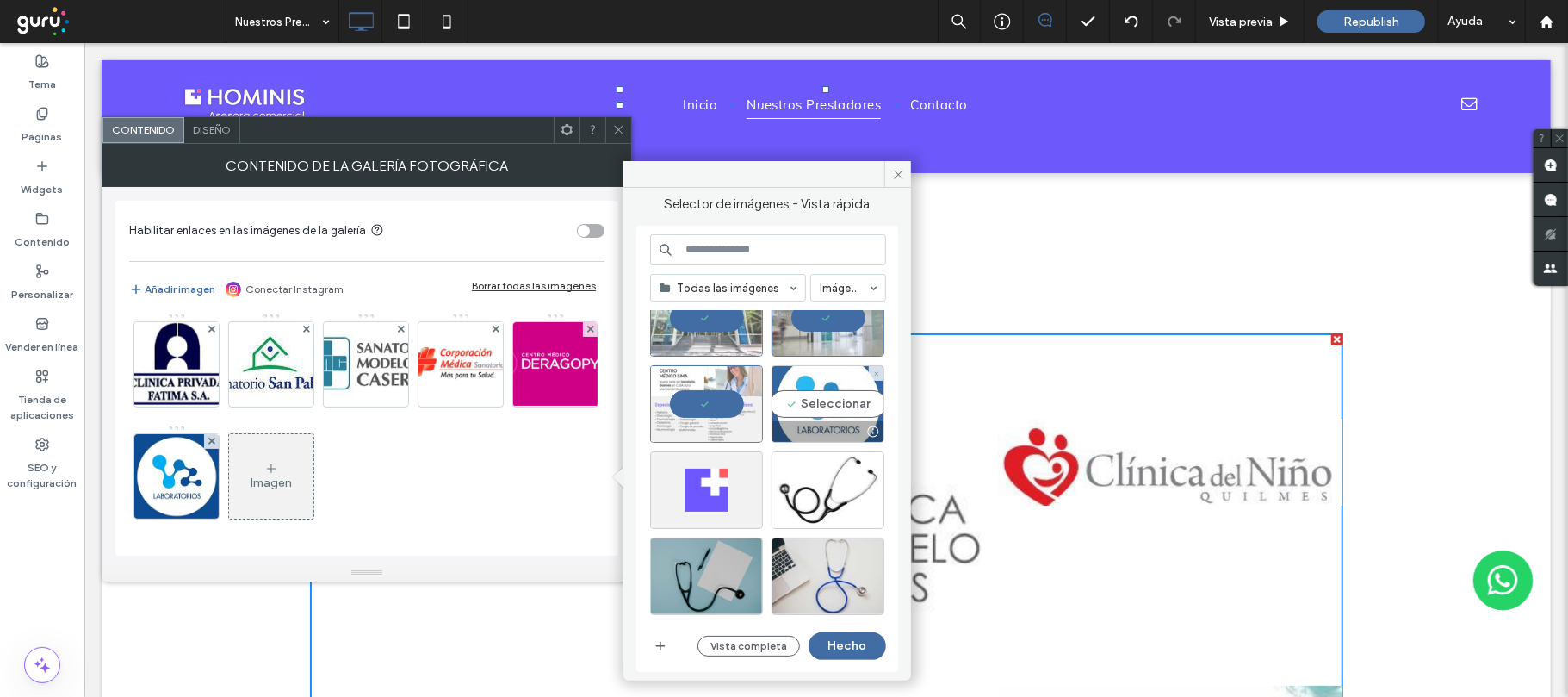
click at [841, 397] on div "Seleccionar" at bounding box center [828, 404] width 113 height 78
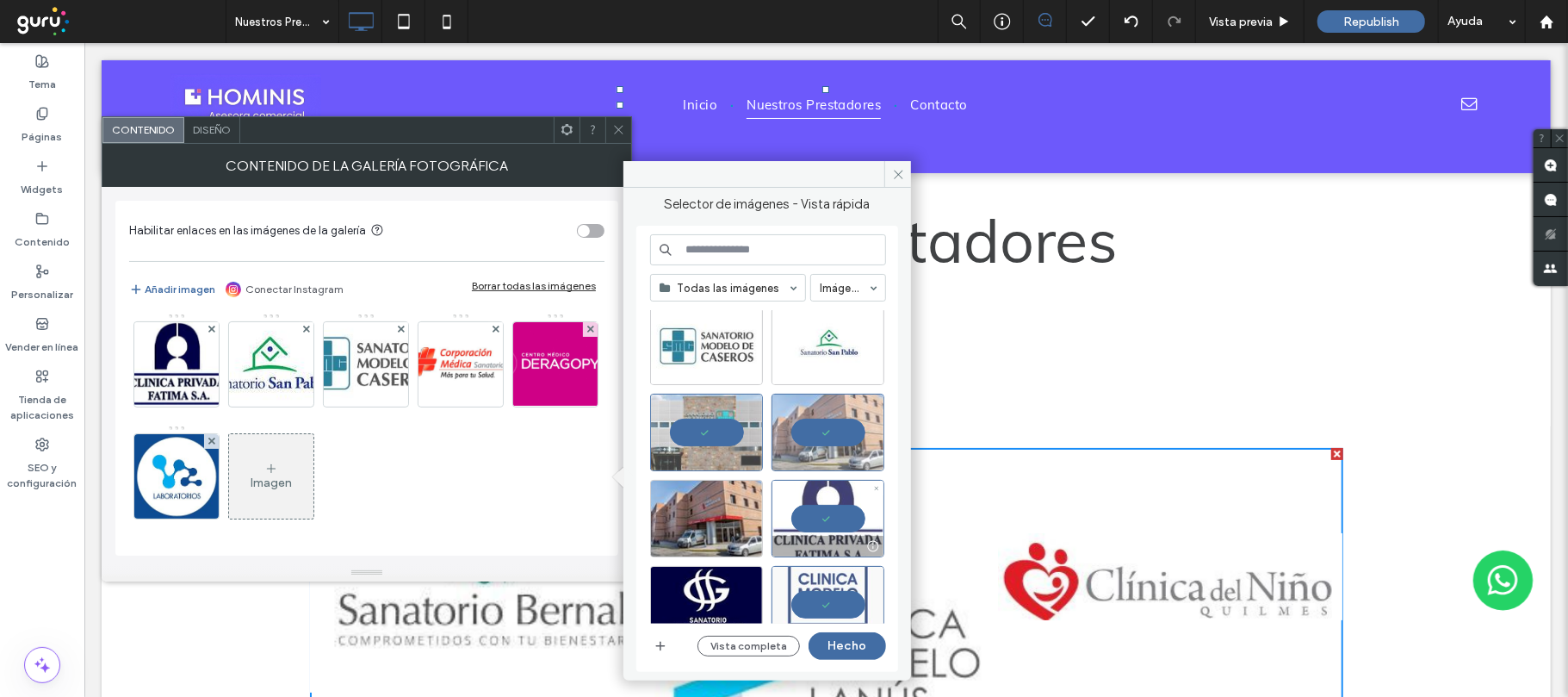
scroll to position [344, 0]
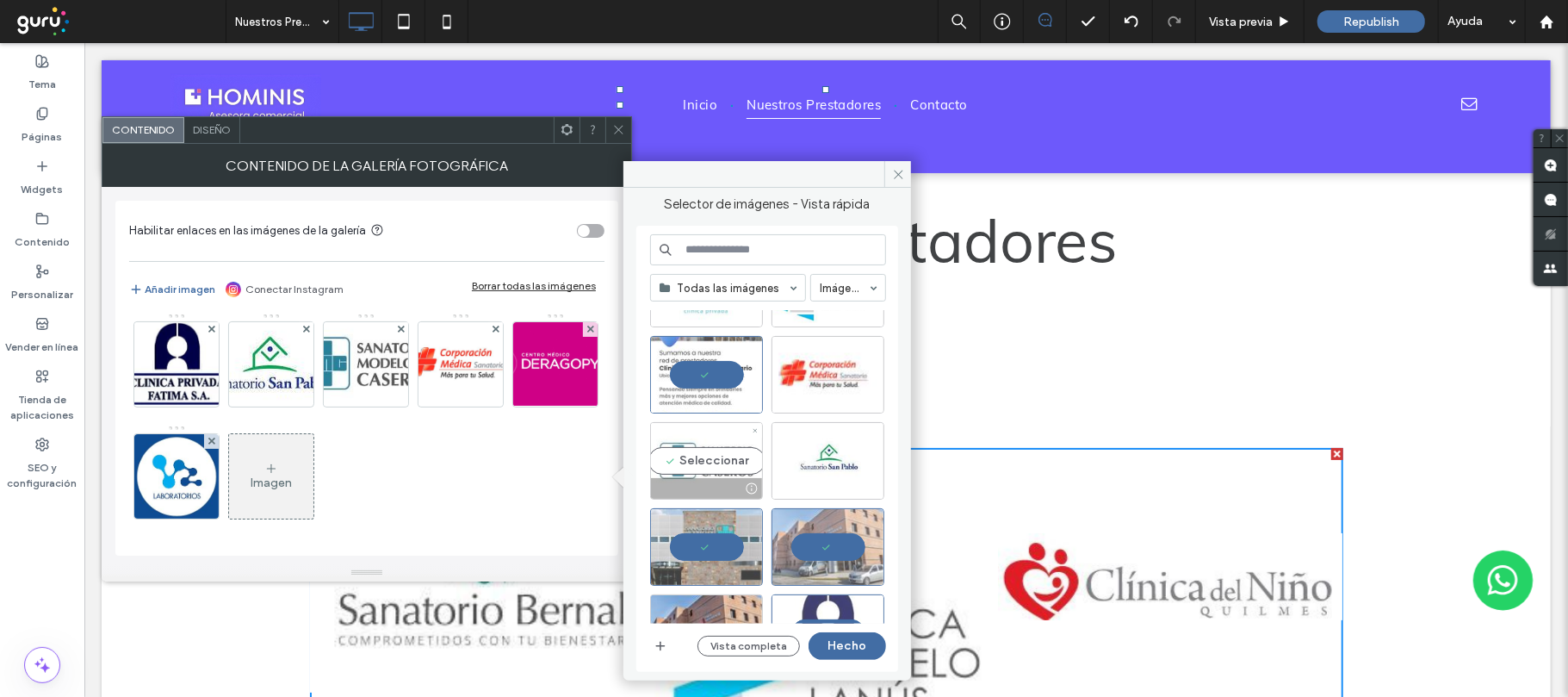
click at [741, 467] on div "Seleccionar" at bounding box center [706, 460] width 113 height 78
click at [825, 463] on div "Seleccionar" at bounding box center [828, 460] width 113 height 78
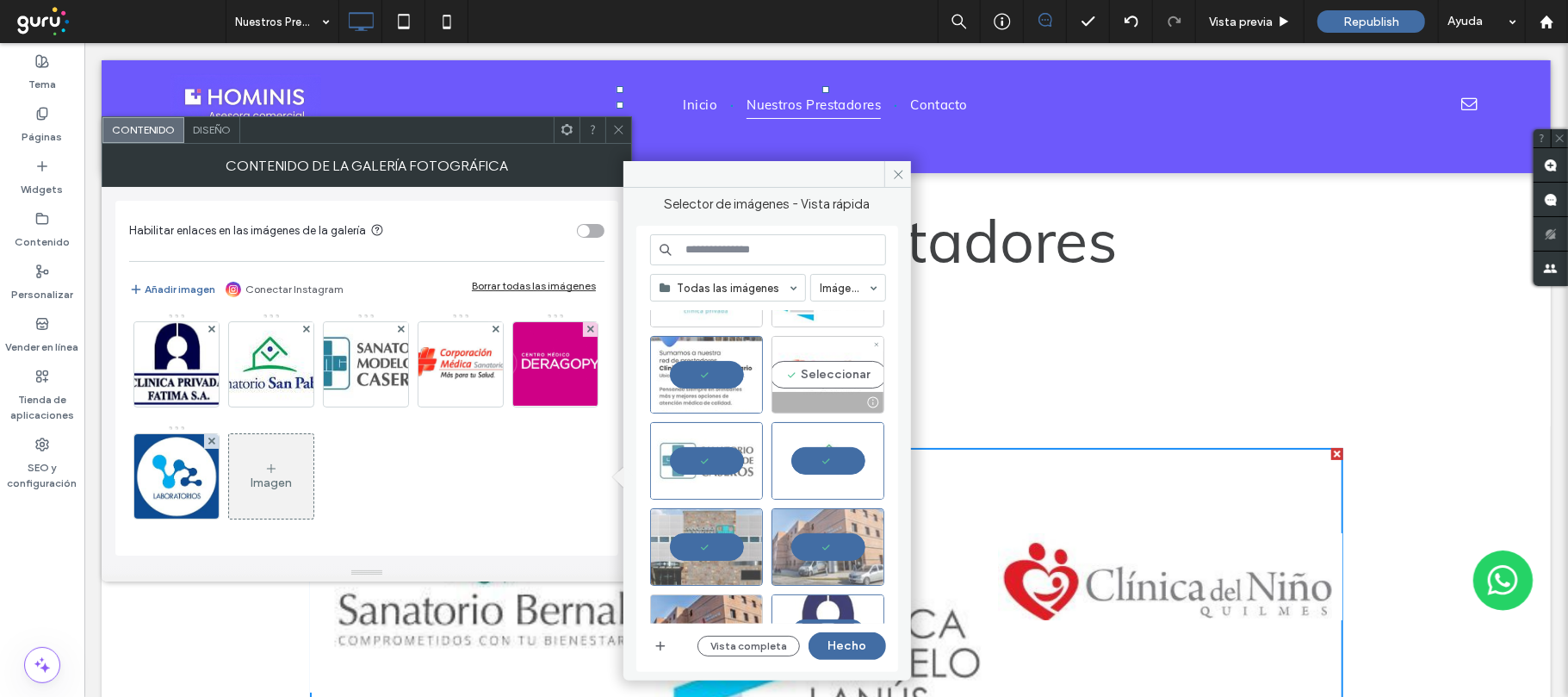
click at [842, 372] on div "Seleccionar" at bounding box center [828, 374] width 113 height 78
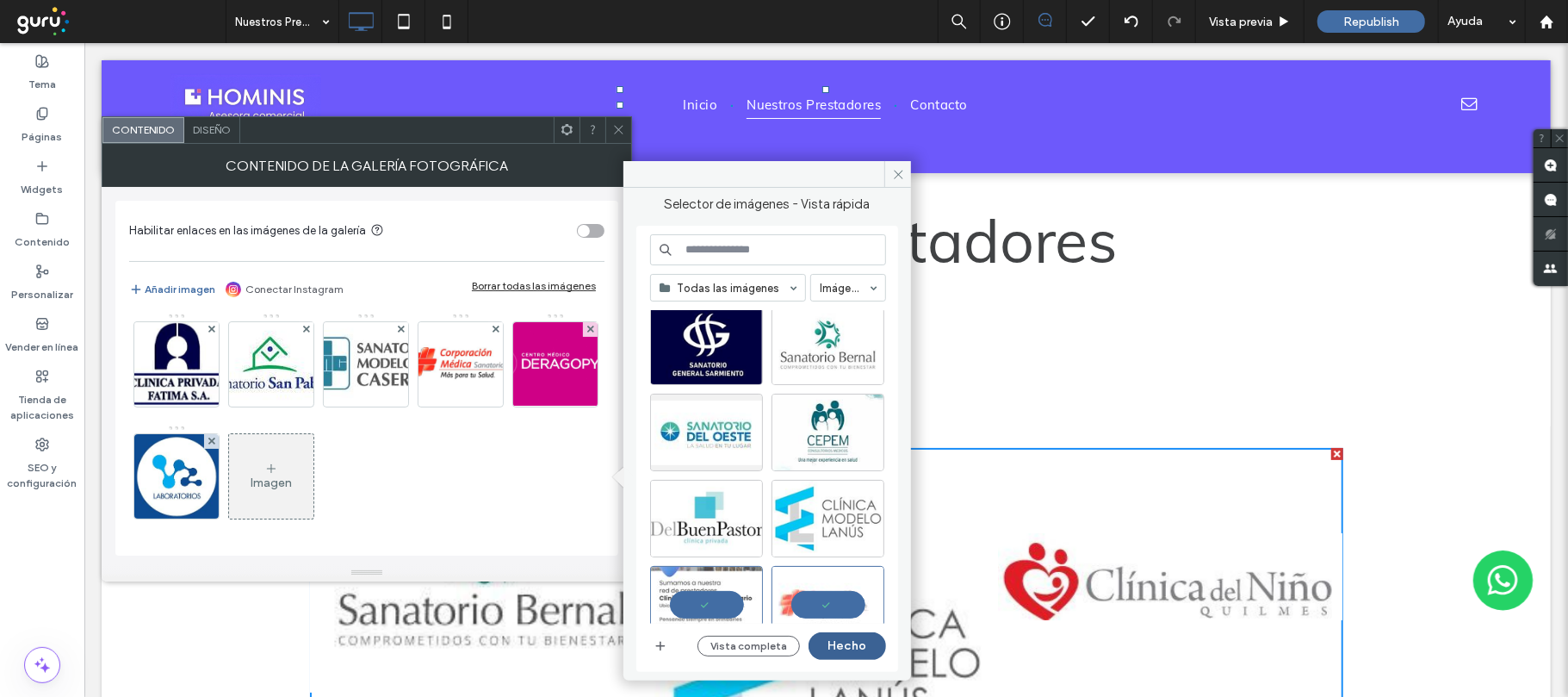
click at [835, 653] on button "Hecho" at bounding box center [847, 645] width 78 height 28
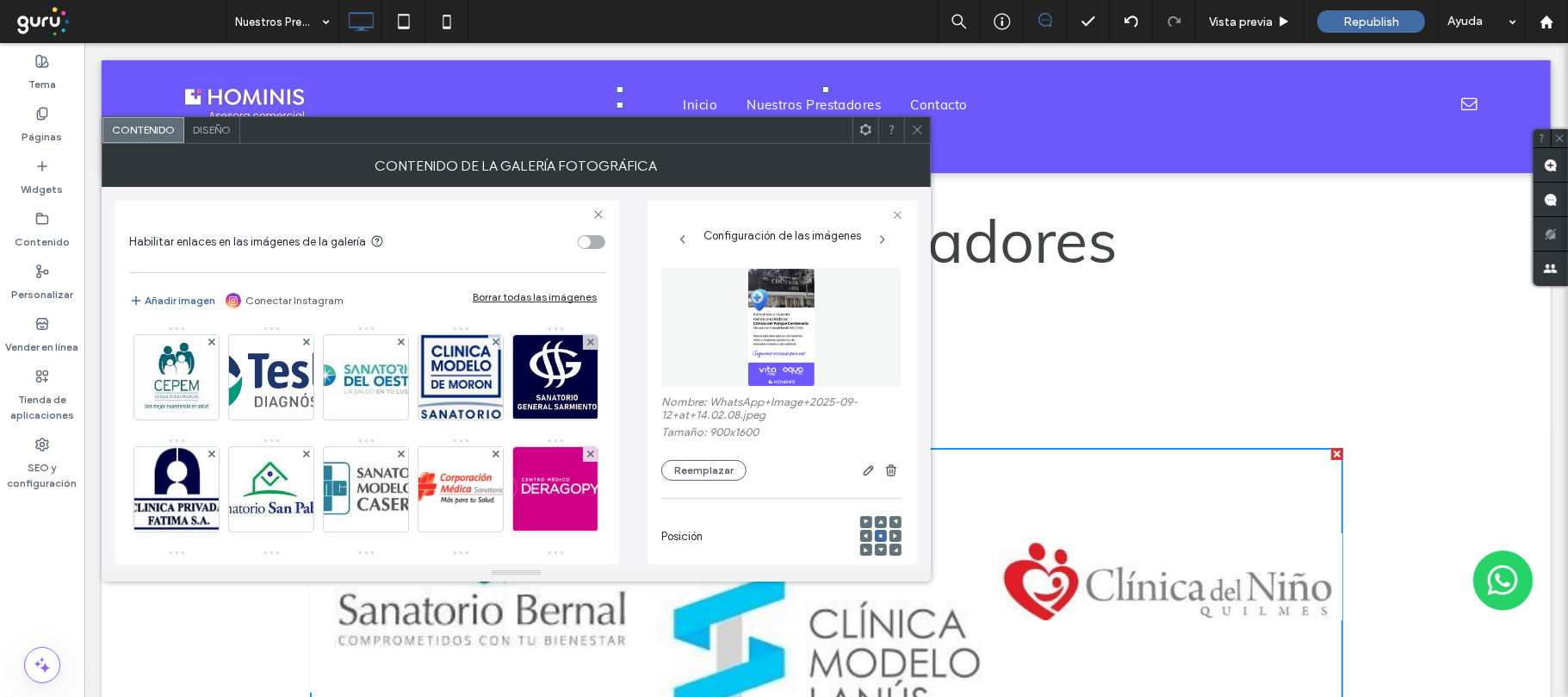
scroll to position [229, 0]
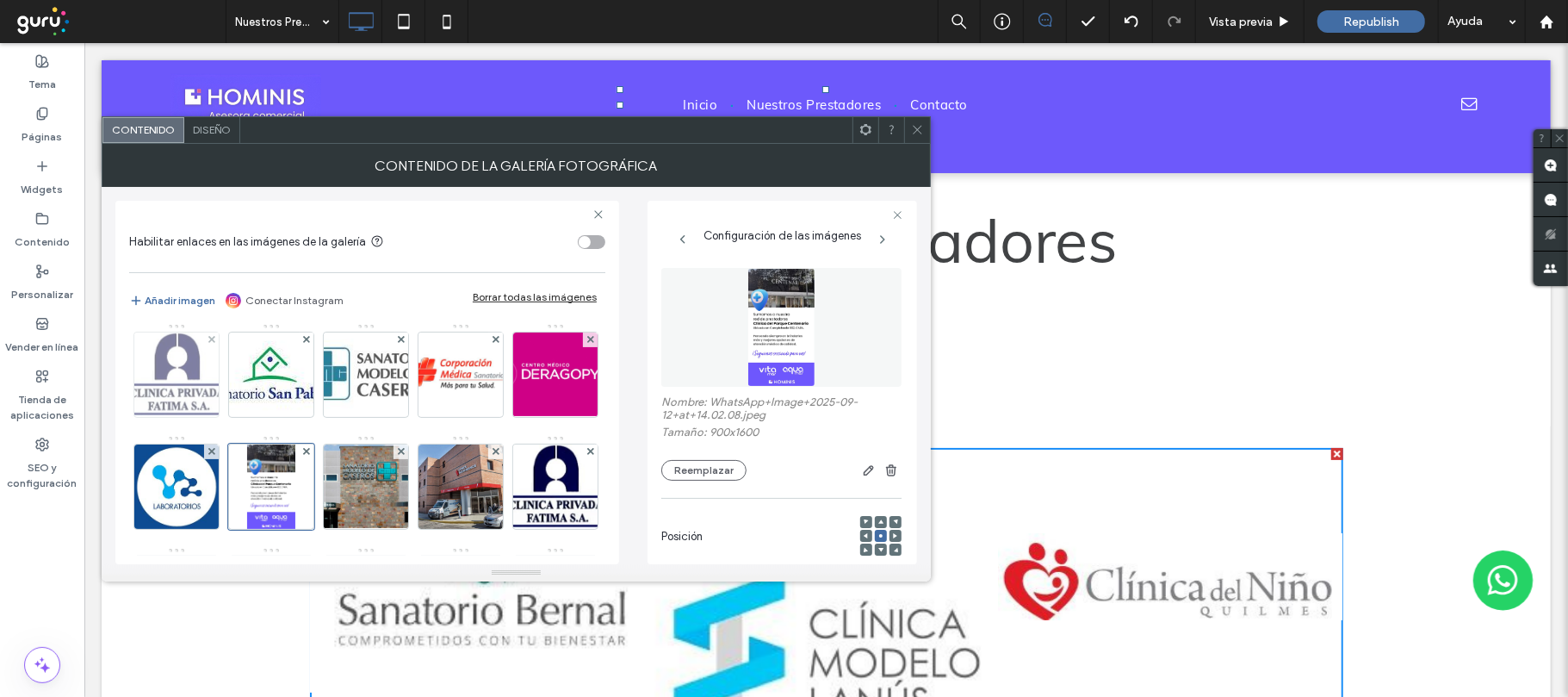
click at [225, 374] on img at bounding box center [177, 375] width 98 height 84
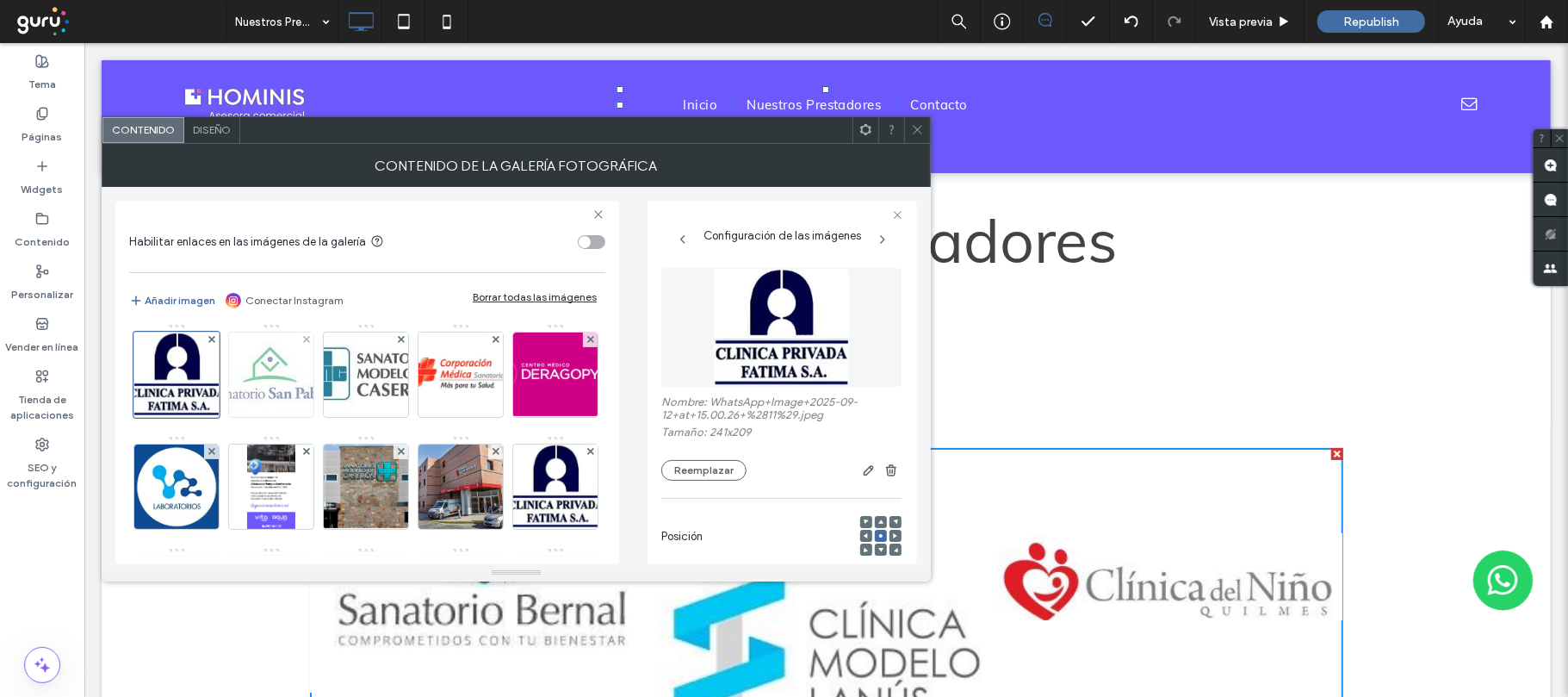
click at [343, 380] on img at bounding box center [271, 375] width 142 height 81
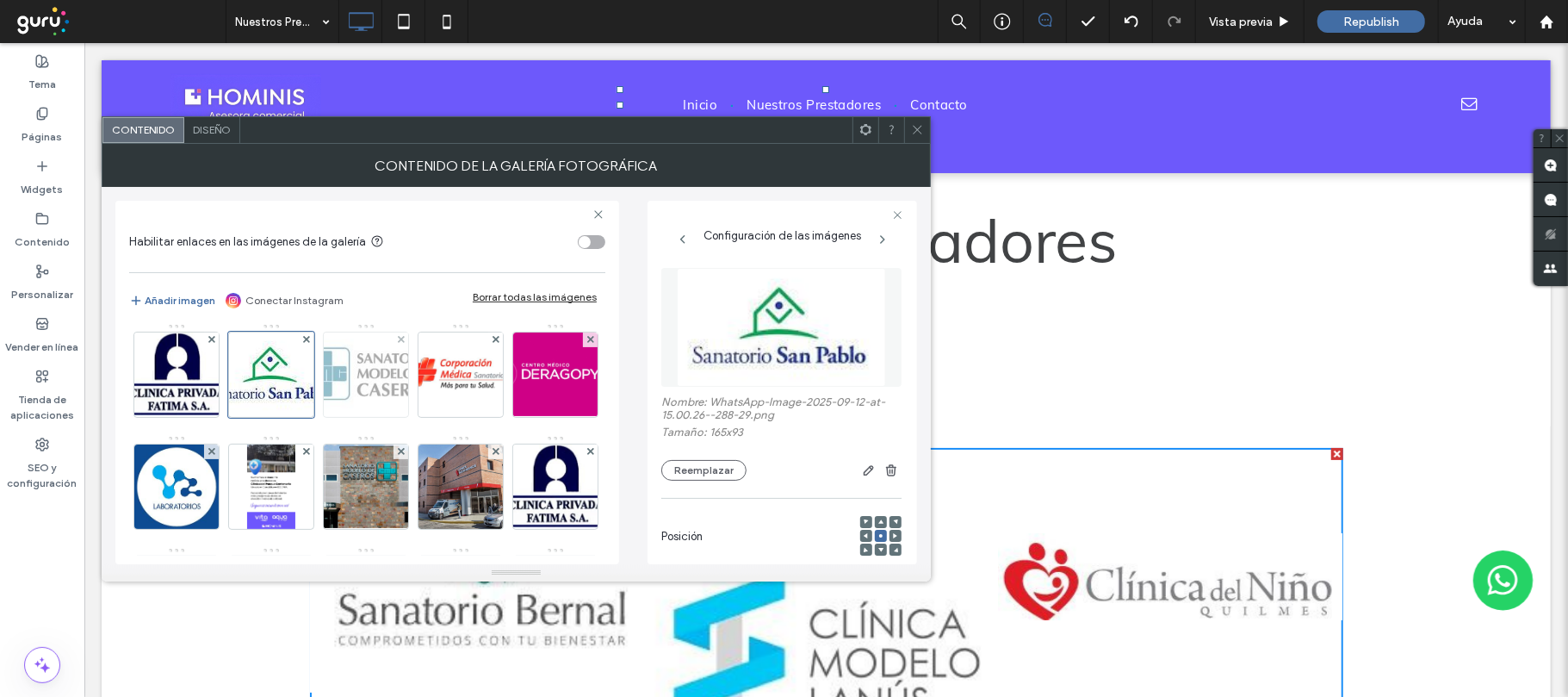
scroll to position [344, 0]
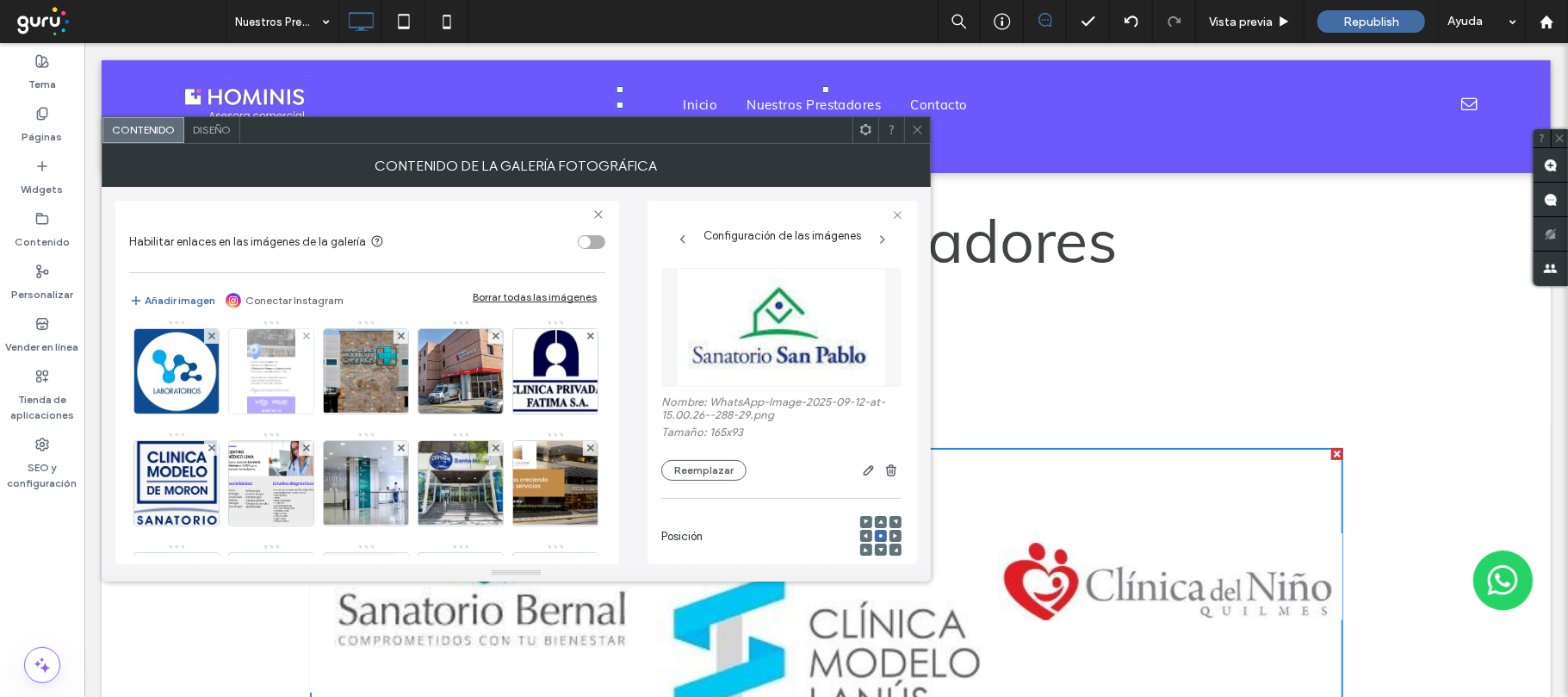
click at [247, 413] on img at bounding box center [270, 371] width 47 height 84
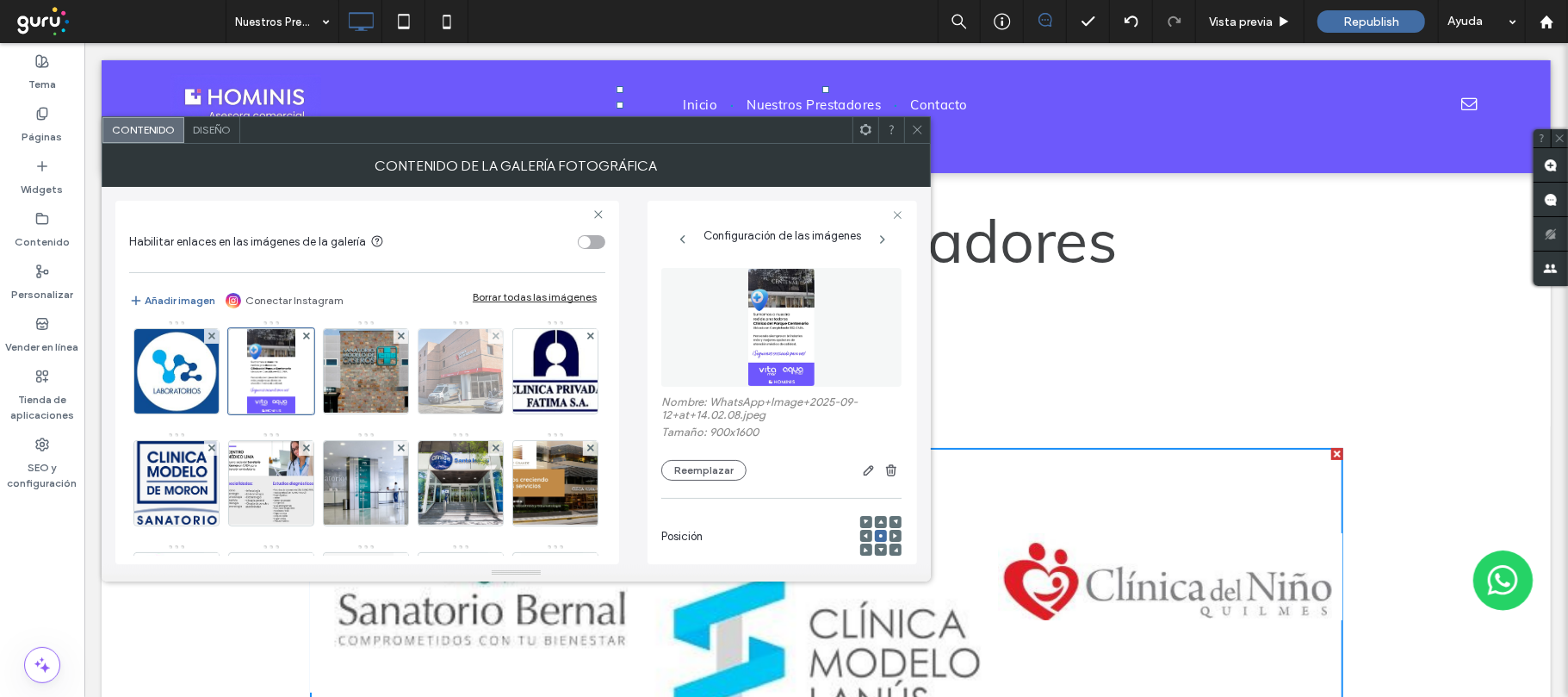
click at [382, 413] on img at bounding box center [460, 371] width 156 height 84
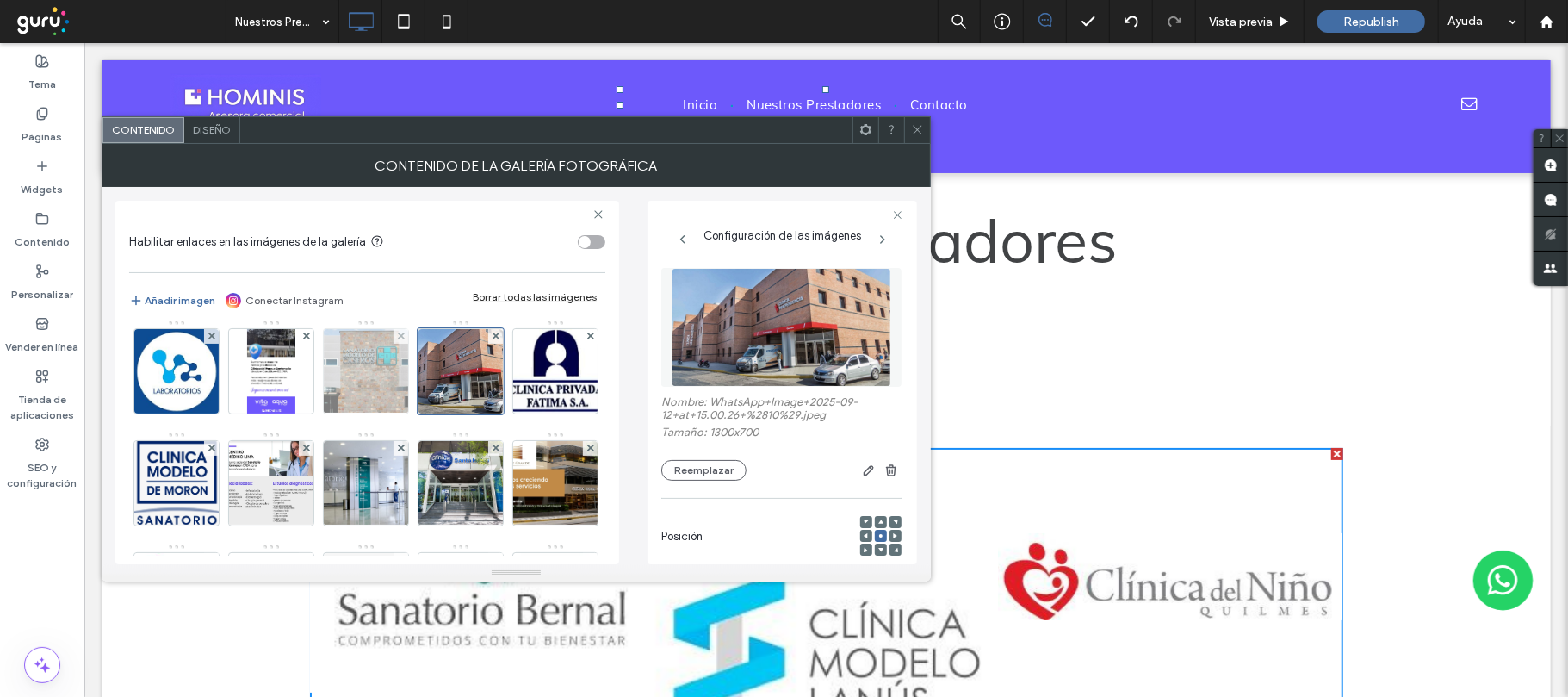
click at [300, 413] on img at bounding box center [366, 371] width 132 height 84
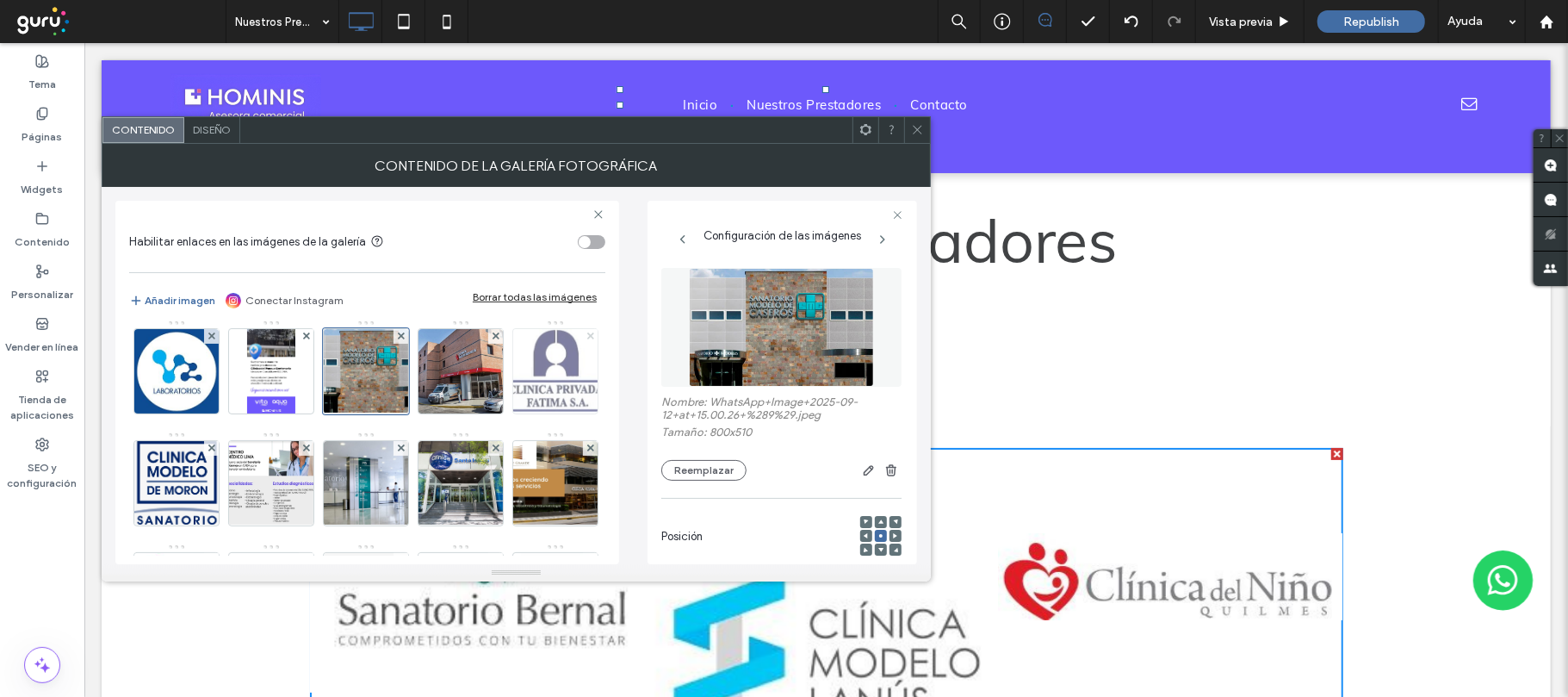
click at [588, 343] on span at bounding box center [590, 336] width 7 height 14
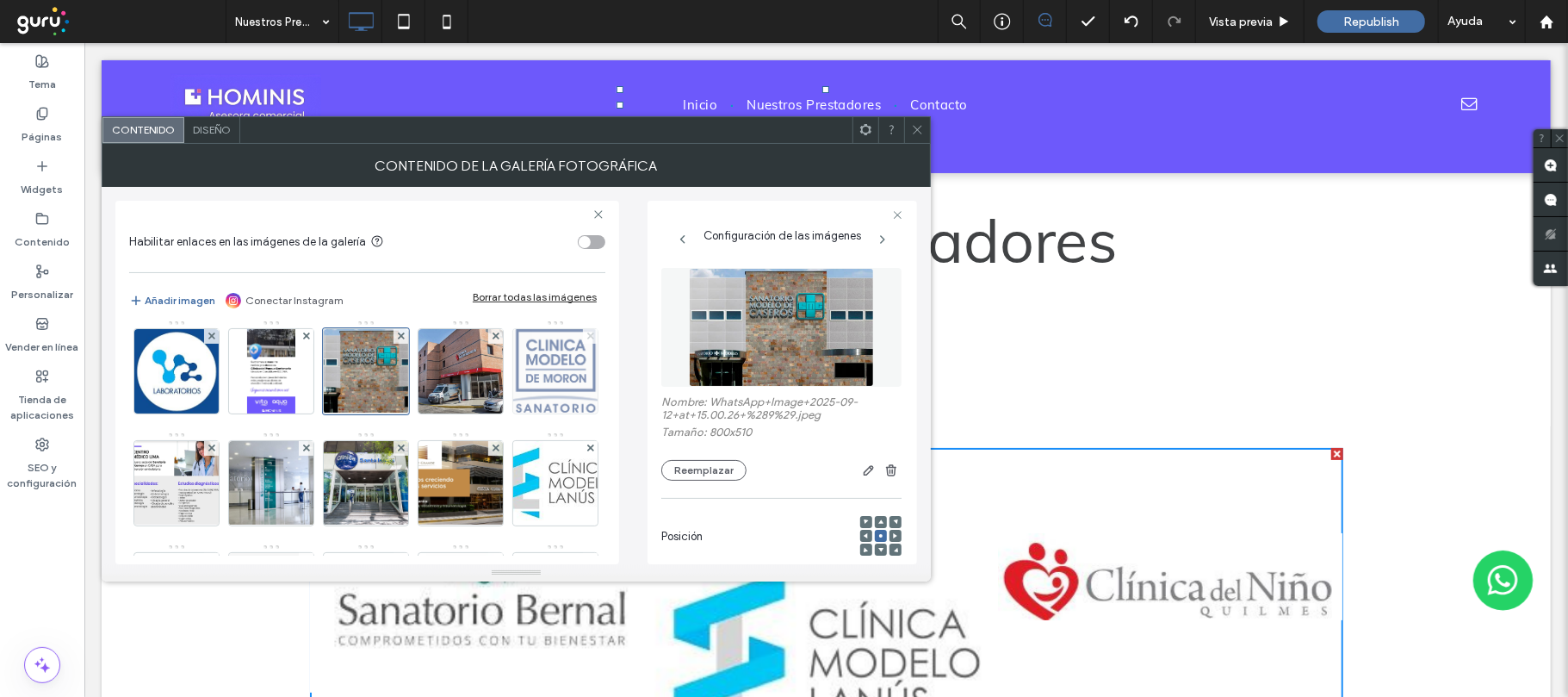
click at [588, 343] on span at bounding box center [590, 336] width 7 height 14
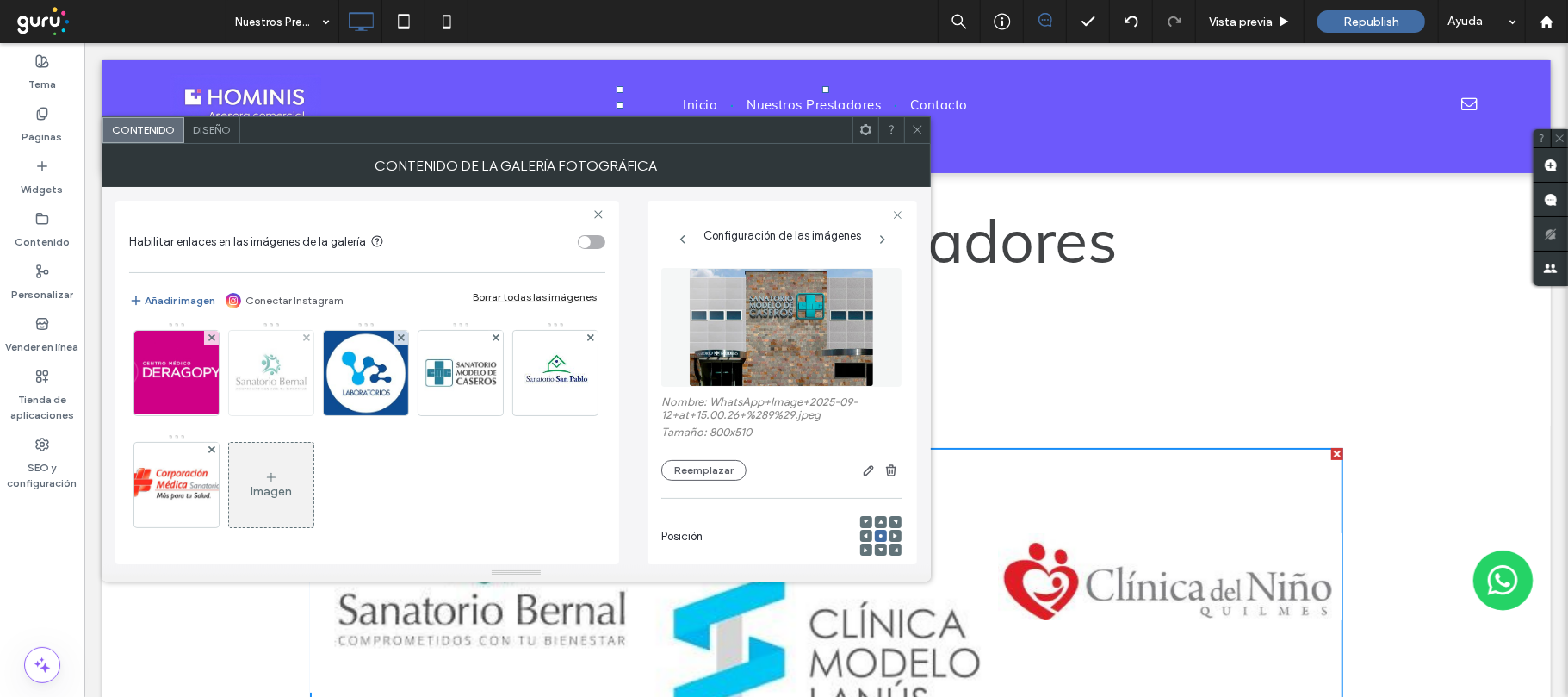
scroll to position [459, 0]
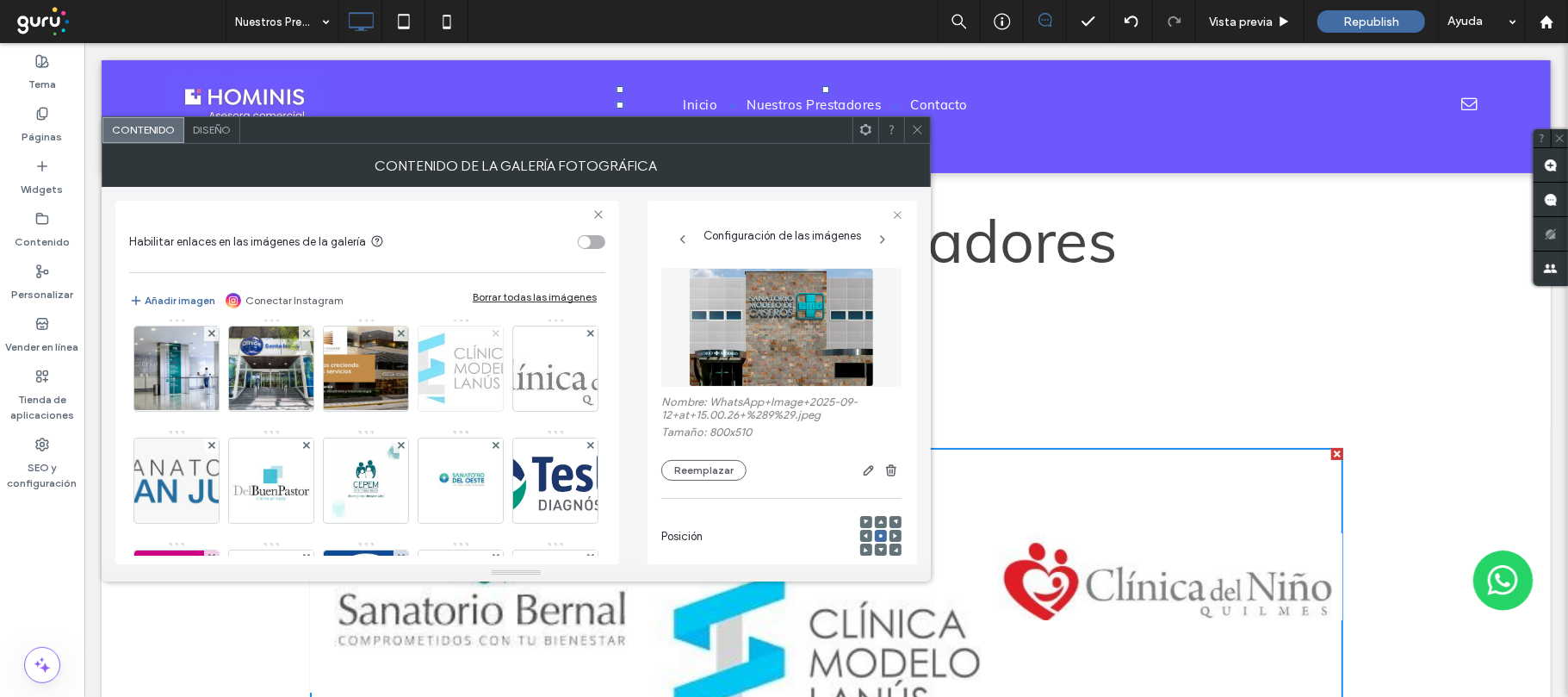
click at [496, 337] on icon at bounding box center [496, 333] width 7 height 7
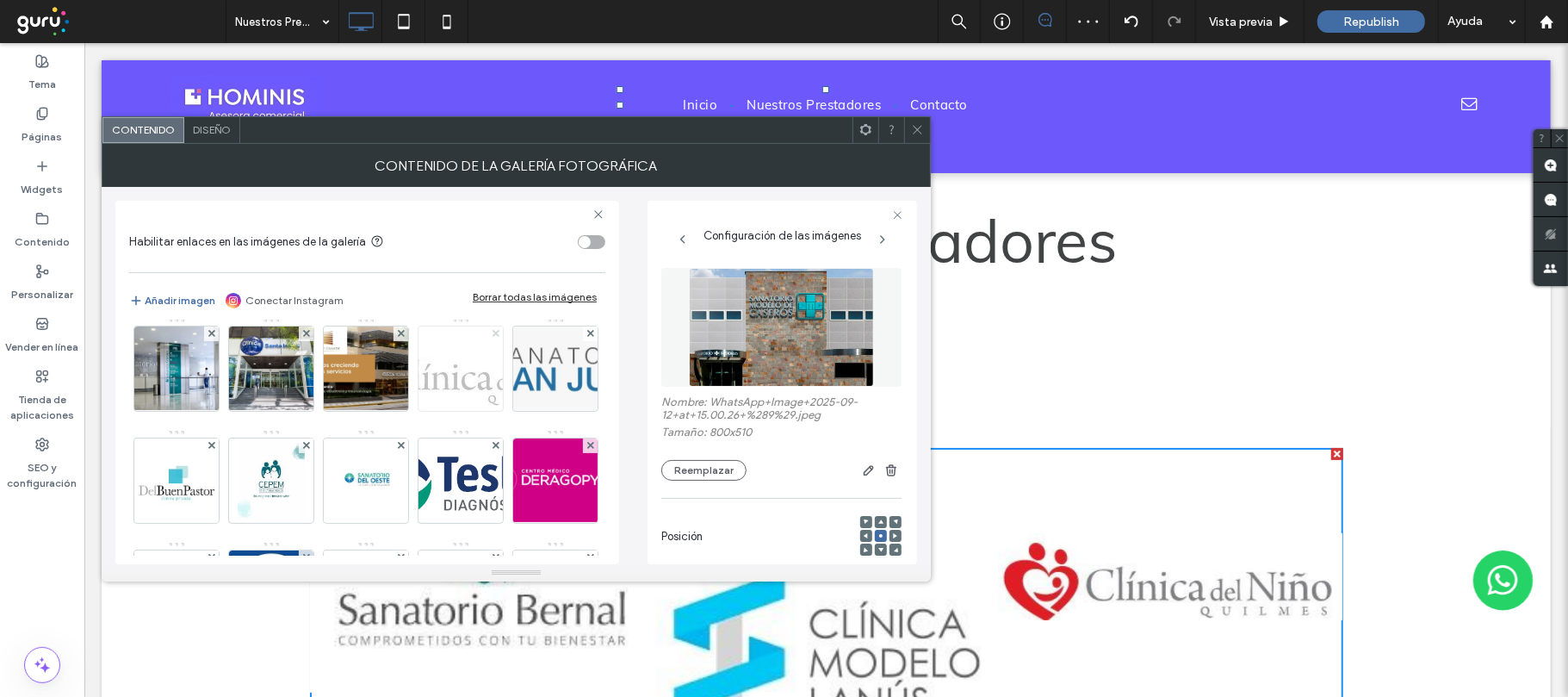
click at [494, 341] on span at bounding box center [496, 333] width 7 height 14
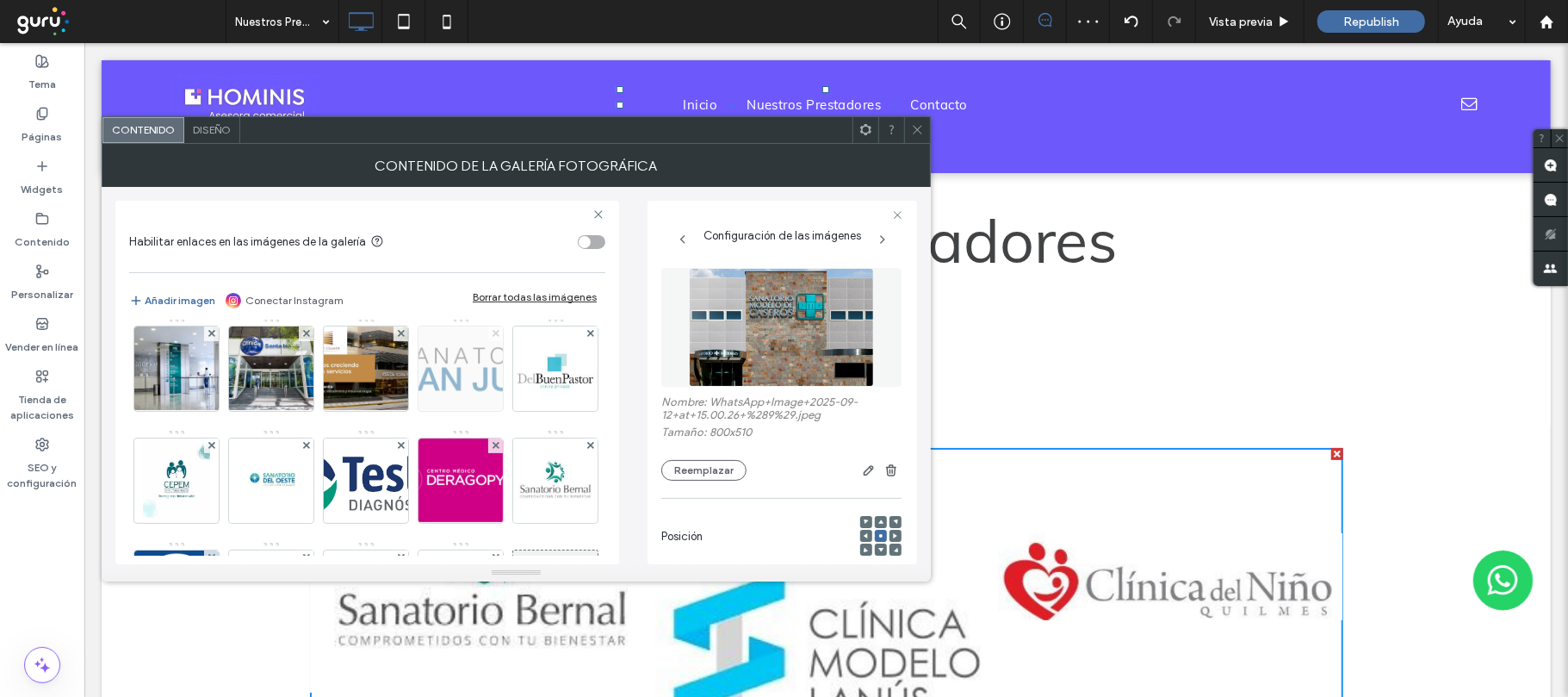
click at [500, 341] on div at bounding box center [495, 333] width 14 height 14
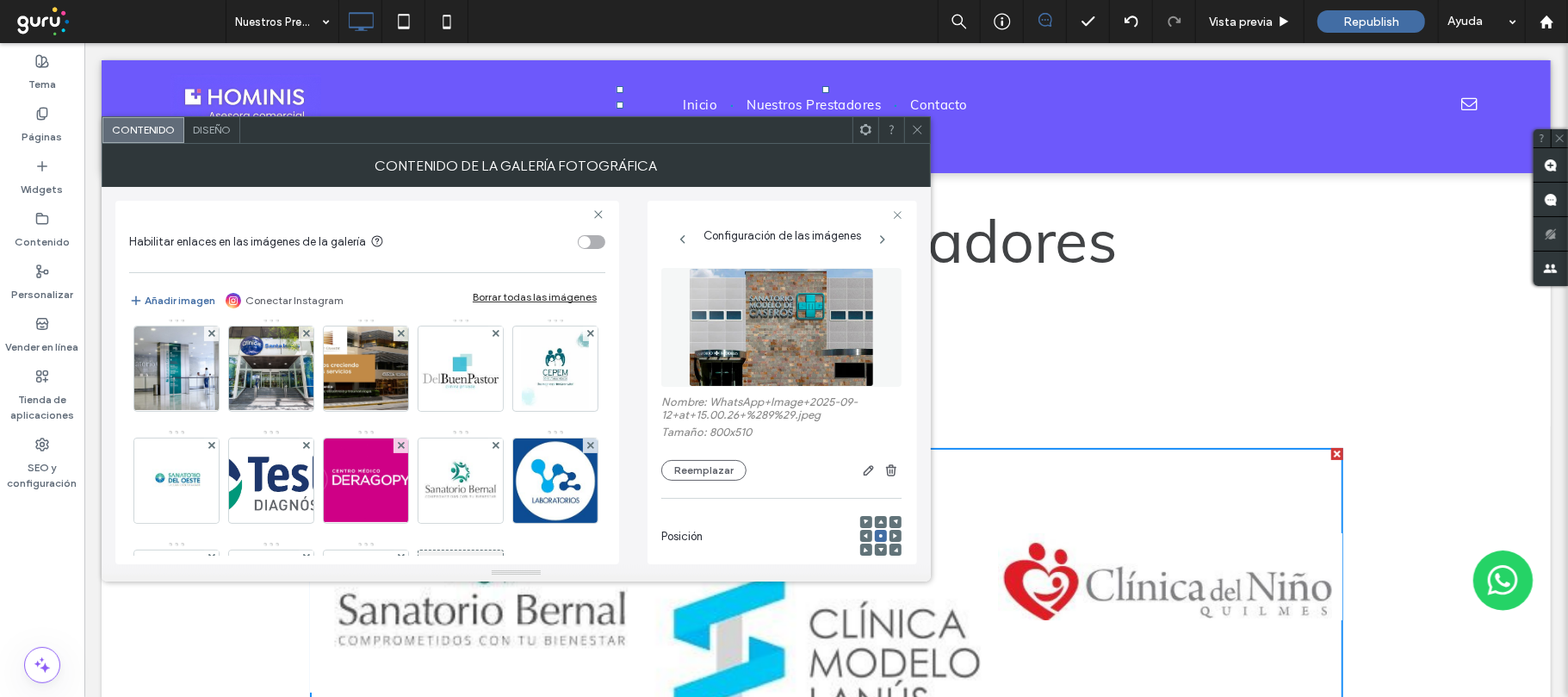
click at [499, 337] on icon at bounding box center [496, 333] width 7 height 7
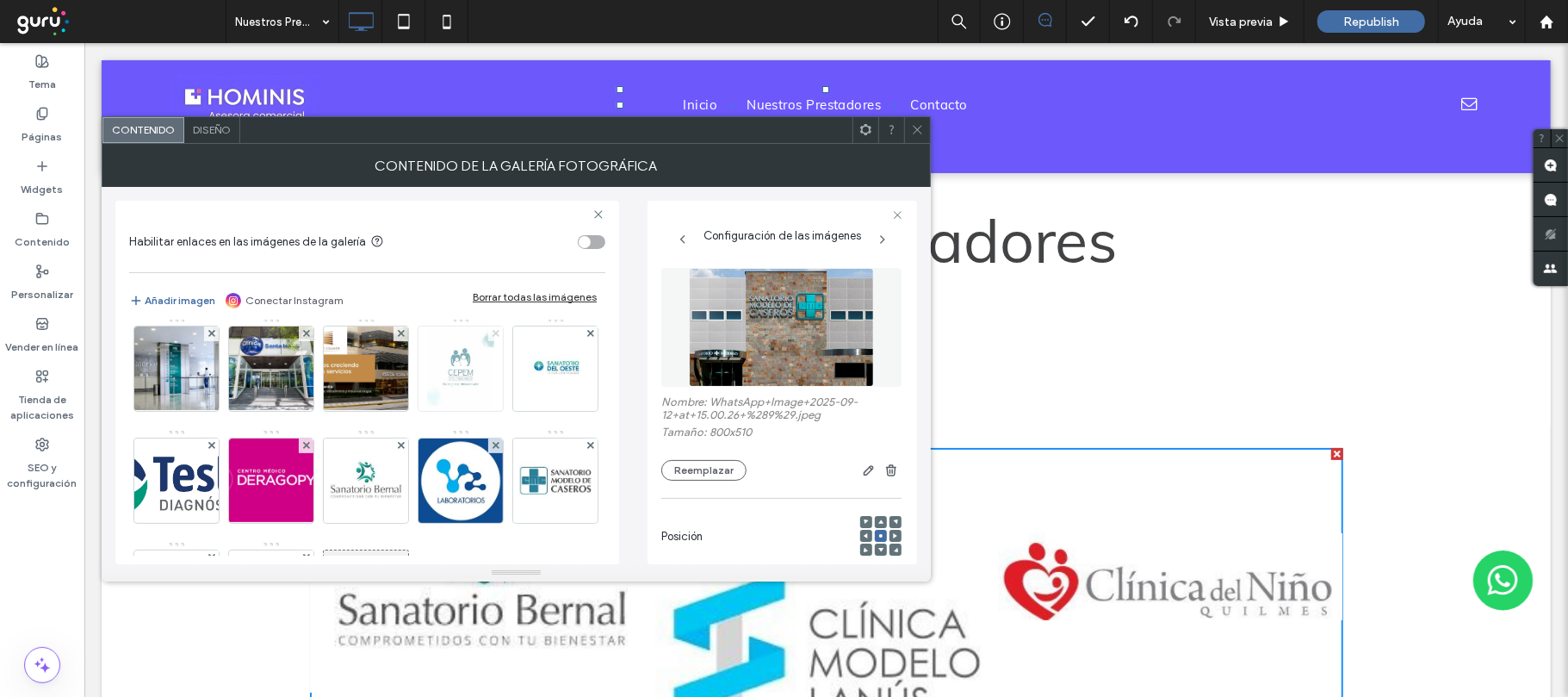
click at [494, 337] on icon at bounding box center [496, 333] width 7 height 7
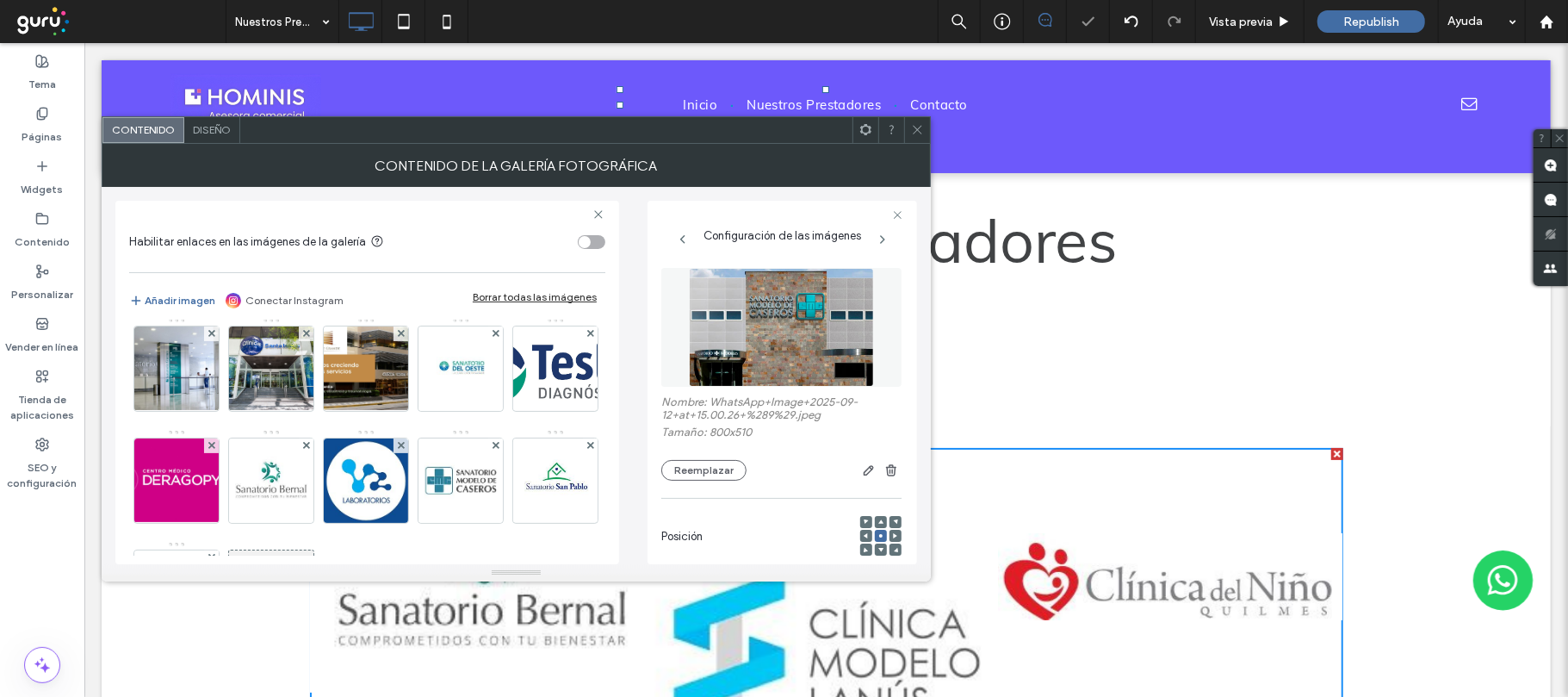
scroll to position [573, 0]
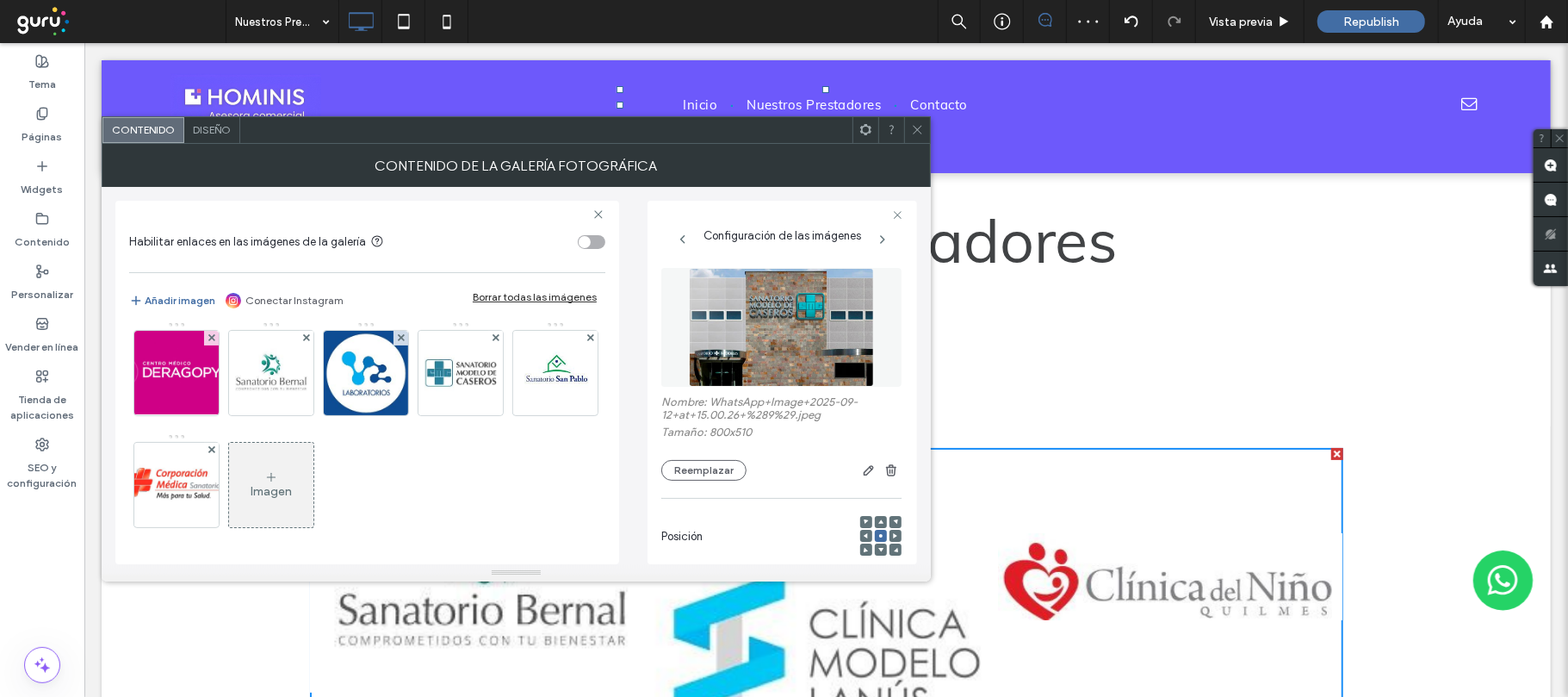
click at [495, 229] on use at bounding box center [495, 225] width 7 height 7
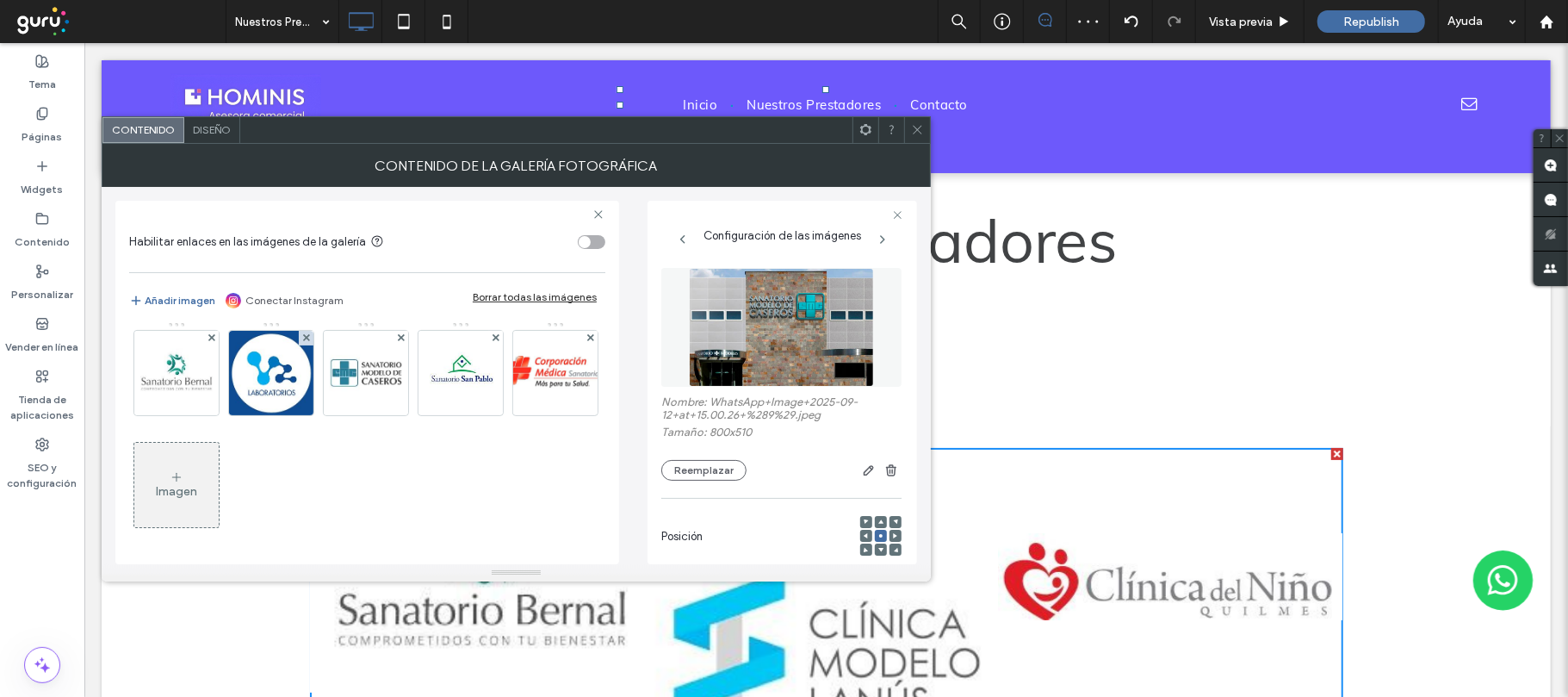
click at [495, 229] on icon at bounding box center [496, 225] width 7 height 7
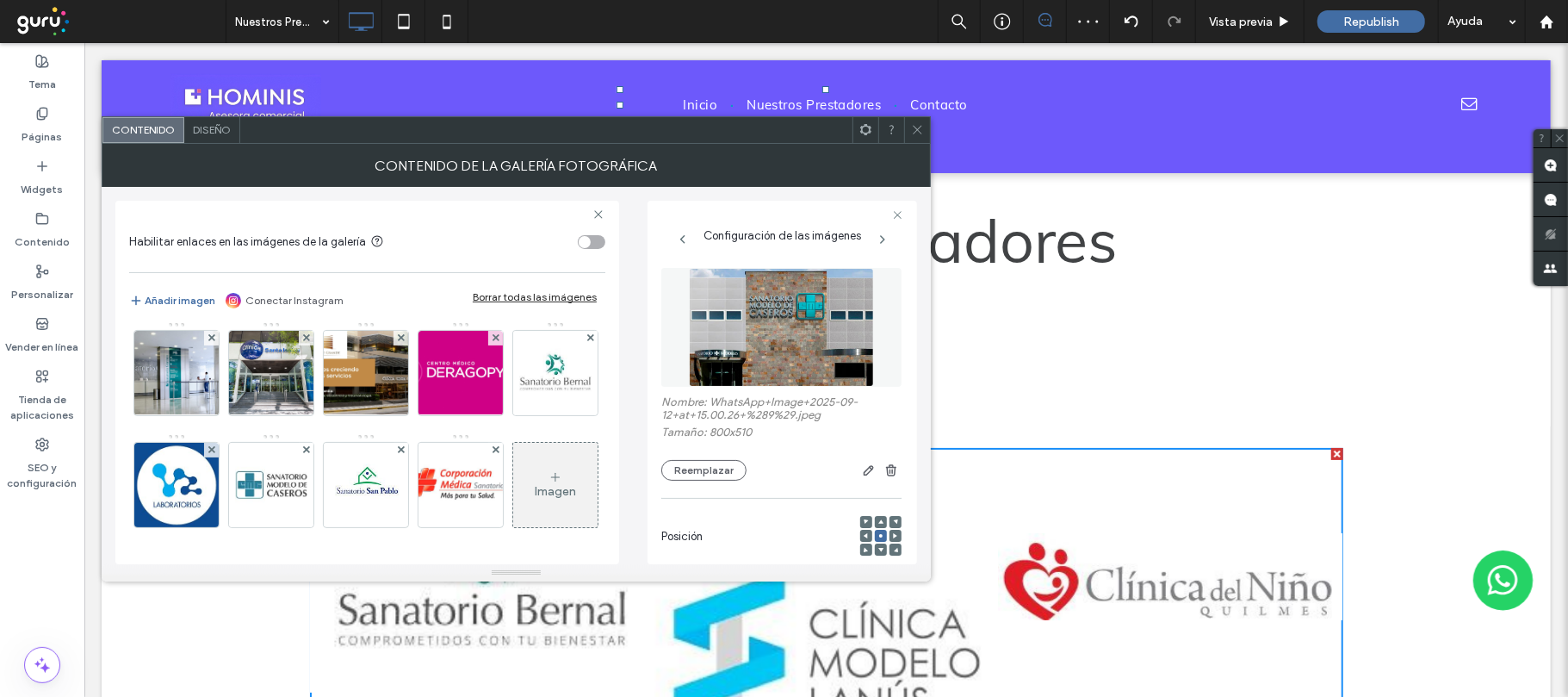
click at [495, 335] on icon at bounding box center [496, 337] width 7 height 7
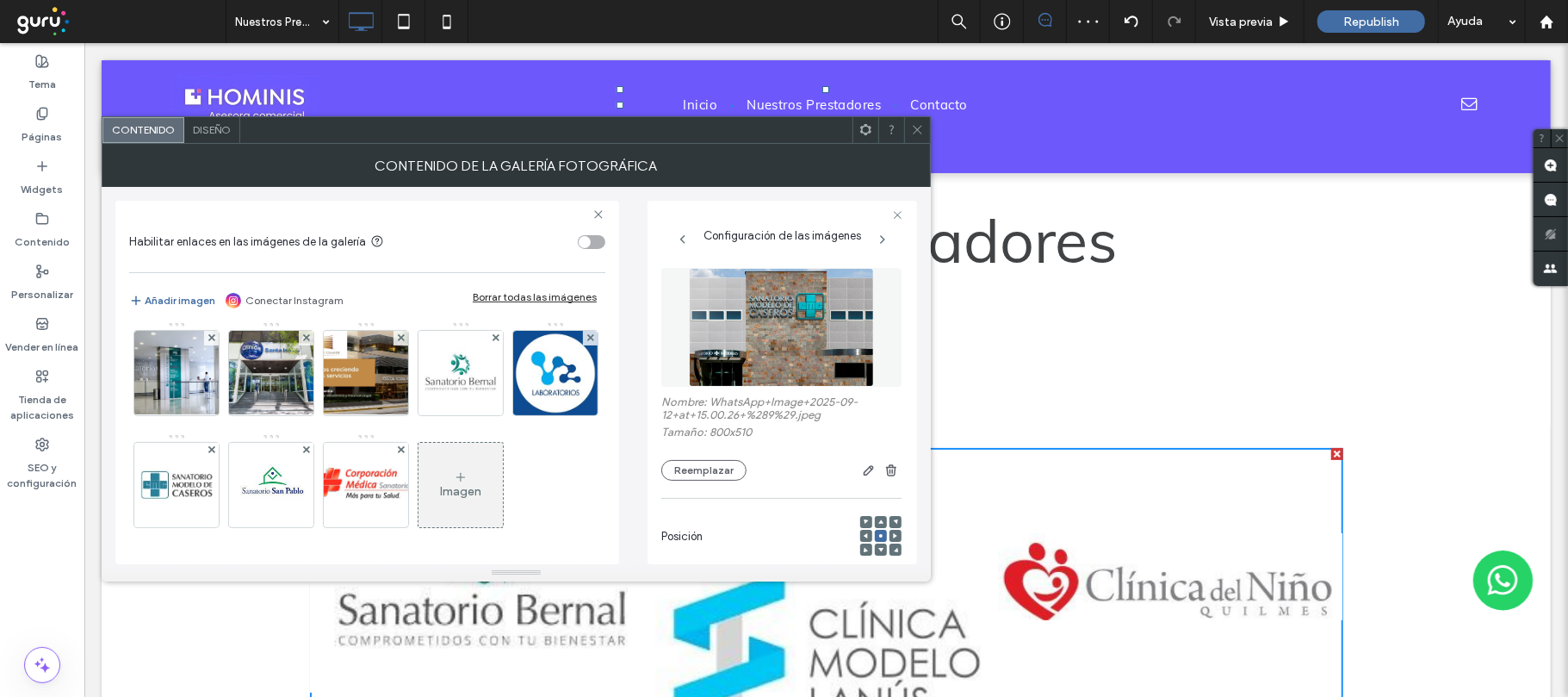
click at [495, 335] on icon at bounding box center [496, 337] width 7 height 7
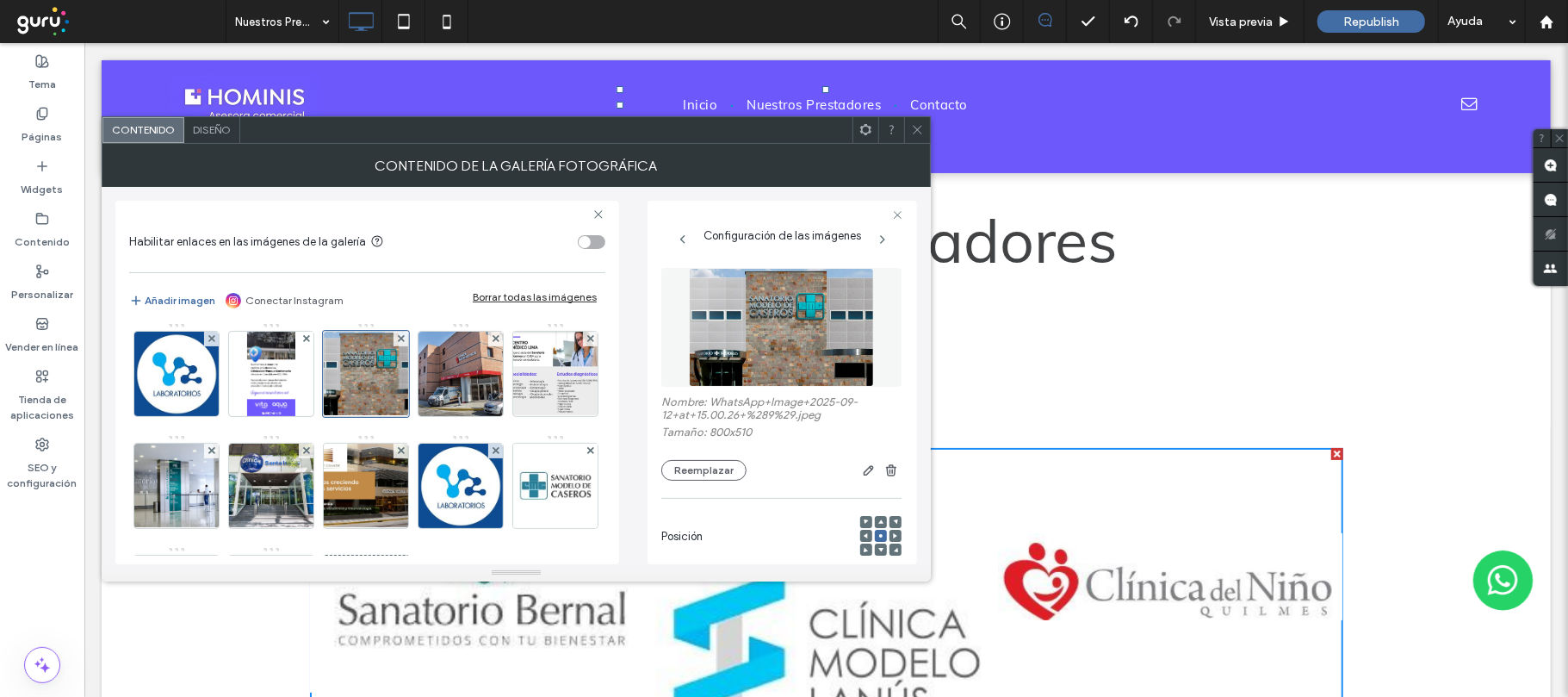
scroll to position [456, 0]
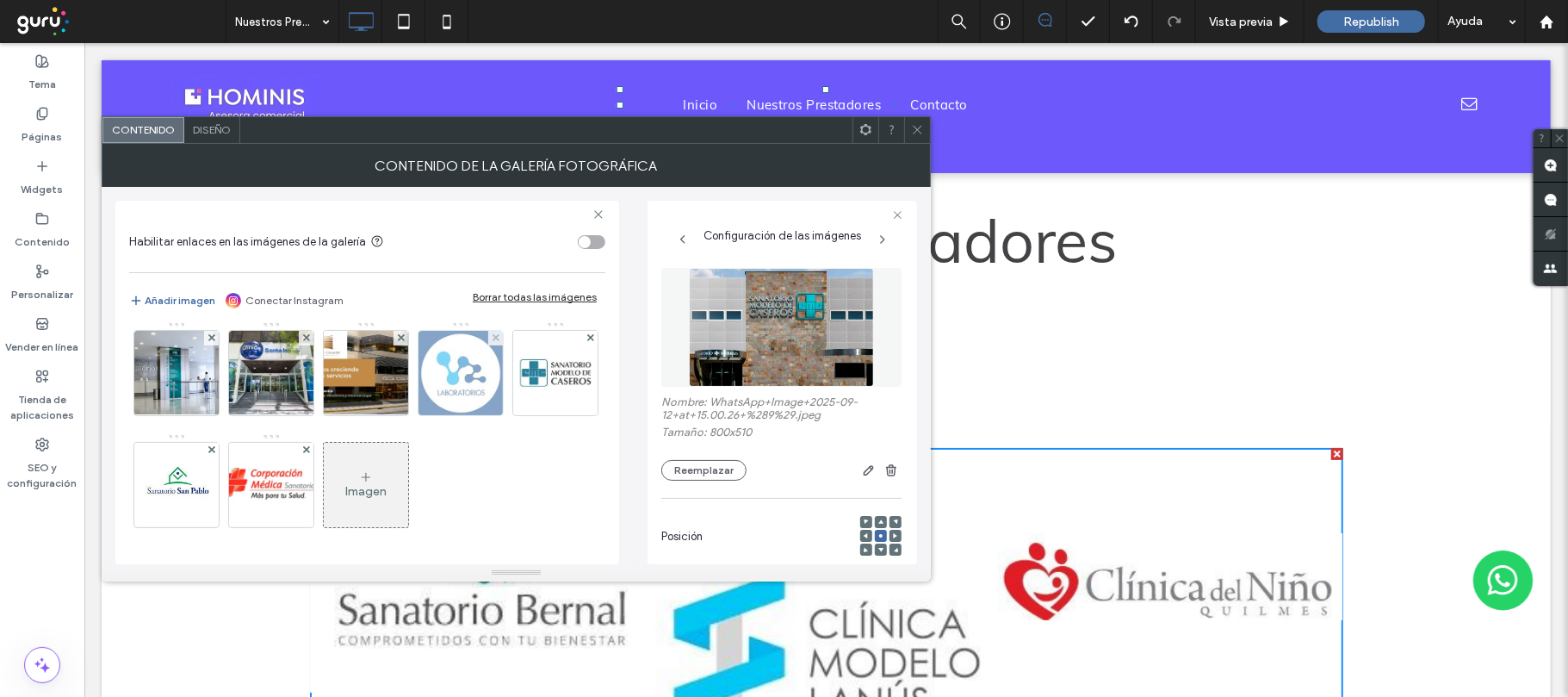
click at [504, 416] on div at bounding box center [461, 373] width 86 height 86
click at [501, 345] on div at bounding box center [495, 337] width 14 height 14
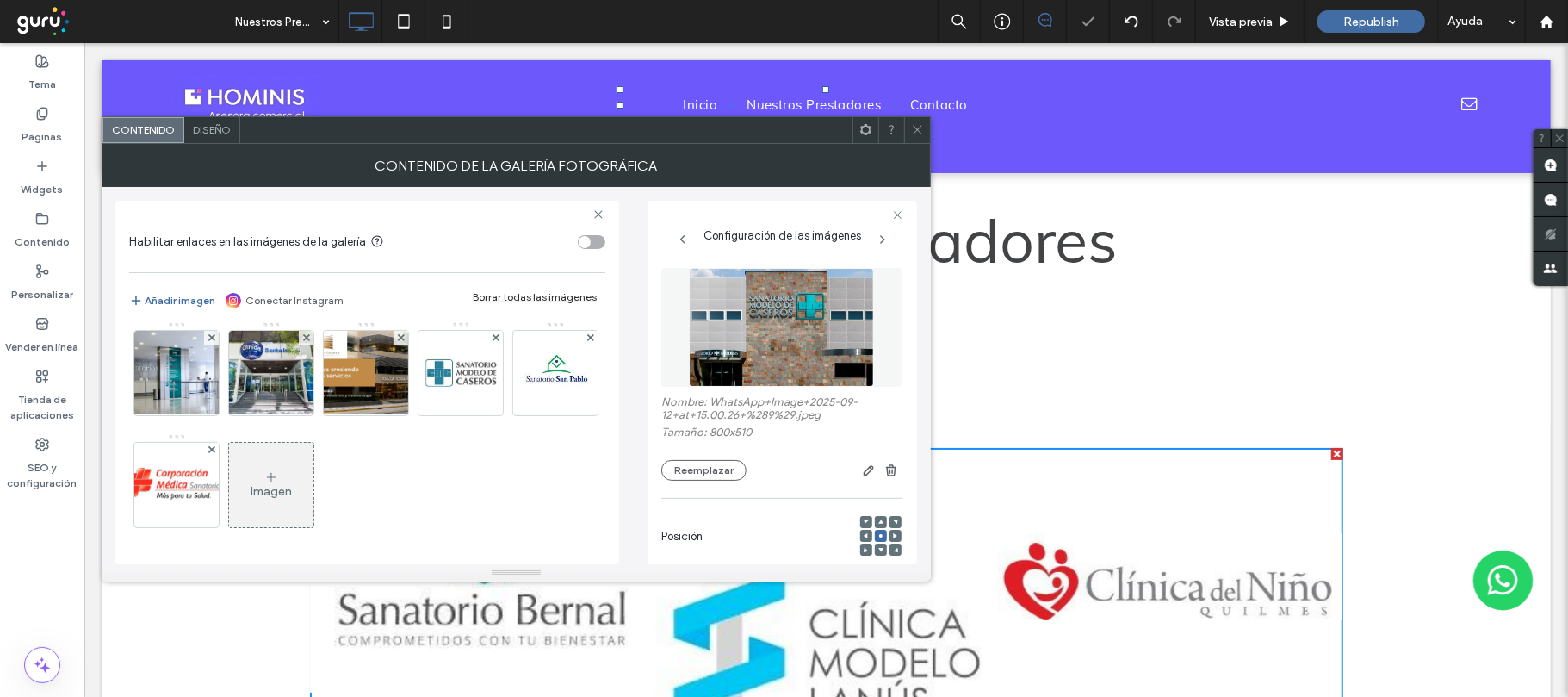
click at [501, 345] on div at bounding box center [495, 337] width 14 height 14
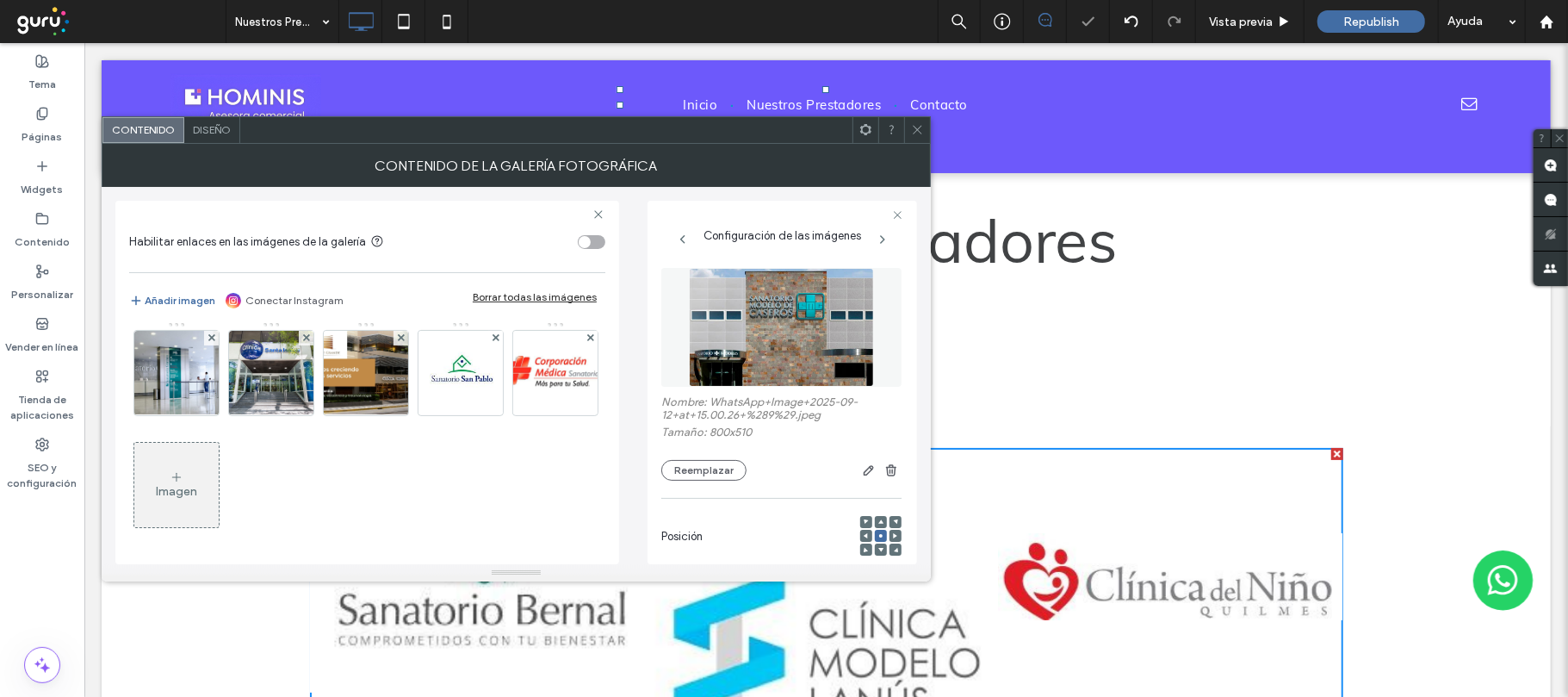
click at [501, 345] on div at bounding box center [495, 337] width 14 height 14
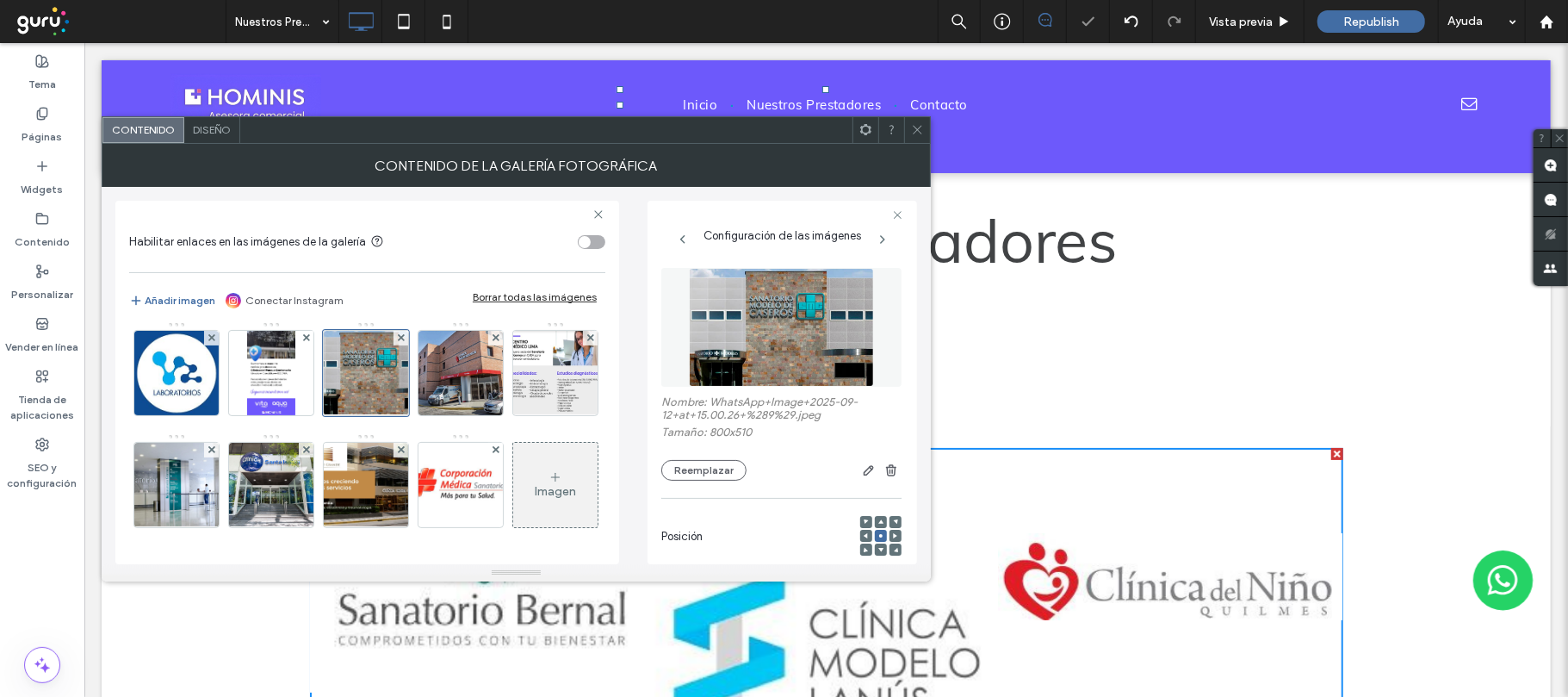
click at [501, 448] on div at bounding box center [495, 450] width 14 height 14
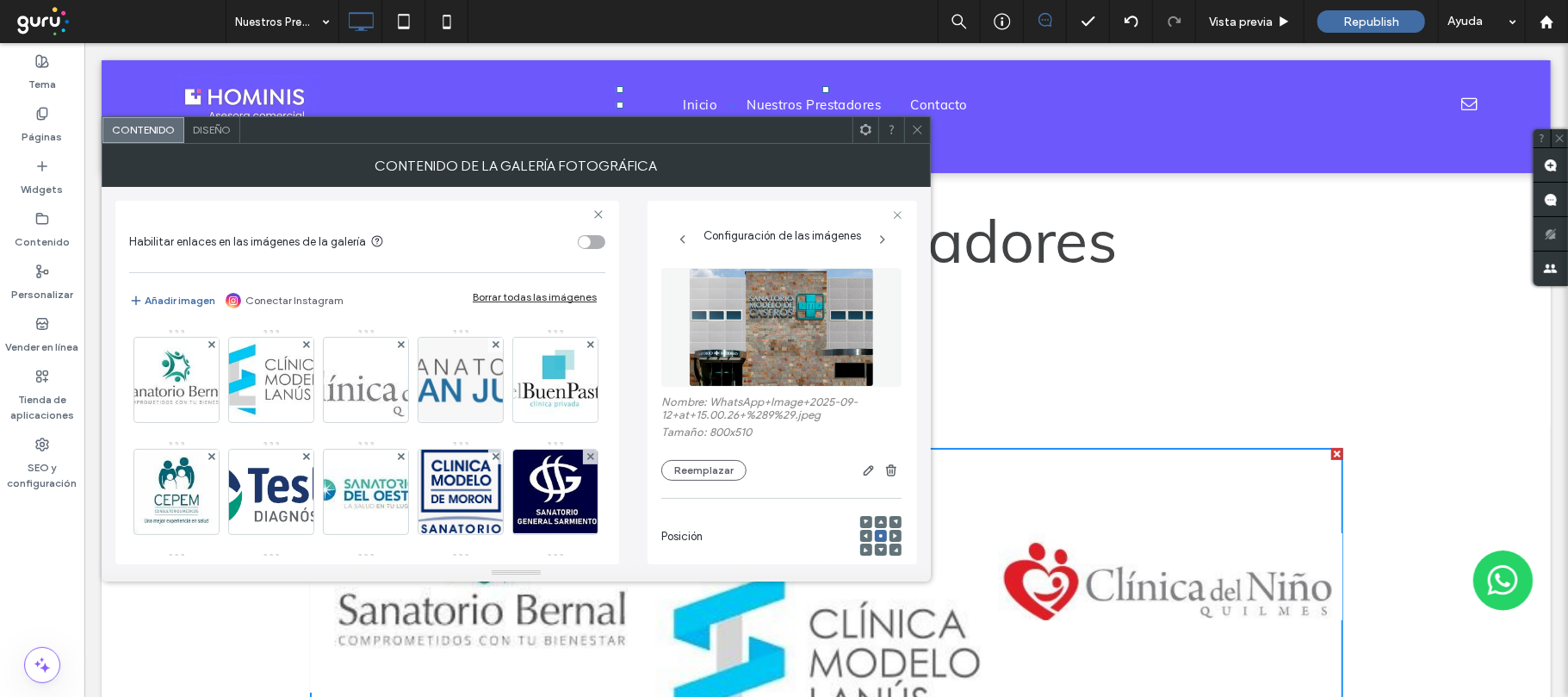
click at [921, 126] on icon at bounding box center [916, 128] width 12 height 12
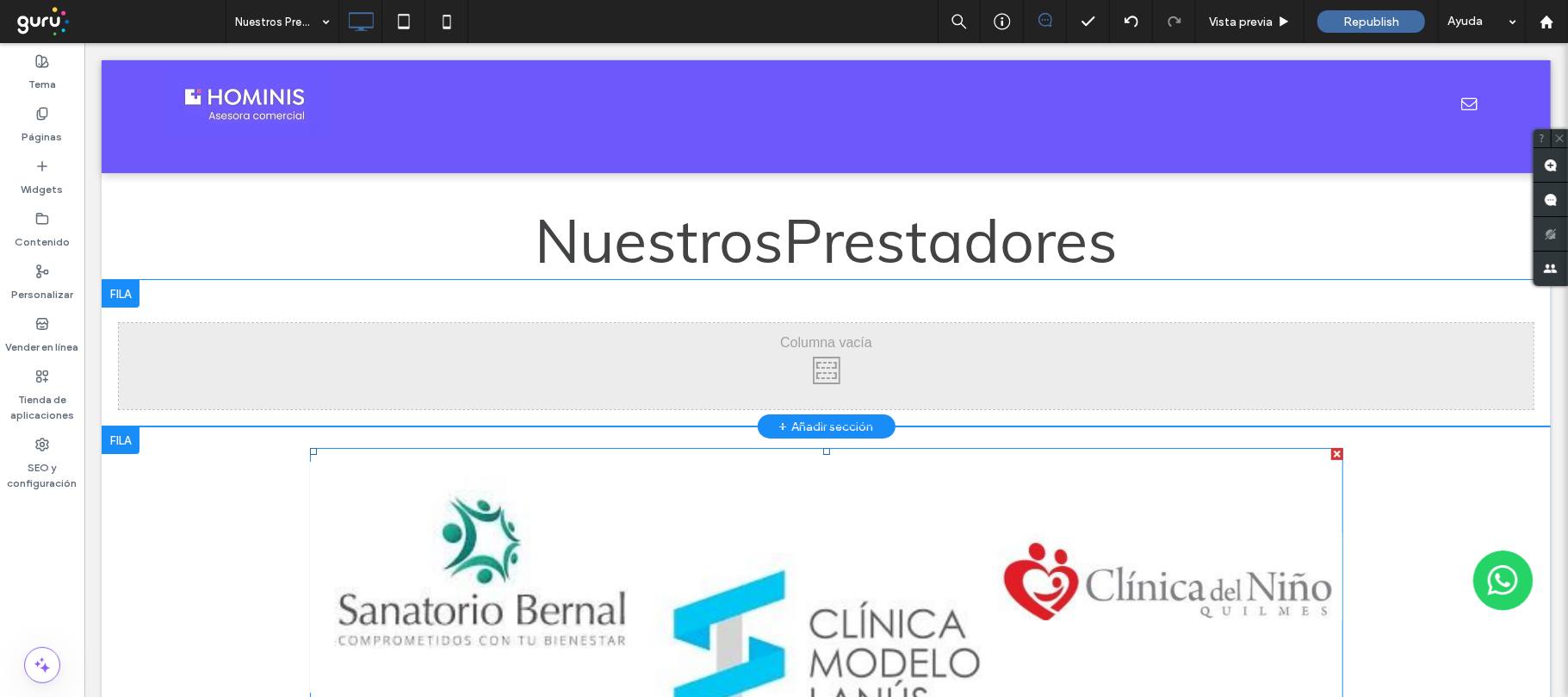
scroll to position [114, 0]
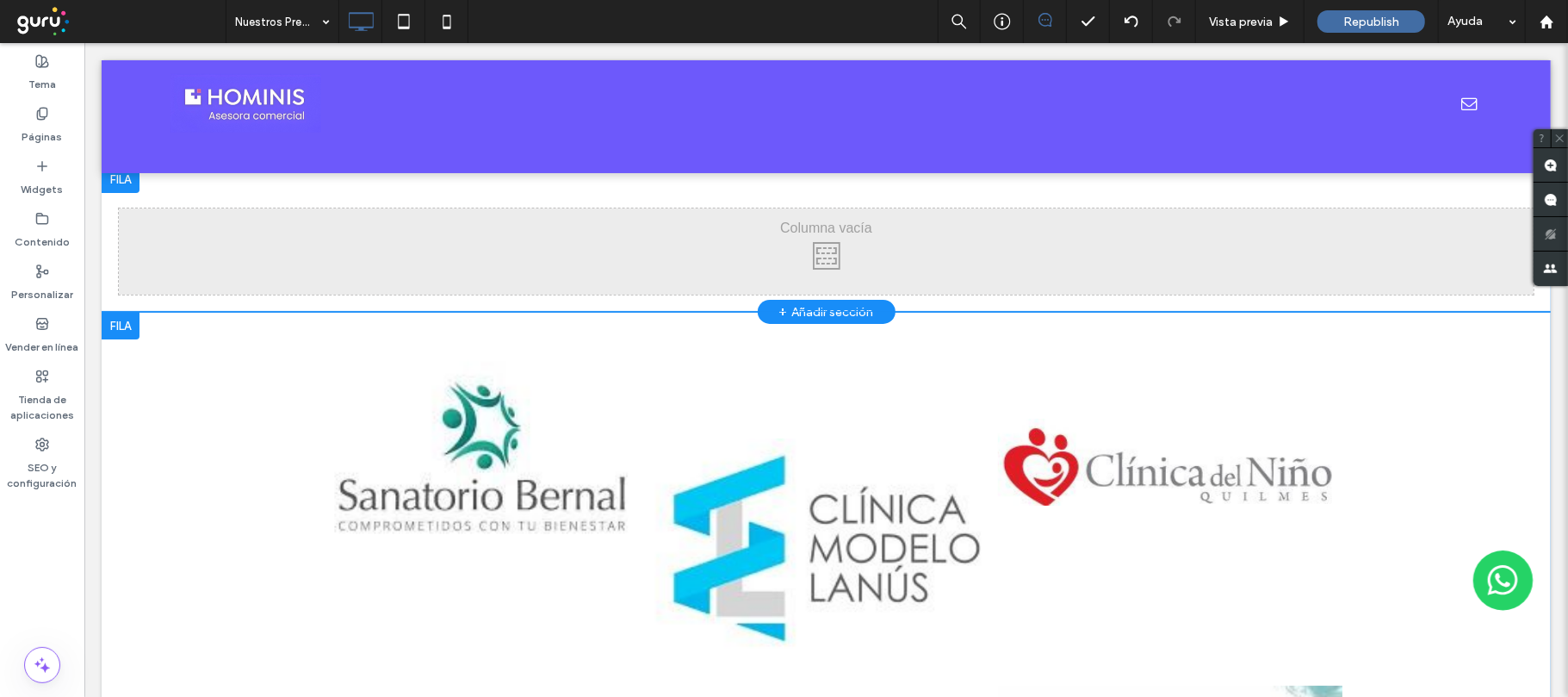
click at [117, 323] on div at bounding box center [120, 324] width 38 height 28
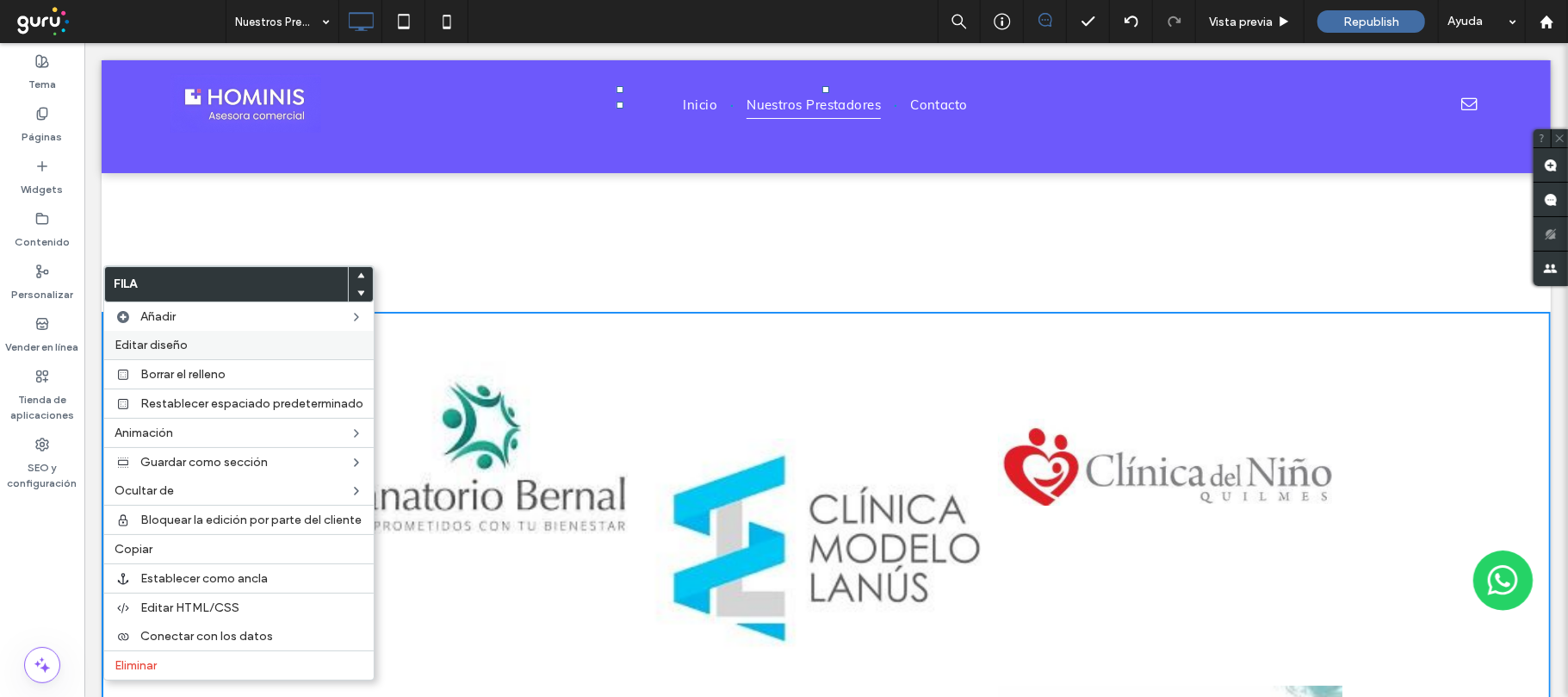
click at [196, 346] on label "Editar diseño" at bounding box center [239, 344] width 249 height 14
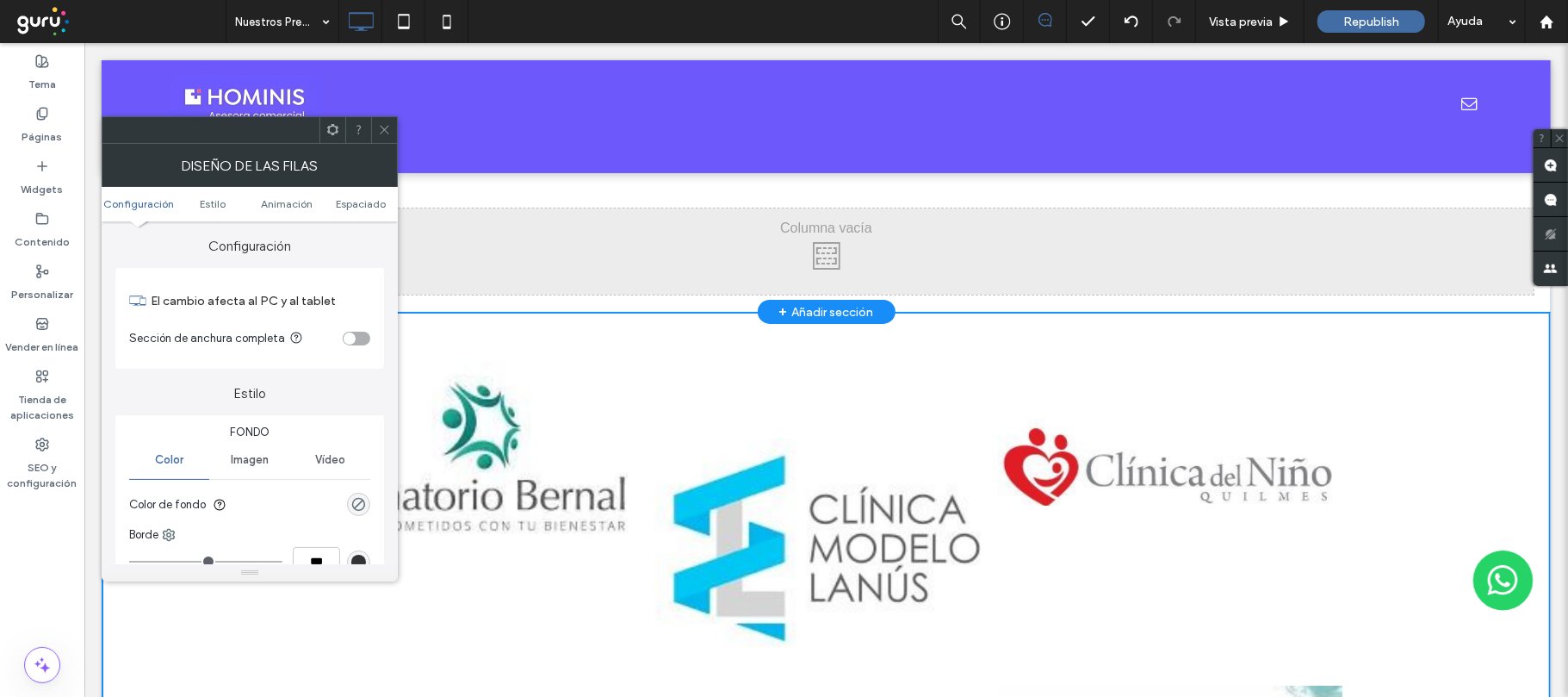
click at [359, 335] on div "toggle" at bounding box center [357, 338] width 28 height 13
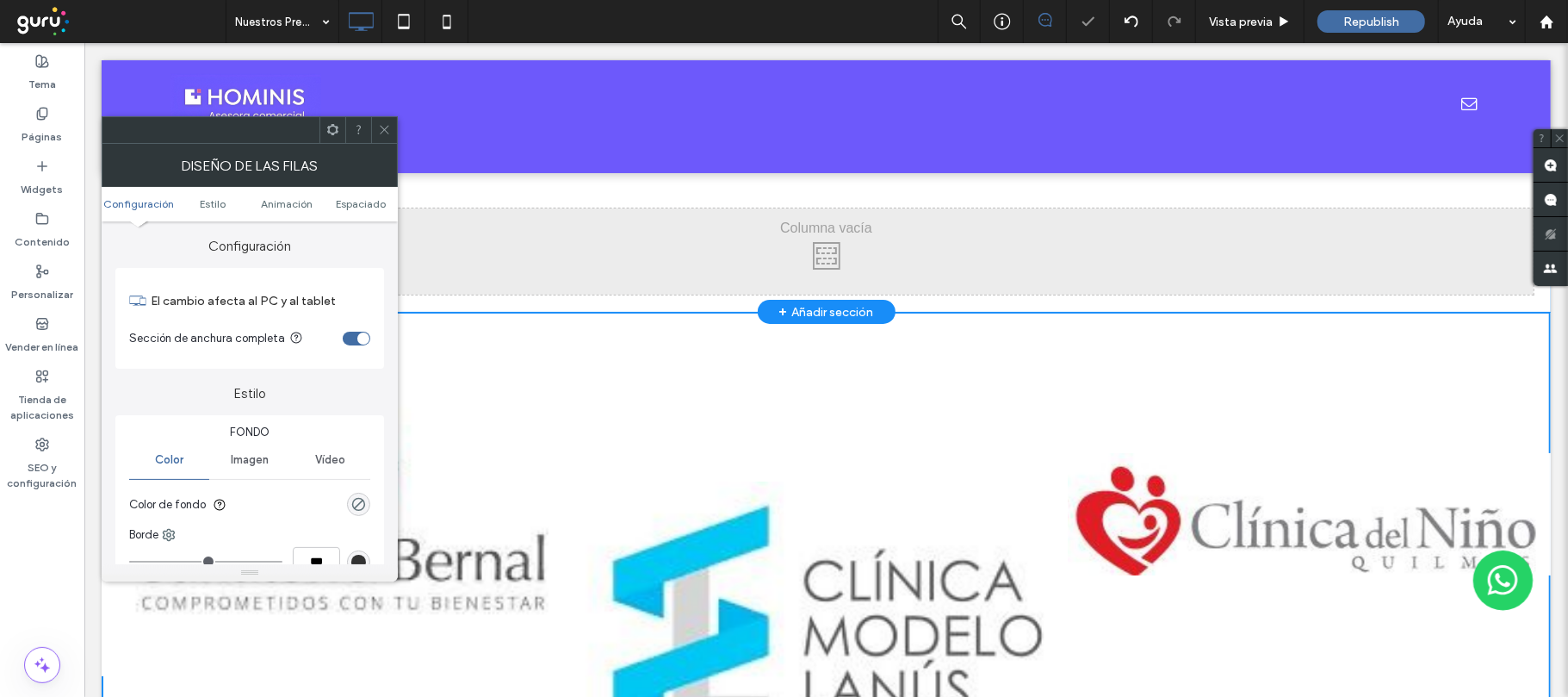
click at [386, 129] on icon at bounding box center [383, 128] width 12 height 12
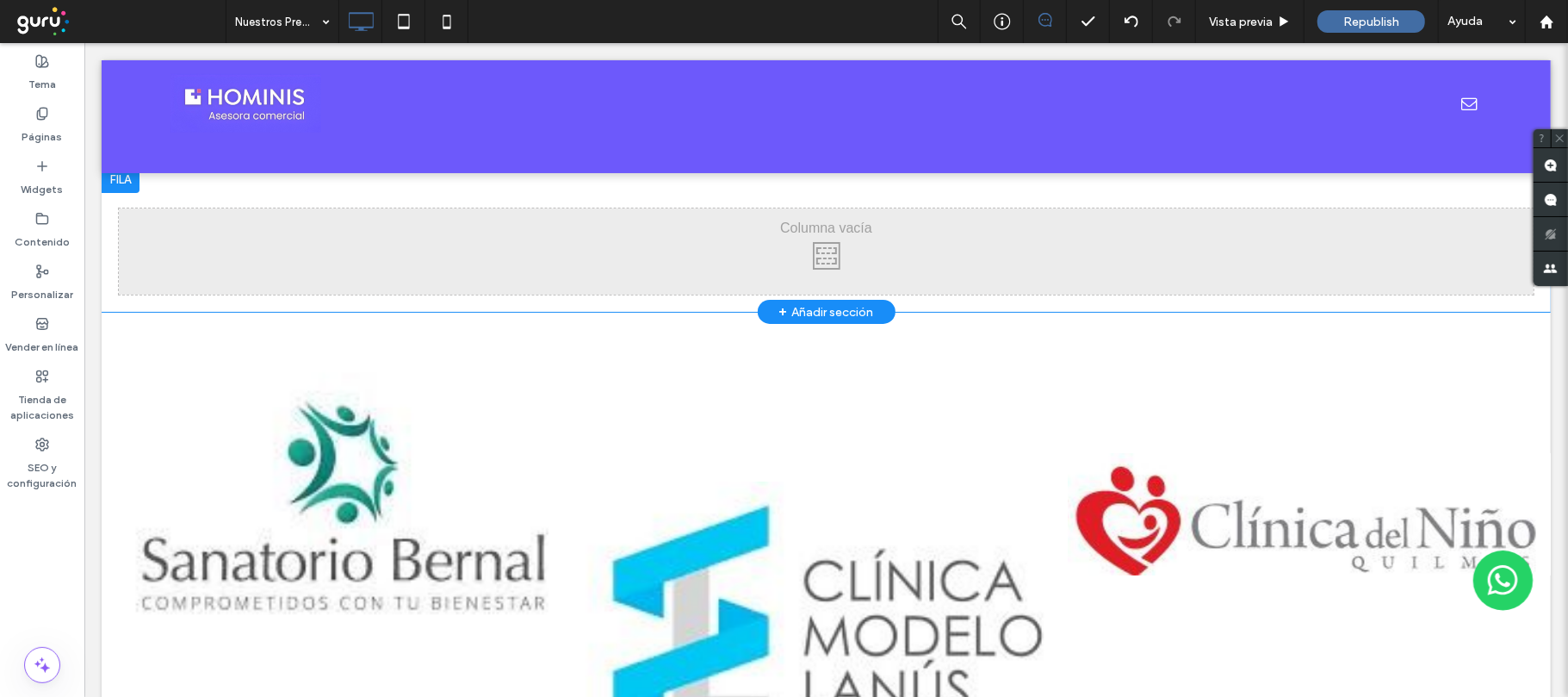
scroll to position [0, 0]
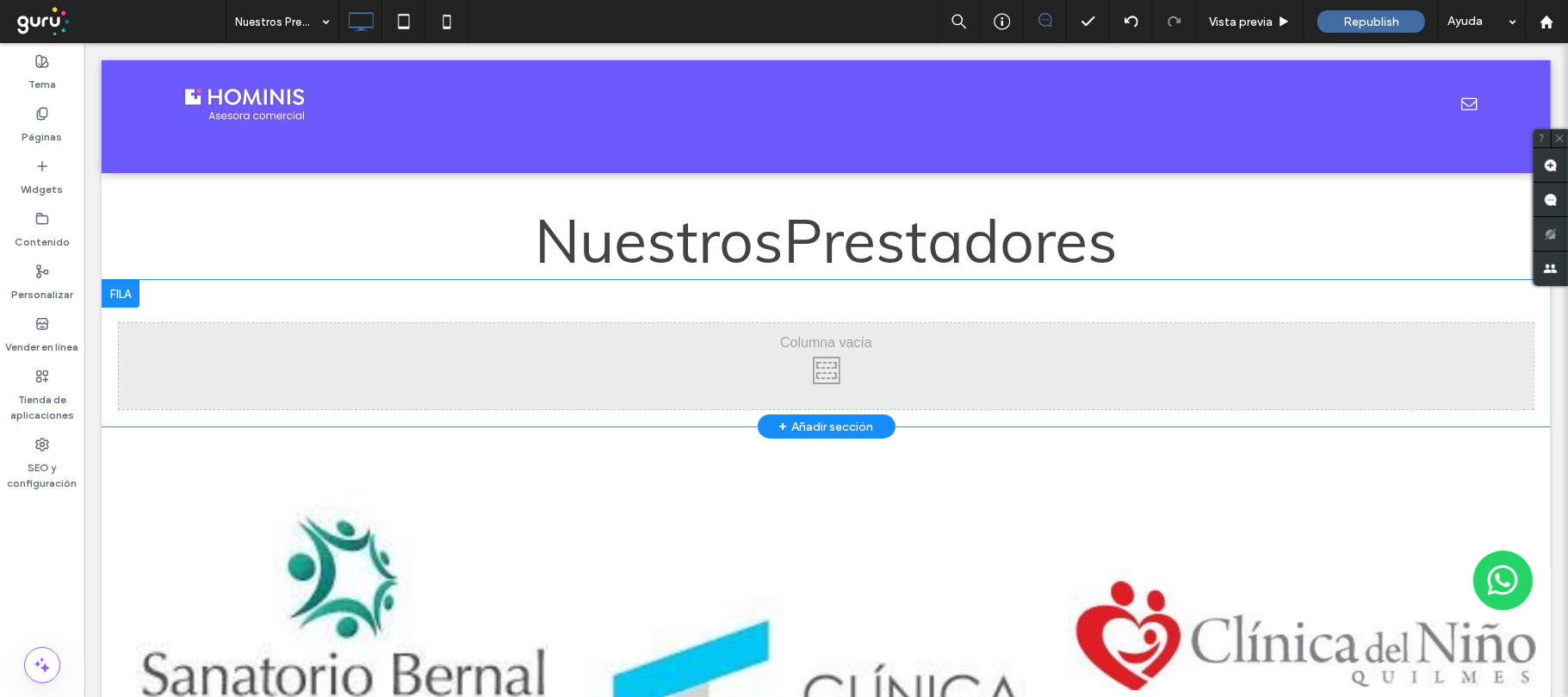
click at [123, 290] on div at bounding box center [120, 292] width 38 height 28
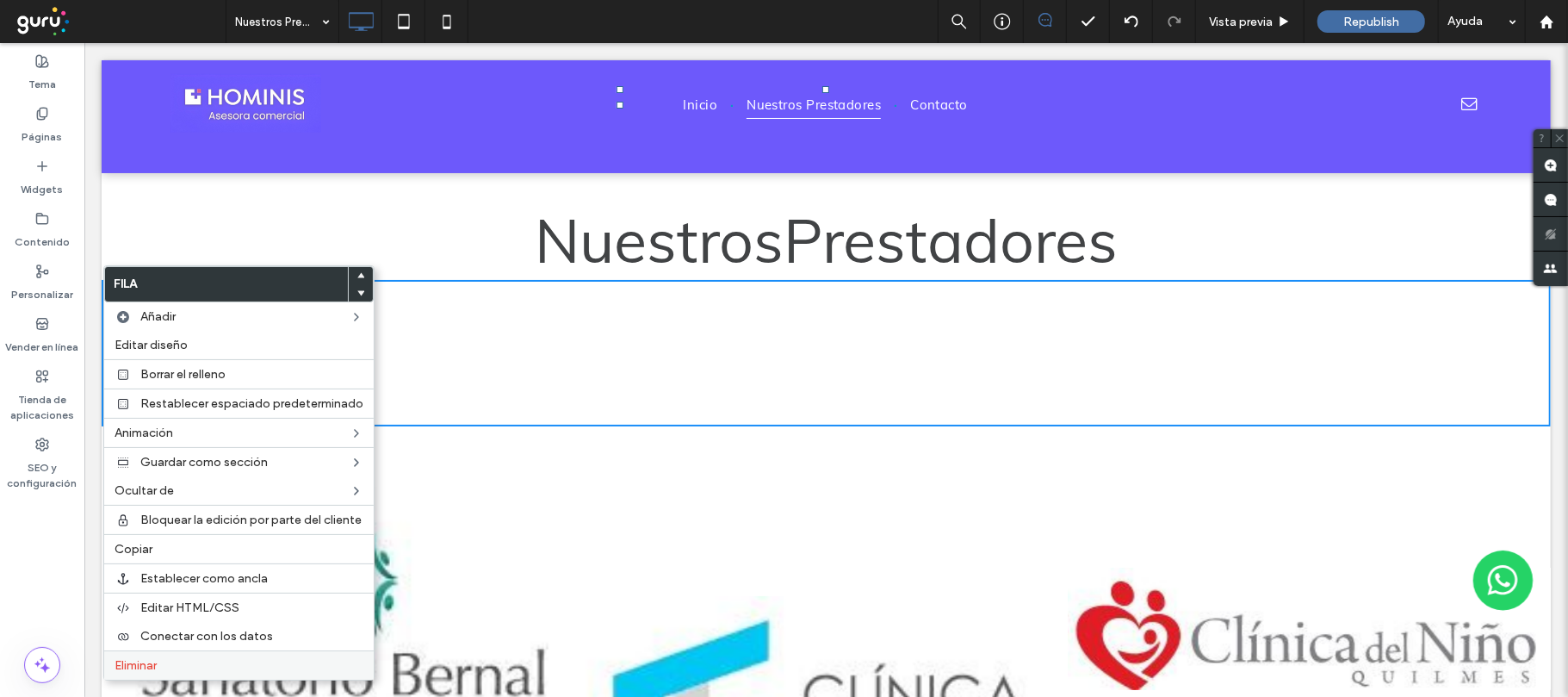
click at [143, 664] on span "Eliminar" at bounding box center [135, 664] width 42 height 14
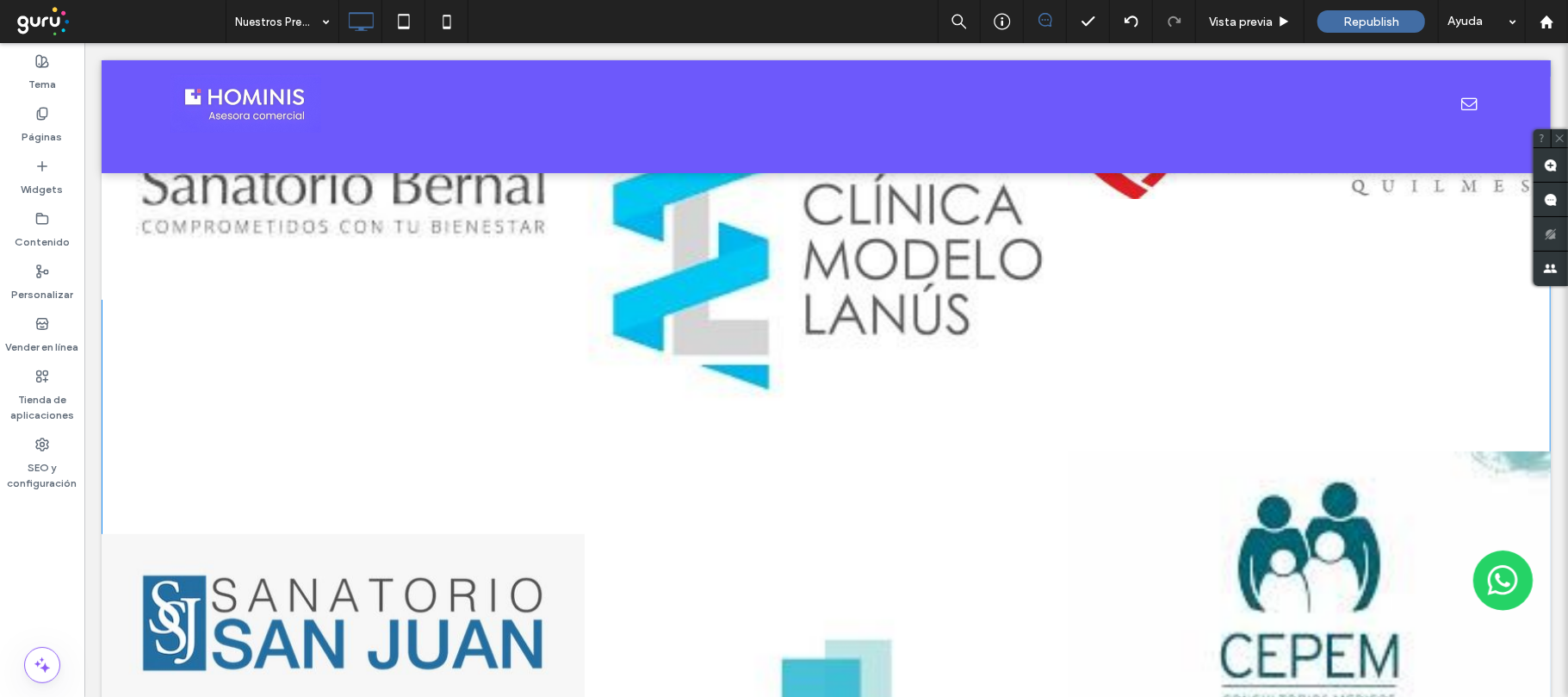
scroll to position [689, 0]
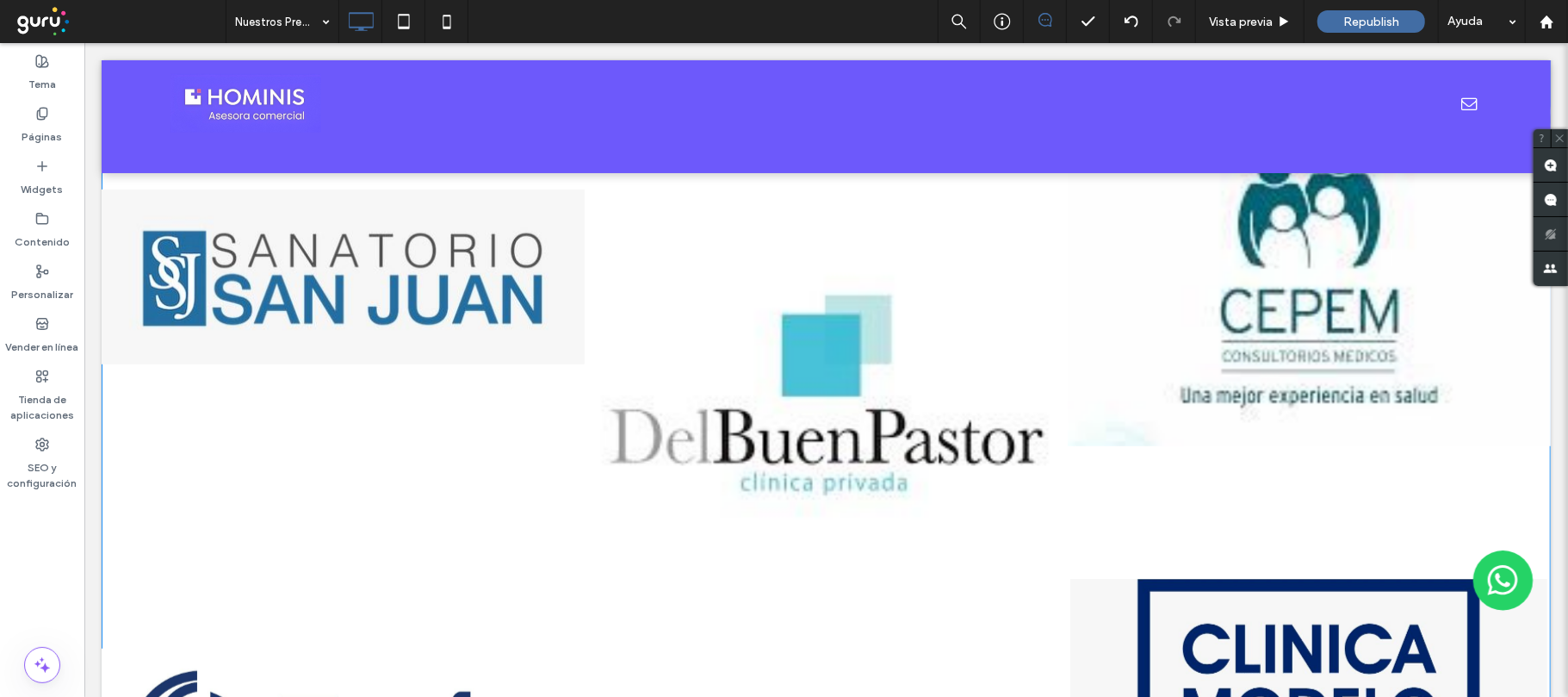
click at [817, 382] on link at bounding box center [825, 397] width 483 height 362
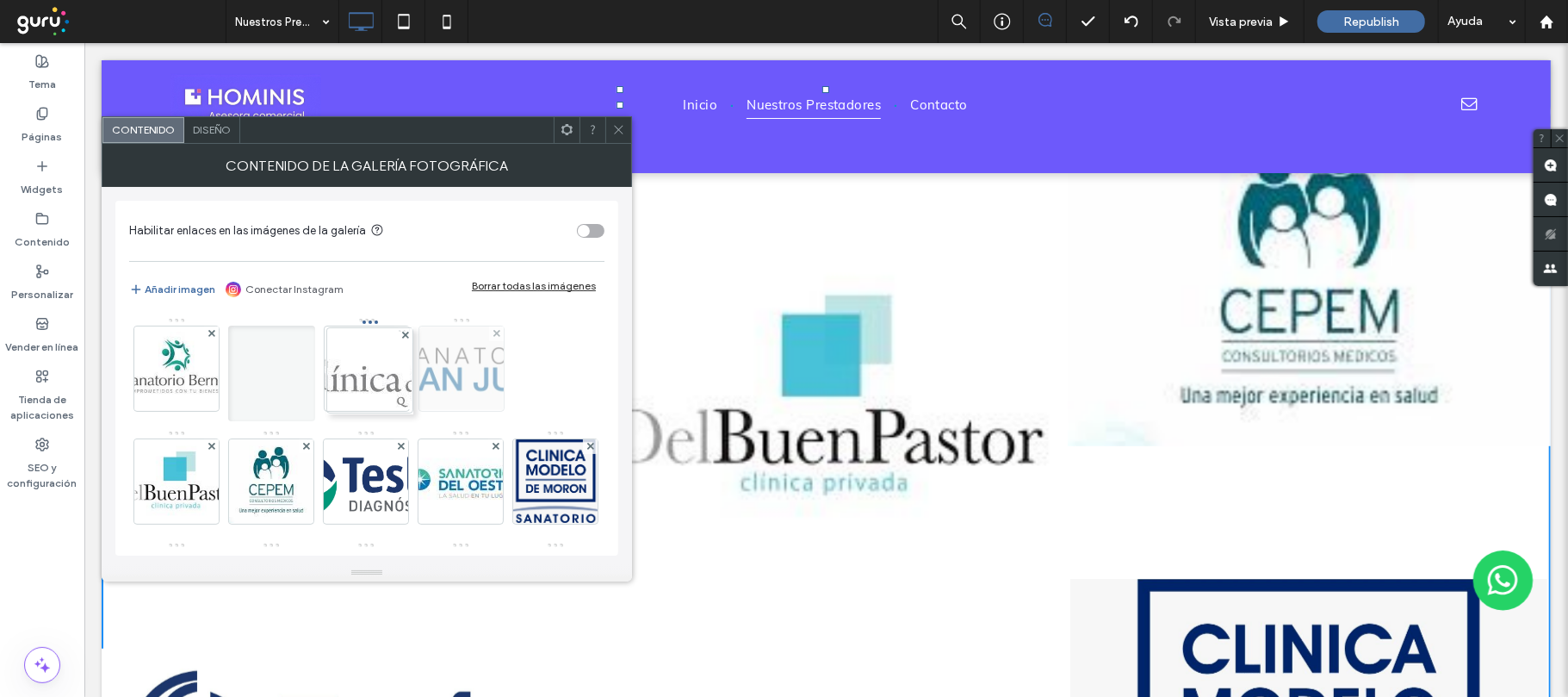
drag, startPoint x: 251, startPoint y: 363, endPoint x: 445, endPoint y: 365, distance: 194.0
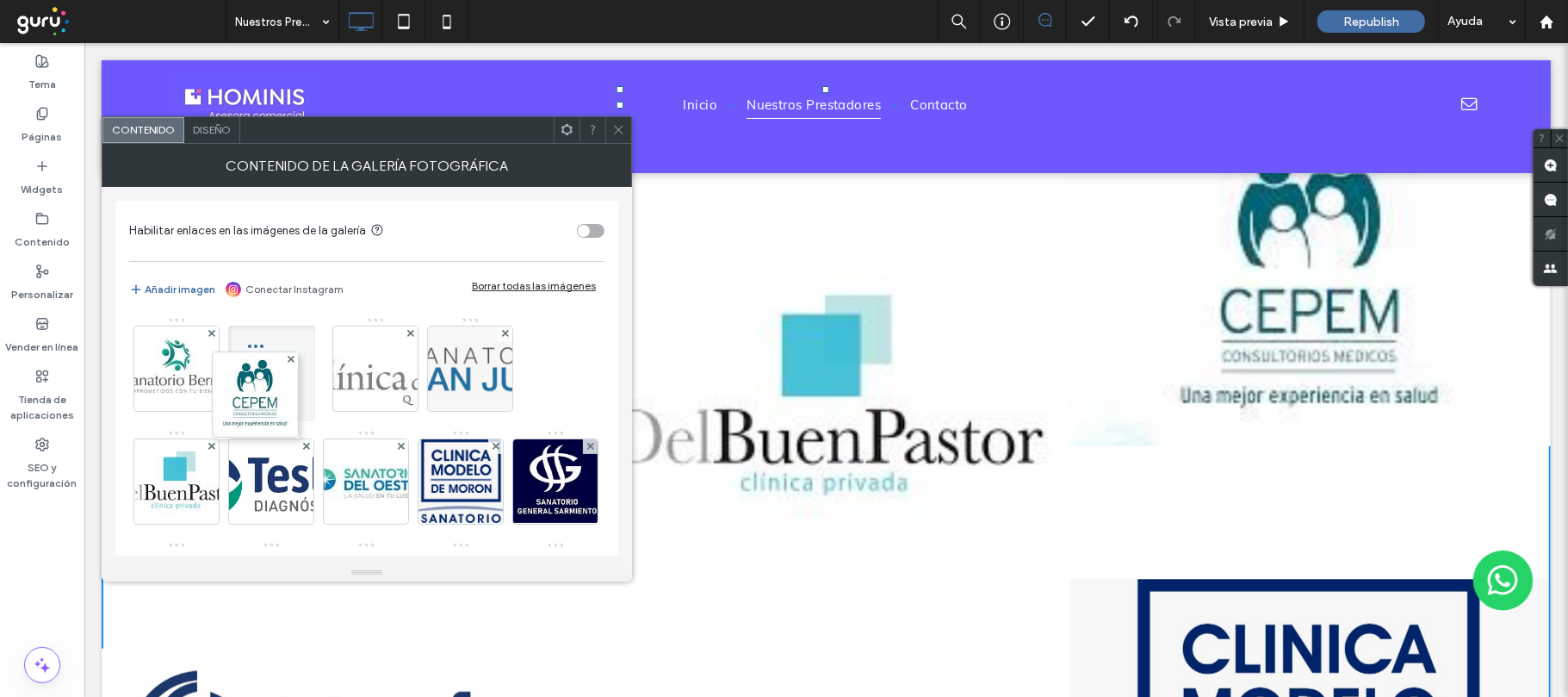
drag, startPoint x: 175, startPoint y: 476, endPoint x: 292, endPoint y: 350, distance: 171.9
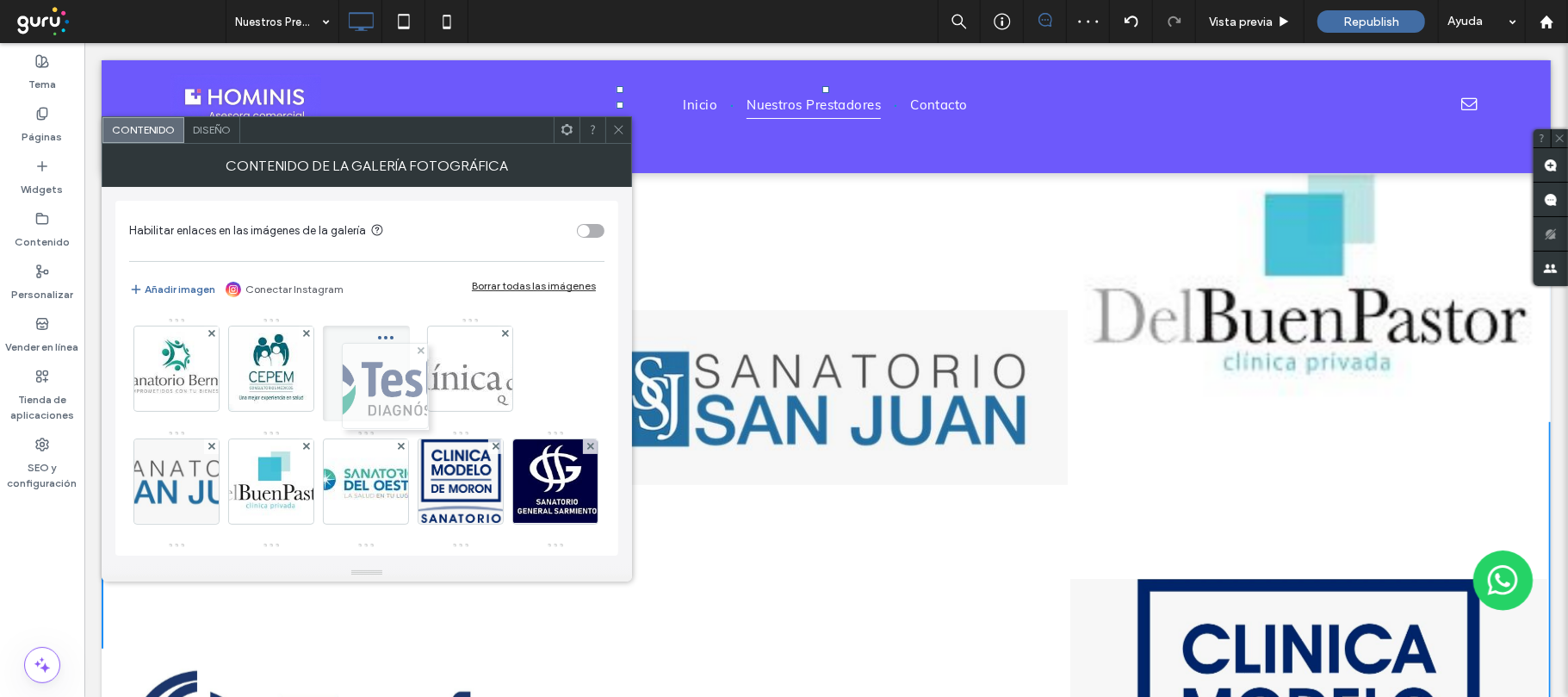
drag, startPoint x: 262, startPoint y: 462, endPoint x: 380, endPoint y: 349, distance: 163.4
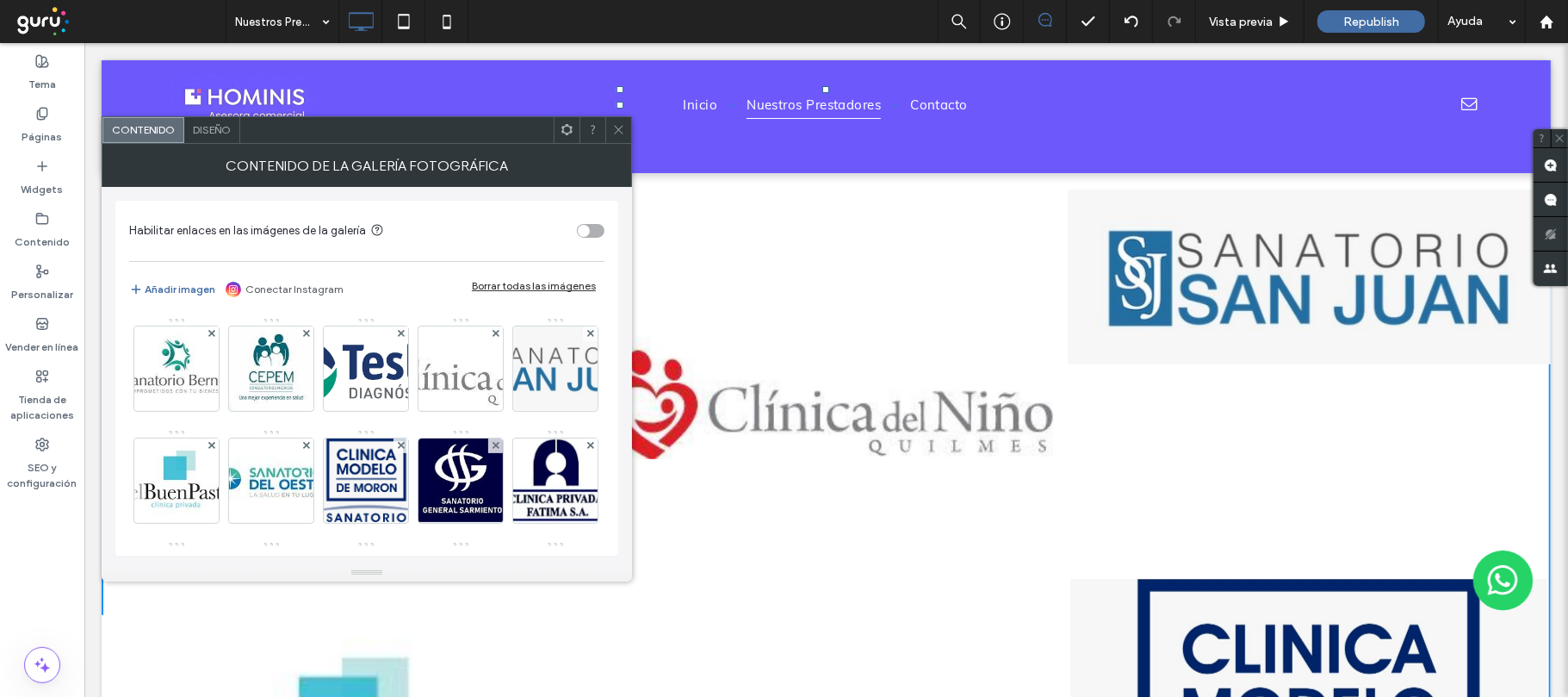
click at [620, 134] on icon at bounding box center [618, 128] width 12 height 12
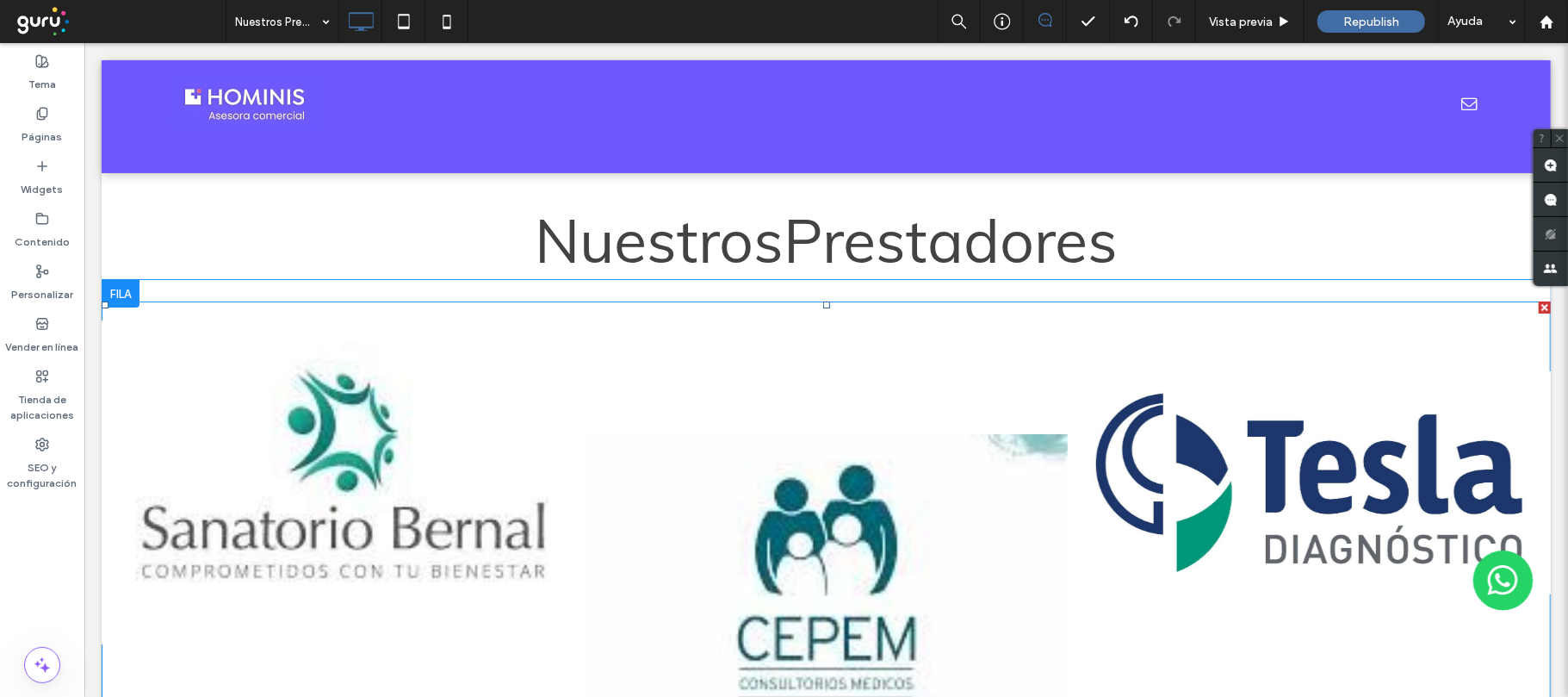
scroll to position [114, 0]
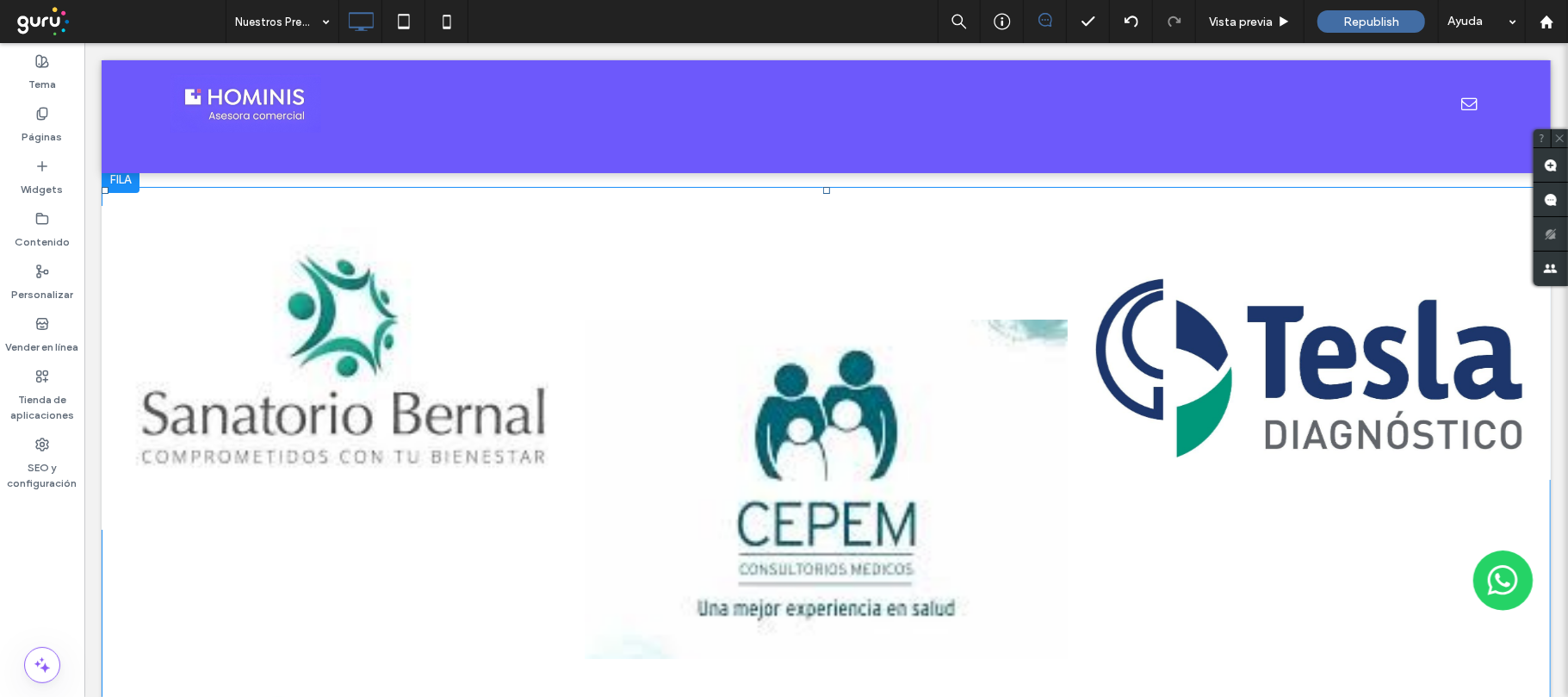
click at [847, 488] on link at bounding box center [825, 488] width 483 height 604
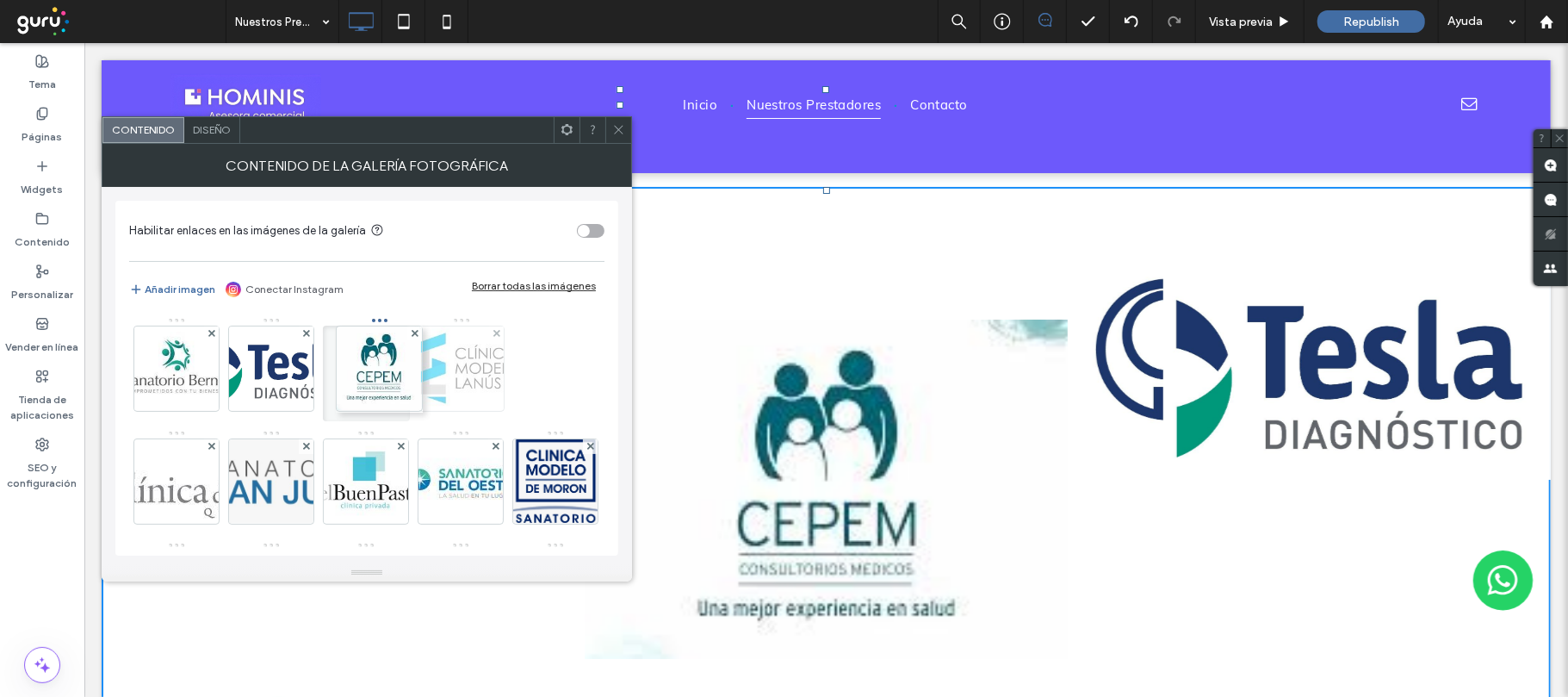
drag, startPoint x: 262, startPoint y: 353, endPoint x: 435, endPoint y: 355, distance: 173.0
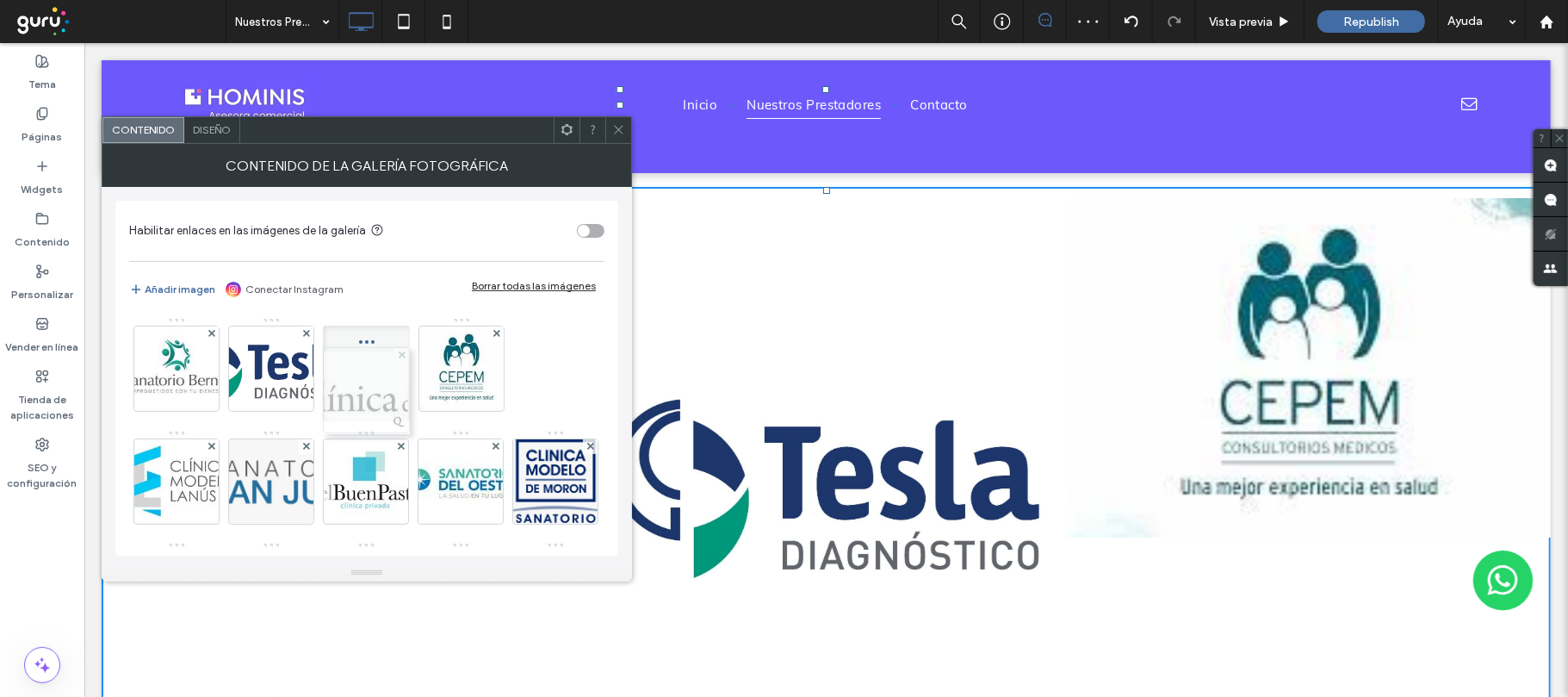
drag, startPoint x: 153, startPoint y: 484, endPoint x: 400, endPoint y: 360, distance: 276.4
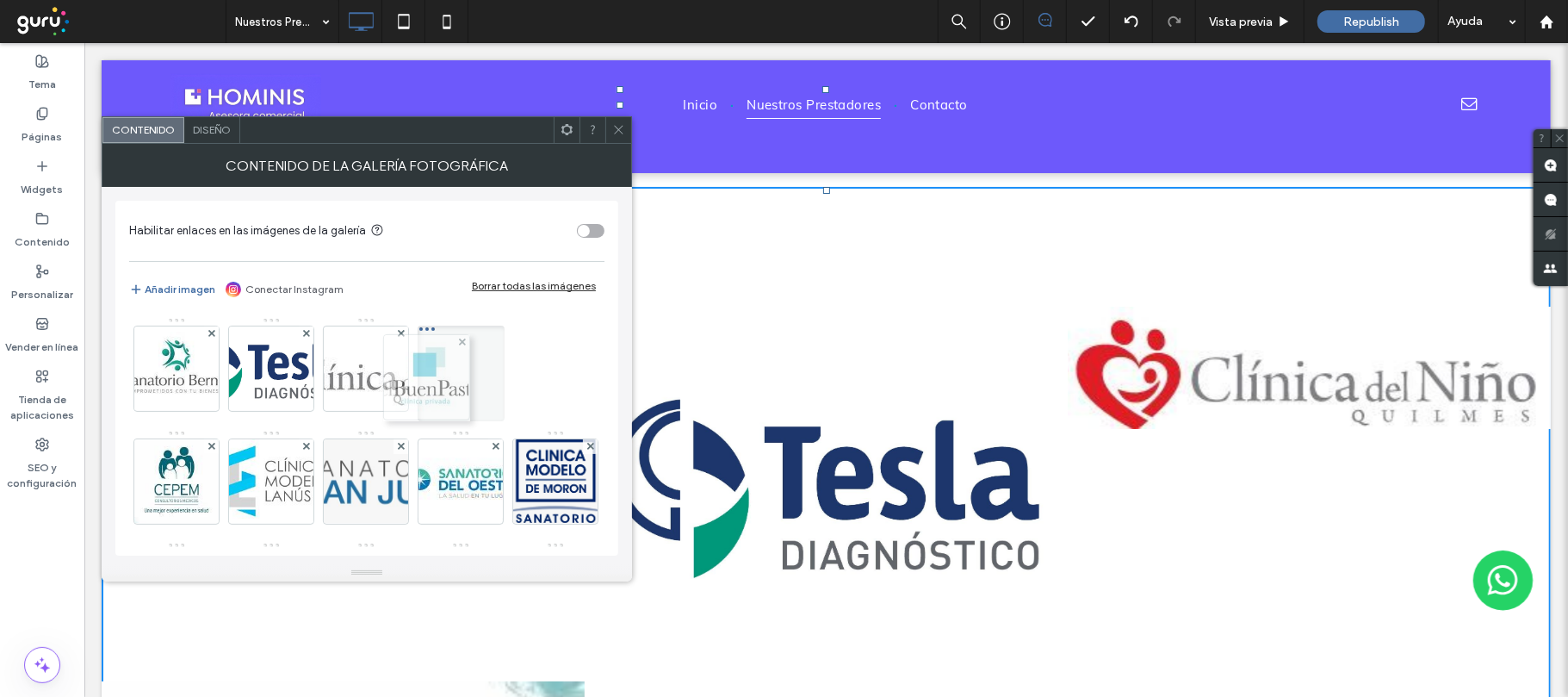
drag, startPoint x: 359, startPoint y: 484, endPoint x: 426, endPoint y: 353, distance: 147.1
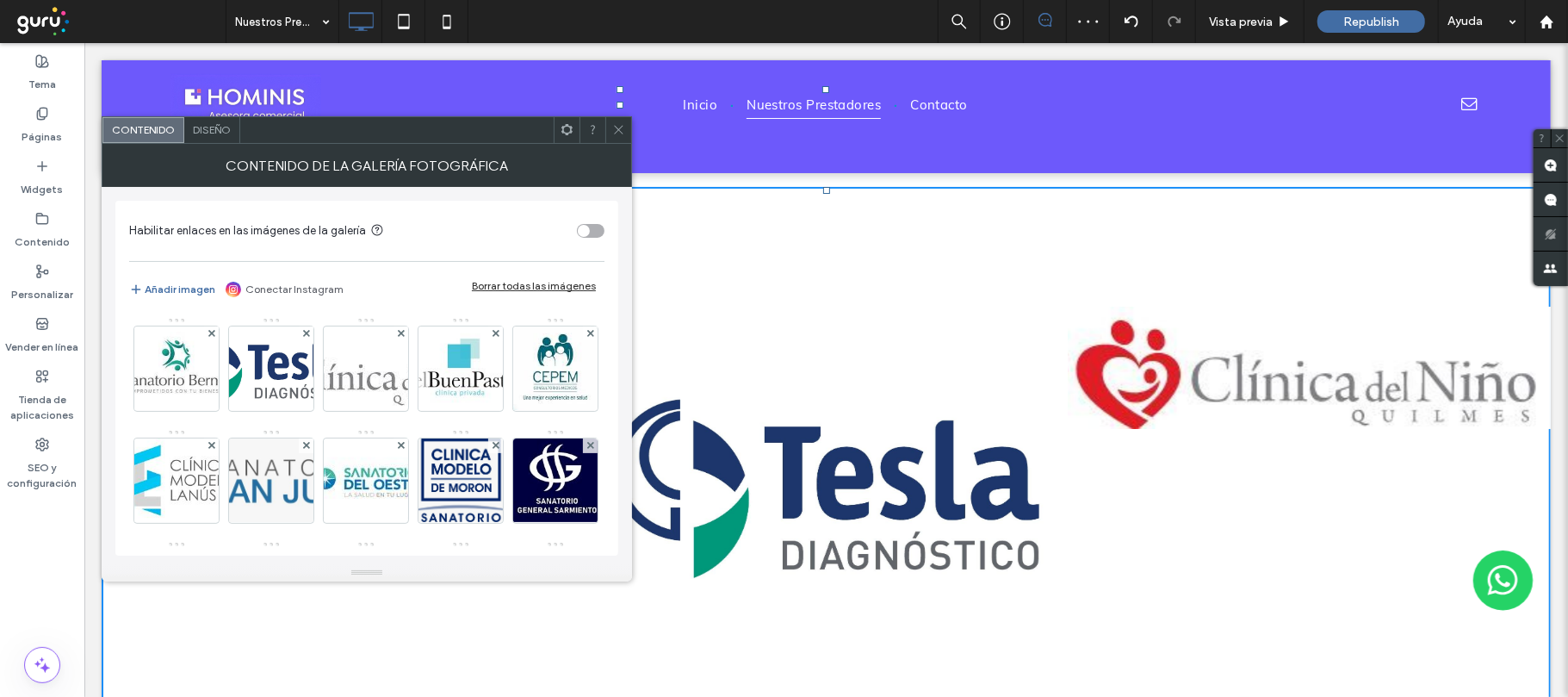
click at [618, 132] on icon at bounding box center [618, 128] width 12 height 12
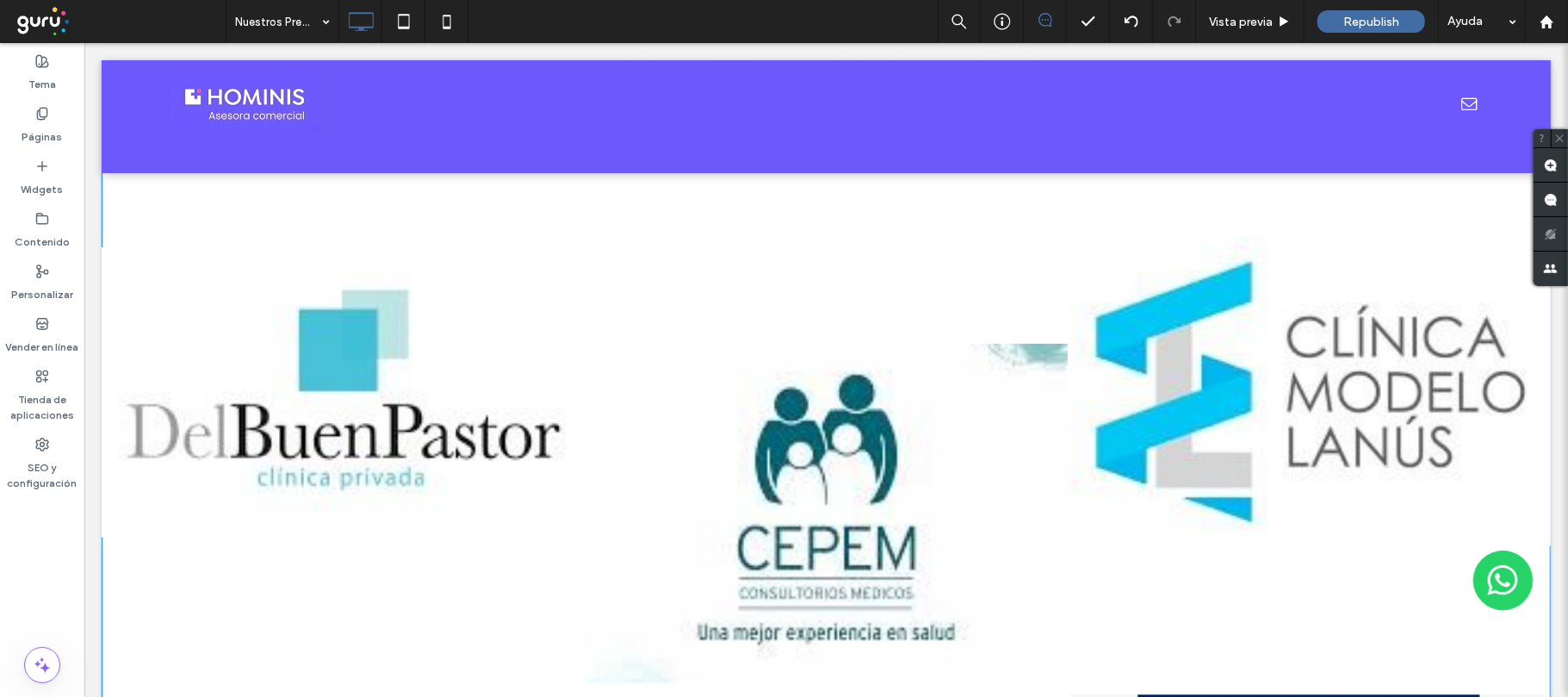
scroll to position [229, 0]
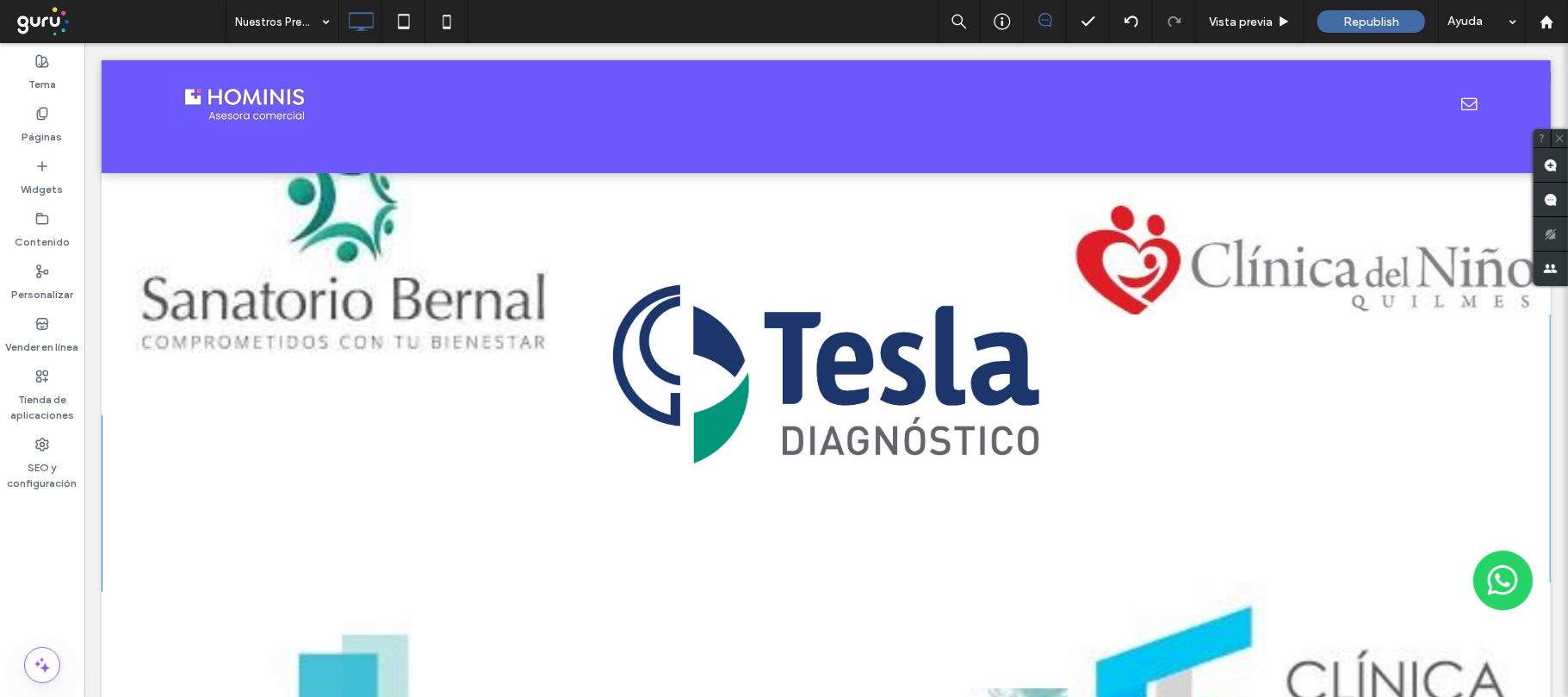
click at [812, 444] on link at bounding box center [825, 374] width 483 height 604
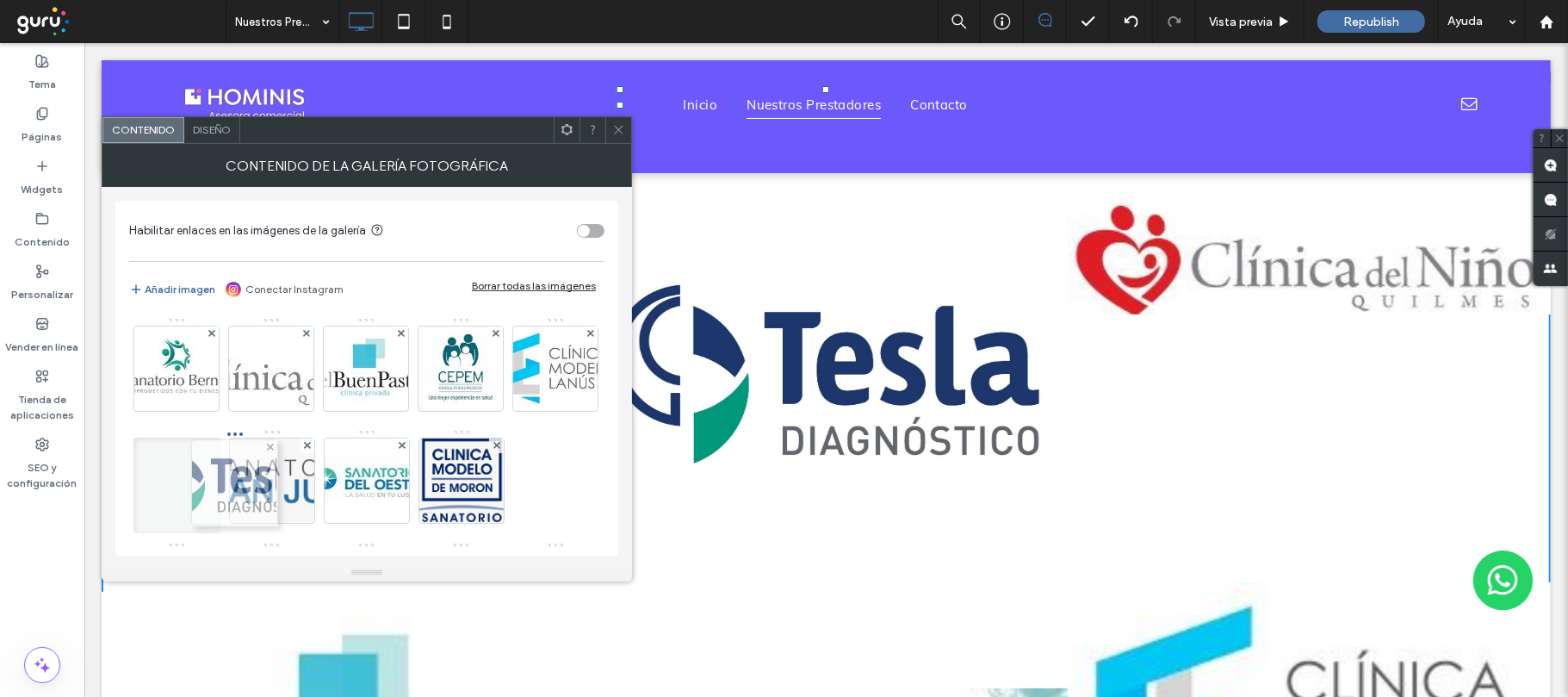
drag, startPoint x: 268, startPoint y: 374, endPoint x: 215, endPoint y: 515, distance: 150.6
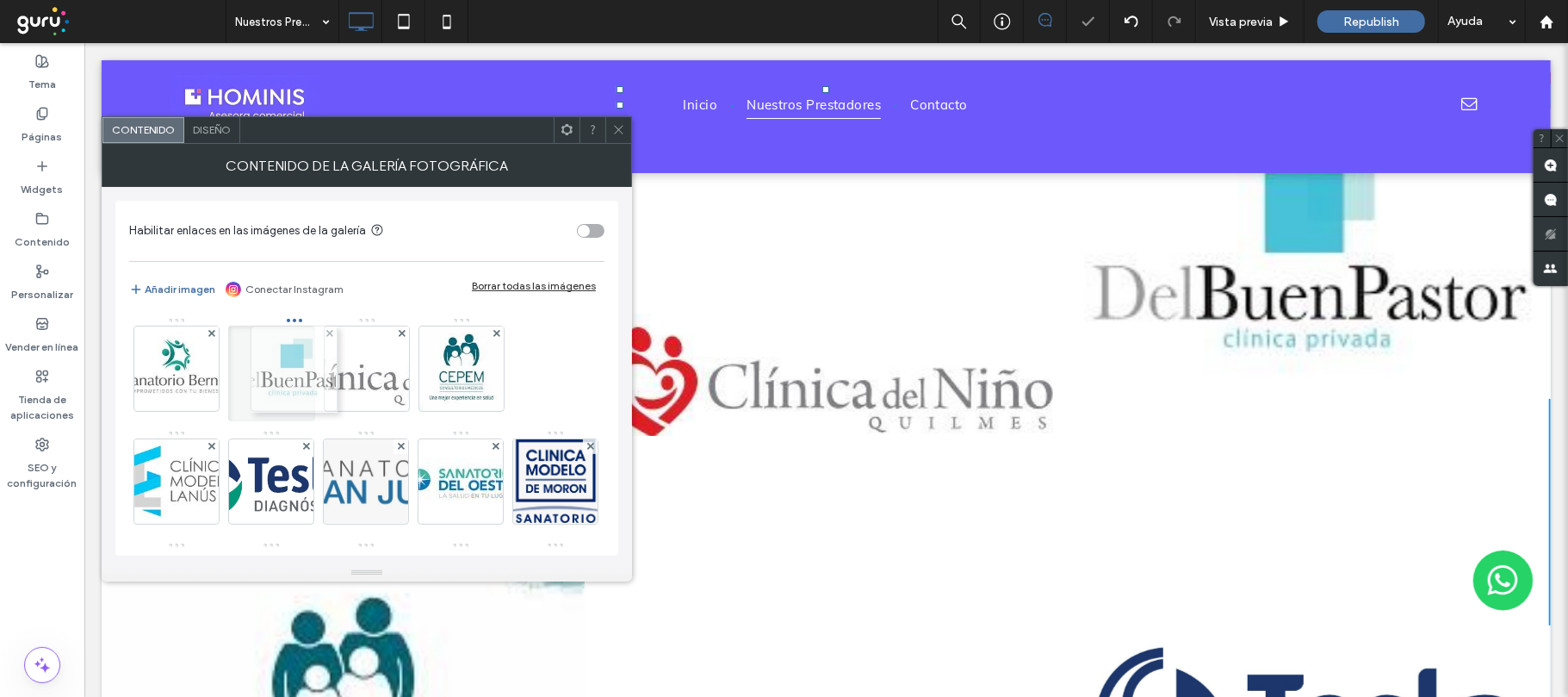
drag, startPoint x: 362, startPoint y: 377, endPoint x: 255, endPoint y: 377, distance: 107.0
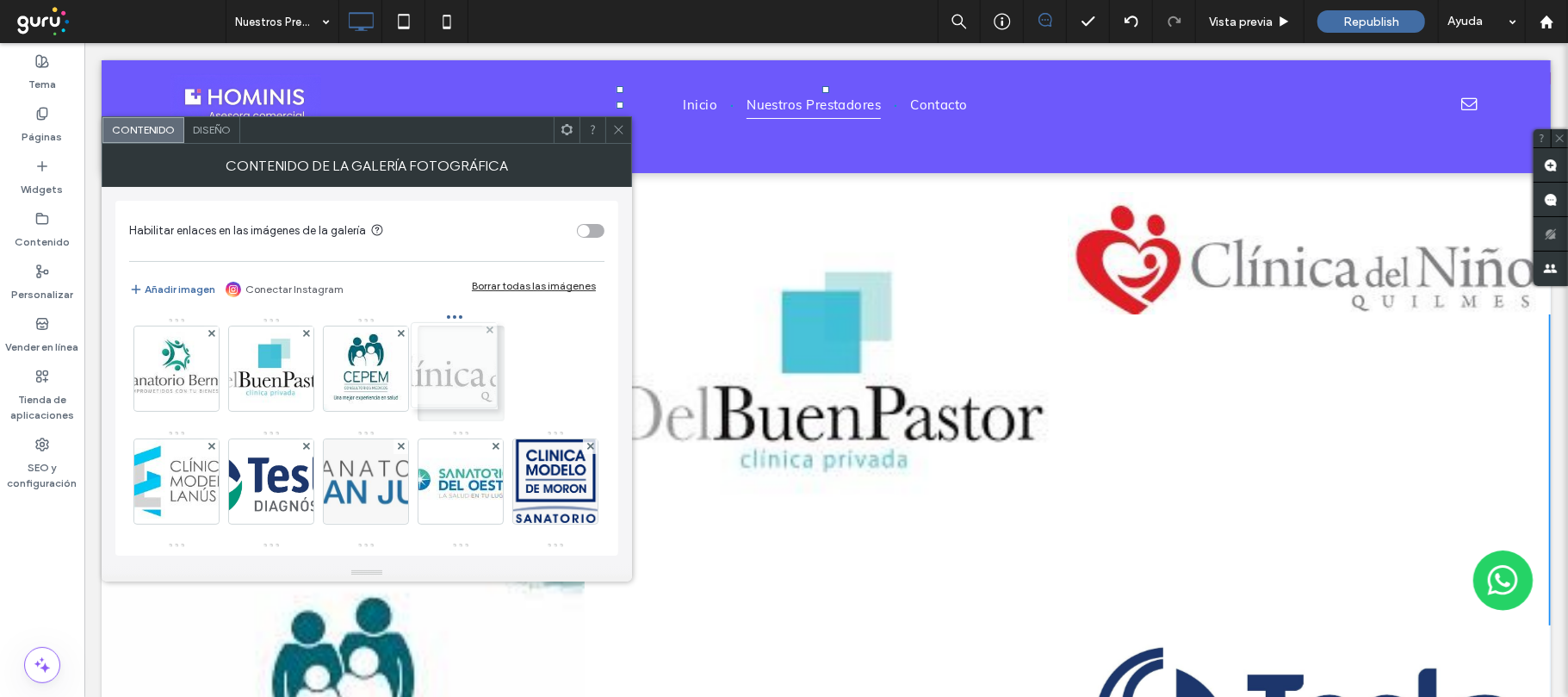
drag, startPoint x: 349, startPoint y: 368, endPoint x: 438, endPoint y: 365, distance: 89.1
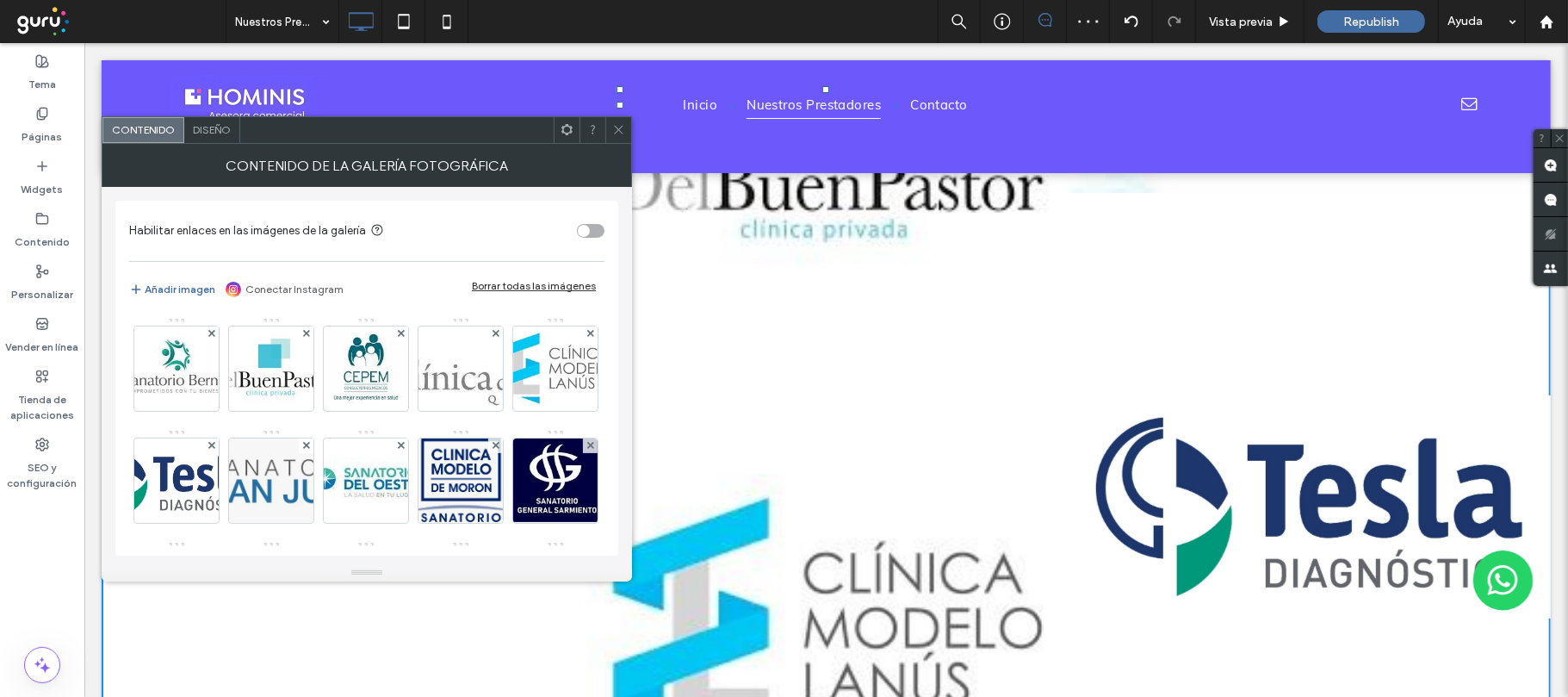
scroll to position [689, 0]
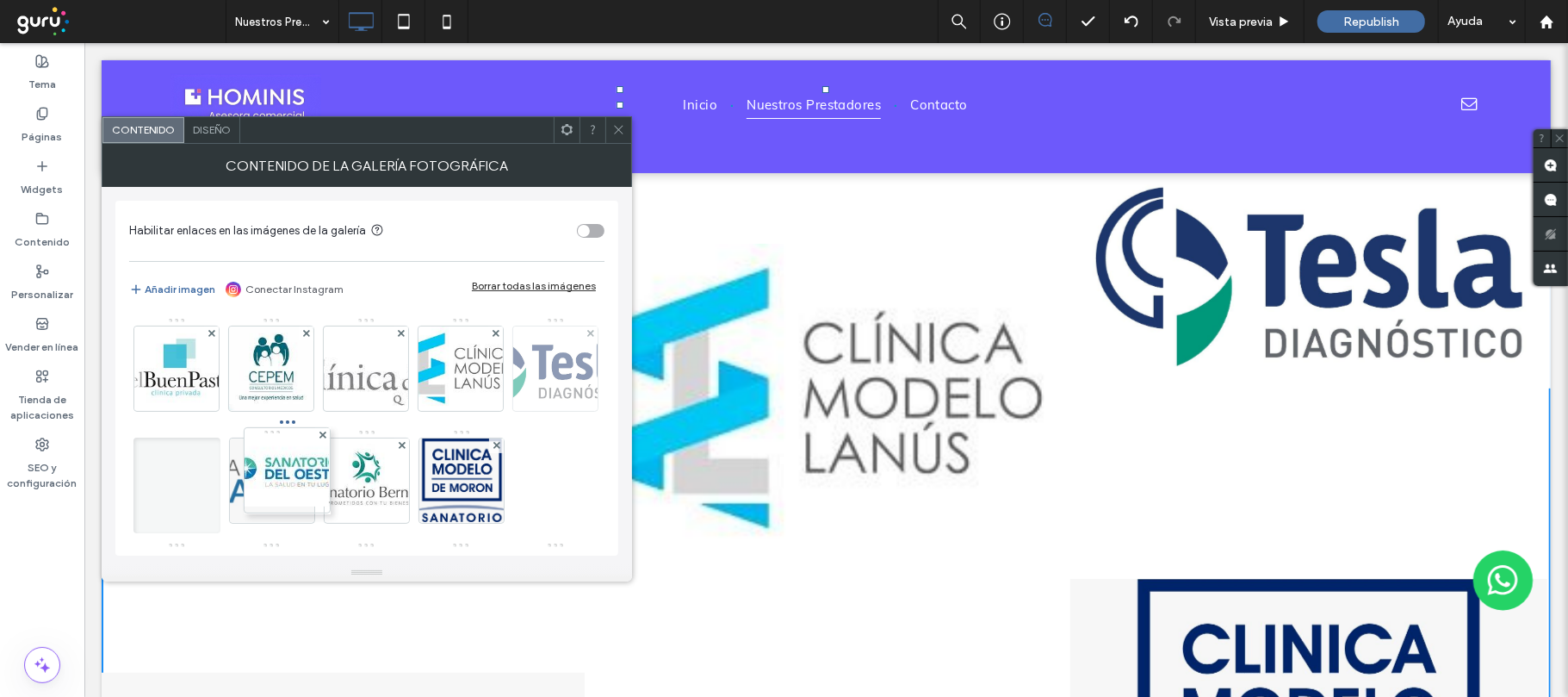
drag, startPoint x: 422, startPoint y: 493, endPoint x: 167, endPoint y: 476, distance: 255.6
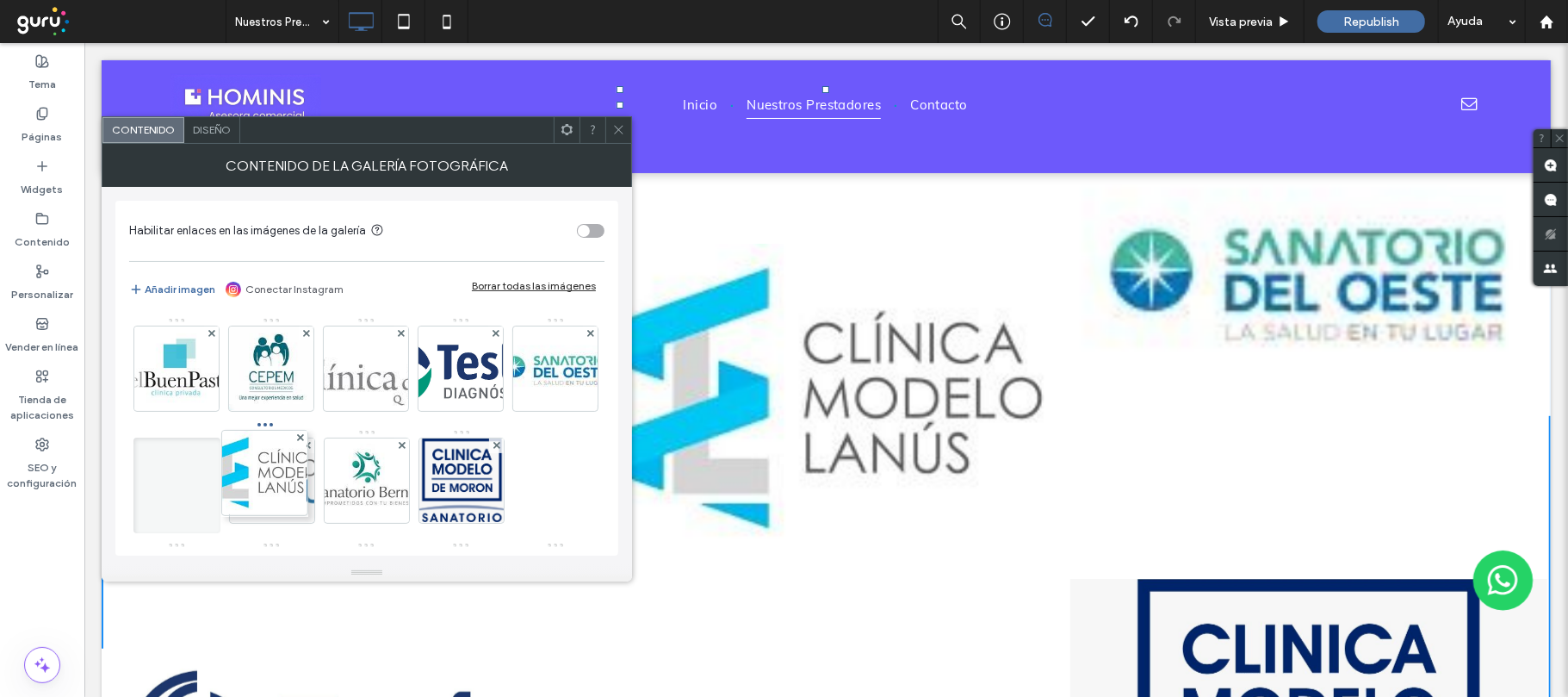
drag, startPoint x: 540, startPoint y: 403, endPoint x: 87, endPoint y: 542, distance: 473.8
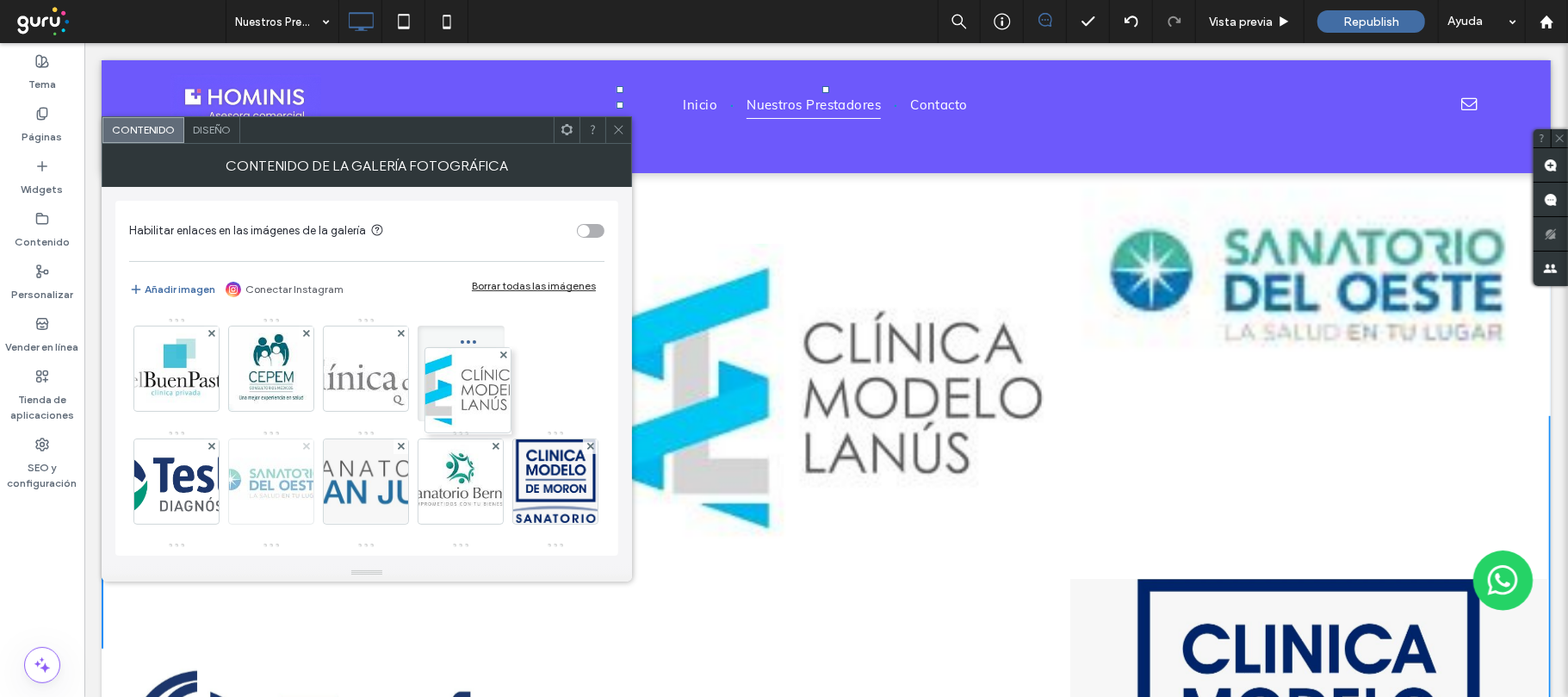
click at [305, 449] on use at bounding box center [305, 446] width 7 height 7
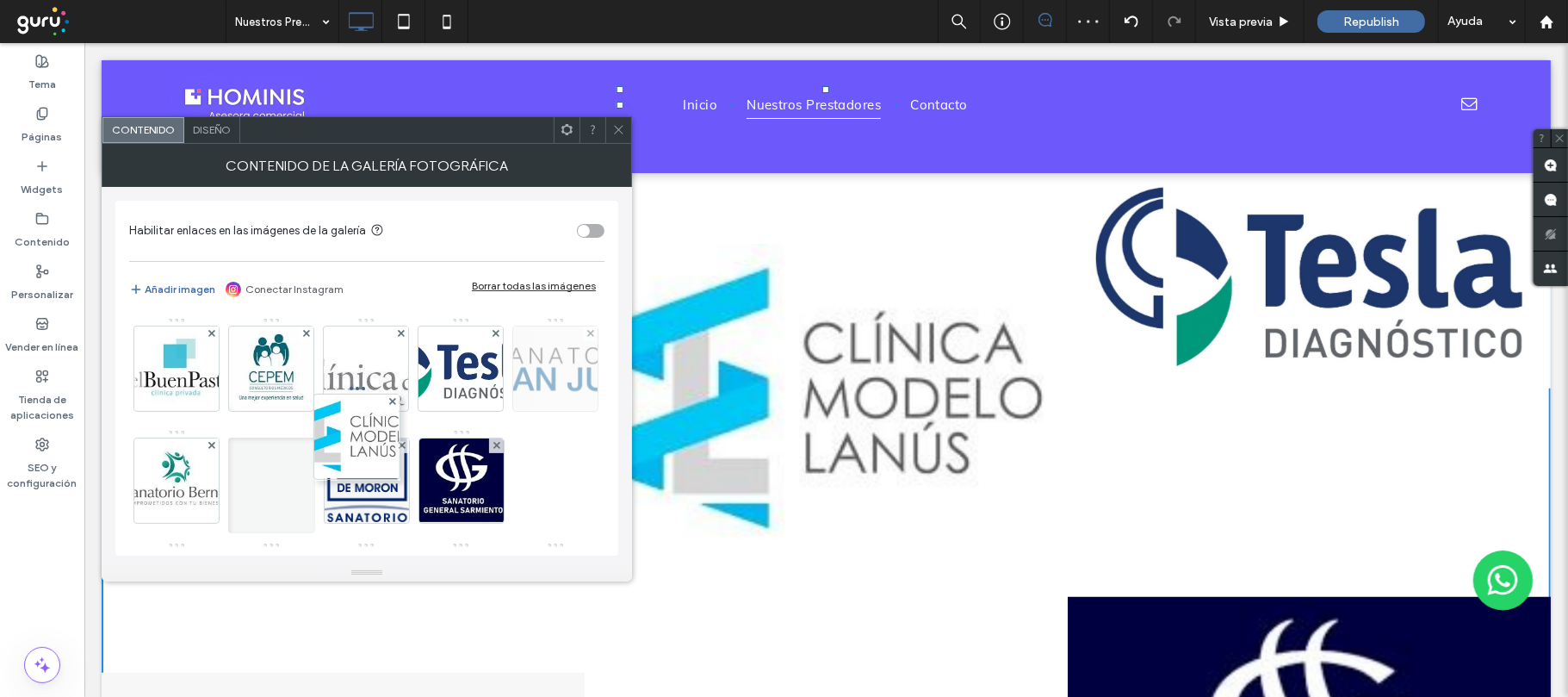
drag, startPoint x: 456, startPoint y: 357, endPoint x: 190, endPoint y: 515, distance: 309.4
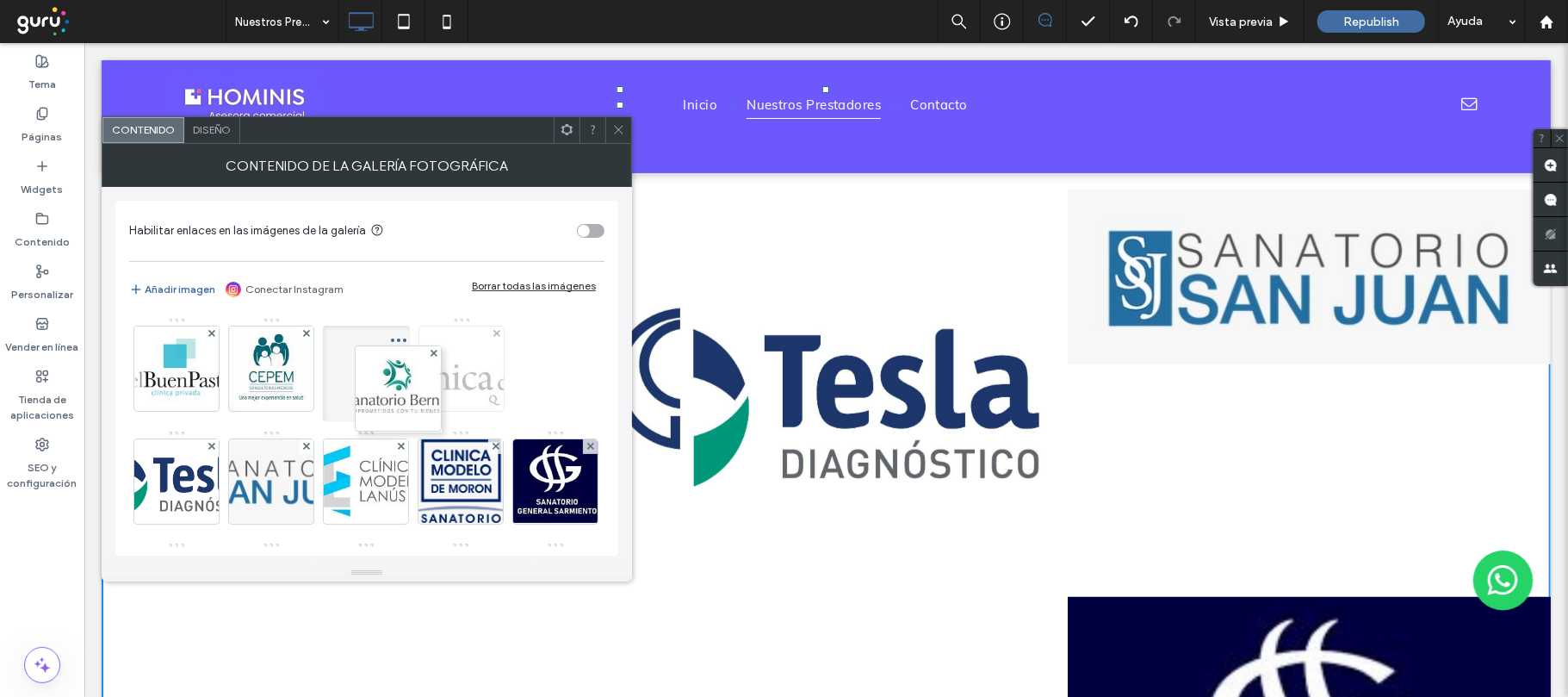
drag, startPoint x: 268, startPoint y: 470, endPoint x: 452, endPoint y: 328, distance: 232.4
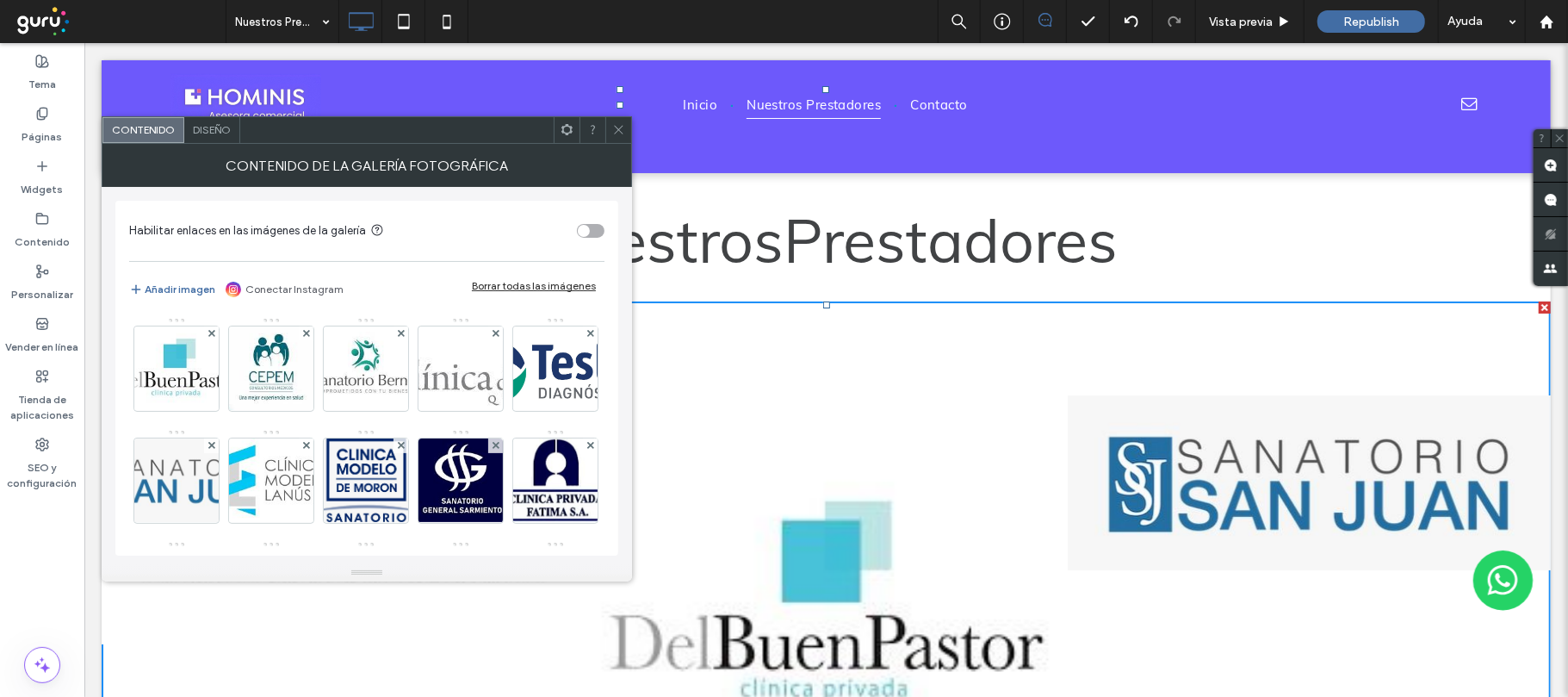
scroll to position [229, 0]
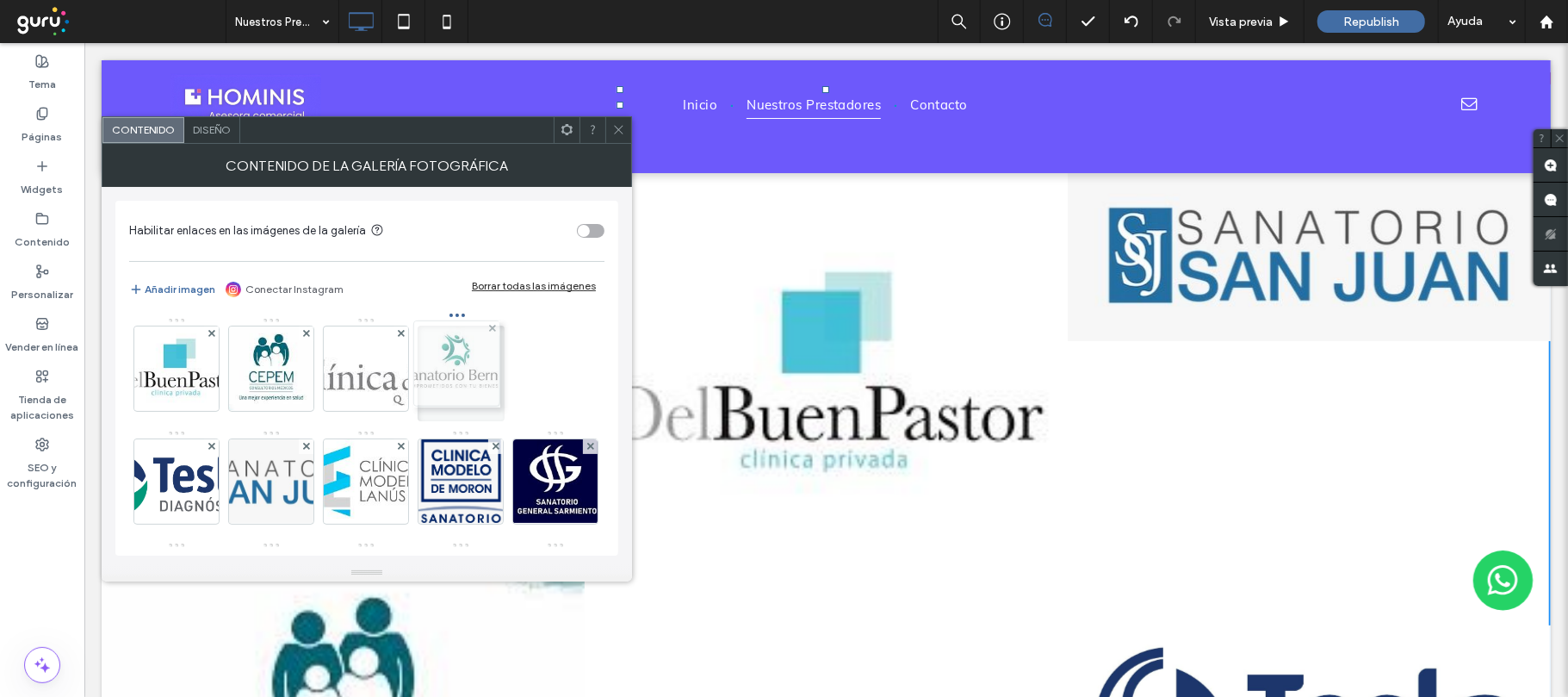
drag, startPoint x: 369, startPoint y: 372, endPoint x: 496, endPoint y: 367, distance: 127.1
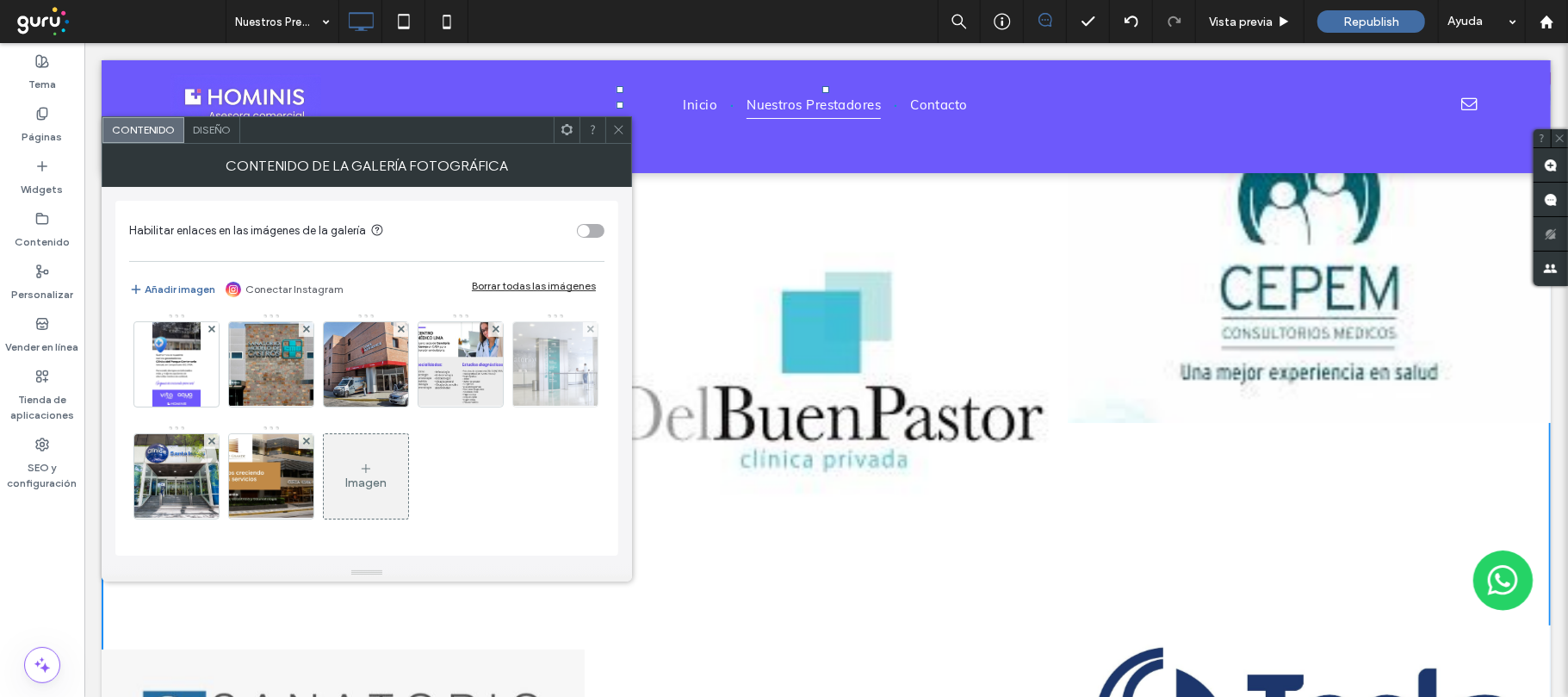
scroll to position [455, 0]
click at [614, 126] on icon at bounding box center [618, 128] width 12 height 12
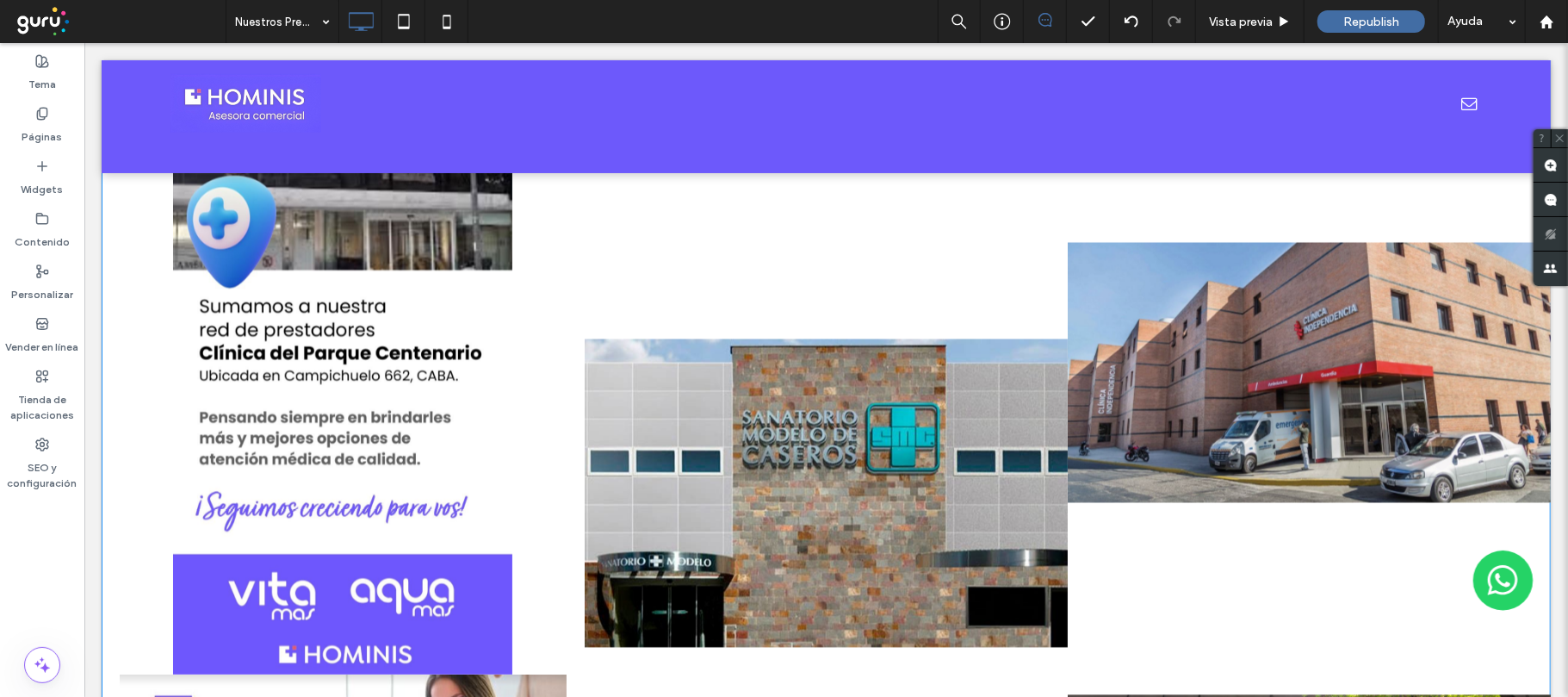
scroll to position [2640, 0]
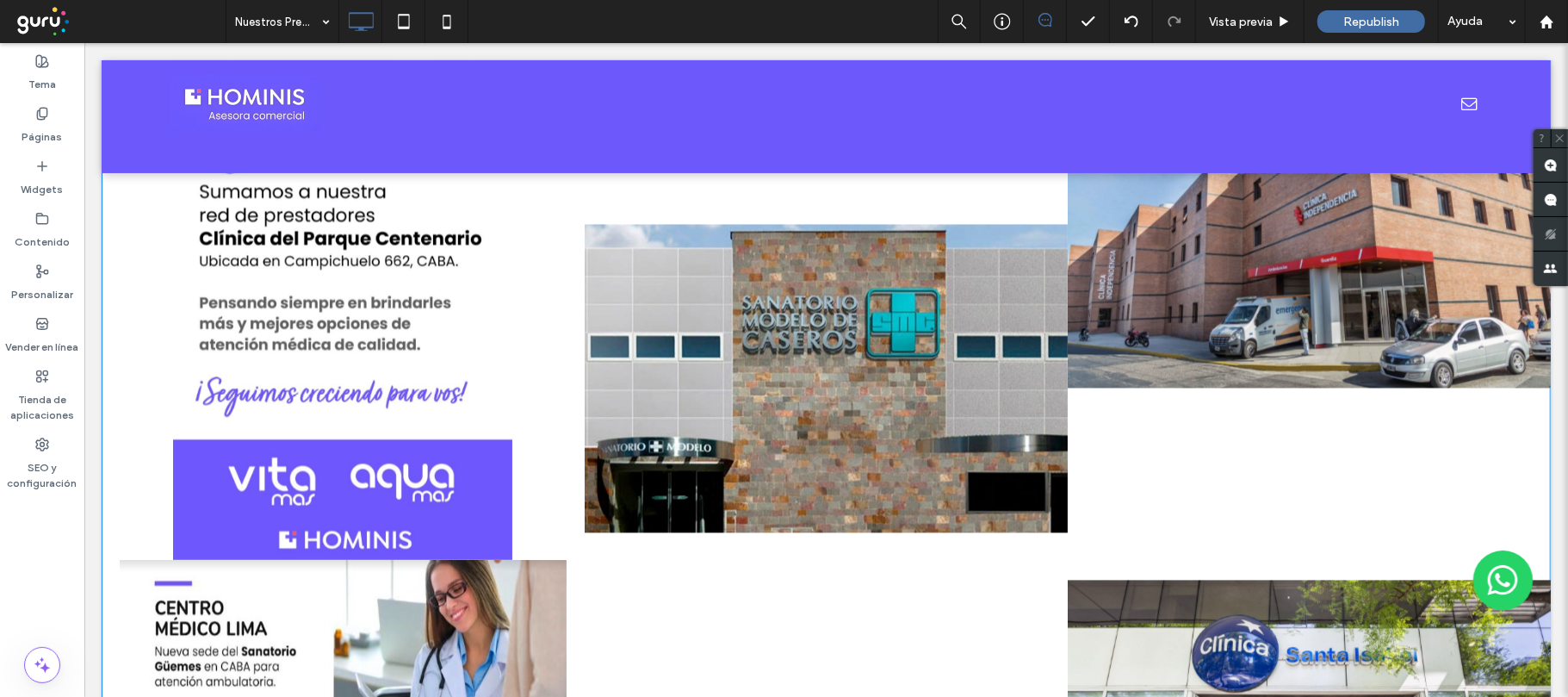
click at [868, 437] on link at bounding box center [825, 378] width 483 height 362
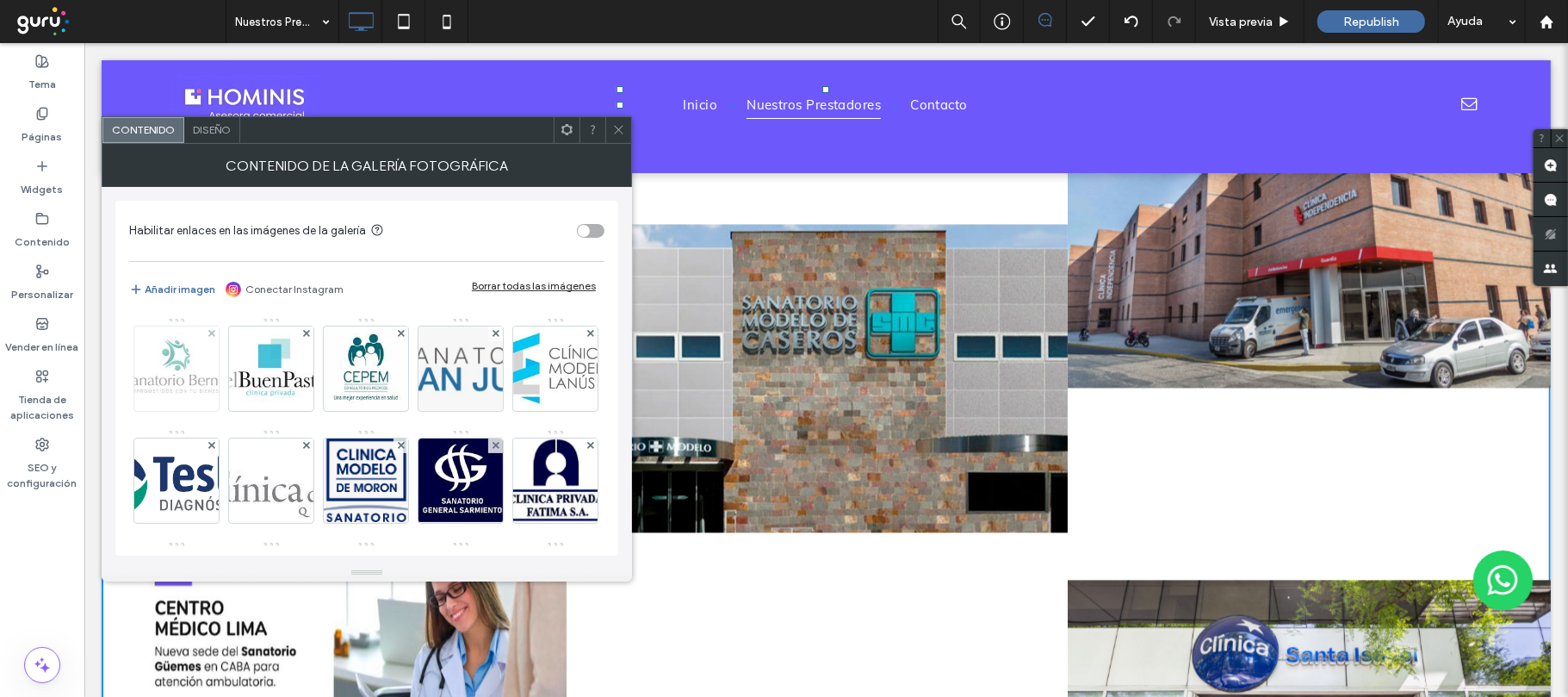
click at [177, 372] on img at bounding box center [176, 368] width 126 height 84
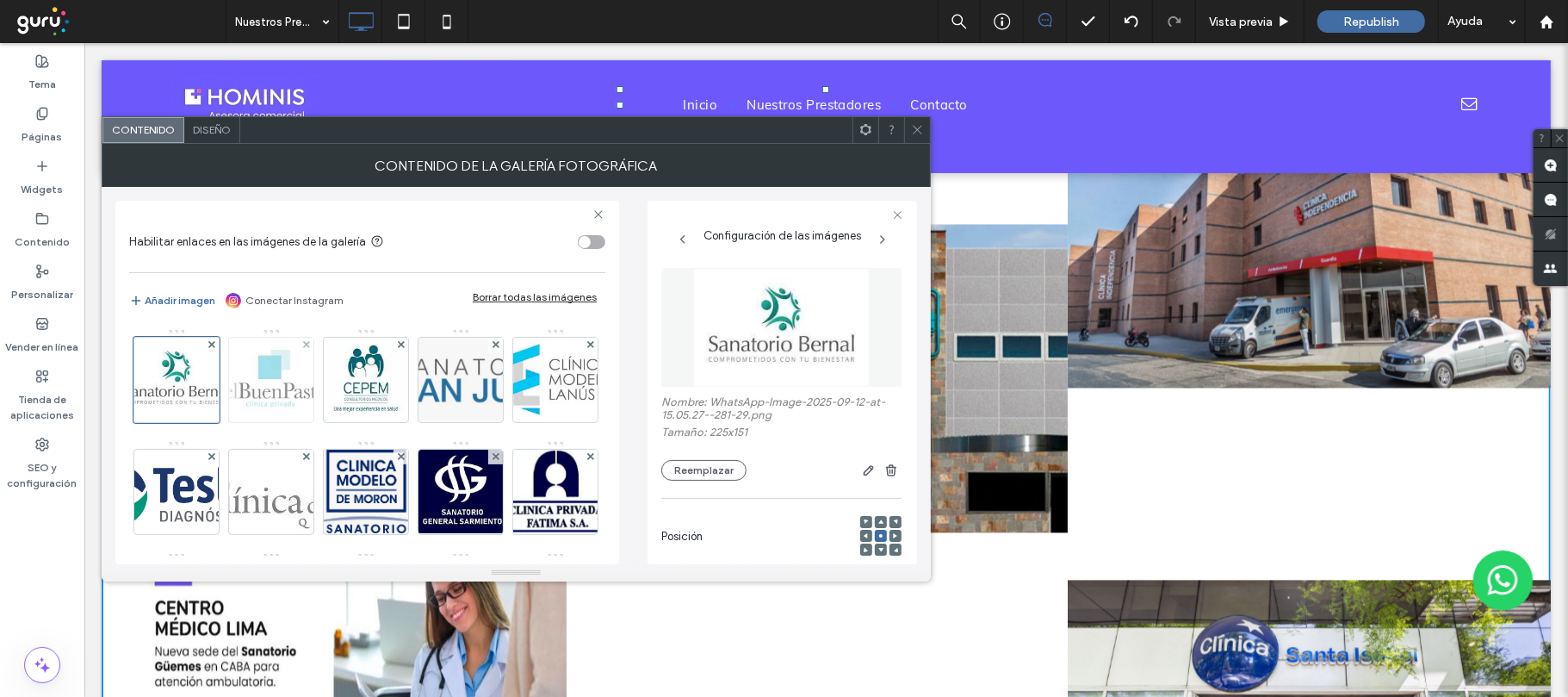
click at [280, 372] on img at bounding box center [270, 380] width 140 height 84
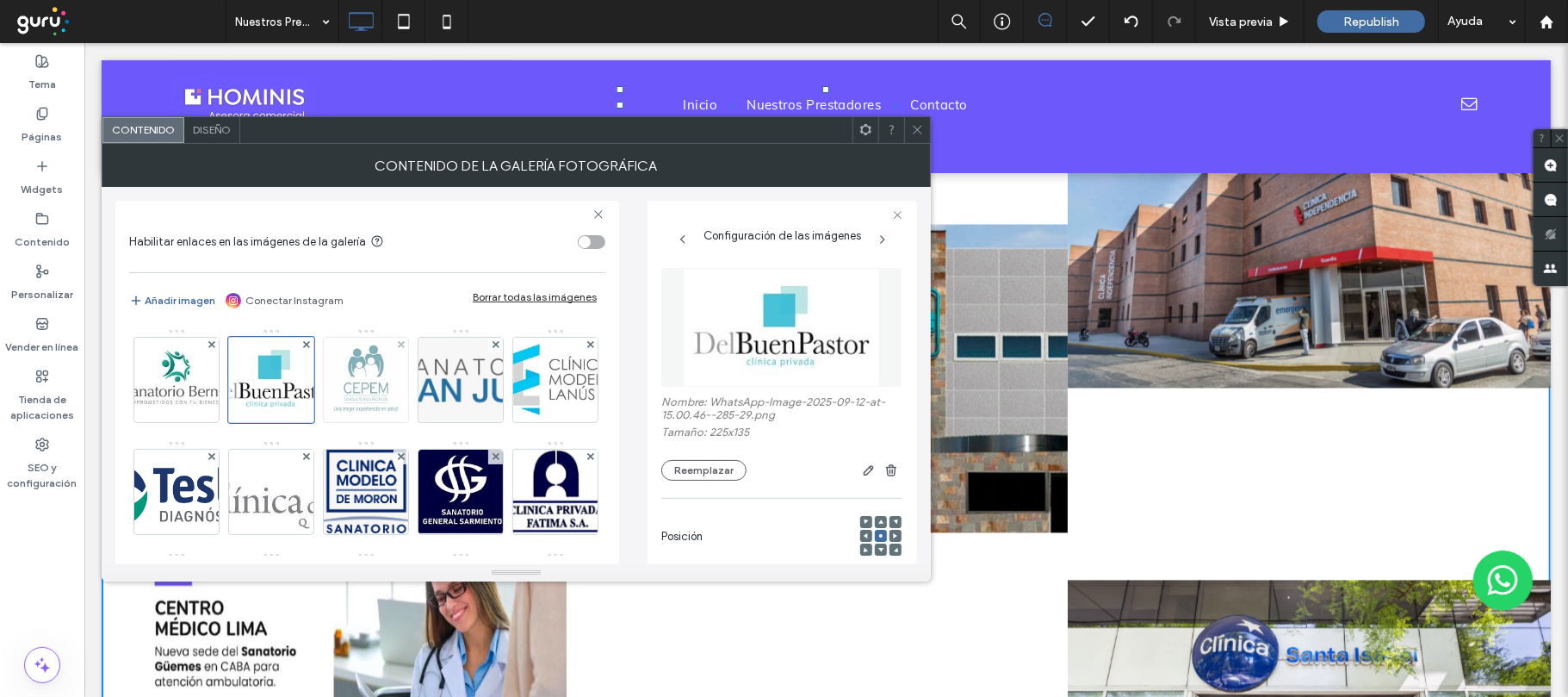
click at [343, 387] on img at bounding box center [366, 380] width 121 height 84
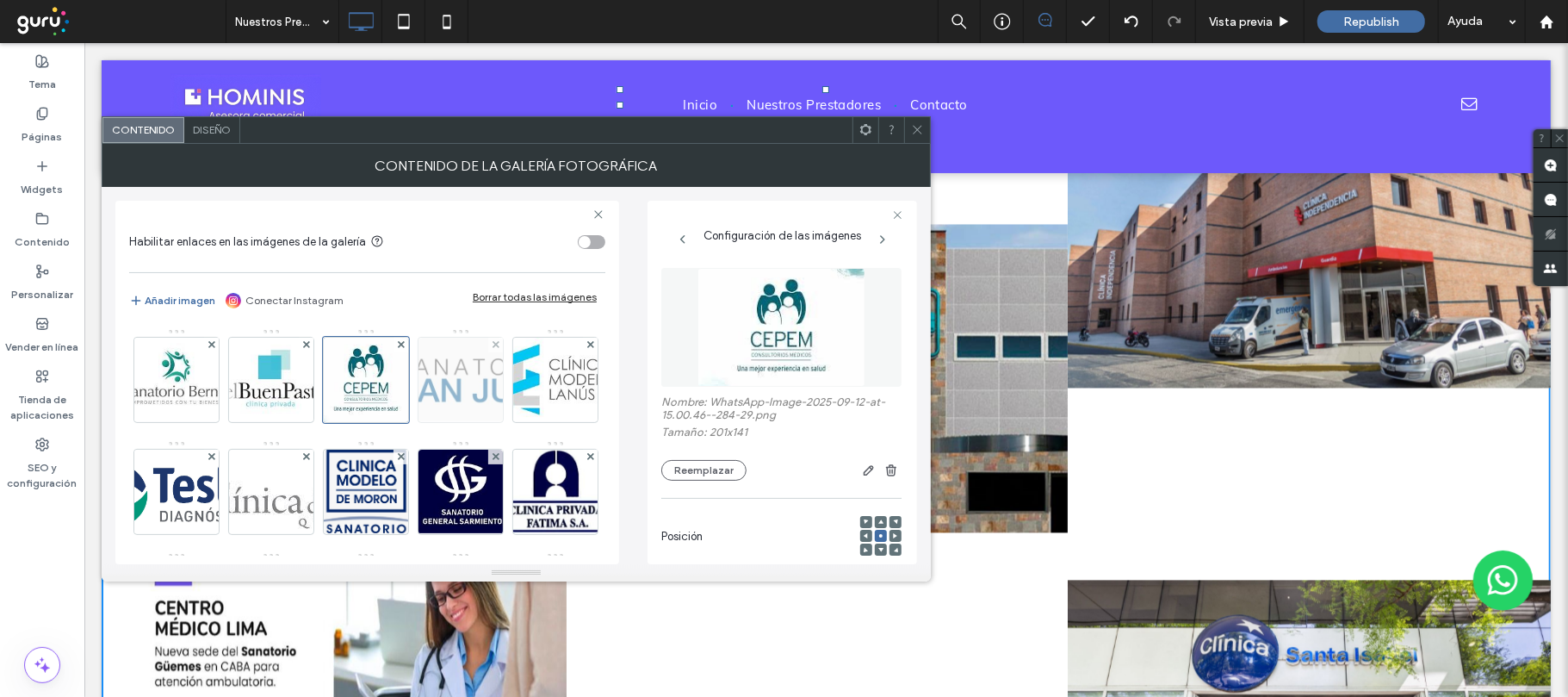
click at [491, 385] on img at bounding box center [459, 380] width 233 height 84
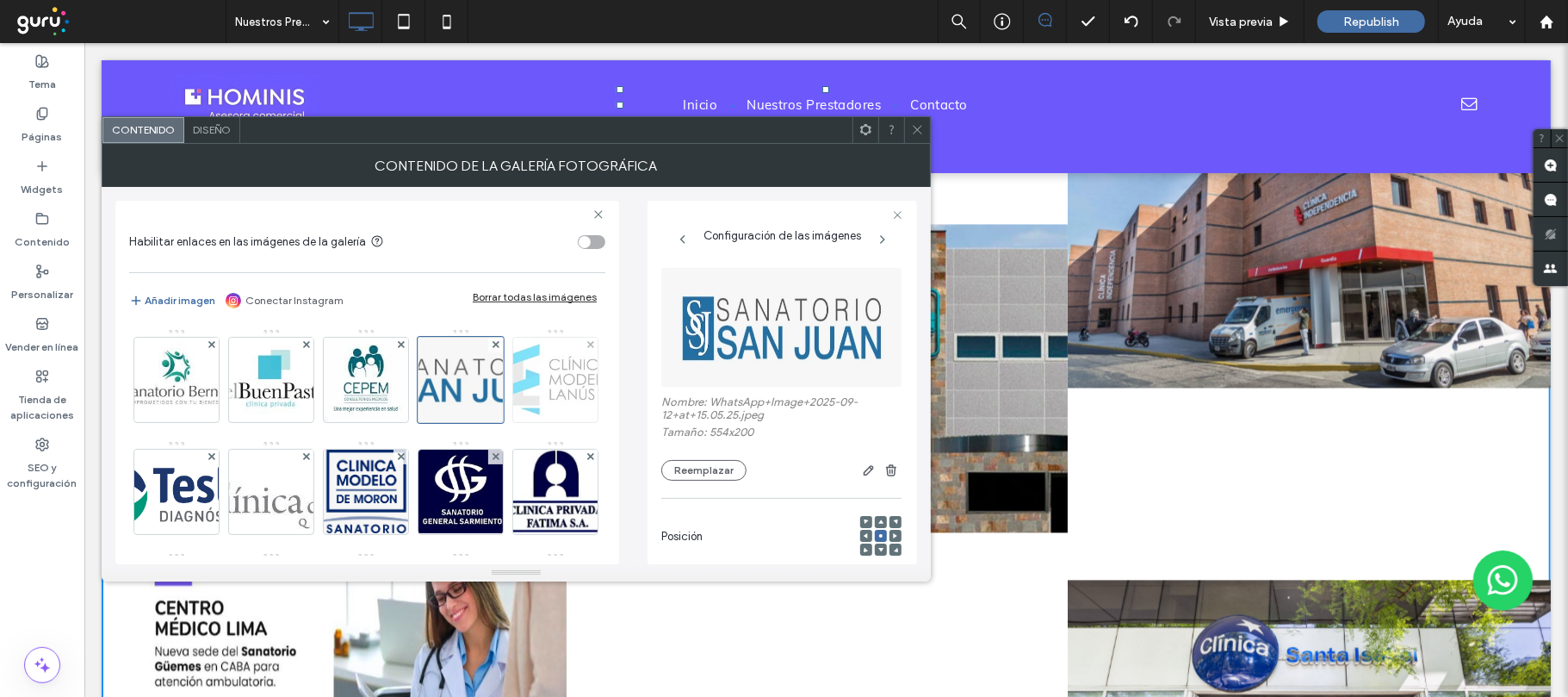
click at [489, 422] on img at bounding box center [554, 380] width 131 height 84
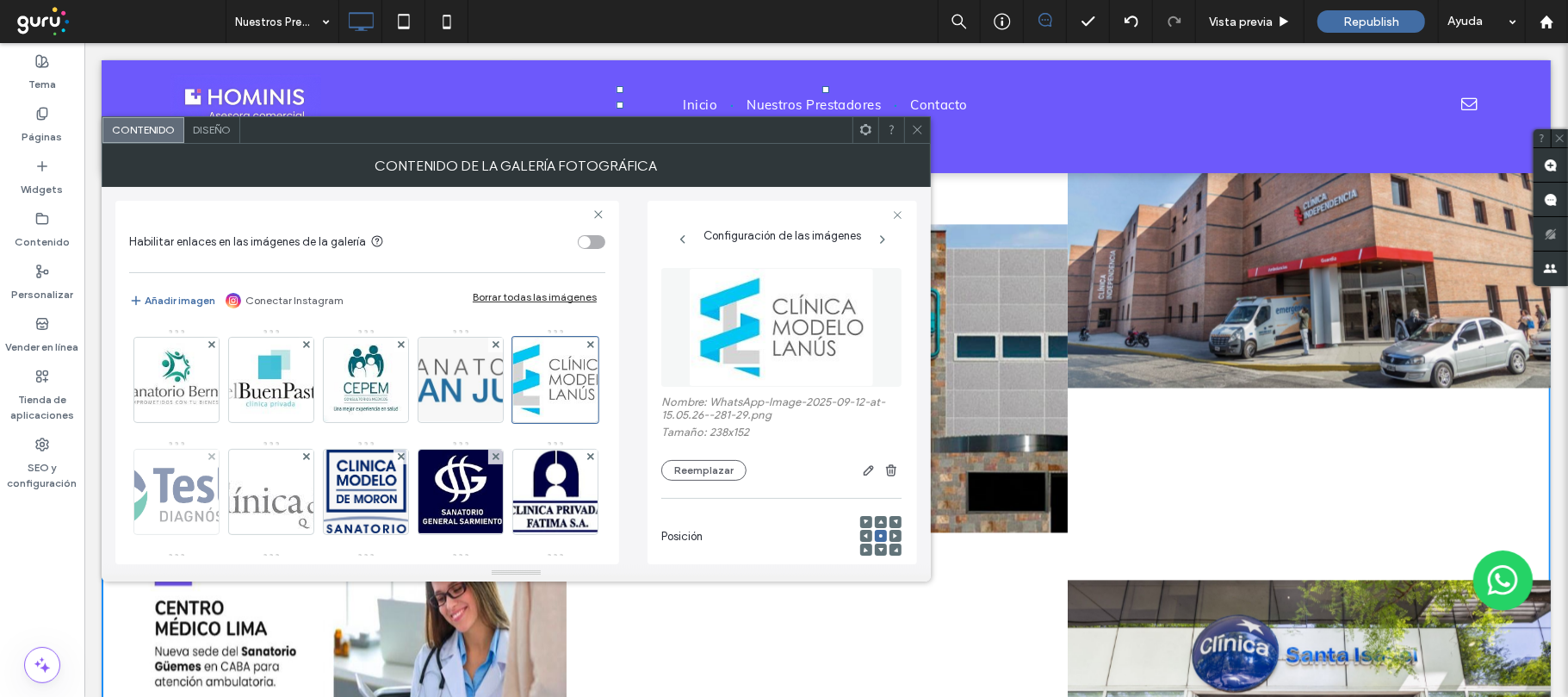
click at [267, 495] on img at bounding box center [176, 492] width 182 height 84
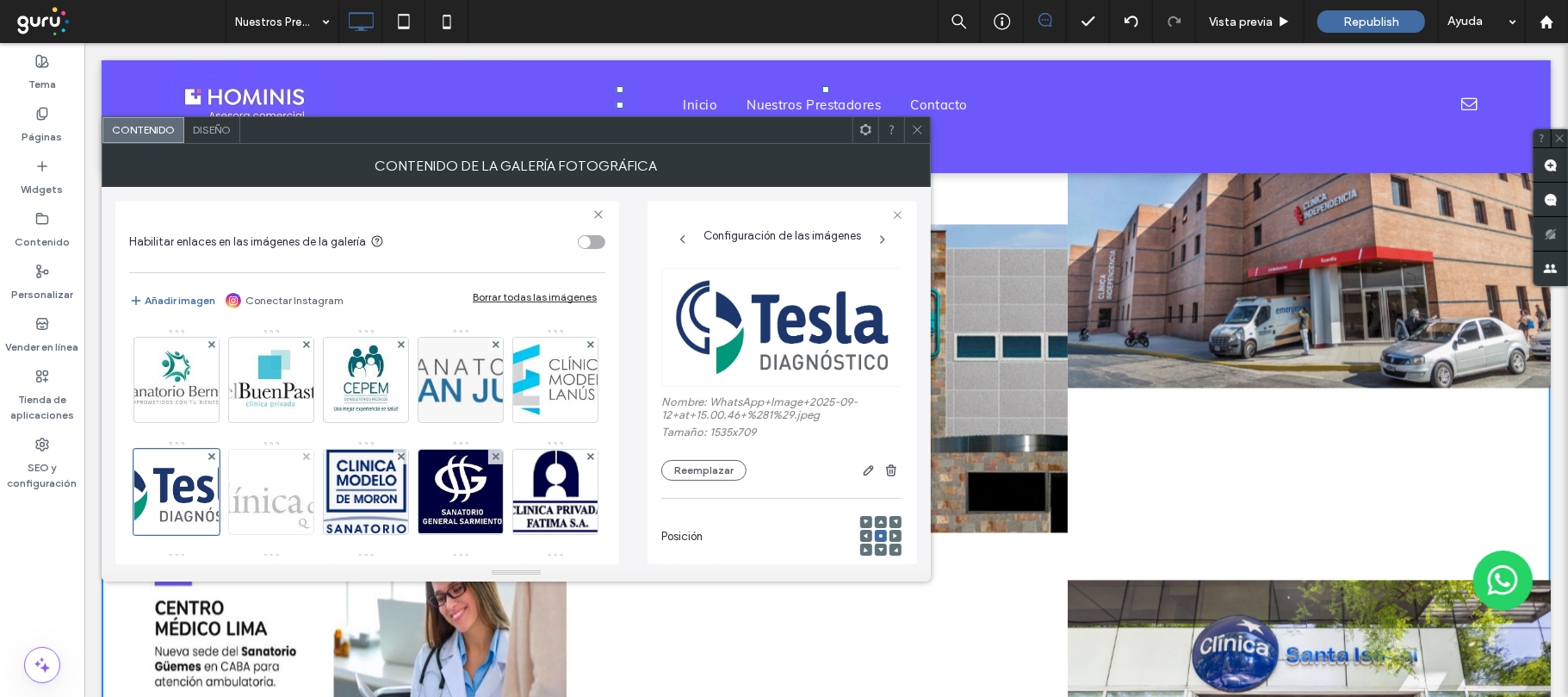
click at [359, 500] on img at bounding box center [271, 492] width 306 height 78
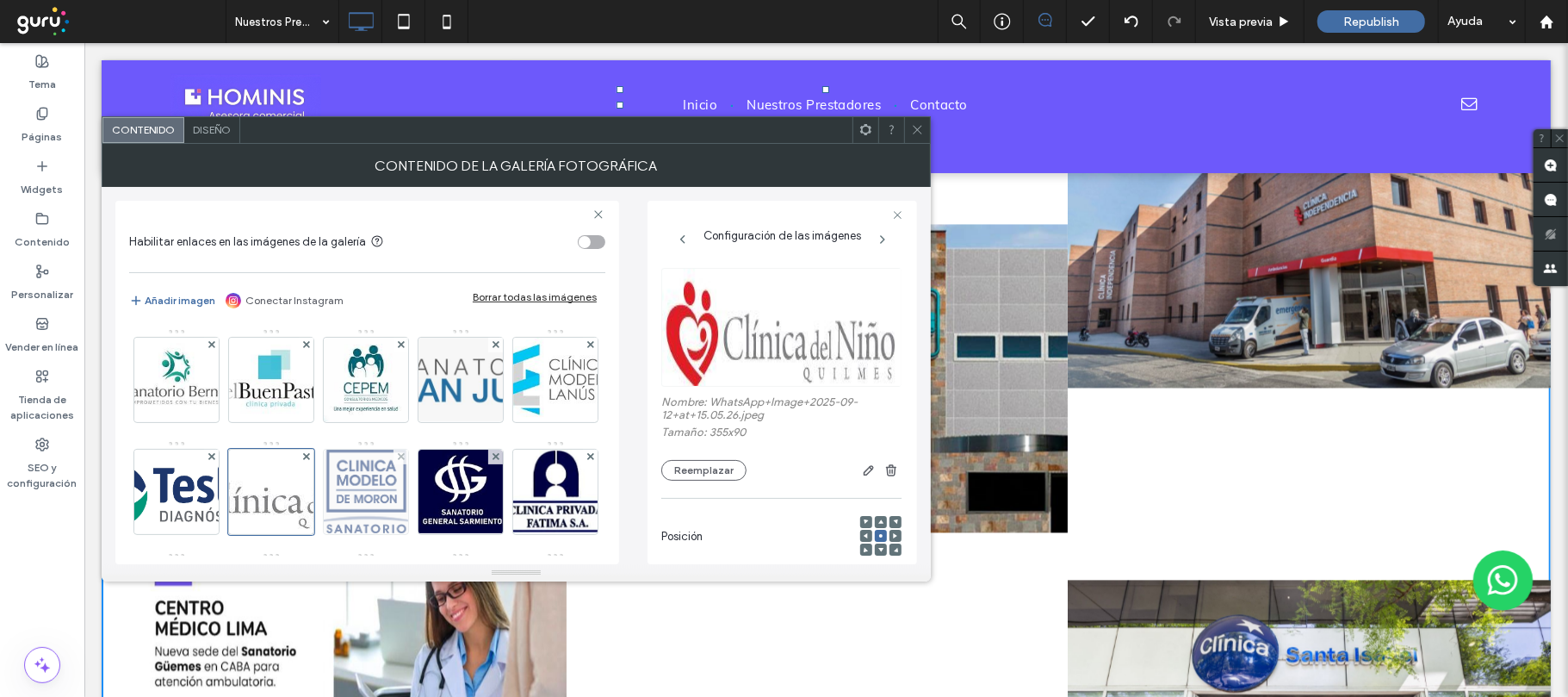
click at [422, 490] on img at bounding box center [366, 492] width 111 height 84
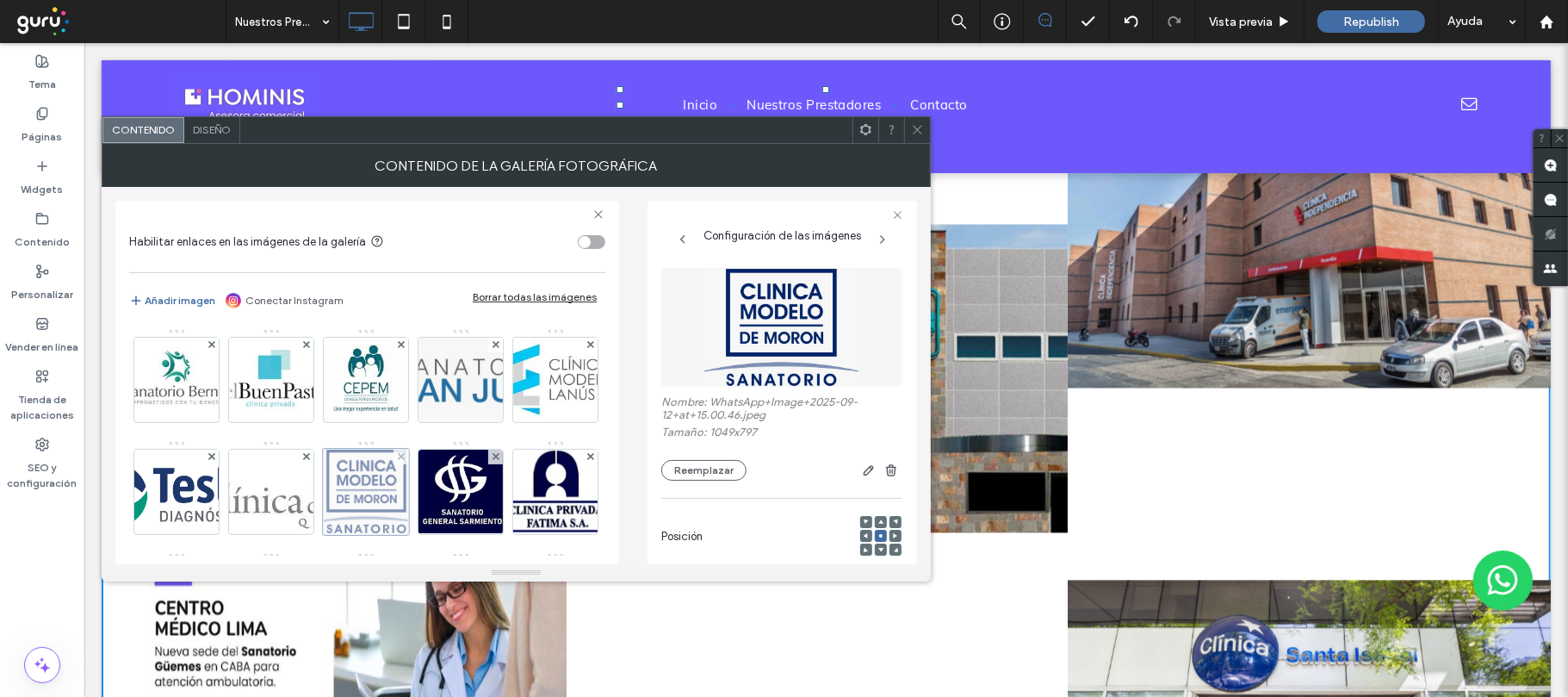
scroll to position [114, 0]
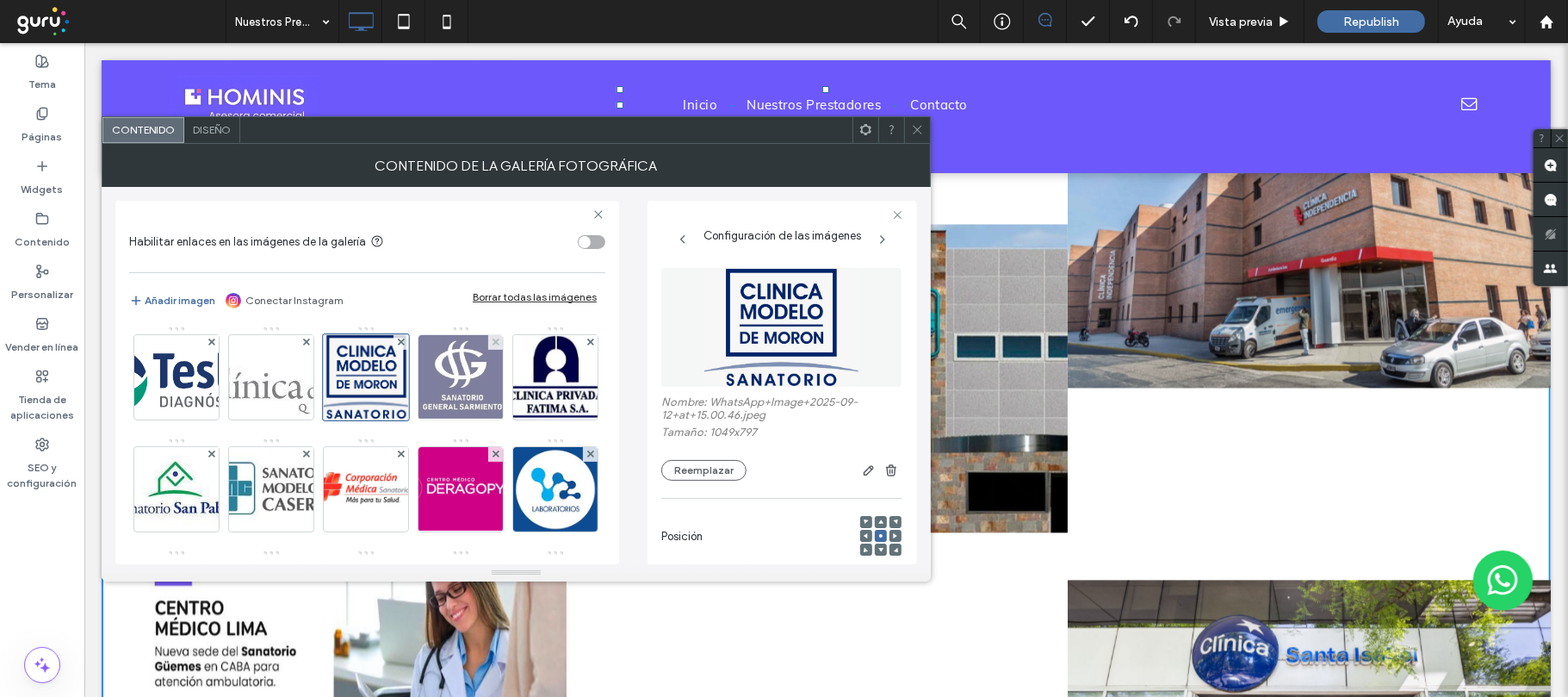
click at [398, 419] on img at bounding box center [460, 377] width 125 height 84
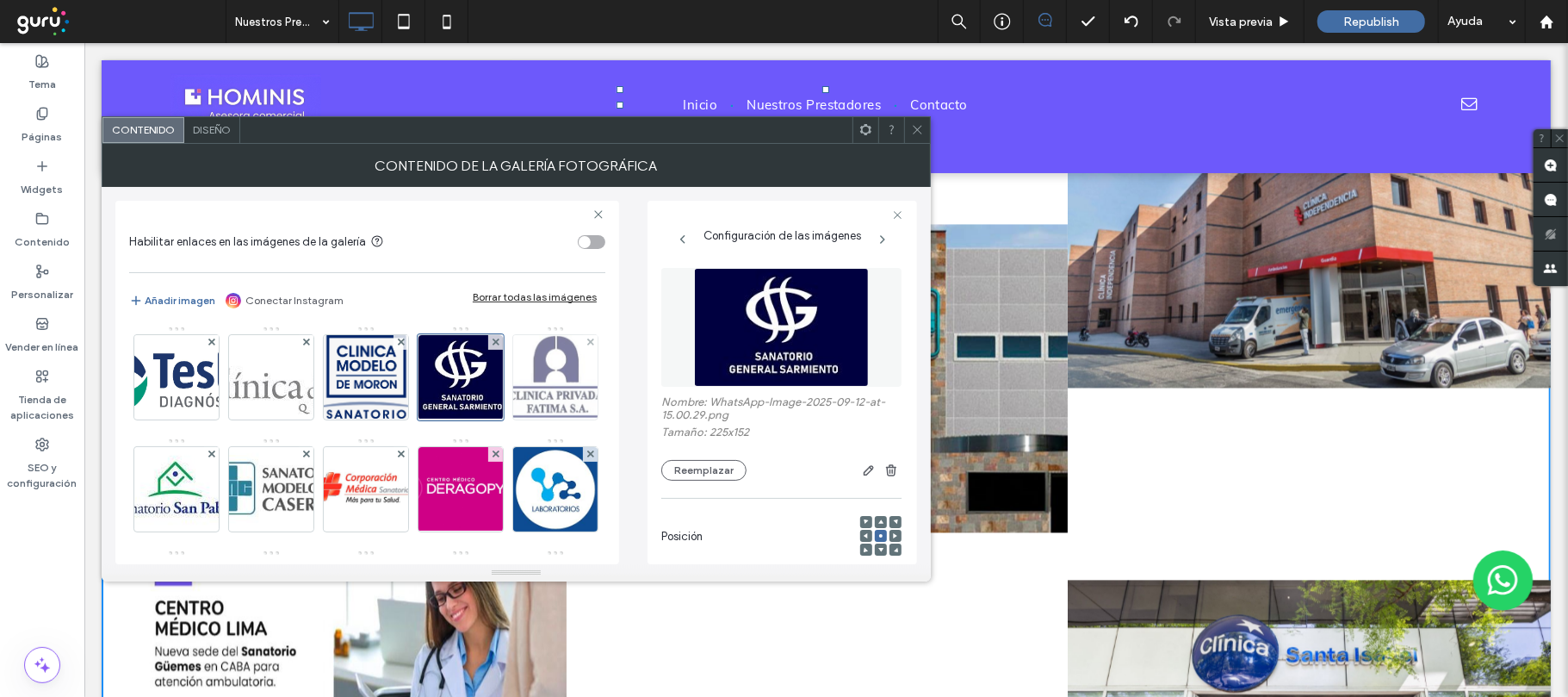
click at [507, 419] on img at bounding box center [556, 377] width 98 height 84
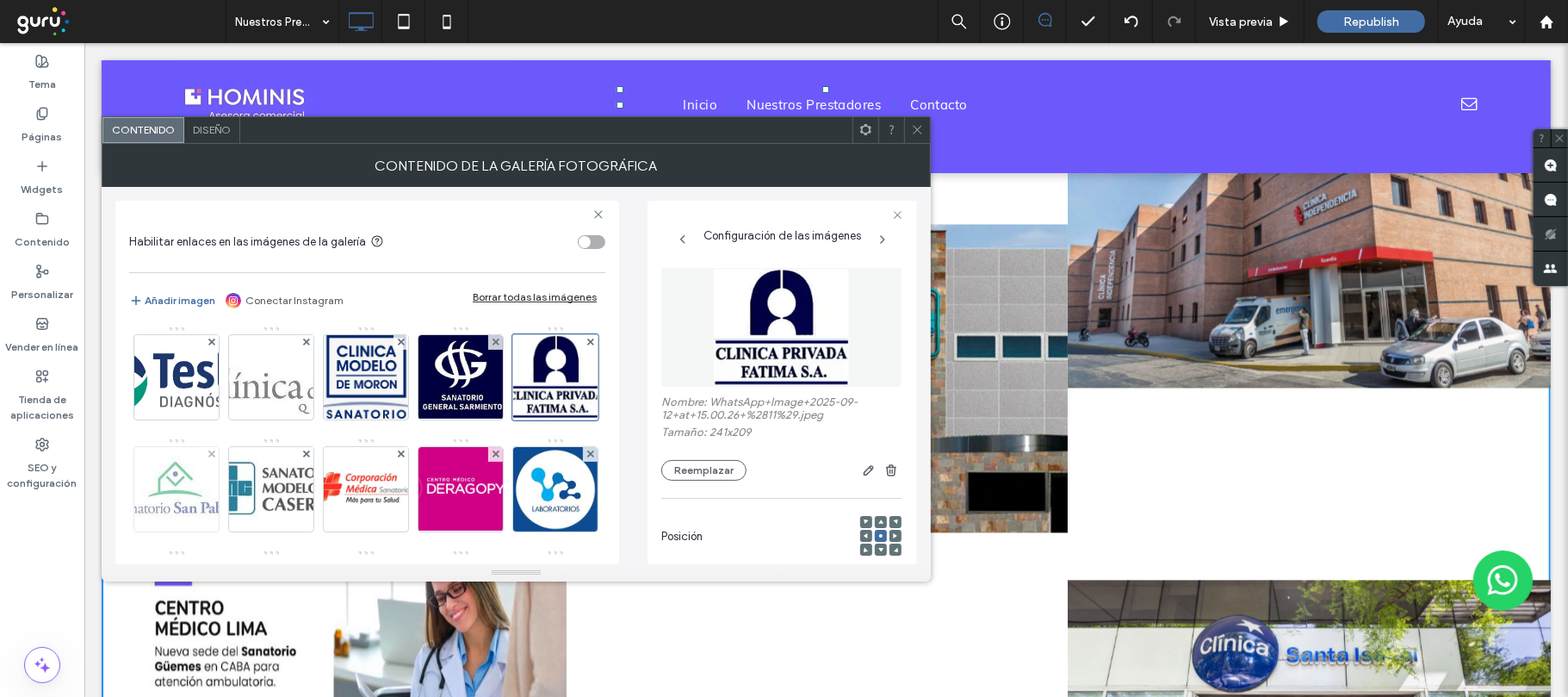
click at [248, 489] on img at bounding box center [176, 489] width 142 height 81
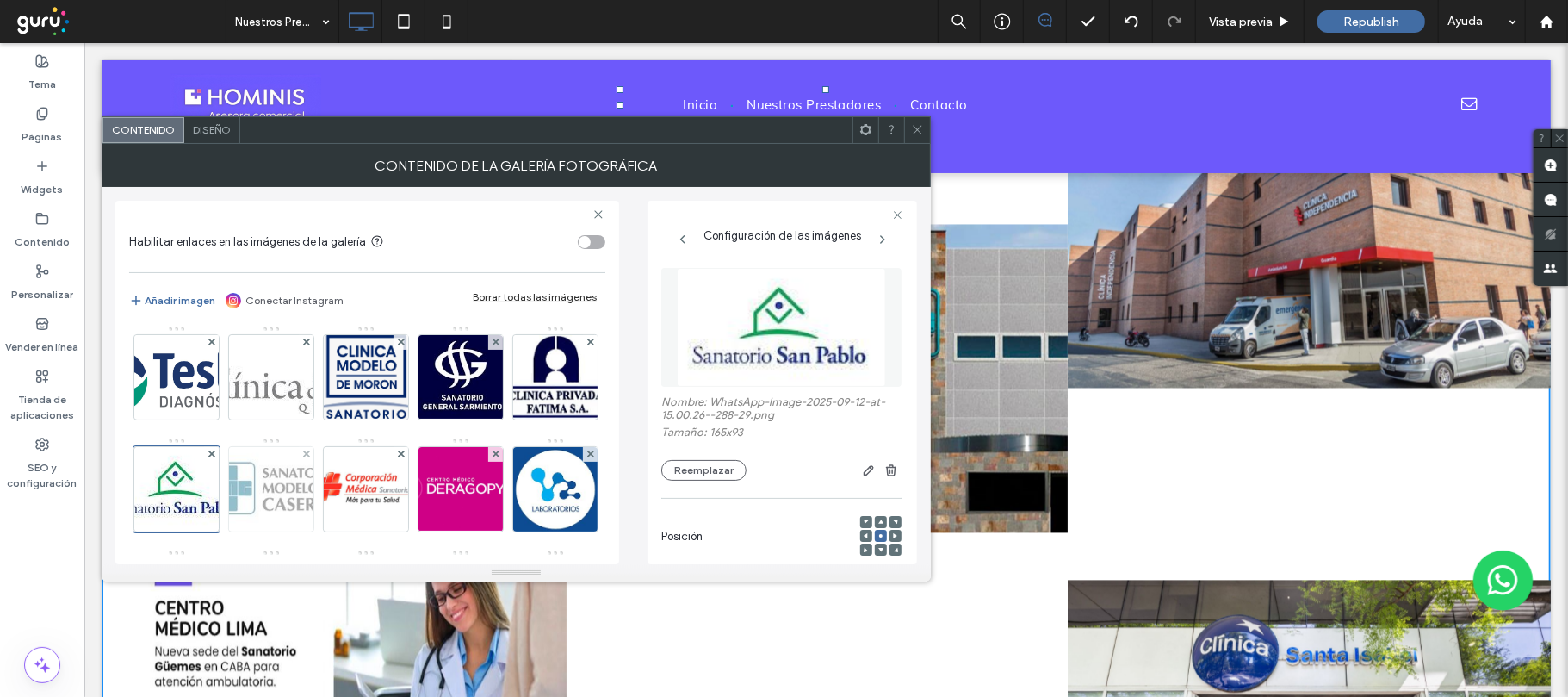
click at [348, 489] on img at bounding box center [271, 489] width 153 height 84
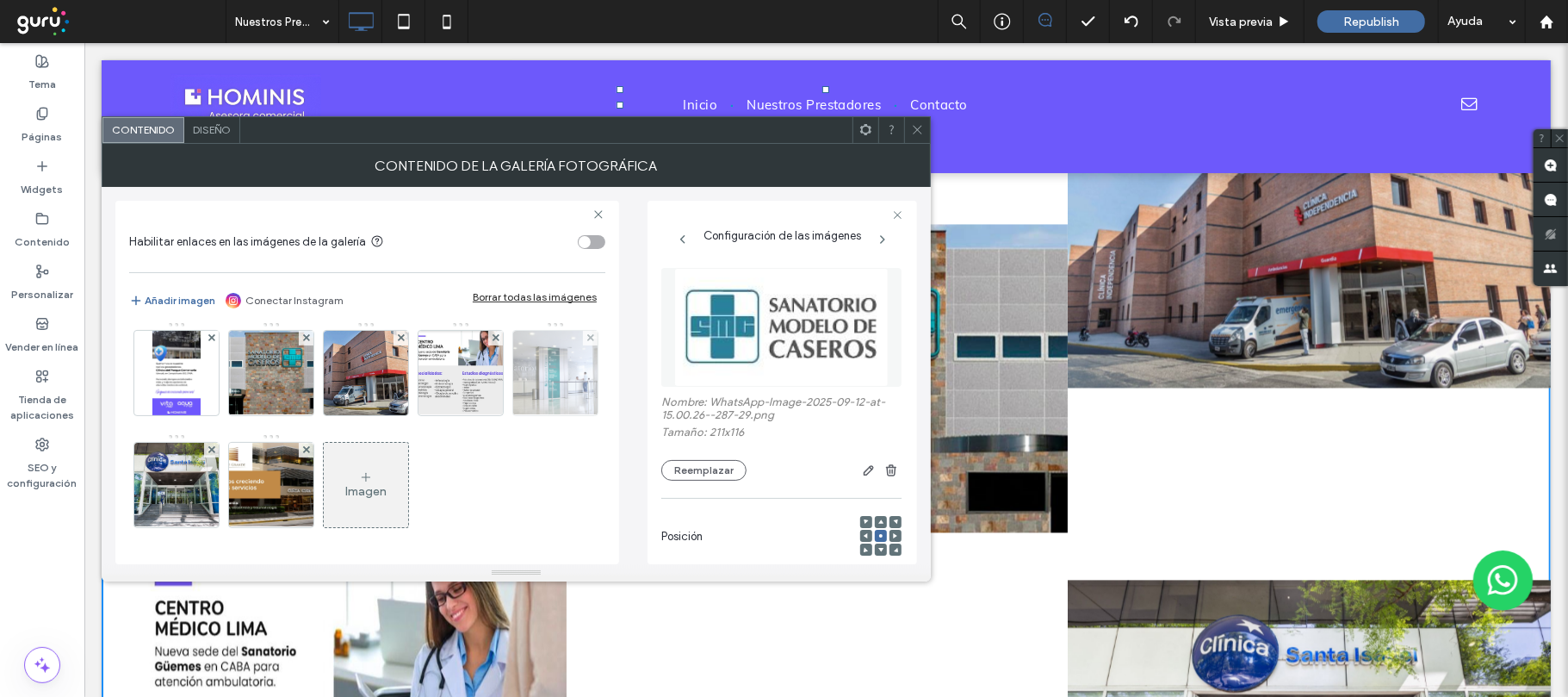
scroll to position [229, 0]
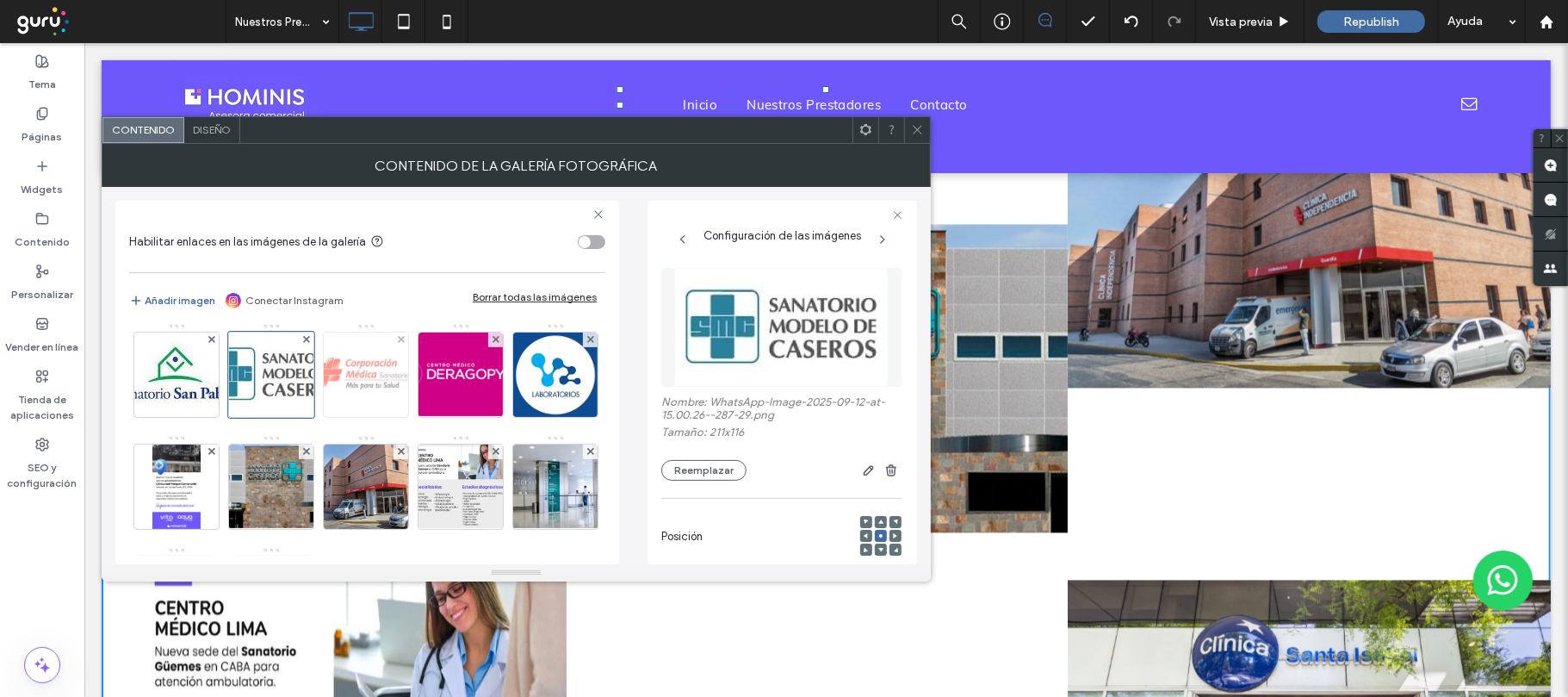
click at [275, 417] on img at bounding box center [366, 375] width 182 height 84
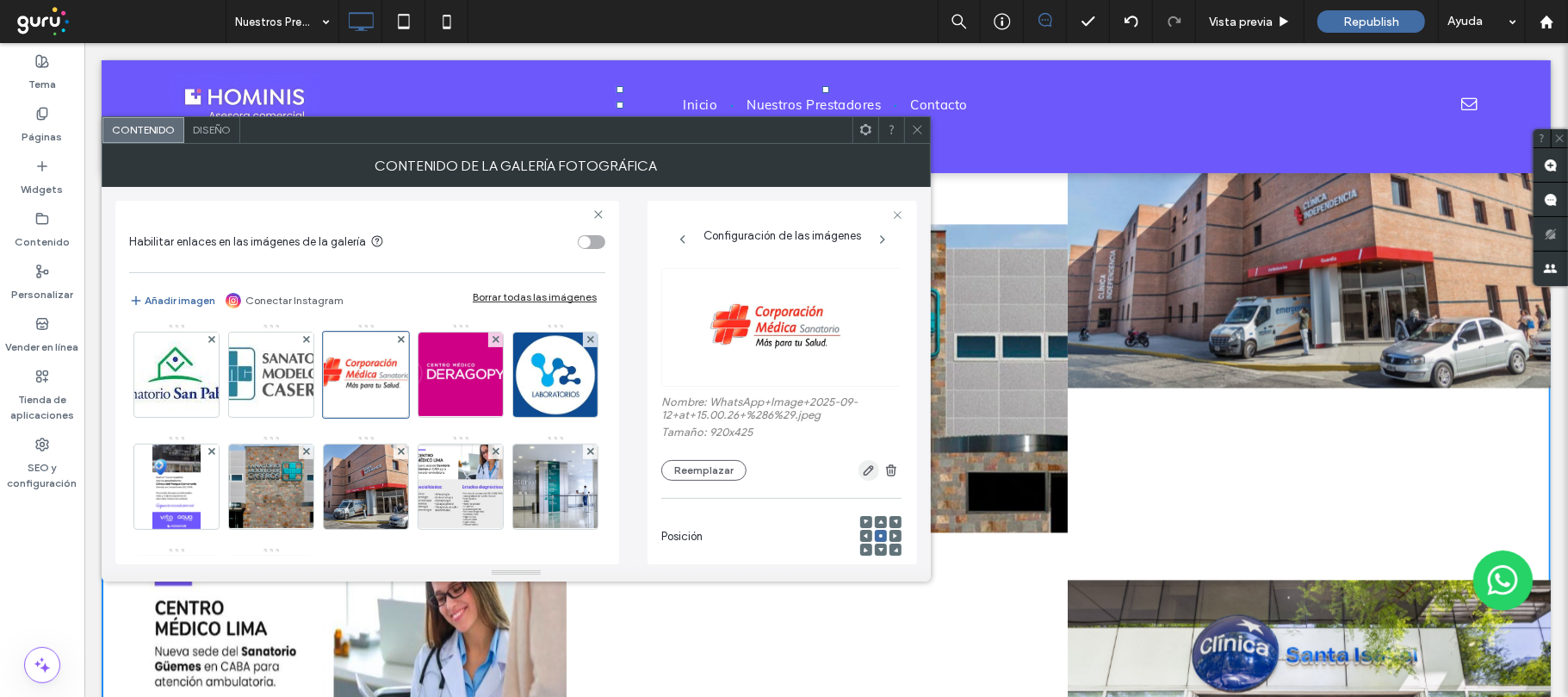
click at [864, 470] on use "button" at bounding box center [868, 470] width 11 height 11
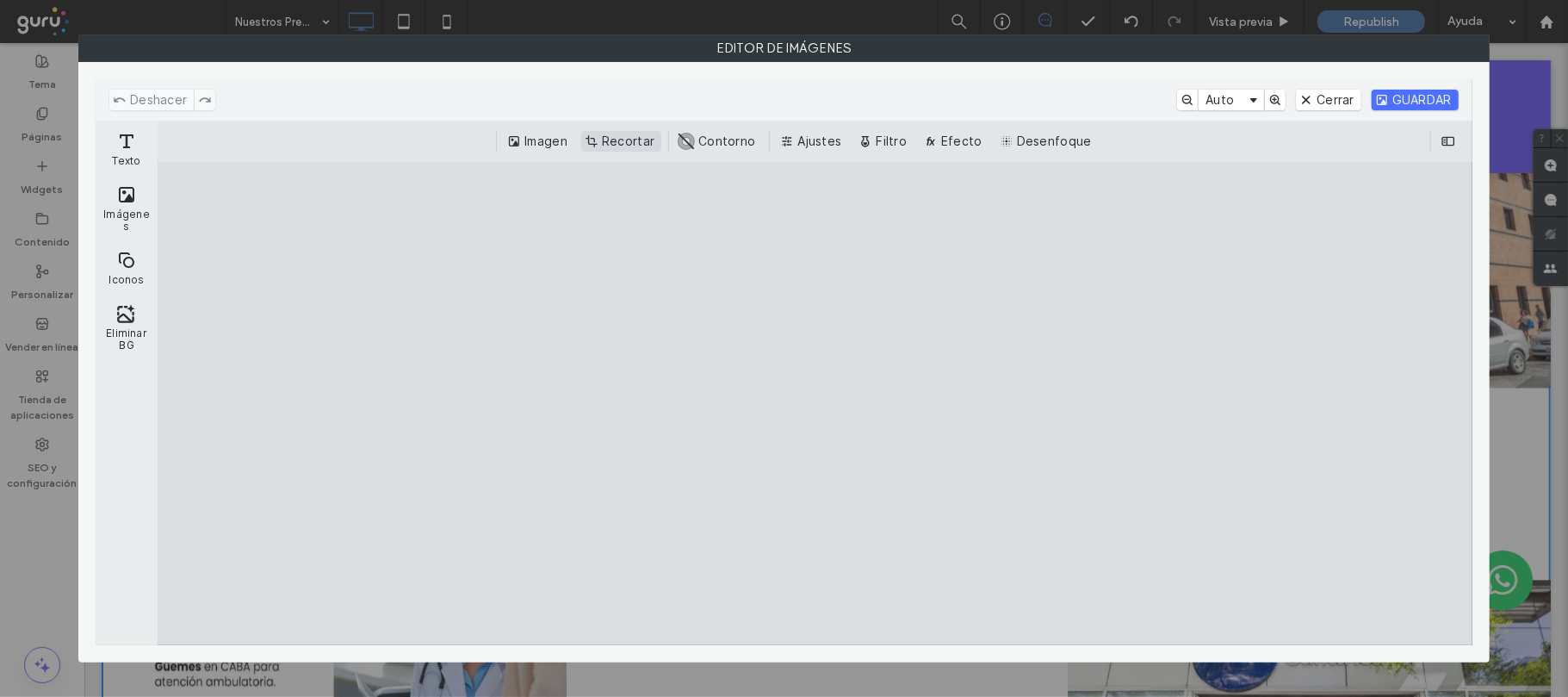
click at [608, 146] on button "Recortar" at bounding box center [621, 142] width 81 height 21
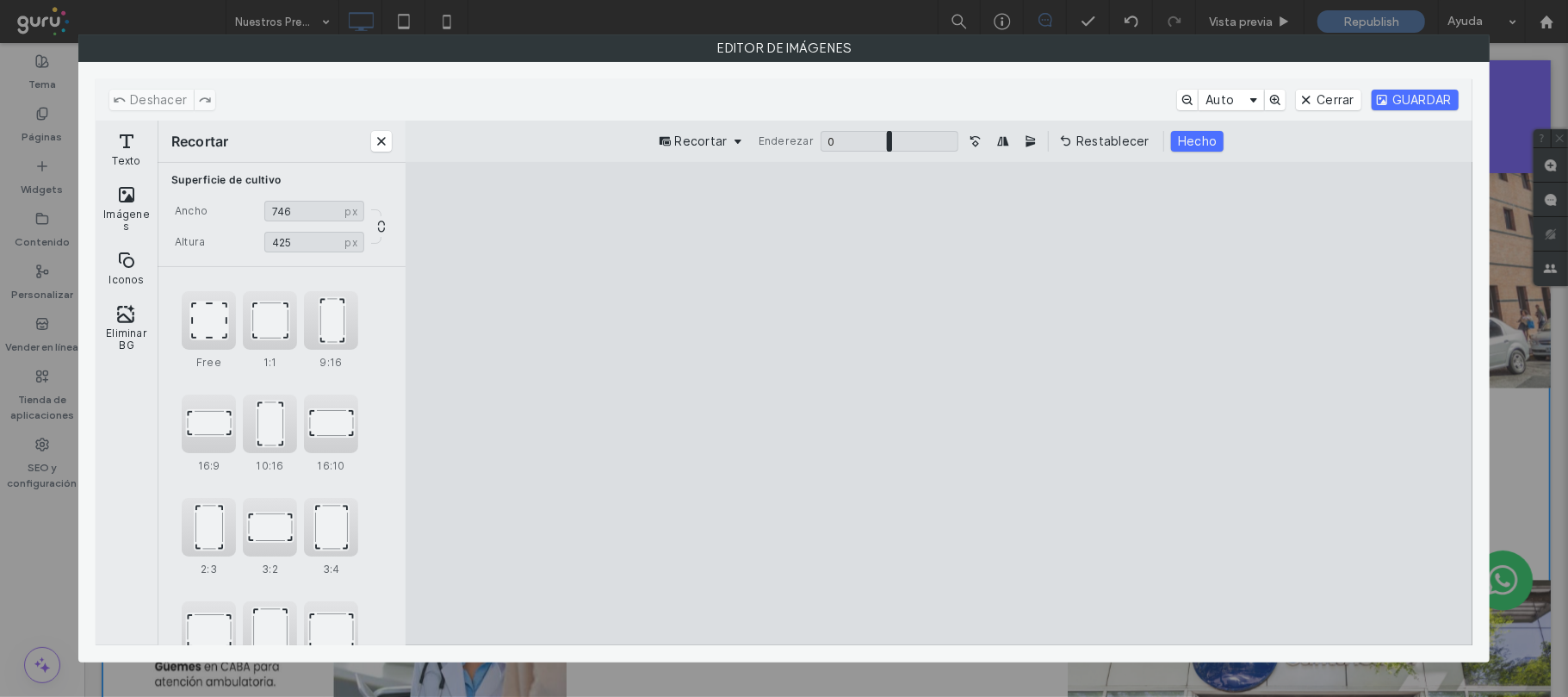
drag, startPoint x: 520, startPoint y: 407, endPoint x: 677, endPoint y: 413, distance: 157.1
click at [938, 404] on cesdk-canvas "Lienzo del editor" at bounding box center [938, 404] width 0 height 0
type input "***"
drag, startPoint x: 1281, startPoint y: 397, endPoint x: 1086, endPoint y: 401, distance: 195.0
click at [938, 404] on cesdk-canvas "Lienzo del editor" at bounding box center [938, 404] width 0 height 0
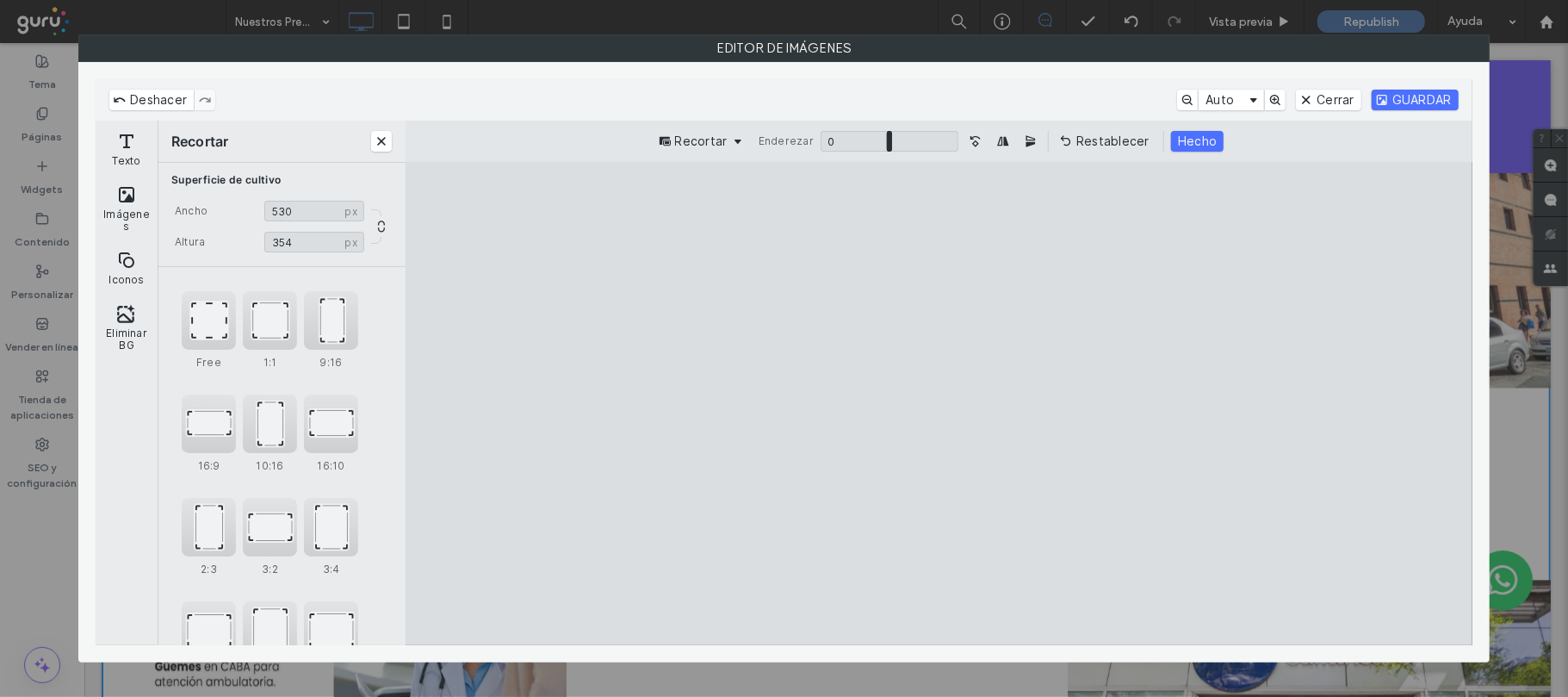
drag, startPoint x: 941, startPoint y: 601, endPoint x: 923, endPoint y: 538, distance: 65.5
click at [938, 404] on cesdk-canvas "Lienzo del editor" at bounding box center [938, 404] width 0 height 0
type input "***"
drag, startPoint x: 940, startPoint y: 212, endPoint x: 931, endPoint y: 291, distance: 79.5
click at [938, 404] on cesdk-canvas "Lienzo del editor" at bounding box center [938, 404] width 0 height 0
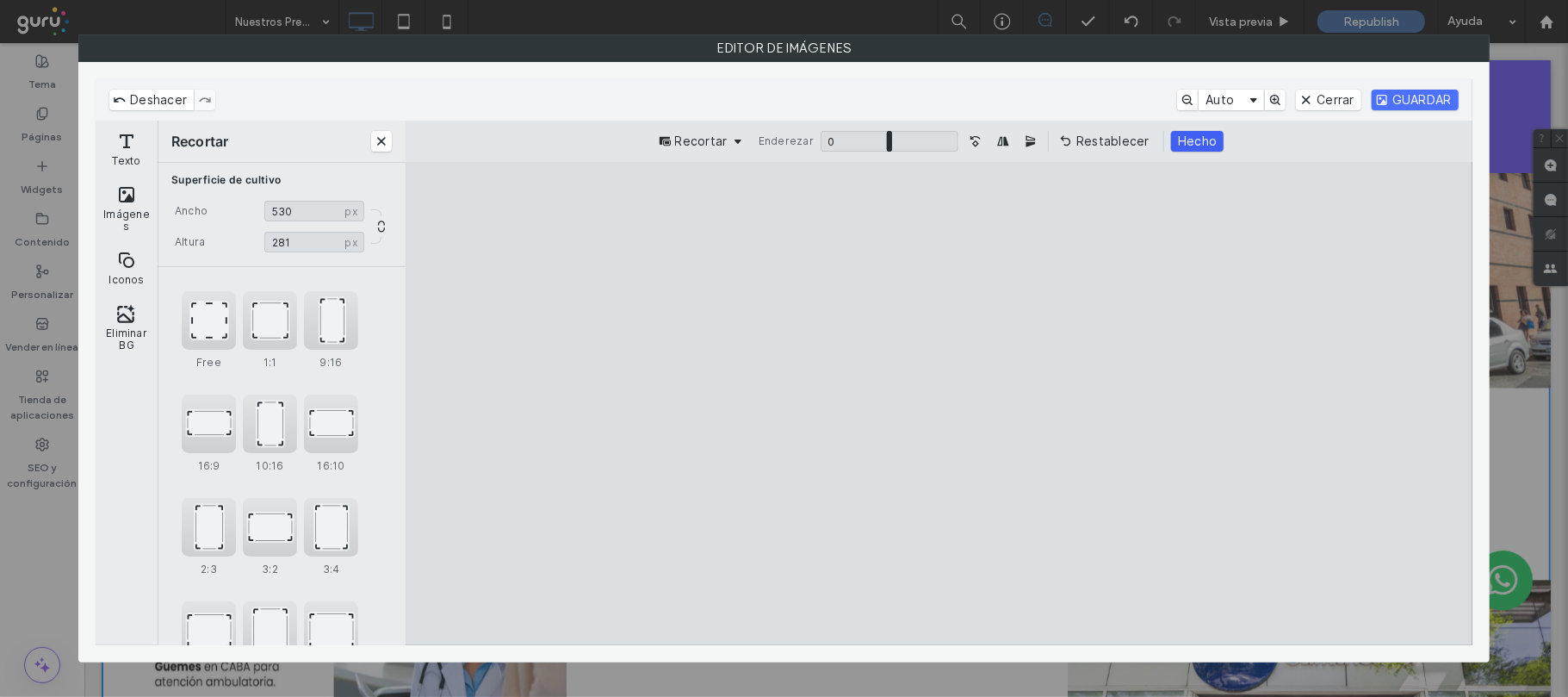
click at [1176, 141] on button "Hecho" at bounding box center [1197, 142] width 53 height 21
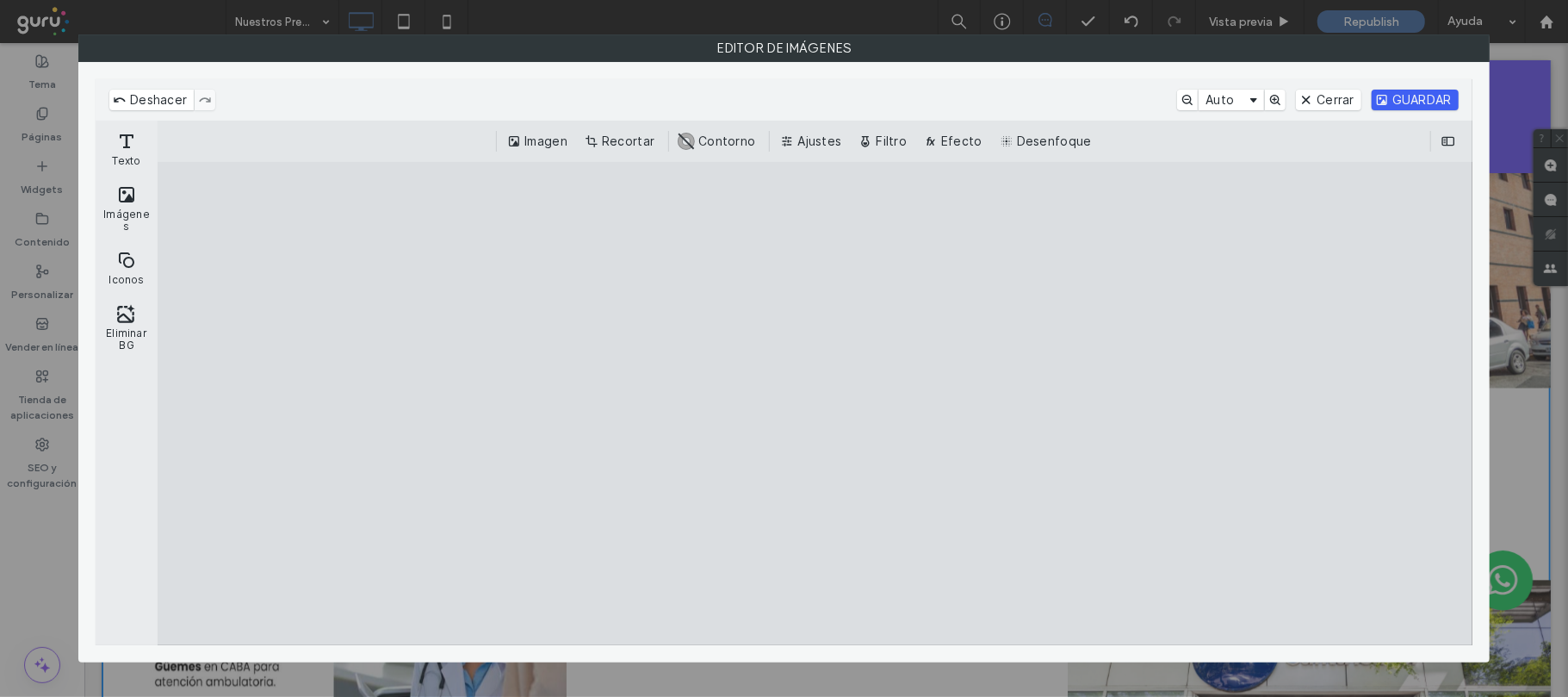
click at [1443, 104] on button "GUARDAR" at bounding box center [1415, 100] width 87 height 21
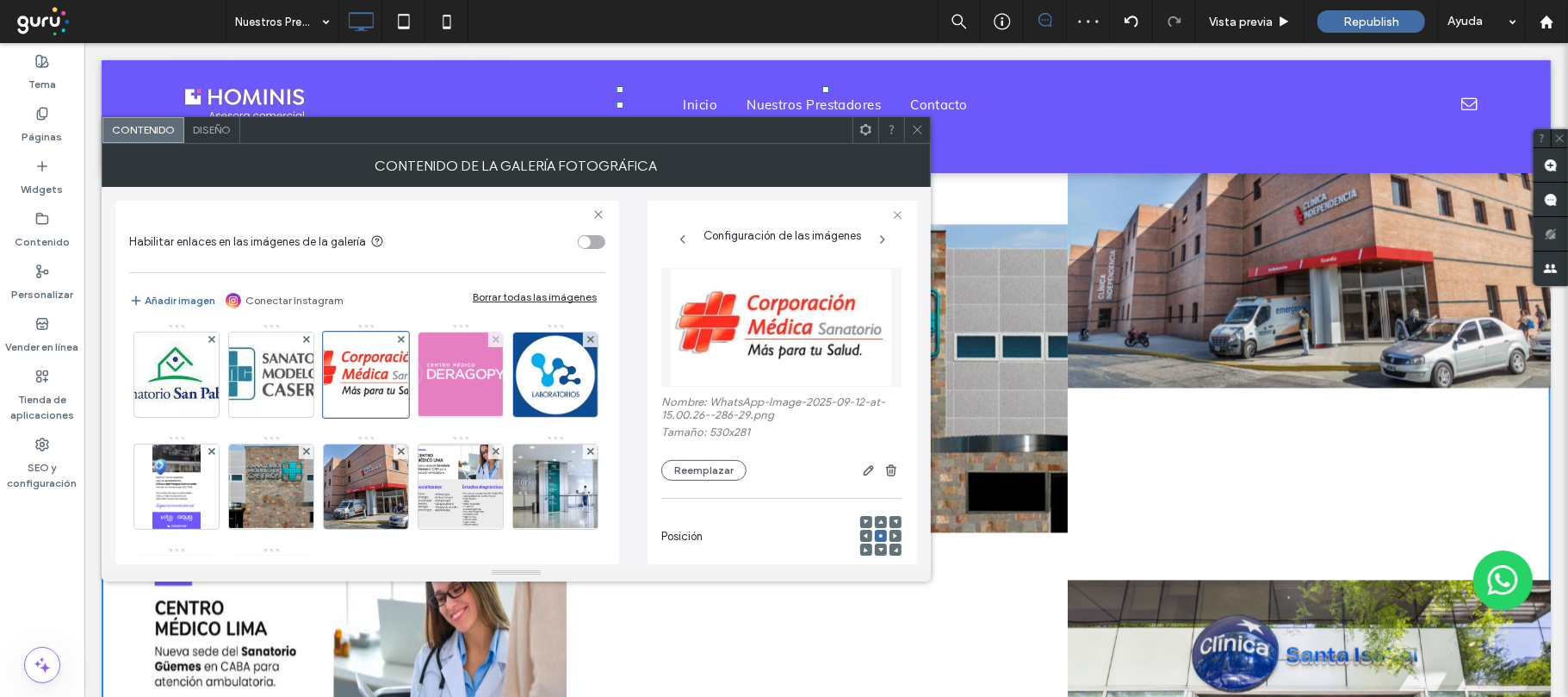
click at [380, 417] on img at bounding box center [460, 375] width 162 height 84
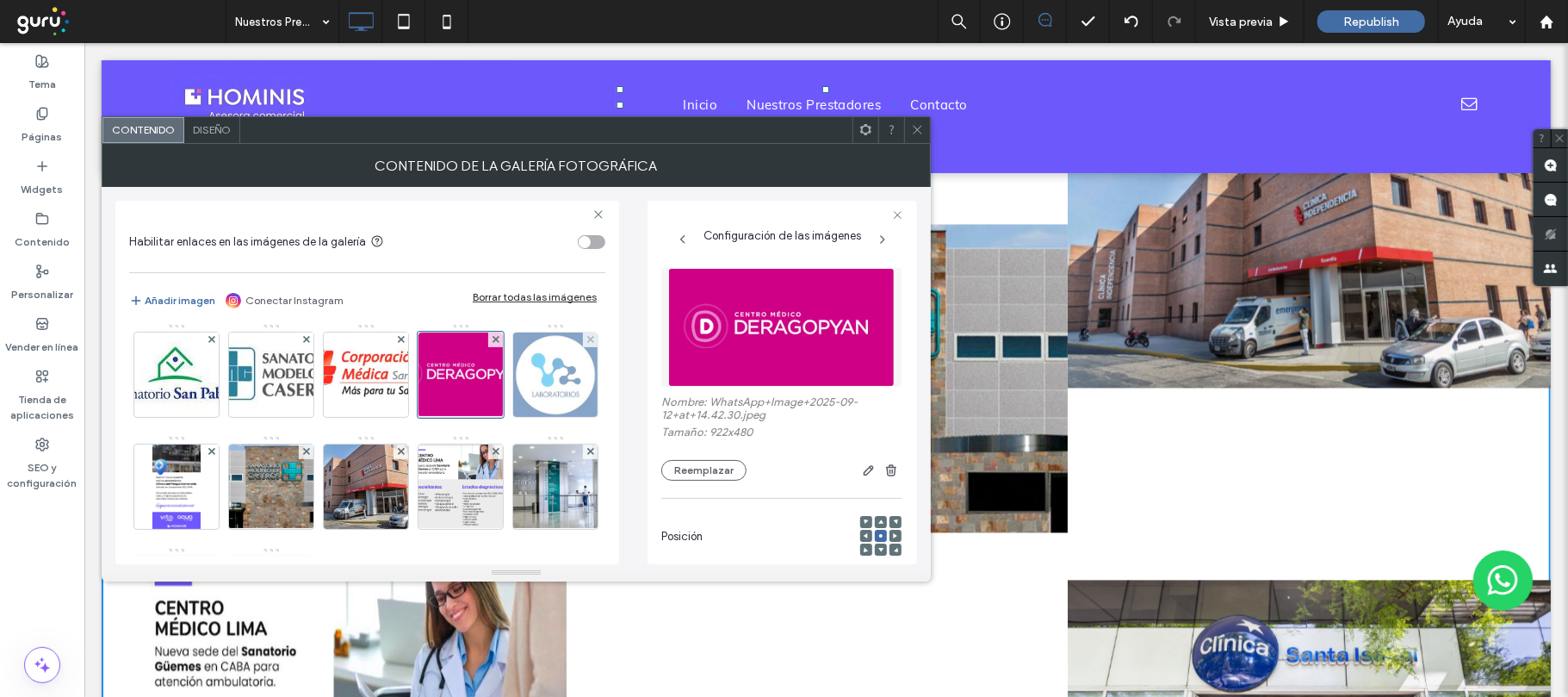
click at [513, 417] on img at bounding box center [555, 375] width 84 height 84
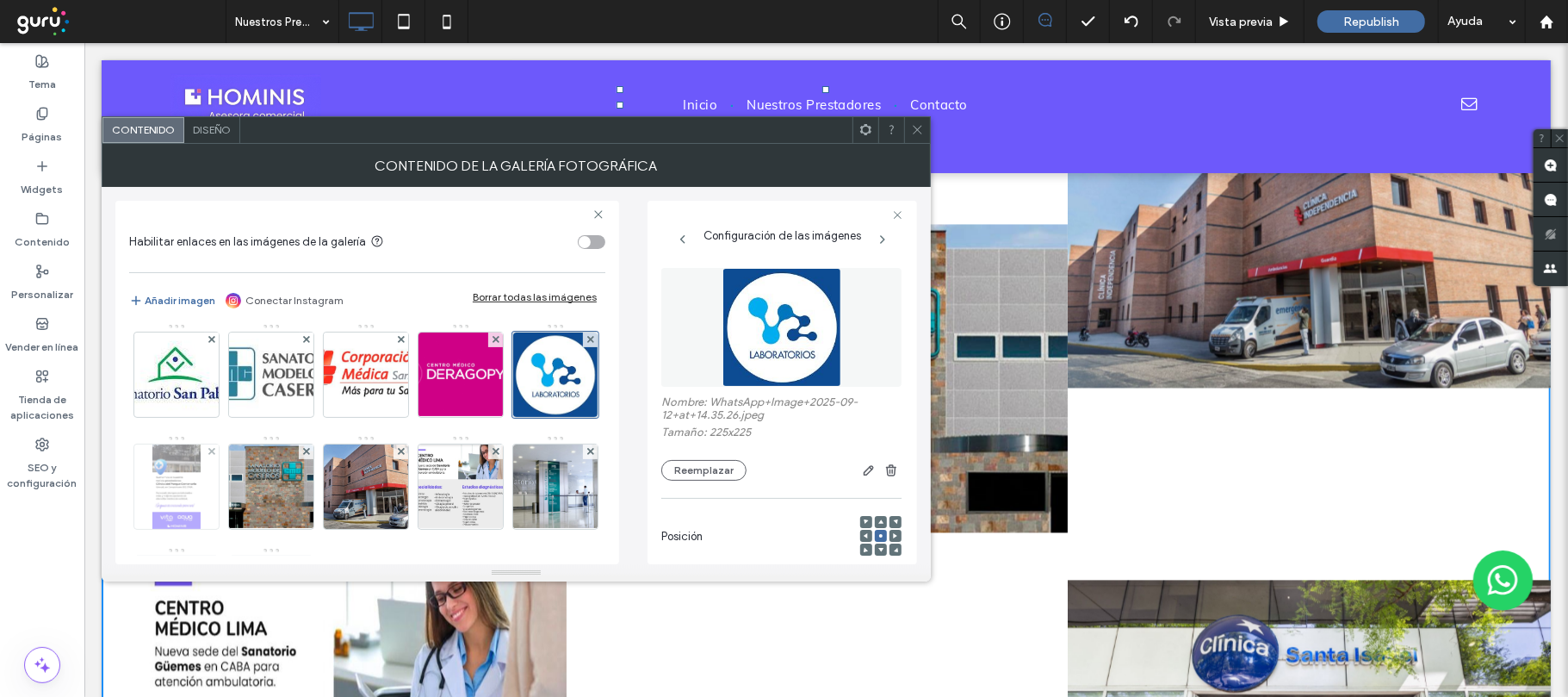
click at [199, 493] on img at bounding box center [175, 487] width 47 height 84
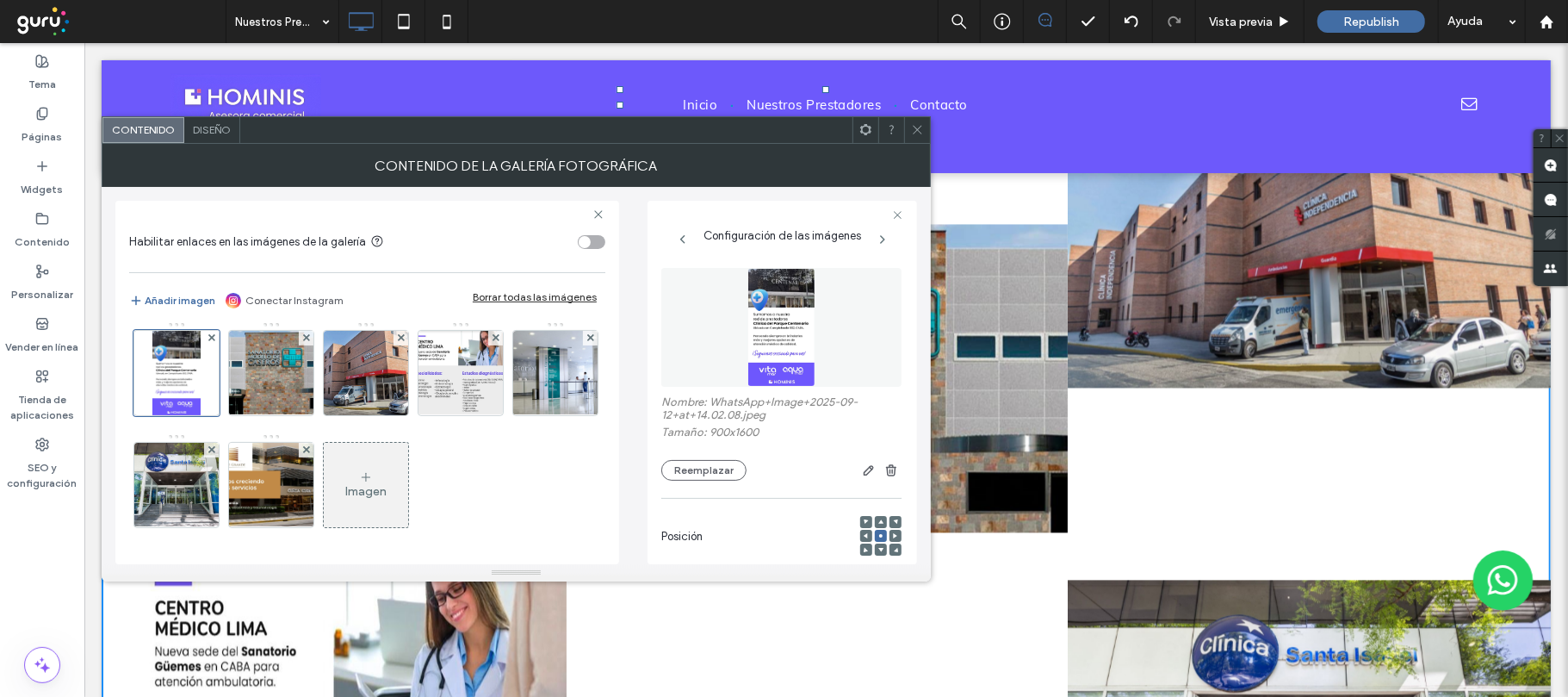
scroll to position [344, 0]
click at [205, 415] on img at bounding box center [271, 373] width 132 height 84
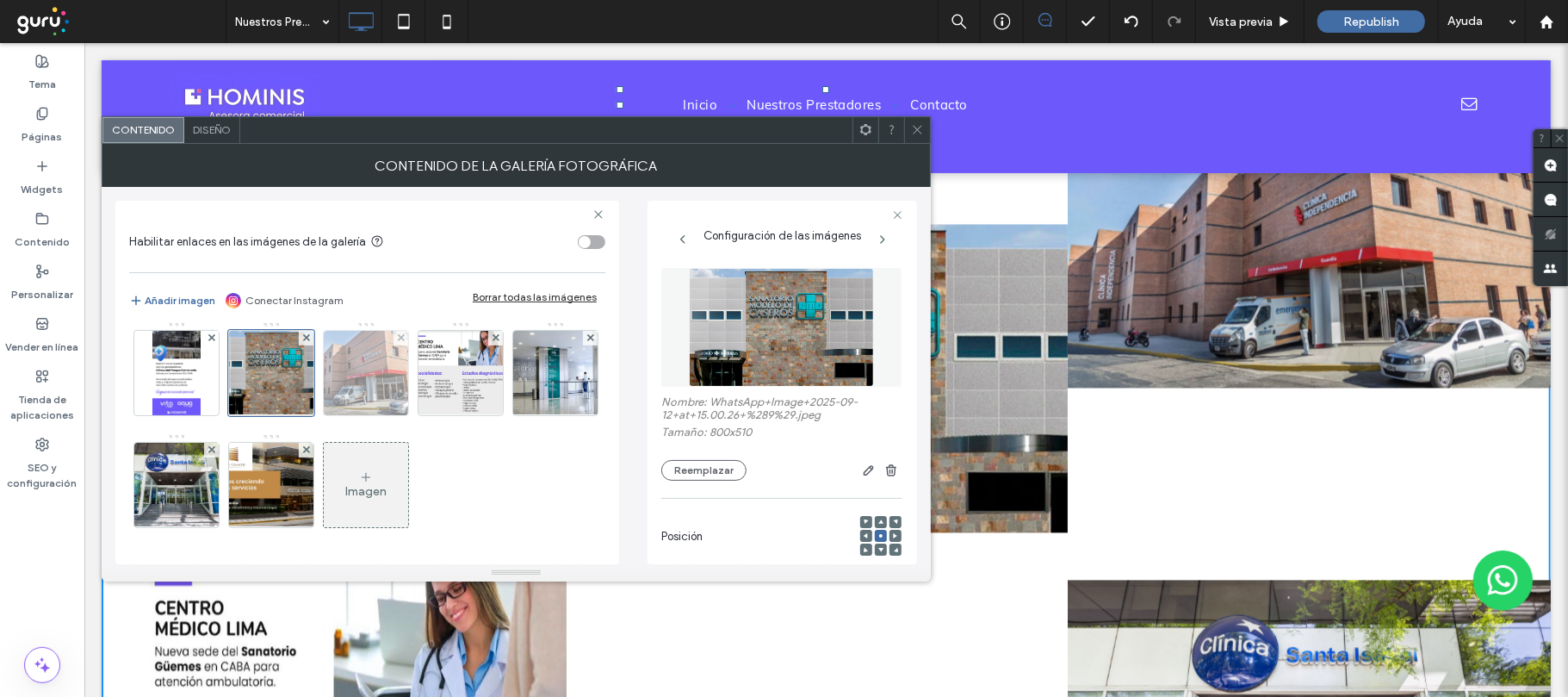
click at [290, 415] on img at bounding box center [365, 373] width 156 height 84
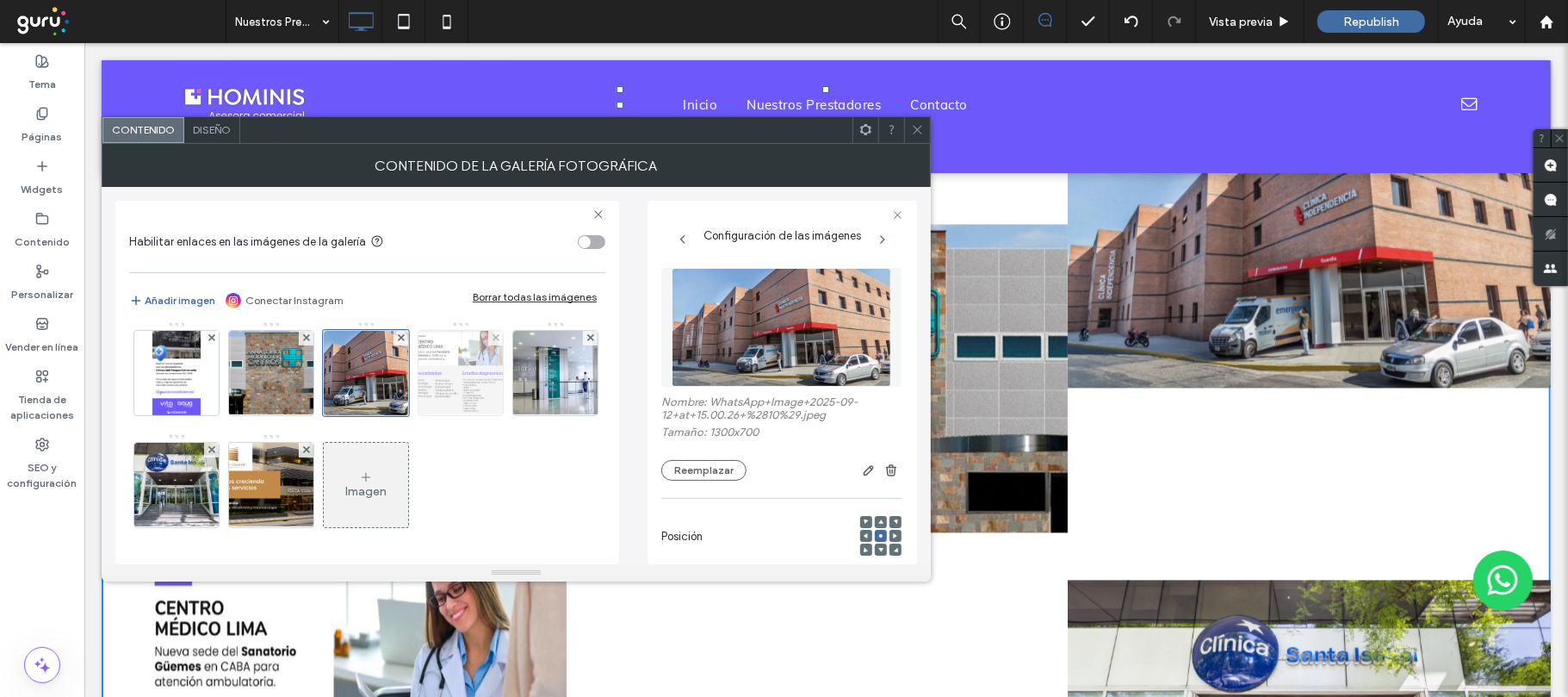
click at [409, 415] on img at bounding box center [461, 373] width 104 height 84
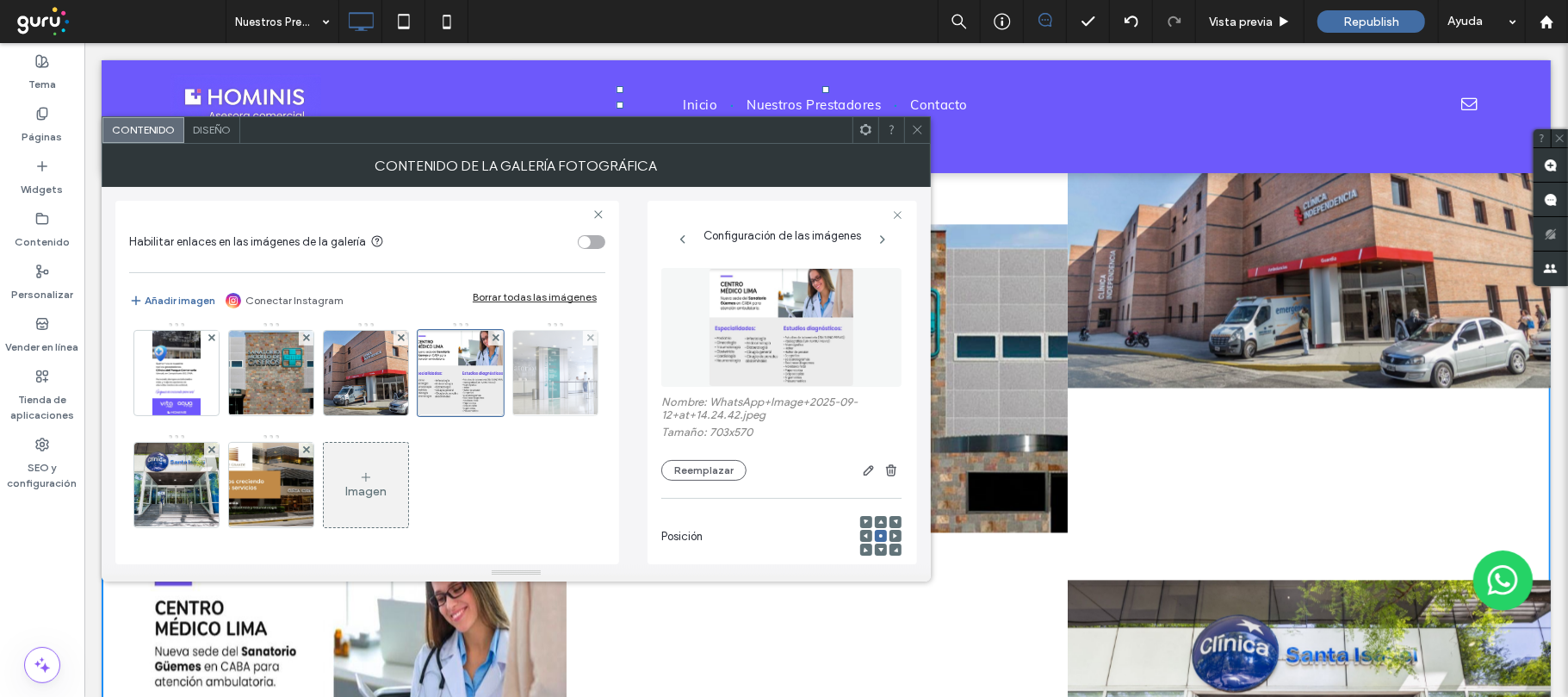
click at [480, 415] on img at bounding box center [555, 373] width 150 height 84
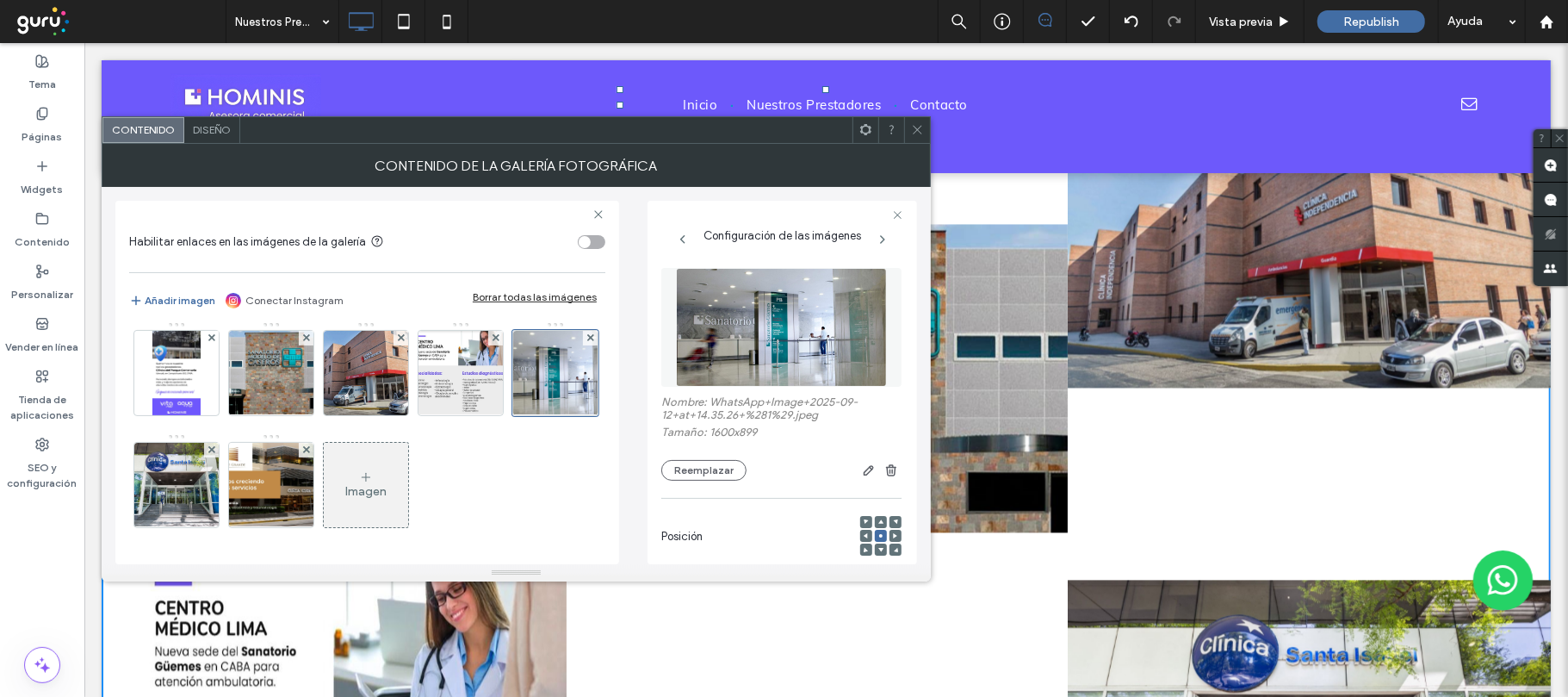
scroll to position [459, 0]
click at [176, 500] on img at bounding box center [176, 485] width 127 height 84
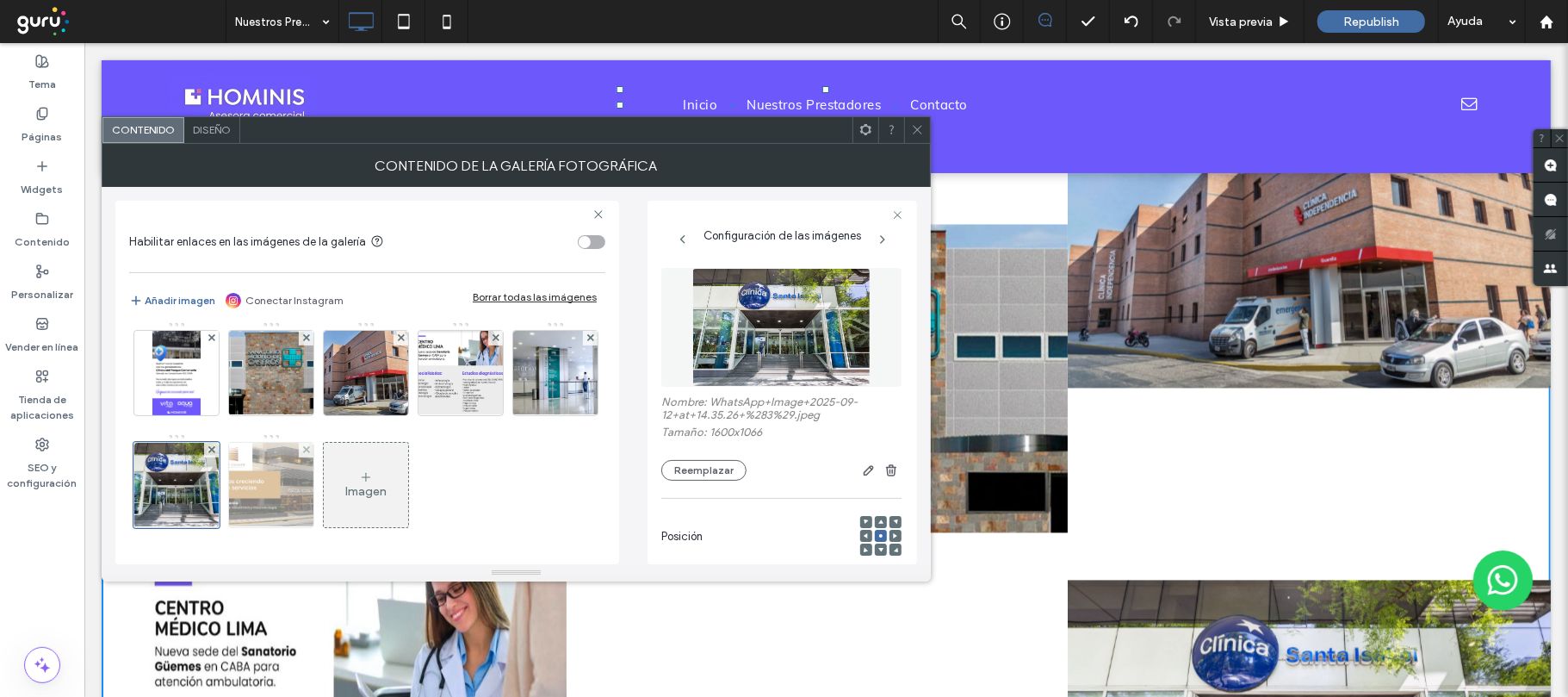
click at [274, 497] on img at bounding box center [271, 485] width 150 height 84
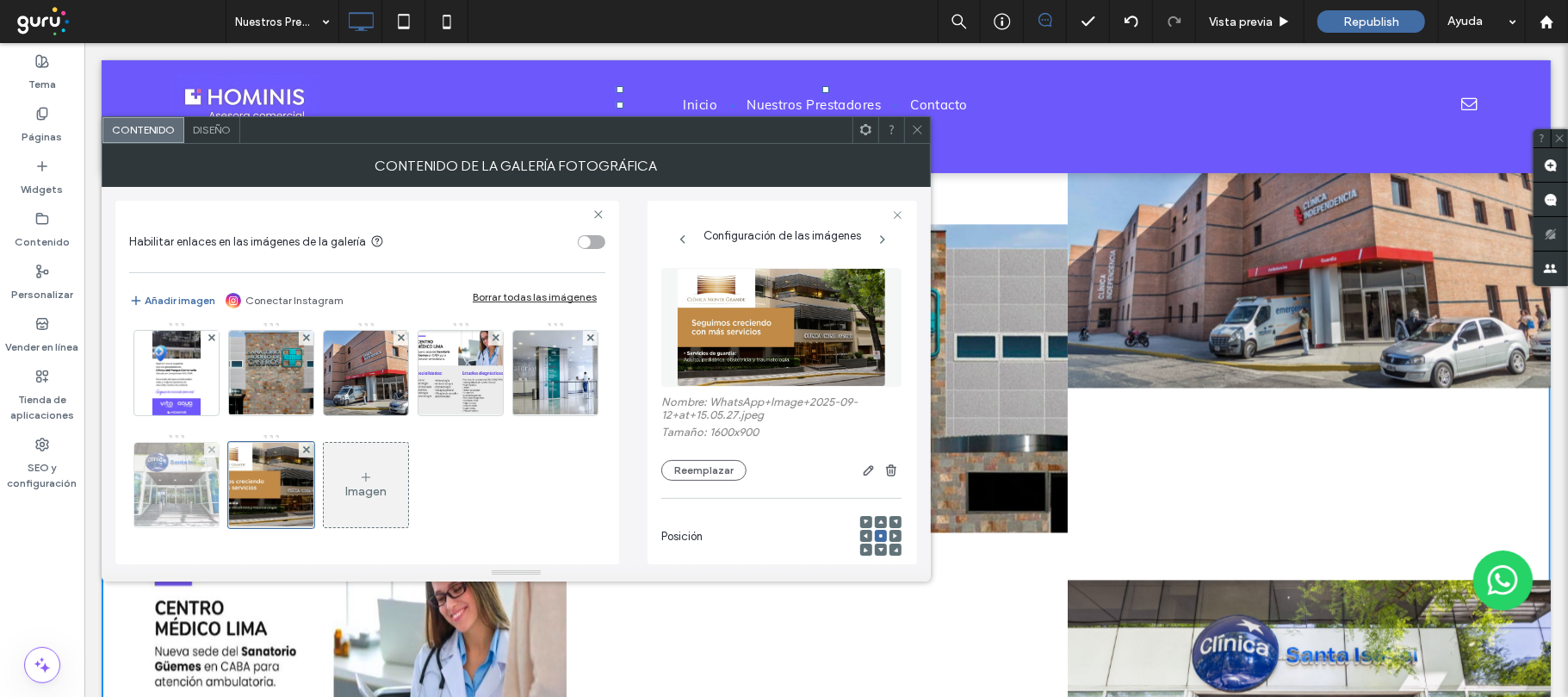
click at [163, 500] on img at bounding box center [176, 485] width 127 height 84
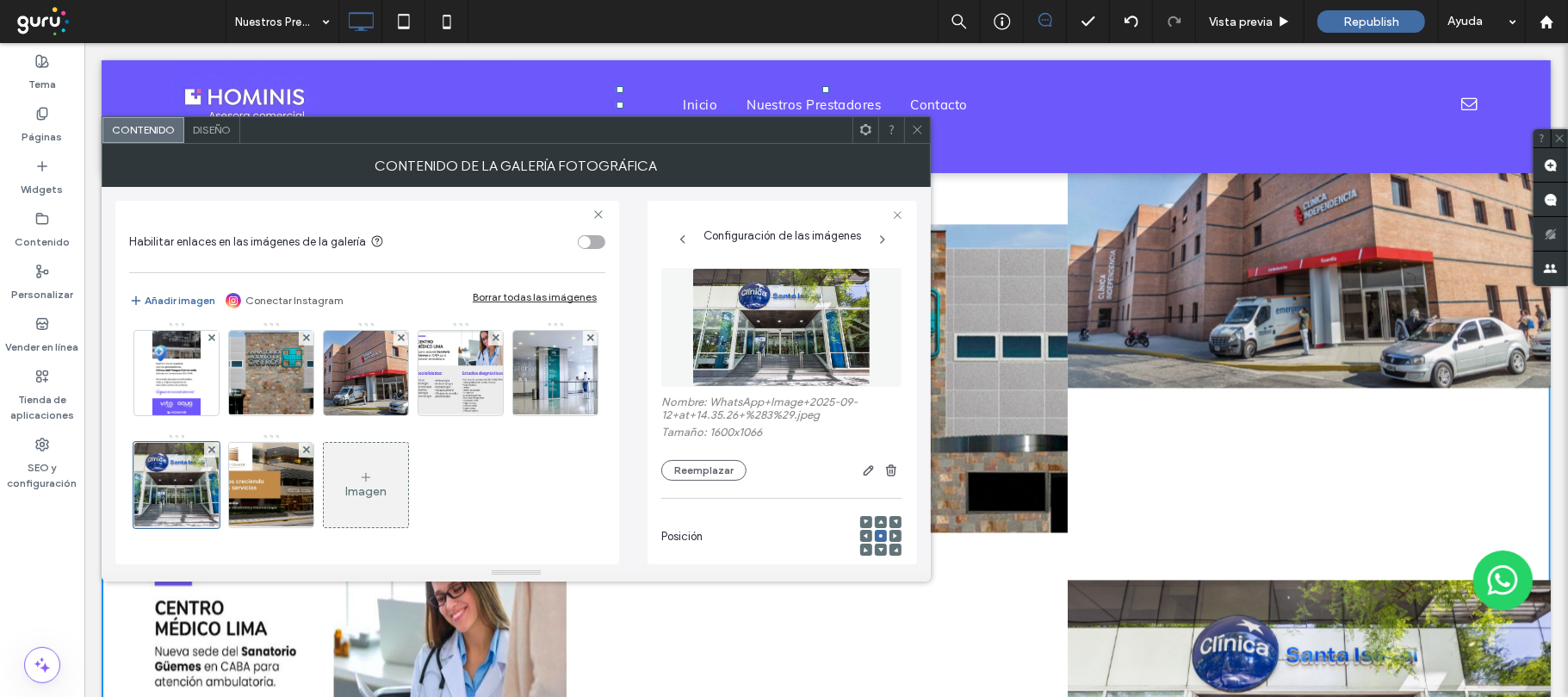
click at [918, 131] on use at bounding box center [916, 129] width 9 height 9
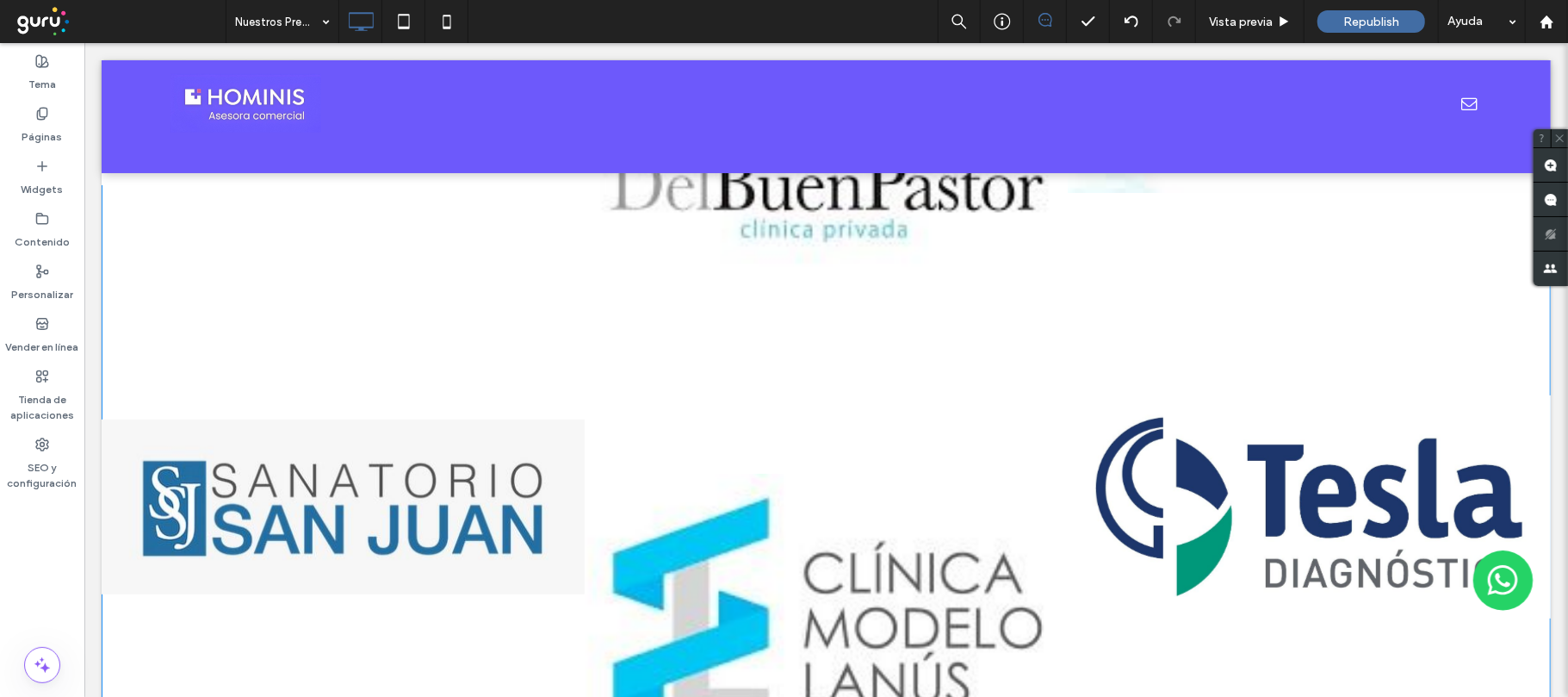
scroll to position [0, 0]
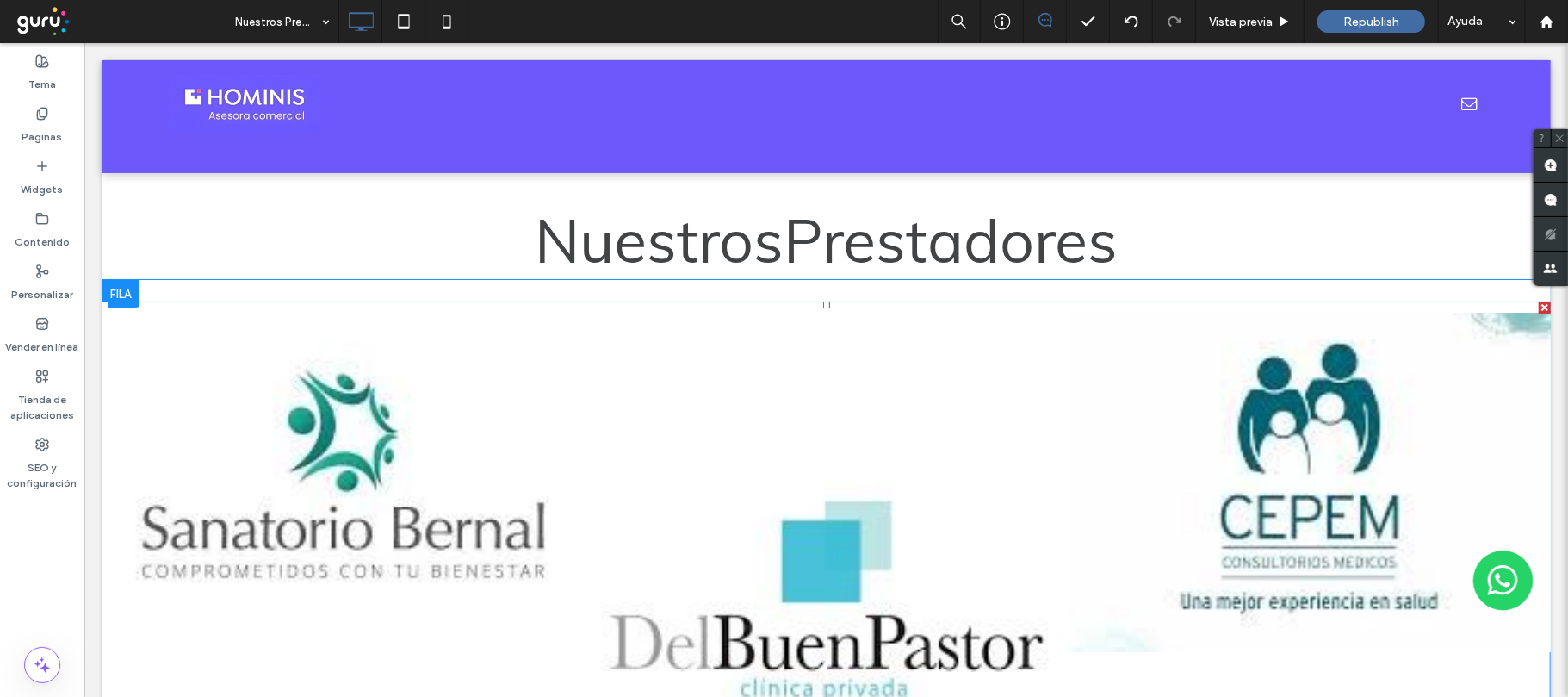
click at [1045, 399] on link at bounding box center [825, 603] width 483 height 604
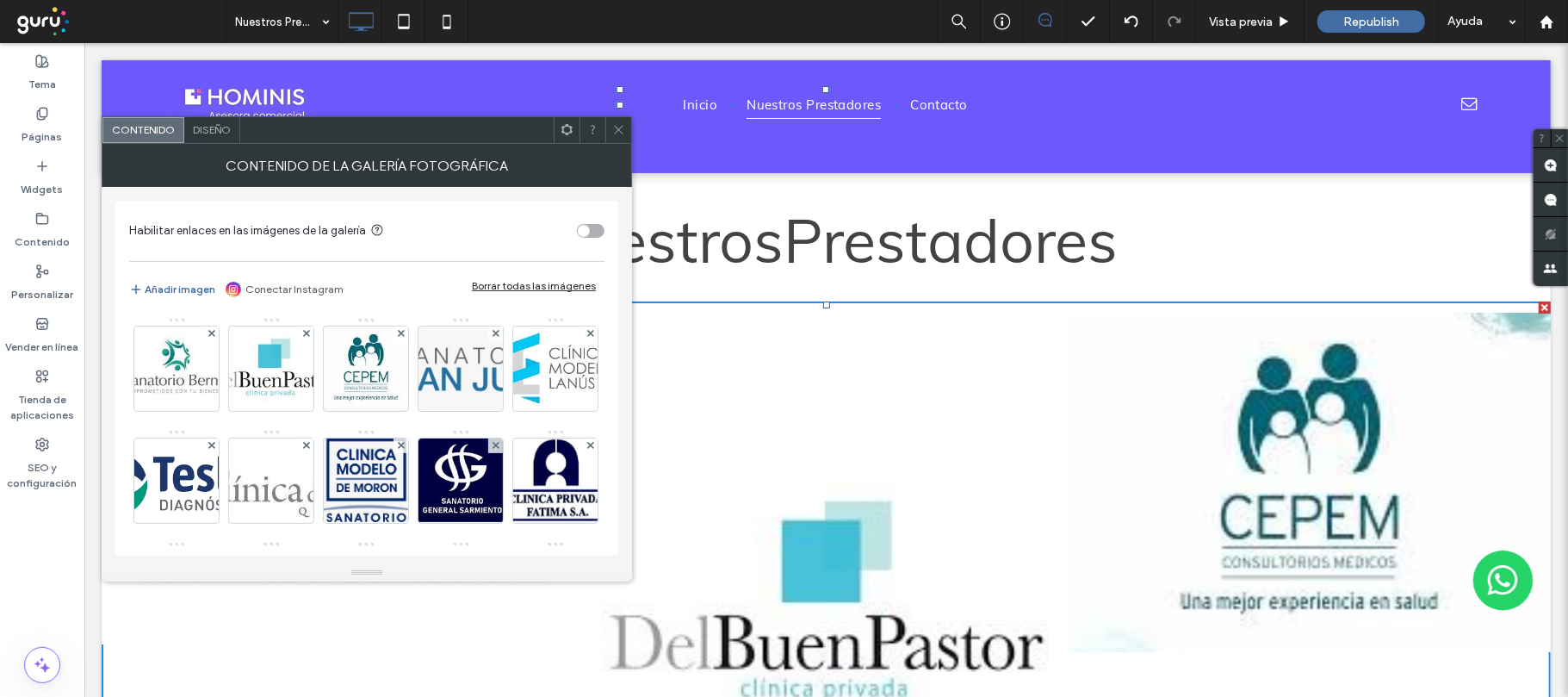
click at [216, 121] on div "Diseño" at bounding box center [212, 129] width 56 height 26
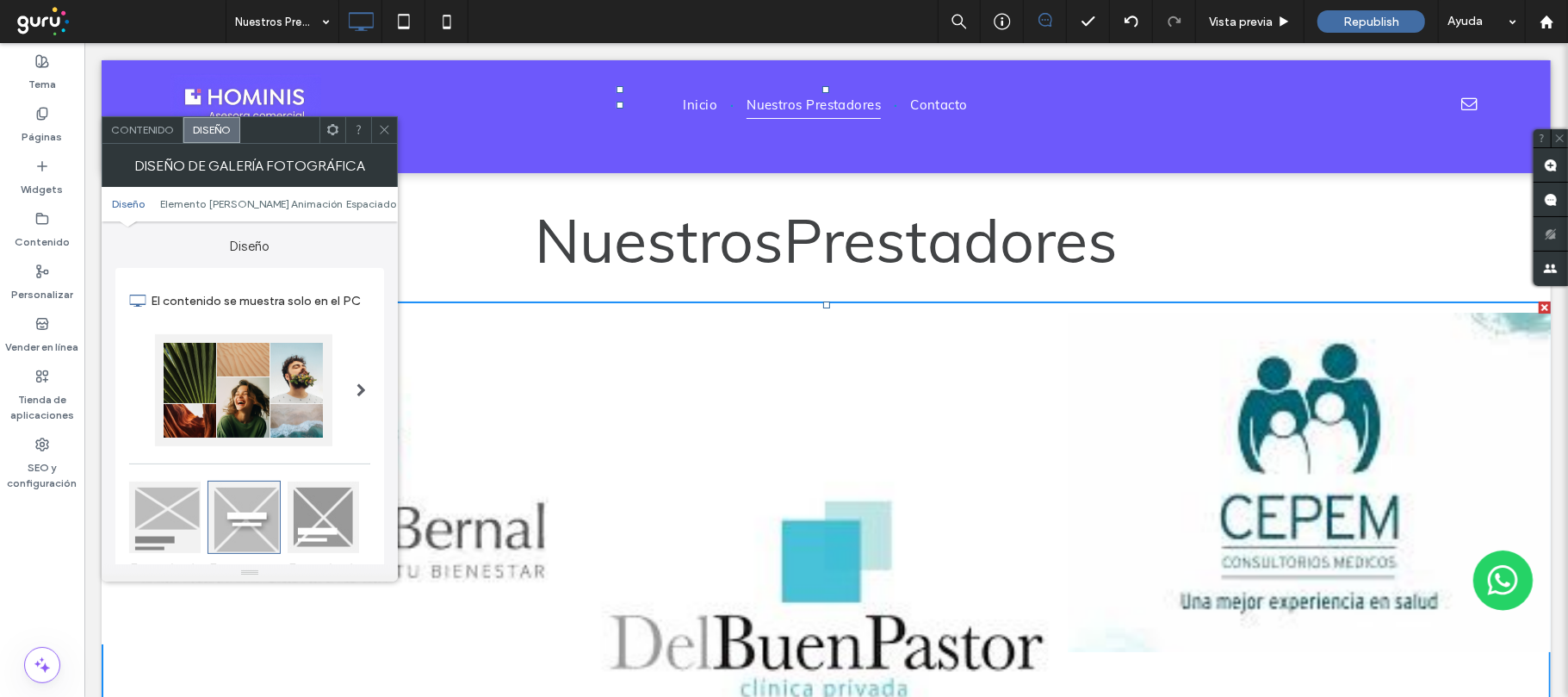
click at [281, 345] on div at bounding box center [243, 390] width 177 height 112
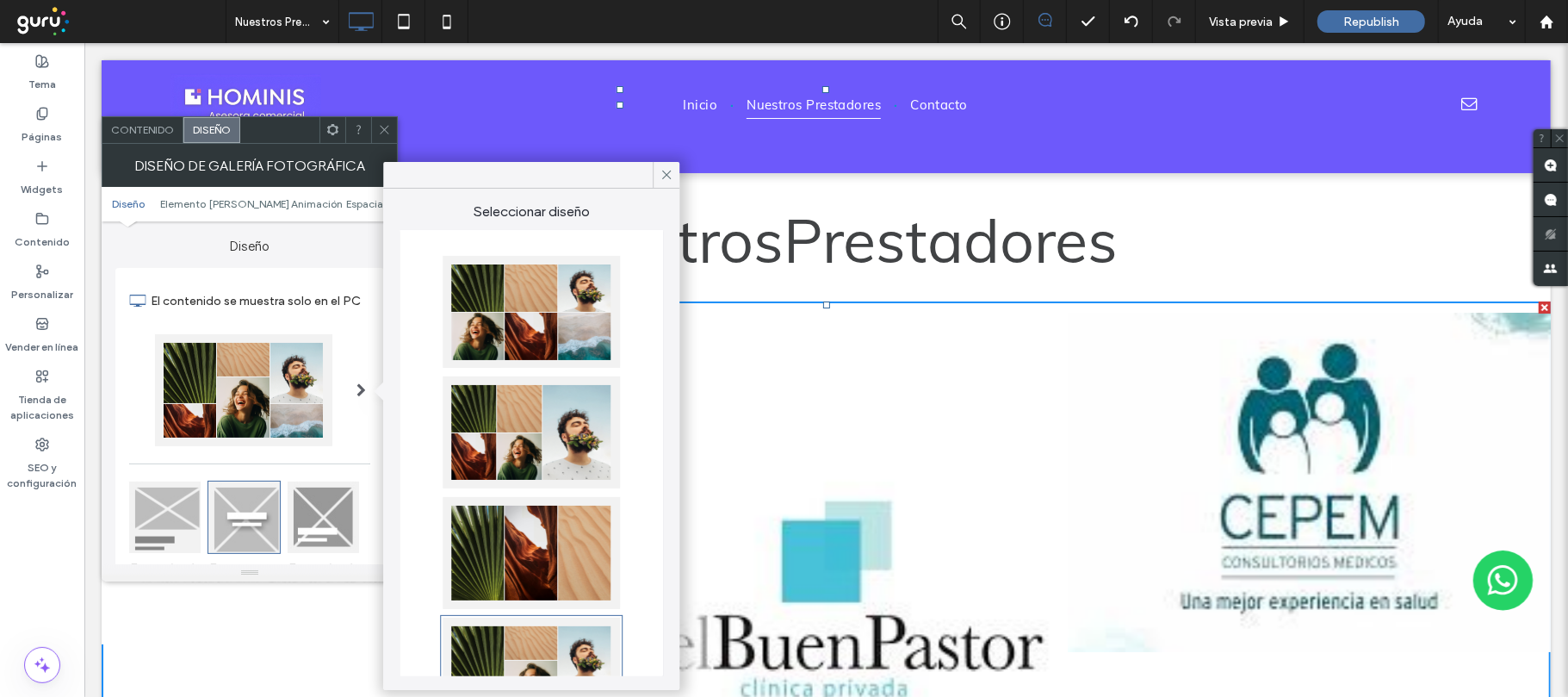
click at [525, 326] on div at bounding box center [531, 312] width 177 height 112
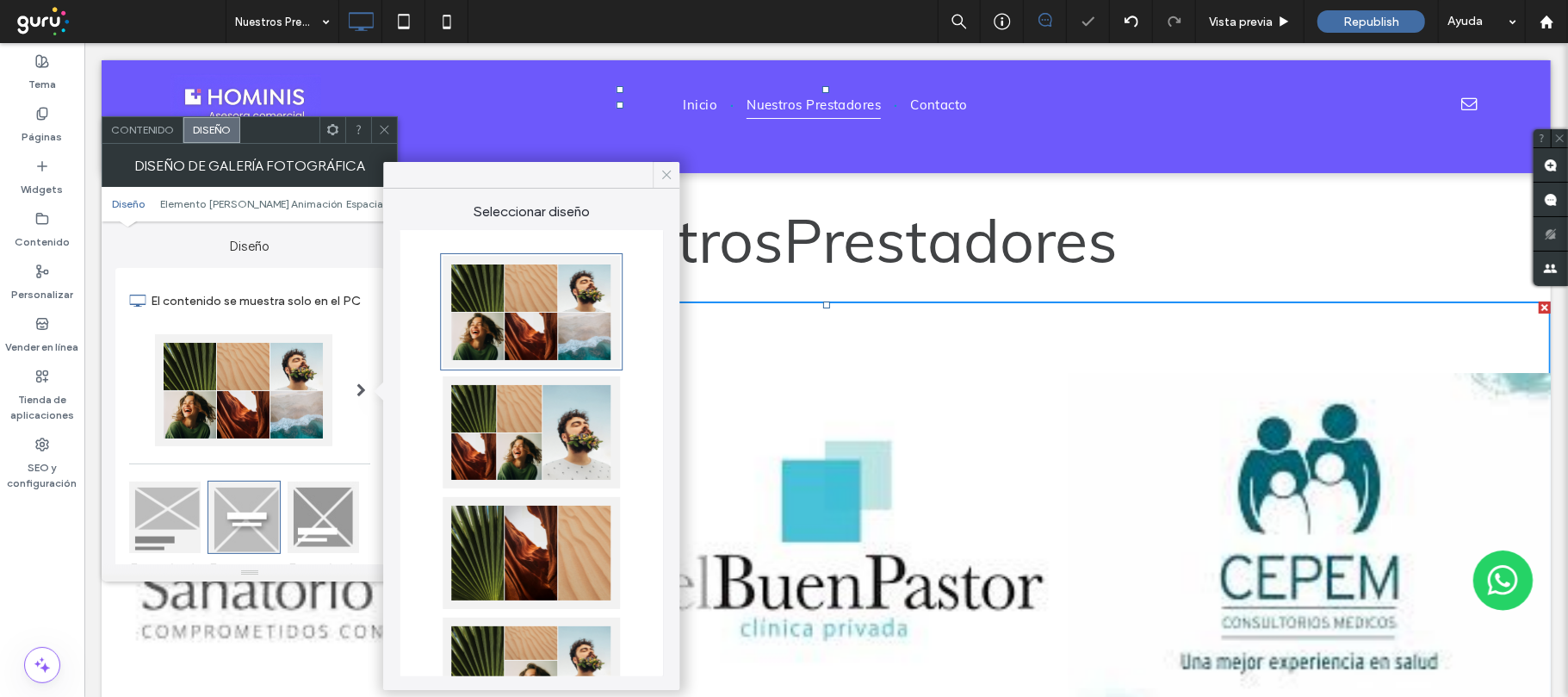
click at [675, 167] on div at bounding box center [666, 174] width 27 height 26
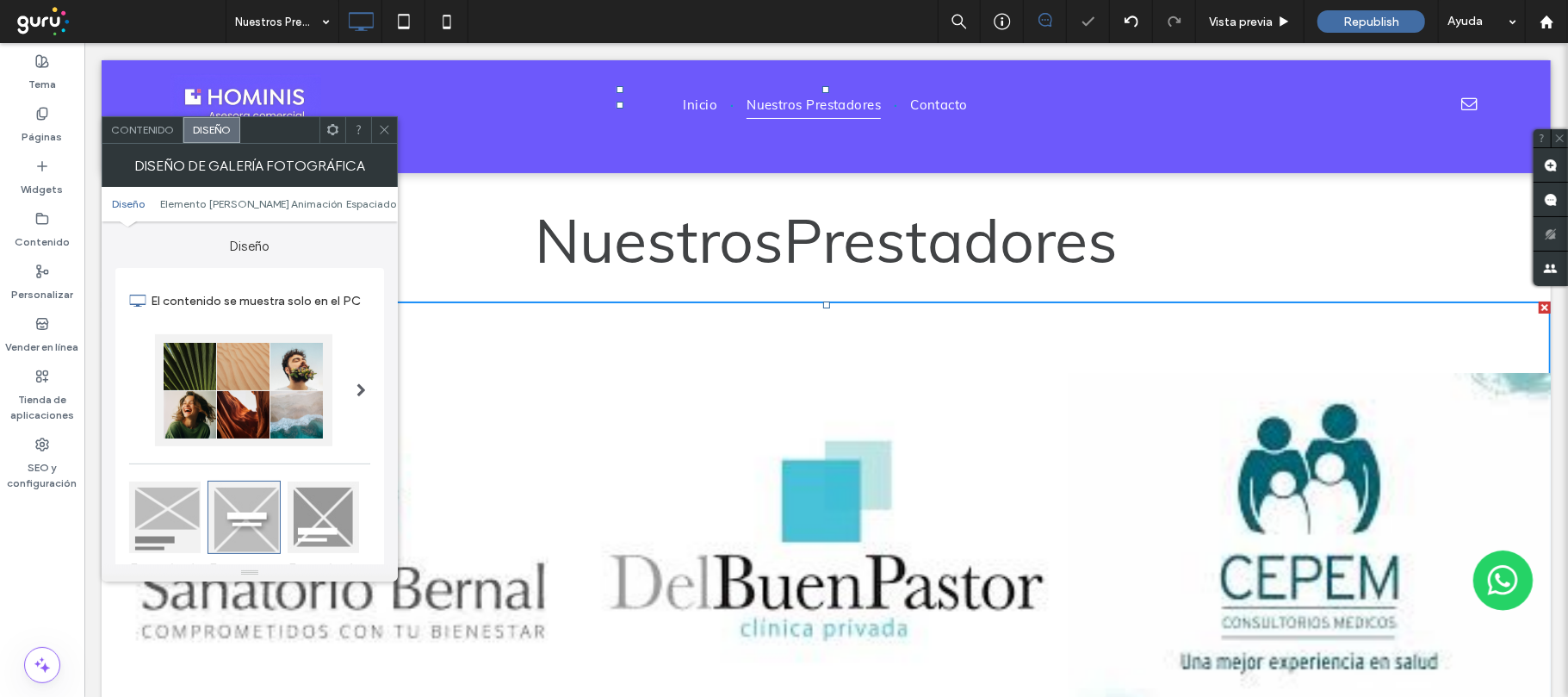
click at [387, 131] on icon at bounding box center [383, 128] width 12 height 12
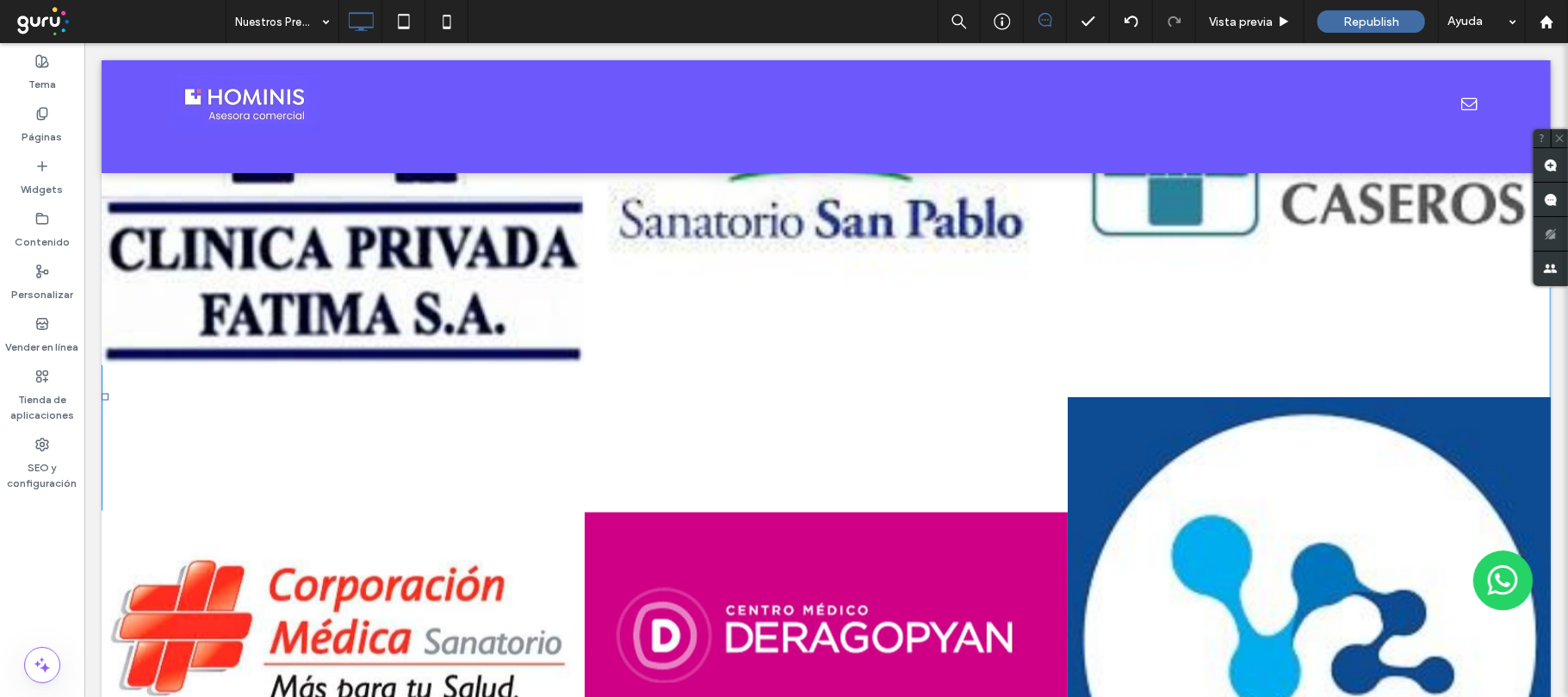
scroll to position [1952, 0]
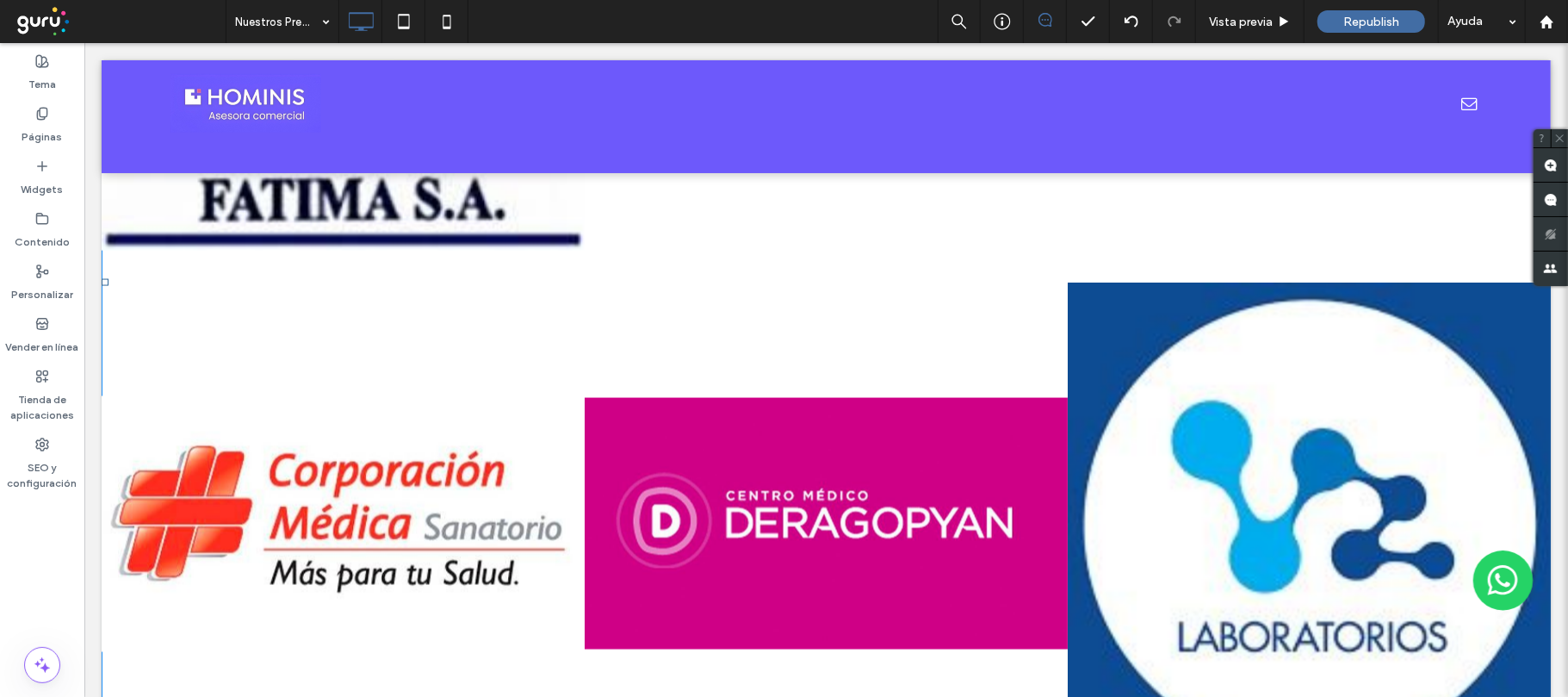
click at [1246, 458] on link at bounding box center [1308, 523] width 483 height 483
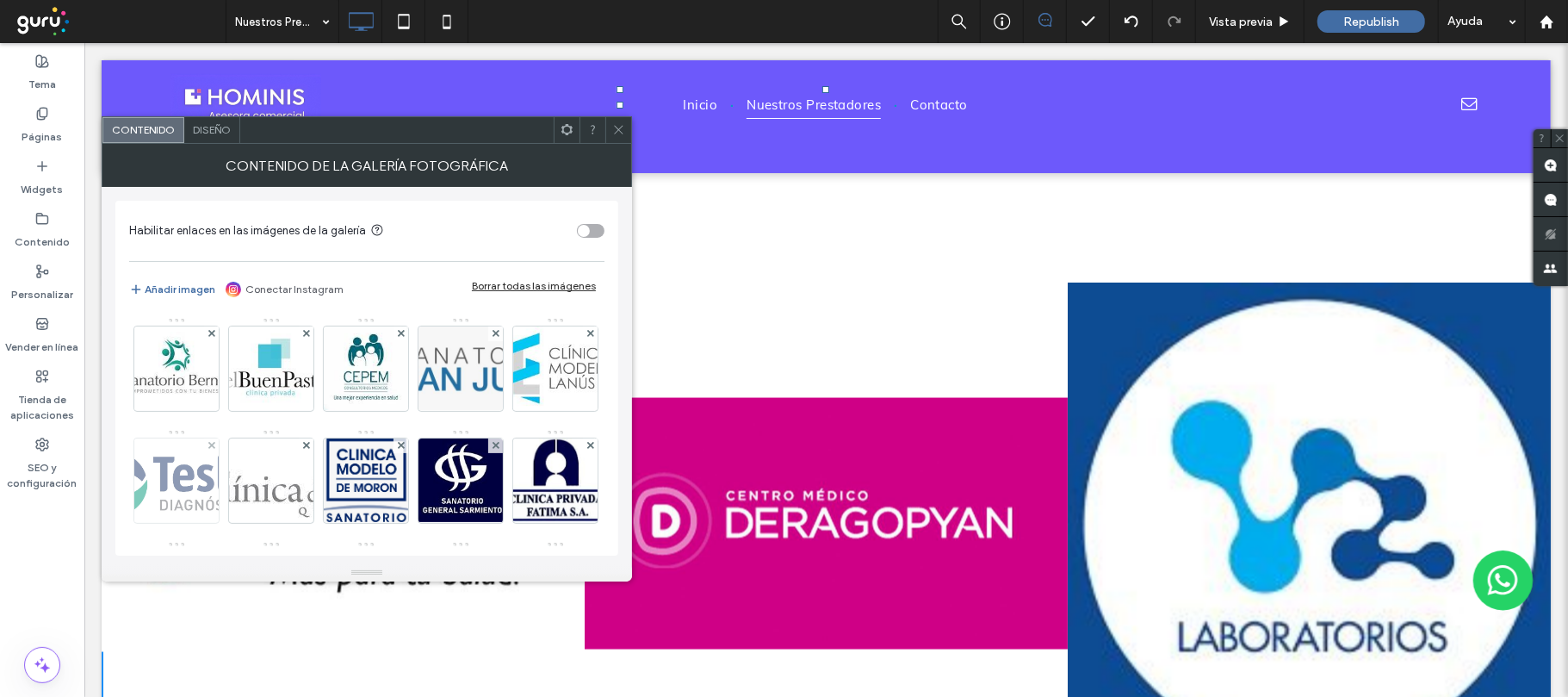
scroll to position [344, 0]
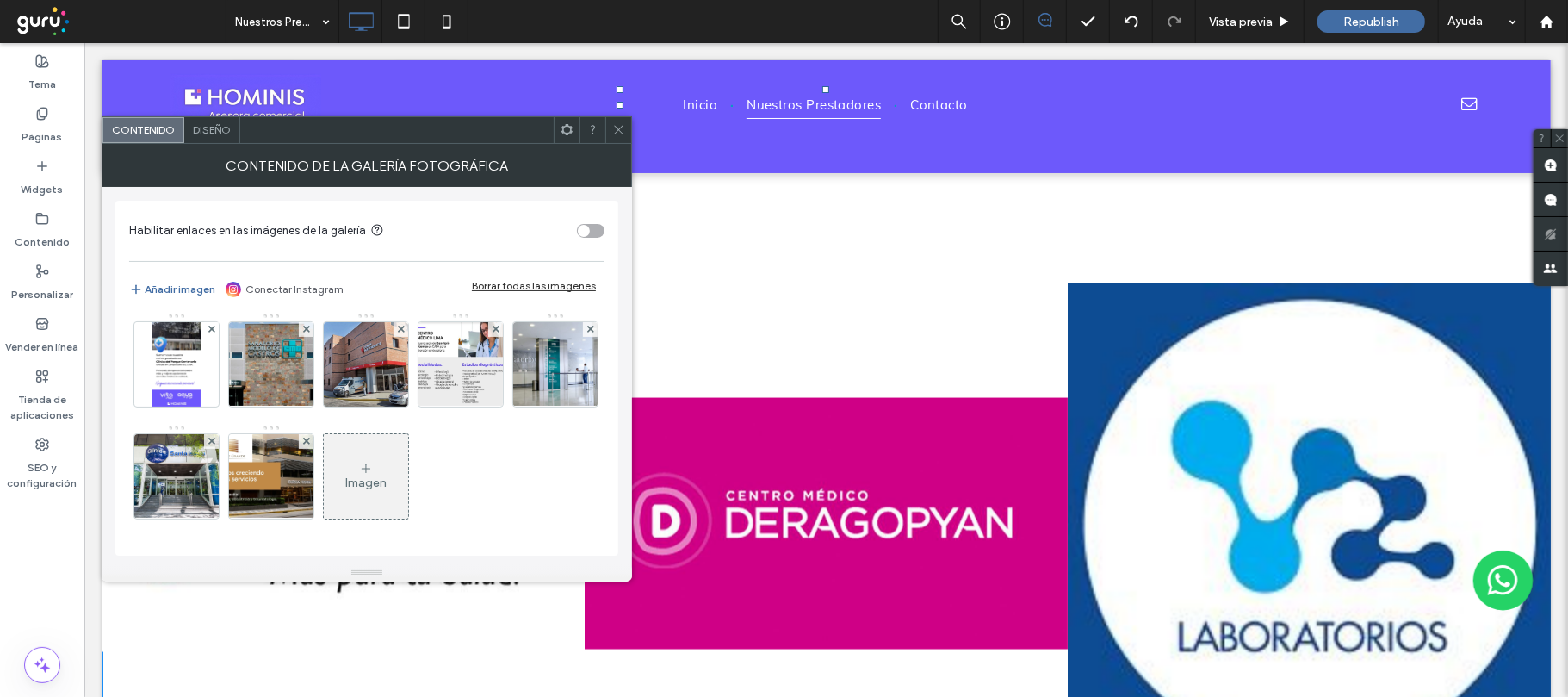
click at [513, 294] on img at bounding box center [555, 252] width 84 height 84
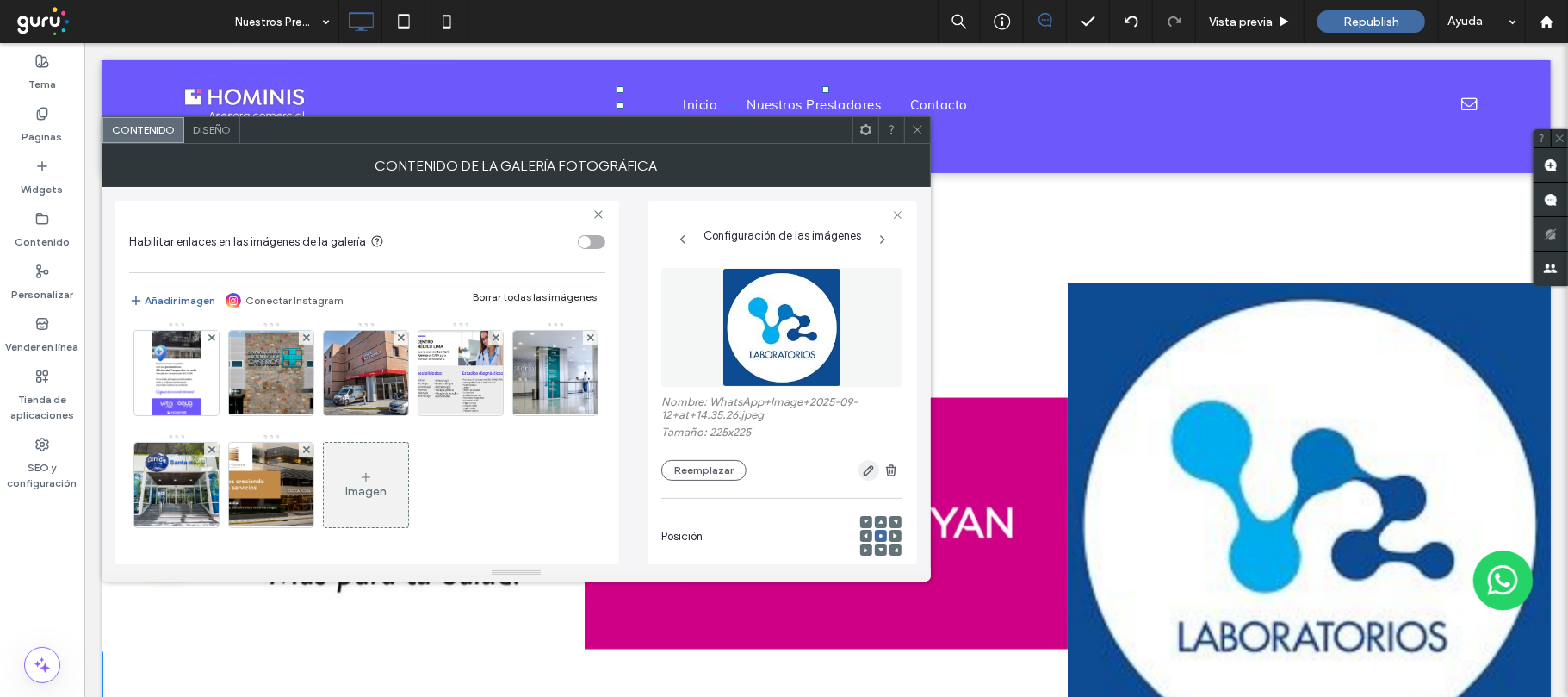
click at [862, 466] on icon "button" at bounding box center [868, 470] width 13 height 13
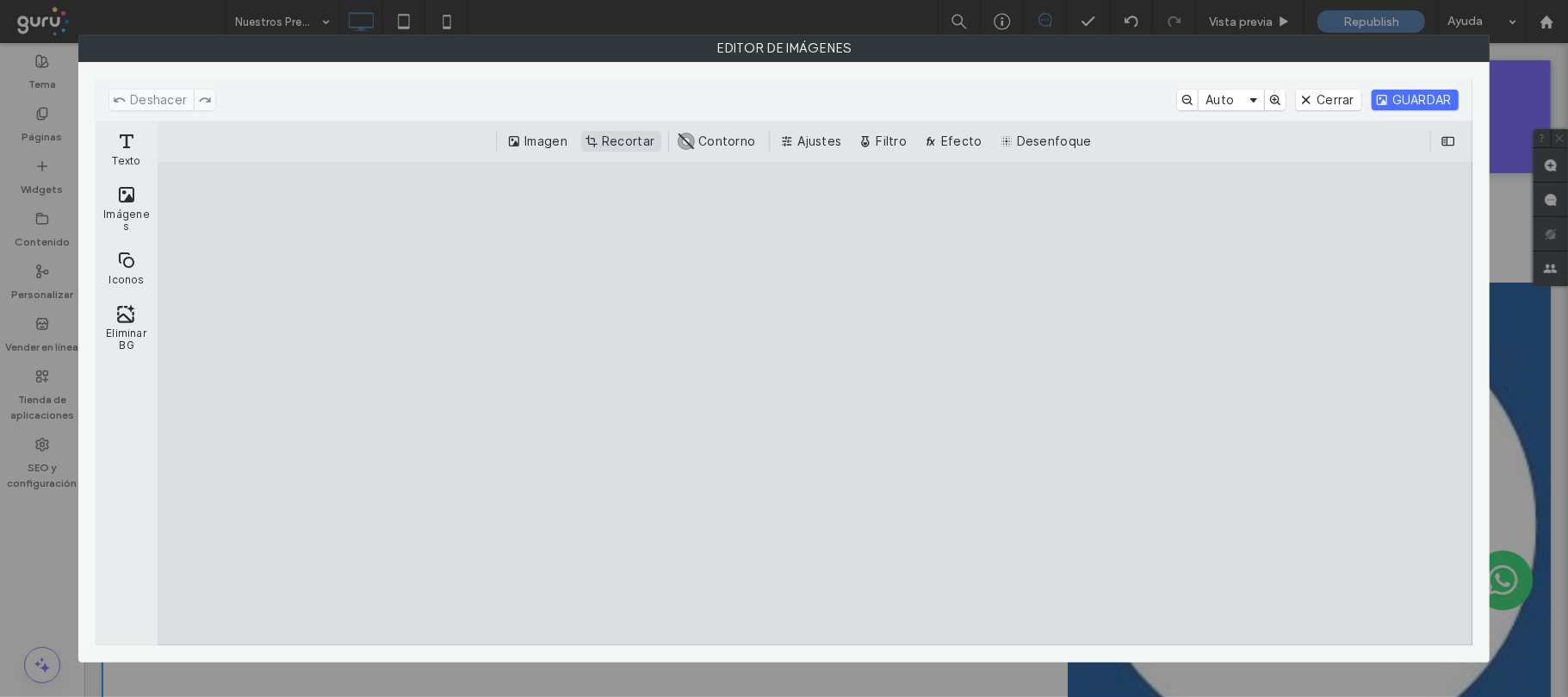
click at [611, 141] on button "Recortar" at bounding box center [621, 142] width 81 height 21
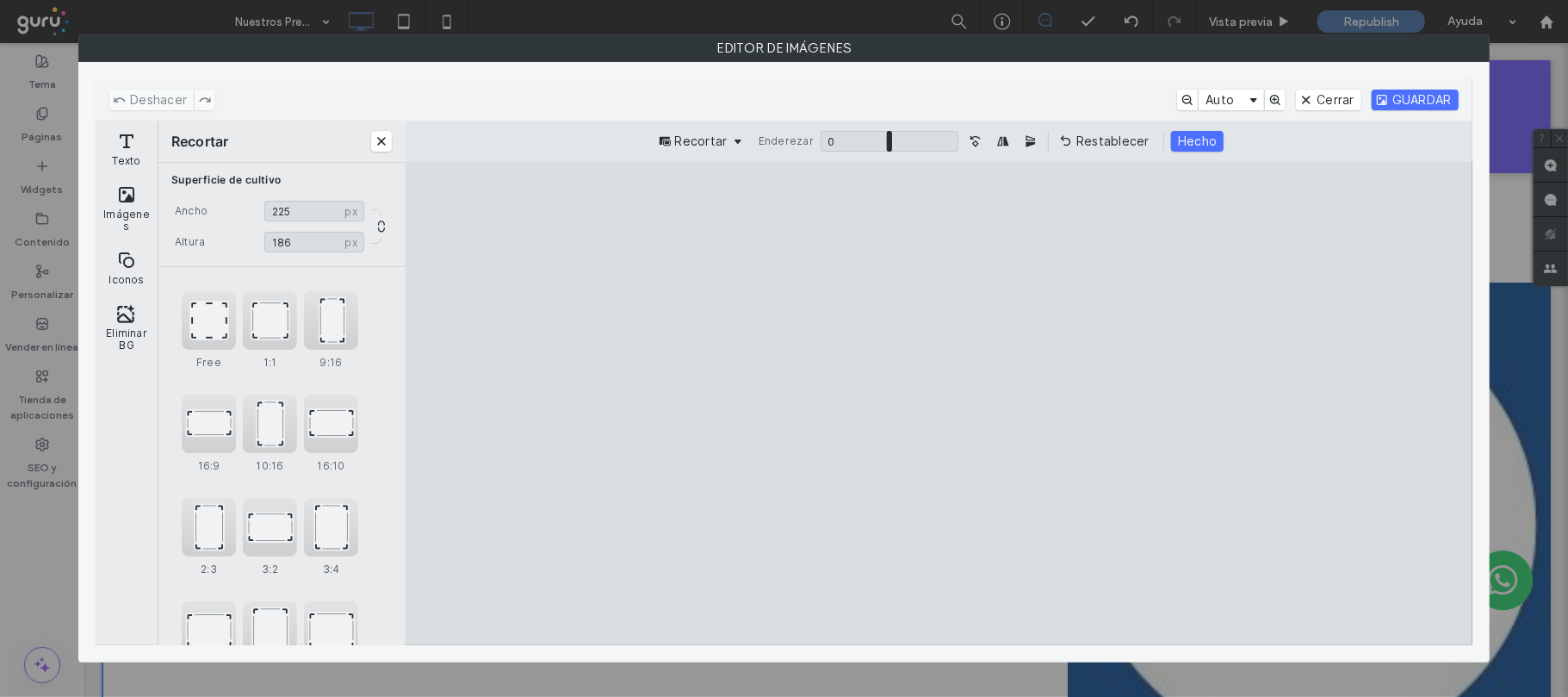
drag, startPoint x: 940, startPoint y: 214, endPoint x: 940, endPoint y: 280, distance: 66.0
click at [938, 404] on cesdk-canvas "Lienzo del editor" at bounding box center [938, 404] width 0 height 0
type input "***"
drag, startPoint x: 941, startPoint y: 622, endPoint x: 948, endPoint y: 546, distance: 76.3
click at [938, 404] on cesdk-canvas "Lienzo del editor" at bounding box center [938, 404] width 0 height 0
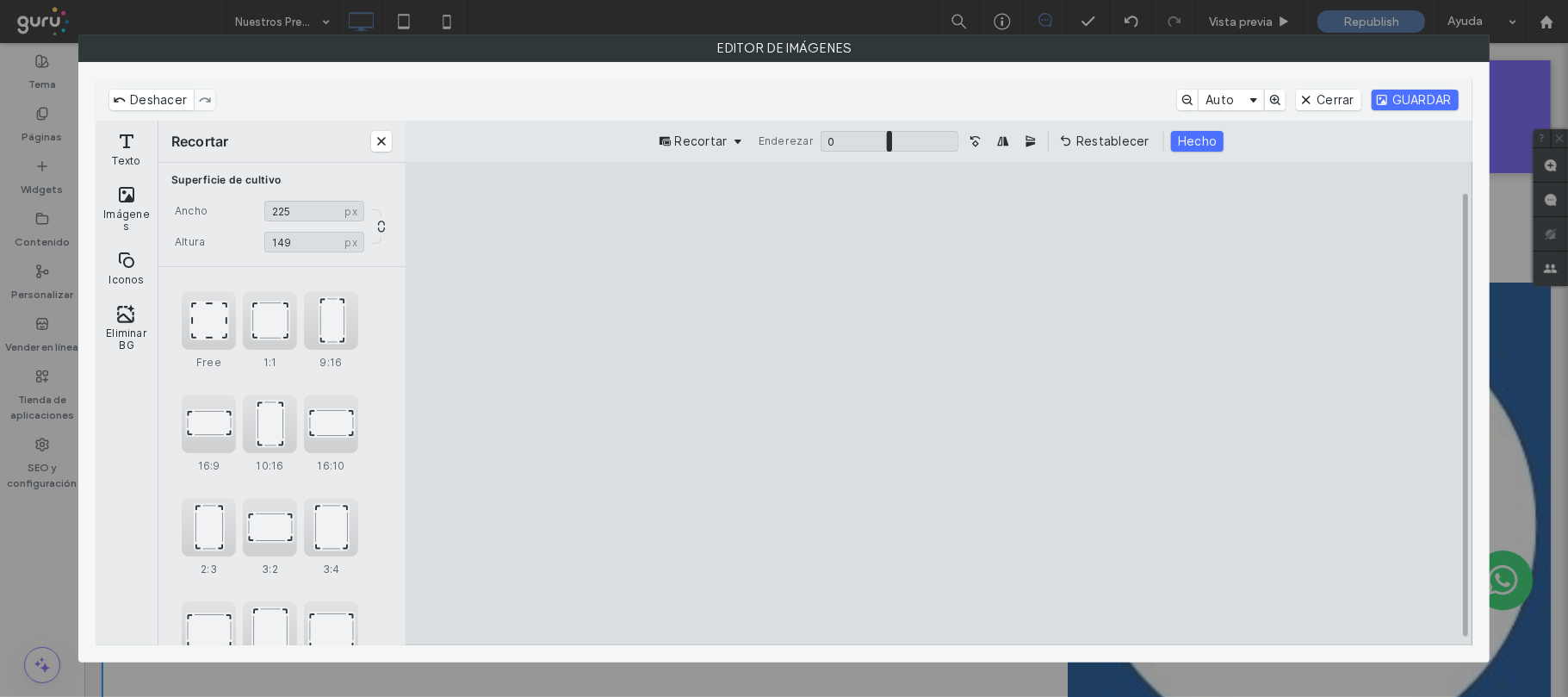
type input "***"
click at [938, 404] on cesdk-canvas "Lienzo del editor" at bounding box center [938, 404] width 0 height 0
click at [1175, 138] on button "Hecho" at bounding box center [1197, 142] width 53 height 21
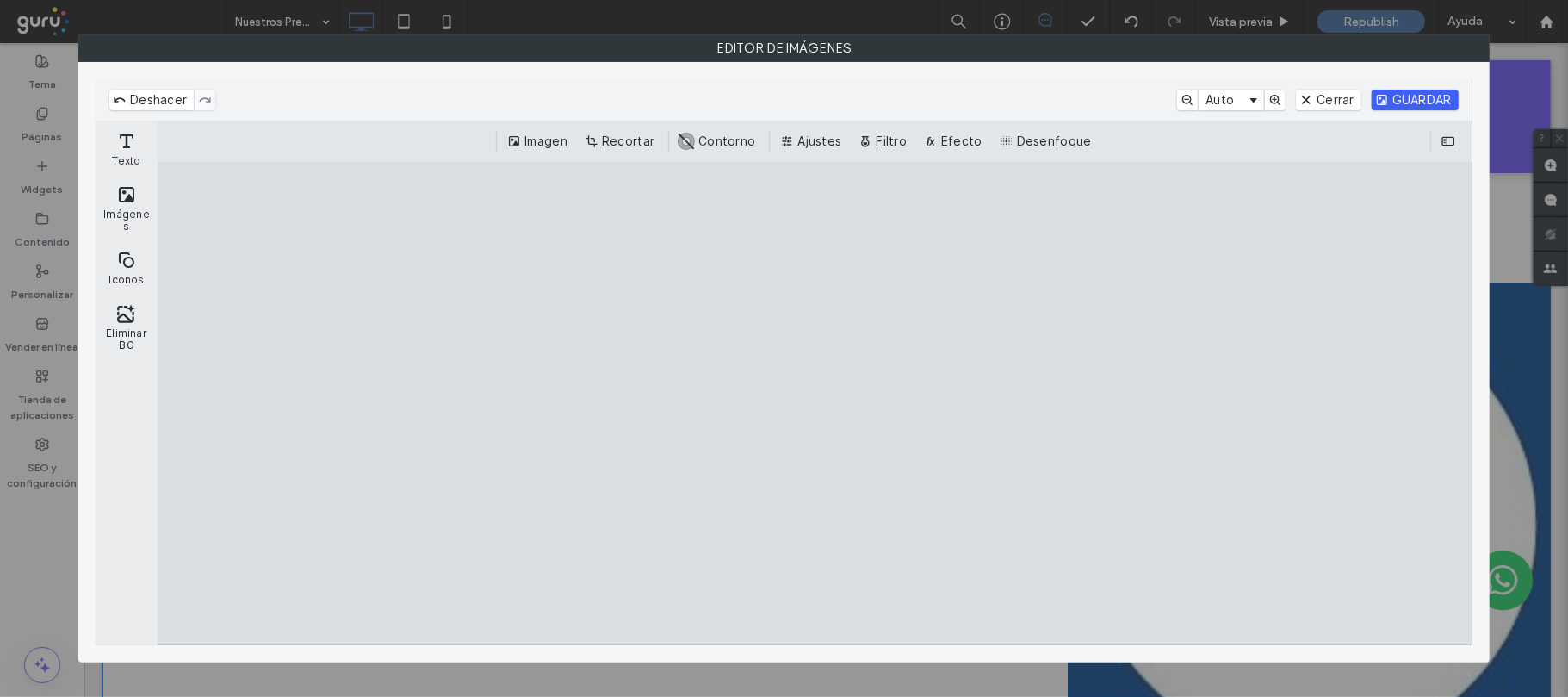
click at [1385, 98] on button "GUARDAR" at bounding box center [1415, 100] width 87 height 21
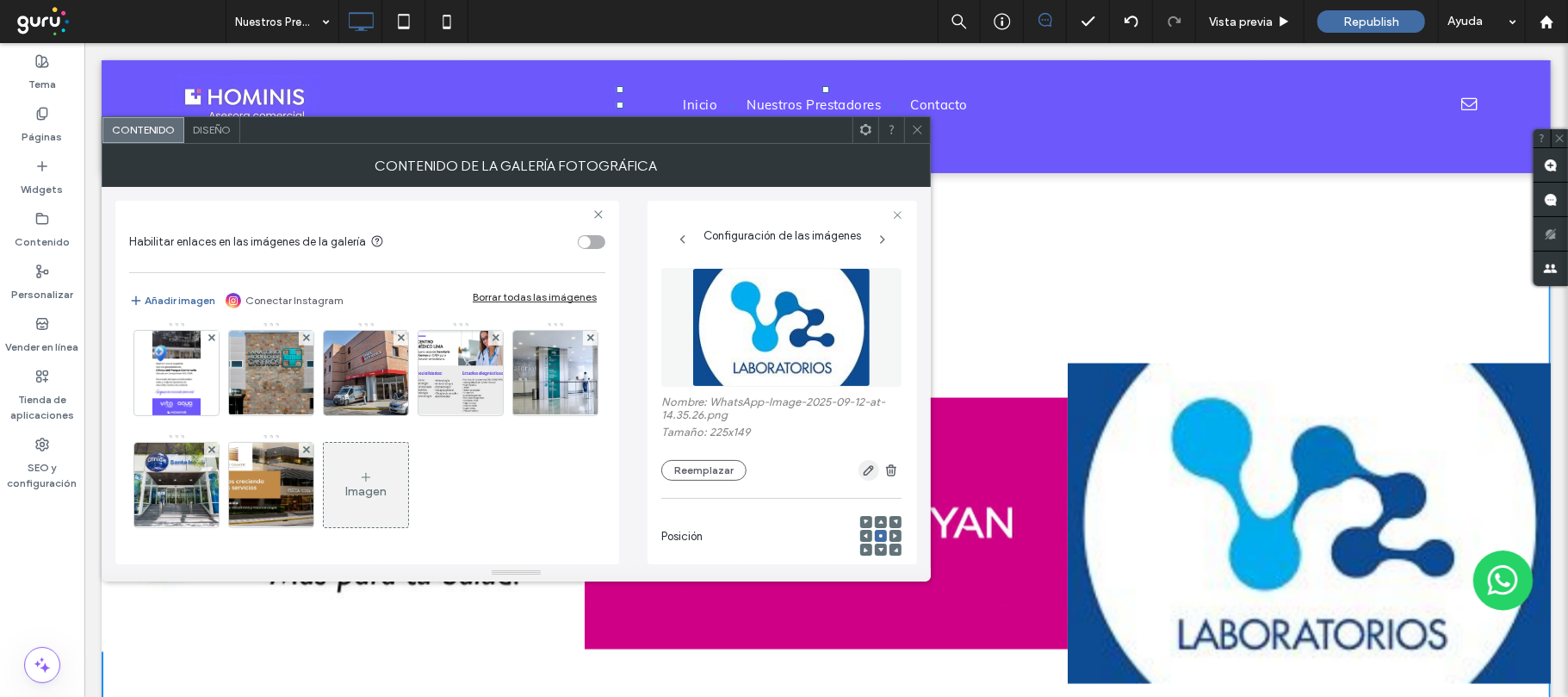
click at [862, 467] on icon "button" at bounding box center [868, 470] width 13 height 13
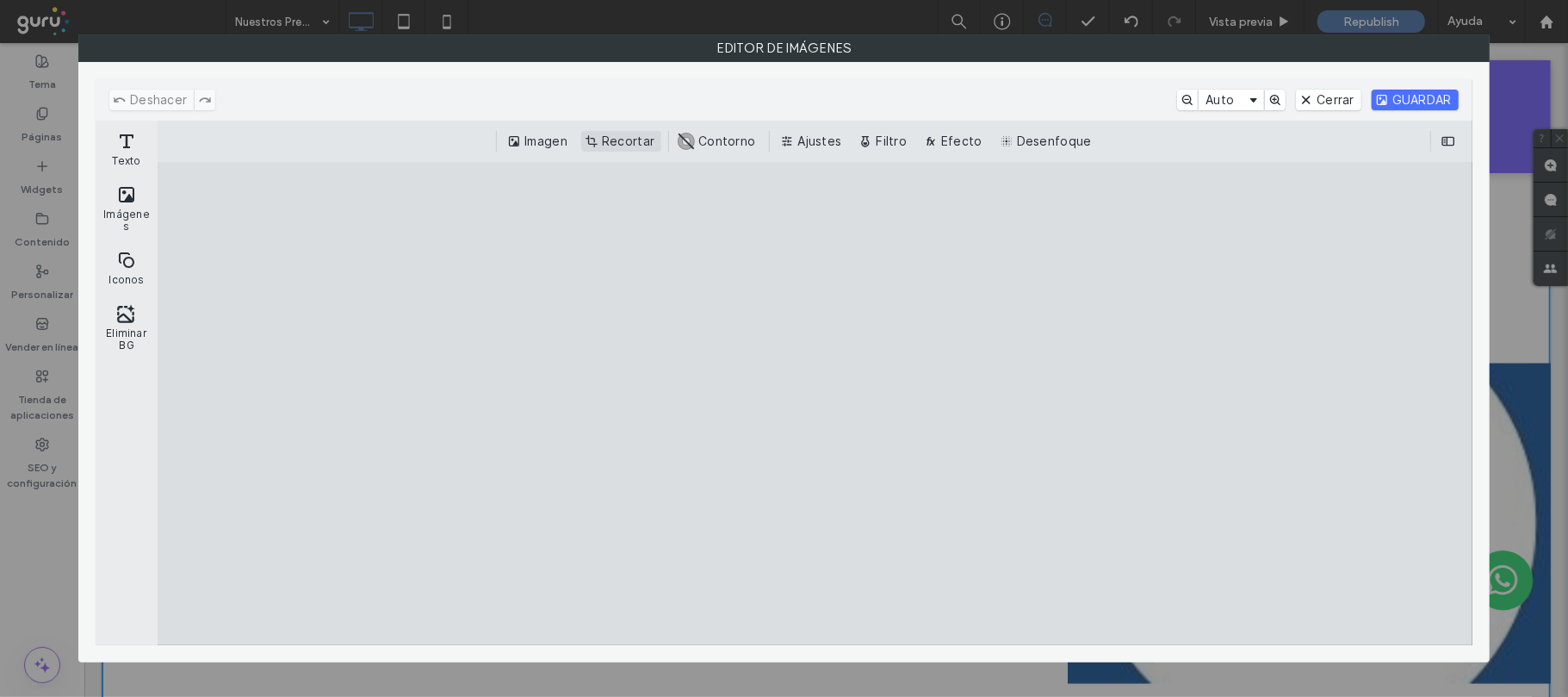
click at [629, 142] on button "Recortar" at bounding box center [621, 142] width 81 height 21
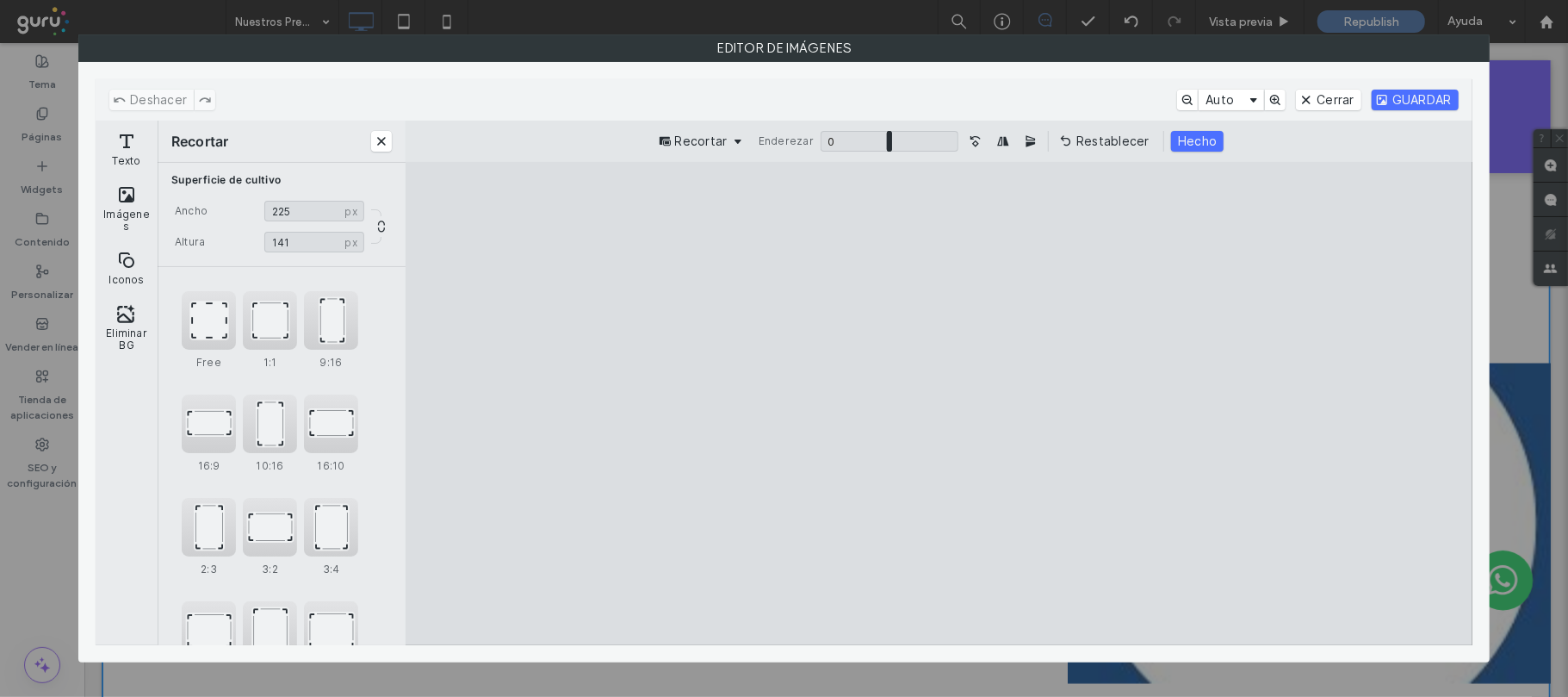
drag, startPoint x: 940, startPoint y: 215, endPoint x: 944, endPoint y: 235, distance: 20.4
click at [938, 404] on cesdk-canvas "Lienzo del editor" at bounding box center [938, 404] width 0 height 0
type input "***"
drag, startPoint x: 938, startPoint y: 605, endPoint x: 936, endPoint y: 584, distance: 21.1
click at [938, 404] on cesdk-canvas "Lienzo del editor" at bounding box center [938, 404] width 0 height 0
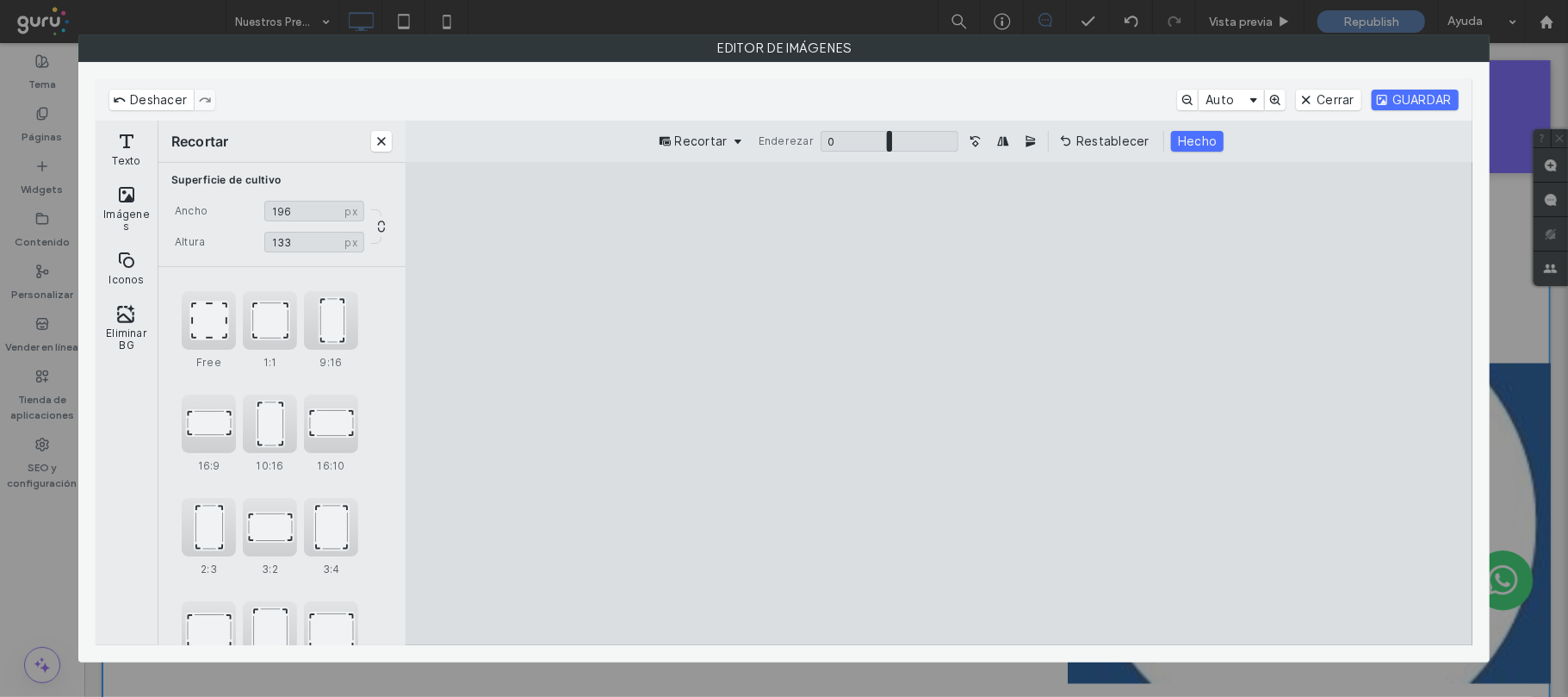
drag, startPoint x: 1264, startPoint y: 405, endPoint x: 1179, endPoint y: 403, distance: 85.0
click at [938, 404] on cesdk-canvas "Lienzo del editor" at bounding box center [938, 404] width 0 height 0
type input "***"
drag, startPoint x: 657, startPoint y: 407, endPoint x: 741, endPoint y: 394, distance: 85.0
click at [938, 404] on cesdk-canvas "Lienzo del editor" at bounding box center [938, 404] width 0 height 0
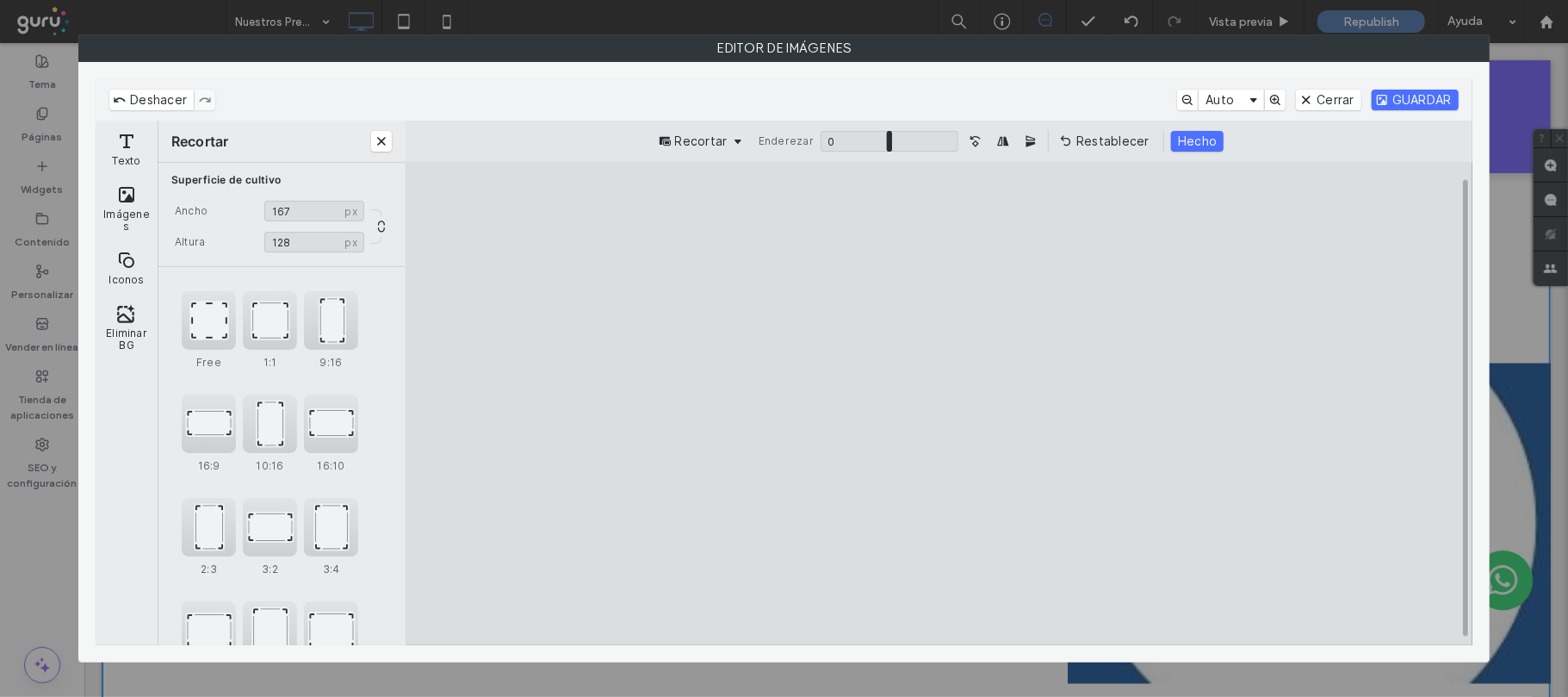
drag, startPoint x: 942, startPoint y: 212, endPoint x: 938, endPoint y: 225, distance: 13.6
click at [938, 404] on cesdk-canvas "Lienzo del editor" at bounding box center [938, 404] width 0 height 0
type input "***"
drag, startPoint x: 937, startPoint y: 600, endPoint x: 937, endPoint y: 591, distance: 9.0
click at [938, 404] on cesdk-canvas "Lienzo del editor" at bounding box center [938, 404] width 0 height 0
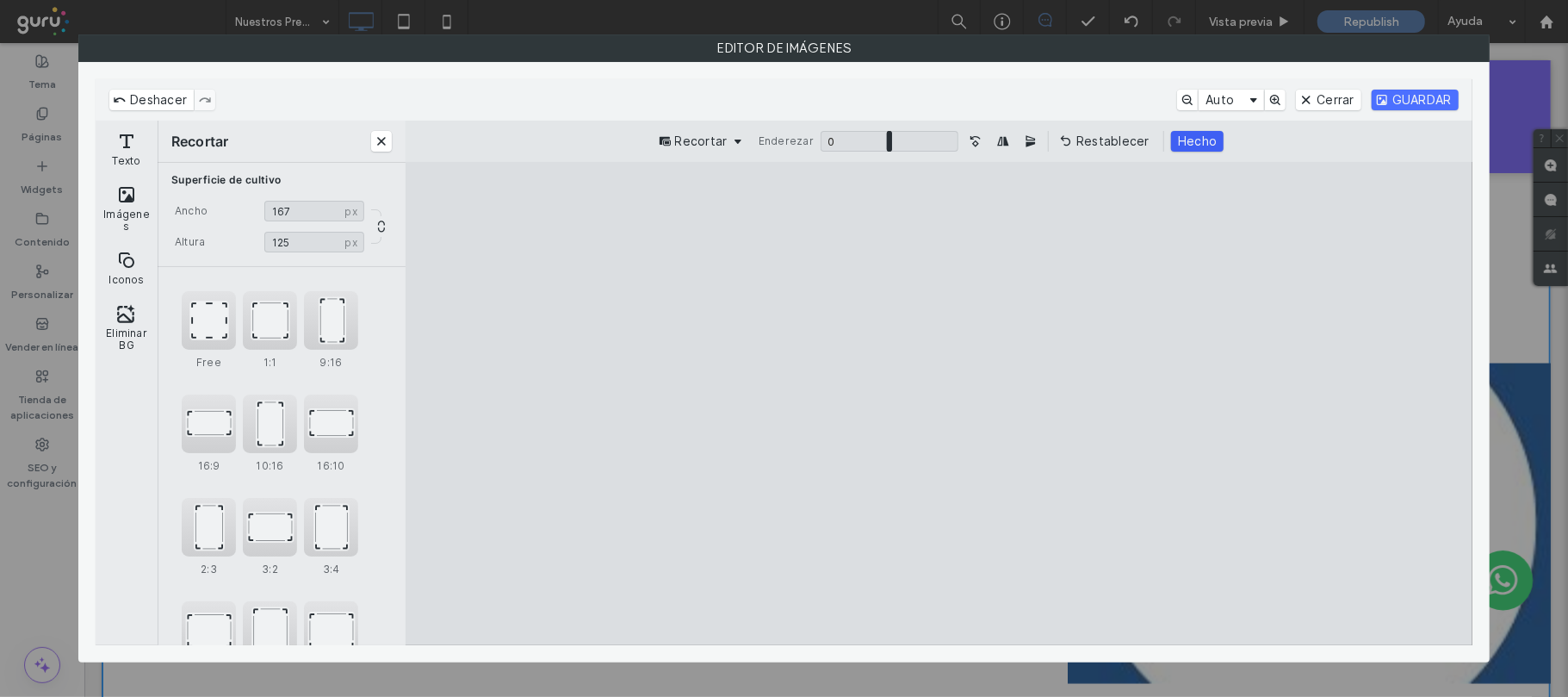
click at [1179, 147] on button "Hecho" at bounding box center [1197, 142] width 53 height 21
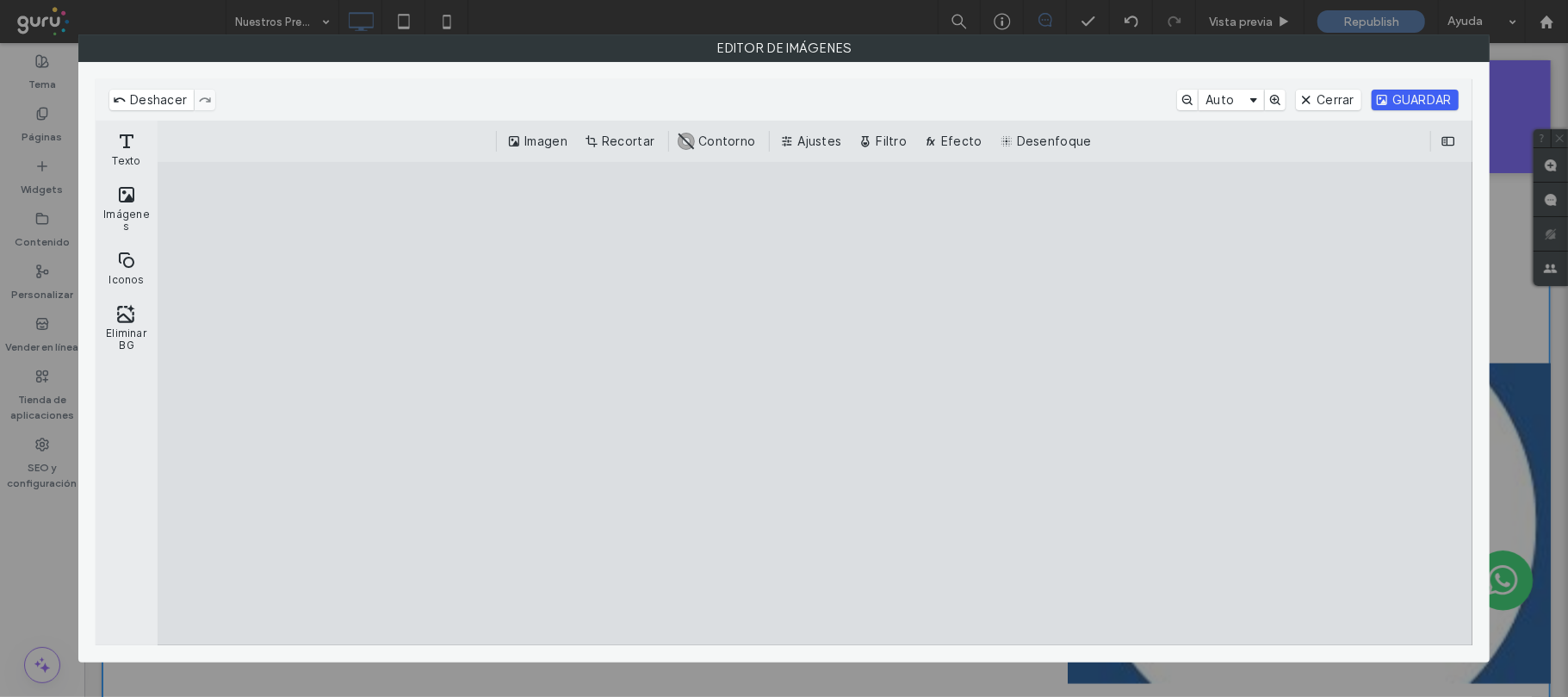
click at [1437, 98] on button "GUARDAR" at bounding box center [1415, 100] width 87 height 21
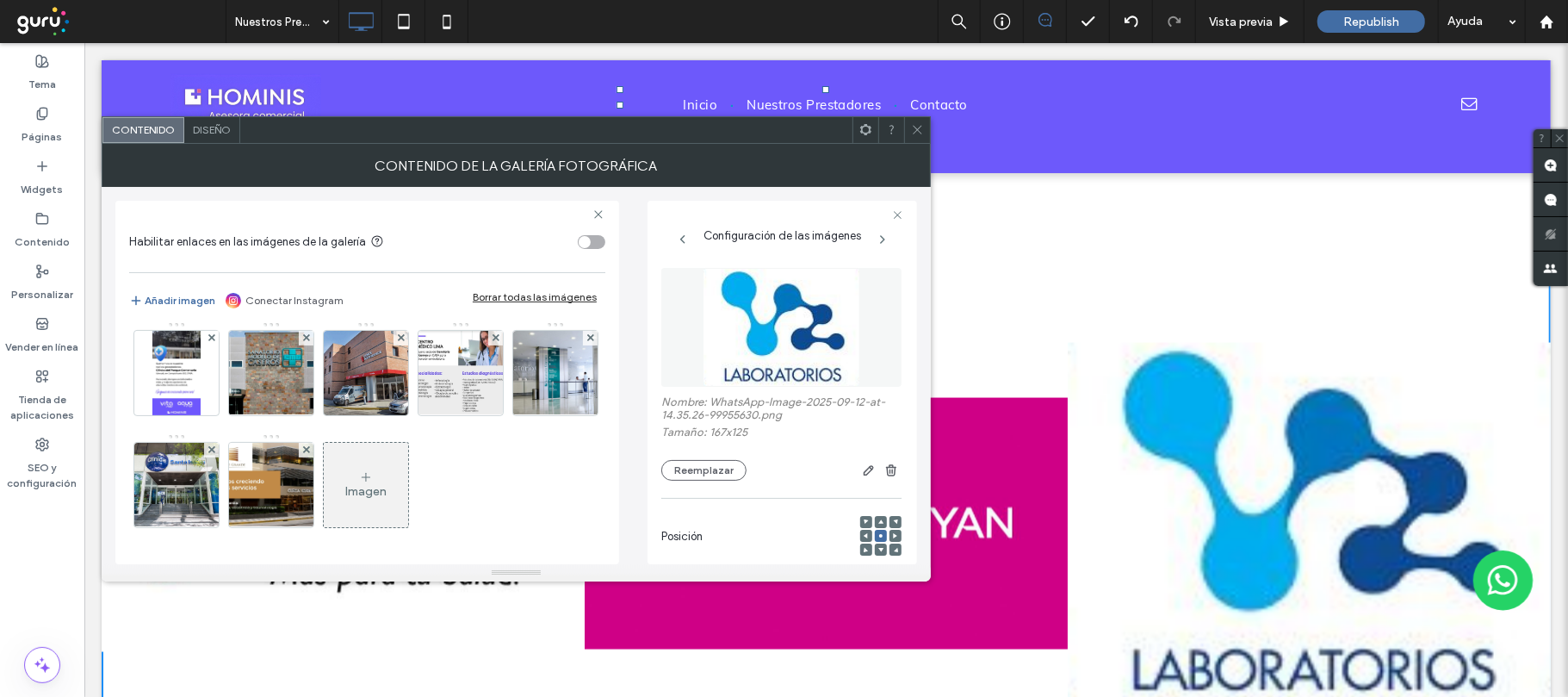
click at [380, 303] on img at bounding box center [460, 261] width 162 height 84
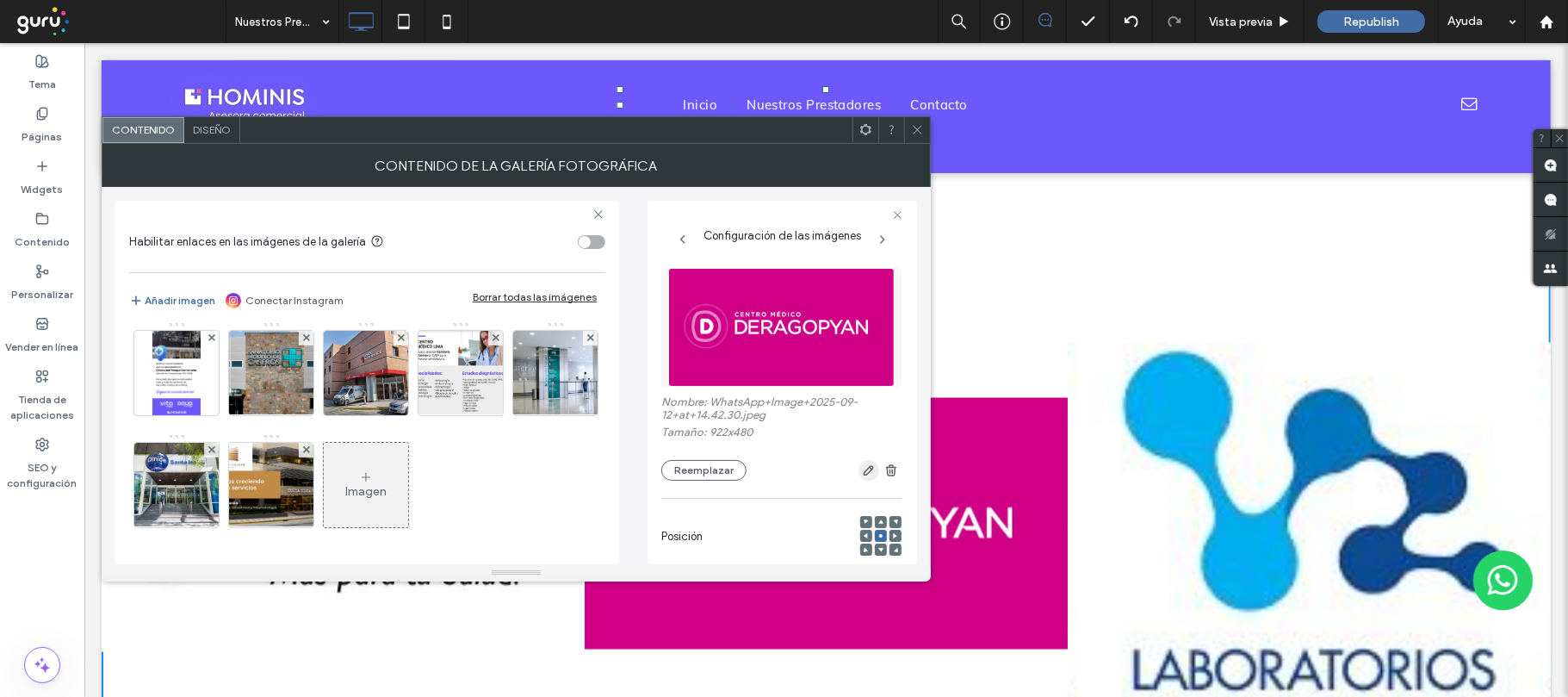
click at [862, 473] on icon "button" at bounding box center [868, 470] width 13 height 13
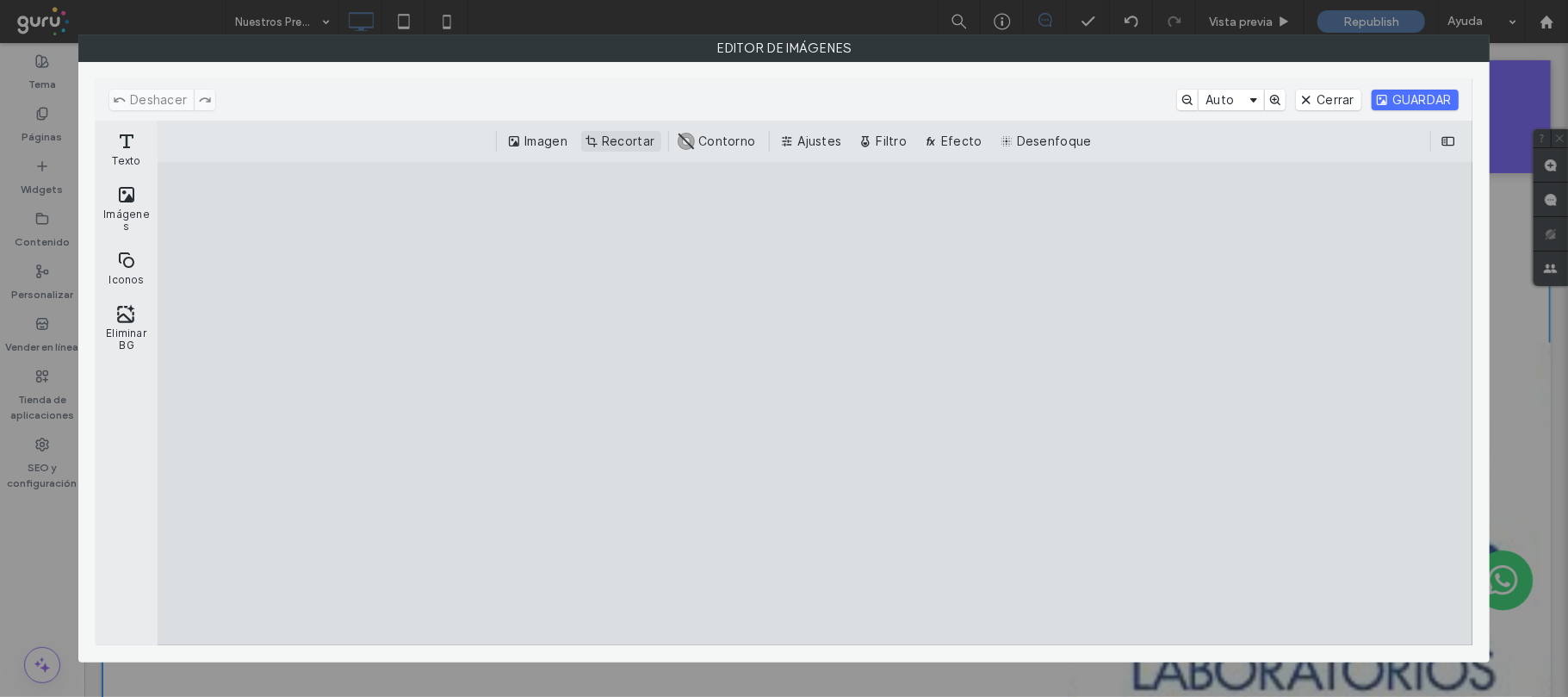
click at [629, 150] on button "Recortar" at bounding box center [621, 142] width 81 height 21
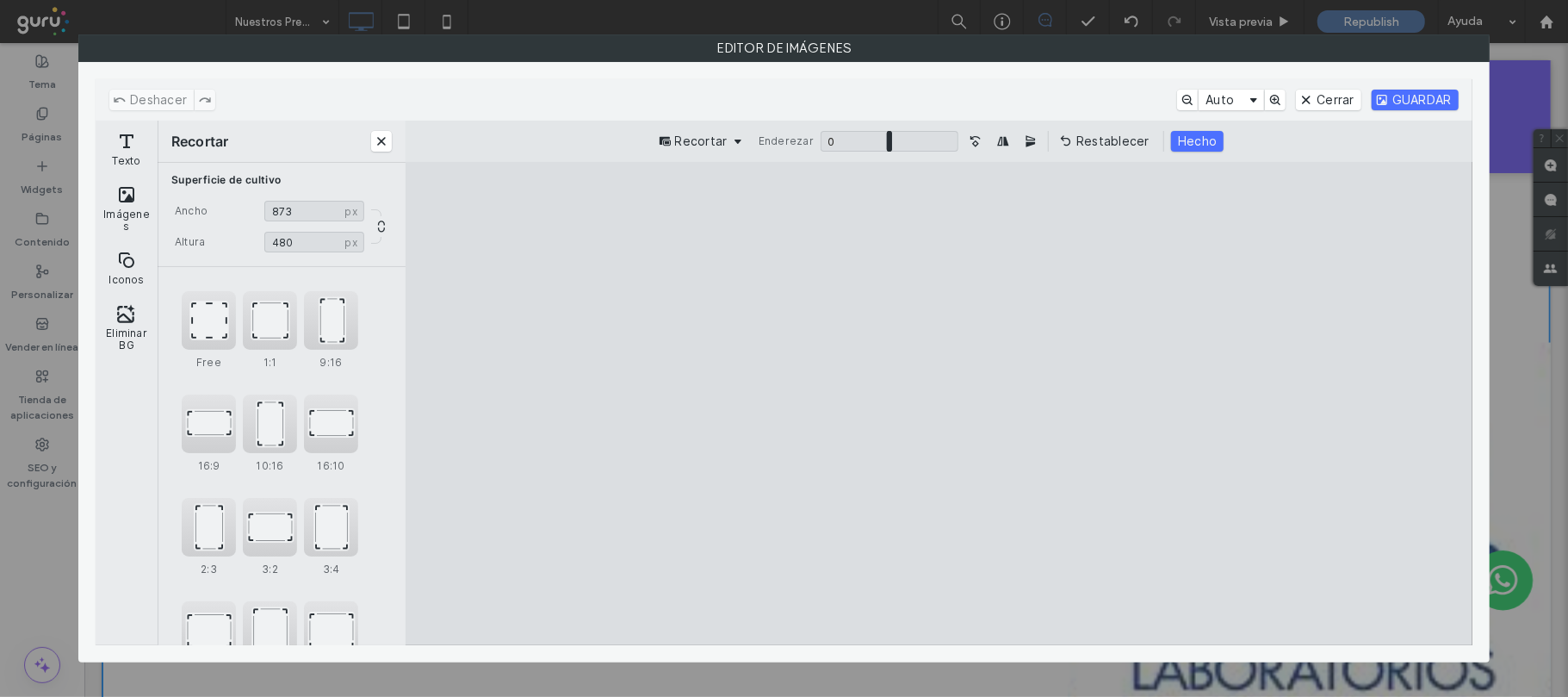
drag, startPoint x: 566, startPoint y: 410, endPoint x: 606, endPoint y: 408, distance: 40.0
click at [938, 404] on cesdk-canvas "Lienzo del editor" at bounding box center [938, 404] width 0 height 0
type input "***"
drag, startPoint x: 1288, startPoint y: 407, endPoint x: 1220, endPoint y: 407, distance: 68.0
click at [938, 404] on cesdk-canvas "Lienzo del editor" at bounding box center [938, 404] width 0 height 0
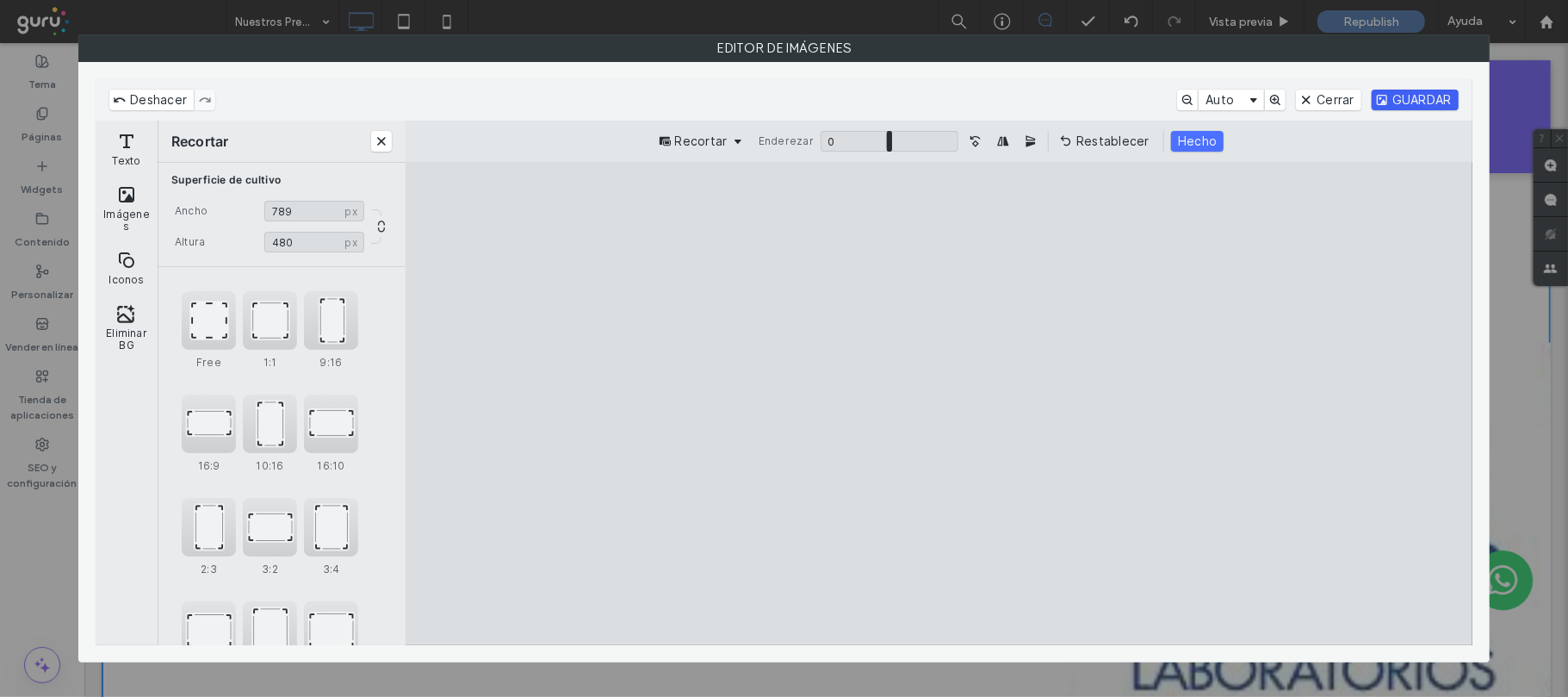
click at [1440, 101] on button "GUARDAR" at bounding box center [1415, 100] width 87 height 21
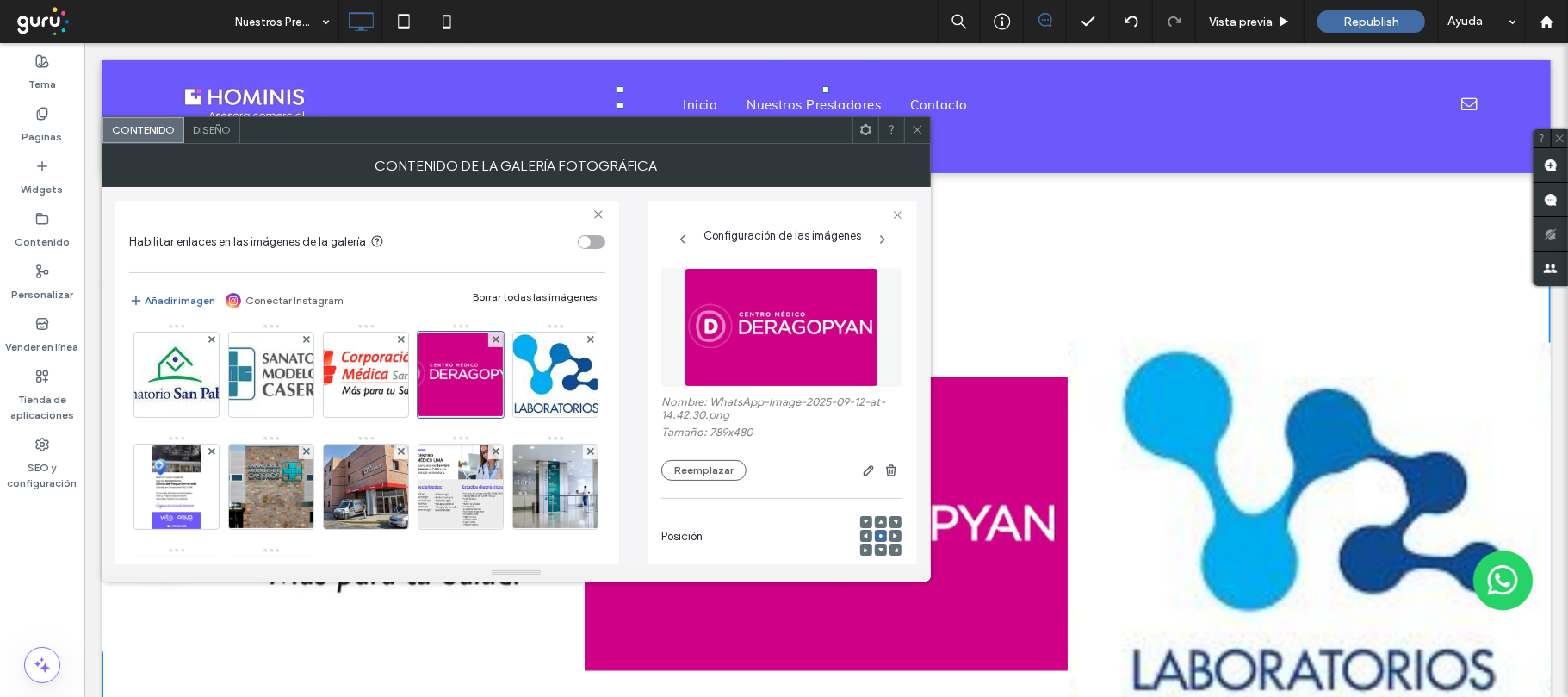
scroll to position [0, 0]
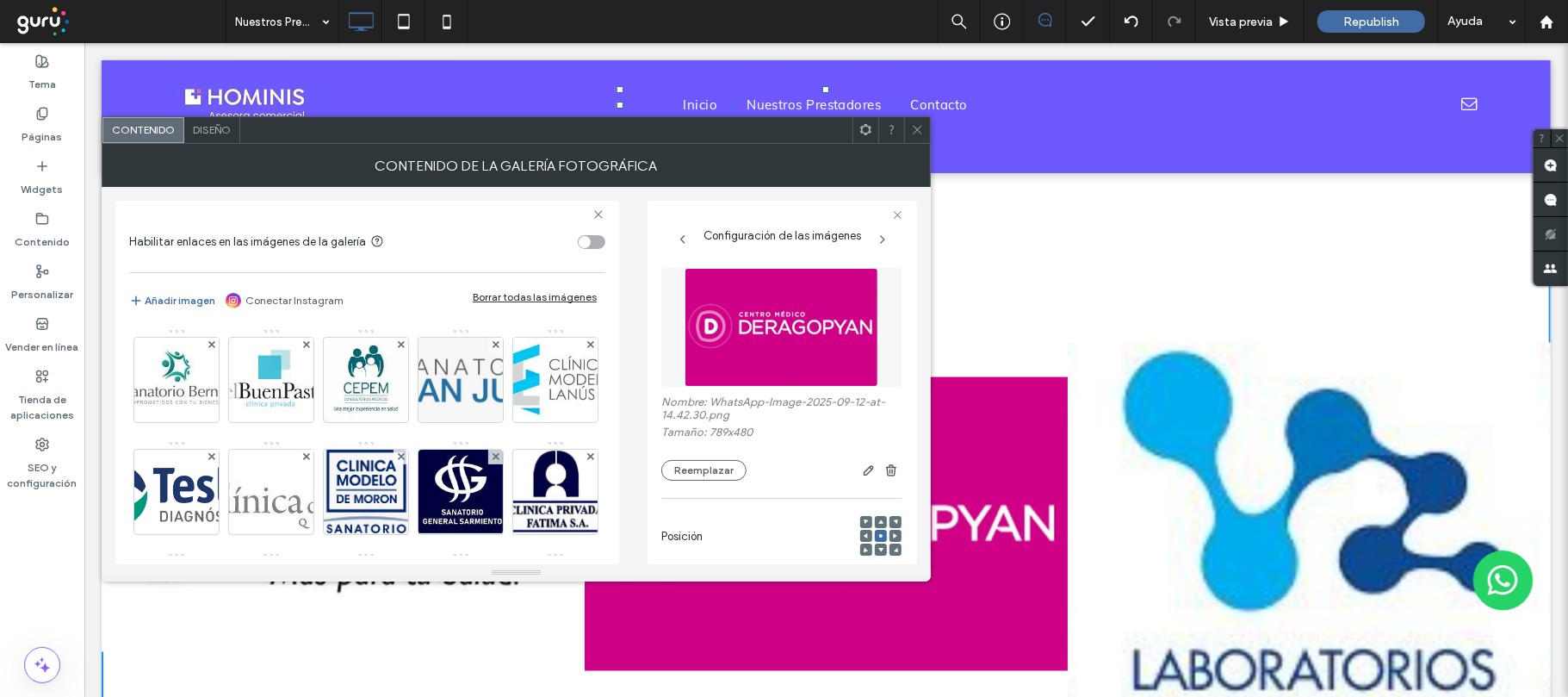
click at [920, 138] on span at bounding box center [916, 129] width 12 height 26
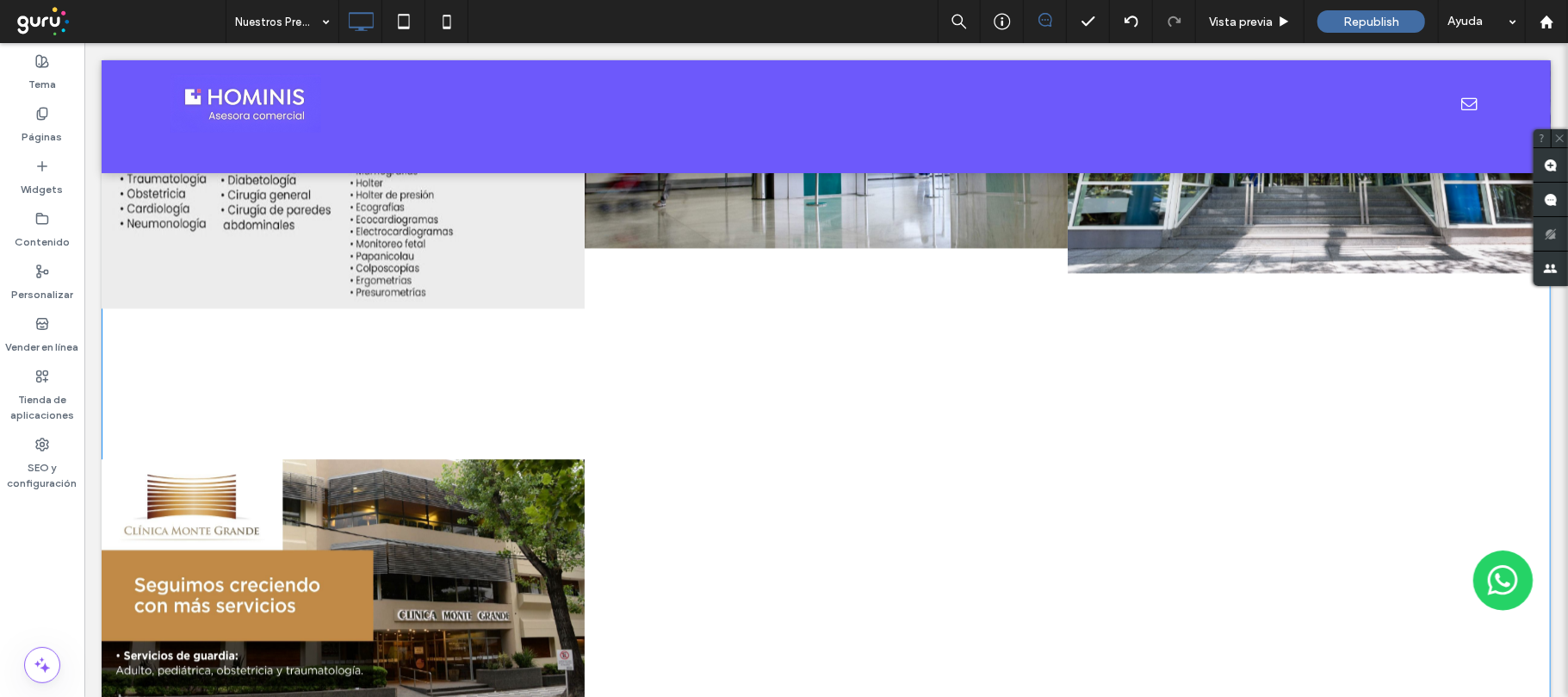
scroll to position [3101, 0]
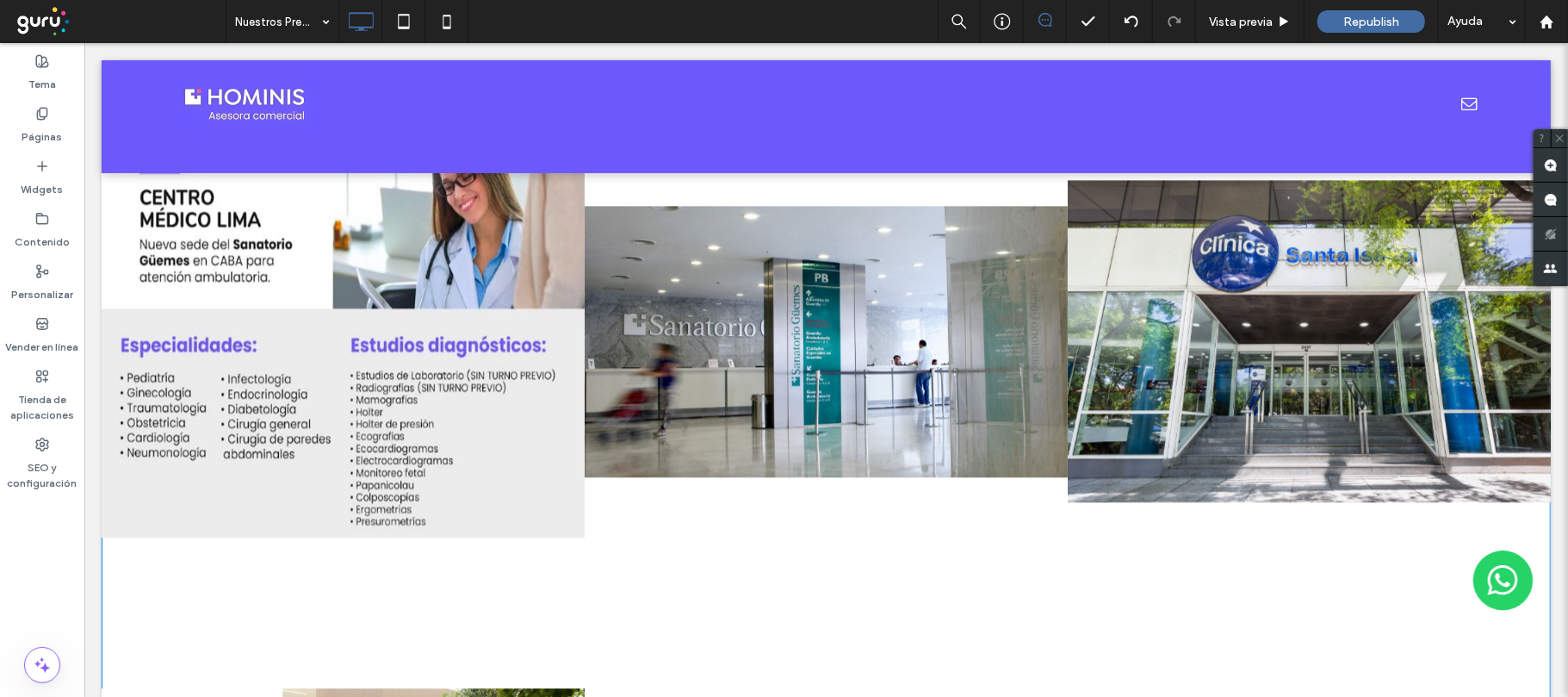
click at [922, 325] on link at bounding box center [825, 340] width 483 height 483
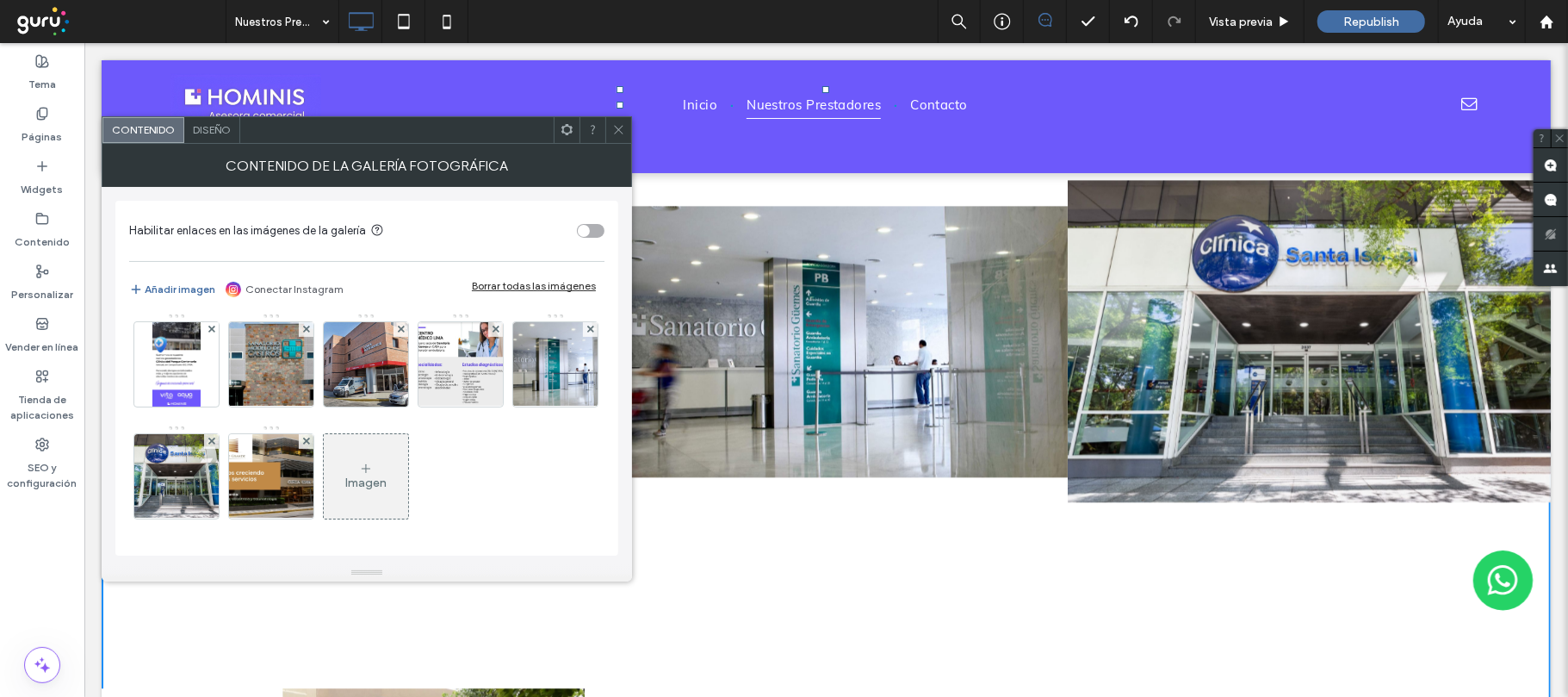
scroll to position [455, 0]
click at [480, 363] on img at bounding box center [555, 364] width 150 height 84
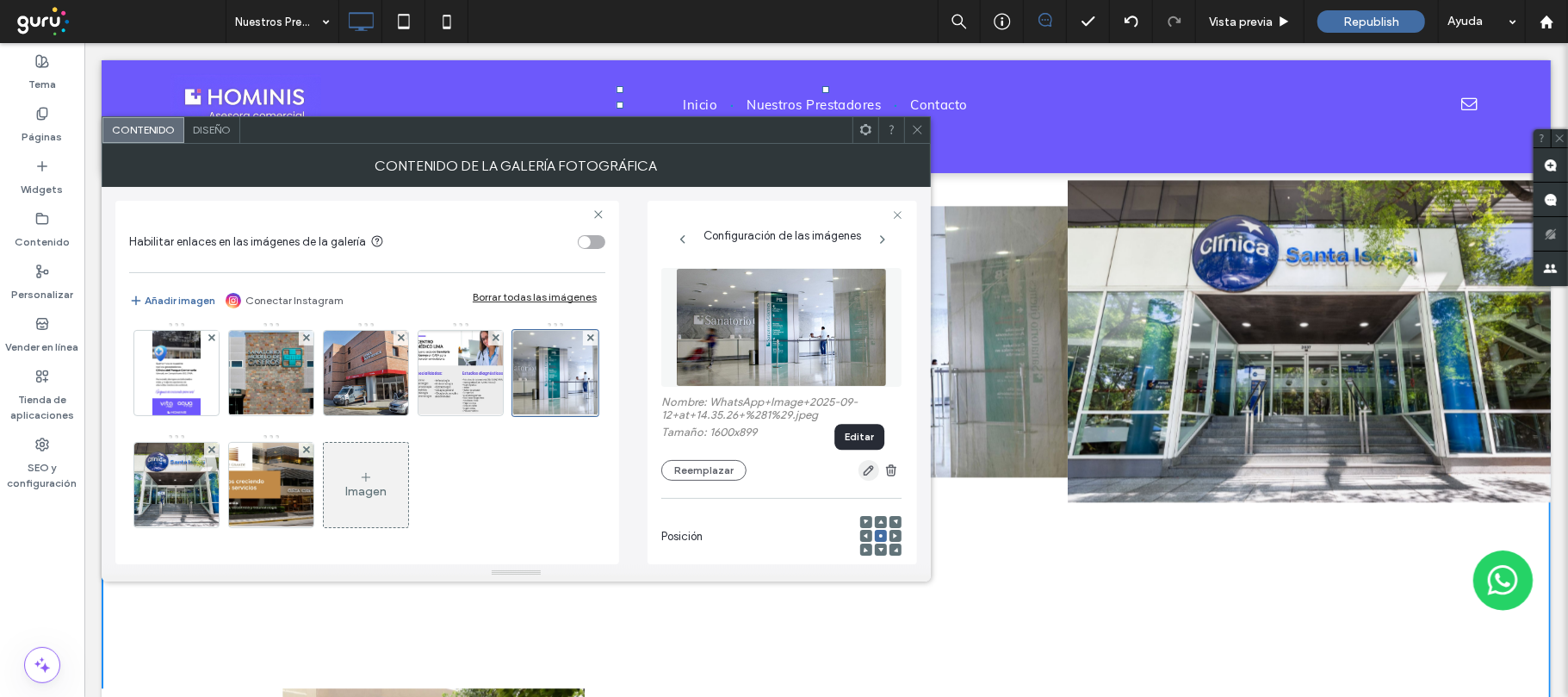
click at [864, 470] on use "button" at bounding box center [868, 470] width 11 height 11
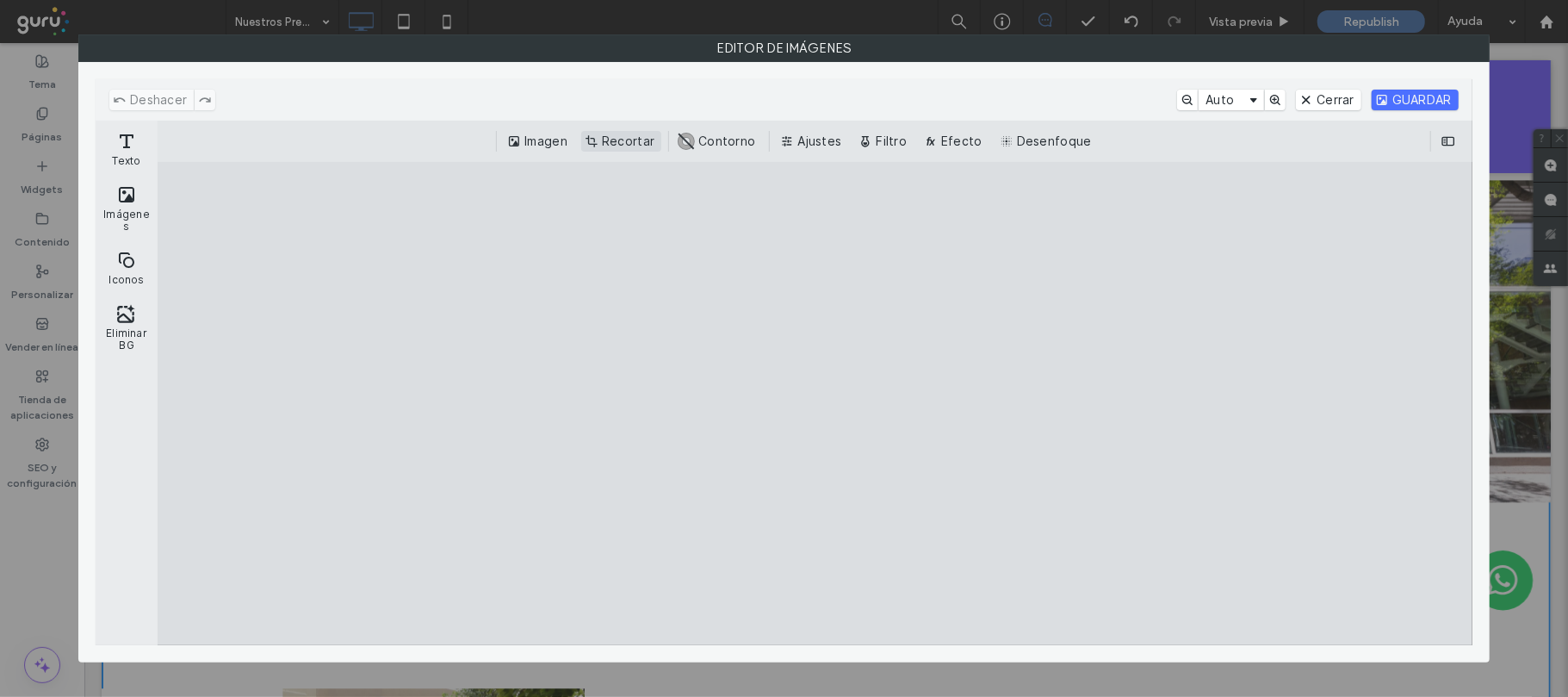
scroll to position [455, 0]
click at [601, 140] on button "Recortar" at bounding box center [621, 142] width 81 height 21
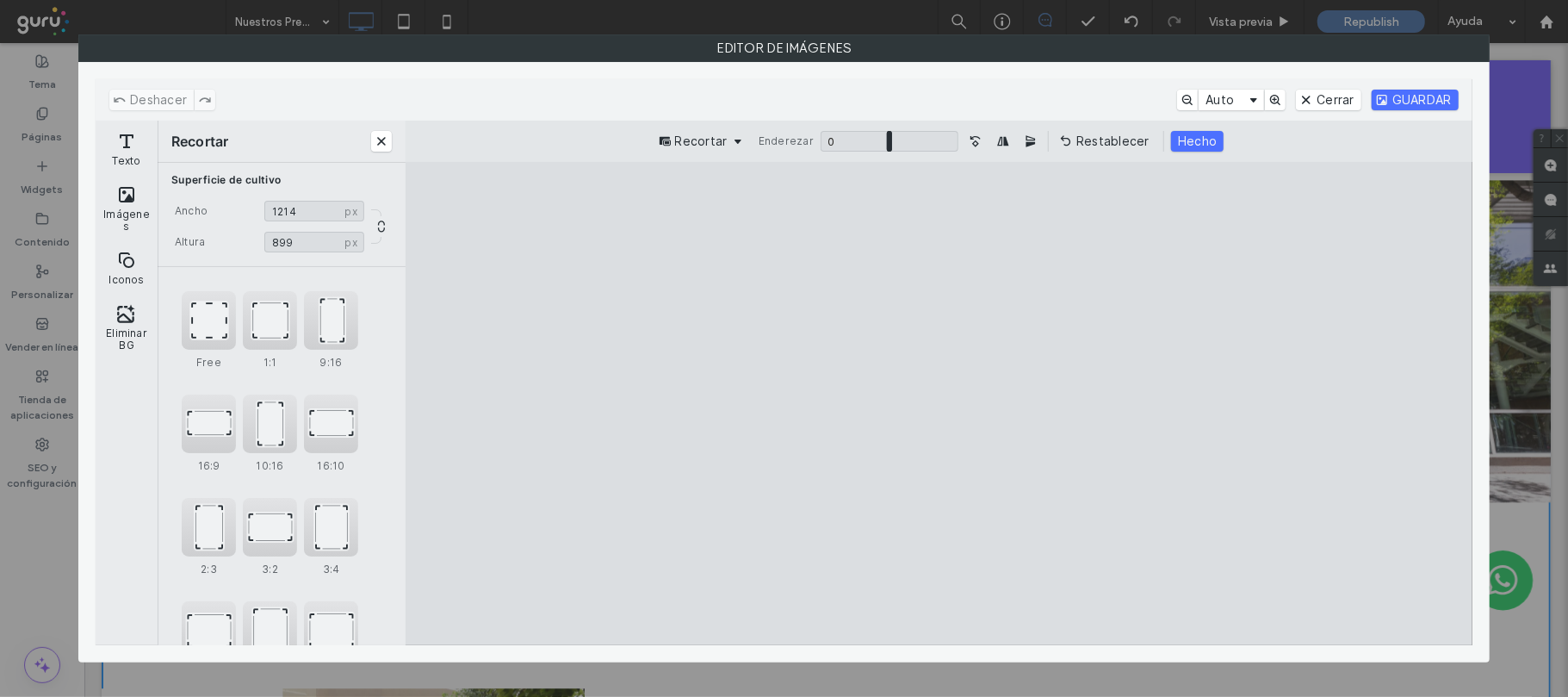
type input "****"
drag, startPoint x: 1282, startPoint y: 411, endPoint x: 1113, endPoint y: 411, distance: 169.0
click at [938, 404] on cesdk-canvas "Lienzo del editor" at bounding box center [938, 404] width 0 height 0
drag, startPoint x: 938, startPoint y: 594, endPoint x: 934, endPoint y: 558, distance: 36.2
click at [938, 404] on cesdk-canvas "Lienzo del editor" at bounding box center [938, 404] width 0 height 0
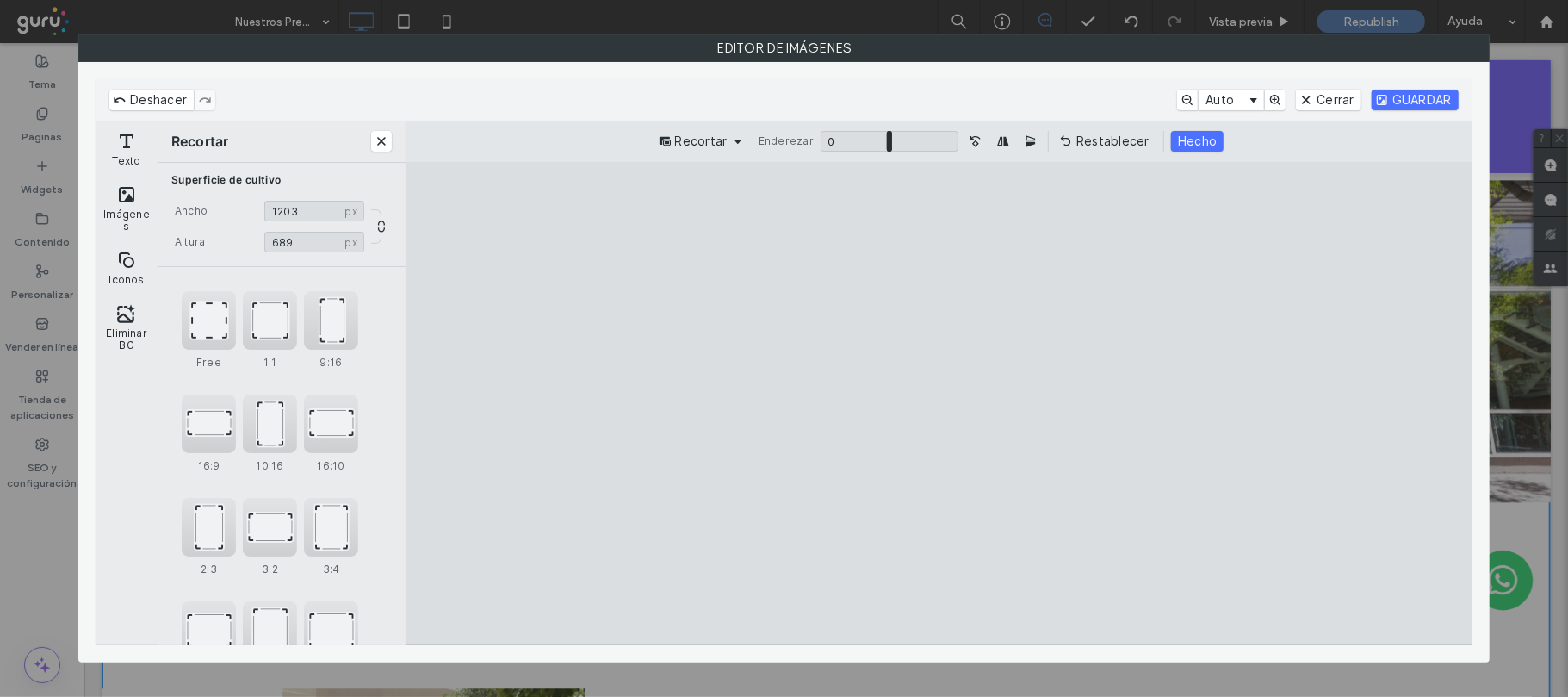
type input "***"
drag, startPoint x: 941, startPoint y: 216, endPoint x: 936, endPoint y: 280, distance: 64.2
click at [938, 404] on cesdk-canvas "Lienzo del editor" at bounding box center [938, 404] width 0 height 0
click at [1430, 100] on button "GUARDAR" at bounding box center [1415, 100] width 87 height 21
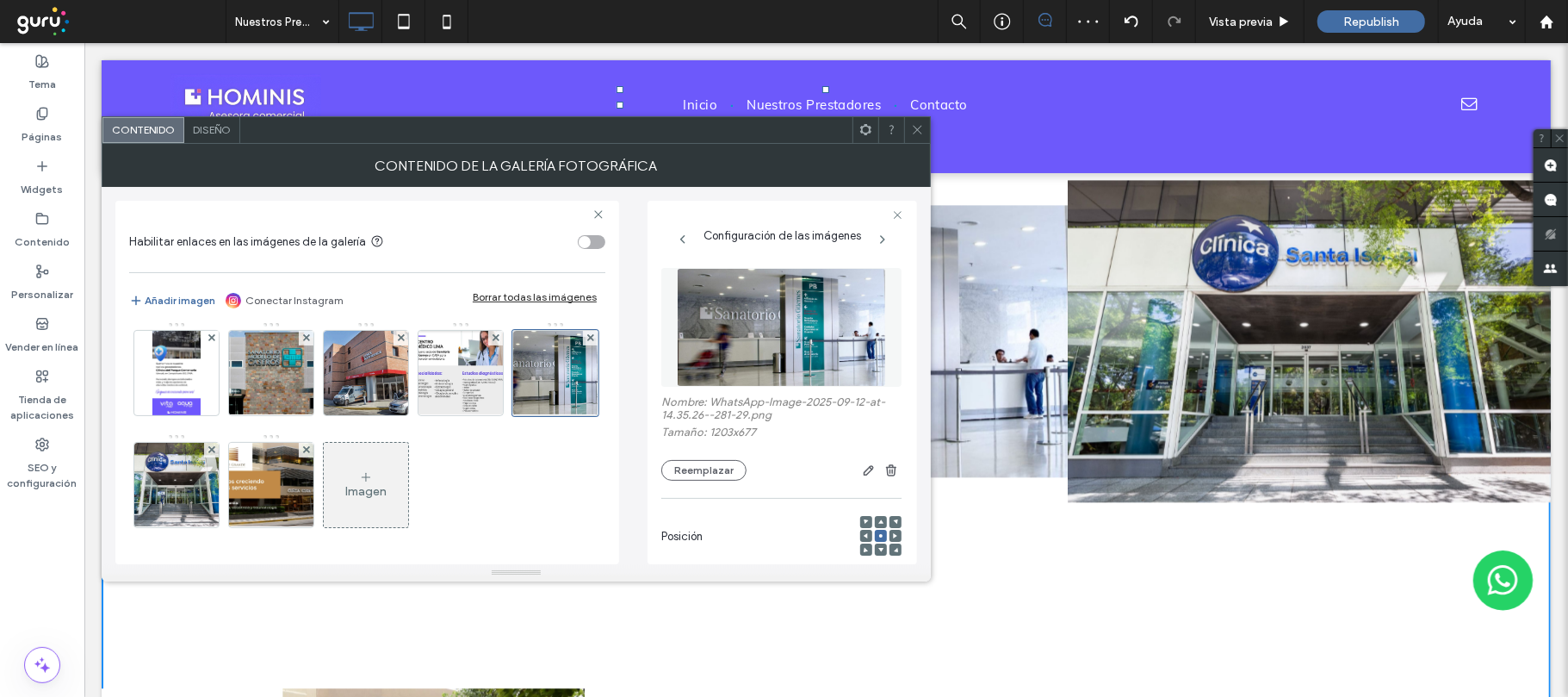
click at [920, 124] on icon at bounding box center [916, 128] width 12 height 12
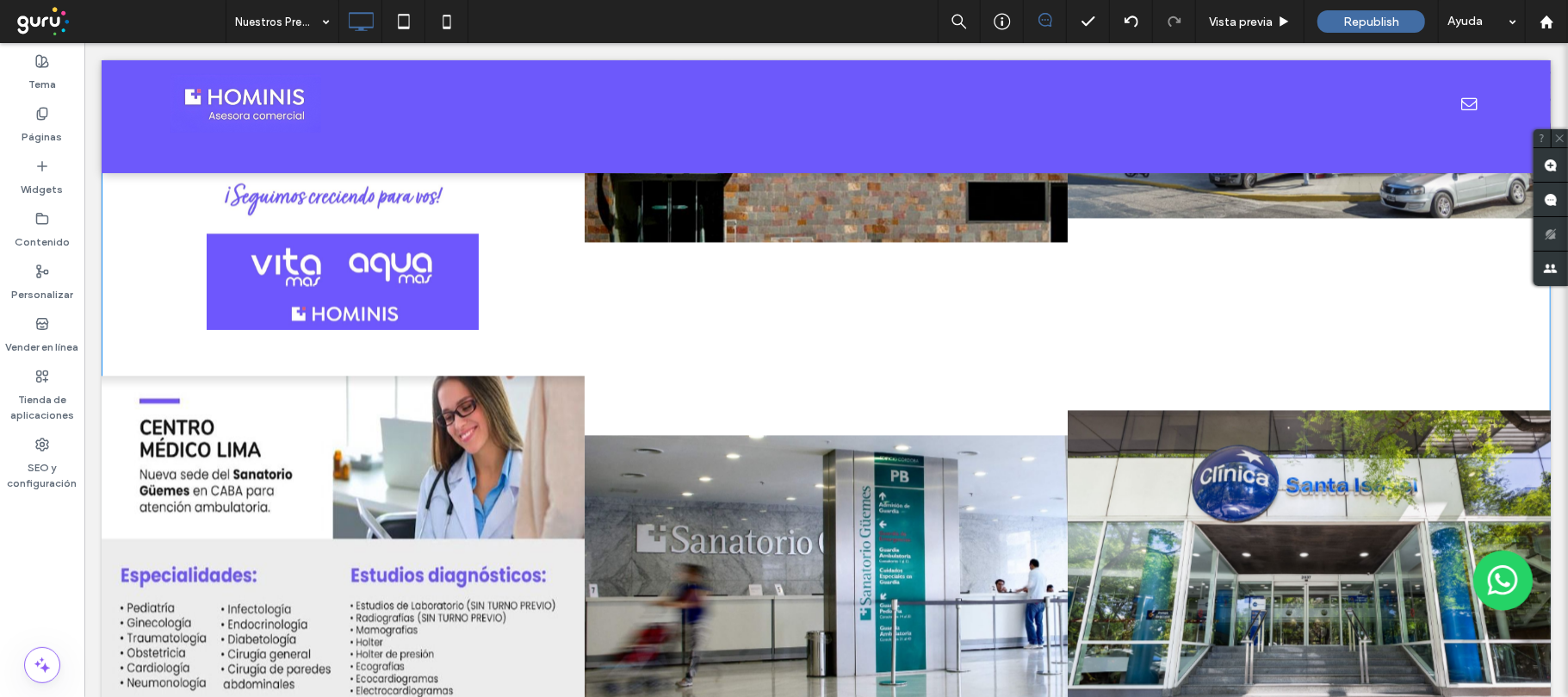
scroll to position [2985, 0]
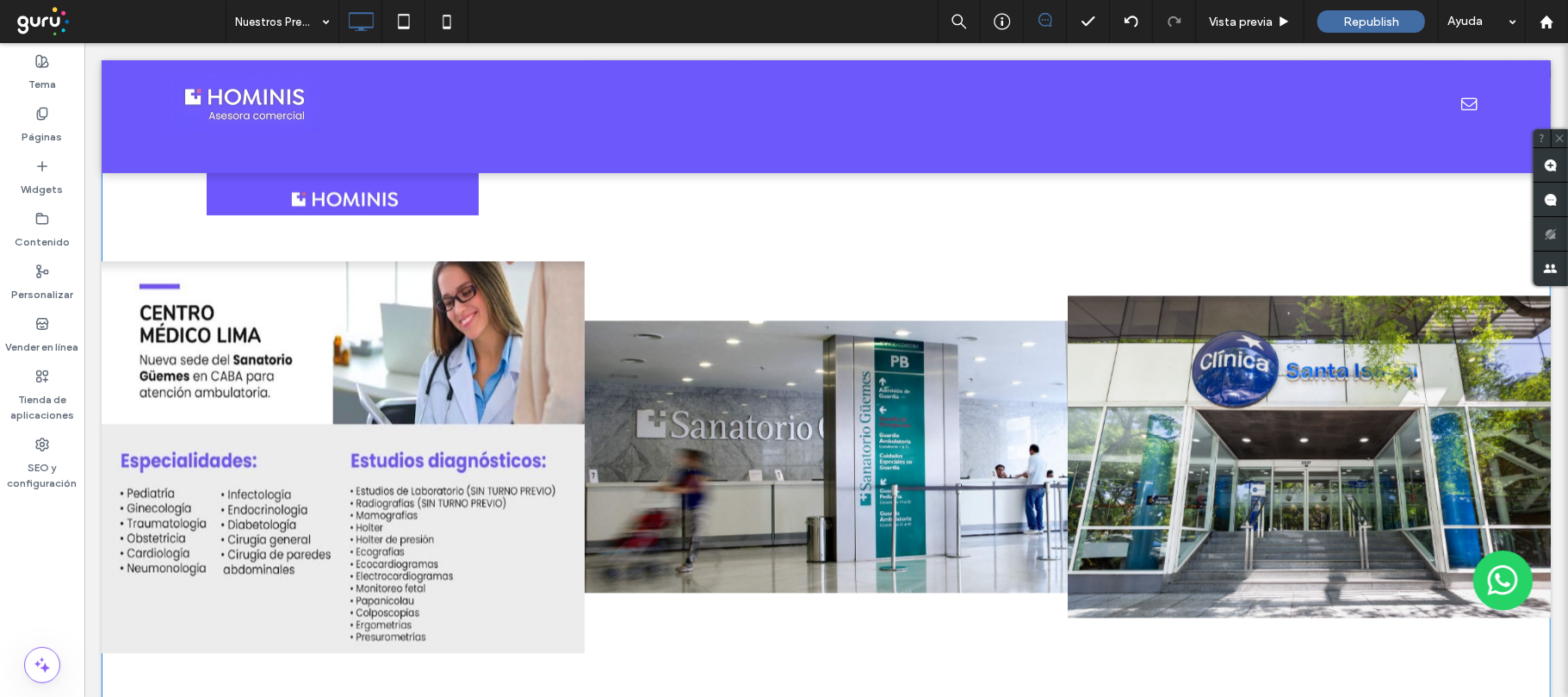
click at [900, 490] on link at bounding box center [825, 456] width 483 height 483
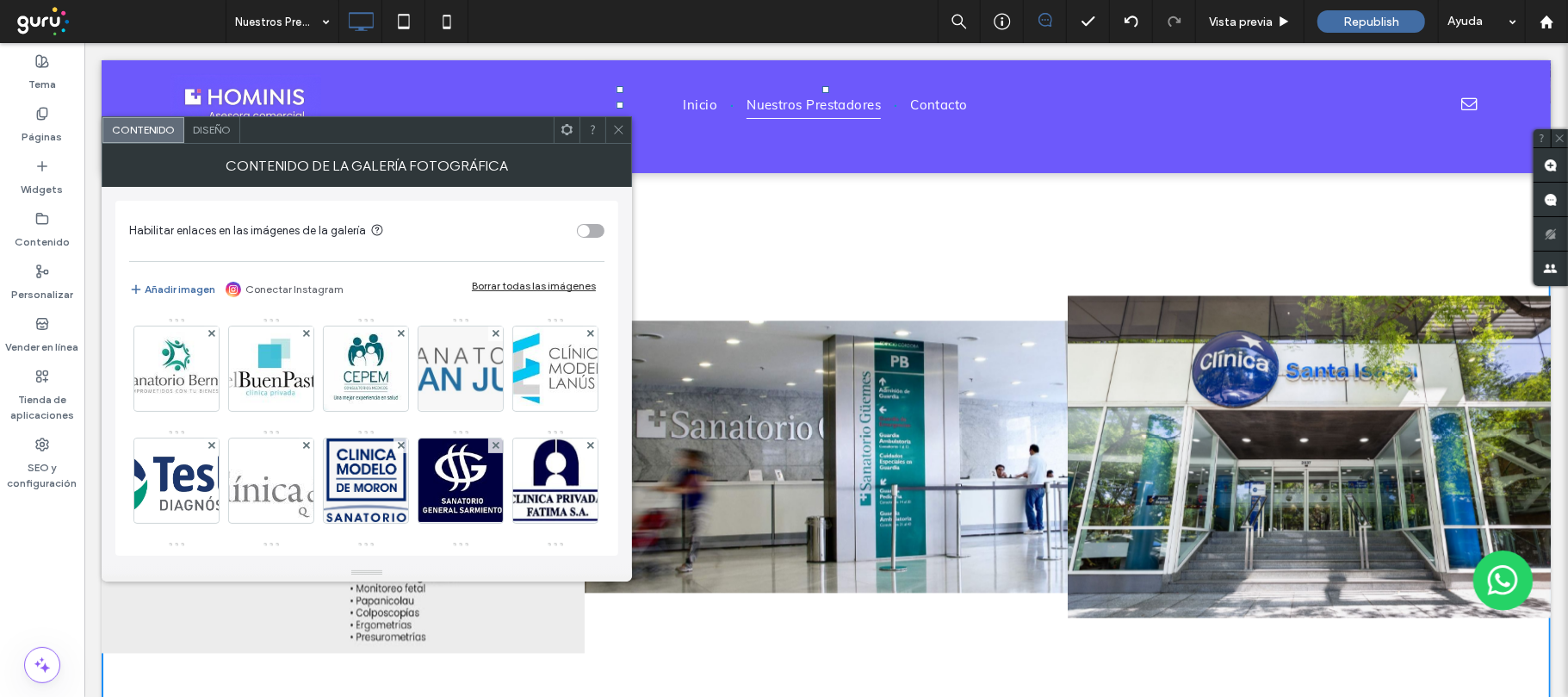
scroll to position [344, 0]
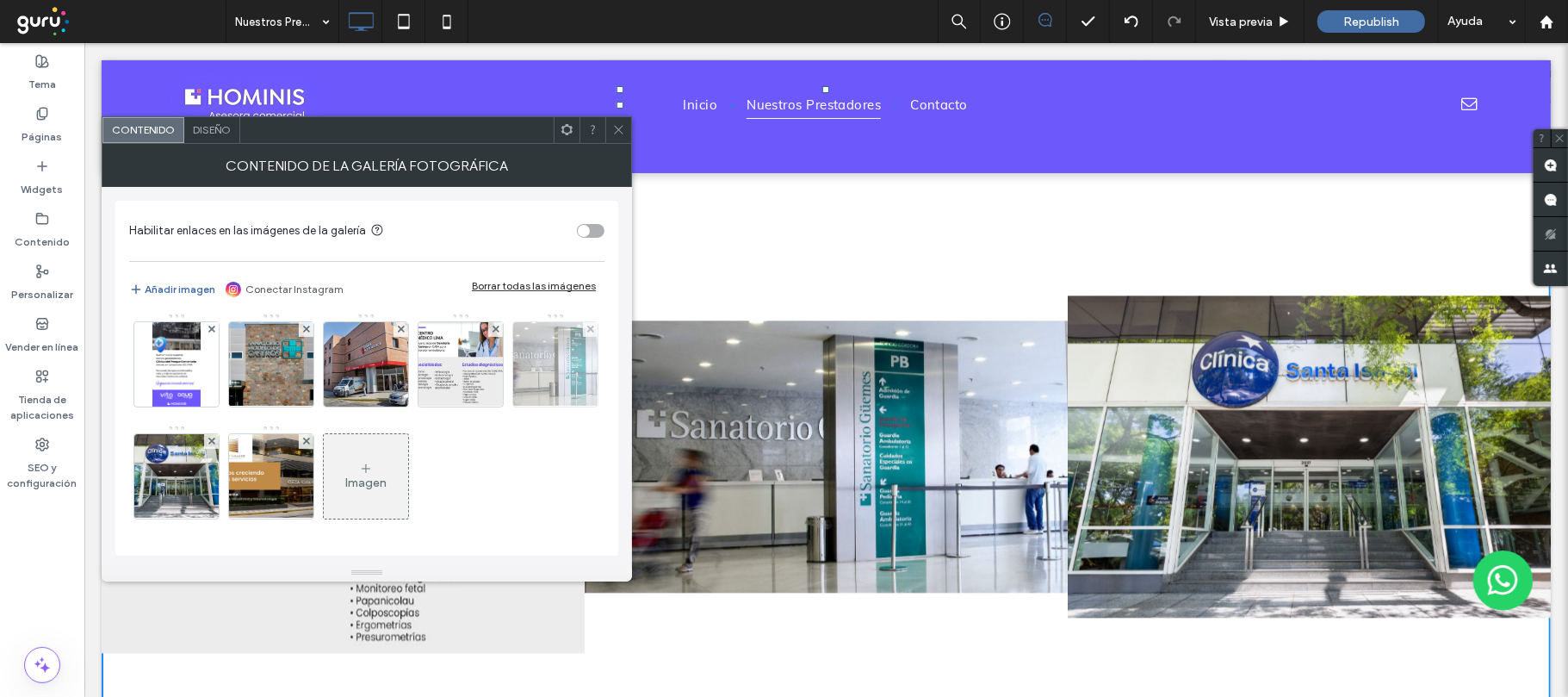
click at [480, 407] on img at bounding box center [555, 364] width 150 height 84
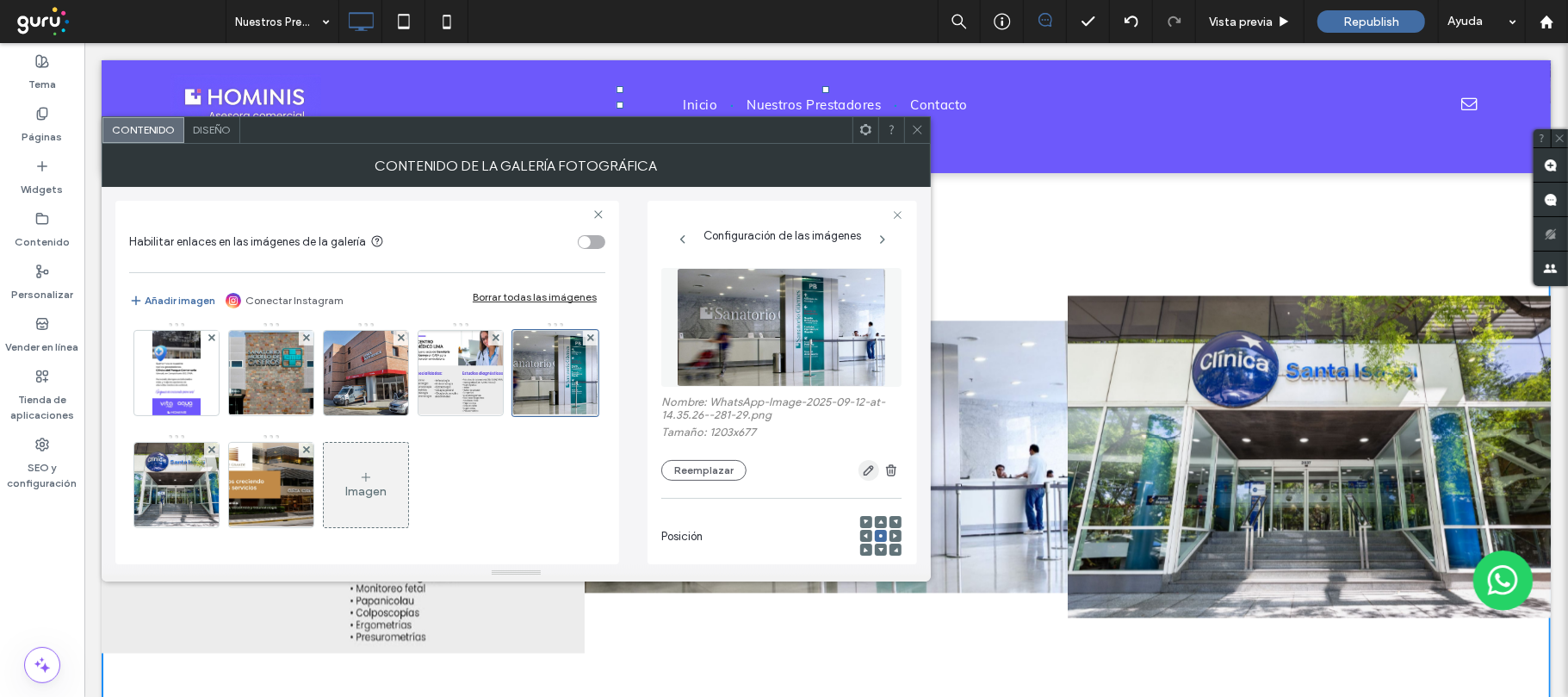
click at [864, 469] on use "button" at bounding box center [868, 470] width 11 height 11
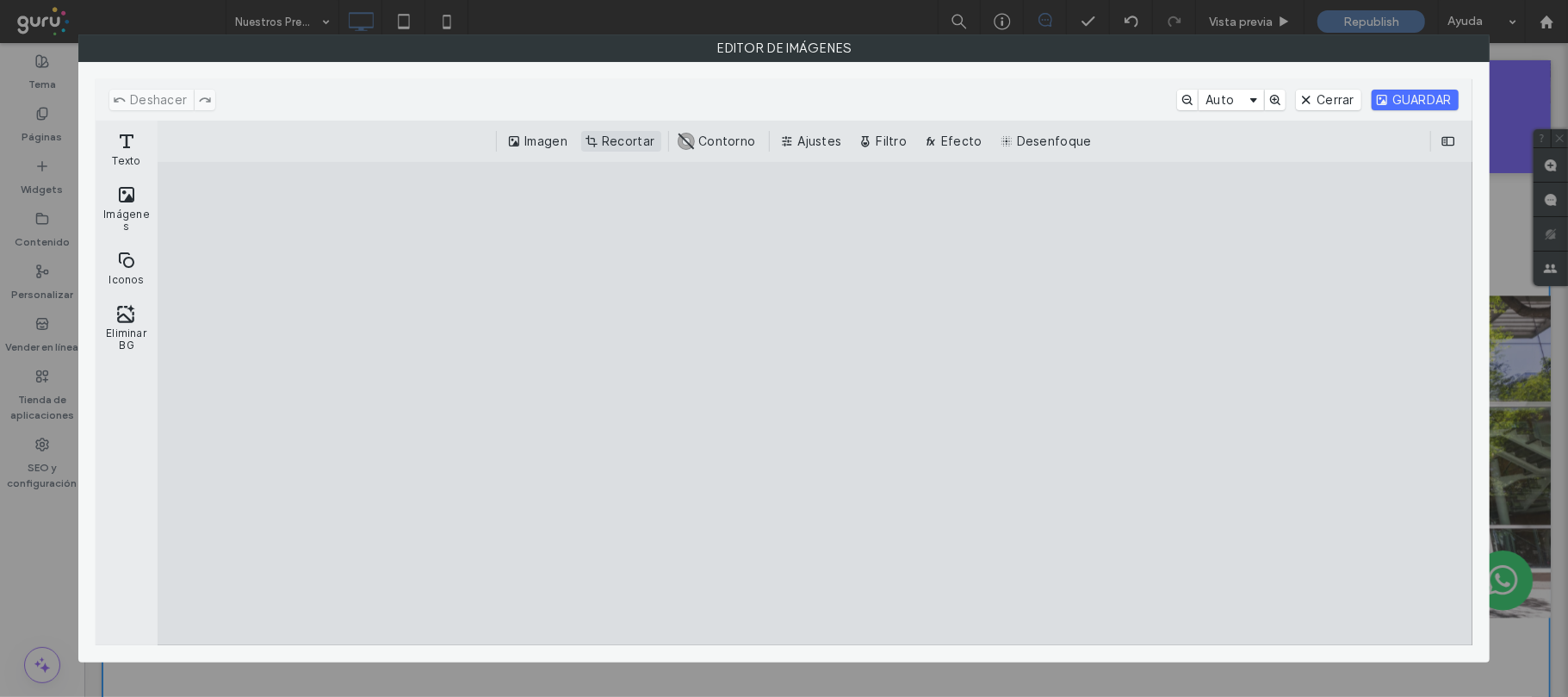
click at [629, 142] on button "Recortar" at bounding box center [621, 142] width 81 height 21
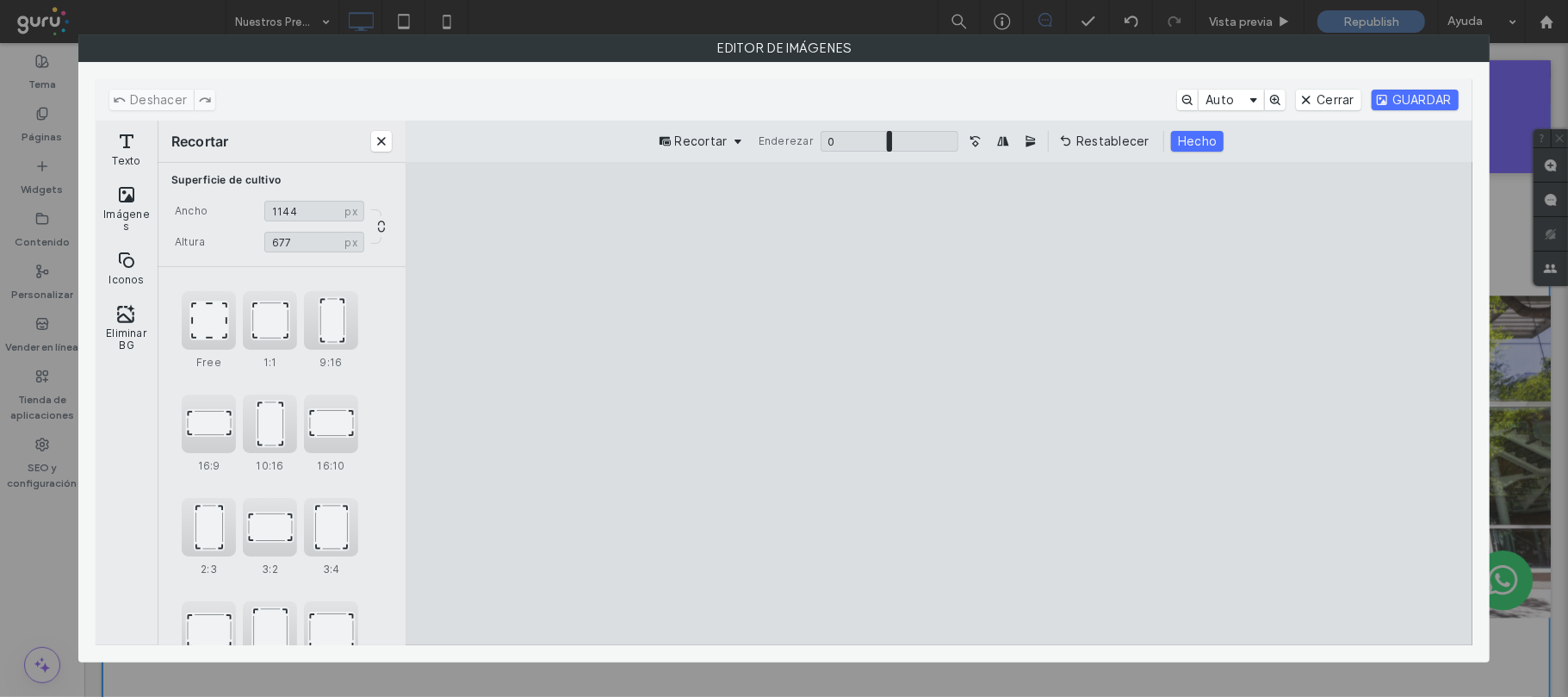
drag, startPoint x: 597, startPoint y: 407, endPoint x: 631, endPoint y: 401, distance: 34.5
click at [938, 404] on cesdk-canvas "Lienzo del editor" at bounding box center [938, 404] width 0 height 0
type input "***"
drag, startPoint x: 1267, startPoint y: 403, endPoint x: 1155, endPoint y: 410, distance: 112.2
click at [938, 404] on cesdk-canvas "Lienzo del editor" at bounding box center [938, 404] width 0 height 0
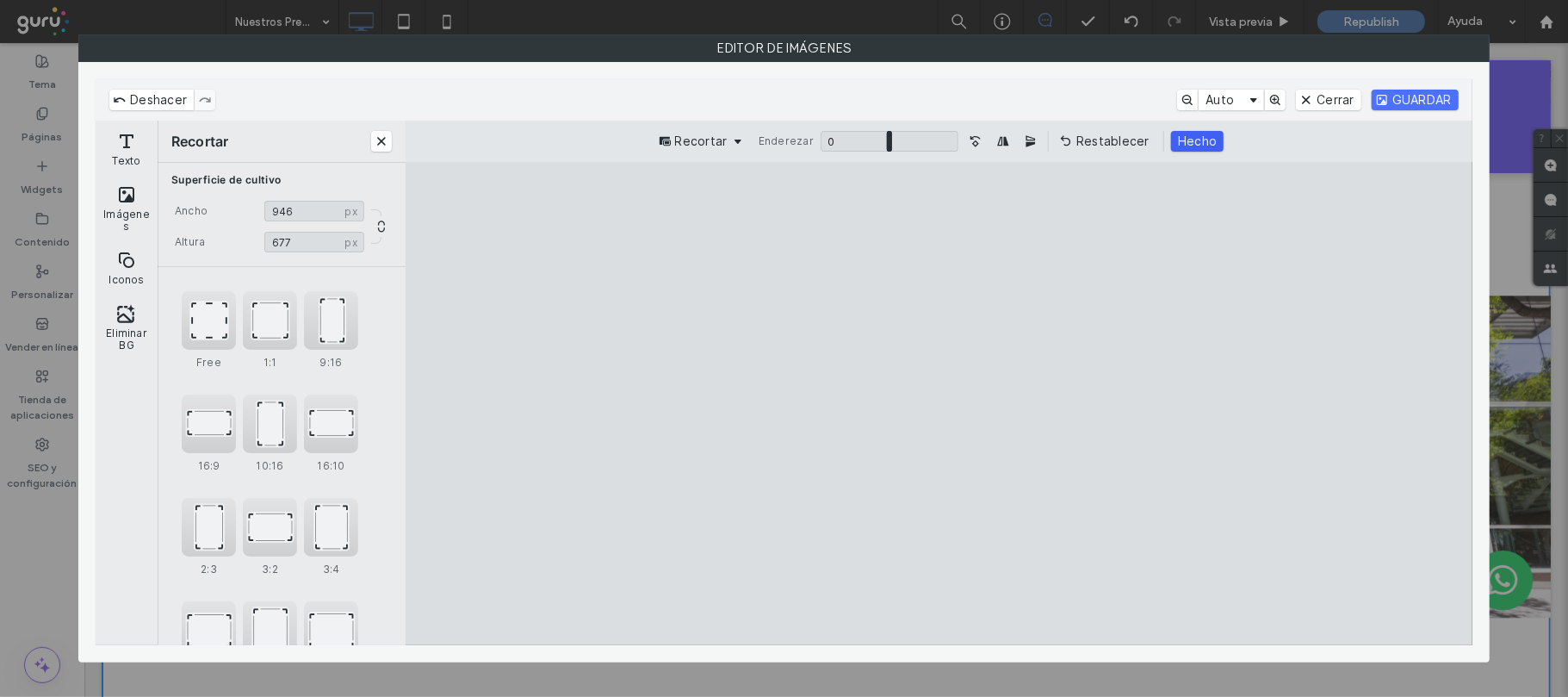
click at [1186, 150] on button "Hecho" at bounding box center [1197, 142] width 53 height 21
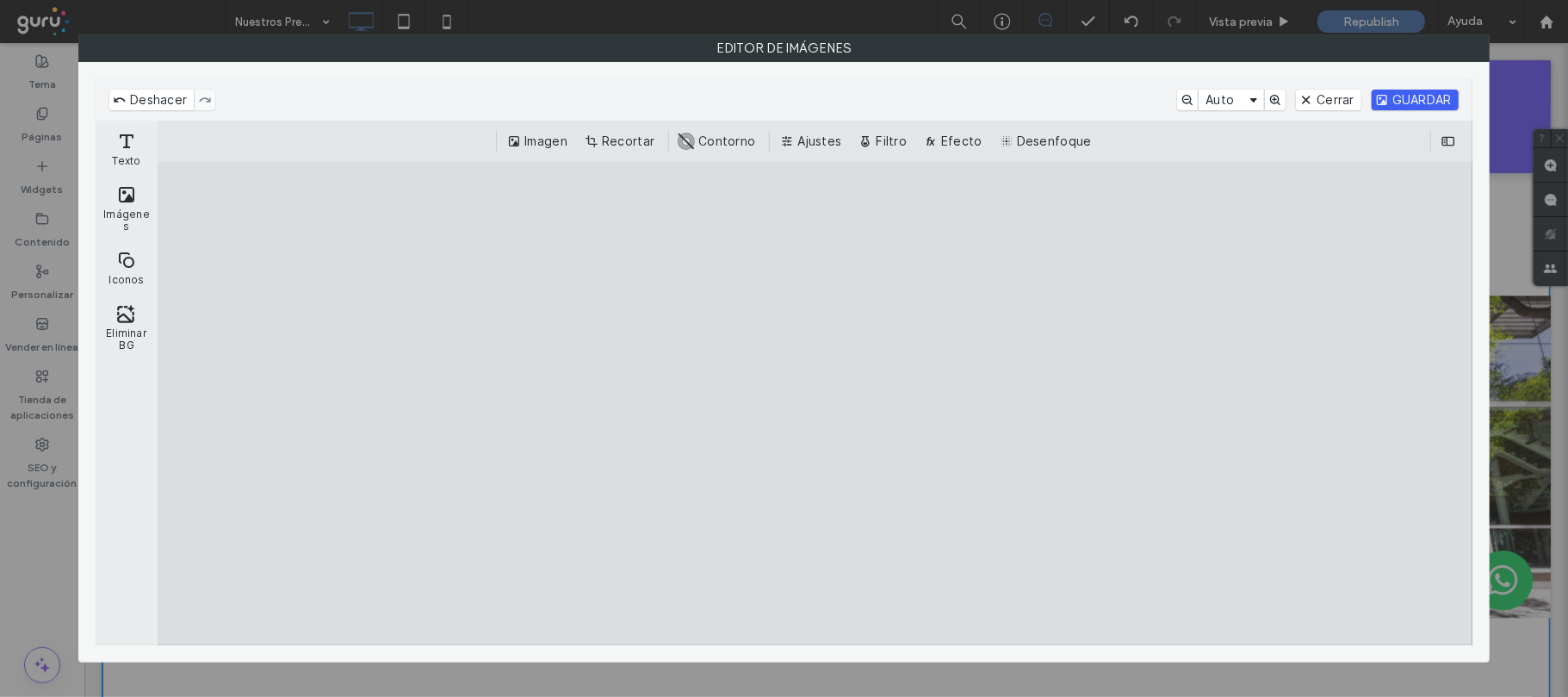
click at [1419, 102] on button "GUARDAR" at bounding box center [1415, 100] width 87 height 21
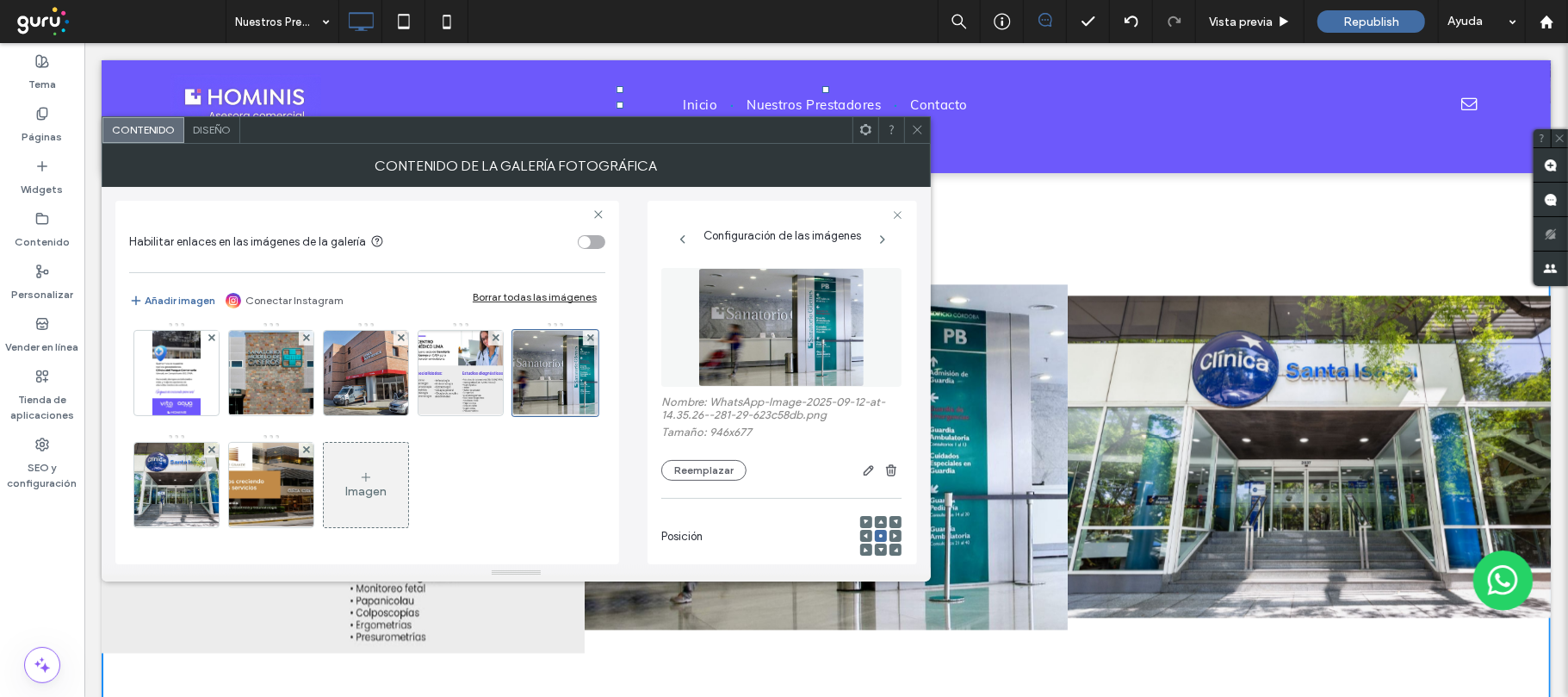
click at [1143, 489] on link at bounding box center [1308, 456] width 483 height 483
click at [198, 476] on img at bounding box center [176, 485] width 127 height 84
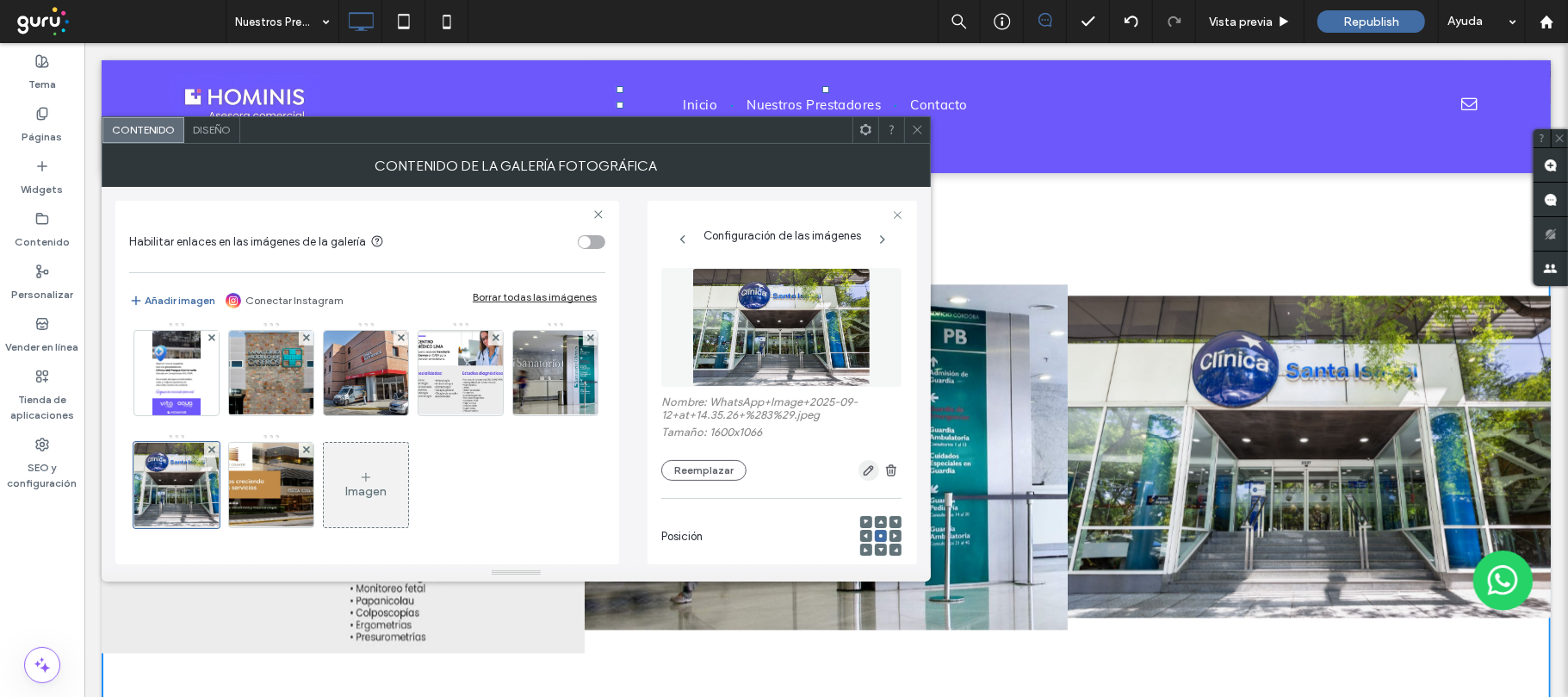
click at [862, 470] on icon "button" at bounding box center [868, 470] width 13 height 13
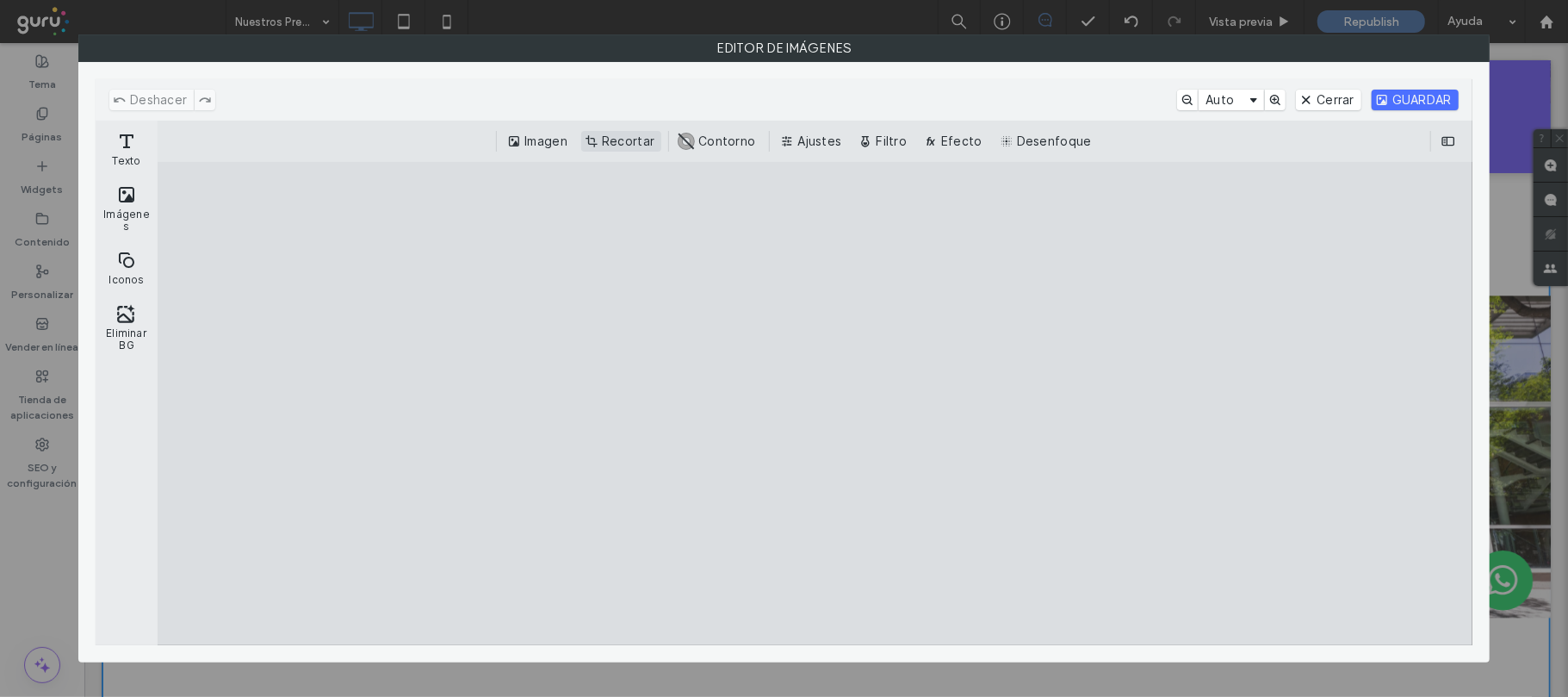
click at [624, 147] on button "Recortar" at bounding box center [621, 142] width 81 height 21
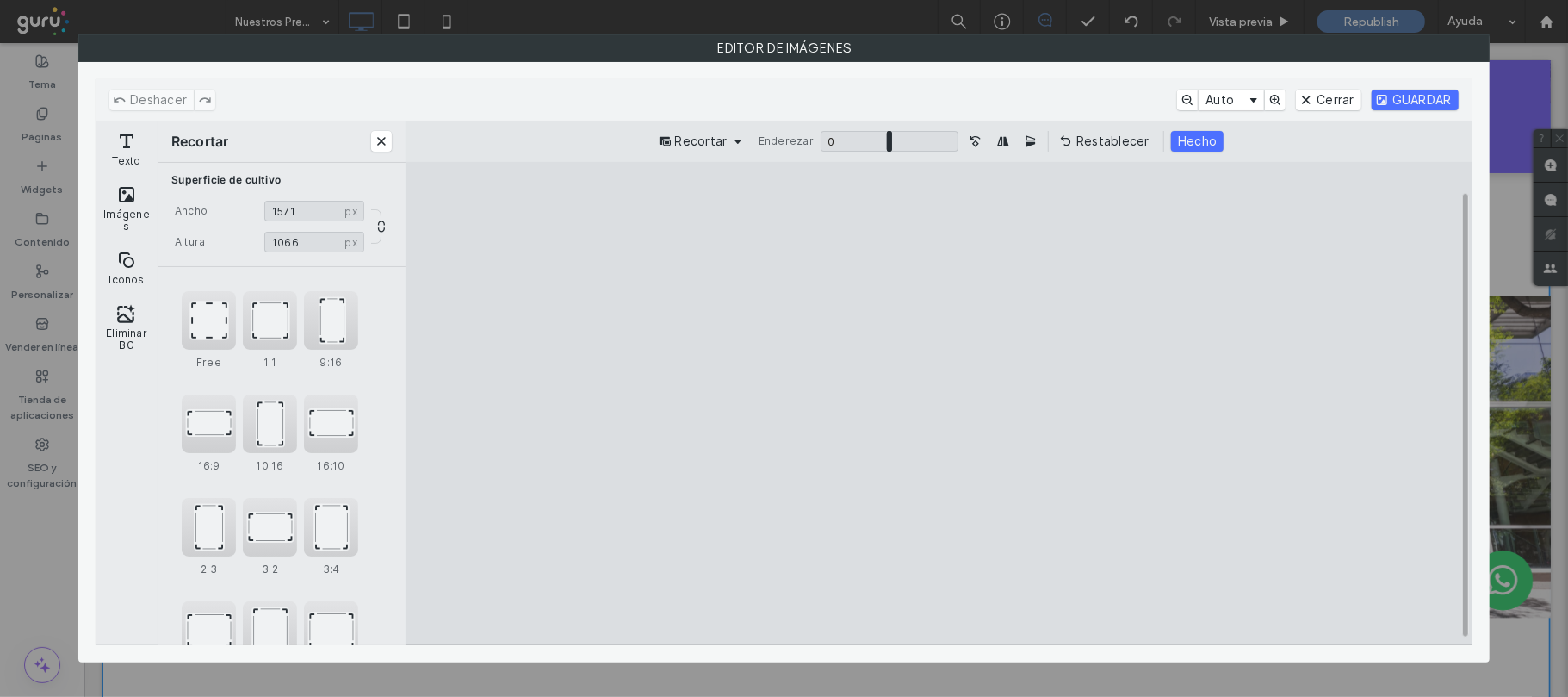
drag, startPoint x: 1227, startPoint y: 407, endPoint x: 1216, endPoint y: 407, distance: 11.0
click at [938, 404] on cesdk-canvas "Lienzo del editor" at bounding box center [938, 404] width 0 height 0
type input "****"
drag, startPoint x: 657, startPoint y: 407, endPoint x: 665, endPoint y: 407, distance: 8.0
click at [938, 404] on cesdk-canvas "Lienzo del editor" at bounding box center [938, 404] width 0 height 0
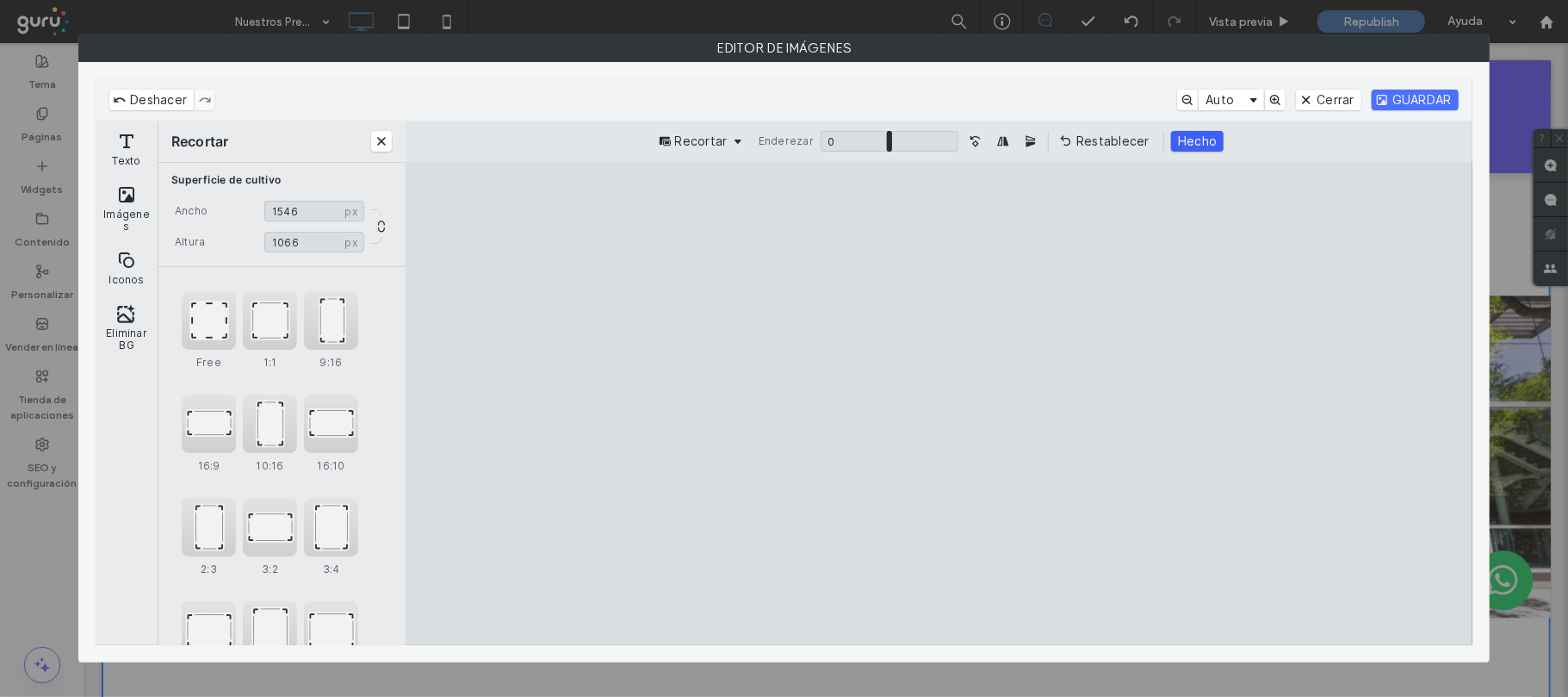
click at [1179, 142] on button "Hecho" at bounding box center [1197, 142] width 53 height 21
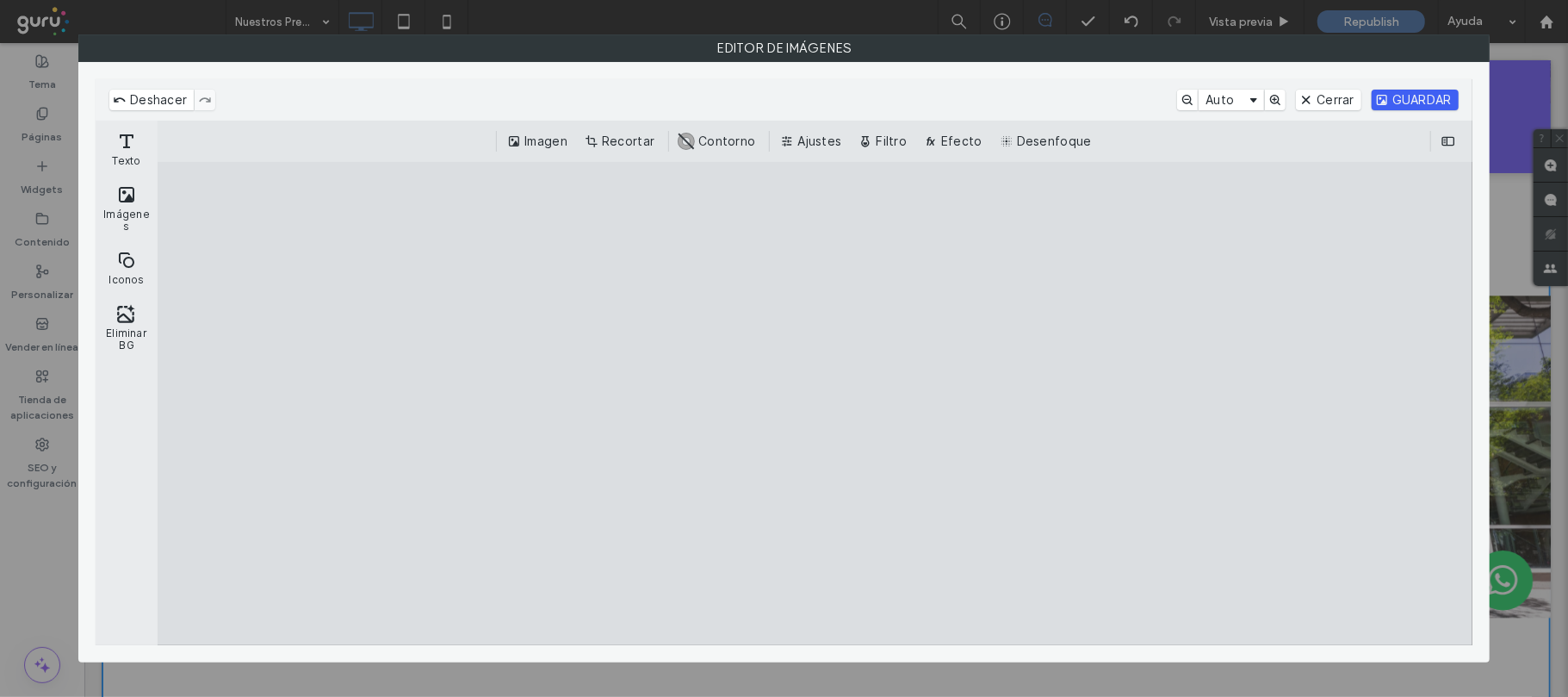
click at [1413, 106] on button "GUARDAR" at bounding box center [1415, 100] width 87 height 21
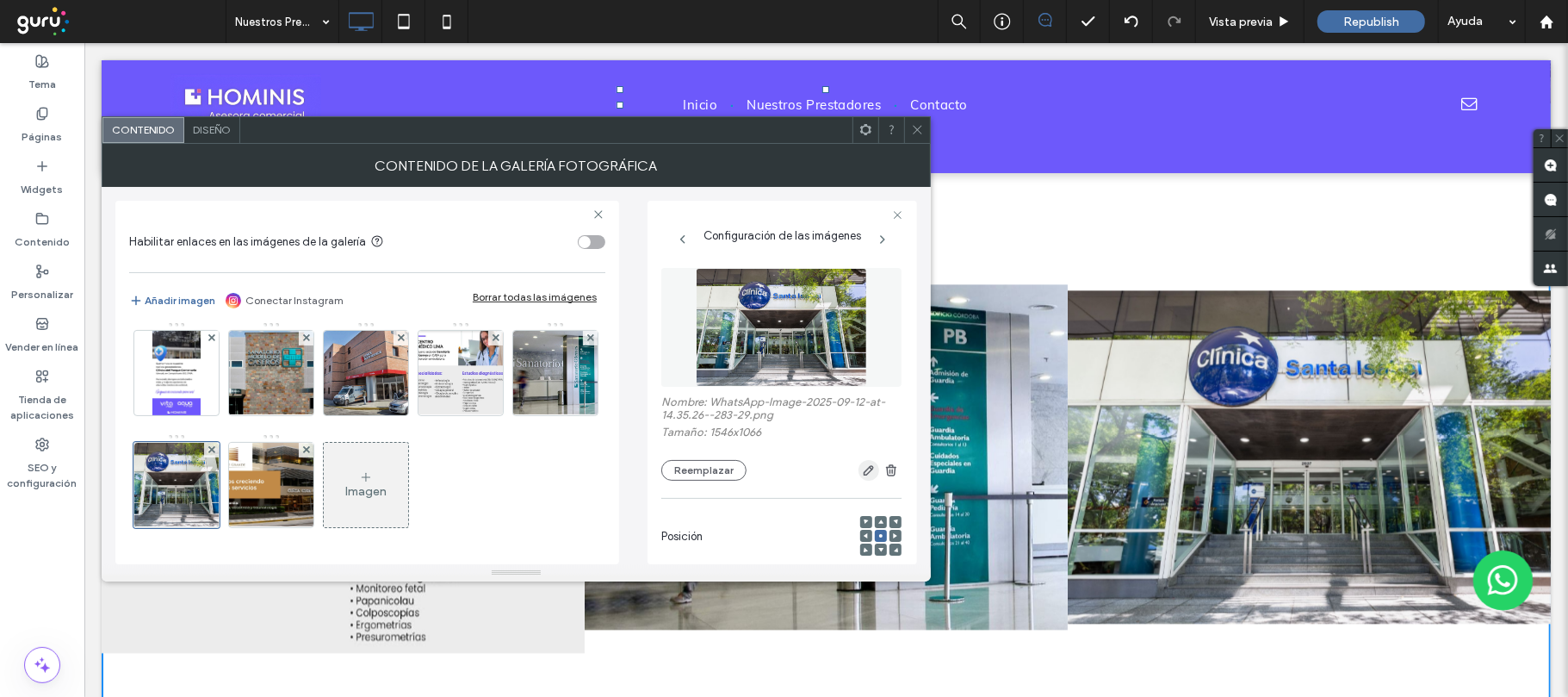
click at [864, 470] on use "button" at bounding box center [868, 470] width 11 height 11
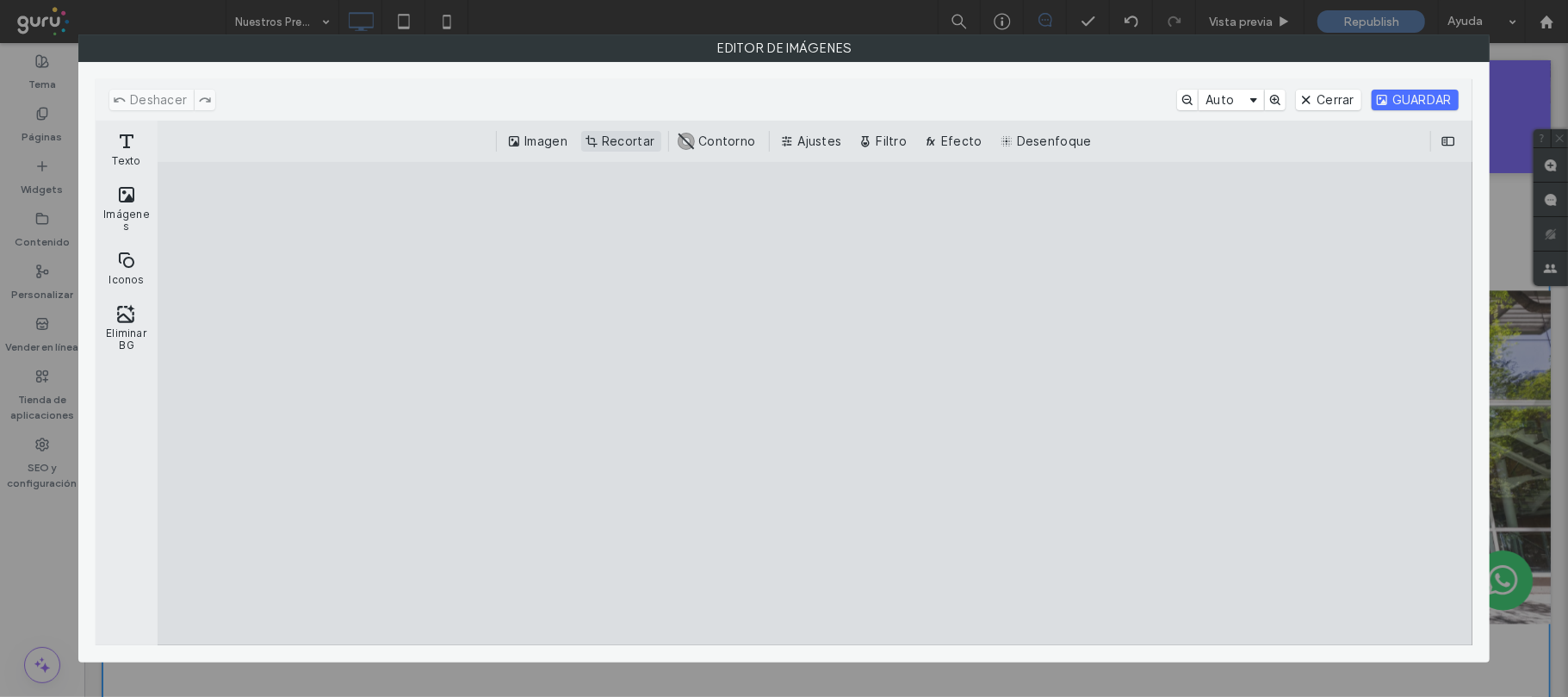
click at [625, 131] on button "Recortar" at bounding box center [621, 142] width 81 height 21
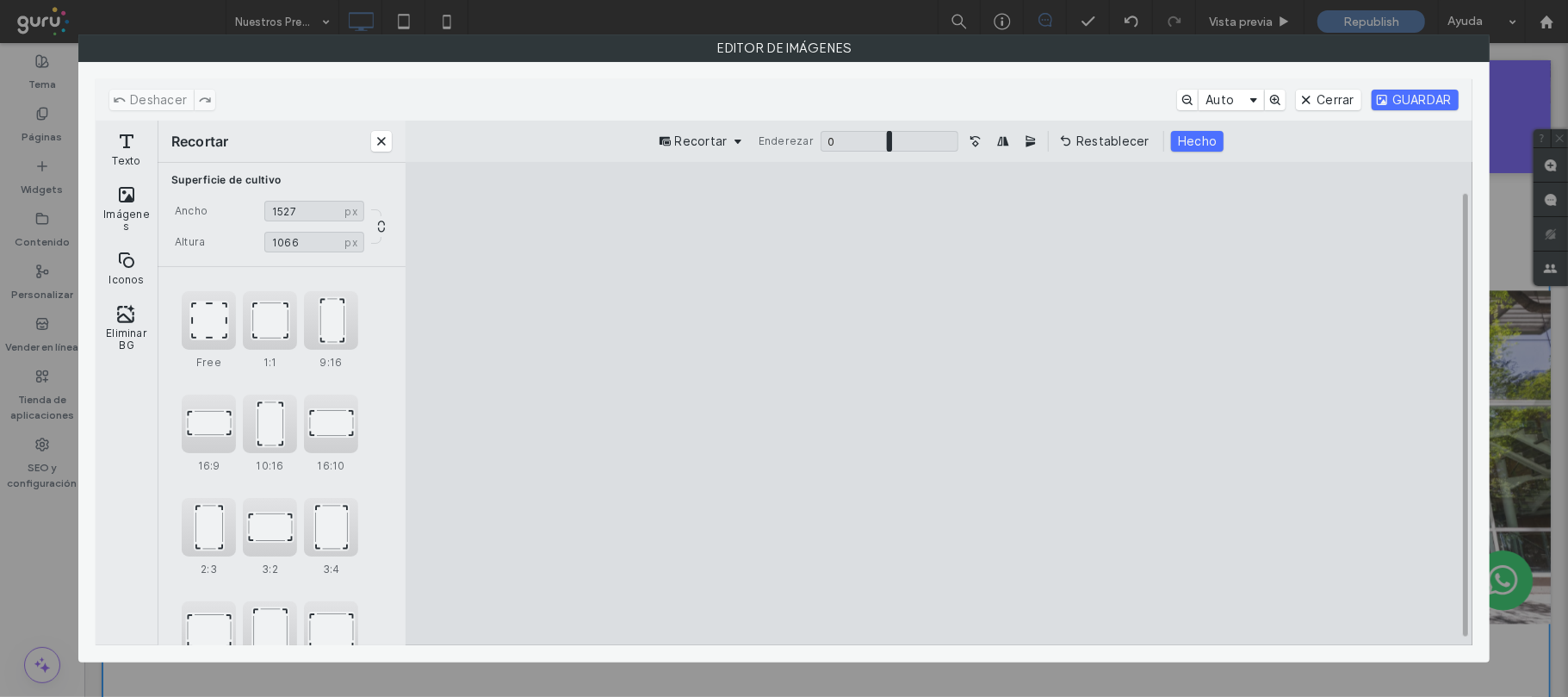
click at [938, 404] on cesdk-canvas "Lienzo del editor" at bounding box center [938, 404] width 0 height 0
type input "****"
click at [938, 404] on cesdk-canvas "Lienzo del editor" at bounding box center [938, 404] width 0 height 0
click at [1178, 139] on button "Hecho" at bounding box center [1197, 142] width 53 height 21
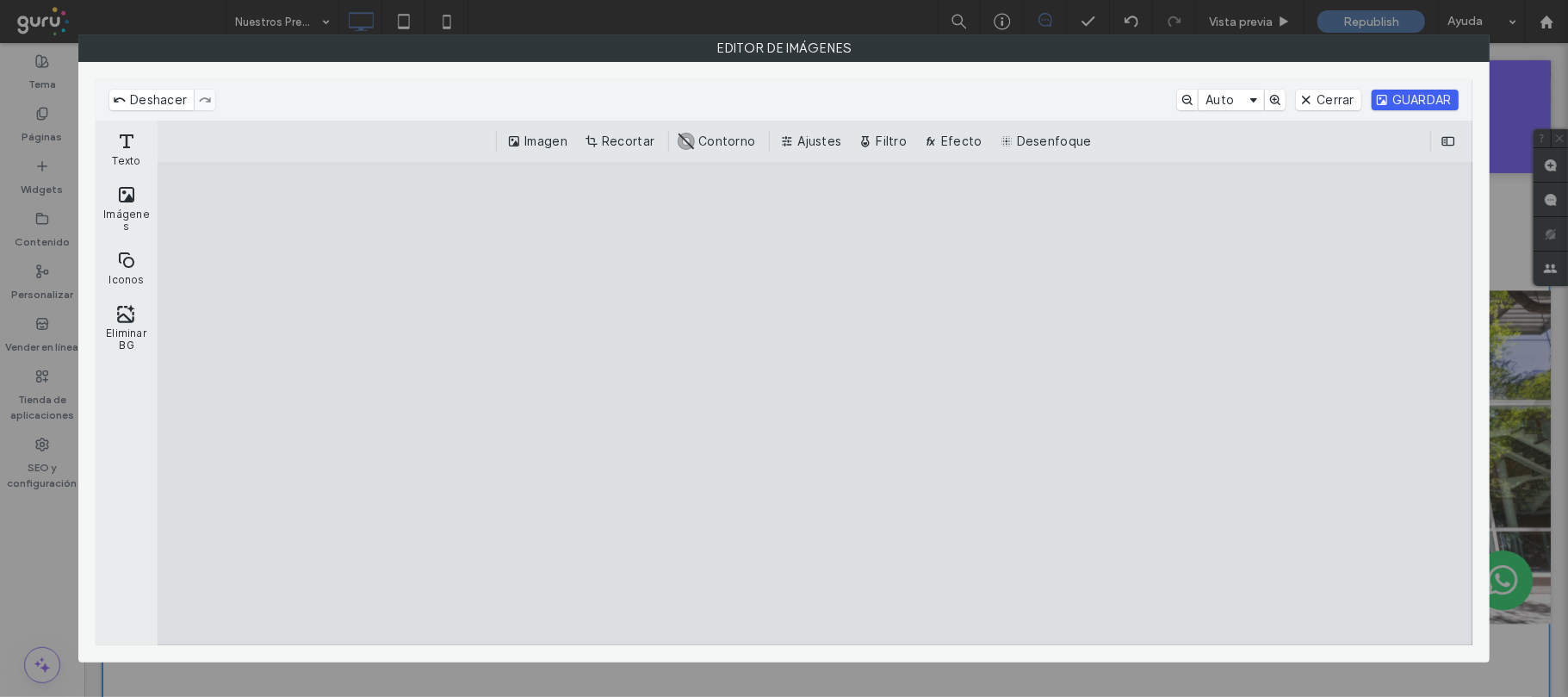
click at [1418, 102] on button "GUARDAR" at bounding box center [1415, 100] width 87 height 21
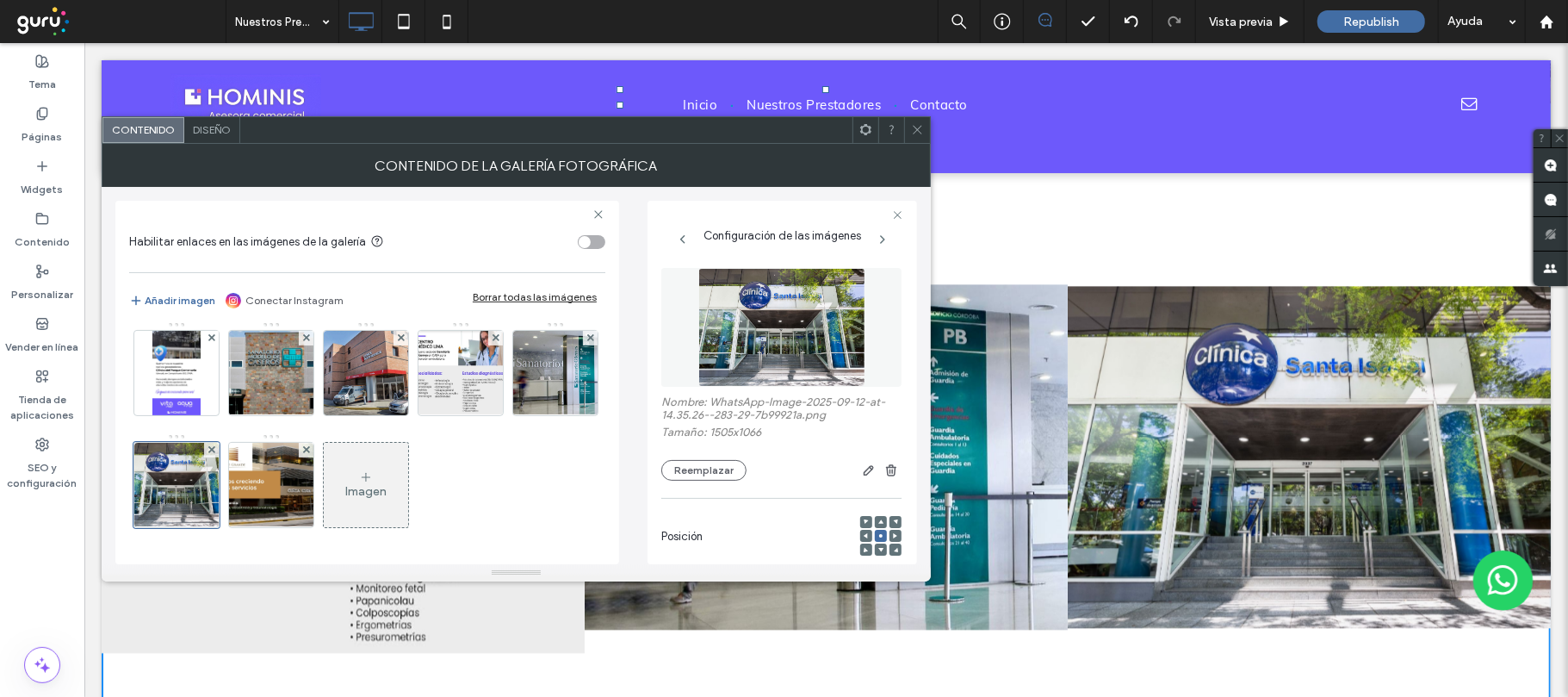
click at [919, 134] on icon at bounding box center [916, 128] width 12 height 12
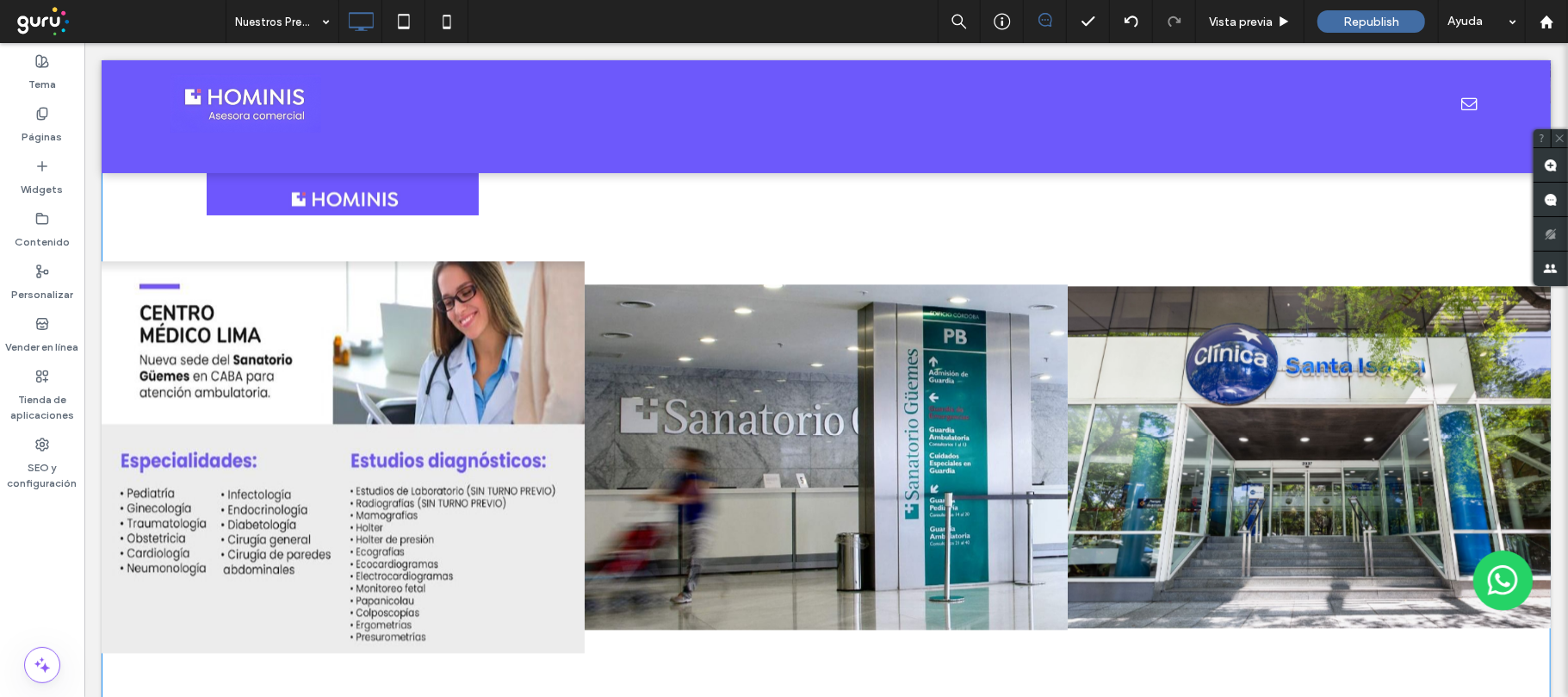
click at [434, 453] on link at bounding box center [342, 456] width 483 height 483
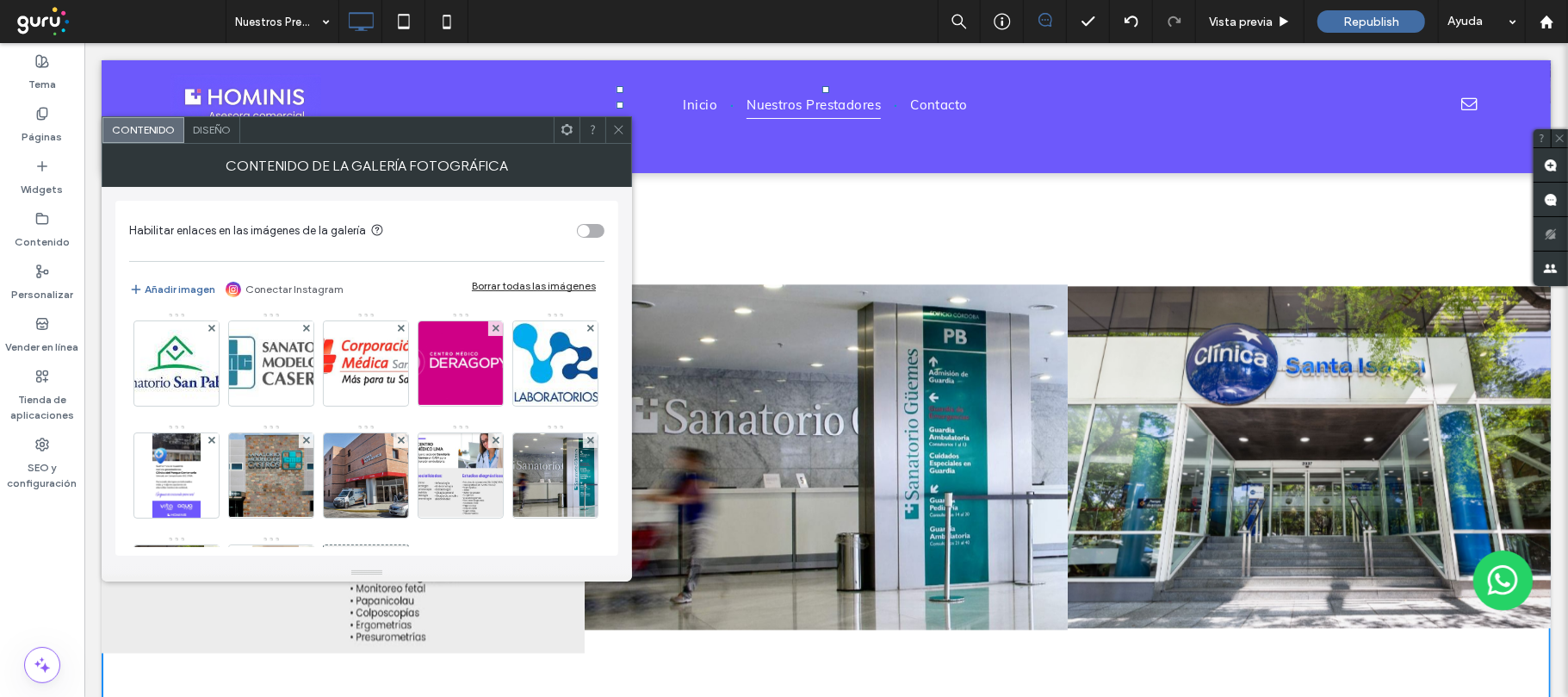
scroll to position [455, 0]
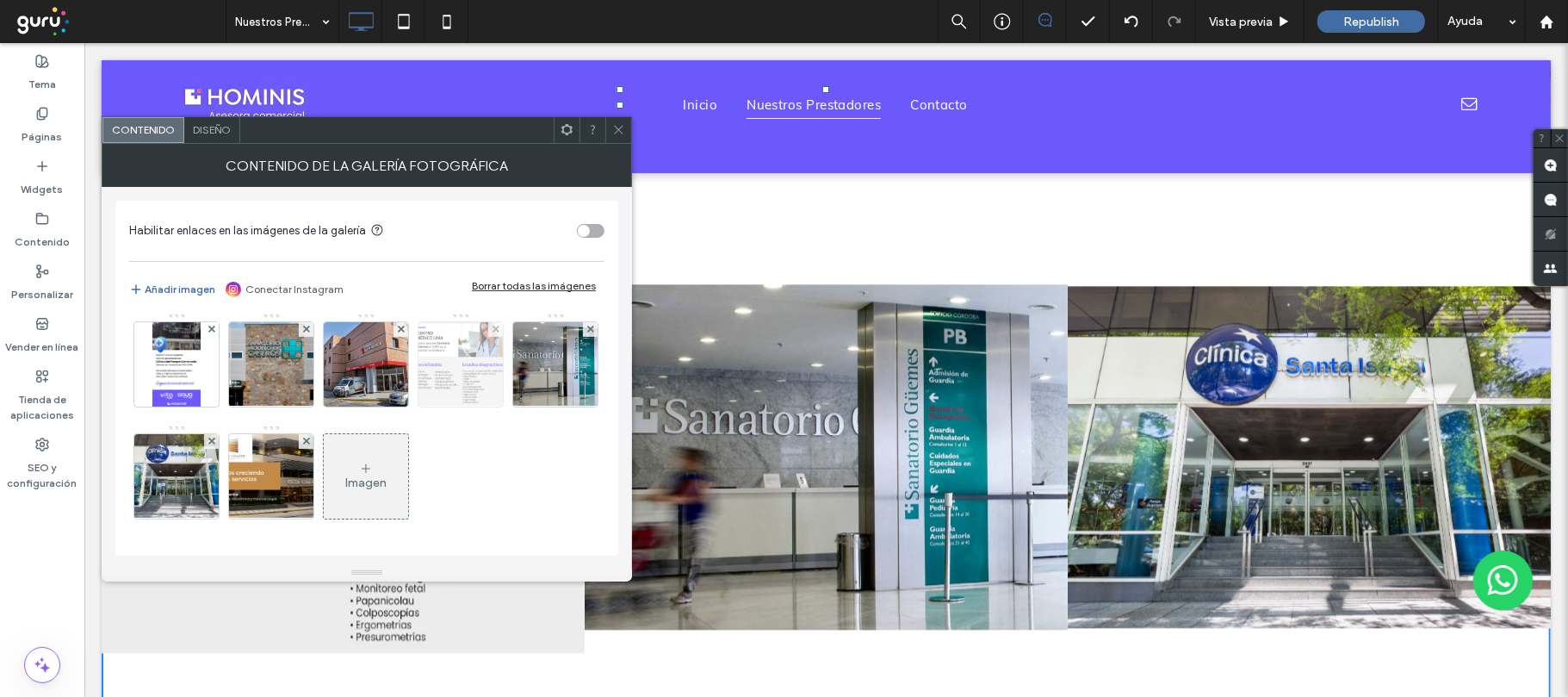
click at [409, 372] on img at bounding box center [461, 364] width 104 height 84
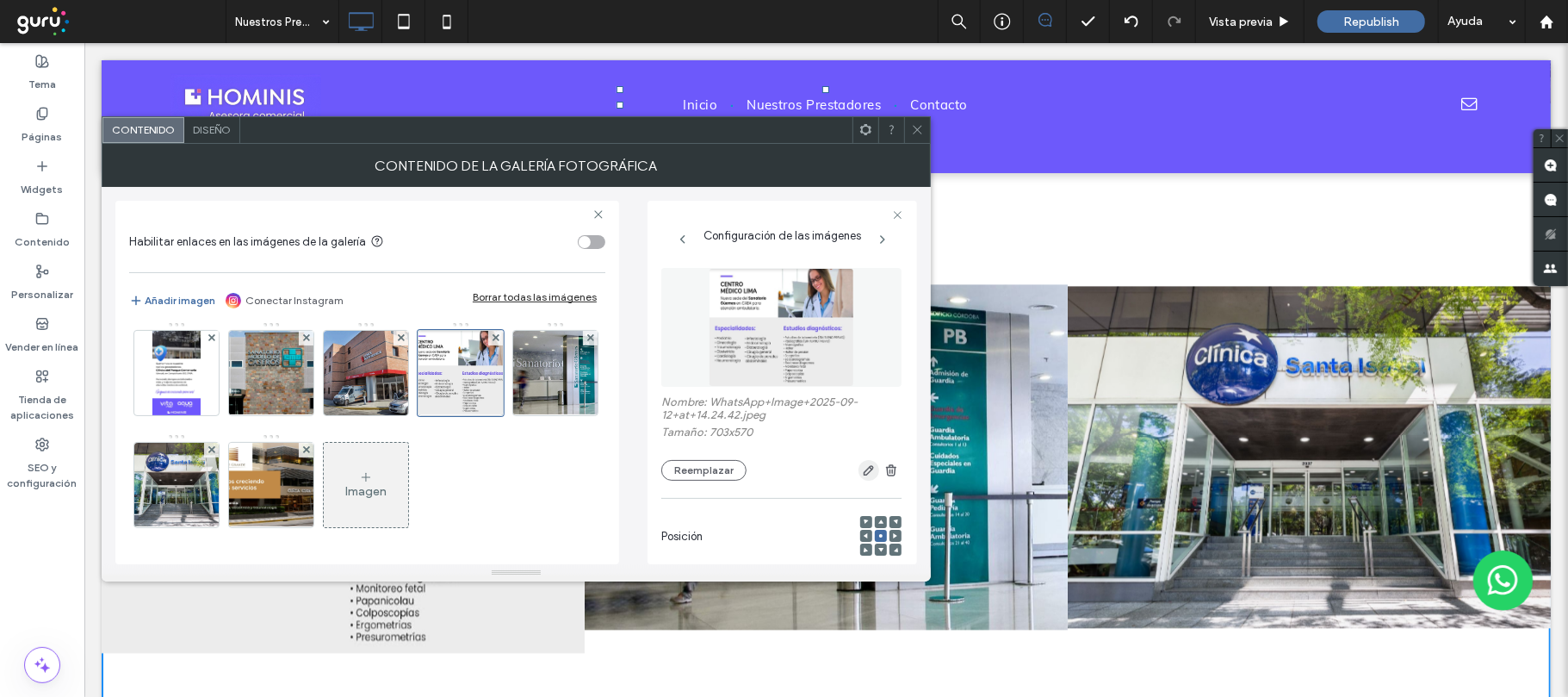
click at [862, 470] on icon "button" at bounding box center [868, 470] width 13 height 13
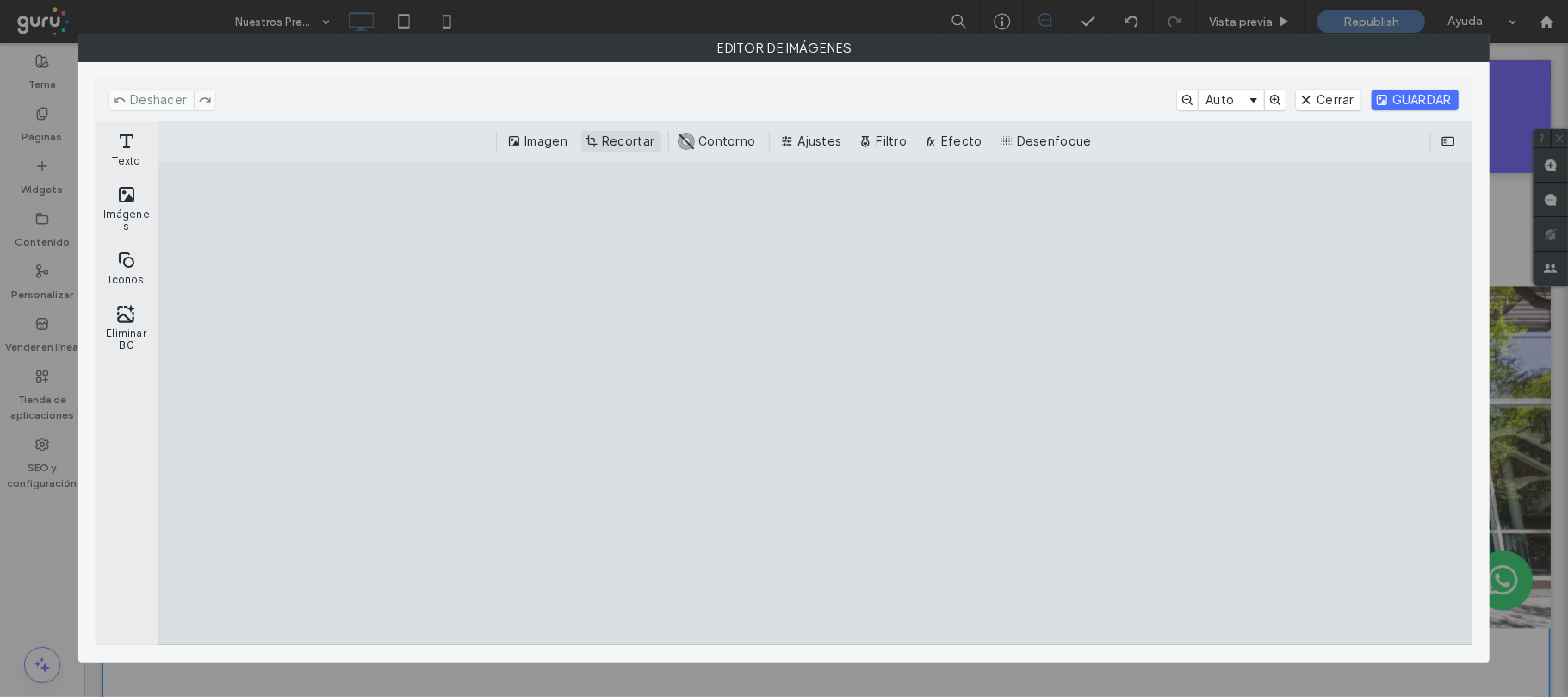
click at [589, 138] on button "Recortar" at bounding box center [621, 142] width 81 height 21
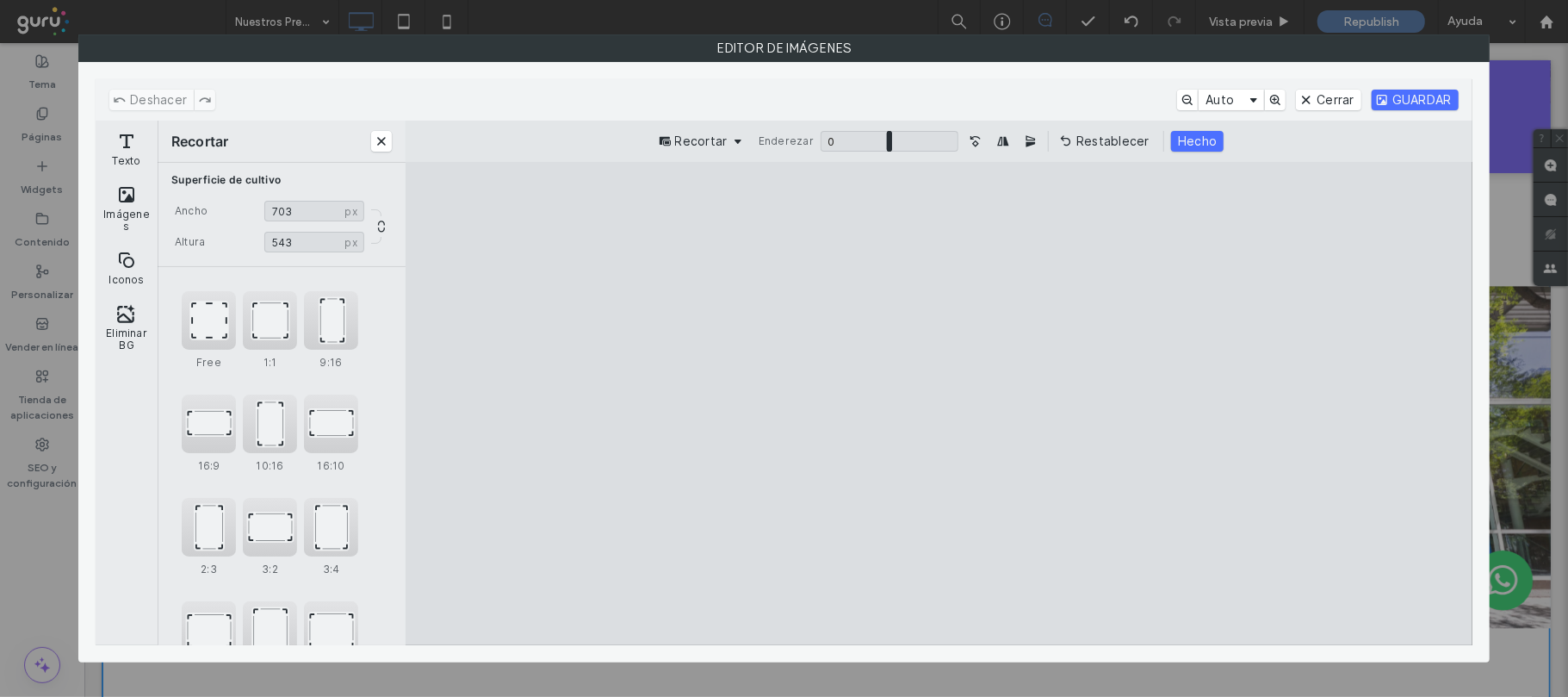
drag, startPoint x: 938, startPoint y: 212, endPoint x: 947, endPoint y: 231, distance: 21.0
click at [938, 404] on cesdk-canvas "Lienzo del editor" at bounding box center [938, 404] width 0 height 0
type input "***"
click at [938, 404] on cesdk-canvas "Lienzo del editor" at bounding box center [938, 404] width 0 height 0
click at [1207, 147] on button "Hecho" at bounding box center [1197, 142] width 53 height 21
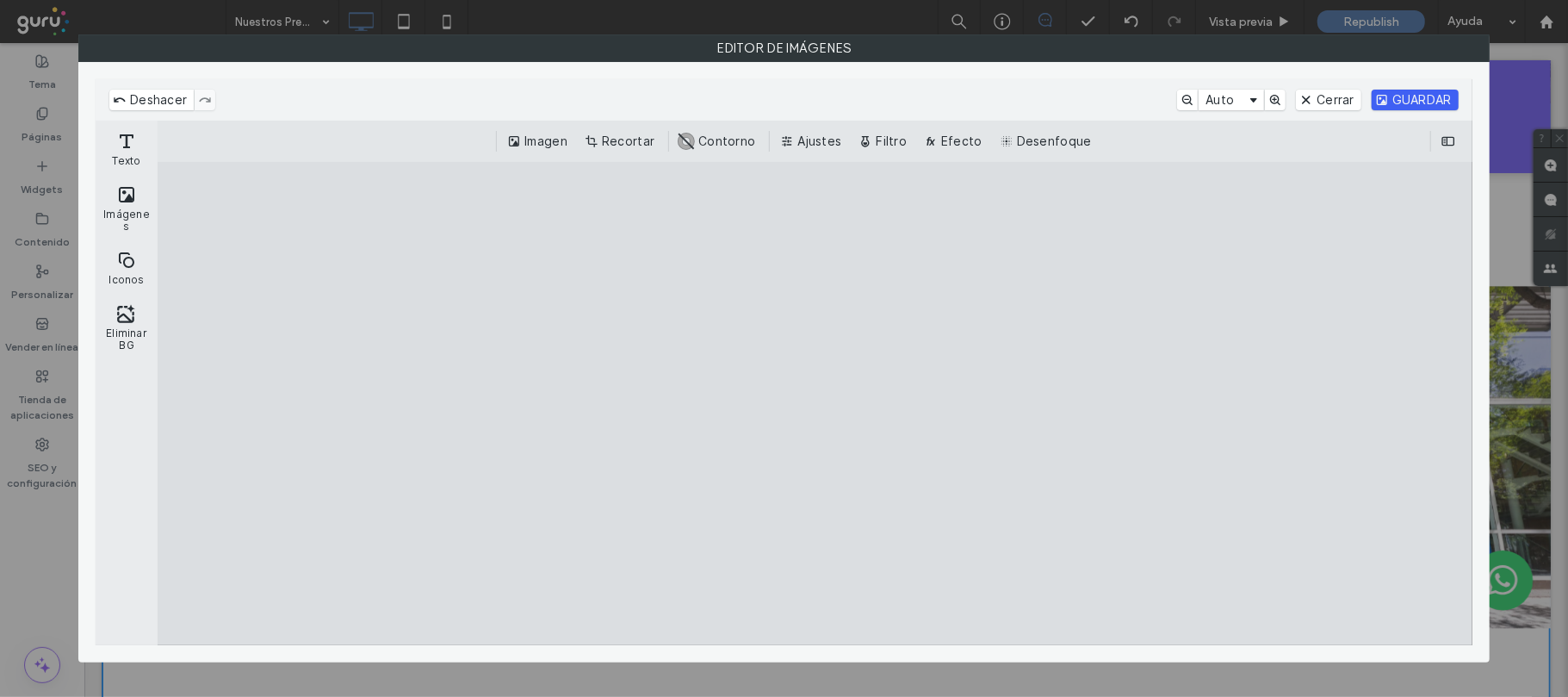
click at [1410, 97] on button "GUARDAR" at bounding box center [1415, 100] width 87 height 21
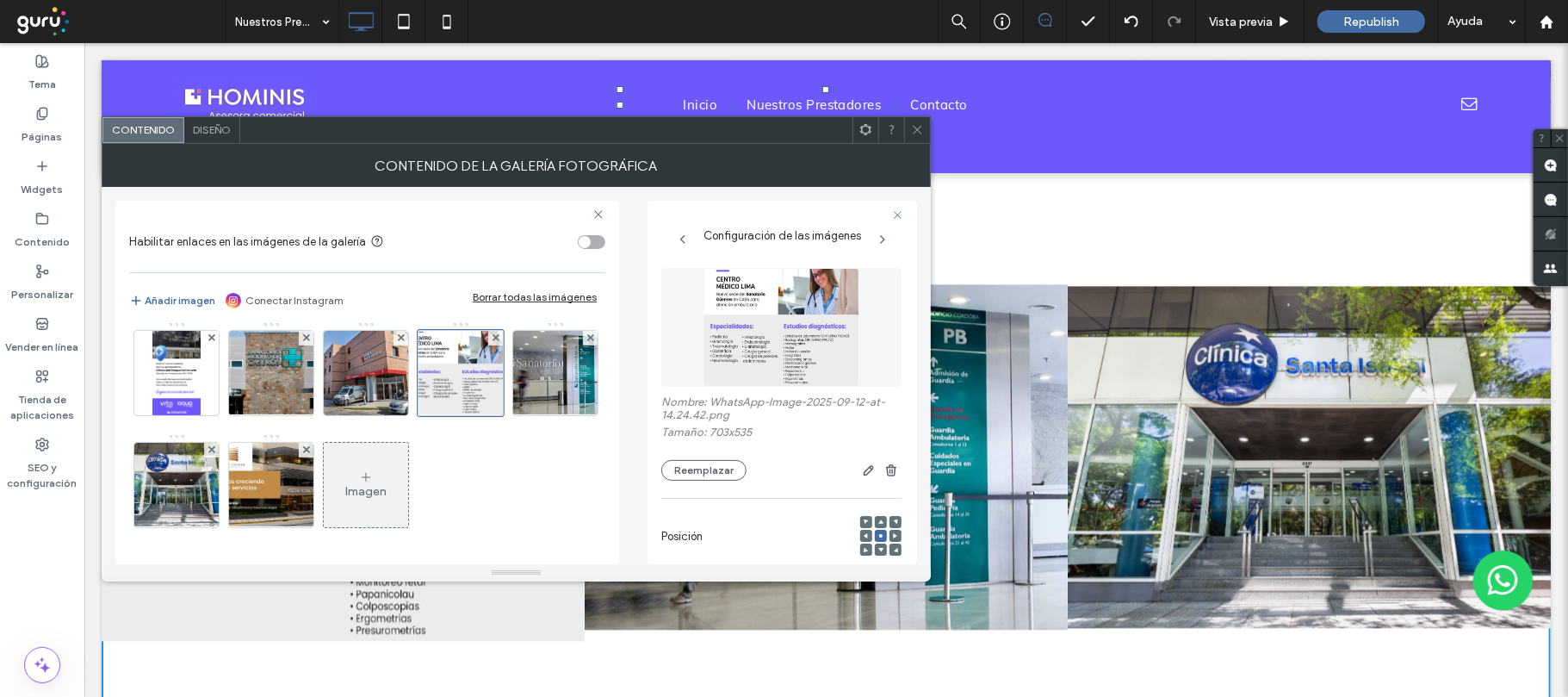
click at [916, 128] on use at bounding box center [916, 129] width 9 height 9
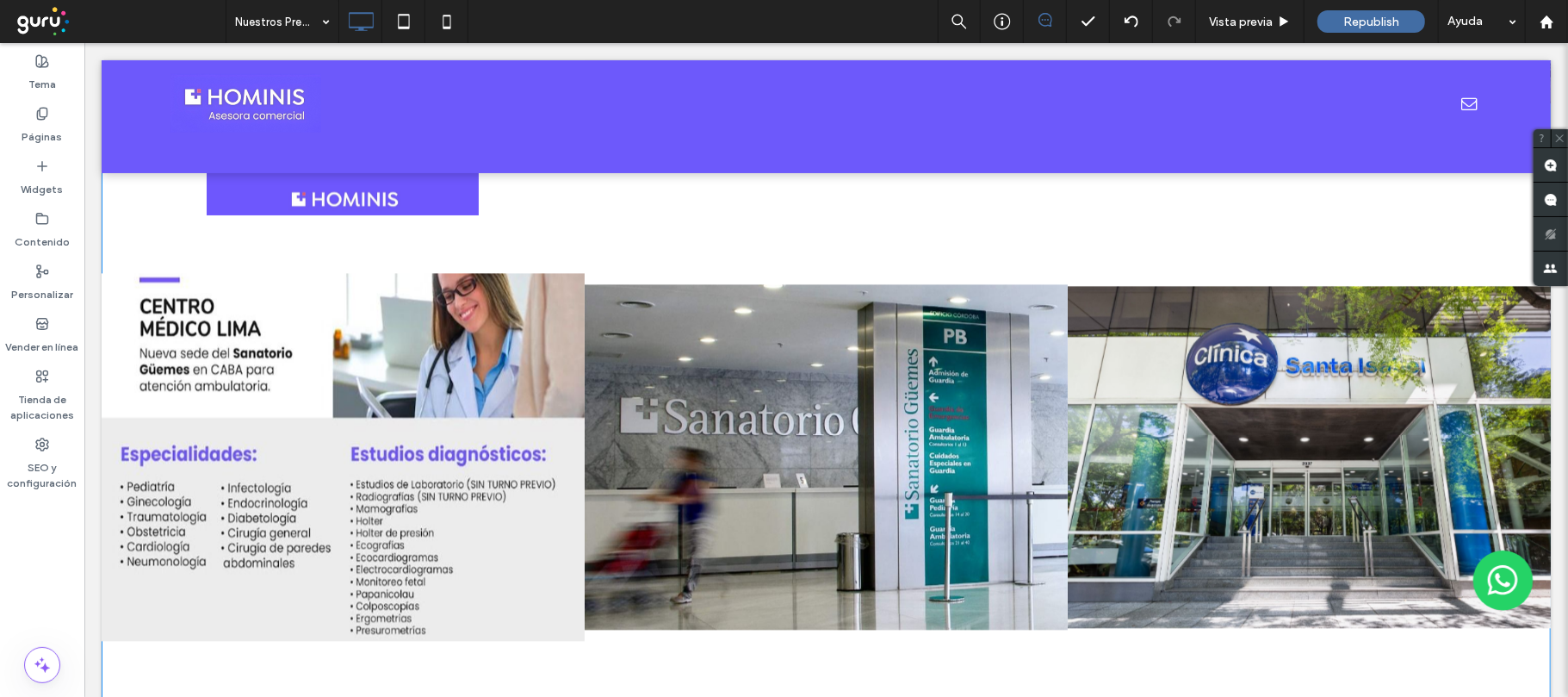
click at [358, 368] on link at bounding box center [342, 456] width 483 height 483
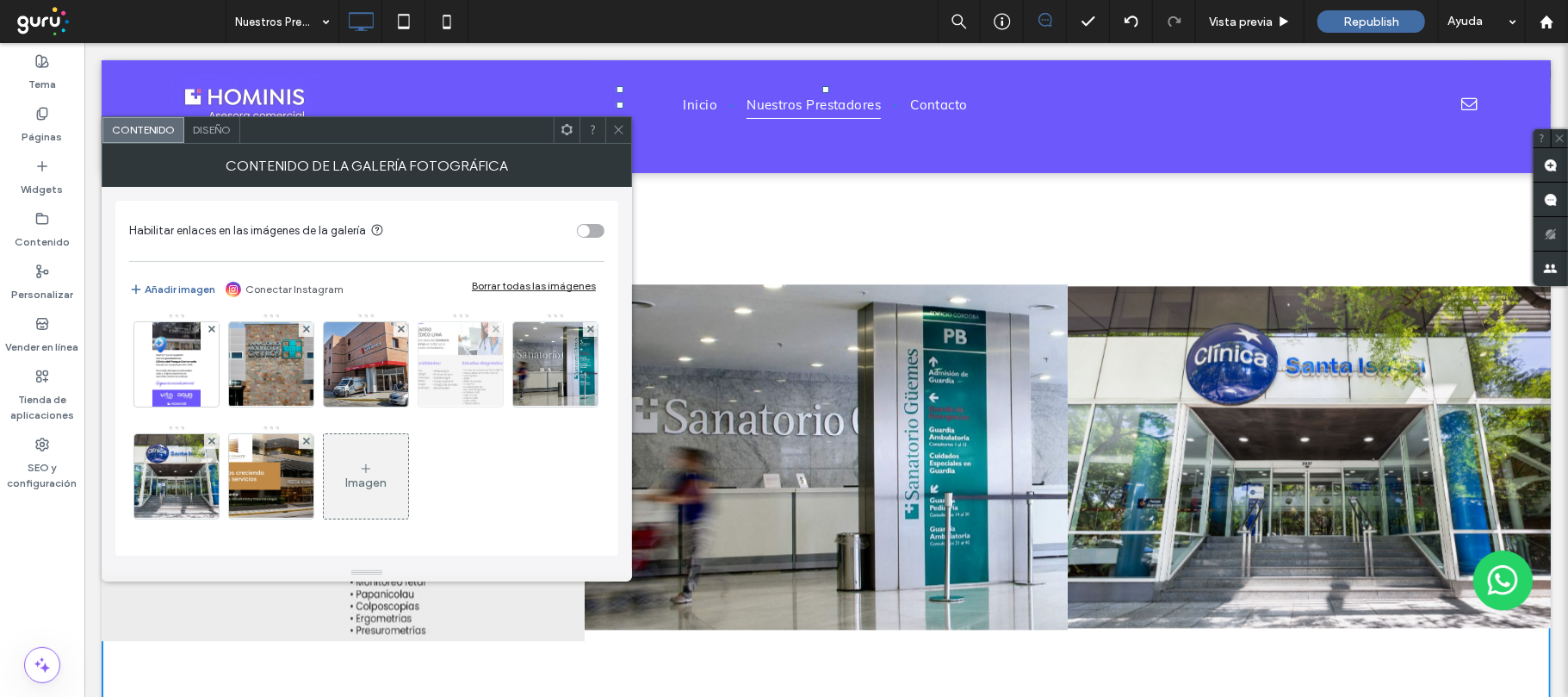
click at [405, 373] on img at bounding box center [461, 364] width 111 height 84
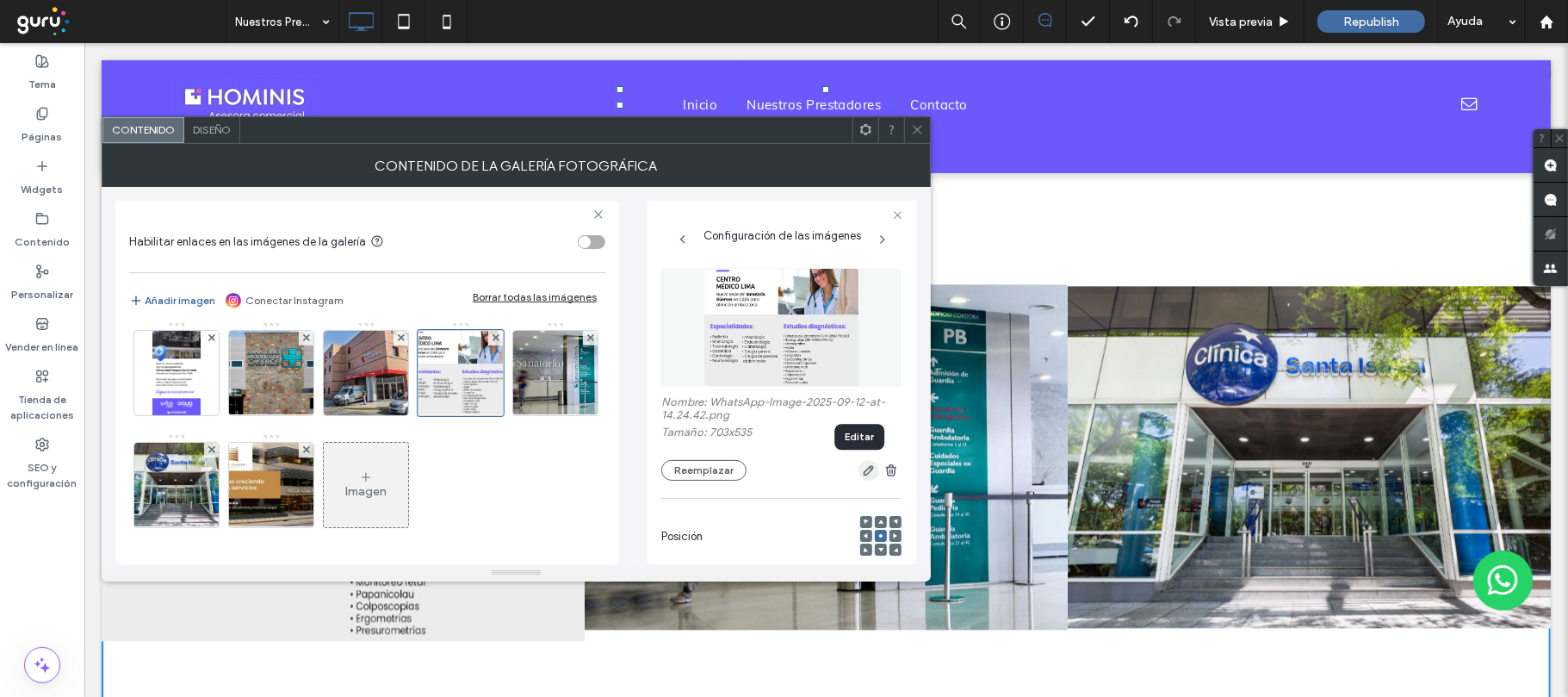
click at [862, 466] on icon "button" at bounding box center [868, 470] width 13 height 13
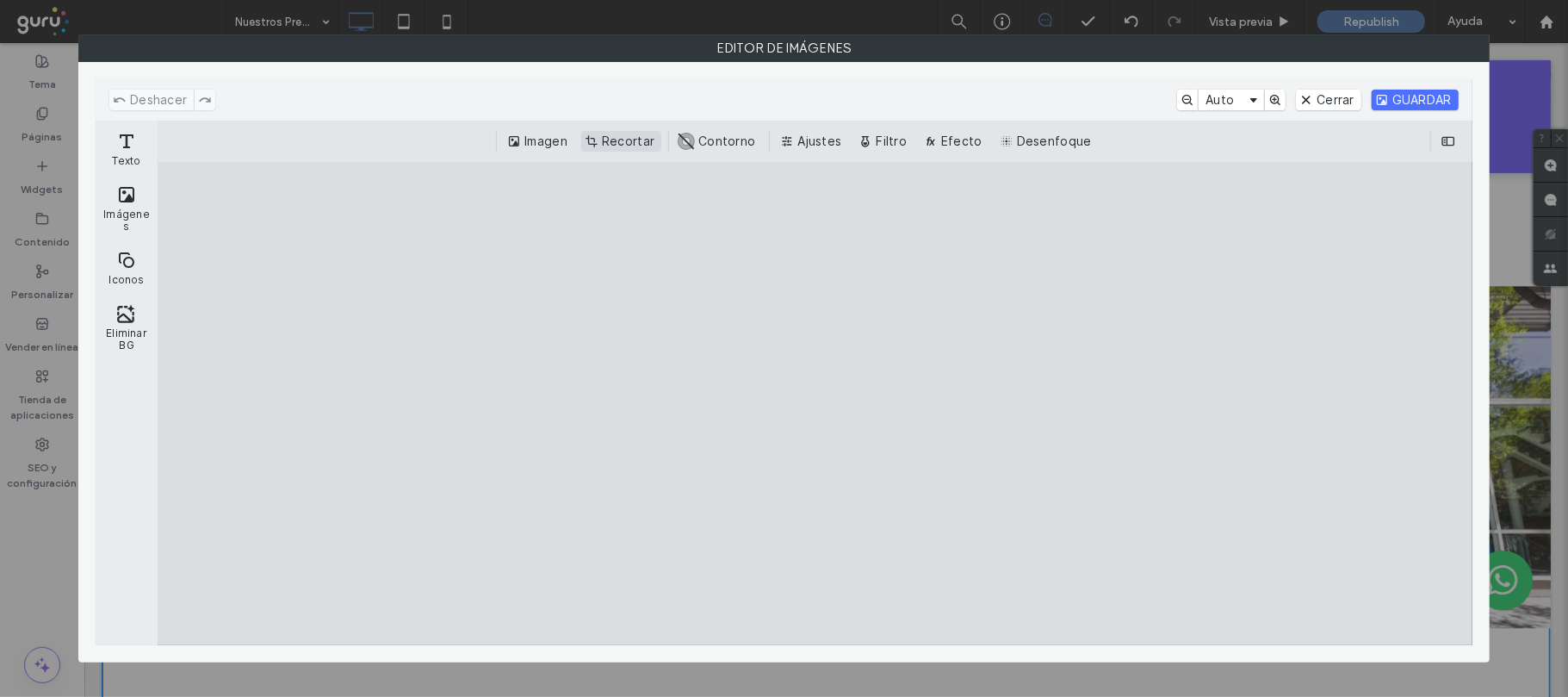
click at [605, 138] on button "Recortar" at bounding box center [621, 142] width 81 height 21
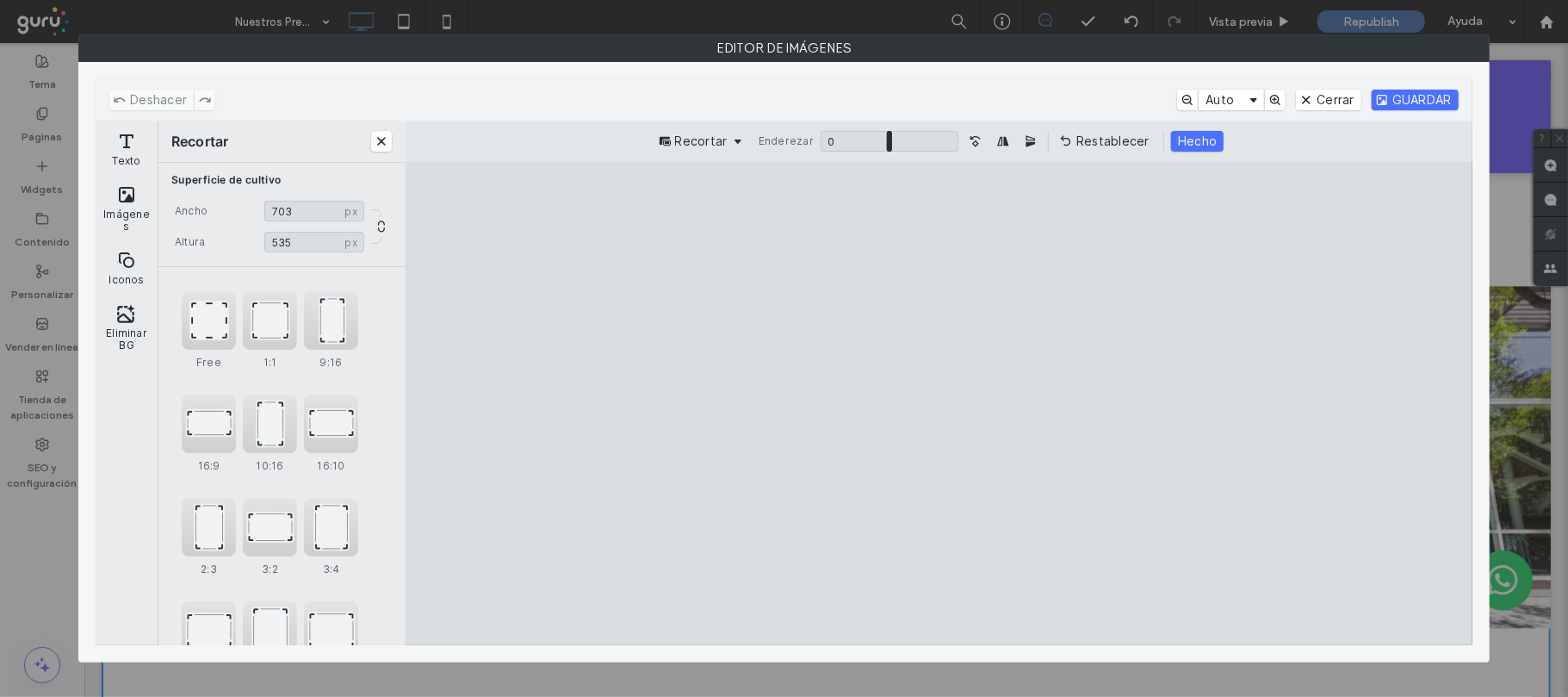
type input "***"
drag, startPoint x: 937, startPoint y: 212, endPoint x: 937, endPoint y: 222, distance: 10.0
click at [938, 404] on cesdk-canvas "Lienzo del editor" at bounding box center [938, 404] width 0 height 0
click at [1189, 135] on button "Hecho" at bounding box center [1197, 142] width 53 height 21
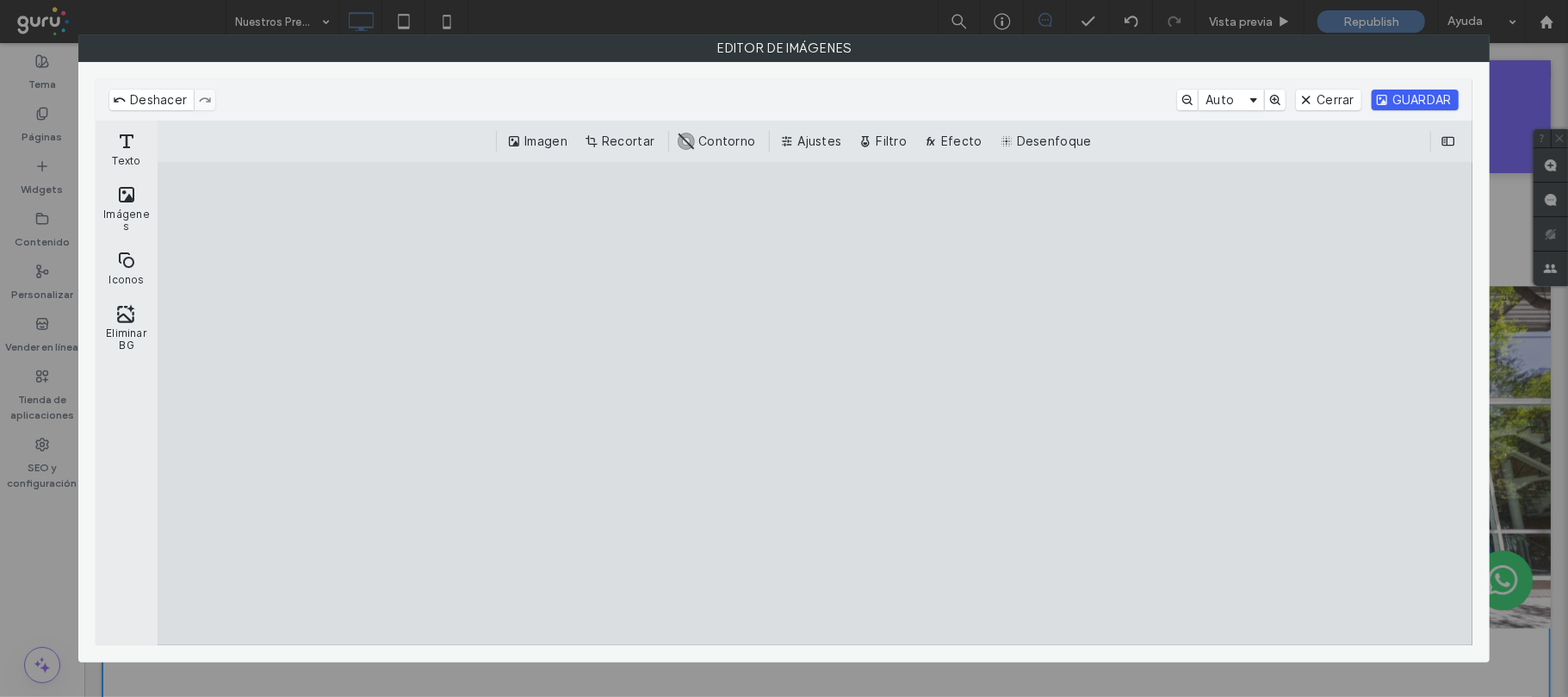
click at [1431, 102] on button "GUARDAR" at bounding box center [1415, 100] width 87 height 21
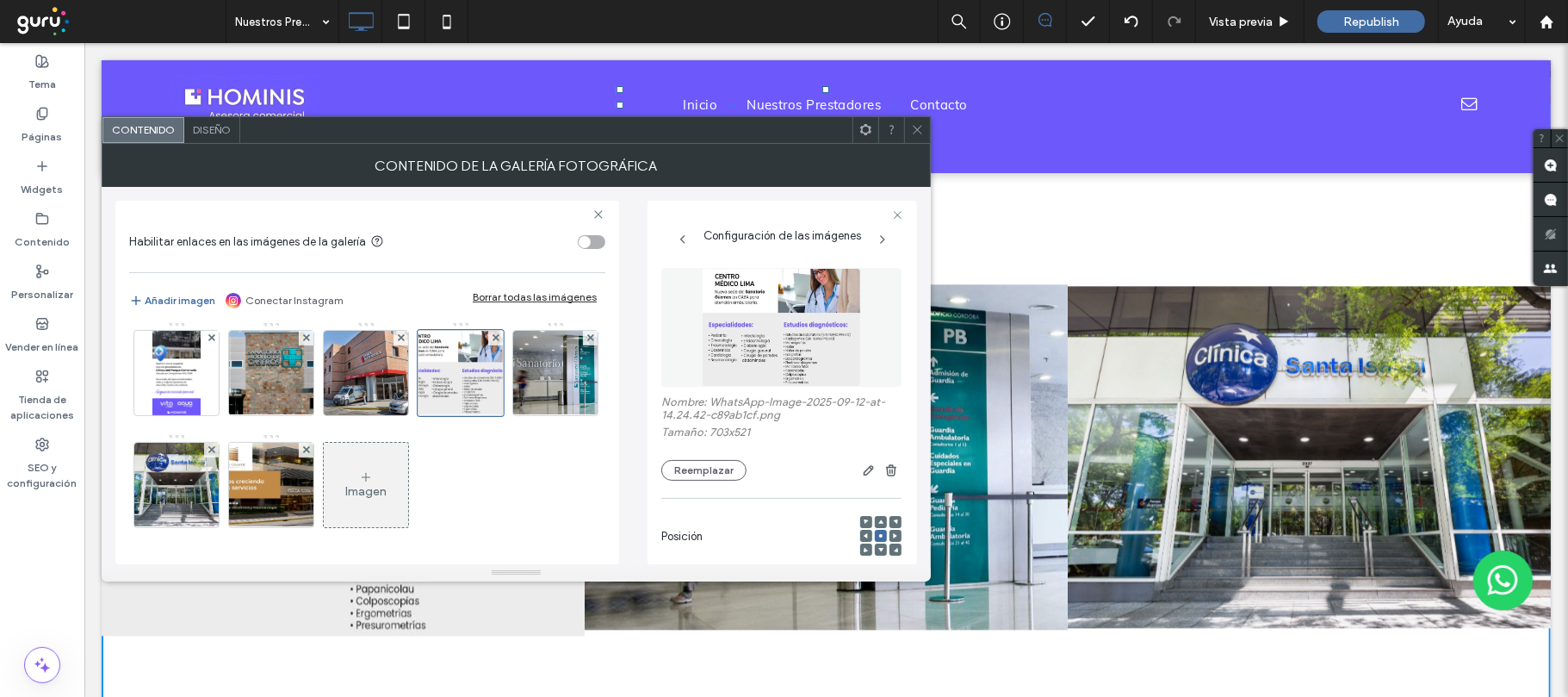
click at [919, 126] on icon at bounding box center [916, 128] width 12 height 12
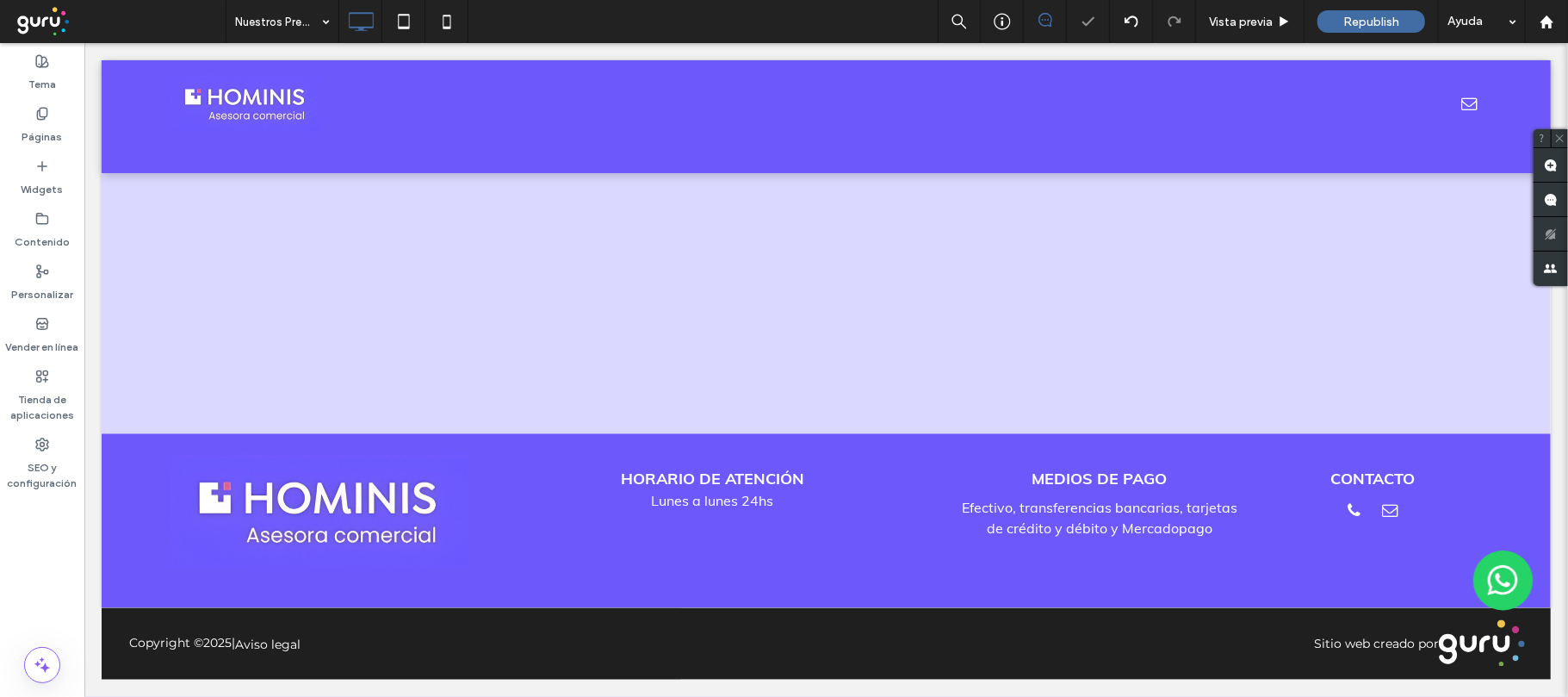
scroll to position [941, 0]
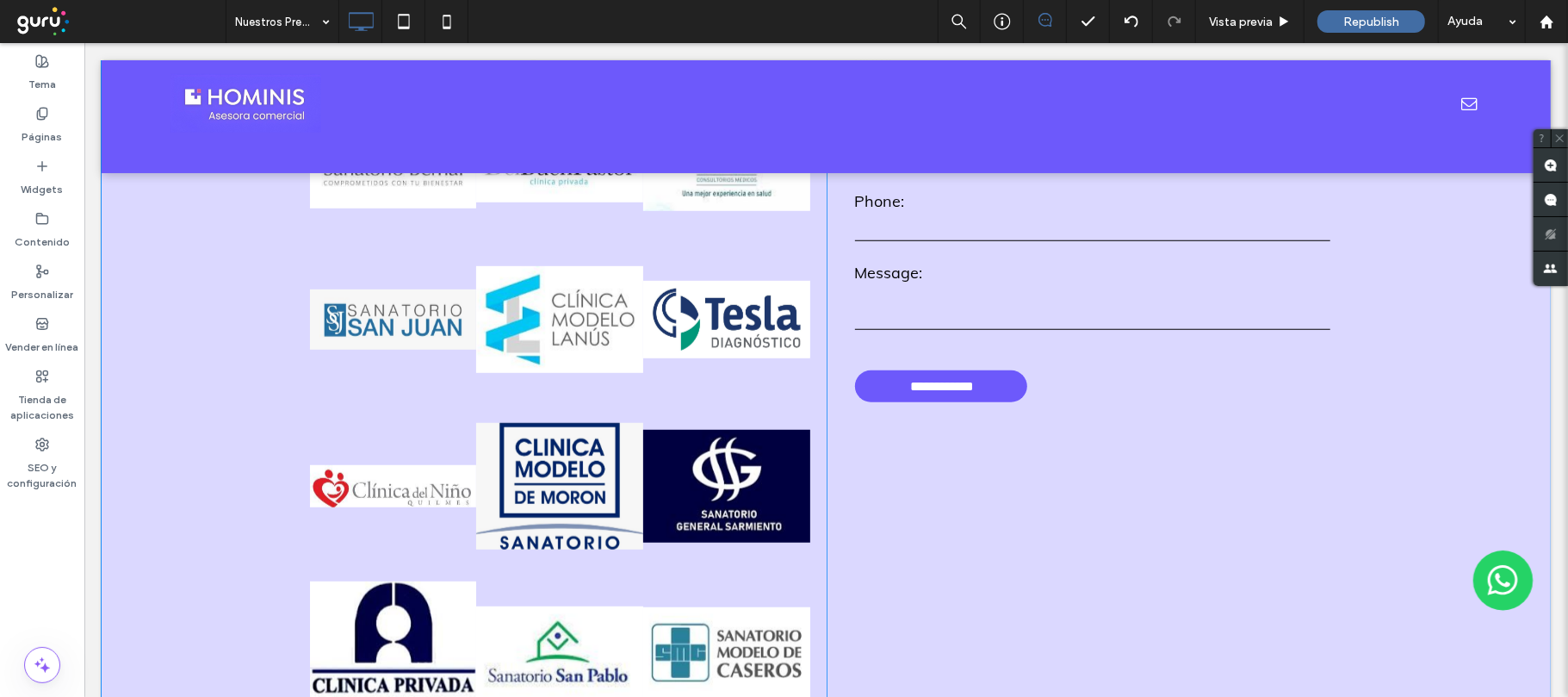
drag, startPoint x: 647, startPoint y: 457, endPoint x: 1302, endPoint y: 403, distance: 657.2
click at [1302, 403] on form "**********" at bounding box center [1092, 223] width 501 height 416
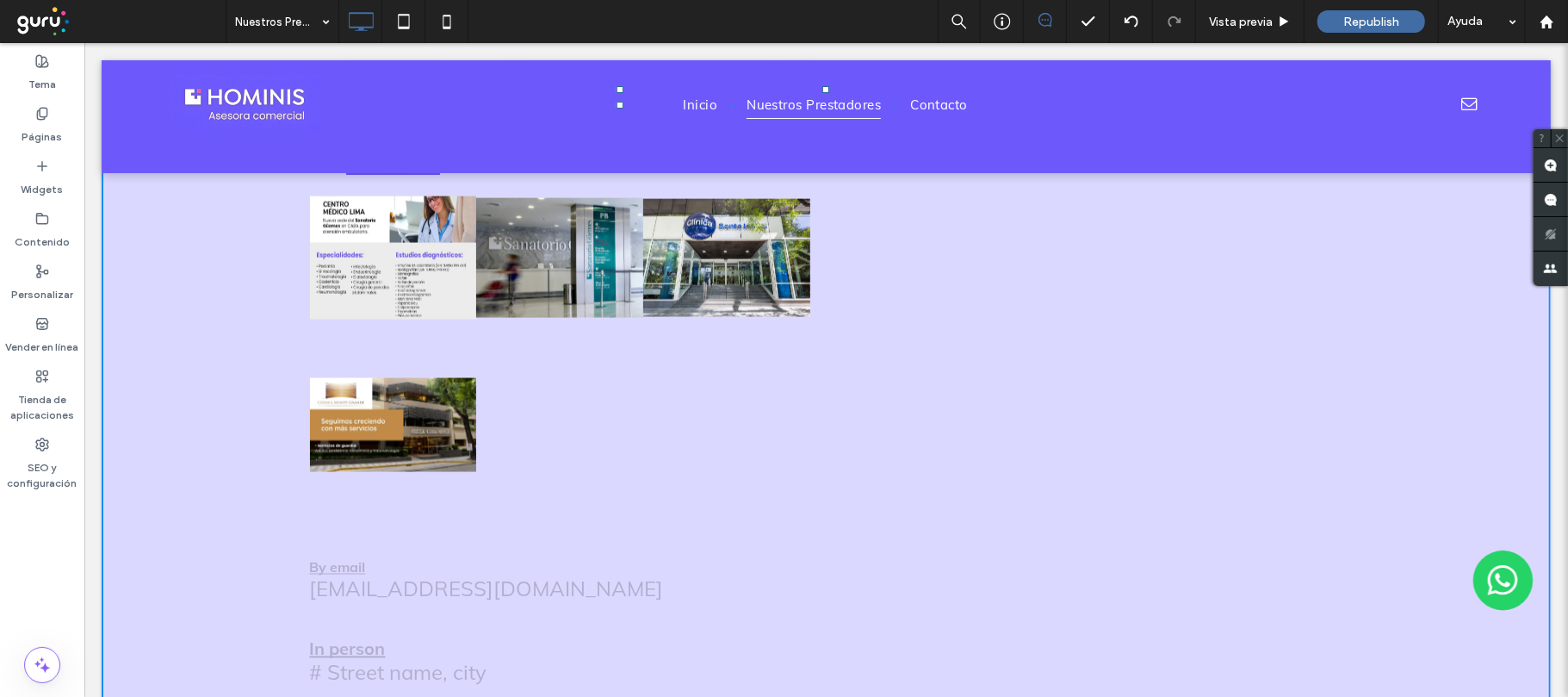
scroll to position [2261, 0]
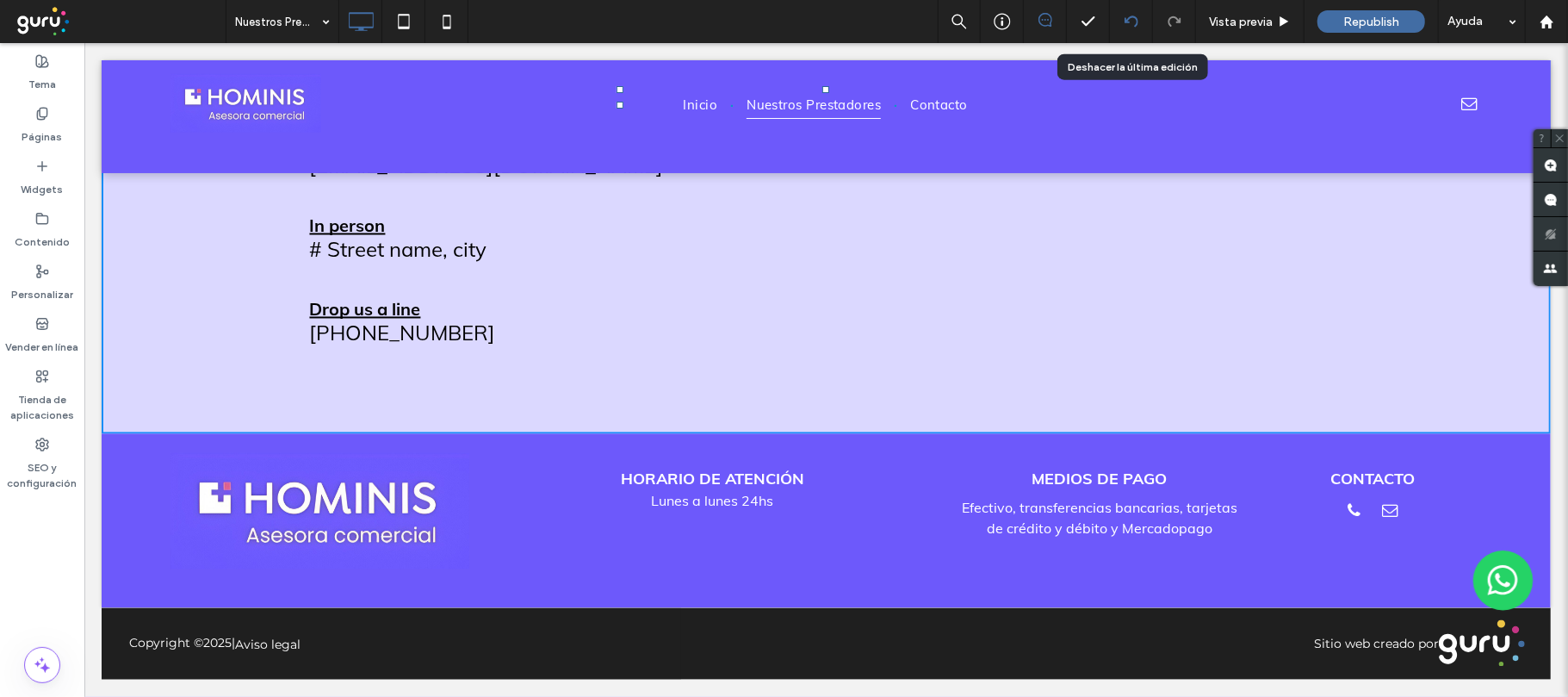
click at [1124, 25] on icon at bounding box center [1131, 21] width 13 height 13
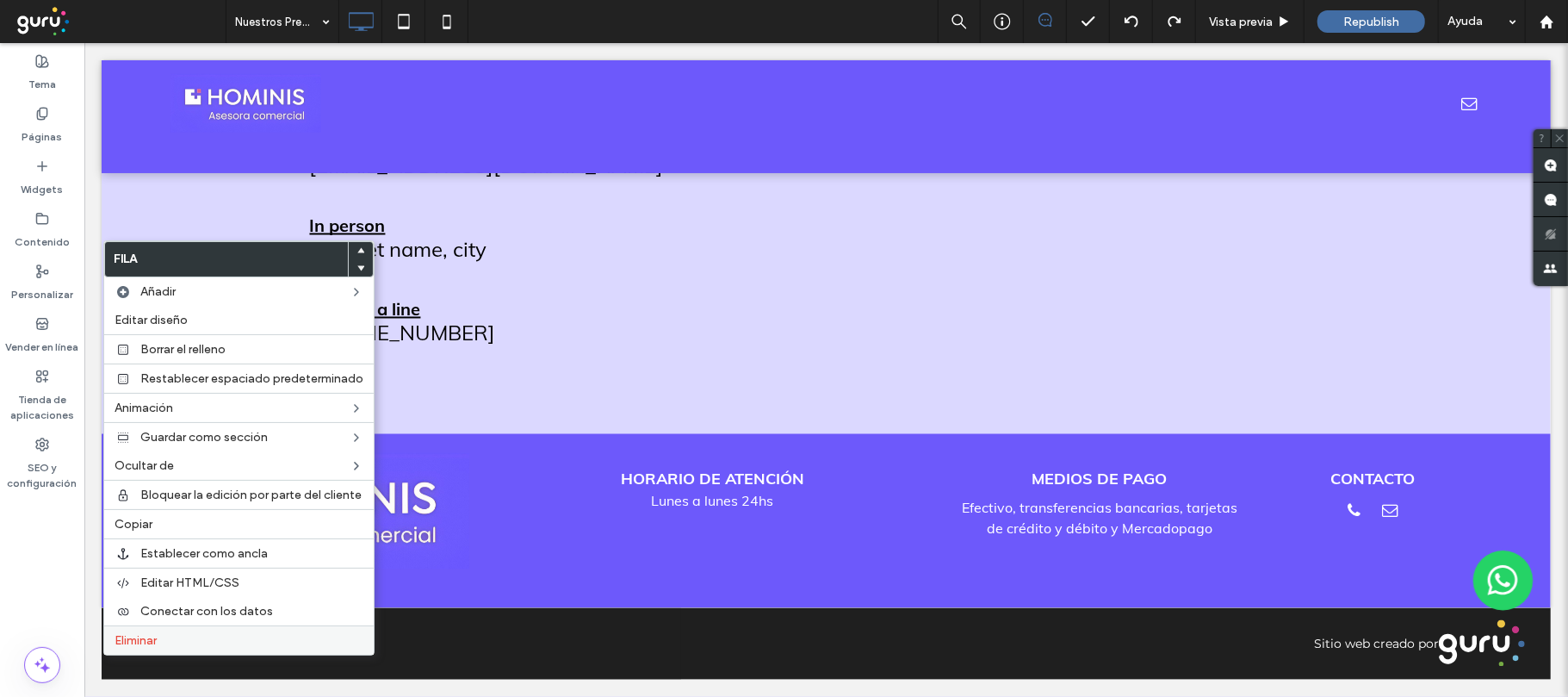
click at [139, 648] on span "Eliminar" at bounding box center [135, 639] width 42 height 14
click at [165, 646] on label "Eliminar" at bounding box center [239, 639] width 249 height 14
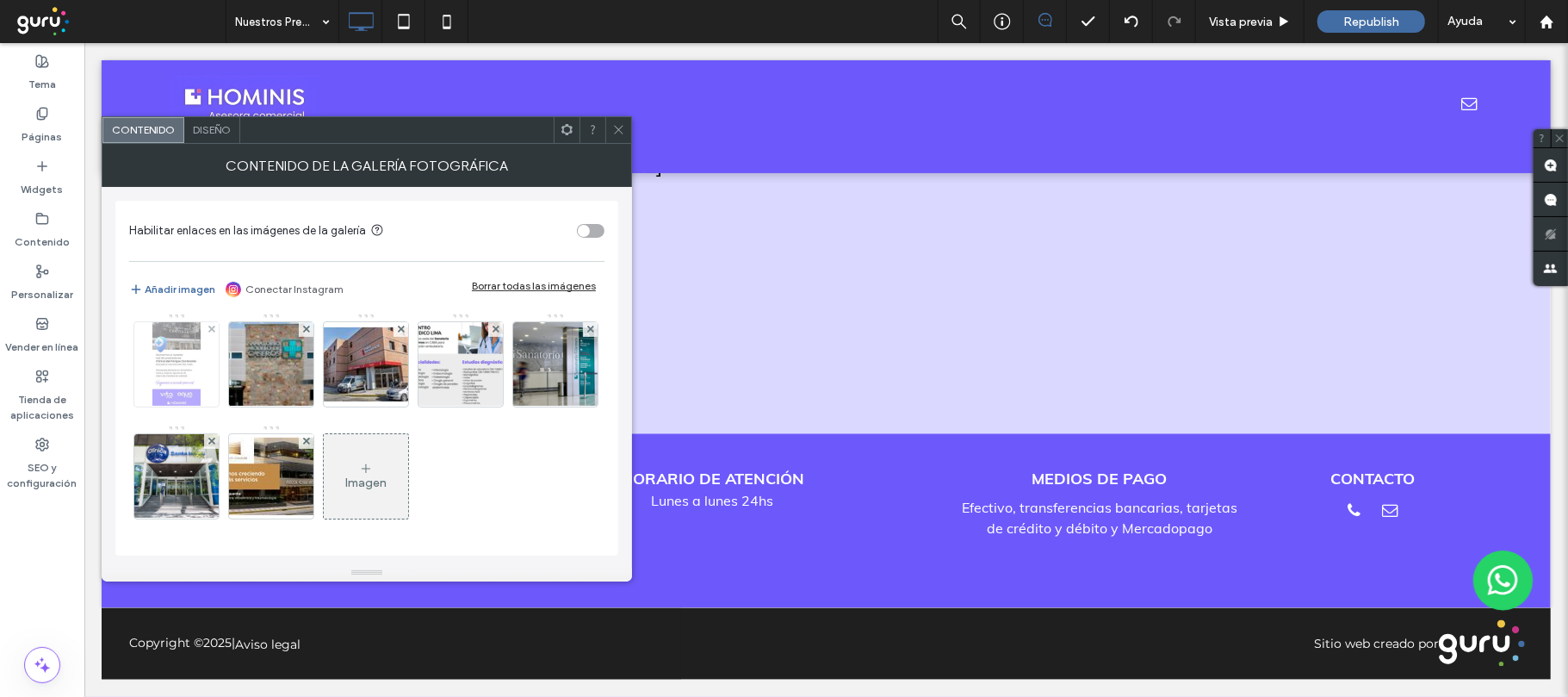
scroll to position [225, 0]
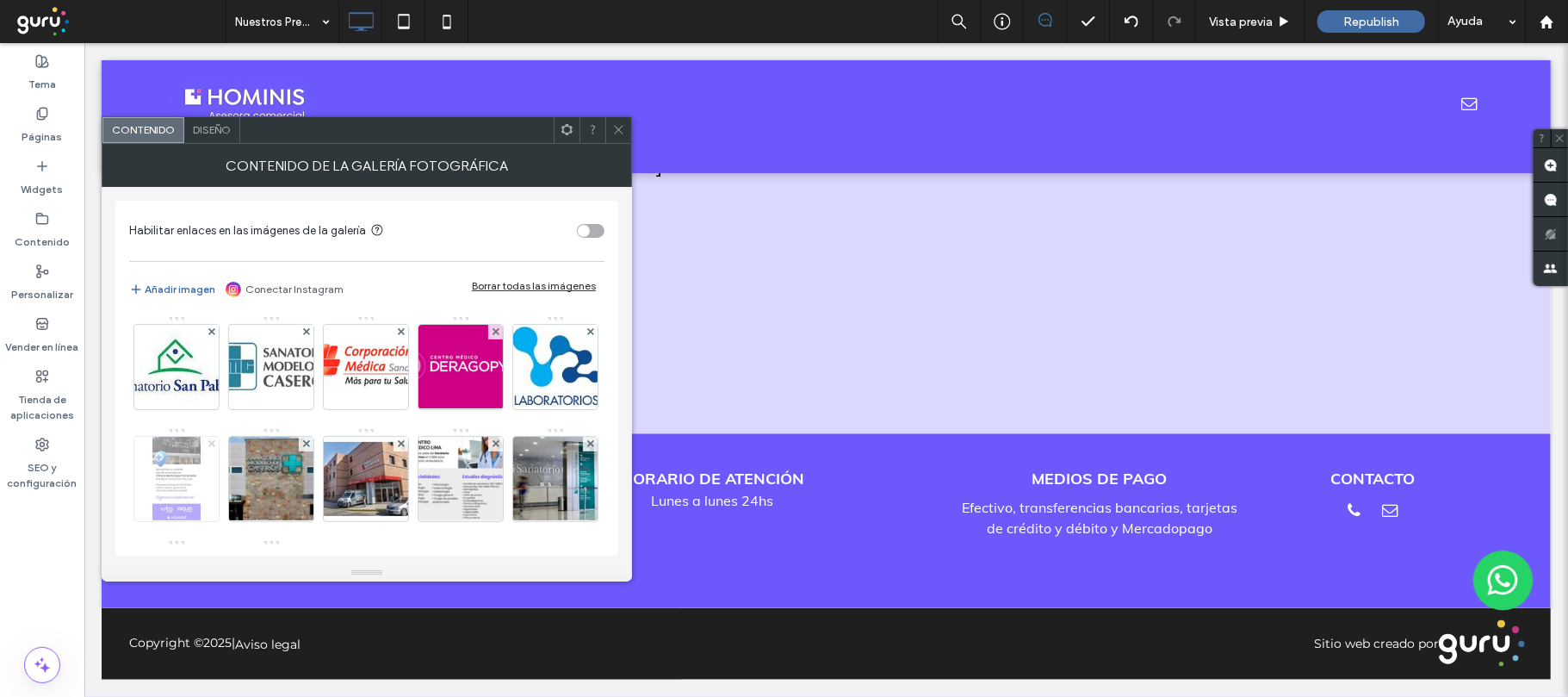
click at [216, 445] on icon at bounding box center [211, 443] width 7 height 7
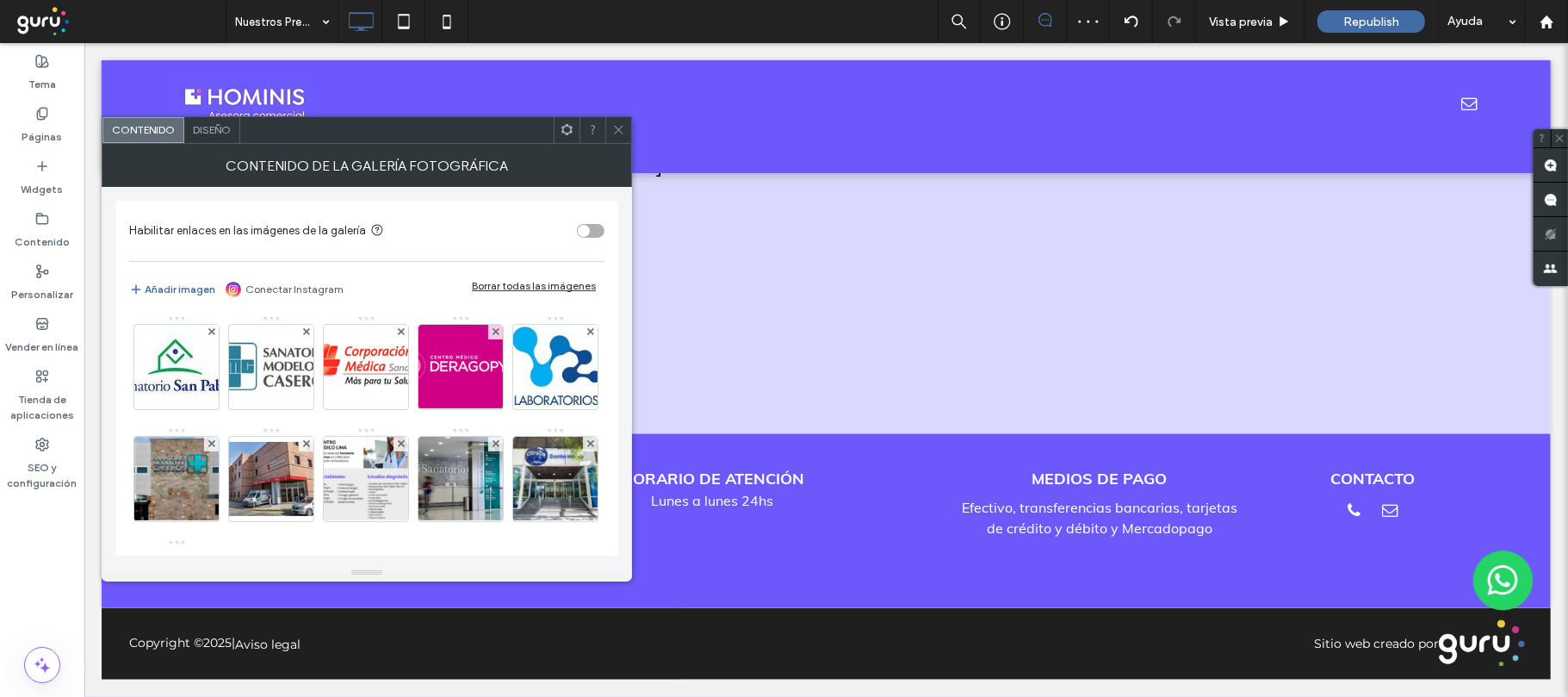
click at [618, 131] on icon at bounding box center [618, 128] width 12 height 12
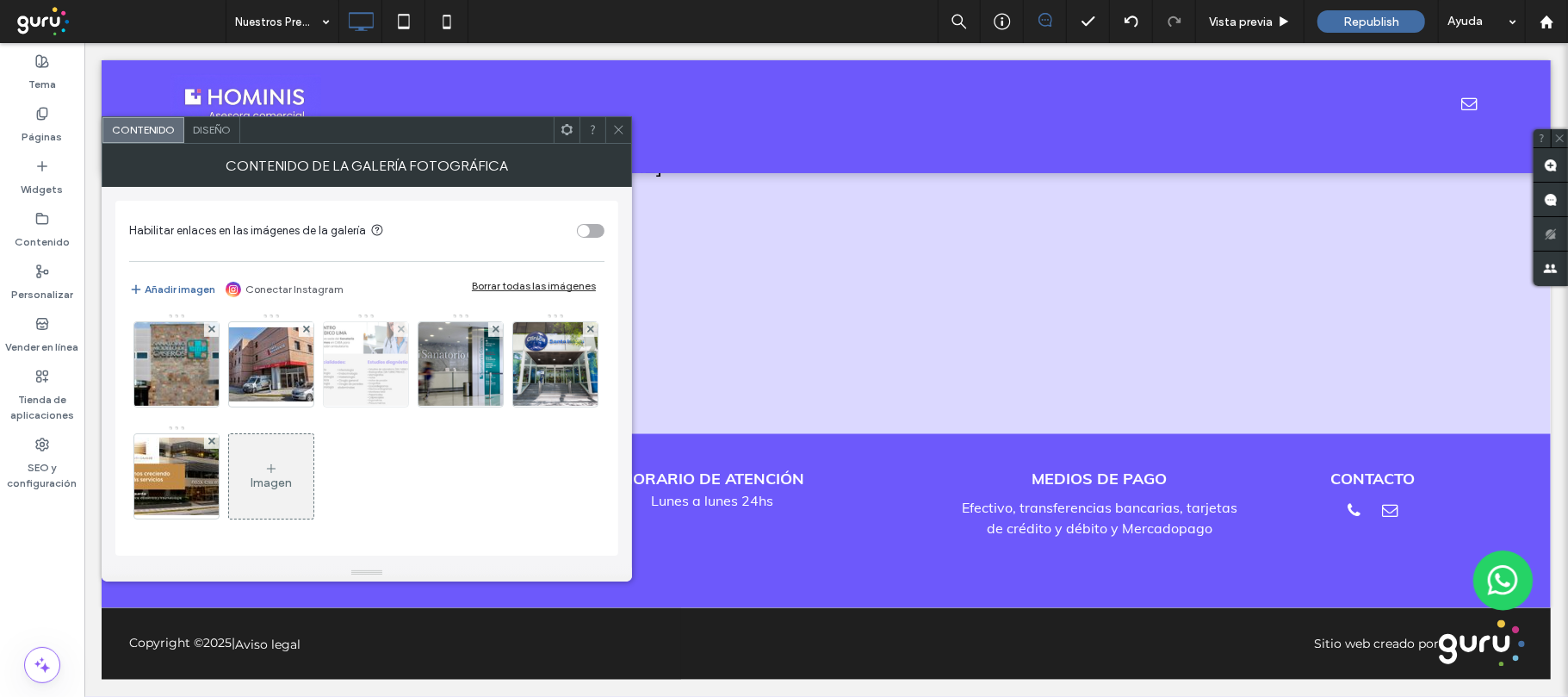
scroll to position [455, 0]
click at [180, 456] on img at bounding box center [176, 476] width 138 height 78
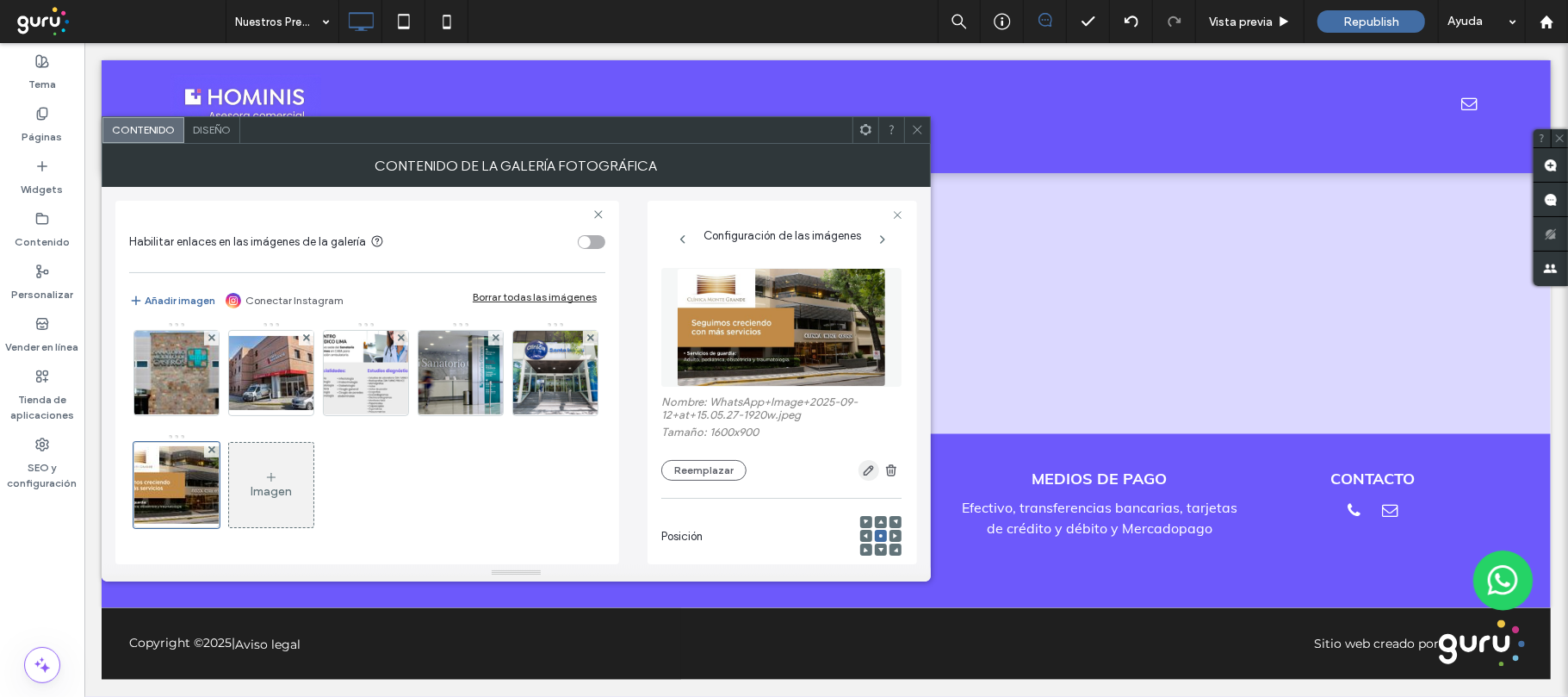
click at [864, 470] on use "button" at bounding box center [868, 470] width 11 height 11
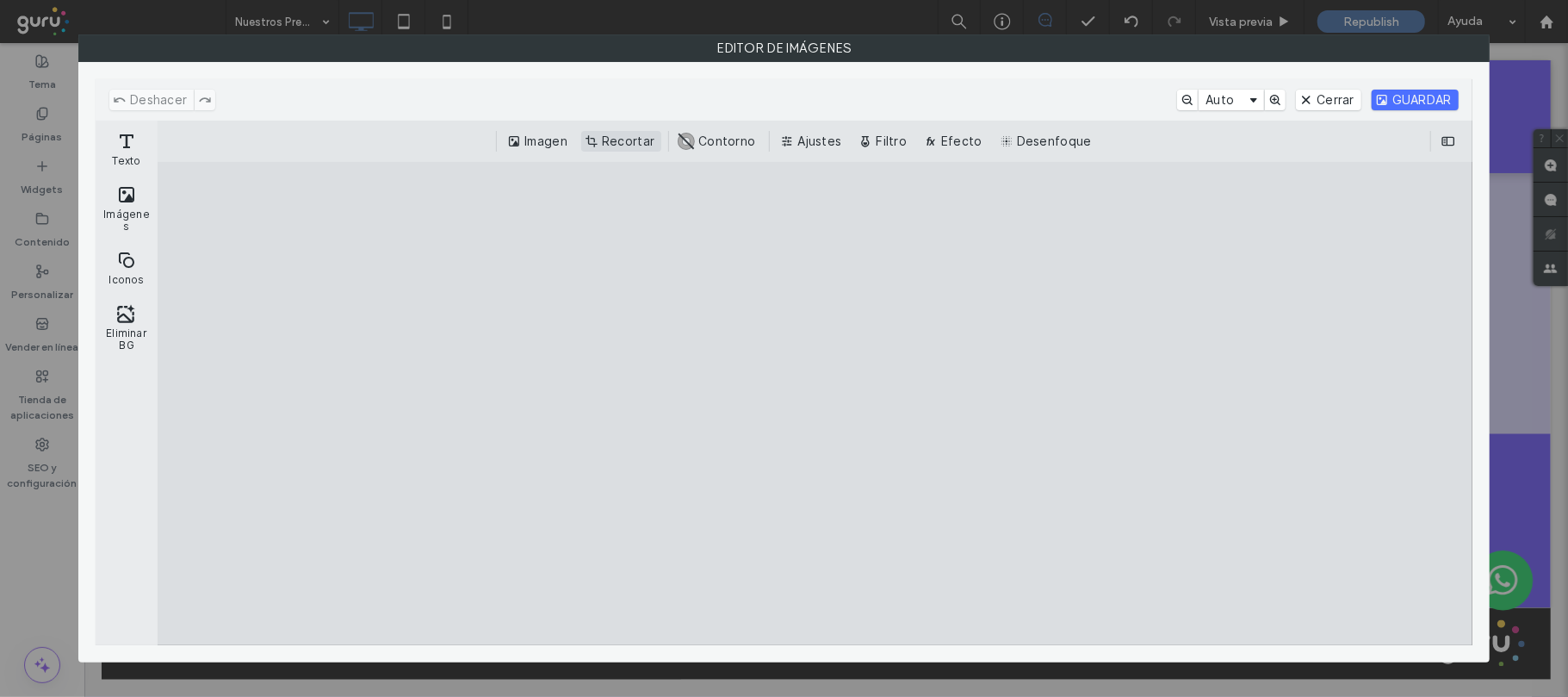
click at [599, 141] on button "Recortar" at bounding box center [621, 142] width 81 height 21
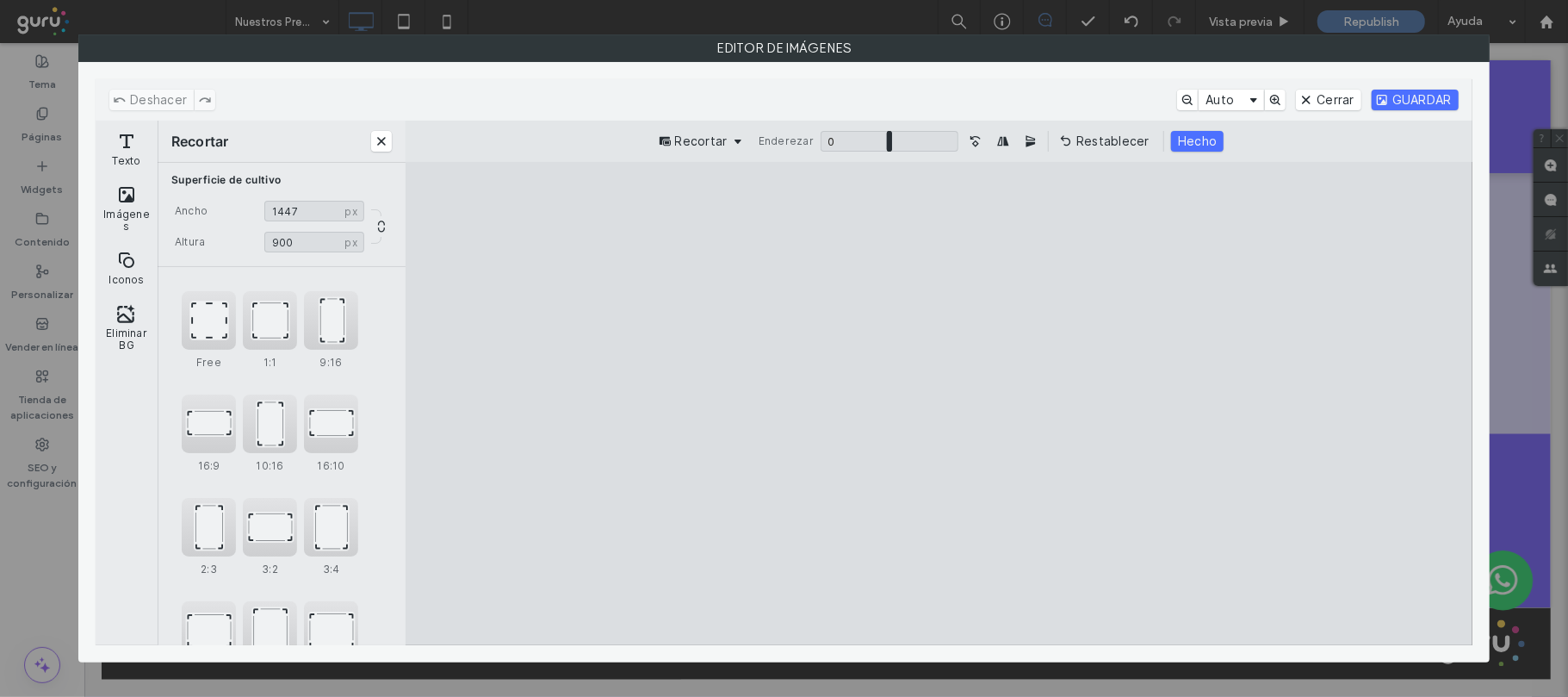
drag, startPoint x: 1281, startPoint y: 408, endPoint x: 1215, endPoint y: 425, distance: 68.2
click at [938, 404] on cesdk-canvas "Lienzo del editor" at bounding box center [938, 404] width 0 height 0
drag, startPoint x: 1250, startPoint y: 411, endPoint x: 1234, endPoint y: 411, distance: 16.0
click at [938, 404] on cesdk-canvas "Lienzo del editor" at bounding box center [938, 404] width 0 height 0
type input "****"
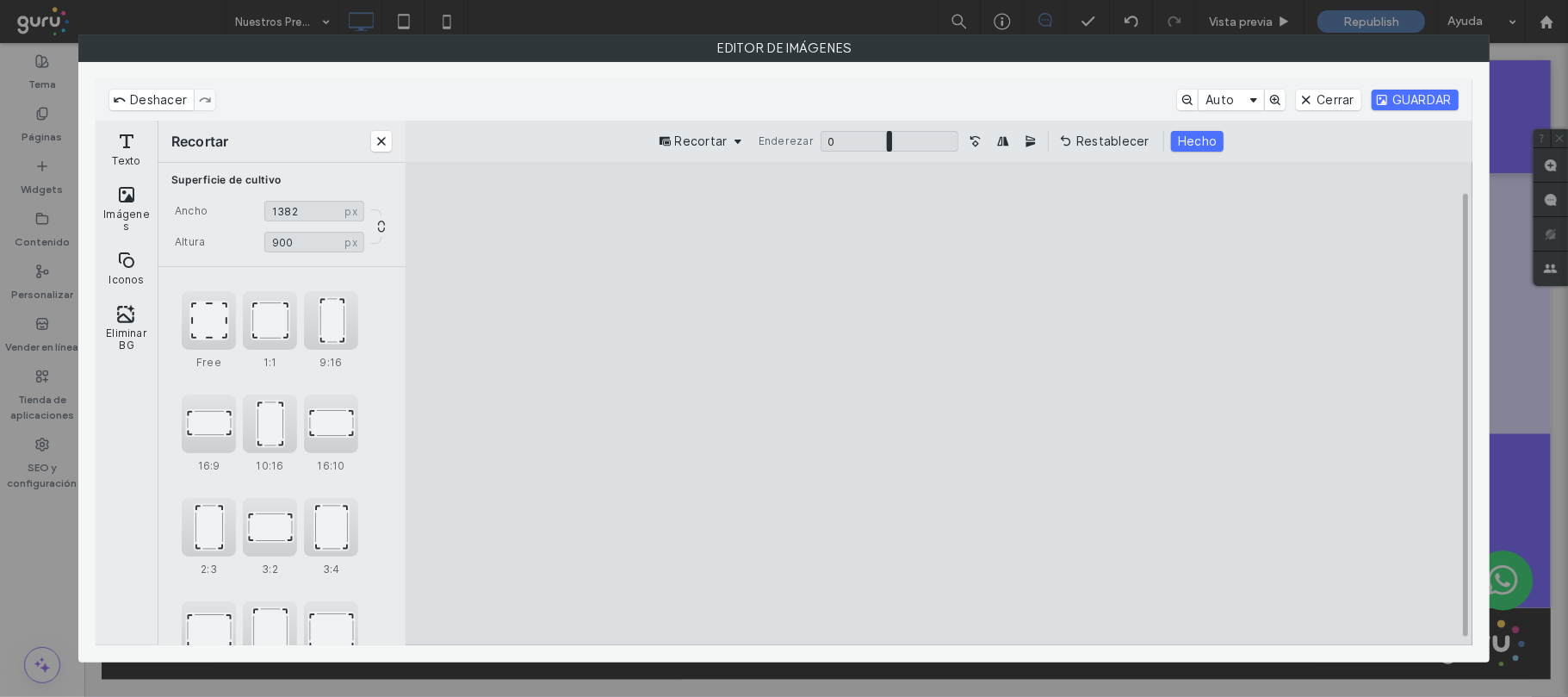
drag, startPoint x: 638, startPoint y: 405, endPoint x: 651, endPoint y: 407, distance: 13.2
click at [938, 404] on cesdk-canvas "Lienzo del editor" at bounding box center [938, 404] width 0 height 0
click at [1207, 138] on button "Hecho" at bounding box center [1197, 142] width 53 height 21
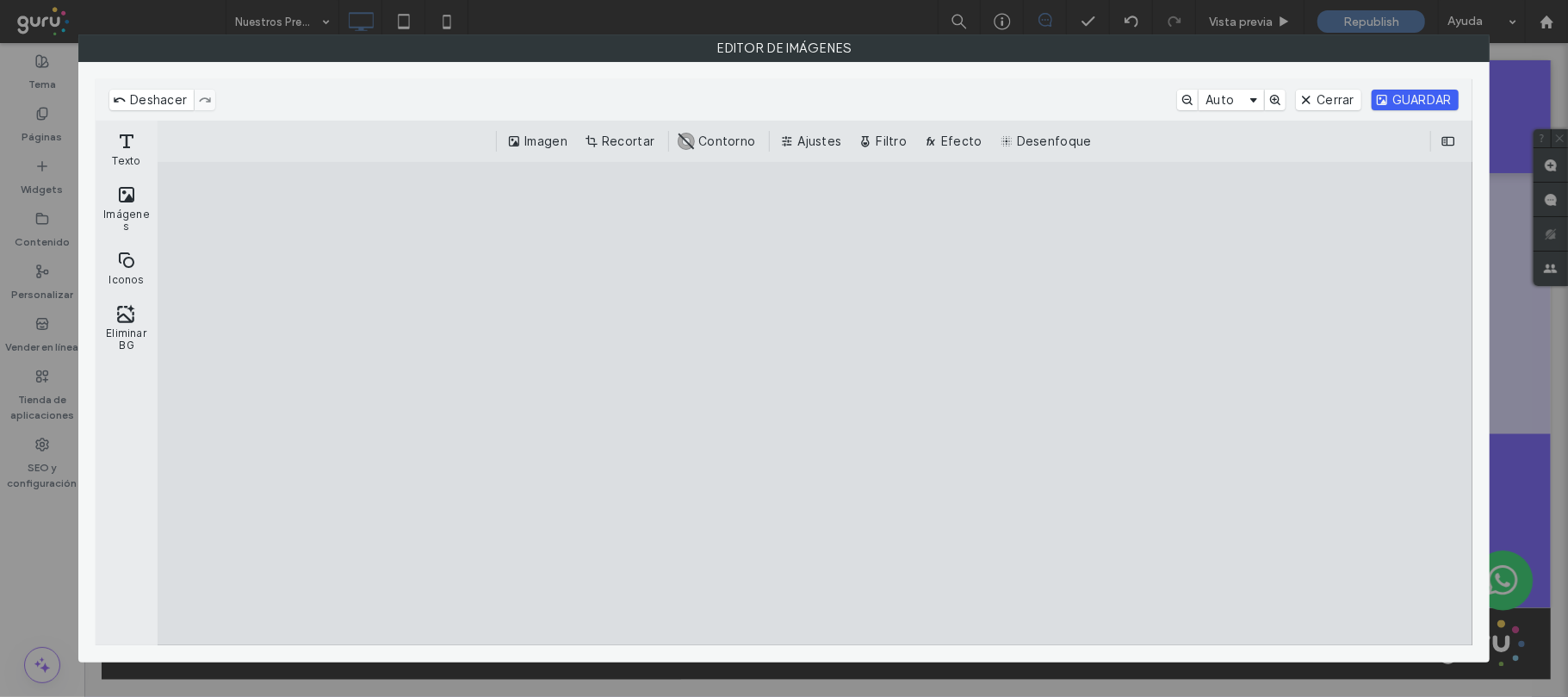
click at [1418, 94] on button "GUARDAR" at bounding box center [1415, 100] width 87 height 21
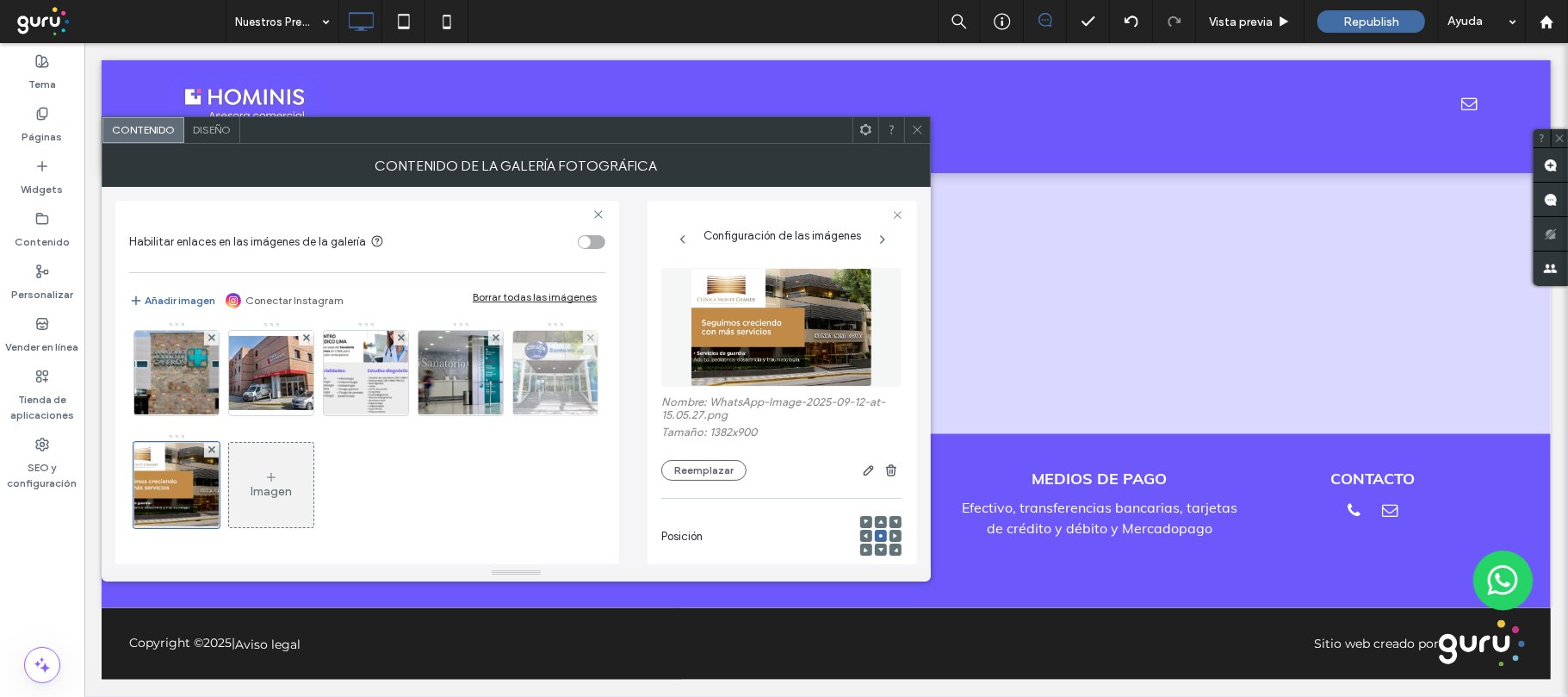
click at [496, 387] on img at bounding box center [555, 373] width 120 height 84
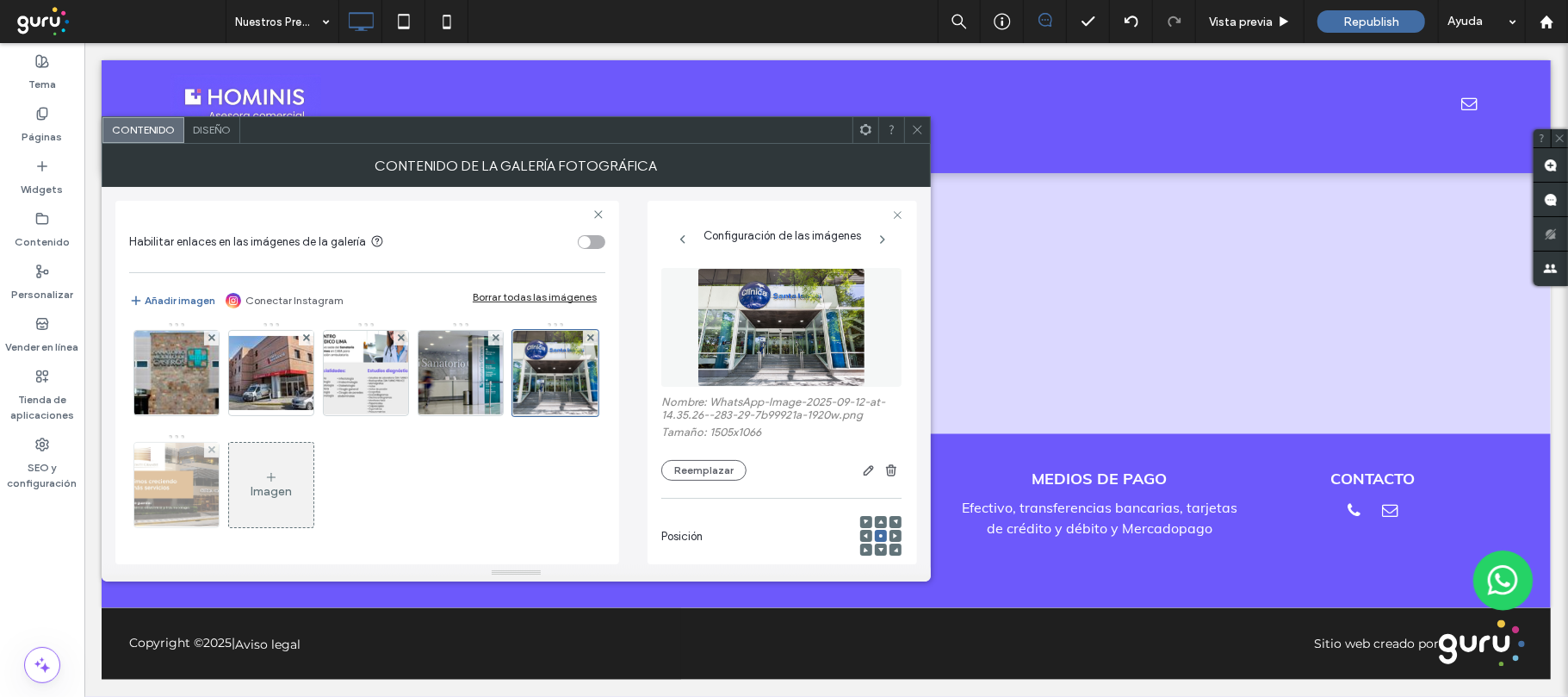
click at [201, 477] on img at bounding box center [176, 485] width 129 height 84
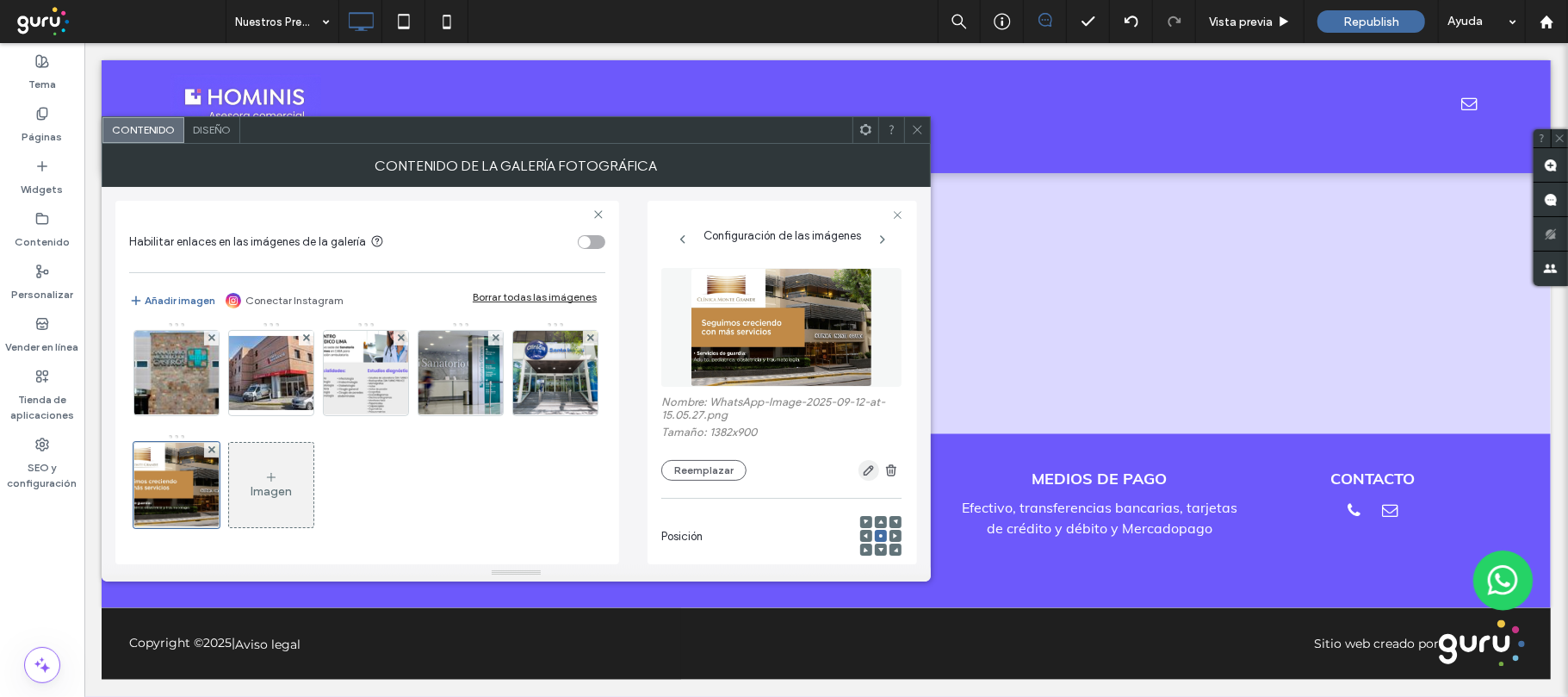
click at [862, 467] on icon "button" at bounding box center [868, 470] width 13 height 13
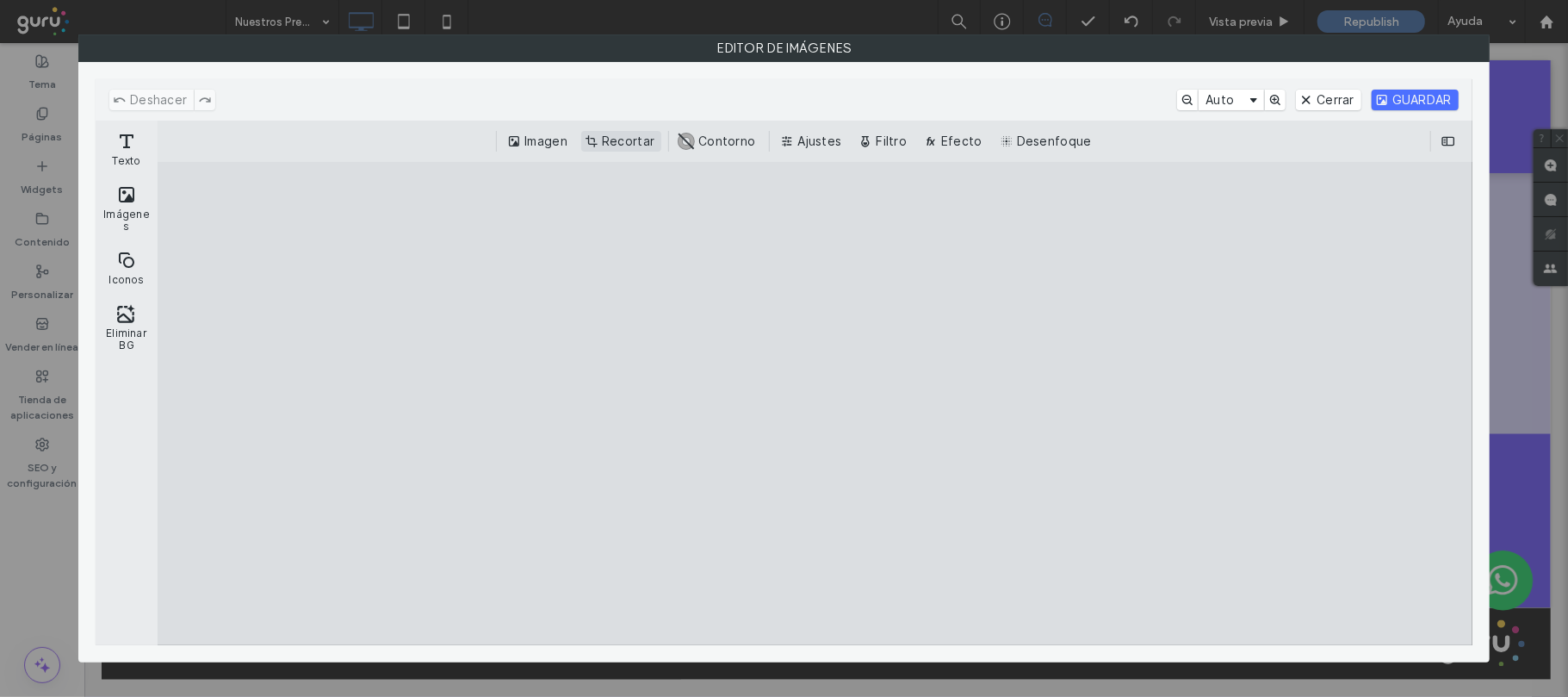
click at [639, 132] on button "Recortar" at bounding box center [621, 142] width 81 height 21
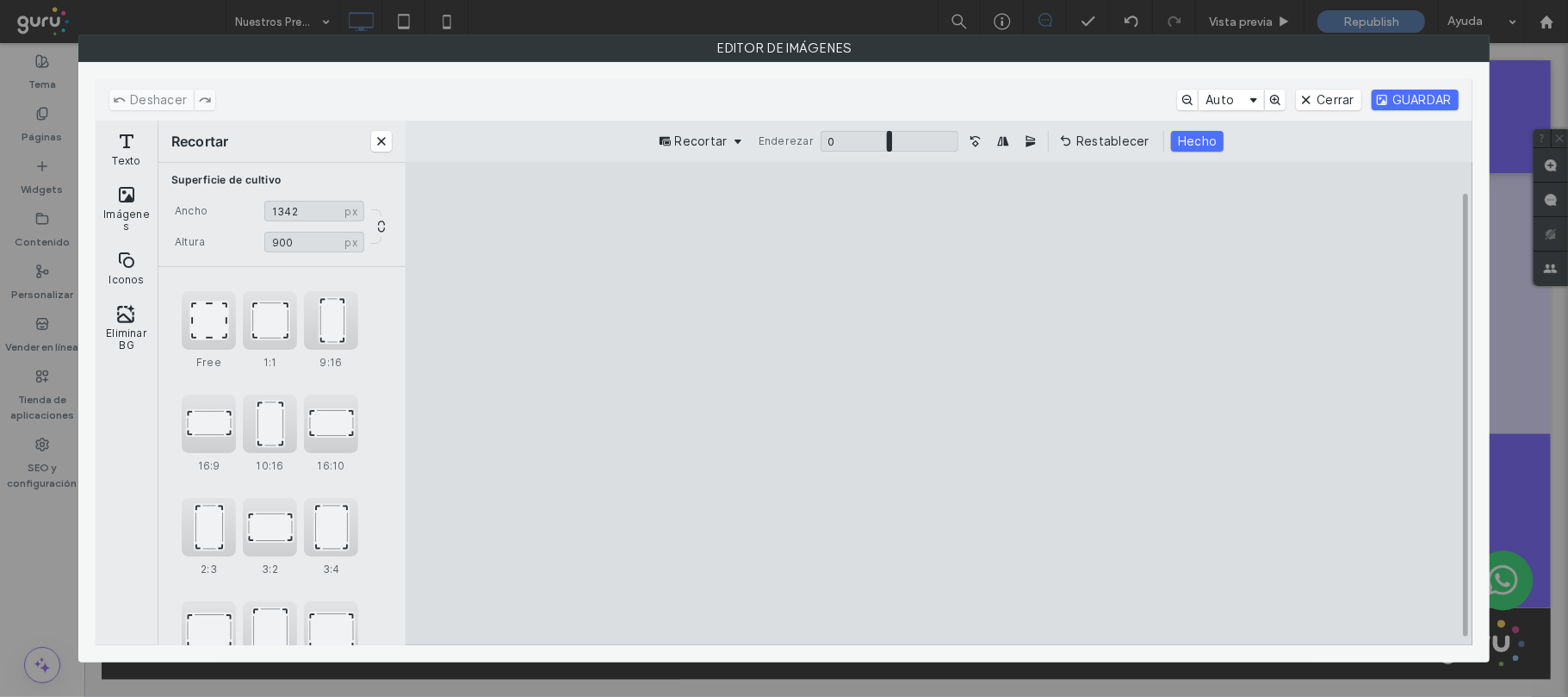
drag, startPoint x: 1232, startPoint y: 408, endPoint x: 1214, endPoint y: 408, distance: 18.0
click at [938, 404] on cesdk-canvas "Lienzo del editor" at bounding box center [938, 404] width 0 height 0
type input "****"
click at [938, 404] on cesdk-canvas "Lienzo del editor" at bounding box center [938, 404] width 0 height 0
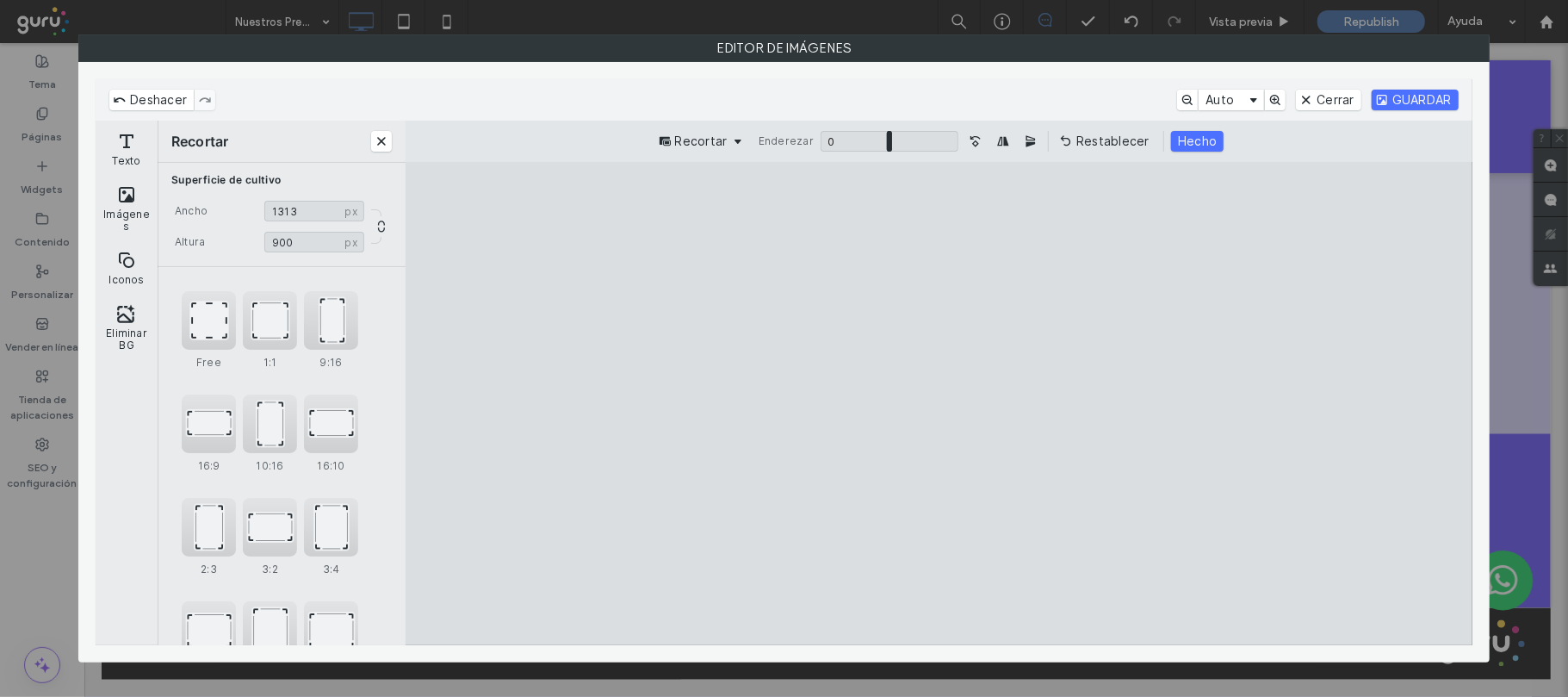
click at [1418, 82] on div "Deshacer Auto Cerrar GUARDAR" at bounding box center [784, 100] width 1376 height 41
click at [1418, 98] on button "GUARDAR" at bounding box center [1415, 100] width 87 height 21
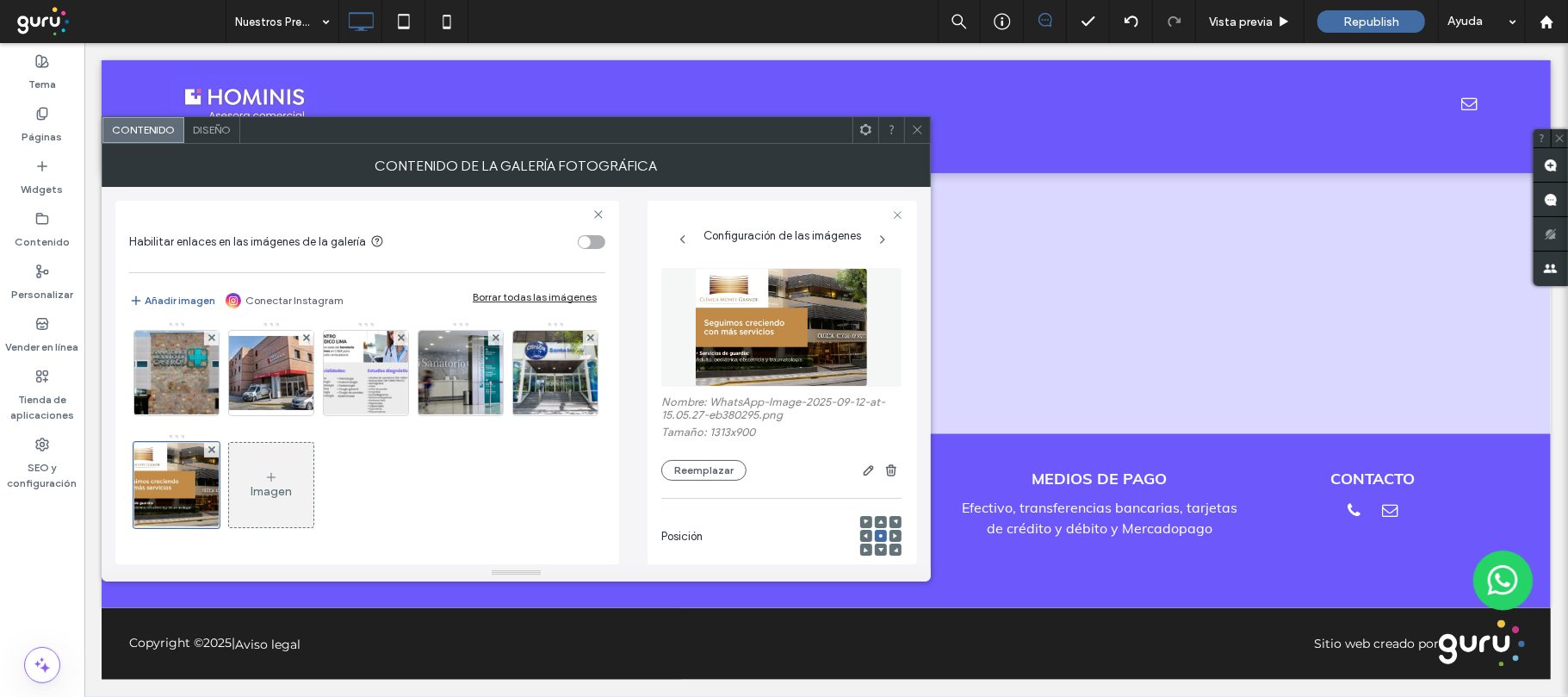
scroll to position [341, 0]
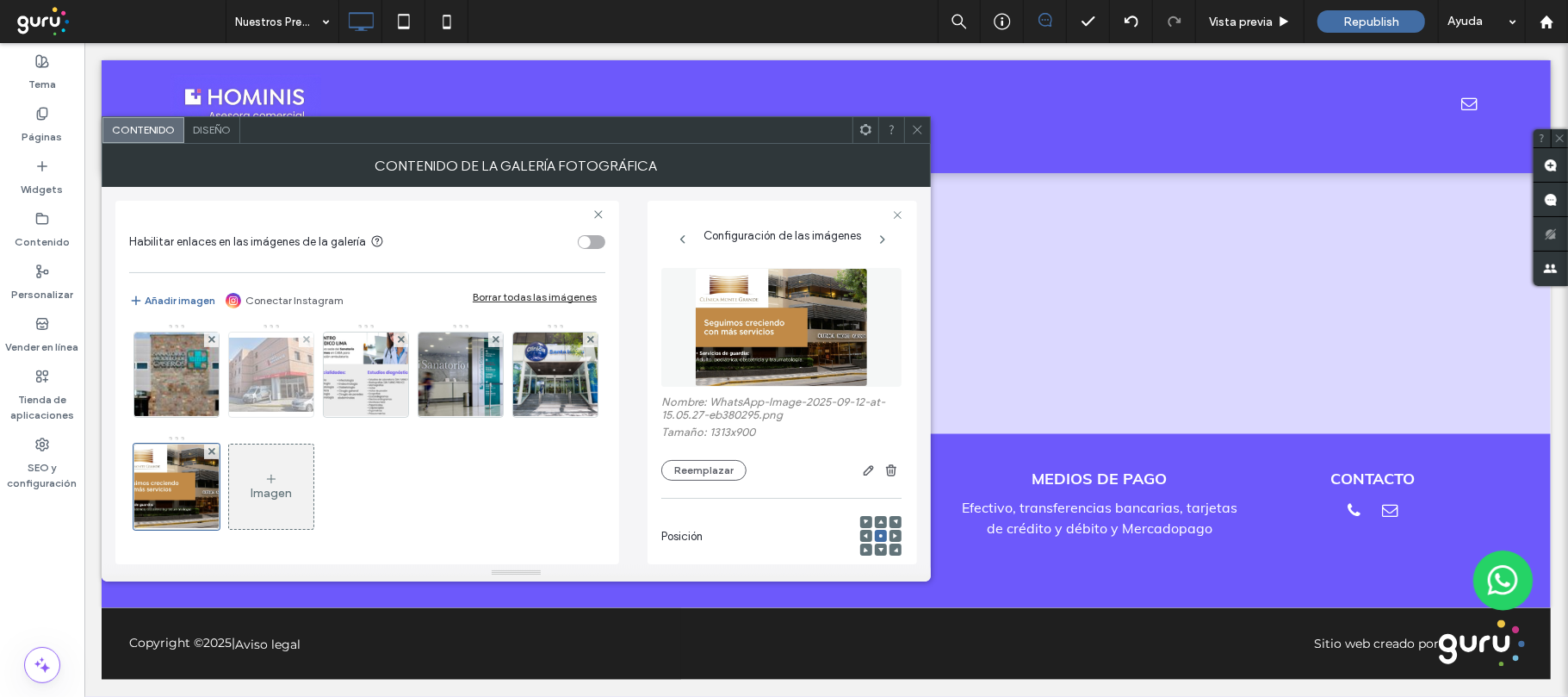
click at [202, 411] on img at bounding box center [271, 374] width 138 height 74
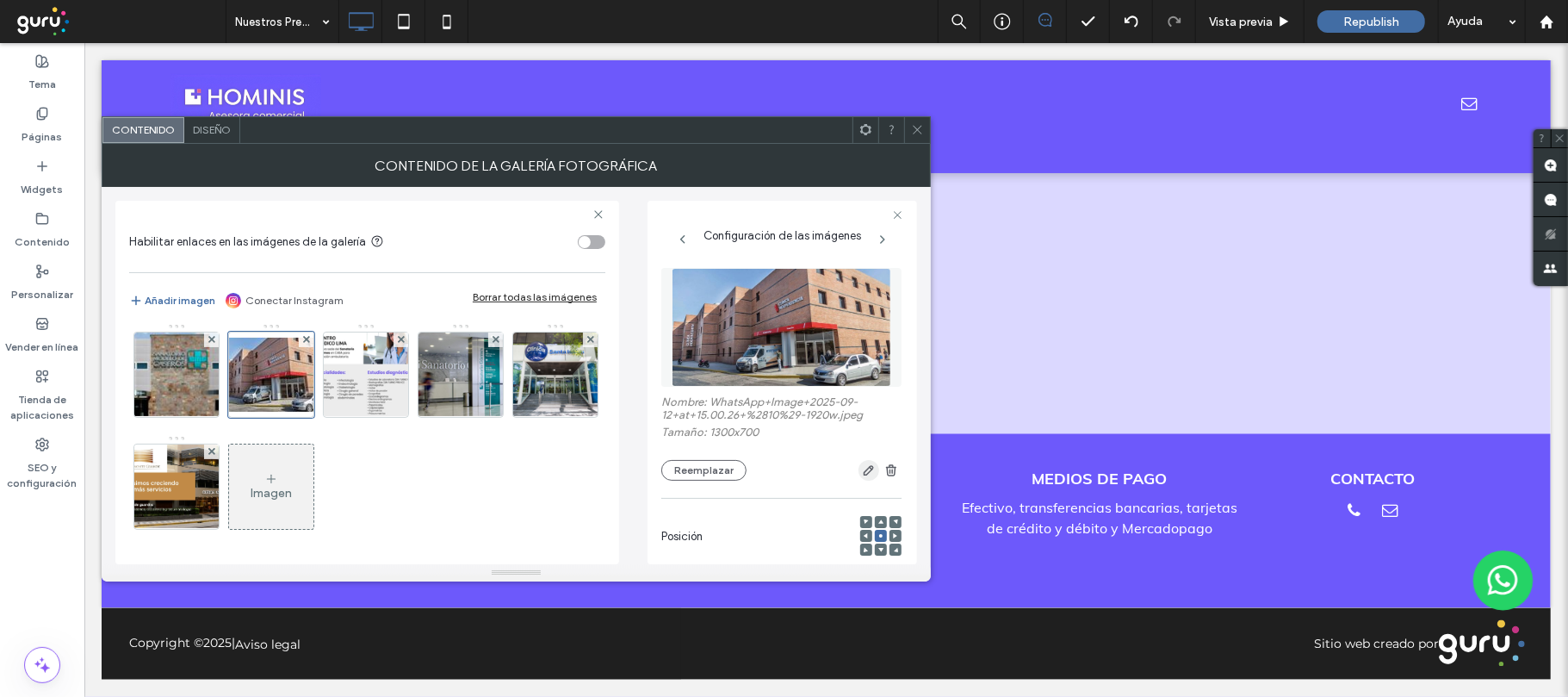
click at [864, 466] on use "button" at bounding box center [868, 470] width 11 height 11
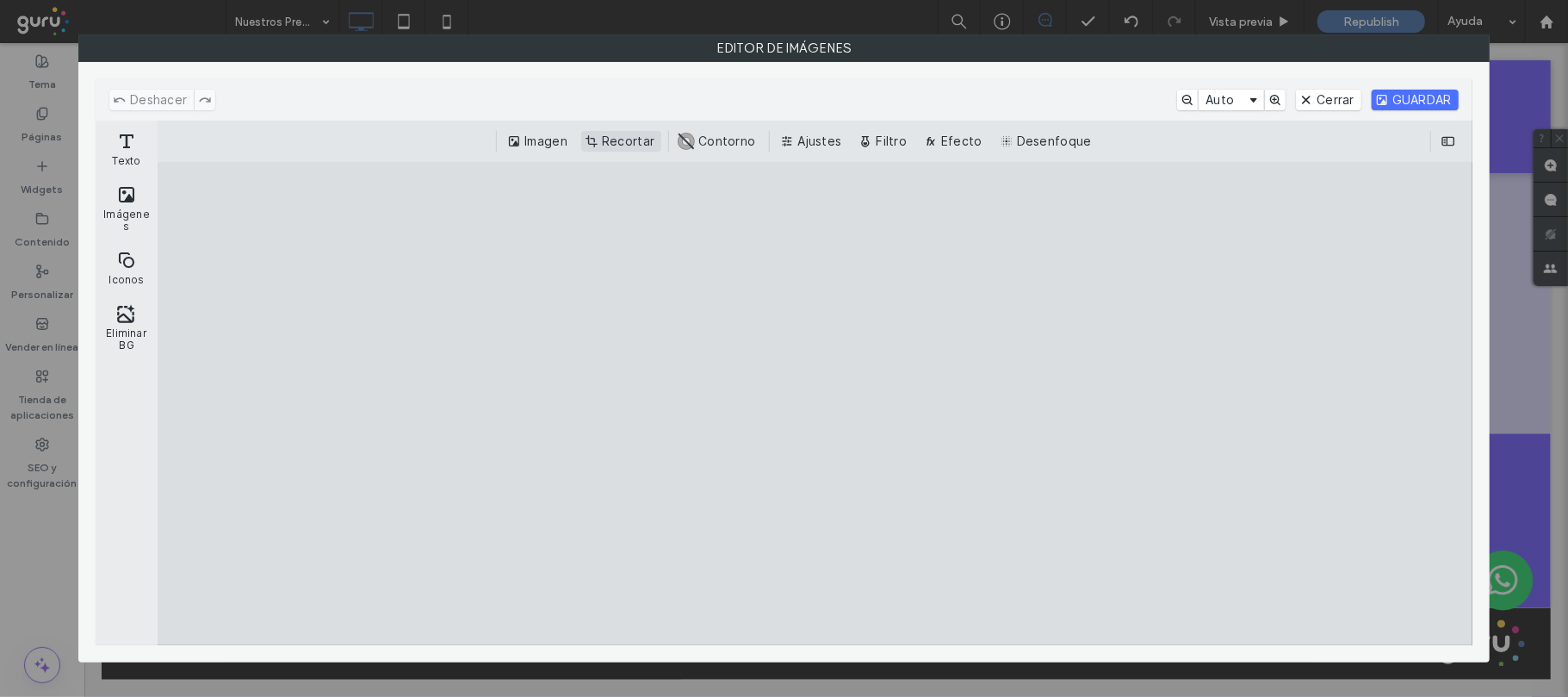
click at [611, 142] on button "Recortar" at bounding box center [621, 142] width 81 height 21
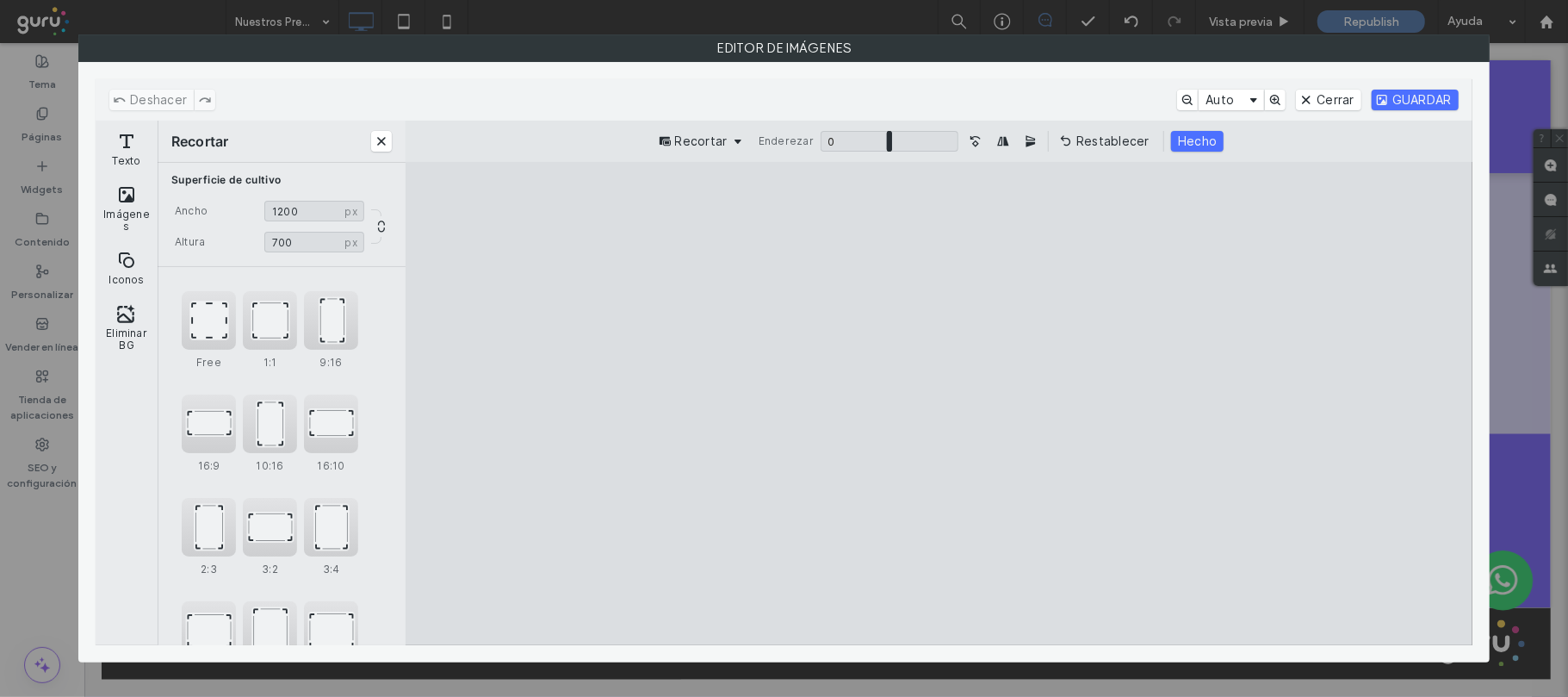
drag, startPoint x: 1303, startPoint y: 408, endPoint x: 1248, endPoint y: 411, distance: 55.1
click at [938, 404] on cesdk-canvas "Lienzo del editor" at bounding box center [938, 404] width 0 height 0
drag, startPoint x: 613, startPoint y: 407, endPoint x: 634, endPoint y: 410, distance: 21.2
click at [938, 404] on cesdk-canvas "Lienzo del editor" at bounding box center [938, 404] width 0 height 0
type input "****"
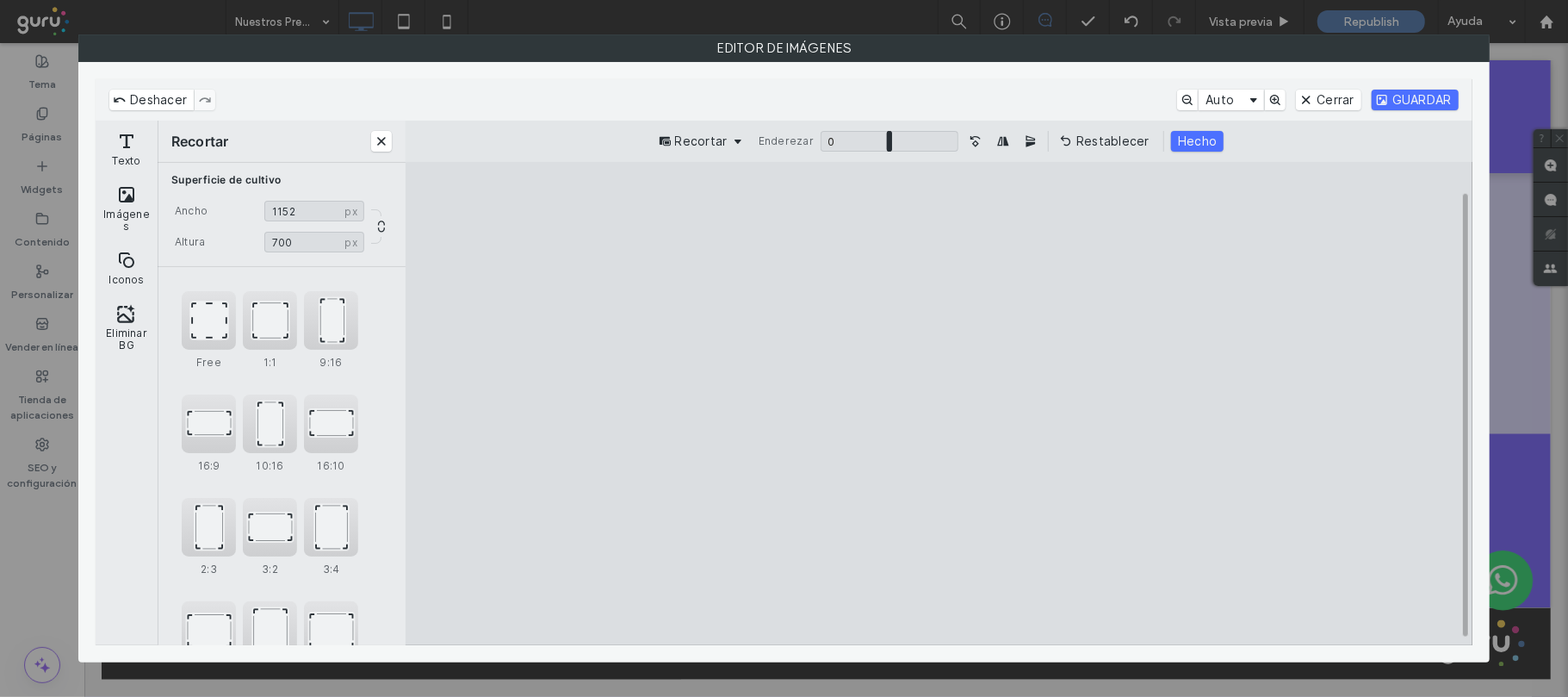
click at [938, 404] on cesdk-canvas "Lienzo del editor" at bounding box center [938, 404] width 0 height 0
click at [1206, 139] on button "Hecho" at bounding box center [1197, 142] width 53 height 21
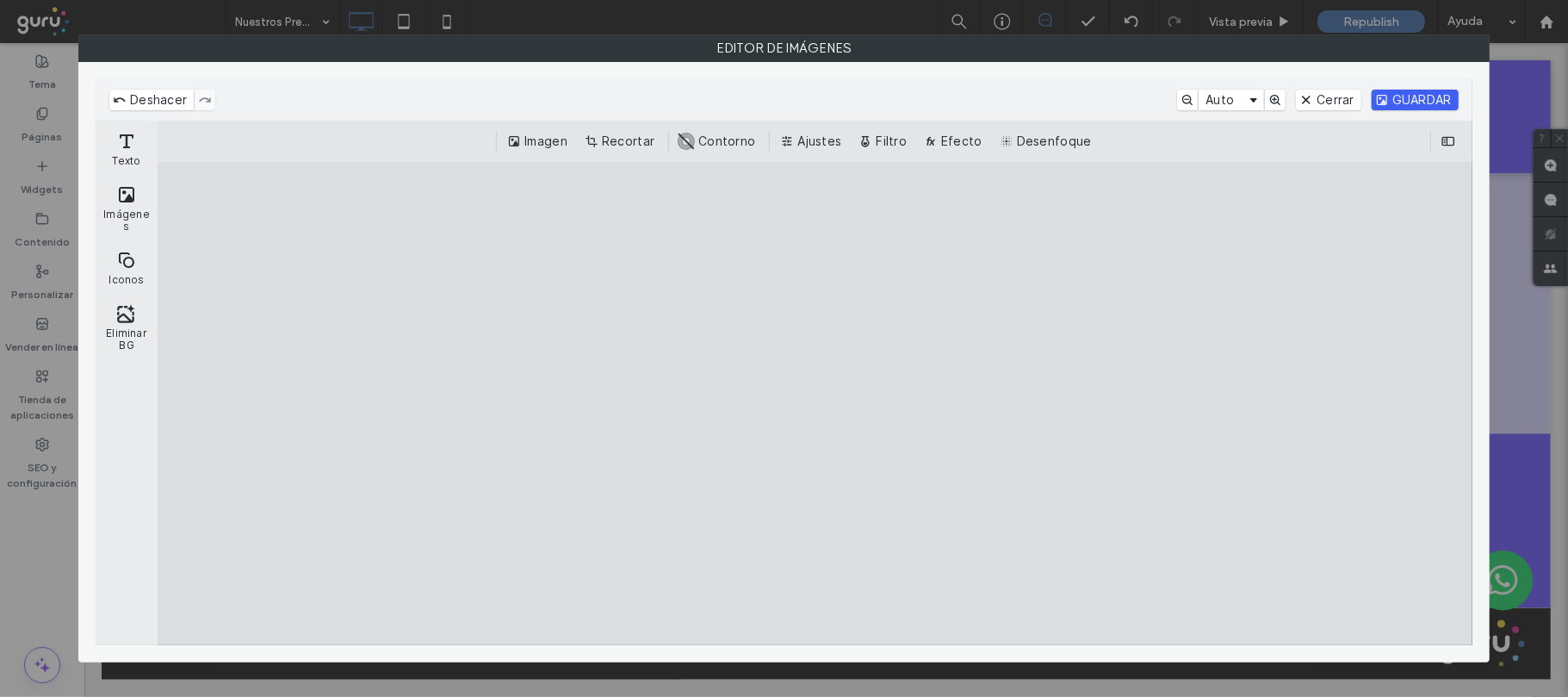
click at [1406, 98] on button "GUARDAR" at bounding box center [1415, 100] width 87 height 21
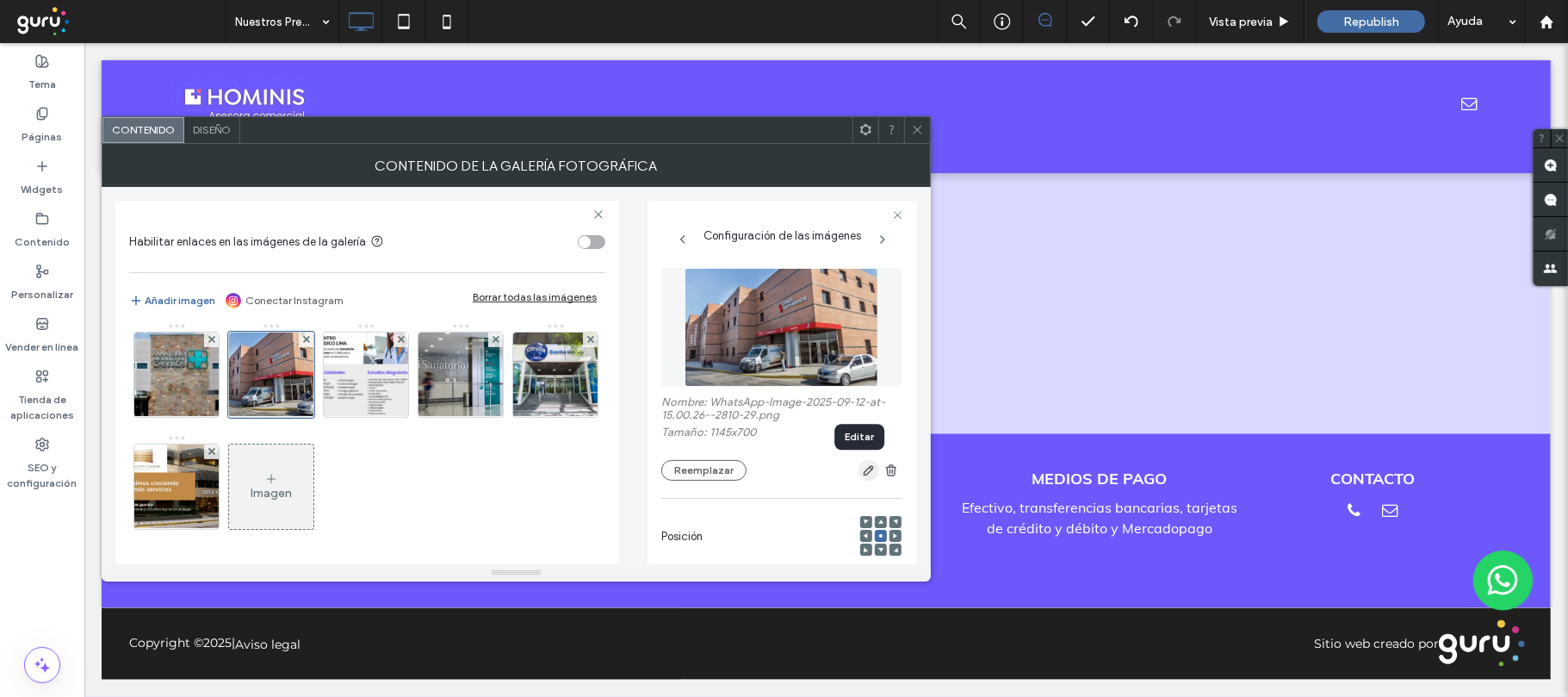
click at [862, 470] on icon "button" at bounding box center [868, 470] width 13 height 13
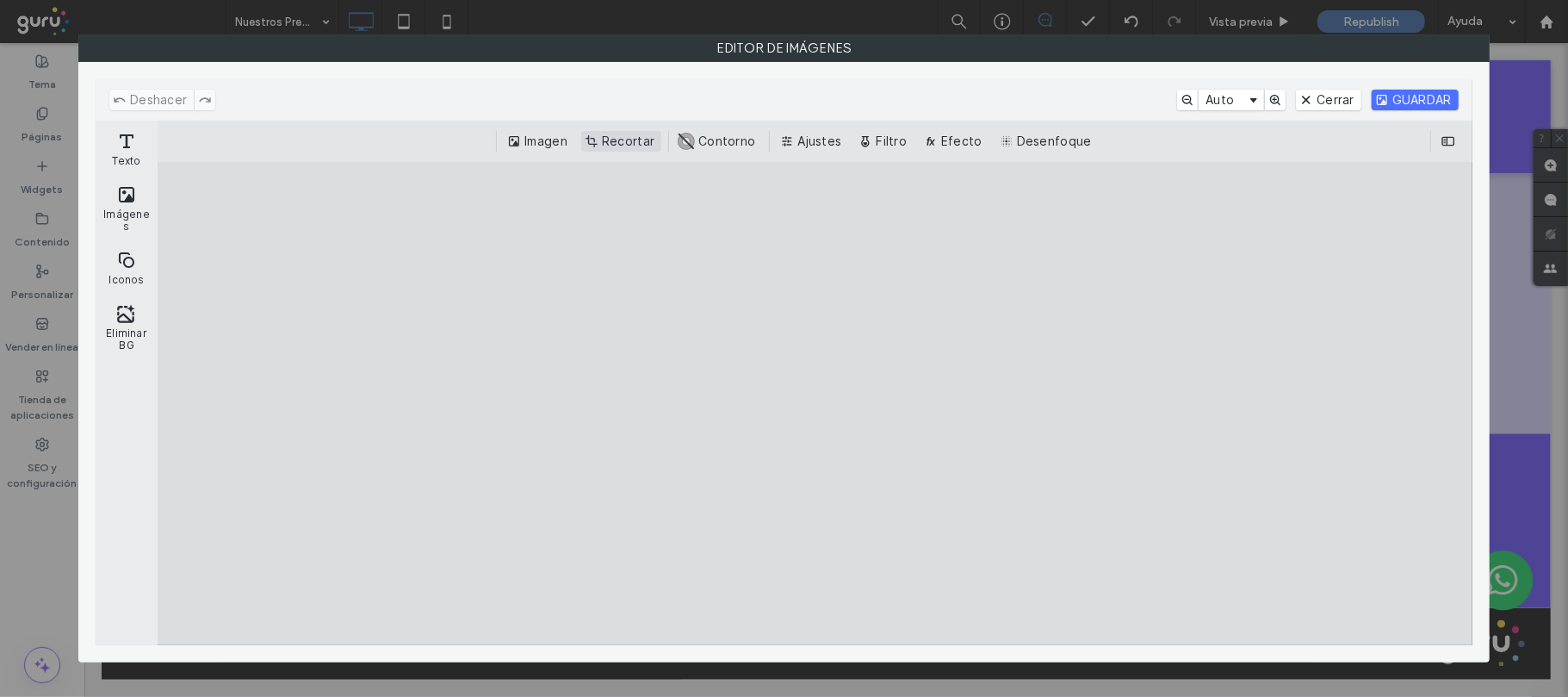
click at [634, 142] on button "Recortar" at bounding box center [621, 142] width 81 height 21
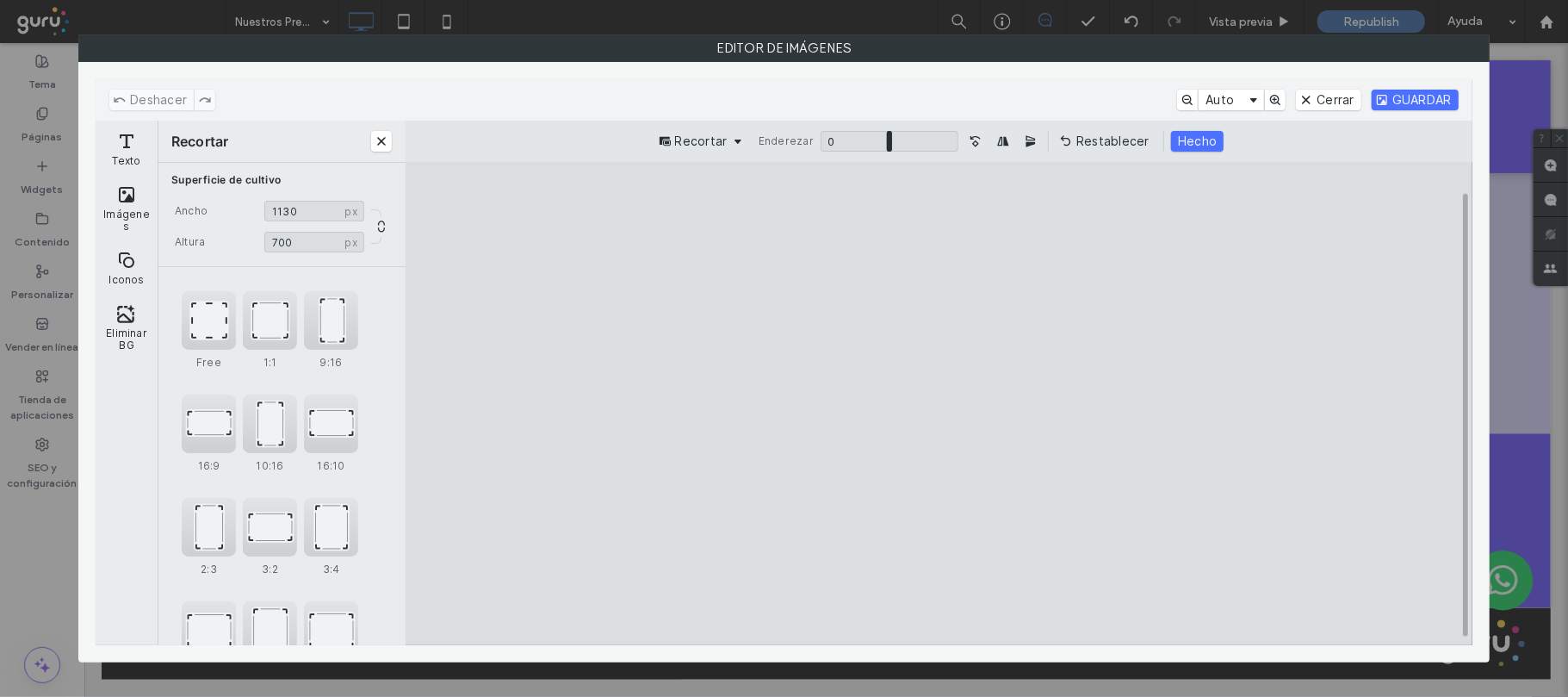
click at [938, 404] on cesdk-canvas "Lienzo del editor" at bounding box center [938, 404] width 0 height 0
type input "****"
drag, startPoint x: 1247, startPoint y: 408, endPoint x: 1210, endPoint y: 413, distance: 37.3
click at [938, 404] on cesdk-canvas "Lienzo del editor" at bounding box center [938, 404] width 0 height 0
click at [1453, 100] on button "GUARDAR" at bounding box center [1415, 100] width 87 height 21
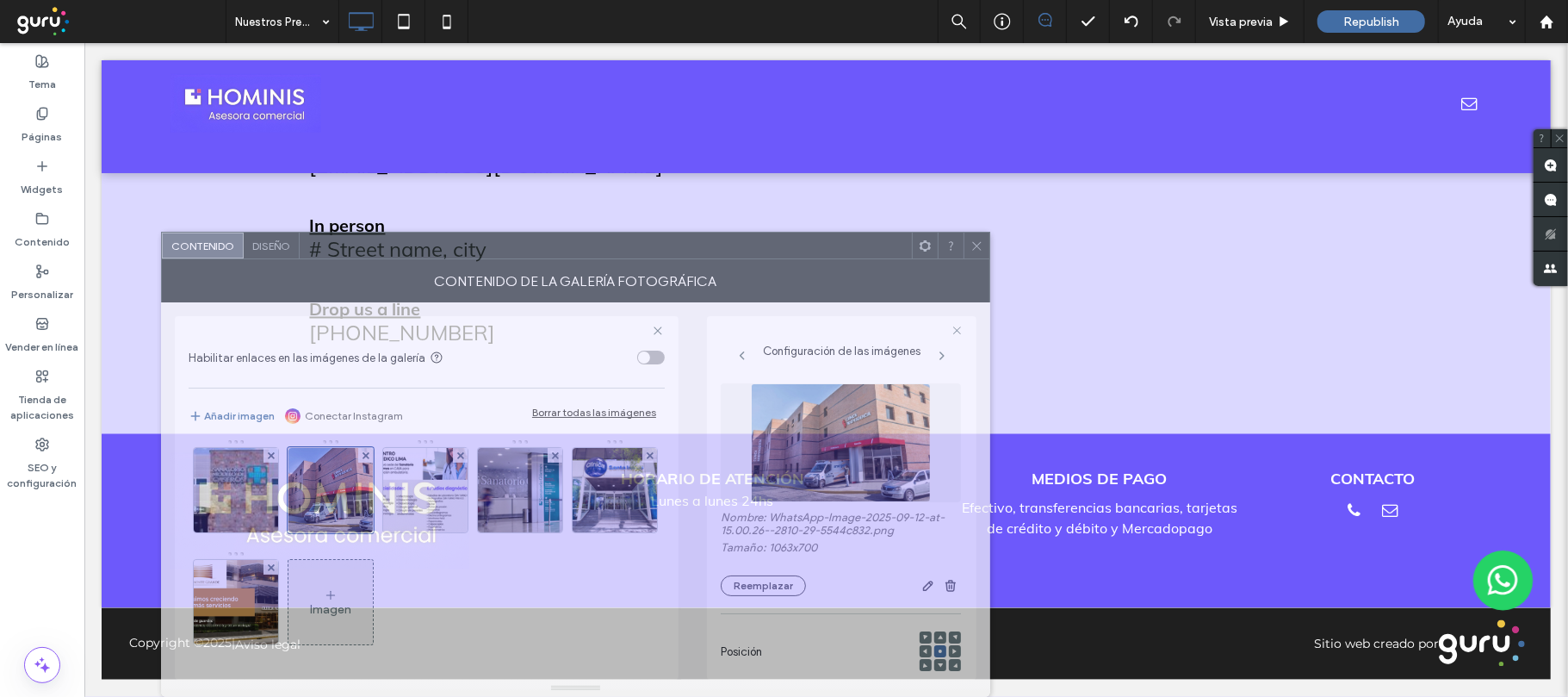
drag, startPoint x: 530, startPoint y: 134, endPoint x: 589, endPoint y: 273, distance: 151.0
click at [589, 273] on div "Contenido Diseño Contenido de la galería fotográfica Habilitar enlaces en las i…" at bounding box center [575, 464] width 829 height 465
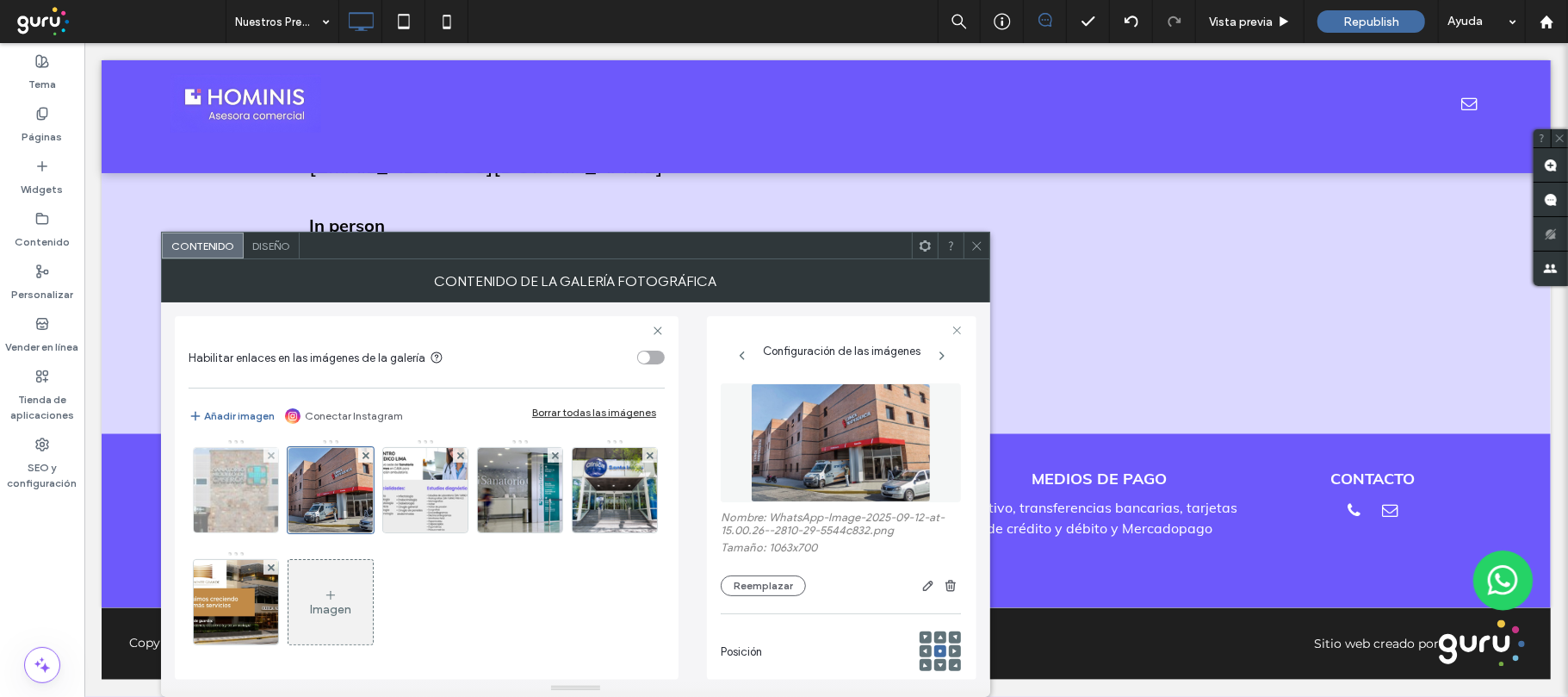
click at [302, 497] on img at bounding box center [236, 490] width 132 height 84
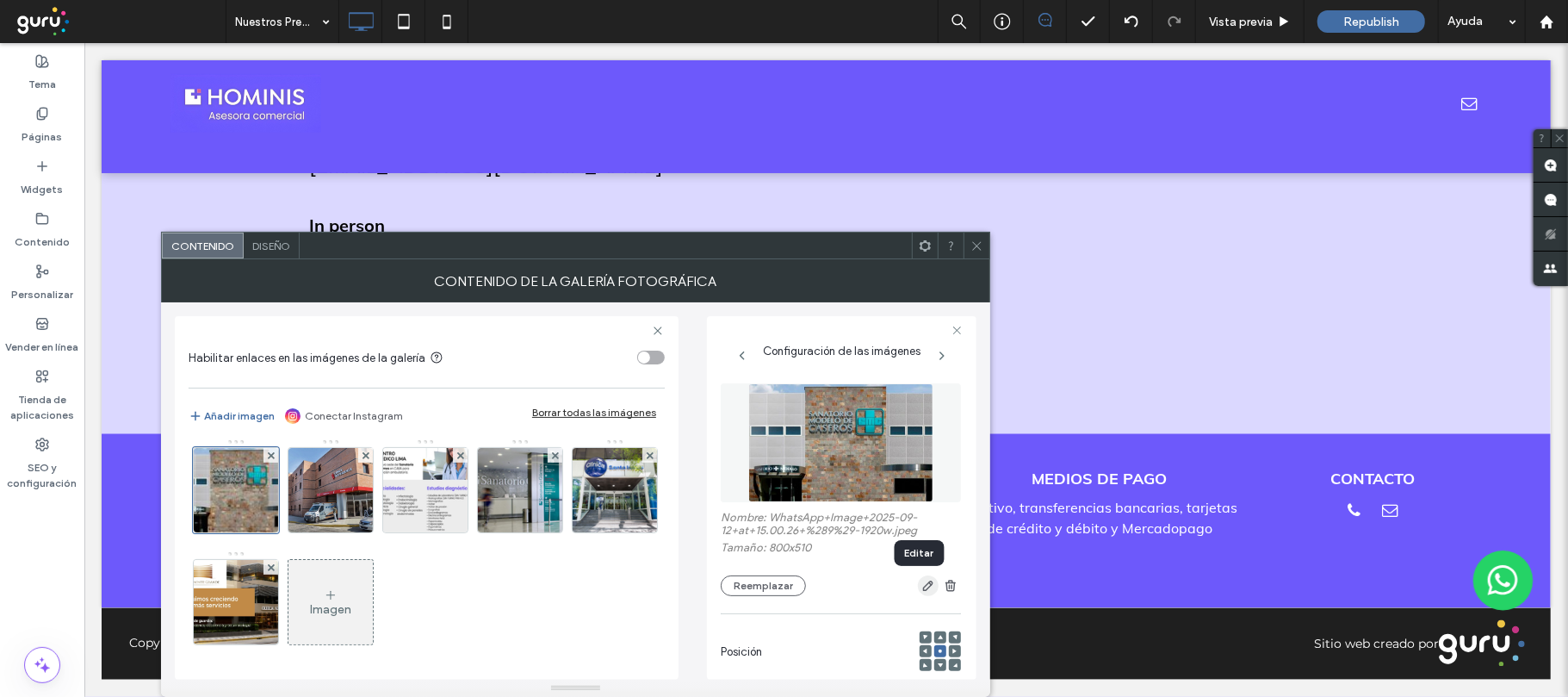
click at [925, 587] on icon "button" at bounding box center [928, 586] width 13 height 13
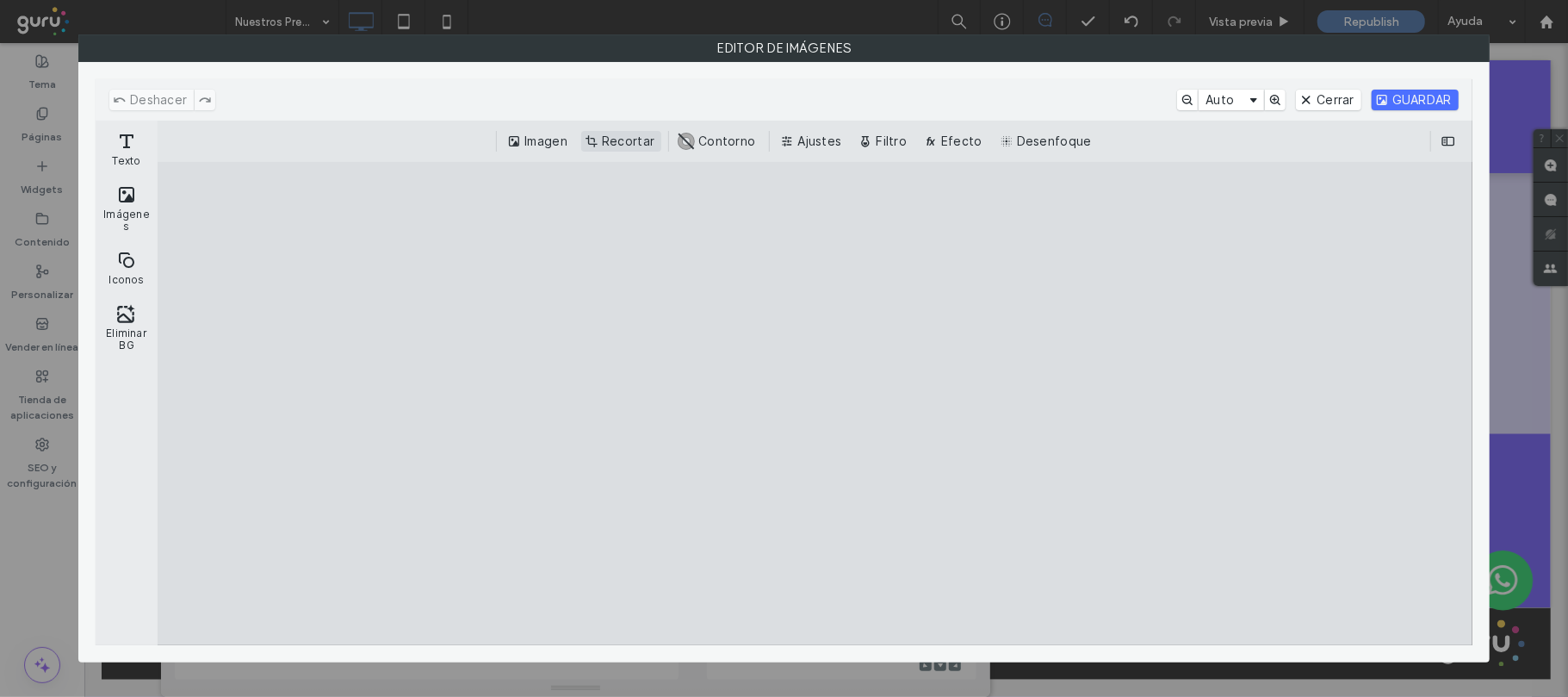
click at [613, 134] on button "Recortar" at bounding box center [621, 142] width 81 height 21
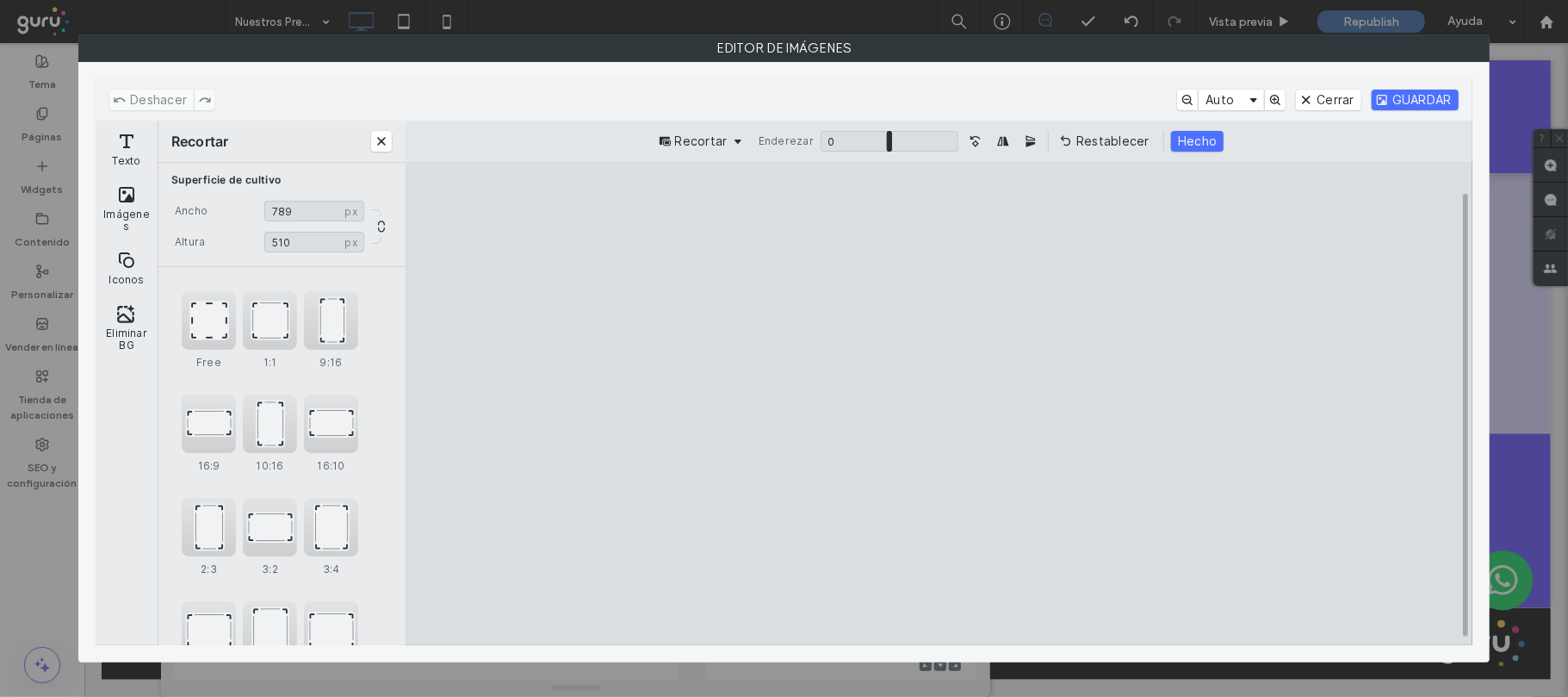
click at [938, 404] on cesdk-canvas "Lienzo del editor" at bounding box center [938, 404] width 0 height 0
type input "***"
click at [938, 404] on cesdk-canvas "Lienzo del editor" at bounding box center [938, 404] width 0 height 0
click at [1188, 145] on button "Hecho" at bounding box center [1197, 142] width 53 height 21
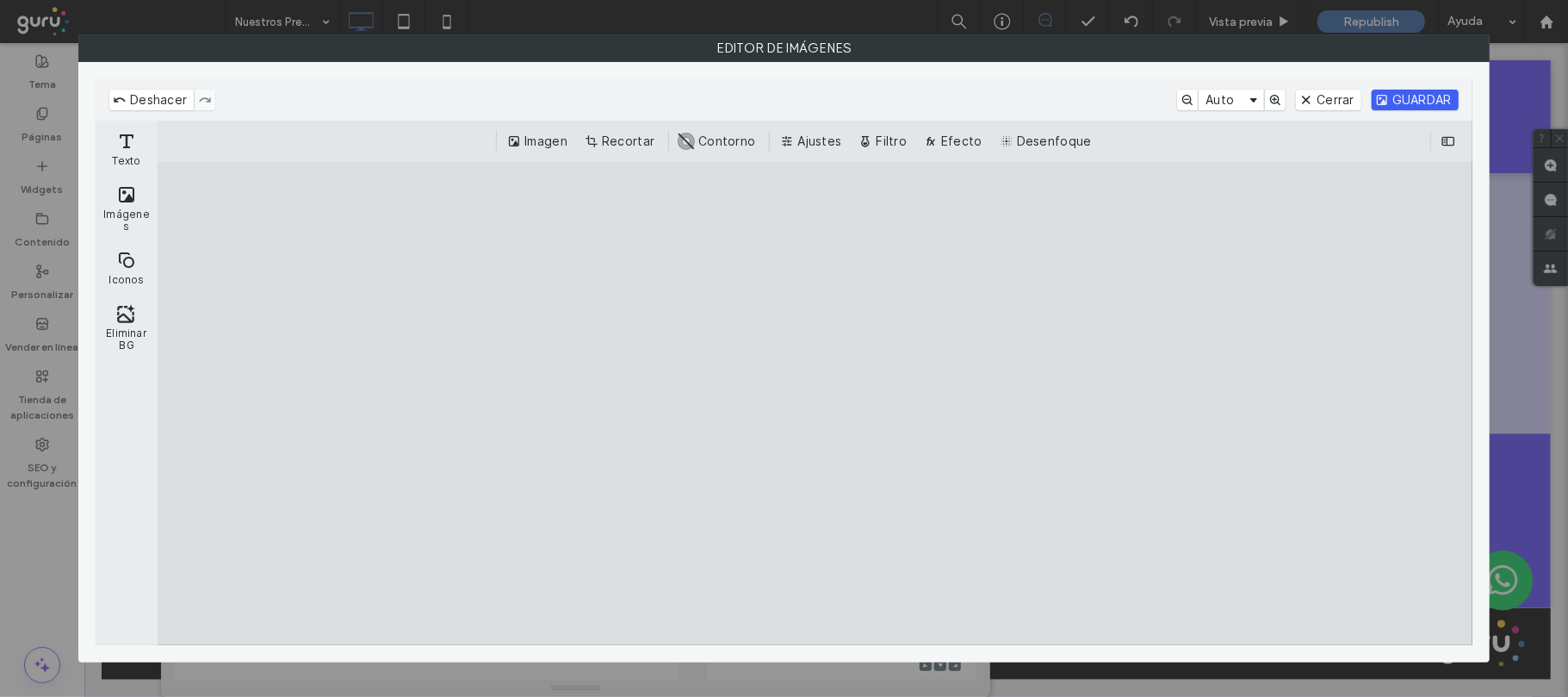
click at [1402, 98] on button "GUARDAR" at bounding box center [1415, 100] width 87 height 21
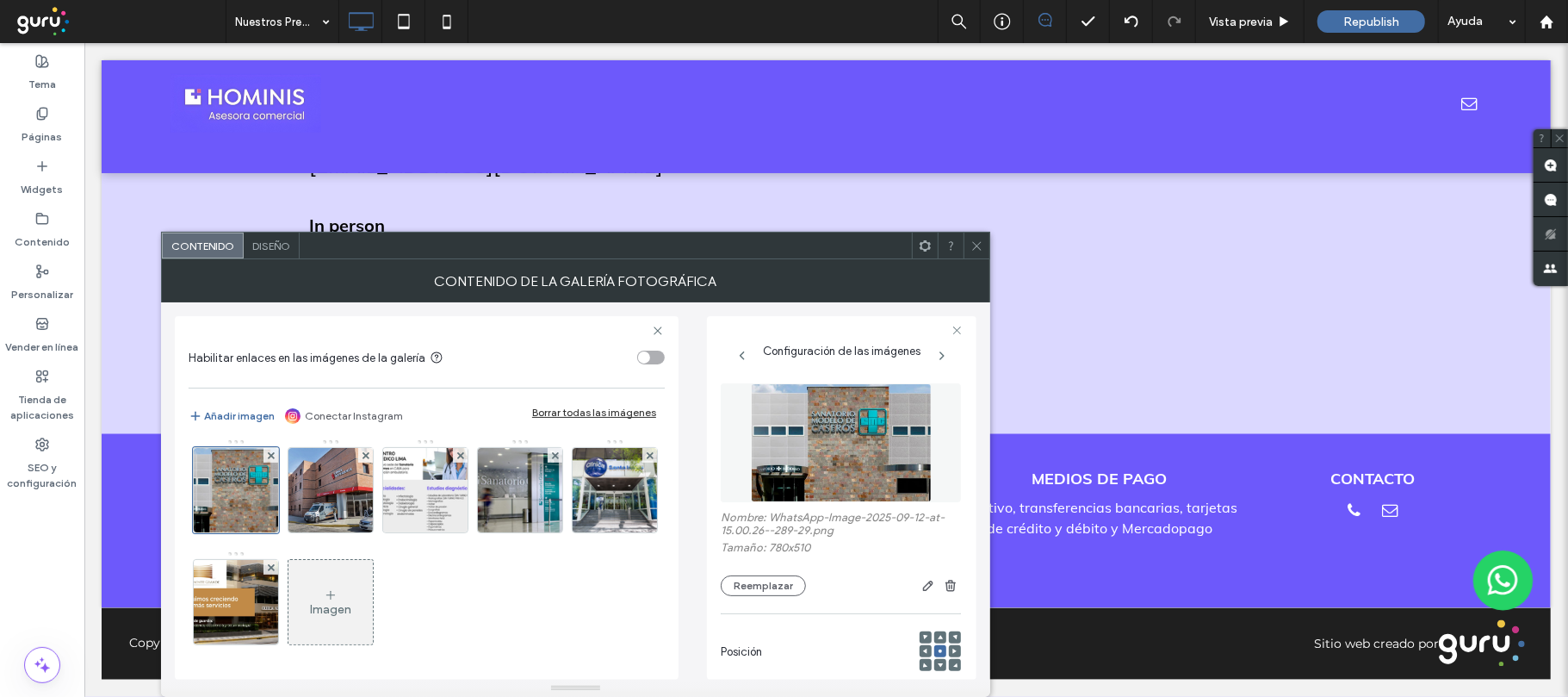
click at [975, 250] on icon at bounding box center [976, 245] width 12 height 12
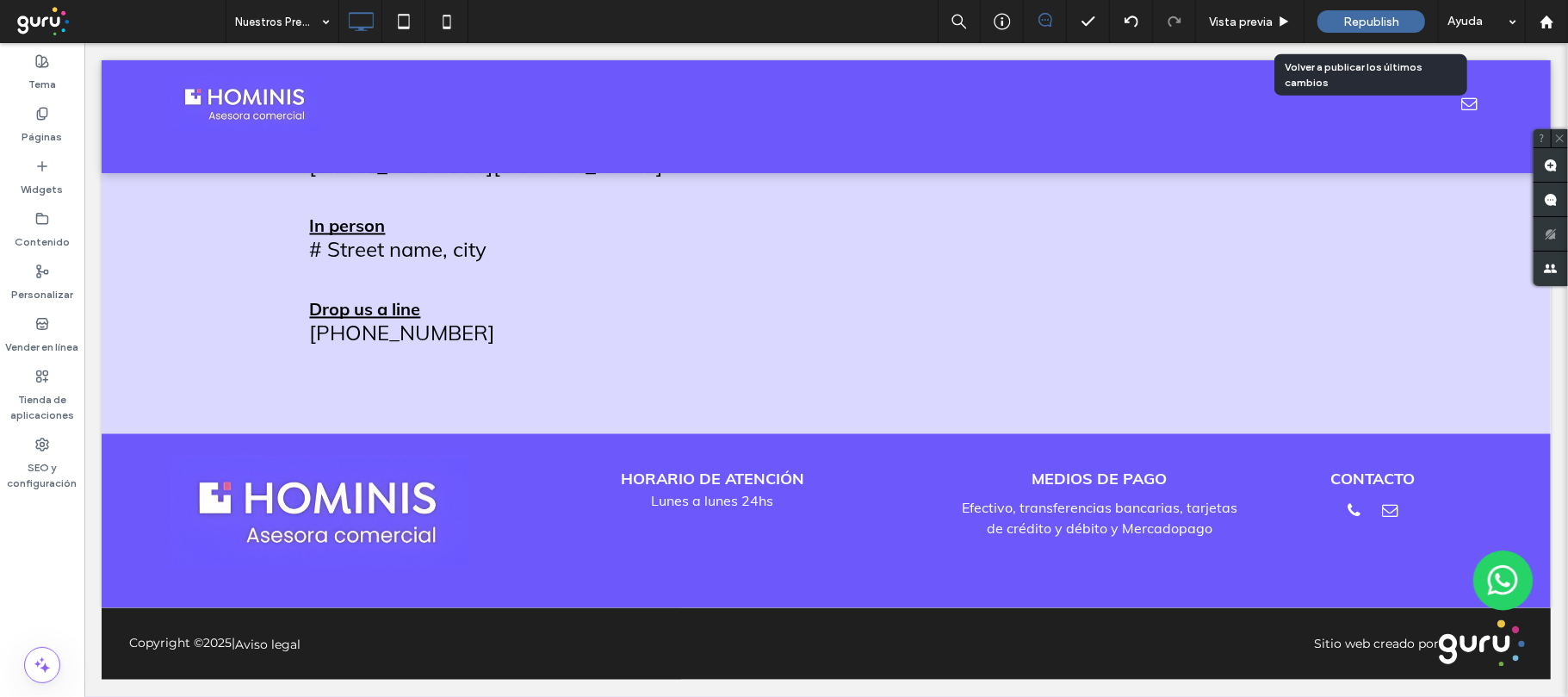
click at [1367, 14] on span "Republish" at bounding box center [1371, 21] width 56 height 14
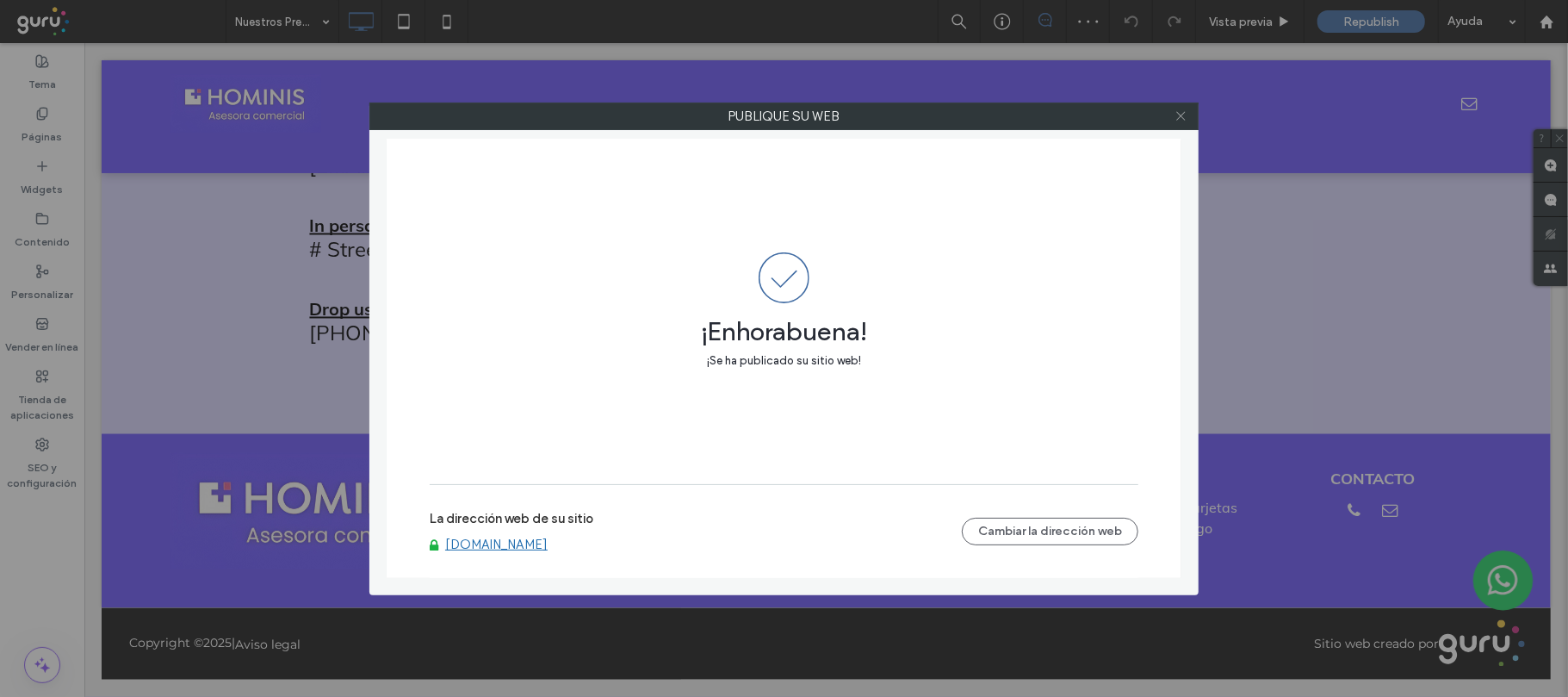
click at [1185, 115] on icon at bounding box center [1180, 115] width 12 height 12
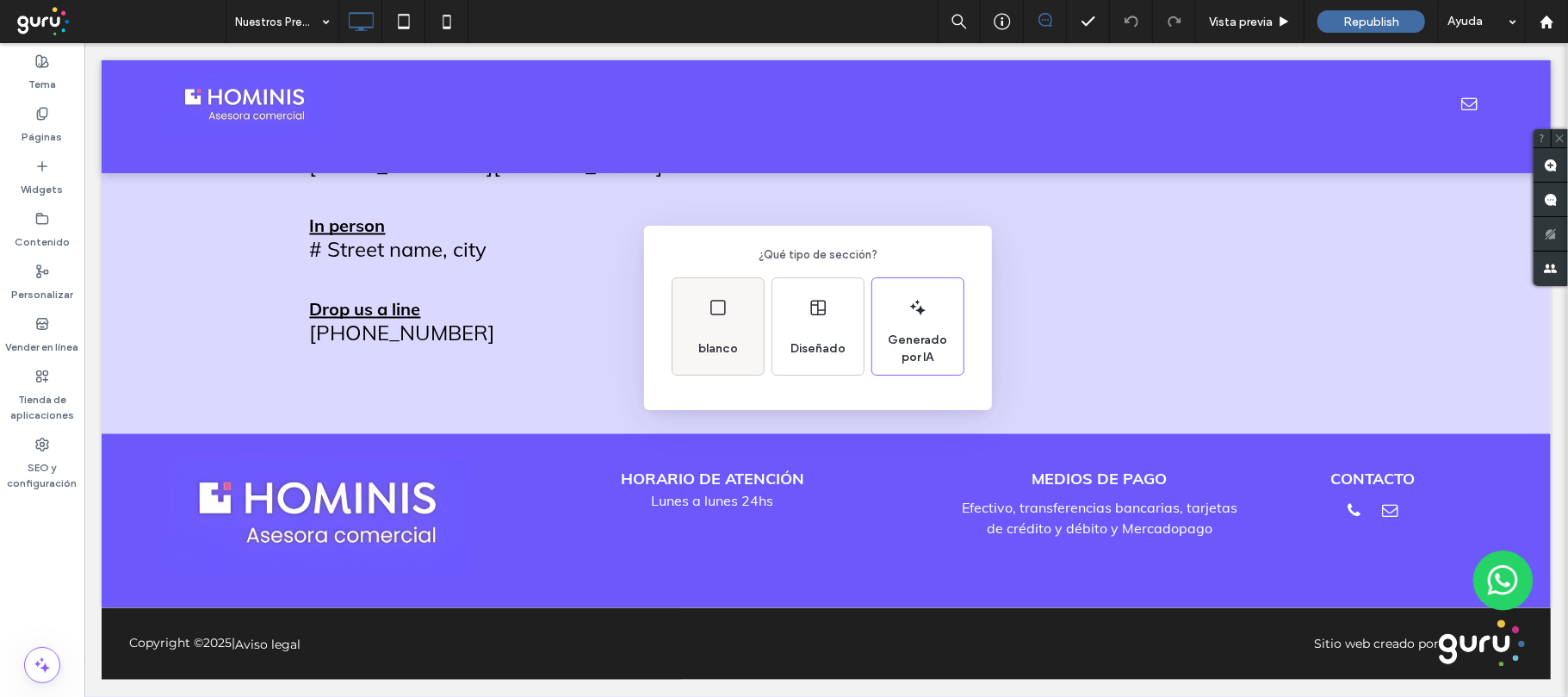
click at [755, 348] on div "blanco" at bounding box center [718, 326] width 91 height 97
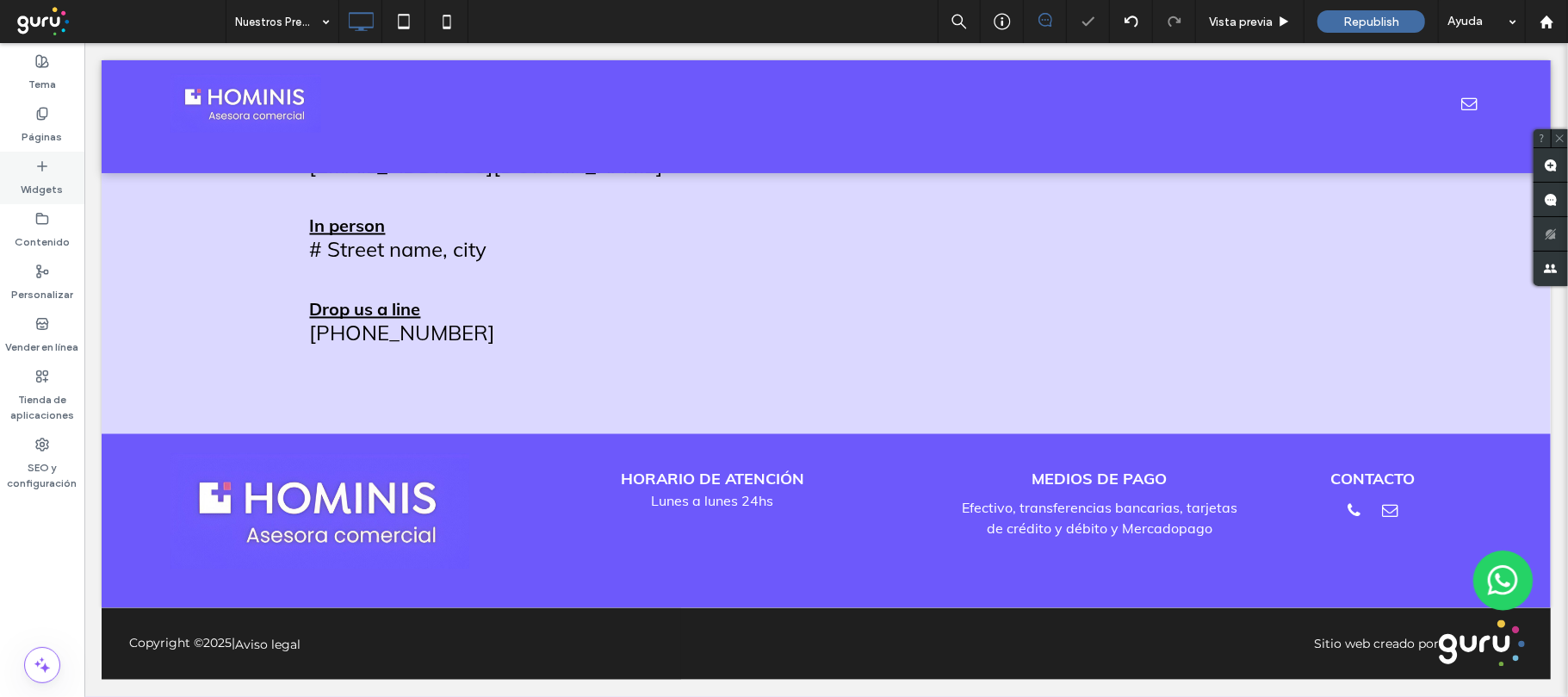
click at [45, 174] on label "Widgets" at bounding box center [42, 185] width 42 height 24
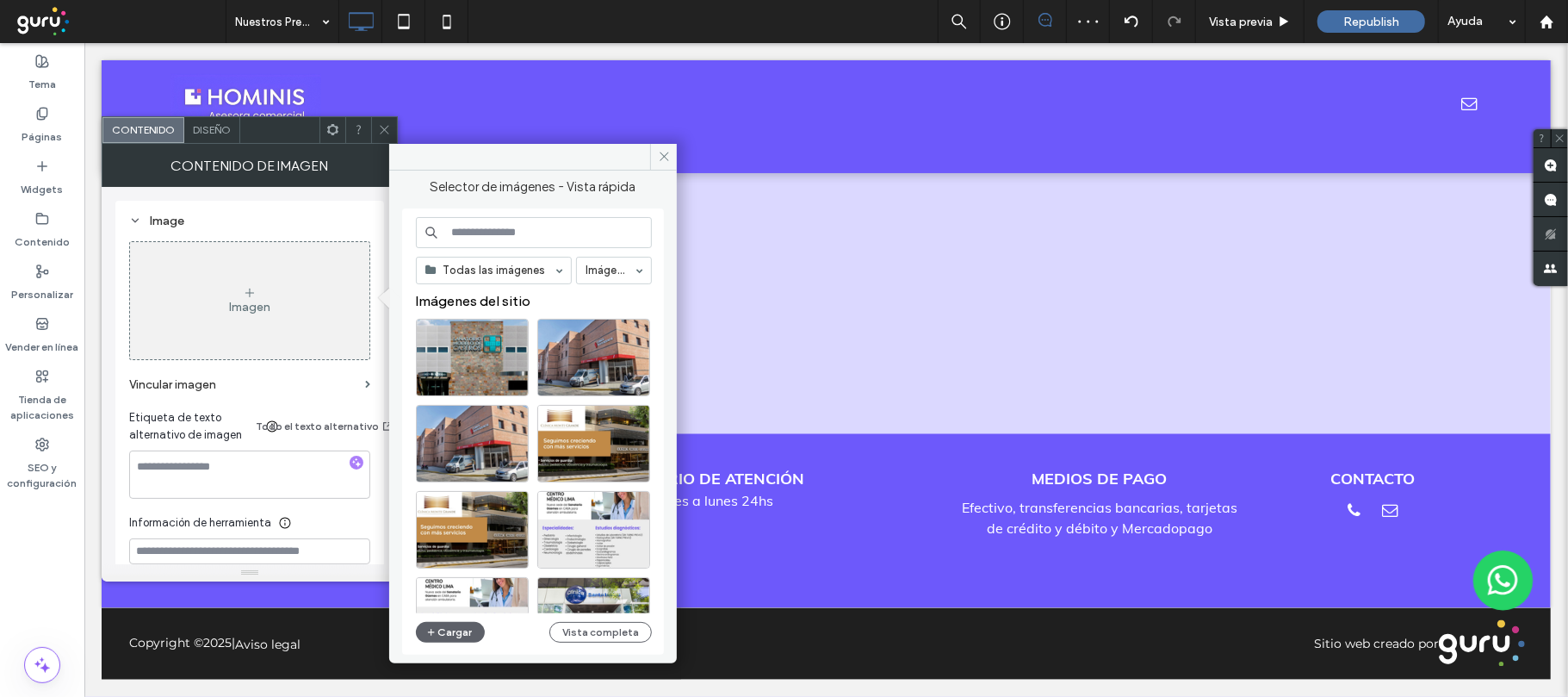
click at [260, 294] on div "Imagen" at bounding box center [250, 300] width 240 height 114
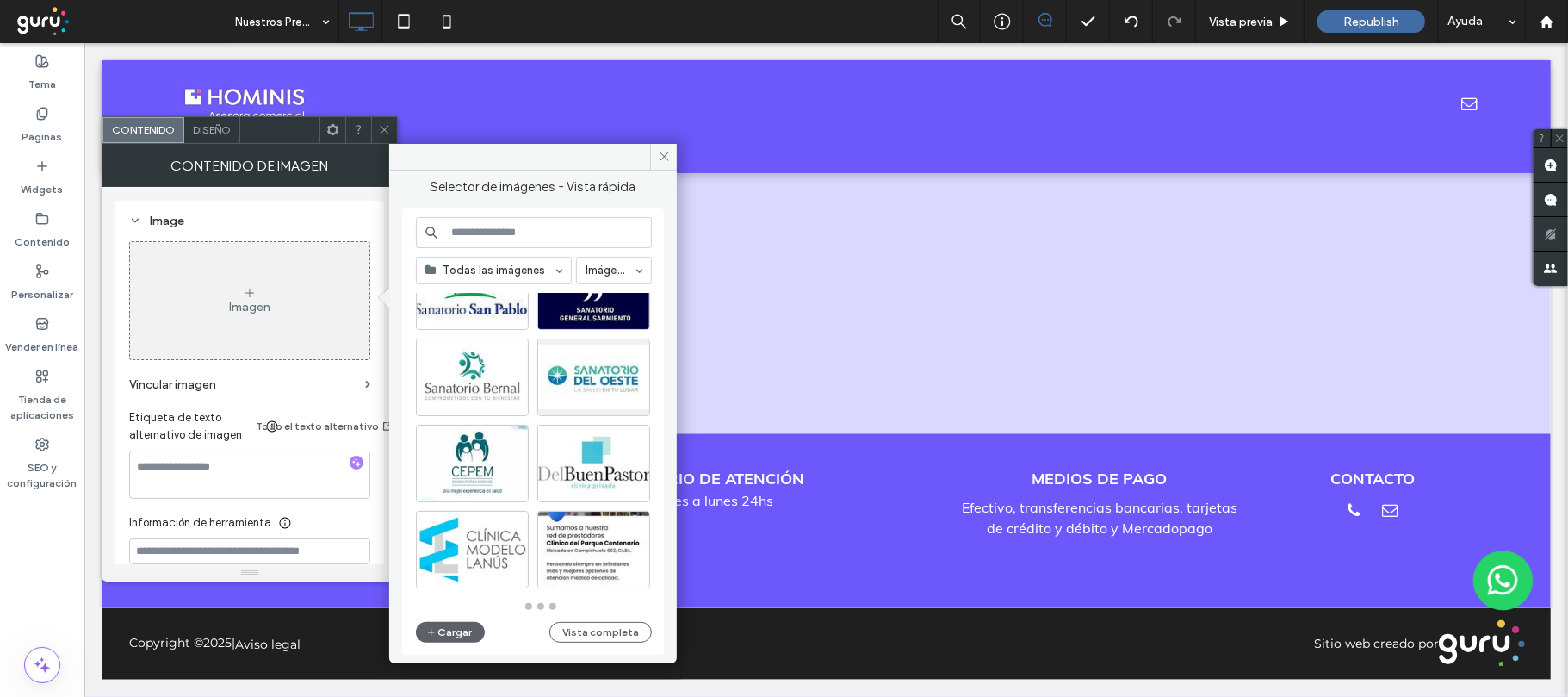
scroll to position [756, 0]
click at [618, 545] on div "Seleccionar" at bounding box center [594, 549] width 113 height 78
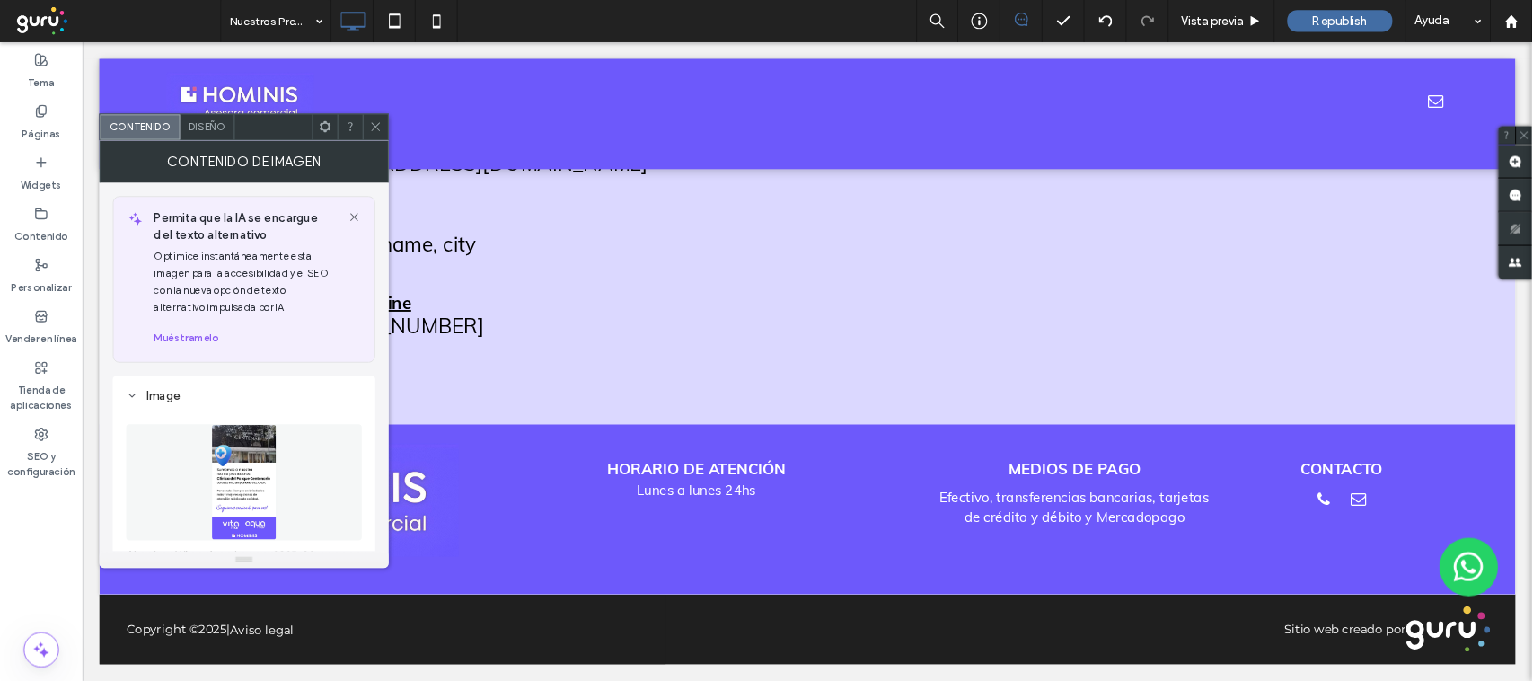
scroll to position [239, 0]
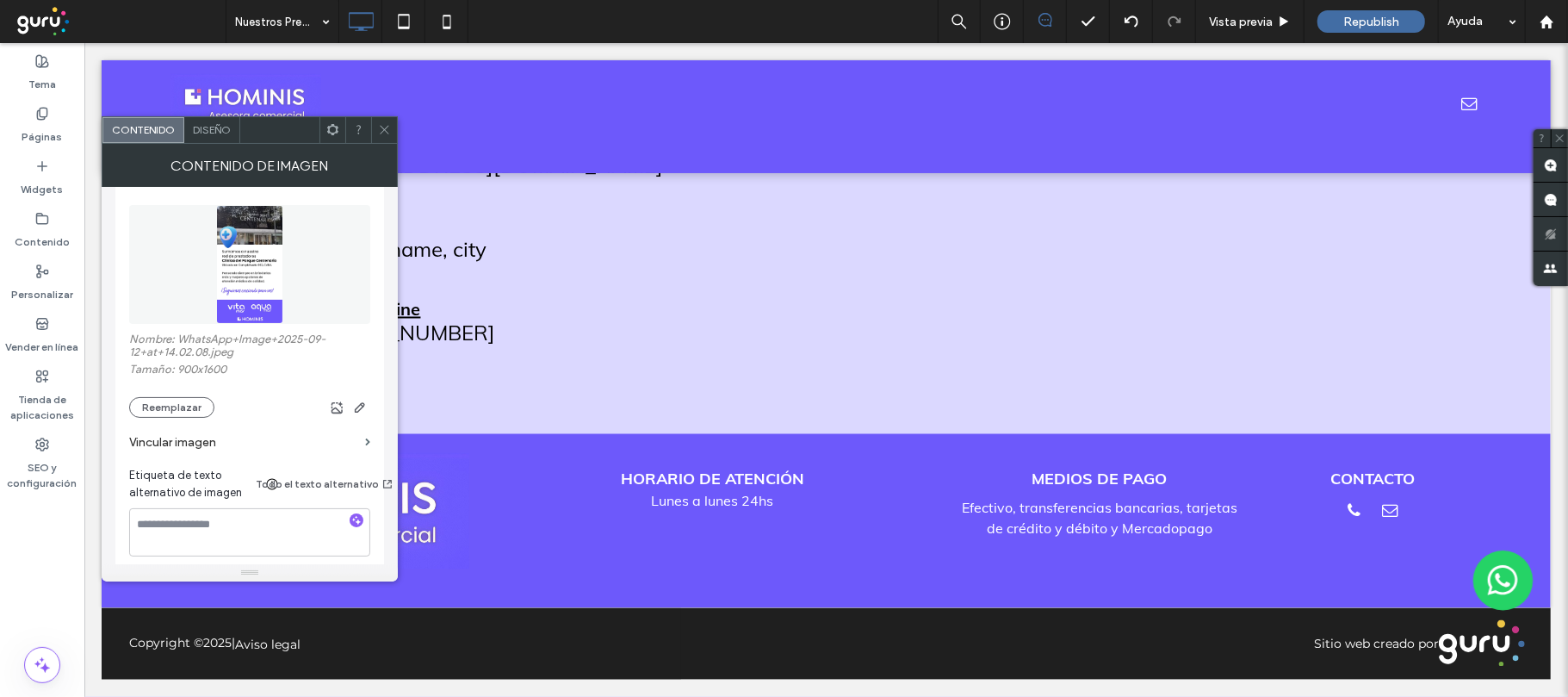
click at [382, 131] on icon at bounding box center [383, 128] width 12 height 12
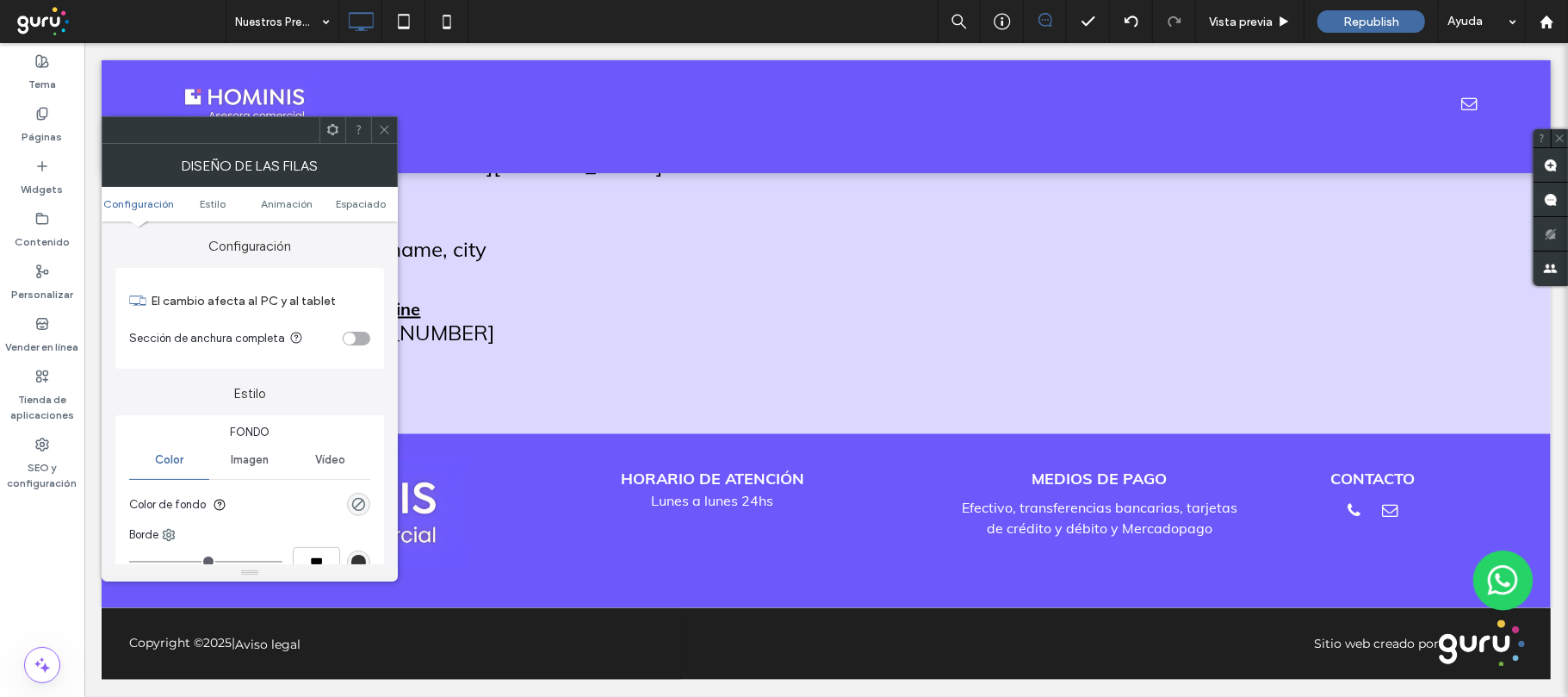
click at [350, 338] on div "toggle" at bounding box center [349, 338] width 12 height 12
click at [385, 134] on icon at bounding box center [383, 128] width 12 height 12
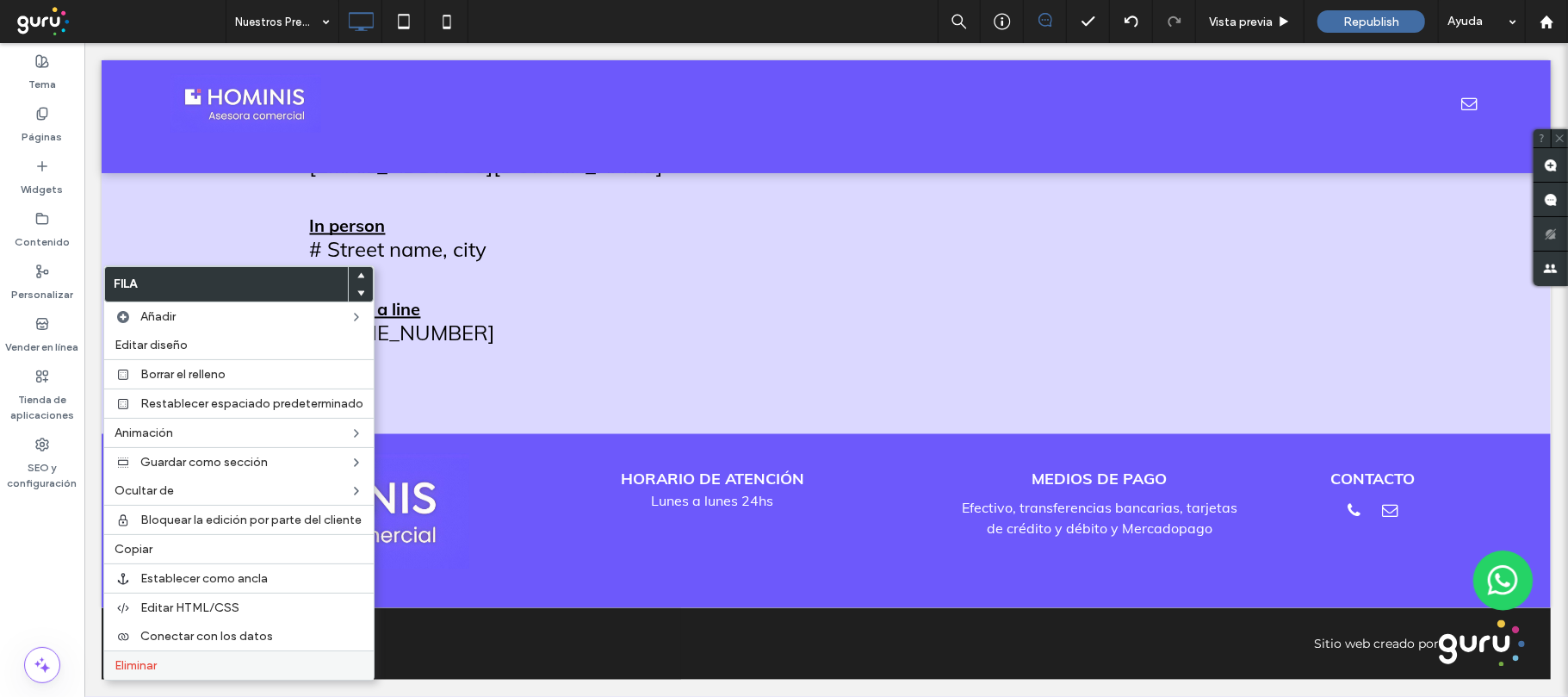
click at [151, 673] on span "Eliminar" at bounding box center [135, 664] width 42 height 14
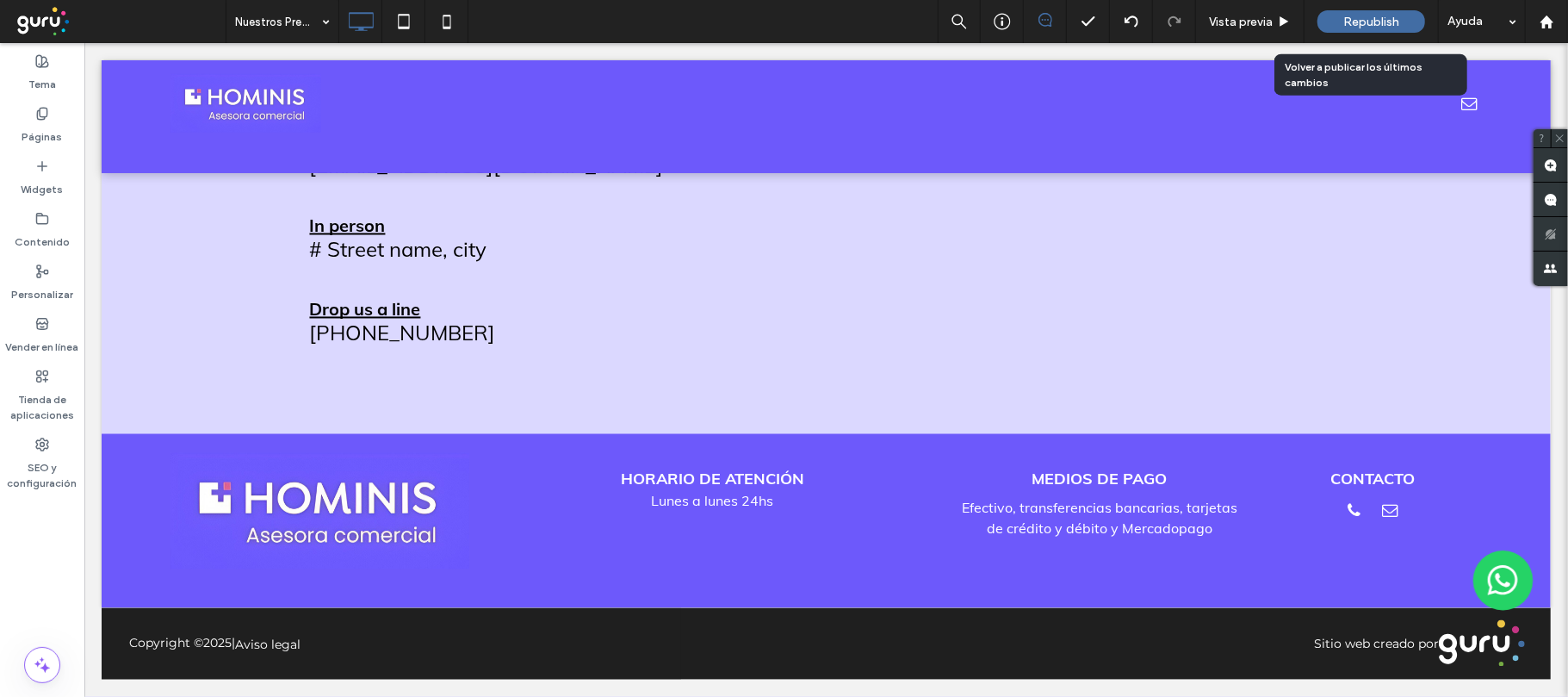
click at [1379, 14] on span "Republish" at bounding box center [1371, 21] width 56 height 14
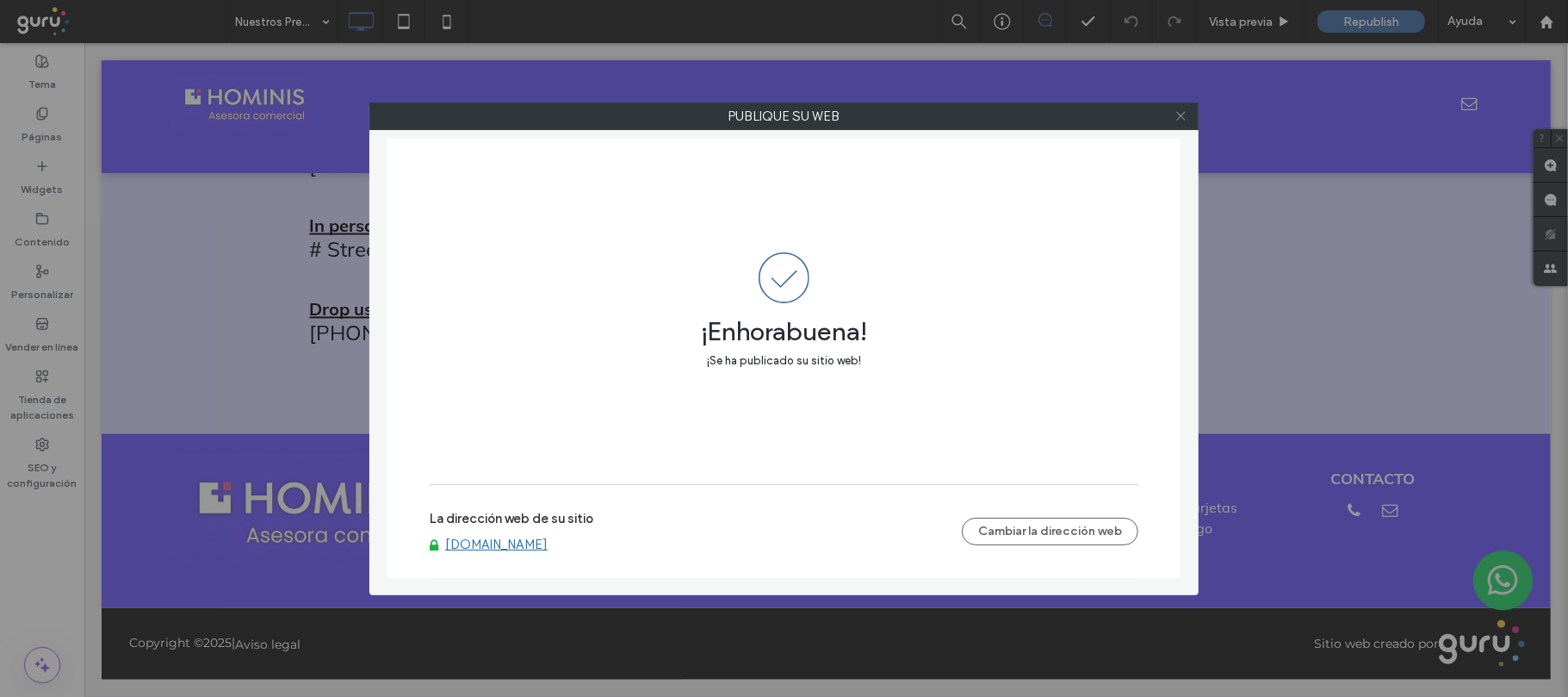
click at [1183, 117] on icon at bounding box center [1180, 115] width 12 height 12
